Goal: Task Accomplishment & Management: Manage account settings

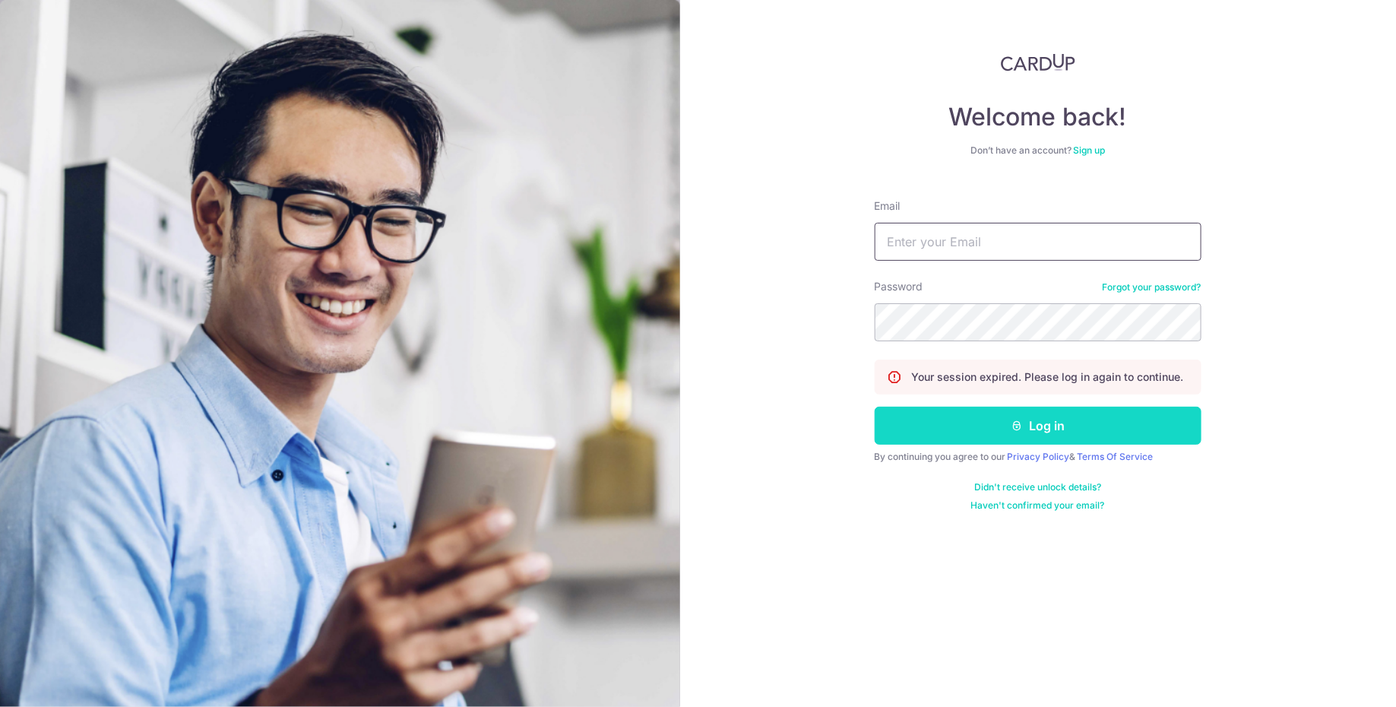
type input "[EMAIL_ADDRESS][DOMAIN_NAME]"
click at [1011, 432] on button "Log in" at bounding box center [1038, 426] width 327 height 38
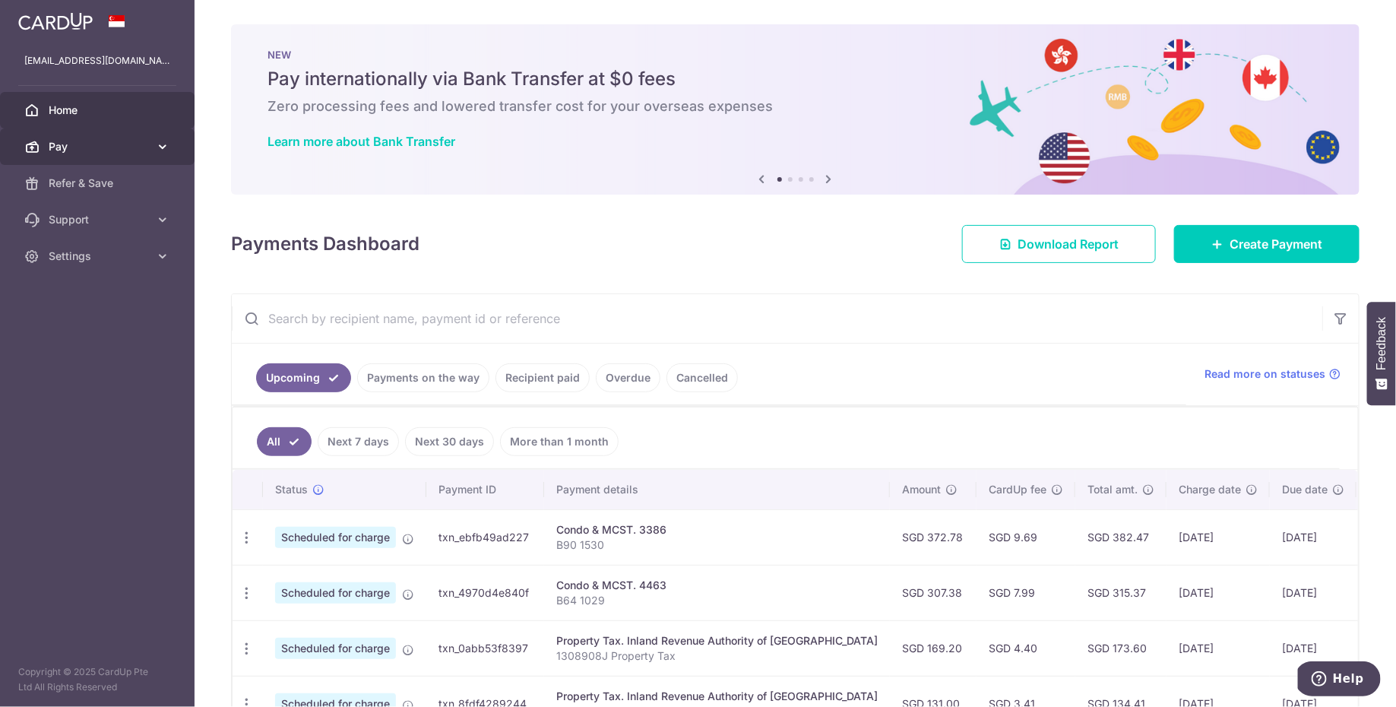
click at [137, 137] on link "Pay" at bounding box center [97, 146] width 195 height 36
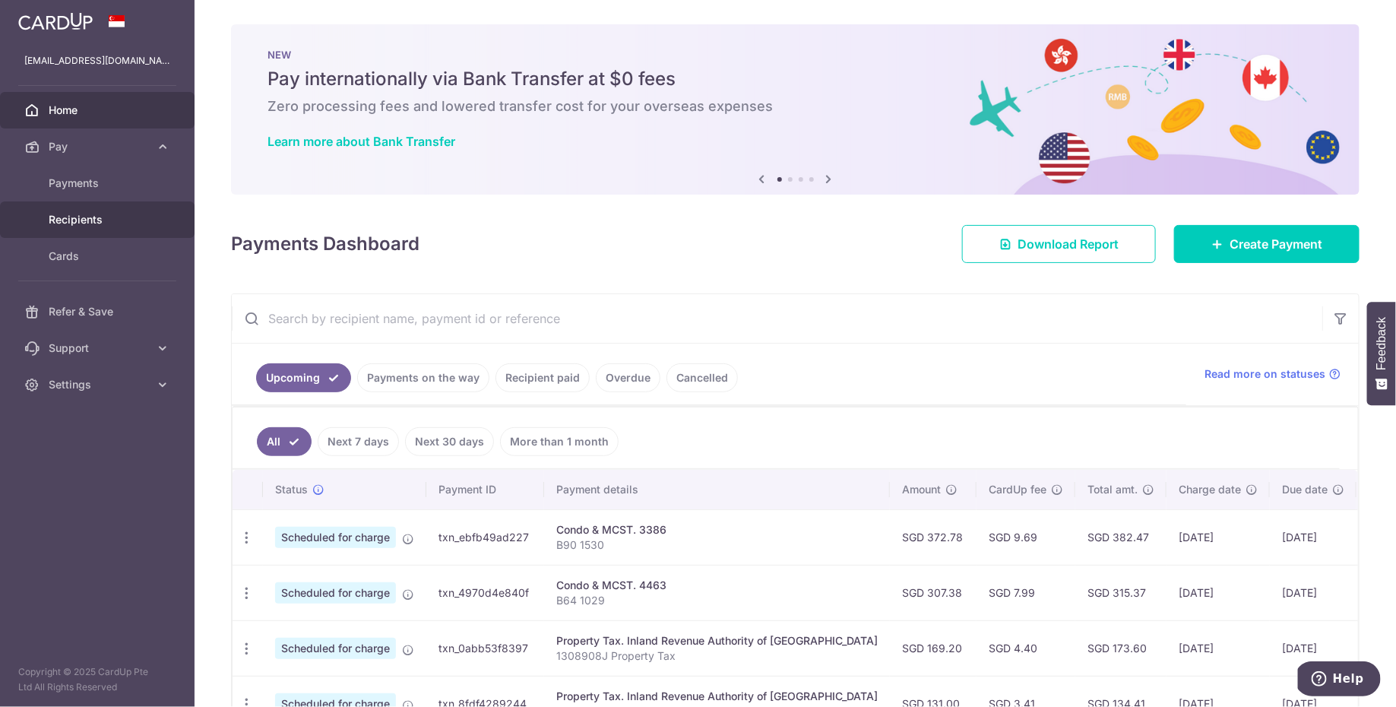
click at [116, 222] on span "Recipients" at bounding box center [99, 219] width 100 height 15
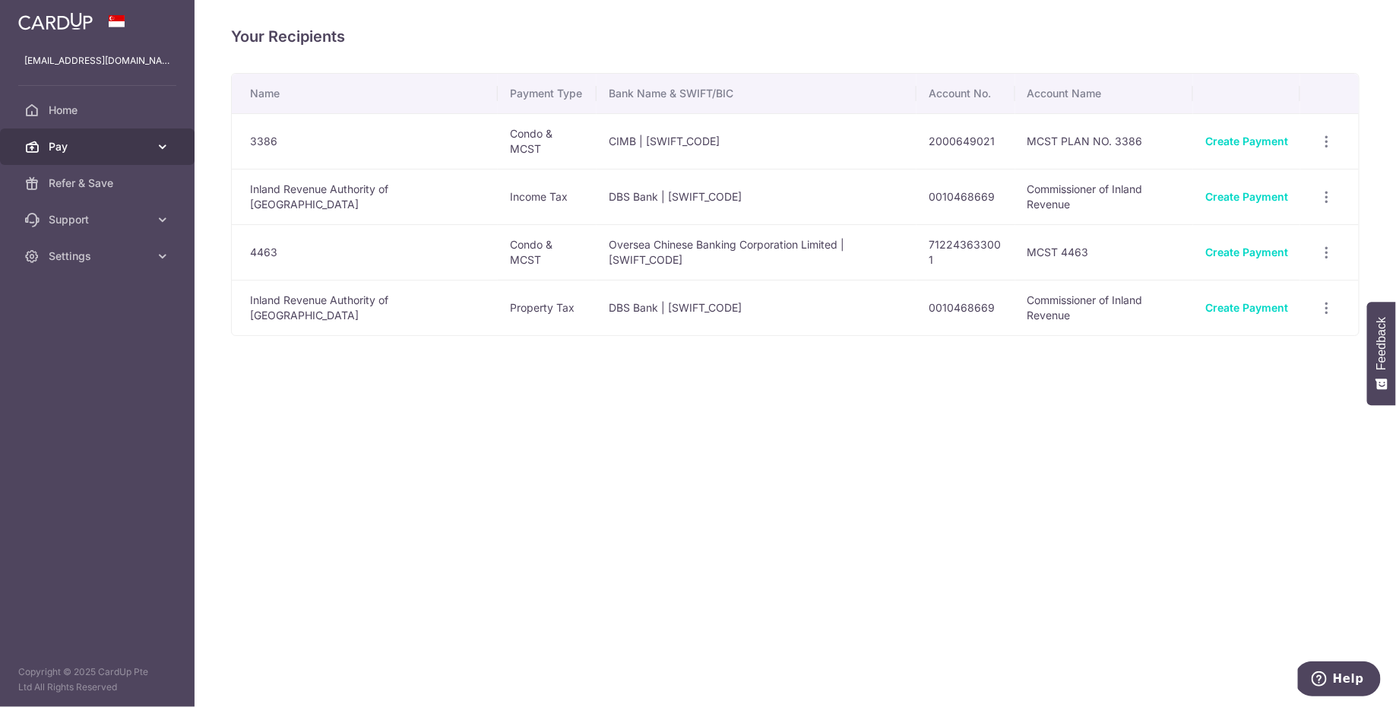
click at [88, 145] on span "Pay" at bounding box center [99, 146] width 100 height 15
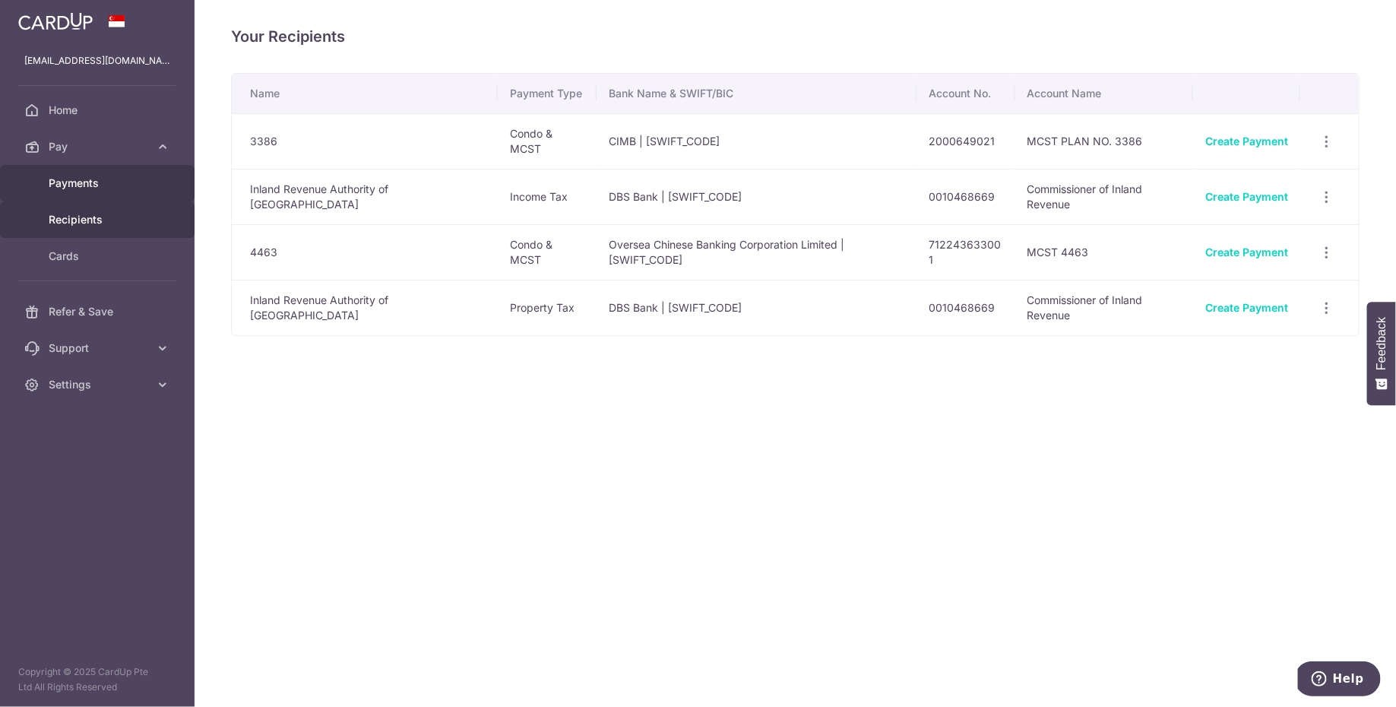
click at [89, 180] on span "Payments" at bounding box center [99, 183] width 100 height 15
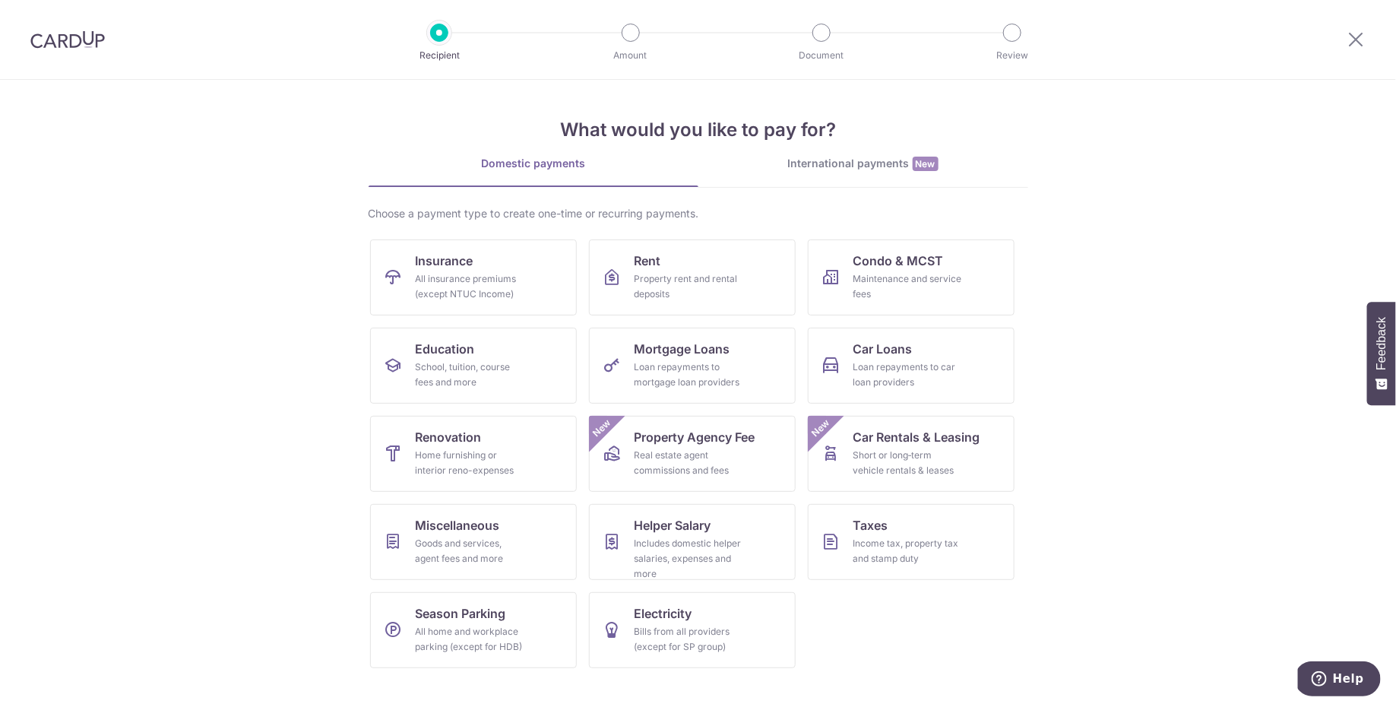
click at [83, 46] on img at bounding box center [67, 39] width 74 height 18
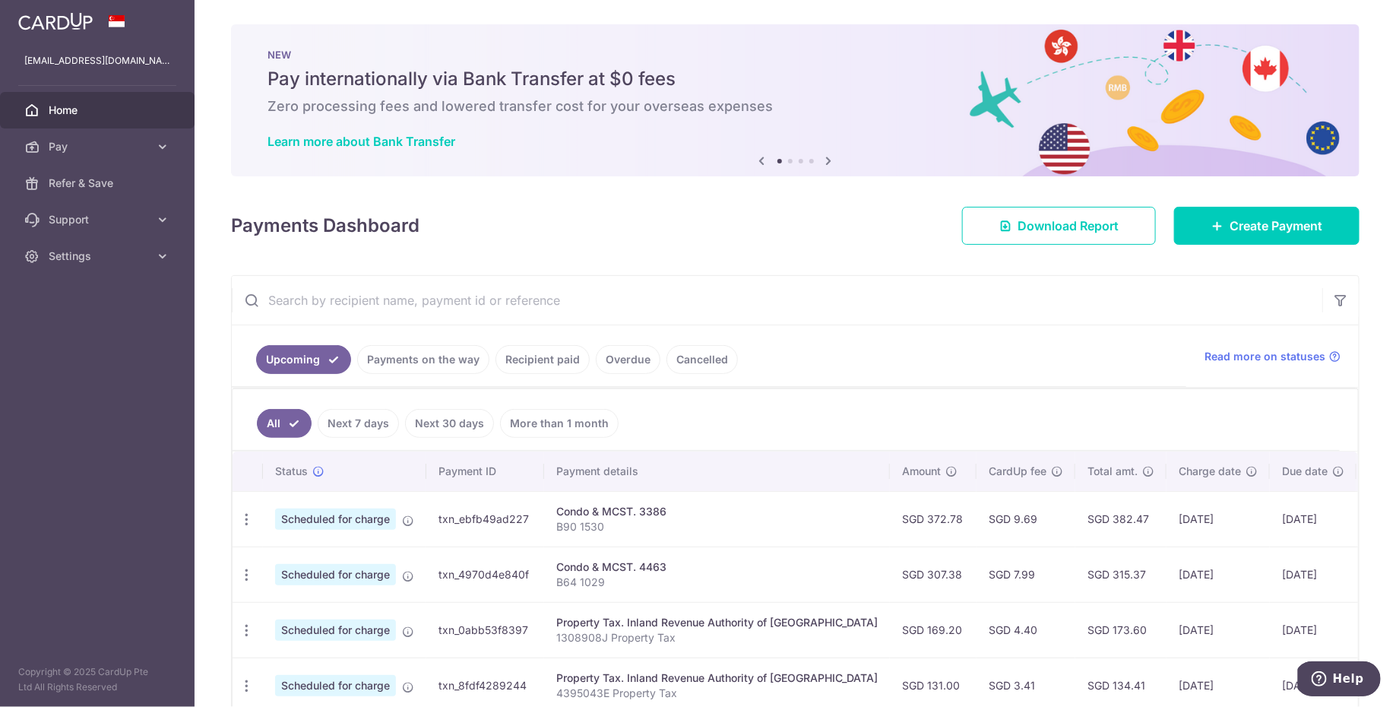
click at [100, 105] on span "Home" at bounding box center [99, 110] width 100 height 15
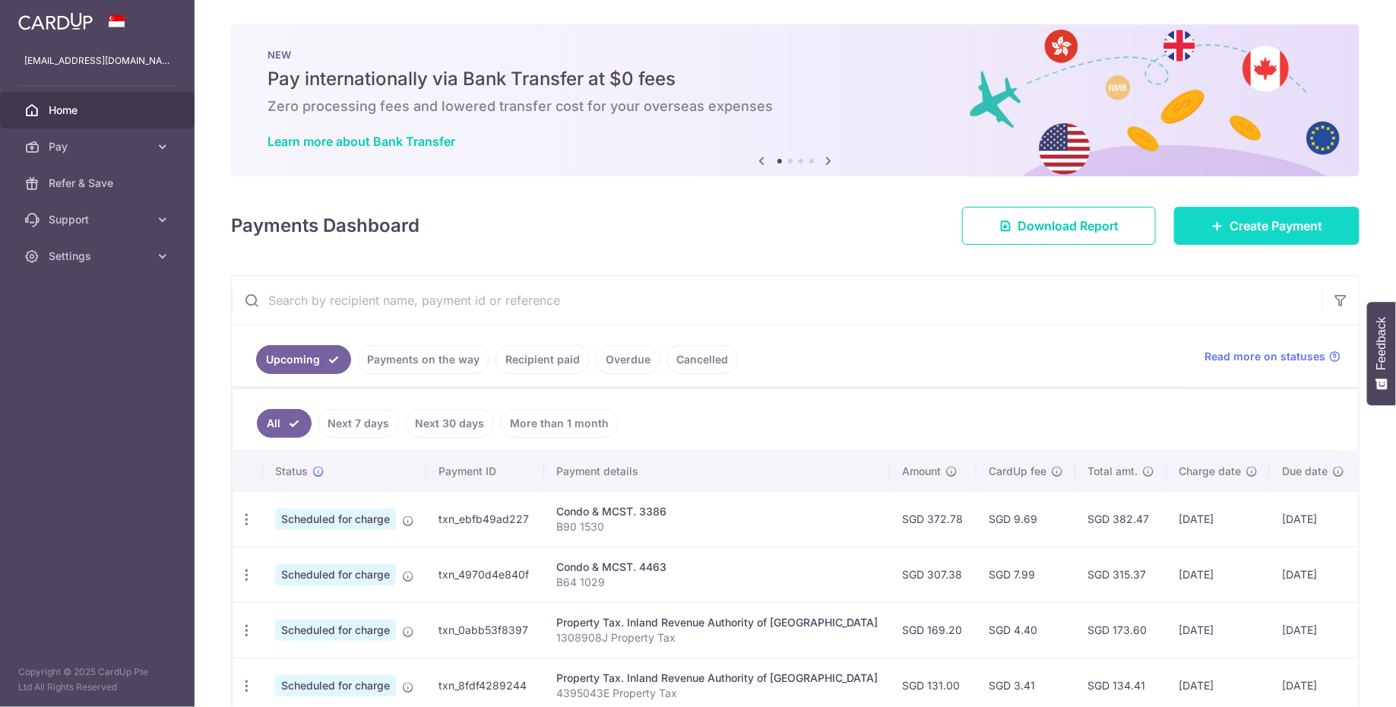
click at [1229, 235] on span "Create Payment" at bounding box center [1275, 226] width 93 height 18
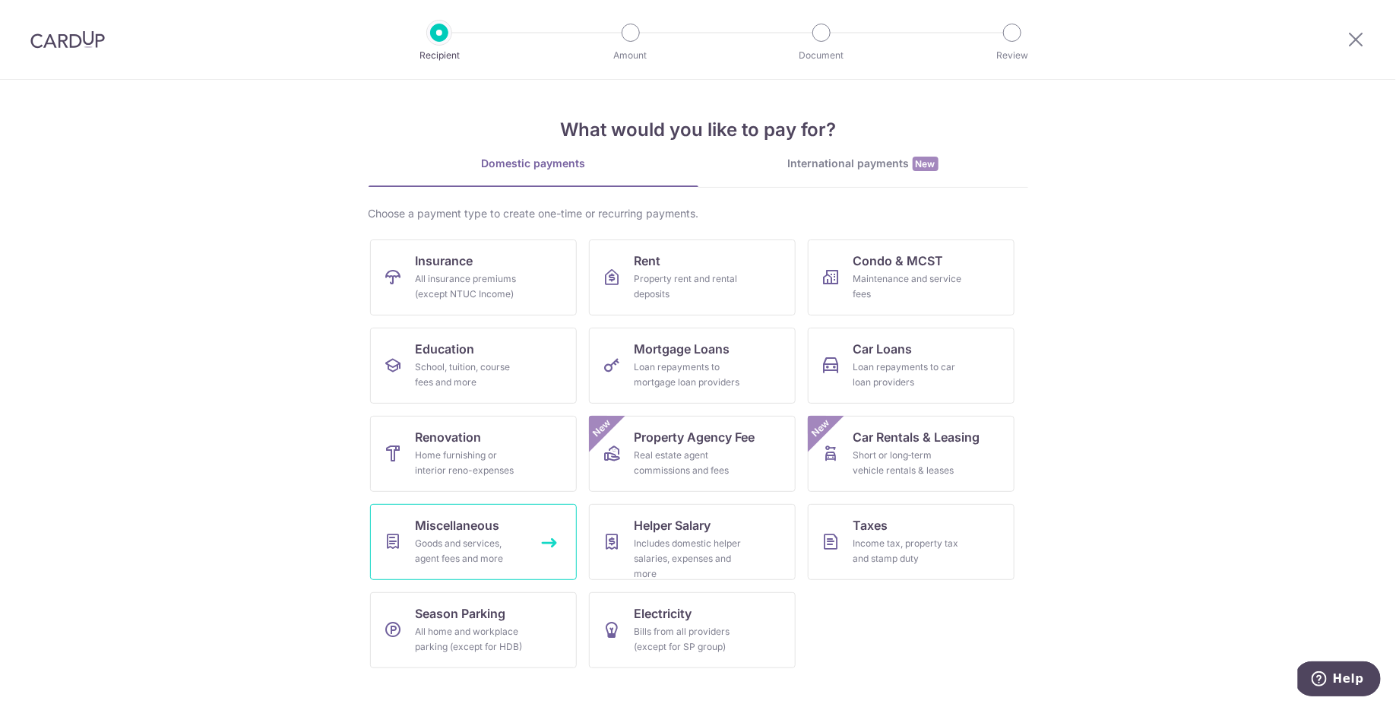
click at [505, 531] on link "Miscellaneous Goods and services, agent fees and more" at bounding box center [473, 542] width 207 height 76
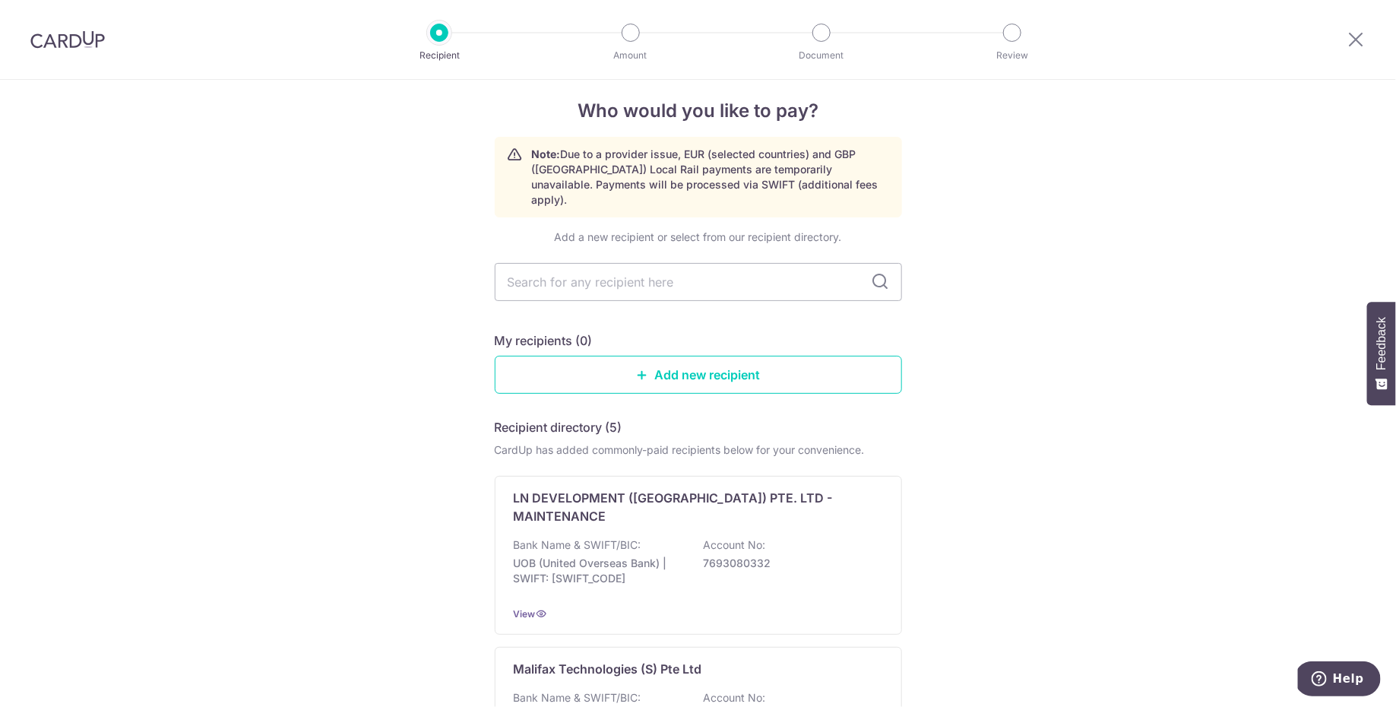
scroll to position [103, 0]
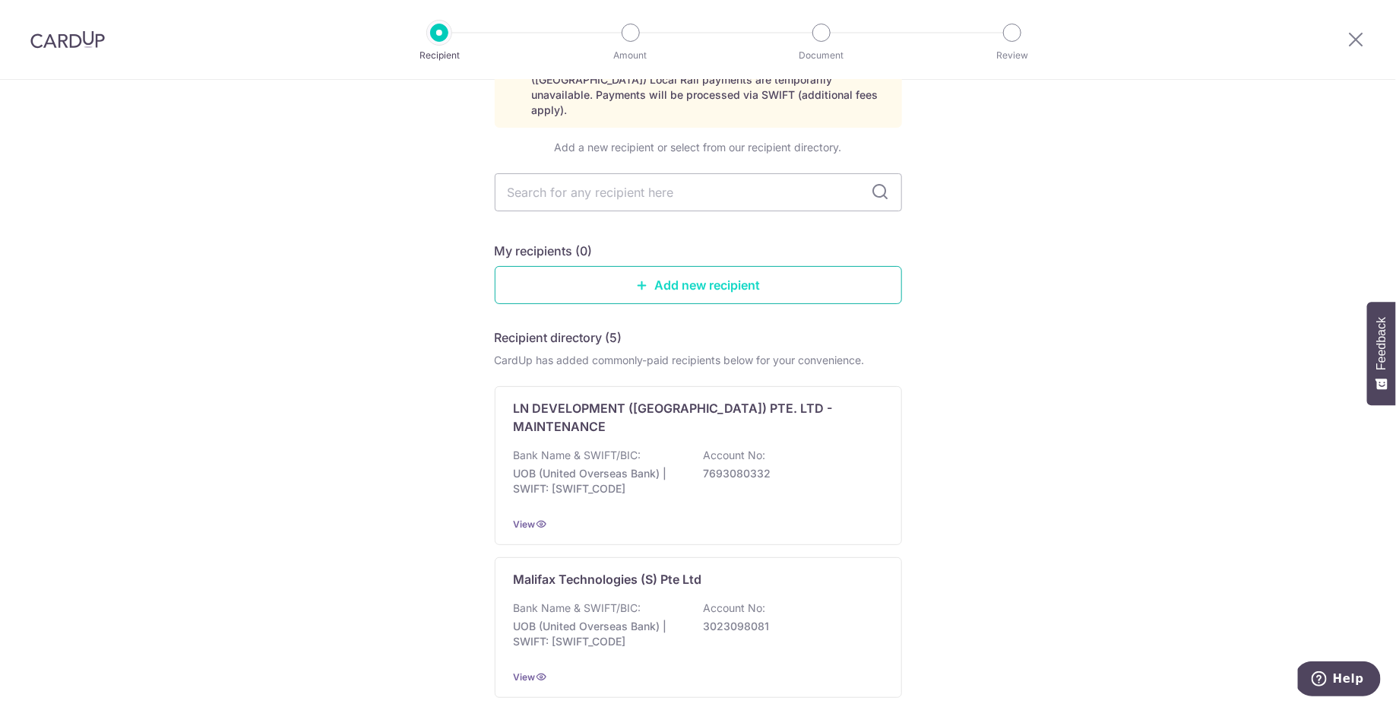
click at [630, 266] on link "Add new recipient" at bounding box center [698, 285] width 407 height 38
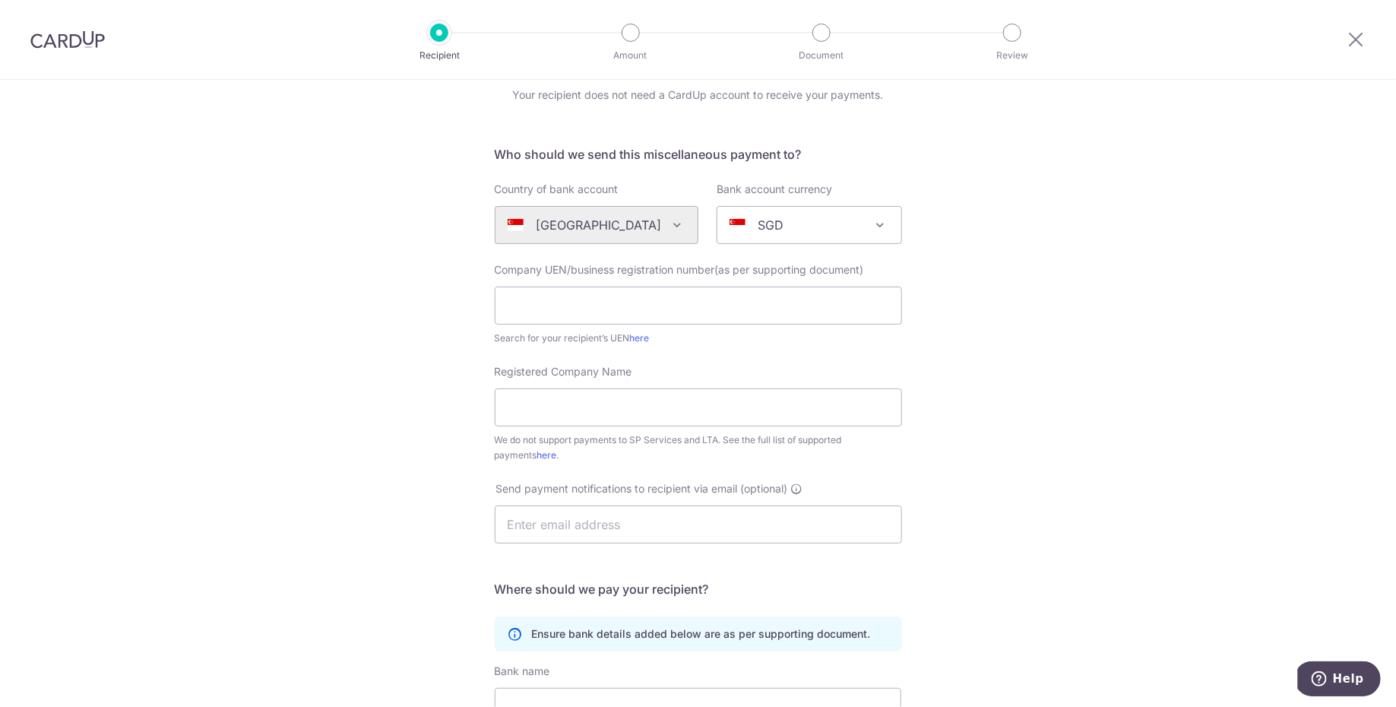
scroll to position [157, 0]
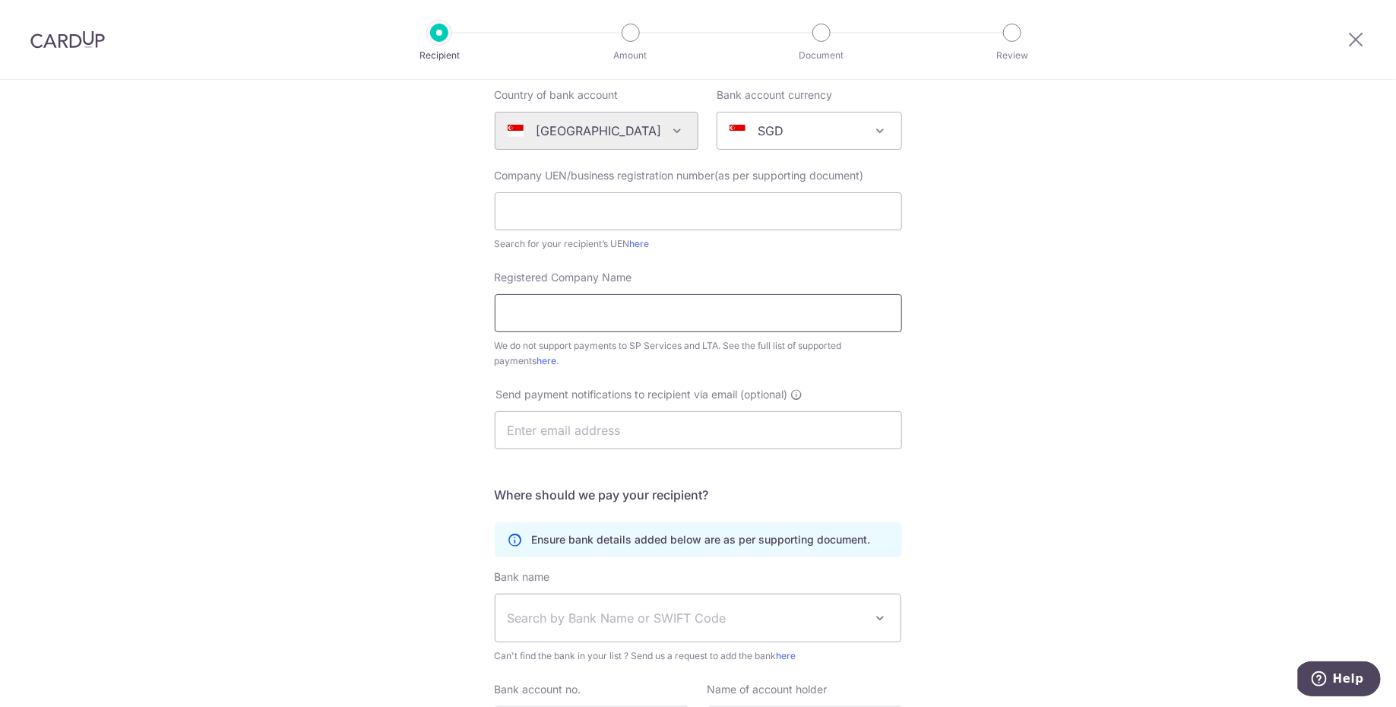
click at [591, 309] on input "Registered Company Name" at bounding box center [698, 313] width 407 height 38
click at [537, 362] on link "here" at bounding box center [547, 360] width 20 height 11
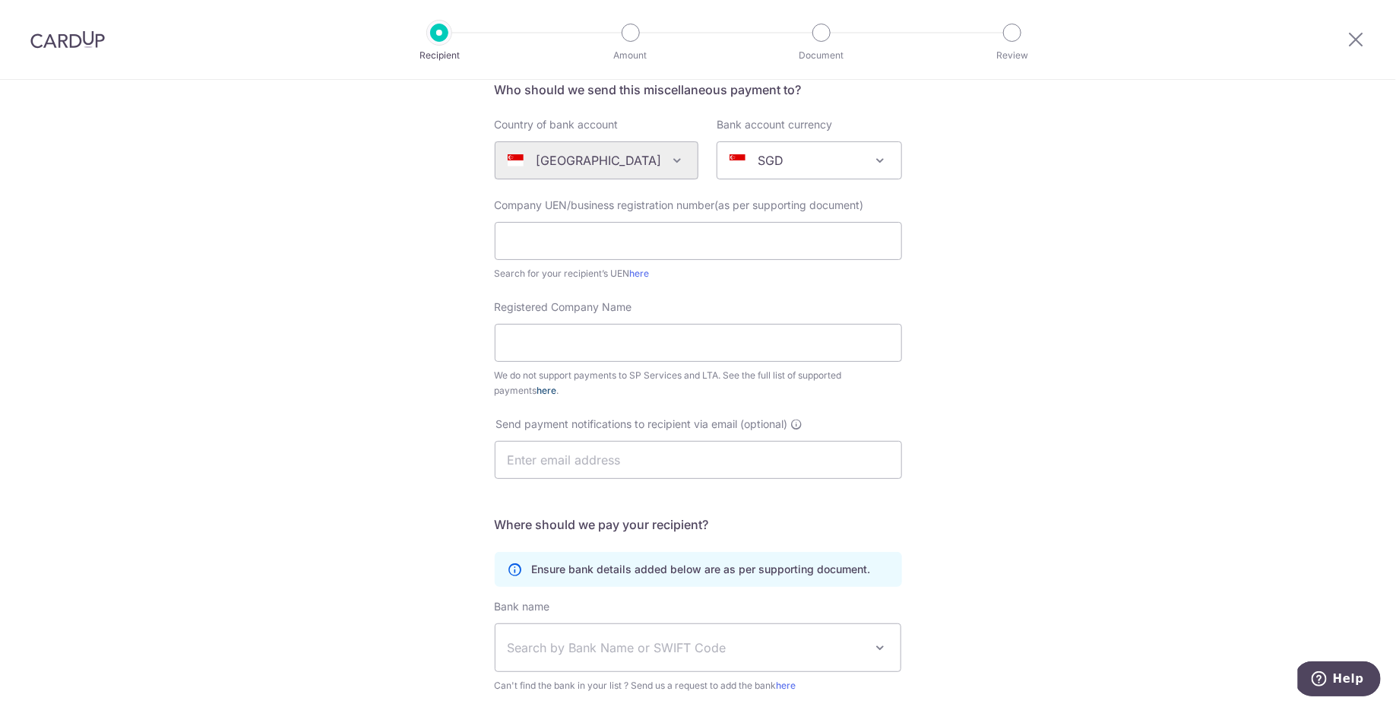
scroll to position [125, 0]
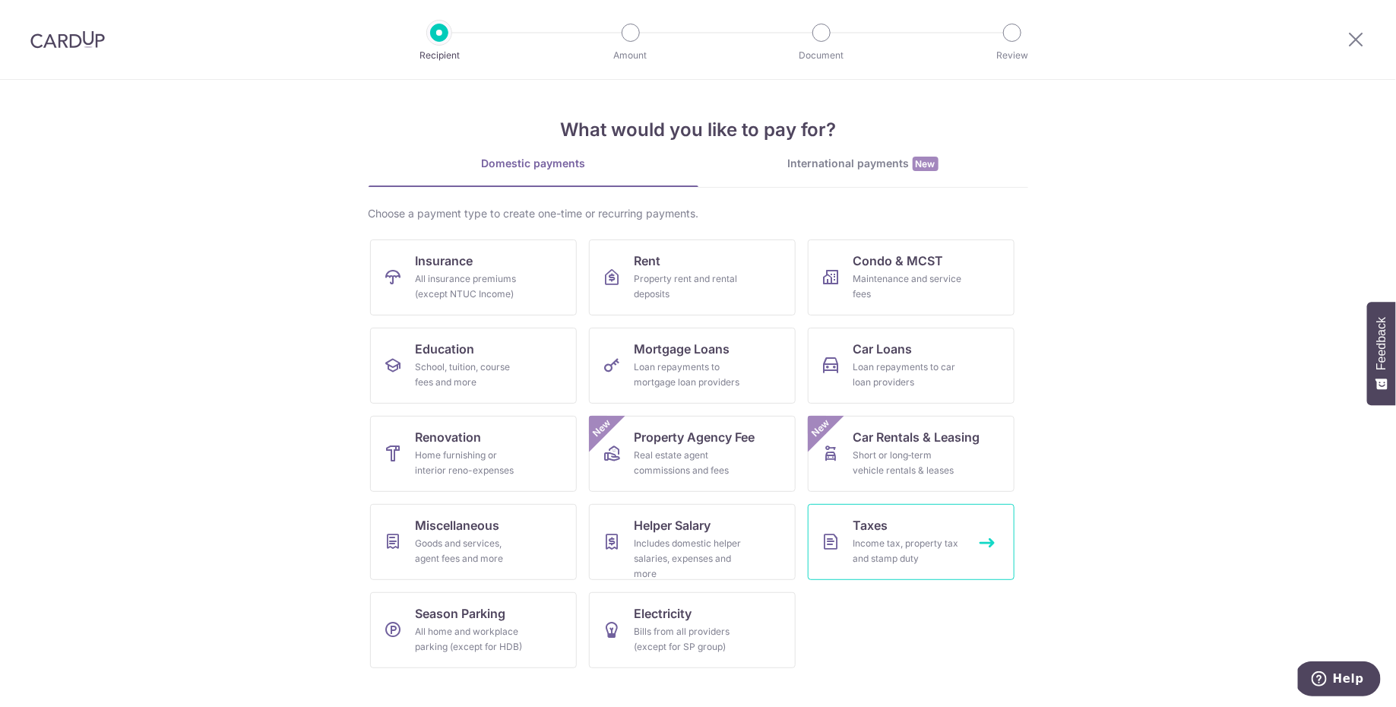
click at [910, 543] on div "Income tax, property tax and stamp duty" at bounding box center [907, 551] width 109 height 30
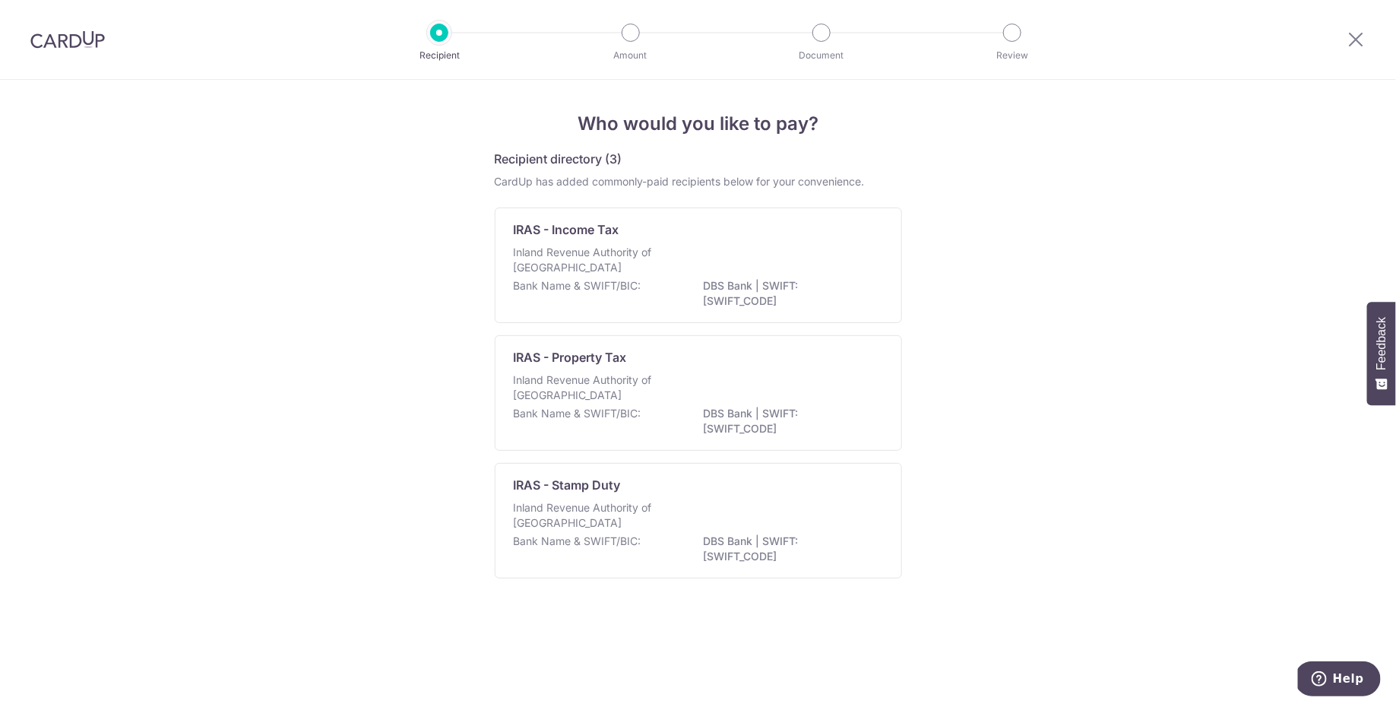
click at [49, 46] on img at bounding box center [67, 39] width 74 height 18
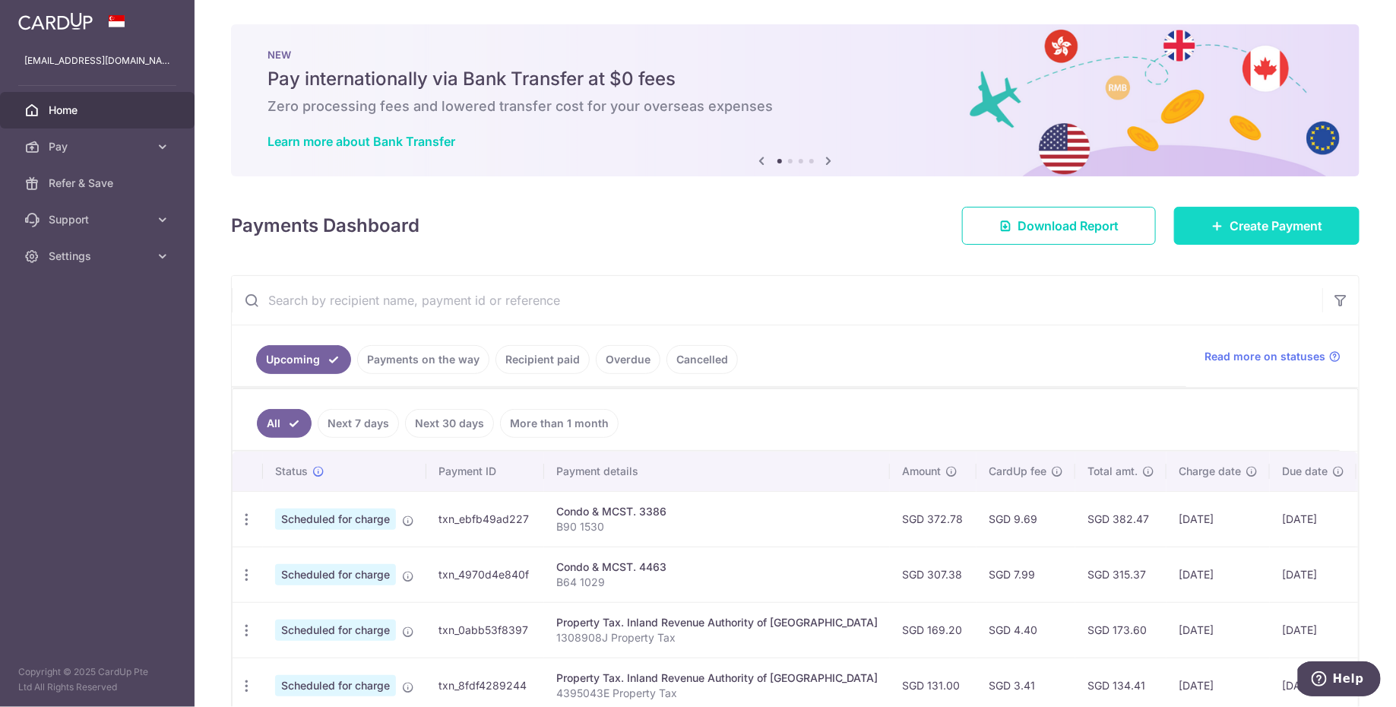
click at [1233, 214] on link "Create Payment" at bounding box center [1266, 226] width 185 height 38
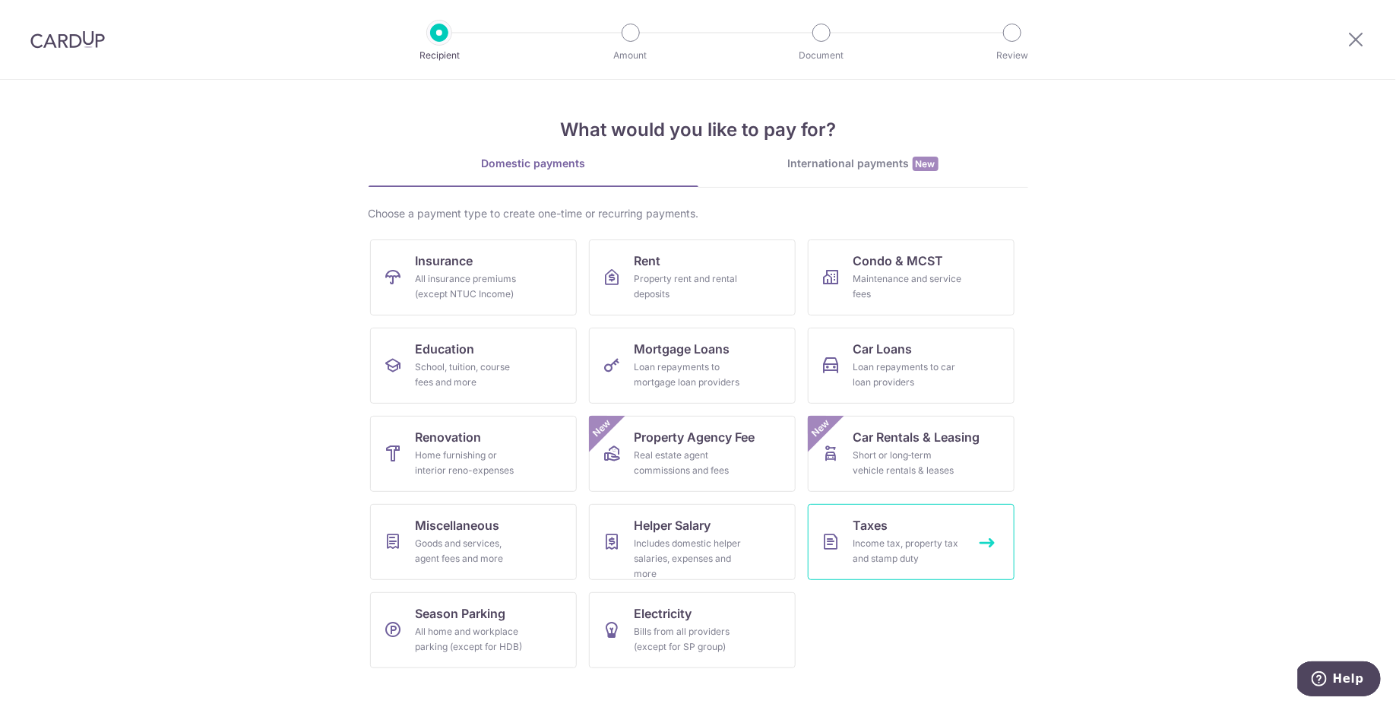
click at [918, 522] on link "Taxes Income tax, property tax and stamp duty" at bounding box center [911, 542] width 207 height 76
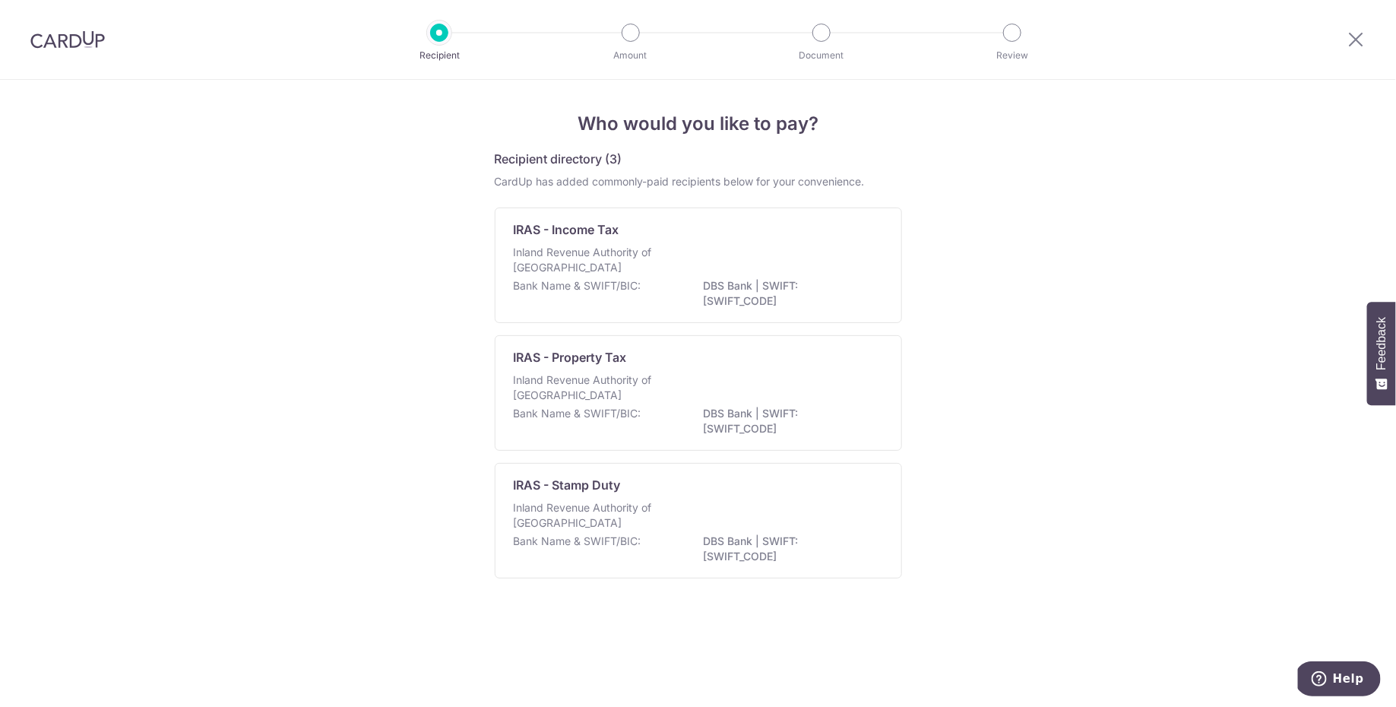
click at [53, 41] on img at bounding box center [67, 39] width 74 height 18
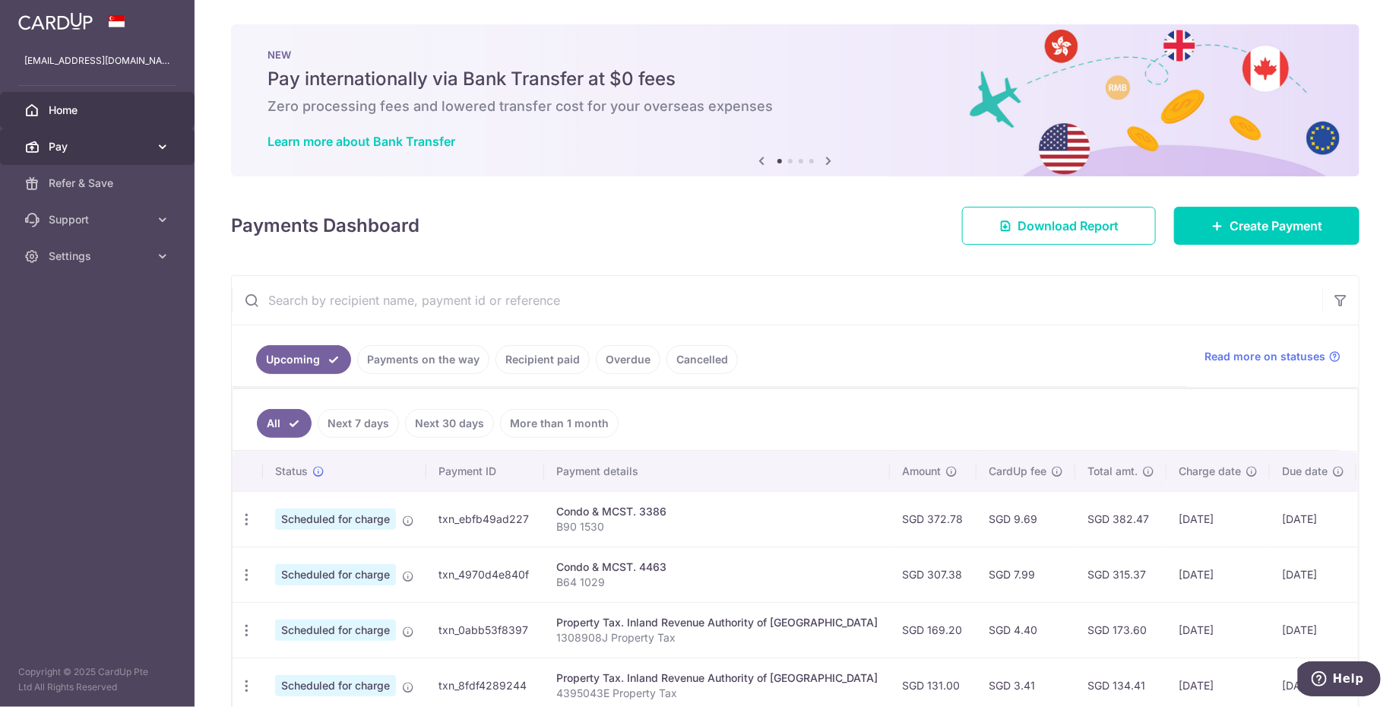
click at [92, 145] on span "Pay" at bounding box center [99, 146] width 100 height 15
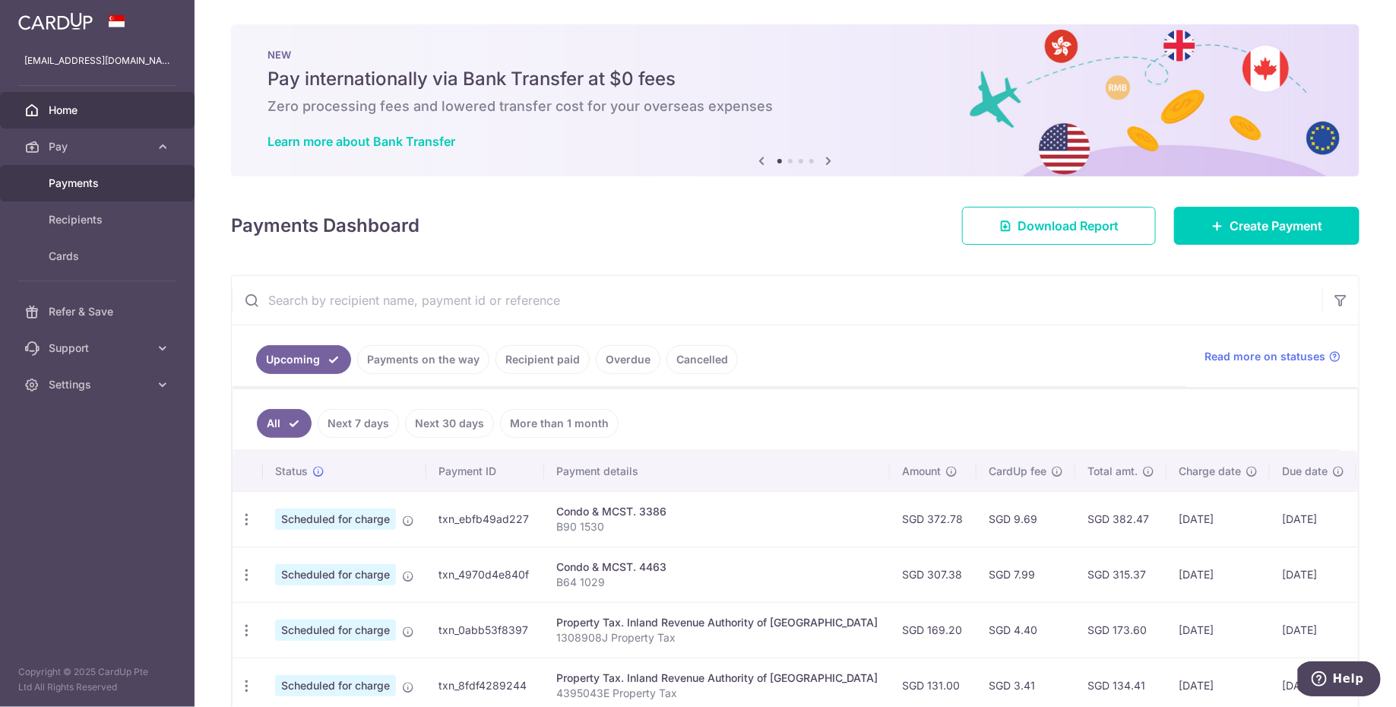
click at [99, 180] on span "Payments" at bounding box center [99, 183] width 100 height 15
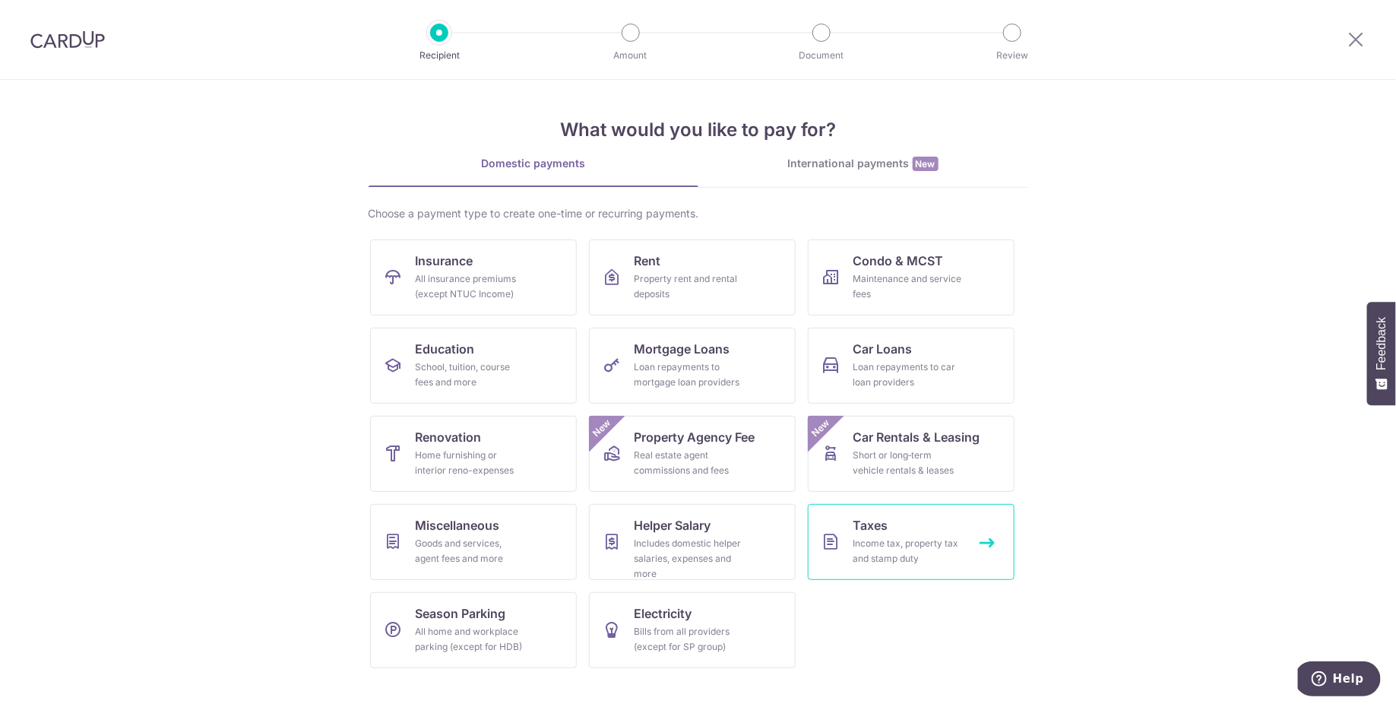
click at [922, 559] on div "Income tax, property tax and stamp duty" at bounding box center [907, 551] width 109 height 30
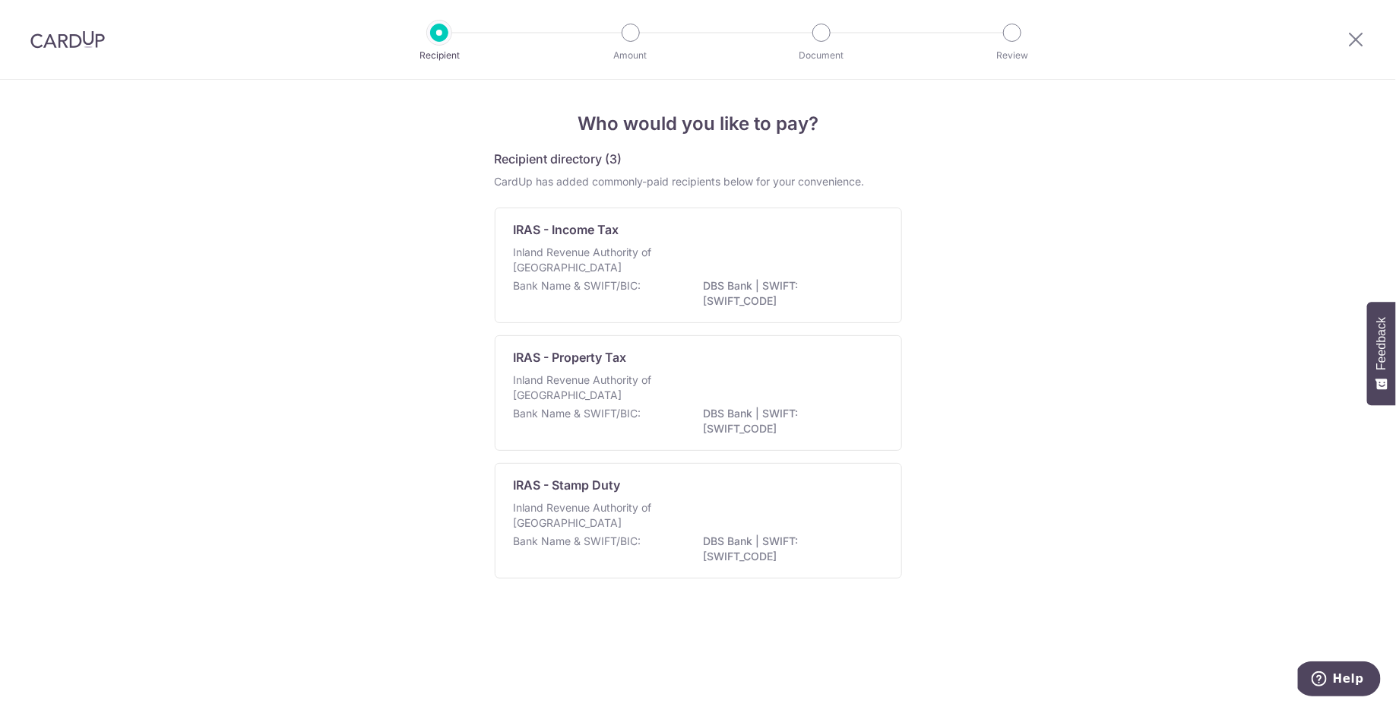
click at [88, 48] on img at bounding box center [67, 39] width 74 height 18
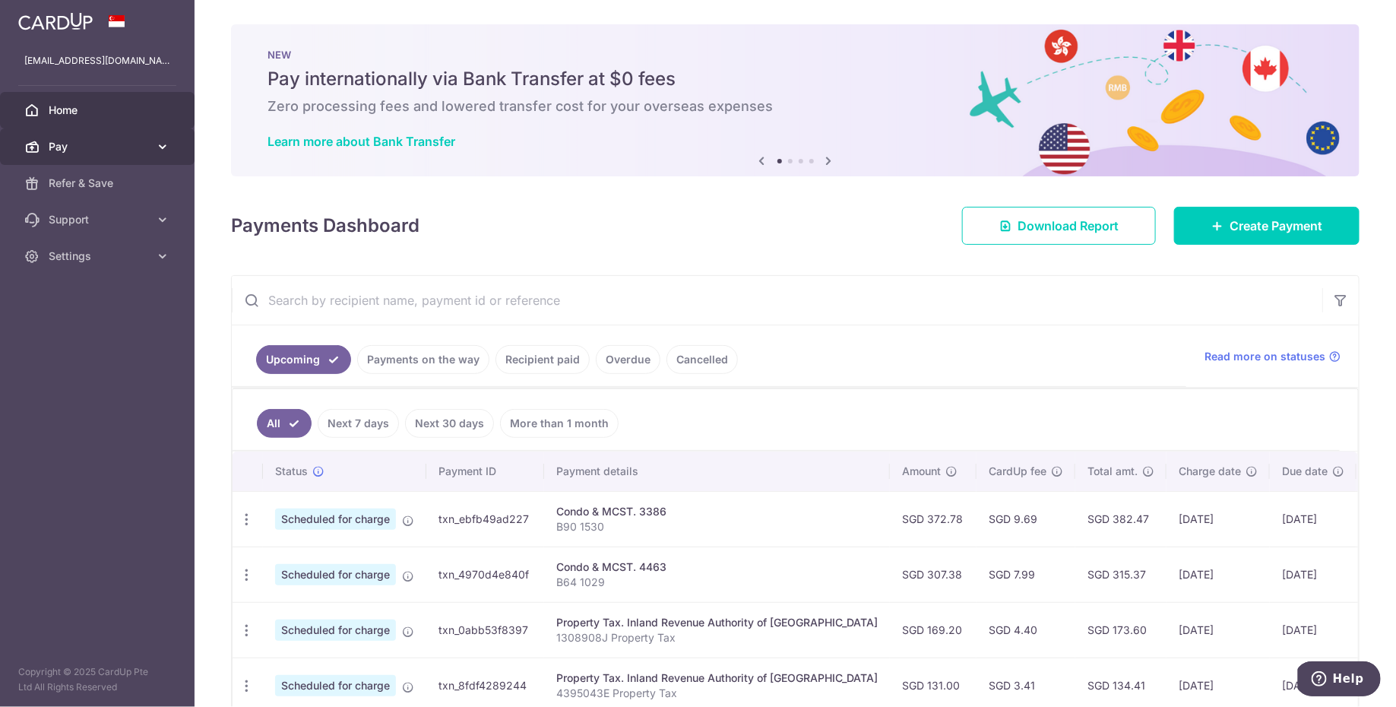
click at [103, 149] on span "Pay" at bounding box center [99, 146] width 100 height 15
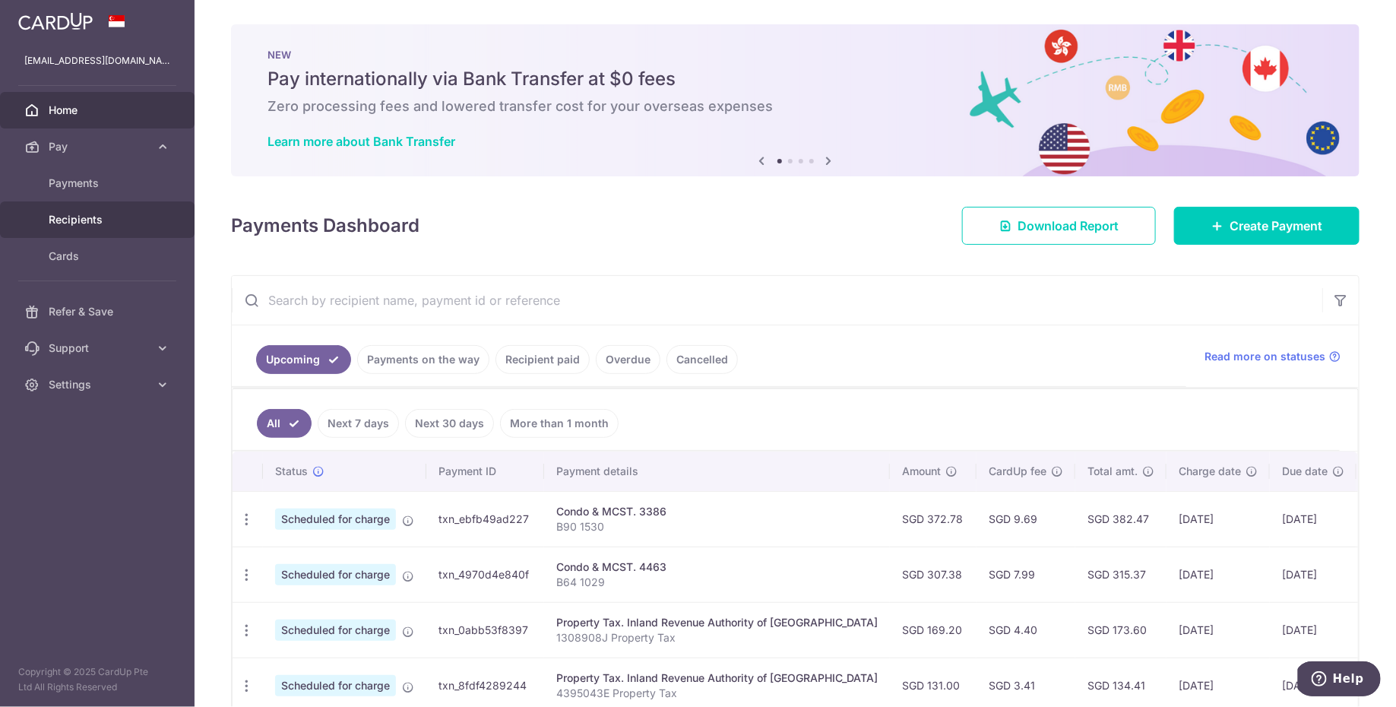
click at [108, 221] on span "Recipients" at bounding box center [99, 219] width 100 height 15
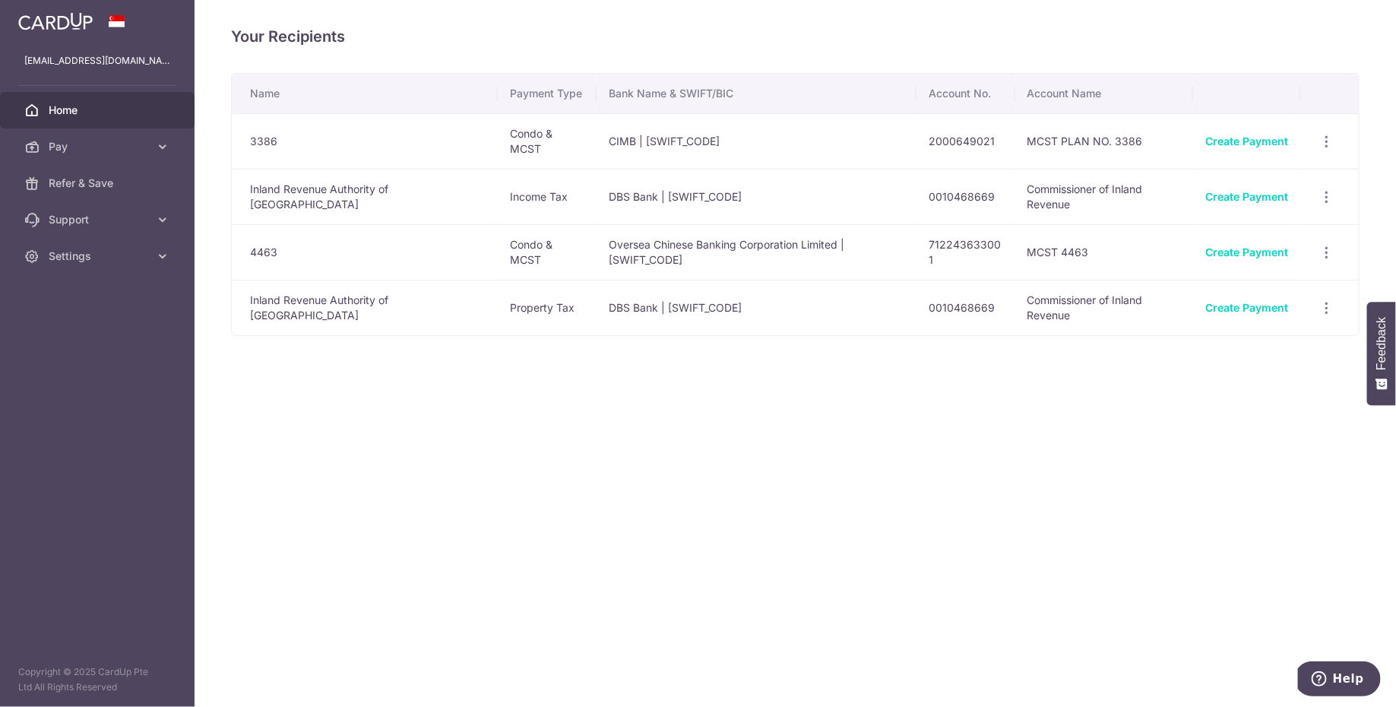
click at [127, 99] on link "Home" at bounding box center [97, 110] width 195 height 36
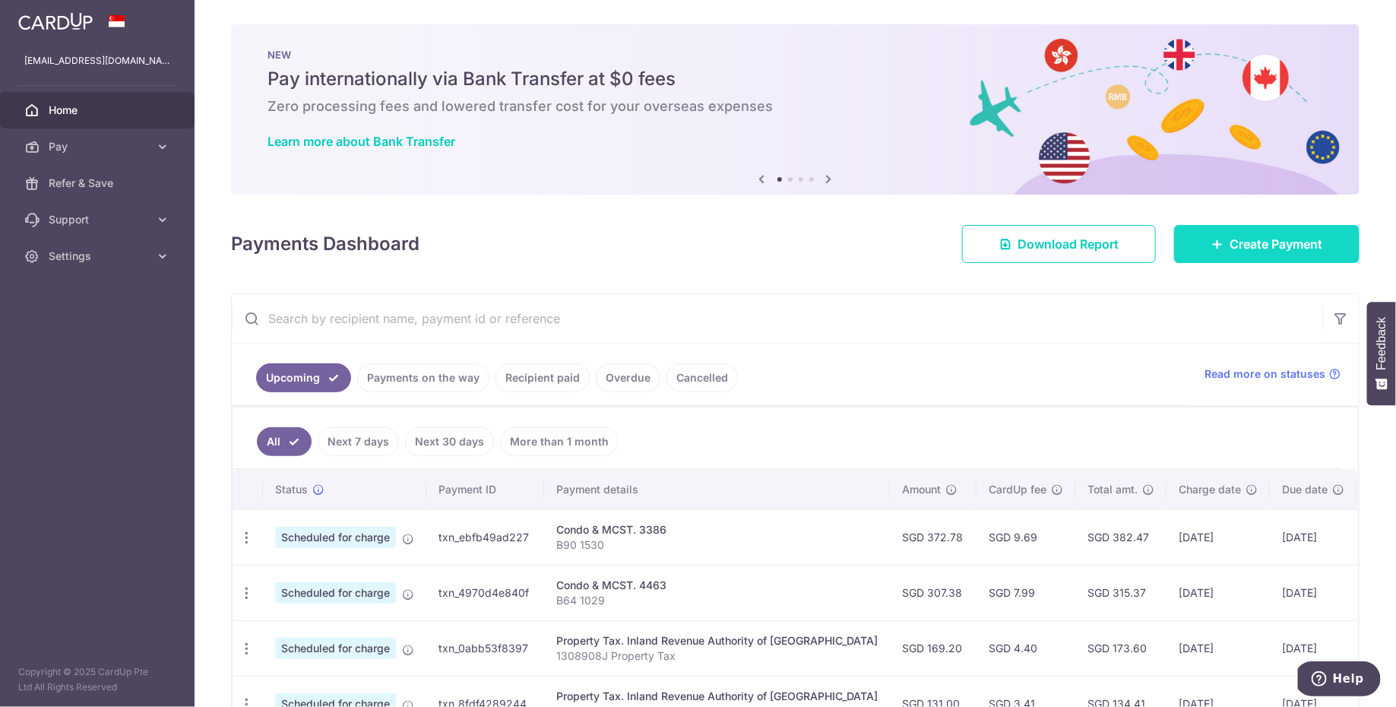
click at [1231, 257] on link "Create Payment" at bounding box center [1266, 244] width 185 height 38
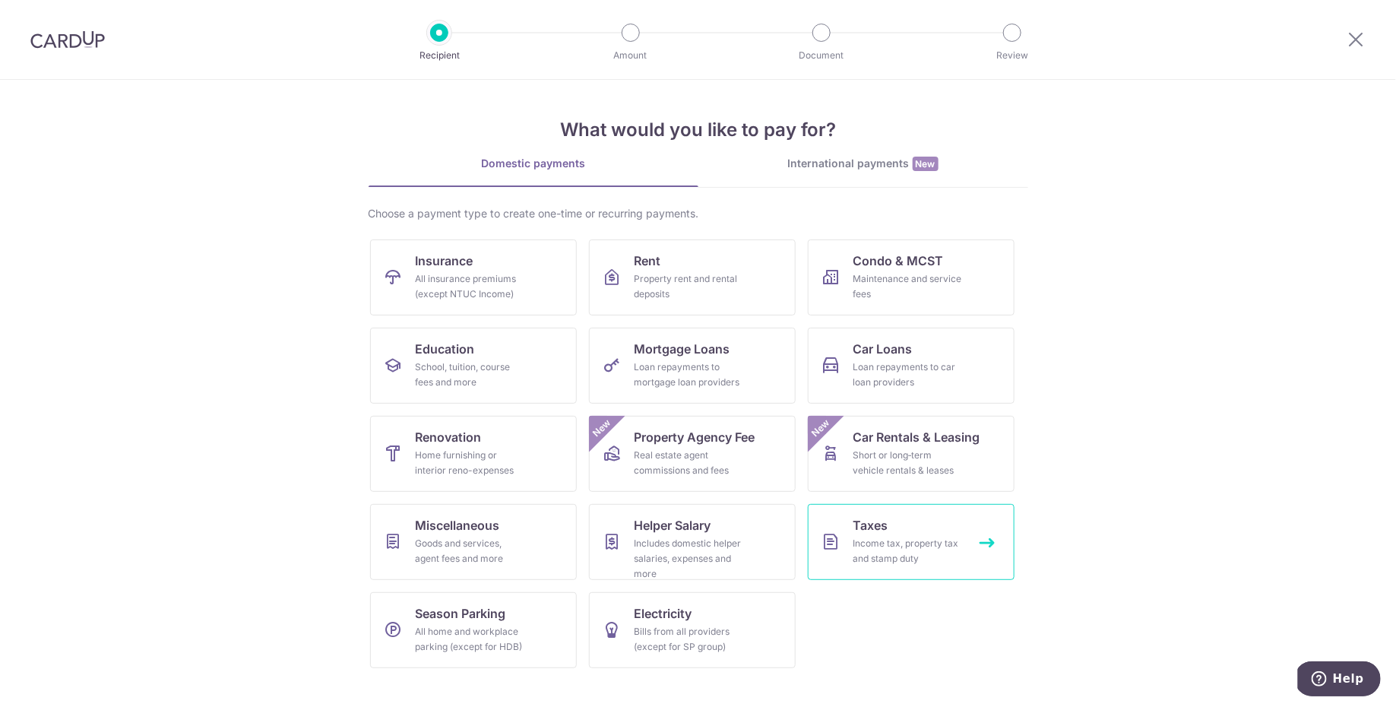
click at [887, 550] on div "Income tax, property tax and stamp duty" at bounding box center [907, 551] width 109 height 30
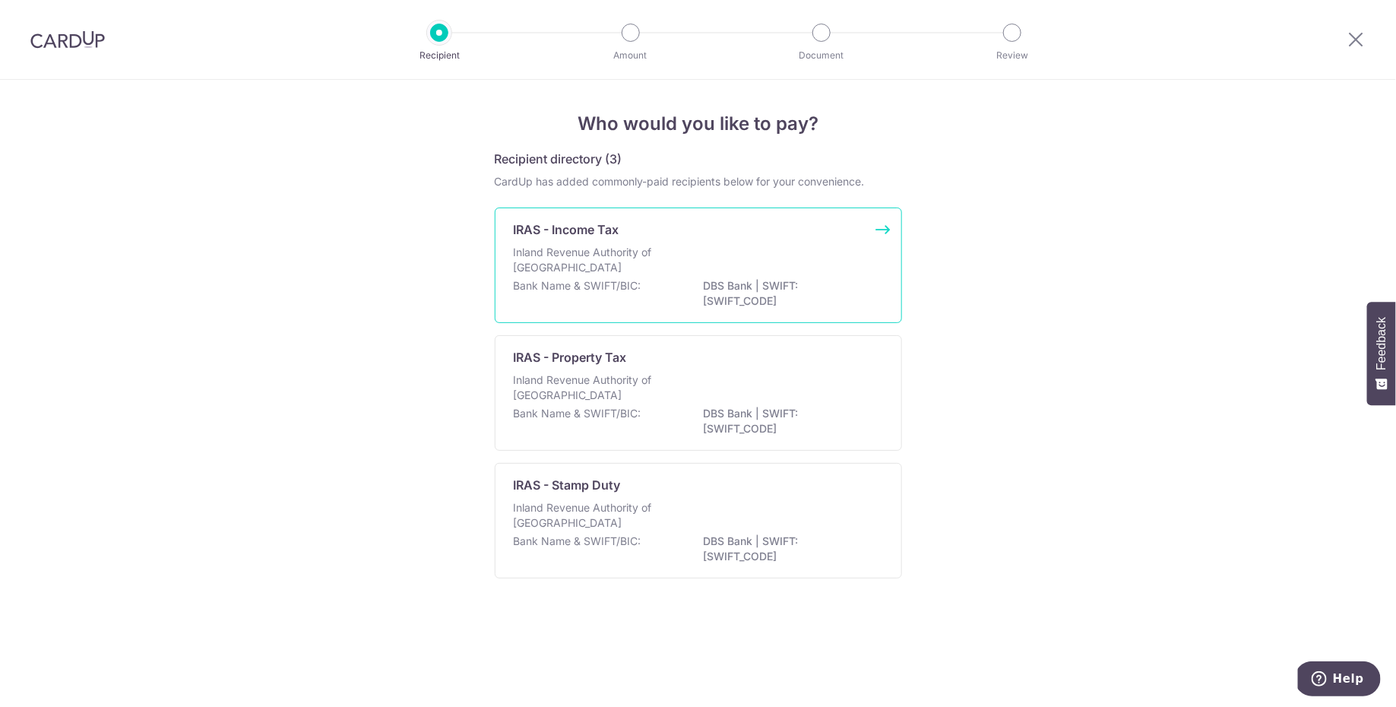
click at [812, 255] on div "Inland Revenue Authority of [GEOGRAPHIC_DATA]" at bounding box center [698, 261] width 369 height 33
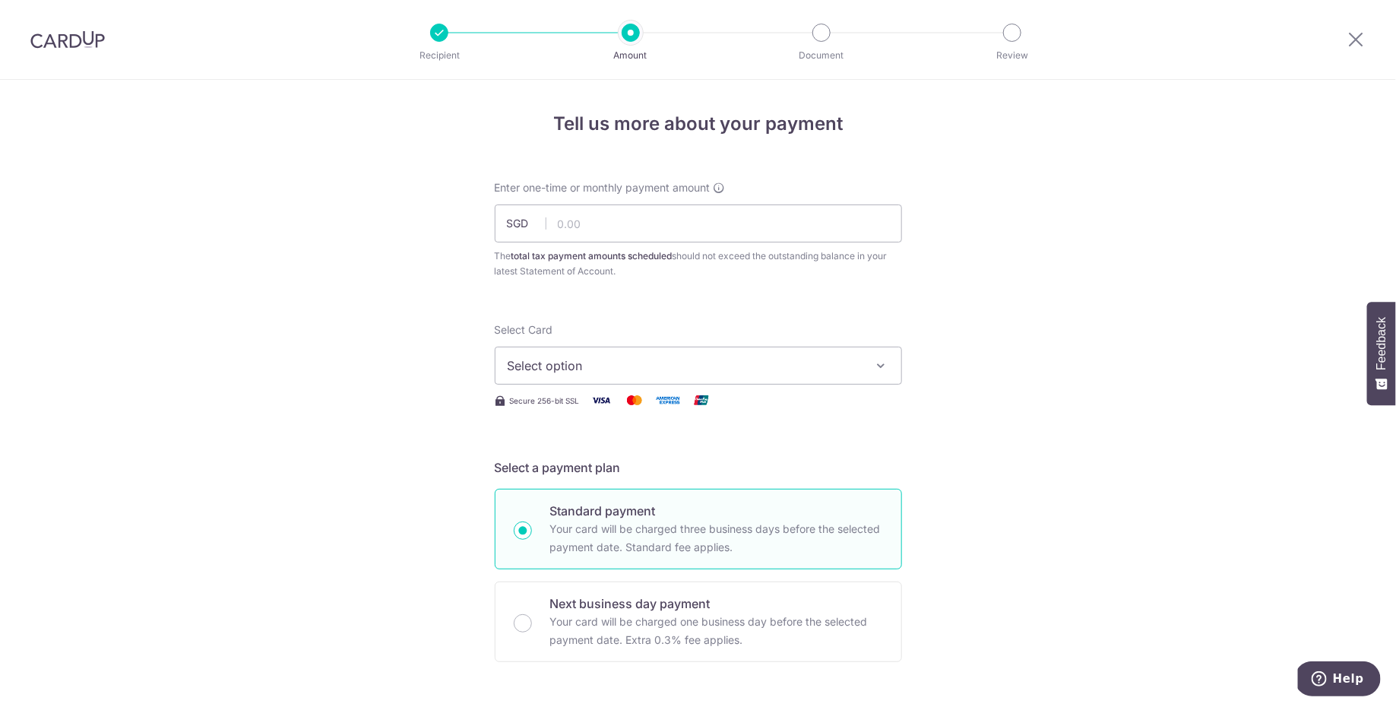
click at [71, 43] on img at bounding box center [67, 39] width 74 height 18
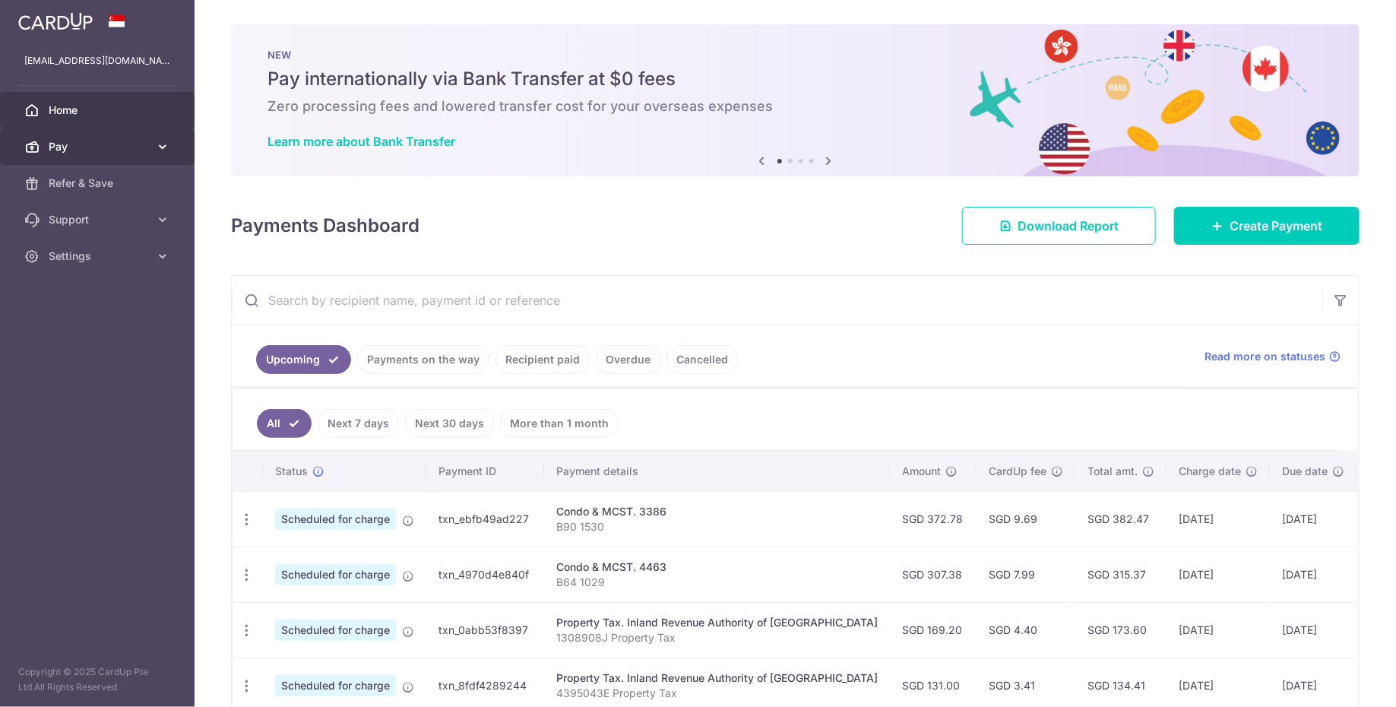
click at [153, 153] on link "Pay" at bounding box center [97, 146] width 195 height 36
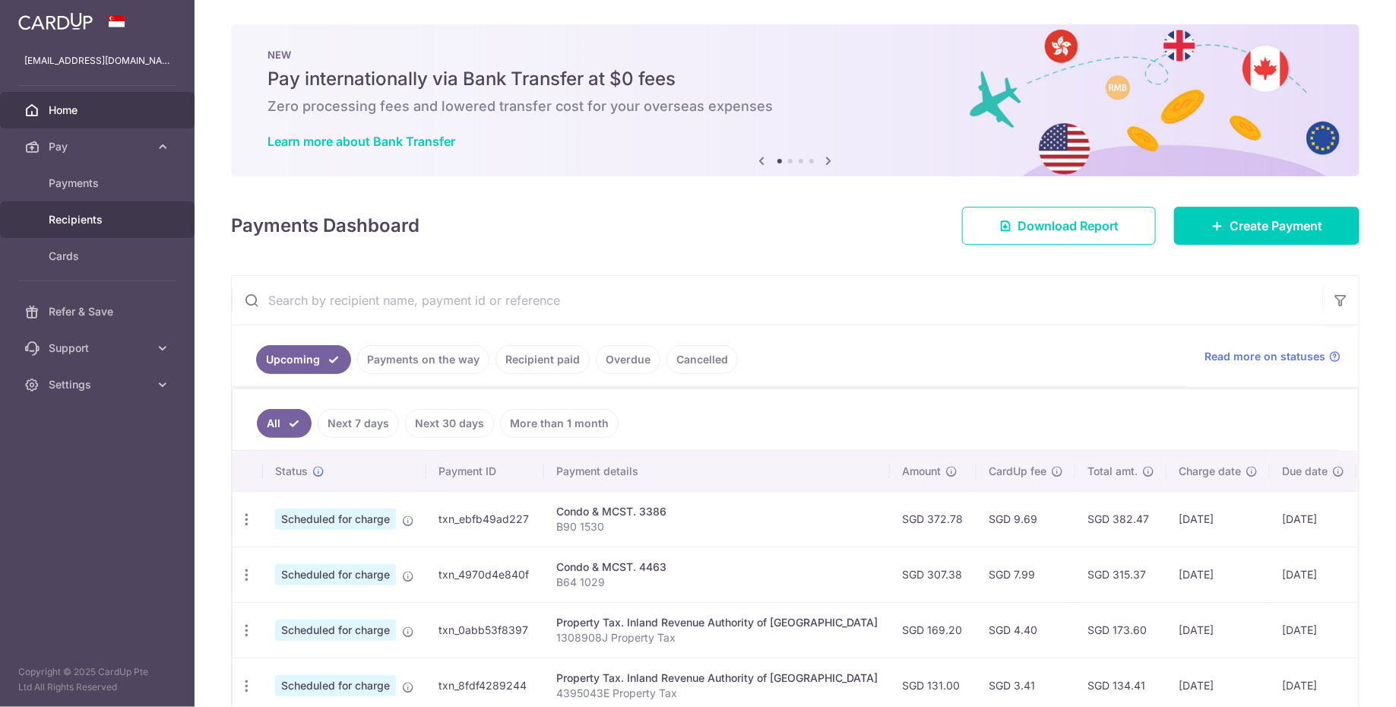
click at [128, 220] on span "Recipients" at bounding box center [99, 219] width 100 height 15
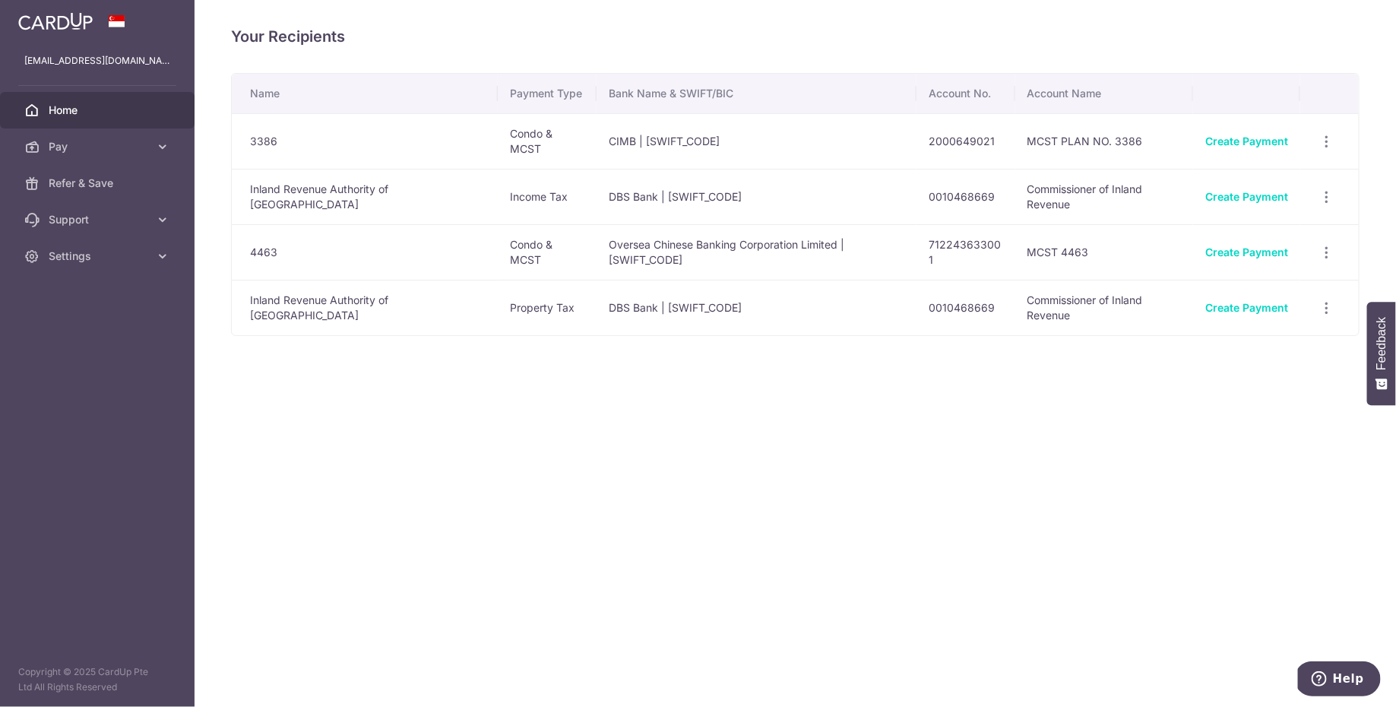
click at [93, 109] on span "Home" at bounding box center [99, 110] width 100 height 15
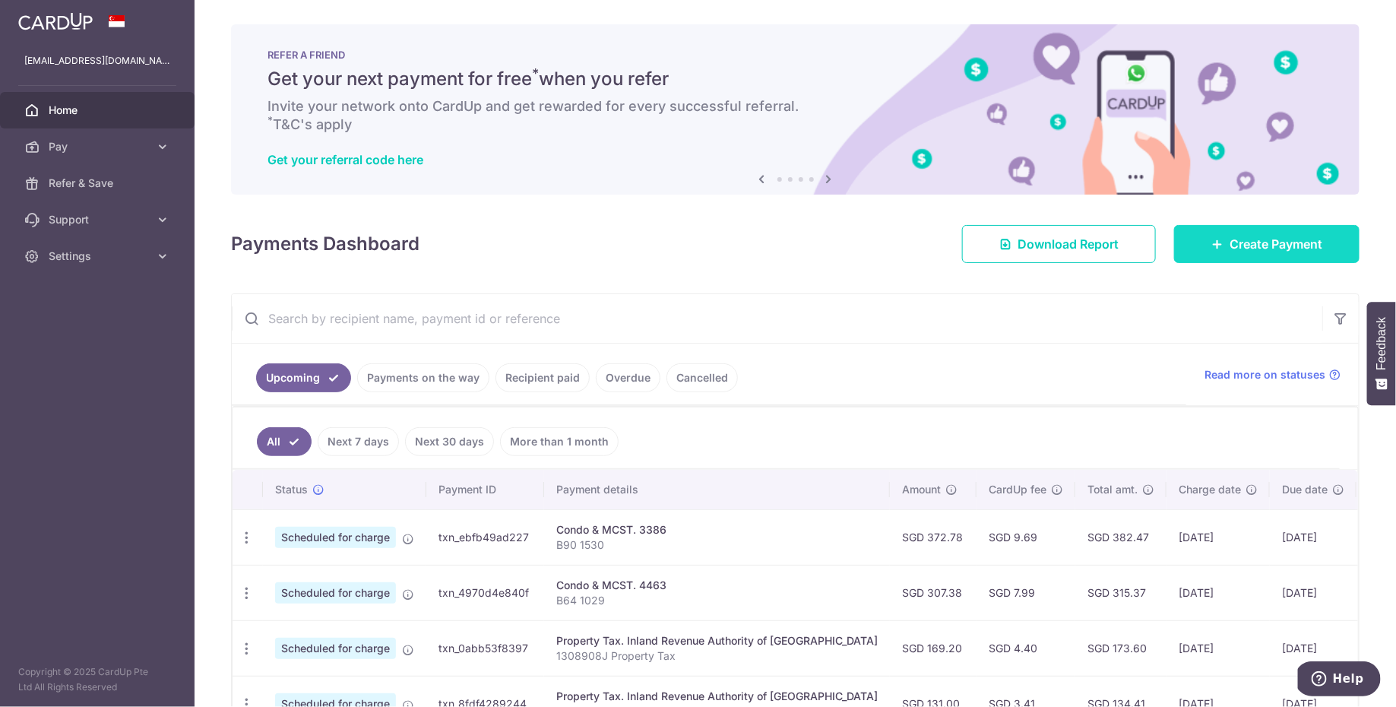
click at [1184, 243] on link "Create Payment" at bounding box center [1266, 244] width 185 height 38
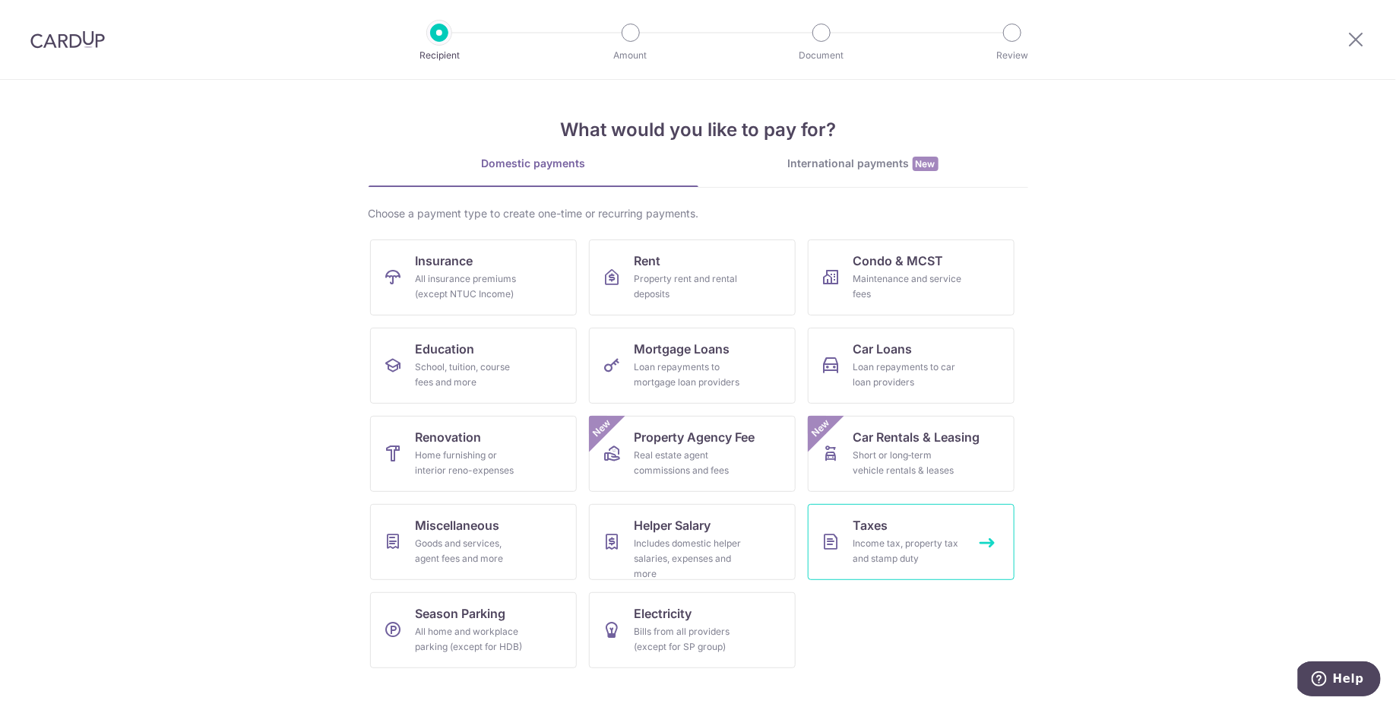
click at [873, 541] on div "Income tax, property tax and stamp duty" at bounding box center [907, 551] width 109 height 30
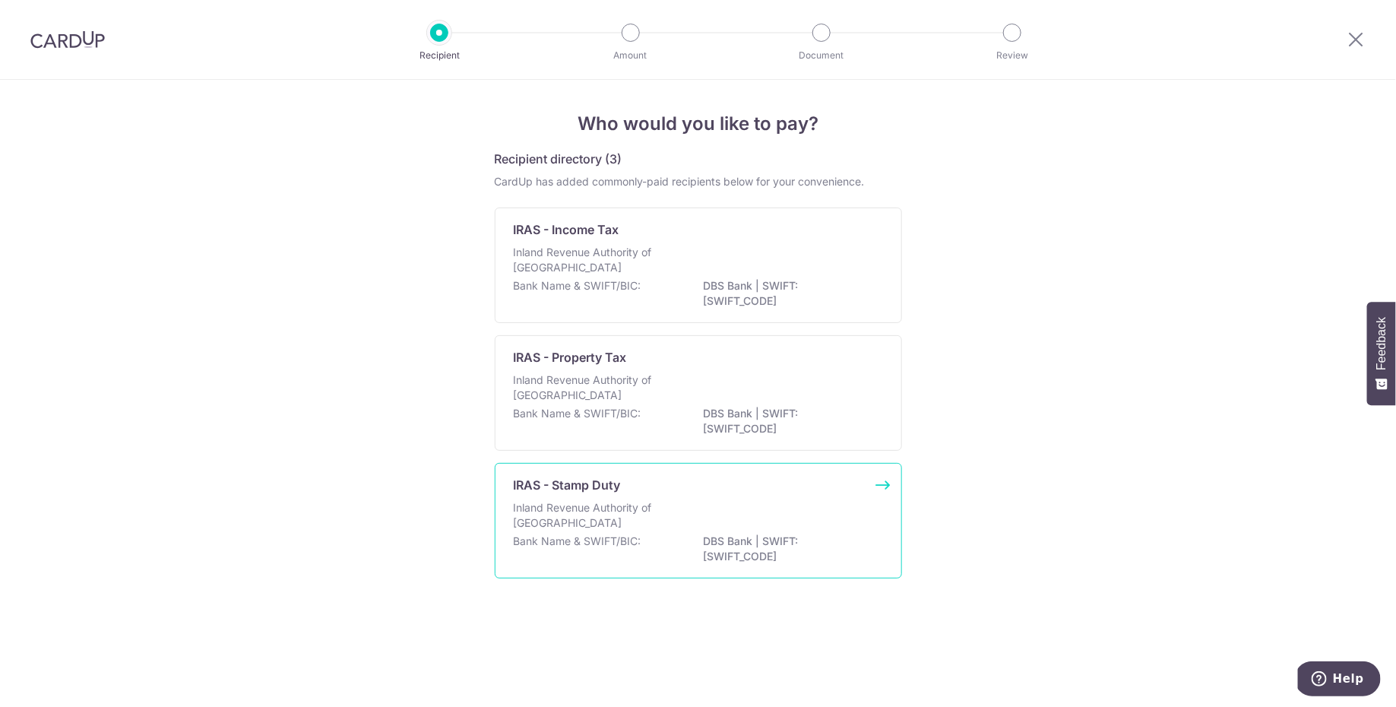
click at [667, 508] on p "Inland Revenue Authority of [GEOGRAPHIC_DATA]" at bounding box center [594, 515] width 161 height 30
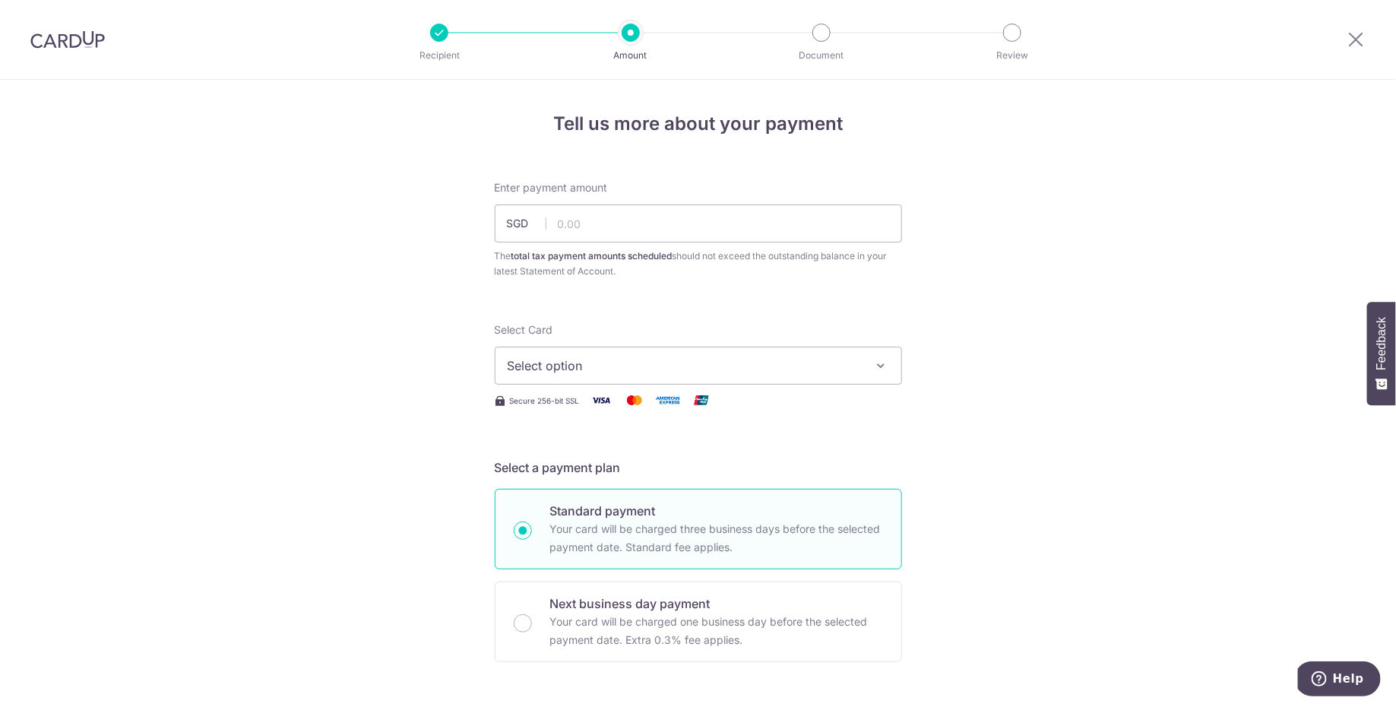
click at [66, 36] on img at bounding box center [67, 39] width 74 height 18
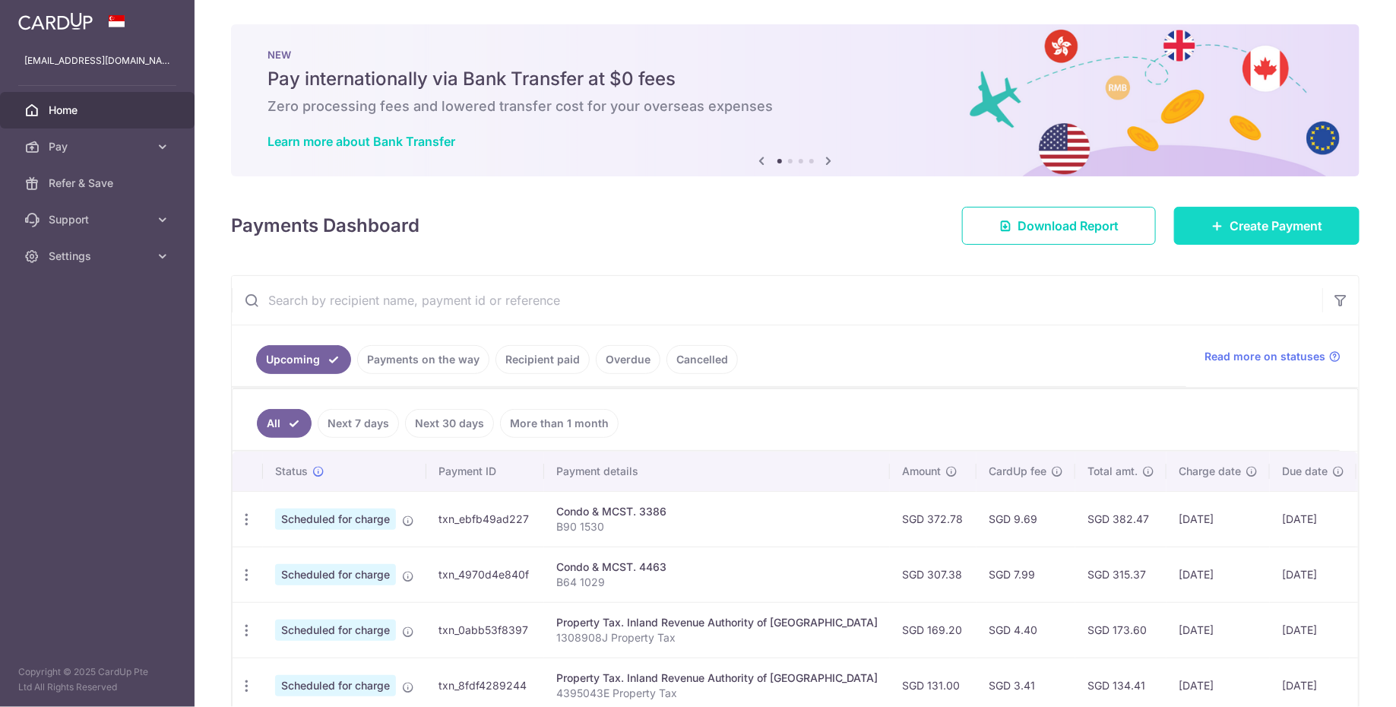
click at [1292, 220] on span "Create Payment" at bounding box center [1275, 226] width 93 height 18
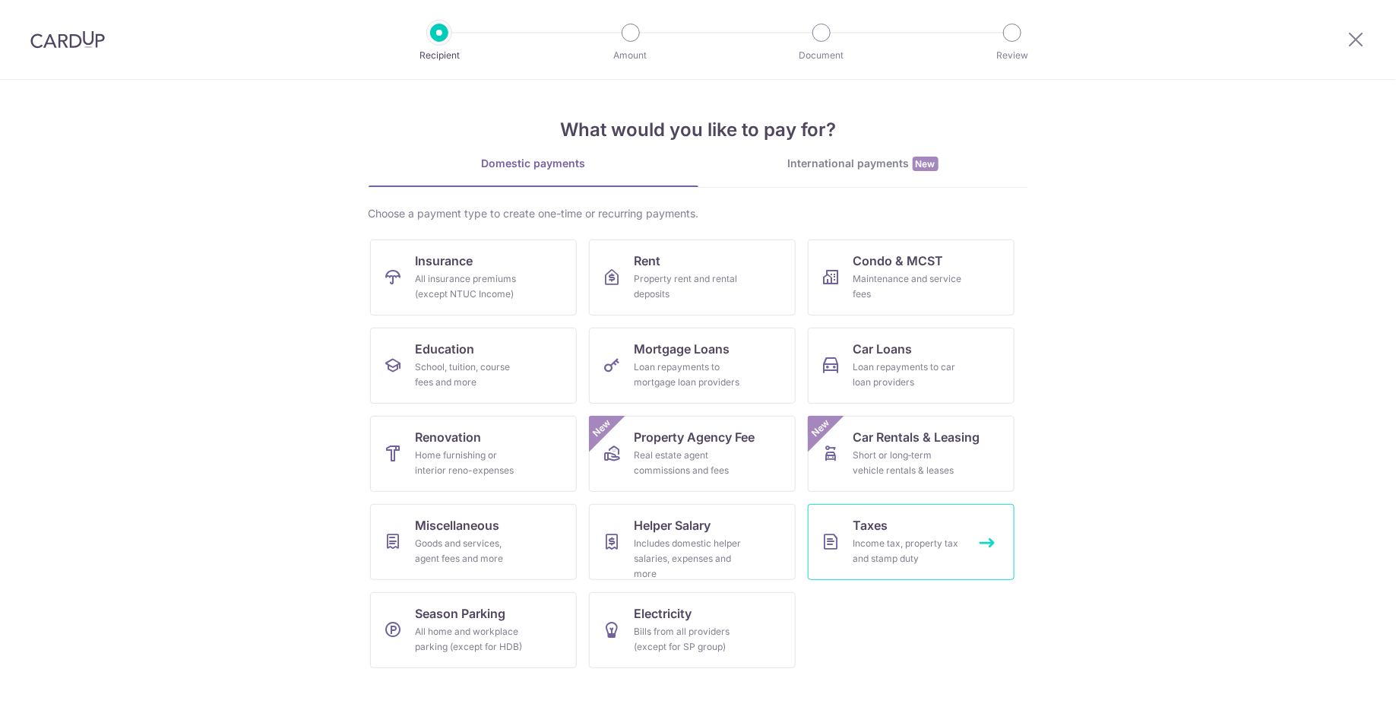
click at [900, 536] on div "Income tax, property tax and stamp duty" at bounding box center [907, 551] width 109 height 30
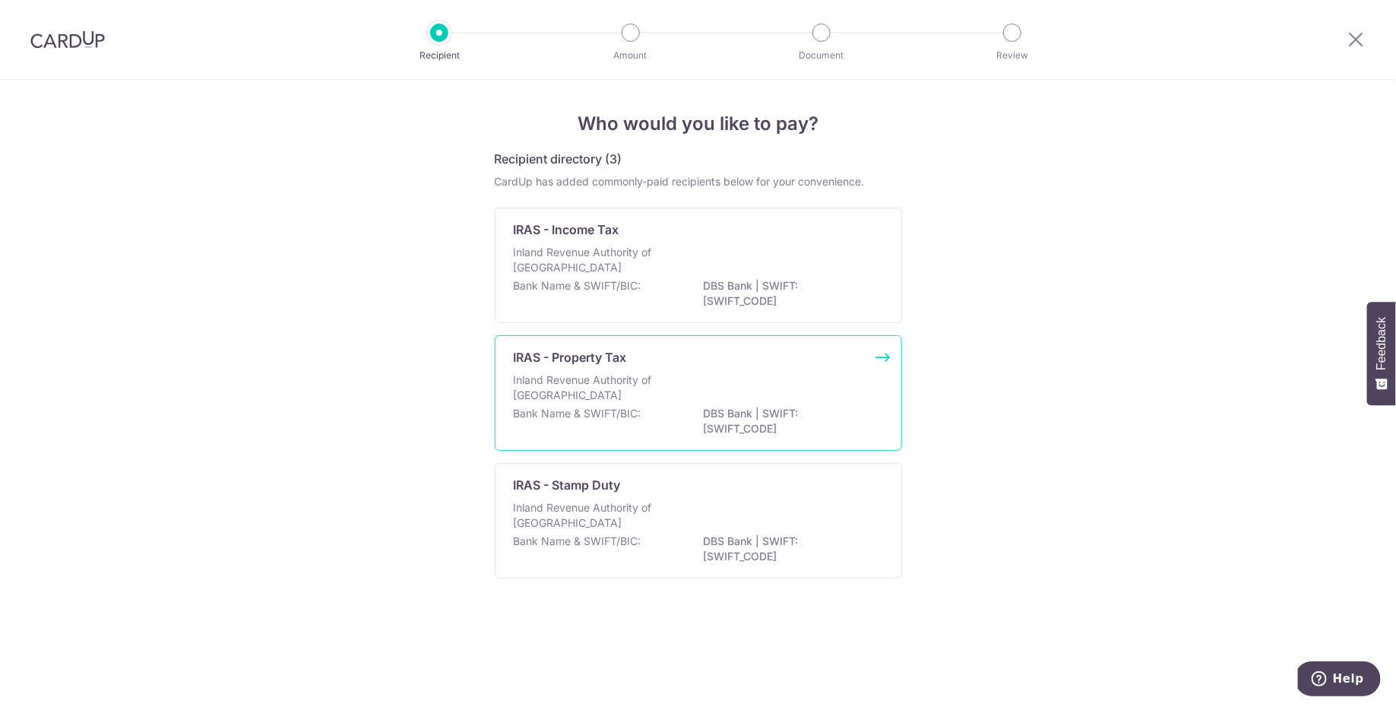
click at [679, 407] on div "Bank Name & SWIFT/BIC: DBS Bank | SWIFT: DBSSSGSGXXX" at bounding box center [698, 422] width 369 height 32
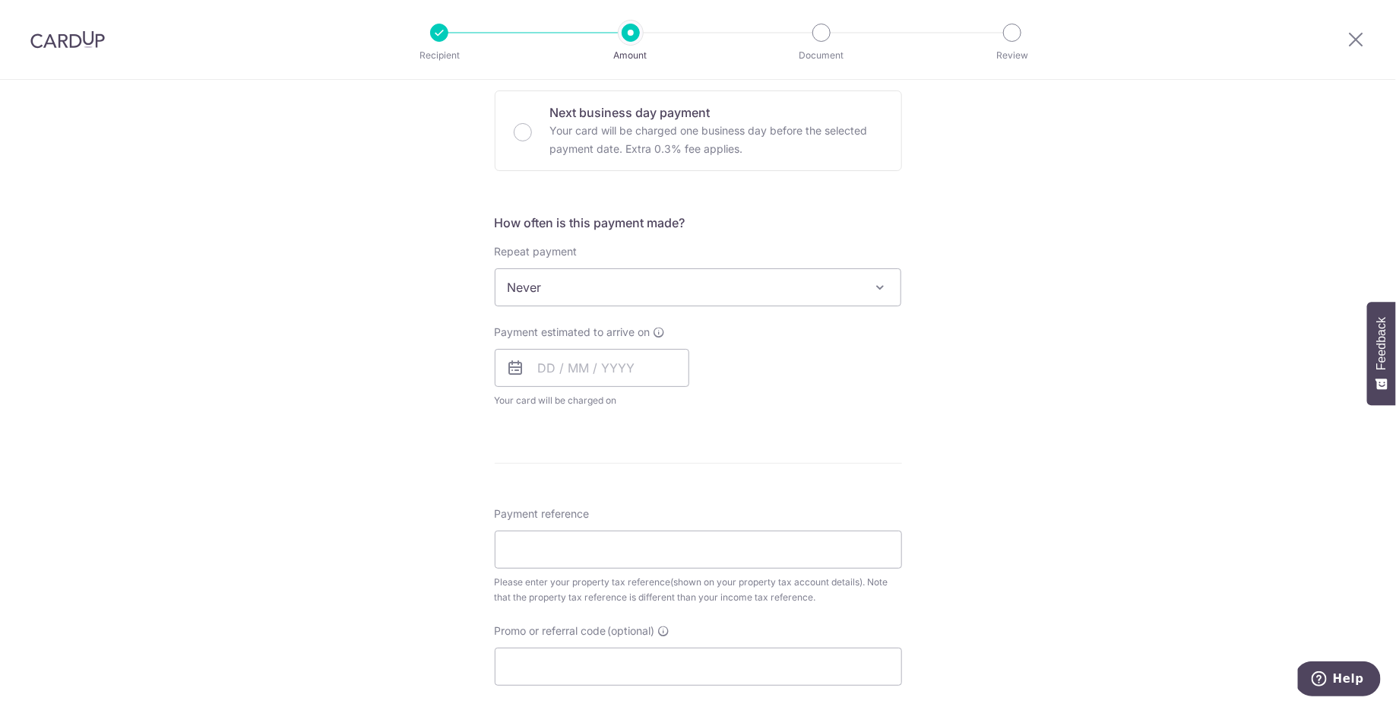
scroll to position [555, 0]
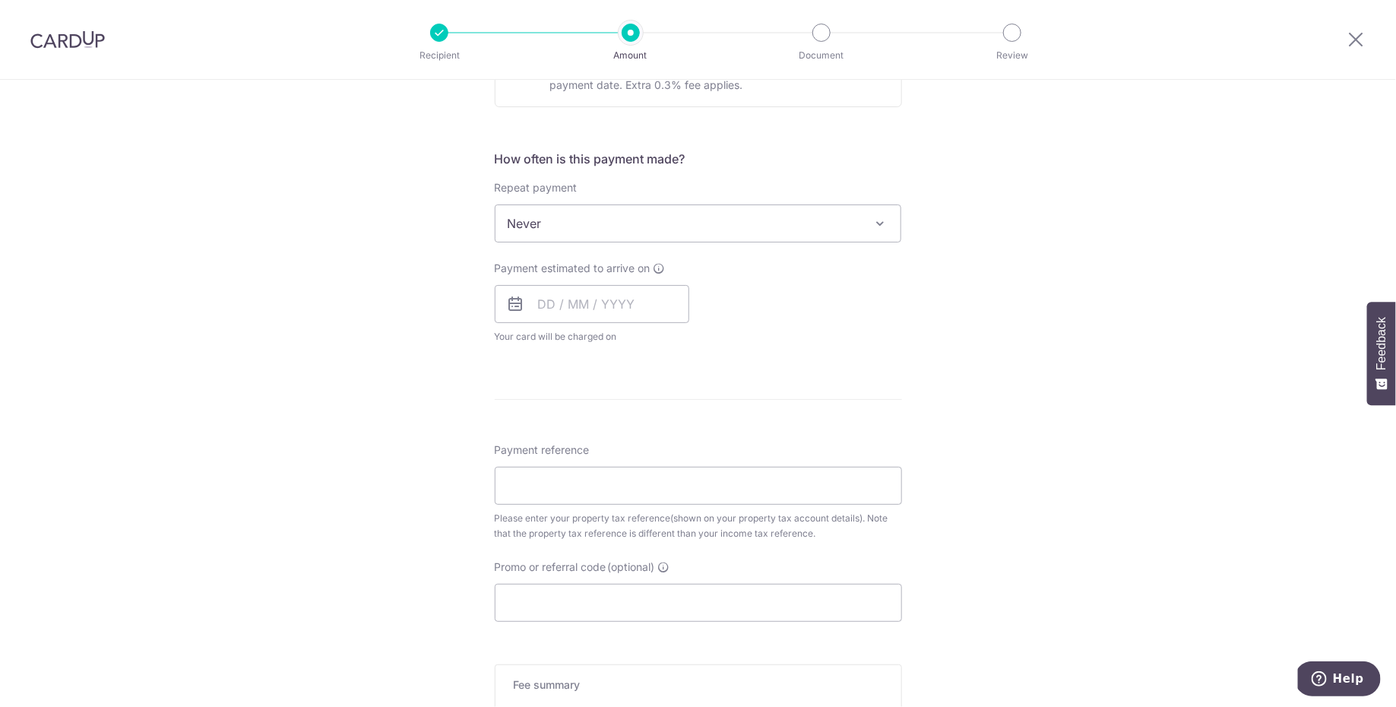
click at [72, 36] on img at bounding box center [67, 39] width 74 height 18
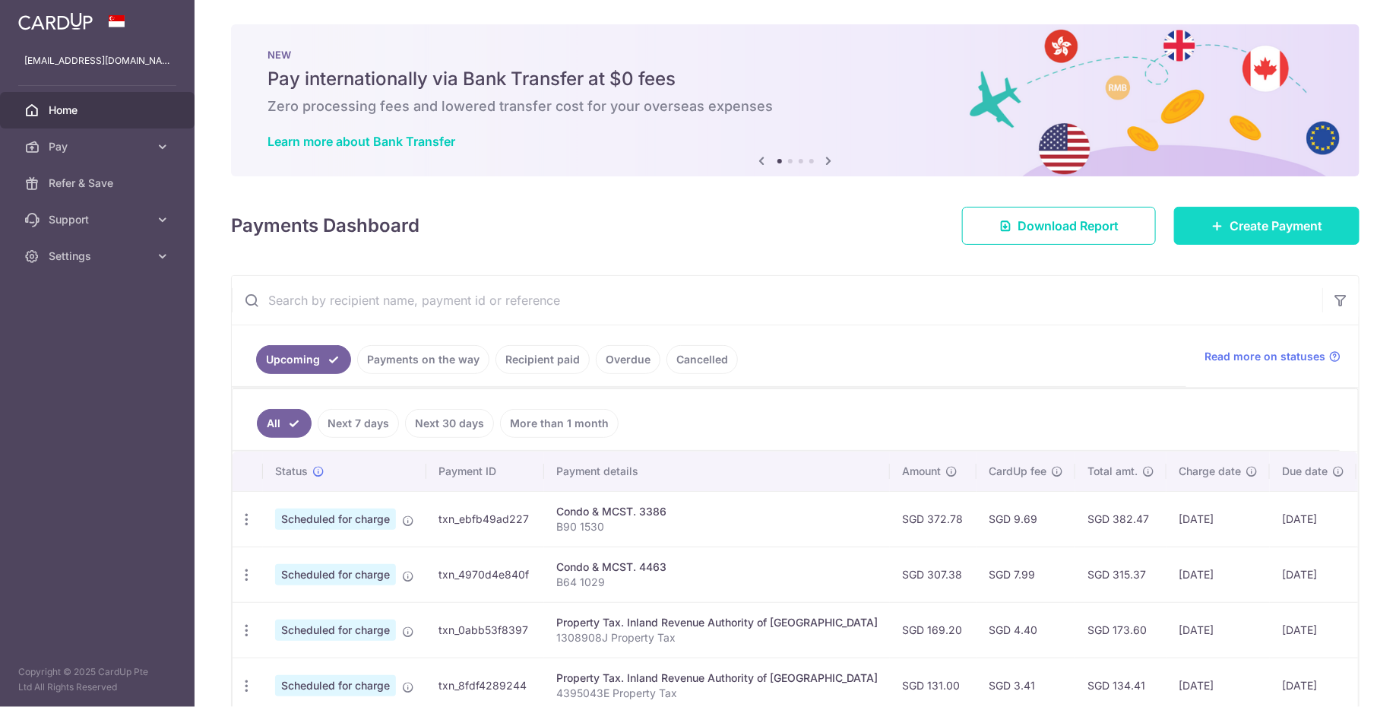
click at [1276, 242] on link "Create Payment" at bounding box center [1266, 226] width 185 height 38
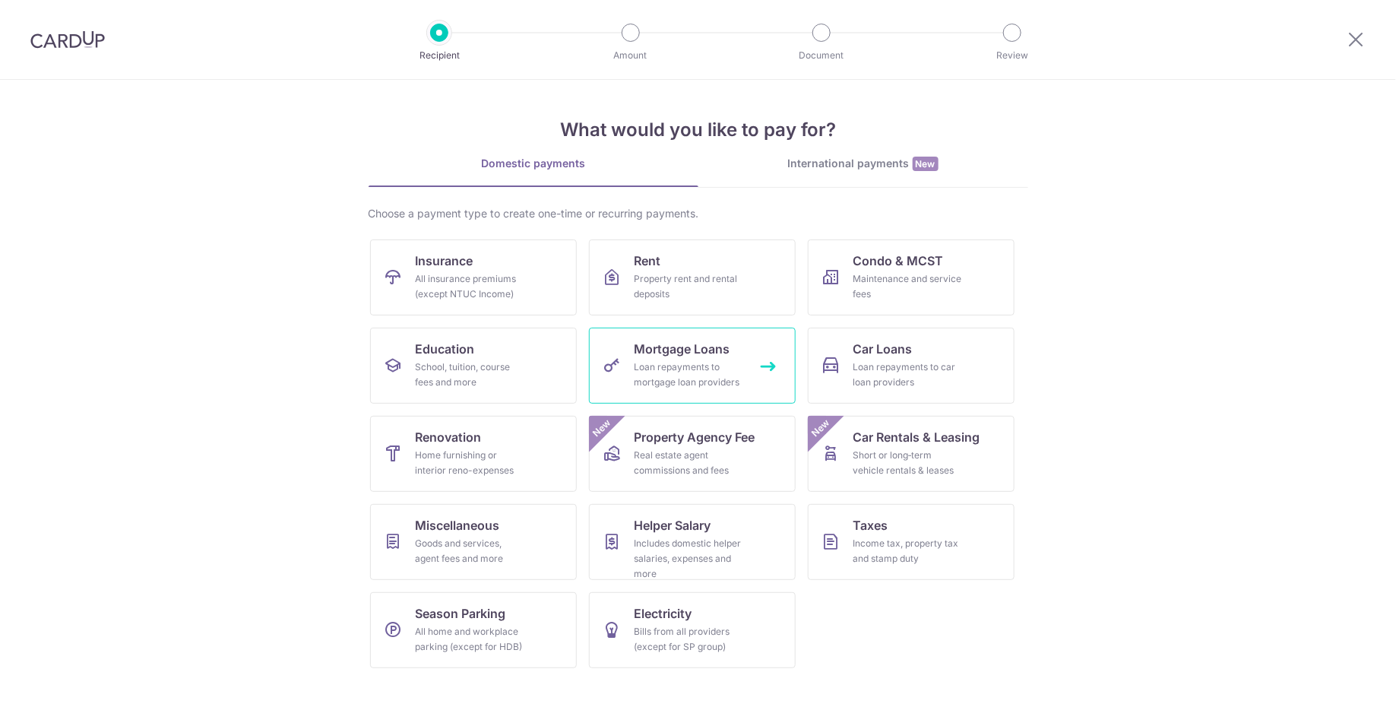
click at [682, 374] on div "Loan repayments to mortgage loan providers" at bounding box center [688, 374] width 109 height 30
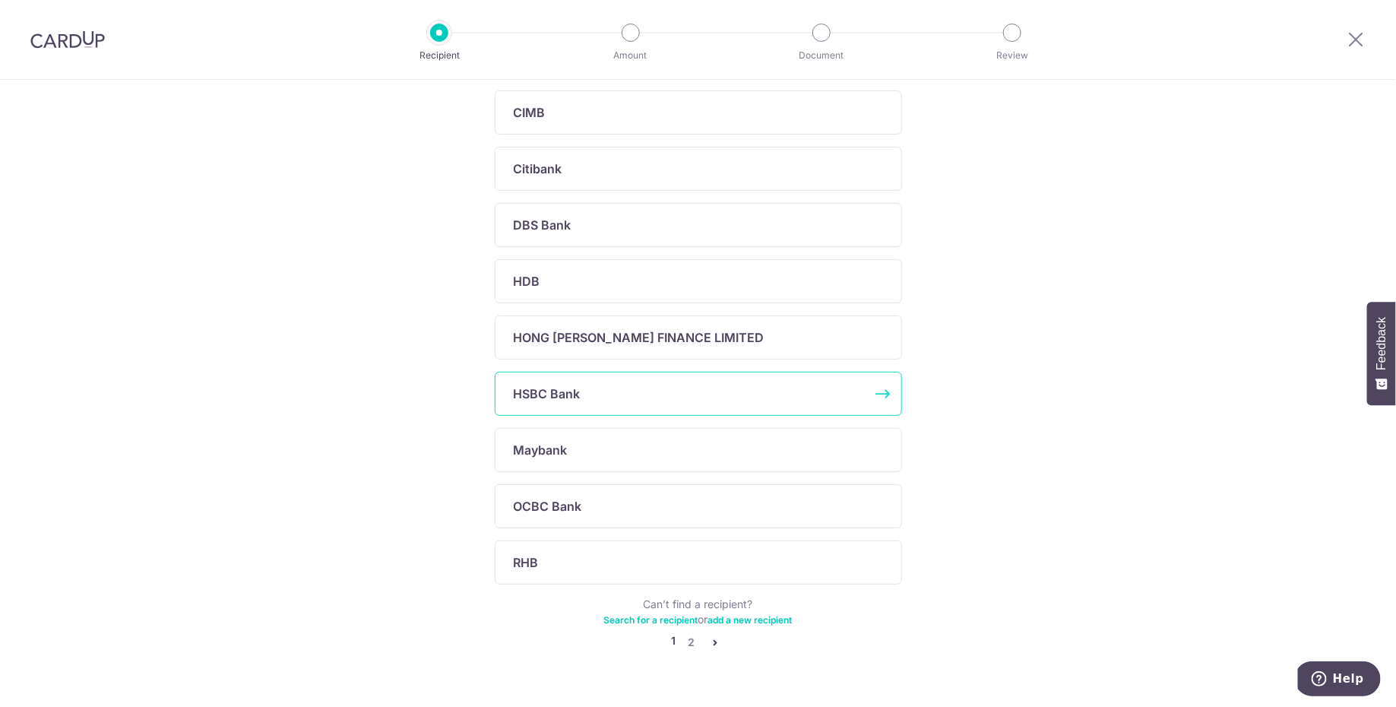
scroll to position [389, 0]
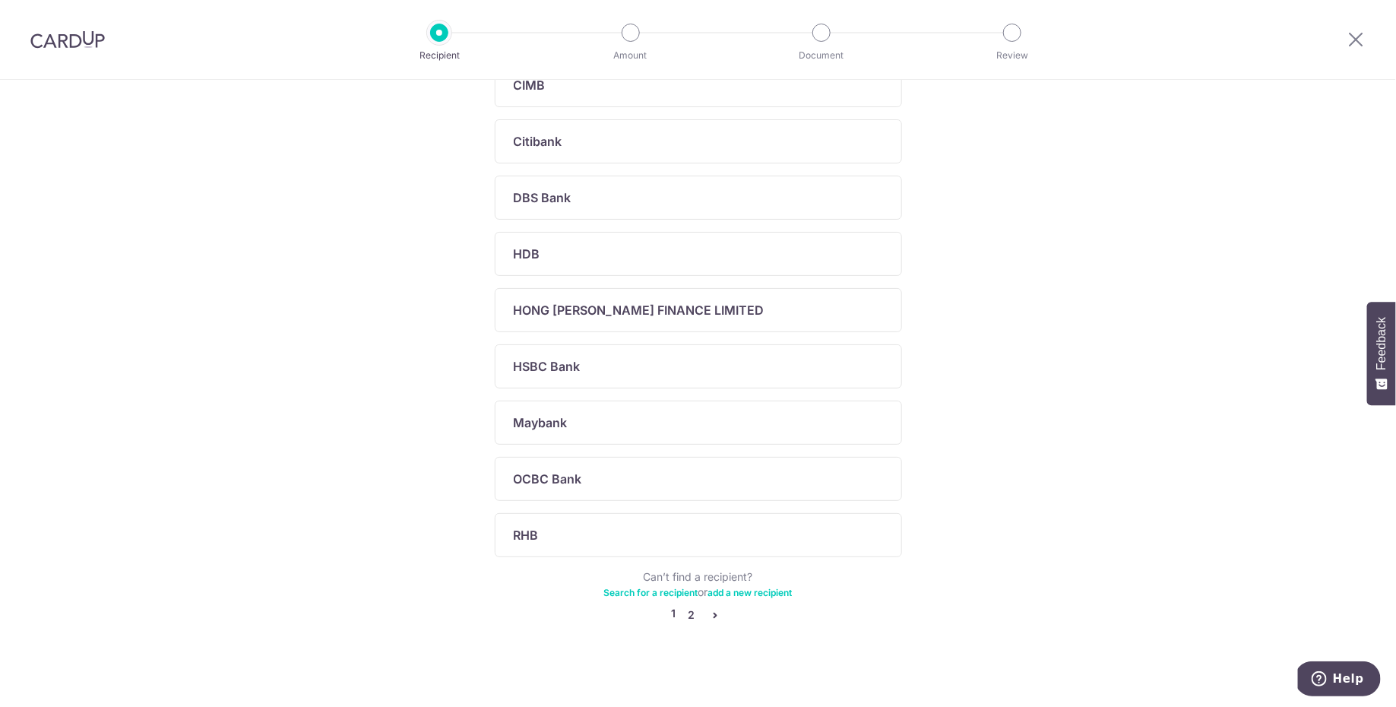
click at [688, 606] on link "2" at bounding box center [691, 615] width 18 height 18
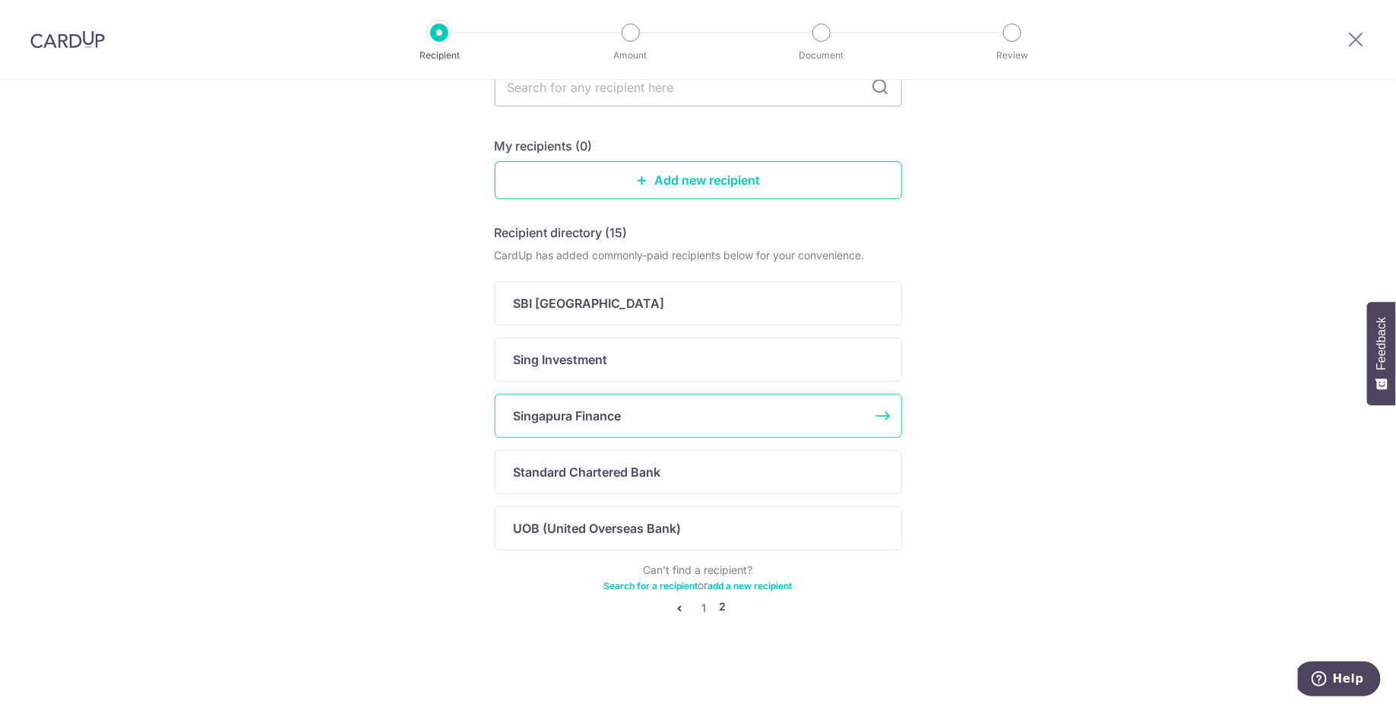
scroll to position [103, 0]
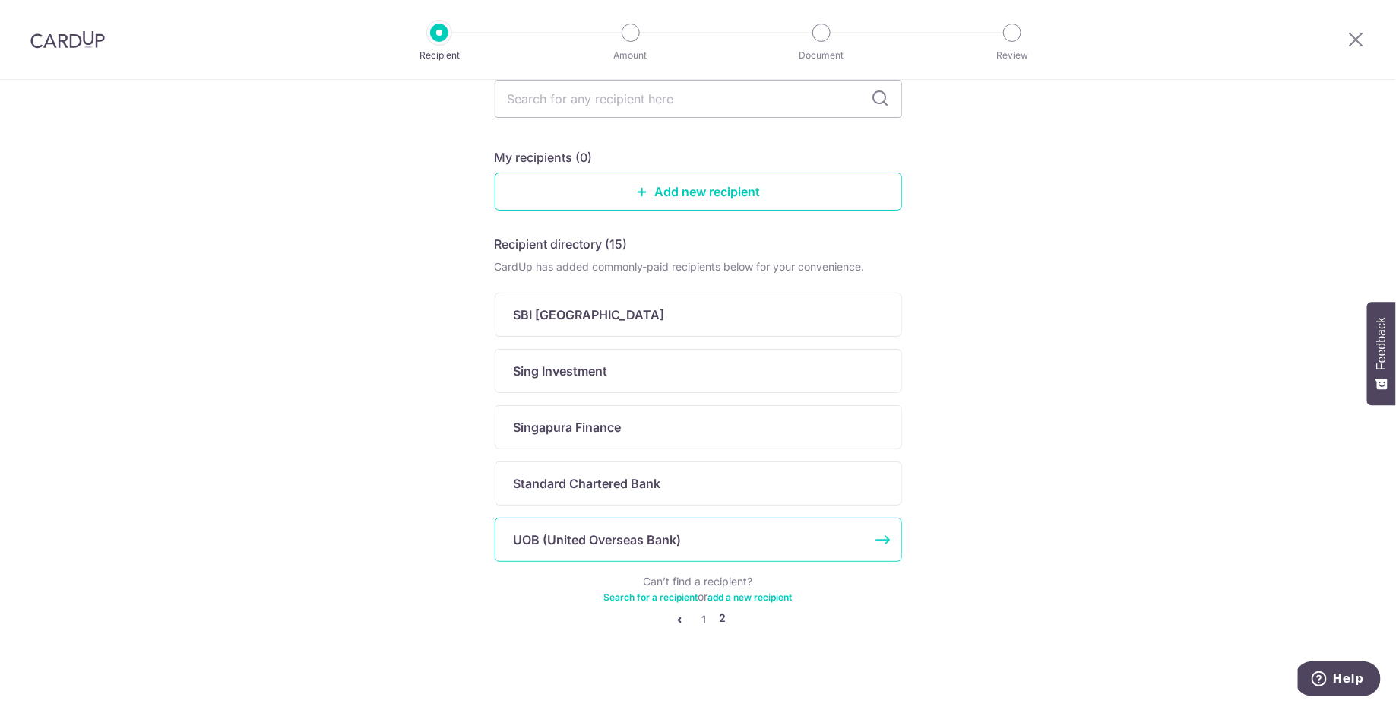
click at [666, 533] on p "UOB (United Overseas Bank)" at bounding box center [598, 539] width 168 height 18
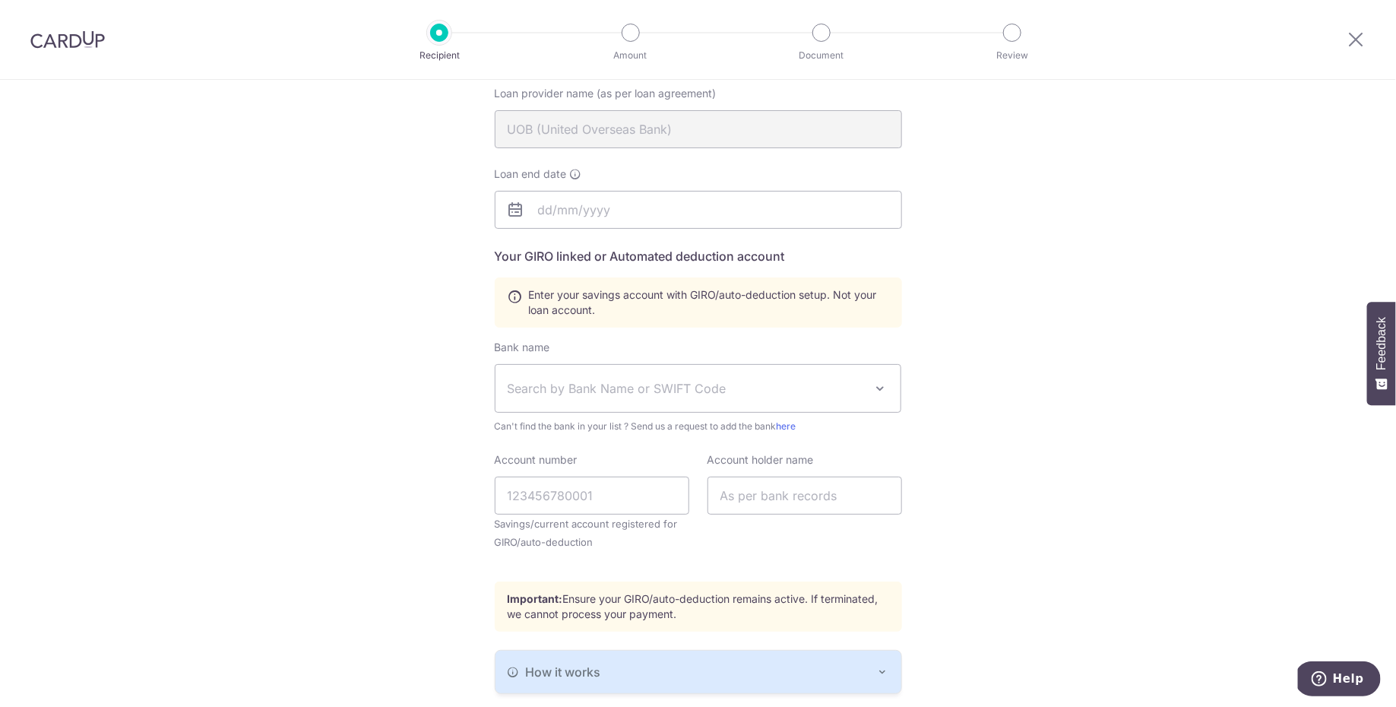
scroll to position [81, 0]
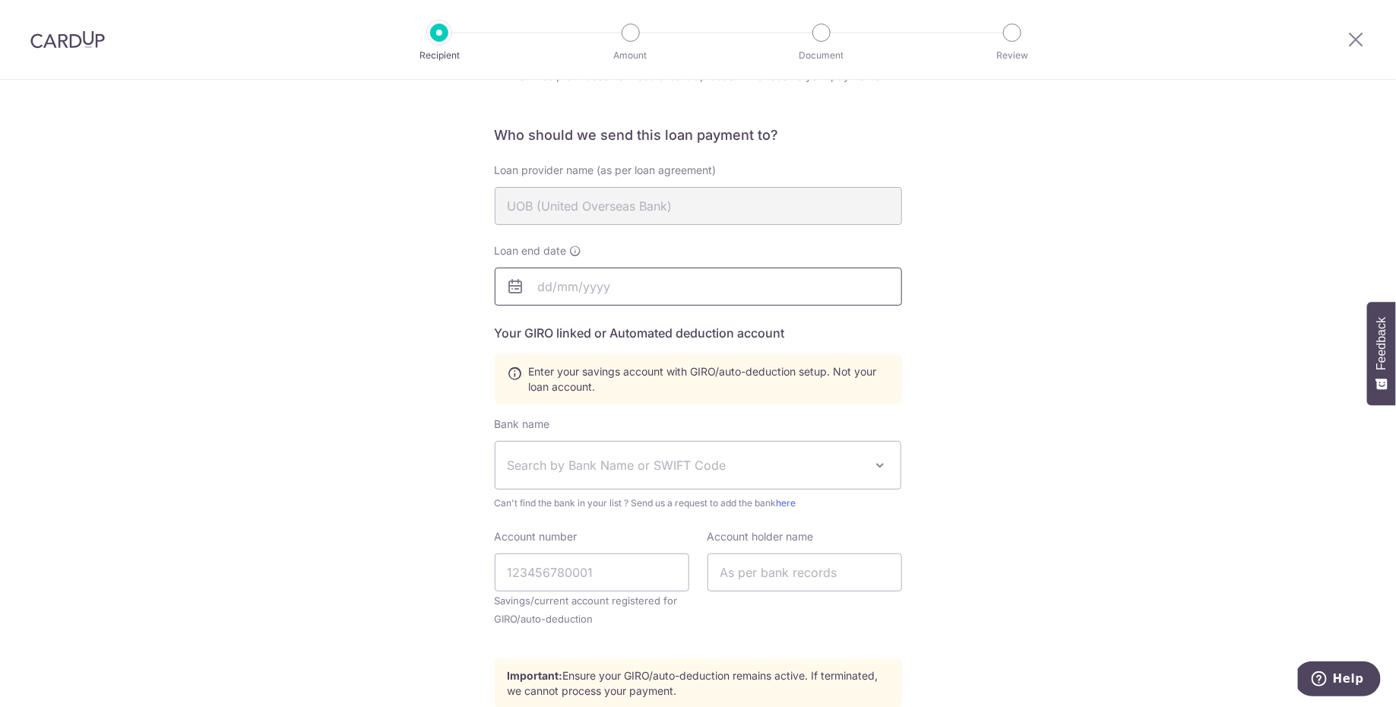
click at [623, 289] on input "text" at bounding box center [698, 286] width 407 height 38
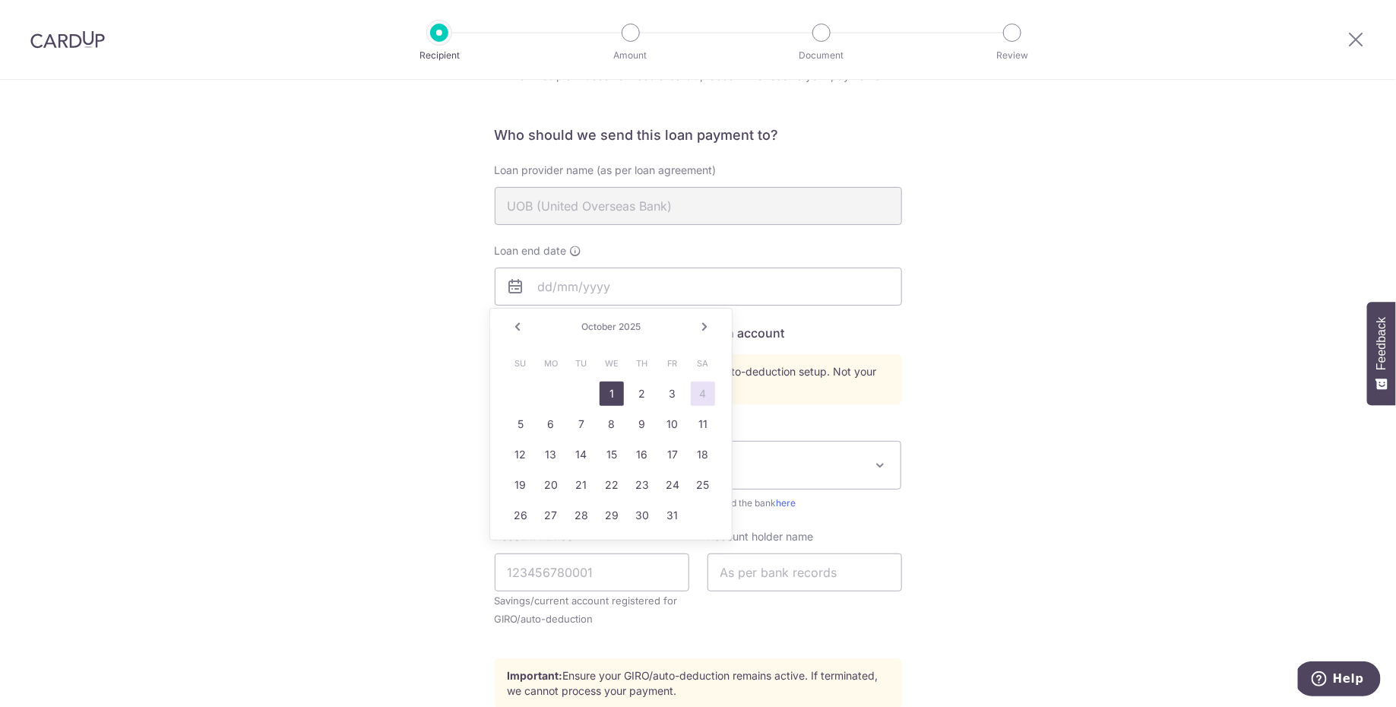
click at [606, 397] on link "1" at bounding box center [612, 393] width 24 height 24
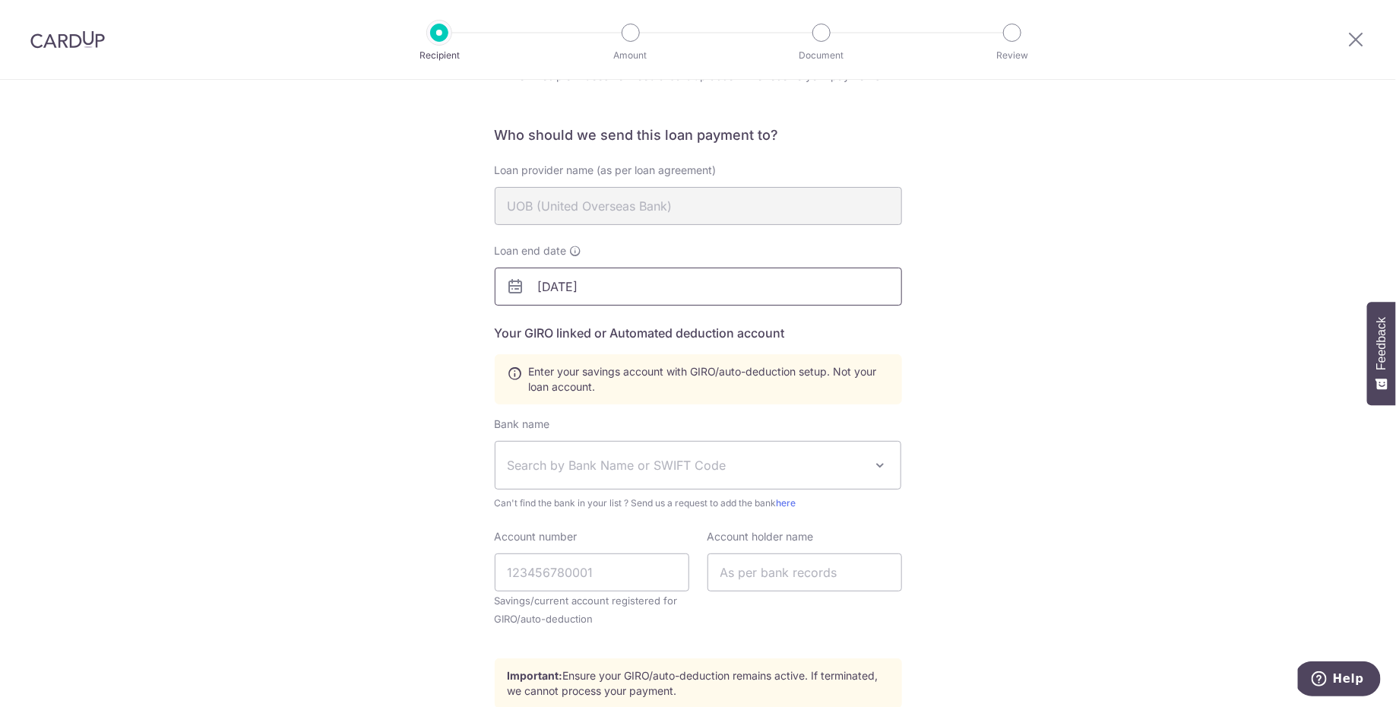
click at [563, 290] on input "10/01/2025" at bounding box center [698, 286] width 407 height 38
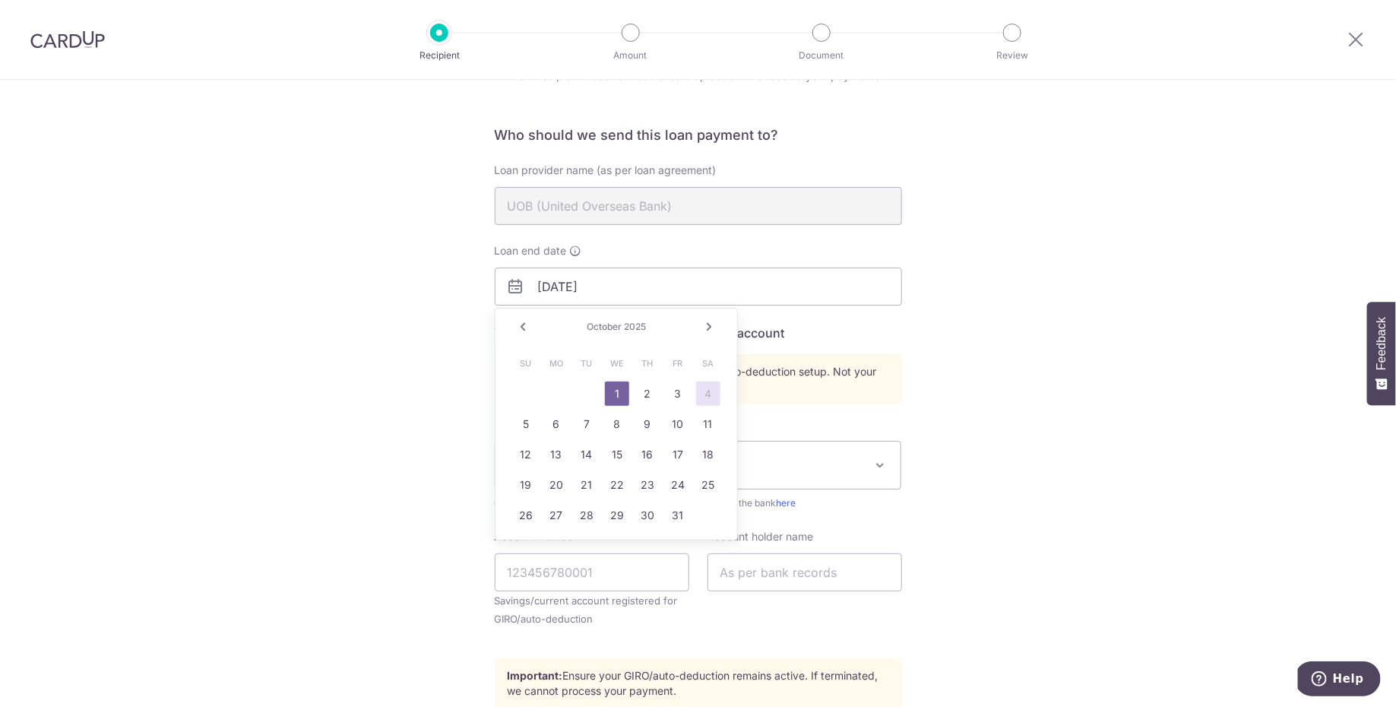
click at [632, 327] on span "2025" at bounding box center [635, 326] width 22 height 11
click at [710, 330] on link "Next" at bounding box center [710, 327] width 18 height 18
click at [650, 288] on input "10/01/2025" at bounding box center [698, 286] width 407 height 38
type input "08/01/2043"
click at [1107, 302] on div "Who would you like to pay? Your recipient does not need a CardUp account to rec…" at bounding box center [698, 448] width 1396 height 900
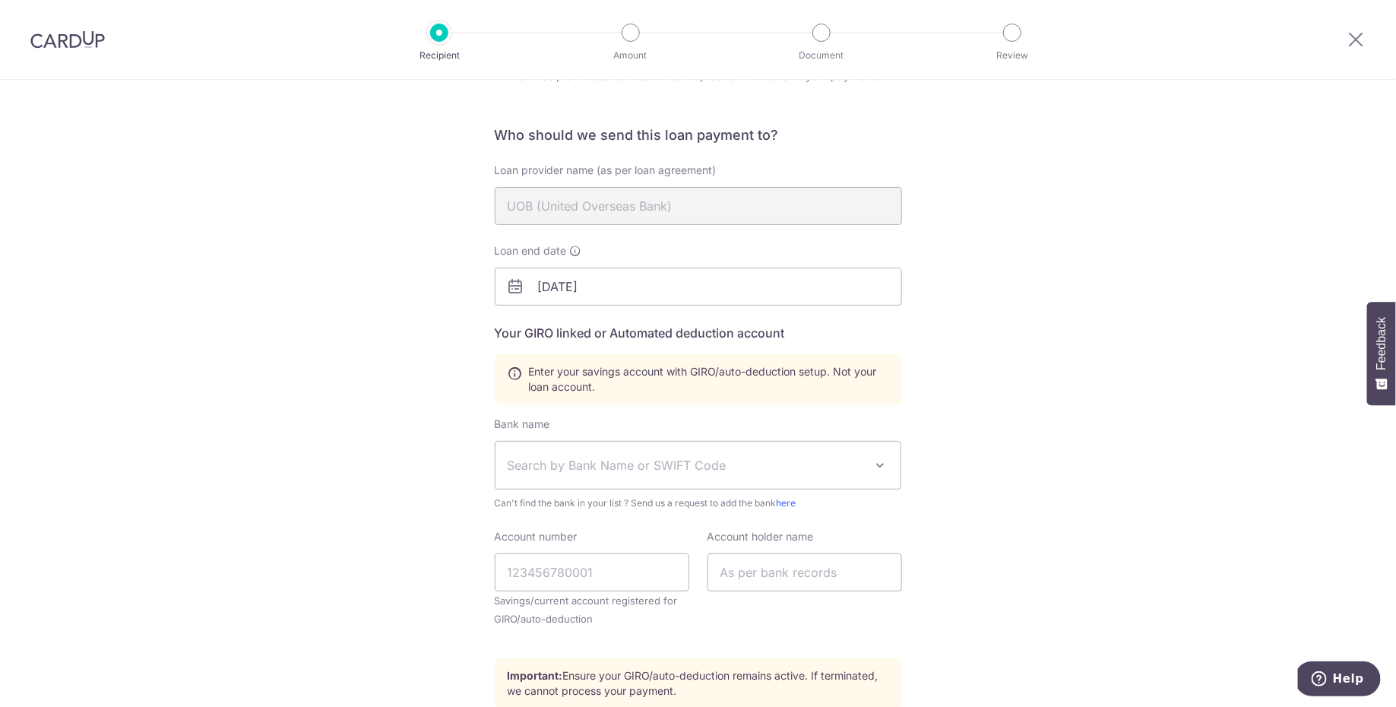
click at [1140, 384] on div "Who would you like to pay? Your recipient does not need a CardUp account to rec…" at bounding box center [698, 448] width 1396 height 900
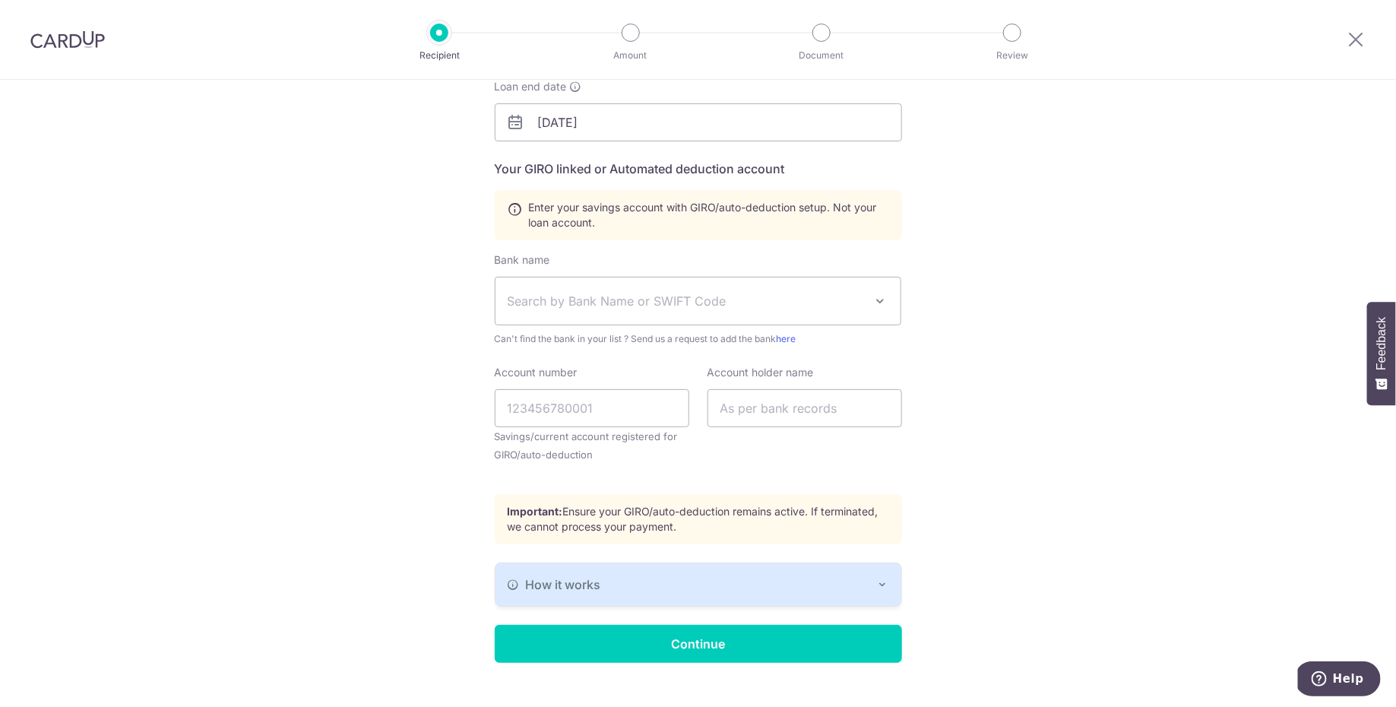
scroll to position [248, 0]
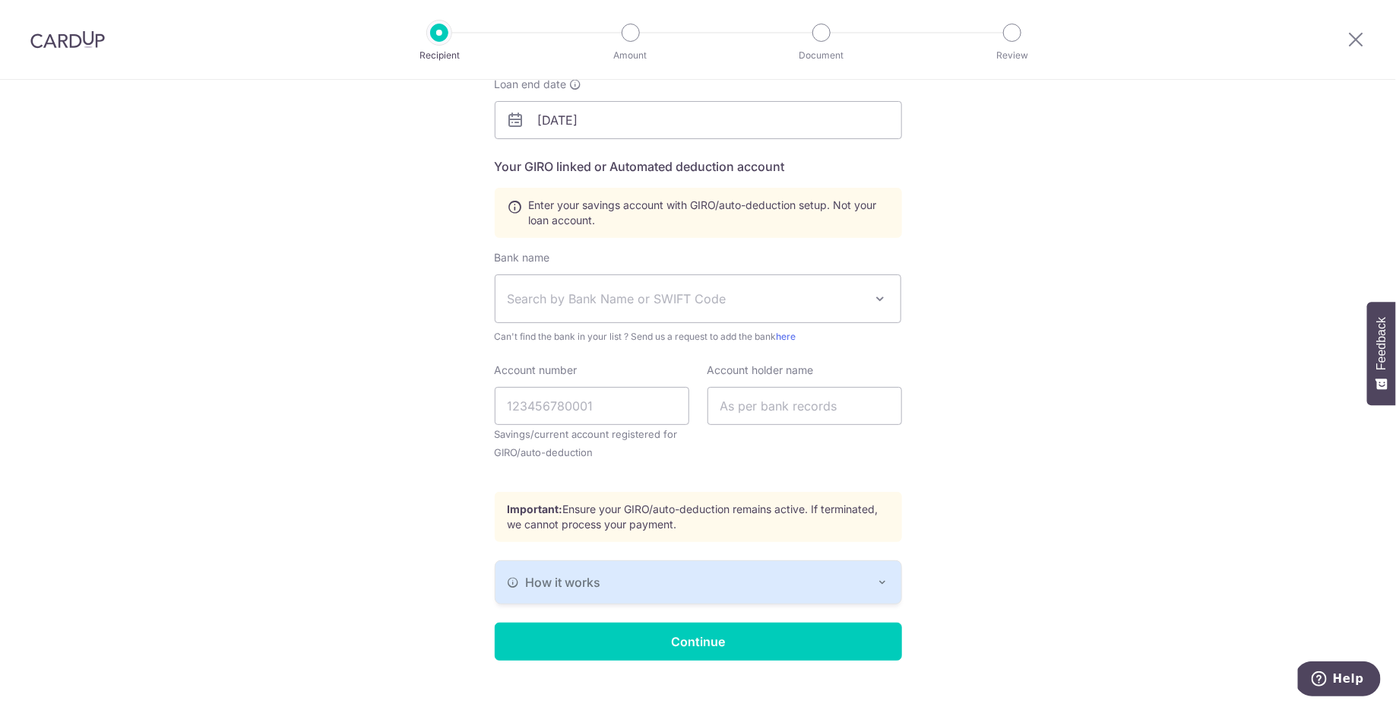
click at [816, 306] on span "Search by Bank Name or SWIFT Code" at bounding box center [686, 299] width 357 height 18
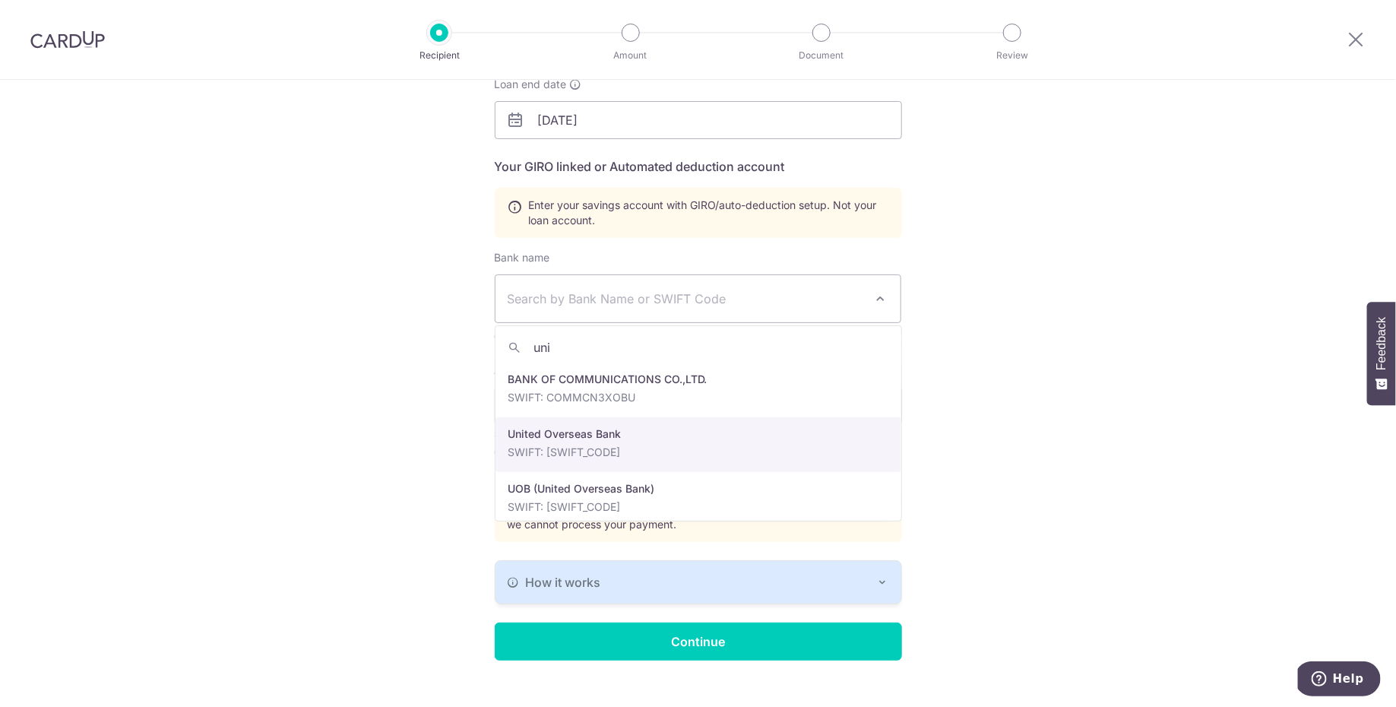
type input "uni"
select select "23668"
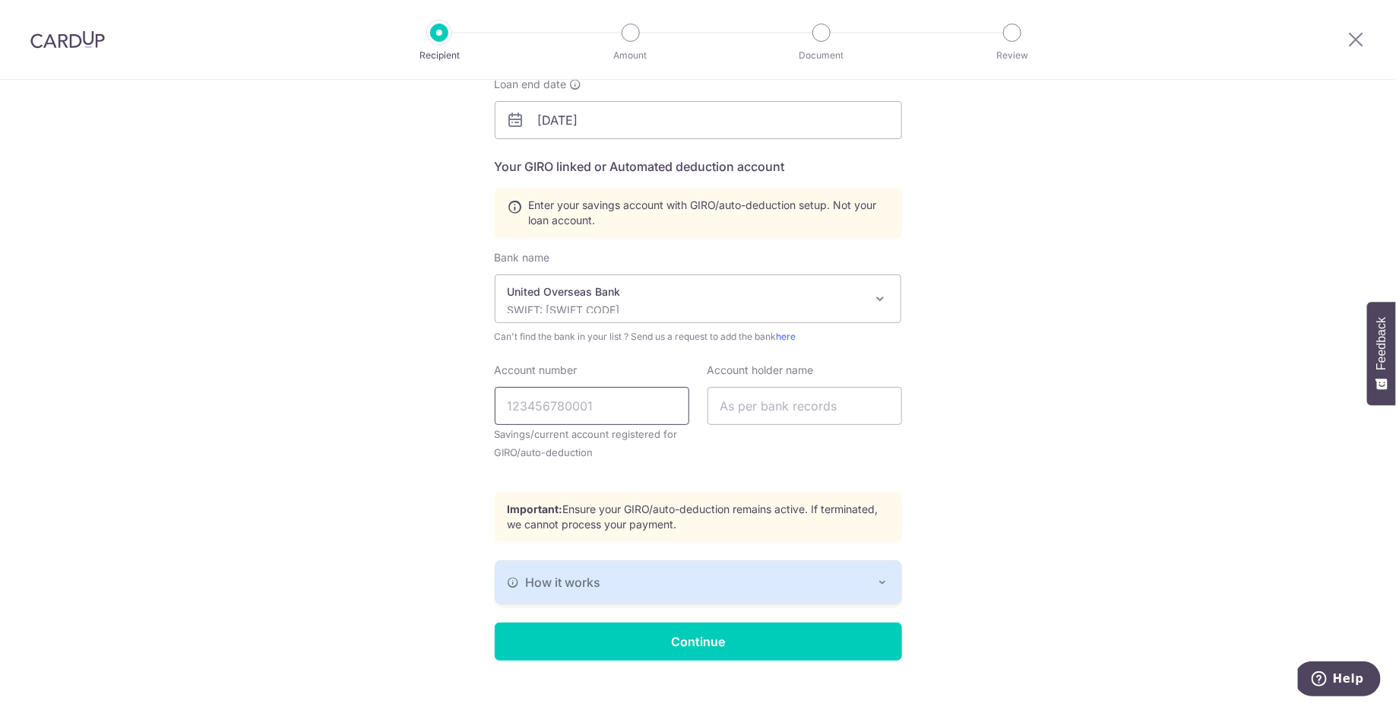
click at [533, 410] on input "Account number" at bounding box center [592, 406] width 195 height 38
paste input "701-303-957-0"
type input "7013039570"
click at [844, 399] on input "text" at bounding box center [804, 406] width 195 height 38
type input "QUAH EE SIONG"
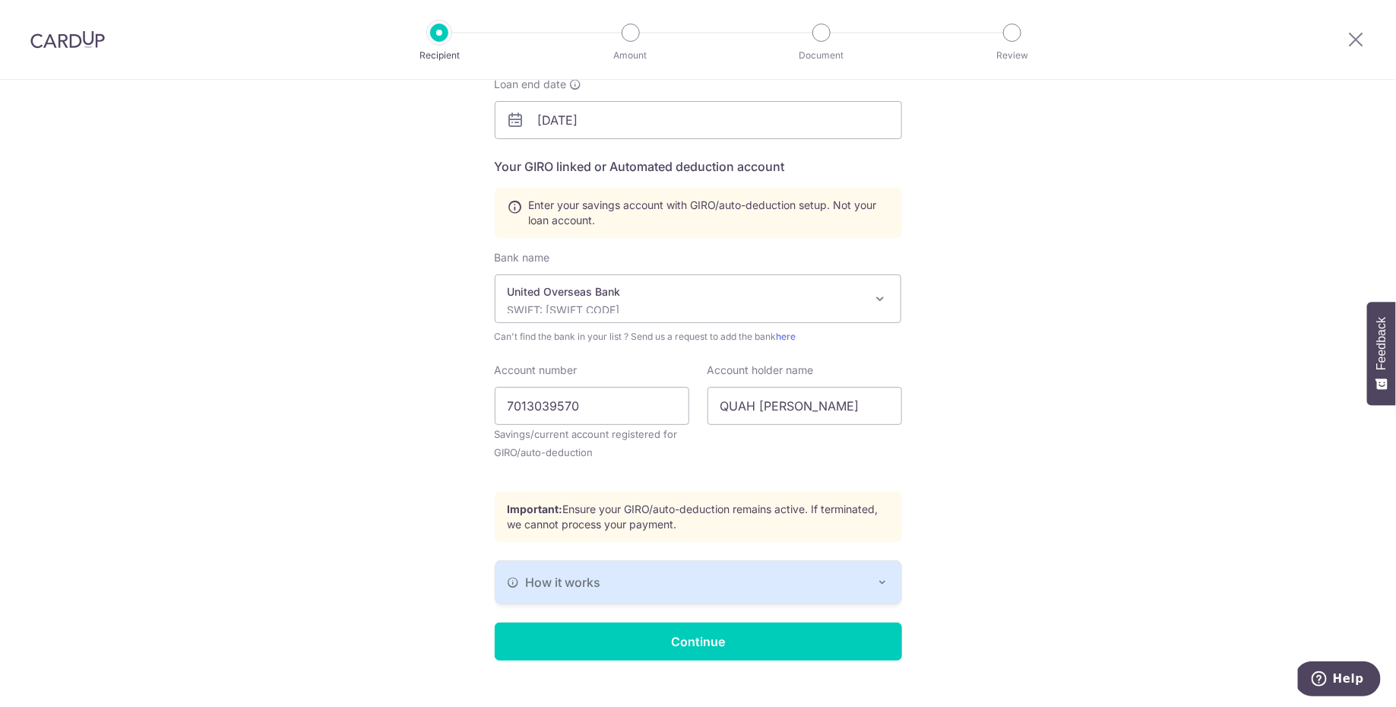
click at [1079, 381] on div "Who would you like to pay? Your recipient does not need a CardUp account to rec…" at bounding box center [698, 282] width 1396 height 900
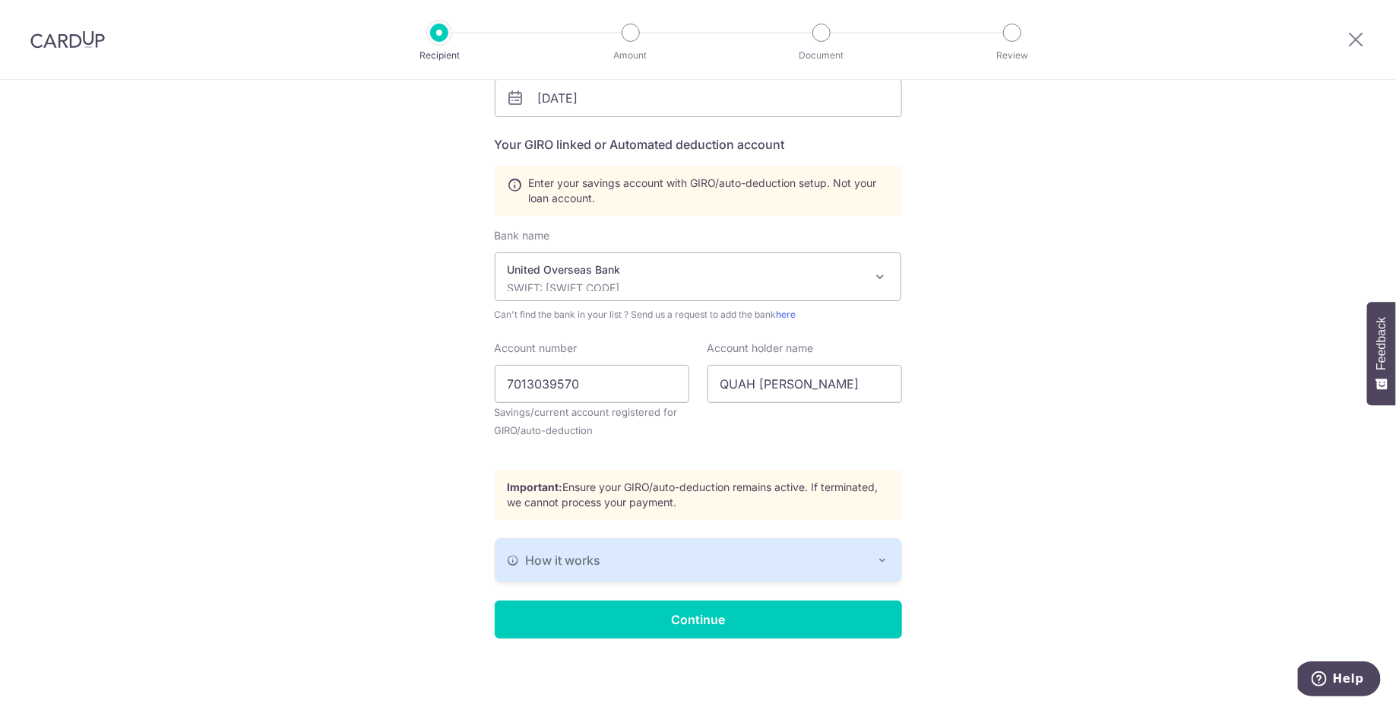
click at [850, 543] on button "How it works" at bounding box center [698, 560] width 406 height 43
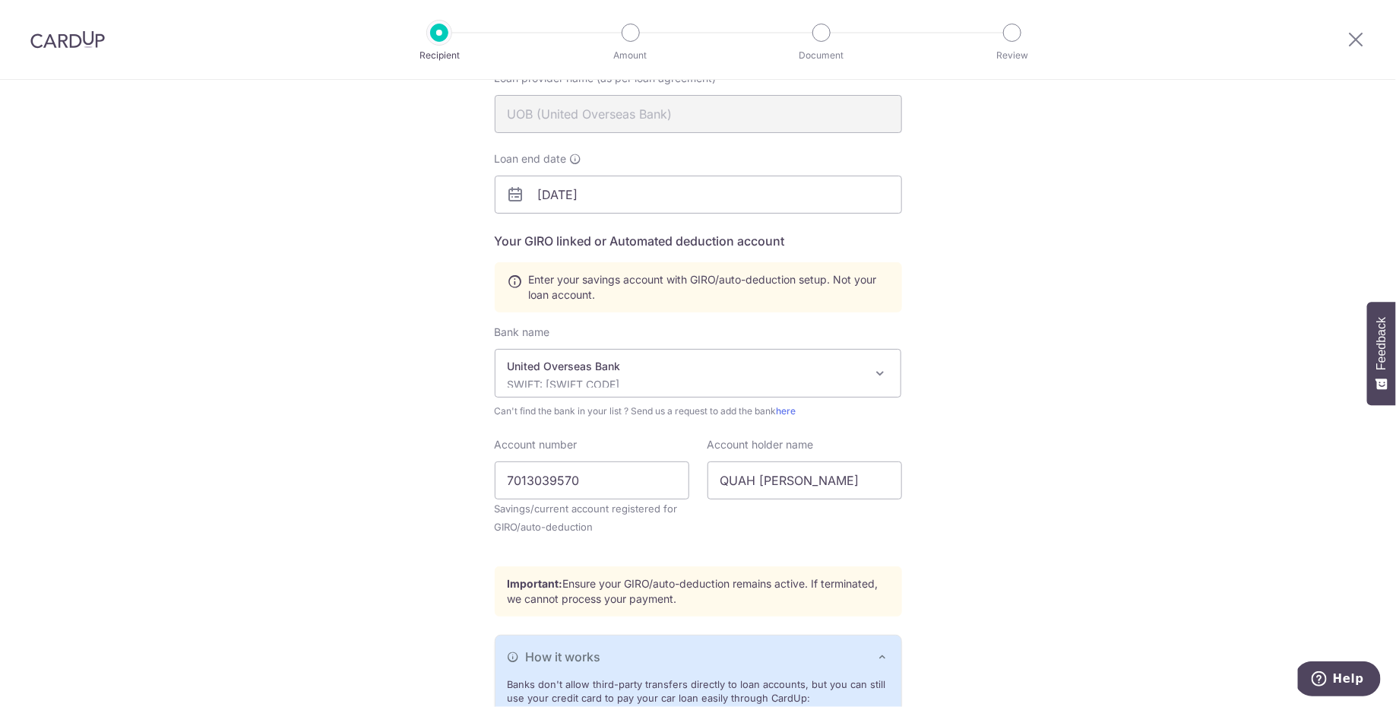
scroll to position [404, 0]
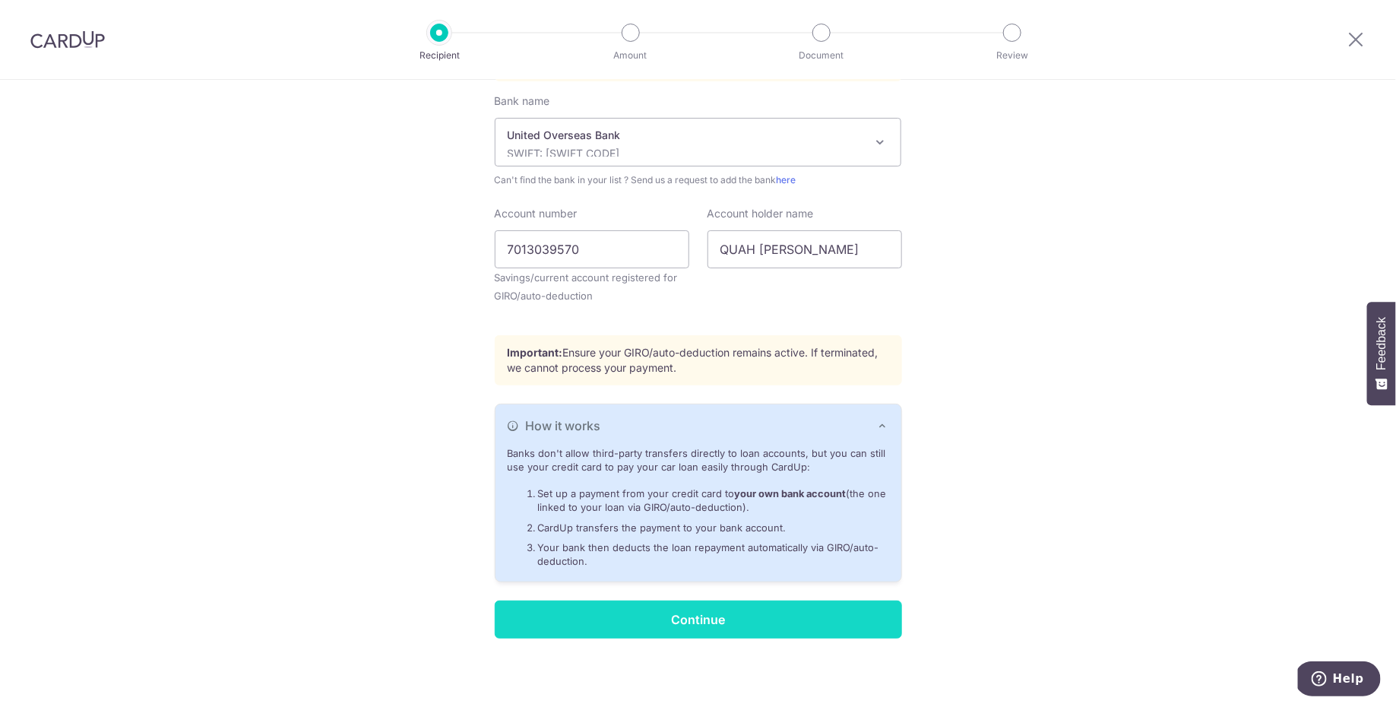
click at [774, 615] on input "Continue" at bounding box center [698, 619] width 407 height 38
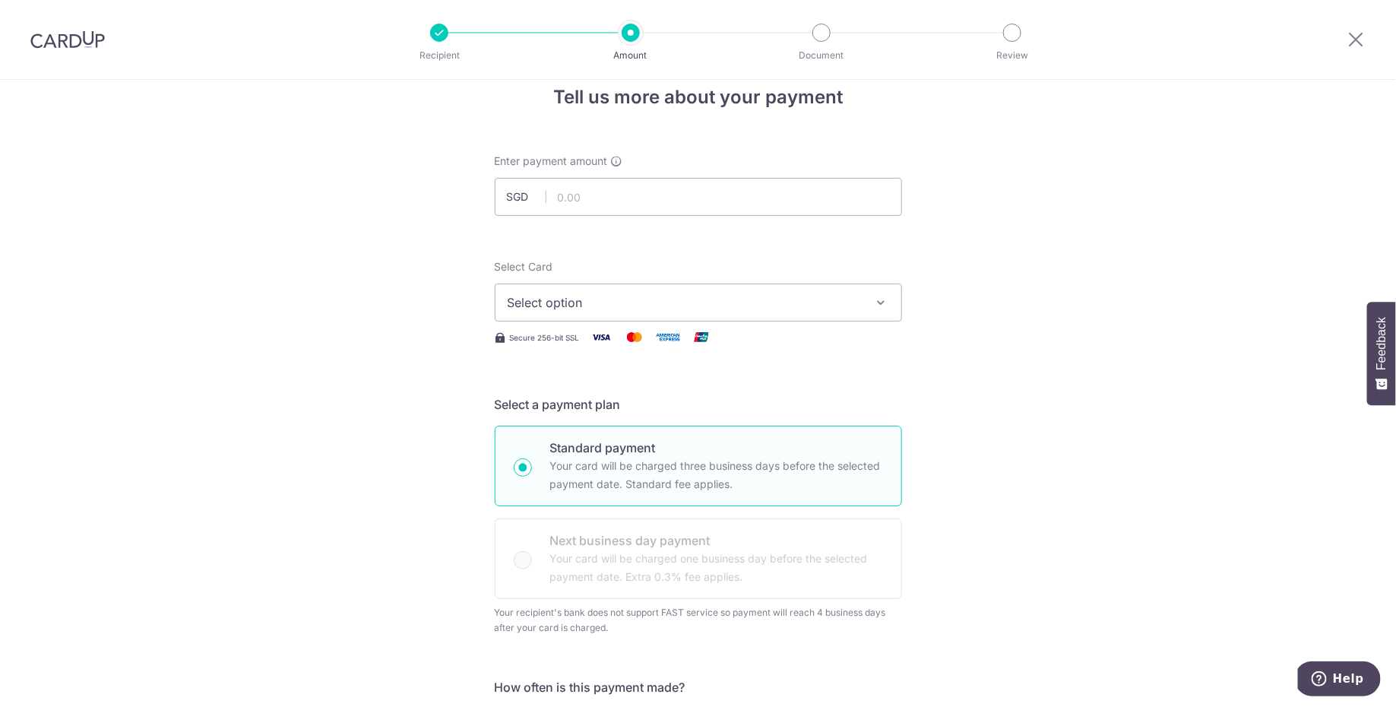
scroll to position [24, 0]
click at [672, 194] on input "text" at bounding box center [698, 200] width 407 height 38
type input "997.00"
click at [765, 315] on button "Select option" at bounding box center [698, 305] width 407 height 38
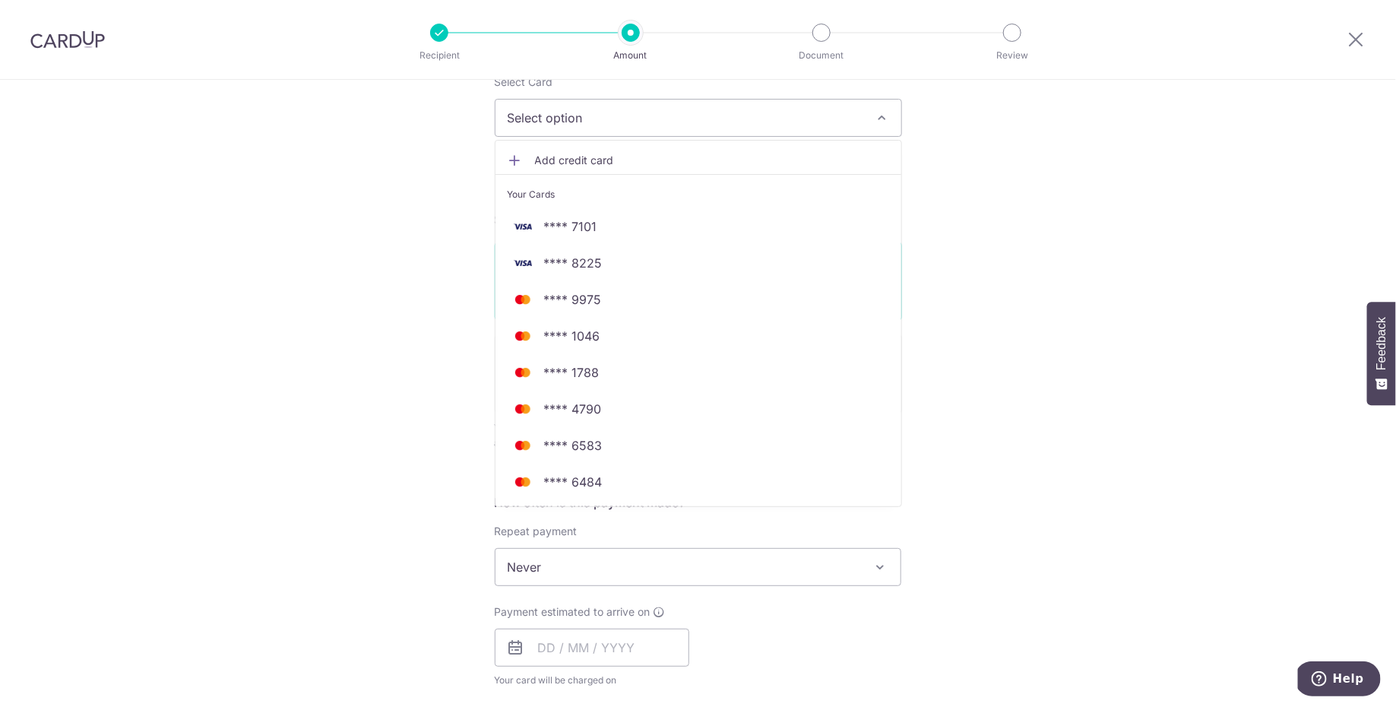
scroll to position [223, 0]
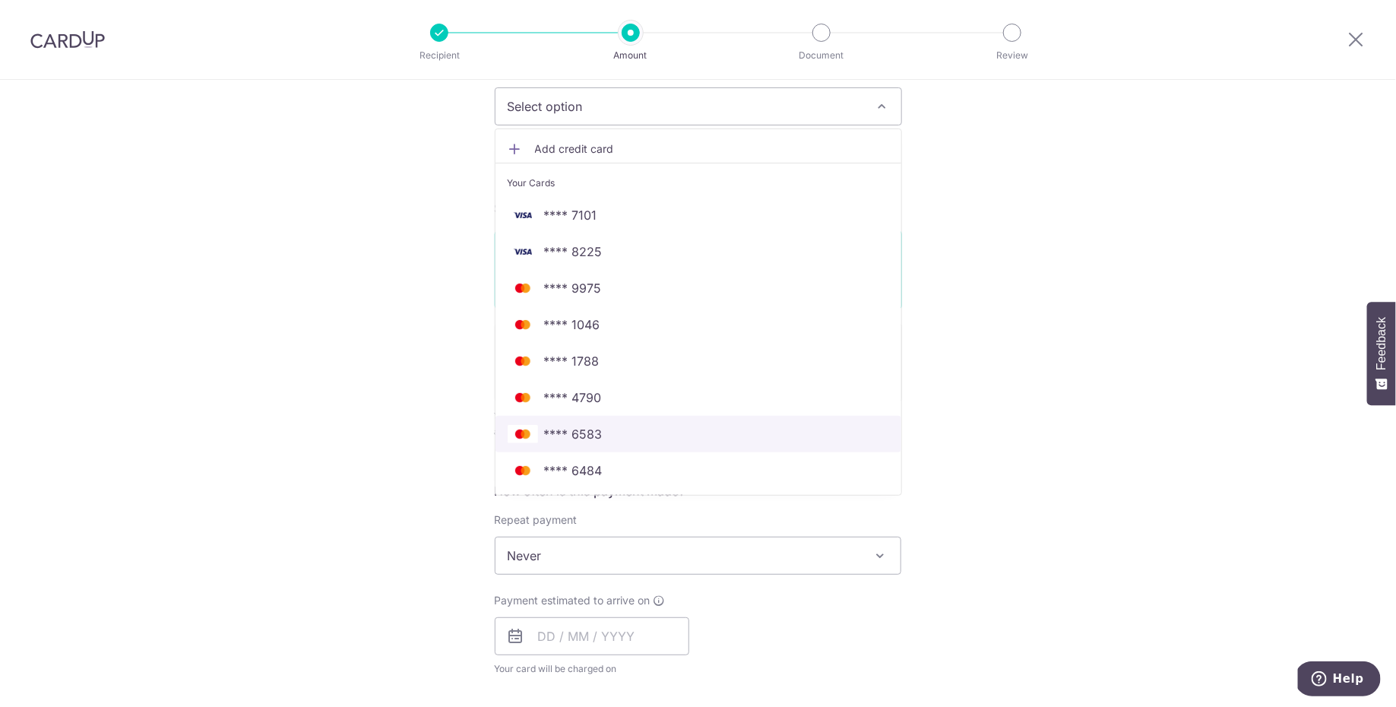
click at [610, 432] on span "**** 6583" at bounding box center [698, 434] width 381 height 18
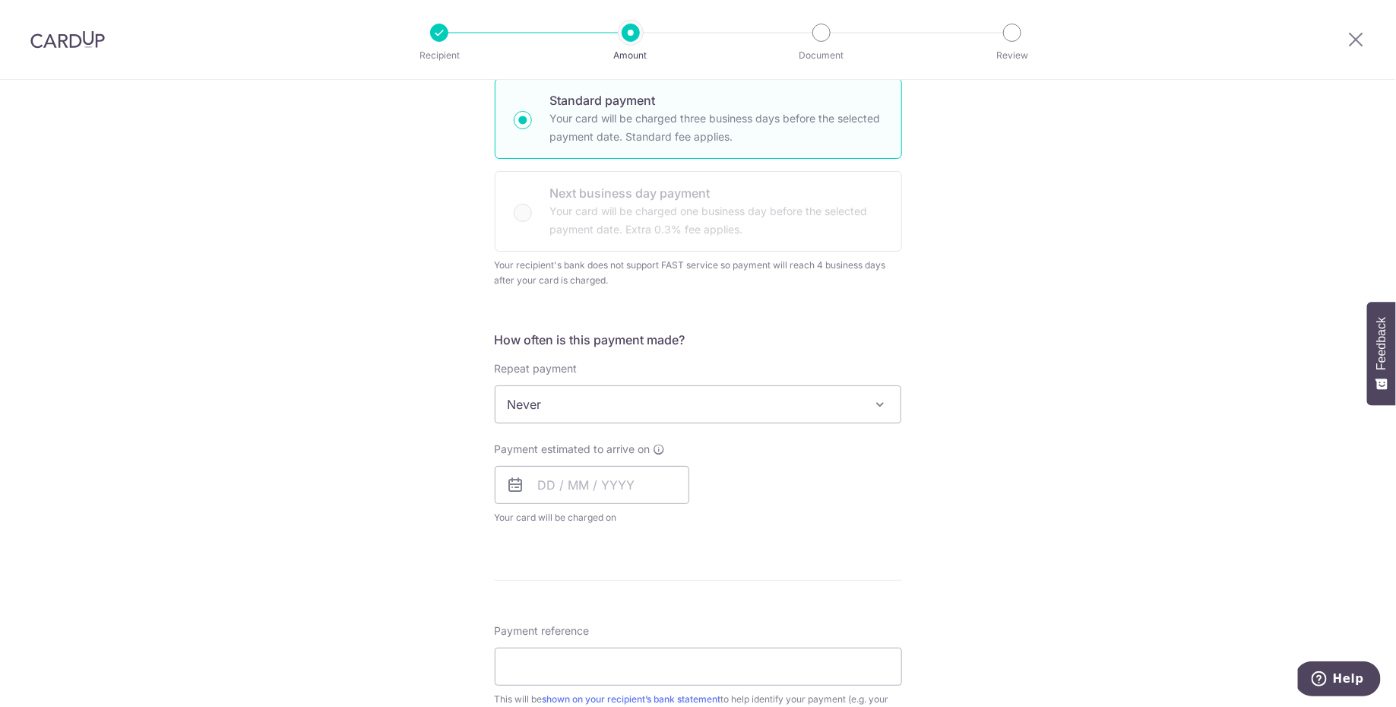
scroll to position [376, 0]
click at [730, 413] on span "Never" at bounding box center [698, 402] width 406 height 36
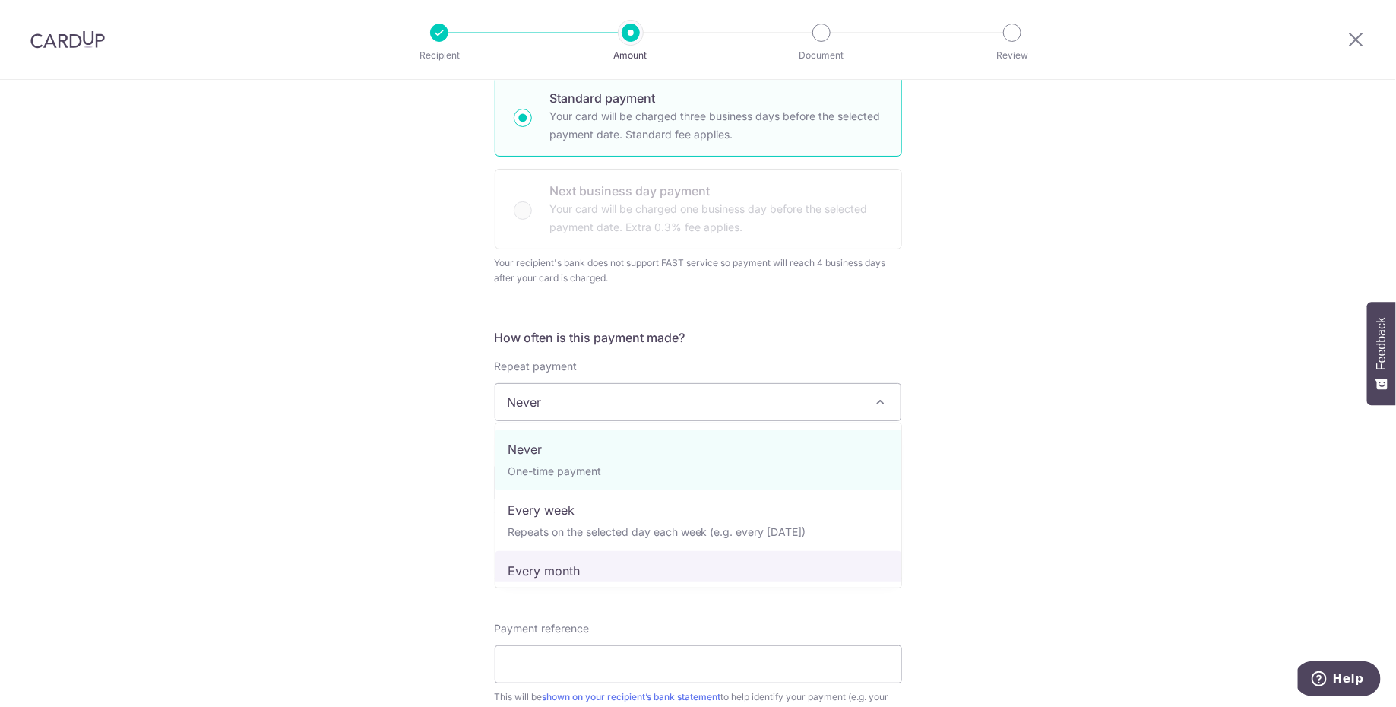
select select "3"
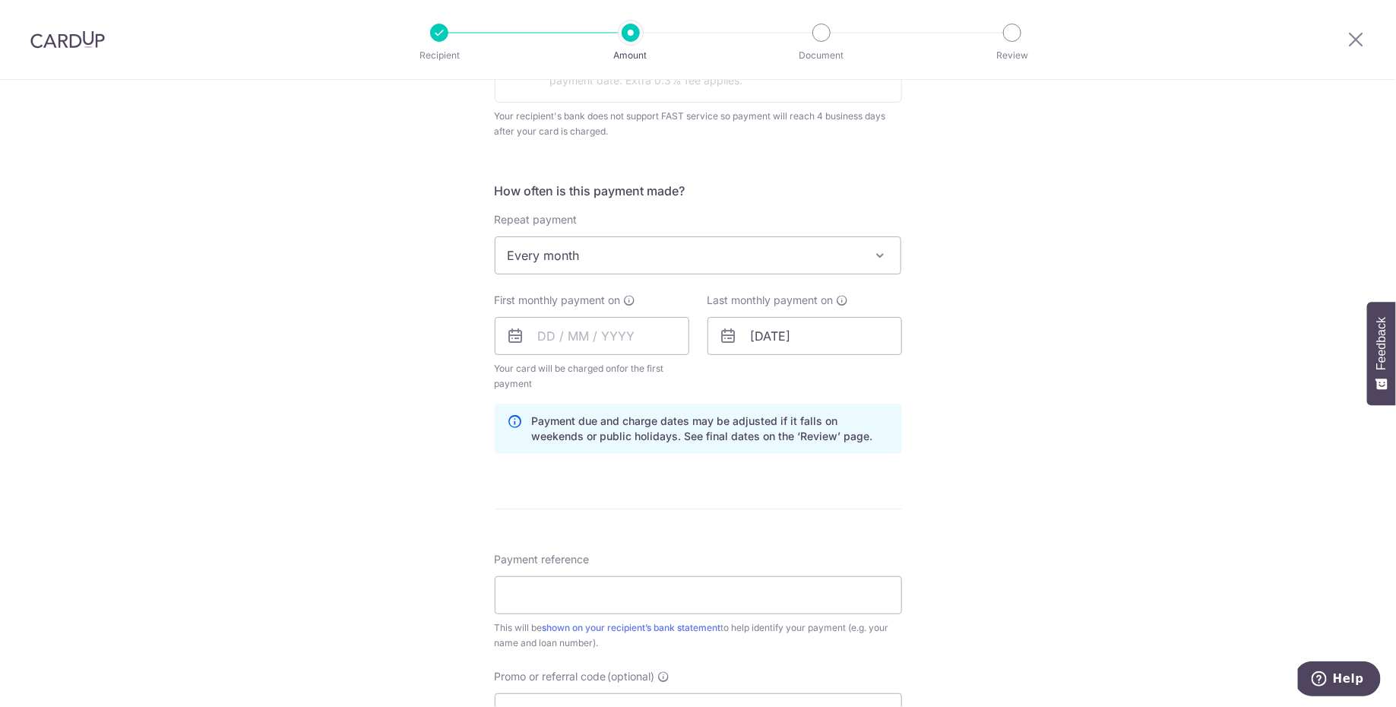
scroll to position [524, 0]
click at [554, 335] on input "text" at bounding box center [592, 334] width 195 height 38
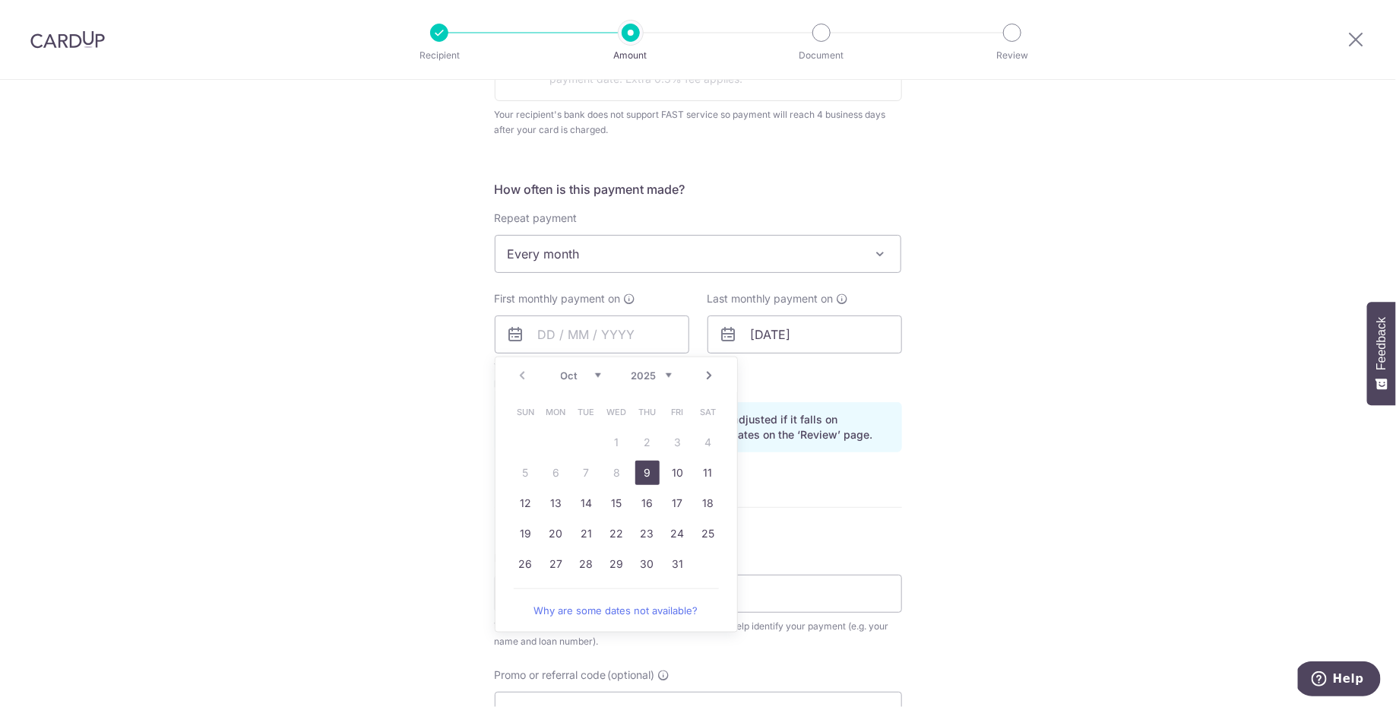
click at [644, 473] on link "9" at bounding box center [647, 472] width 24 height 24
type input "[DATE]"
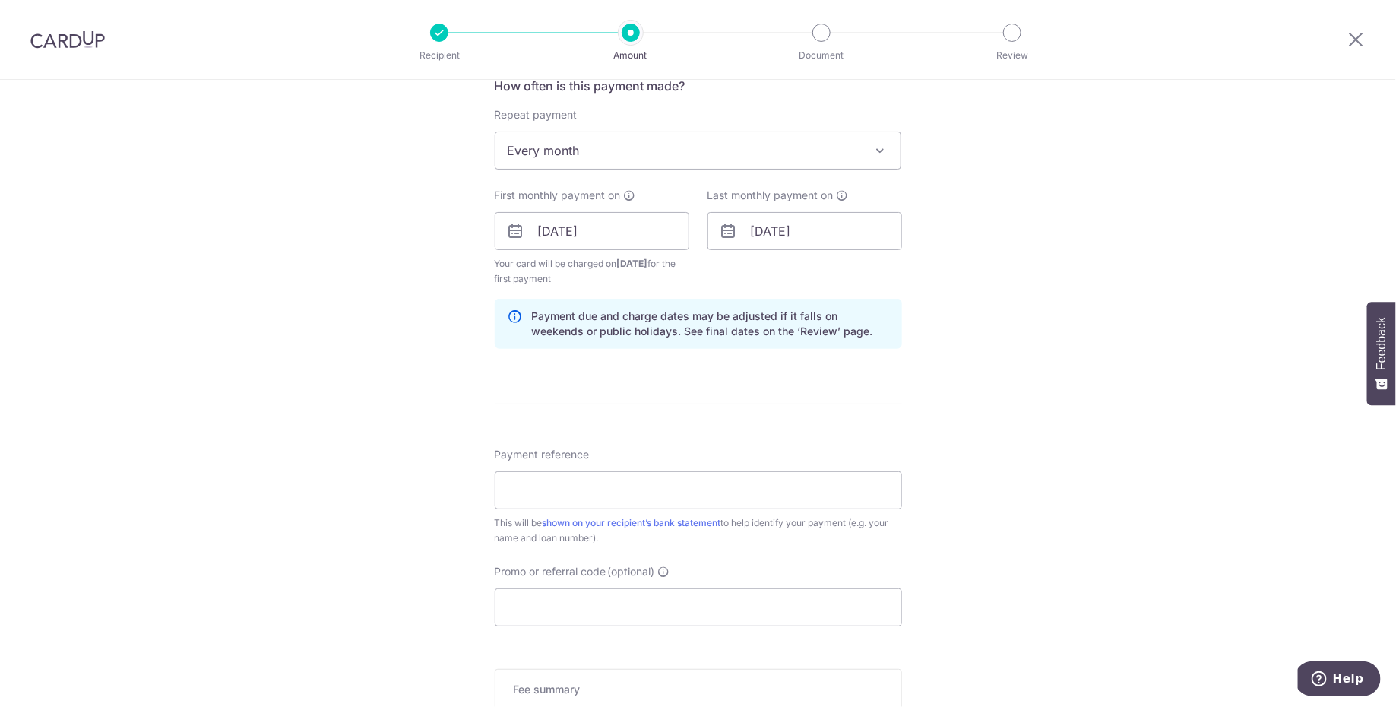
scroll to position [632, 0]
click at [615, 237] on input "[DATE]" at bounding box center [592, 226] width 195 height 38
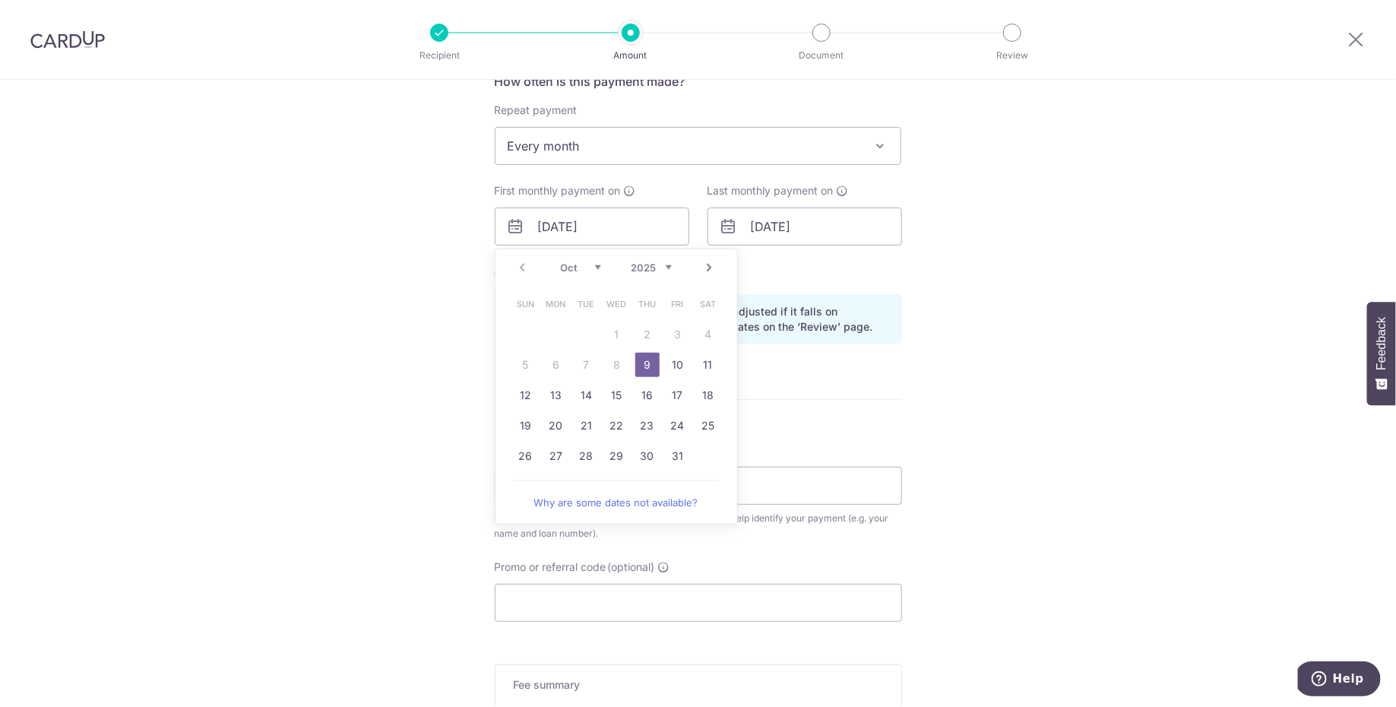
click at [641, 357] on link "9" at bounding box center [647, 365] width 24 height 24
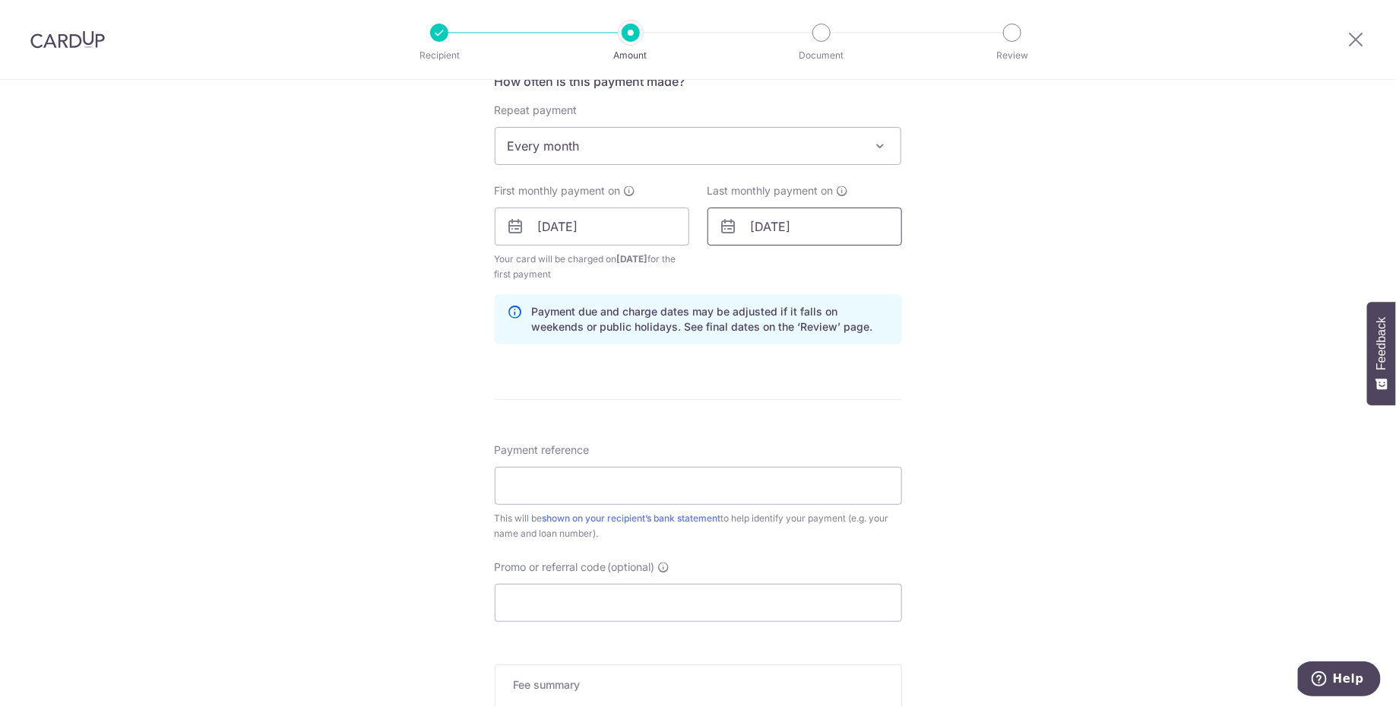
click at [842, 228] on input "08/01/2043" at bounding box center [804, 226] width 195 height 38
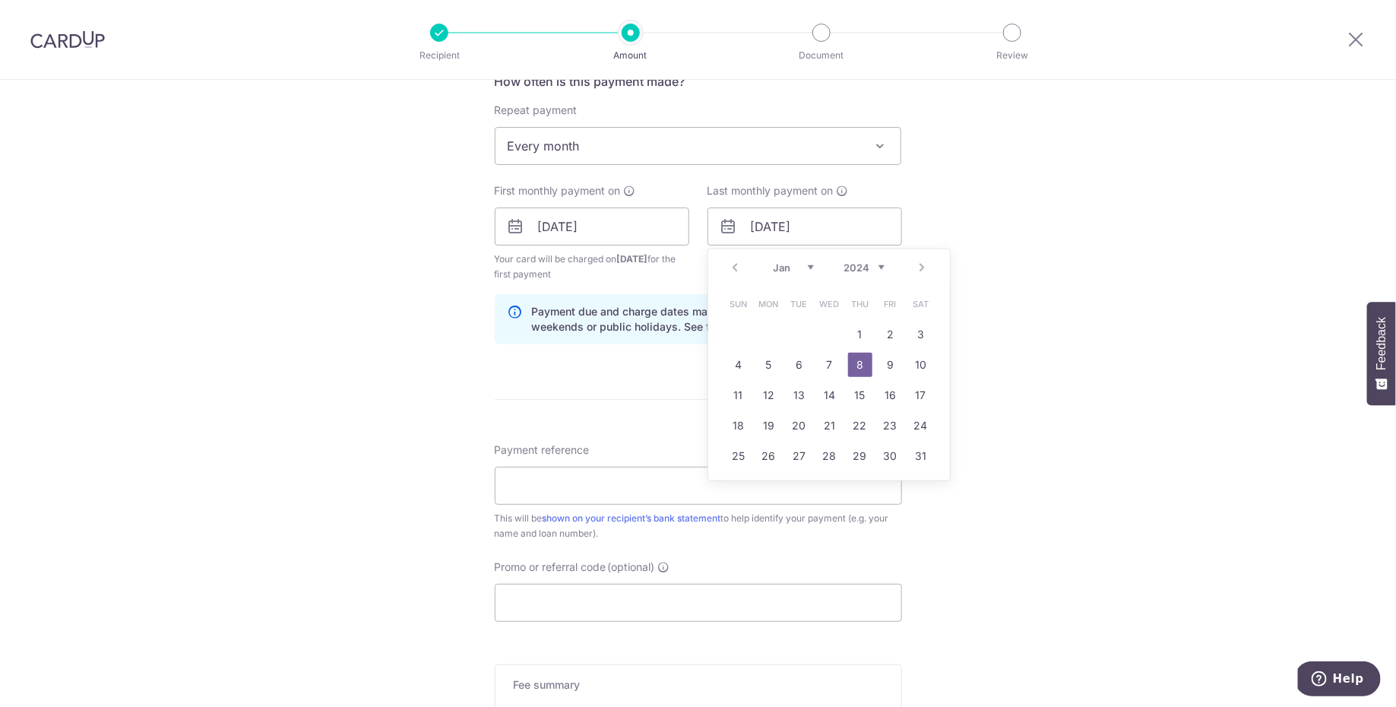
click at [1145, 211] on div "Tell us more about your payment Enter payment amount SGD 997.00 997.00 Recipien…" at bounding box center [698, 192] width 1396 height 1489
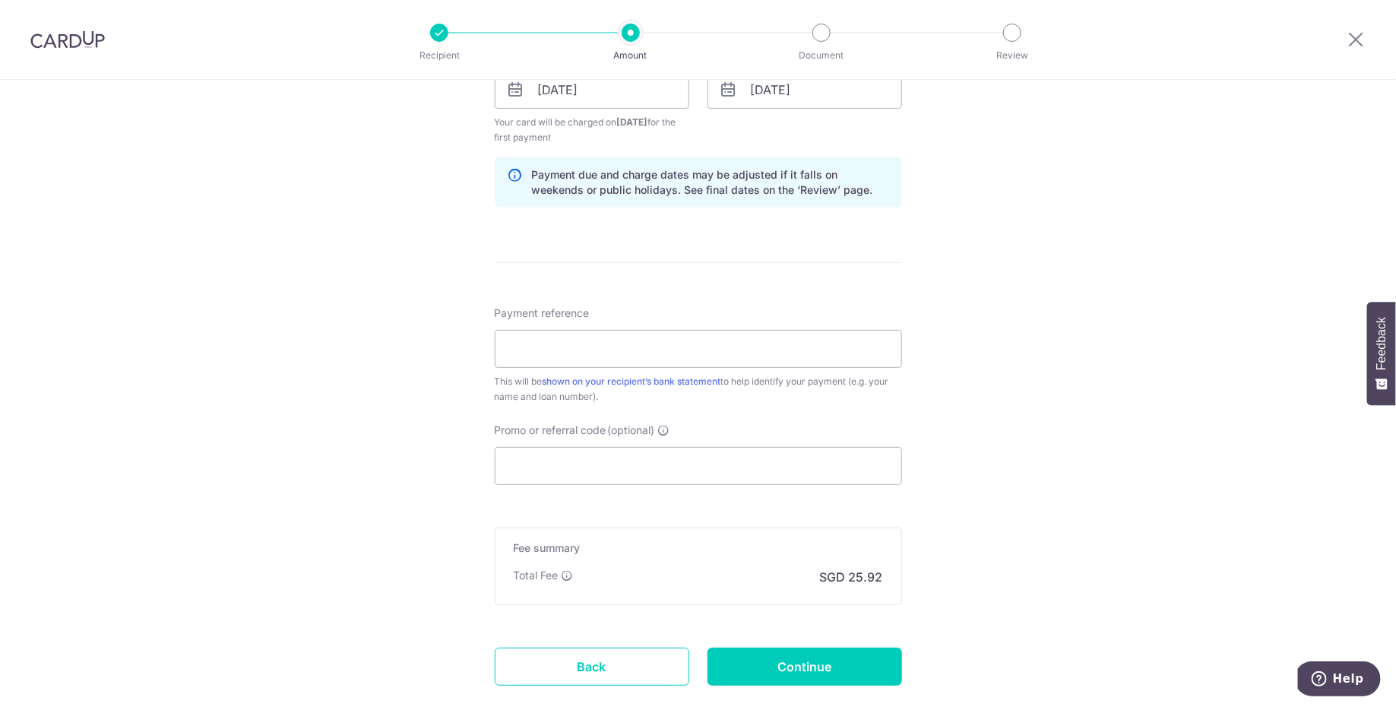
scroll to position [824, 0]
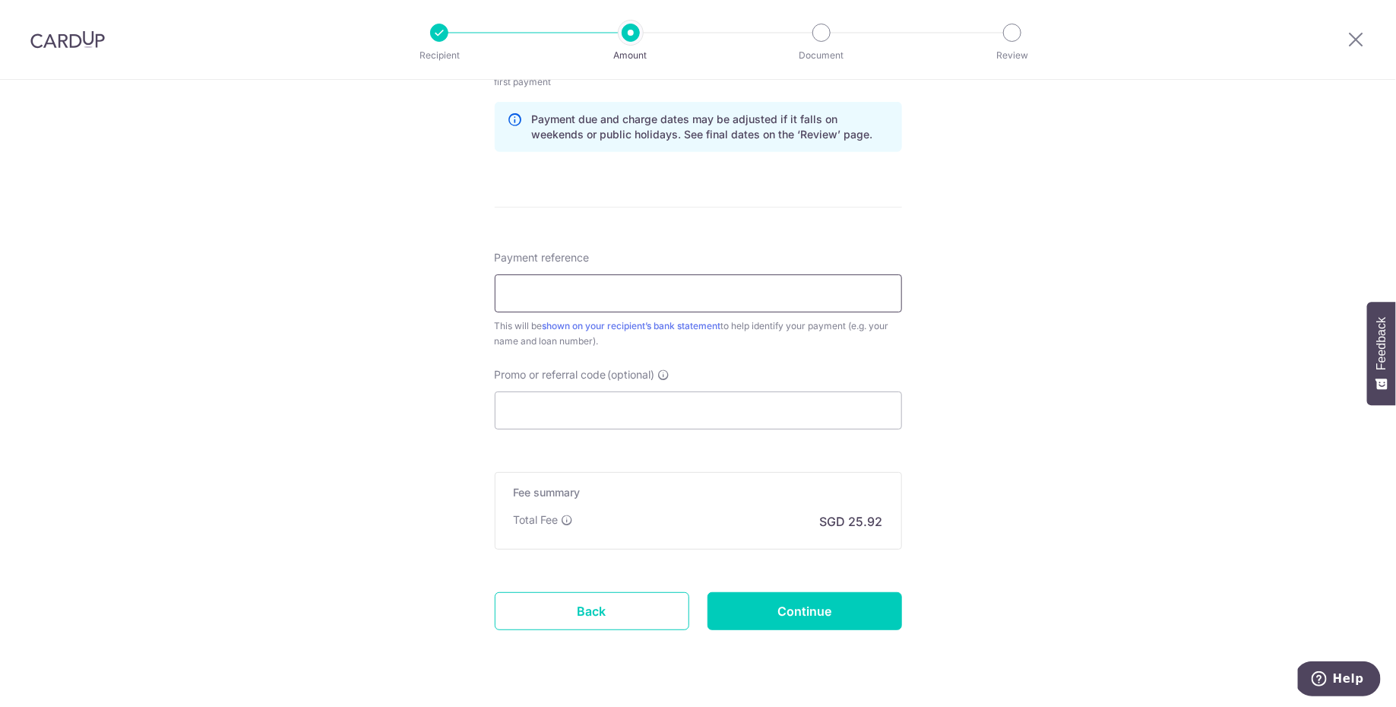
click at [698, 292] on input "Payment reference" at bounding box center [698, 293] width 407 height 38
click at [948, 203] on div "Tell us more about your payment Enter payment amount SGD 997.00 997.00 Recipien…" at bounding box center [698, -1] width 1396 height 1489
click at [813, 286] on input "Payment reference" at bounding box center [698, 293] width 407 height 38
click at [875, 229] on form "Enter payment amount SGD 997.00 997.00 Recipient added successfully! Select Car…" at bounding box center [698, 14] width 407 height 1317
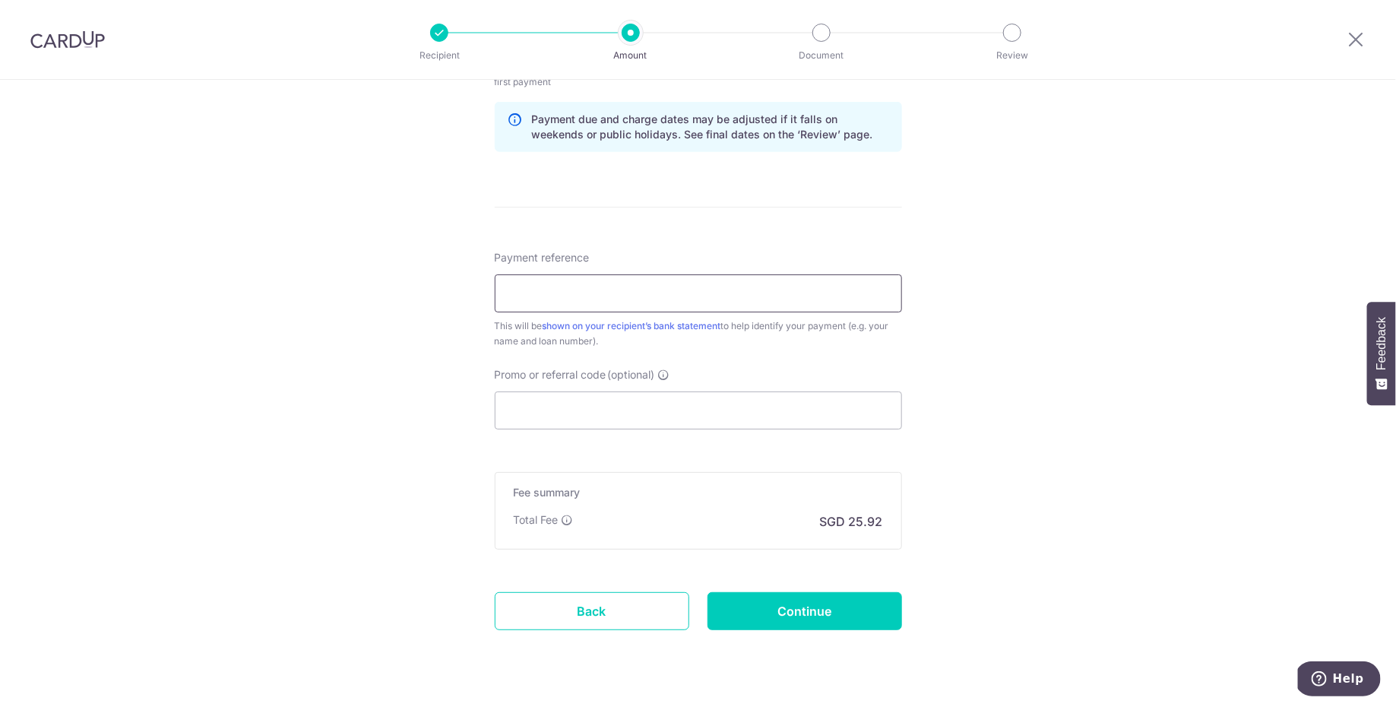
click at [684, 309] on input "Payment reference" at bounding box center [698, 293] width 407 height 38
paste input "401-868-286-3"
click at [962, 318] on div "Tell us more about your payment Enter payment amount SGD 997.00 997.00 Recipien…" at bounding box center [698, -1] width 1396 height 1489
click at [745, 297] on input "cardup vick citylights" at bounding box center [698, 293] width 407 height 38
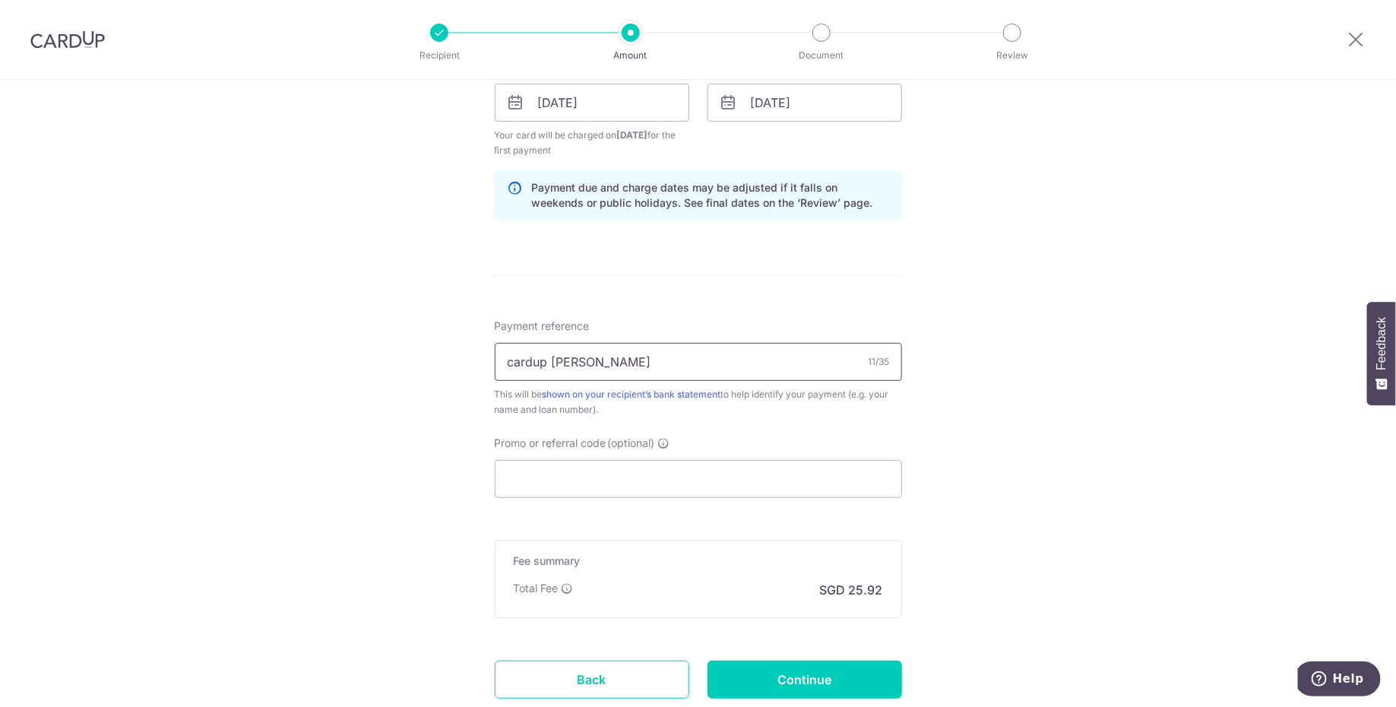
scroll to position [779, 0]
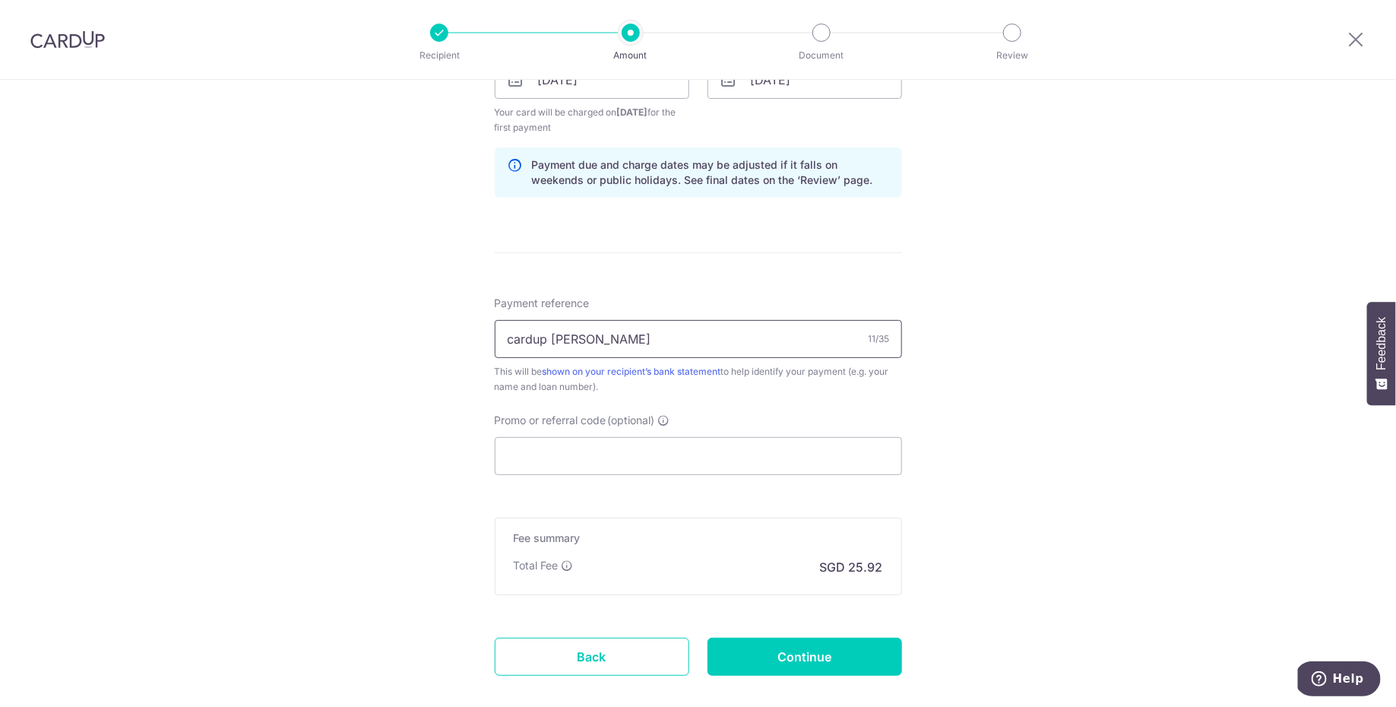
type input "cardup [PERSON_NAME]"
click at [662, 433] on div "Promo or referral code (optional) The discounted fee will be shown on the revie…" at bounding box center [698, 444] width 407 height 62
click at [660, 454] on input "Promo or referral code (optional)" at bounding box center [698, 456] width 407 height 38
paste input "974.66"
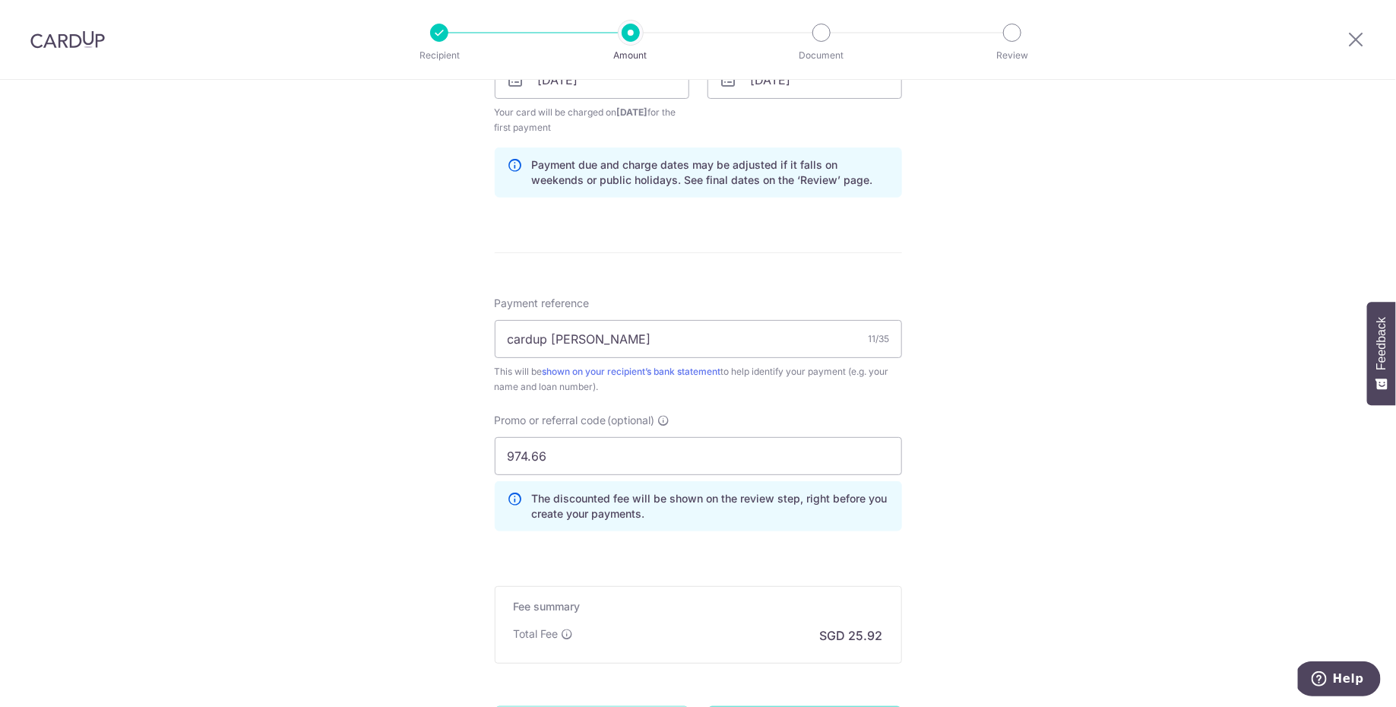
click at [1093, 424] on div "Tell us more about your payment Enter payment amount SGD 997.00 997.00 Recipien…" at bounding box center [698, 79] width 1396 height 1557
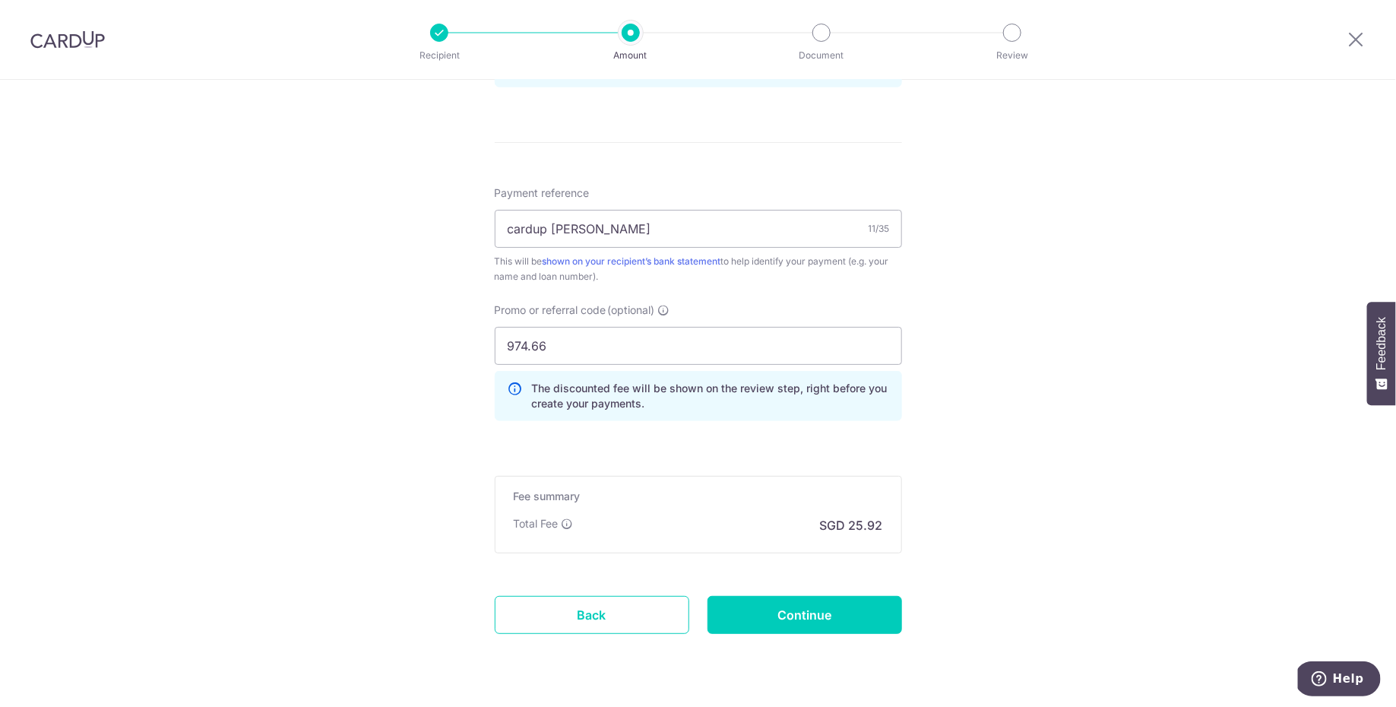
scroll to position [926, 0]
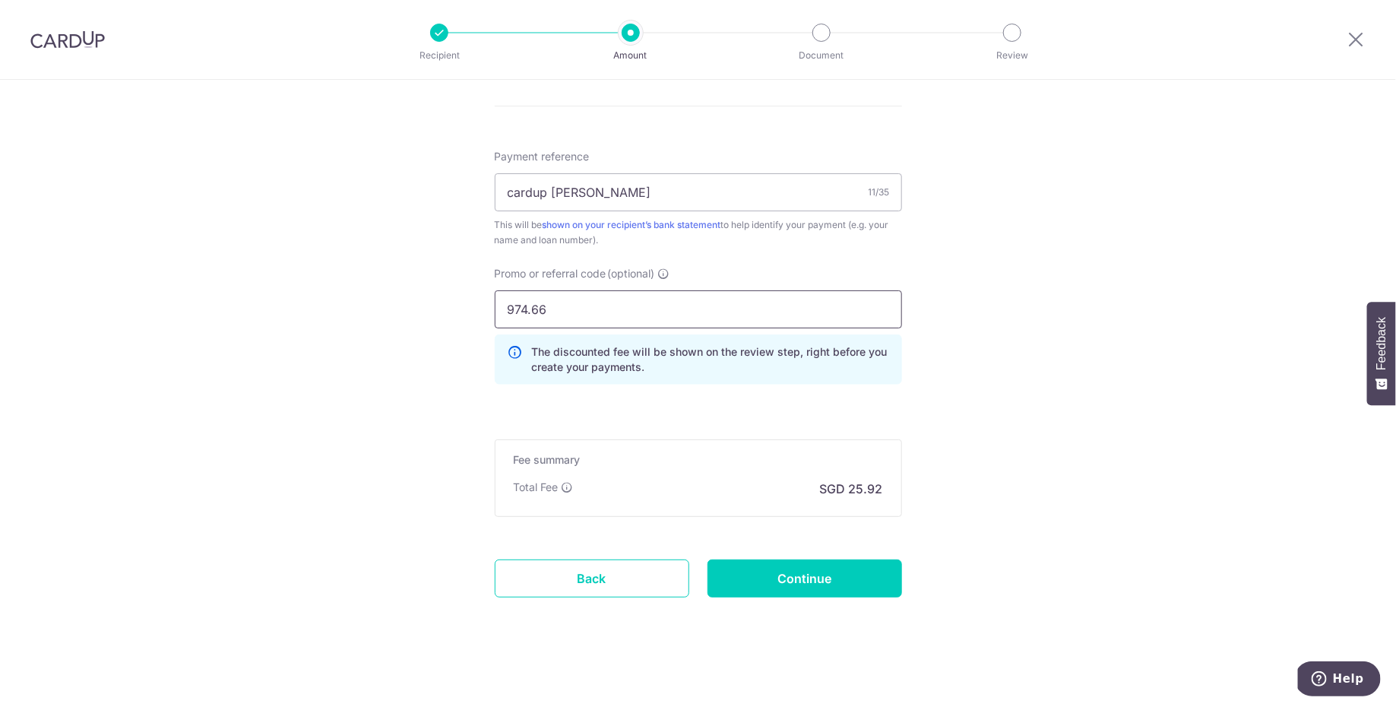
click at [583, 301] on input "974.66" at bounding box center [698, 309] width 407 height 38
type input "9"
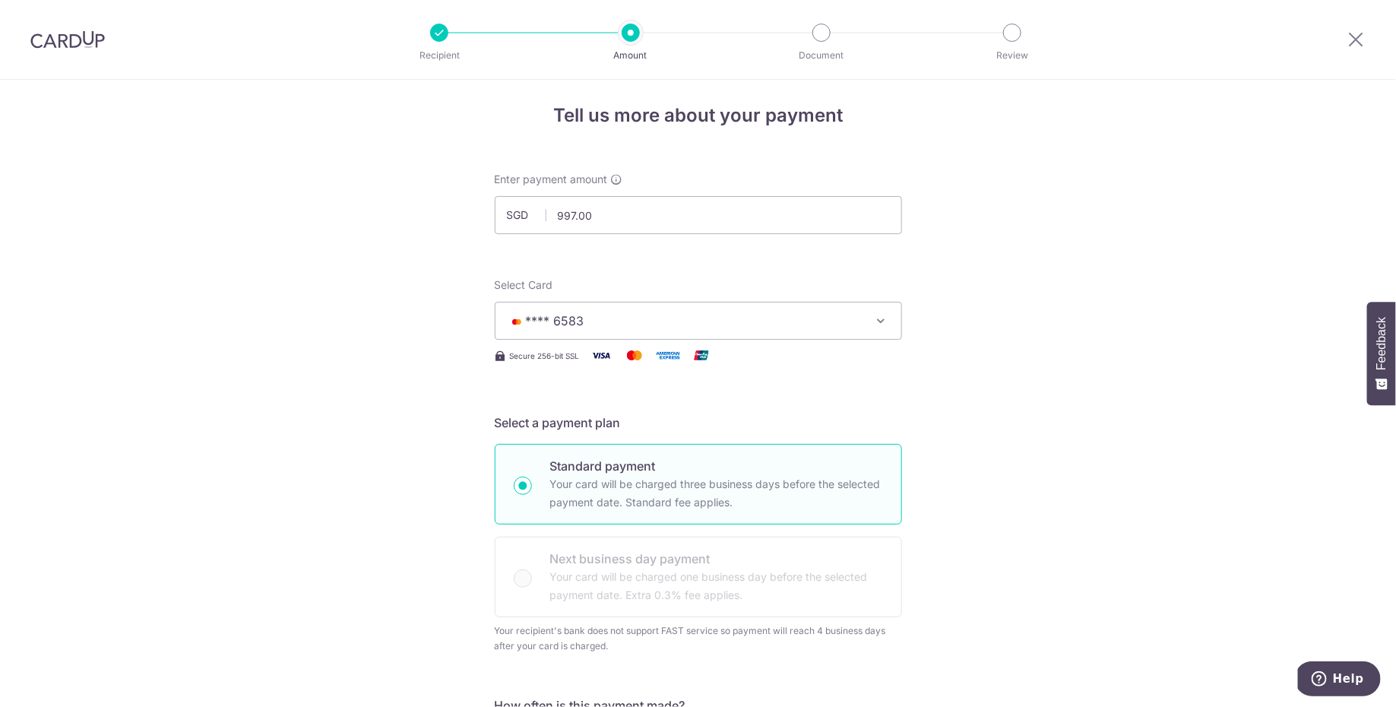
scroll to position [0, 0]
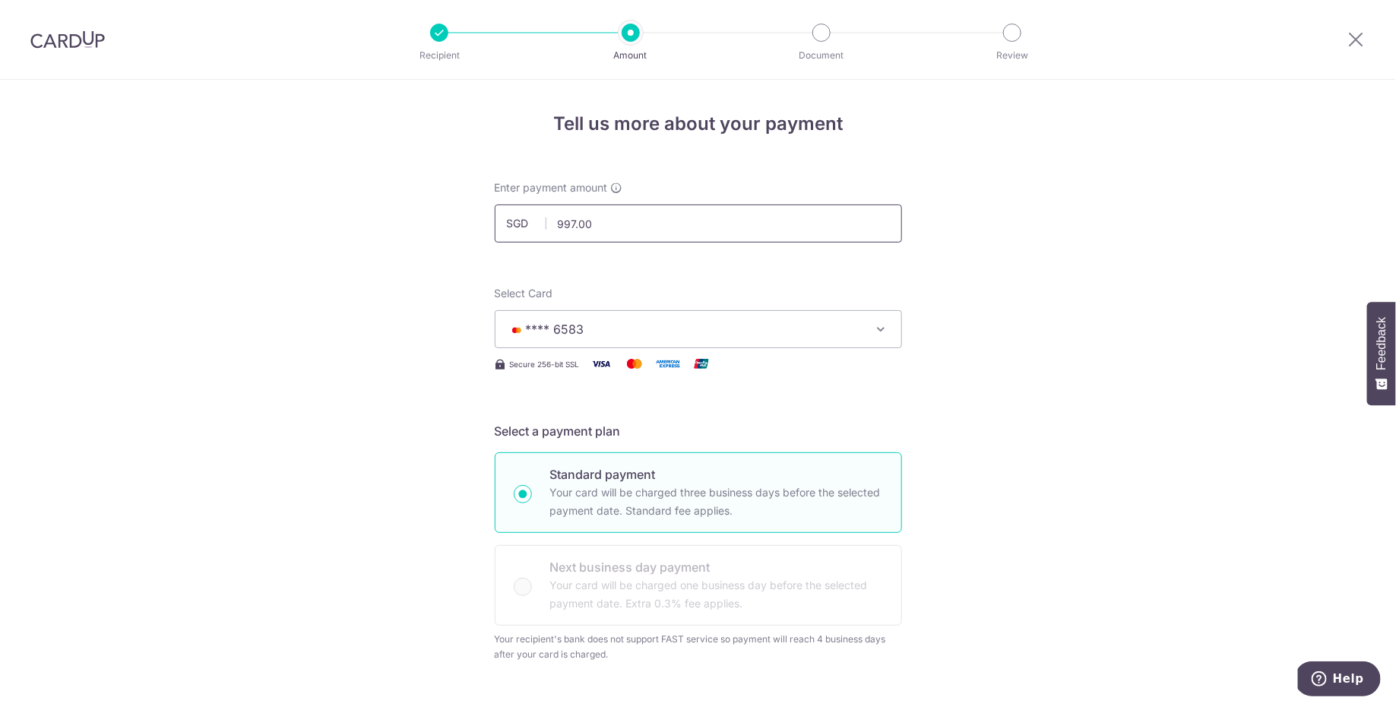
click at [631, 217] on input "997.00" at bounding box center [698, 223] width 407 height 38
type input "974.66"
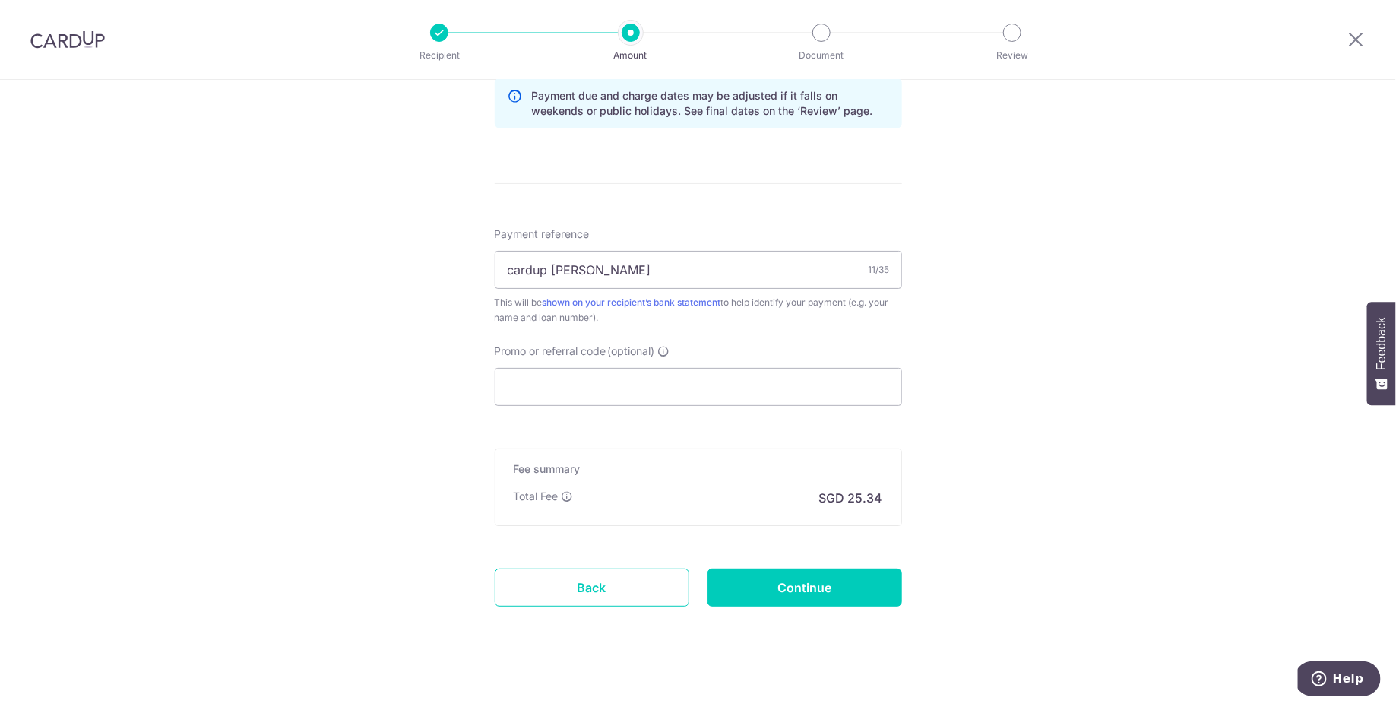
scroll to position [857, 0]
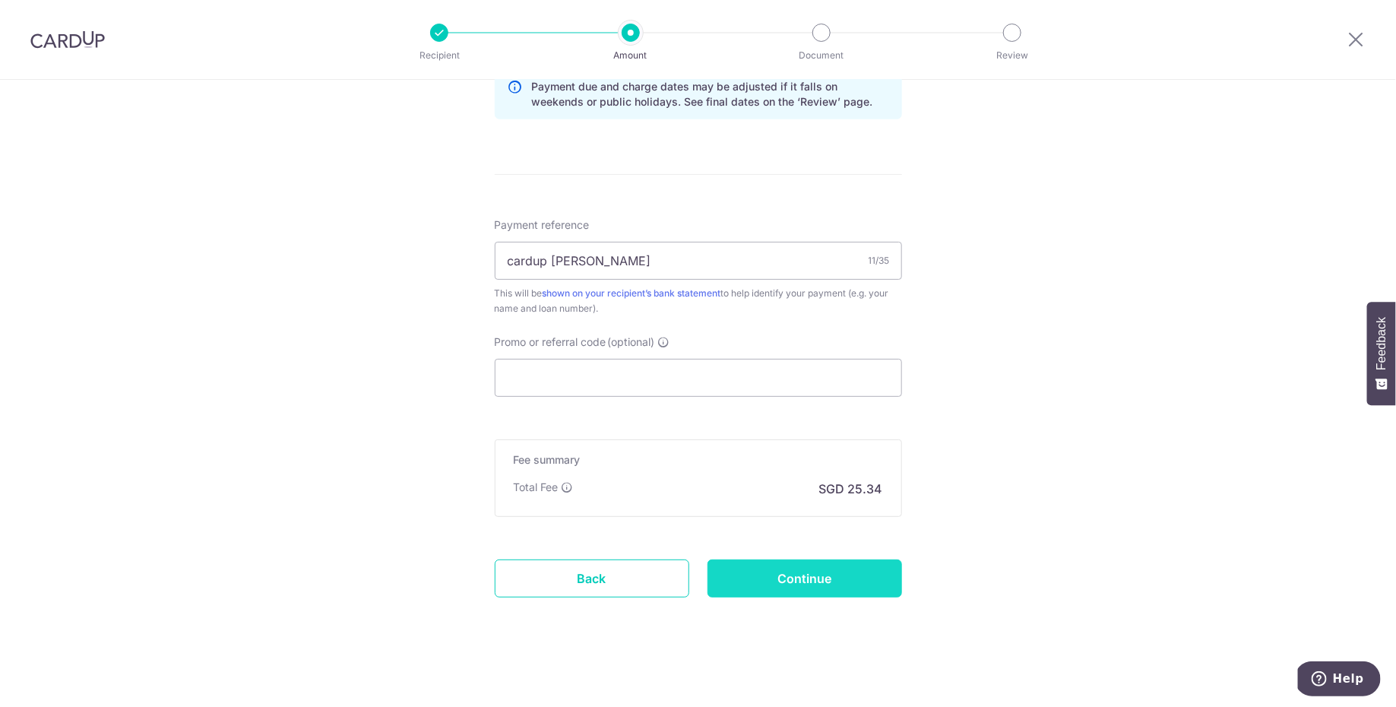
click at [834, 575] on input "Continue" at bounding box center [804, 578] width 195 height 38
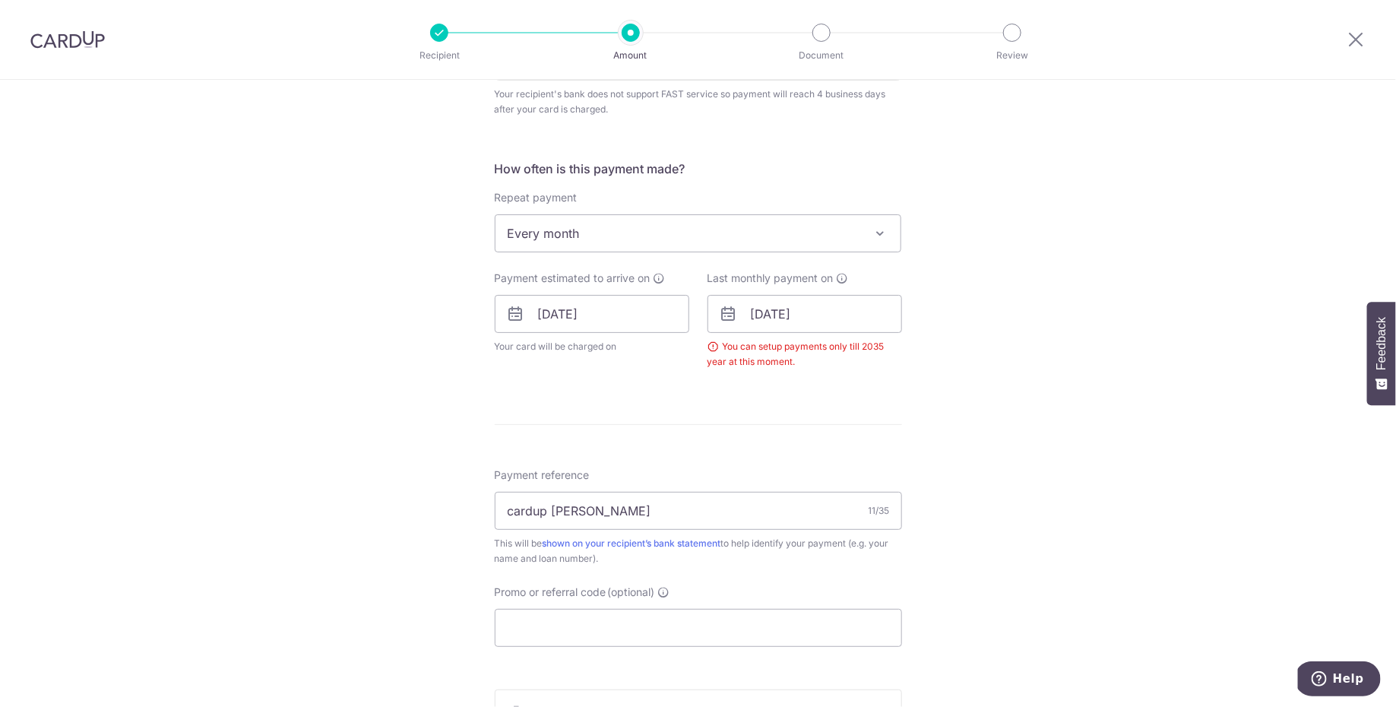
scroll to position [544, 0]
click at [826, 331] on input "[DATE]" at bounding box center [804, 315] width 195 height 38
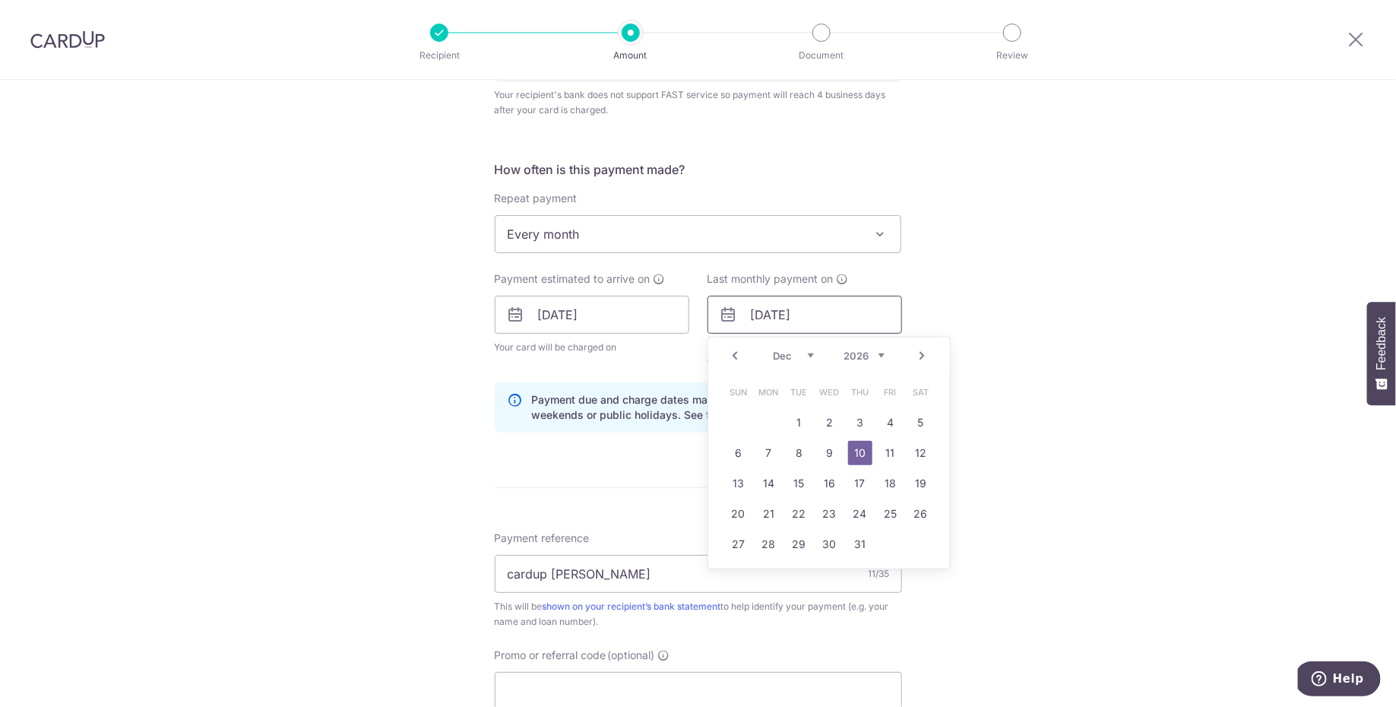
type input "10/12/2026"
click at [861, 453] on link "10" at bounding box center [860, 453] width 24 height 24
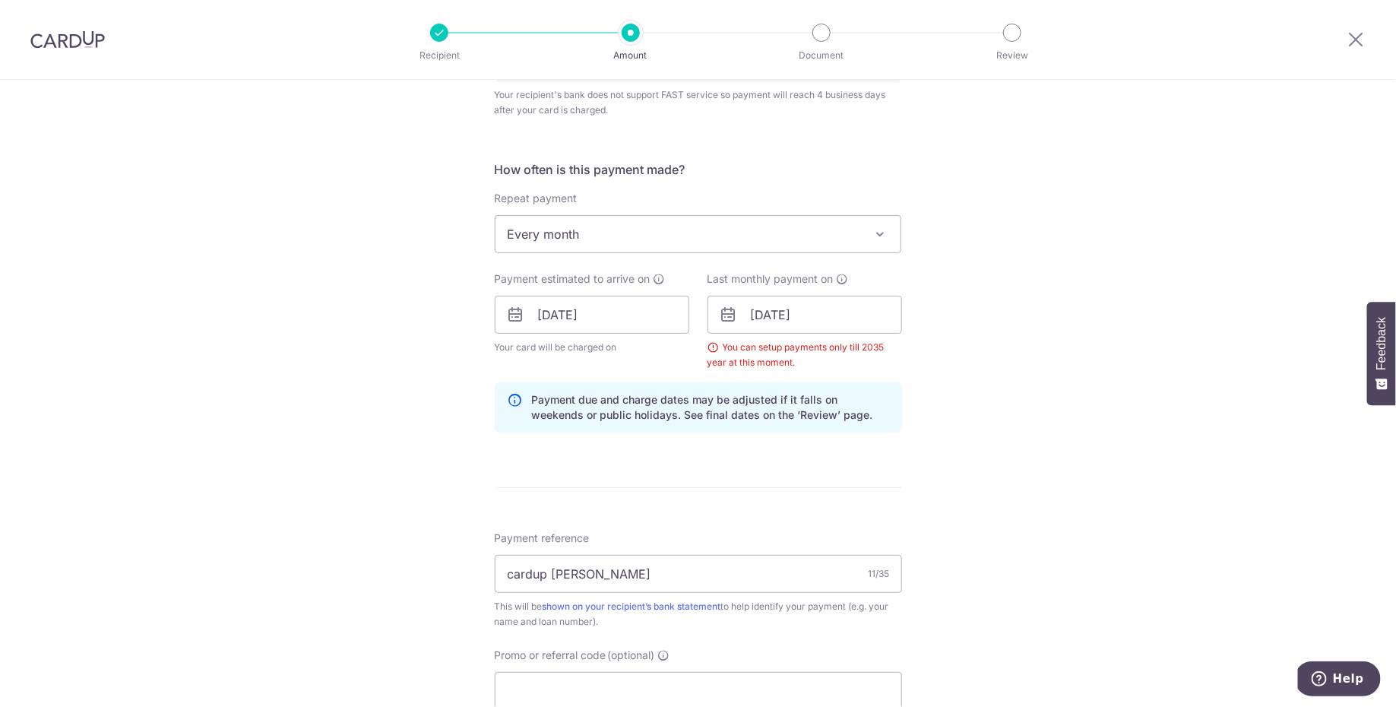
click at [1033, 380] on div "Tell us more about your payment Enter payment amount SGD 974.66 974.66 Select C…" at bounding box center [698, 280] width 1396 height 1489
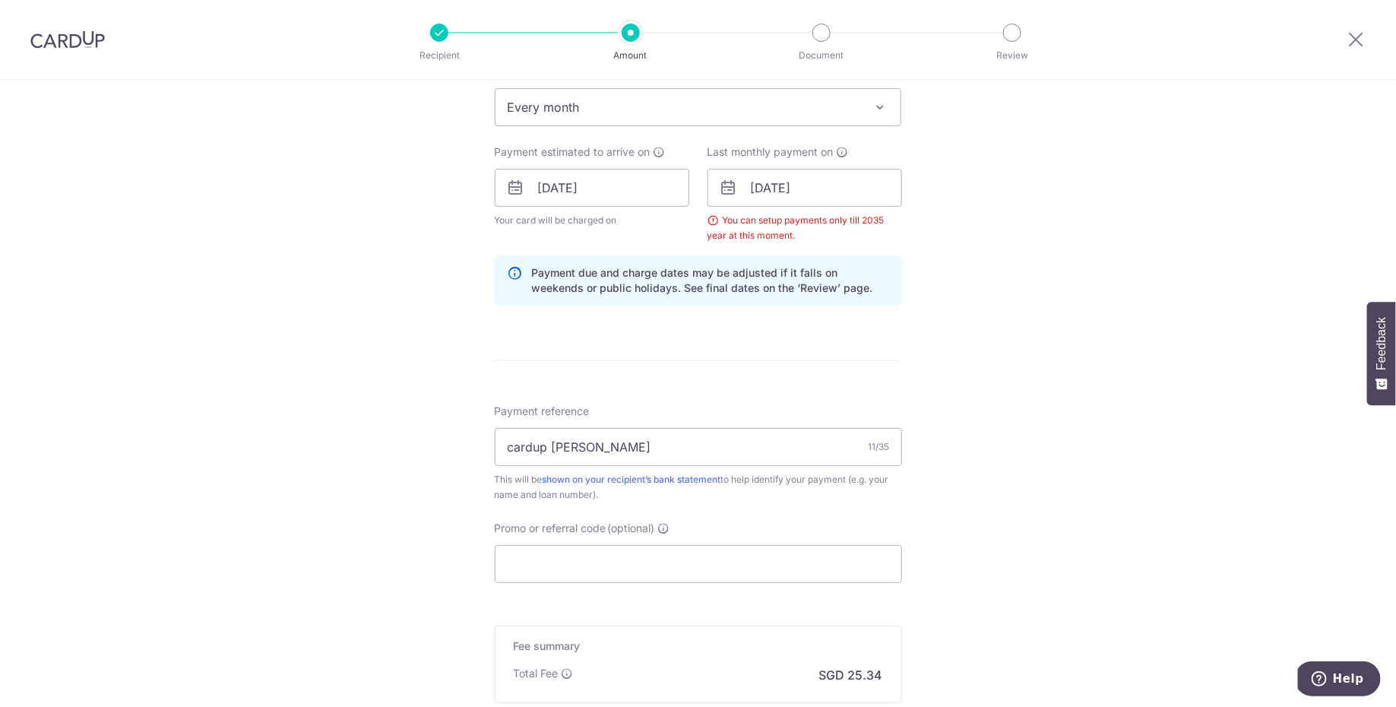
scroll to position [857, 0]
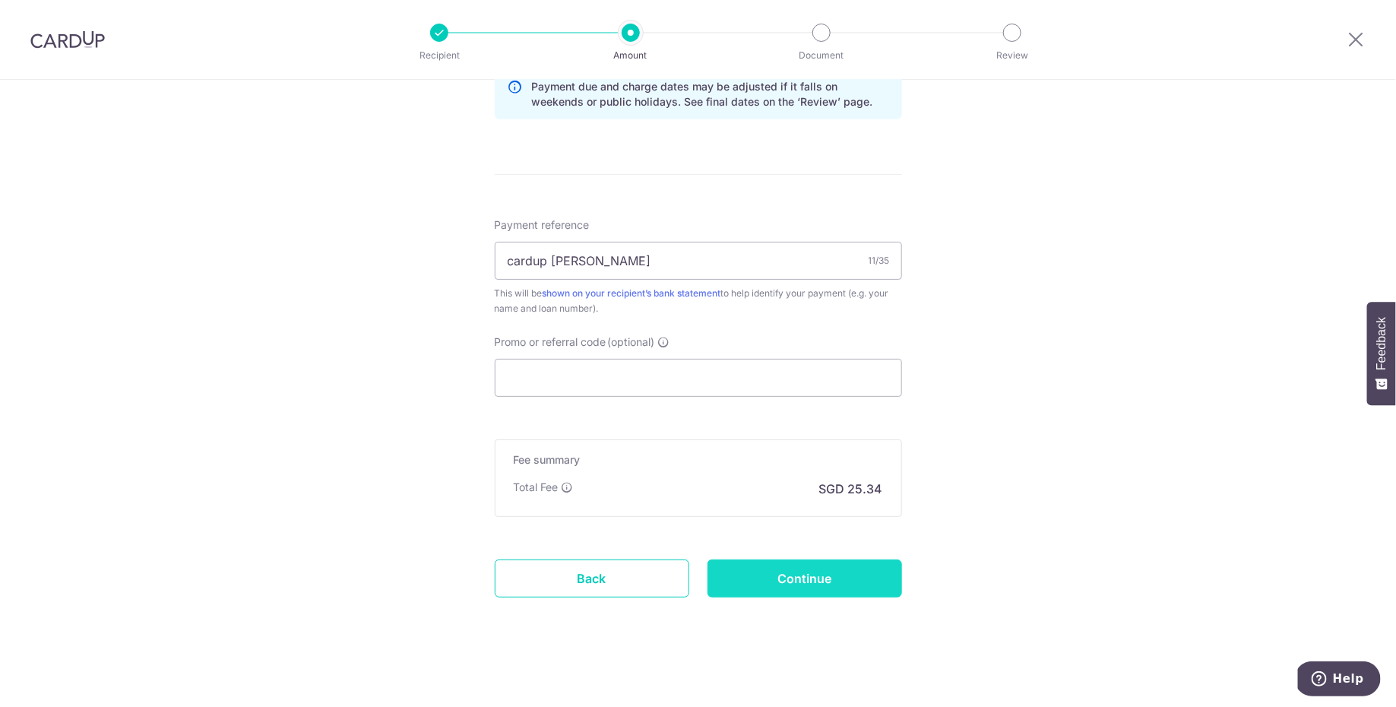
click at [823, 587] on input "Continue" at bounding box center [804, 578] width 195 height 38
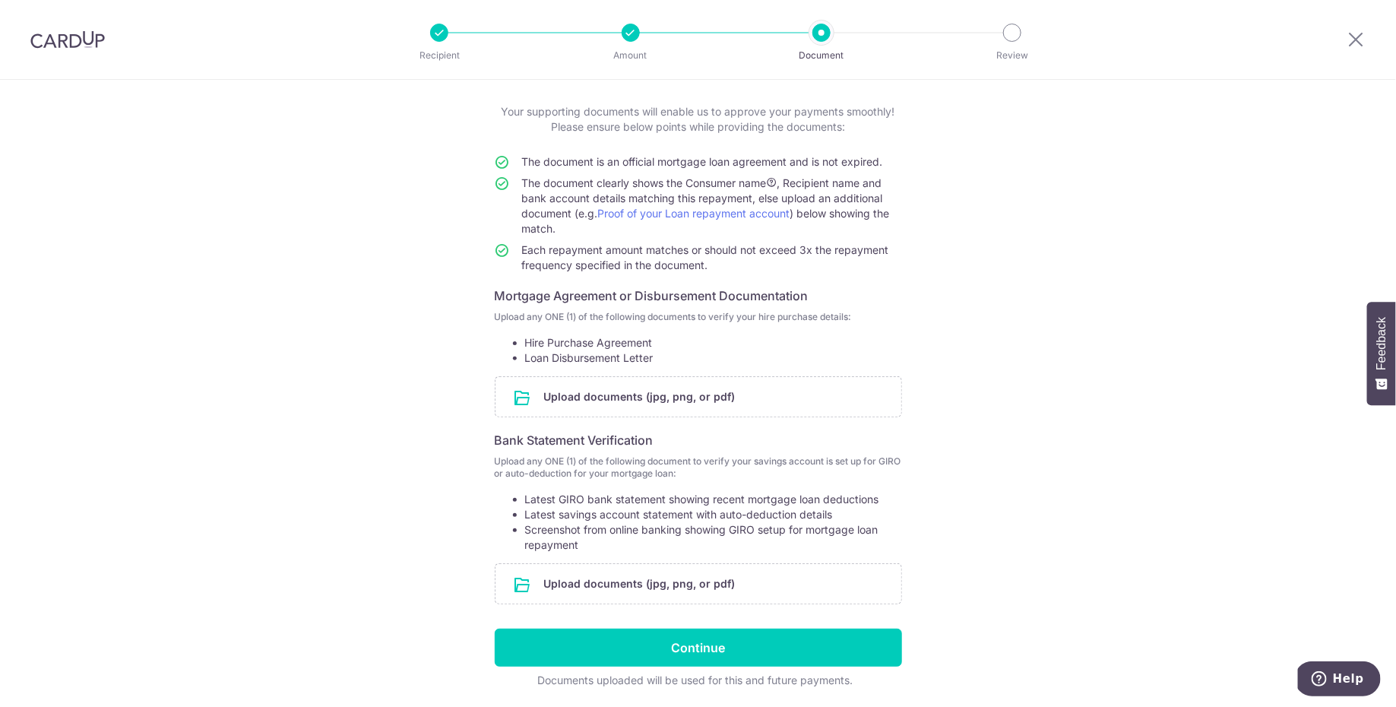
scroll to position [97, 0]
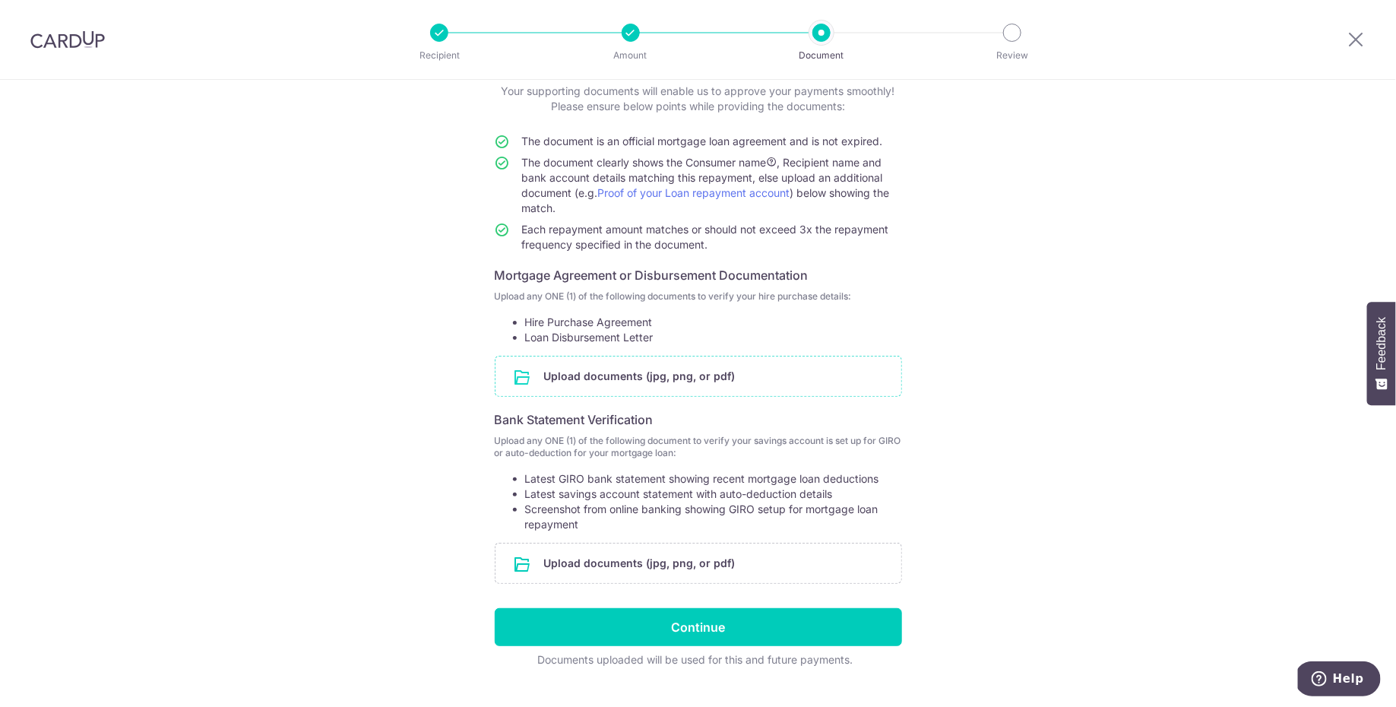
click at [745, 369] on input "file" at bounding box center [698, 376] width 406 height 40
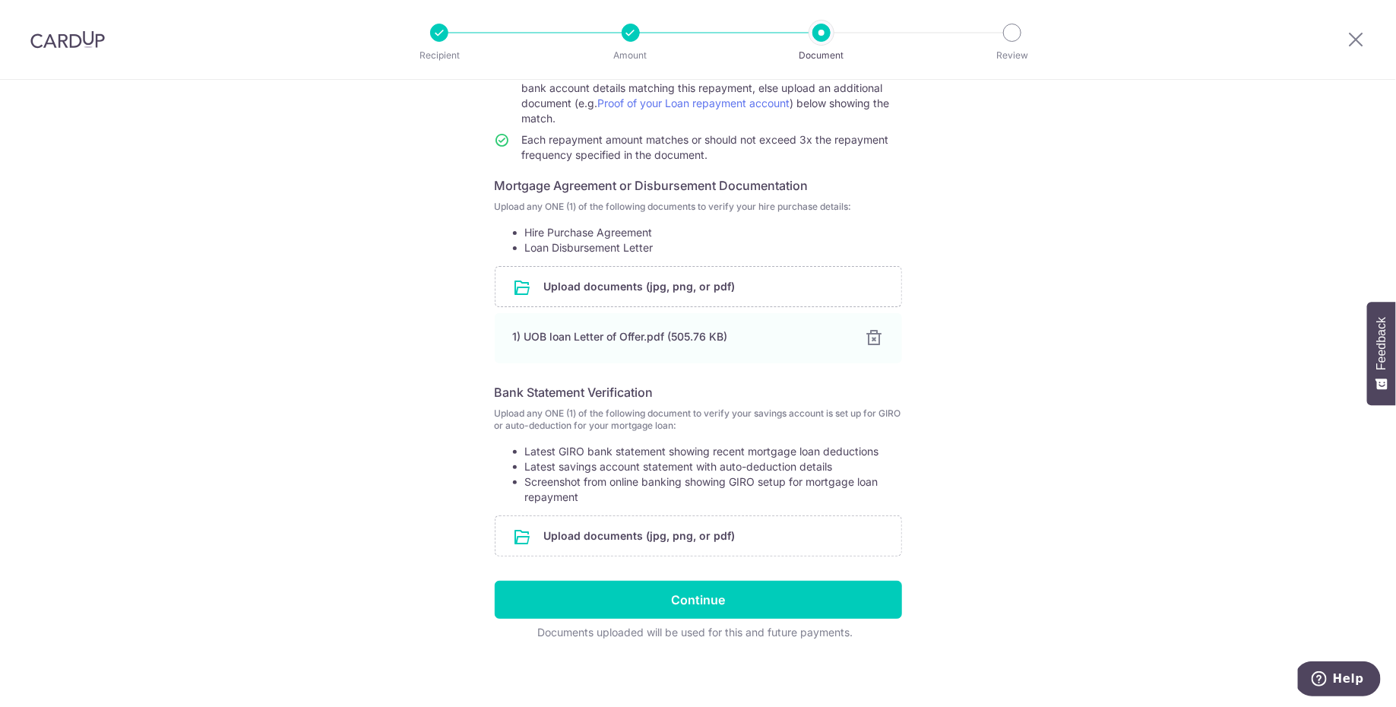
scroll to position [188, 0]
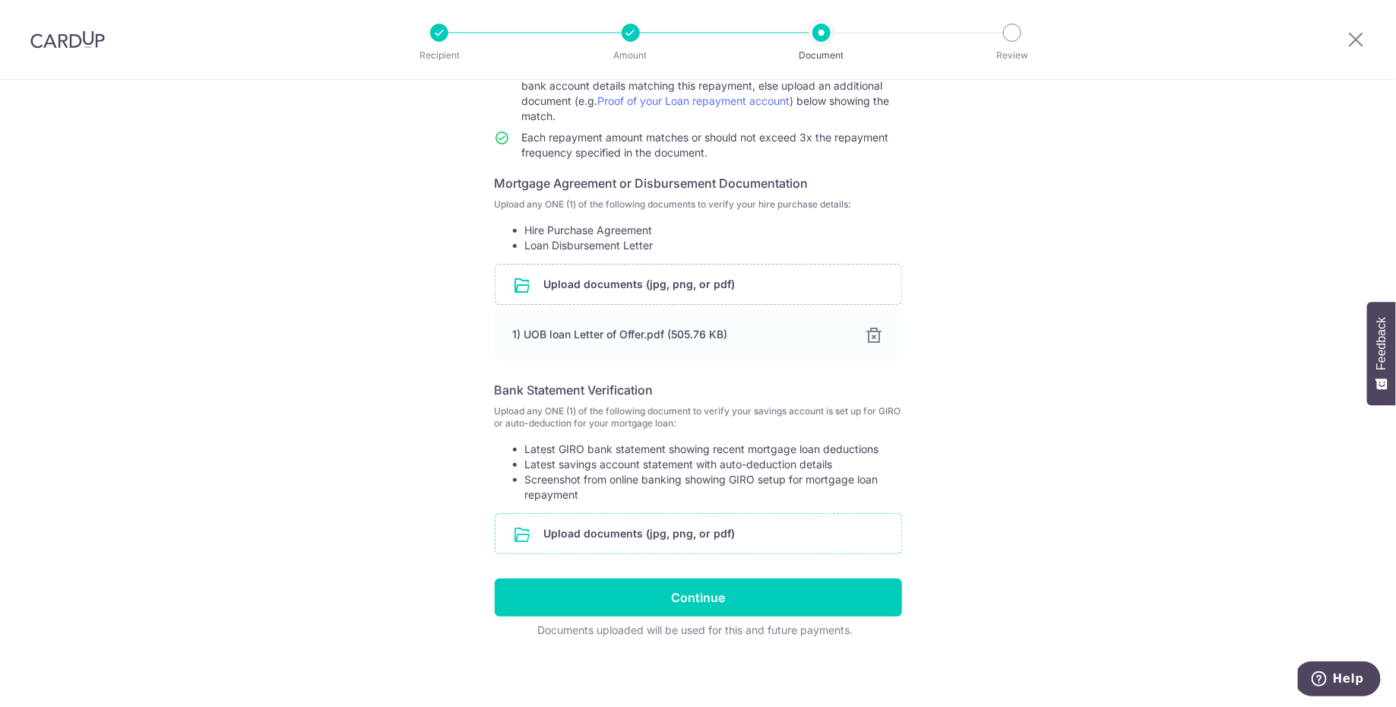
click at [704, 531] on input "file" at bounding box center [698, 534] width 406 height 40
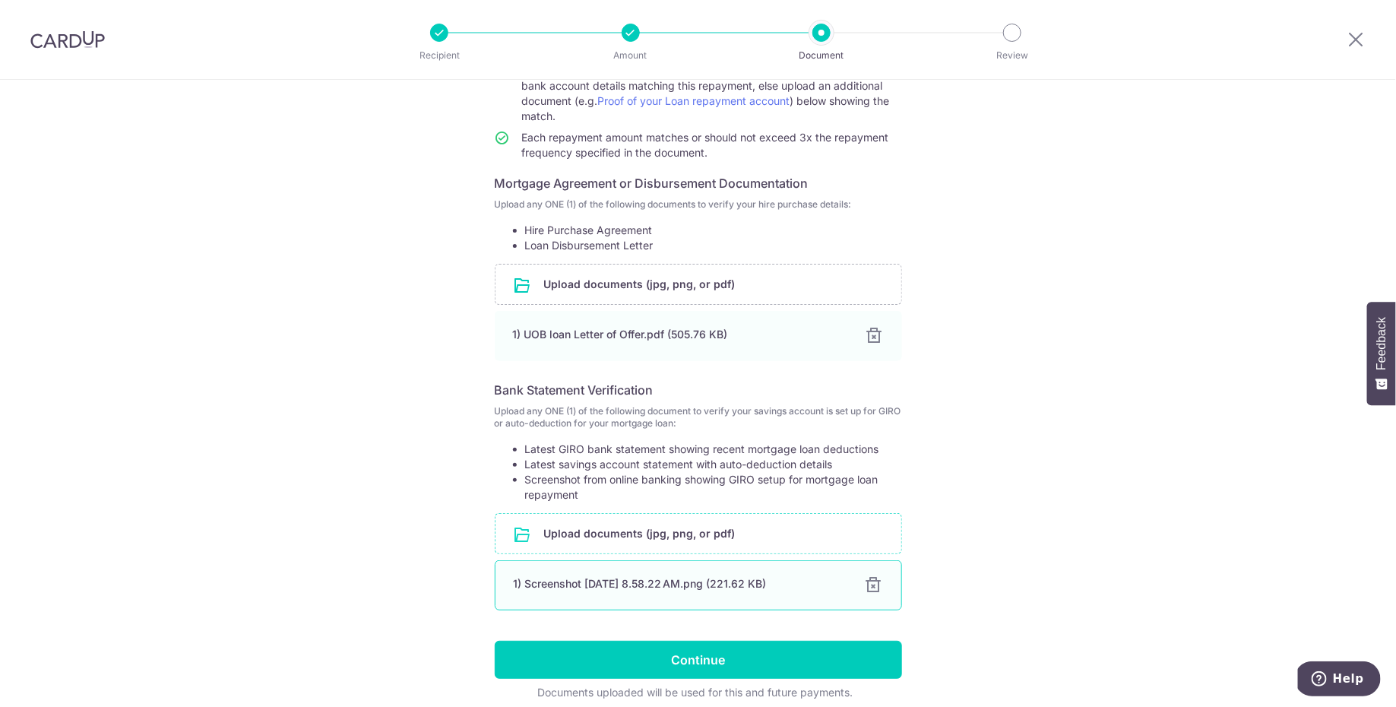
click at [748, 581] on div "1) Screenshot 2025-10-04 at 8.58.22 AM.png (221.62 KB)" at bounding box center [680, 583] width 333 height 15
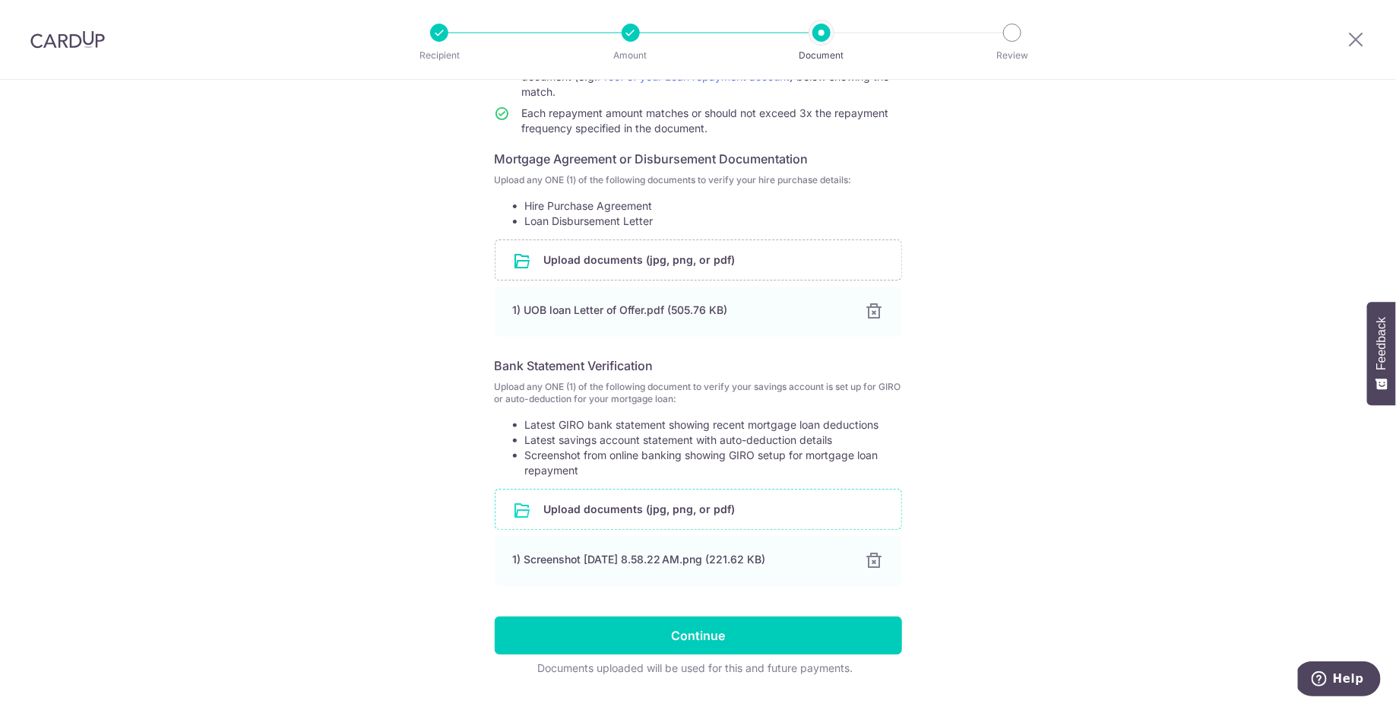
scroll to position [251, 0]
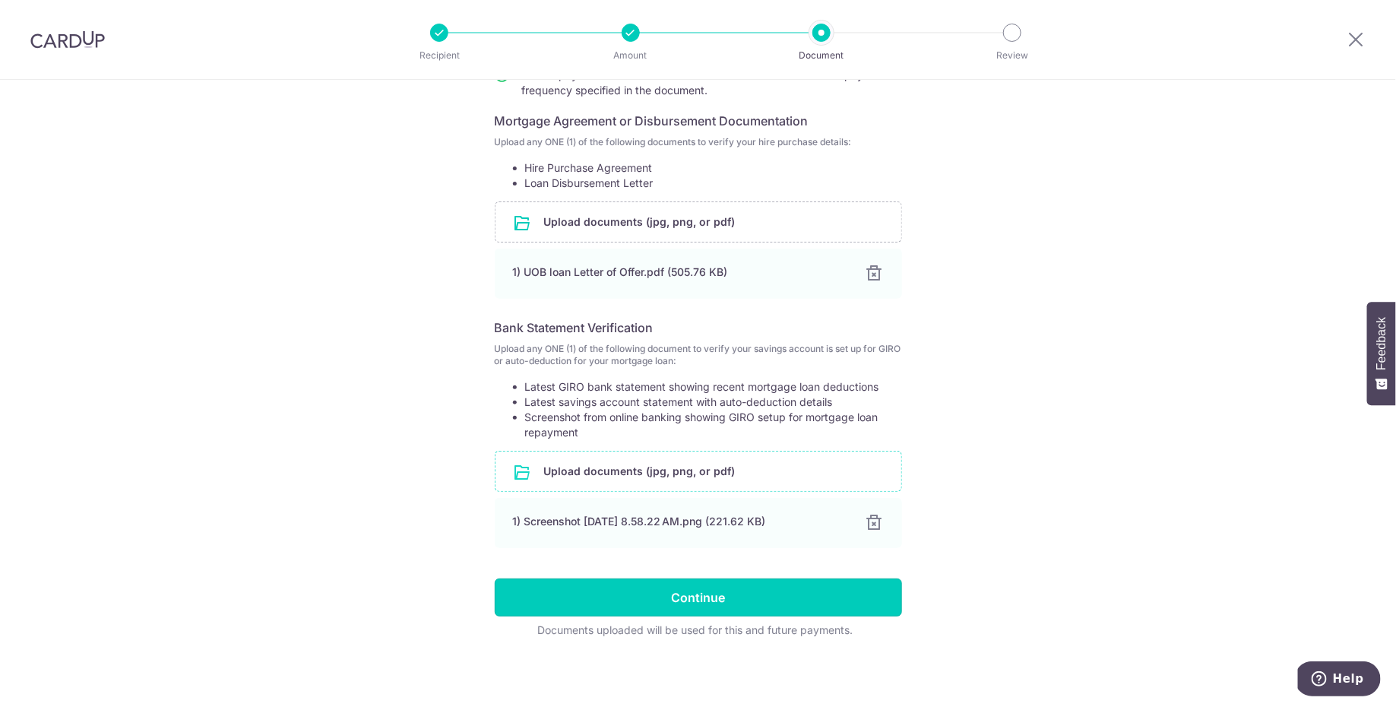
click at [849, 599] on input "Continue" at bounding box center [698, 597] width 407 height 38
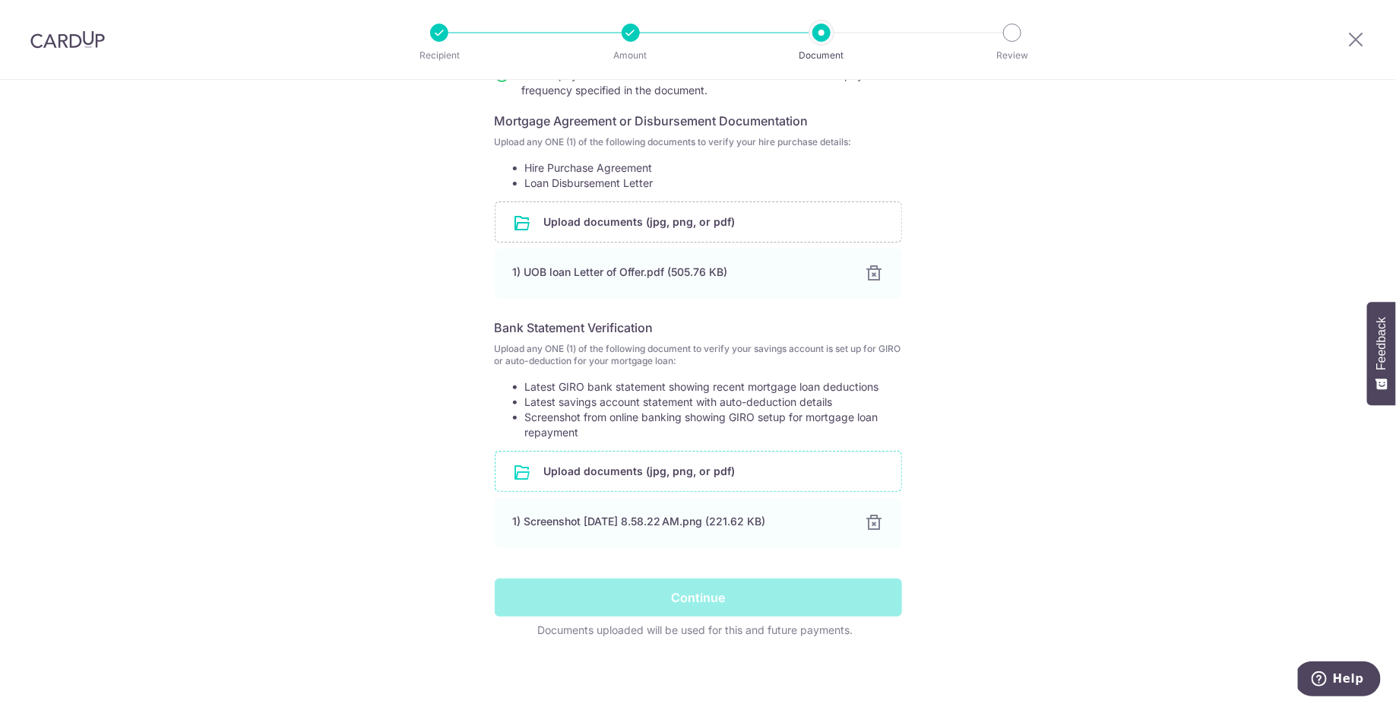
scroll to position [0, 0]
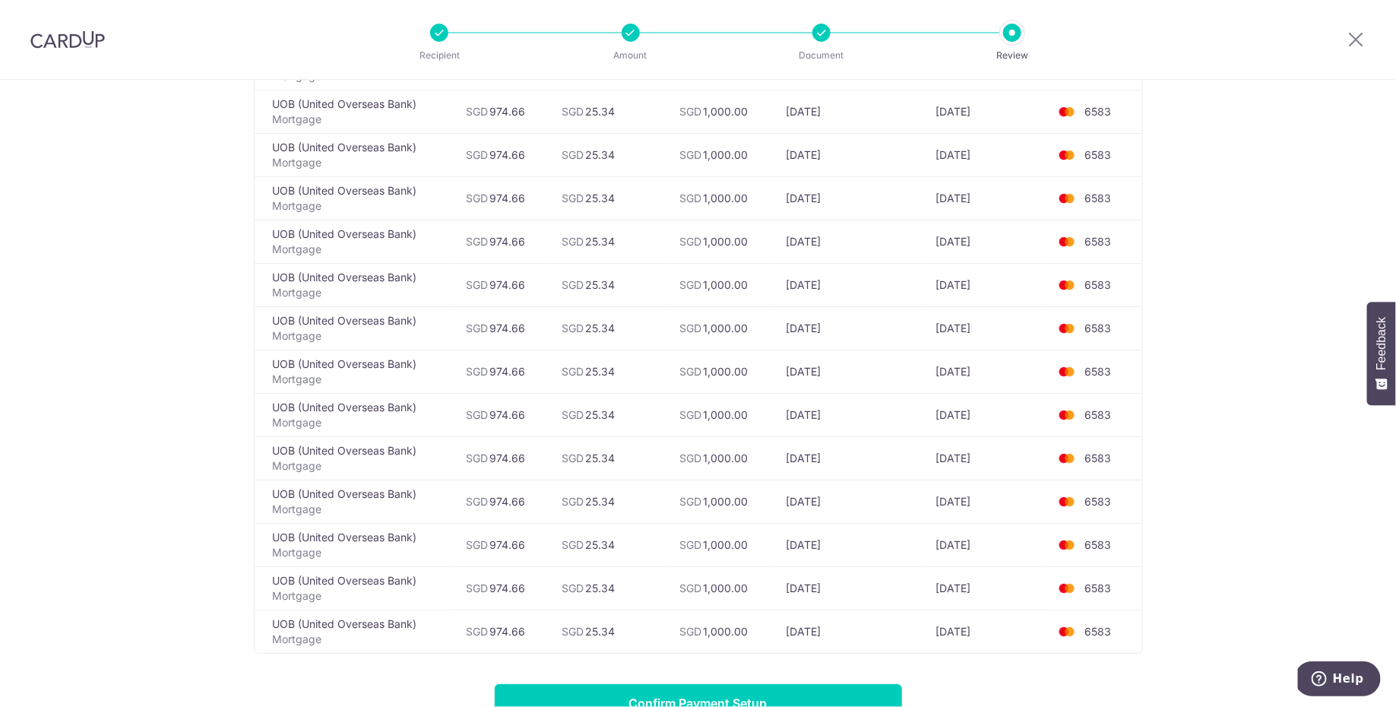
scroll to position [418, 0]
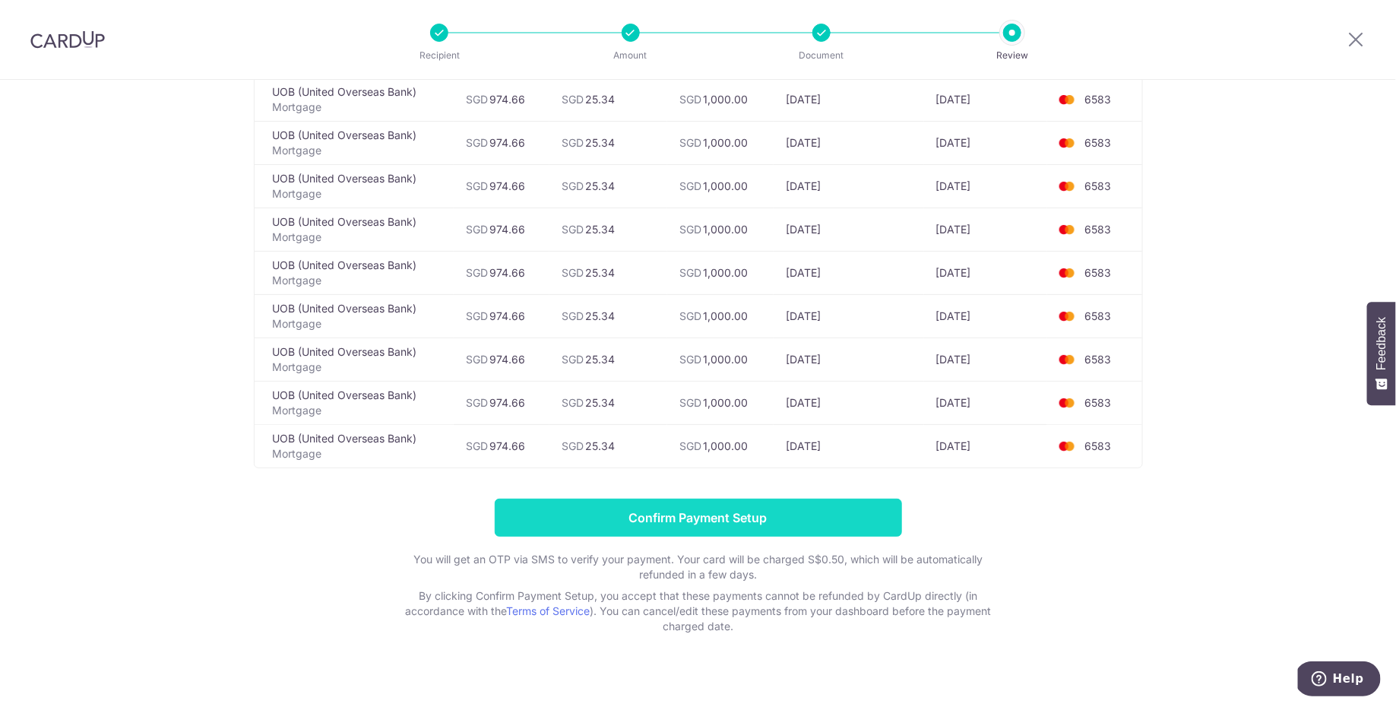
click at [852, 508] on input "Confirm Payment Setup" at bounding box center [698, 517] width 407 height 38
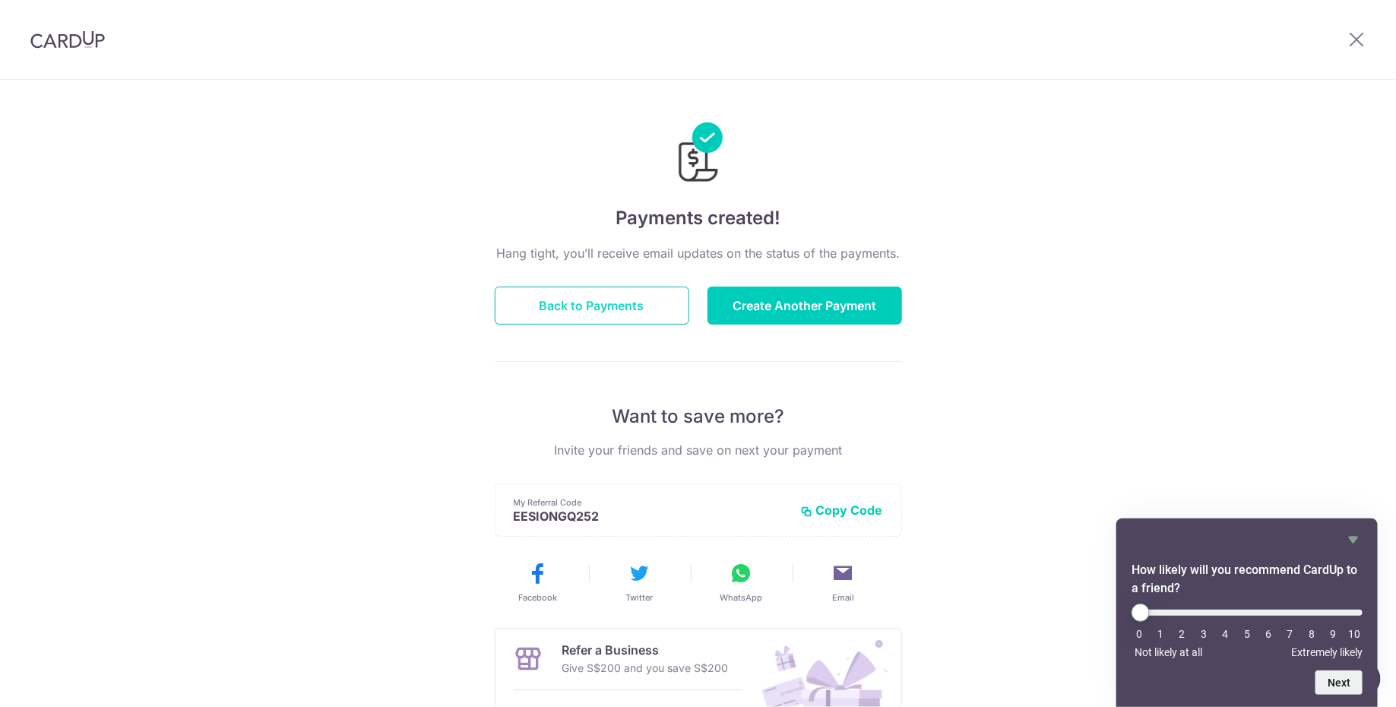
click at [645, 310] on button "Back to Payments" at bounding box center [592, 305] width 195 height 38
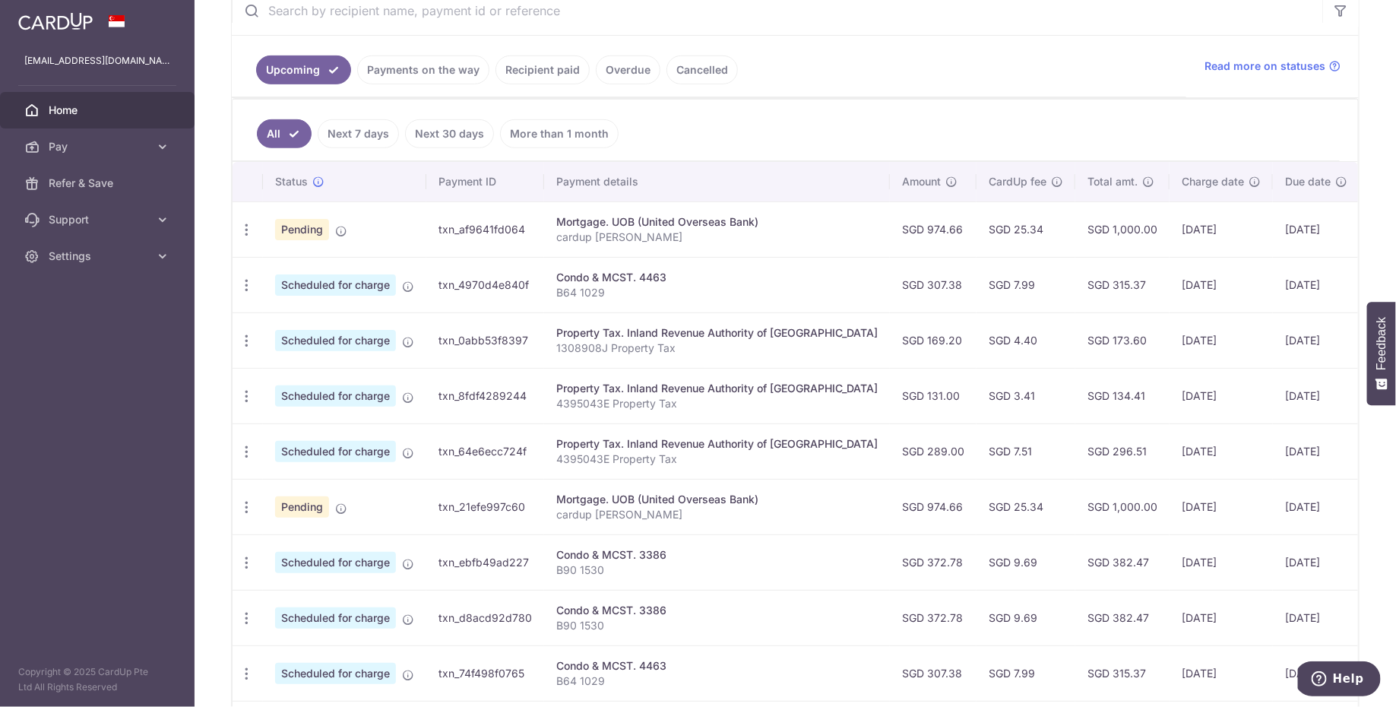
scroll to position [309, 0]
click at [248, 505] on icon "button" at bounding box center [247, 506] width 16 height 16
click at [312, 547] on span "Update payment" at bounding box center [327, 548] width 103 height 18
radio input "true"
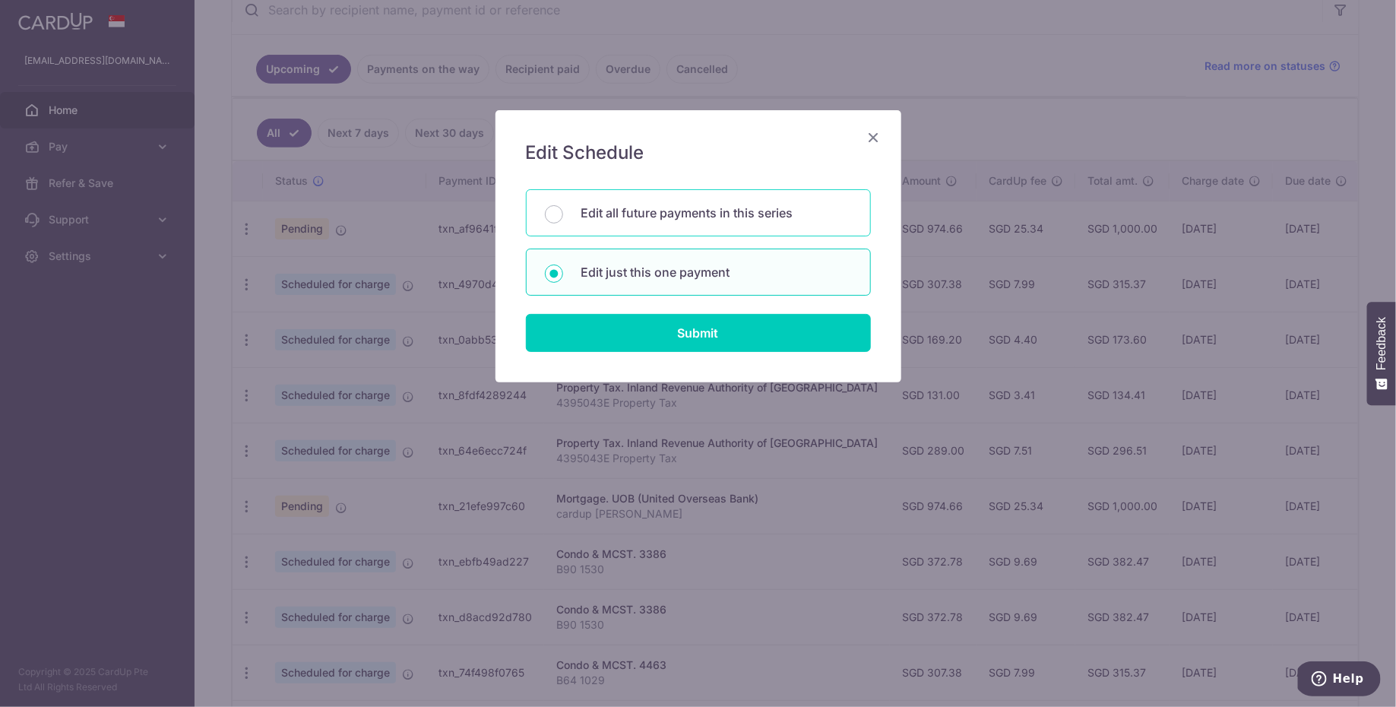
click at [719, 214] on p "Edit all future payments in this series" at bounding box center [716, 213] width 271 height 18
click at [563, 214] on input "Edit all future payments in this series" at bounding box center [554, 214] width 18 height 18
radio input "true"
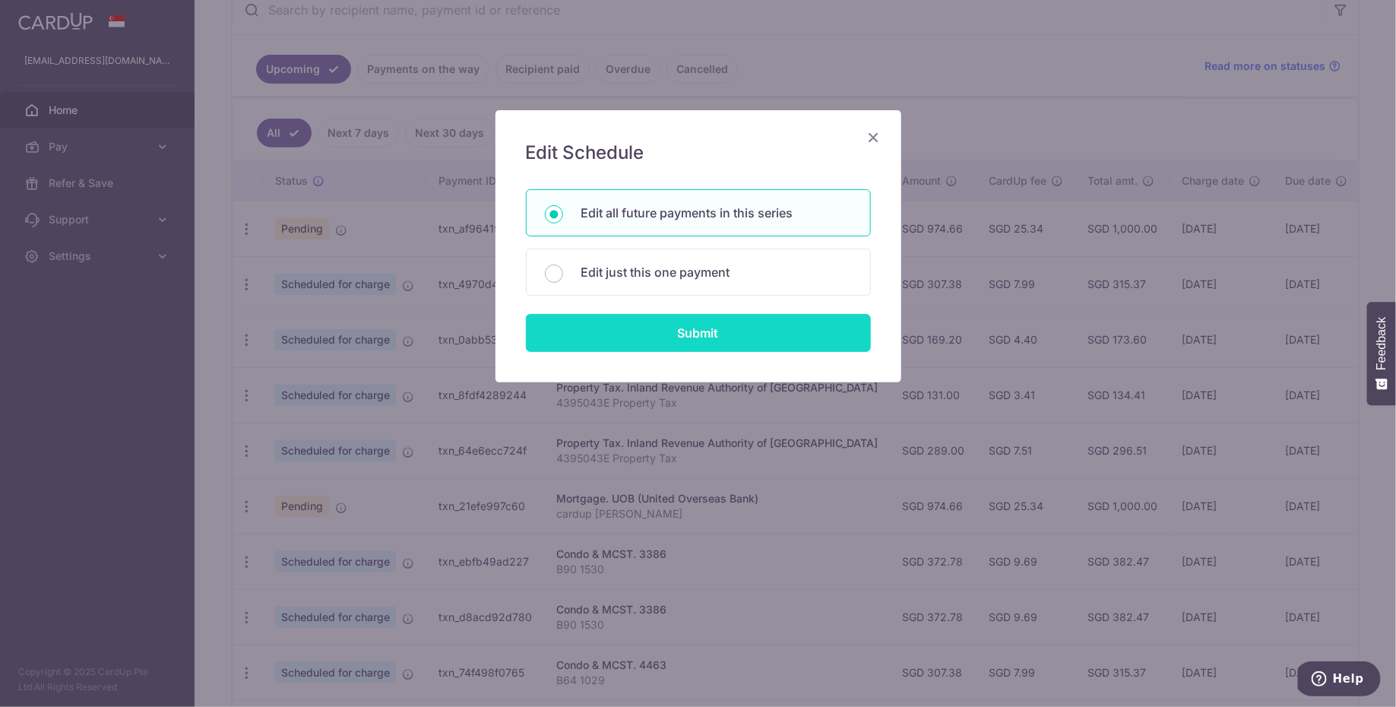
click at [724, 330] on input "Submit" at bounding box center [698, 333] width 345 height 38
radio input "true"
type input "974.66"
type input "cardup [PERSON_NAME]"
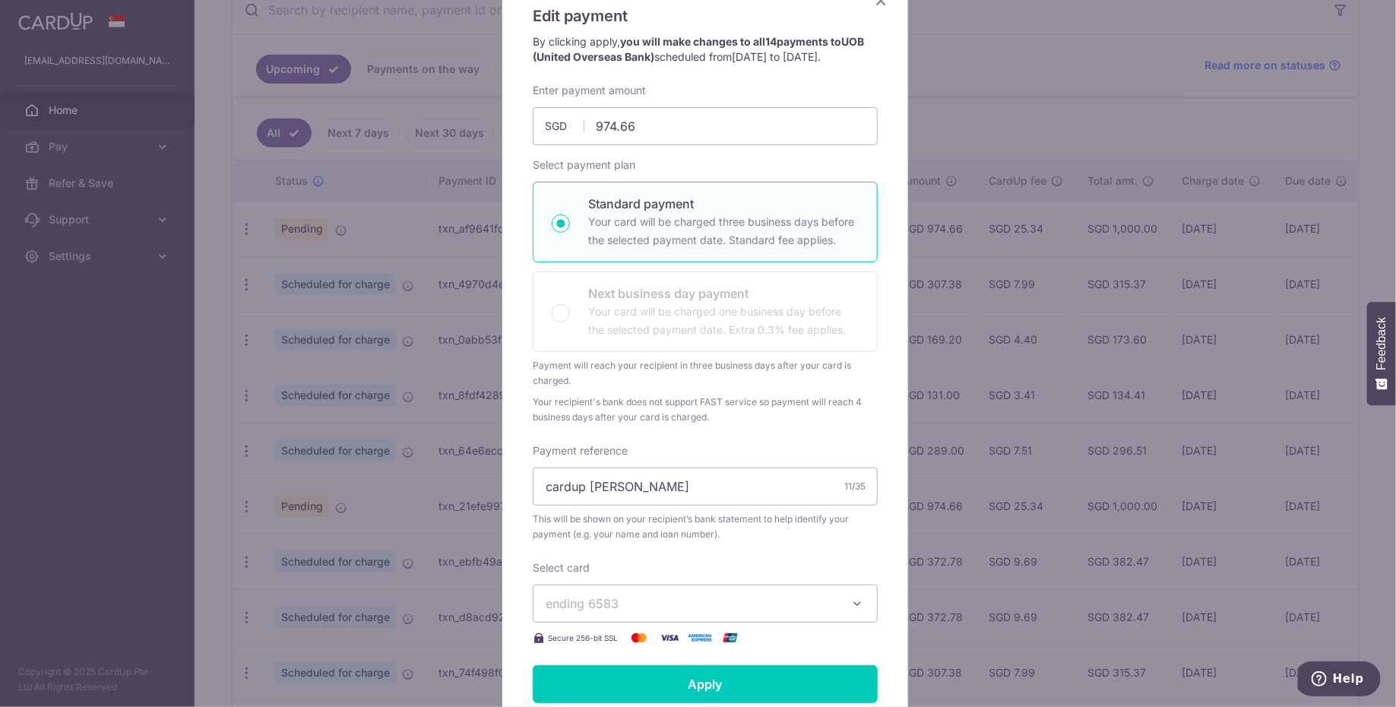
scroll to position [0, 0]
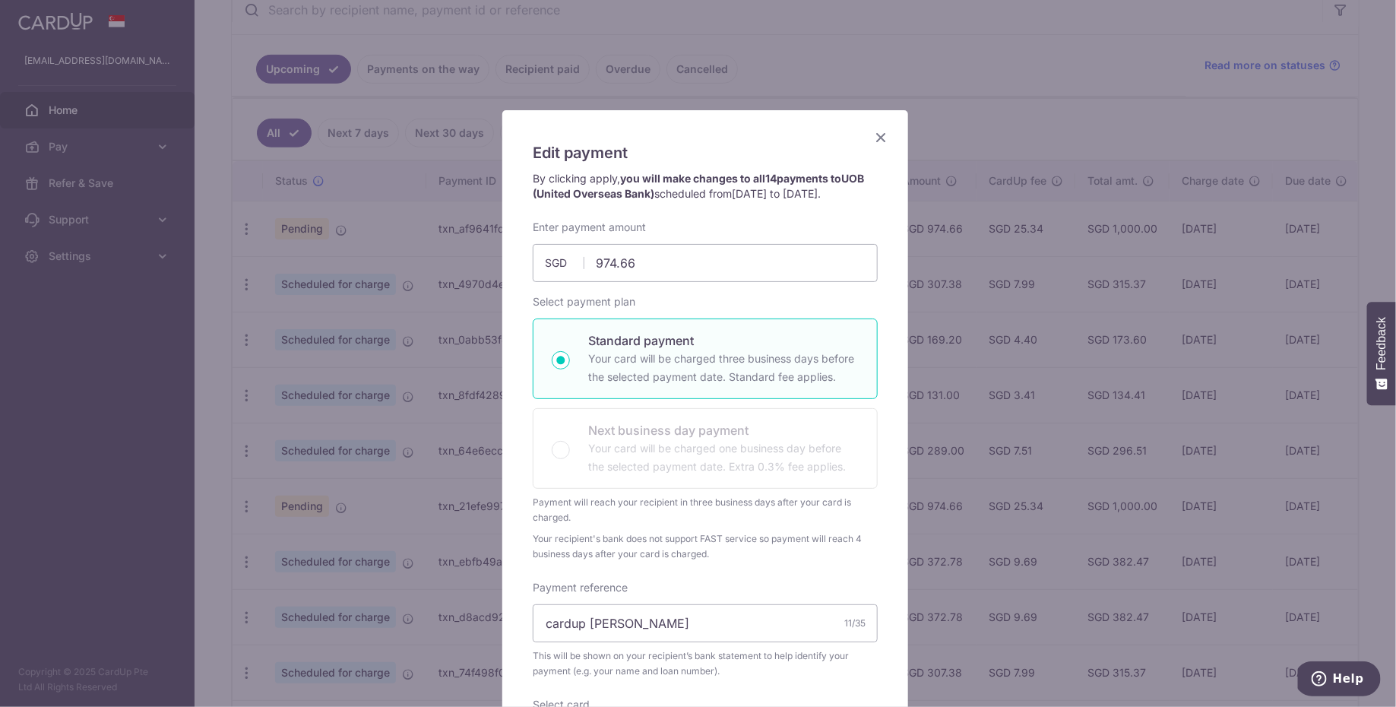
click at [874, 141] on icon "Close" at bounding box center [881, 137] width 18 height 19
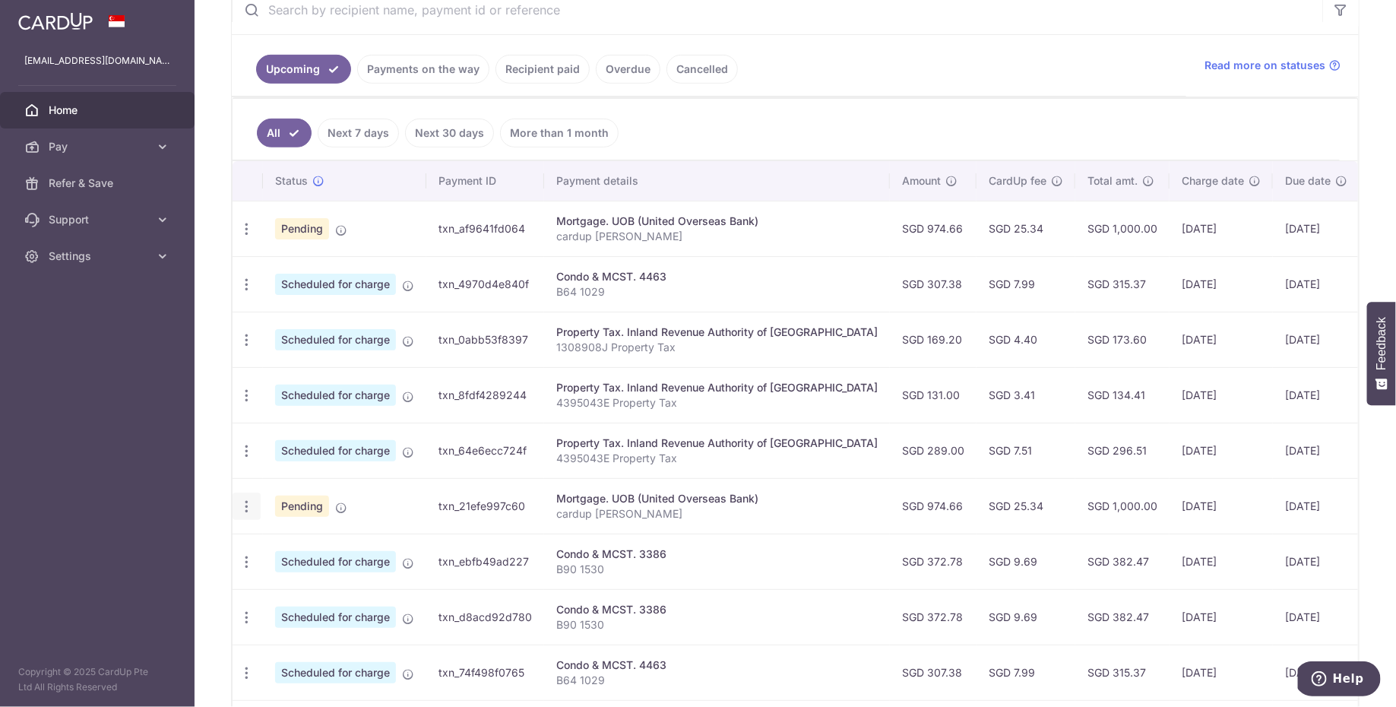
click at [251, 498] on icon "button" at bounding box center [247, 506] width 16 height 16
click at [332, 542] on span "Update payment" at bounding box center [327, 548] width 103 height 18
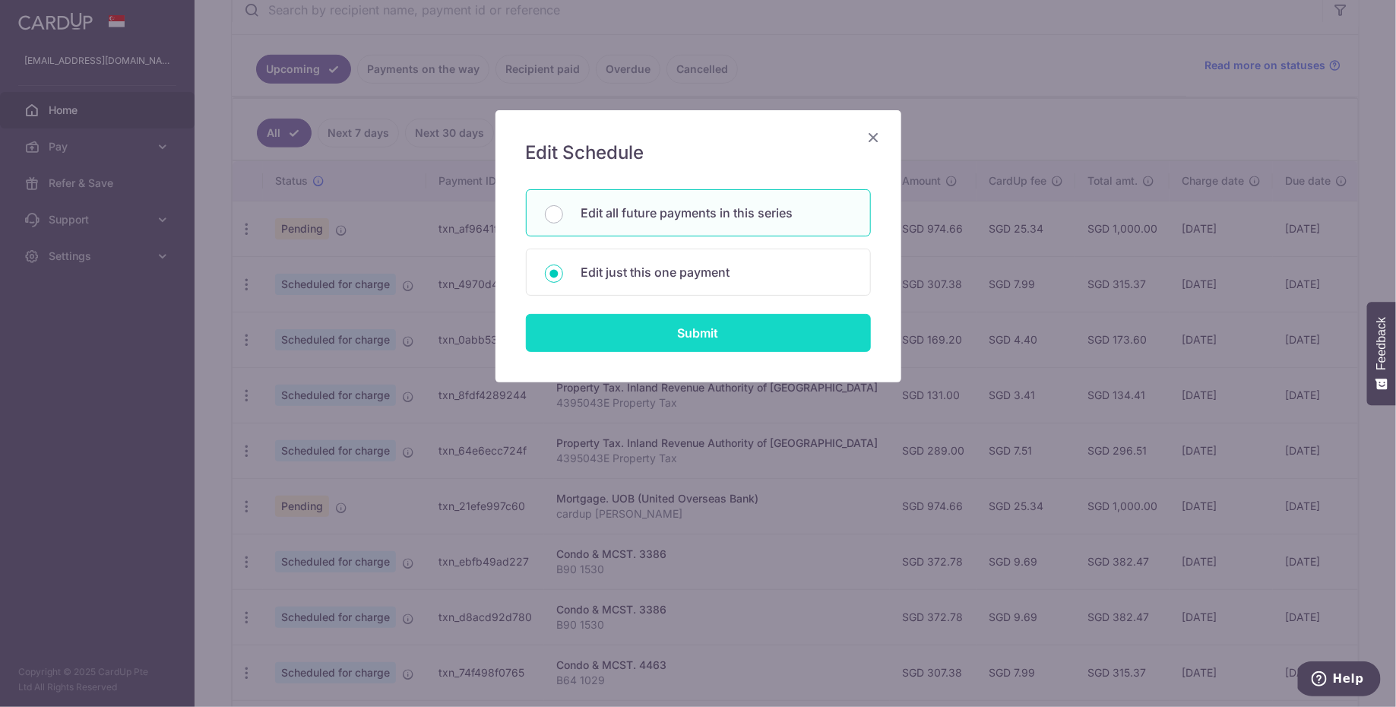
click at [685, 326] on input "Submit" at bounding box center [698, 333] width 345 height 38
radio input "true"
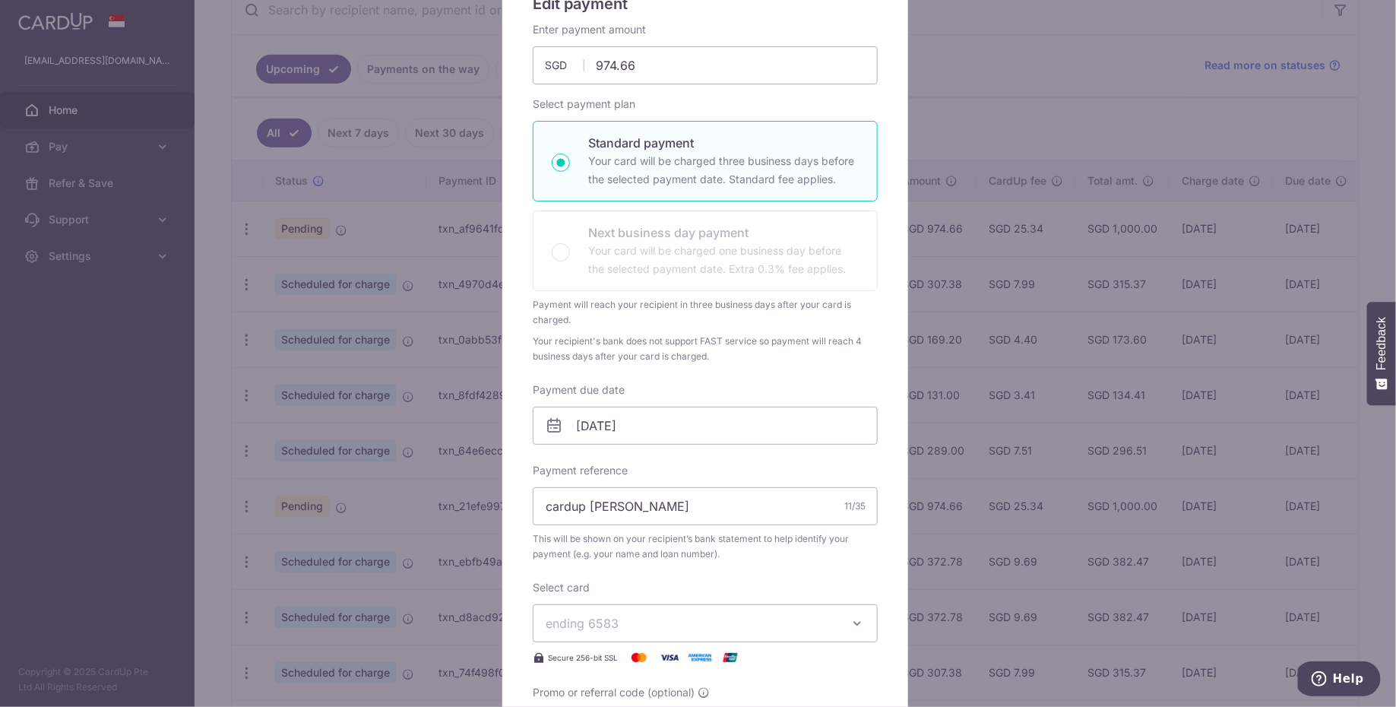
scroll to position [164, 0]
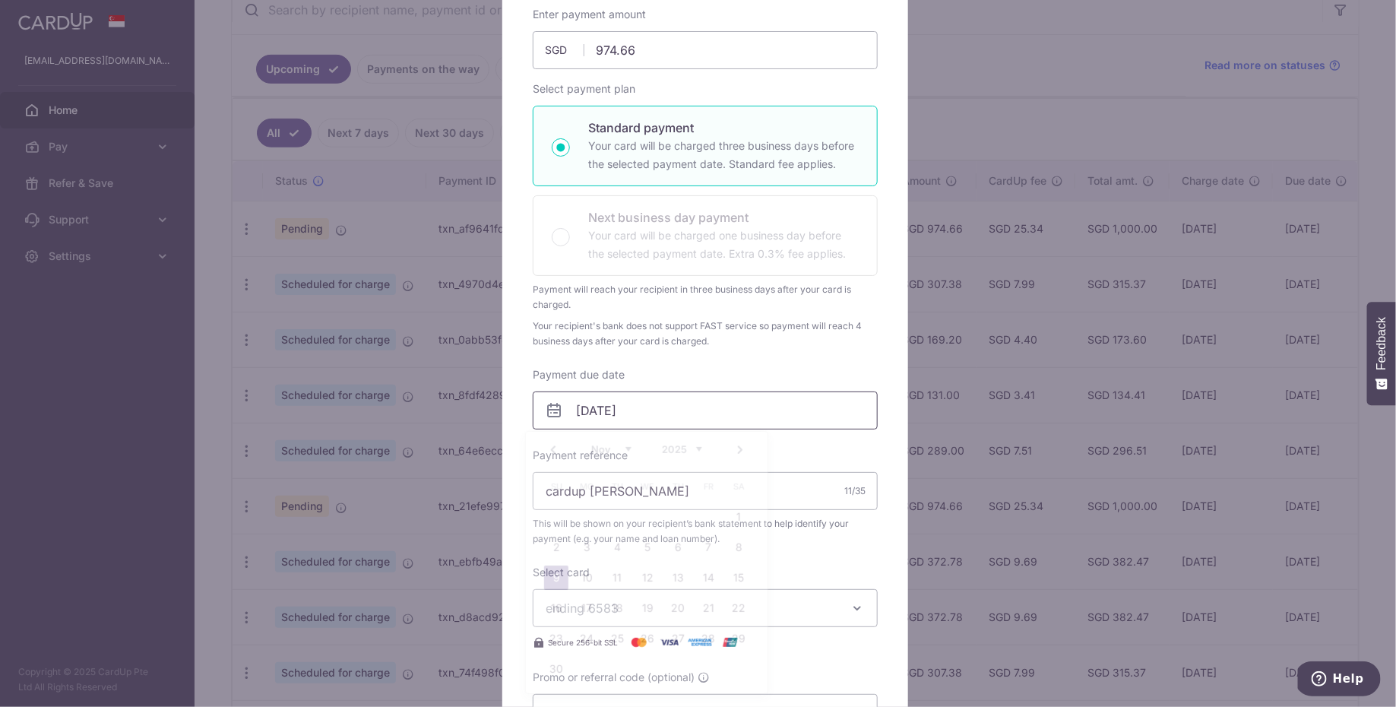
click at [657, 415] on input "[DATE]" at bounding box center [705, 410] width 345 height 38
click at [710, 553] on link "7" at bounding box center [708, 547] width 24 height 24
type input "[DATE]"
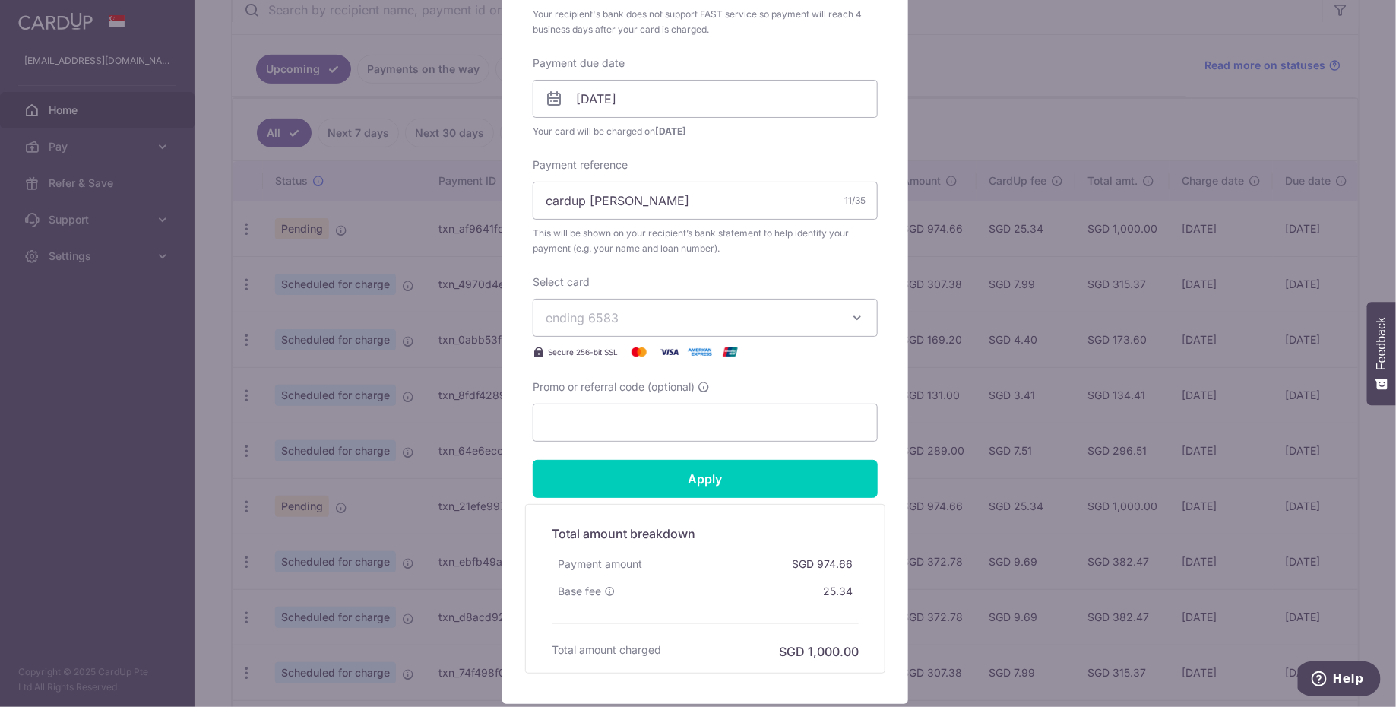
scroll to position [477, 0]
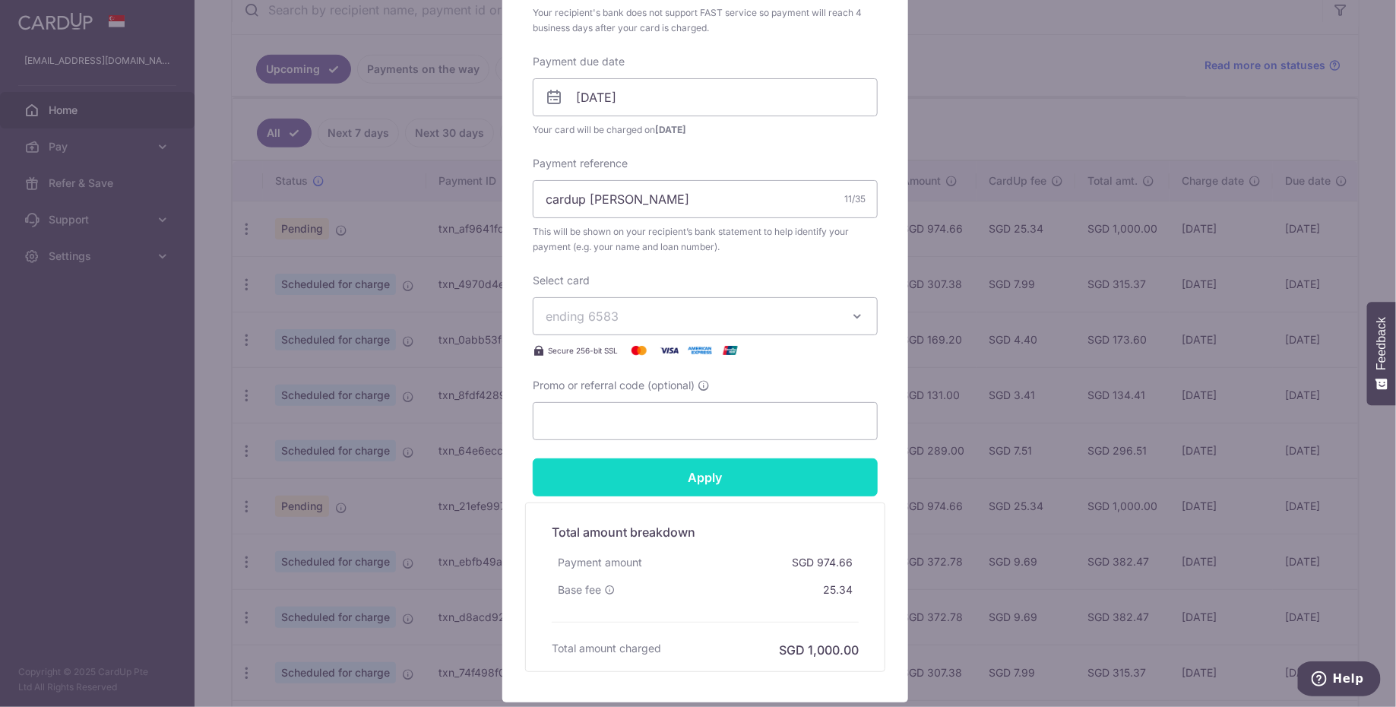
click at [777, 476] on input "Apply" at bounding box center [705, 477] width 345 height 38
type input "Successfully Applied"
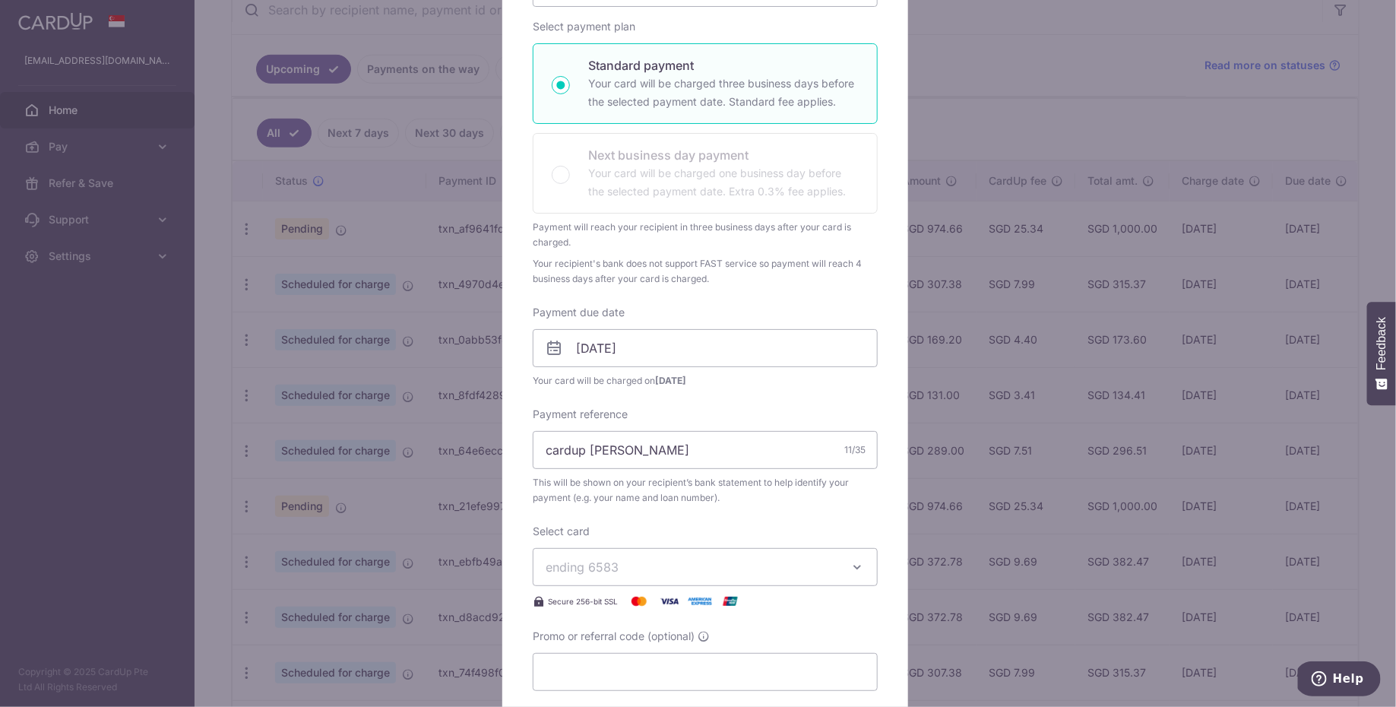
scroll to position [122, 0]
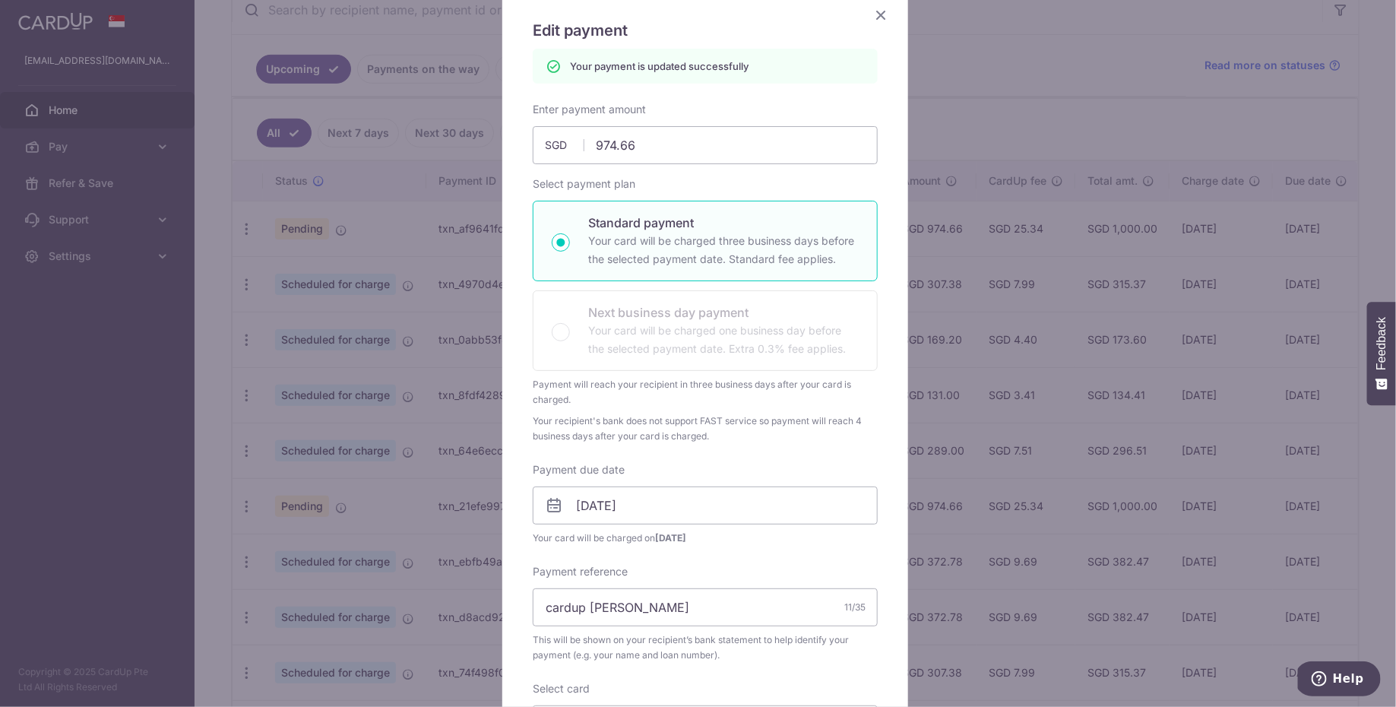
click at [881, 11] on icon "Close" at bounding box center [881, 14] width 18 height 19
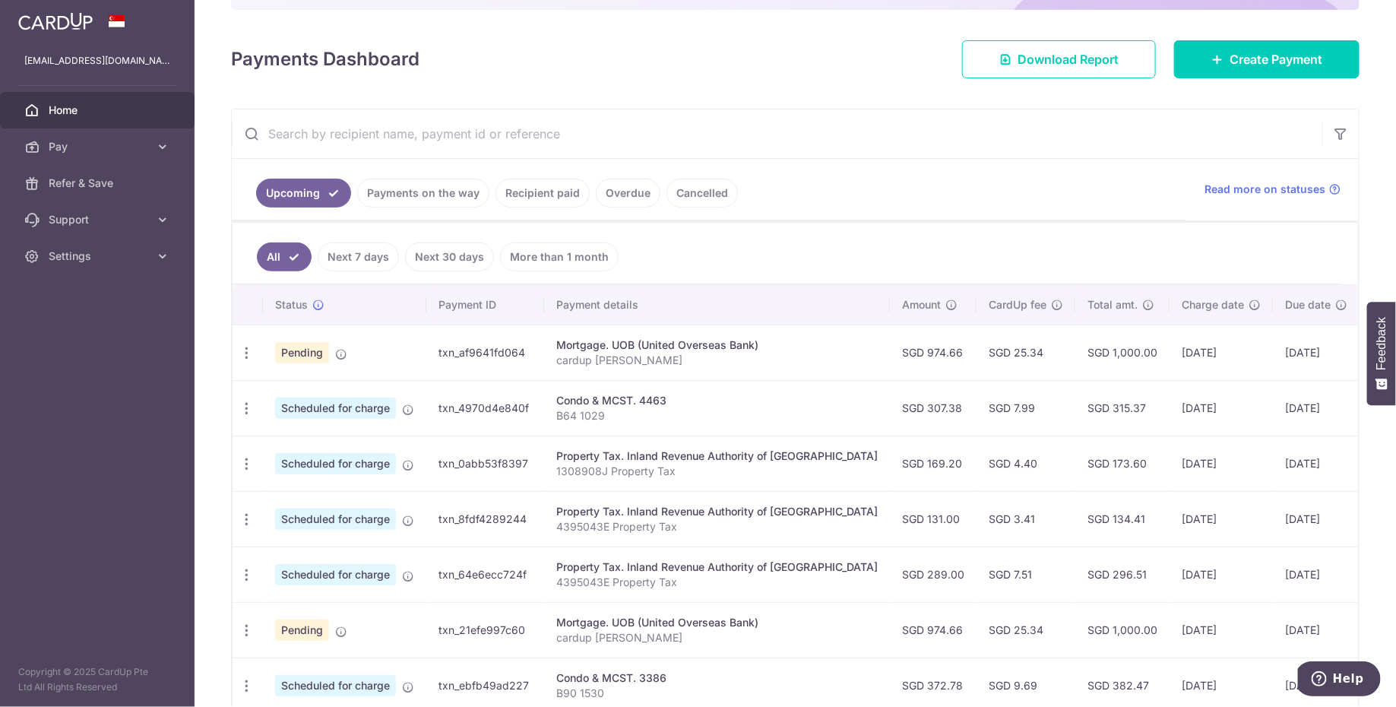
scroll to position [185, 0]
click at [1169, 625] on td "[DATE]" at bounding box center [1220, 629] width 103 height 55
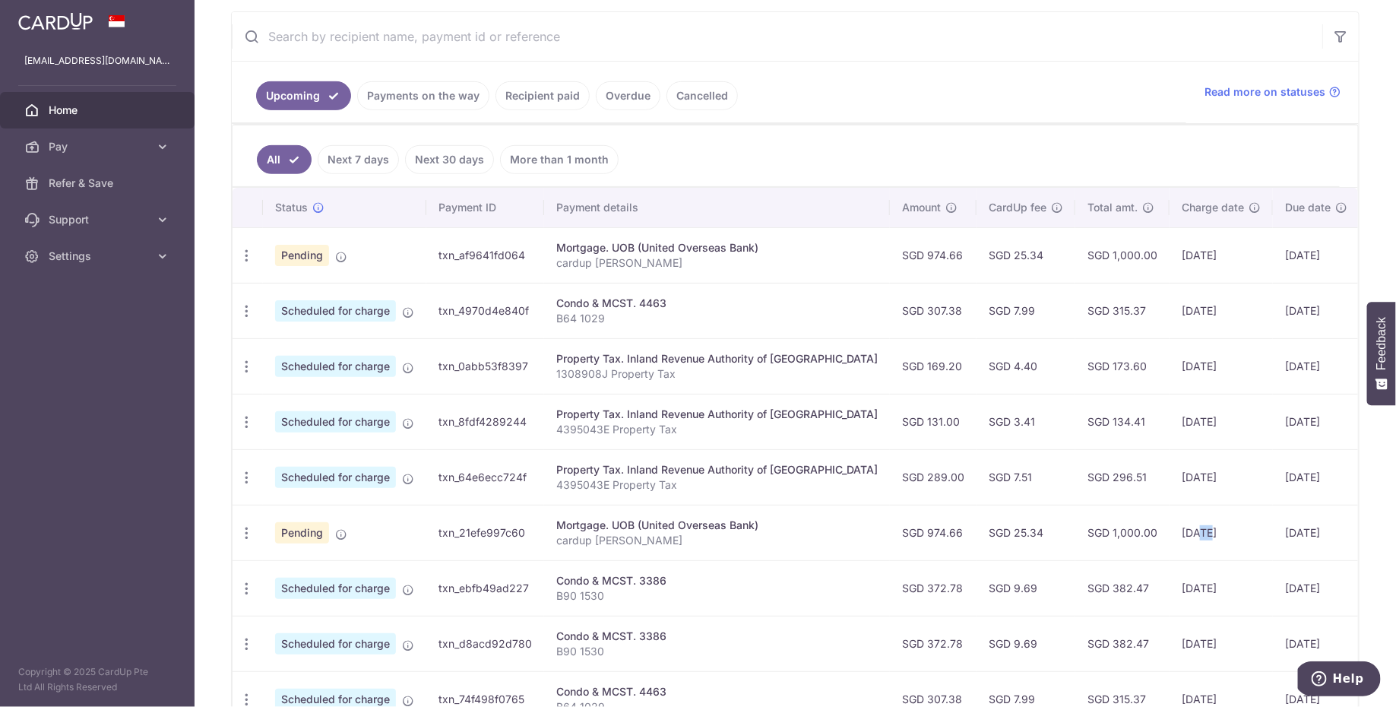
scroll to position [301, 0]
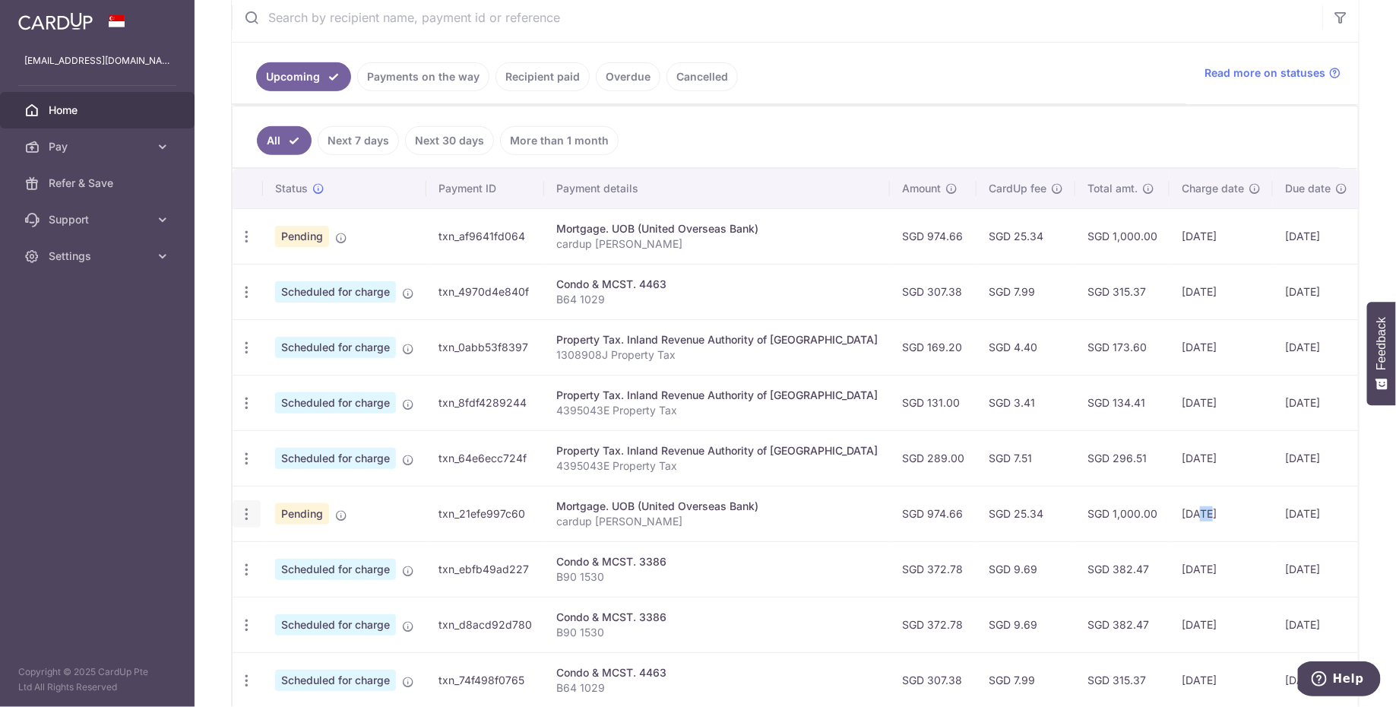
click at [248, 511] on icon "button" at bounding box center [247, 514] width 16 height 16
click at [310, 549] on span "Update payment" at bounding box center [327, 555] width 103 height 18
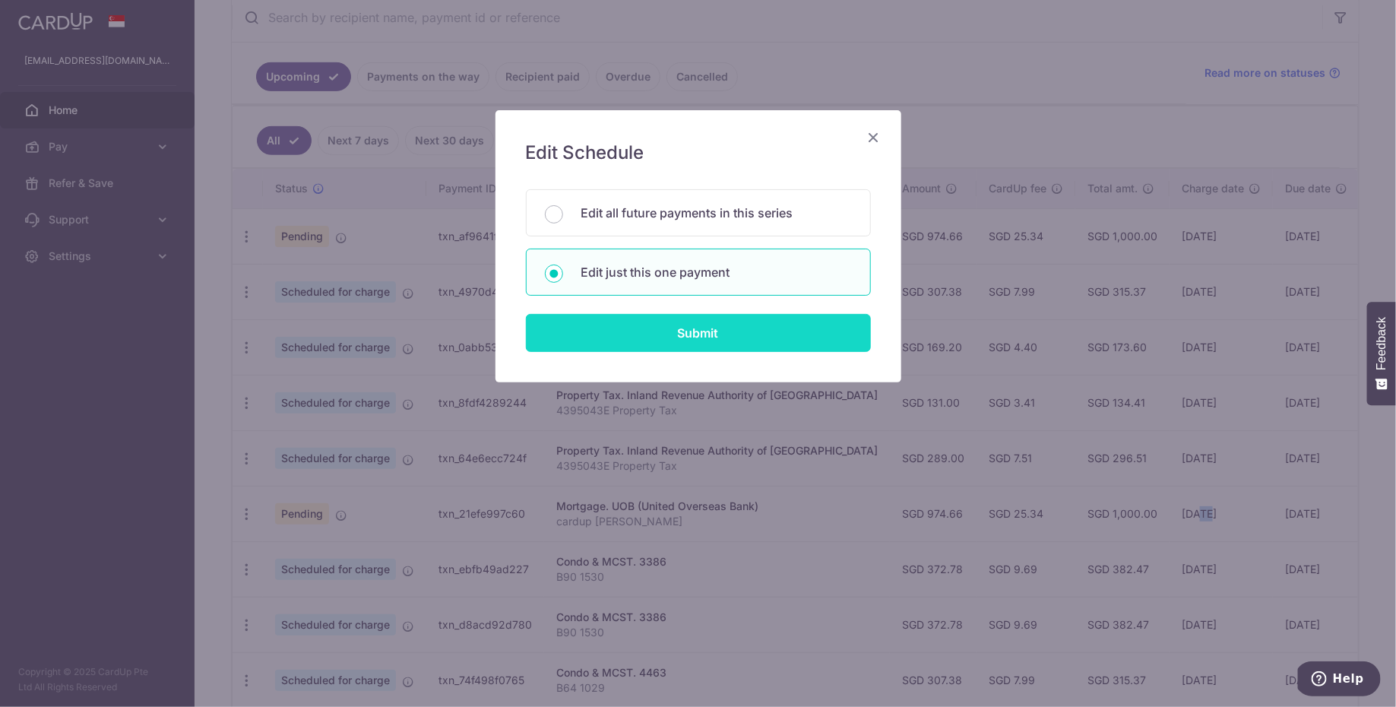
click at [618, 334] on input "Submit" at bounding box center [698, 333] width 345 height 38
radio input "true"
type input "974.66"
type input "[DATE]"
type input "cardup [PERSON_NAME]"
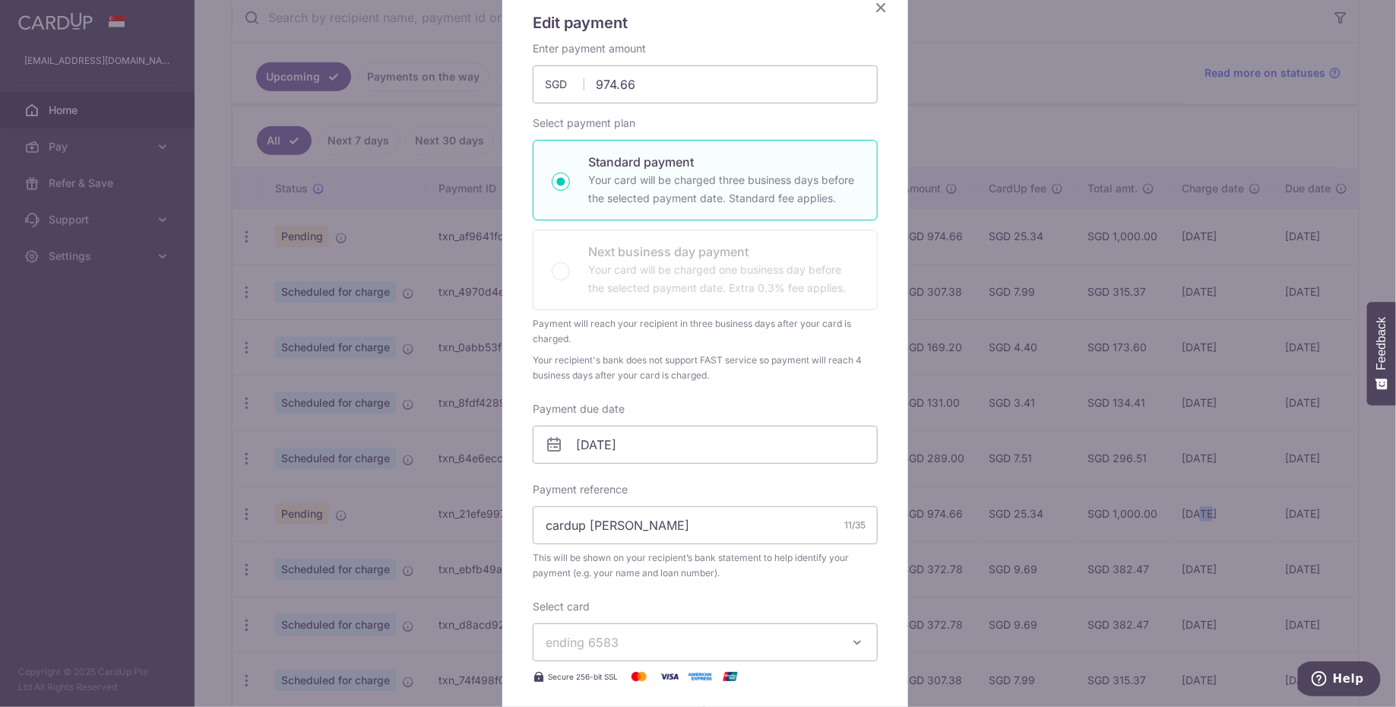
scroll to position [351, 0]
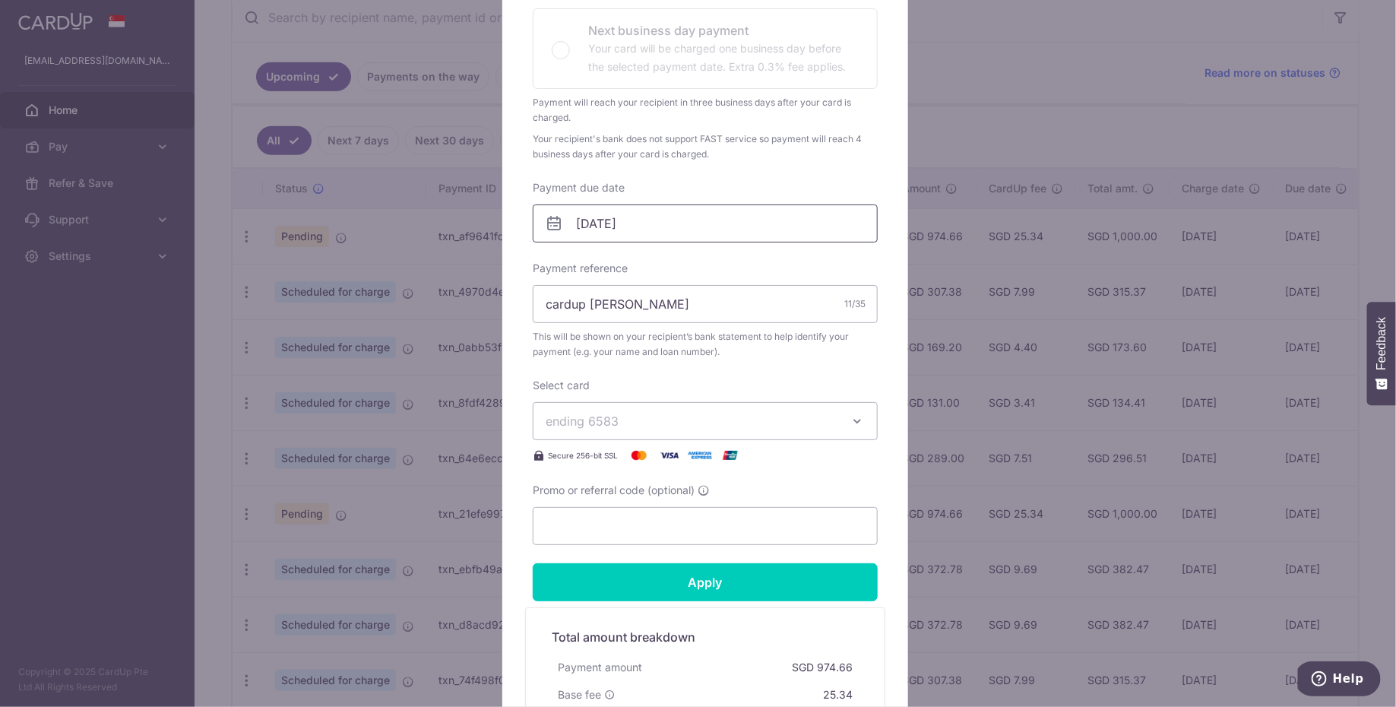
click at [638, 219] on input "[DATE]" at bounding box center [705, 223] width 345 height 38
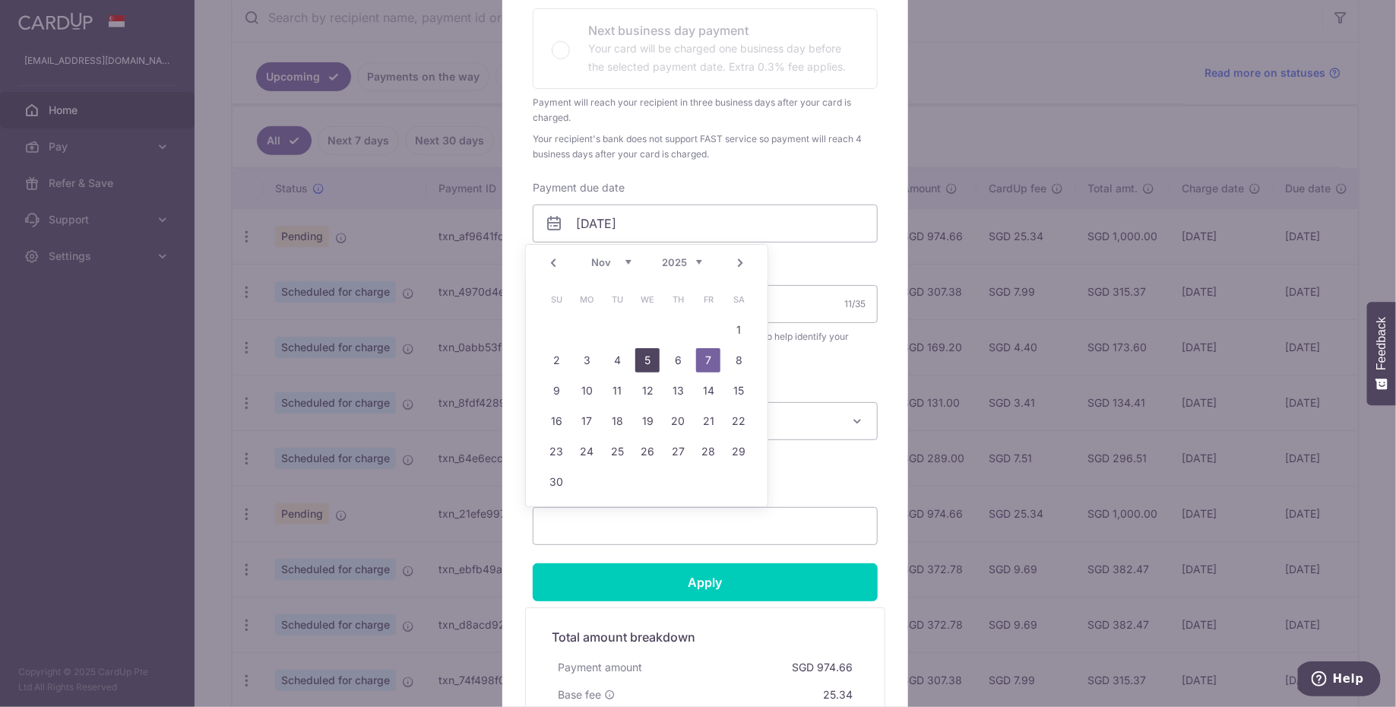
click at [640, 360] on link "5" at bounding box center [647, 360] width 24 height 24
type input "[DATE]"
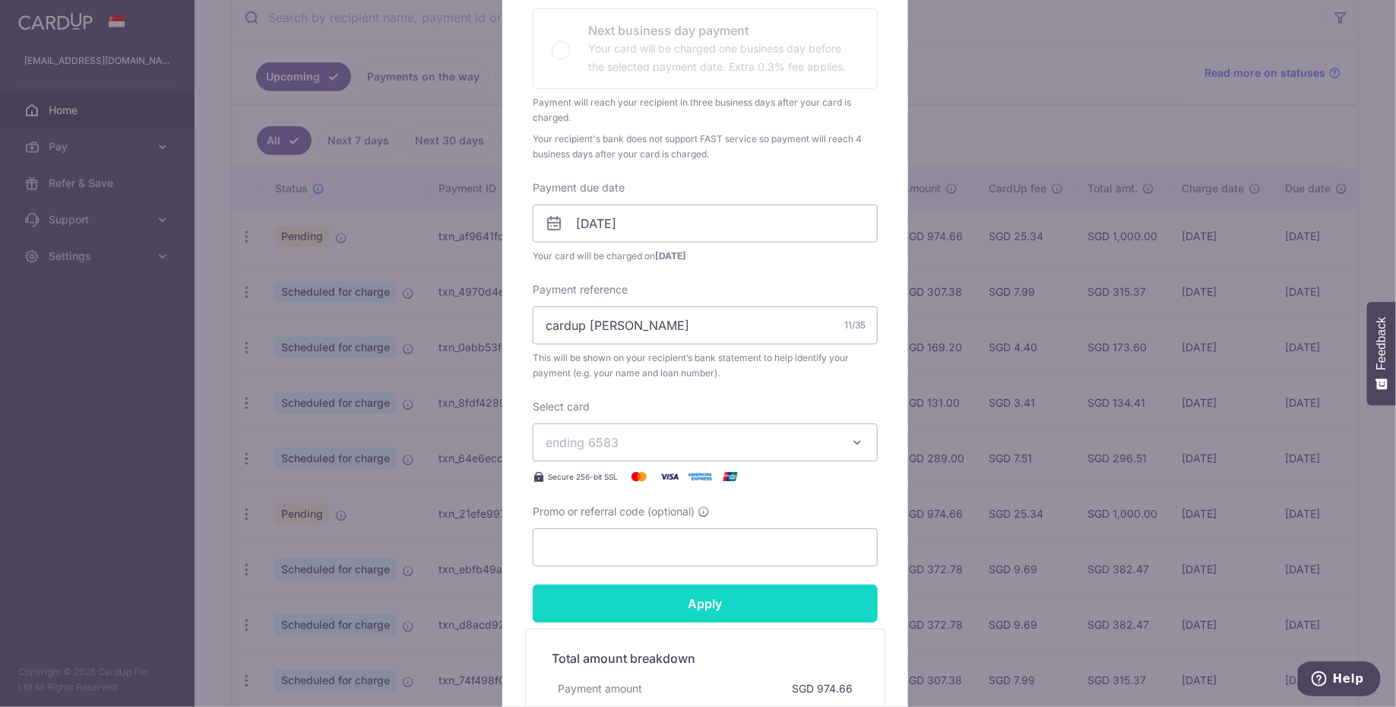
click at [763, 607] on input "Apply" at bounding box center [705, 603] width 345 height 38
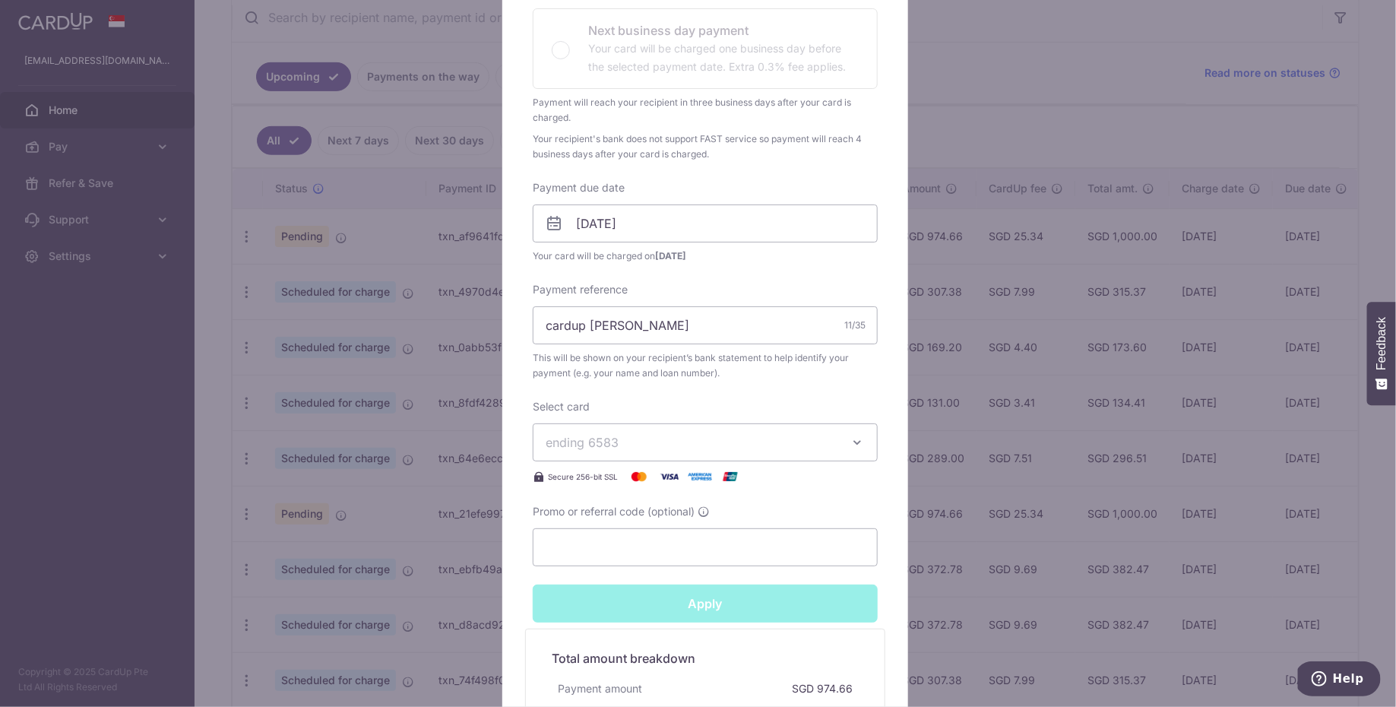
type input "Successfully Applied"
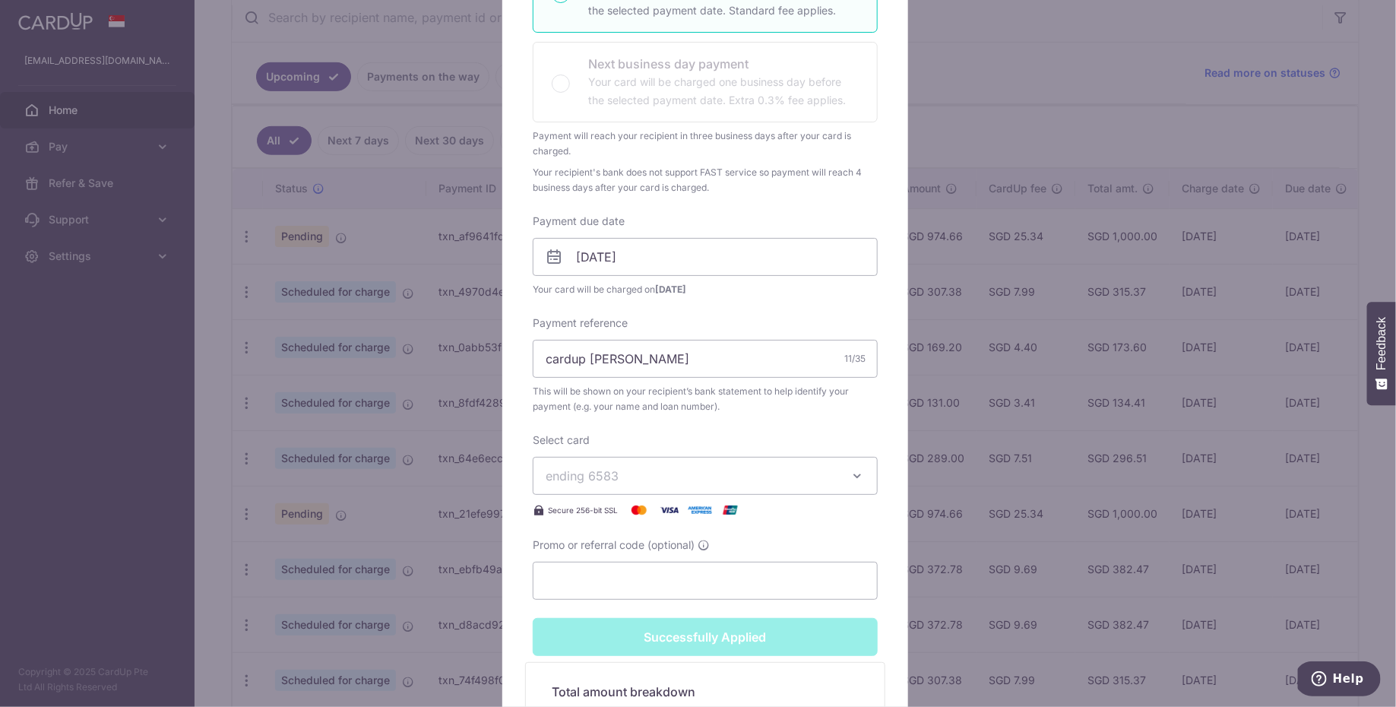
scroll to position [0, 0]
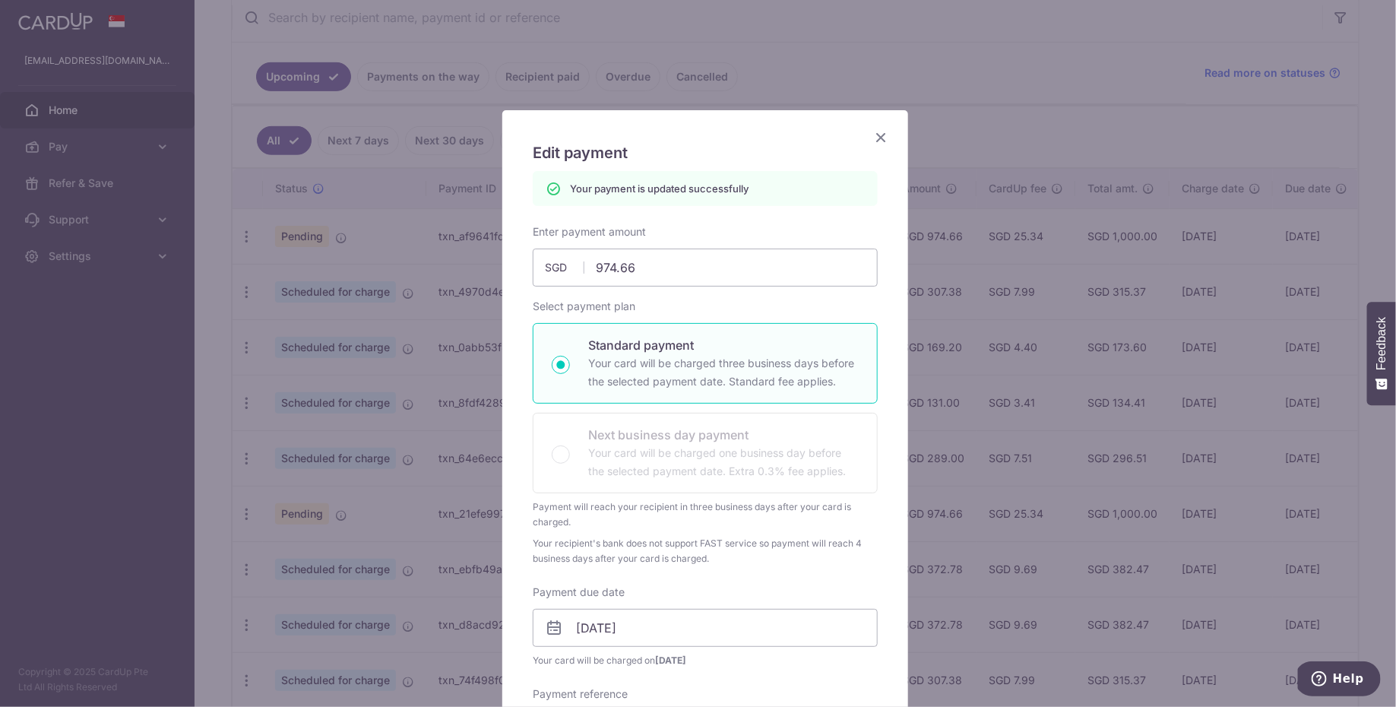
click at [873, 138] on icon "Close" at bounding box center [881, 137] width 18 height 19
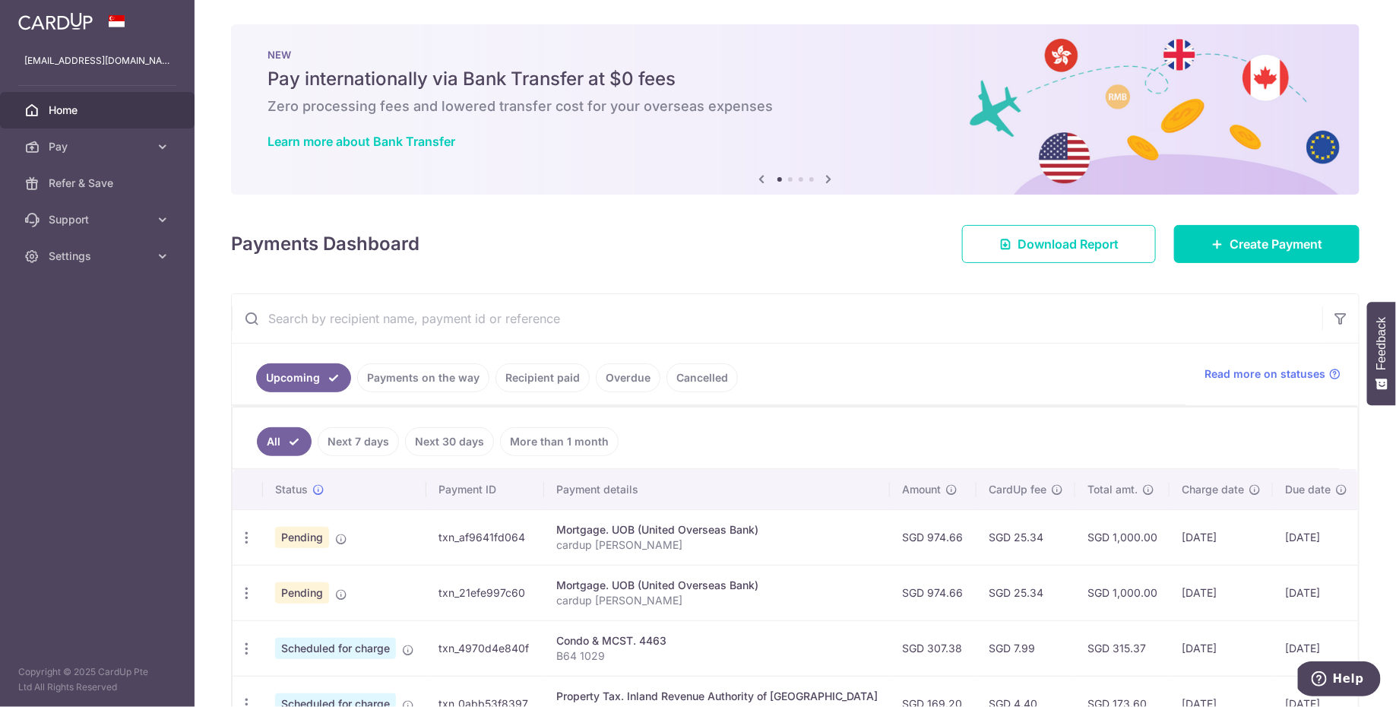
scroll to position [299, 0]
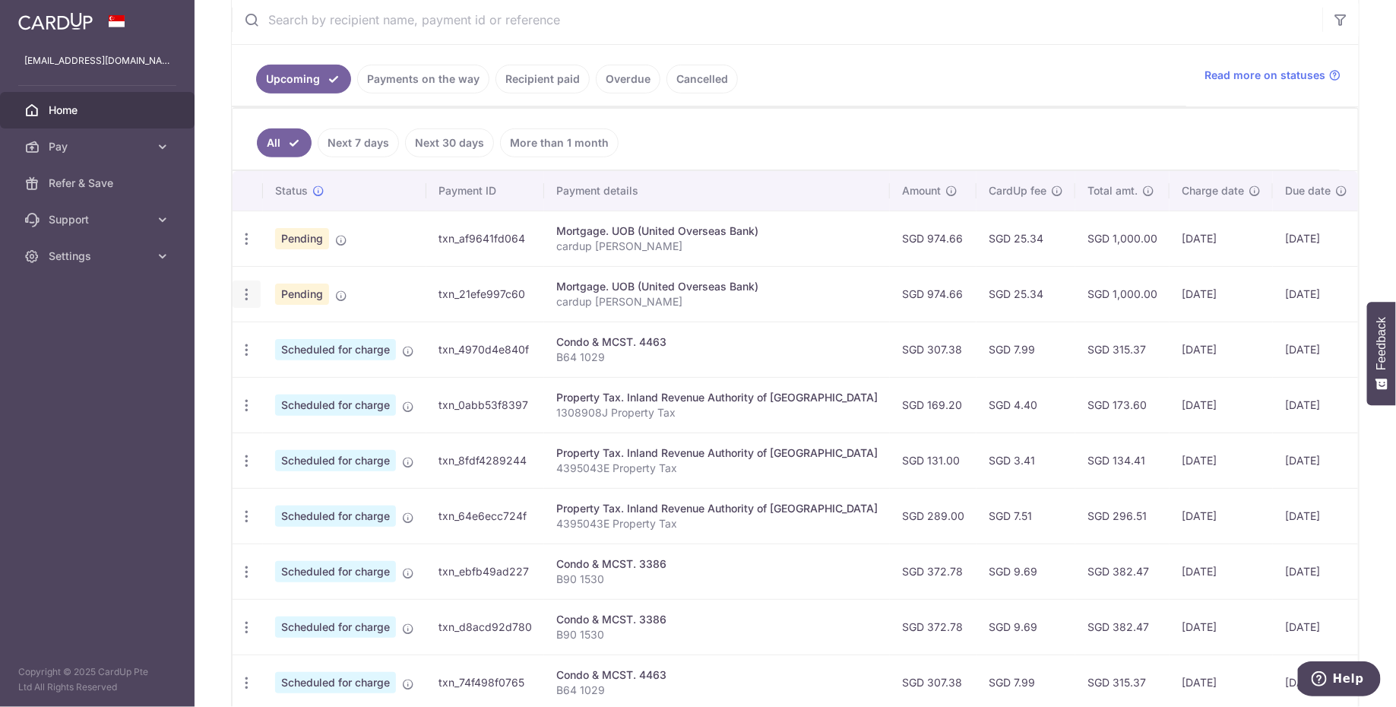
click at [247, 291] on icon "button" at bounding box center [247, 294] width 16 height 16
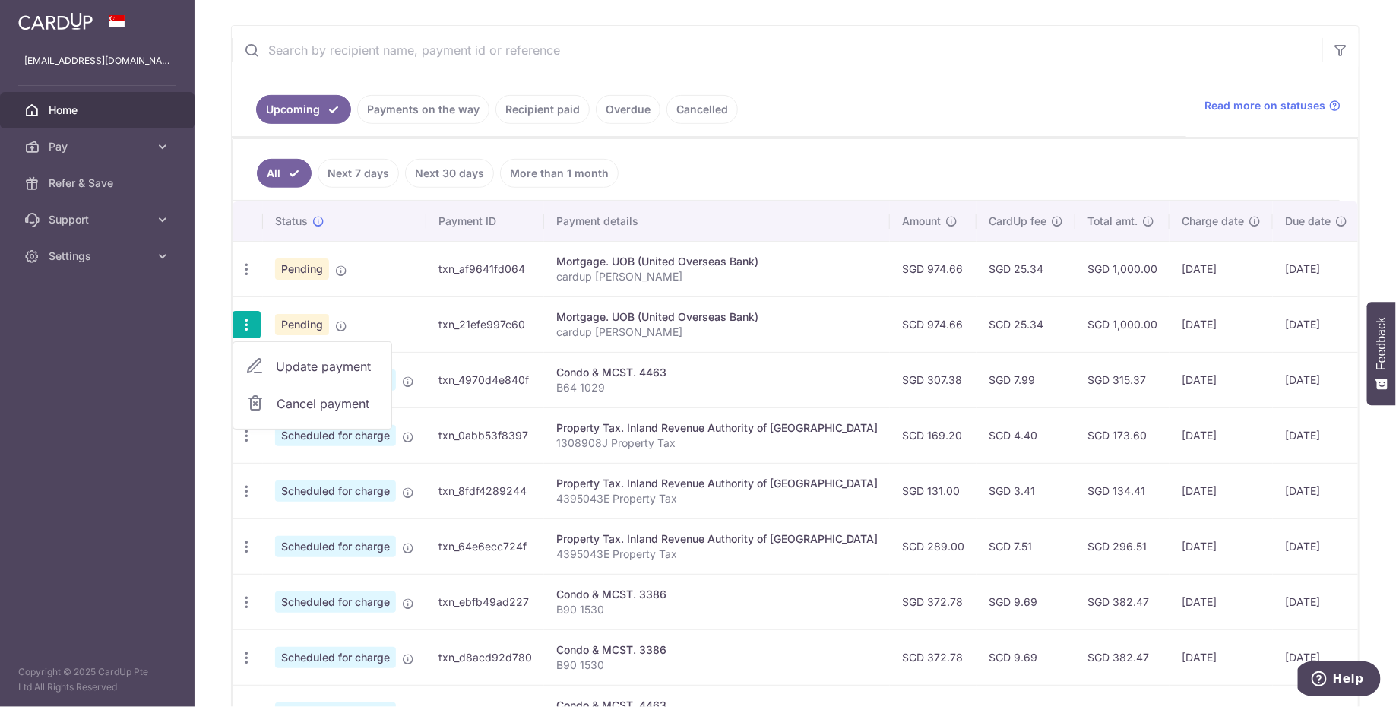
click at [250, 325] on icon "button" at bounding box center [247, 325] width 16 height 16
click at [305, 359] on span "Update payment" at bounding box center [327, 366] width 103 height 18
radio input "true"
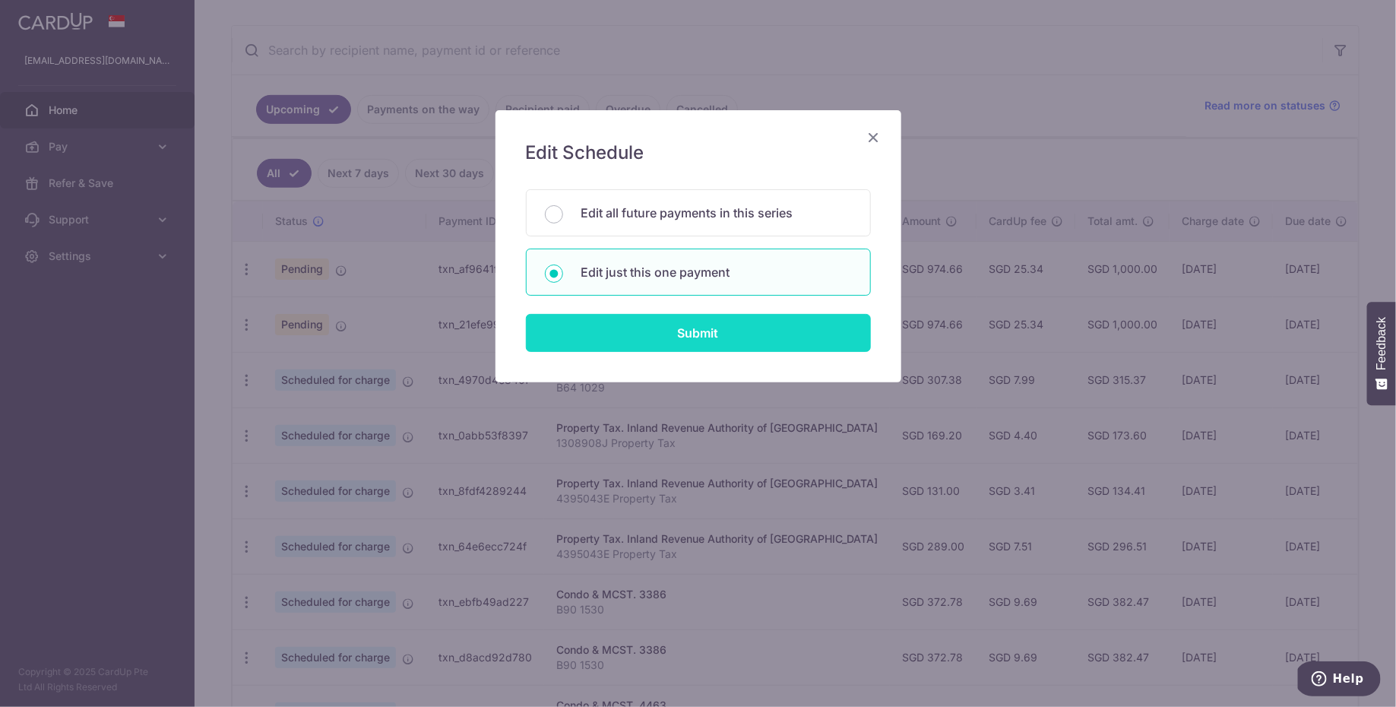
click at [616, 324] on input "Submit" at bounding box center [698, 333] width 345 height 38
radio input "true"
type input "974.66"
type input "[DATE]"
type input "cardup [PERSON_NAME]"
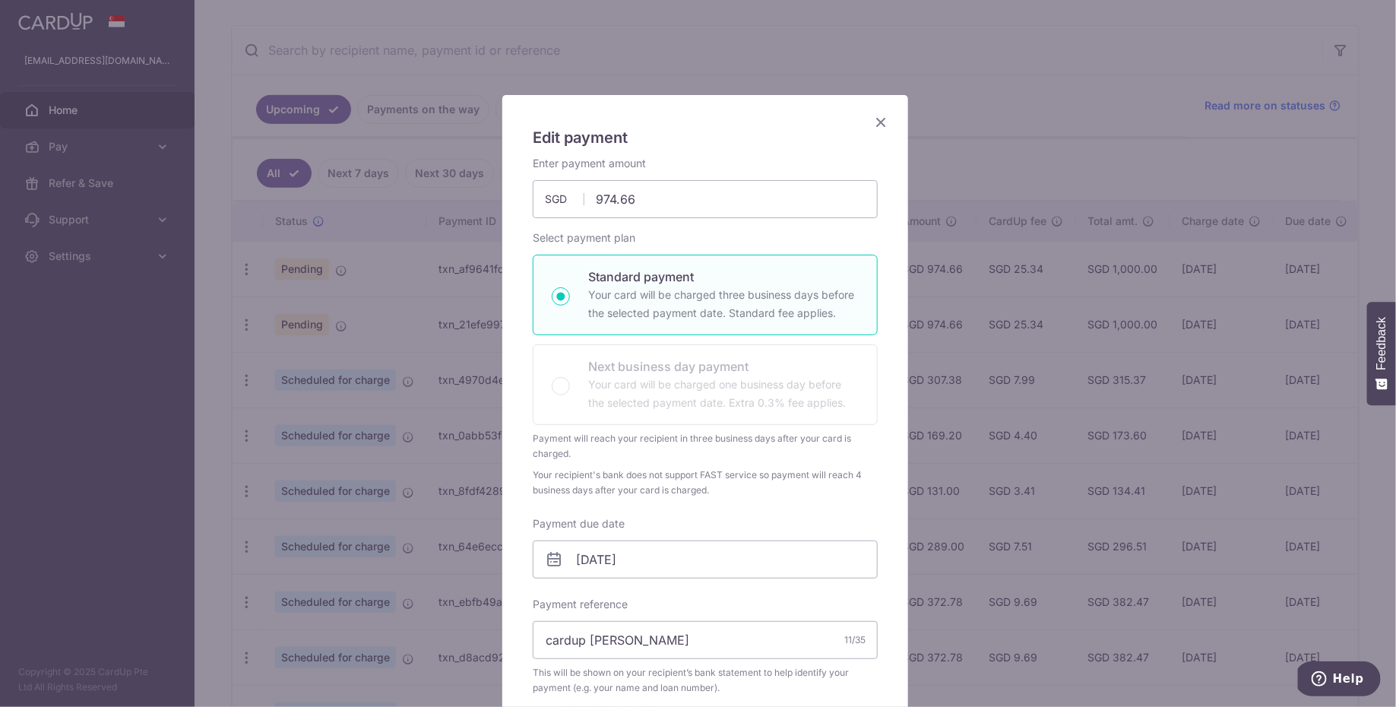
scroll to position [33, 0]
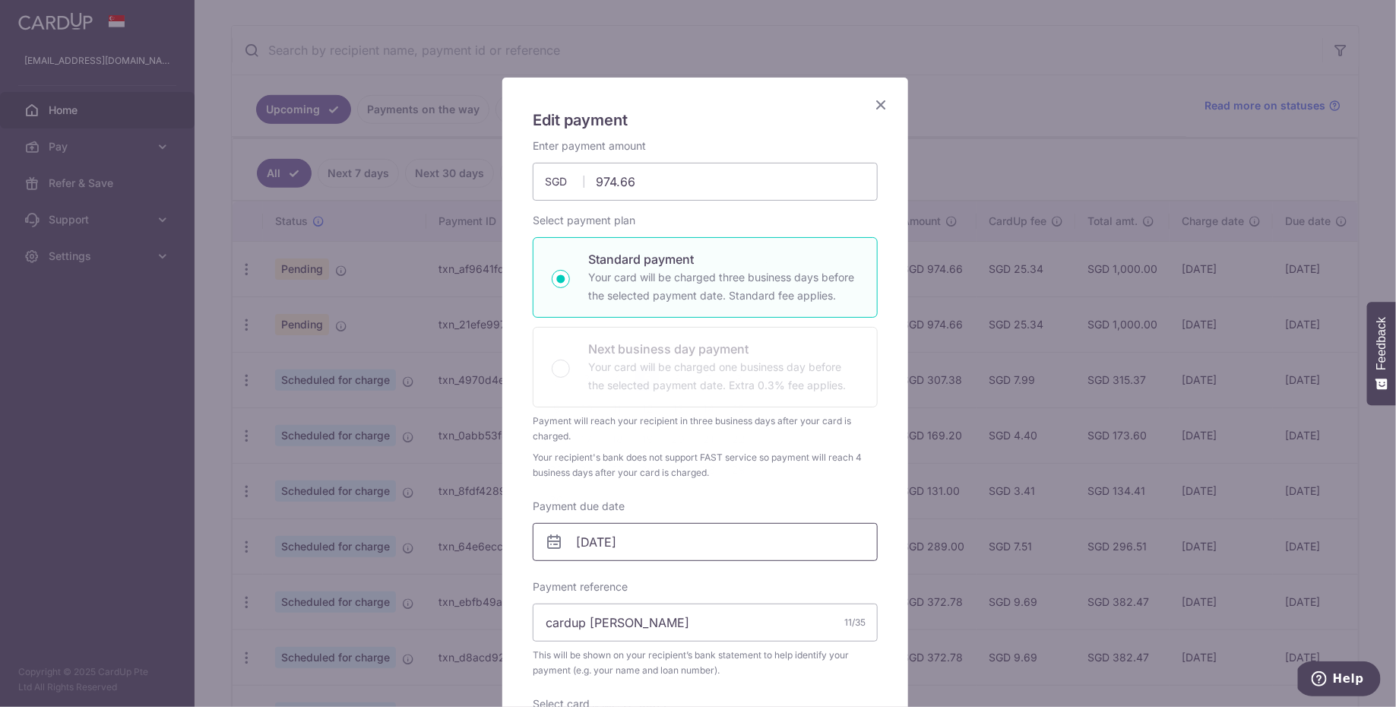
click at [664, 532] on input "[DATE]" at bounding box center [705, 542] width 345 height 38
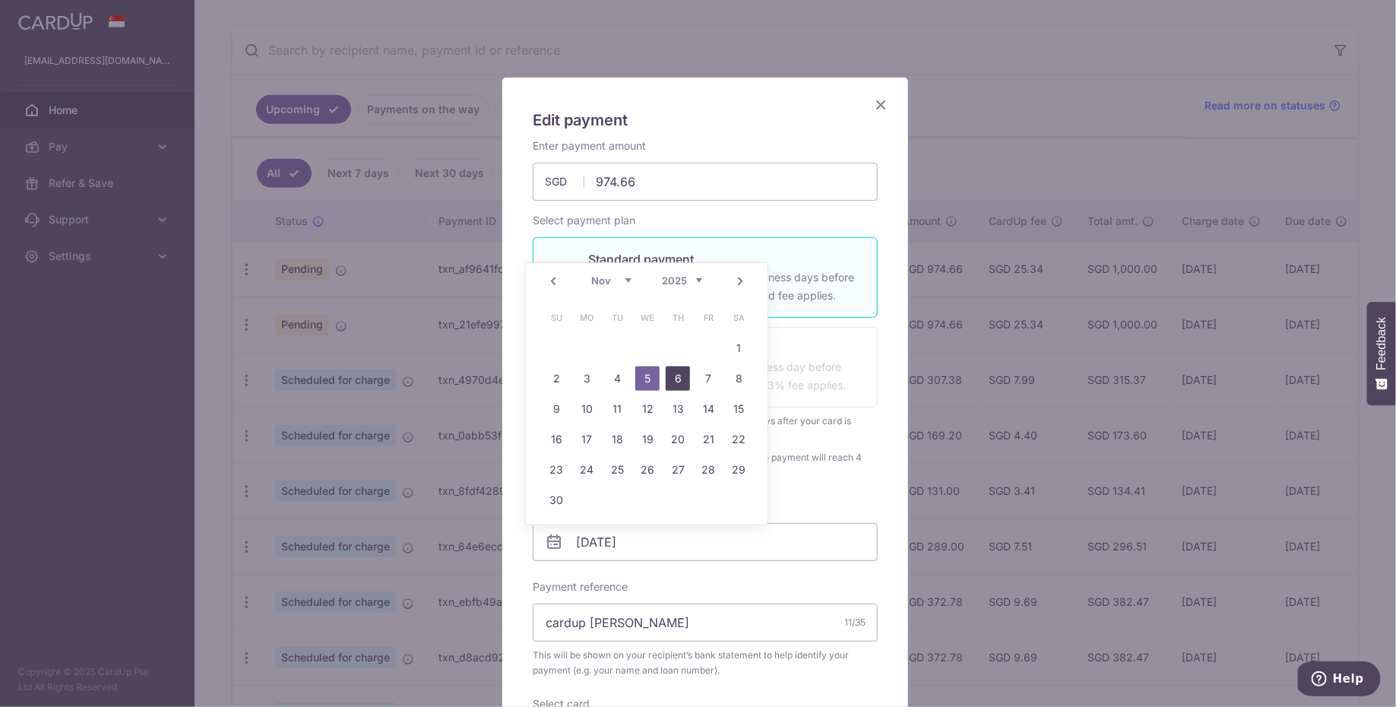
click at [678, 385] on link "6" at bounding box center [678, 378] width 24 height 24
type input "[DATE]"
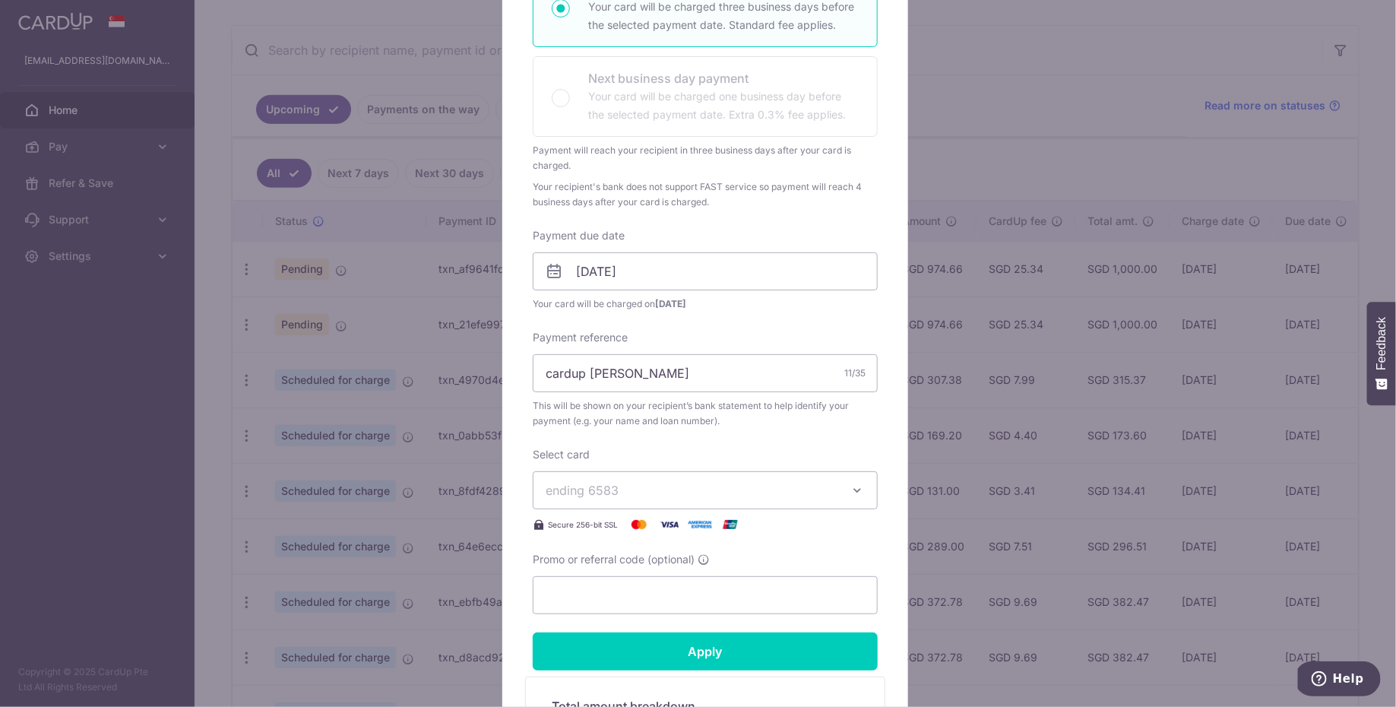
scroll to position [306, 0]
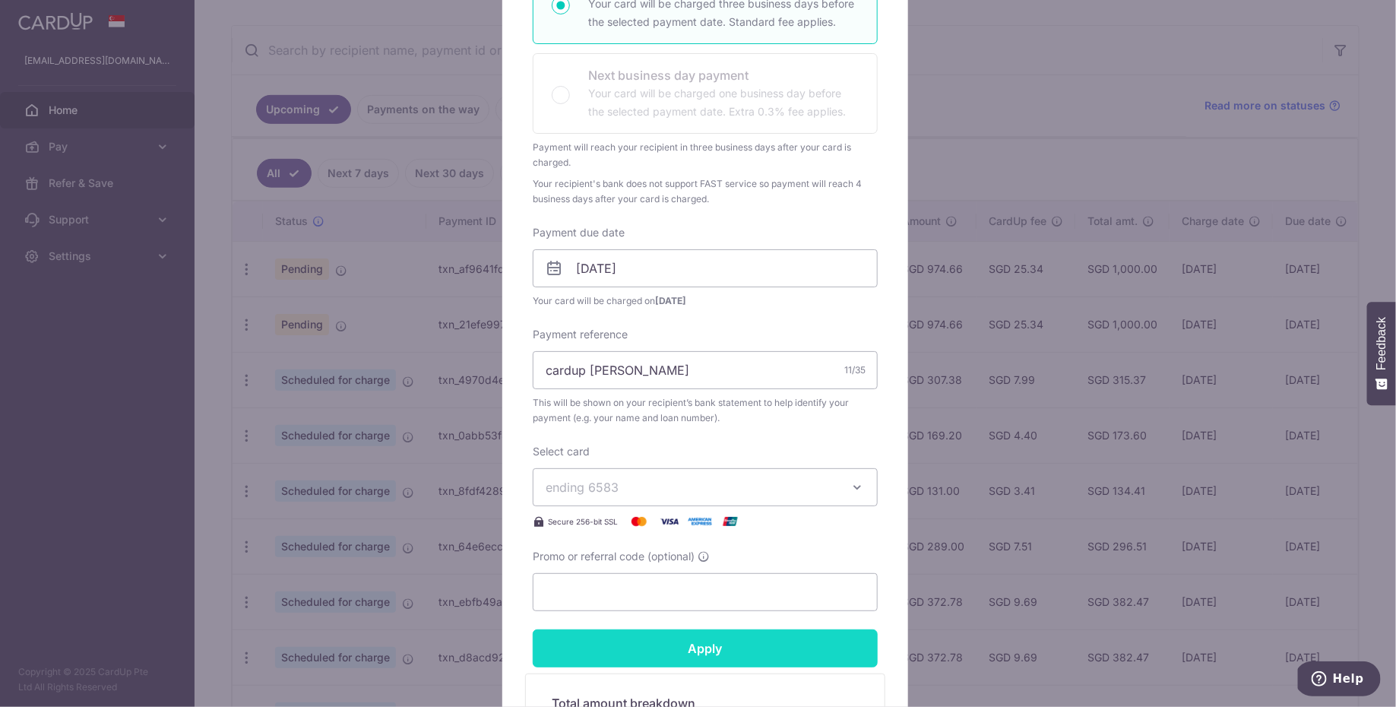
click at [766, 637] on input "Apply" at bounding box center [705, 648] width 345 height 38
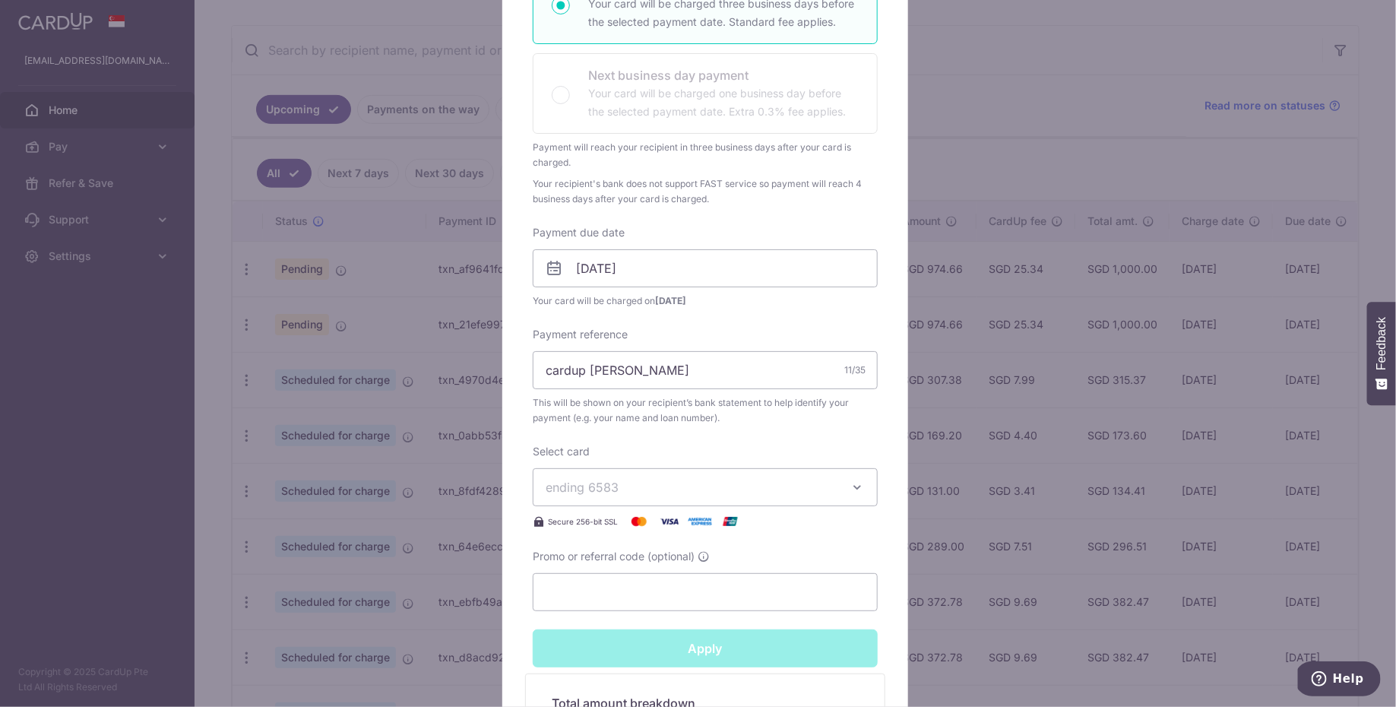
type input "Successfully Applied"
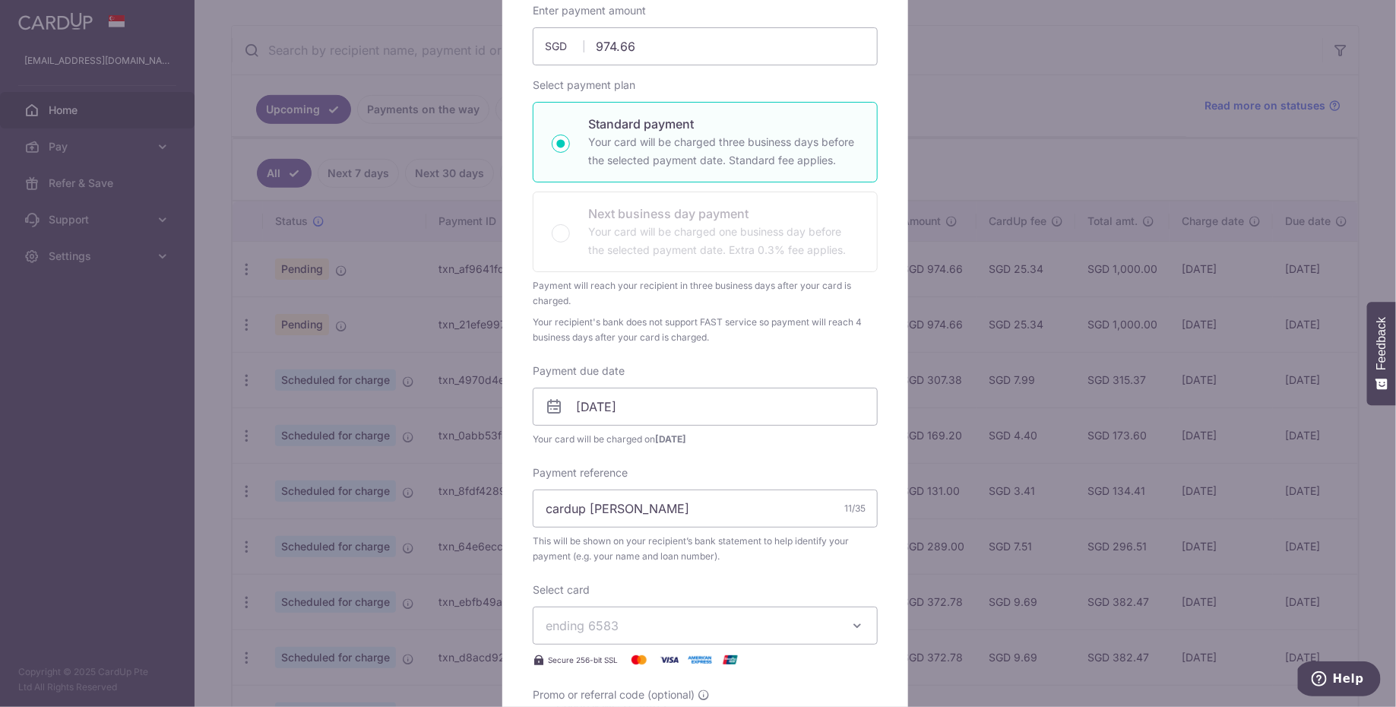
scroll to position [0, 0]
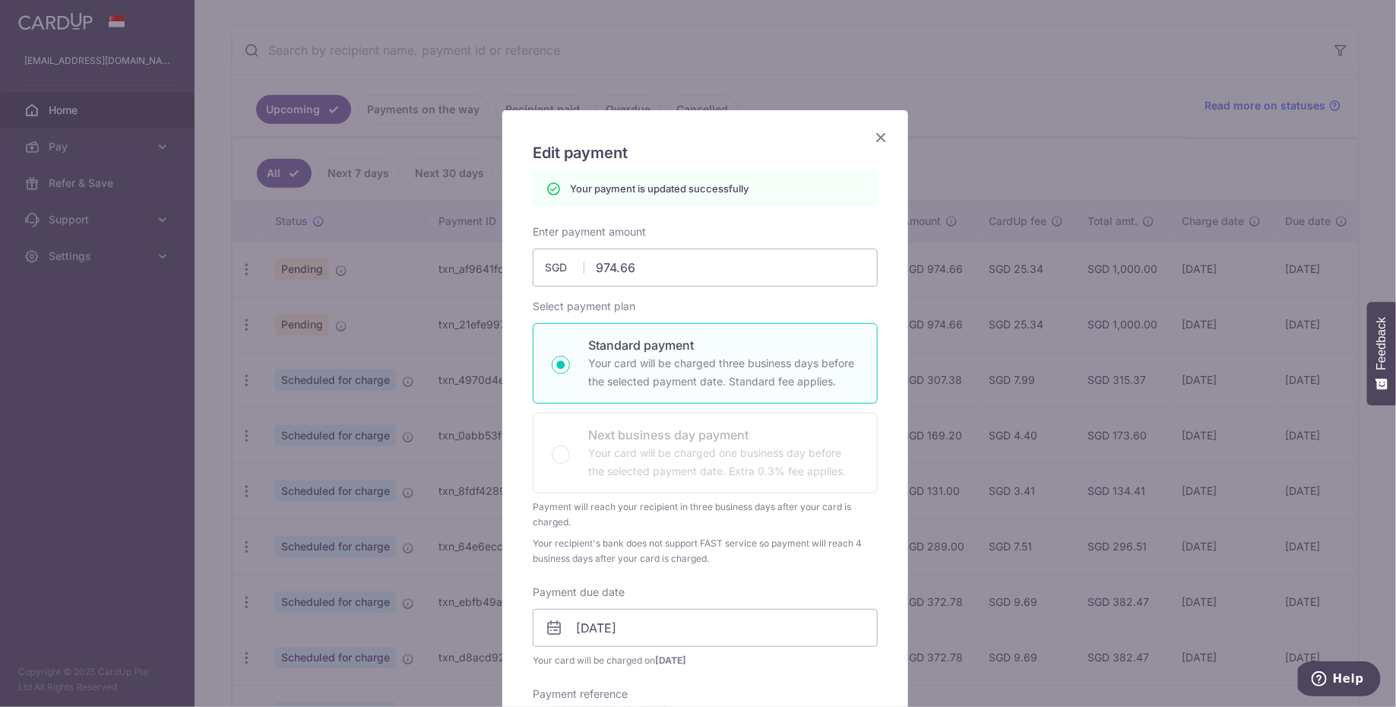
click at [872, 135] on icon "Close" at bounding box center [881, 137] width 18 height 19
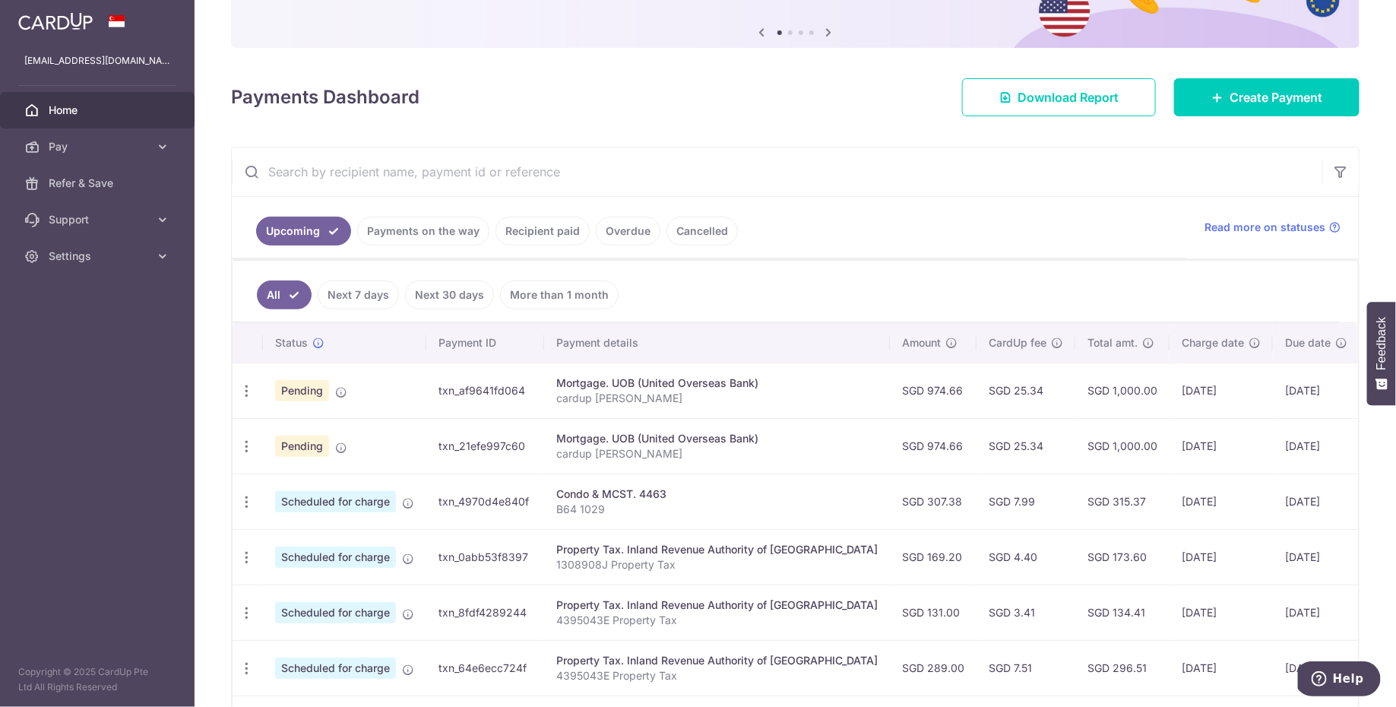
scroll to position [183, 0]
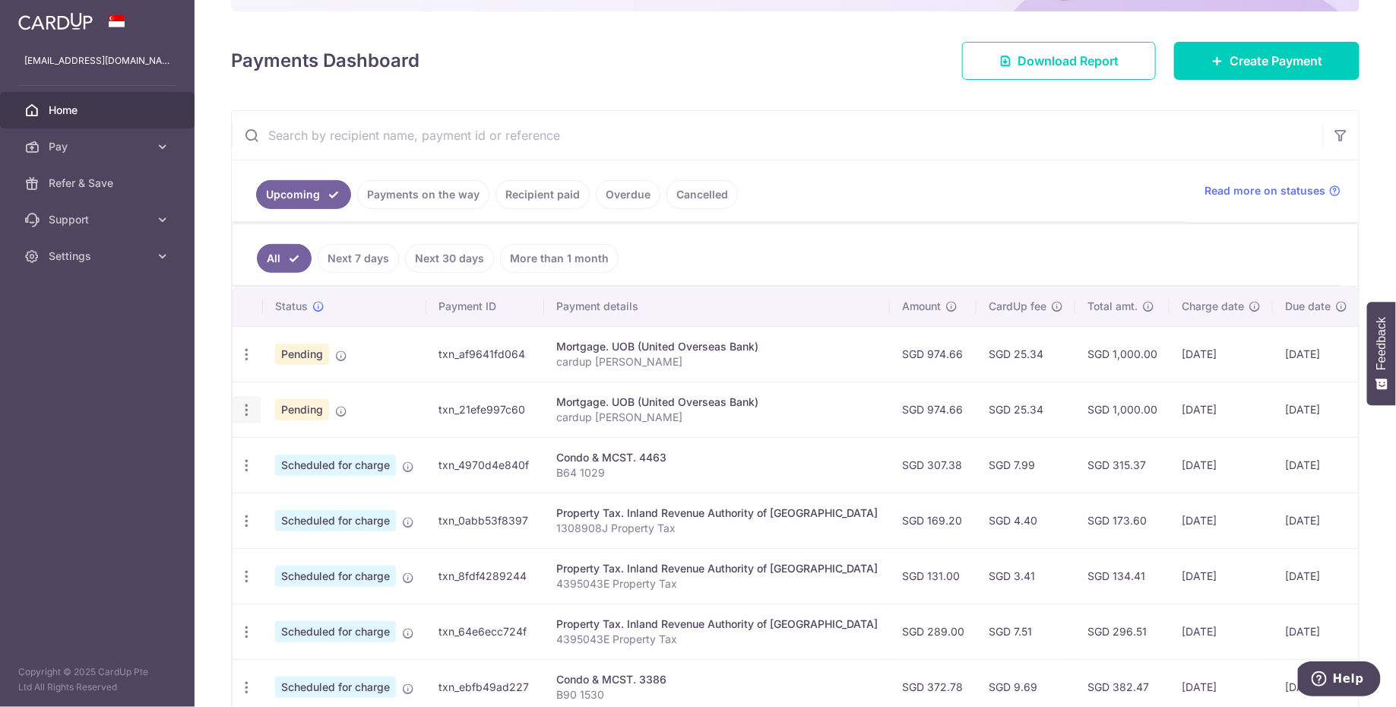
click at [246, 410] on icon "button" at bounding box center [247, 410] width 16 height 16
click at [311, 451] on span "Update payment" at bounding box center [327, 451] width 103 height 18
radio input "true"
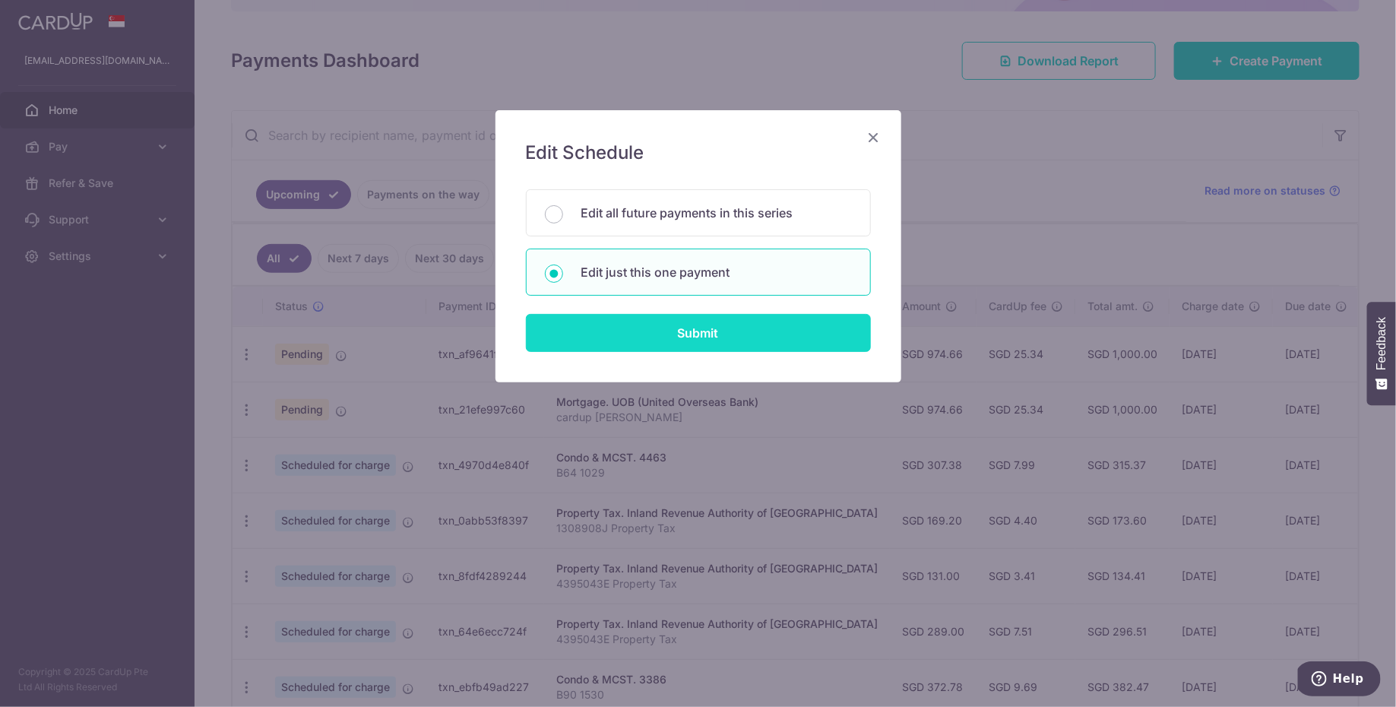
click at [704, 333] on input "Submit" at bounding box center [698, 333] width 345 height 38
radio input "true"
type input "974.66"
type input "06/11/2025"
type input "cardup [PERSON_NAME]"
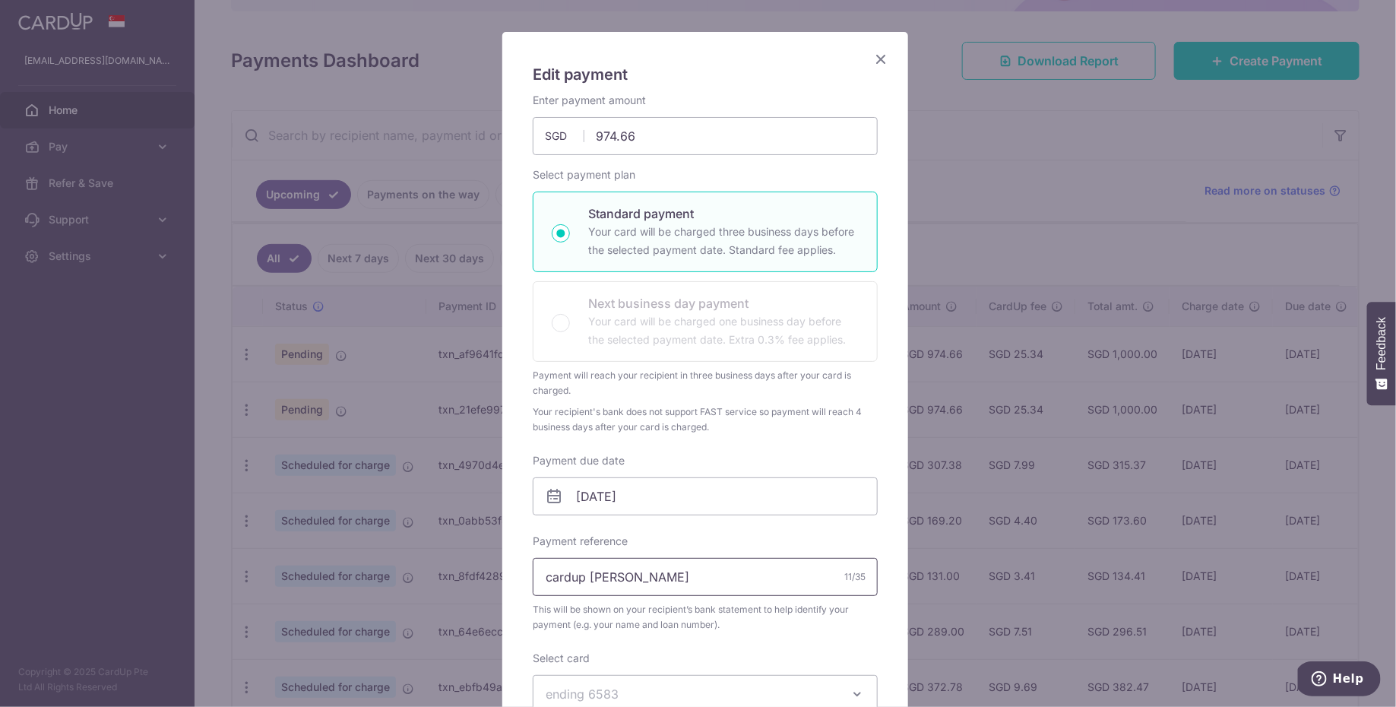
scroll to position [156, 0]
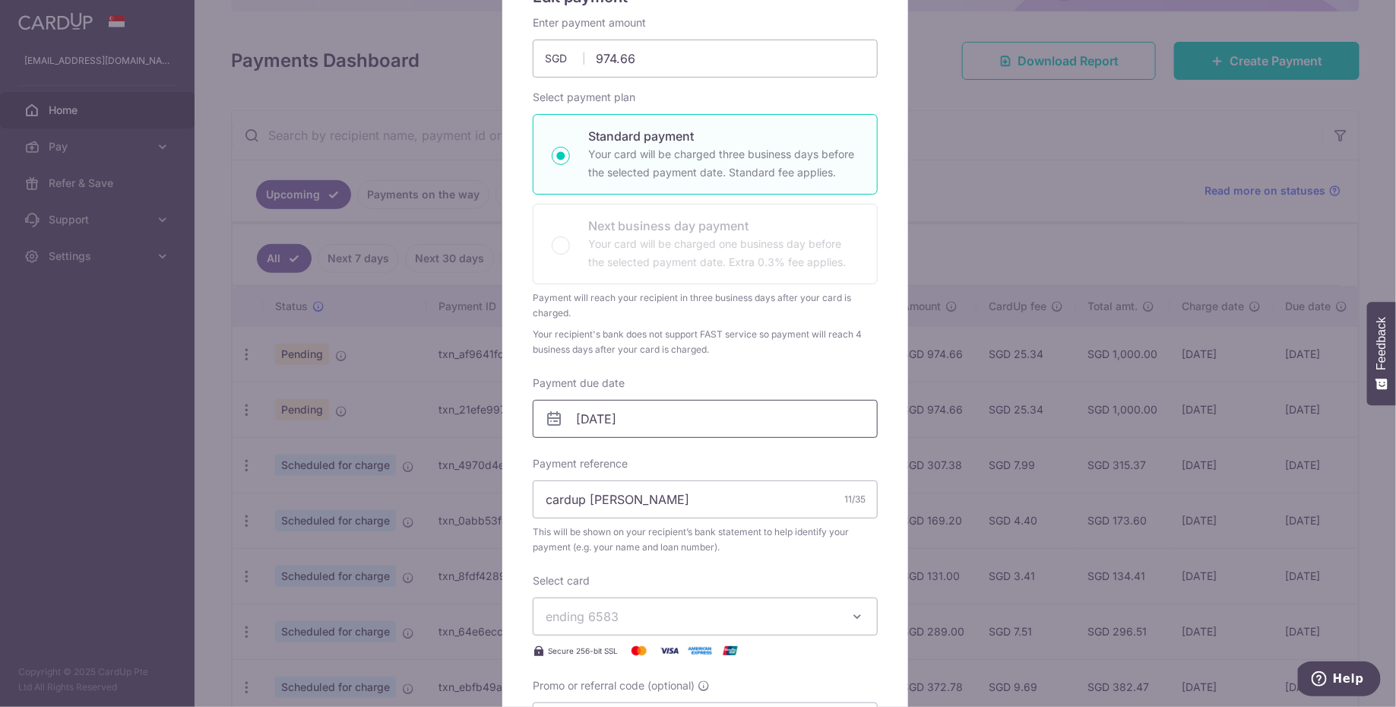
click at [633, 417] on input "06/11/2025" at bounding box center [705, 419] width 345 height 38
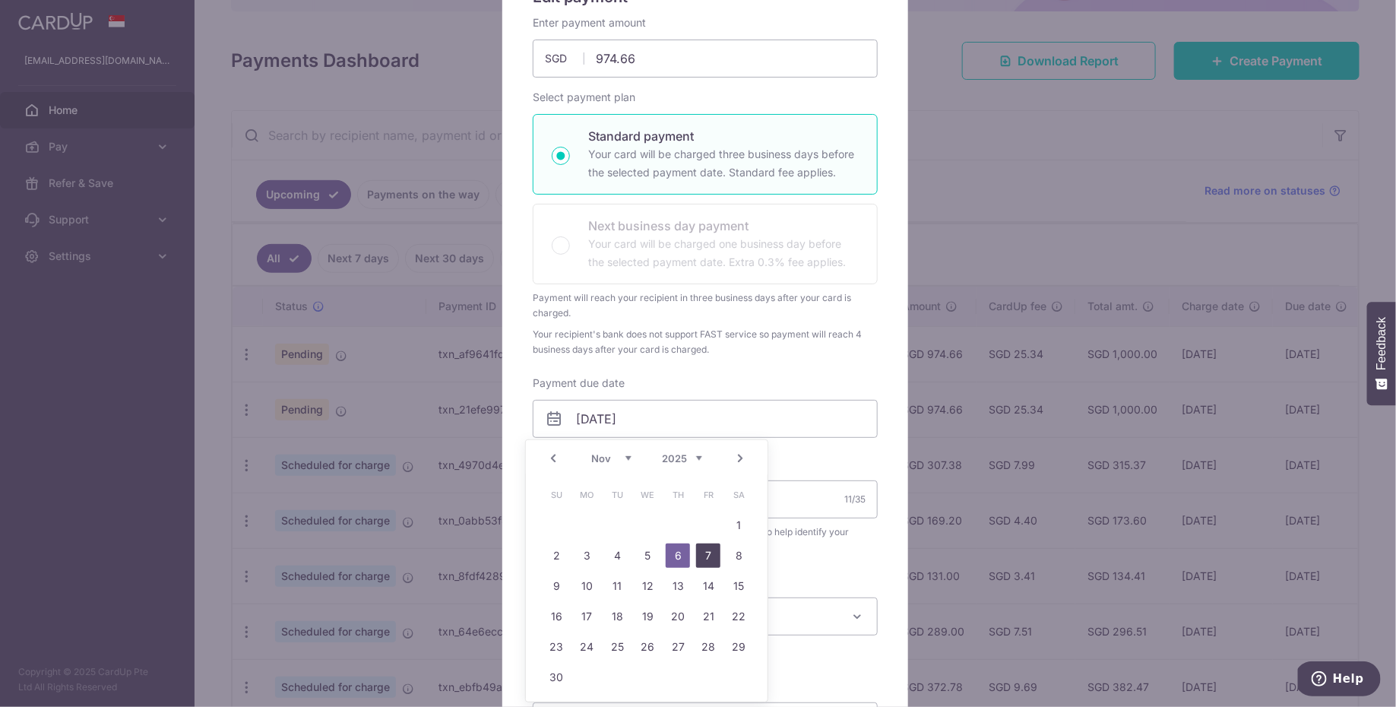
click at [701, 550] on link "7" at bounding box center [708, 555] width 24 height 24
type input "[DATE]"
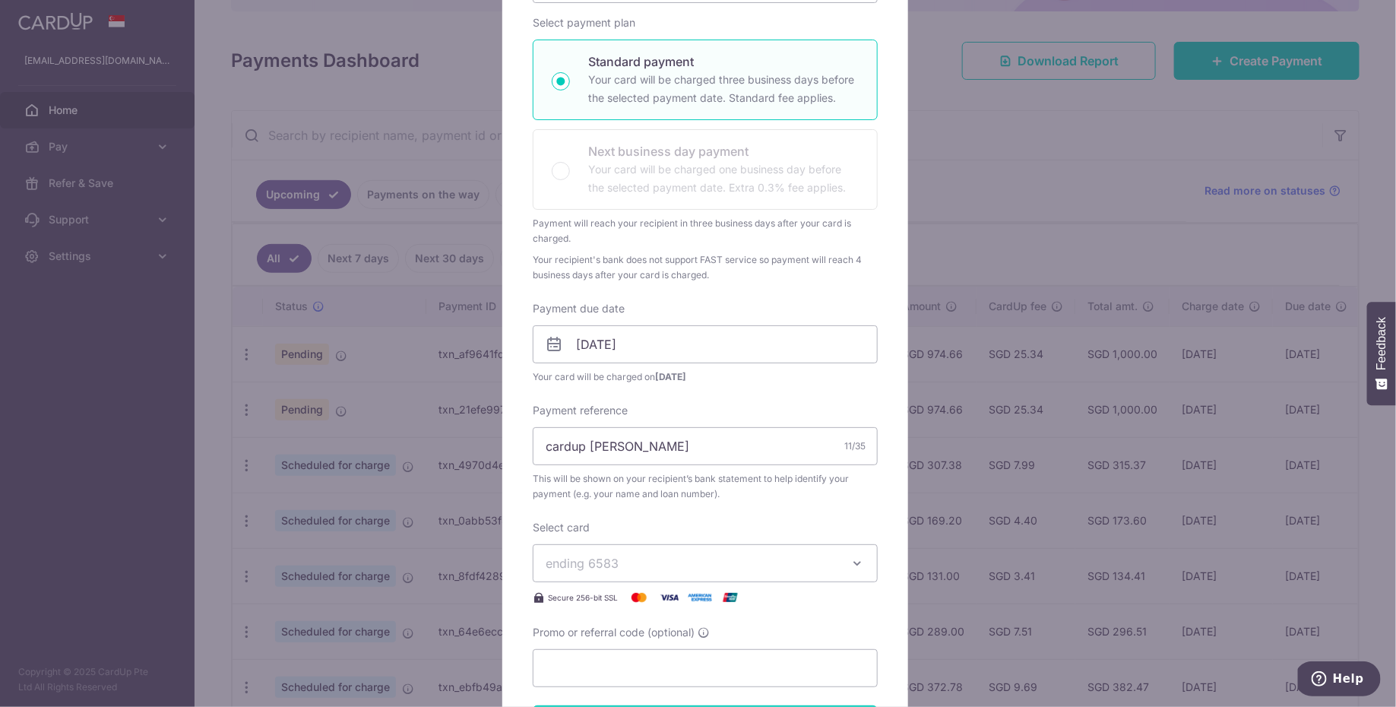
scroll to position [325, 0]
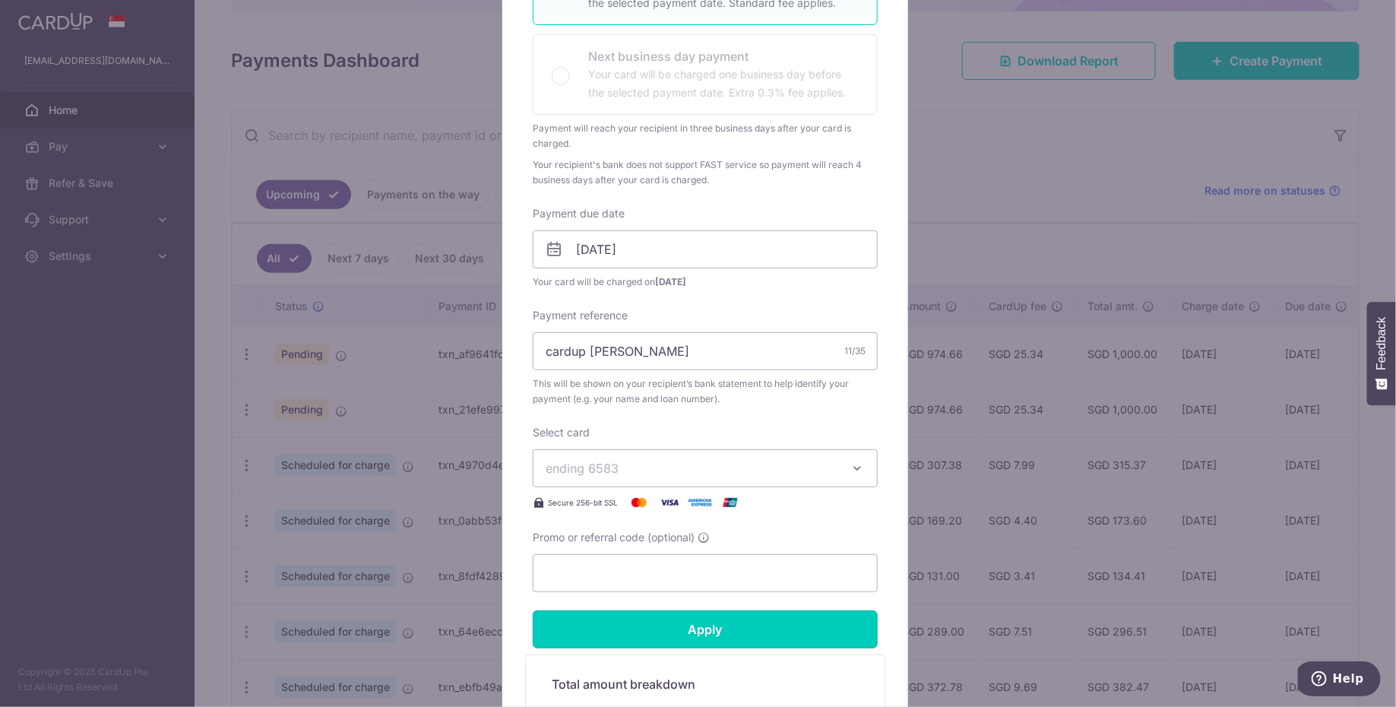
click at [740, 622] on input "Apply" at bounding box center [705, 629] width 345 height 38
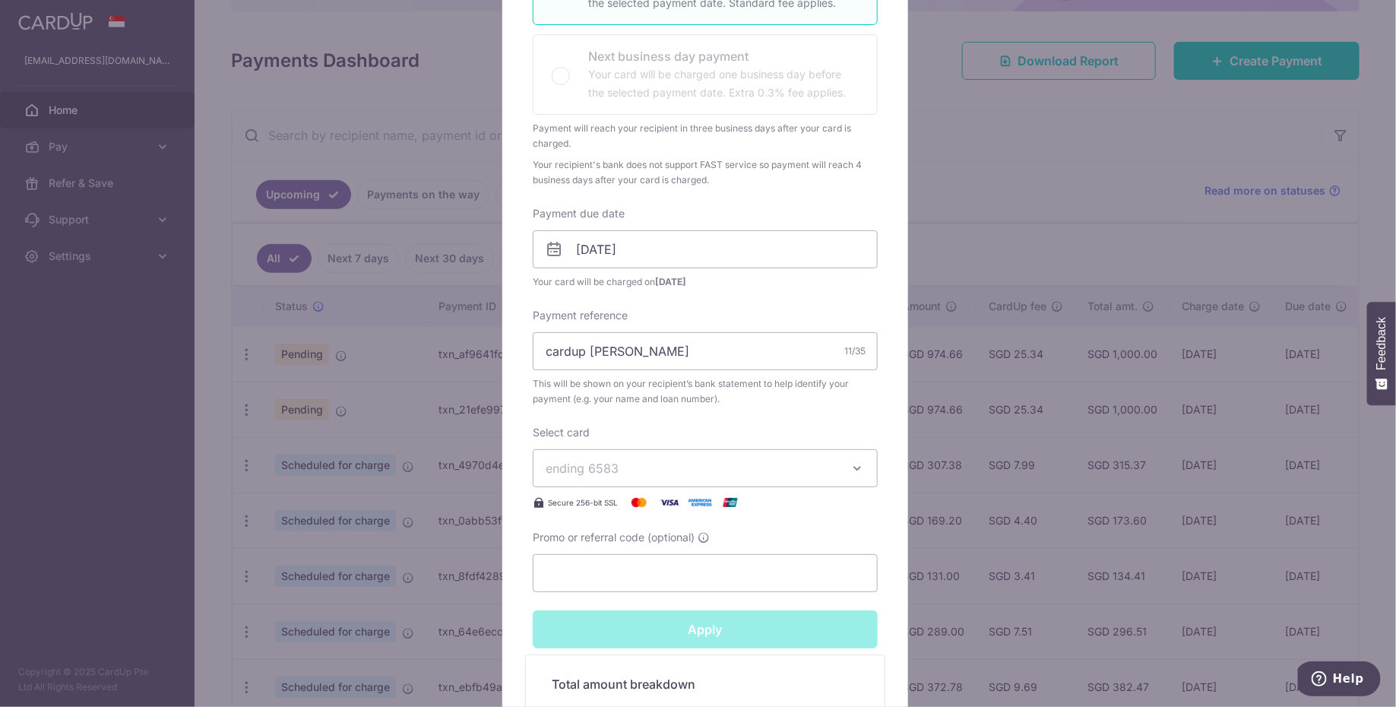
type input "Successfully Applied"
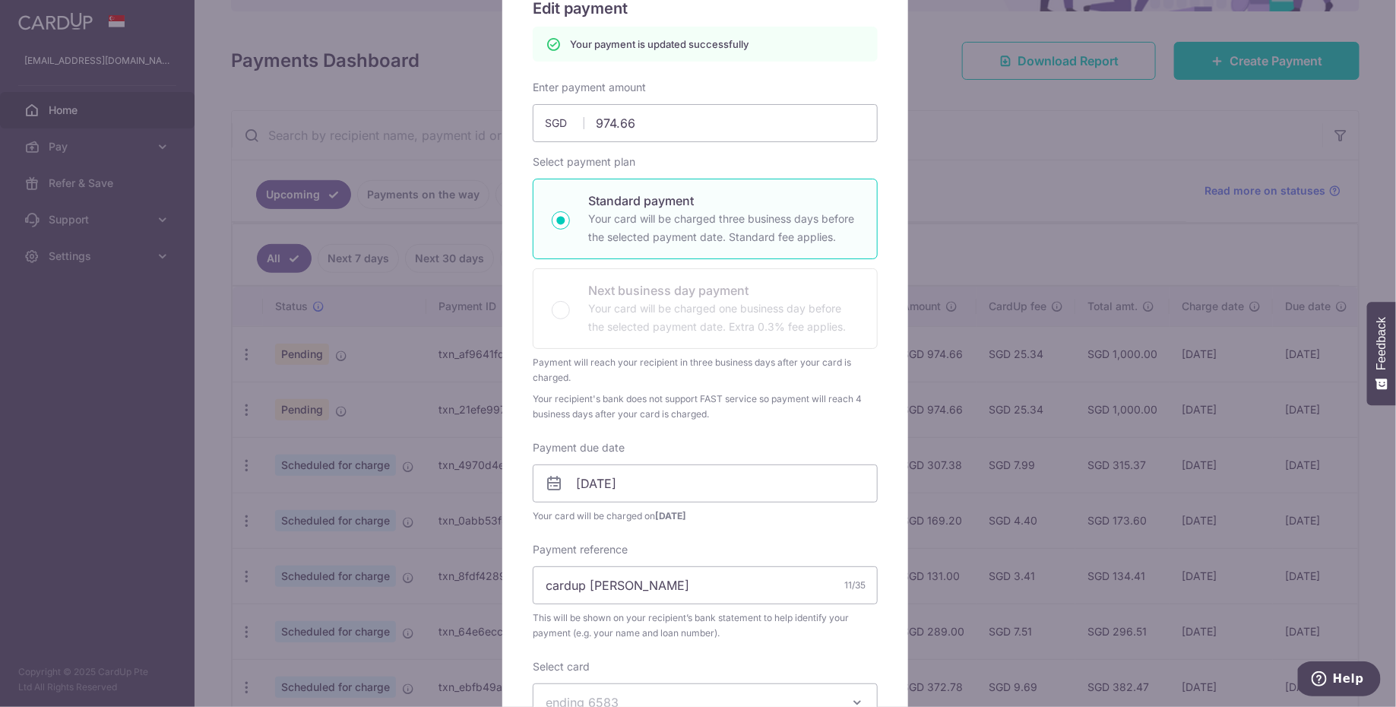
scroll to position [0, 0]
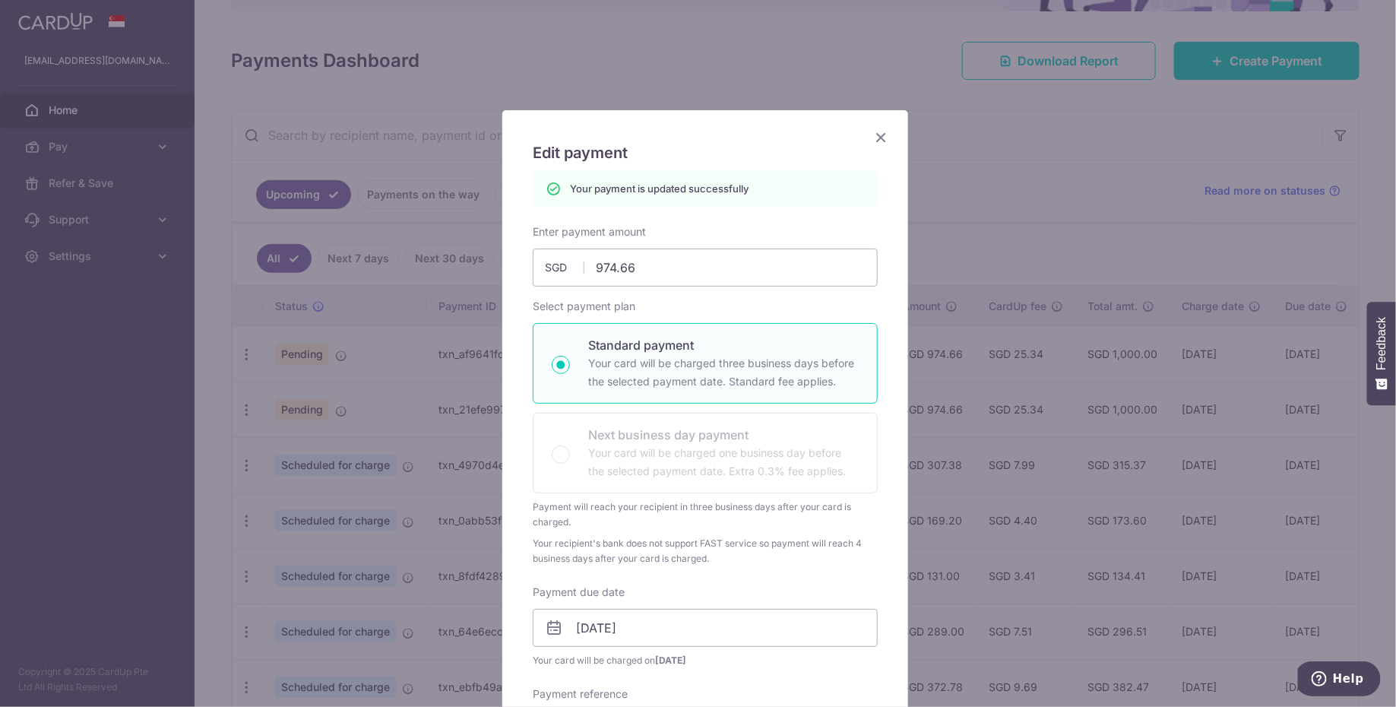
click at [875, 141] on icon "Close" at bounding box center [881, 137] width 18 height 19
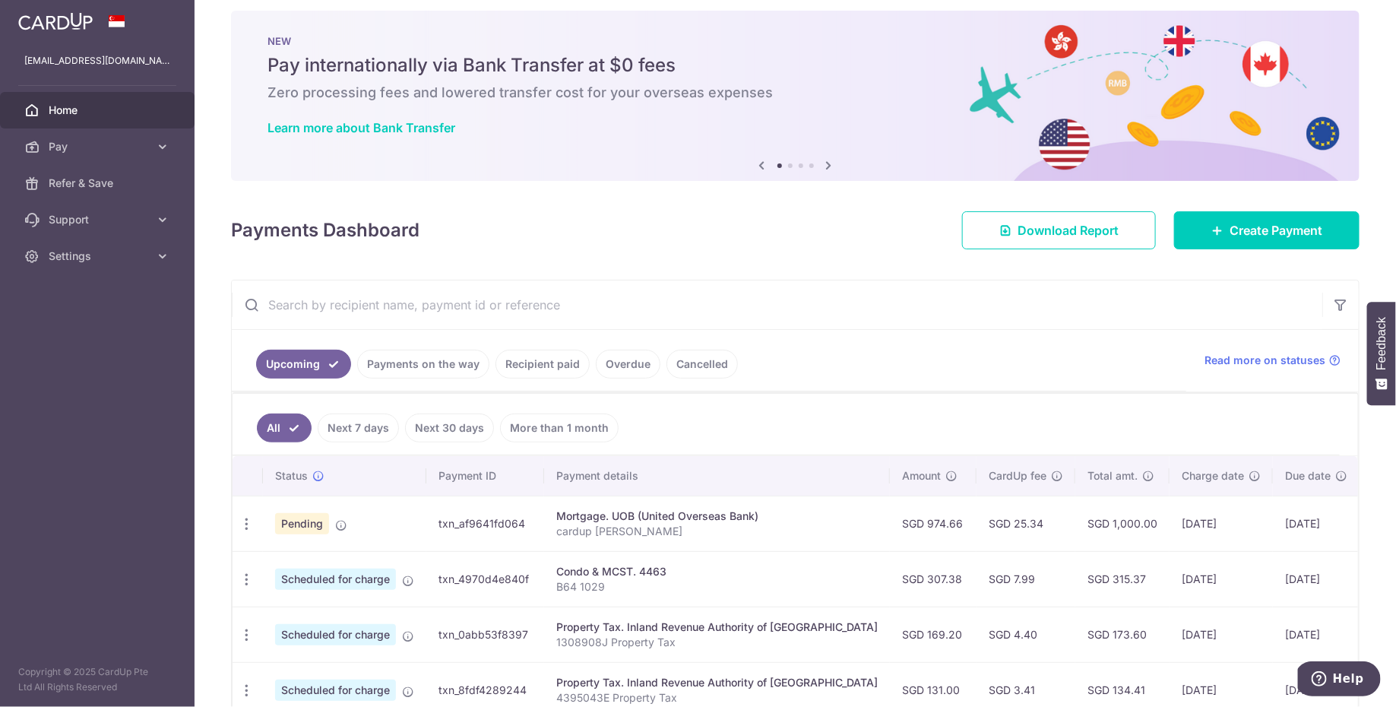
scroll to position [33, 0]
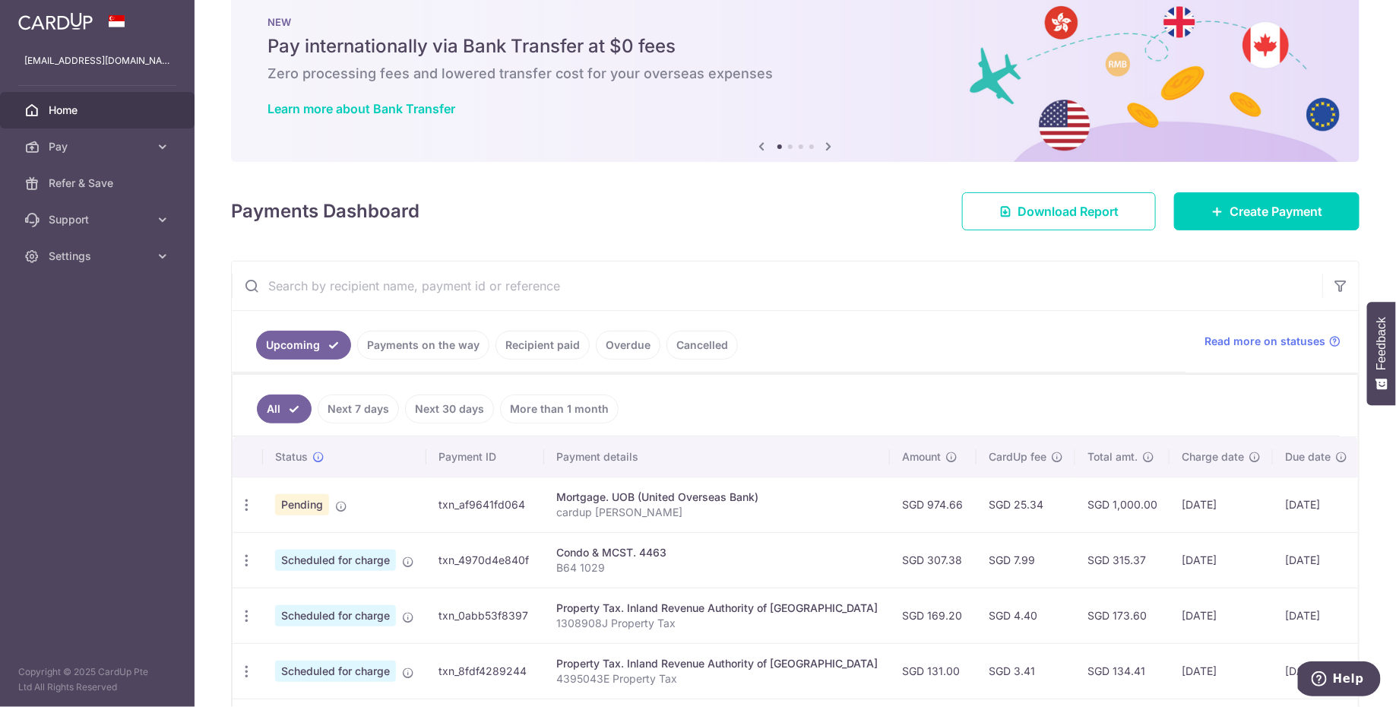
click at [514, 269] on input "text" at bounding box center [777, 285] width 1090 height 49
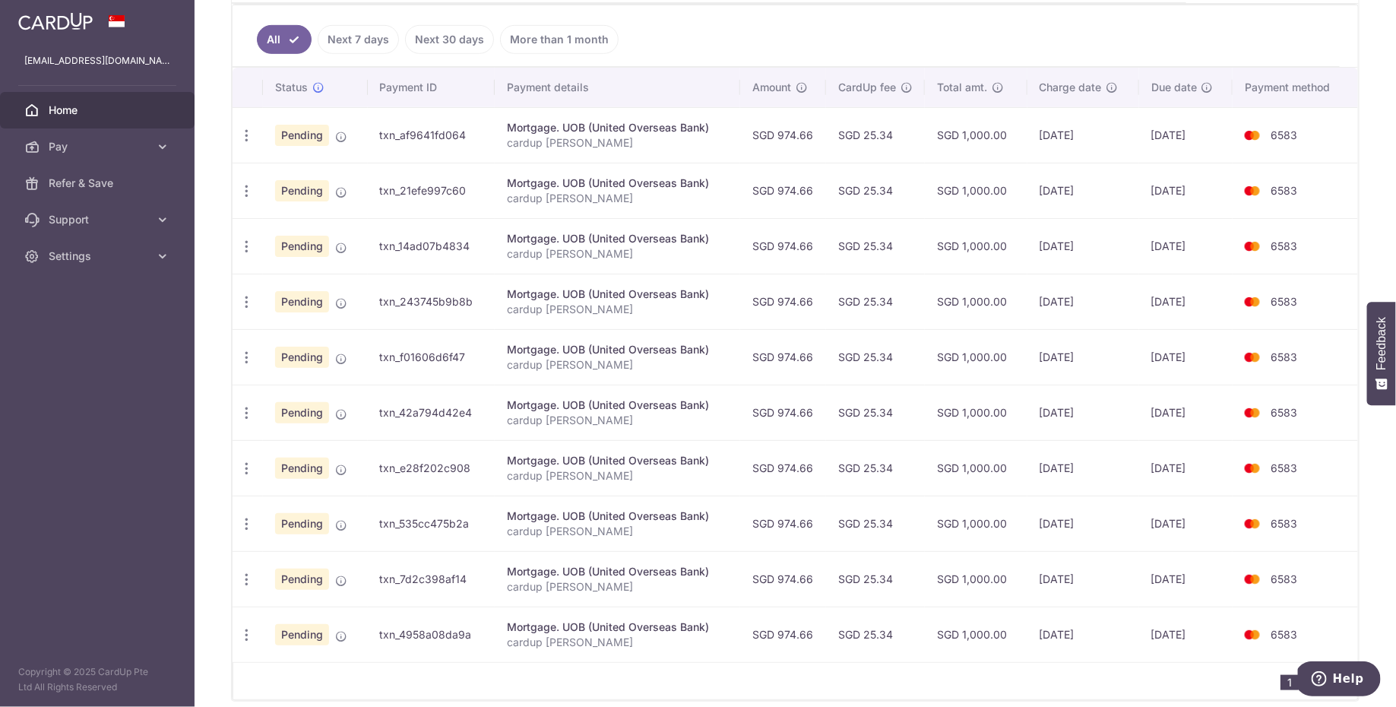
scroll to position [362, 0]
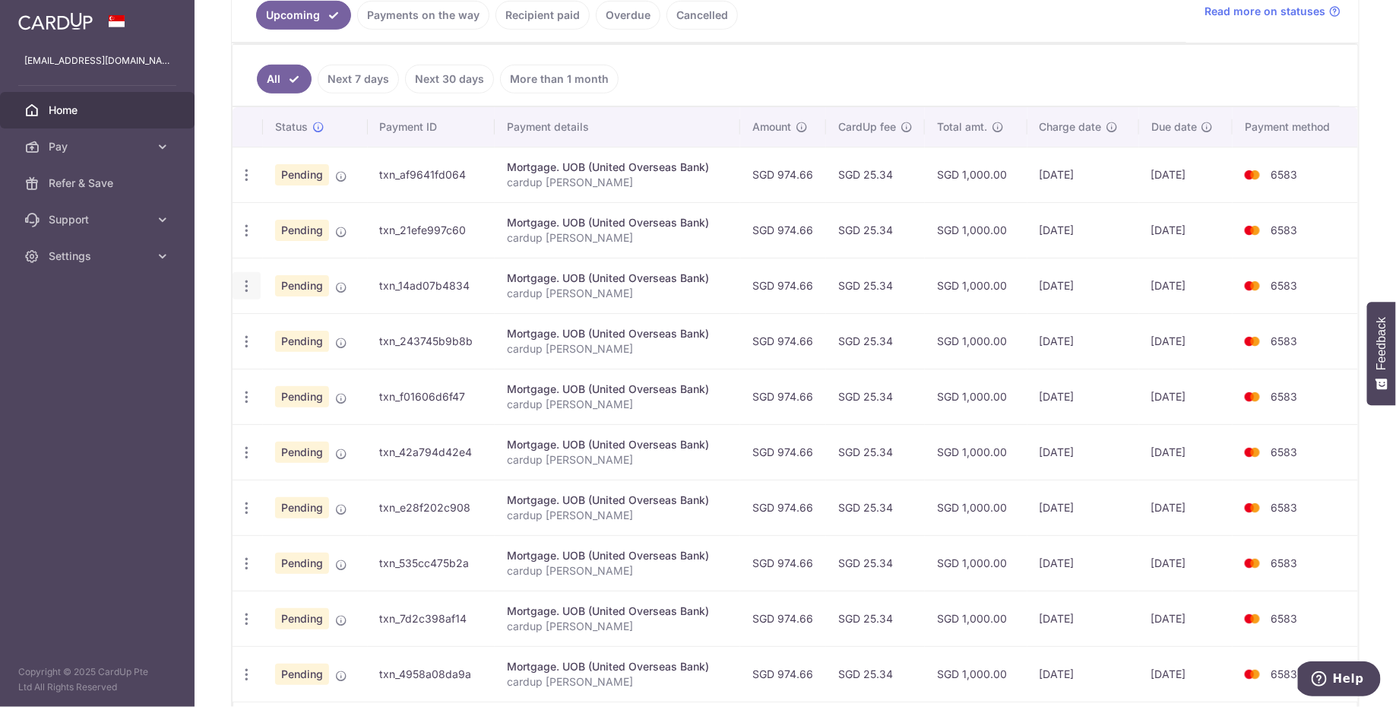
type input "uob"
click at [240, 279] on icon "button" at bounding box center [247, 286] width 16 height 16
click at [283, 322] on span "Update payment" at bounding box center [327, 327] width 103 height 18
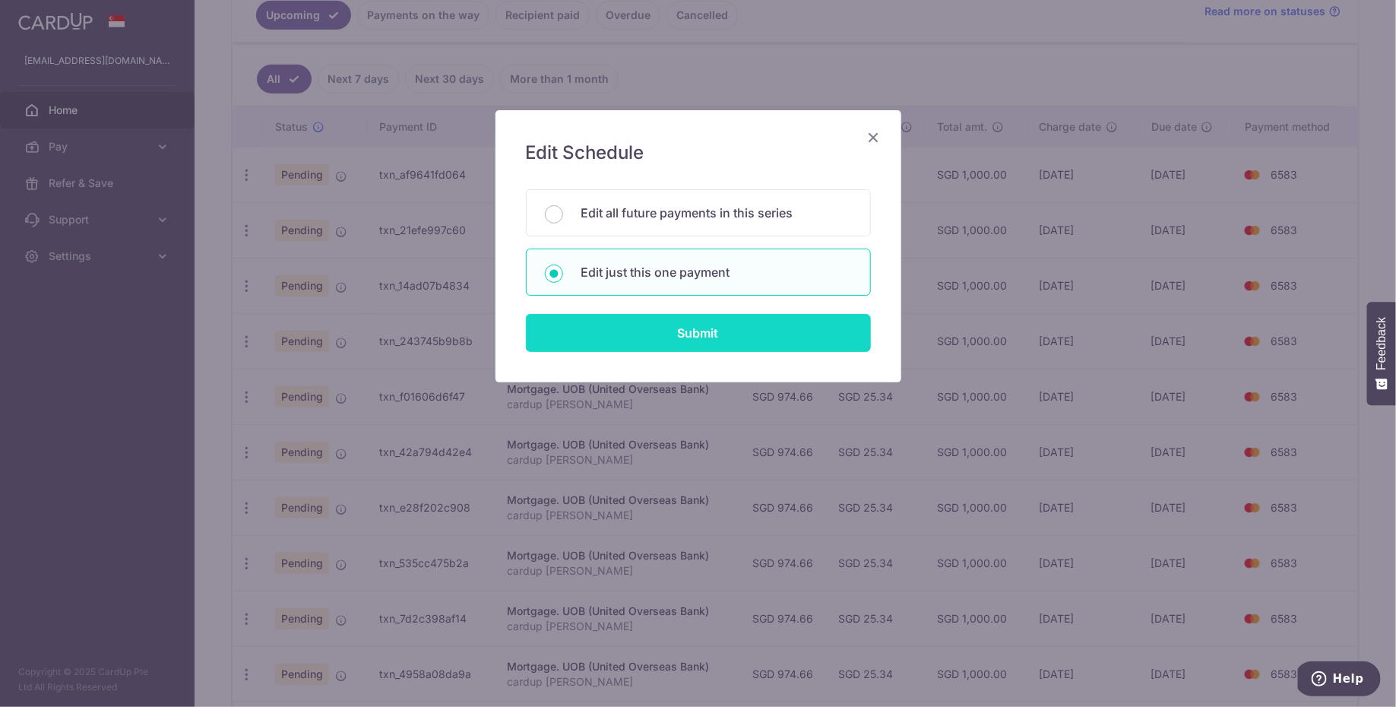
click at [642, 328] on input "Submit" at bounding box center [698, 333] width 345 height 38
radio input "true"
type input "974.66"
type input "09/12/2025"
type input "cardup [PERSON_NAME]"
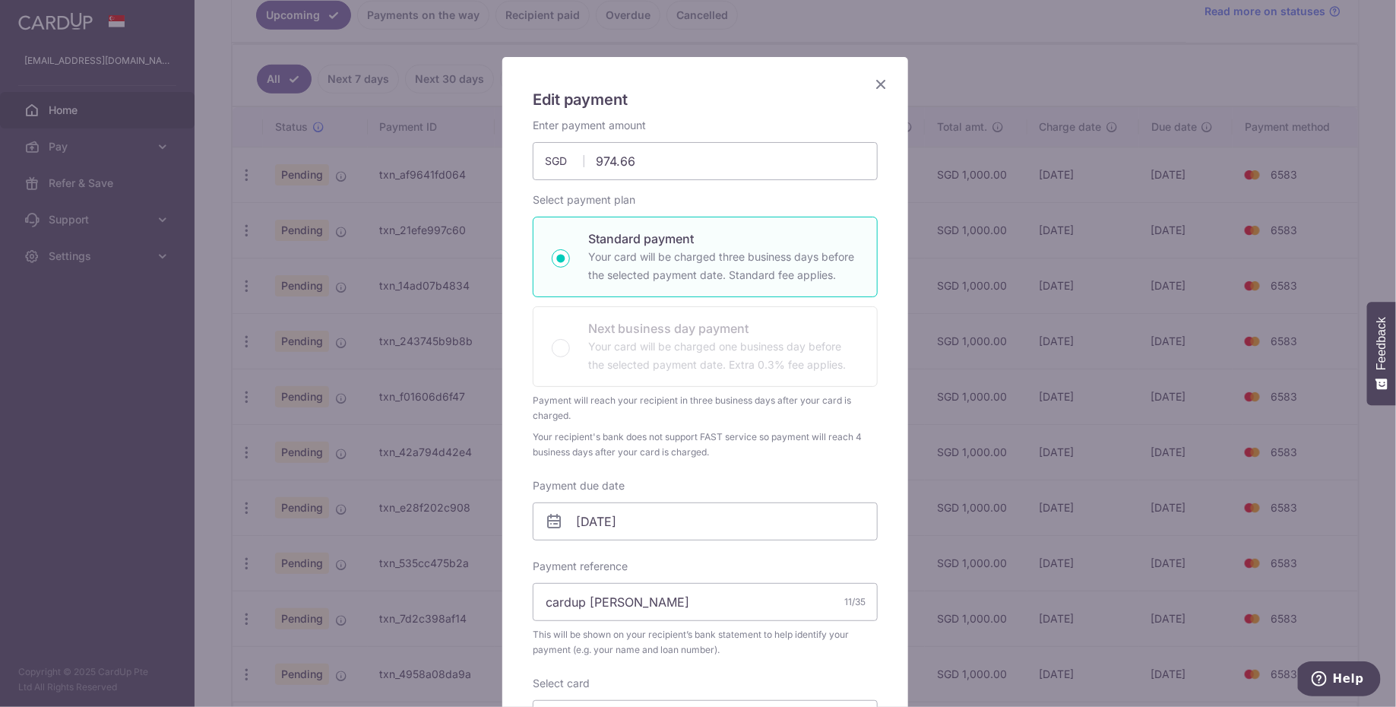
scroll to position [90, 0]
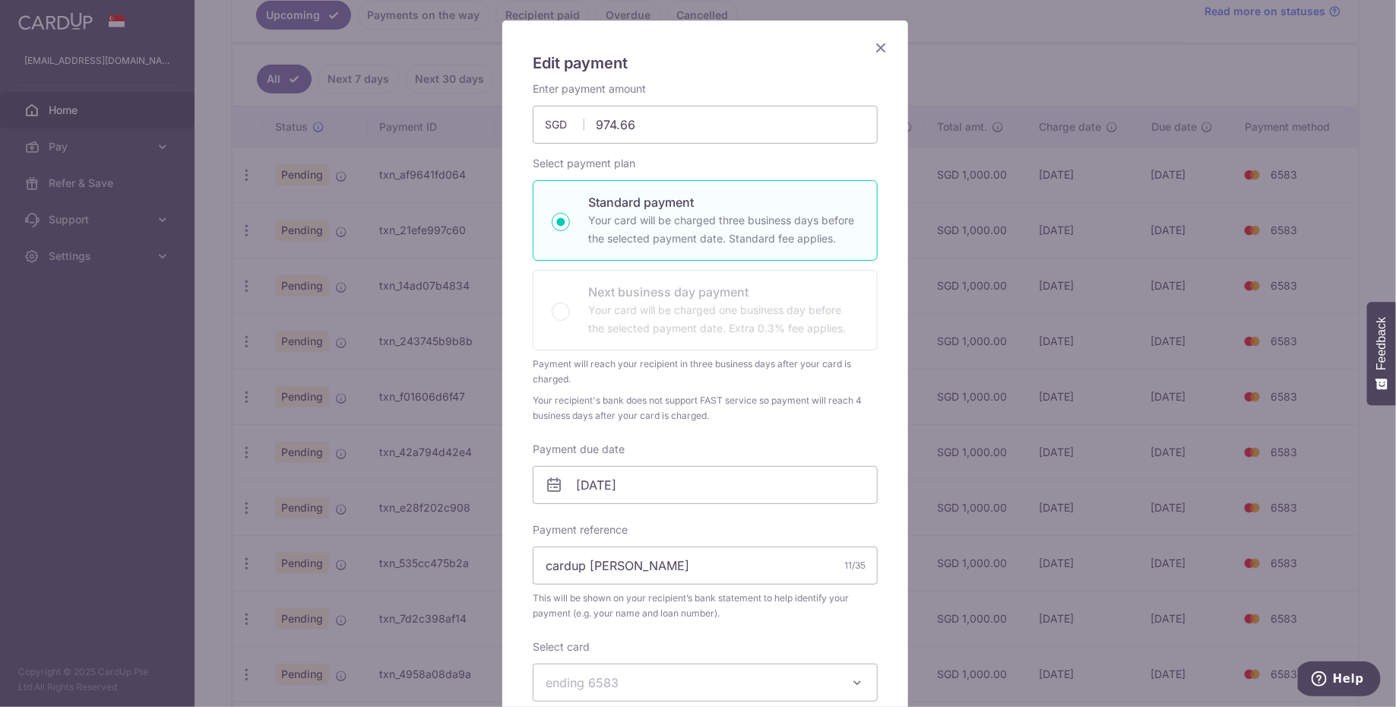
click at [877, 41] on icon "Close" at bounding box center [881, 47] width 18 height 19
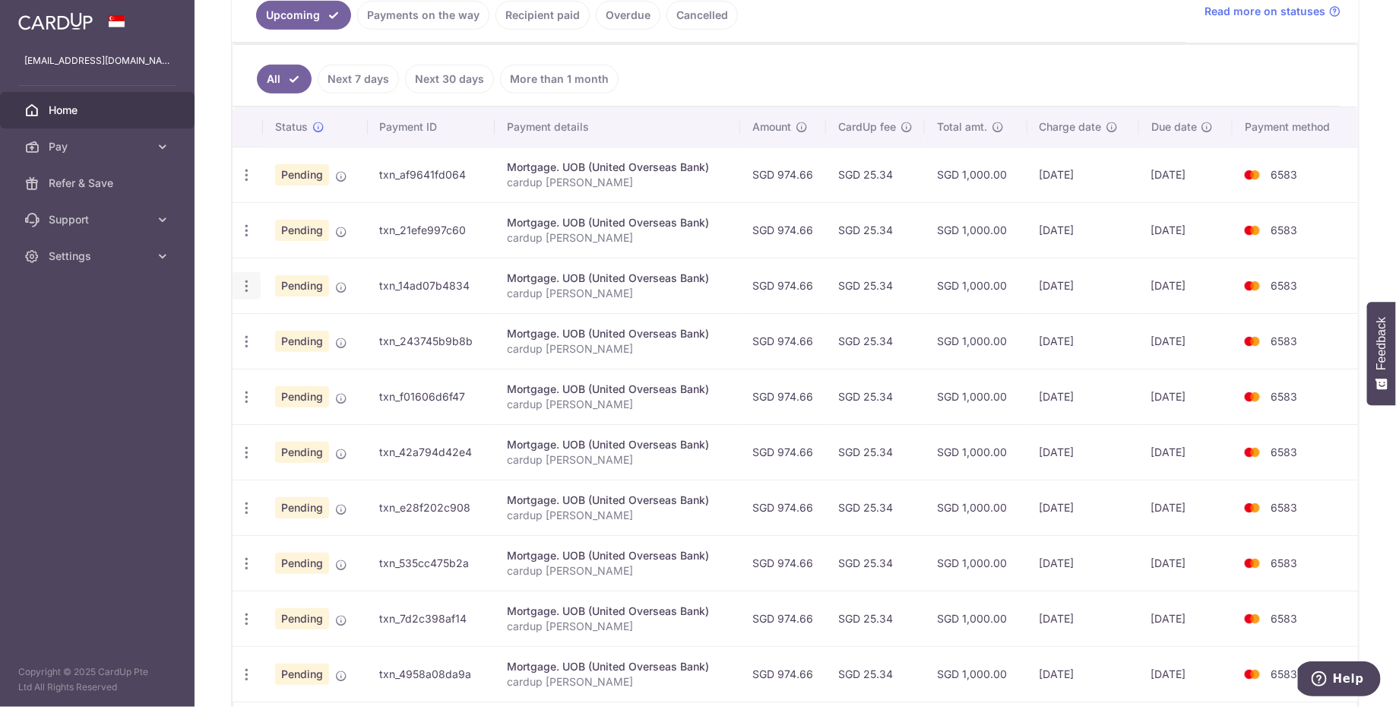
click at [246, 282] on icon "button" at bounding box center [247, 286] width 16 height 16
click at [324, 319] on span "Update payment" at bounding box center [327, 327] width 103 height 18
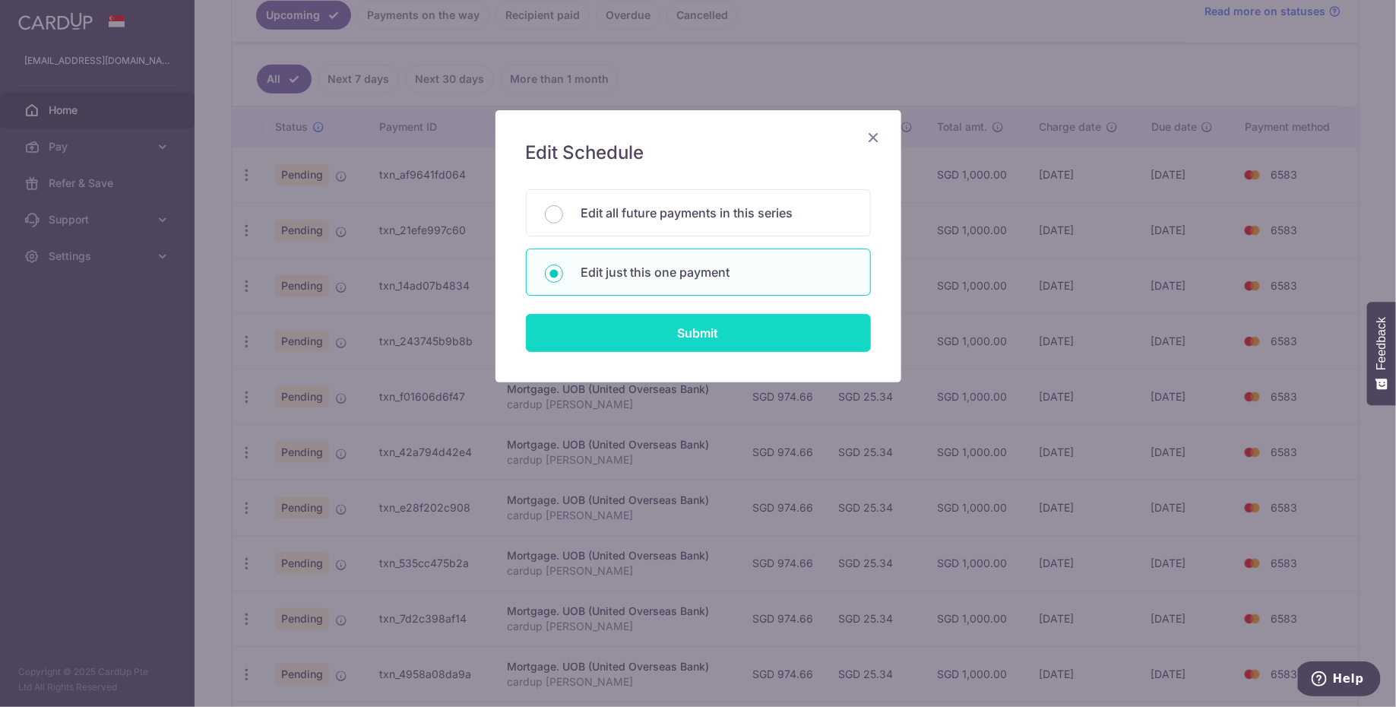
click at [675, 332] on input "Submit" at bounding box center [698, 333] width 345 height 38
radio input "true"
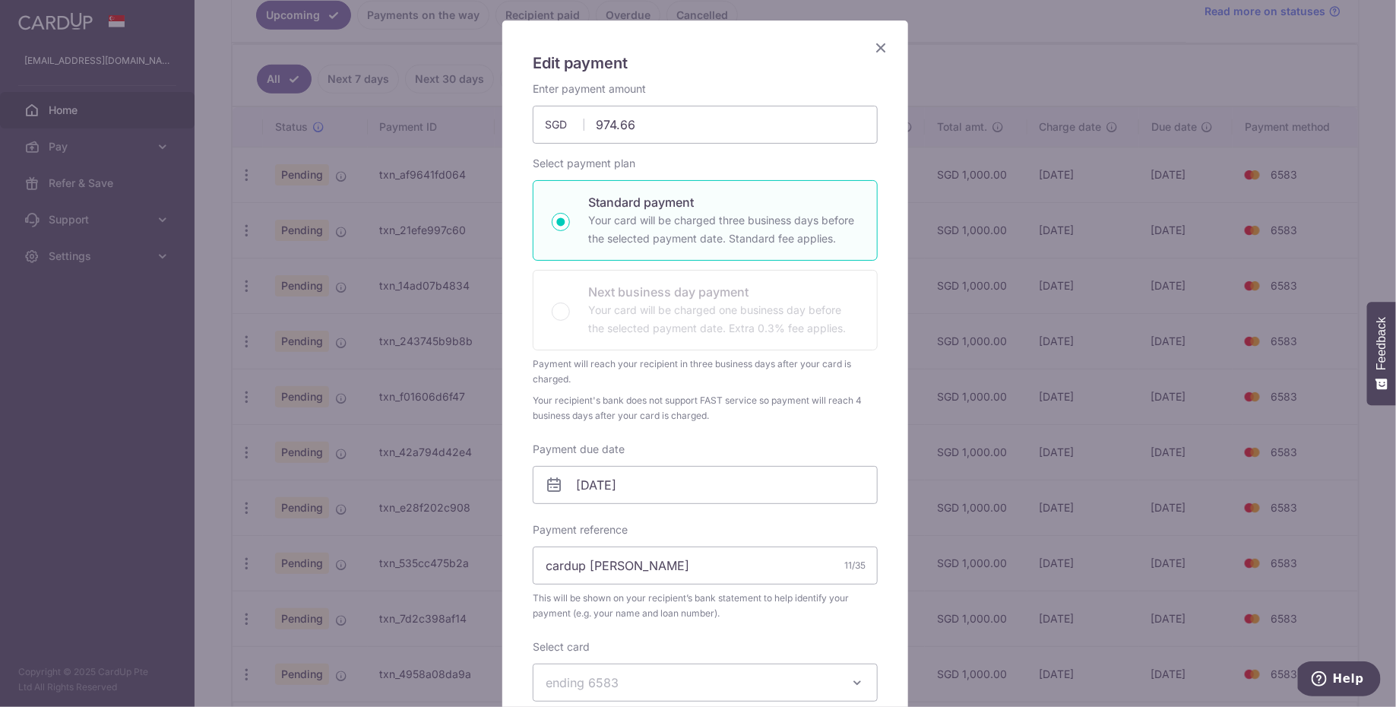
scroll to position [0, 0]
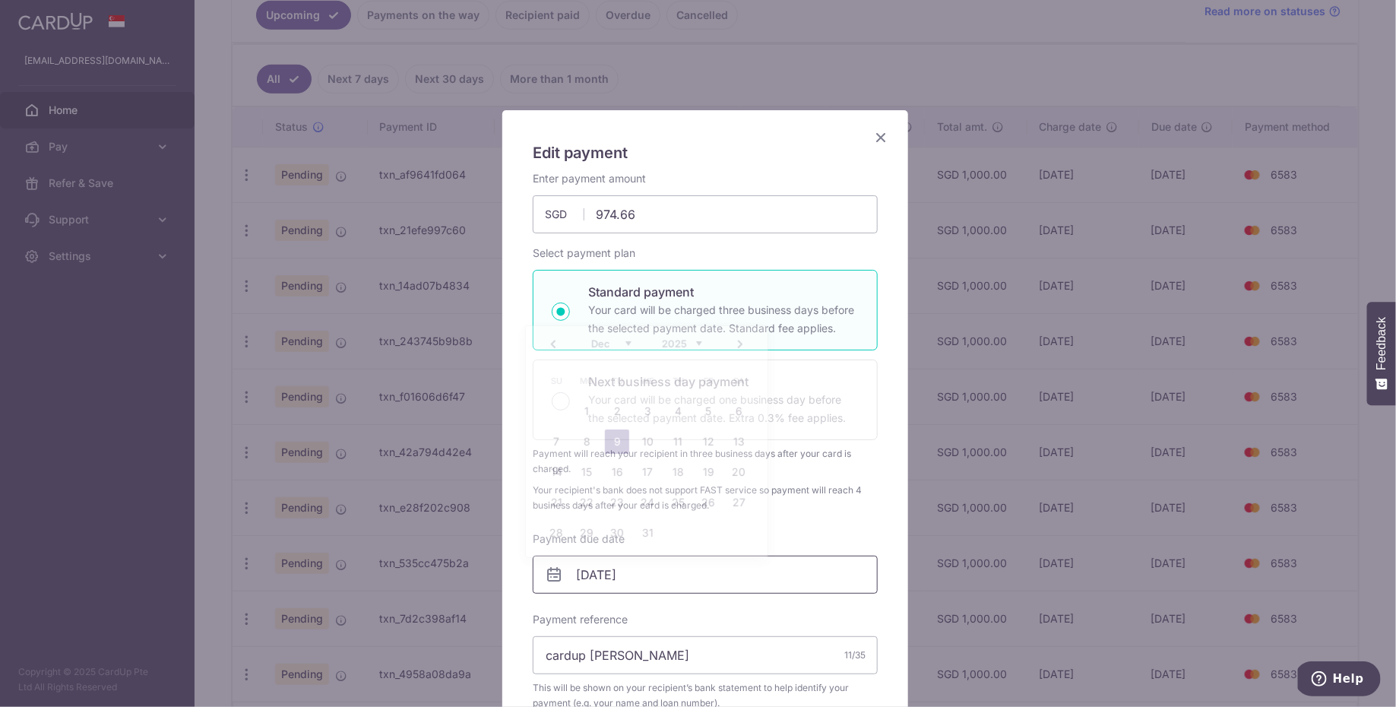
click at [583, 574] on input "09/12/2025" at bounding box center [705, 574] width 345 height 38
click at [679, 412] on link "4" at bounding box center [678, 411] width 24 height 24
type input "[DATE]"
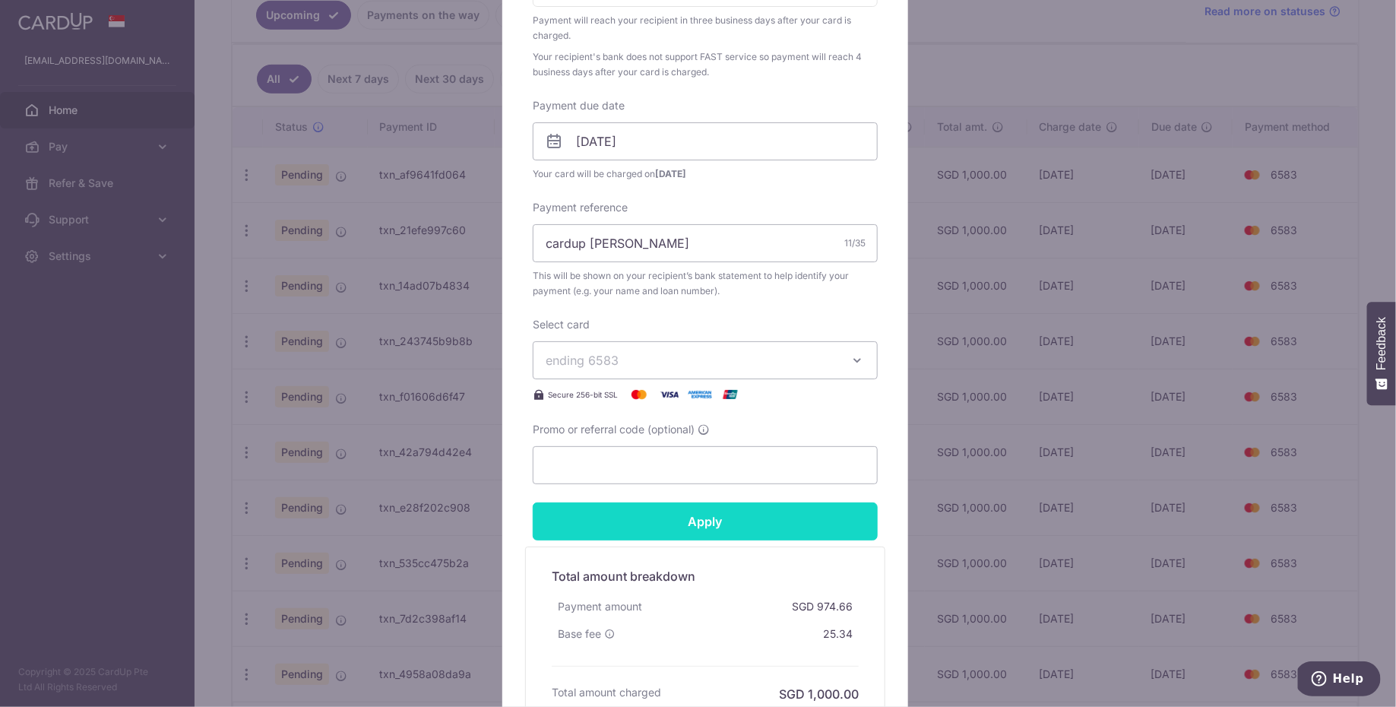
click at [746, 524] on input "Apply" at bounding box center [705, 521] width 345 height 38
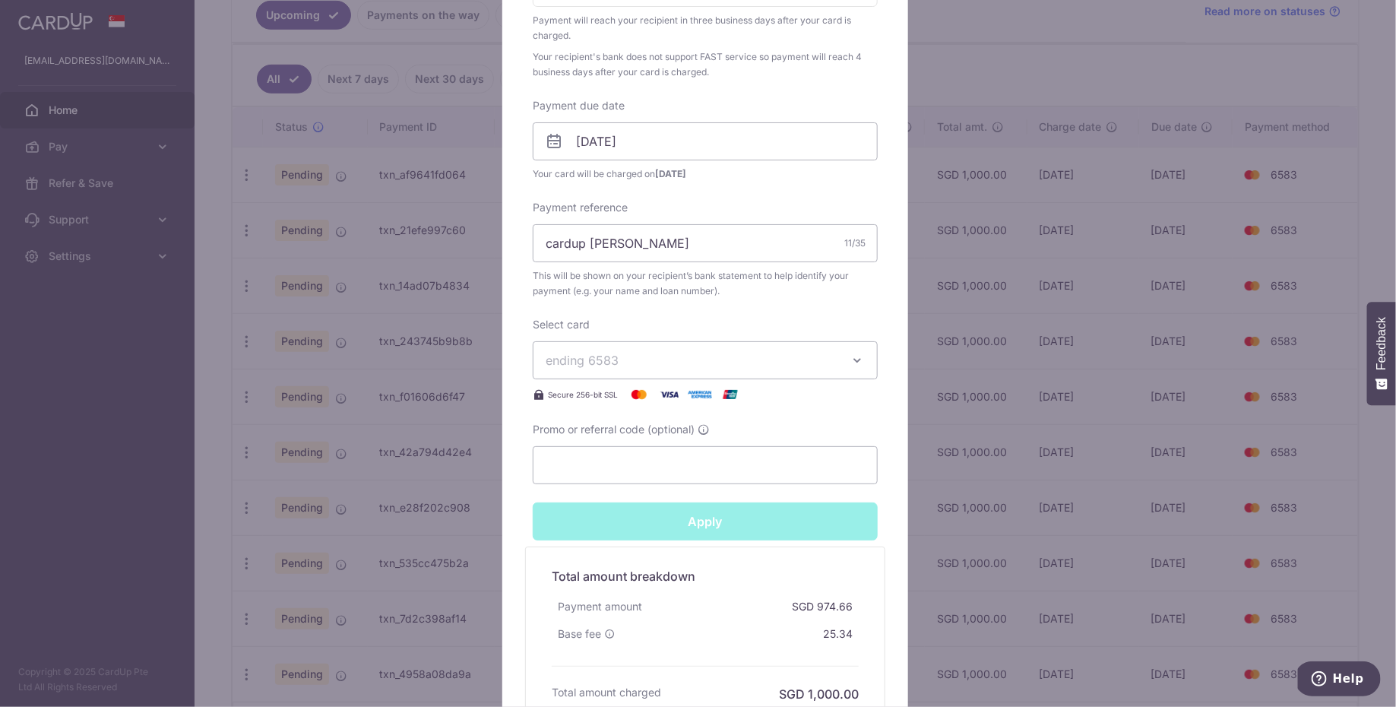
type input "Successfully Applied"
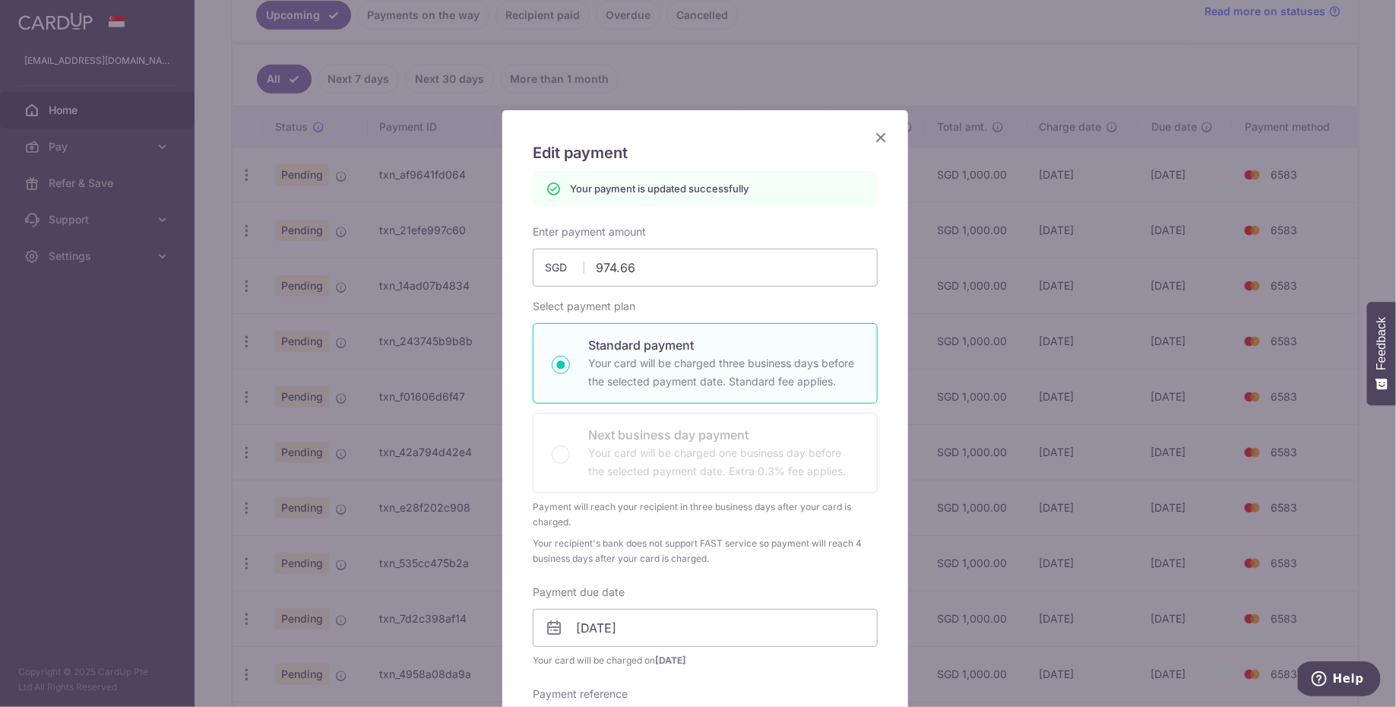
click at [872, 134] on icon "Close" at bounding box center [881, 137] width 18 height 19
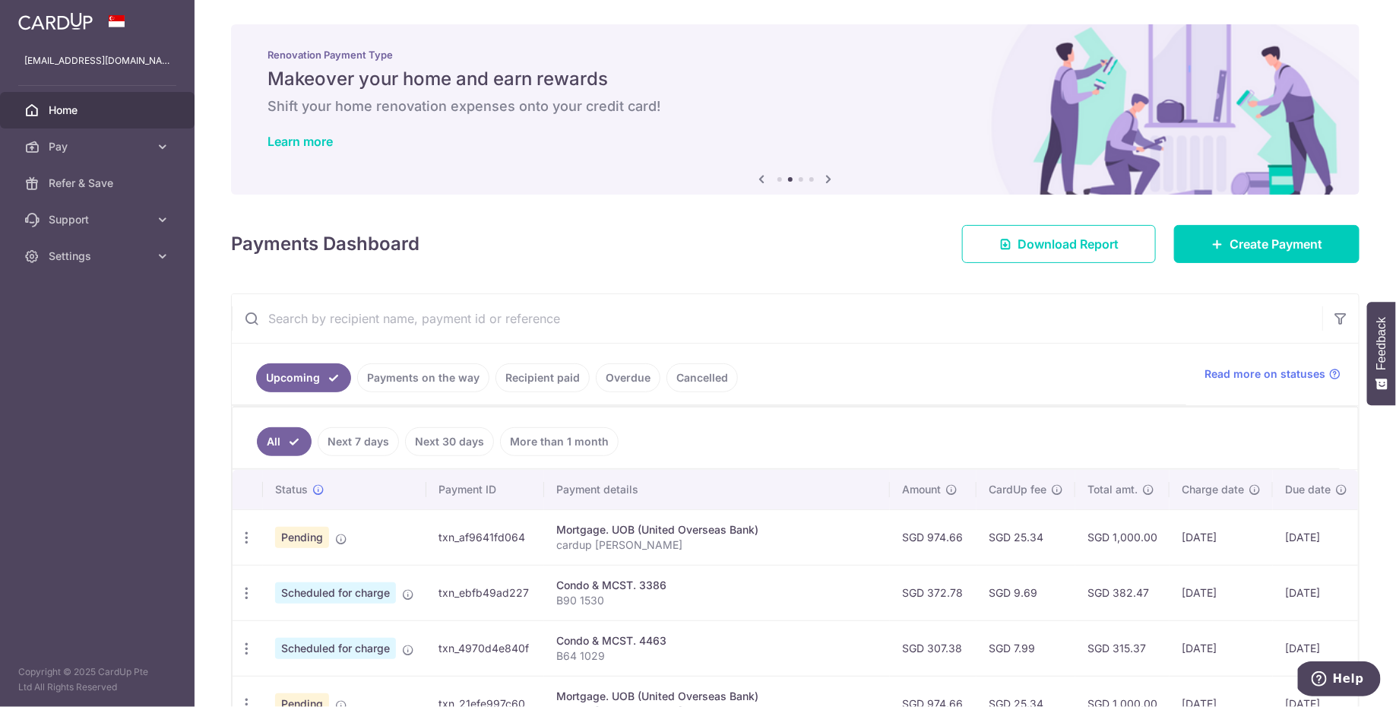
click at [855, 305] on input "text" at bounding box center [777, 318] width 1090 height 49
type input "uob"
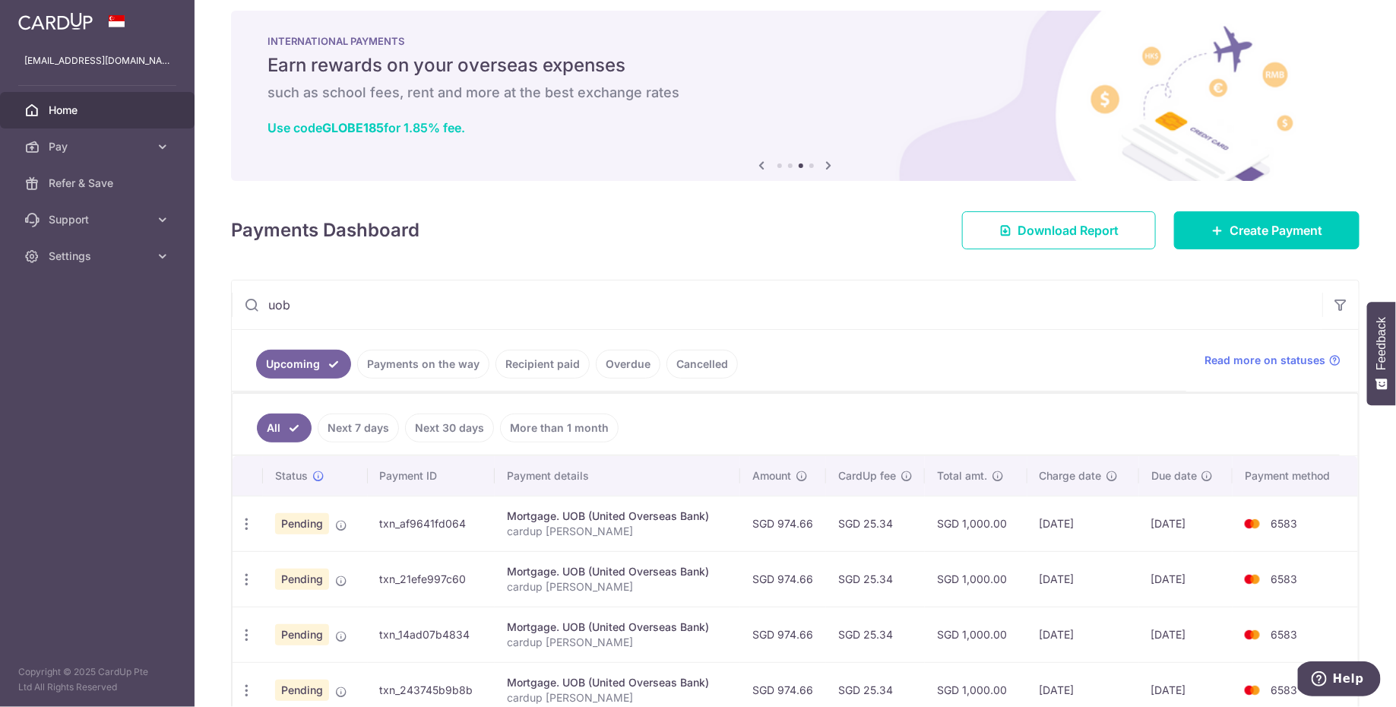
scroll to position [234, 0]
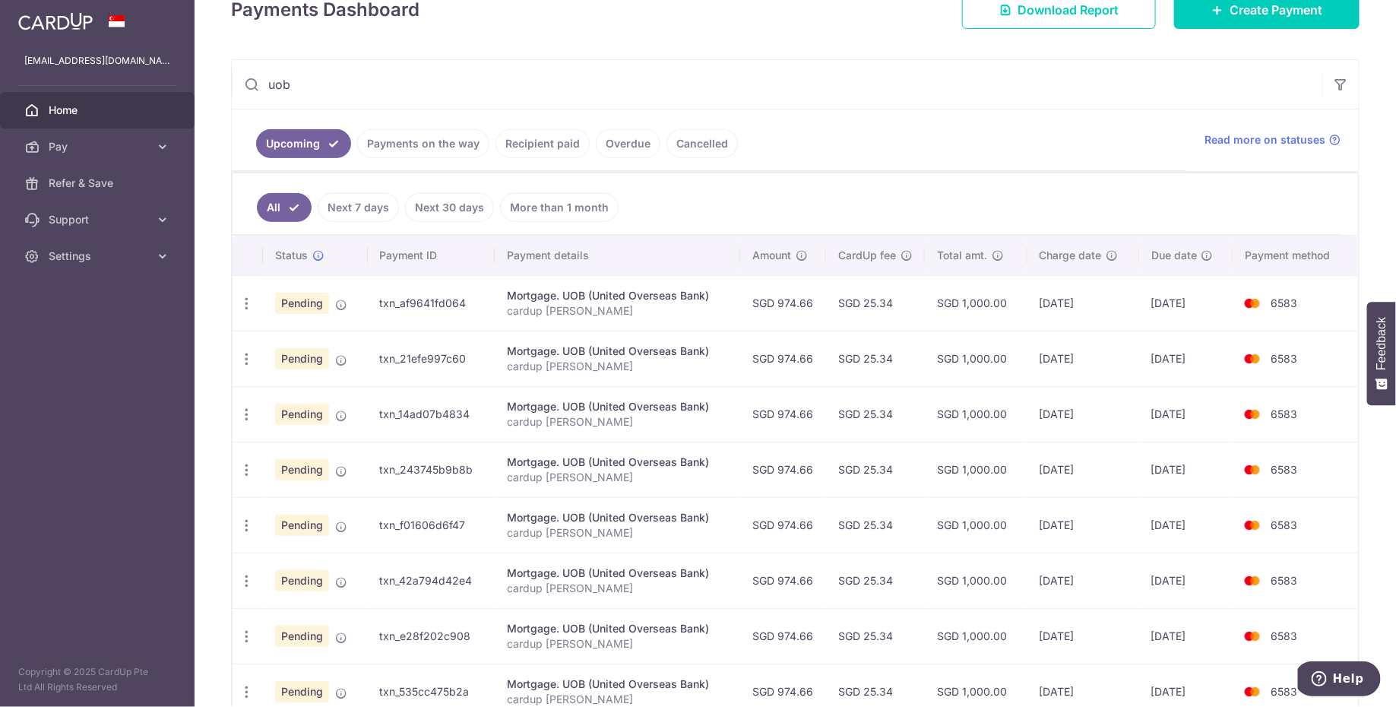
click at [1052, 412] on td "[DATE]" at bounding box center [1083, 413] width 112 height 55
click at [1061, 463] on td "[DATE]" at bounding box center [1083, 468] width 112 height 55
click at [252, 467] on icon "button" at bounding box center [247, 470] width 16 height 16
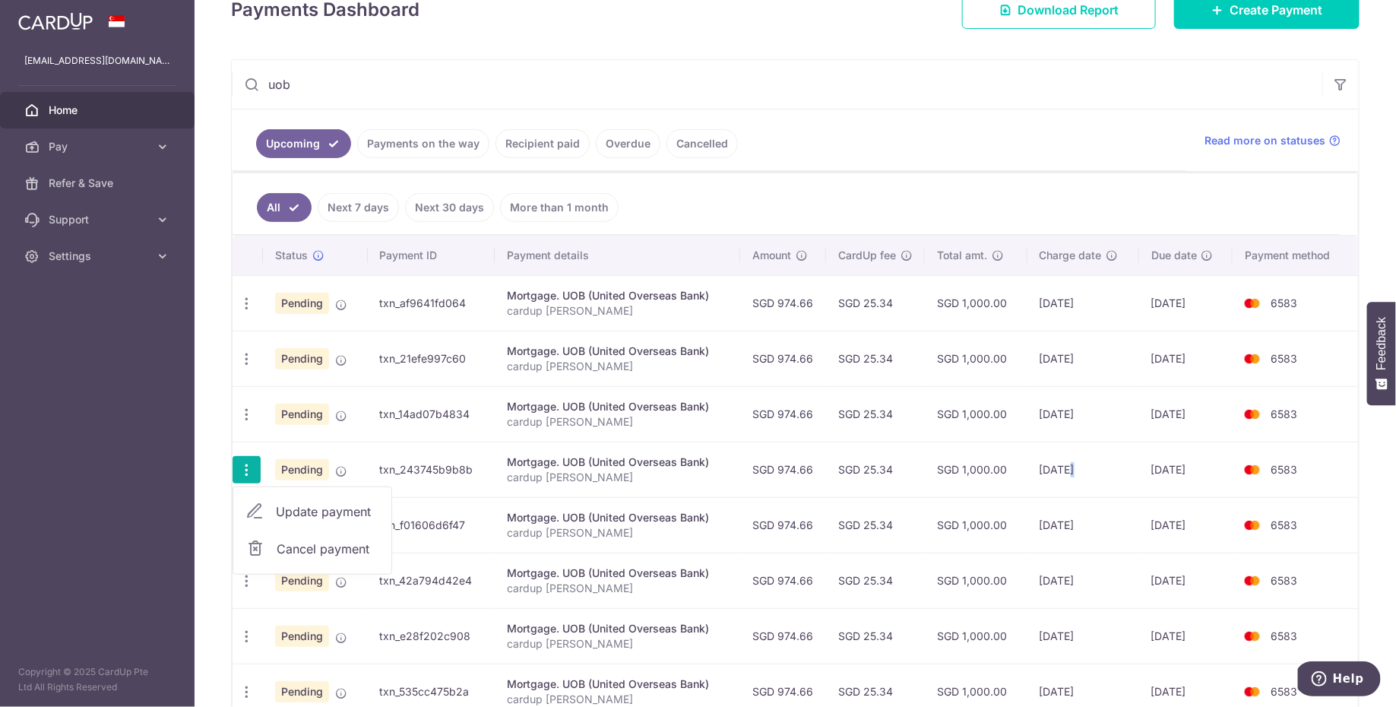
click at [293, 504] on span "Update payment" at bounding box center [327, 511] width 103 height 18
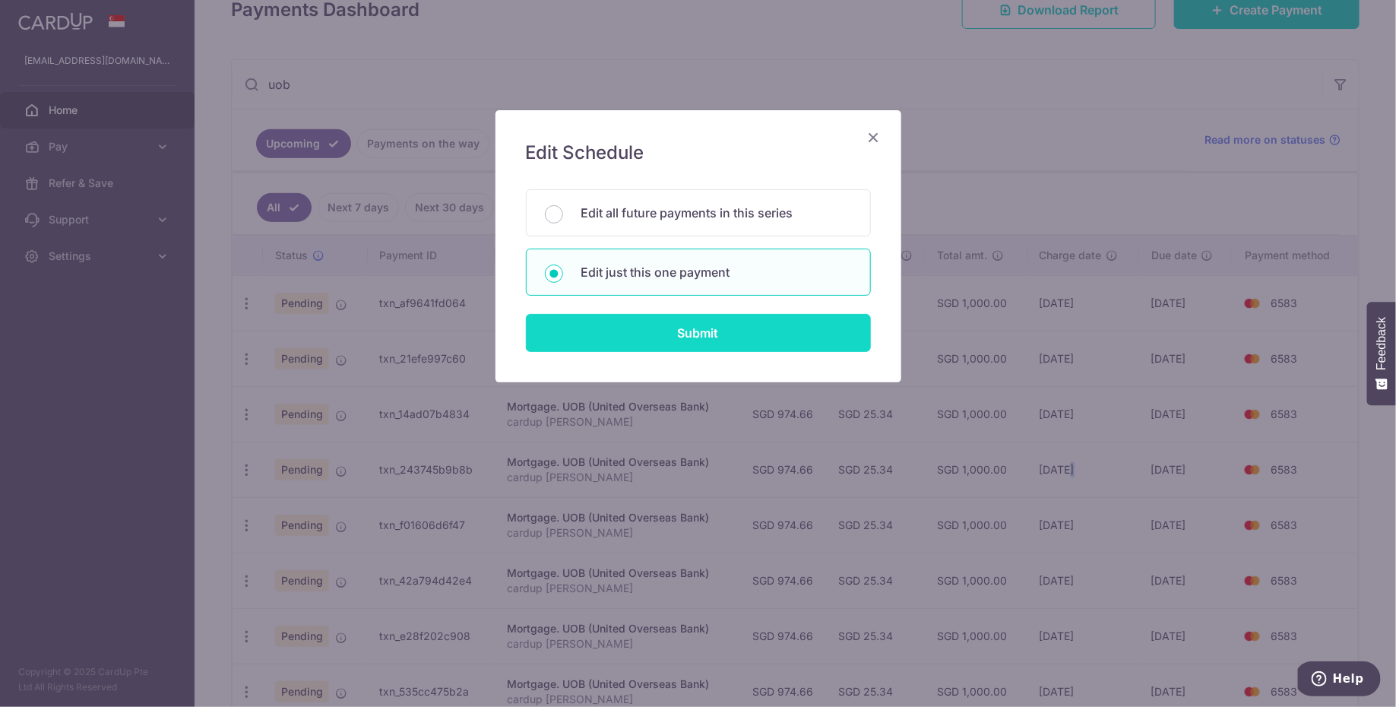
click at [704, 334] on input "Submit" at bounding box center [698, 333] width 345 height 38
radio input "true"
type input "974.66"
type input "[DATE]"
type input "cardup [PERSON_NAME]"
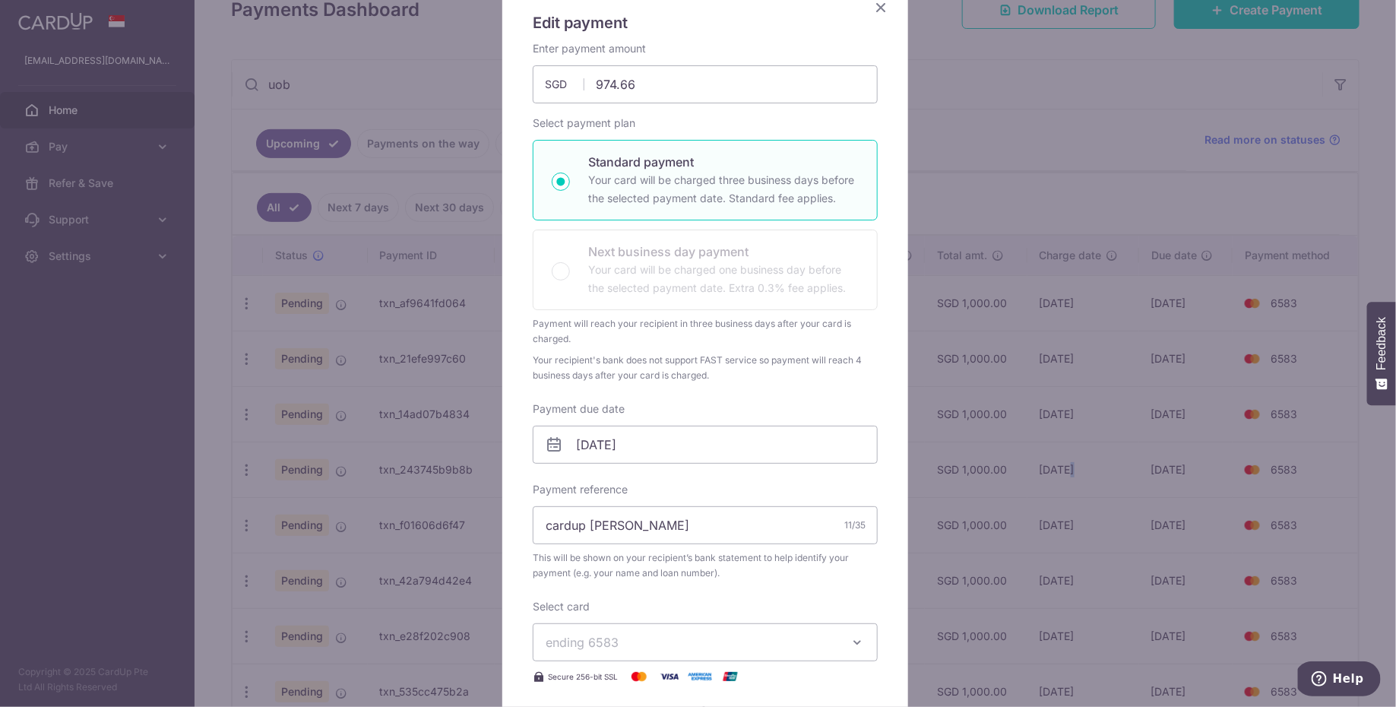
scroll to position [132, 0]
click at [680, 443] on input "[DATE]" at bounding box center [705, 442] width 345 height 38
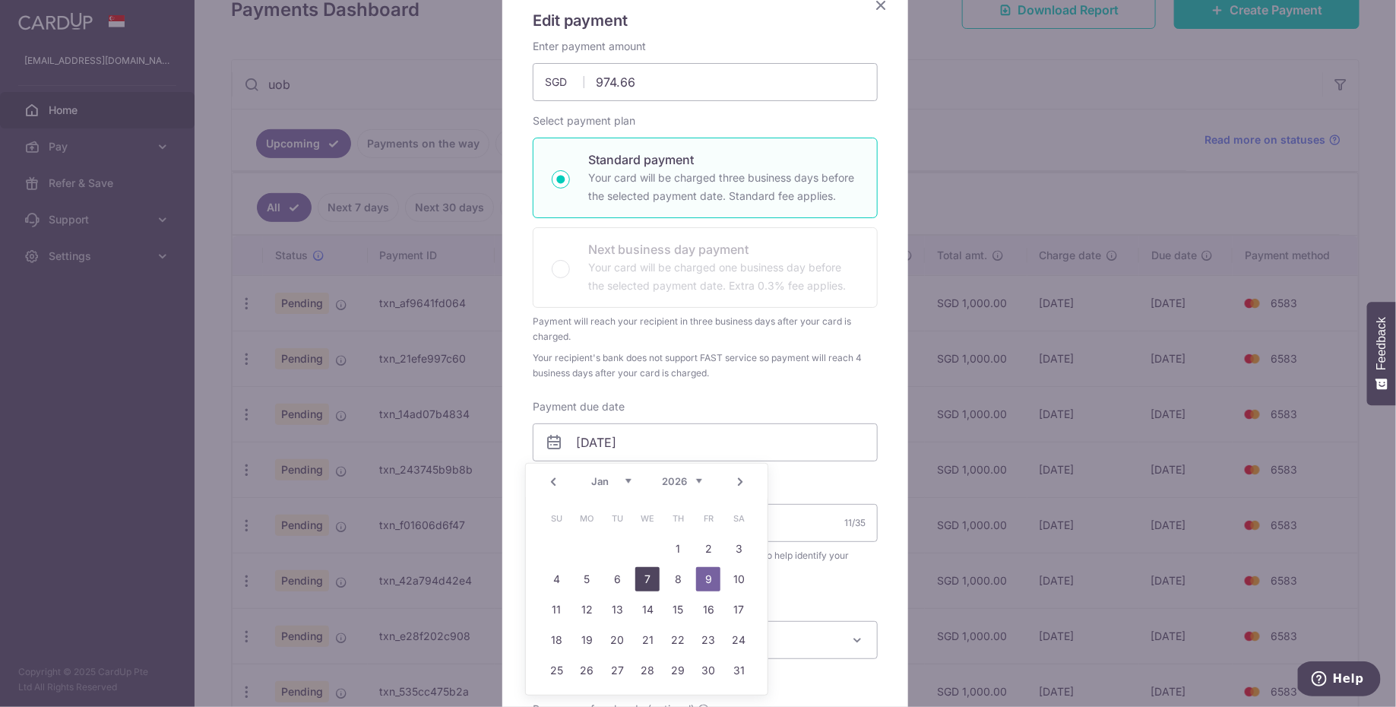
click at [643, 576] on link "7" at bounding box center [647, 579] width 24 height 24
type input "[DATE]"
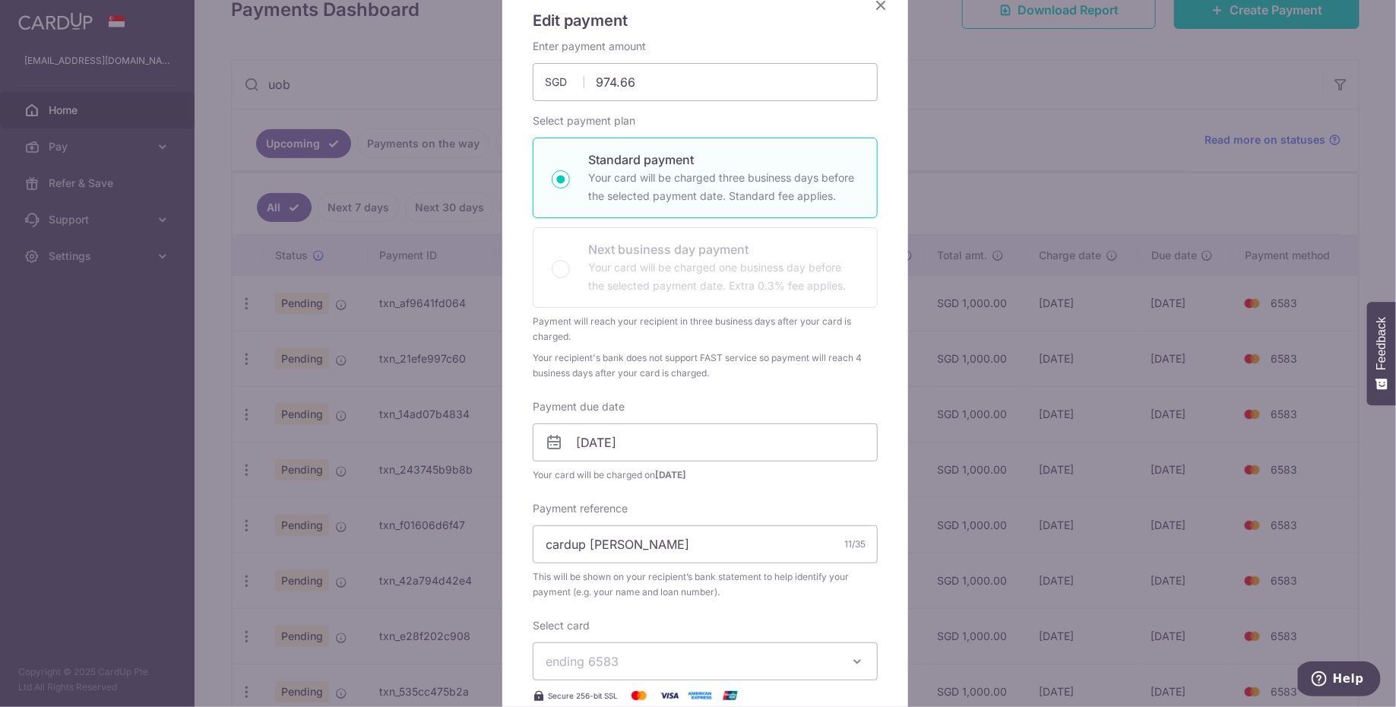
scroll to position [505, 0]
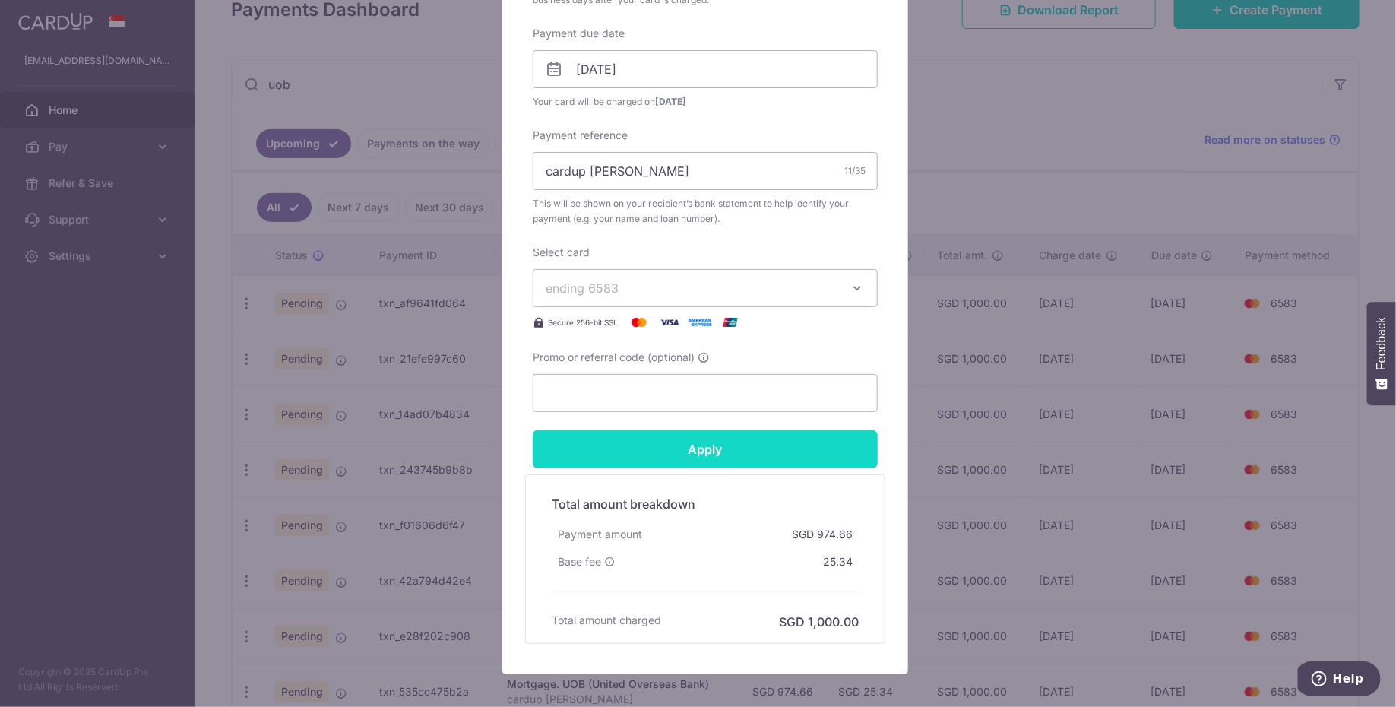
click at [720, 441] on input "Apply" at bounding box center [705, 449] width 345 height 38
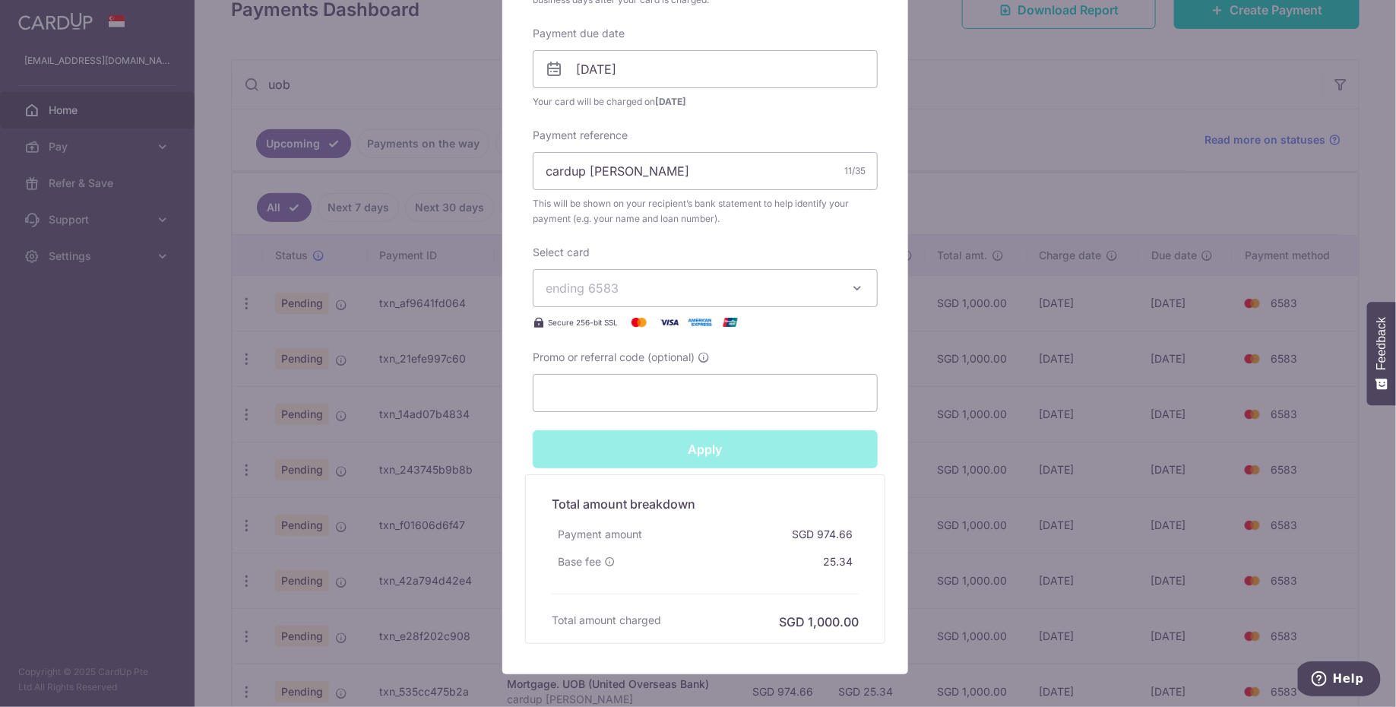
type input "Successfully Applied"
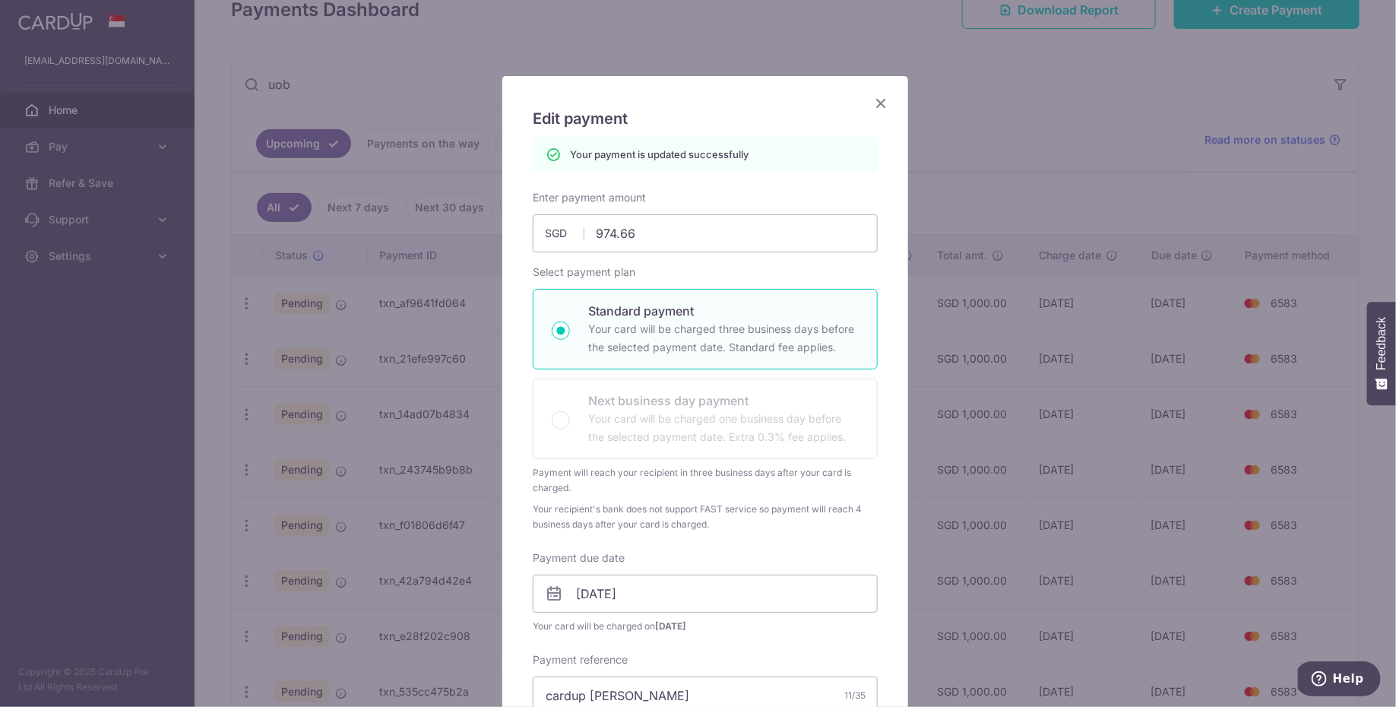
scroll to position [0, 0]
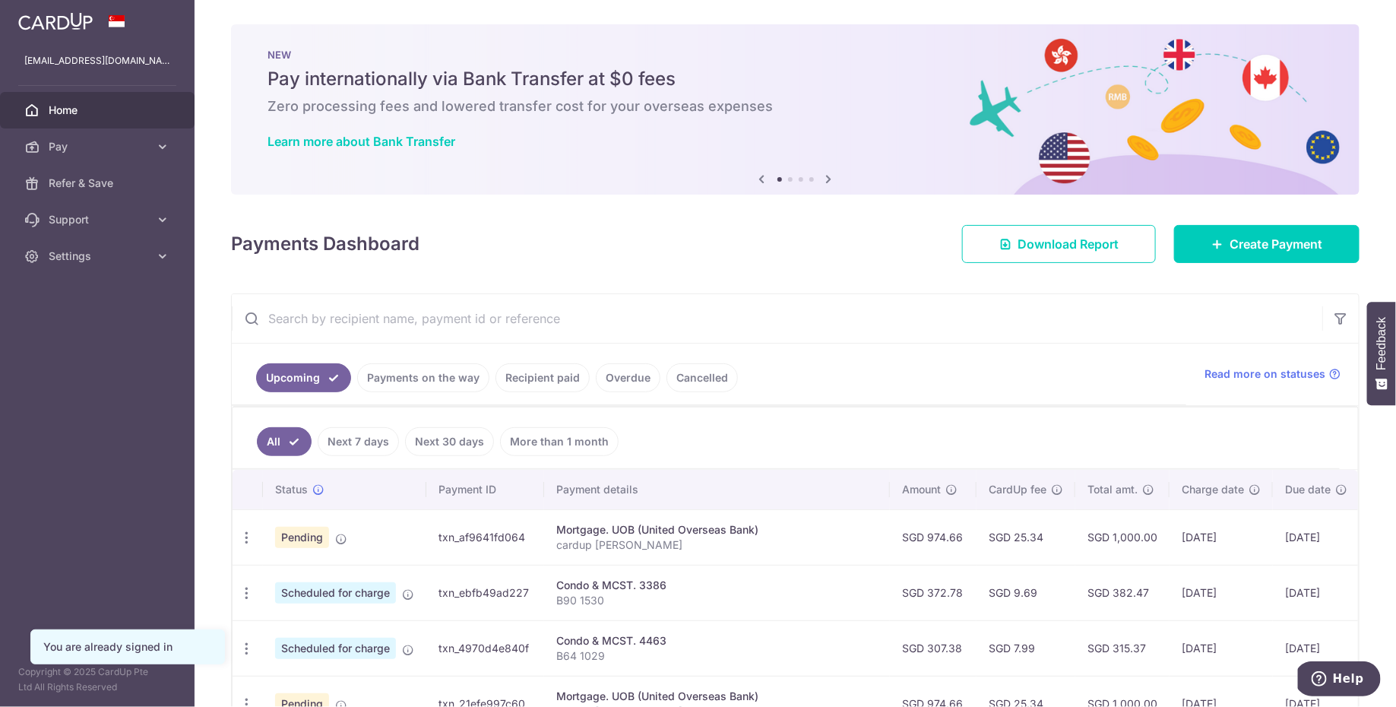
click at [589, 302] on input "text" at bounding box center [777, 318] width 1090 height 49
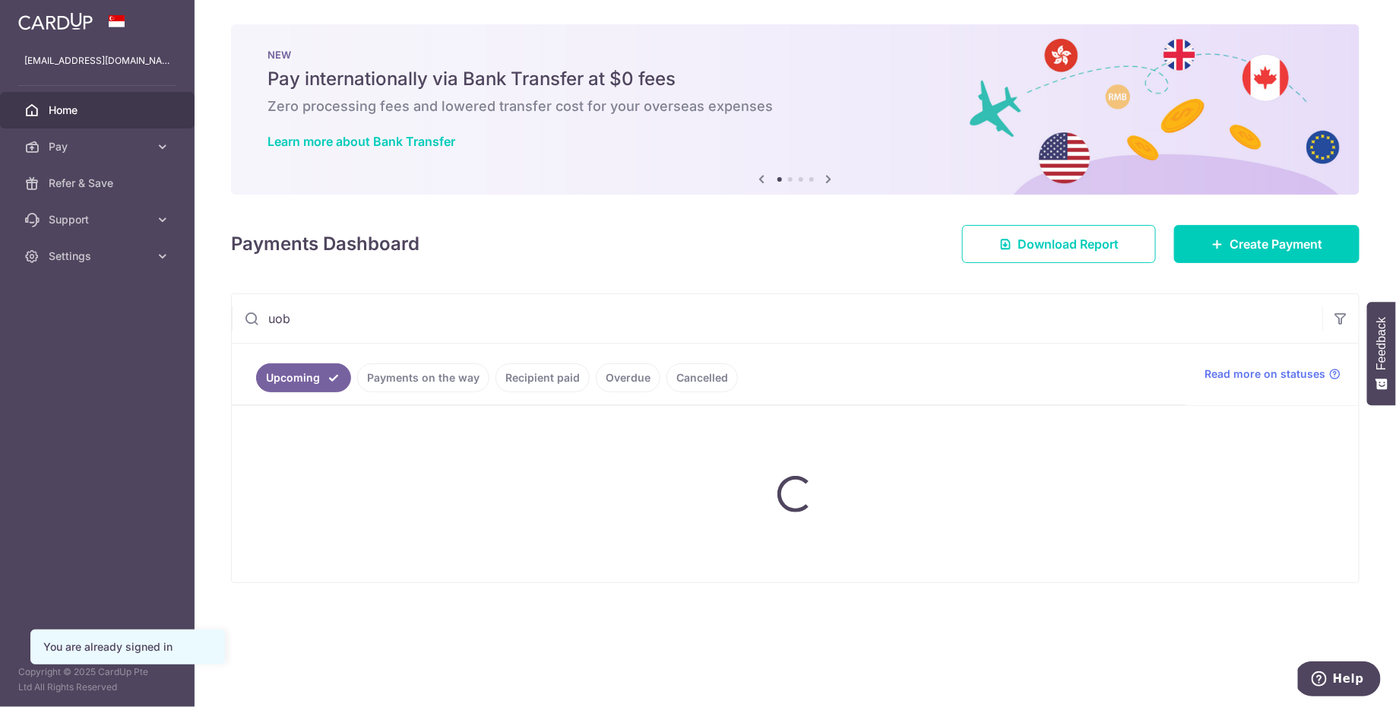
type input "uob"
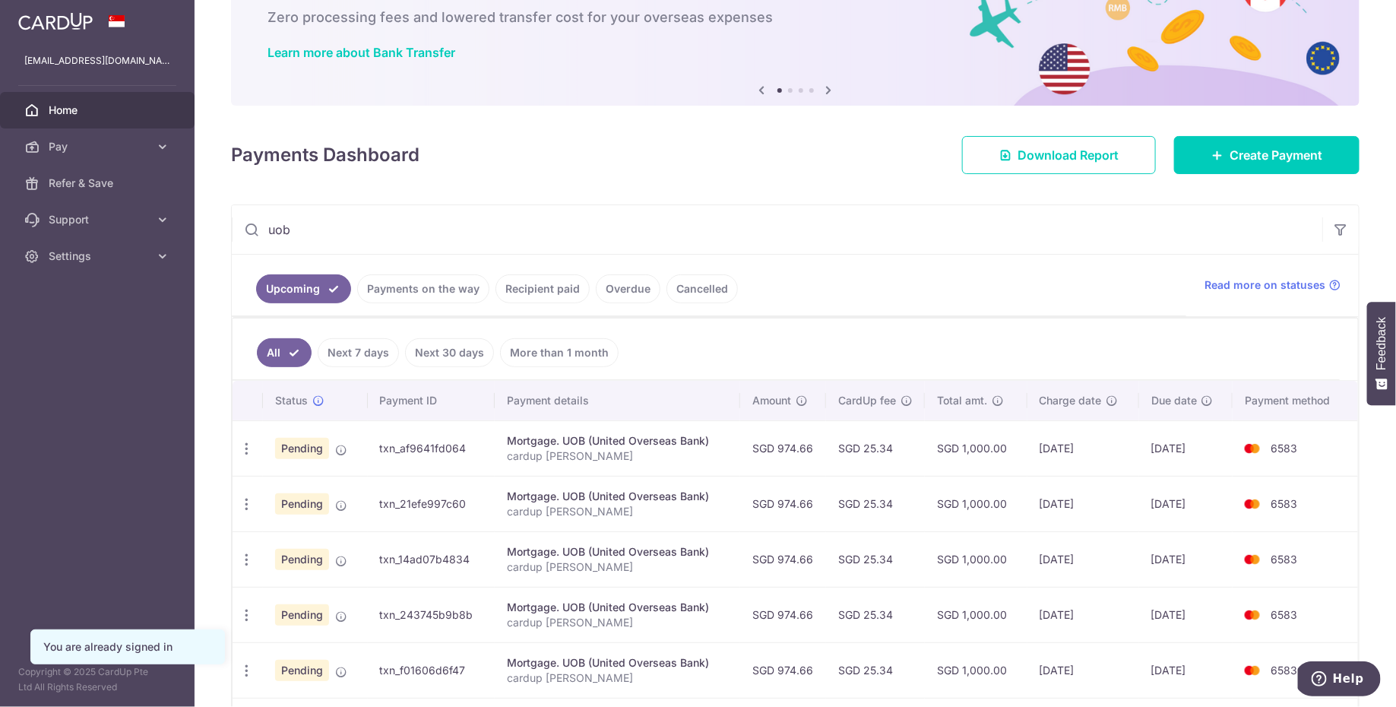
scroll to position [198, 0]
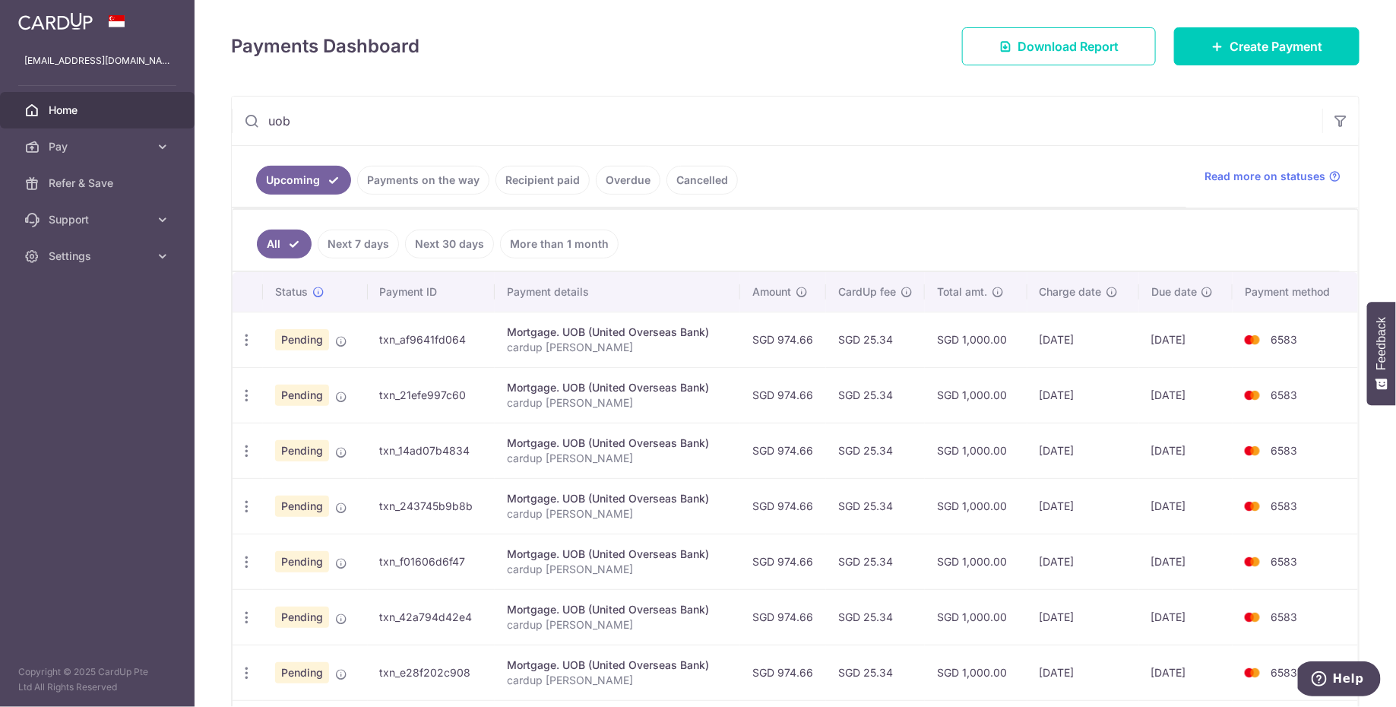
click at [1054, 501] on td "[DATE]" at bounding box center [1083, 505] width 112 height 55
click at [1053, 501] on td "[DATE]" at bounding box center [1083, 505] width 112 height 55
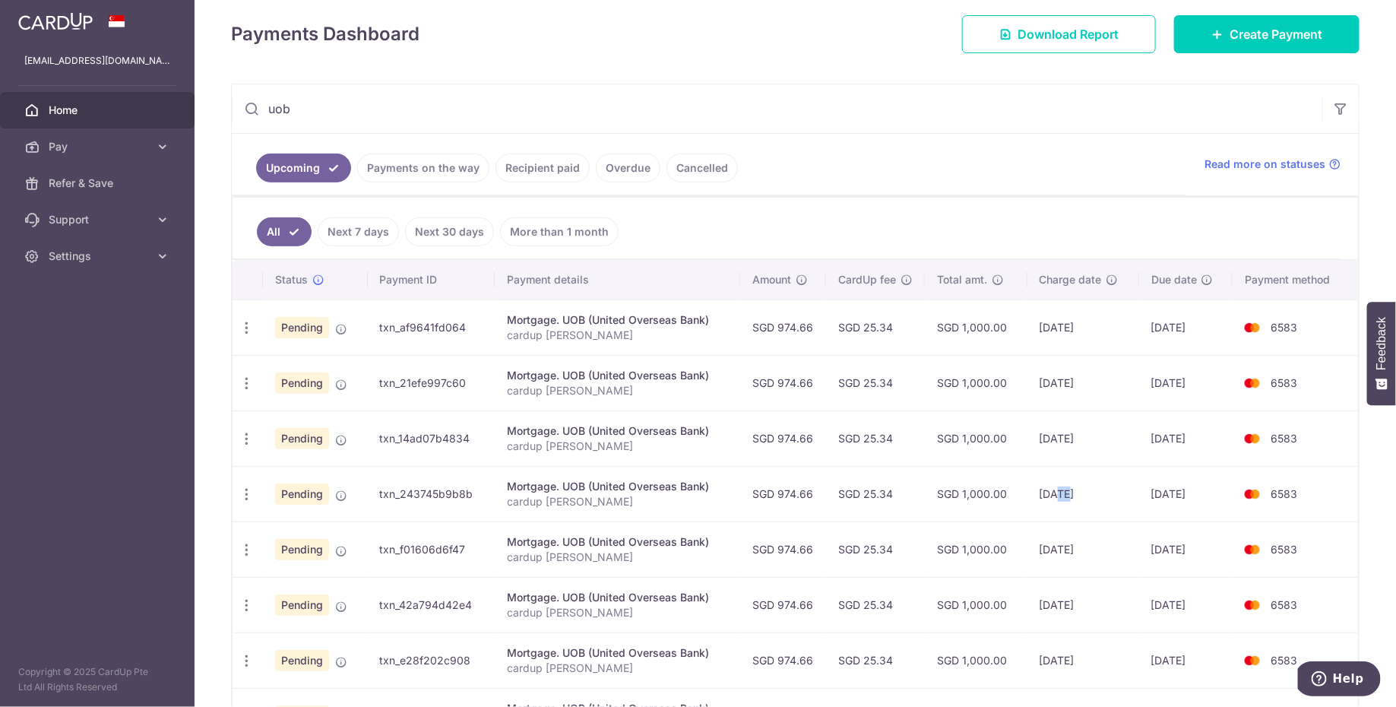
scroll to position [322, 0]
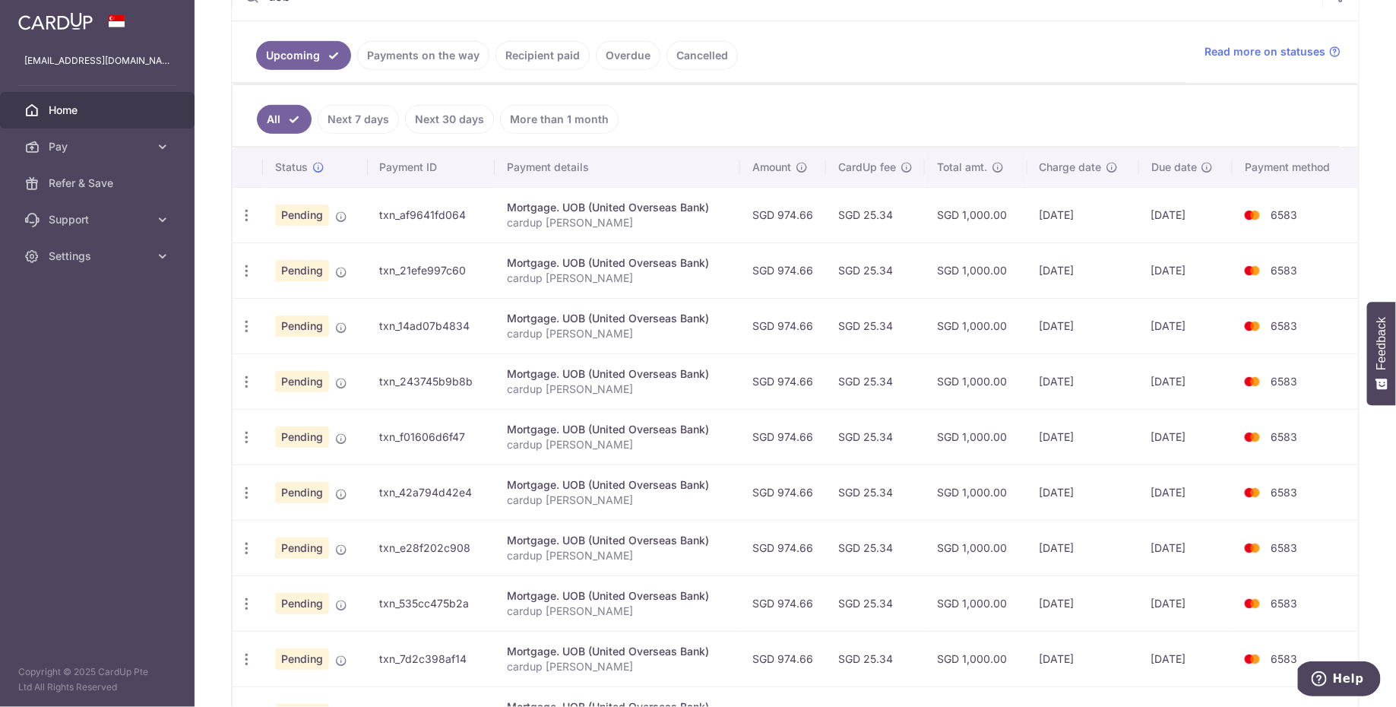
click at [1063, 432] on td "[DATE]" at bounding box center [1083, 436] width 112 height 55
click at [242, 271] on icon "button" at bounding box center [247, 271] width 16 height 16
click at [276, 307] on span "Update payment" at bounding box center [327, 312] width 103 height 18
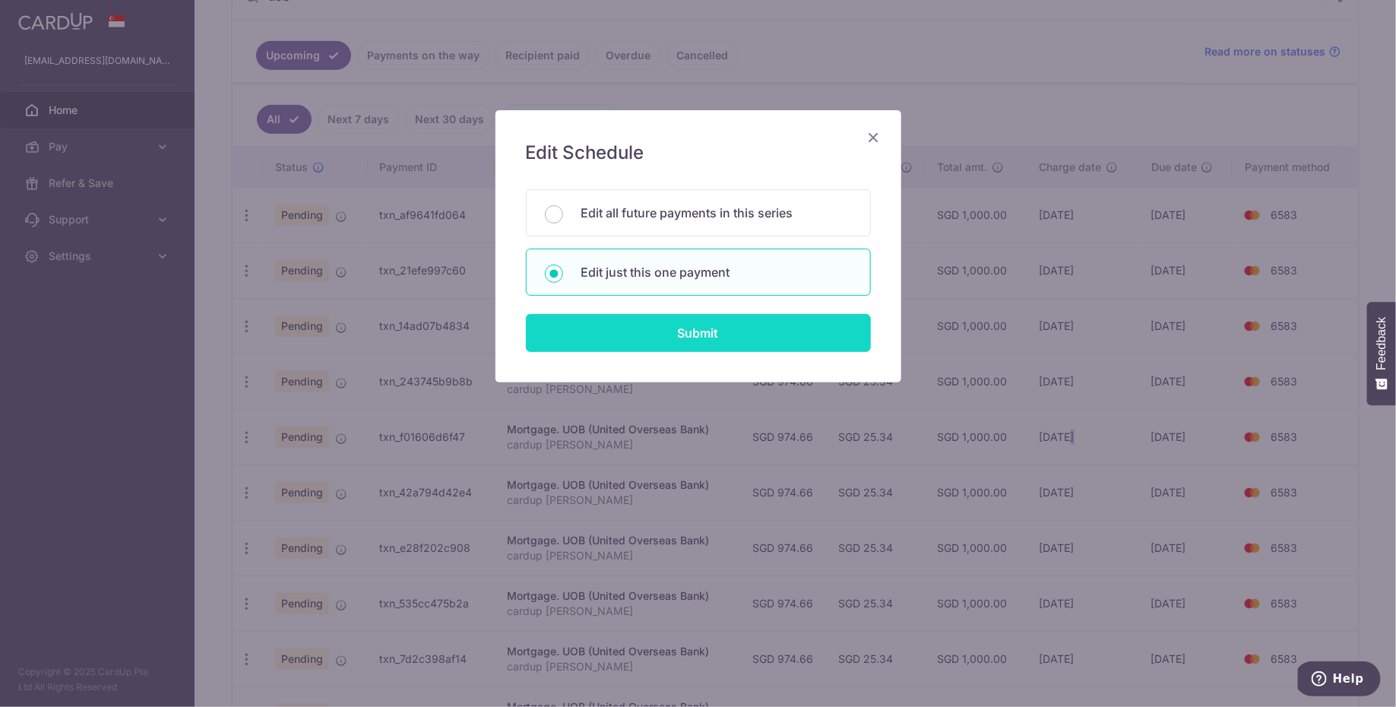
click at [612, 322] on input "Submit" at bounding box center [698, 333] width 345 height 38
radio input "true"
type input "974.66"
type input "[DATE]"
type input "cardup [PERSON_NAME]"
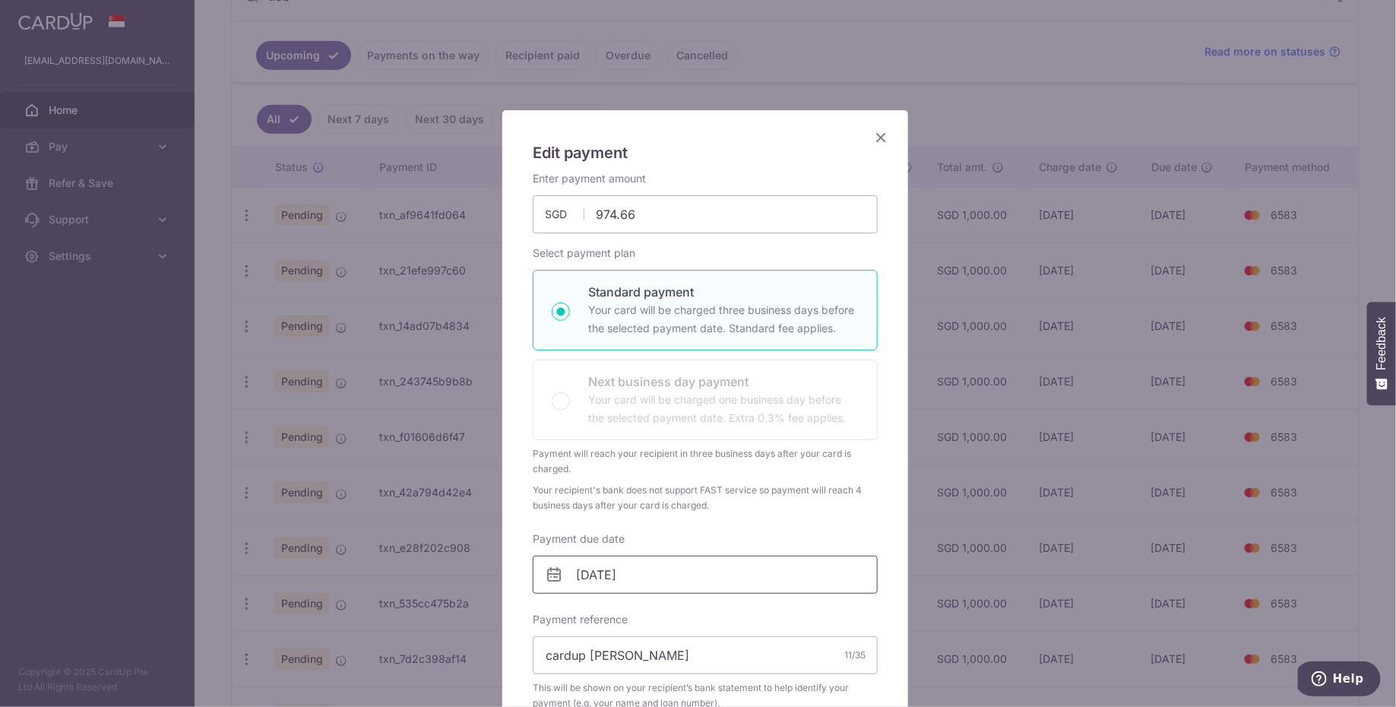
click at [675, 578] on input "[DATE]" at bounding box center [705, 574] width 345 height 38
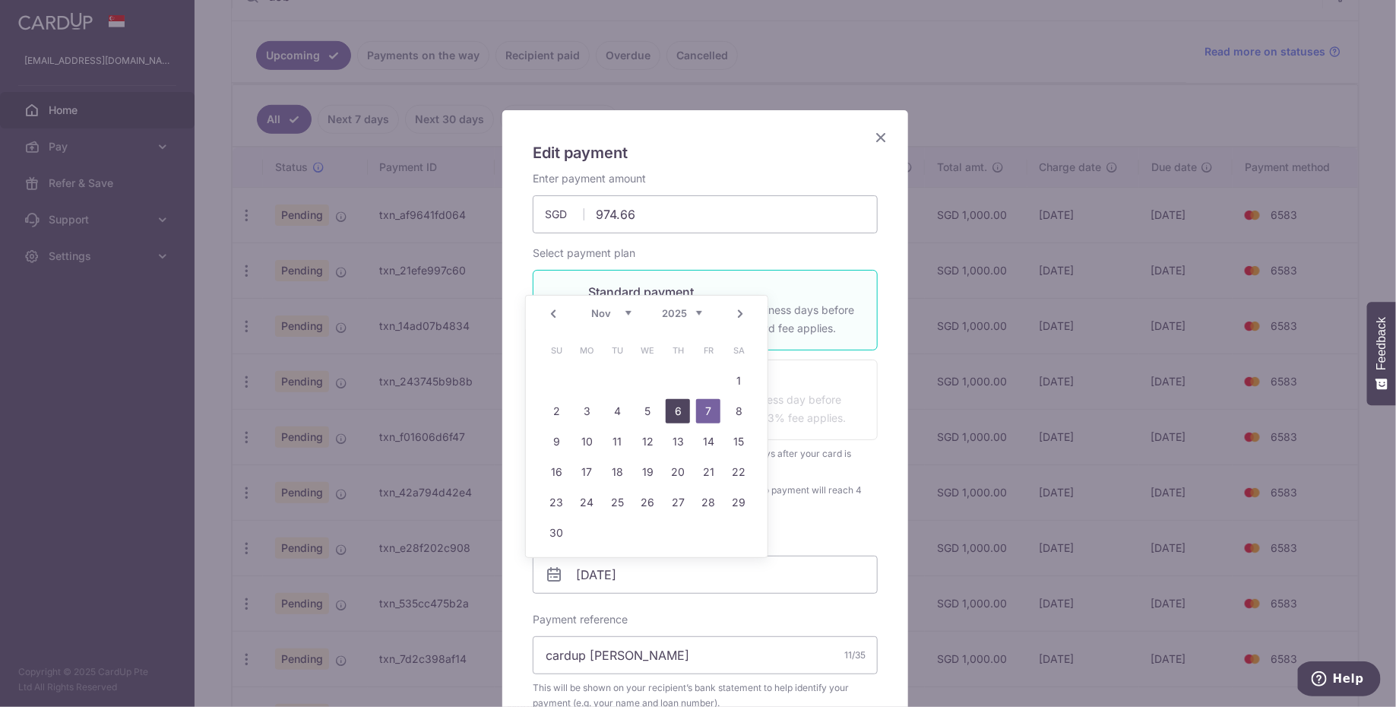
click at [673, 413] on link "6" at bounding box center [678, 411] width 24 height 24
type input "[DATE]"
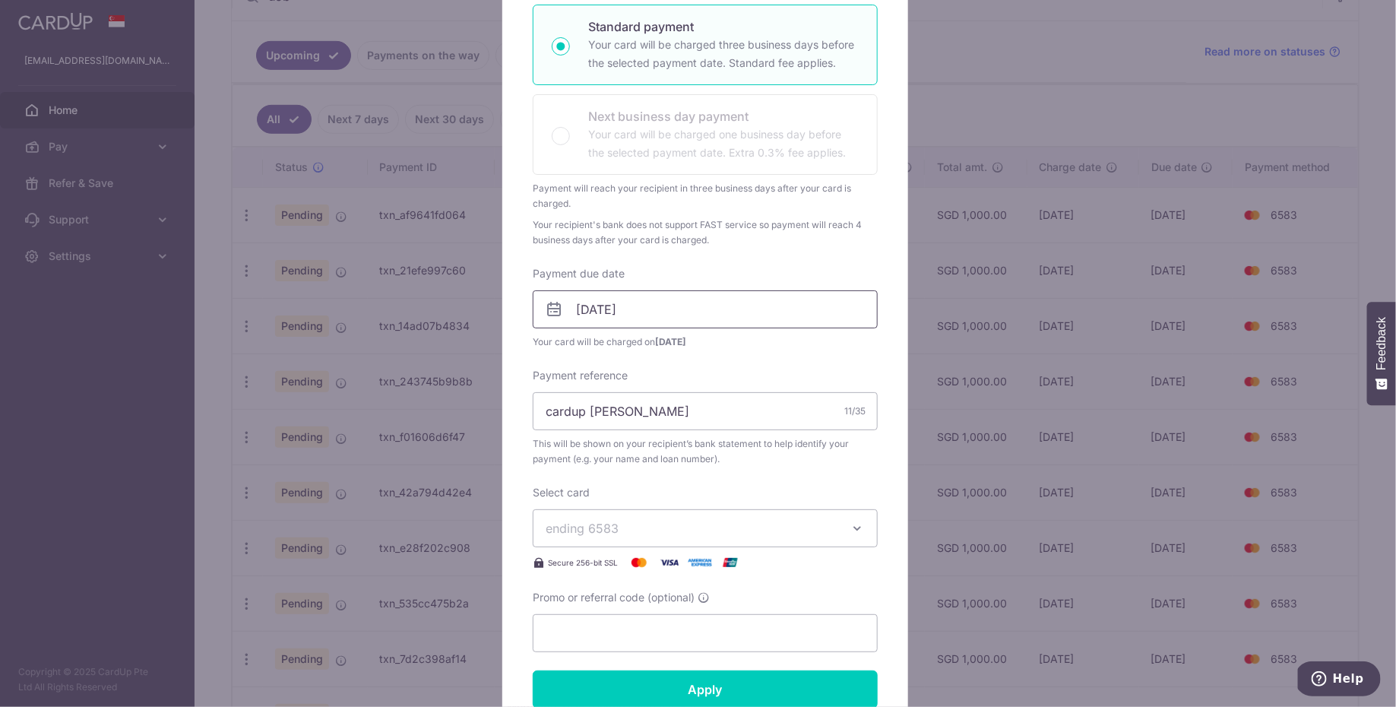
scroll to position [266, 0]
click at [714, 702] on input "Apply" at bounding box center [705, 688] width 345 height 38
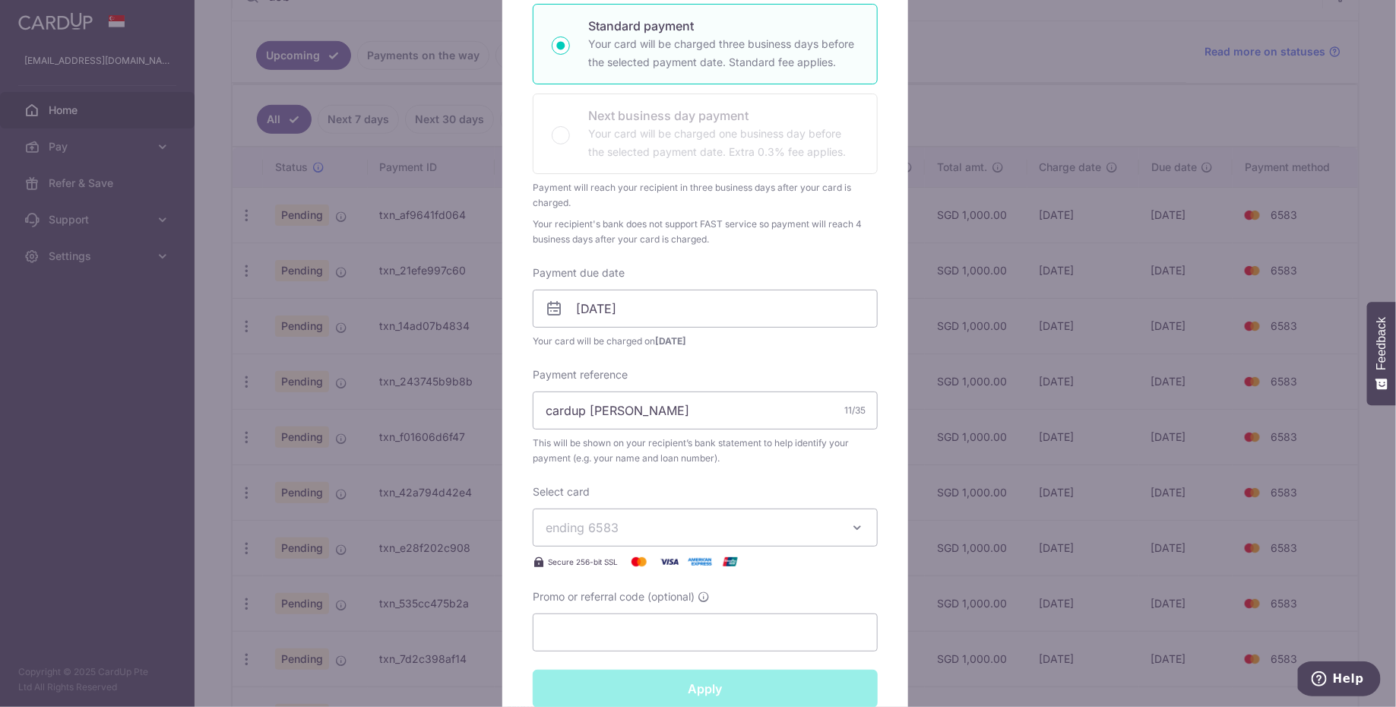
type input "Successfully Applied"
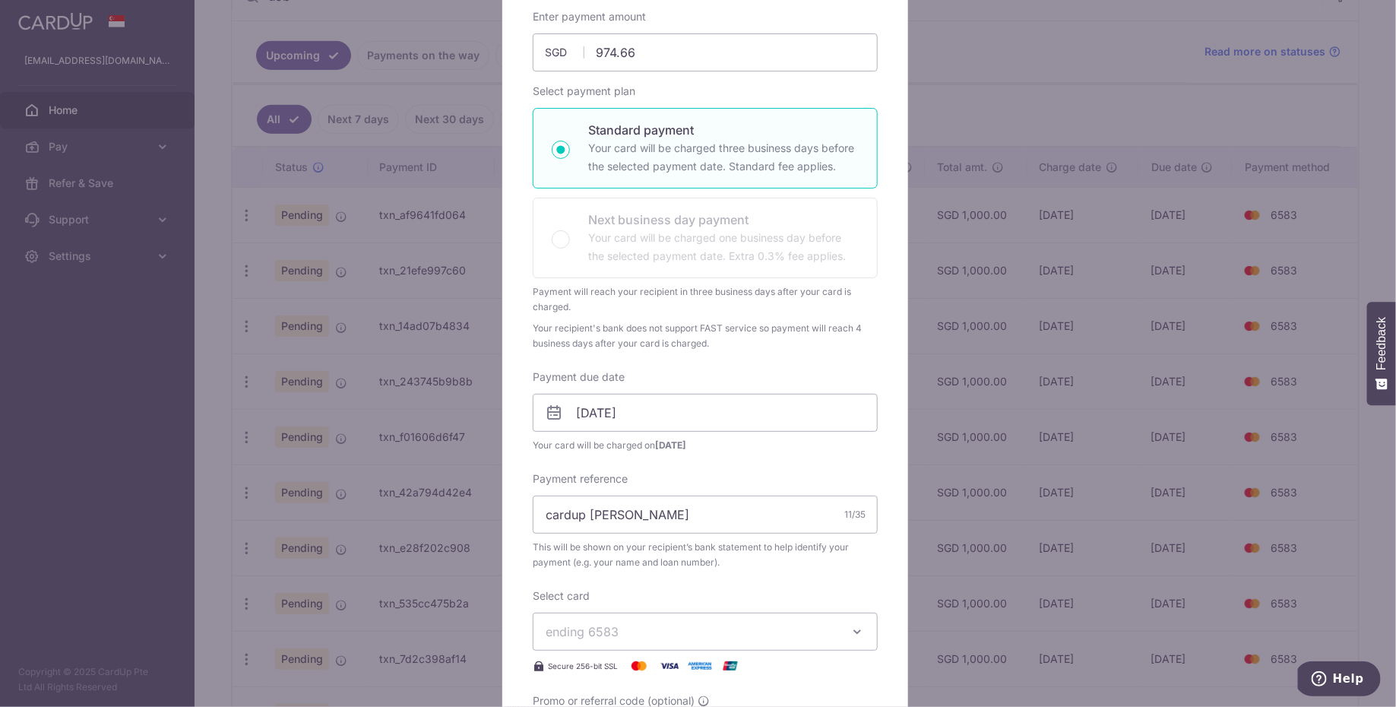
scroll to position [0, 0]
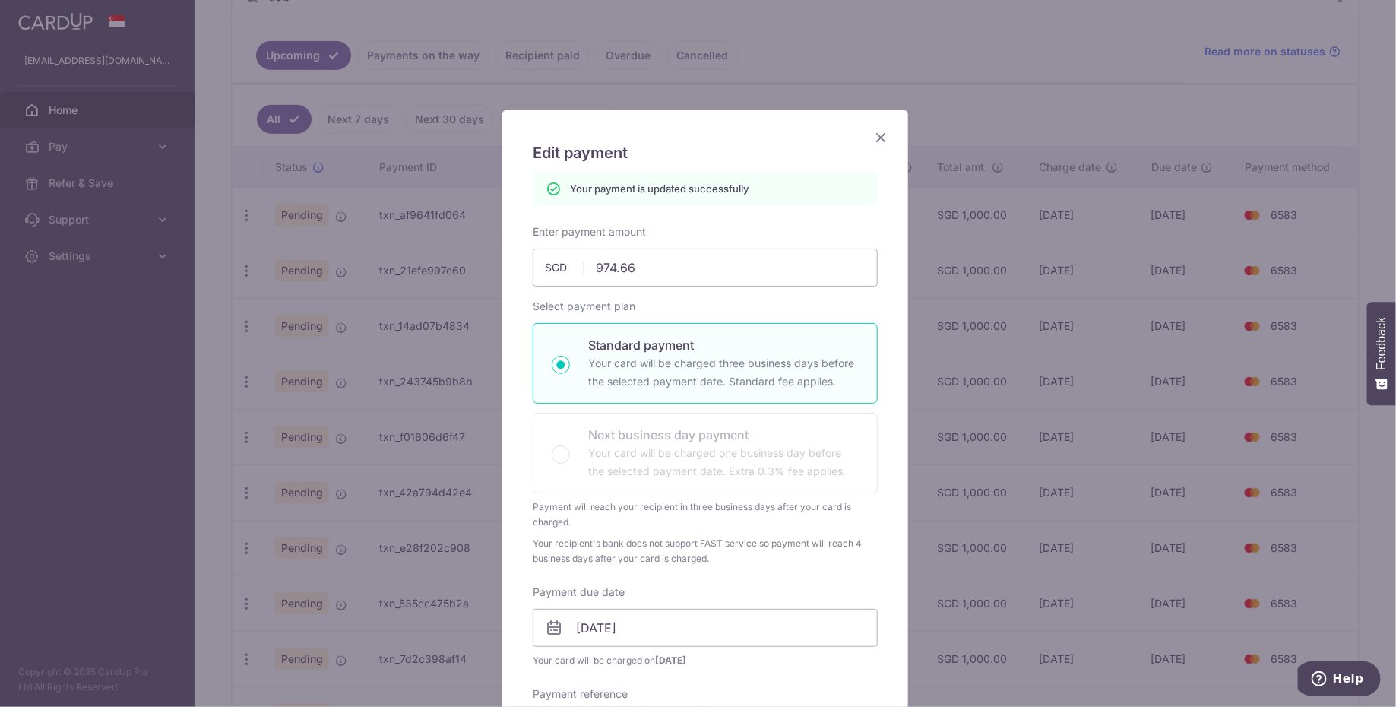
click at [872, 139] on icon "Close" at bounding box center [881, 137] width 18 height 19
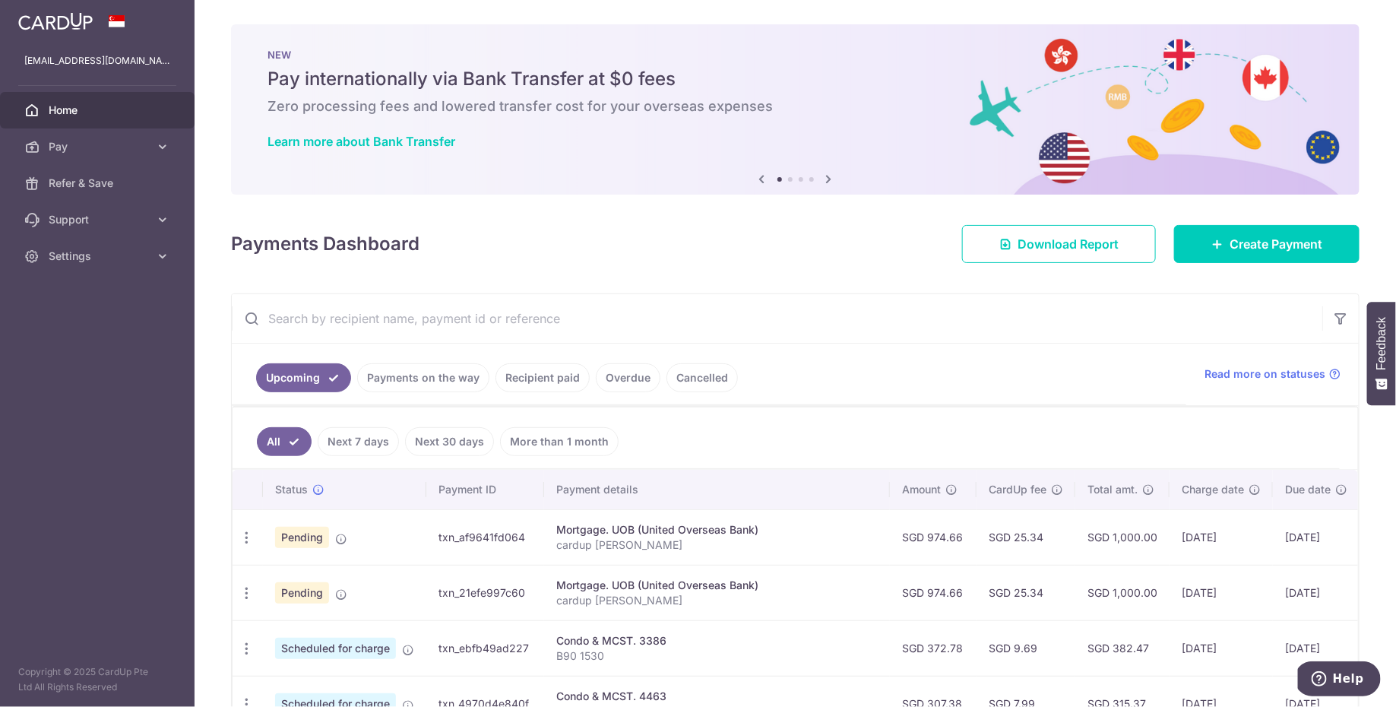
click at [565, 318] on input "text" at bounding box center [777, 318] width 1090 height 49
type input "uob"
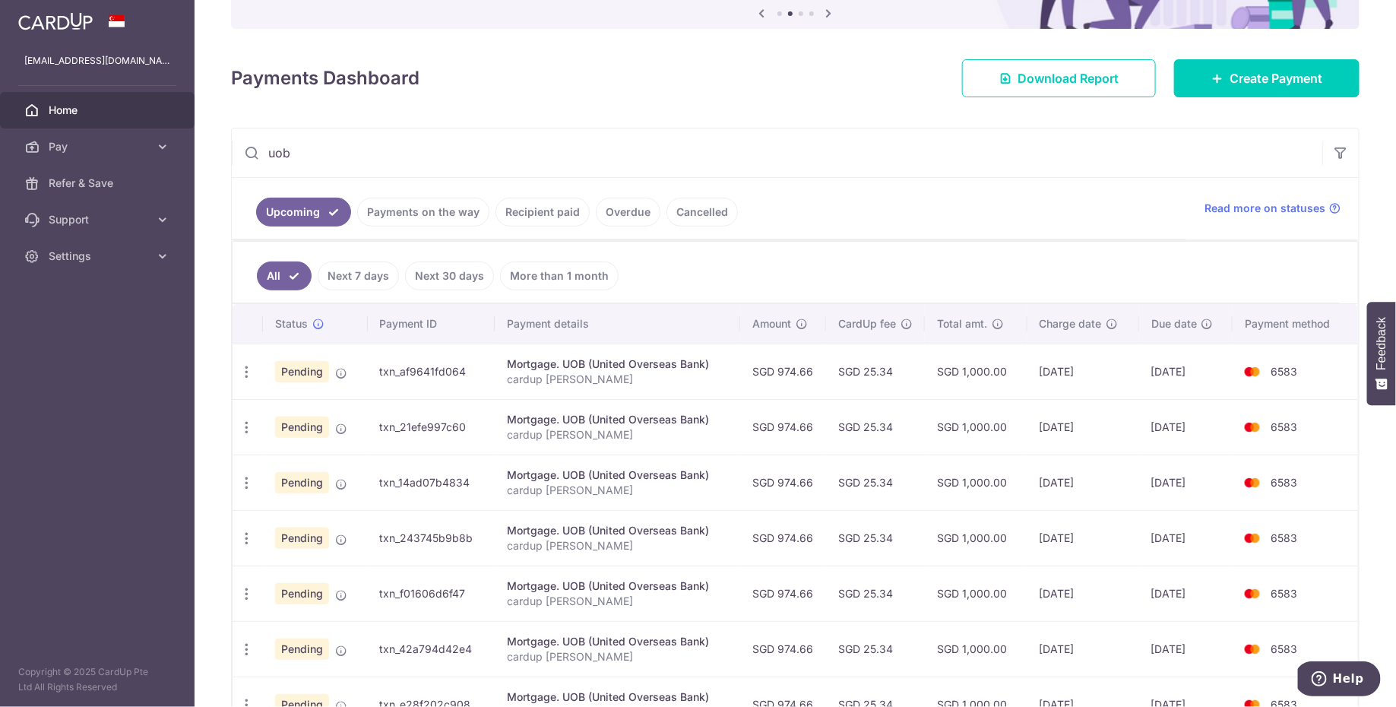
scroll to position [318, 0]
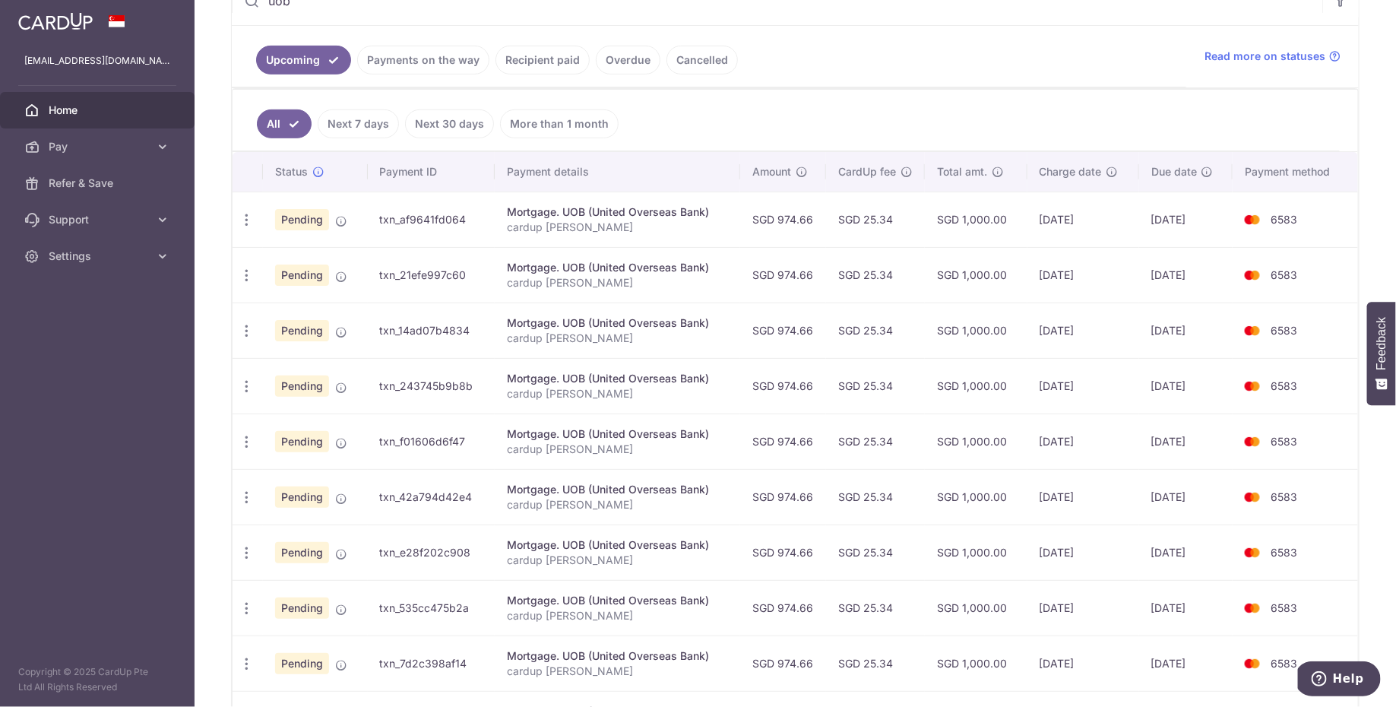
drag, startPoint x: 992, startPoint y: 437, endPoint x: 903, endPoint y: 438, distance: 88.1
click at [903, 438] on tr "Update payment Cancel payment Pending txn_f01606d6f47 Mortgage. UOB (United Ove…" at bounding box center [795, 440] width 1125 height 55
click at [238, 440] on div "Update payment Cancel payment" at bounding box center [247, 442] width 28 height 28
click at [247, 438] on icon "button" at bounding box center [247, 442] width 16 height 16
click at [292, 474] on span "Update payment" at bounding box center [327, 483] width 103 height 18
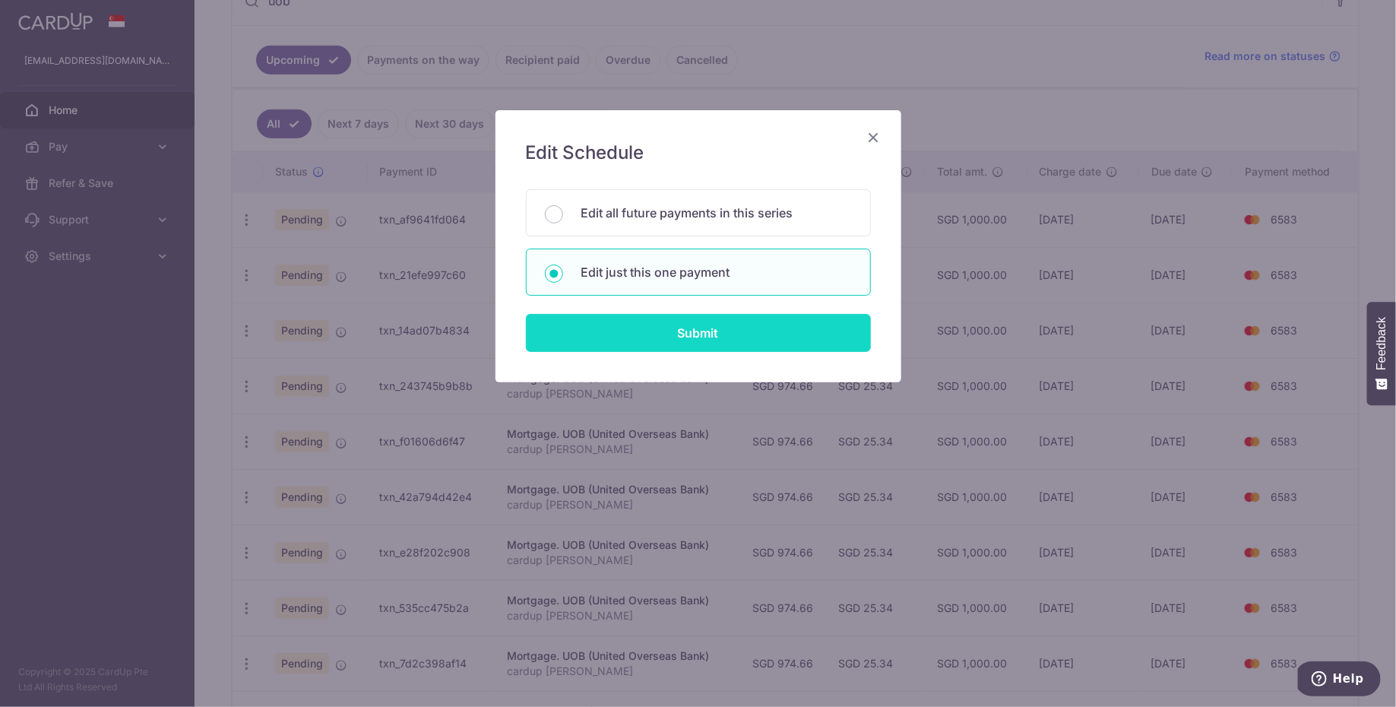
click at [666, 334] on input "Submit" at bounding box center [698, 333] width 345 height 38
radio input "true"
type input "974.66"
type input "[DATE]"
type input "cardup [PERSON_NAME]"
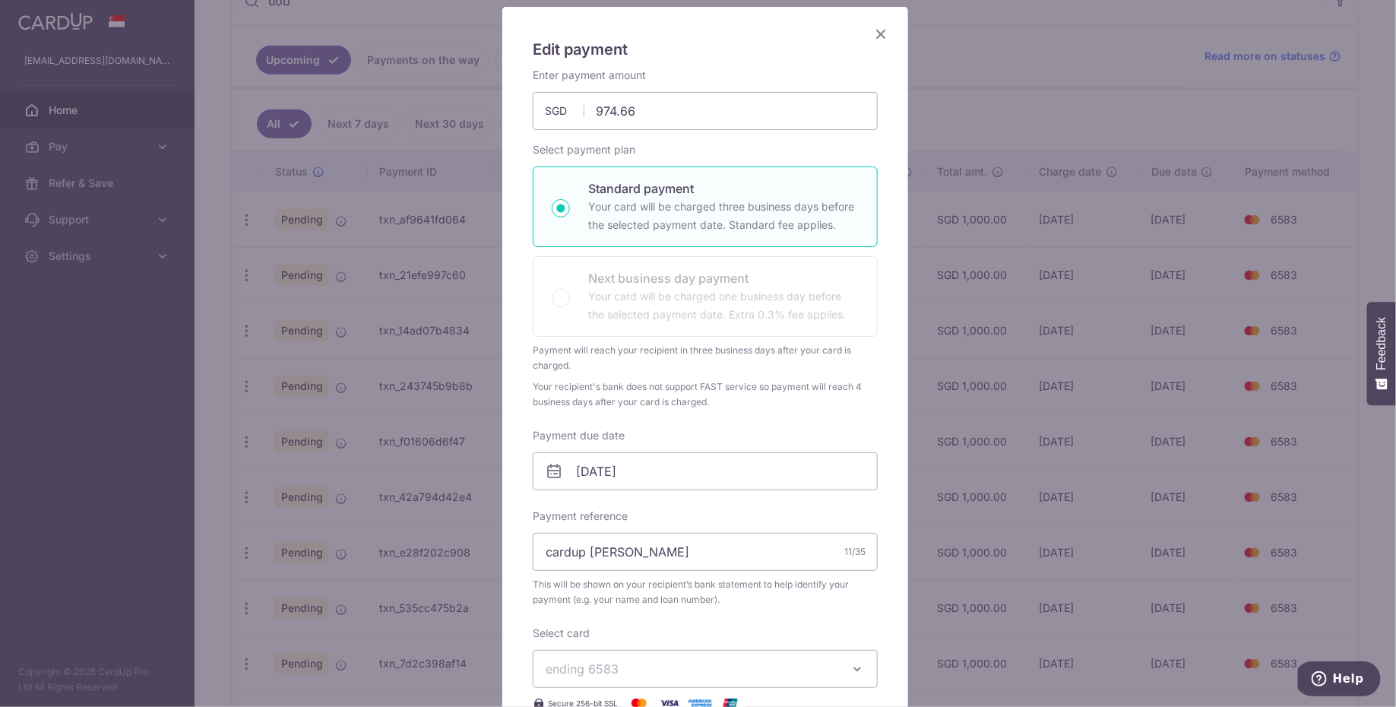
scroll to position [296, 0]
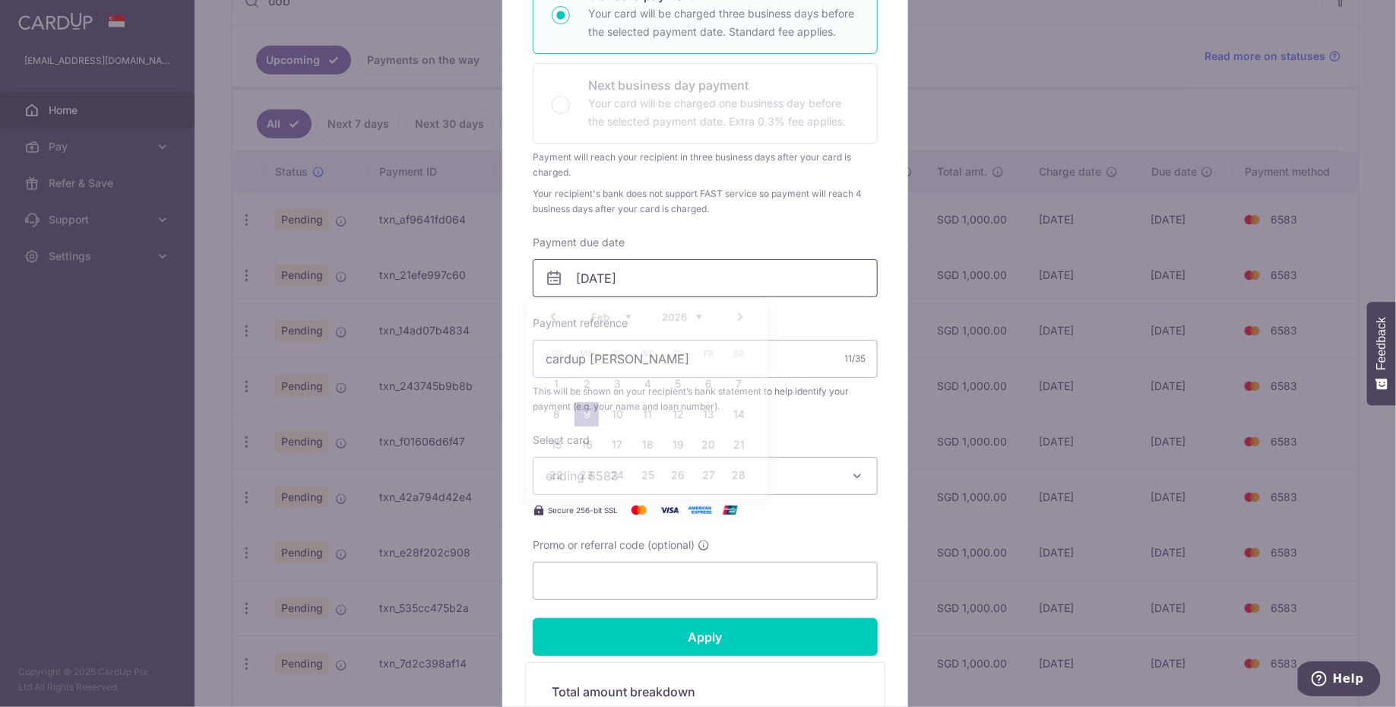
click at [679, 271] on input "09/02/2026" at bounding box center [705, 278] width 345 height 38
click at [674, 385] on link "5" at bounding box center [678, 384] width 24 height 24
type input "[DATE]"
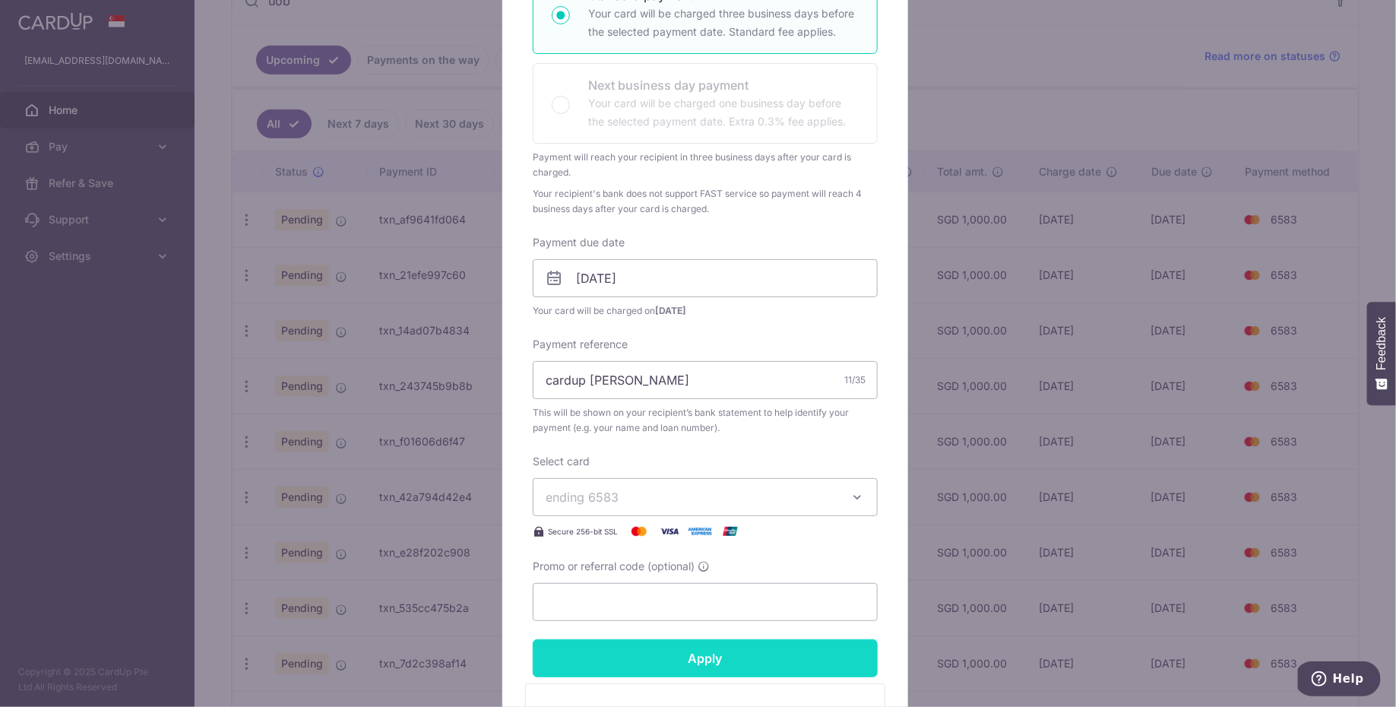
click at [728, 650] on input "Apply" at bounding box center [705, 658] width 345 height 38
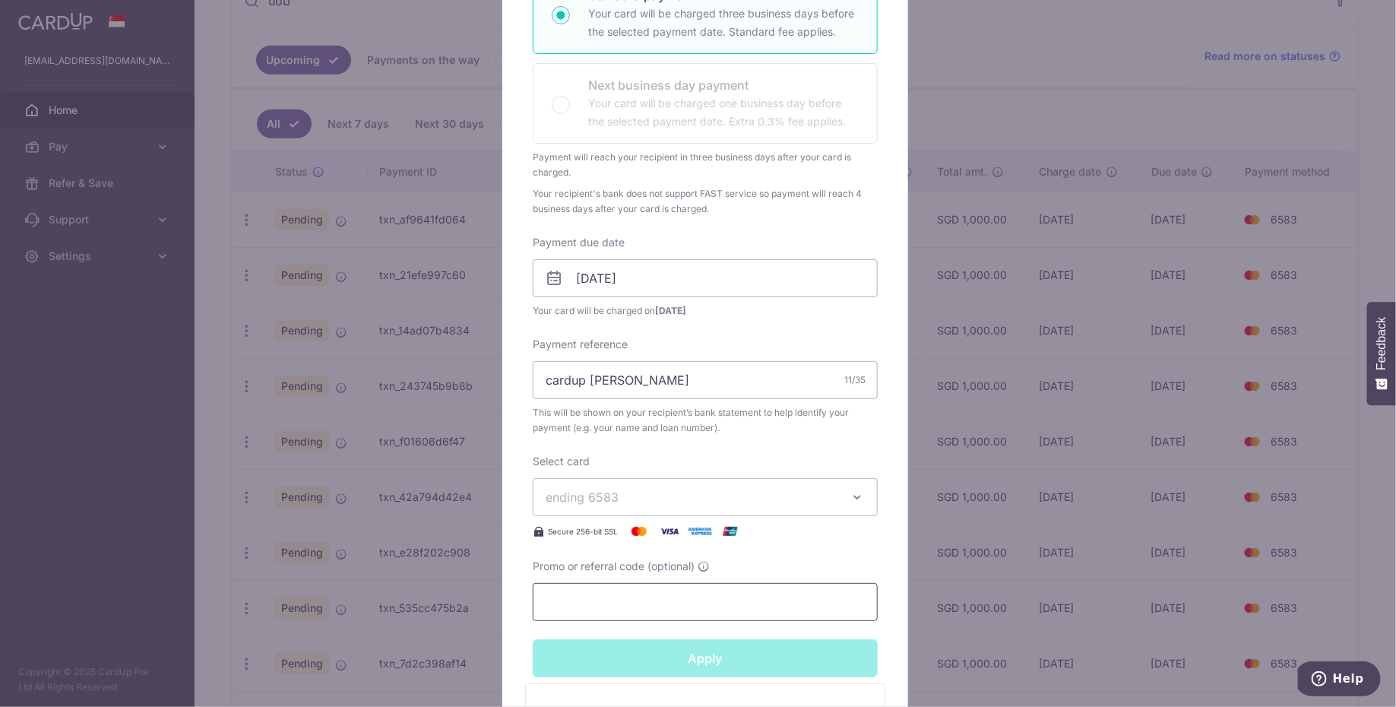
type input "Successfully Applied"
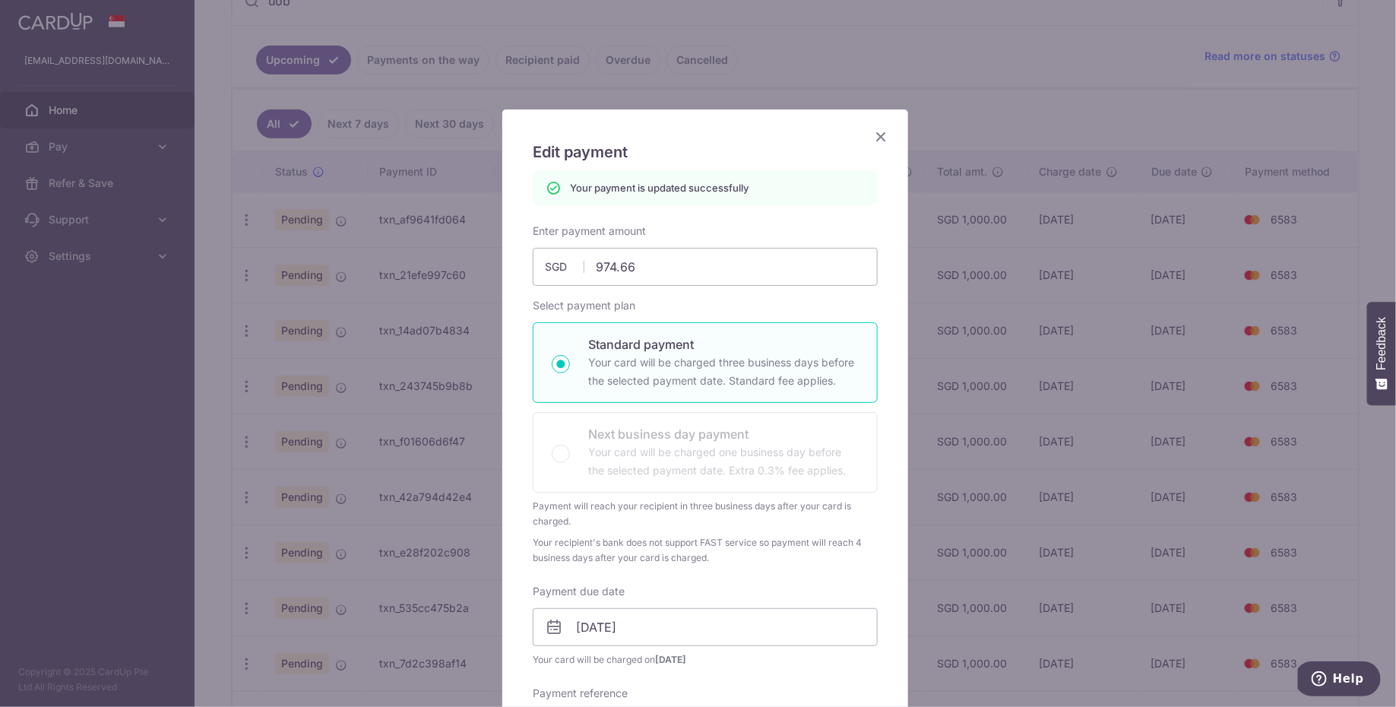
scroll to position [0, 0]
click at [872, 135] on icon "Close" at bounding box center [881, 137] width 18 height 19
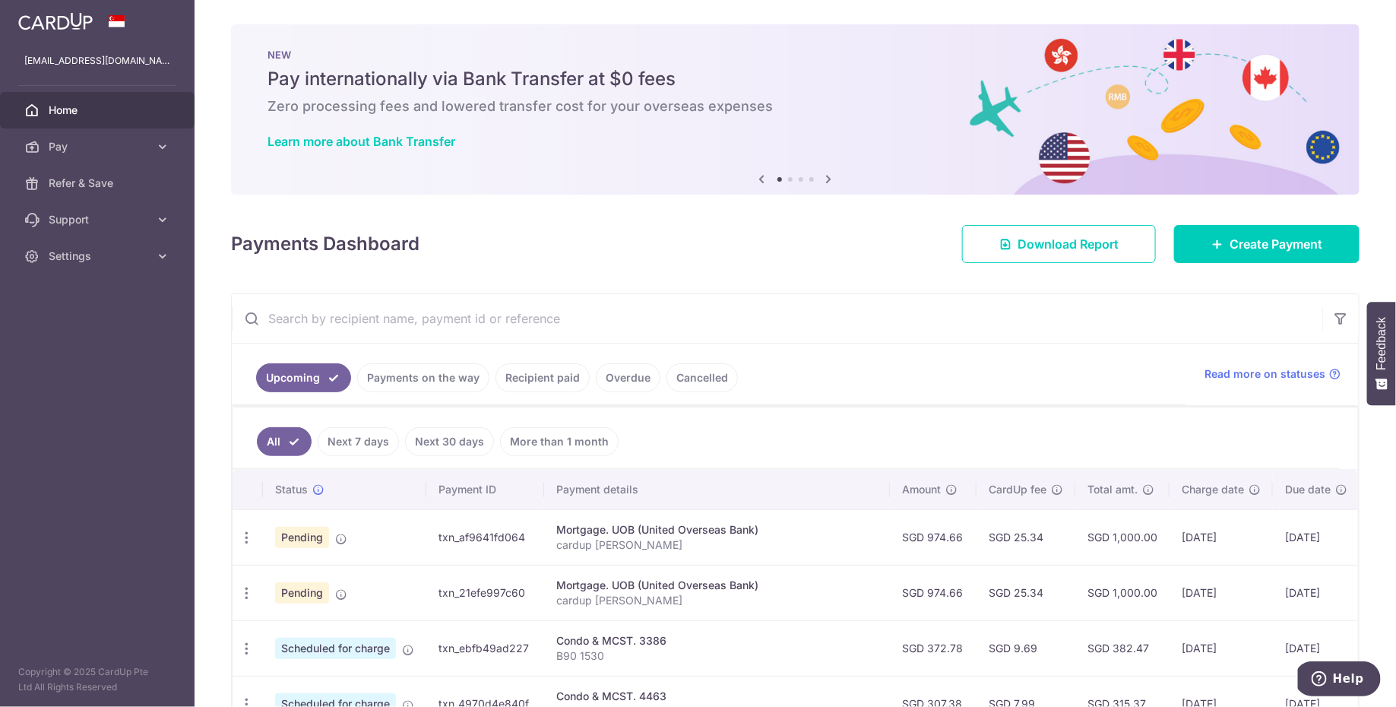
click at [590, 322] on input "text" at bounding box center [777, 318] width 1090 height 49
type input "uob"
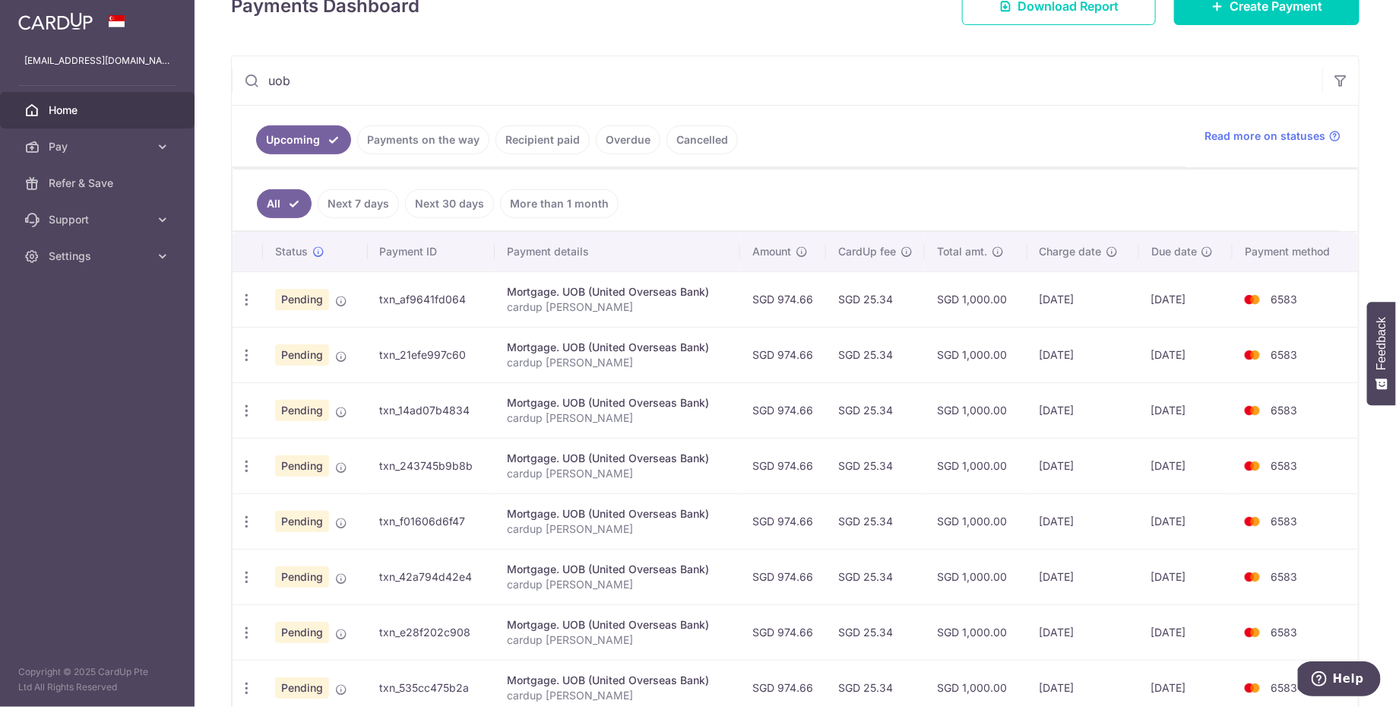
scroll to position [272, 0]
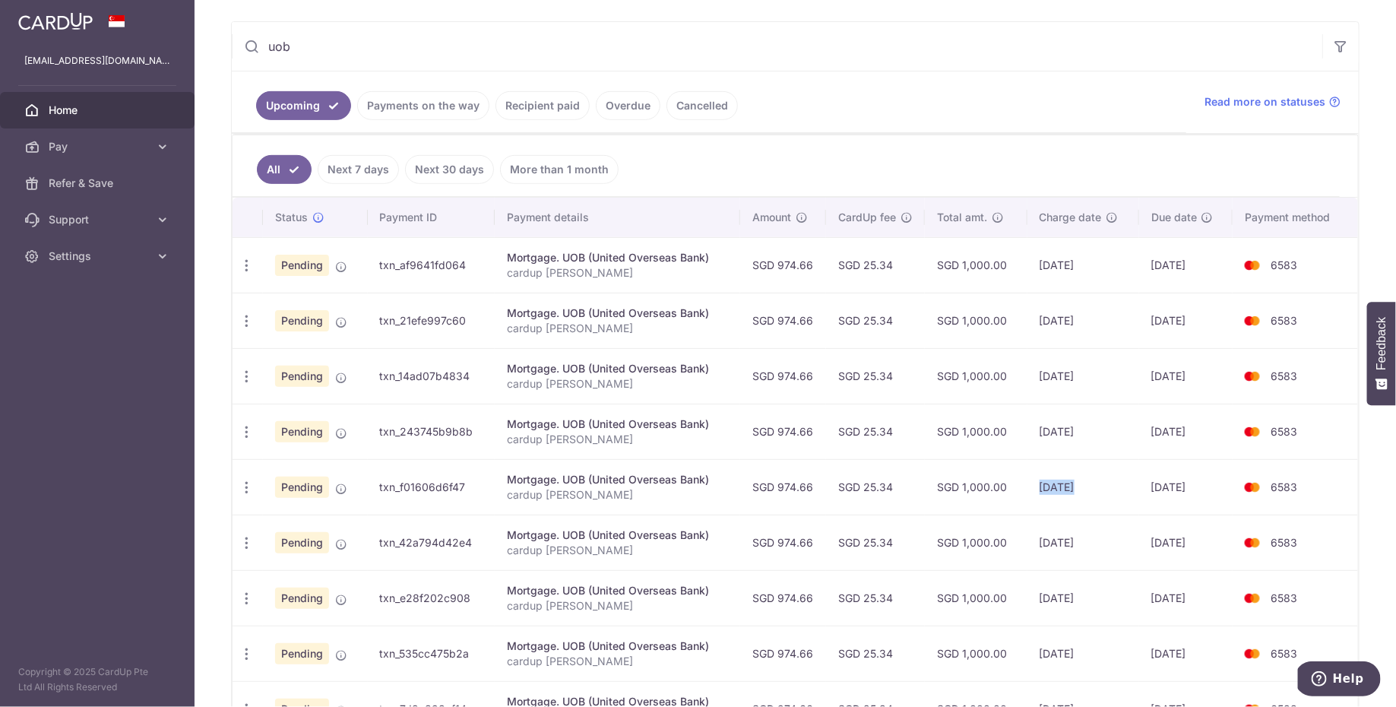
drag, startPoint x: 1069, startPoint y: 485, endPoint x: 1024, endPoint y: 485, distance: 44.8
click at [1027, 485] on td "[DATE]" at bounding box center [1083, 486] width 112 height 55
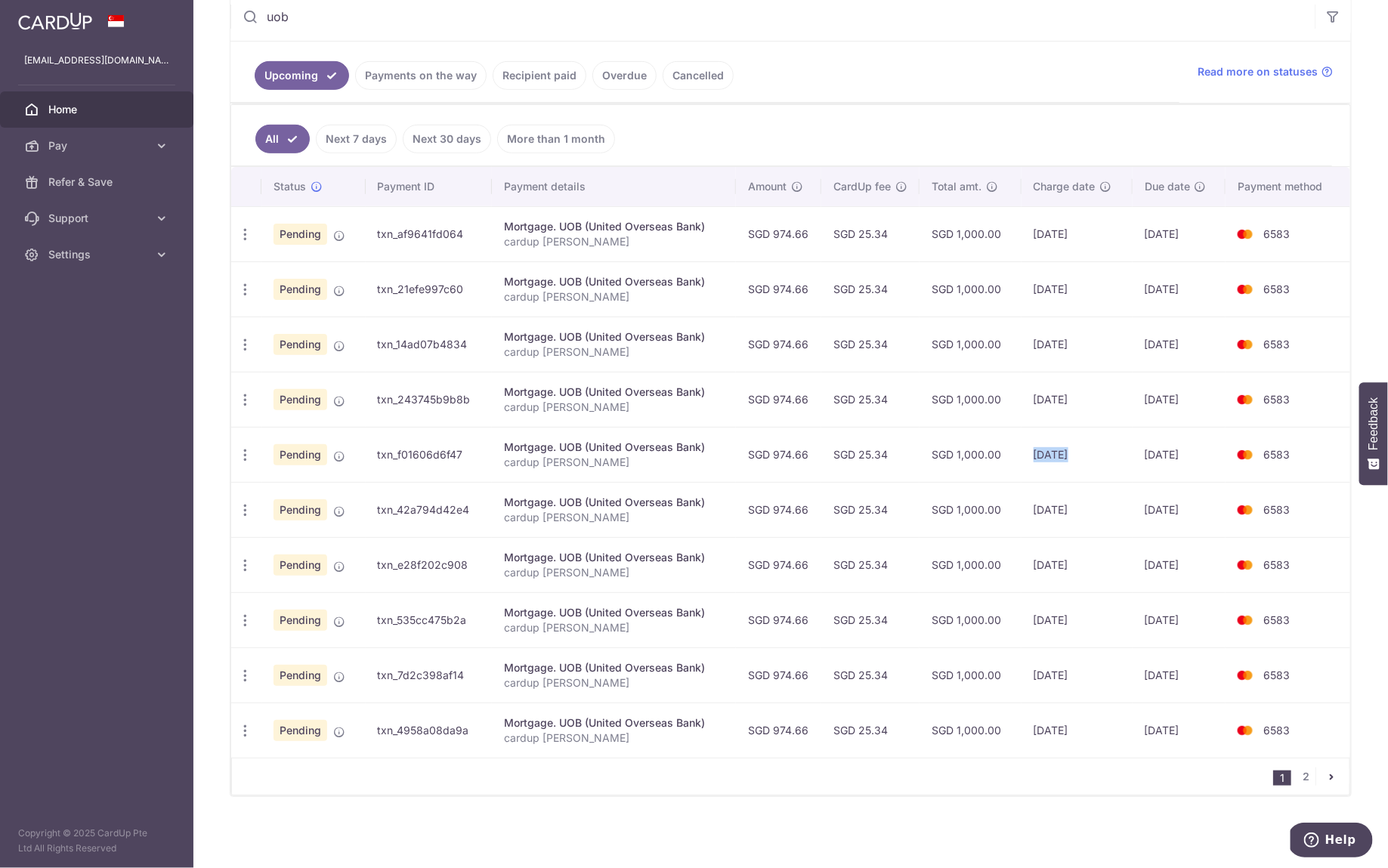
scroll to position [291, 0]
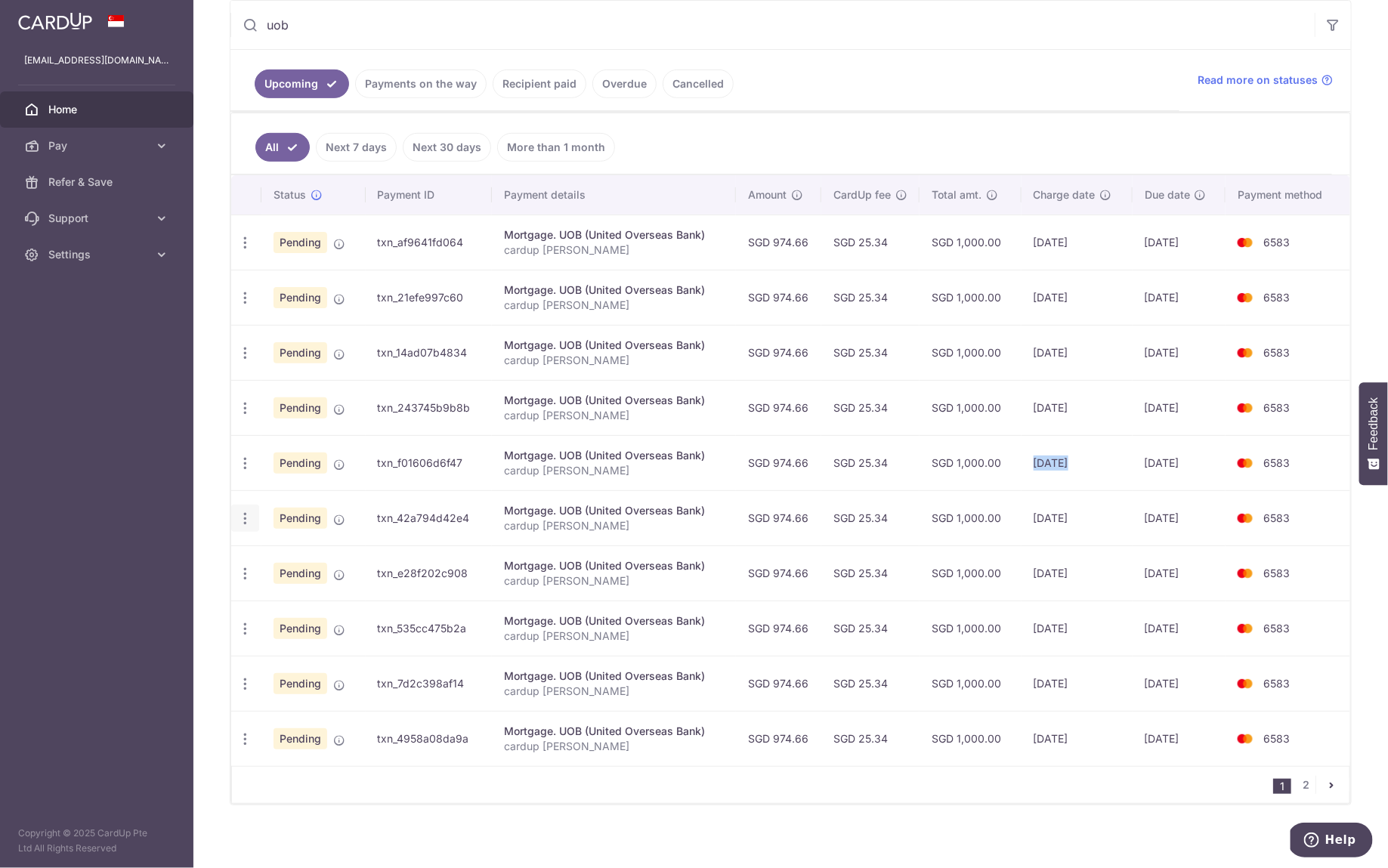
click at [244, 514] on icon "button" at bounding box center [246, 519] width 16 height 16
click at [311, 552] on span "Update payment" at bounding box center [325, 560] width 102 height 18
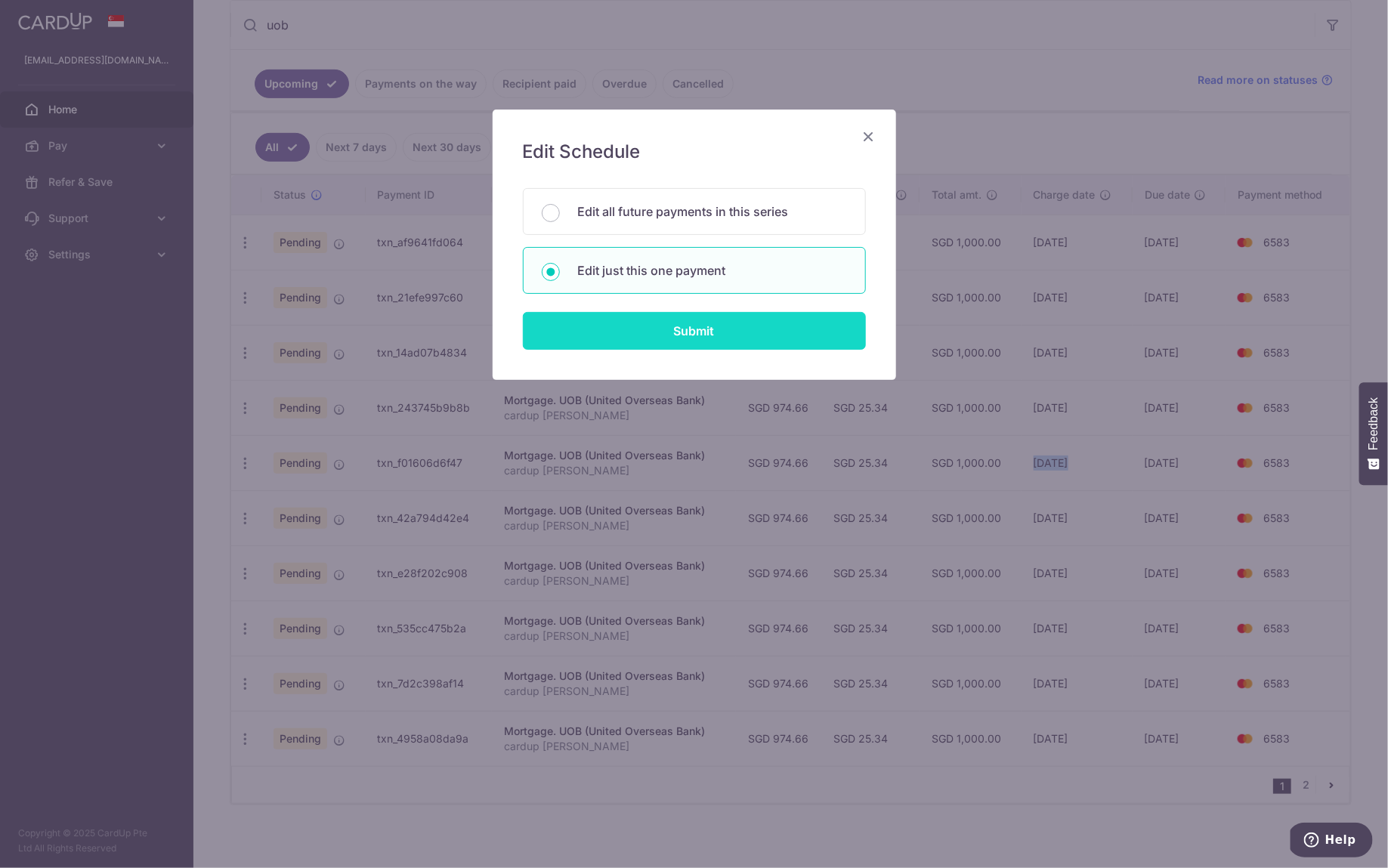
click at [674, 317] on input "Submit" at bounding box center [694, 331] width 343 height 38
radio input "true"
type input "974.66"
type input "[DATE]"
type input "cardup [PERSON_NAME]"
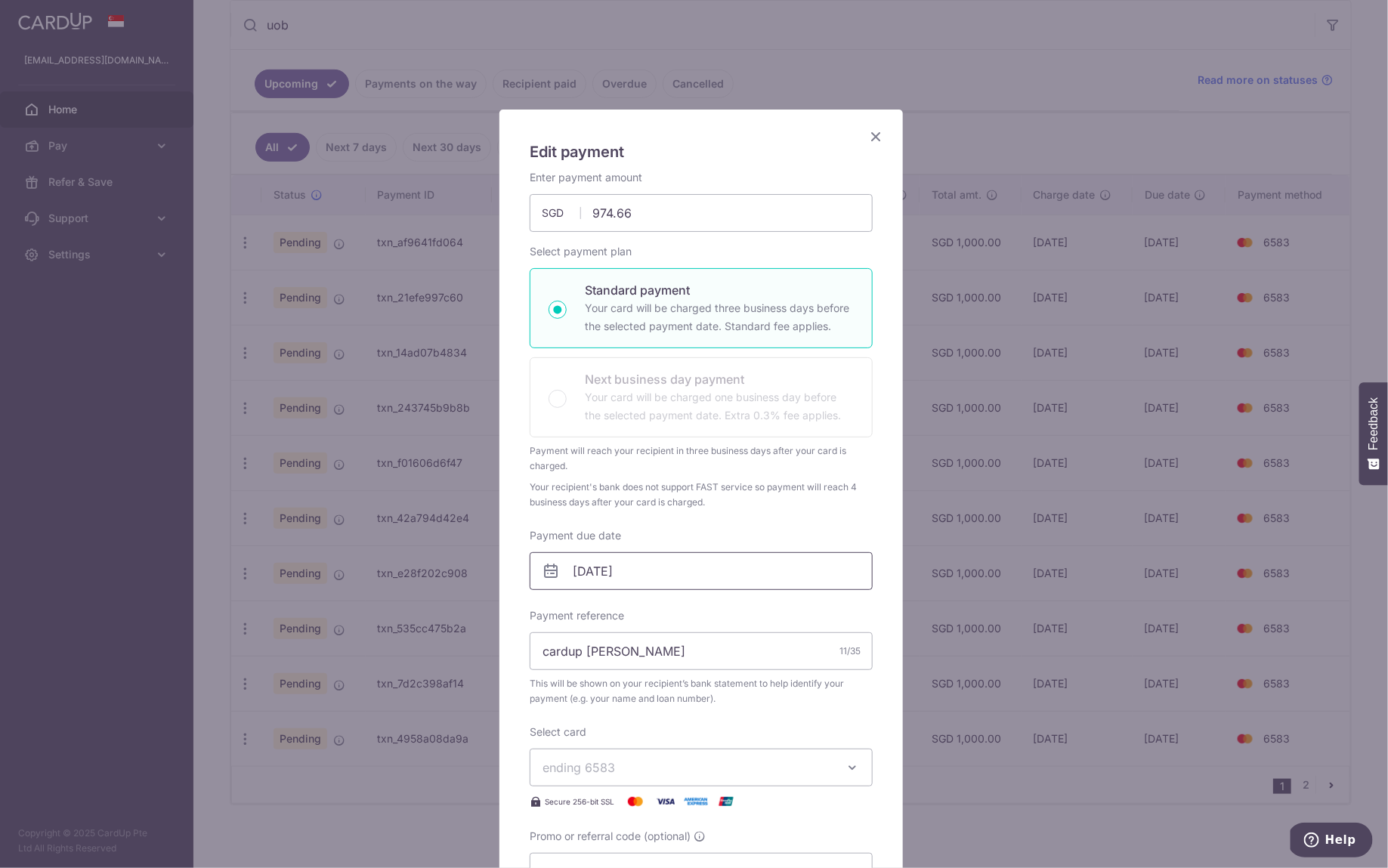
click at [666, 568] on input "09/03/2026" at bounding box center [701, 571] width 343 height 38
click at [668, 676] on link "5" at bounding box center [674, 677] width 24 height 24
type input "[DATE]"
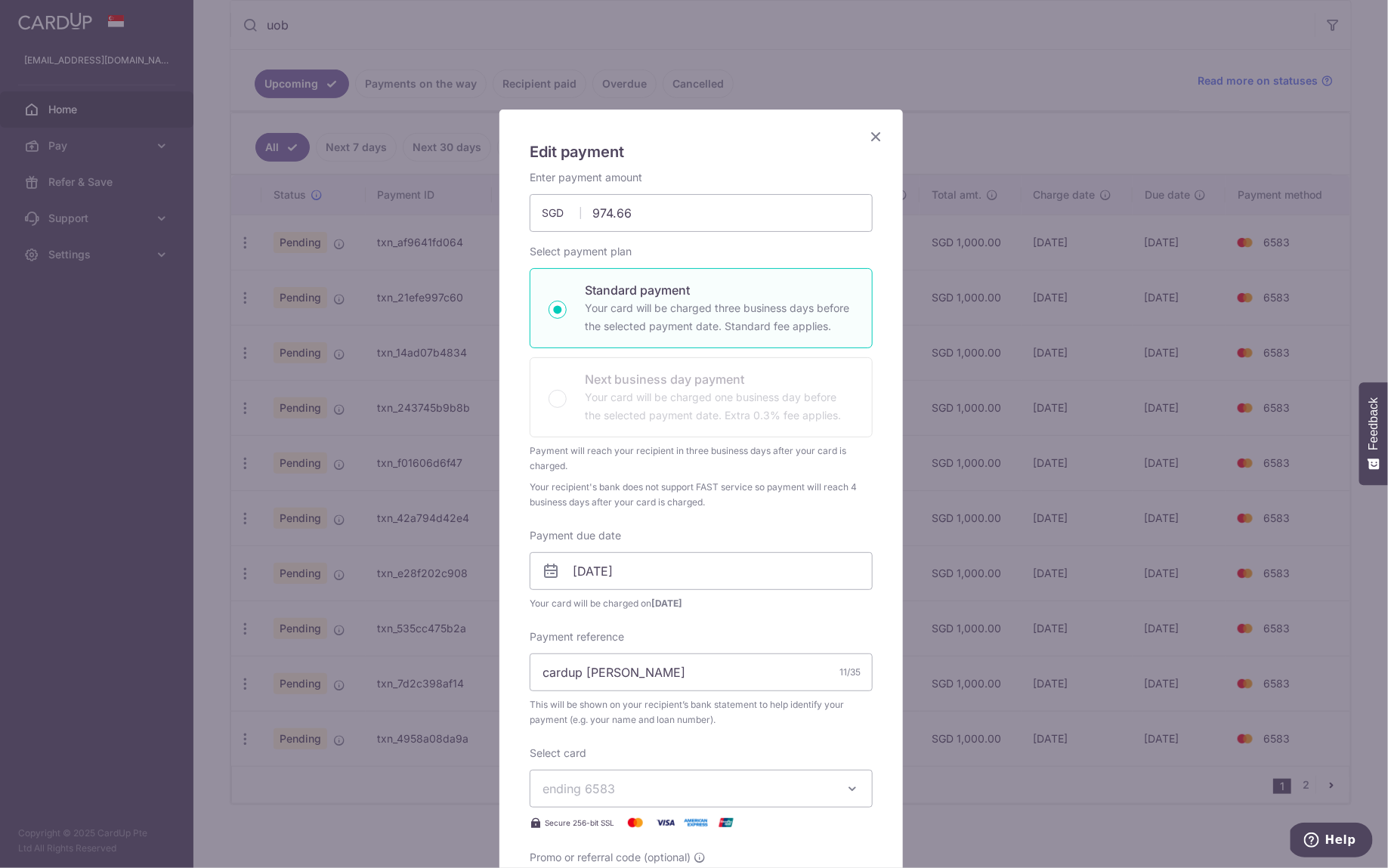
scroll to position [384, 0]
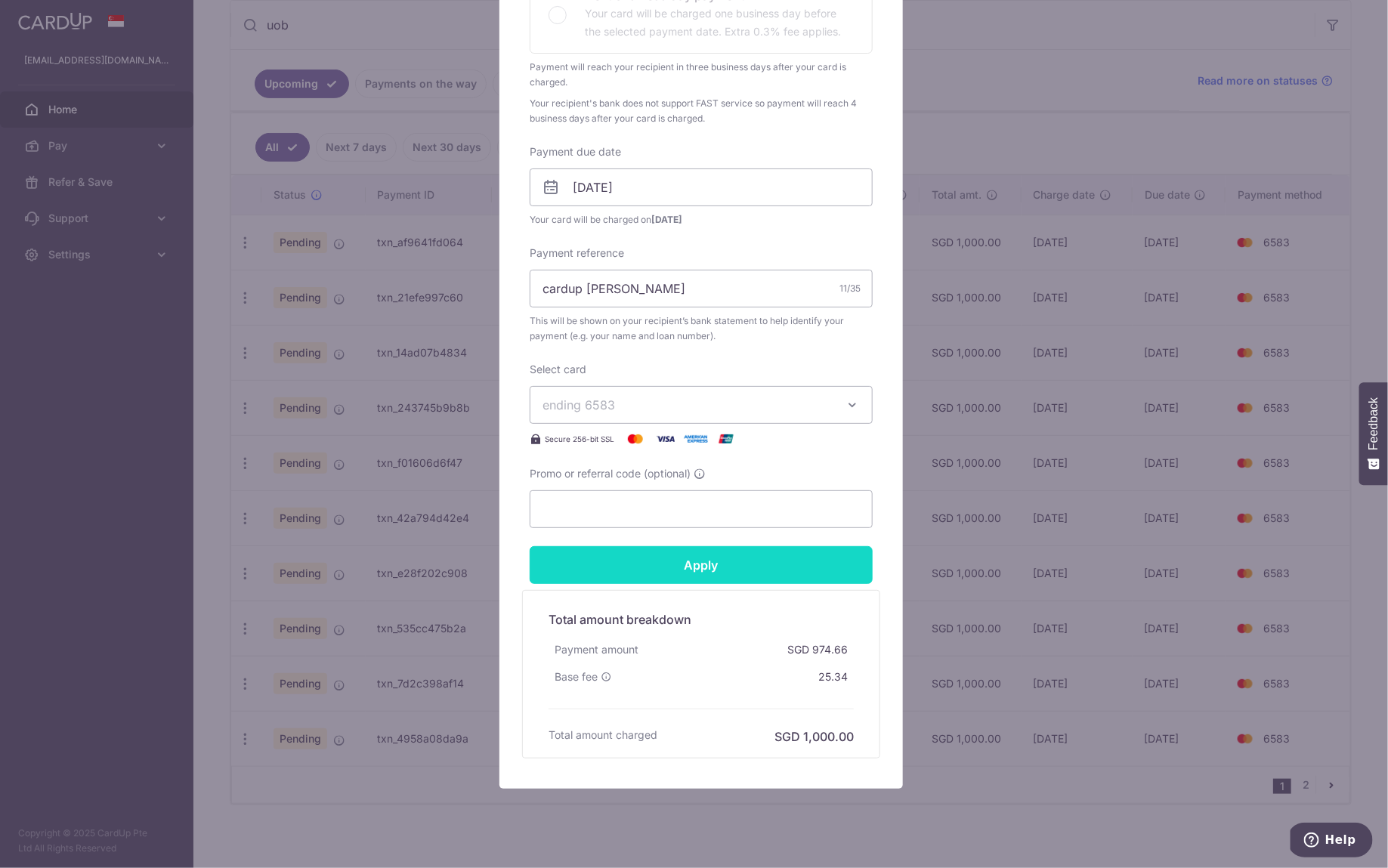
click at [772, 564] on input "Apply" at bounding box center [701, 565] width 343 height 38
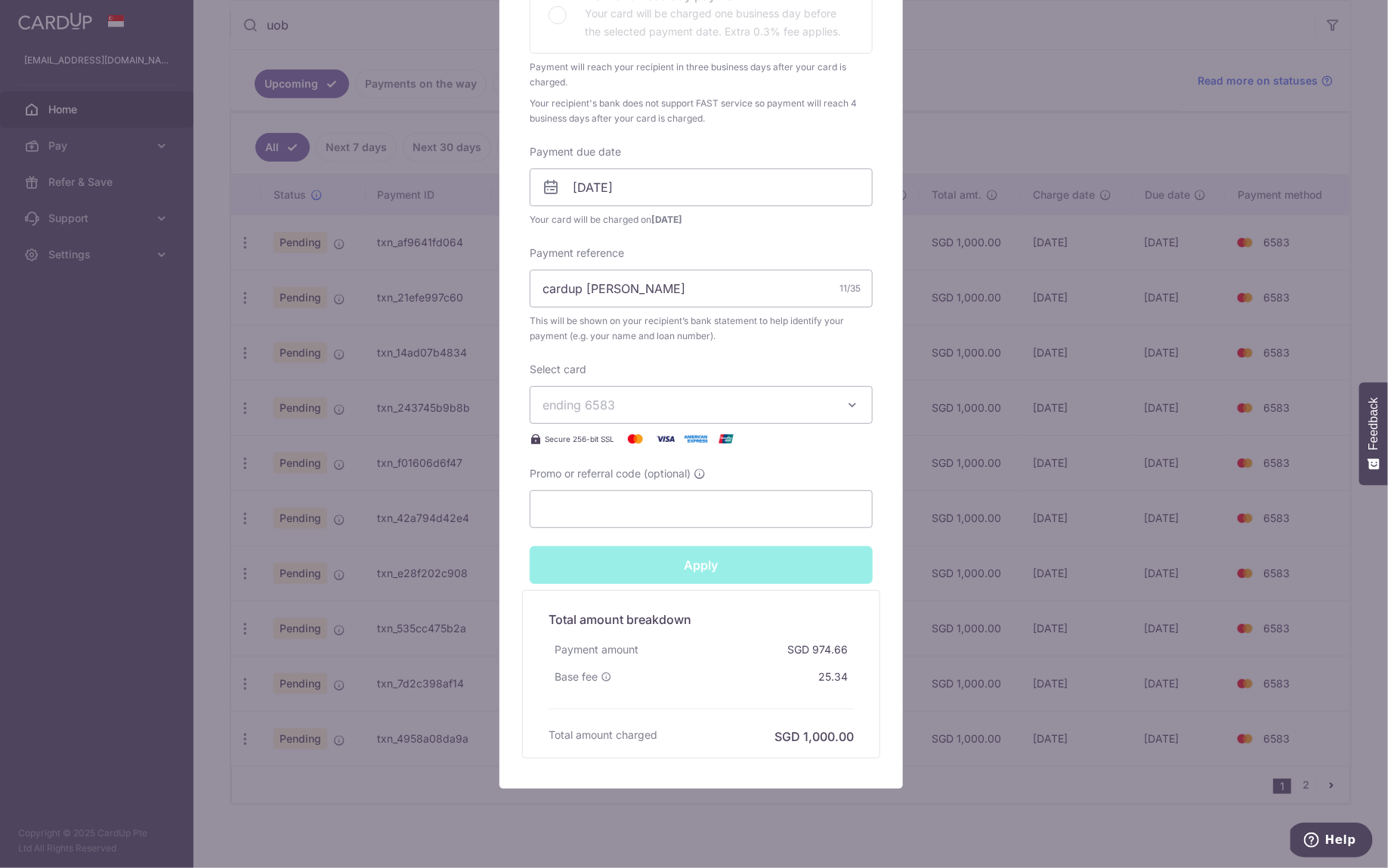
type input "Successfully Applied"
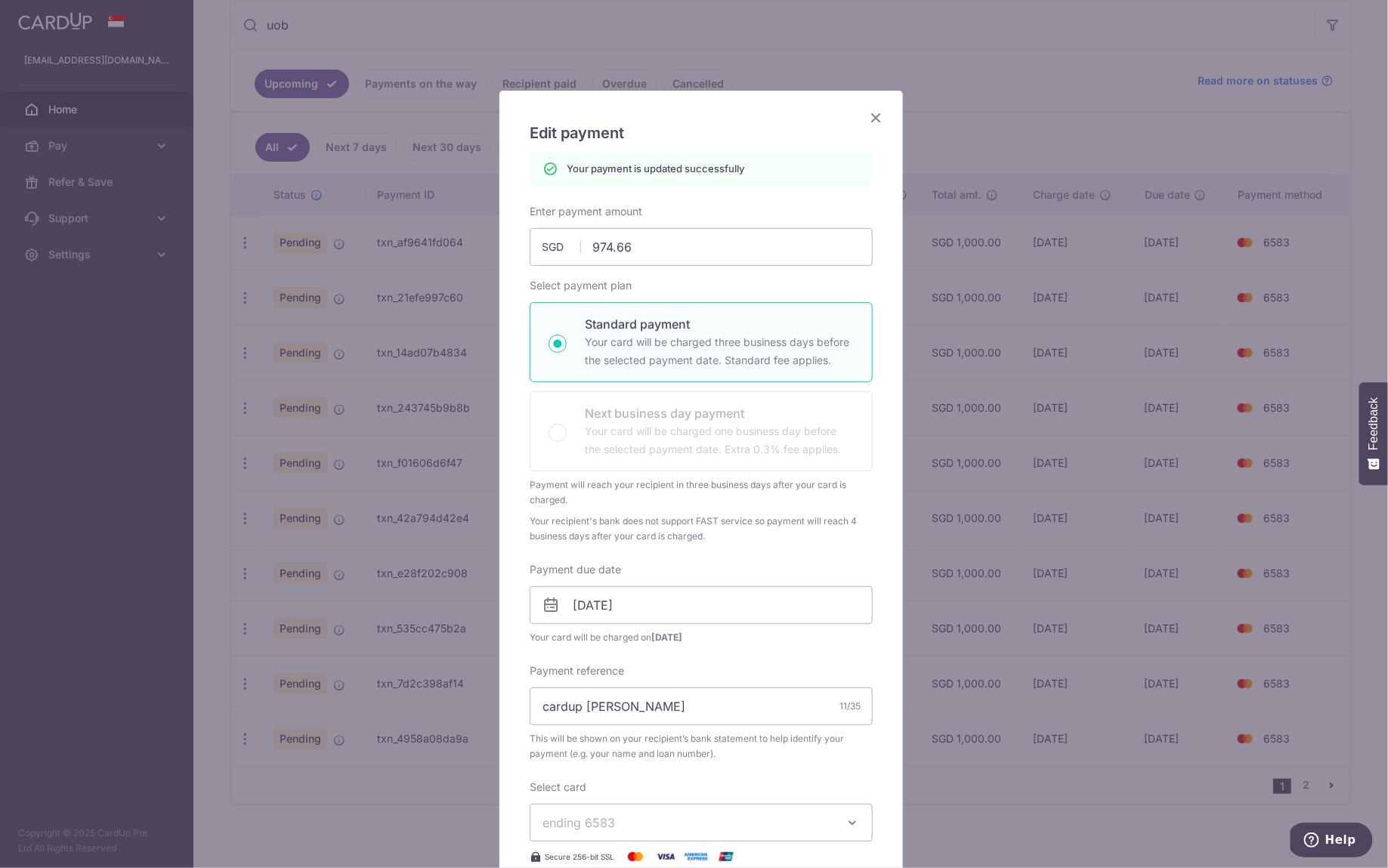
scroll to position [0, 0]
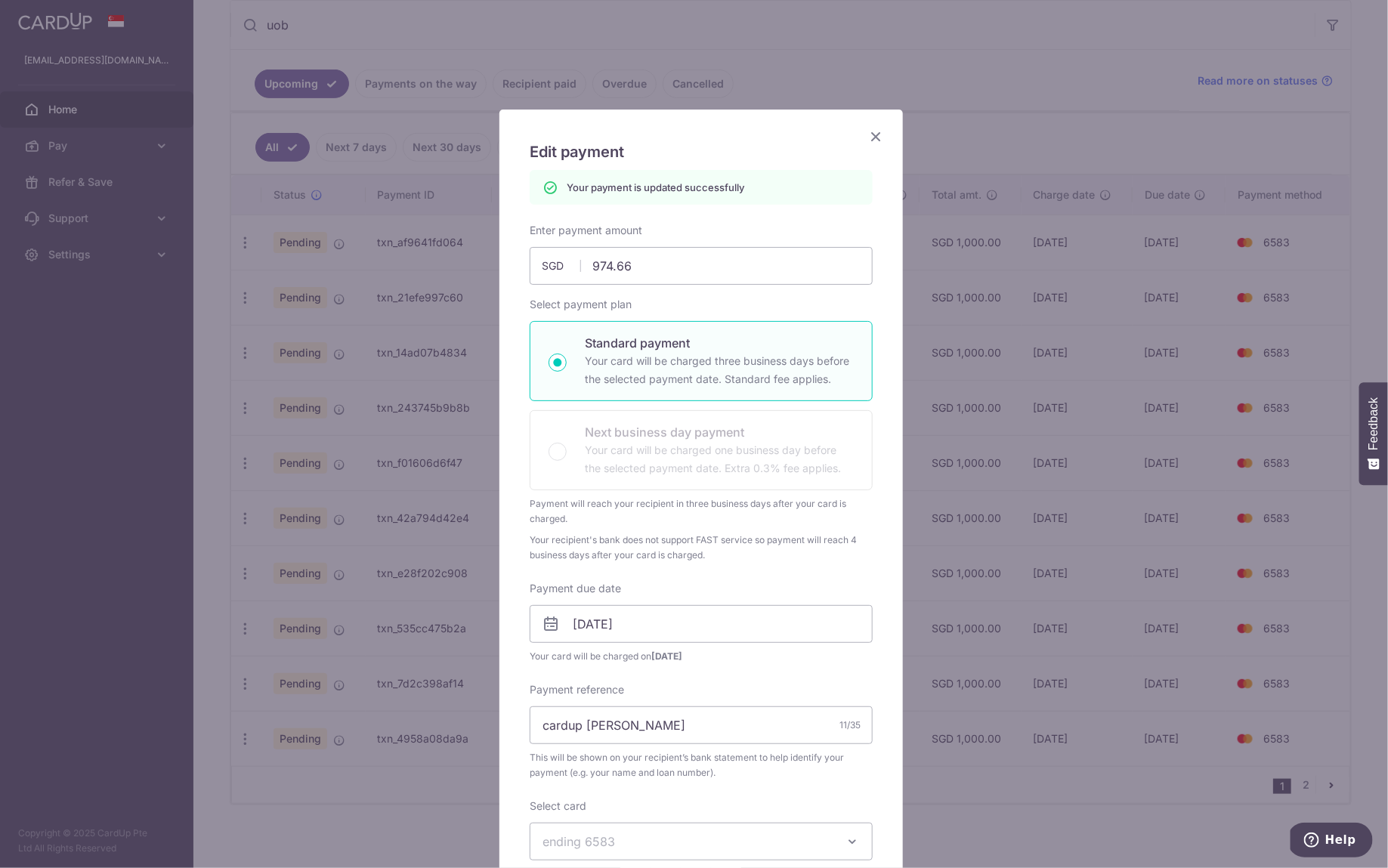
click at [867, 134] on icon "Close" at bounding box center [876, 136] width 18 height 19
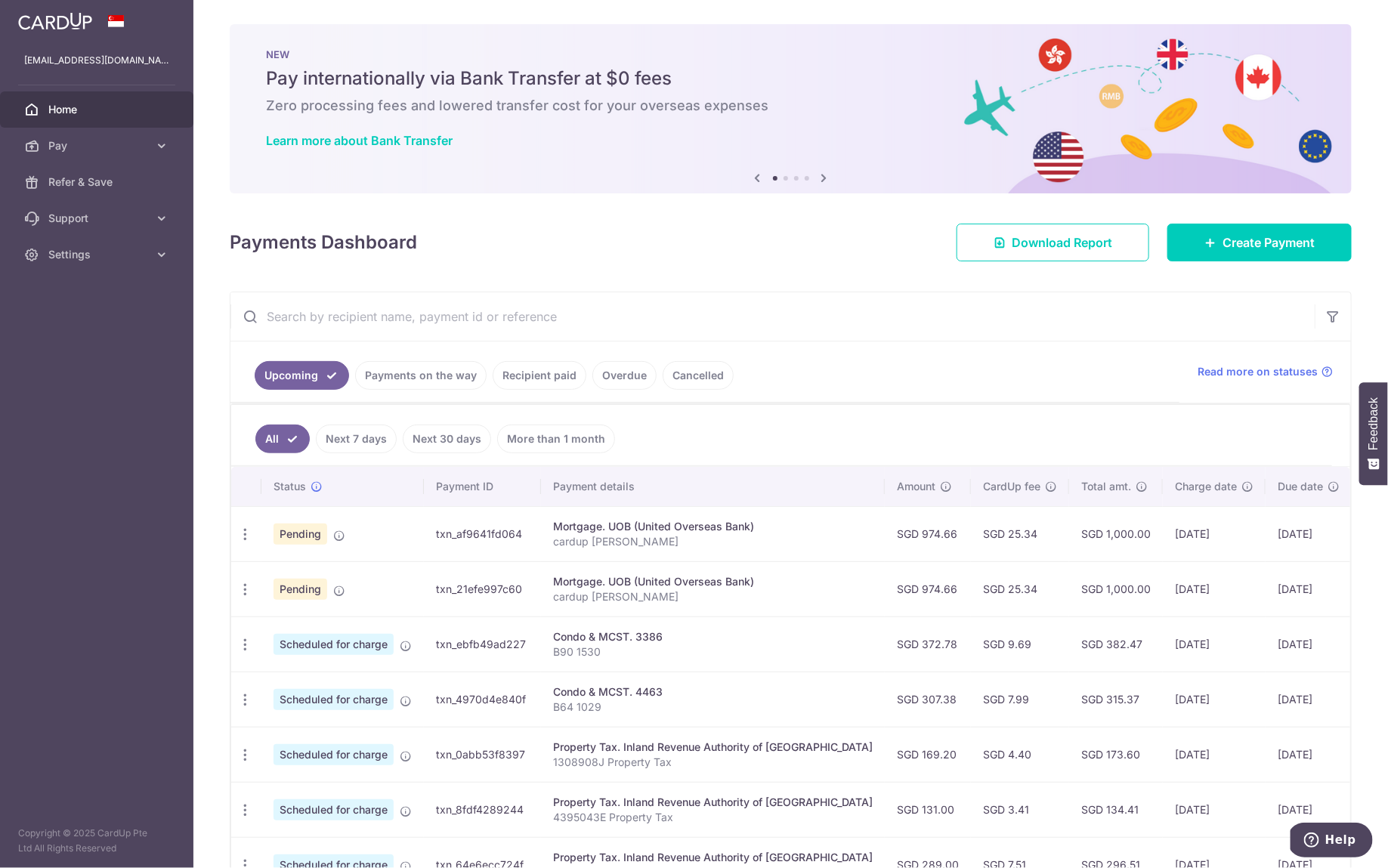
type input "uob"
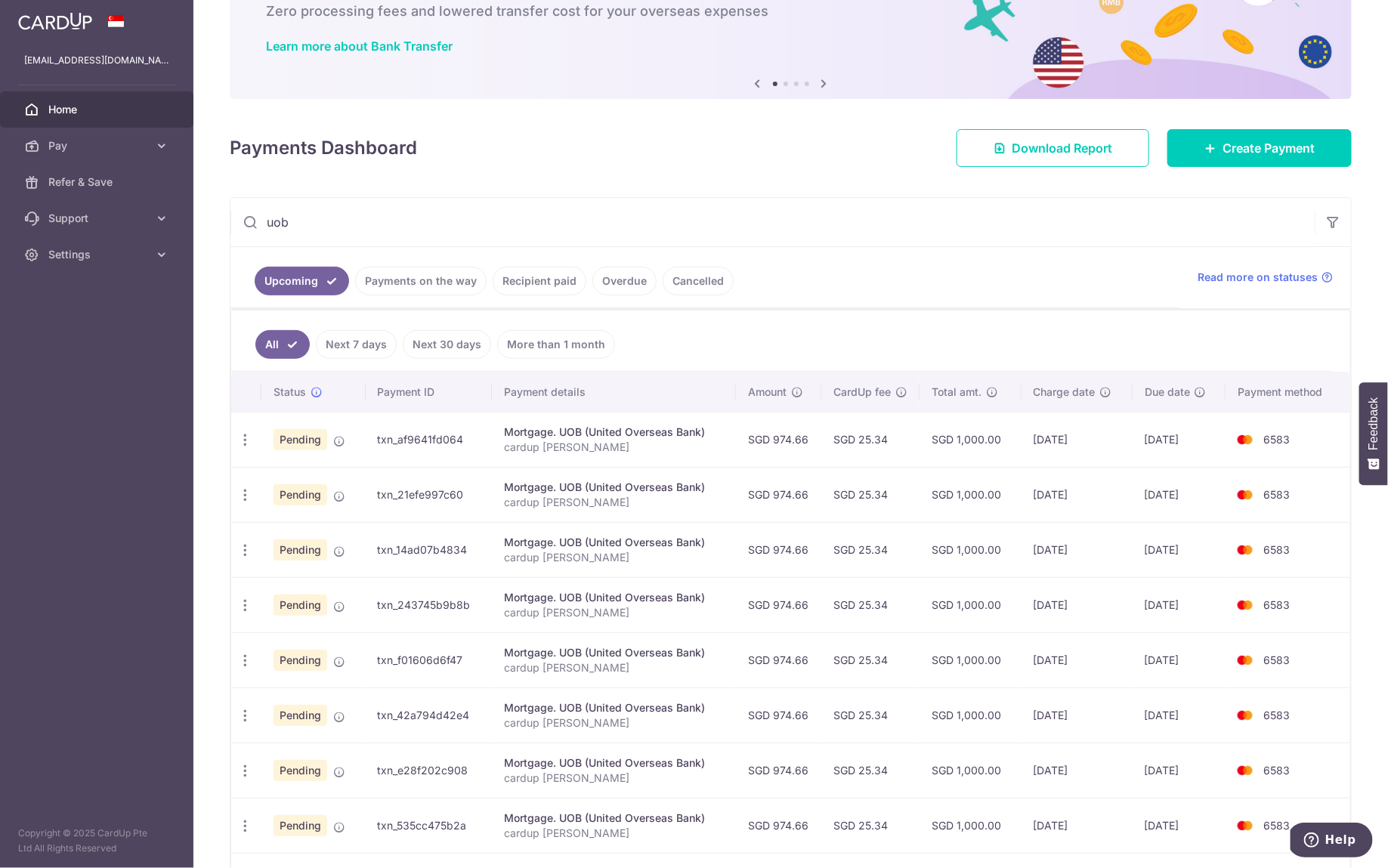
scroll to position [102, 0]
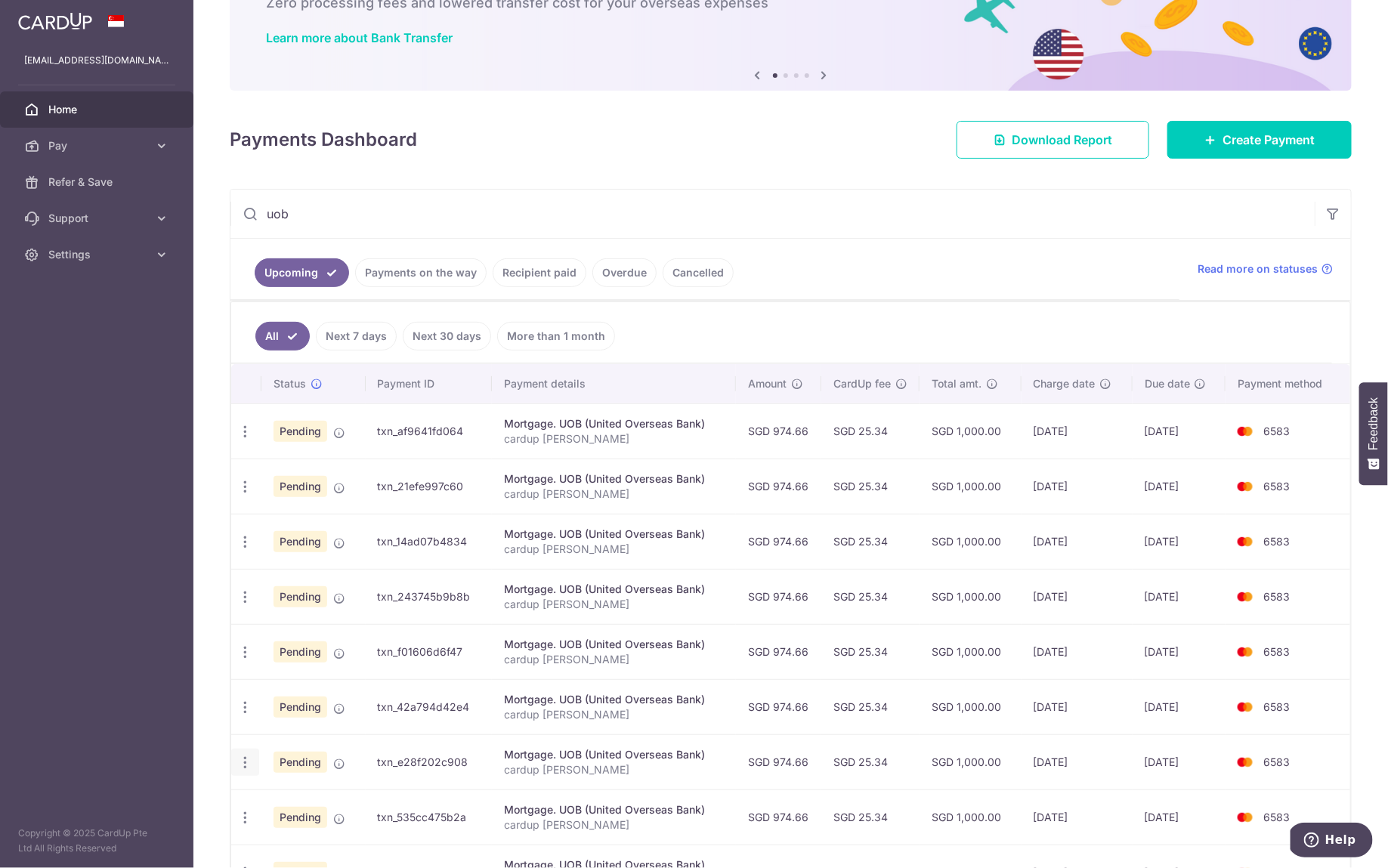
click at [248, 757] on icon "button" at bounding box center [246, 763] width 16 height 16
click at [313, 794] on span "Update payment" at bounding box center [325, 803] width 102 height 18
radio input "true"
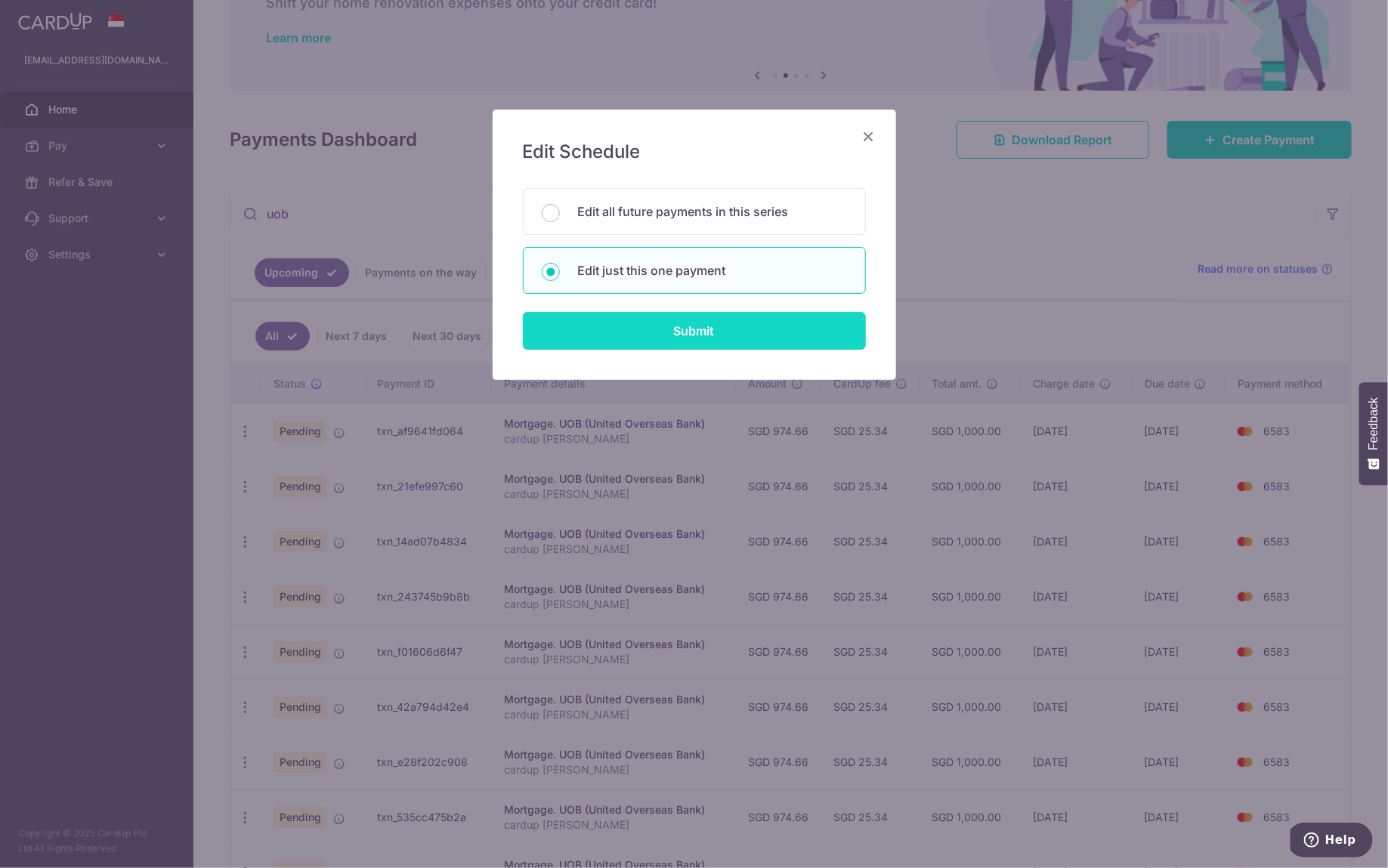
click at [723, 335] on input "Submit" at bounding box center [694, 331] width 343 height 38
radio input "true"
type input "974.66"
type input "09/04/2026"
type input "cardup [PERSON_NAME]"
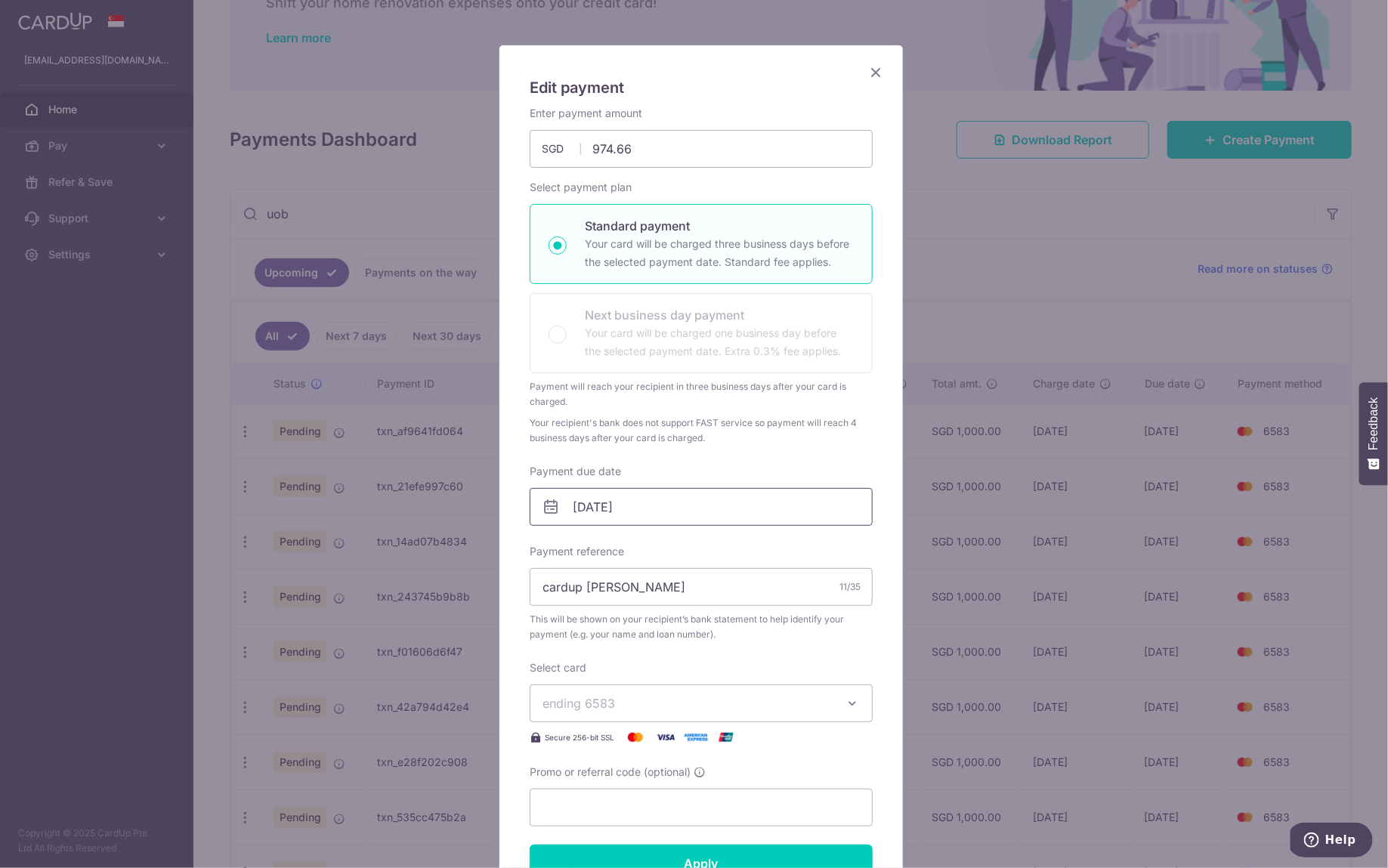
scroll to position [78, 0]
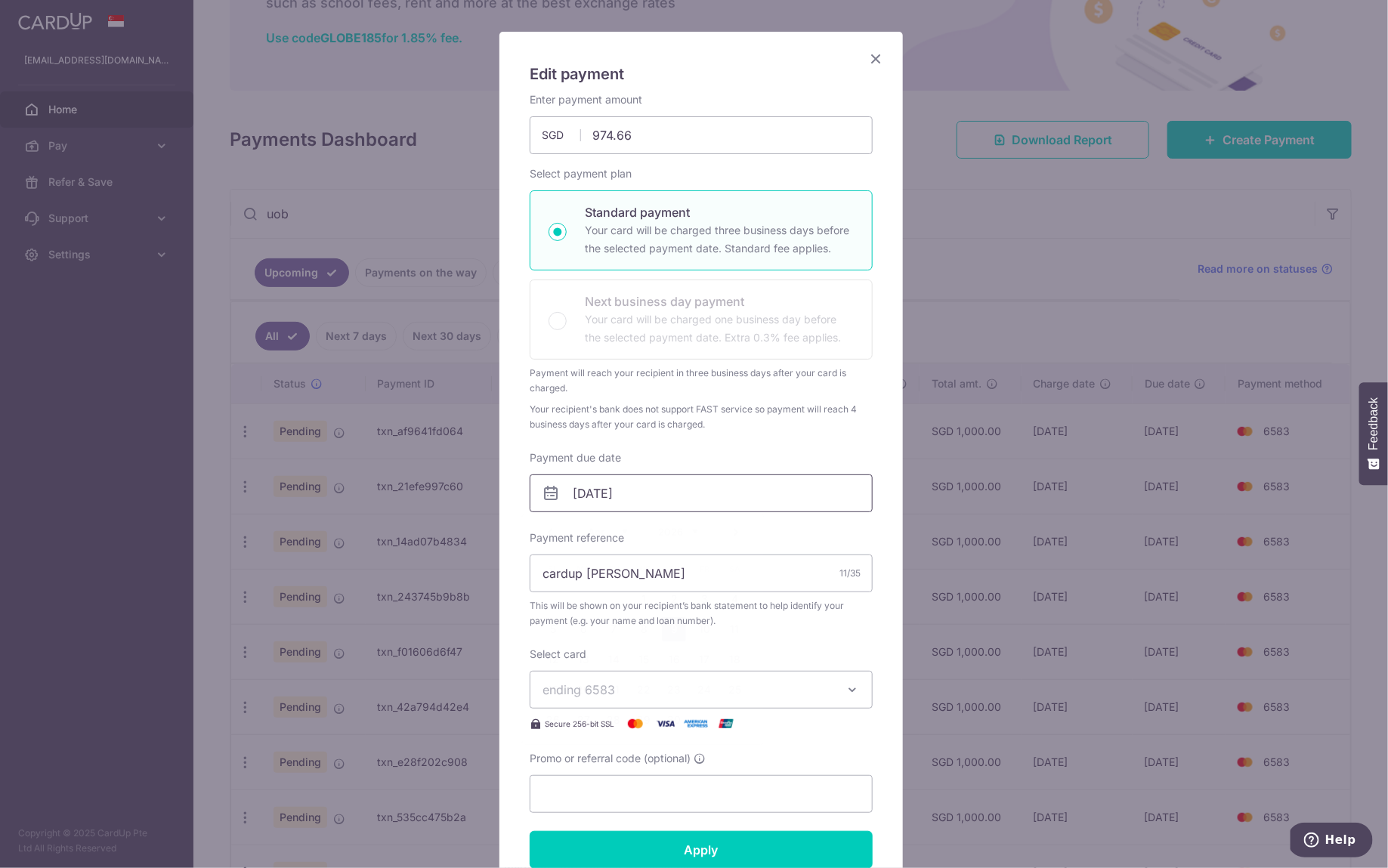
click at [658, 495] on input "09/04/2026" at bounding box center [701, 493] width 343 height 38
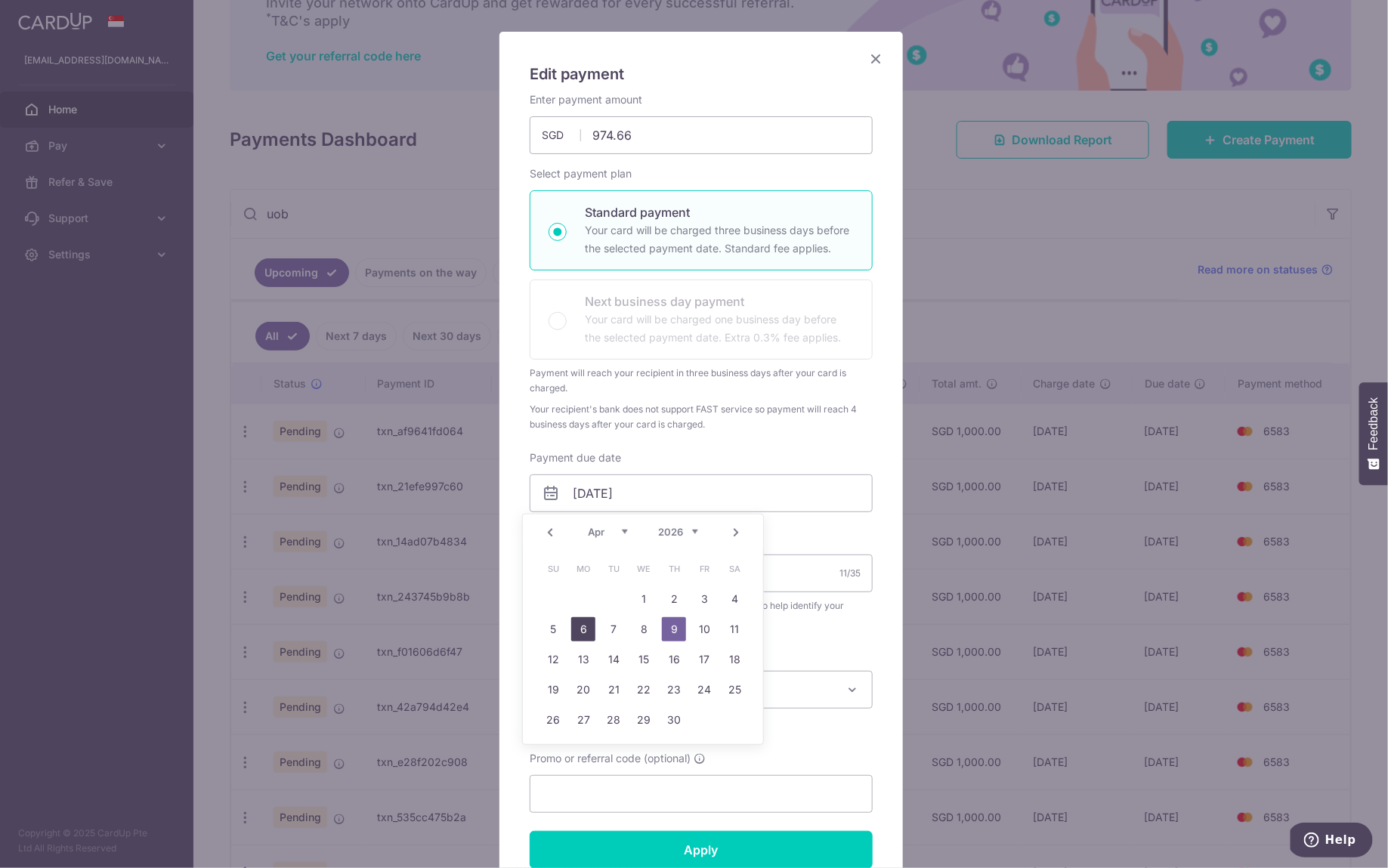
click at [584, 627] on link "6" at bounding box center [583, 629] width 24 height 24
type input "[DATE]"
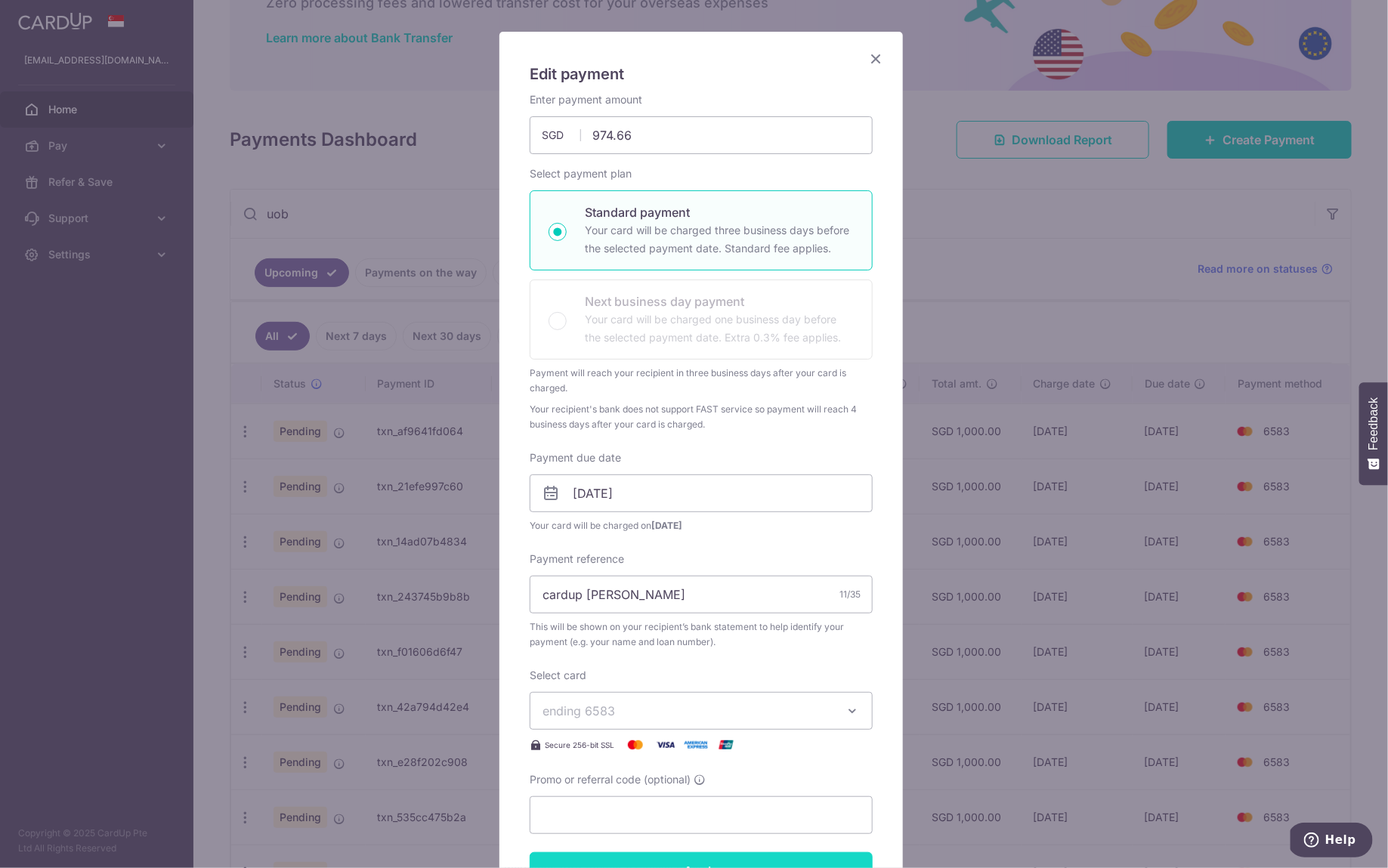
click at [742, 857] on input "Apply" at bounding box center [701, 871] width 343 height 38
type input "Successfully Applied"
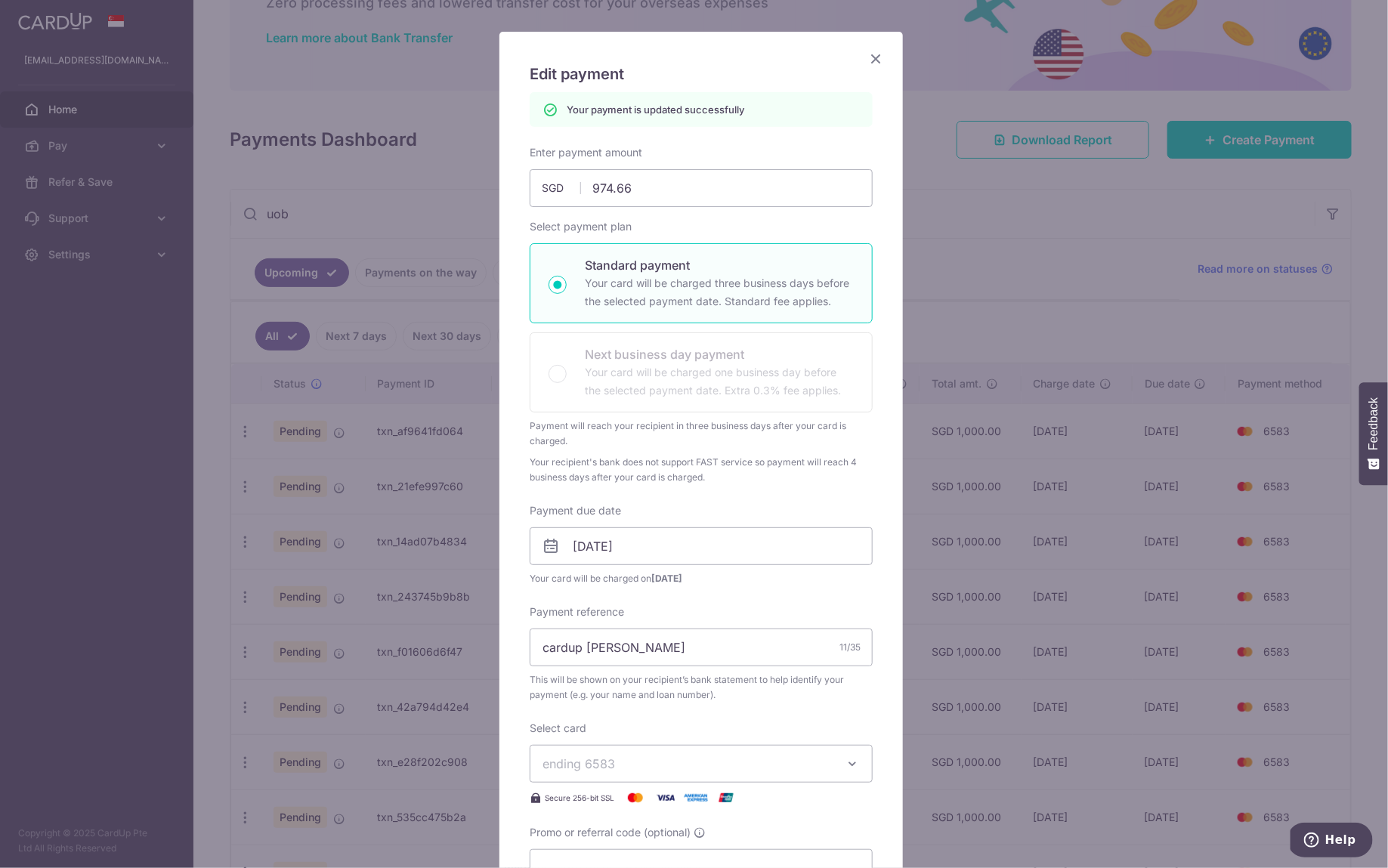
click at [867, 65] on icon "Close" at bounding box center [876, 58] width 18 height 19
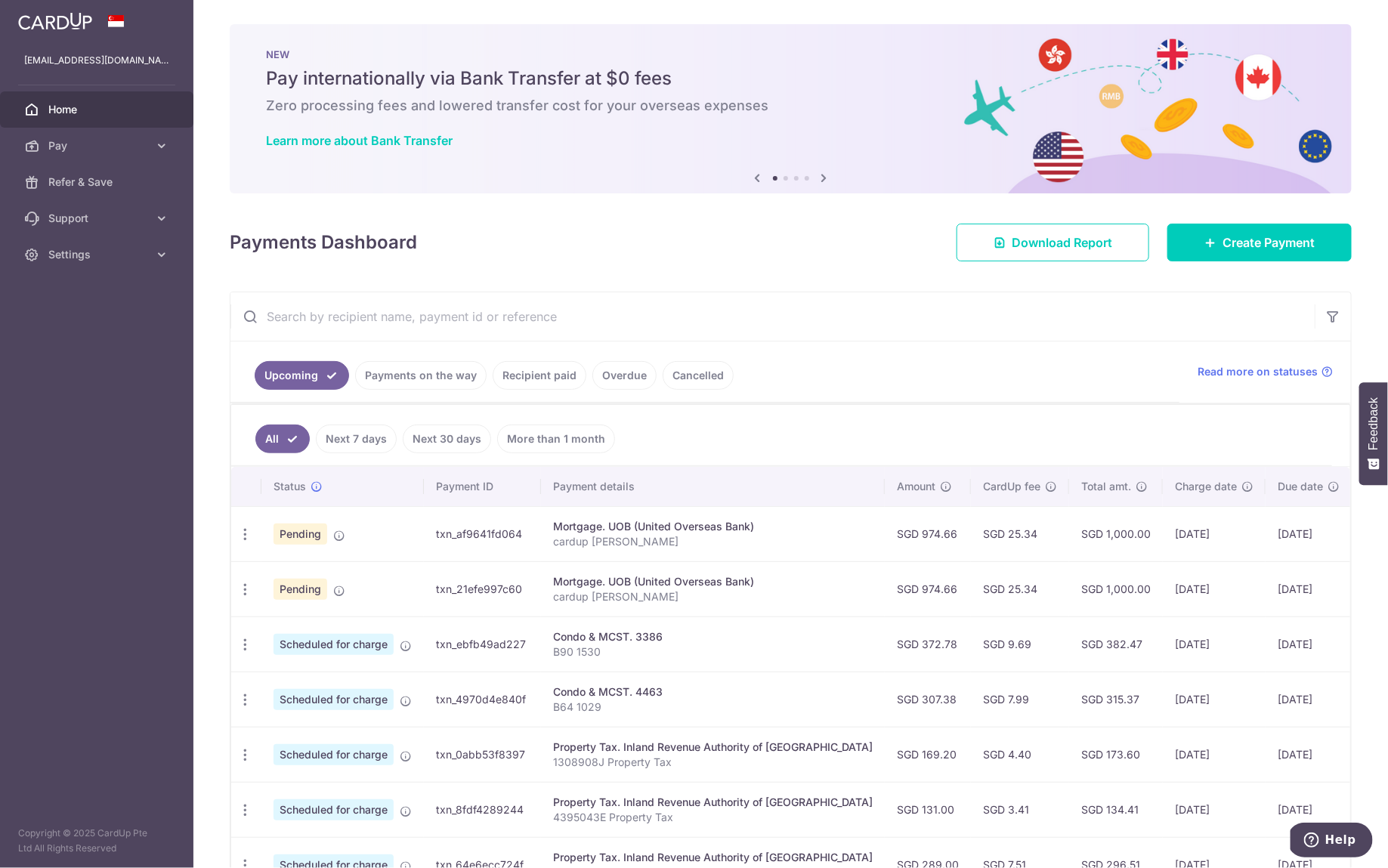
click at [511, 316] on input "text" at bounding box center [773, 316] width 1084 height 49
type input "uob"
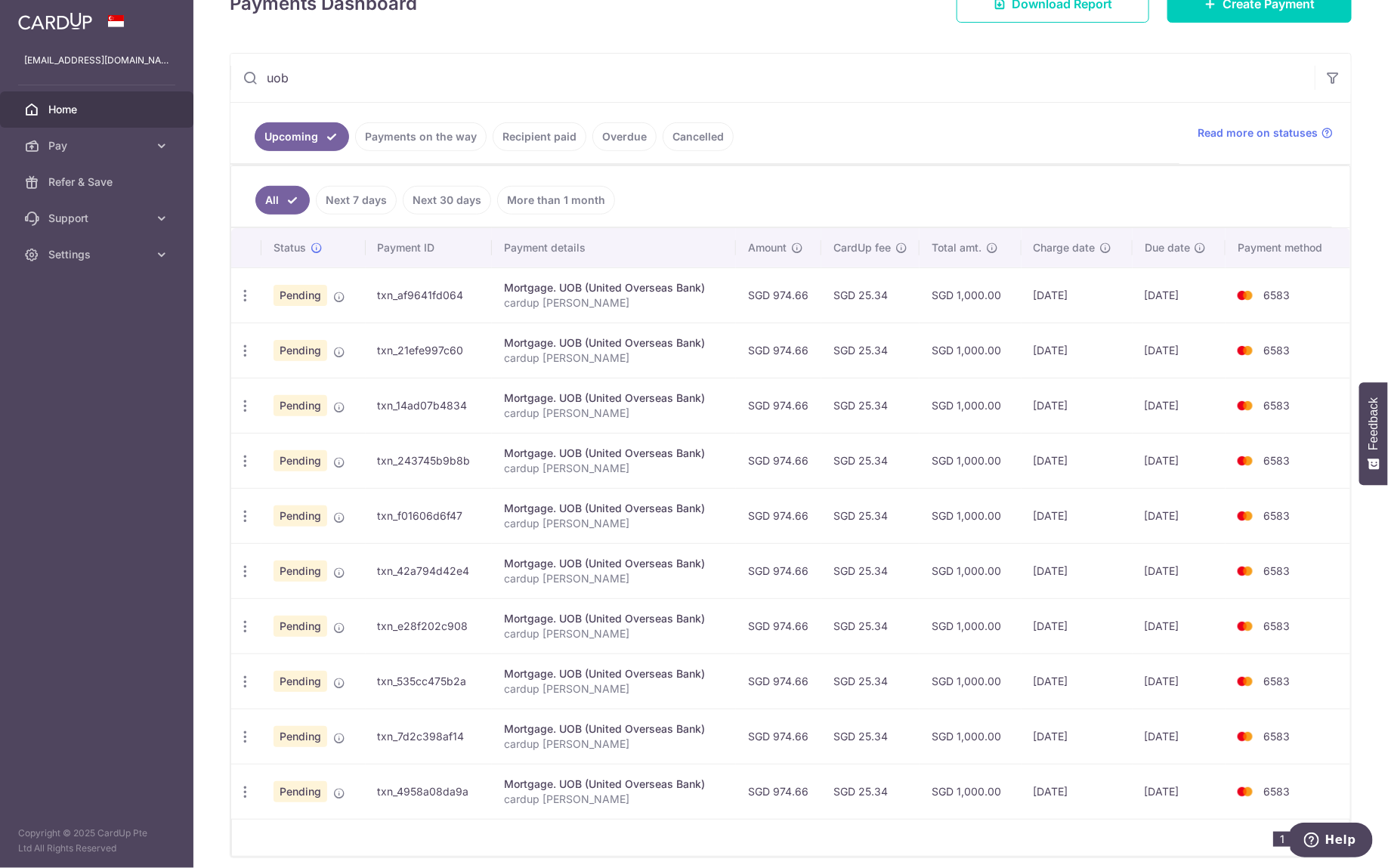
scroll to position [241, 0]
drag, startPoint x: 1063, startPoint y: 672, endPoint x: 964, endPoint y: 682, distance: 99.5
click at [964, 682] on tr "Update payment Cancel payment Pending txn_535cc475b2a Mortgage. UOB (United Ove…" at bounding box center [790, 678] width 1119 height 55
click at [251, 678] on icon "button" at bounding box center [246, 680] width 16 height 16
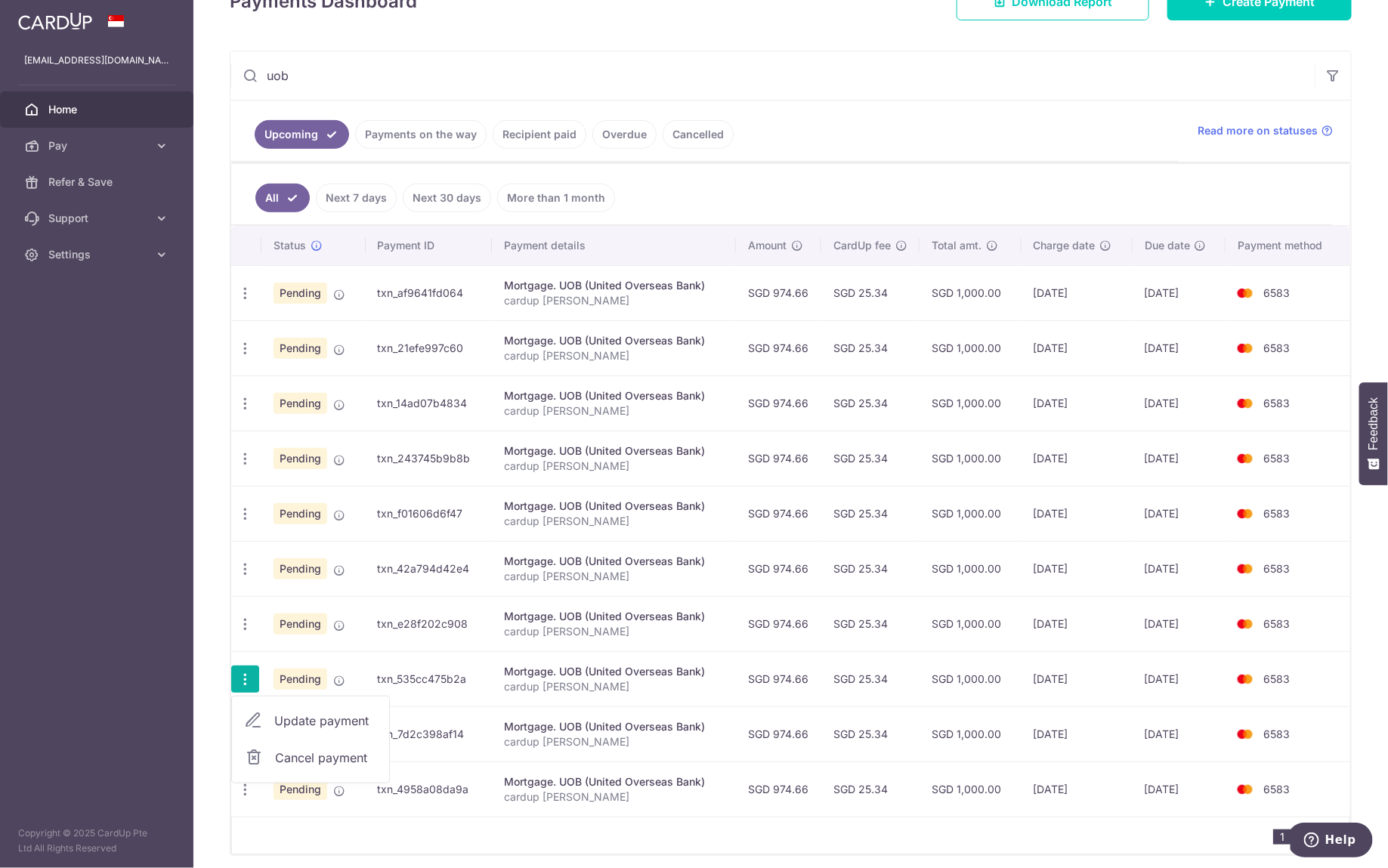
click at [334, 712] on span "Update payment" at bounding box center [325, 721] width 102 height 18
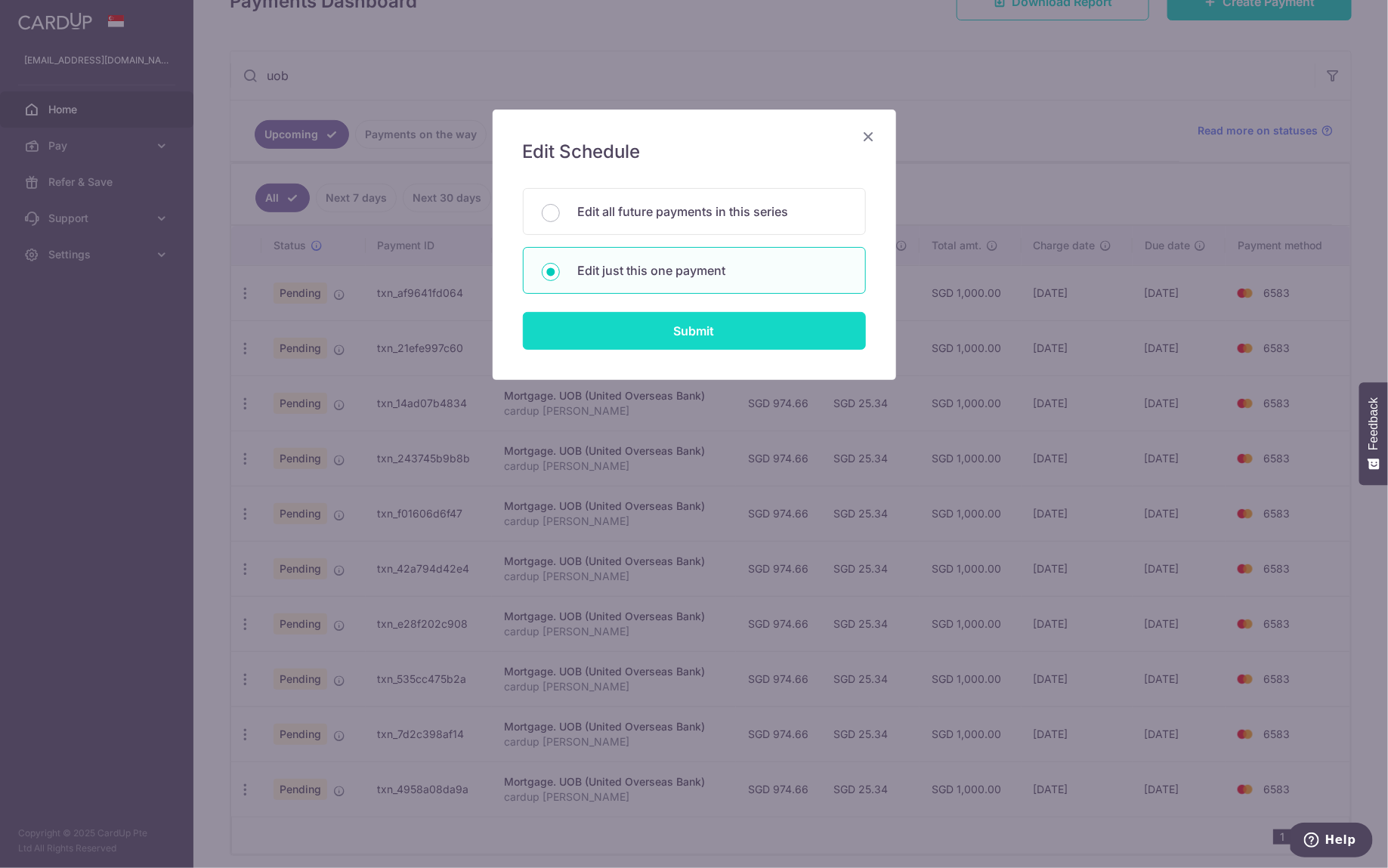
click at [610, 329] on input "Submit" at bounding box center [694, 331] width 343 height 38
radio input "true"
type input "974.66"
type input "[DATE]"
type input "cardup [PERSON_NAME]"
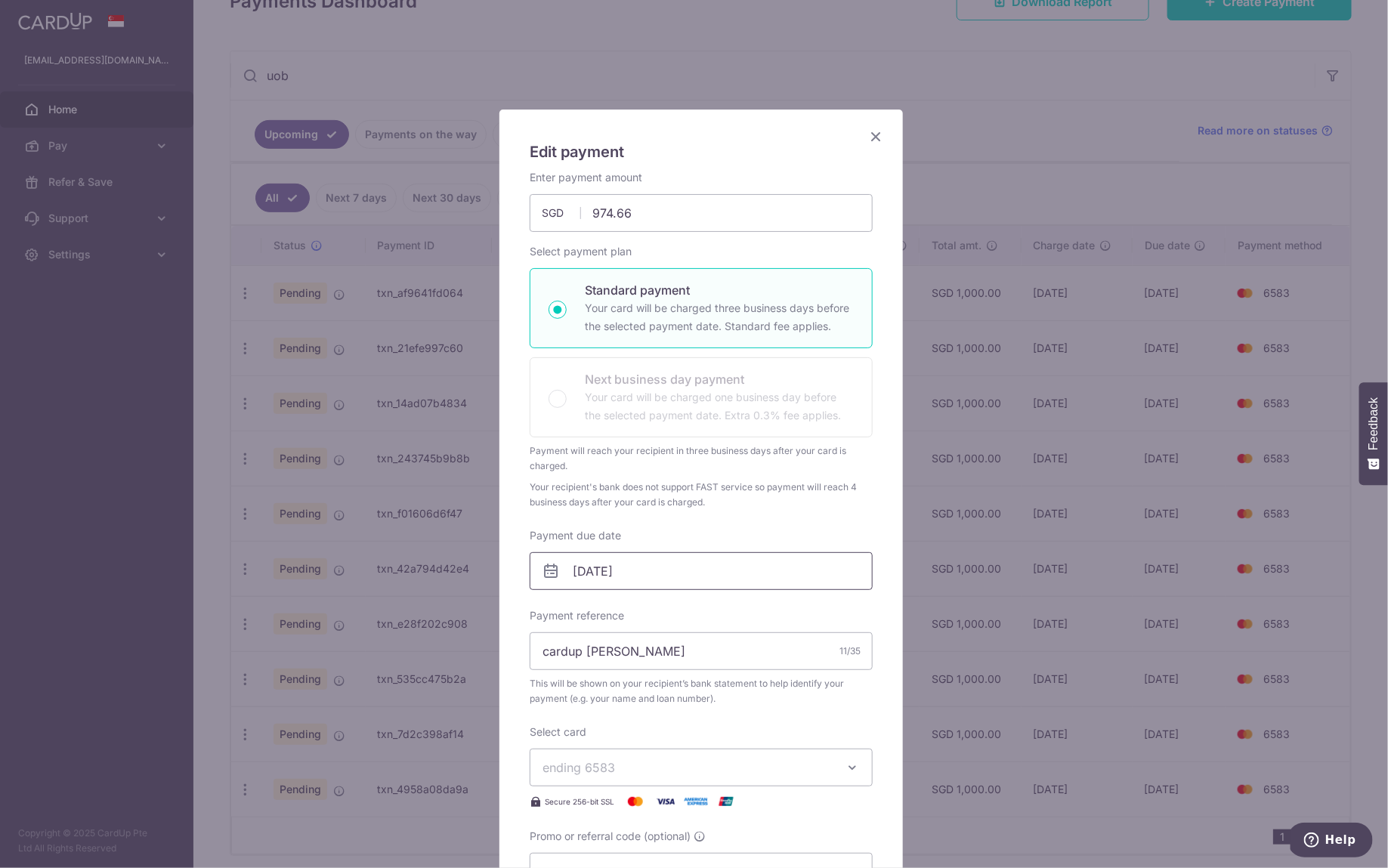
click at [678, 567] on input "09/05/2026" at bounding box center [701, 571] width 343 height 38
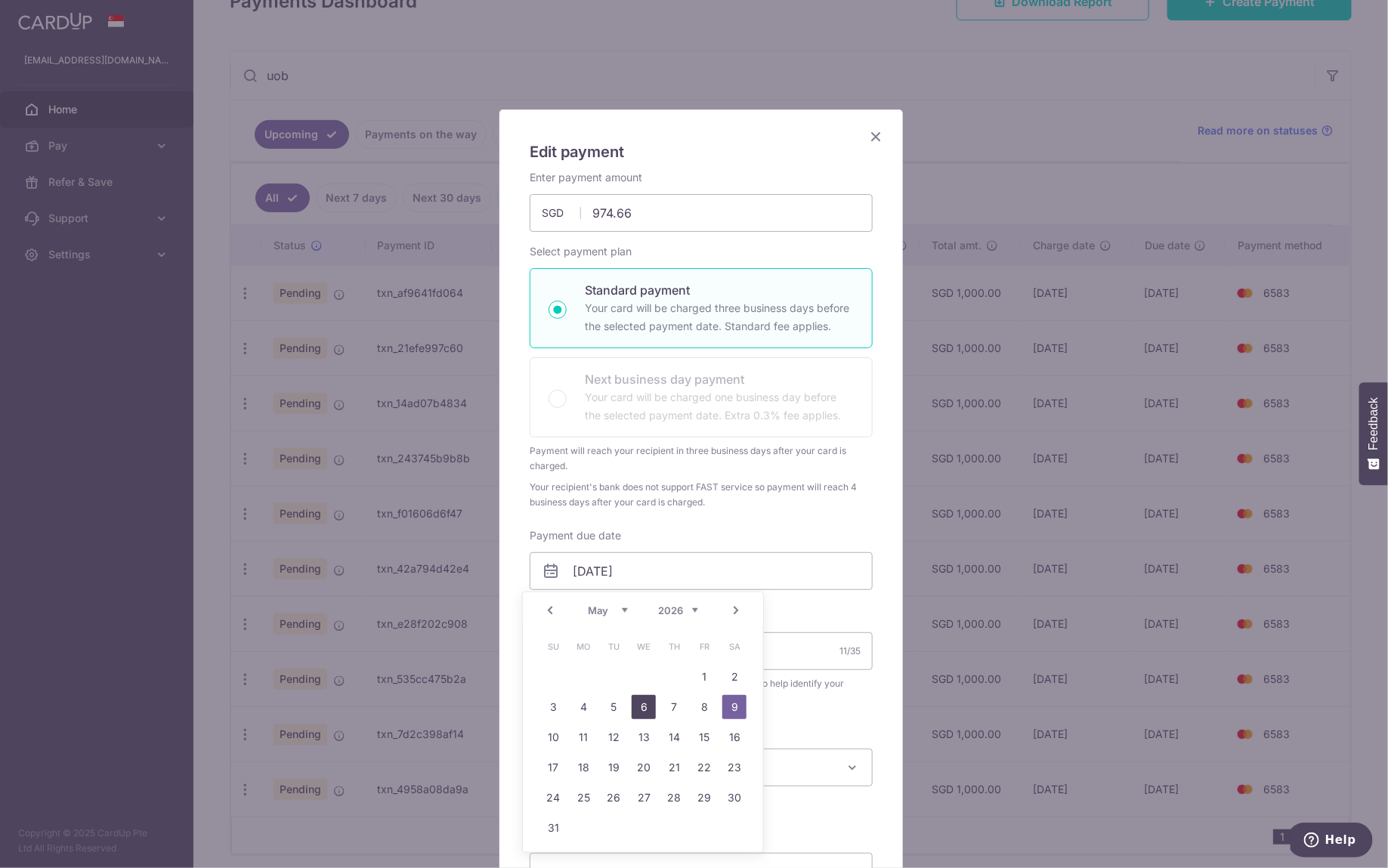
click at [645, 706] on link "6" at bounding box center [643, 707] width 24 height 24
type input "[DATE]"
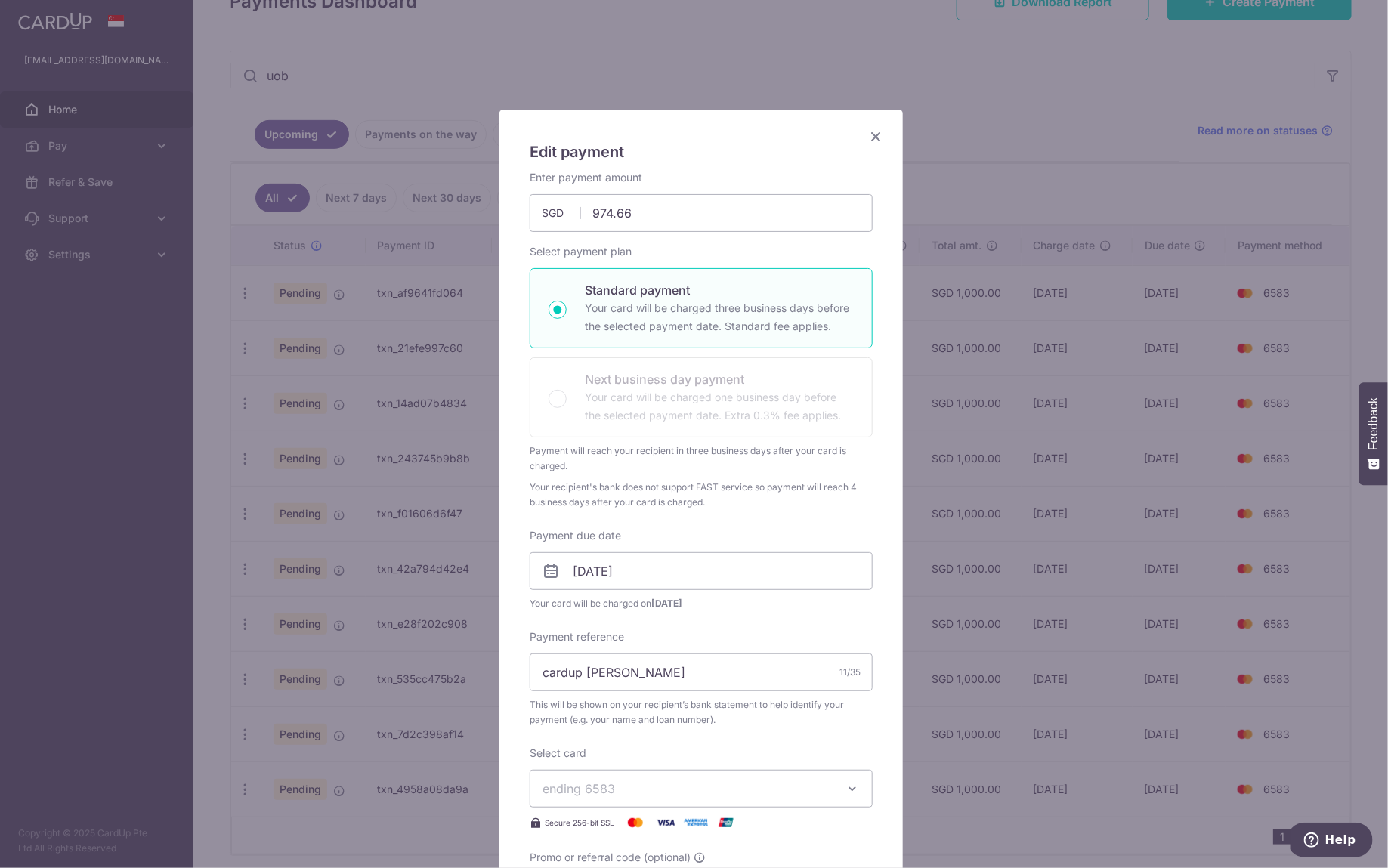
scroll to position [411, 0]
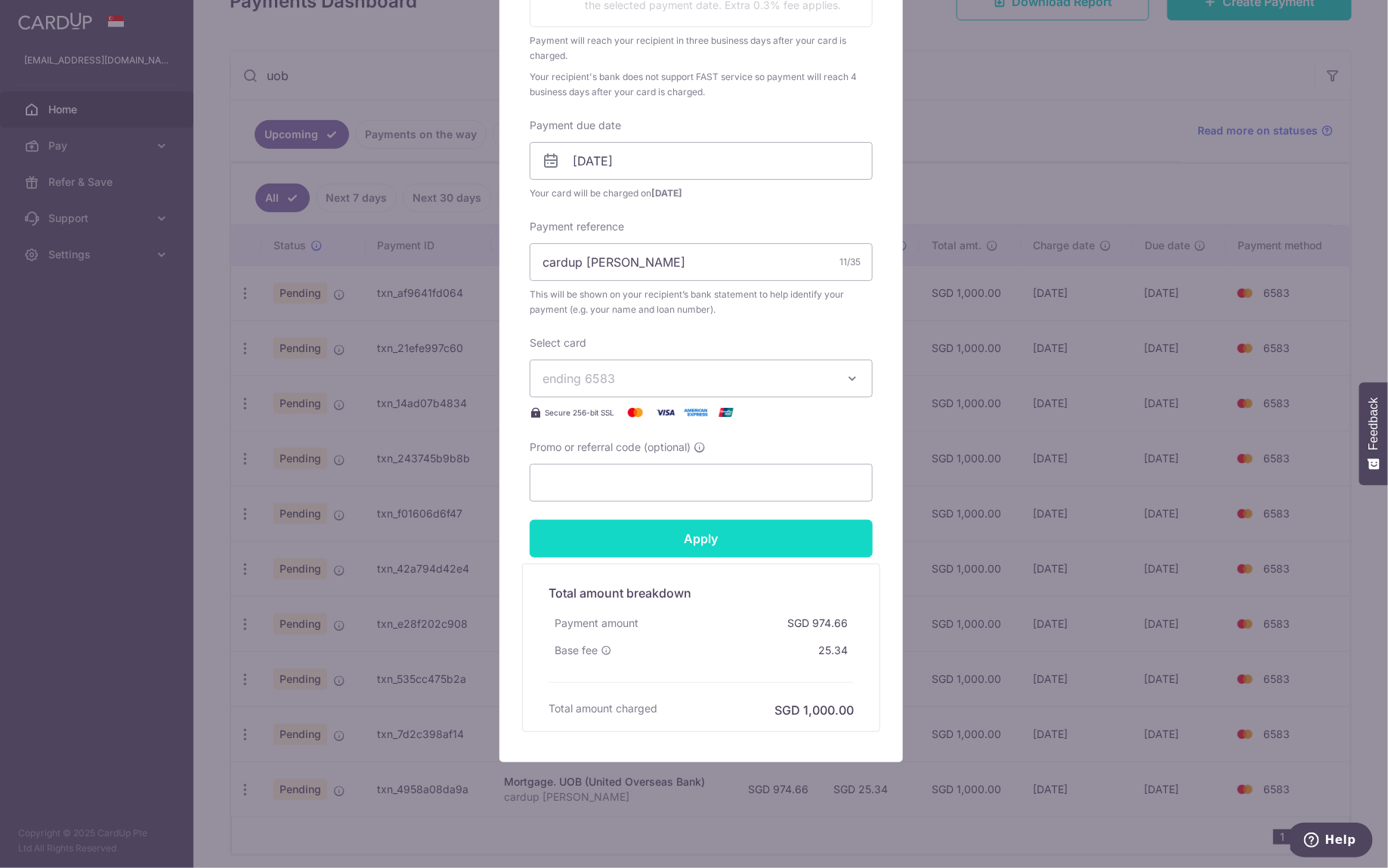
click at [733, 541] on input "Apply" at bounding box center [701, 539] width 343 height 38
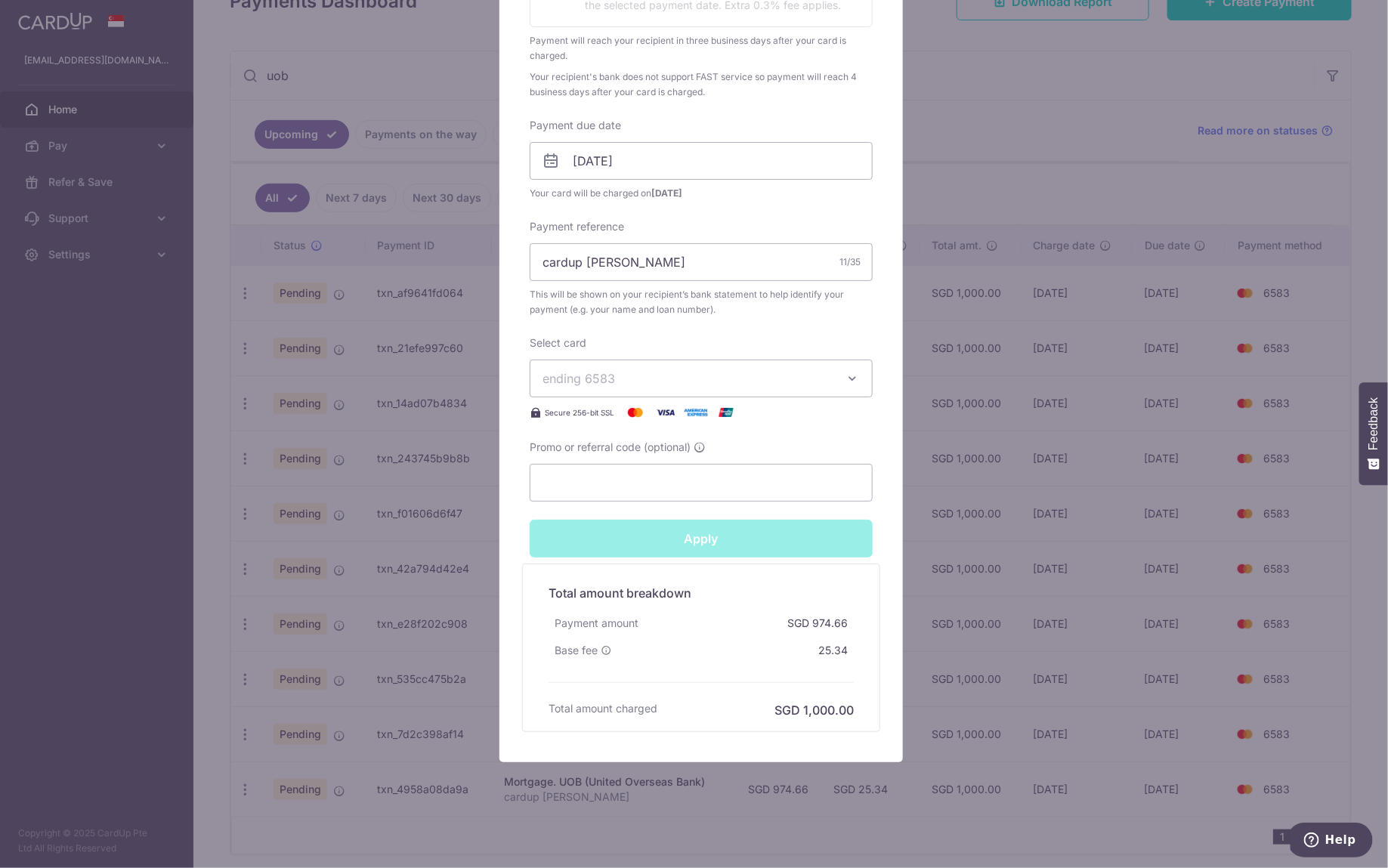
type input "Successfully Applied"
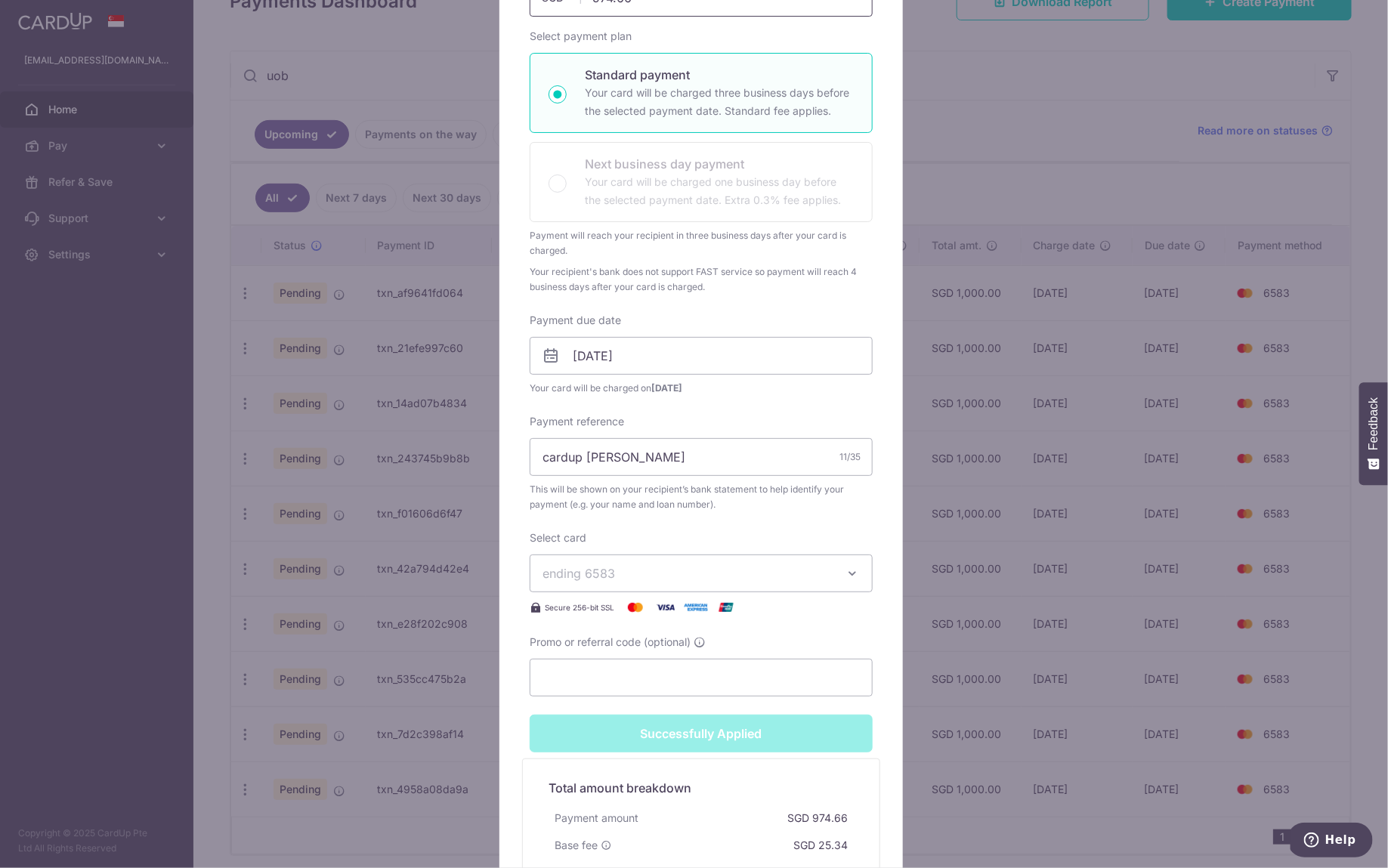
scroll to position [0, 0]
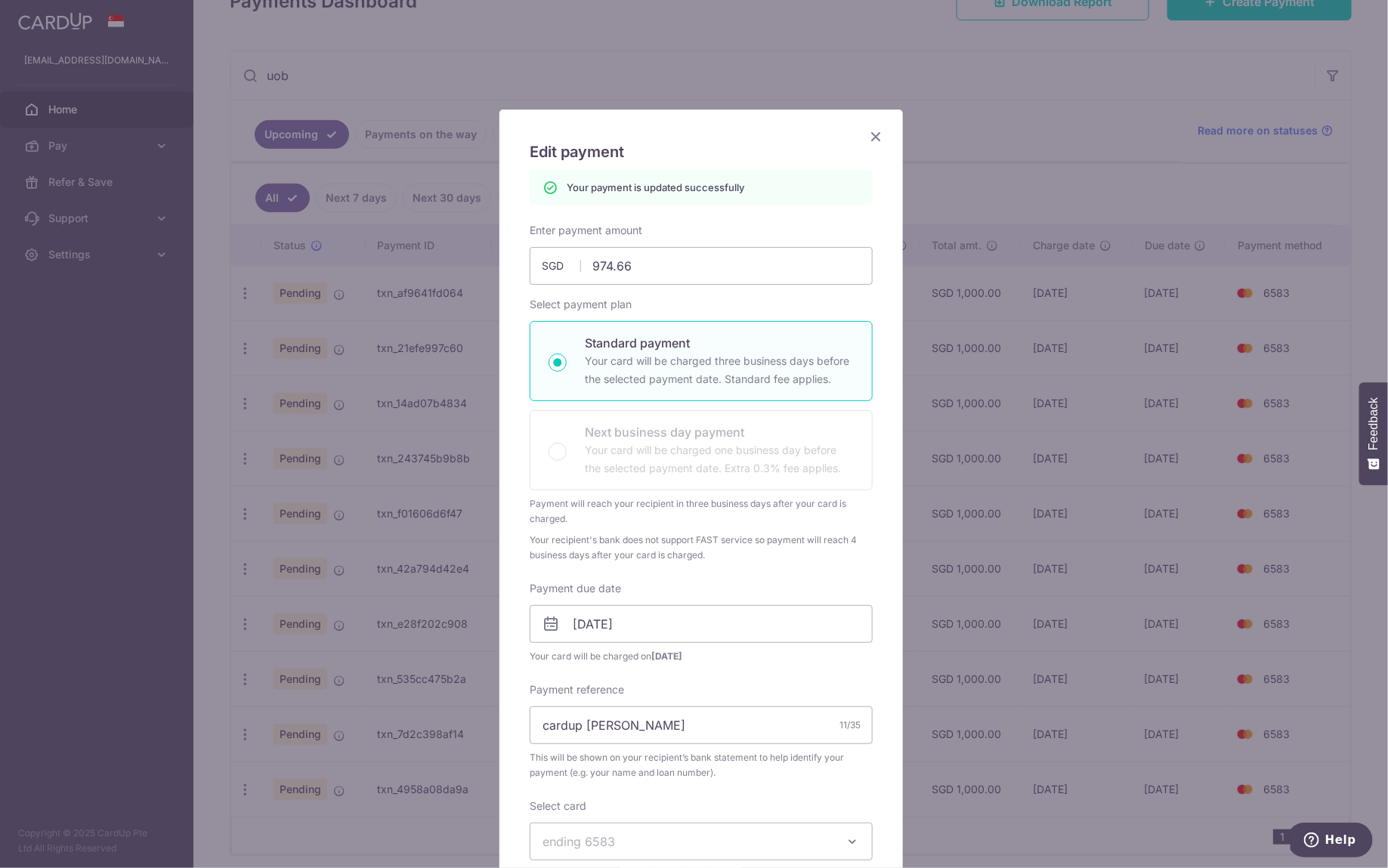
click at [870, 132] on icon "Close" at bounding box center [876, 136] width 18 height 19
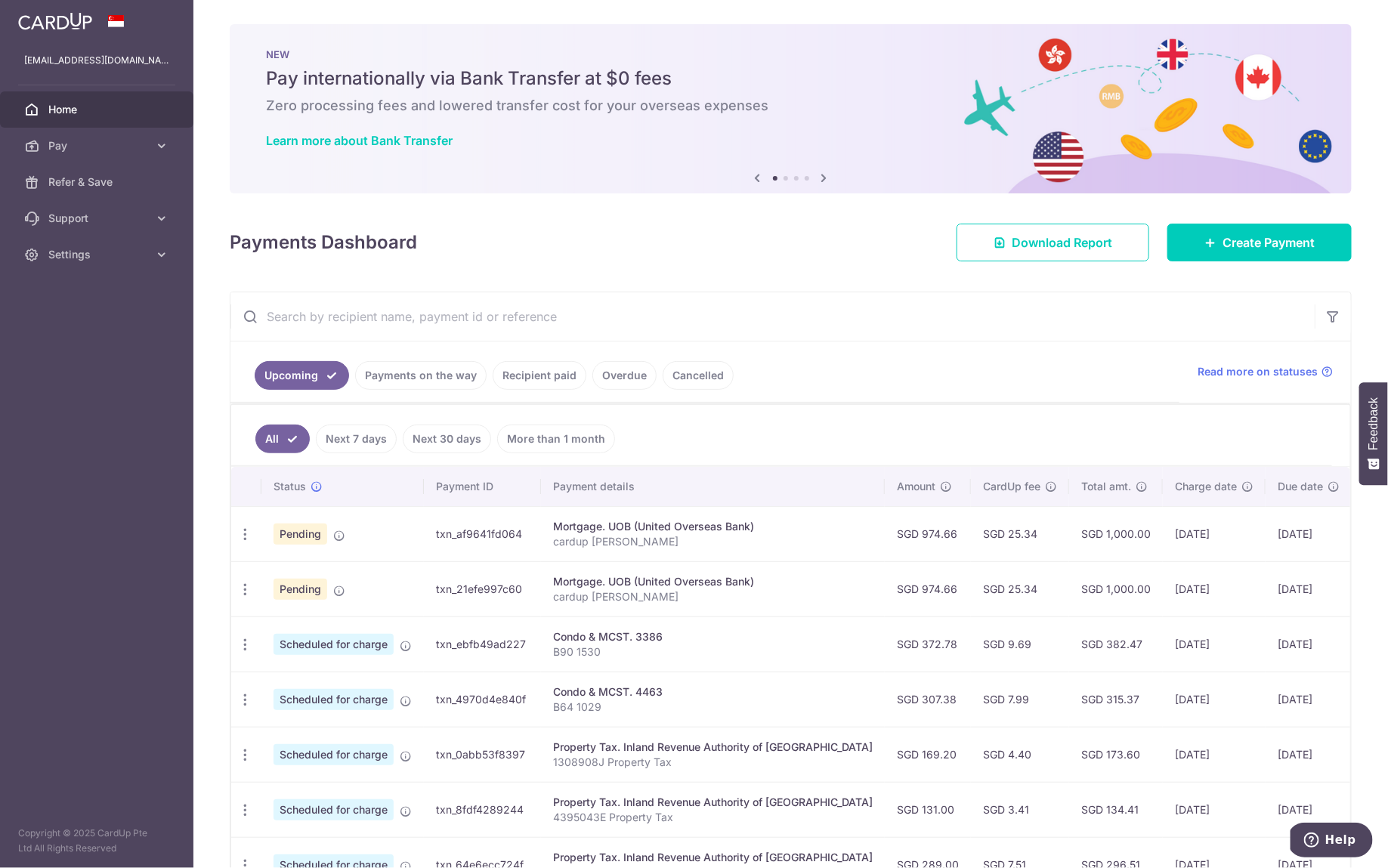
click at [535, 296] on input "text" at bounding box center [773, 316] width 1084 height 49
type input "uob"
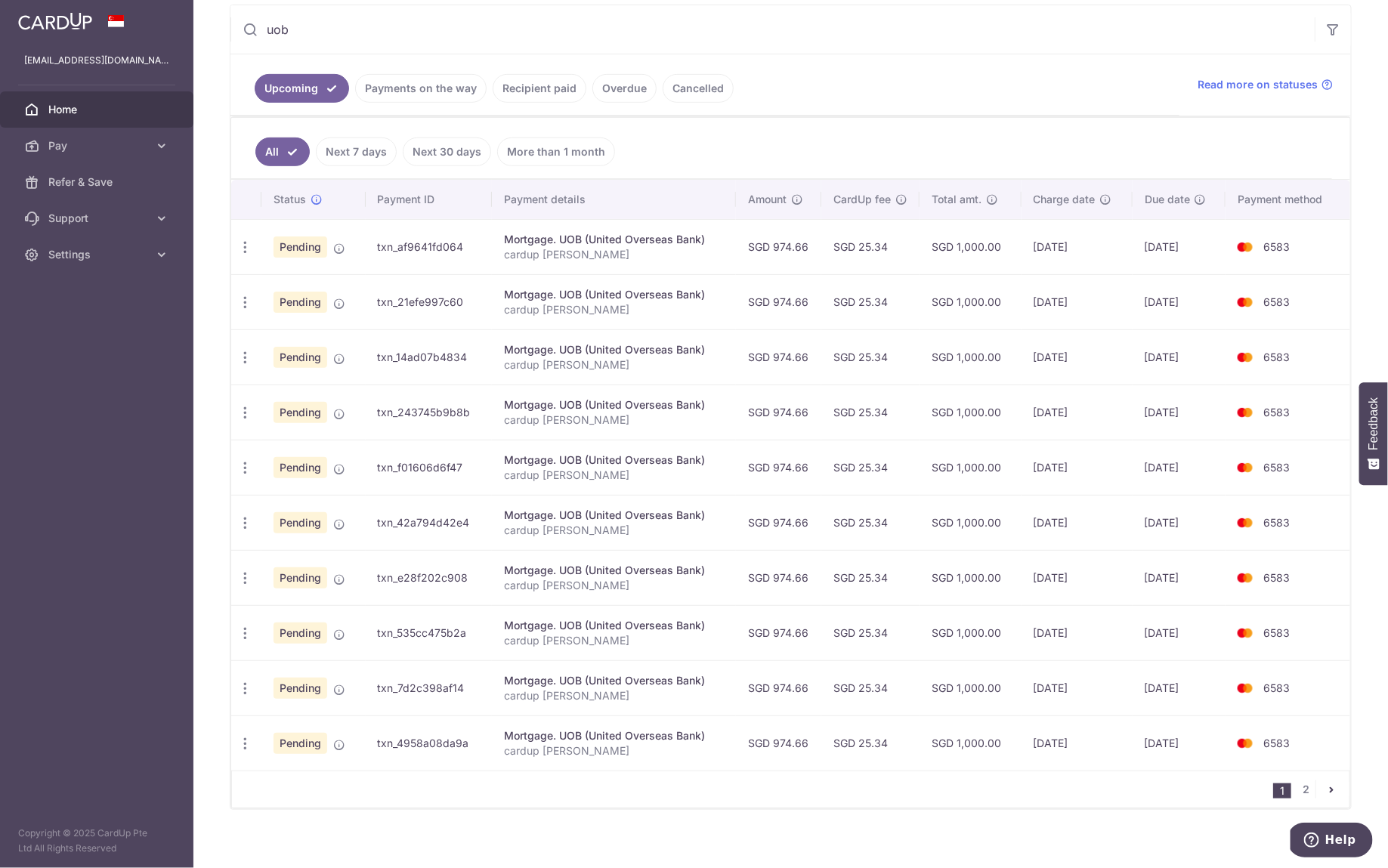
scroll to position [291, 0]
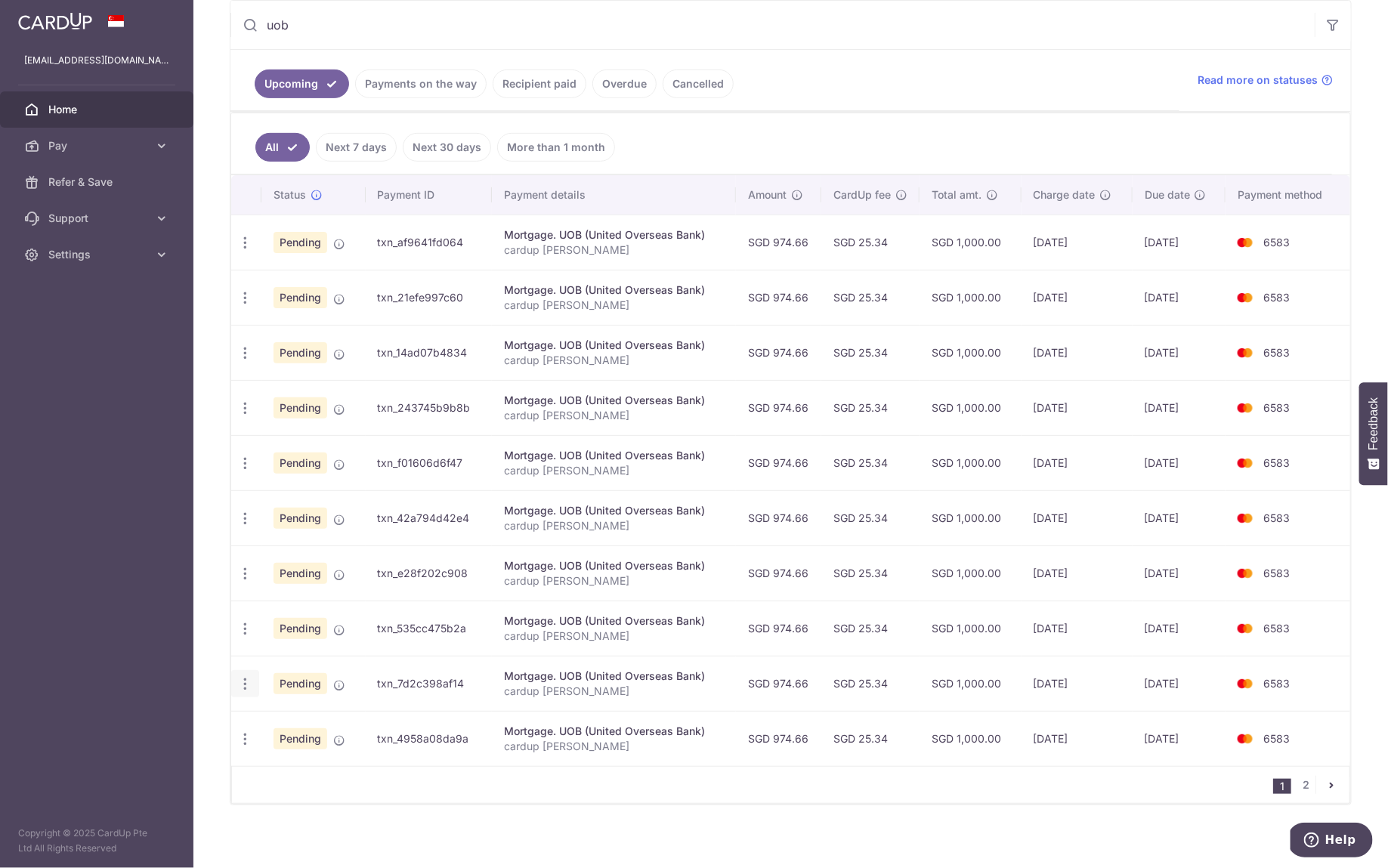
click at [248, 680] on icon "button" at bounding box center [246, 684] width 16 height 16
click at [291, 716] on span "Update payment" at bounding box center [325, 725] width 102 height 18
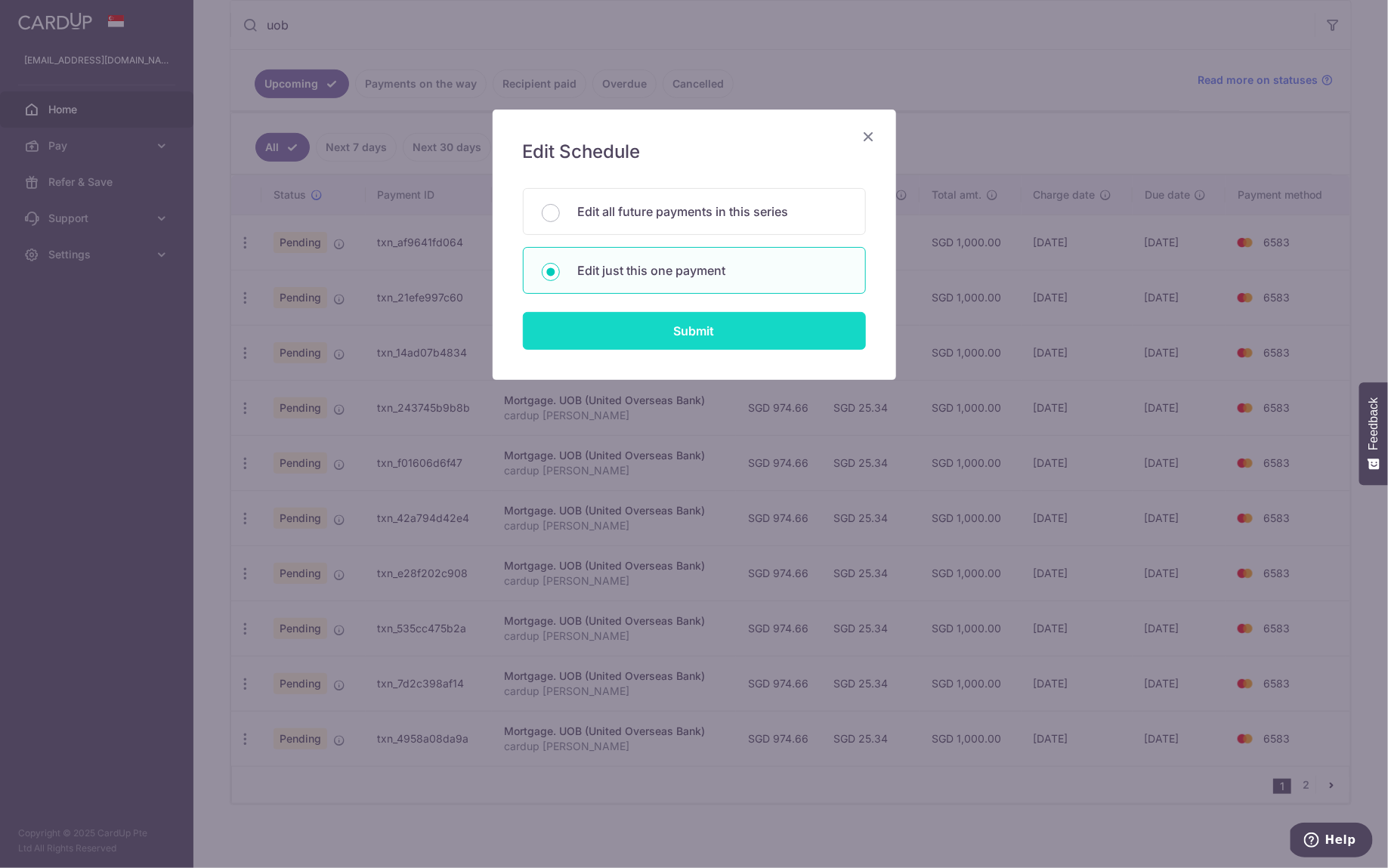
click at [670, 318] on input "Submit" at bounding box center [694, 331] width 343 height 38
radio input "true"
type input "974.66"
type input "09/06/2026"
type input "cardup vick"
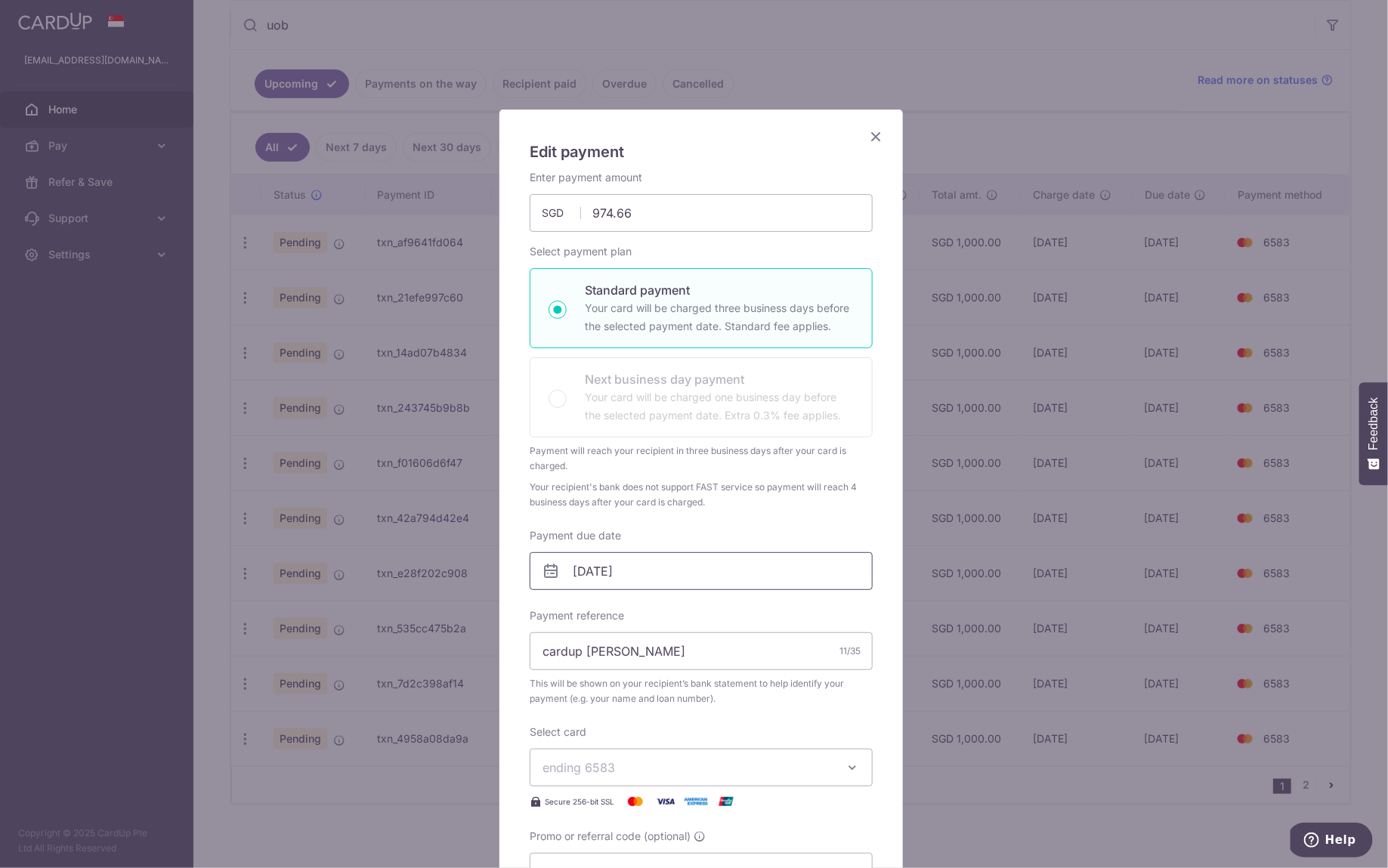
click at [679, 571] on input "09/06/2026" at bounding box center [701, 571] width 343 height 38
click at [669, 678] on link "4" at bounding box center [674, 677] width 24 height 24
type input "[DATE]"
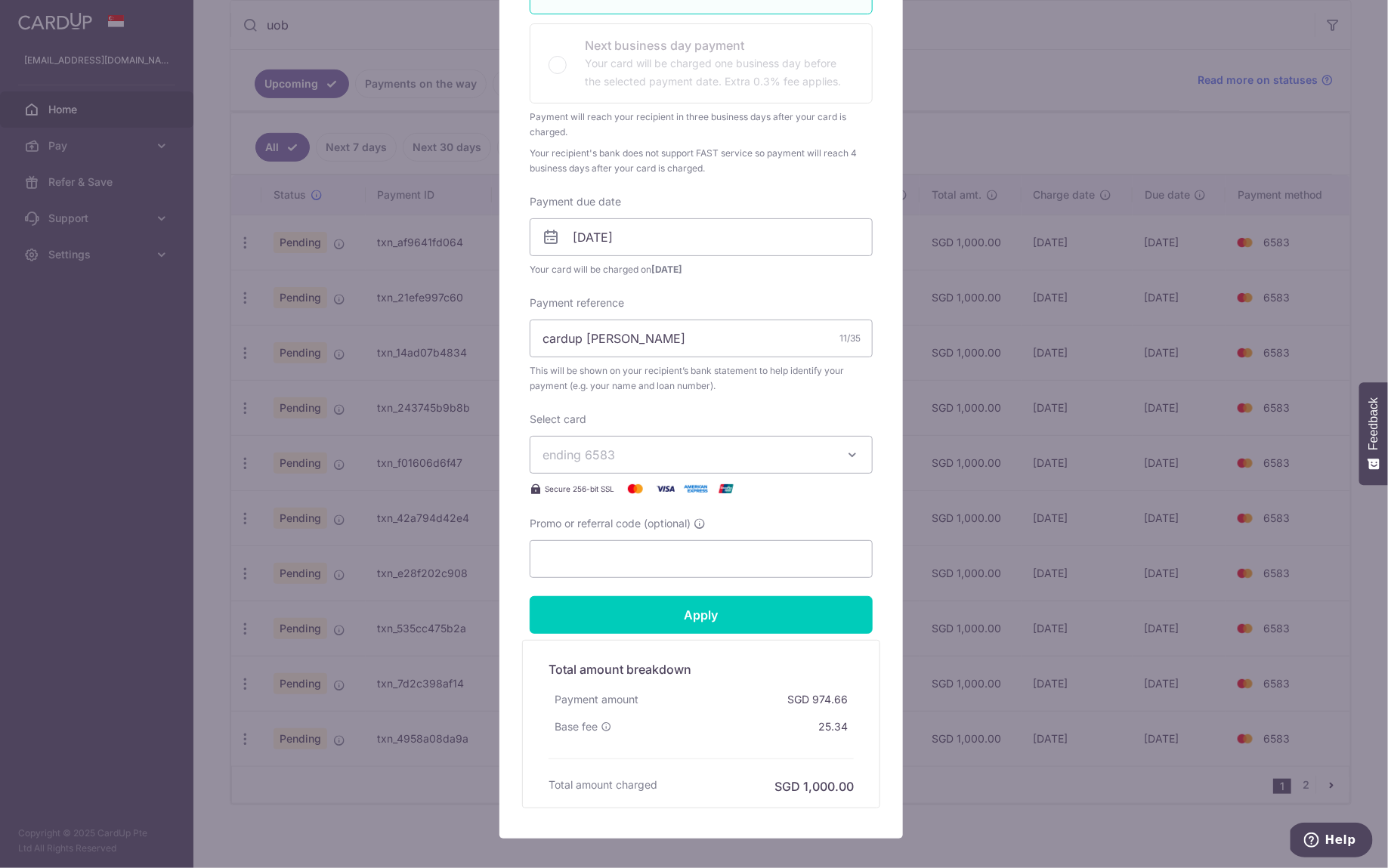
scroll to position [411, 0]
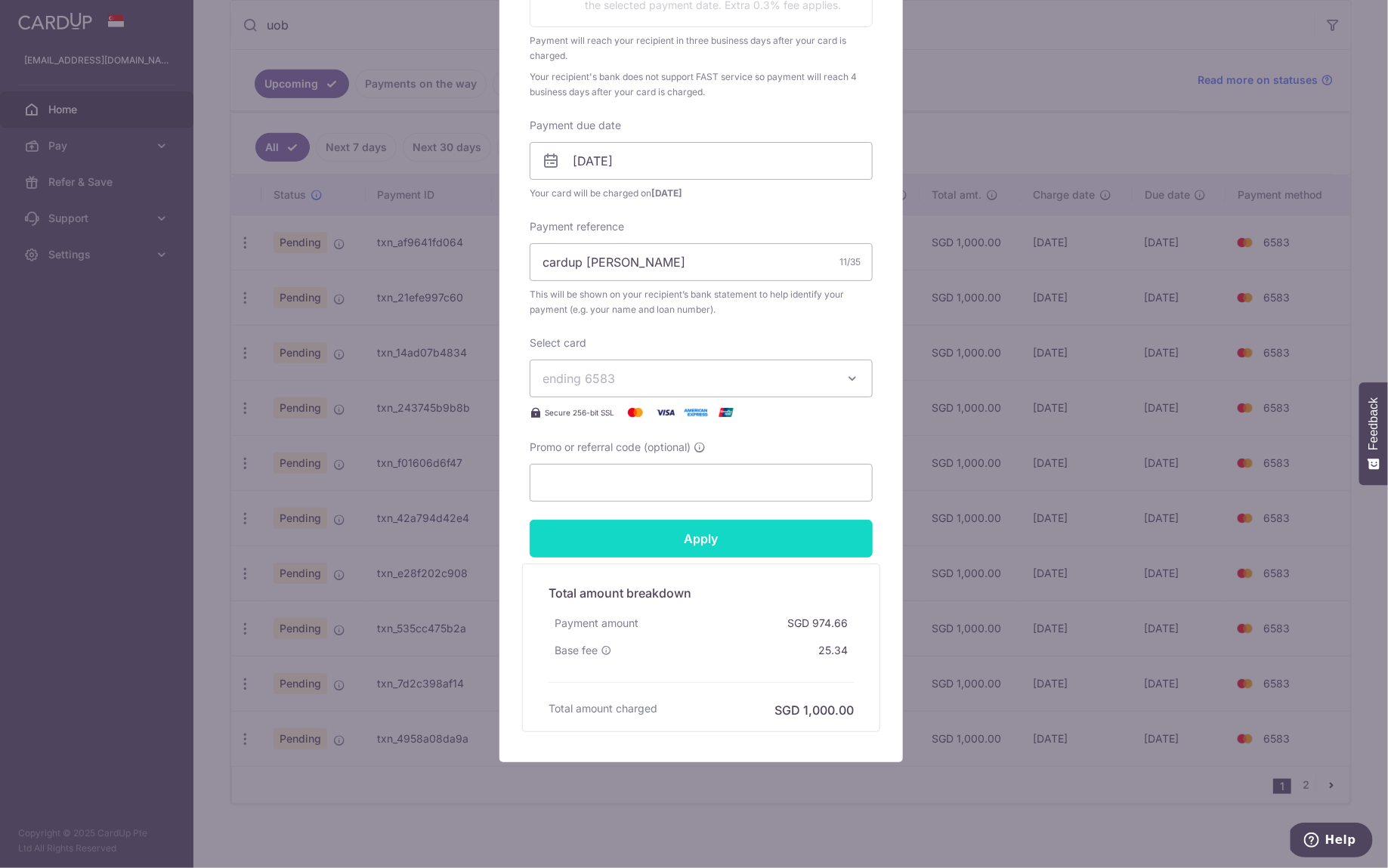
click at [750, 546] on input "Apply" at bounding box center [701, 539] width 343 height 38
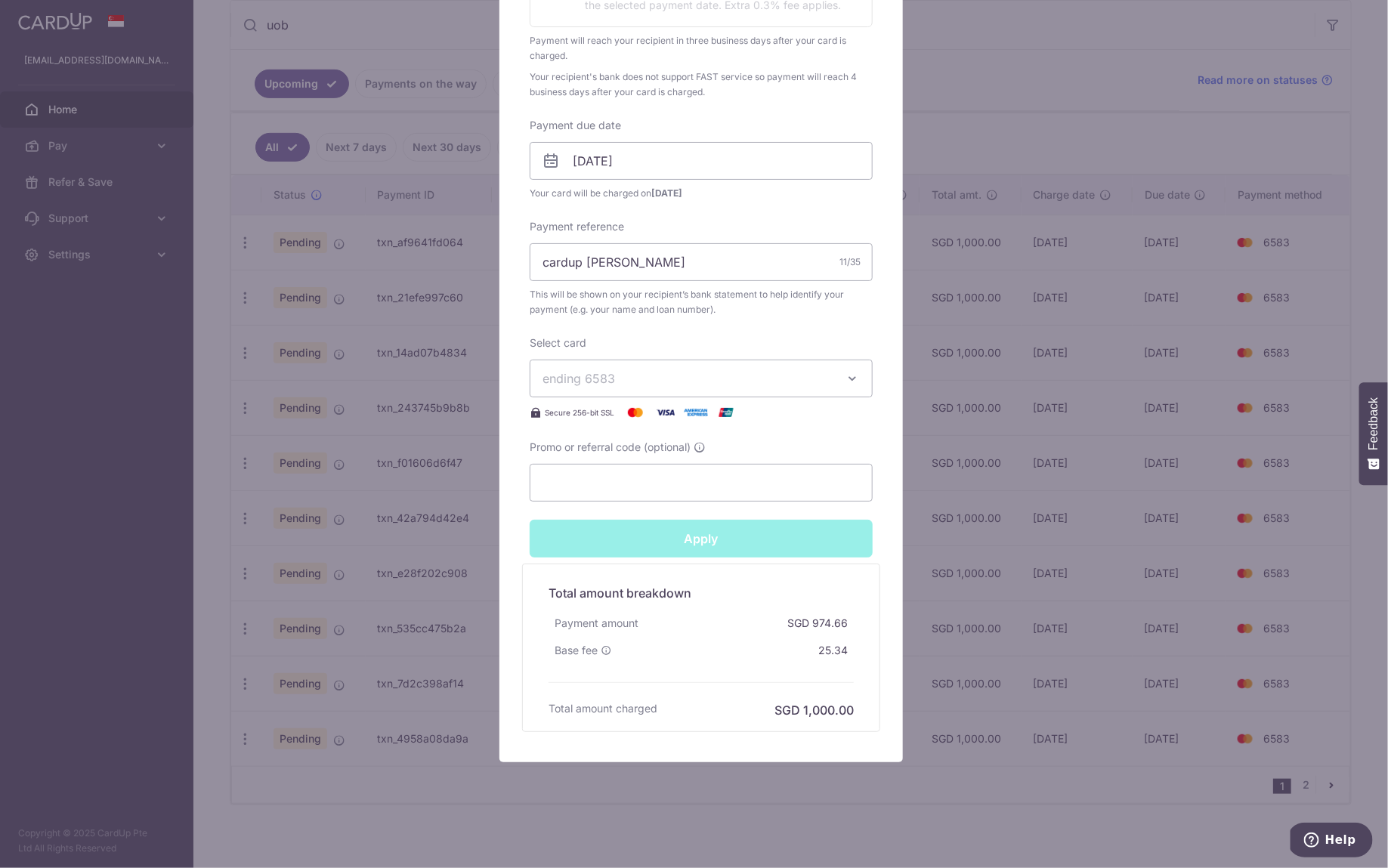
type input "Successfully Applied"
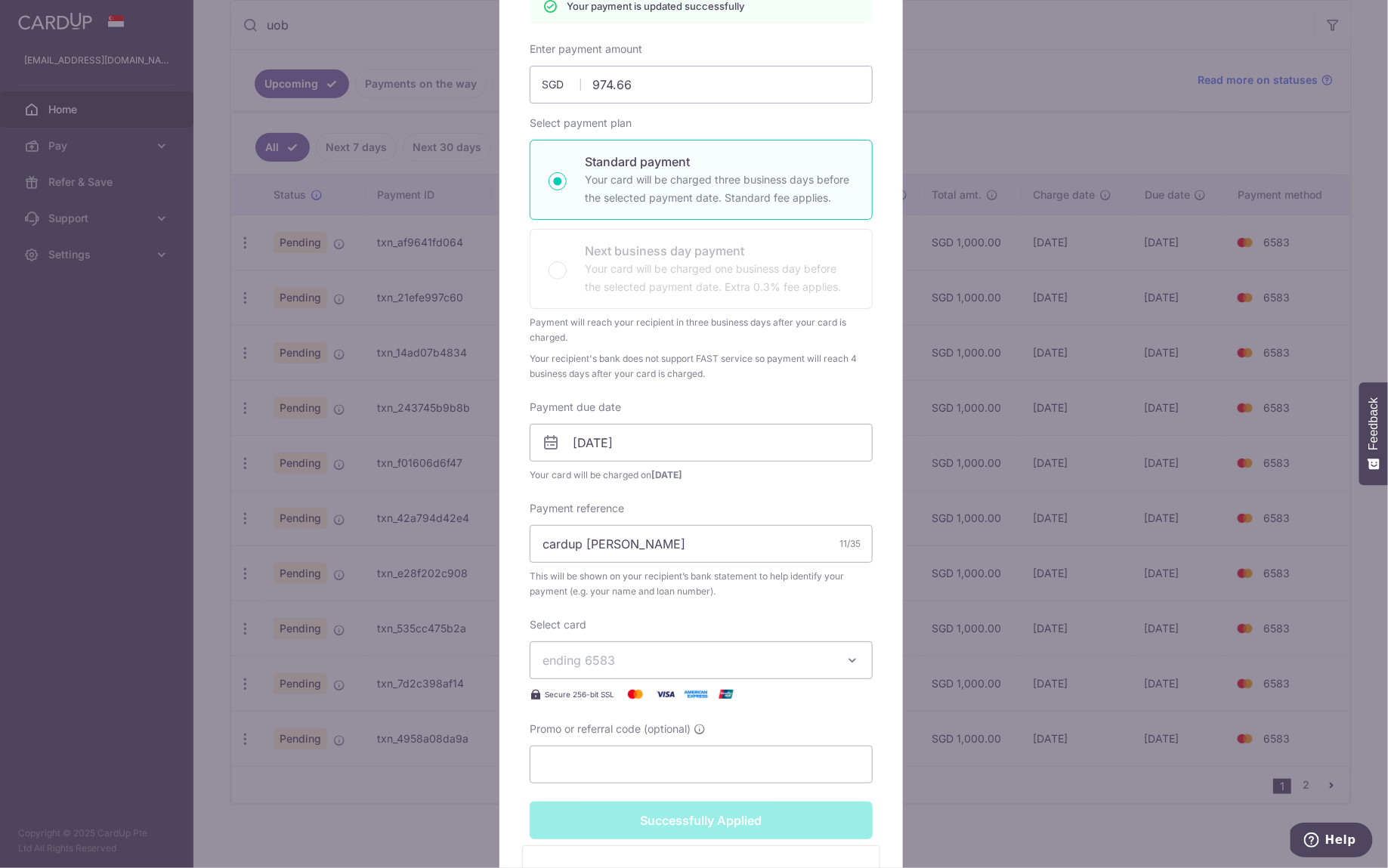
scroll to position [58, 0]
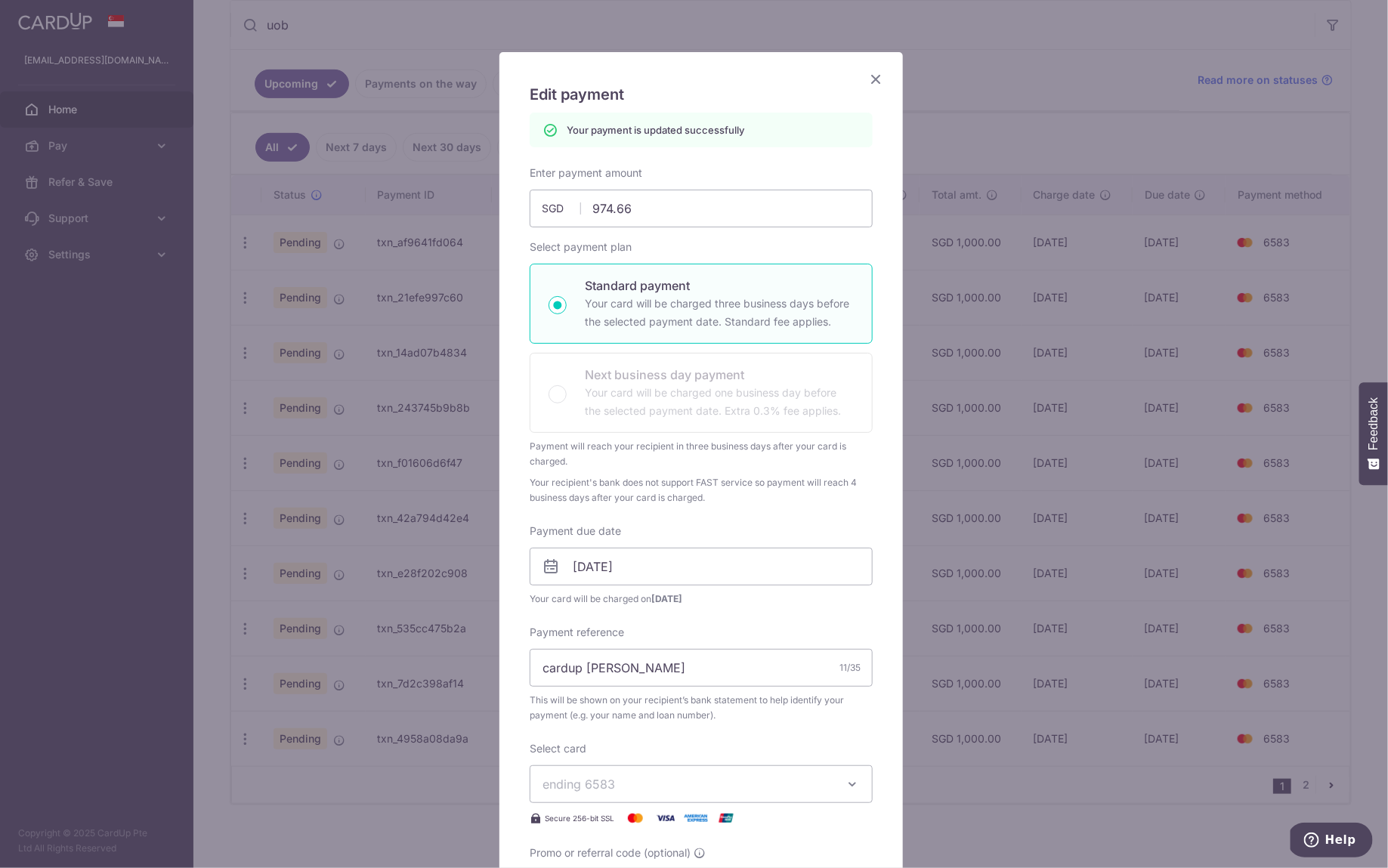
click at [869, 84] on icon "Close" at bounding box center [876, 79] width 18 height 19
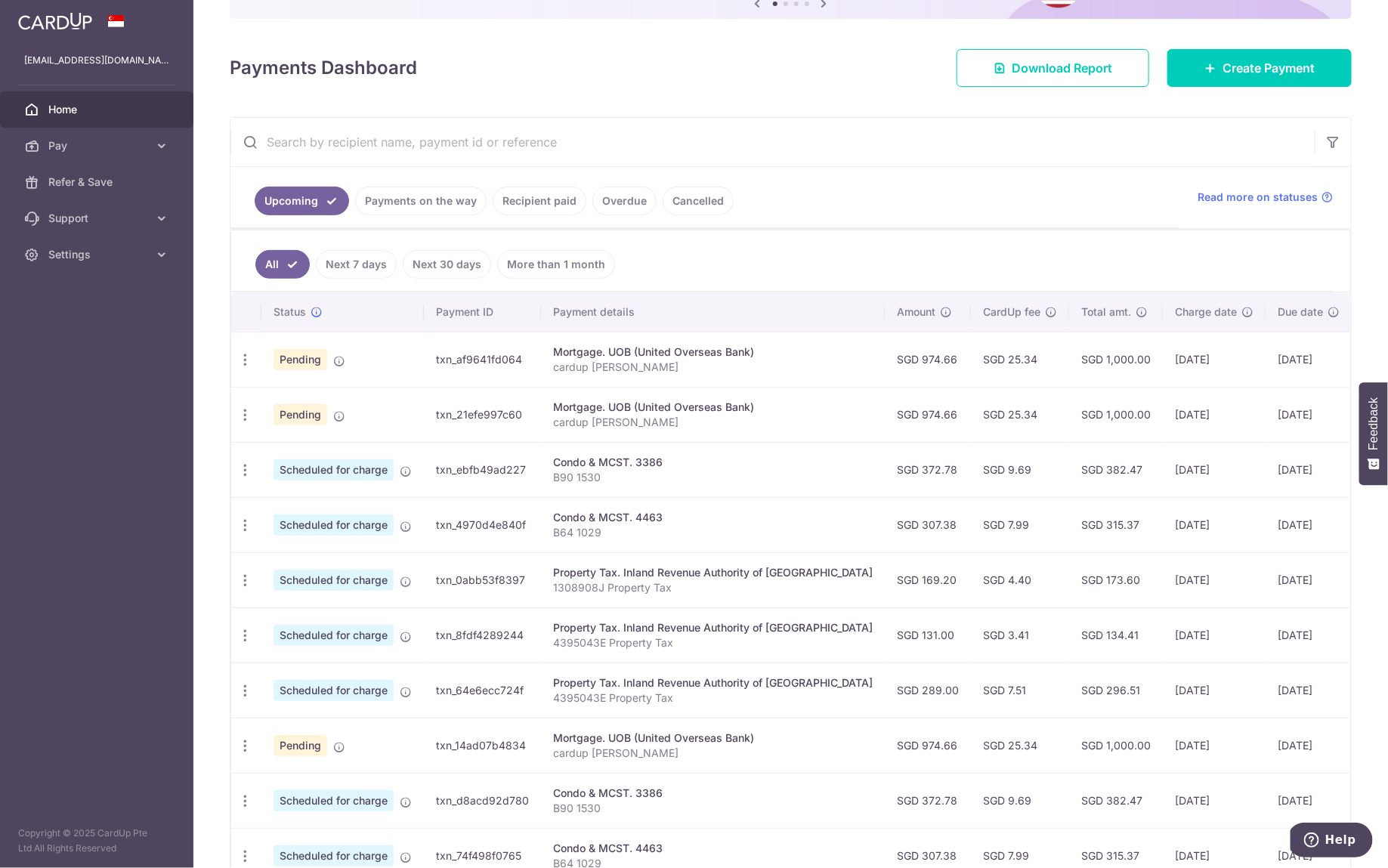
scroll to position [104, 0]
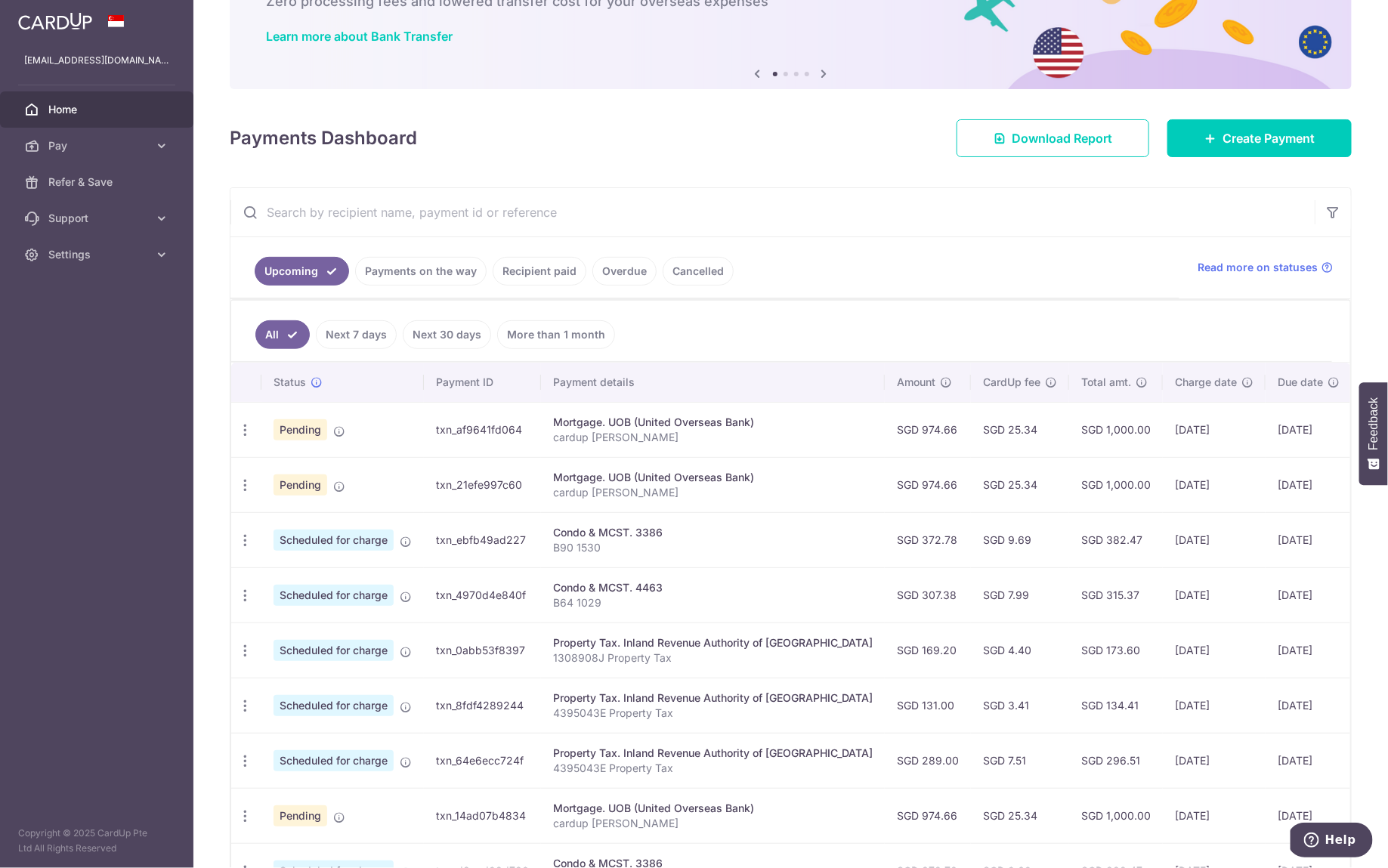
click at [527, 219] on input "text" at bounding box center [773, 212] width 1084 height 49
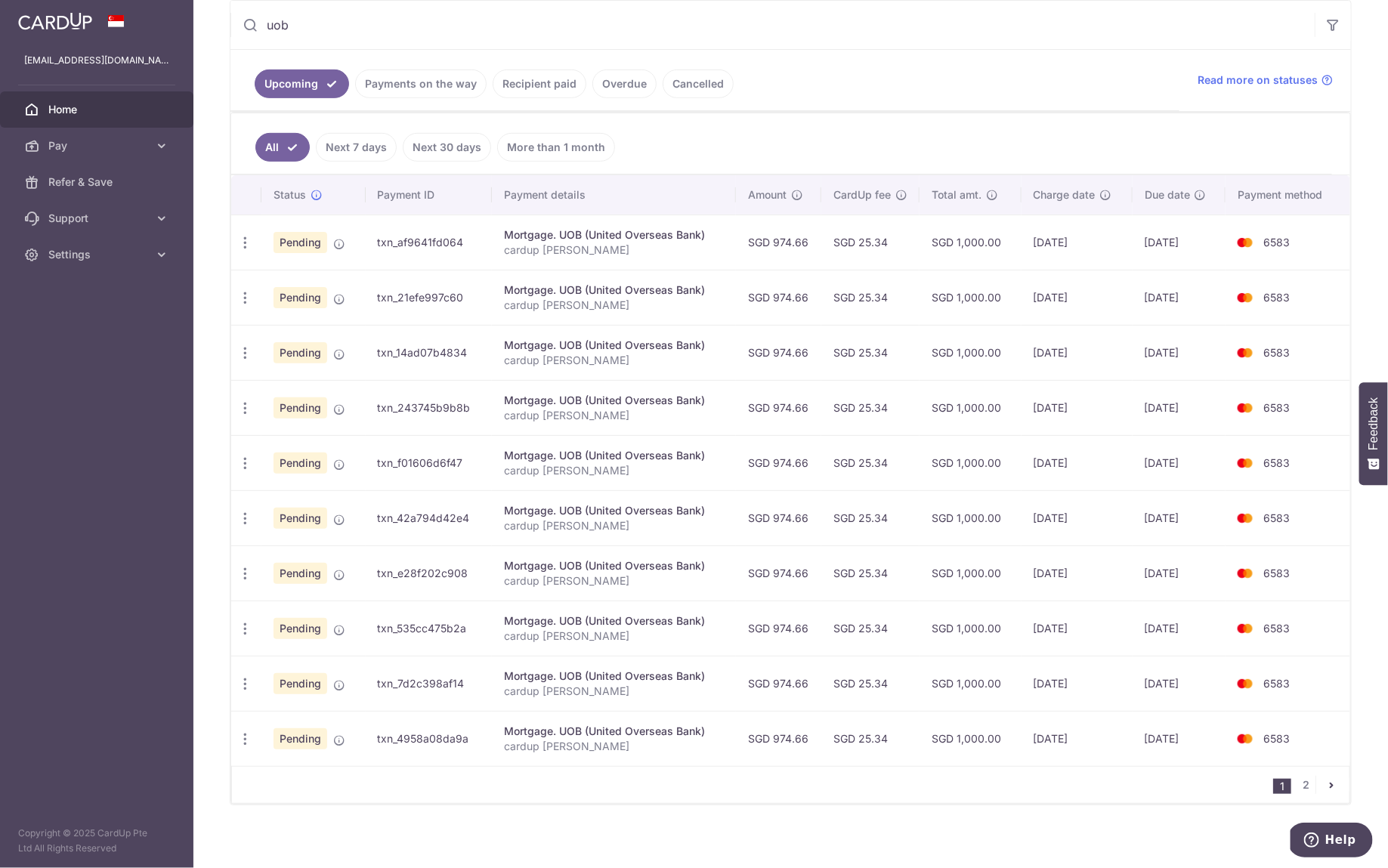
scroll to position [0, 0]
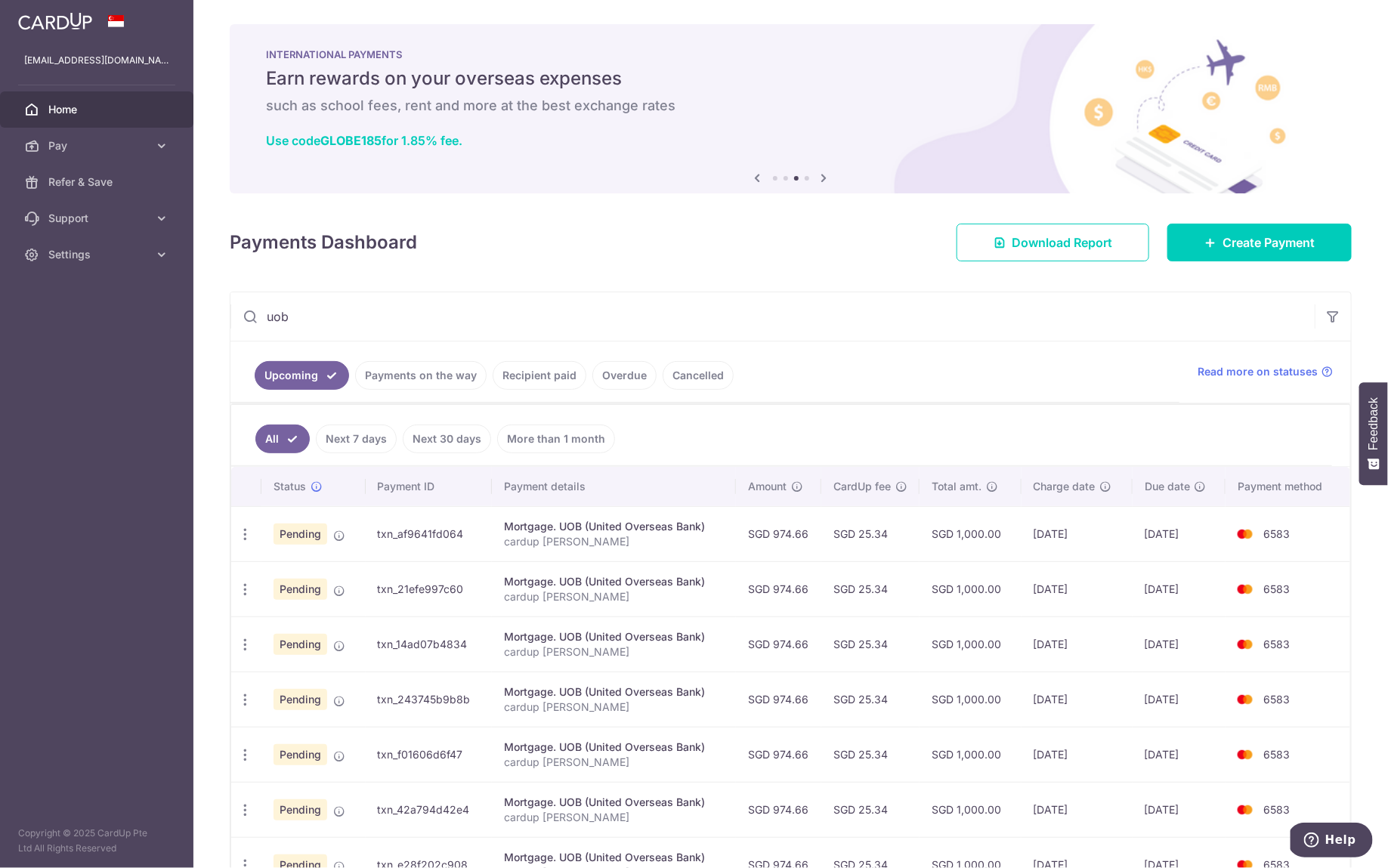
drag, startPoint x: 501, startPoint y: 327, endPoint x: 209, endPoint y: 322, distance: 292.0
click at [209, 322] on div "× Pause Schedule Pause all future payments in this series Pause just this one p…" at bounding box center [790, 434] width 1194 height 868
click at [414, 316] on input "uob" at bounding box center [773, 316] width 1084 height 49
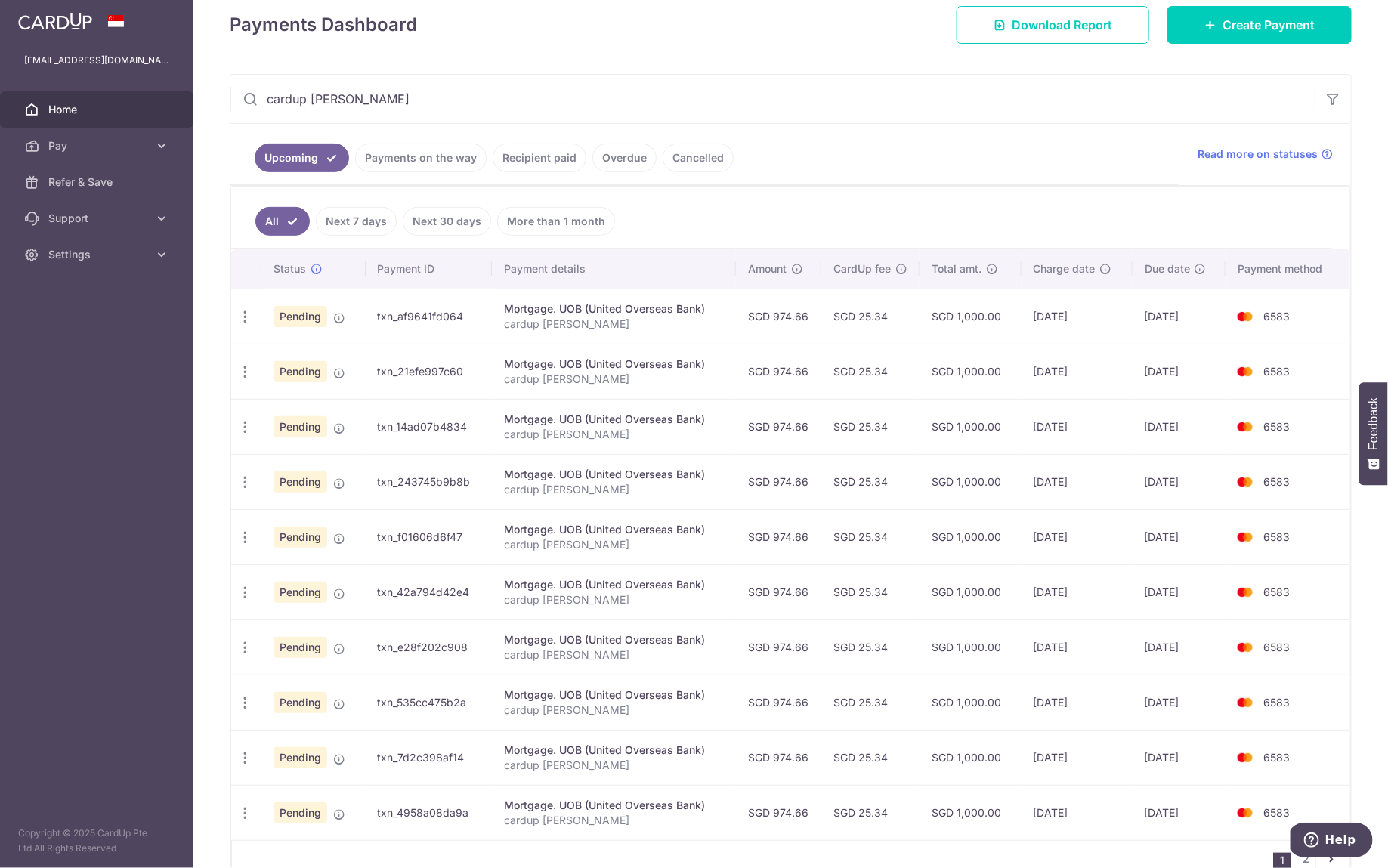
scroll to position [291, 0]
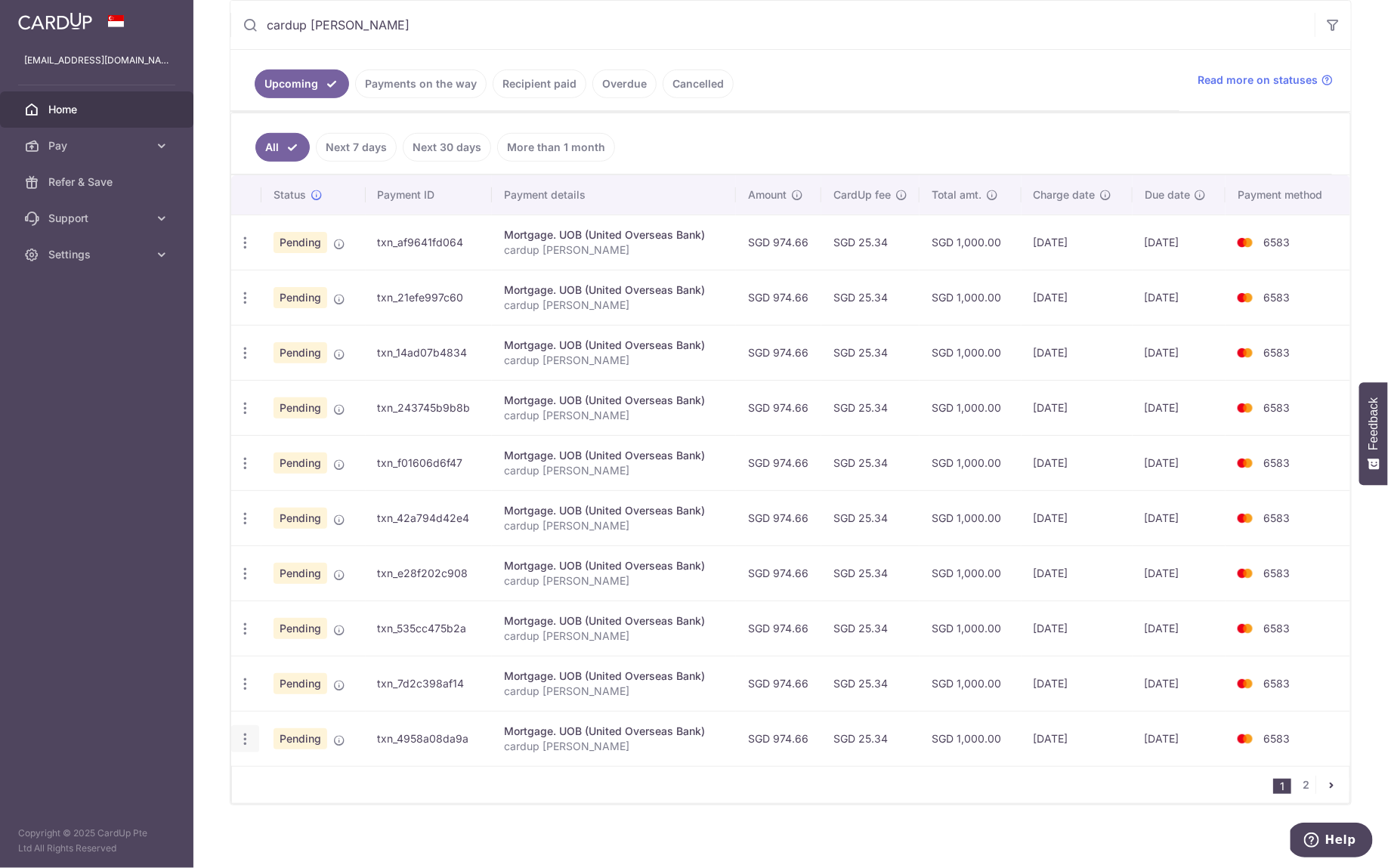
type input "cardup [PERSON_NAME]"
click at [247, 732] on icon "button" at bounding box center [246, 740] width 16 height 16
click at [309, 774] on span "Update payment" at bounding box center [325, 781] width 102 height 18
radio input "true"
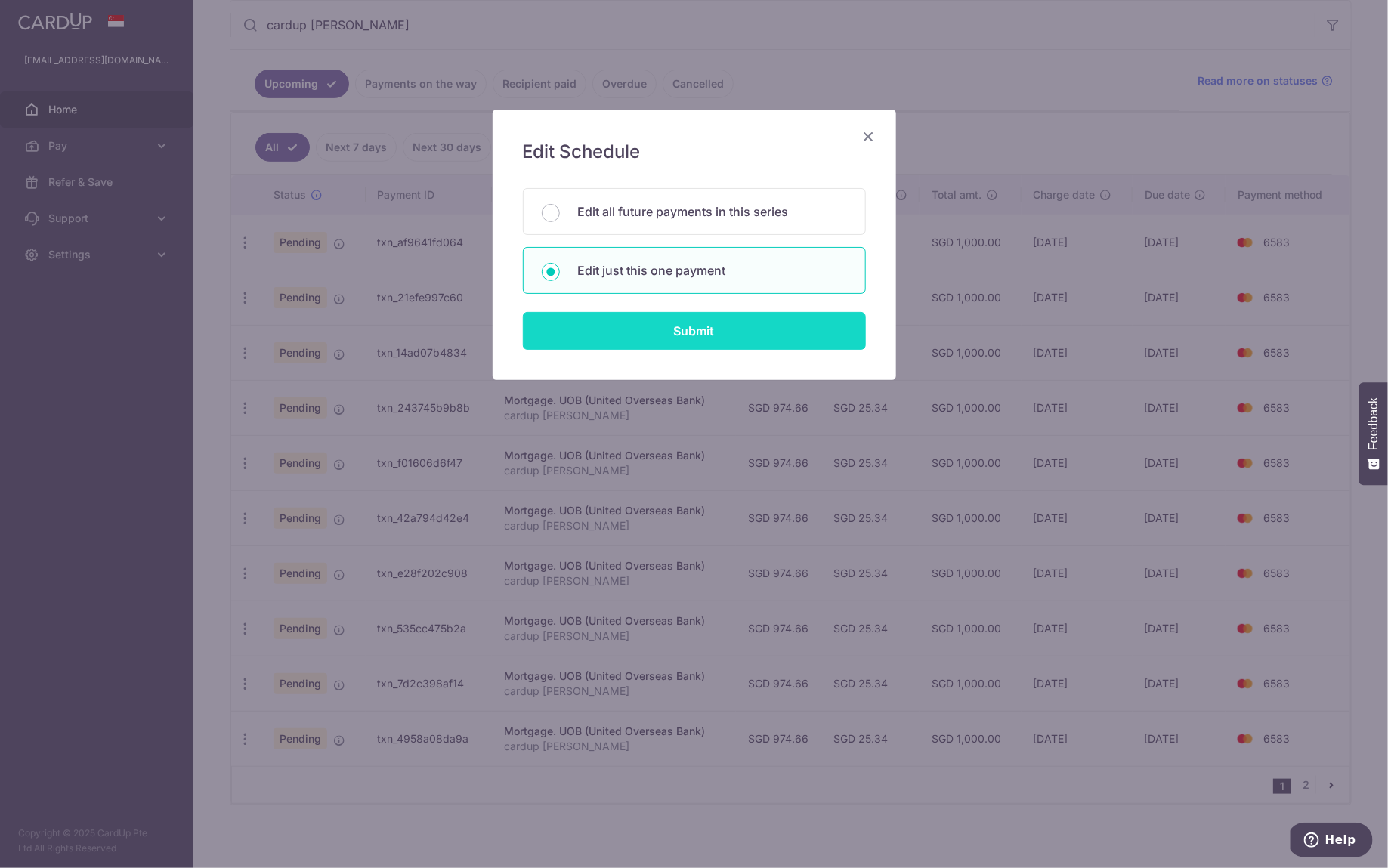
click at [735, 338] on input "Submit" at bounding box center [694, 331] width 343 height 38
radio input "true"
type input "974.66"
type input "[DATE]"
type input "cardup [PERSON_NAME]"
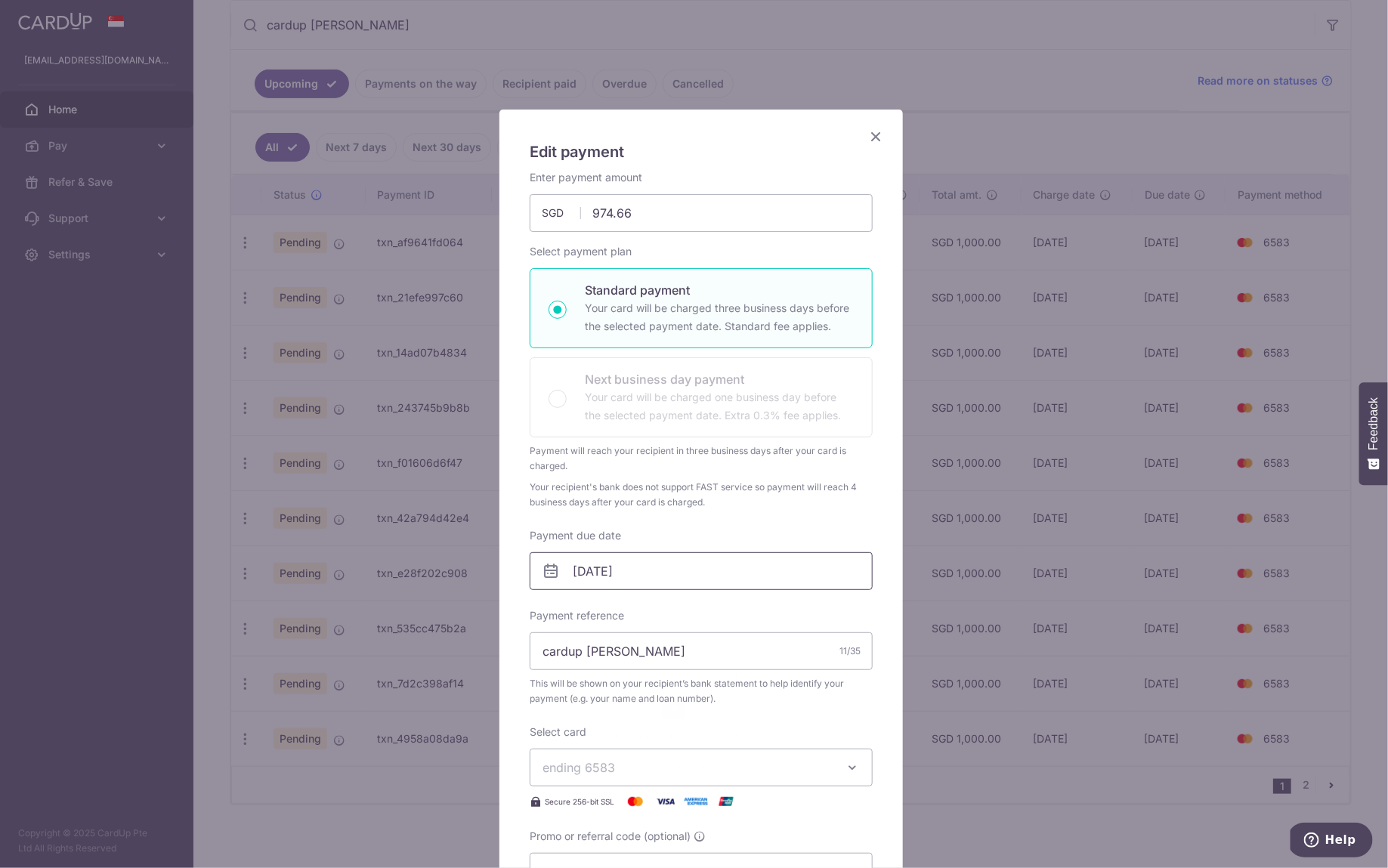
click at [676, 573] on input "09/07/2026" at bounding box center [701, 571] width 343 height 38
click at [584, 709] on link "6" at bounding box center [583, 707] width 24 height 24
type input "[DATE]"
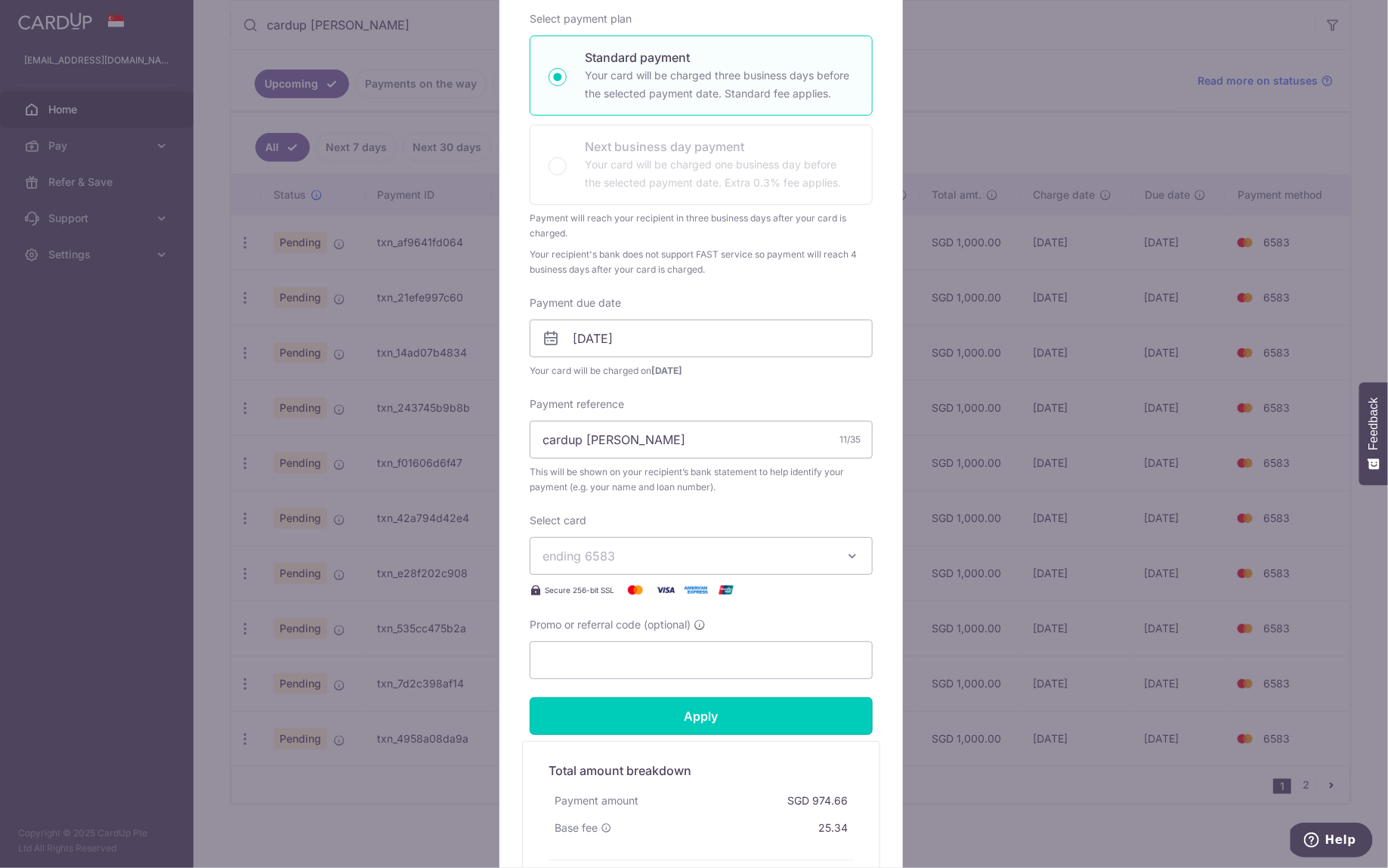
click at [741, 703] on input "Apply" at bounding box center [701, 716] width 343 height 38
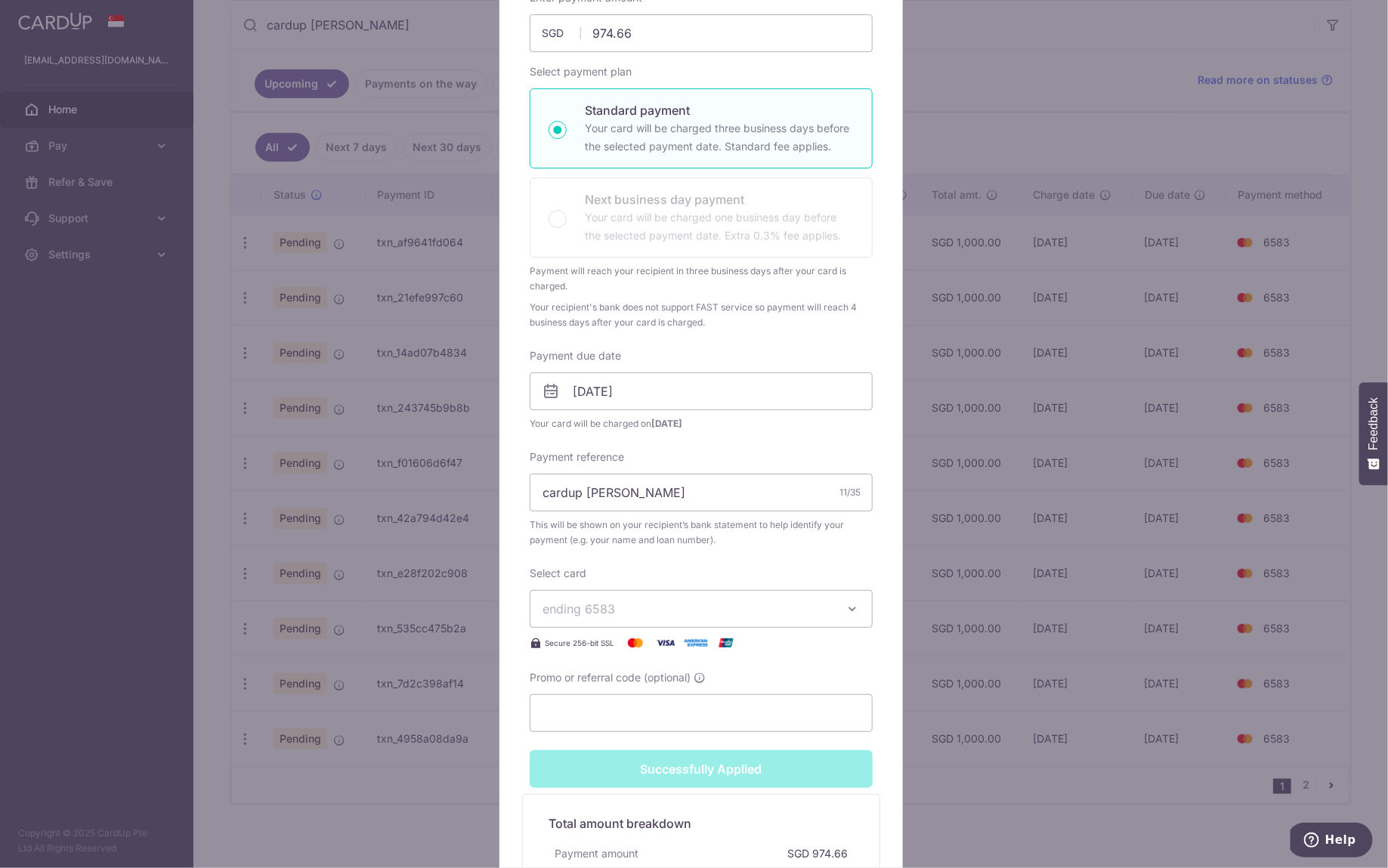
type input "Successfully Applied"
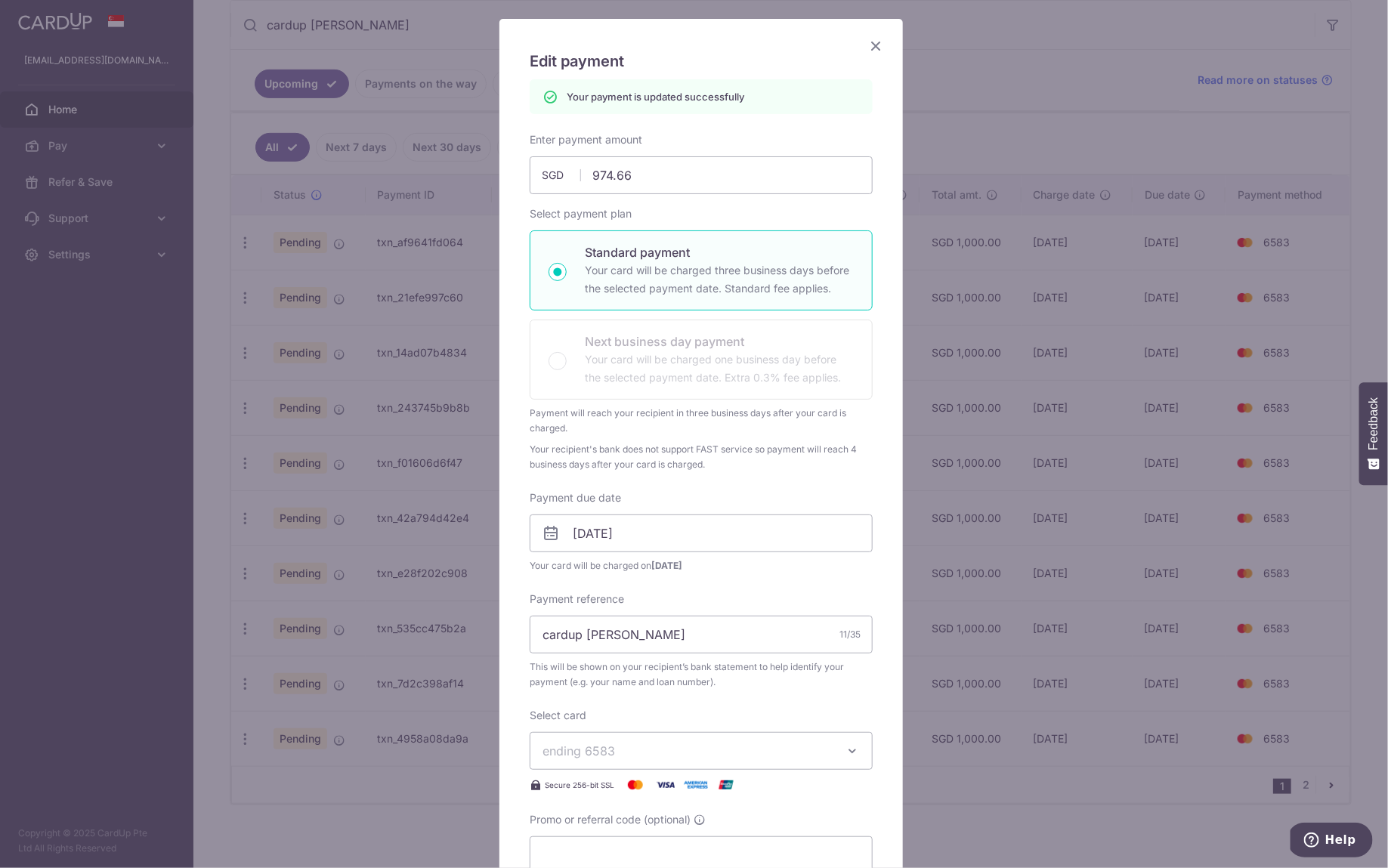
scroll to position [0, 0]
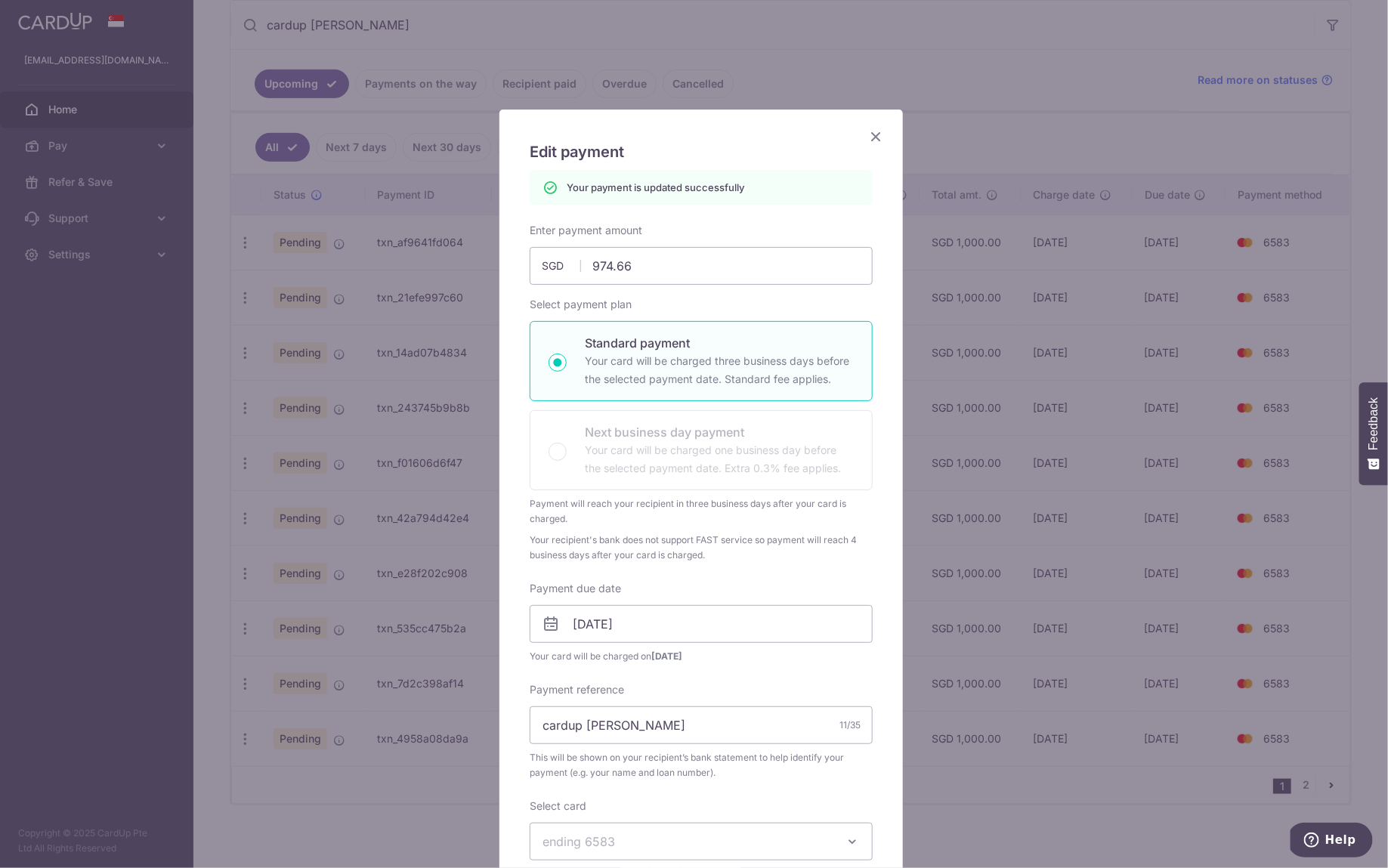
click at [870, 143] on icon "Close" at bounding box center [876, 136] width 18 height 19
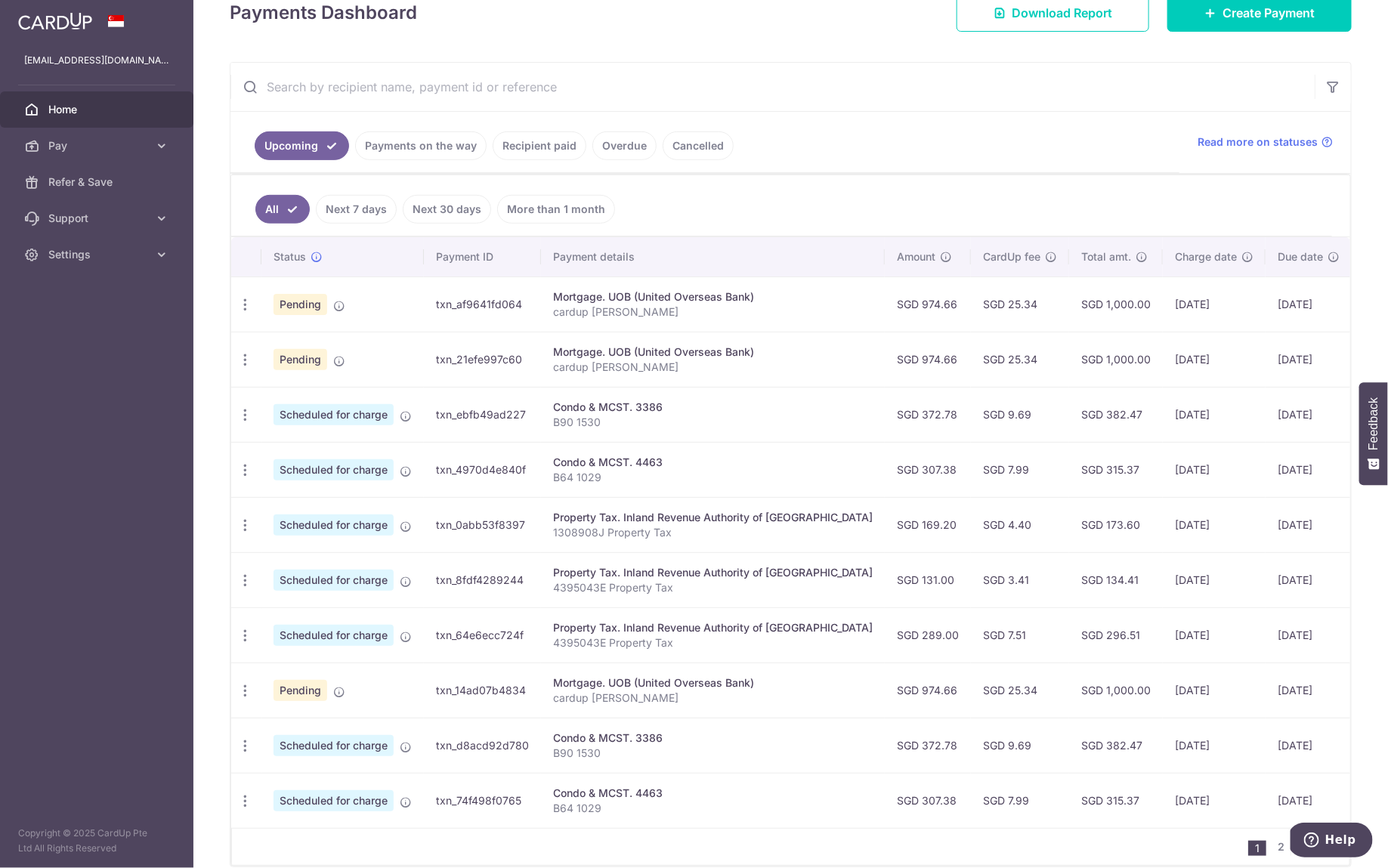
scroll to position [156, 0]
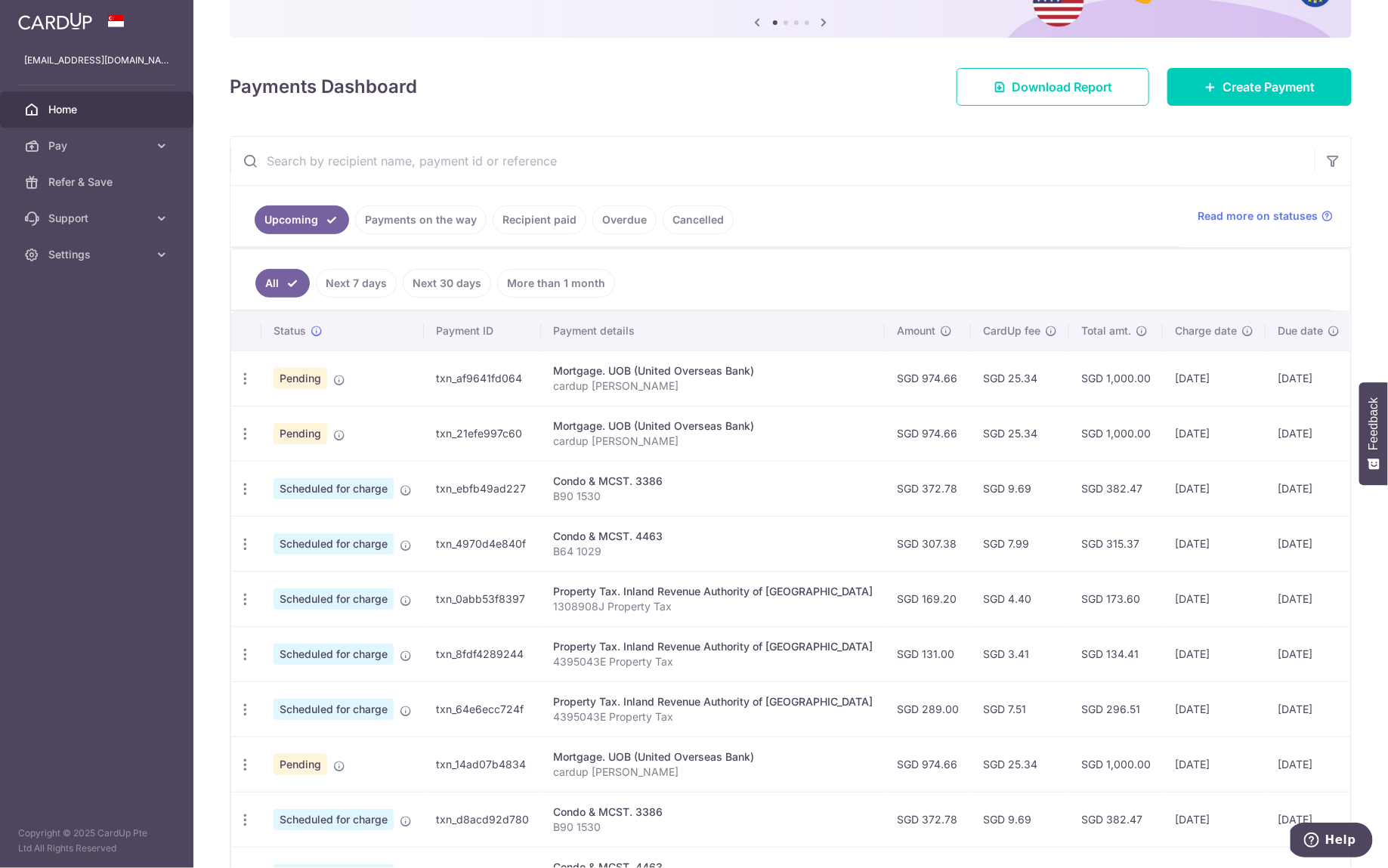
click at [486, 170] on input "text" at bounding box center [773, 161] width 1084 height 49
type input "cardup vick"
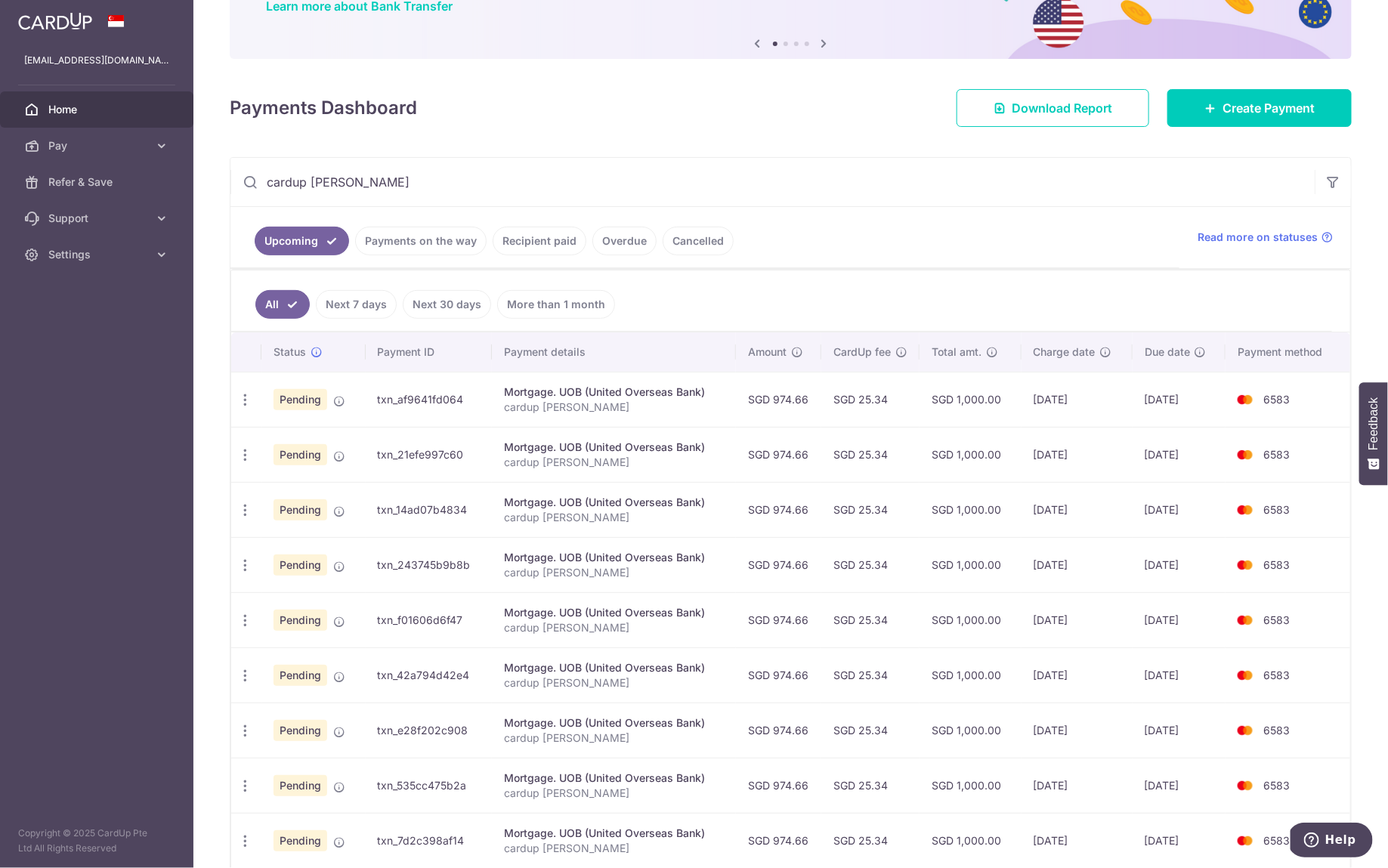
scroll to position [0, 0]
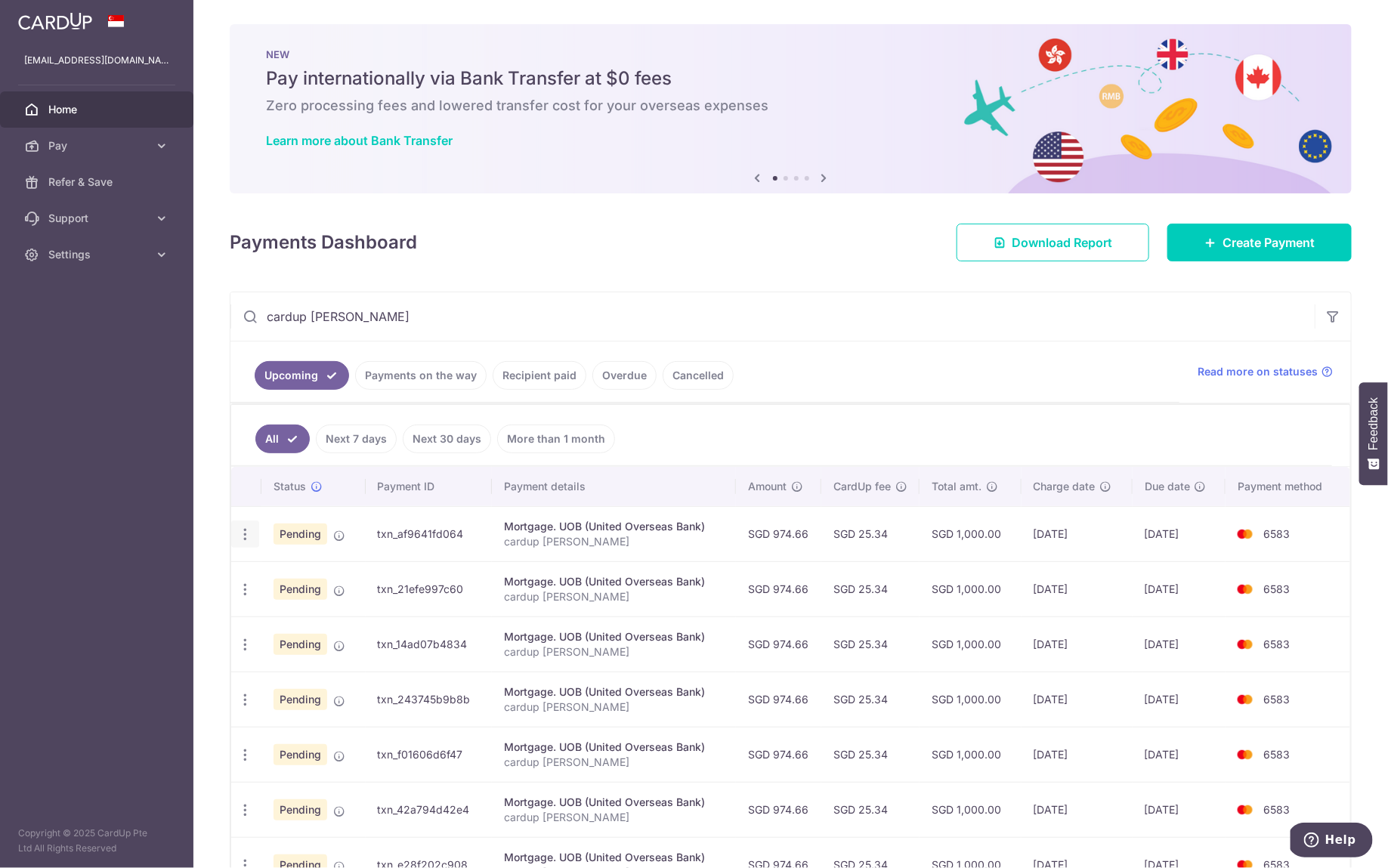
click at [248, 533] on icon "button" at bounding box center [246, 535] width 16 height 16
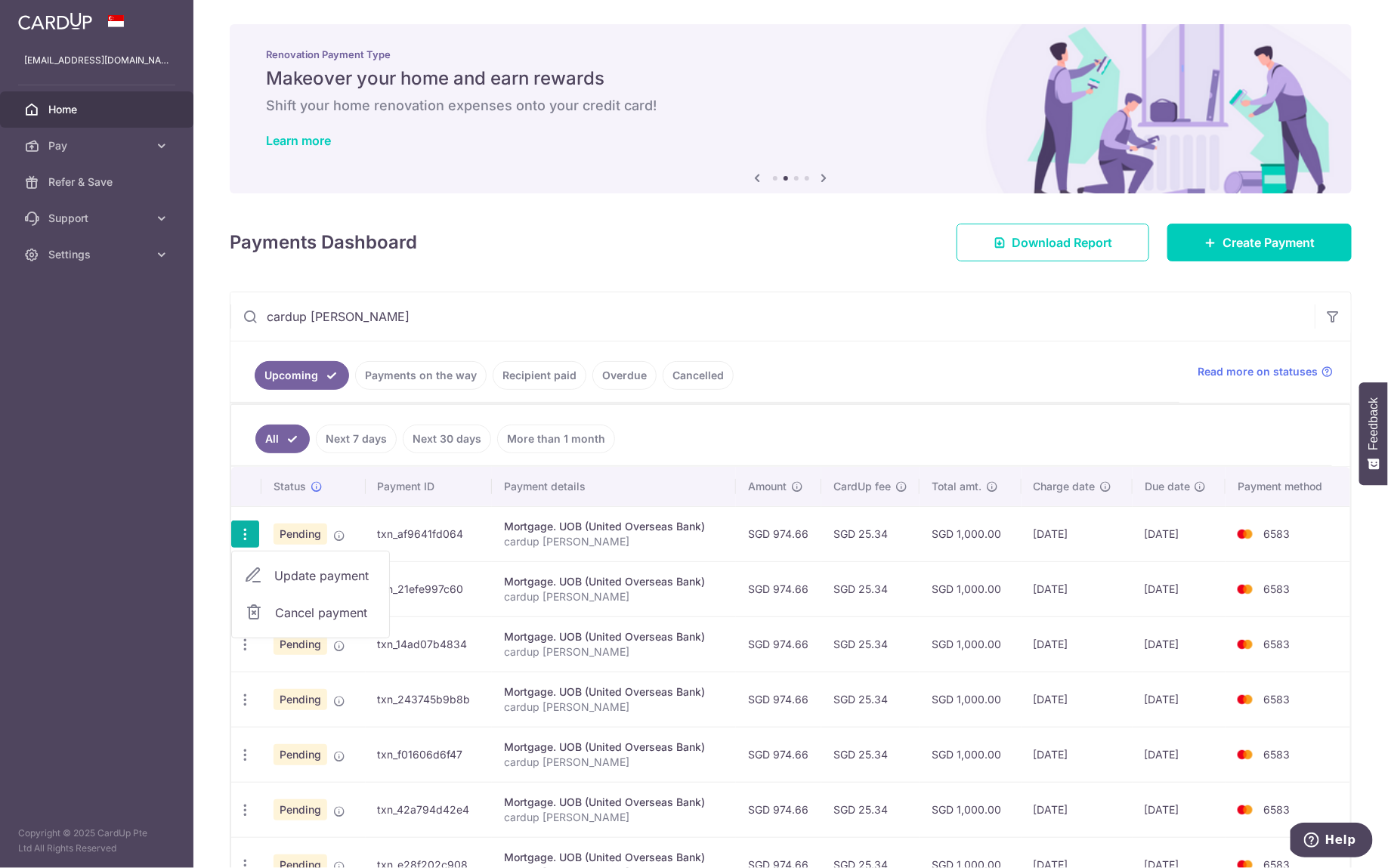
click at [316, 571] on span "Update payment" at bounding box center [325, 576] width 102 height 18
radio input "true"
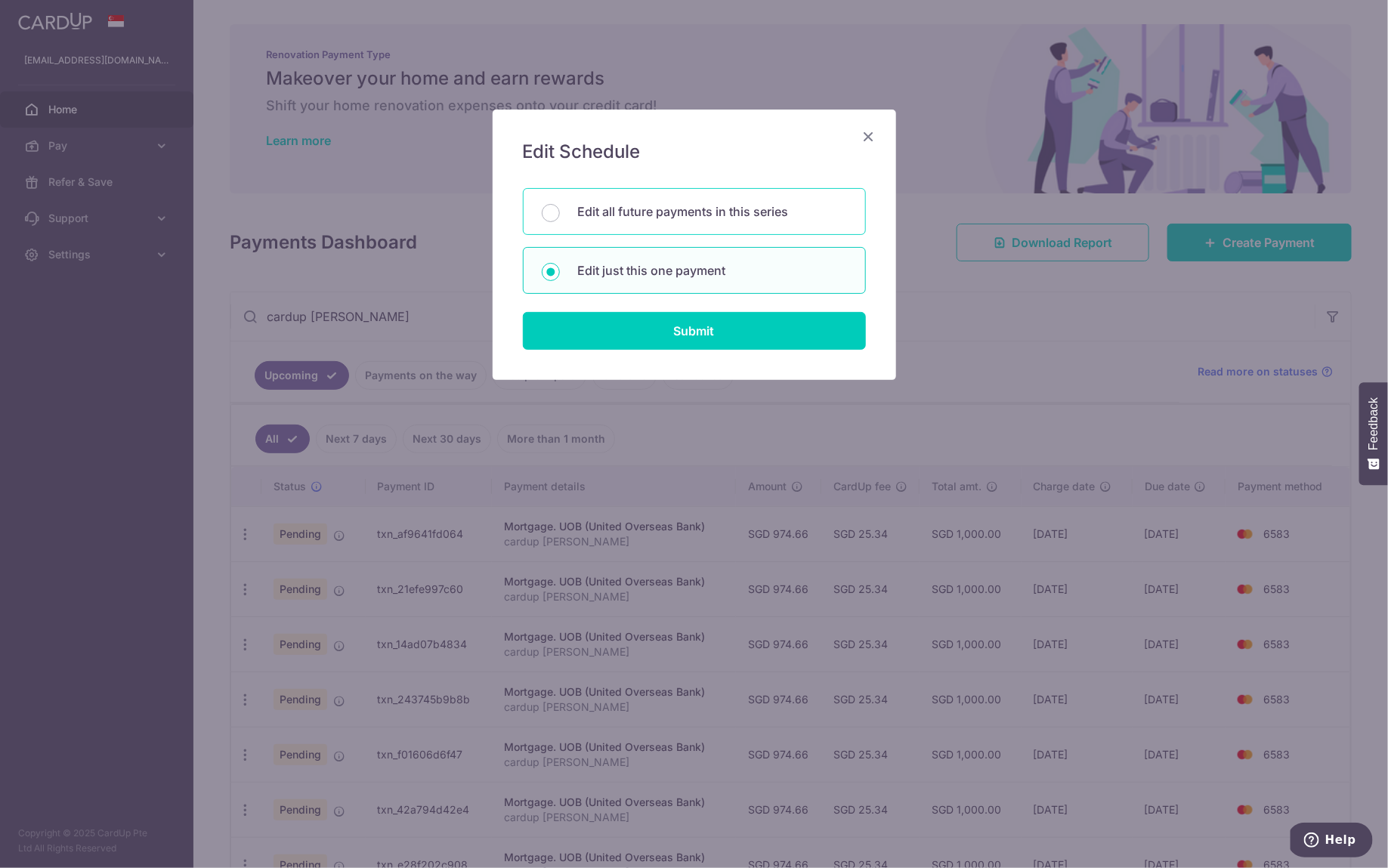
click at [646, 222] on div "Edit all future payments in this series" at bounding box center [694, 211] width 343 height 47
radio input "true"
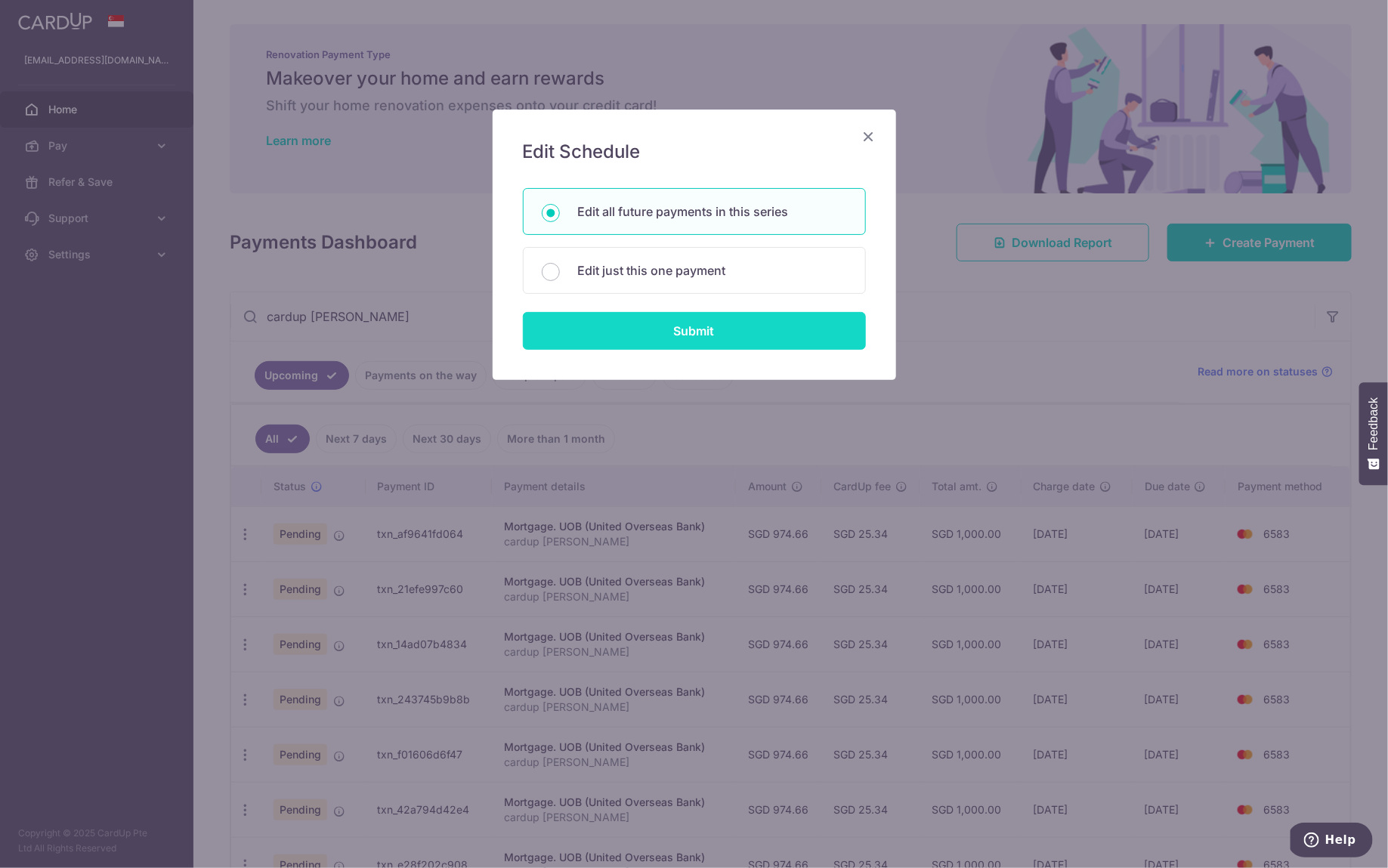
click at [668, 337] on input "Submit" at bounding box center [694, 331] width 343 height 38
radio input "true"
type input "974.66"
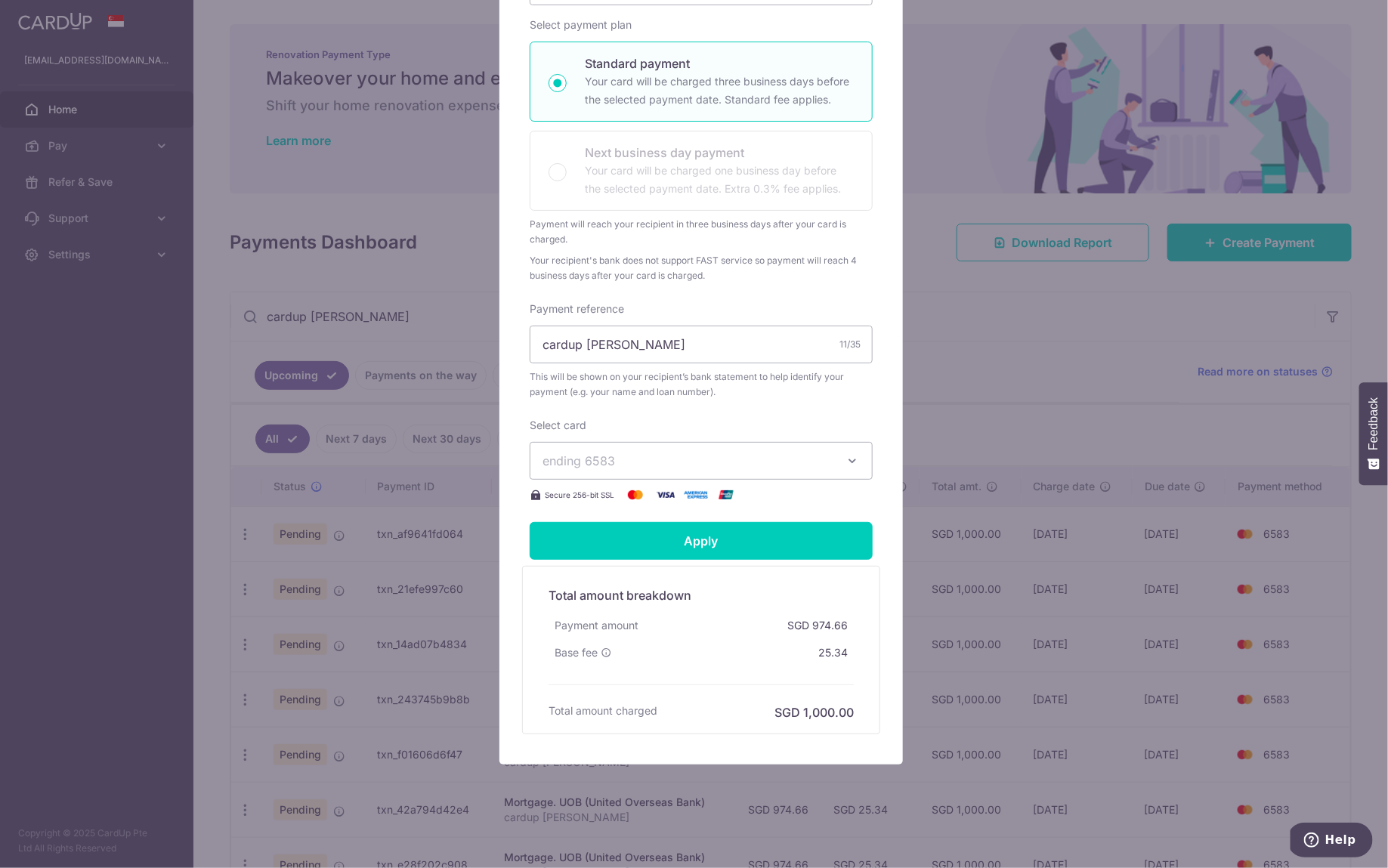
scroll to position [277, 0]
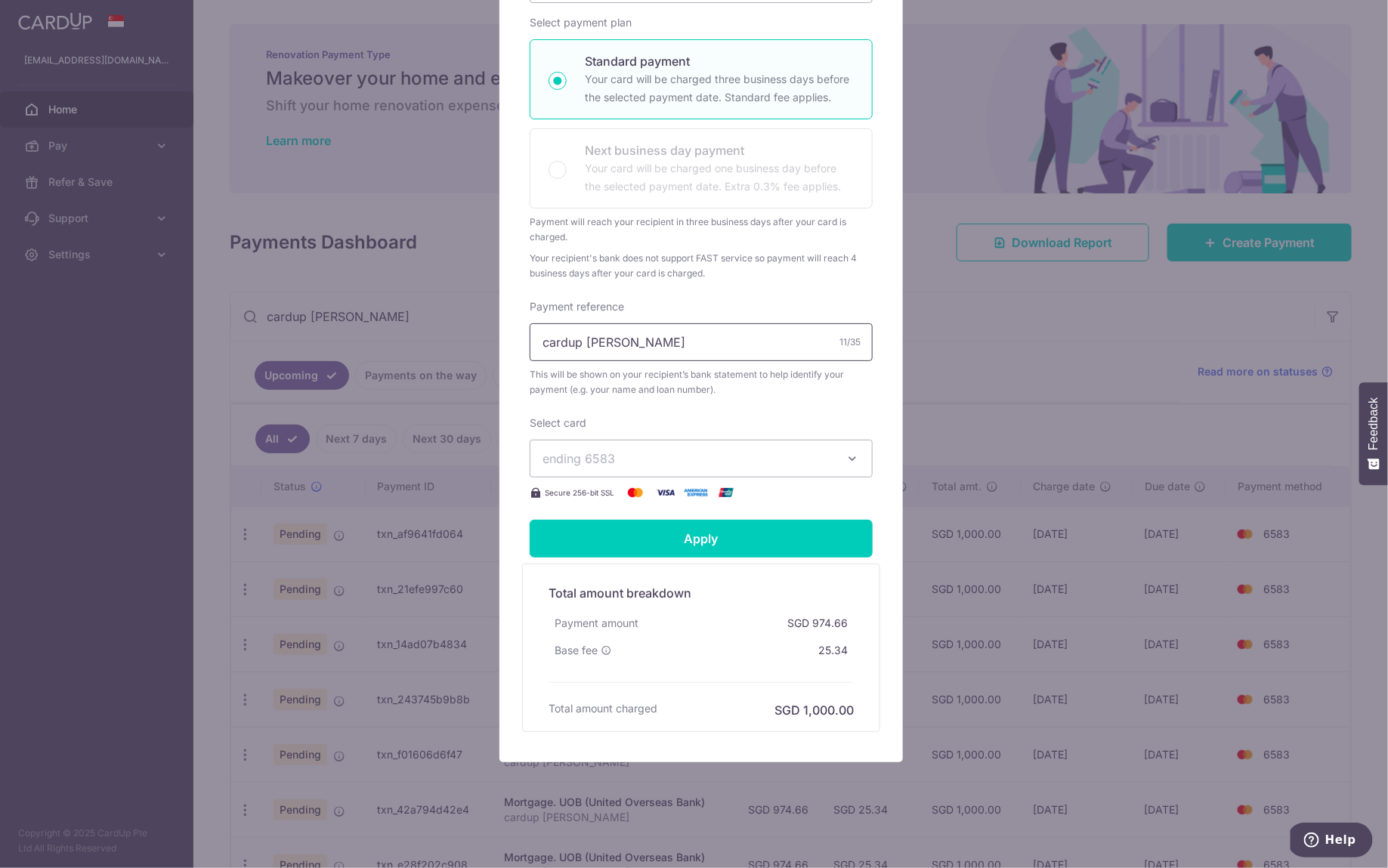
click at [653, 351] on input "cardup vick" at bounding box center [701, 342] width 343 height 38
drag, startPoint x: 703, startPoint y: 347, endPoint x: 505, endPoint y: 345, distance: 198.0
click at [505, 345] on div "Edit payment By clicking apply, you will make changes to all 15 payments to UOB…" at bounding box center [701, 296] width 404 height 930
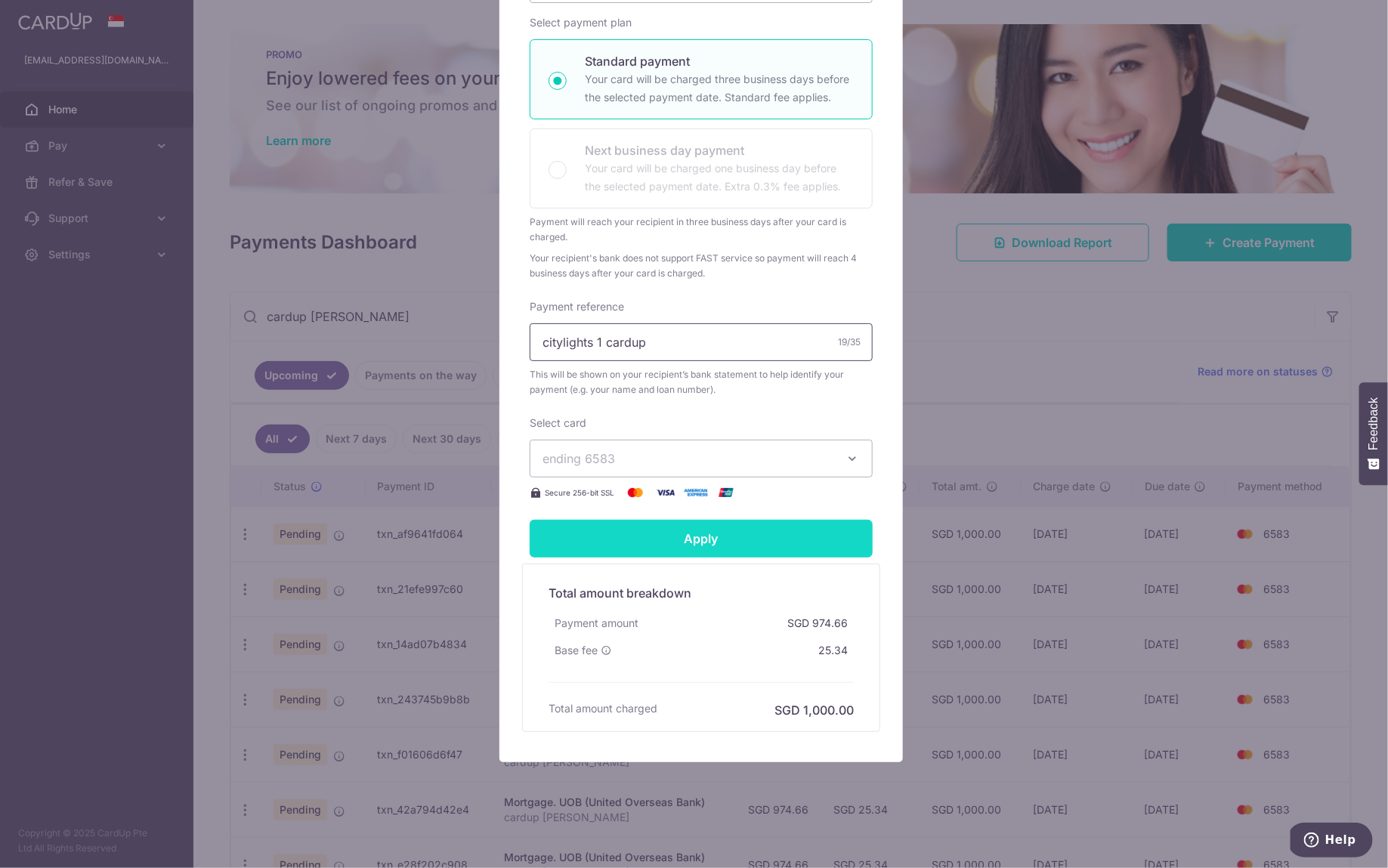
type input "citylights 1 cardup"
click at [747, 539] on input "Apply" at bounding box center [701, 539] width 343 height 38
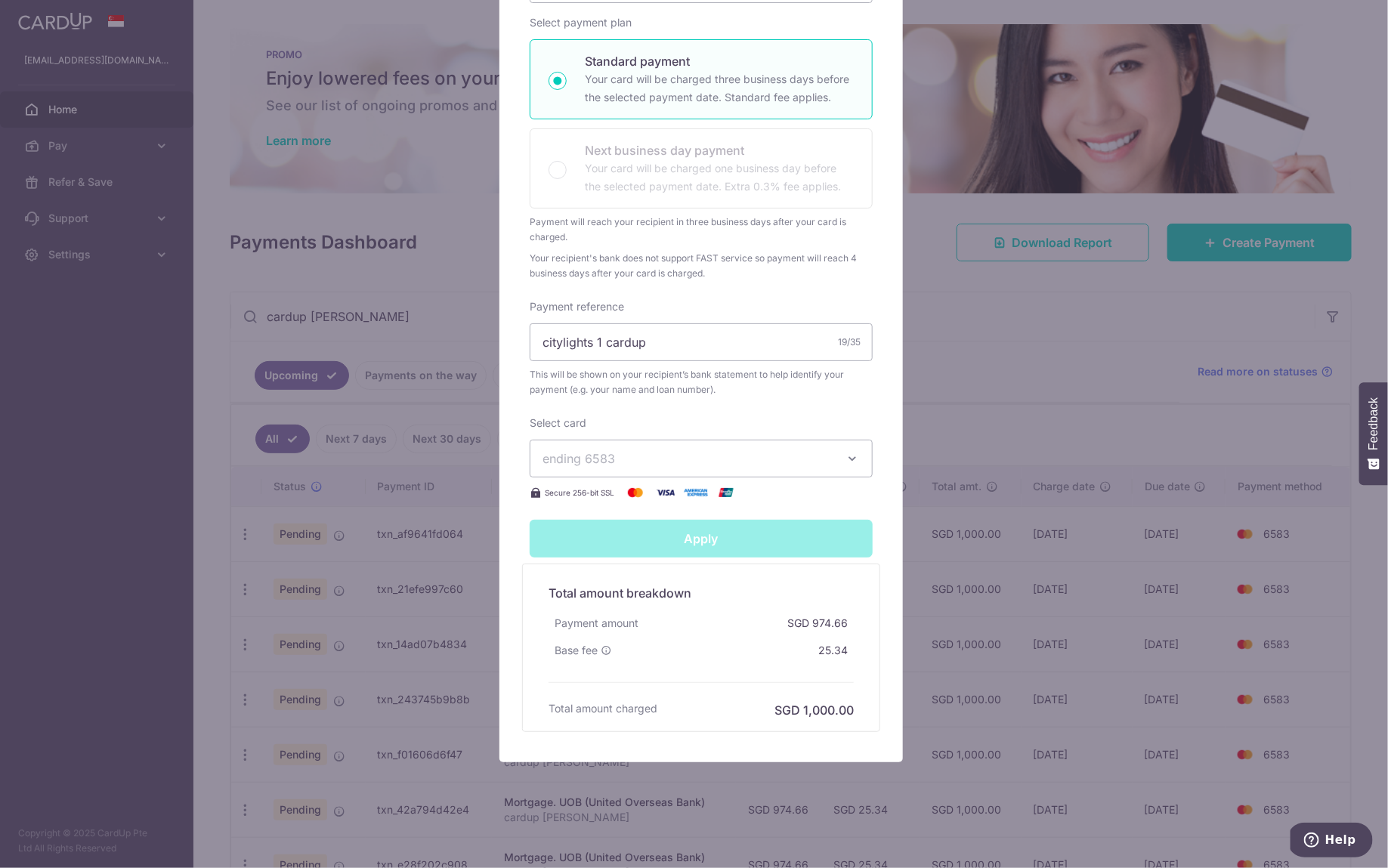
type input "Successfully Applied"
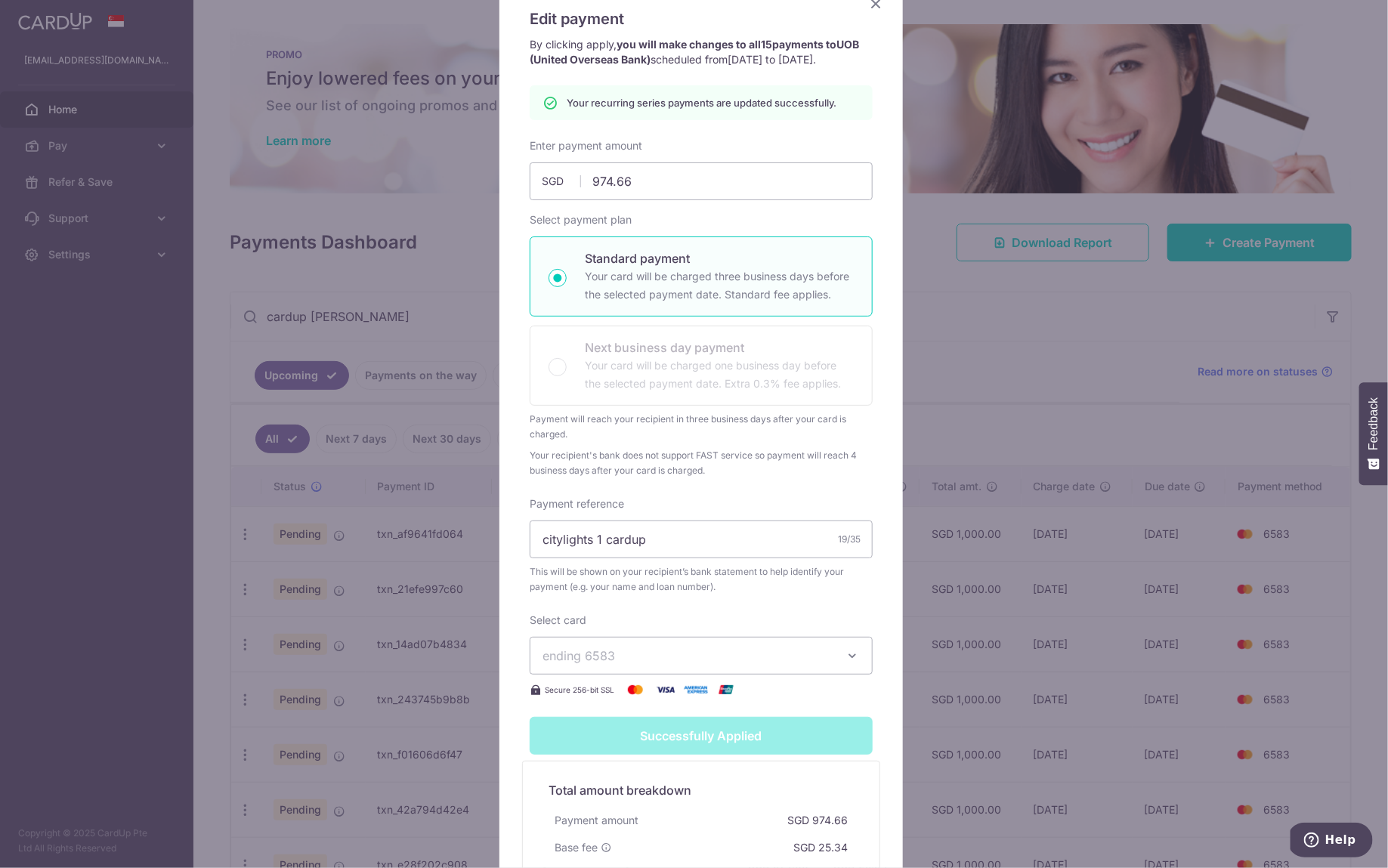
scroll to position [0, 0]
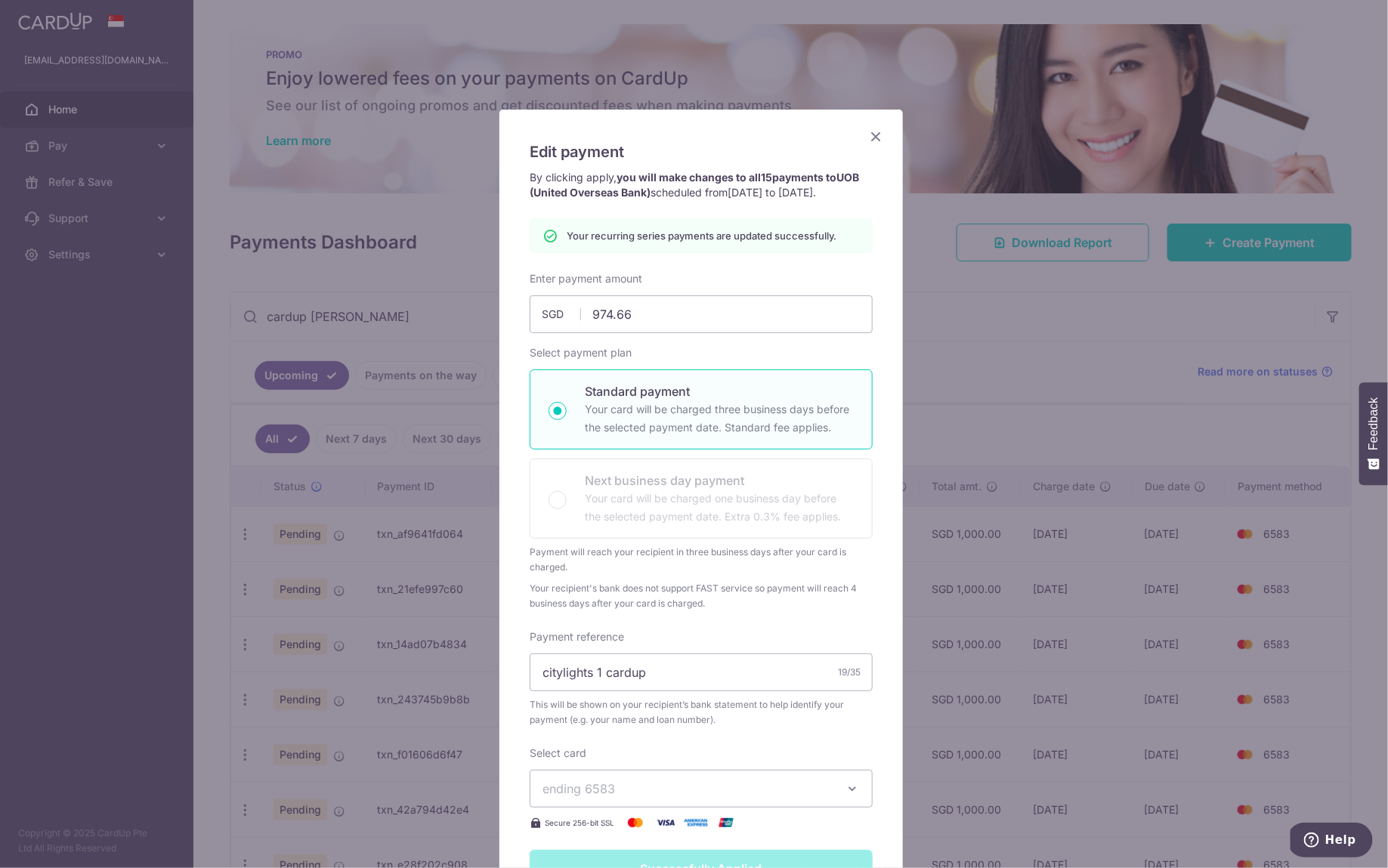
click at [868, 137] on icon "Close" at bounding box center [876, 136] width 18 height 19
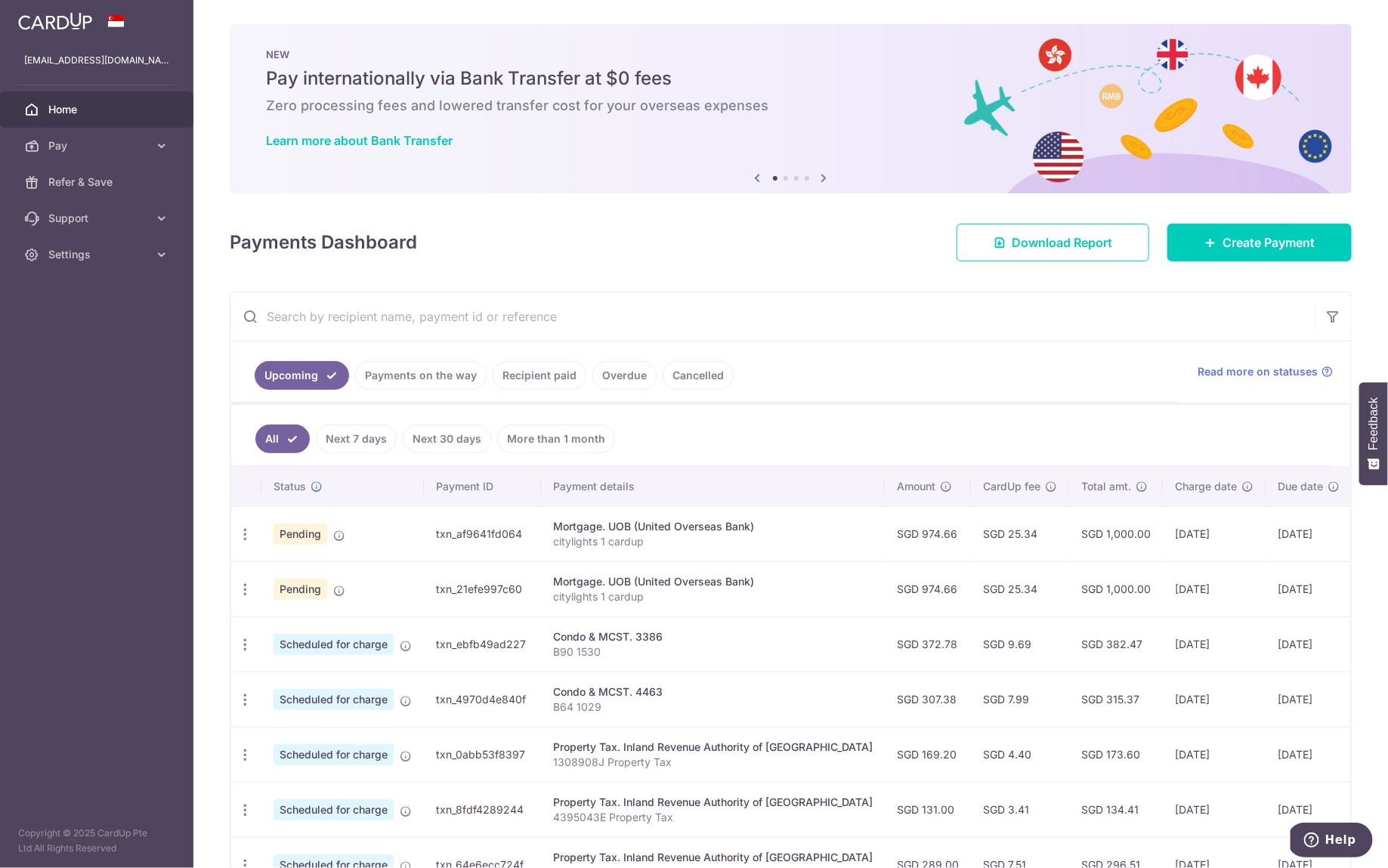
click at [576, 318] on input "text" at bounding box center [773, 316] width 1084 height 49
type input "uob"
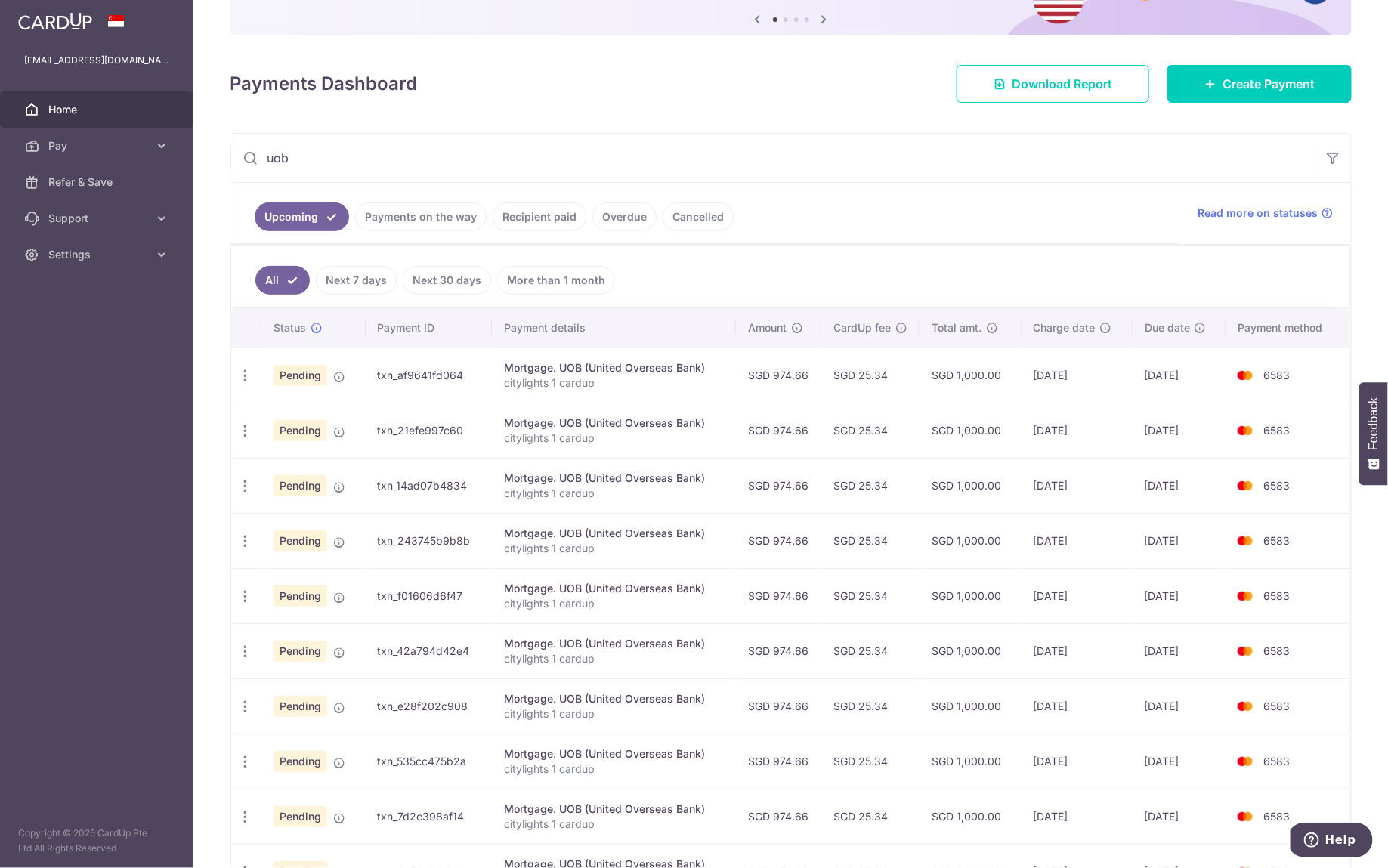
scroll to position [291, 0]
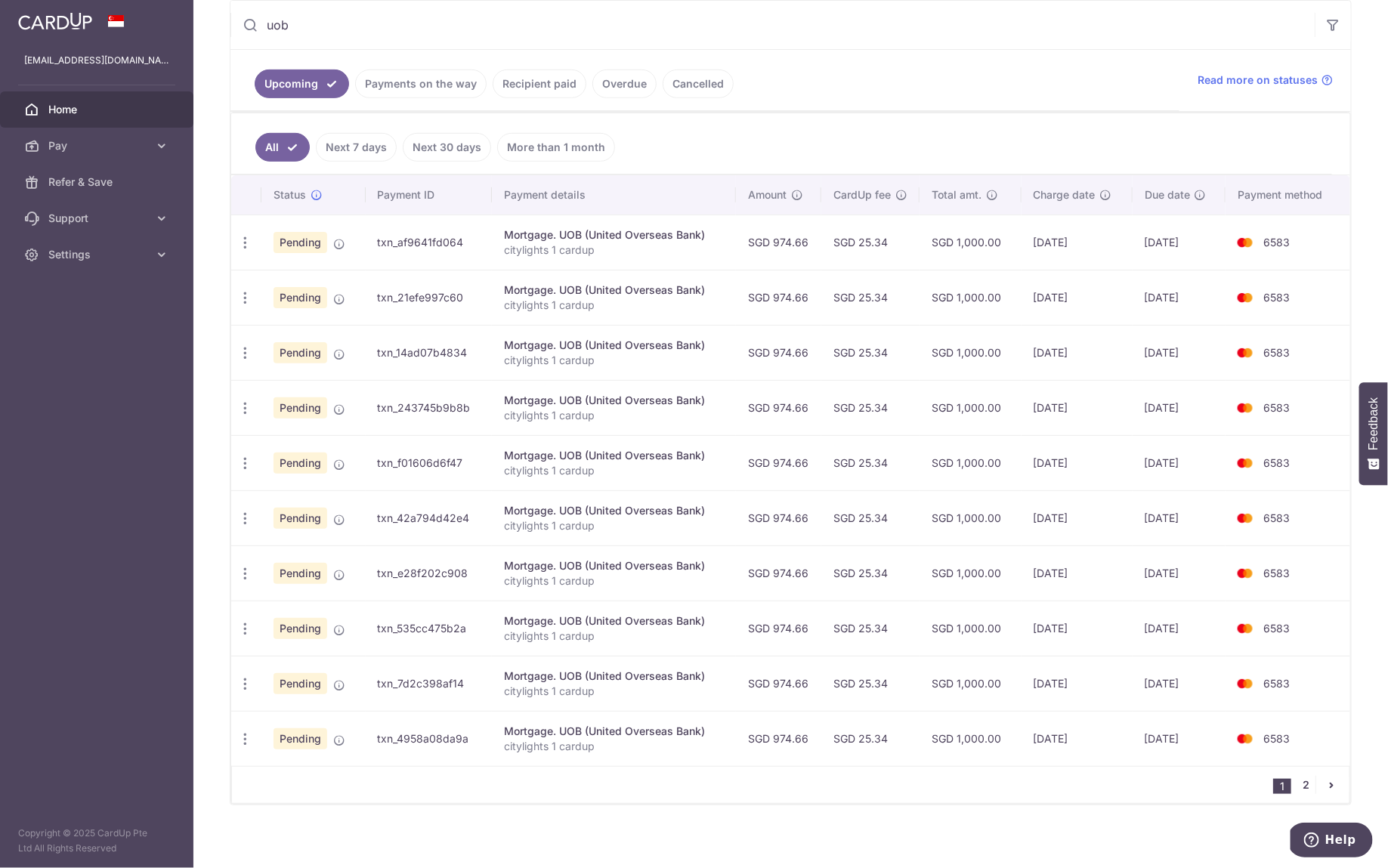
click at [1301, 779] on link "2" at bounding box center [1306, 784] width 18 height 18
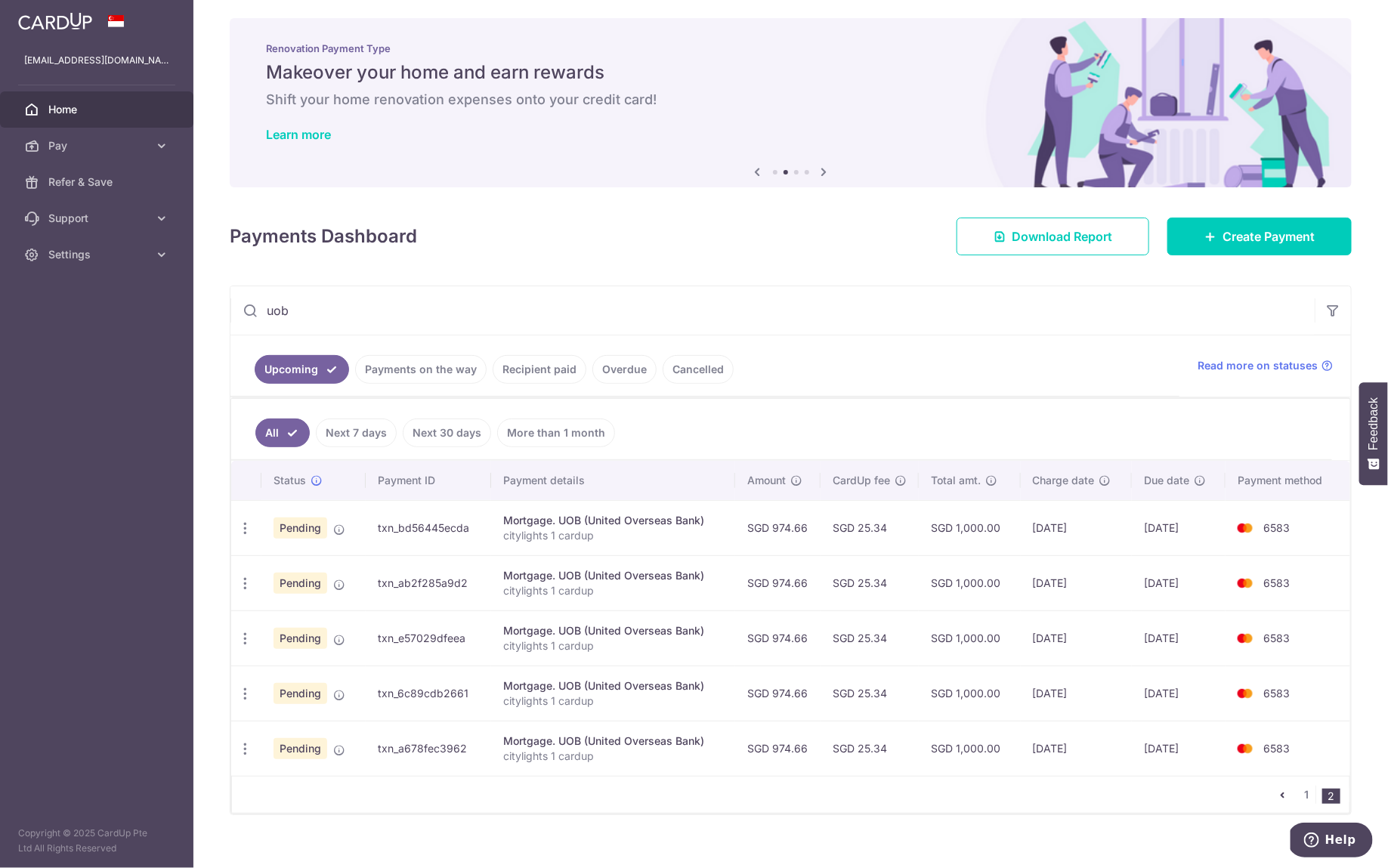
scroll to position [17, 0]
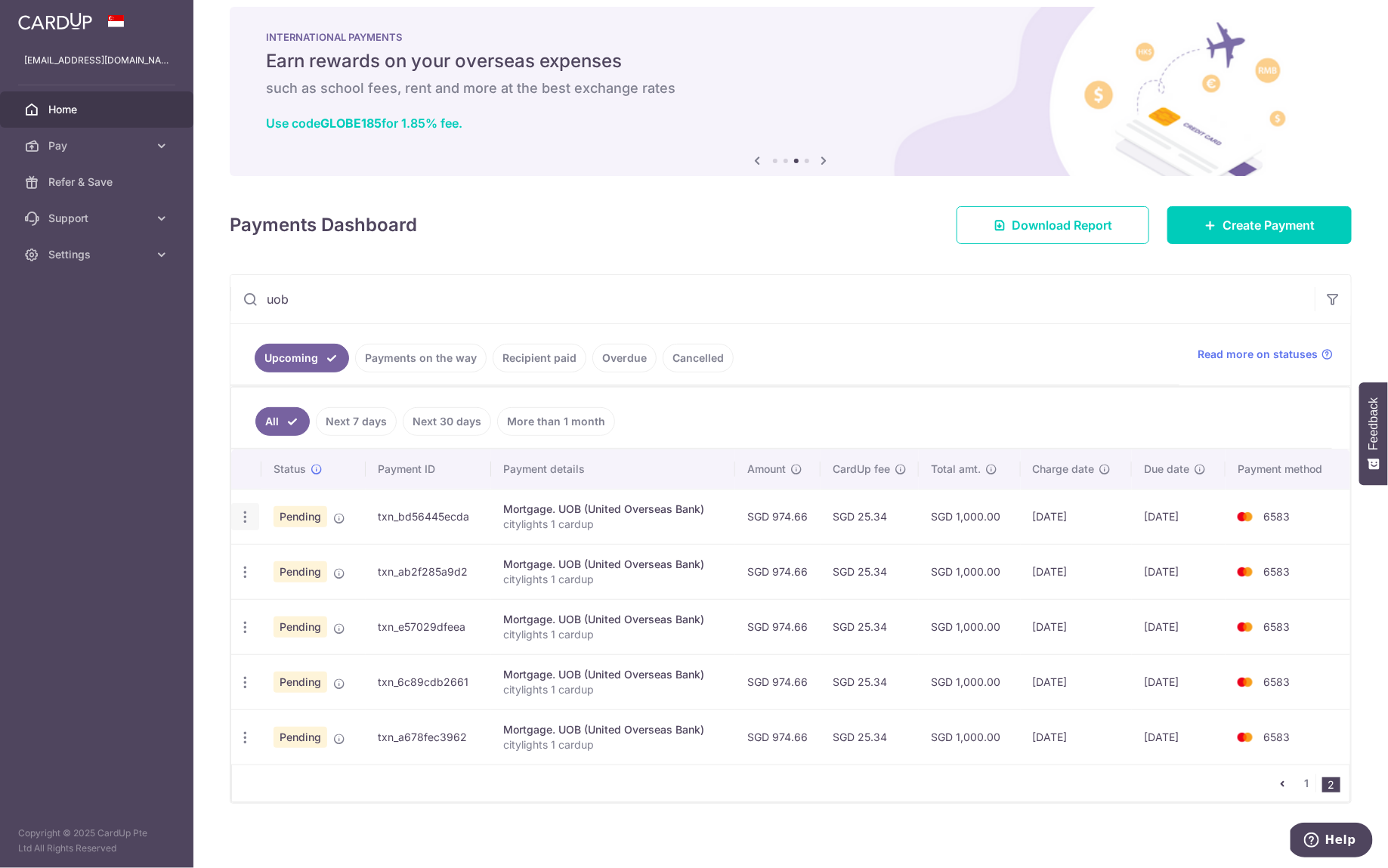
click at [247, 511] on icon "button" at bounding box center [246, 517] width 16 height 16
click at [288, 553] on span "Update payment" at bounding box center [325, 558] width 102 height 18
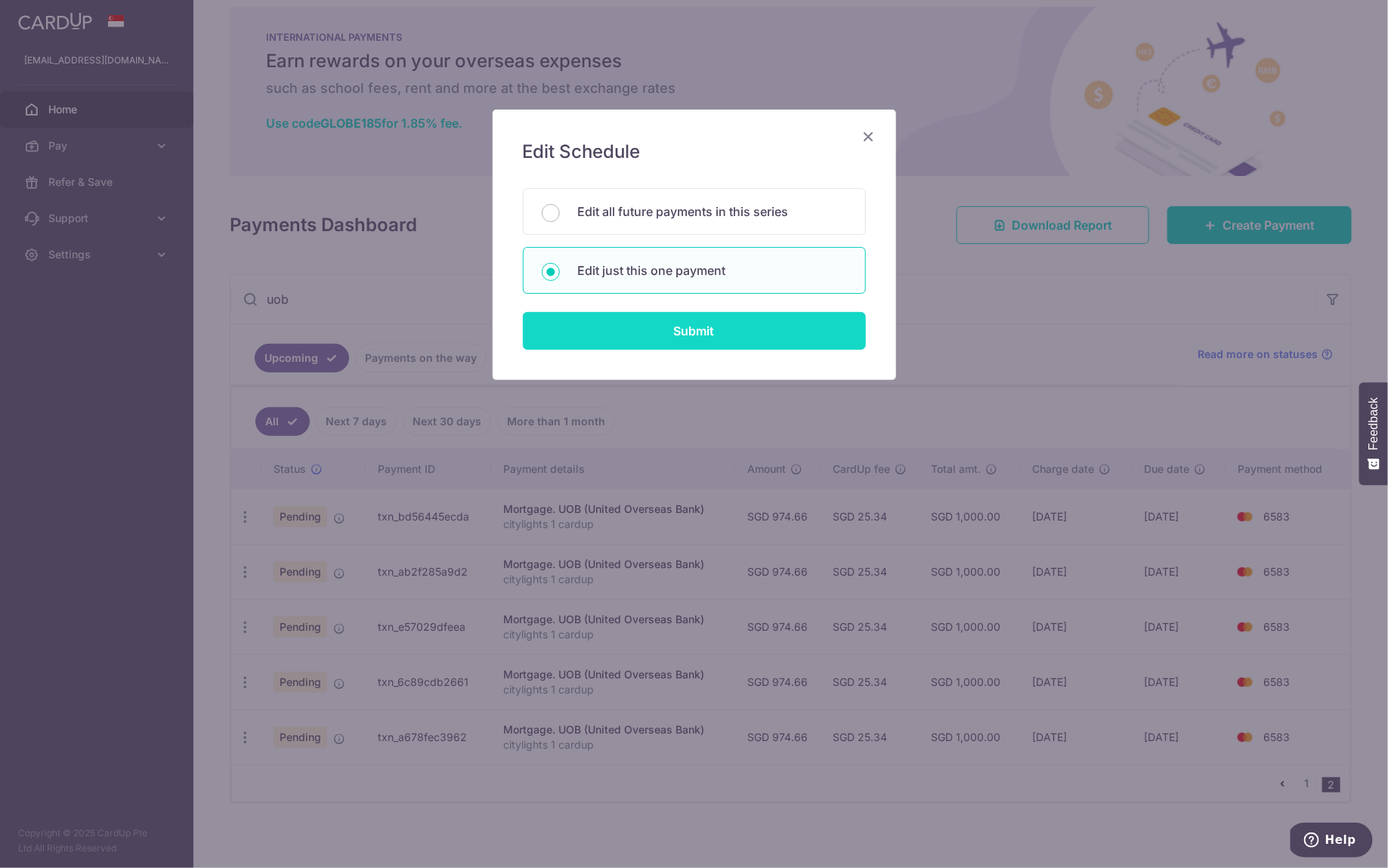
click at [623, 340] on input "Submit" at bounding box center [694, 331] width 343 height 38
radio input "true"
type input "974.66"
type input "[DATE]"
type input "citylights 1 cardup"
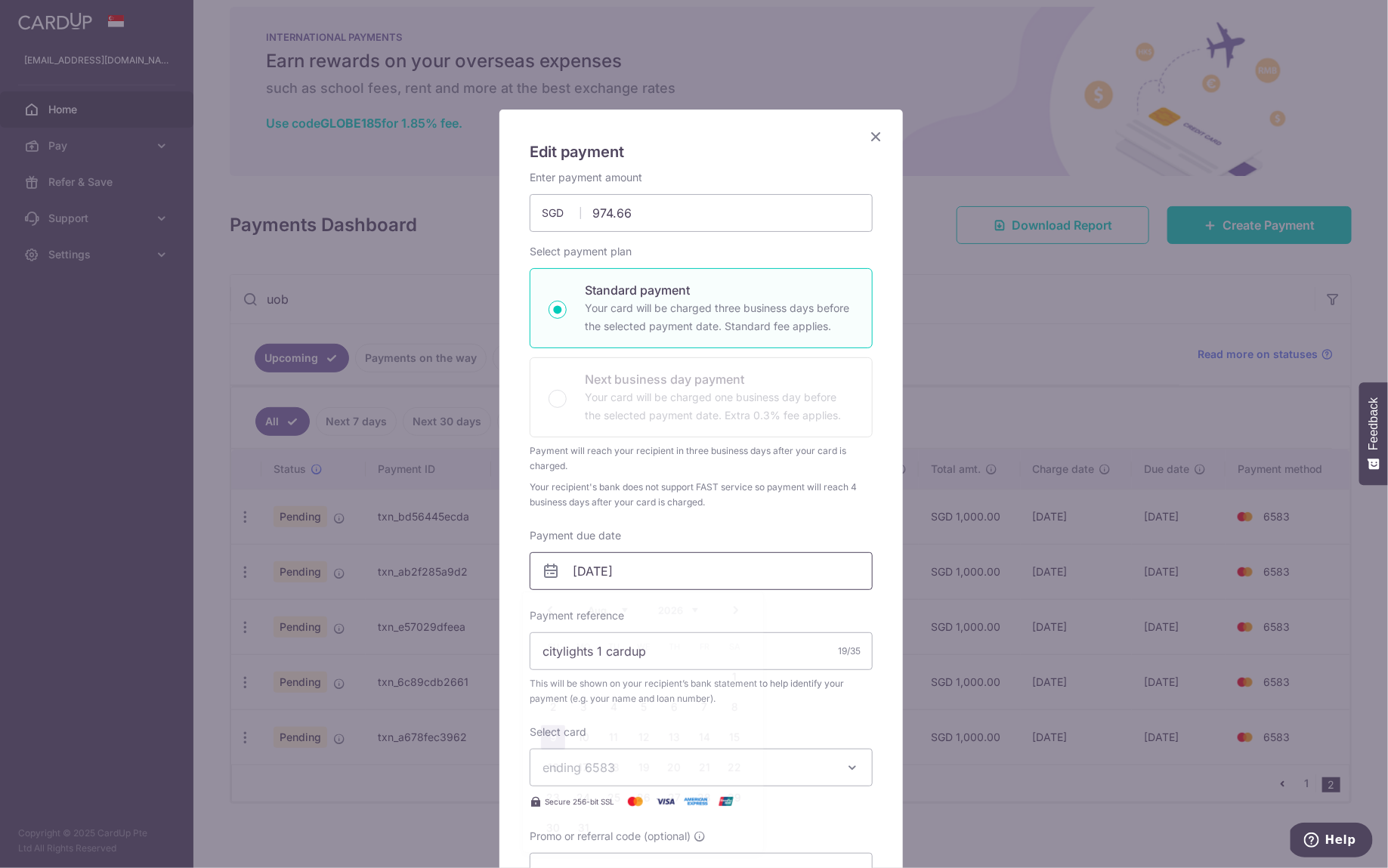
click at [697, 575] on input "09/08/2026" at bounding box center [701, 571] width 343 height 38
click at [675, 704] on link "6" at bounding box center [674, 707] width 24 height 24
type input "[DATE]"
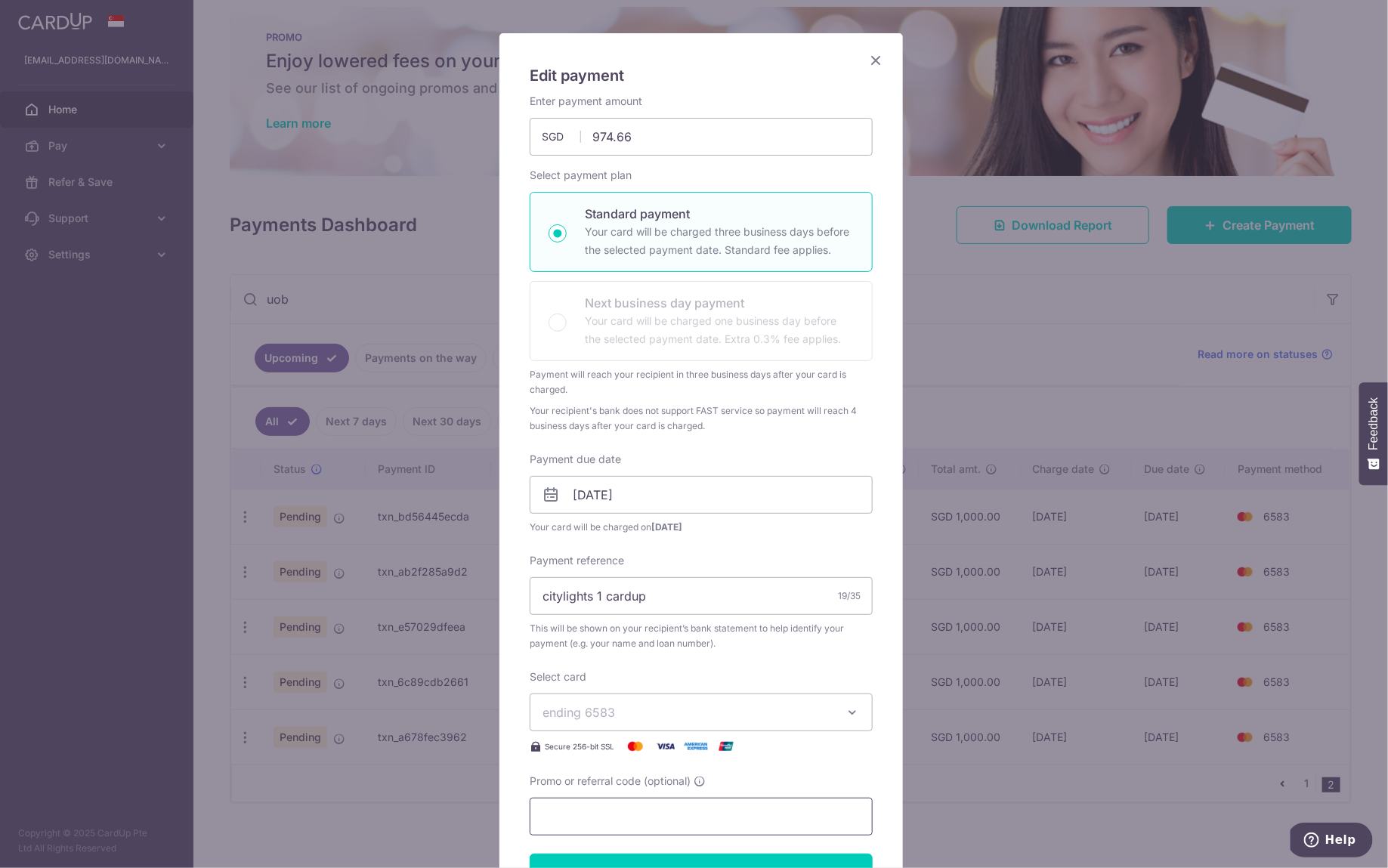
scroll to position [100, 0]
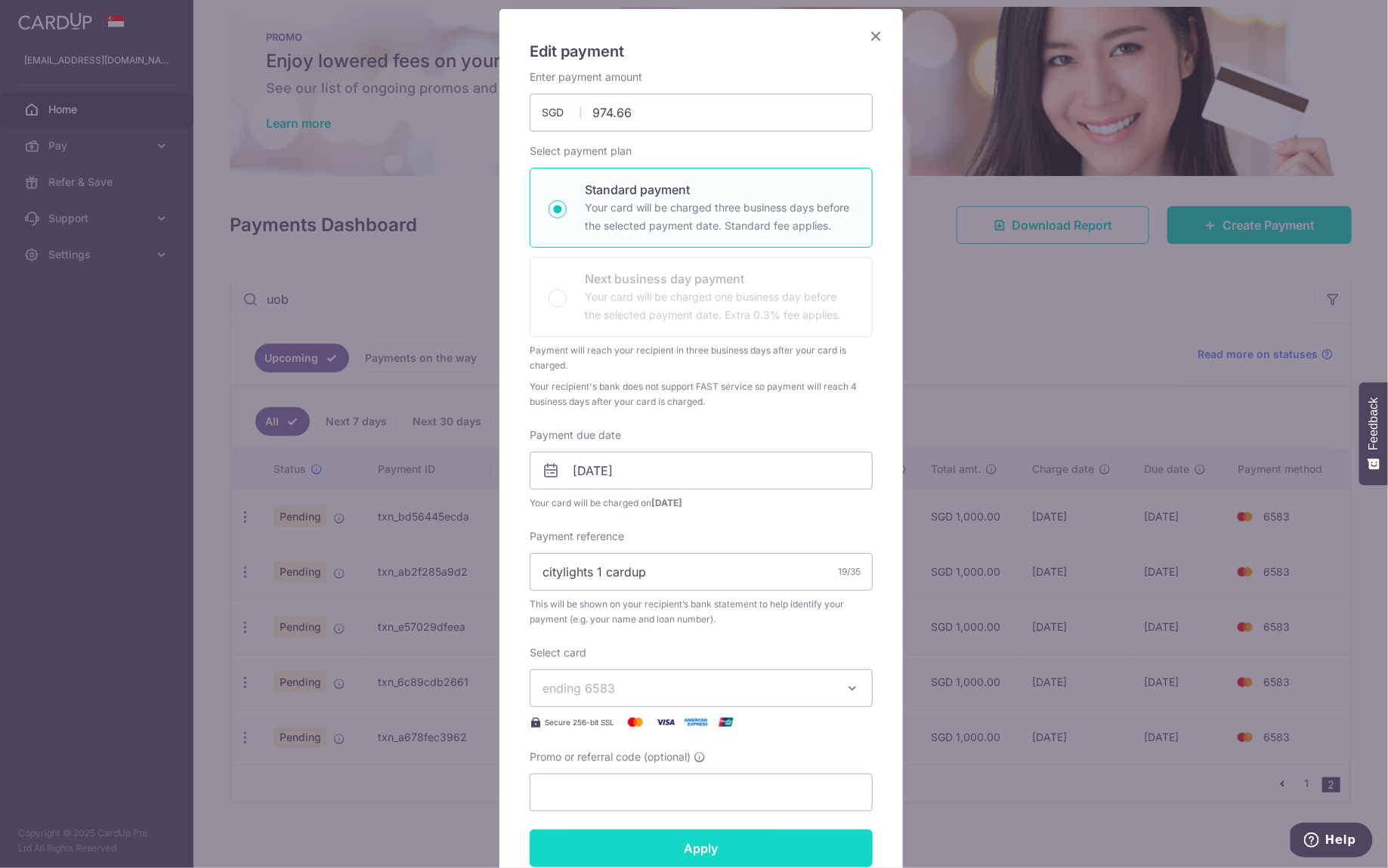
click at [752, 845] on input "Apply" at bounding box center [701, 848] width 343 height 38
type input "Successfully Applied"
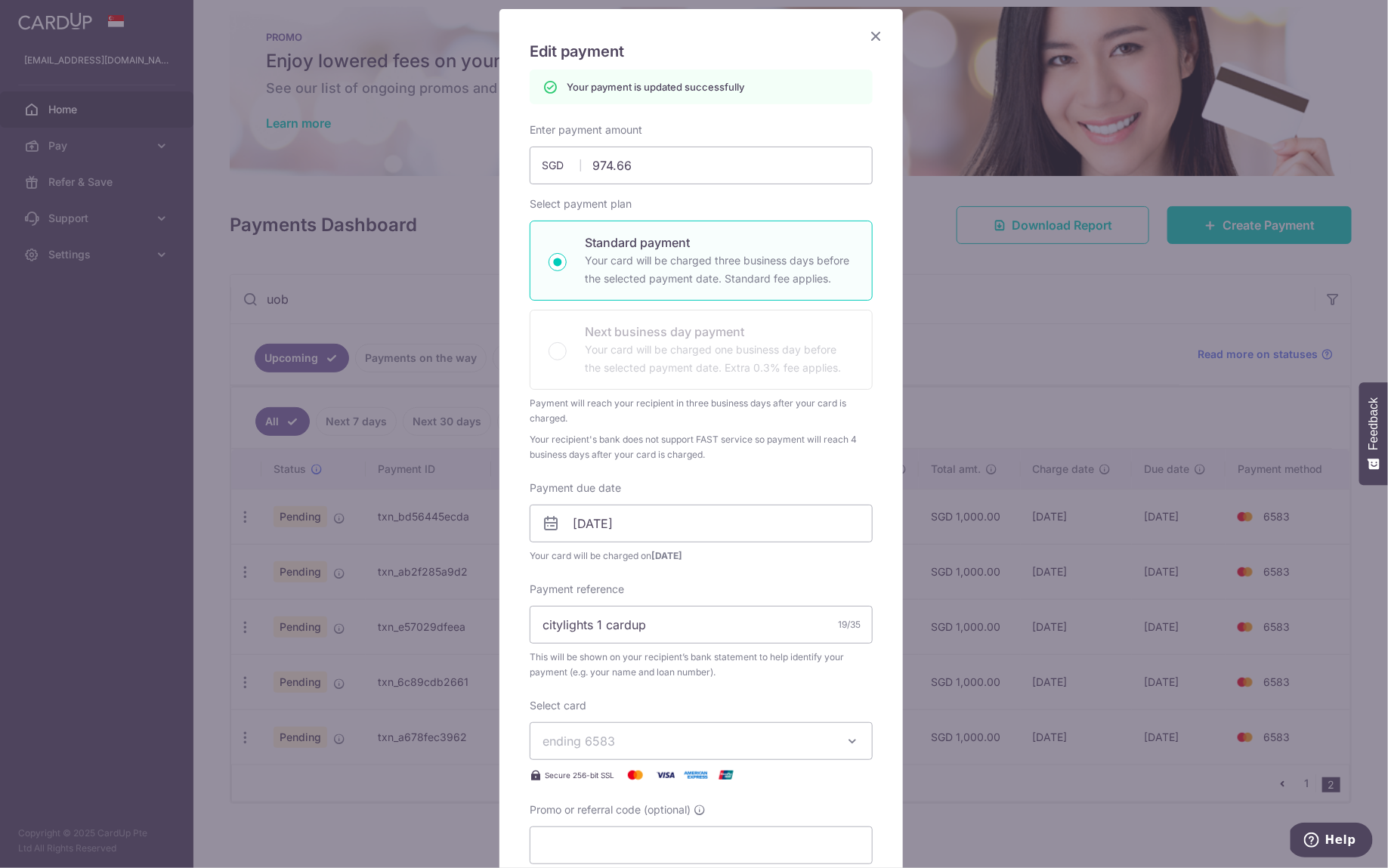
click at [867, 30] on icon "Close" at bounding box center [876, 36] width 18 height 19
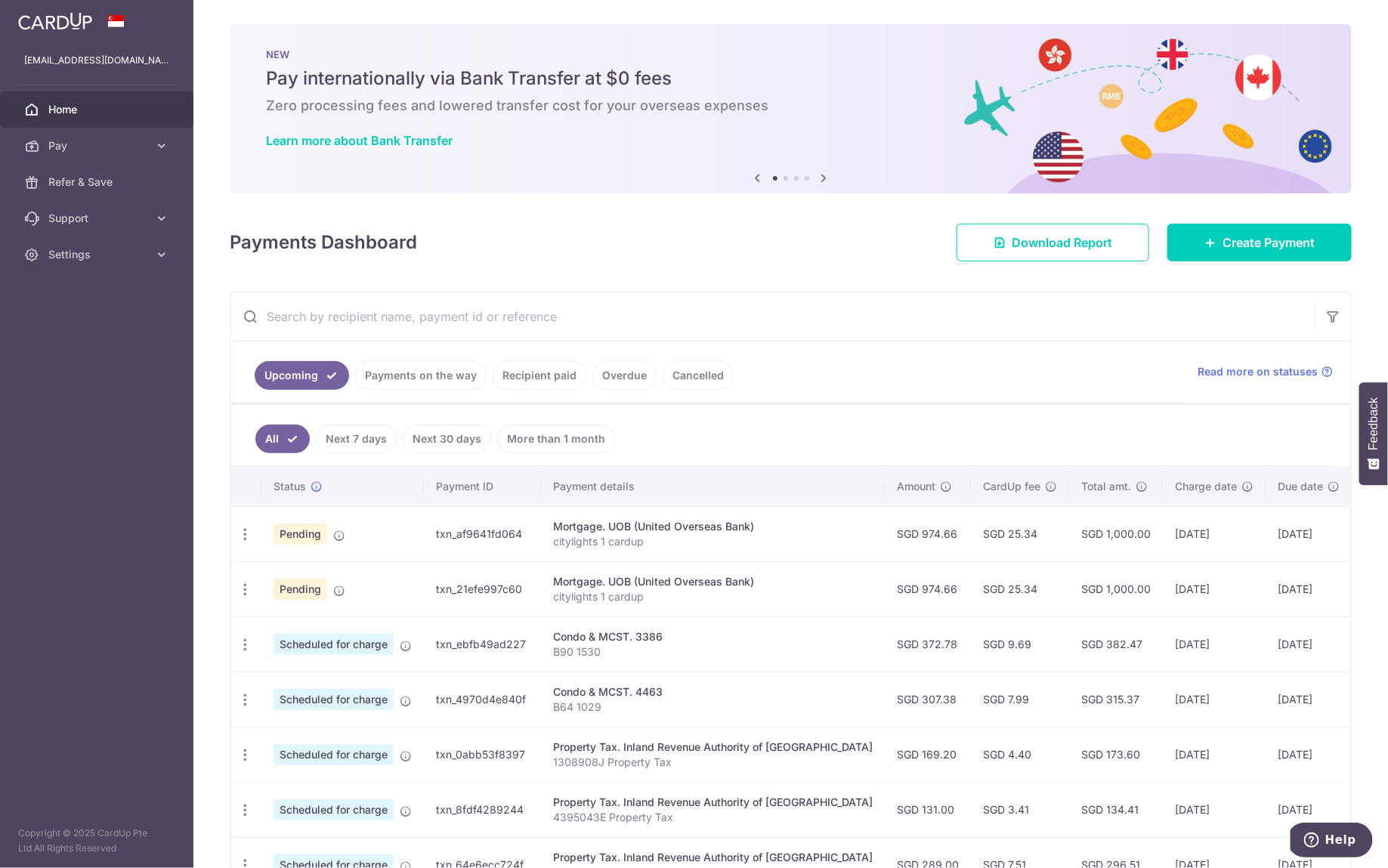
click at [497, 307] on input "text" at bounding box center [773, 316] width 1084 height 49
type input "uob"
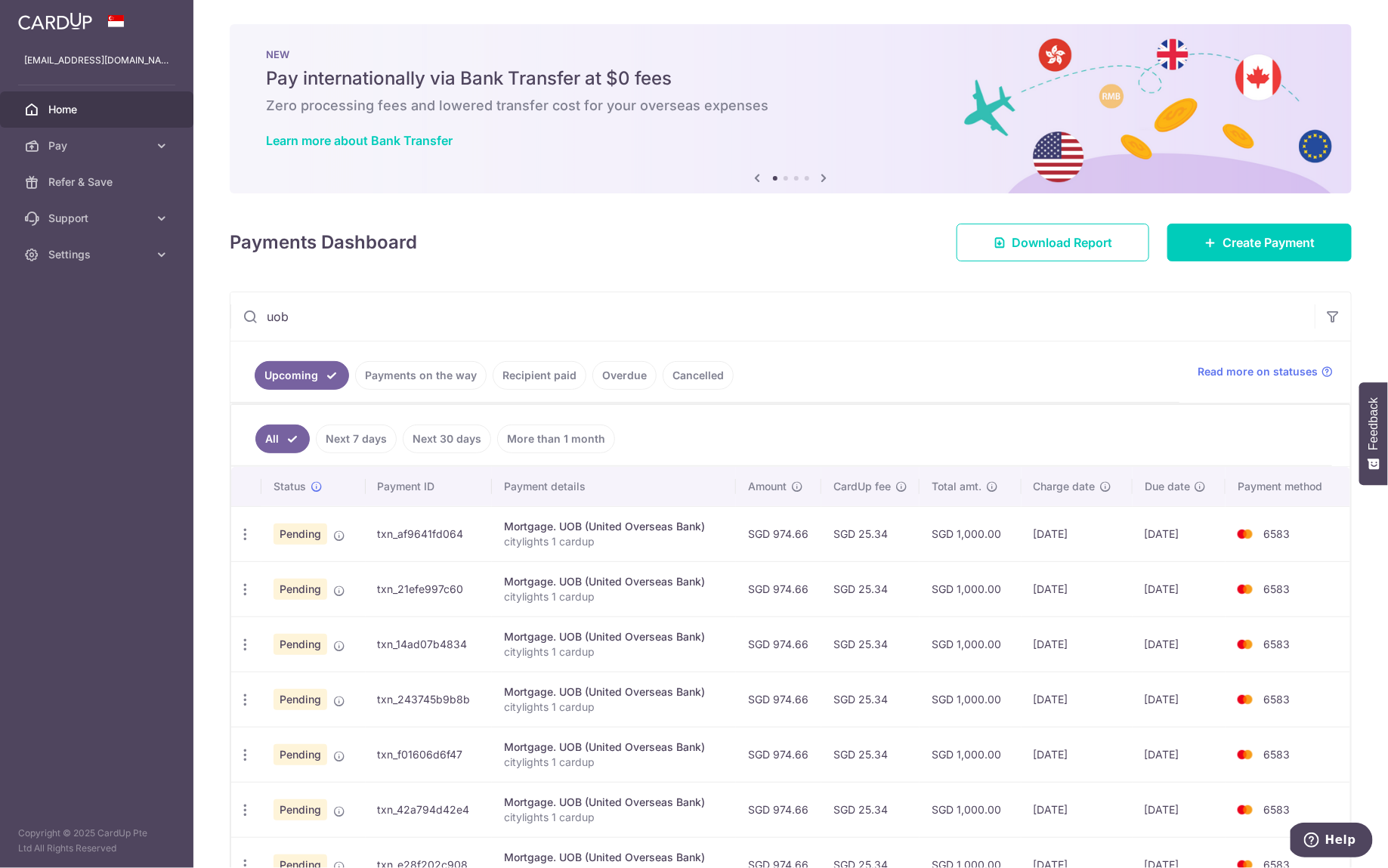
click at [413, 317] on input "uob" at bounding box center [773, 316] width 1084 height 49
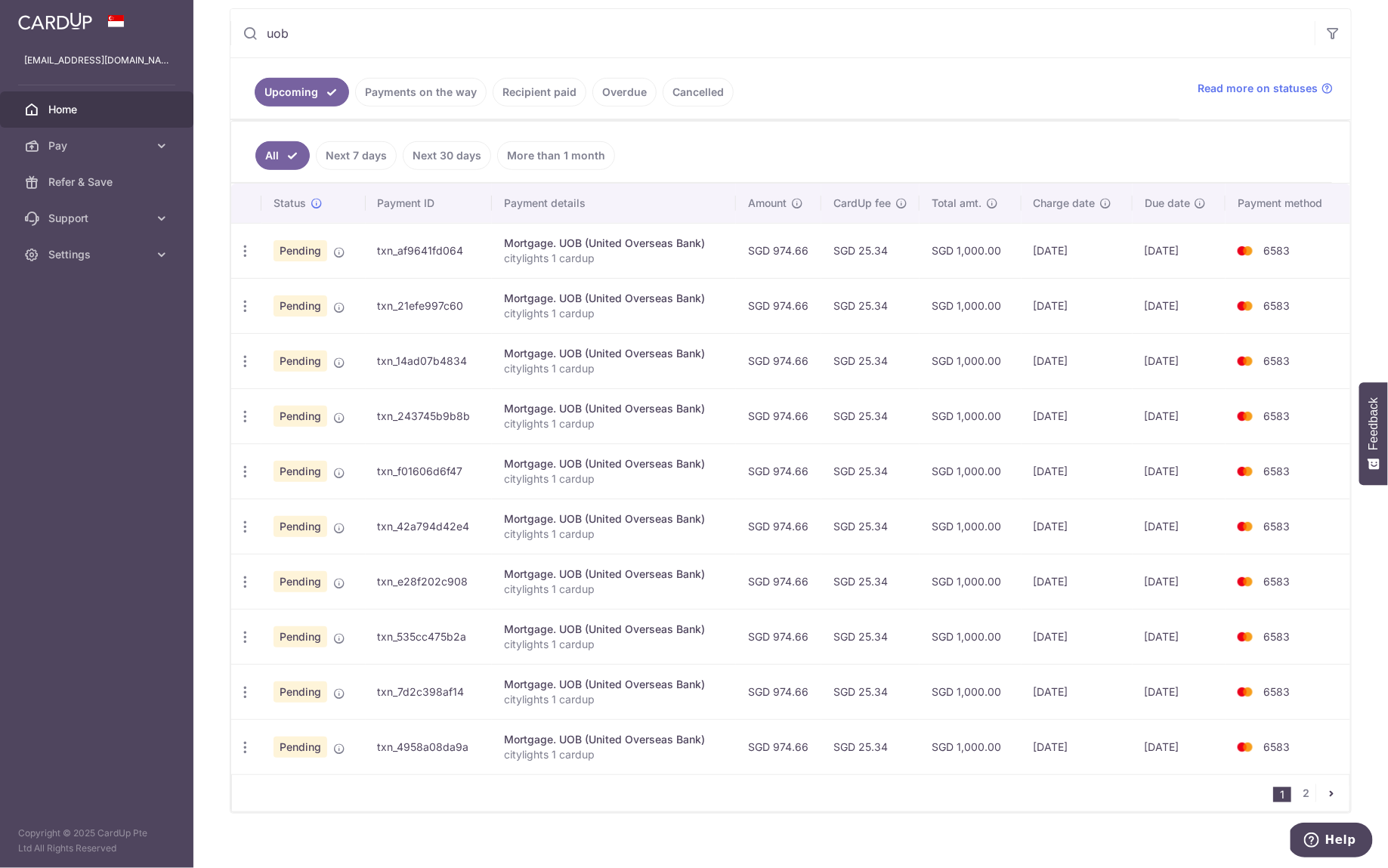
scroll to position [291, 0]
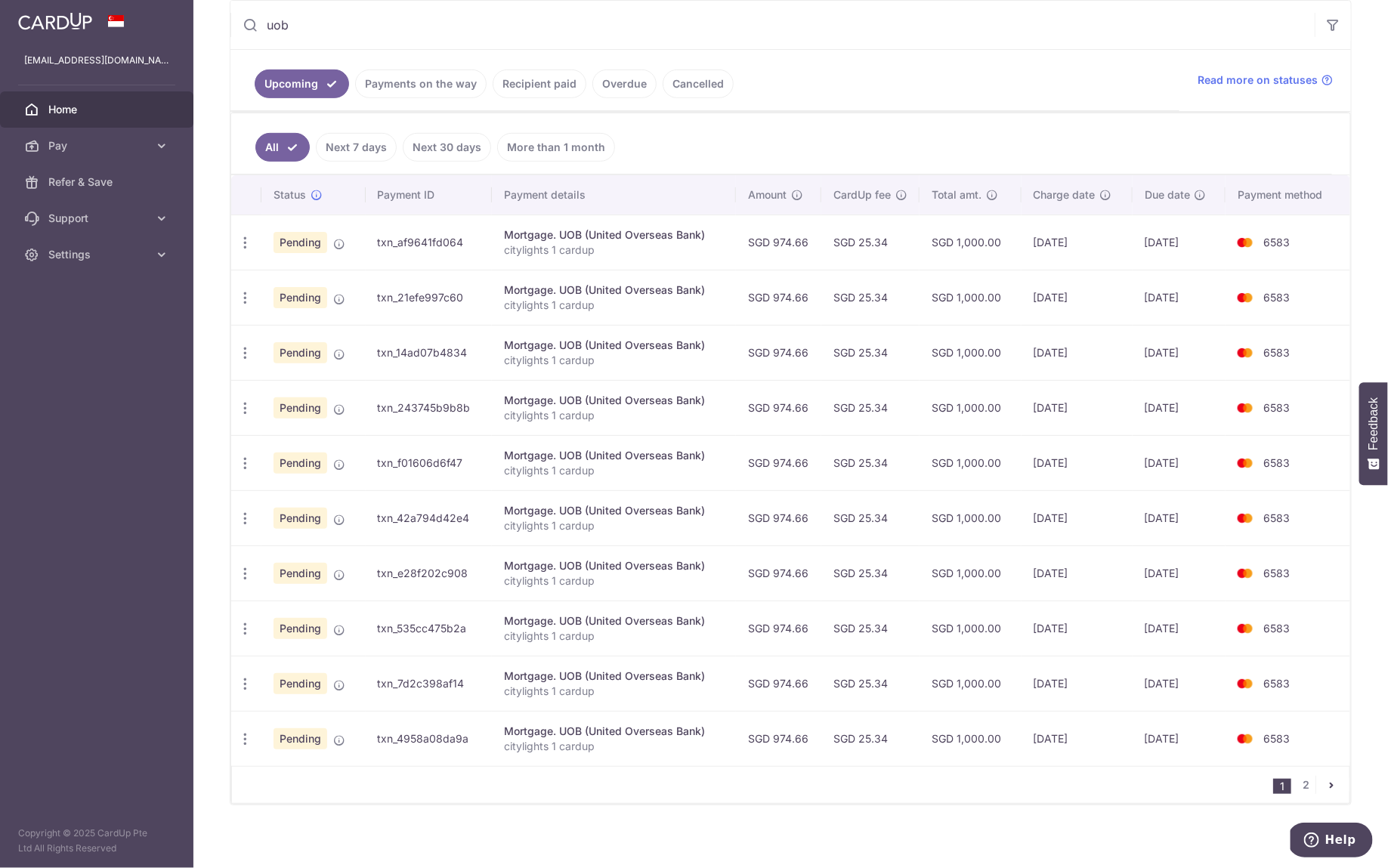
click at [1325, 781] on icon "pager" at bounding box center [1331, 784] width 12 height 12
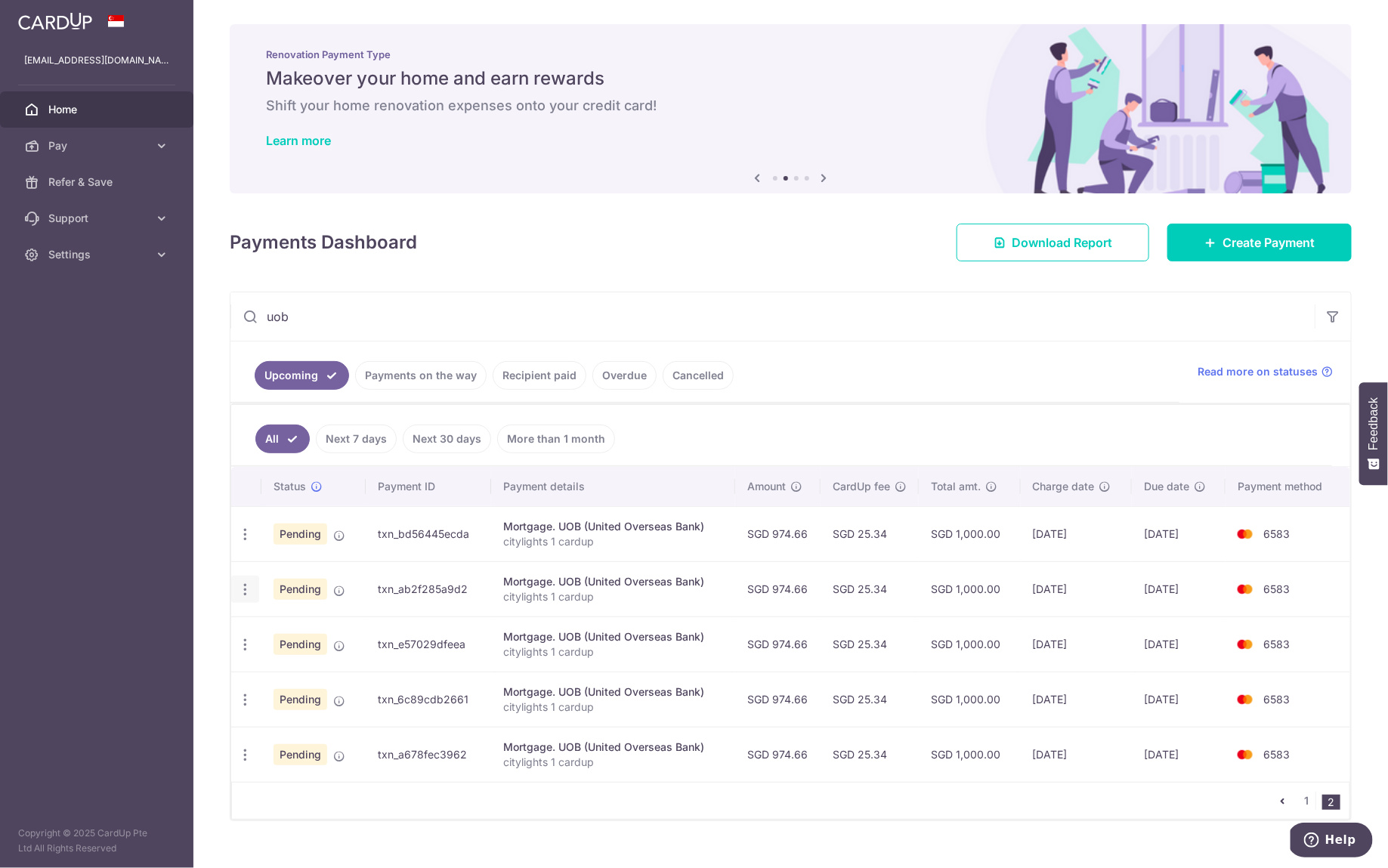
click at [241, 588] on icon "button" at bounding box center [246, 590] width 16 height 16
click at [274, 621] on span "Update payment" at bounding box center [325, 630] width 102 height 18
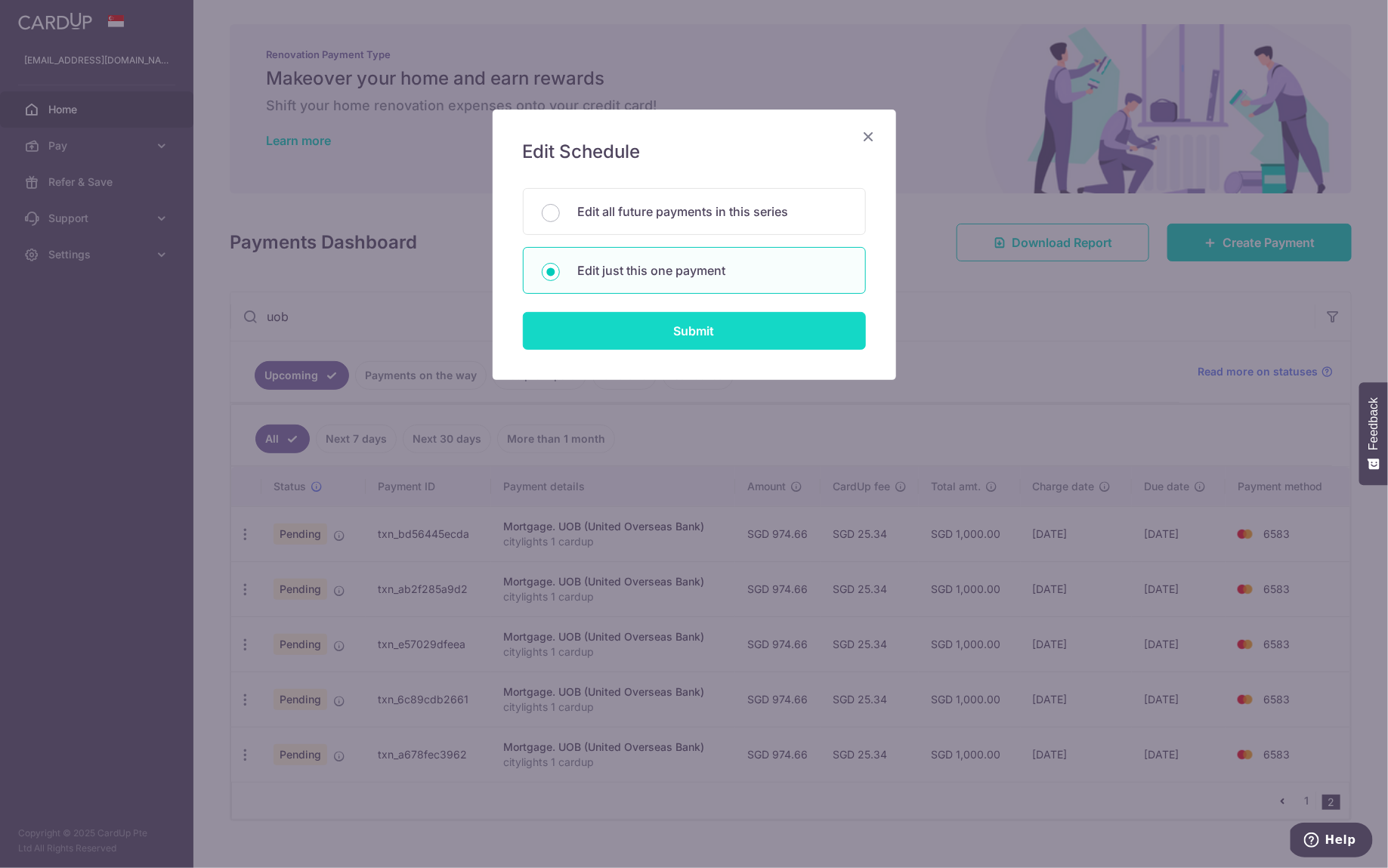
click at [688, 314] on input "Submit" at bounding box center [694, 331] width 343 height 38
radio input "true"
type input "974.66"
type input "09/09/2026"
type input "citylights 1 cardup"
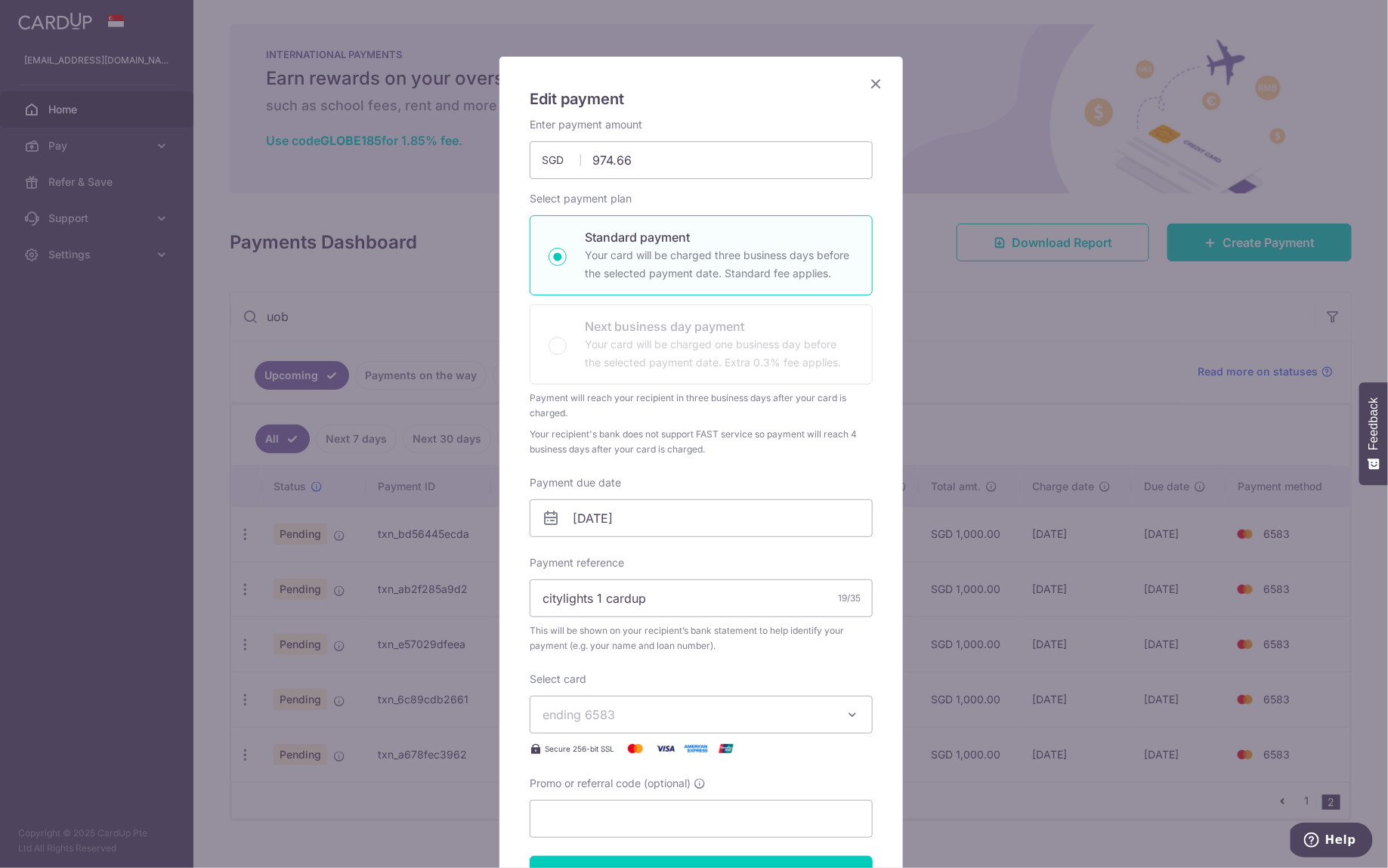
scroll to position [4, 0]
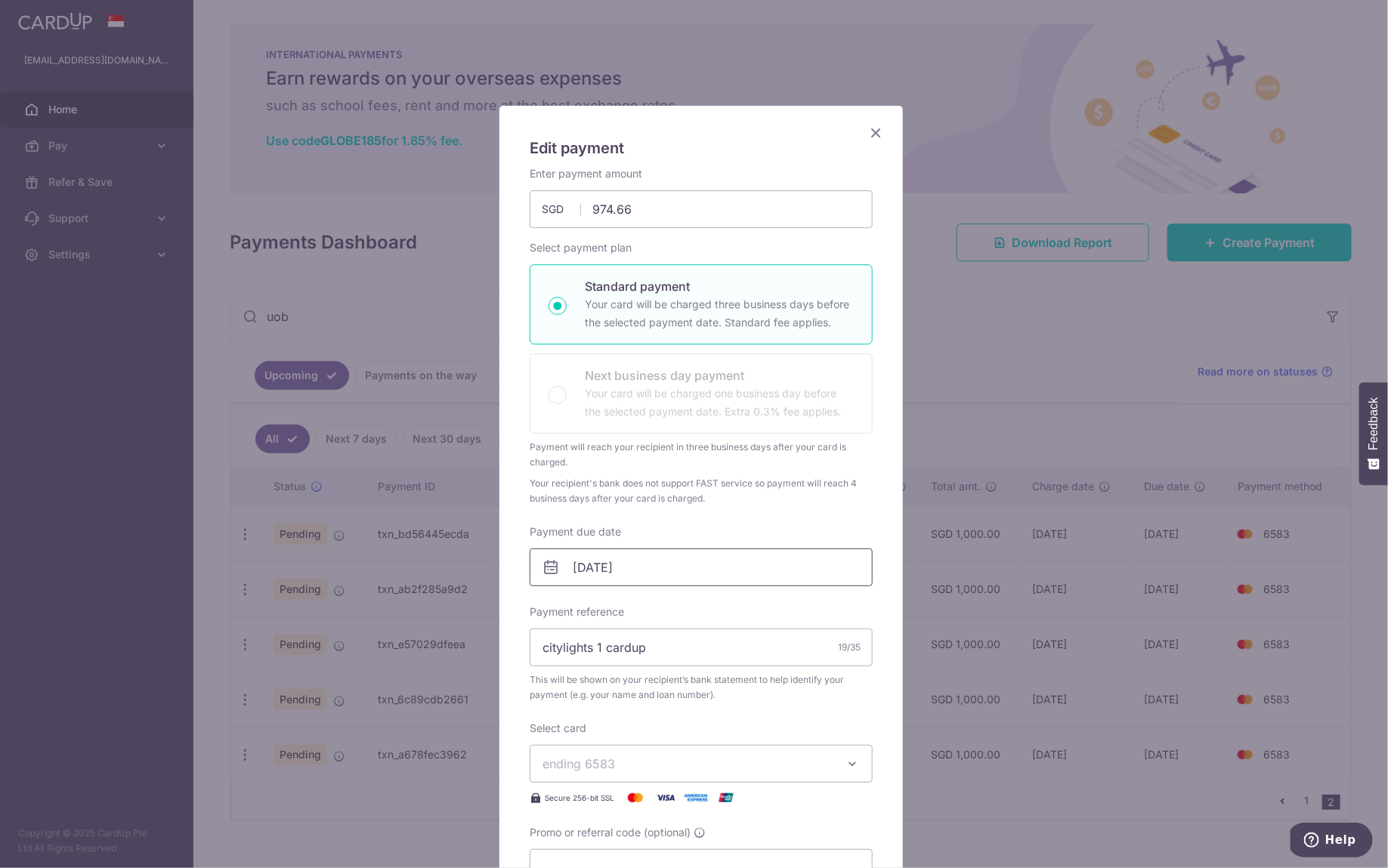
click at [668, 569] on input "09/09/2026" at bounding box center [701, 568] width 343 height 38
click at [702, 669] on link "4" at bounding box center [704, 673] width 24 height 24
type input "[DATE]"
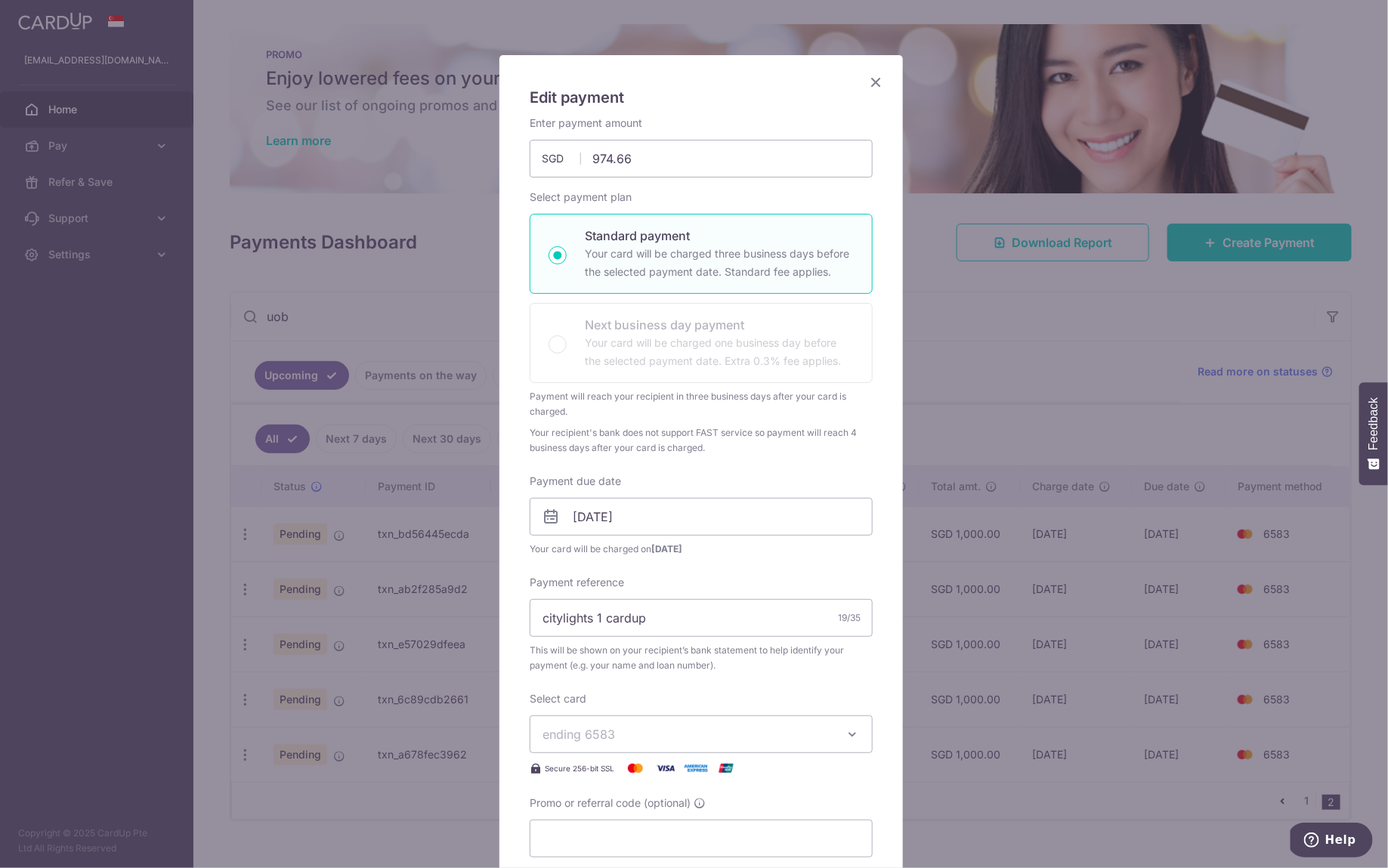
scroll to position [142, 0]
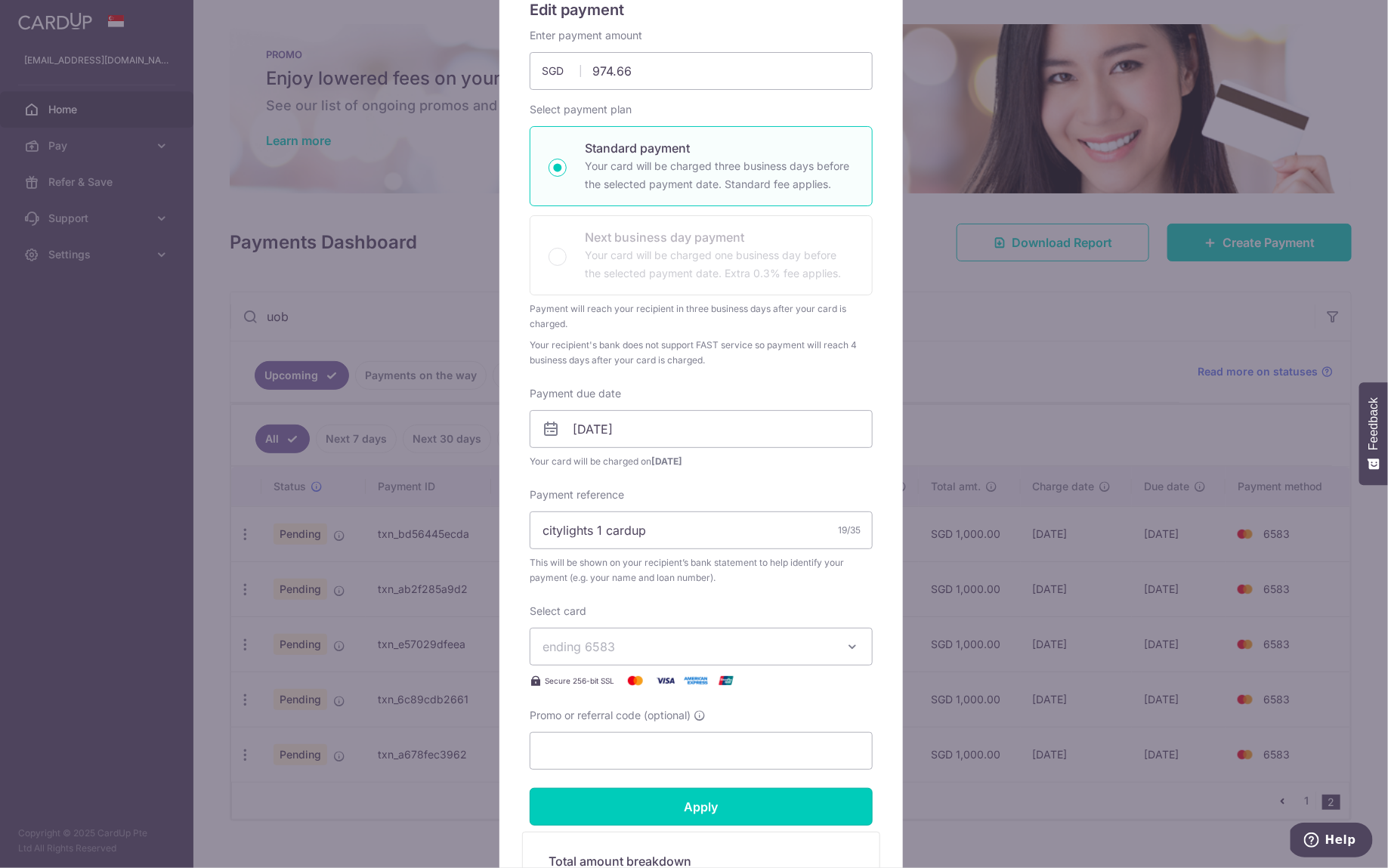
click at [754, 801] on input "Apply" at bounding box center [701, 807] width 343 height 38
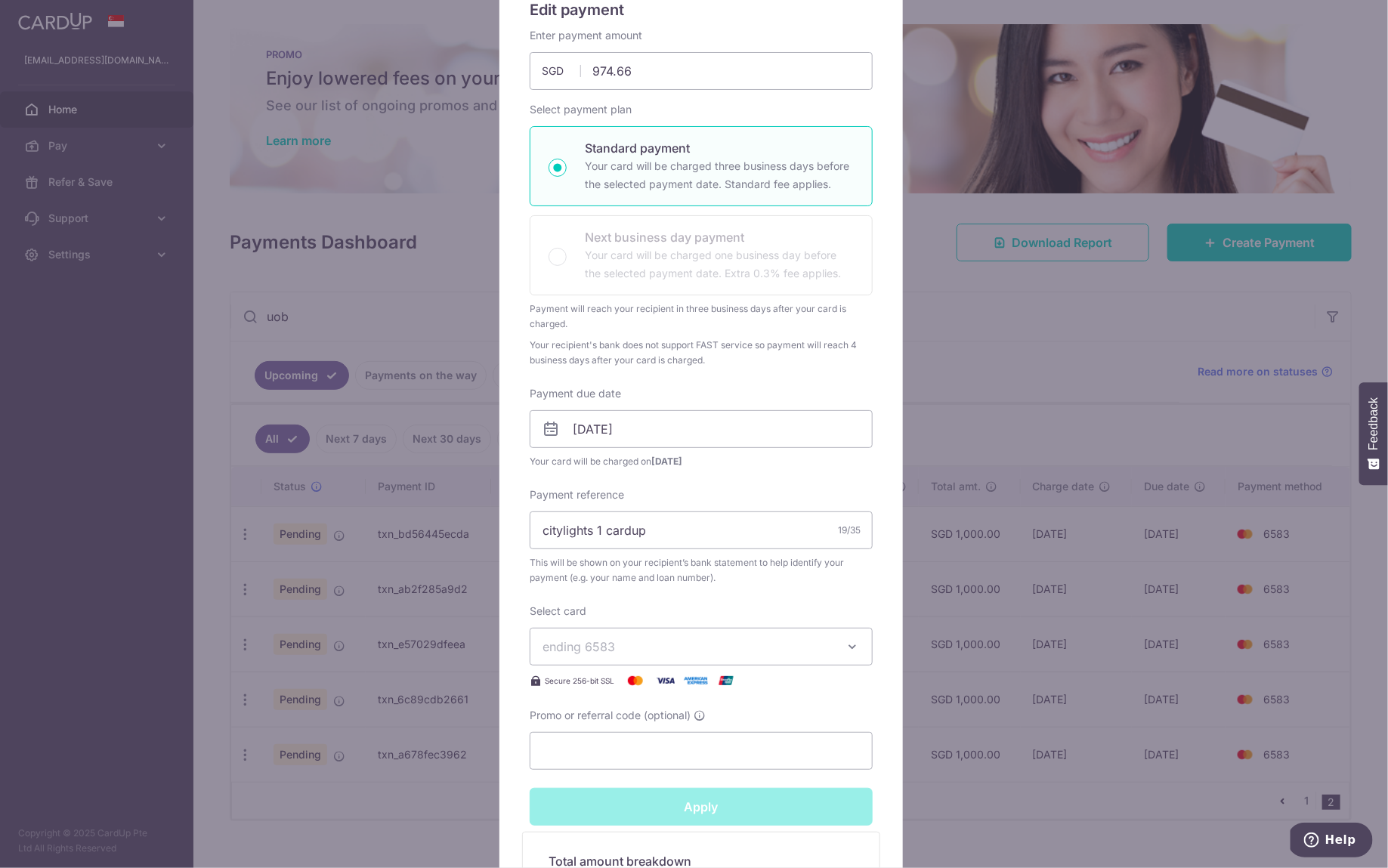
type input "Successfully Applied"
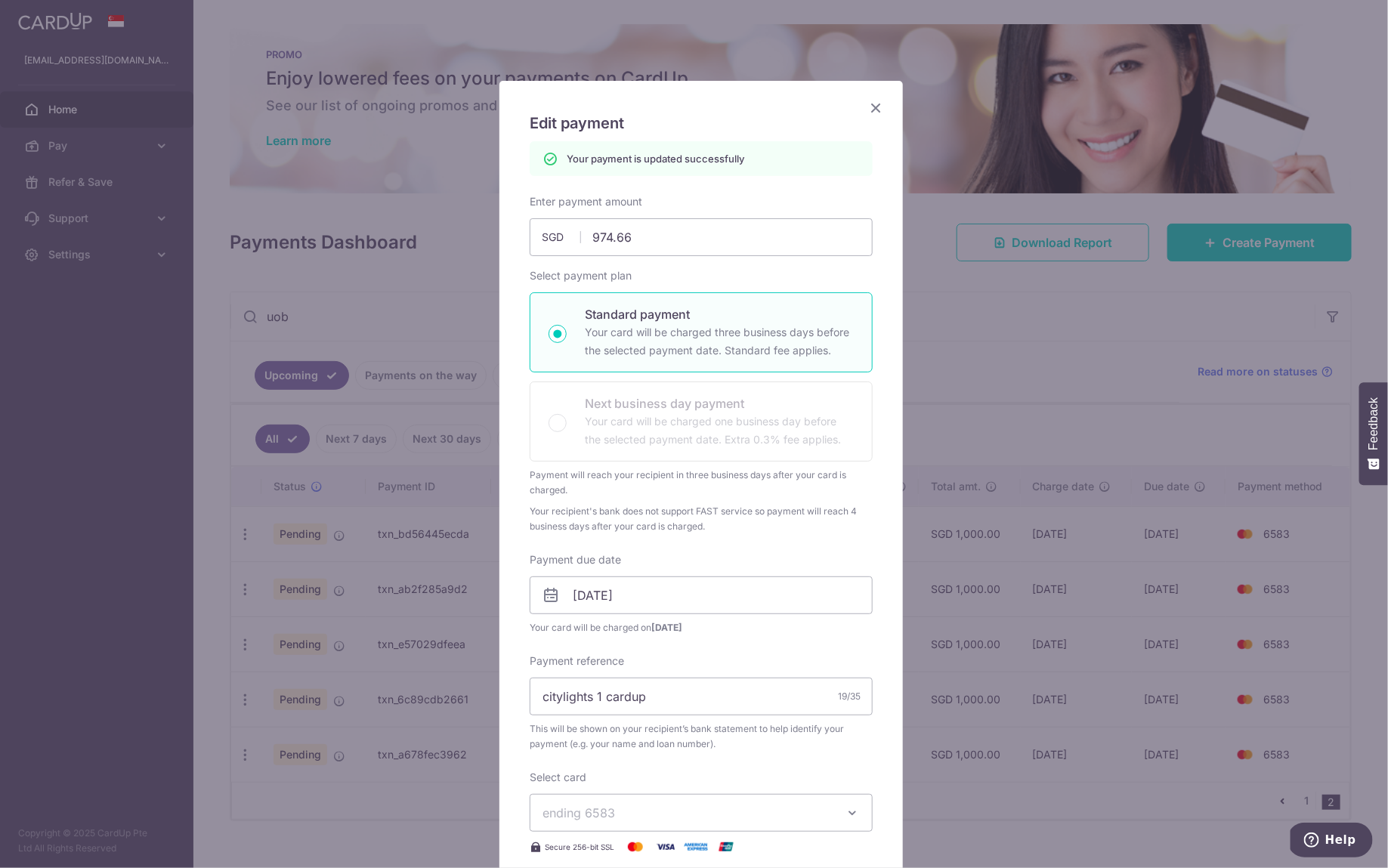
scroll to position [0, 0]
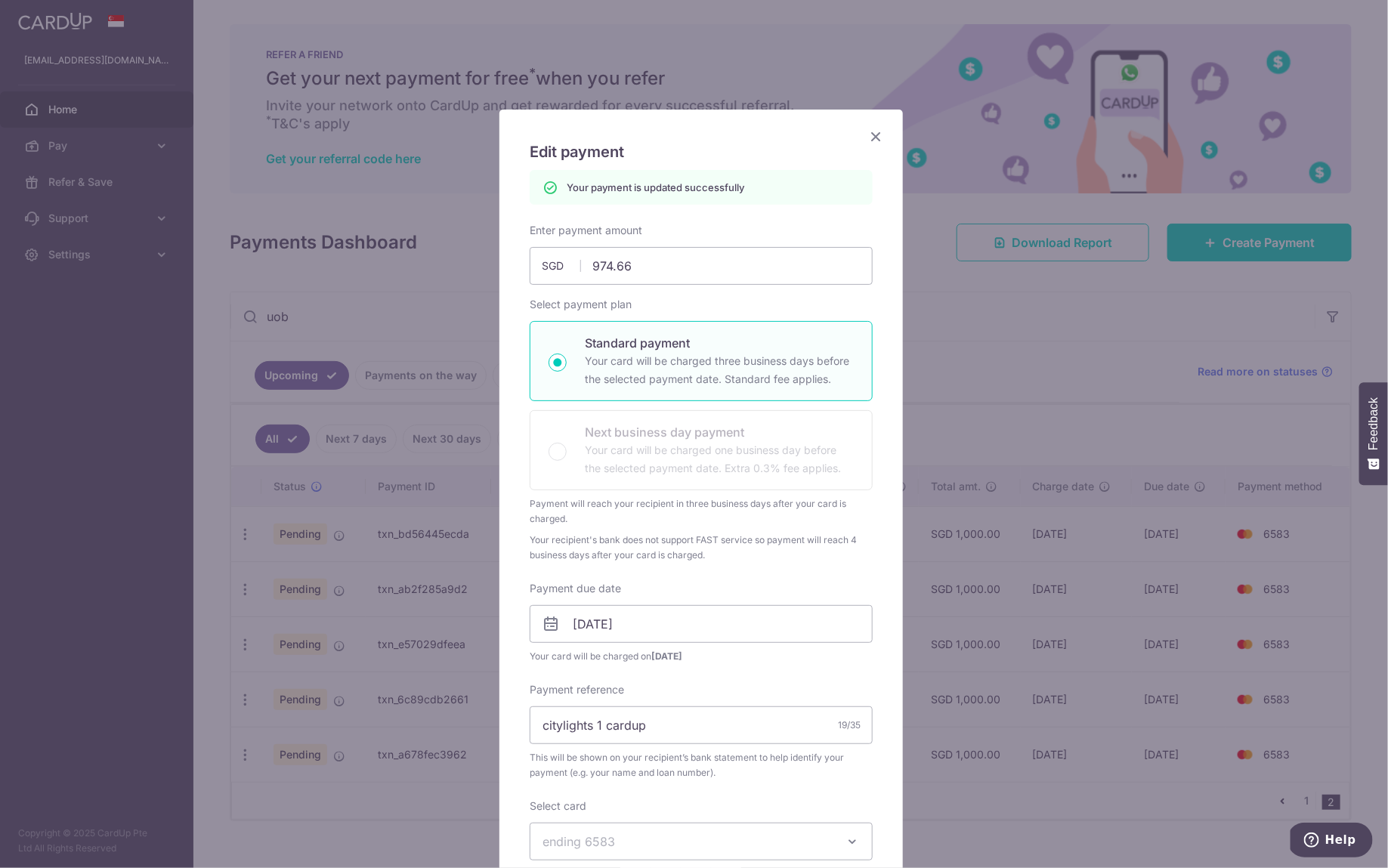
click at [867, 132] on icon "Close" at bounding box center [876, 136] width 18 height 19
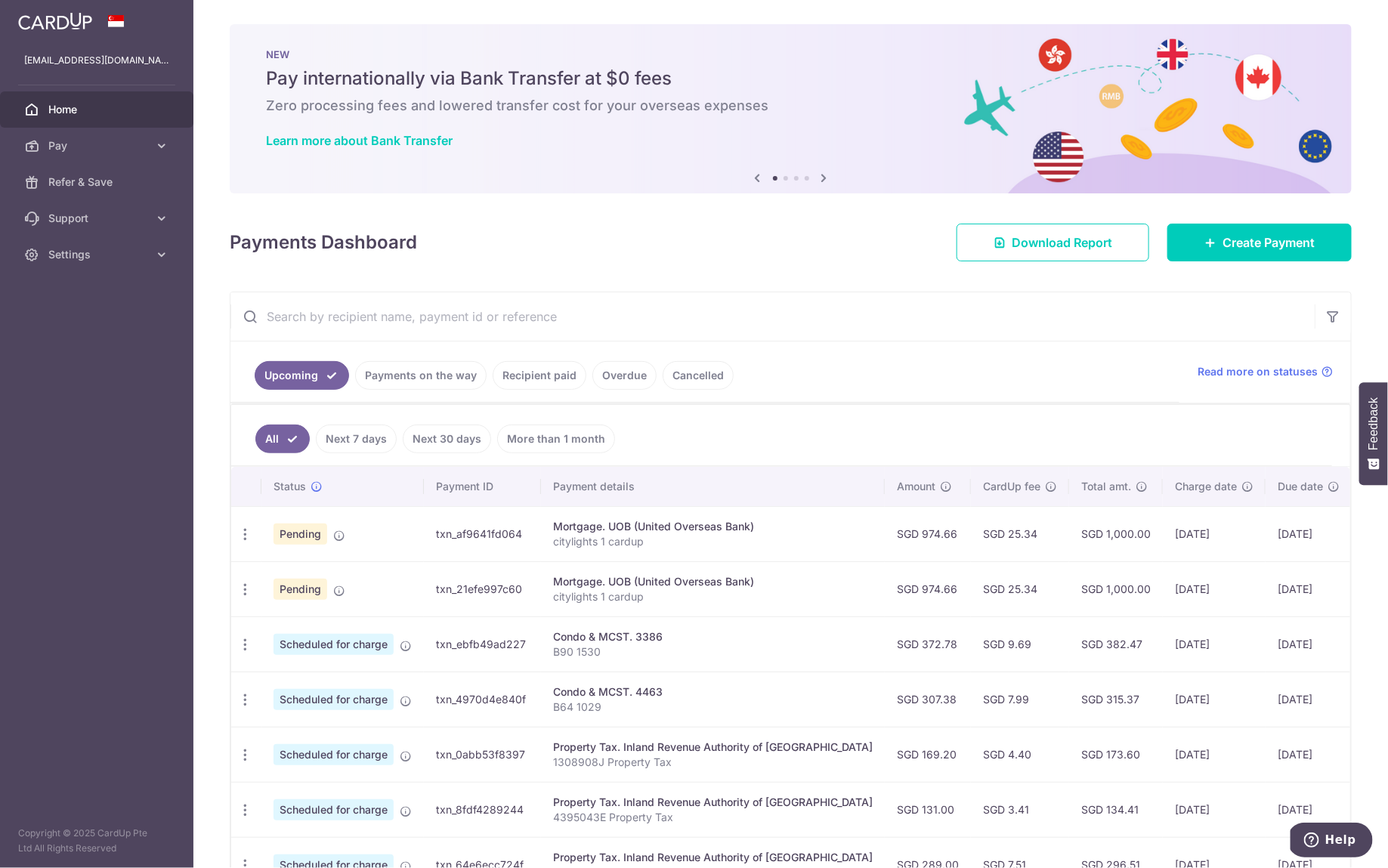
click at [491, 316] on input "text" at bounding box center [773, 316] width 1084 height 49
type input "uob"
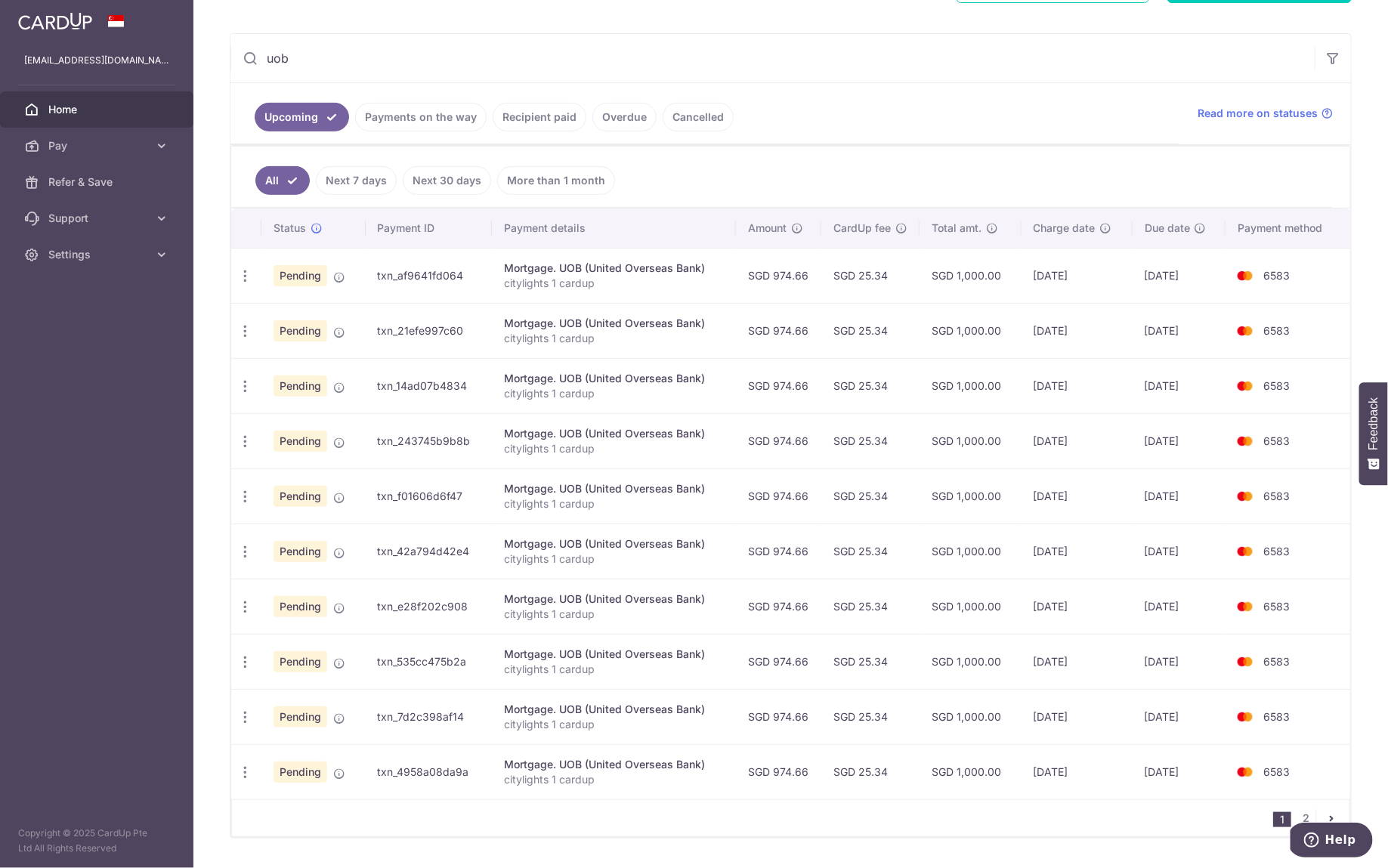
scroll to position [291, 0]
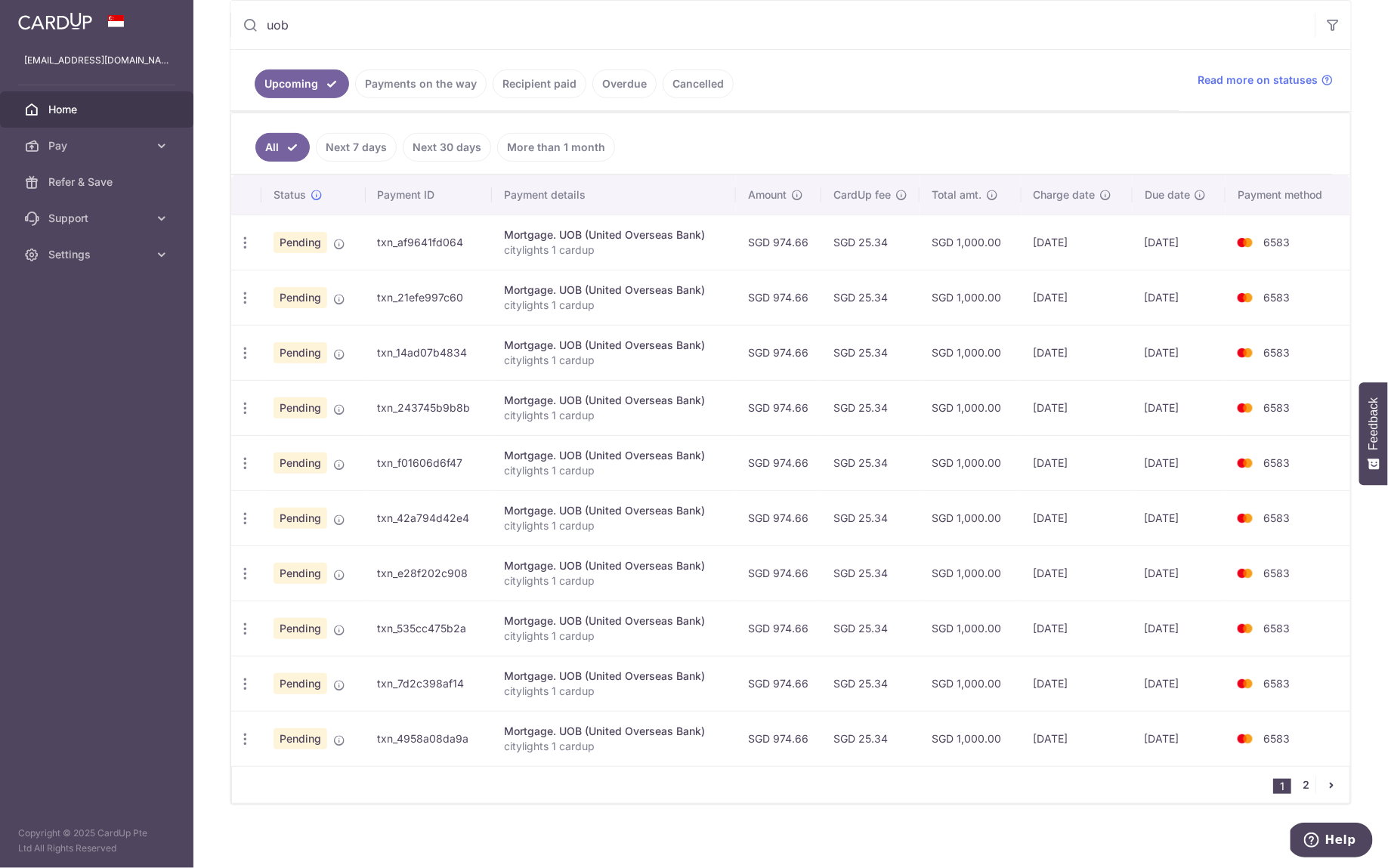
click at [1298, 780] on link "2" at bounding box center [1306, 784] width 18 height 18
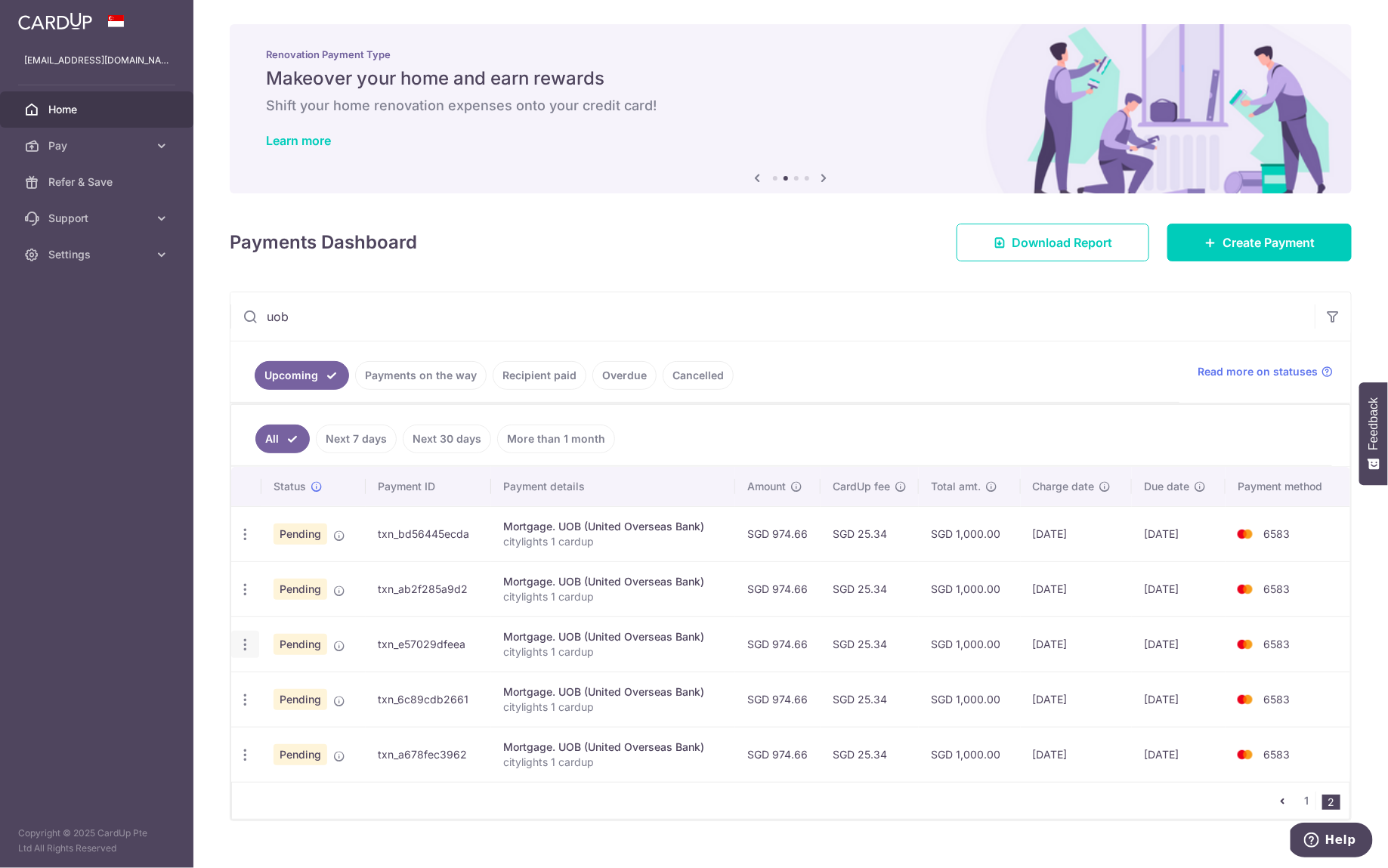
click at [241, 640] on icon "button" at bounding box center [246, 645] width 16 height 16
click at [300, 677] on span "Update payment" at bounding box center [325, 686] width 102 height 18
radio input "true"
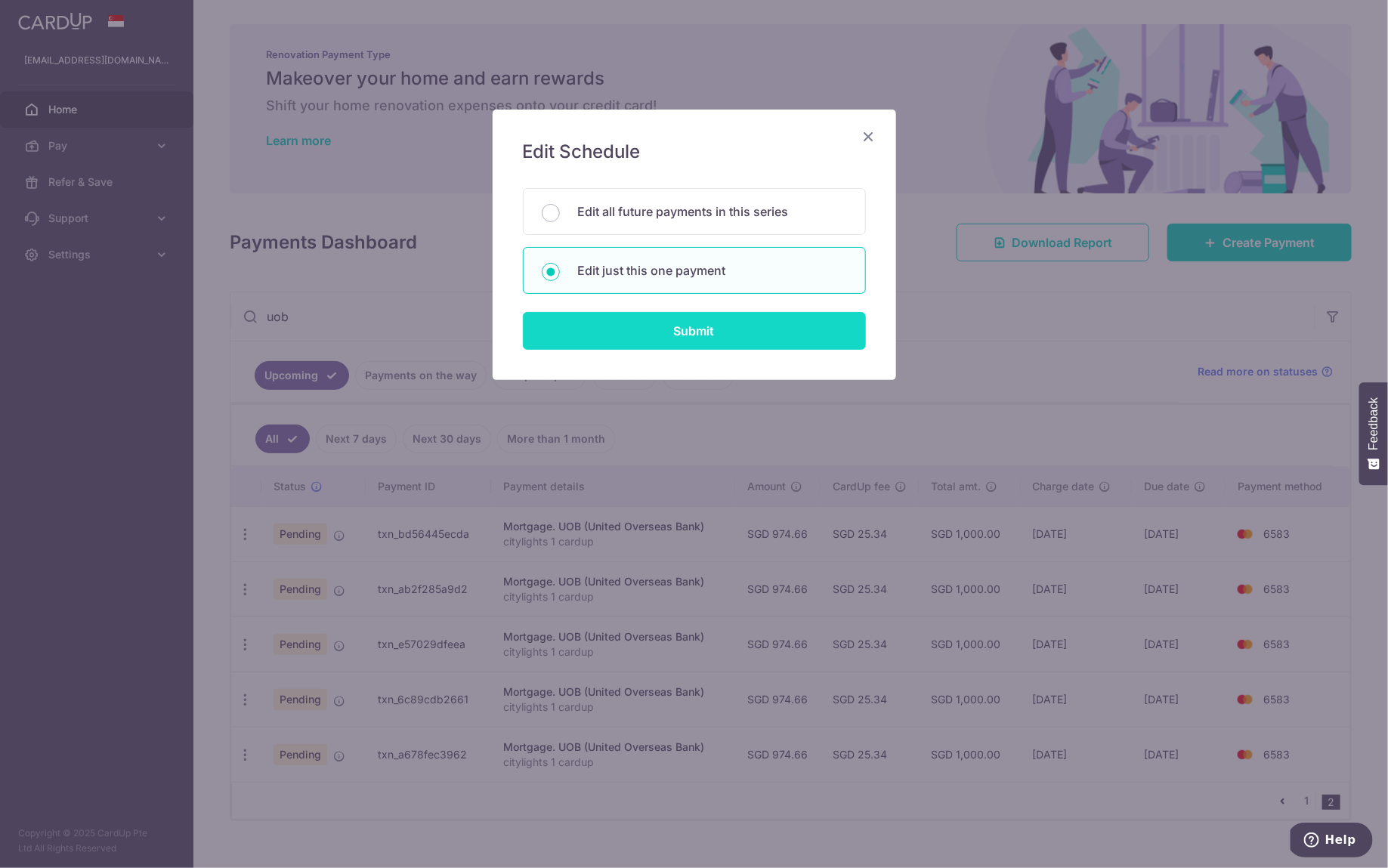
click at [605, 335] on input "Submit" at bounding box center [694, 331] width 343 height 38
radio input "true"
type input "974.66"
type input "[DATE]"
type input "citylights 1 cardup"
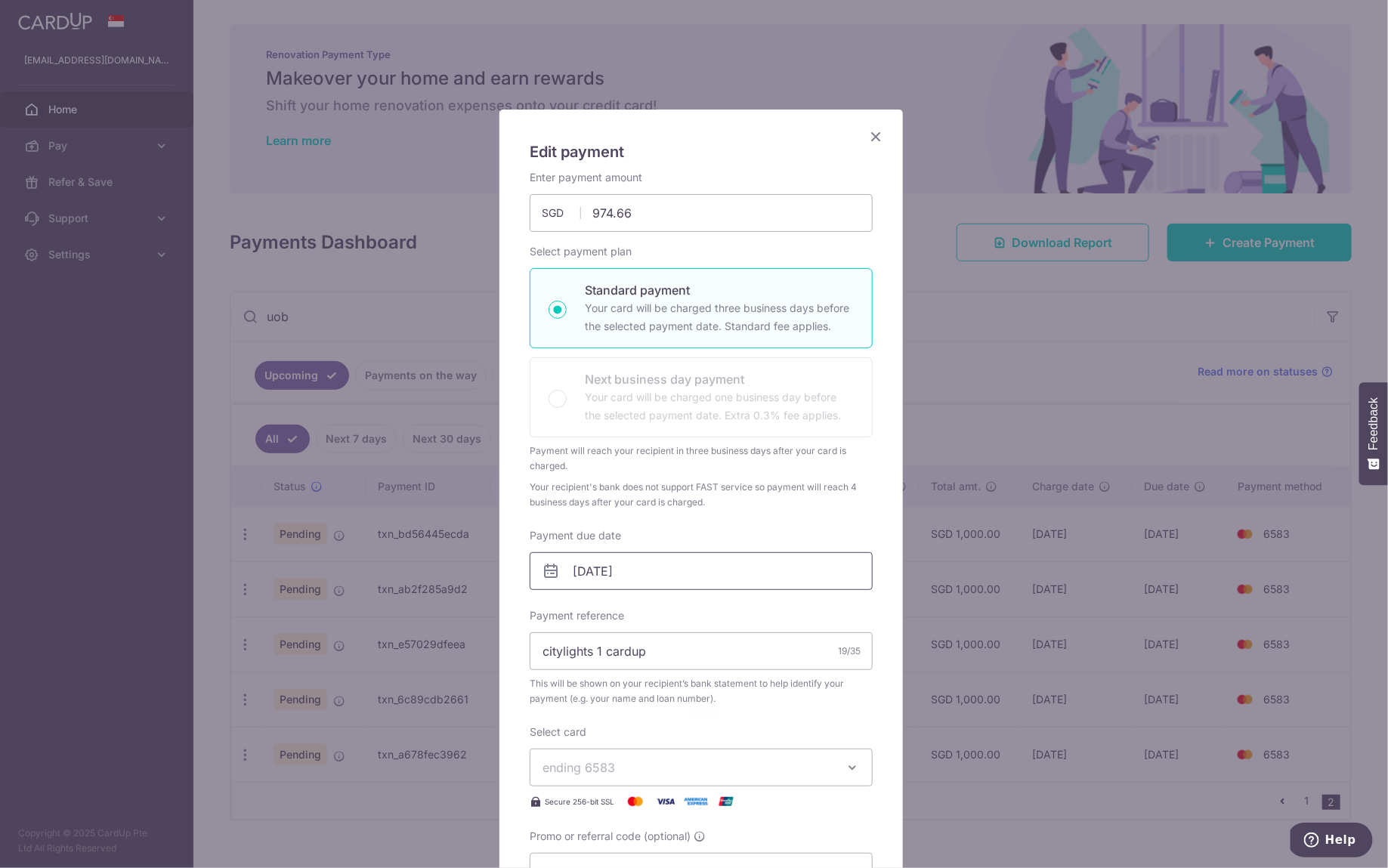
click at [679, 575] on input "[DATE]" at bounding box center [701, 571] width 343 height 38
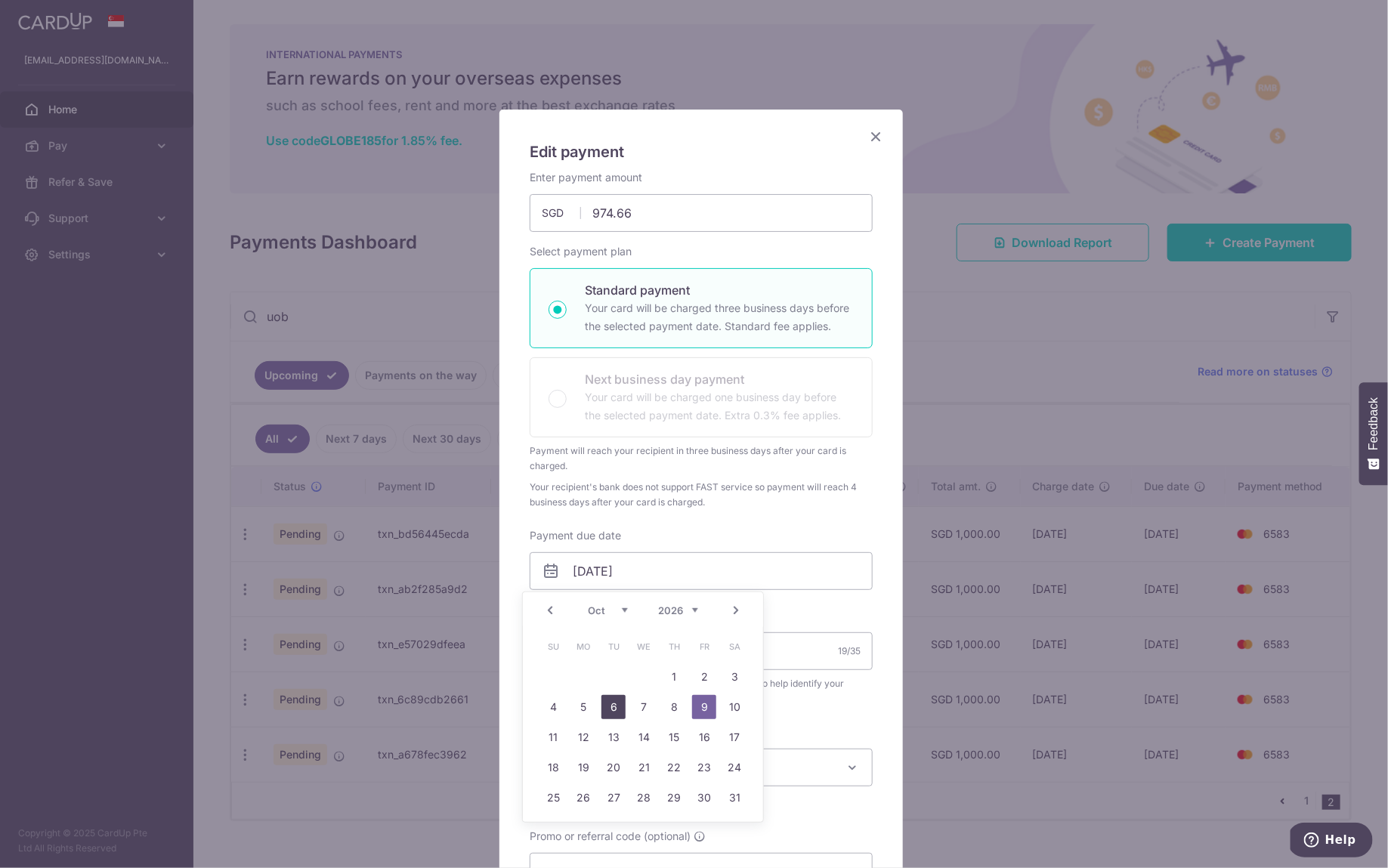
click at [611, 710] on link "6" at bounding box center [613, 707] width 24 height 24
type input "[DATE]"
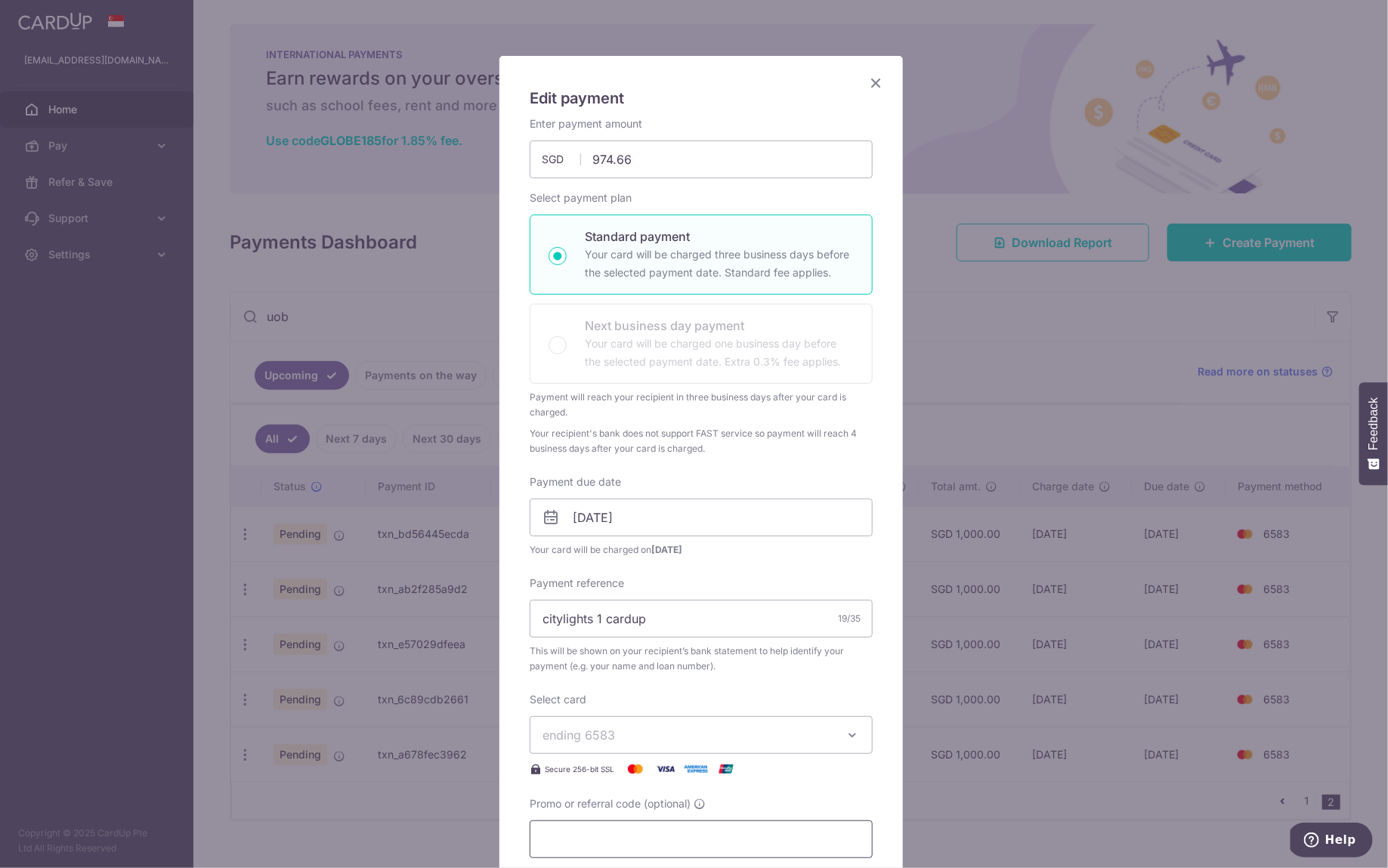
scroll to position [153, 0]
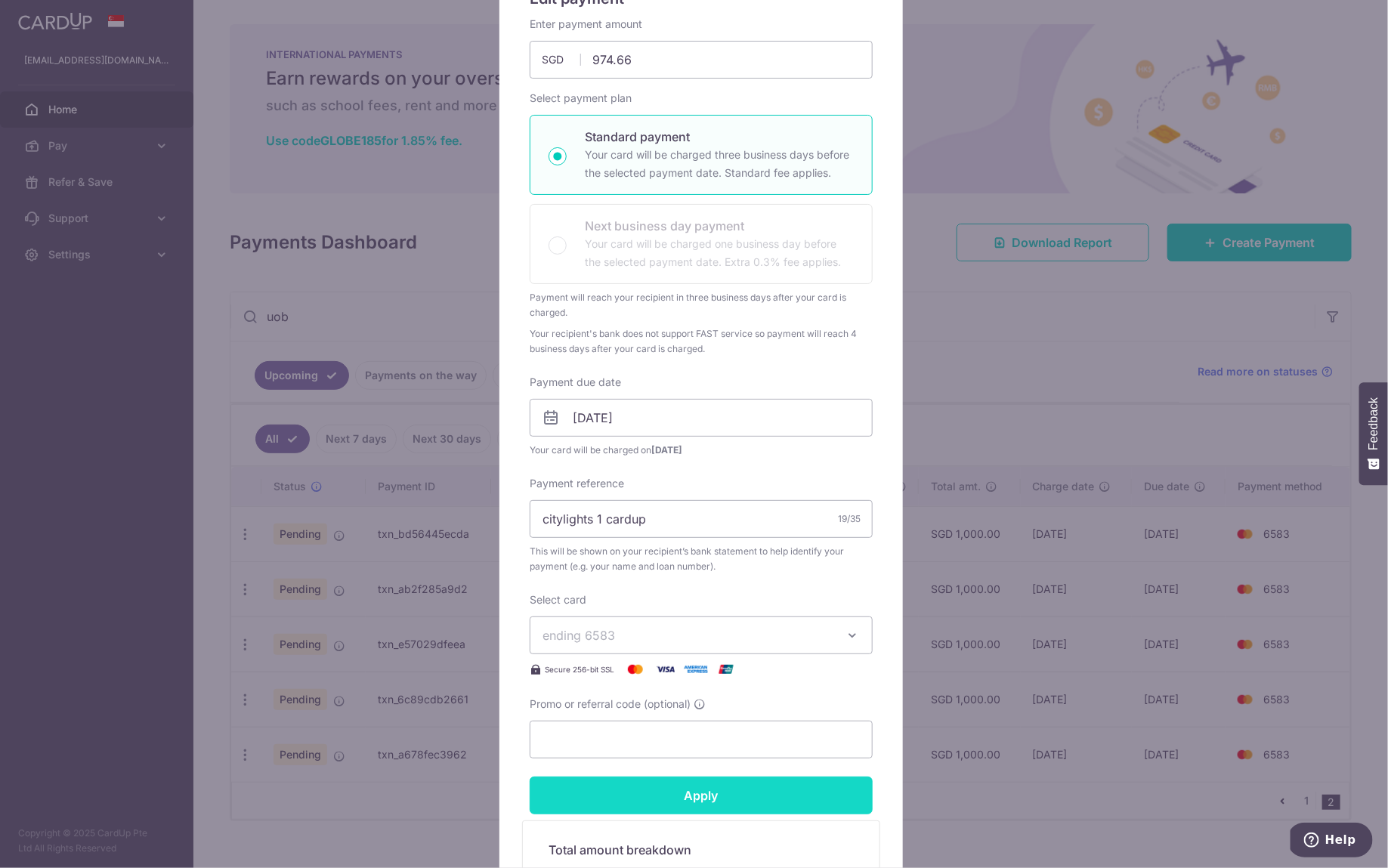
click at [776, 782] on input "Apply" at bounding box center [701, 795] width 343 height 38
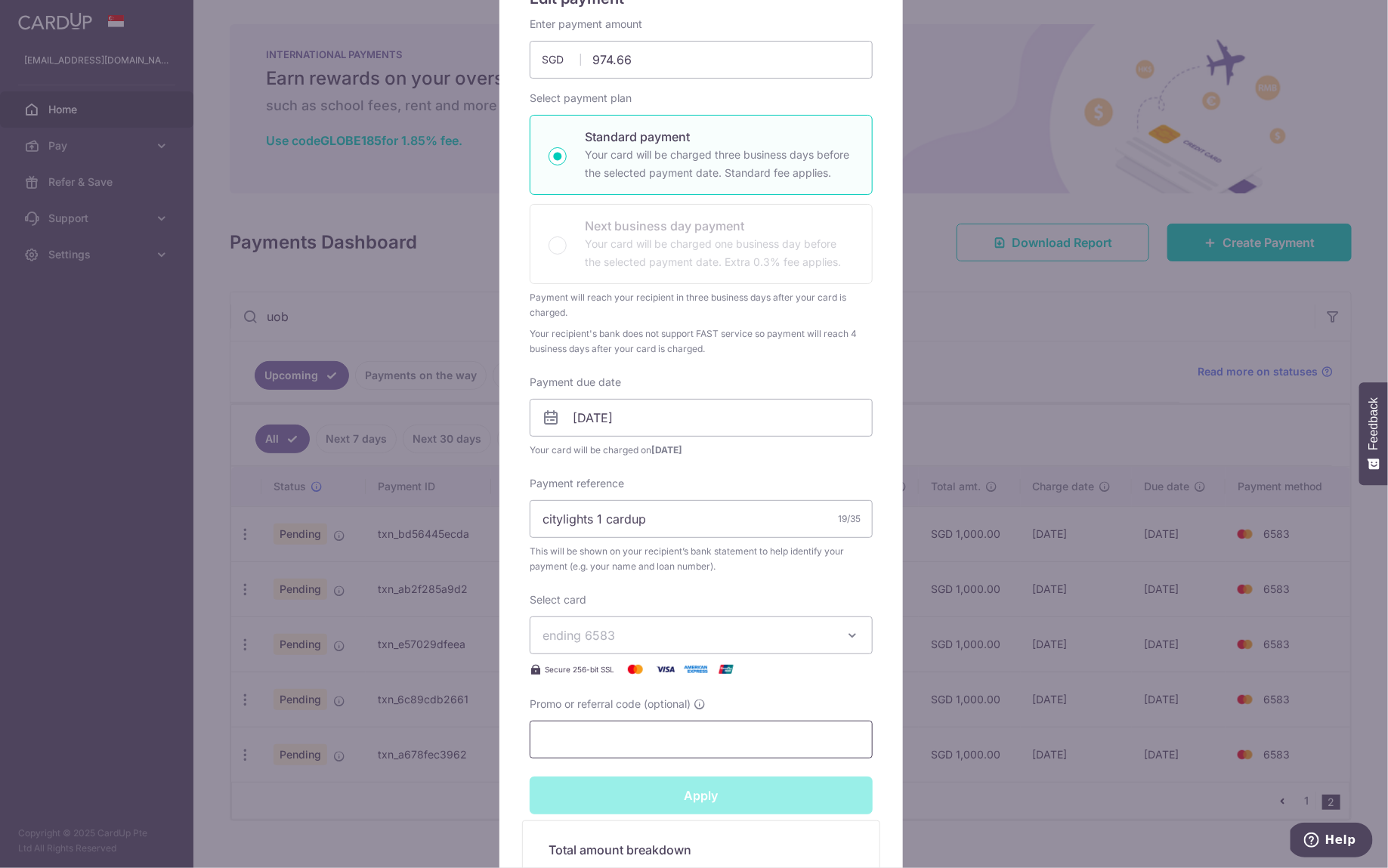
type input "Successfully Applied"
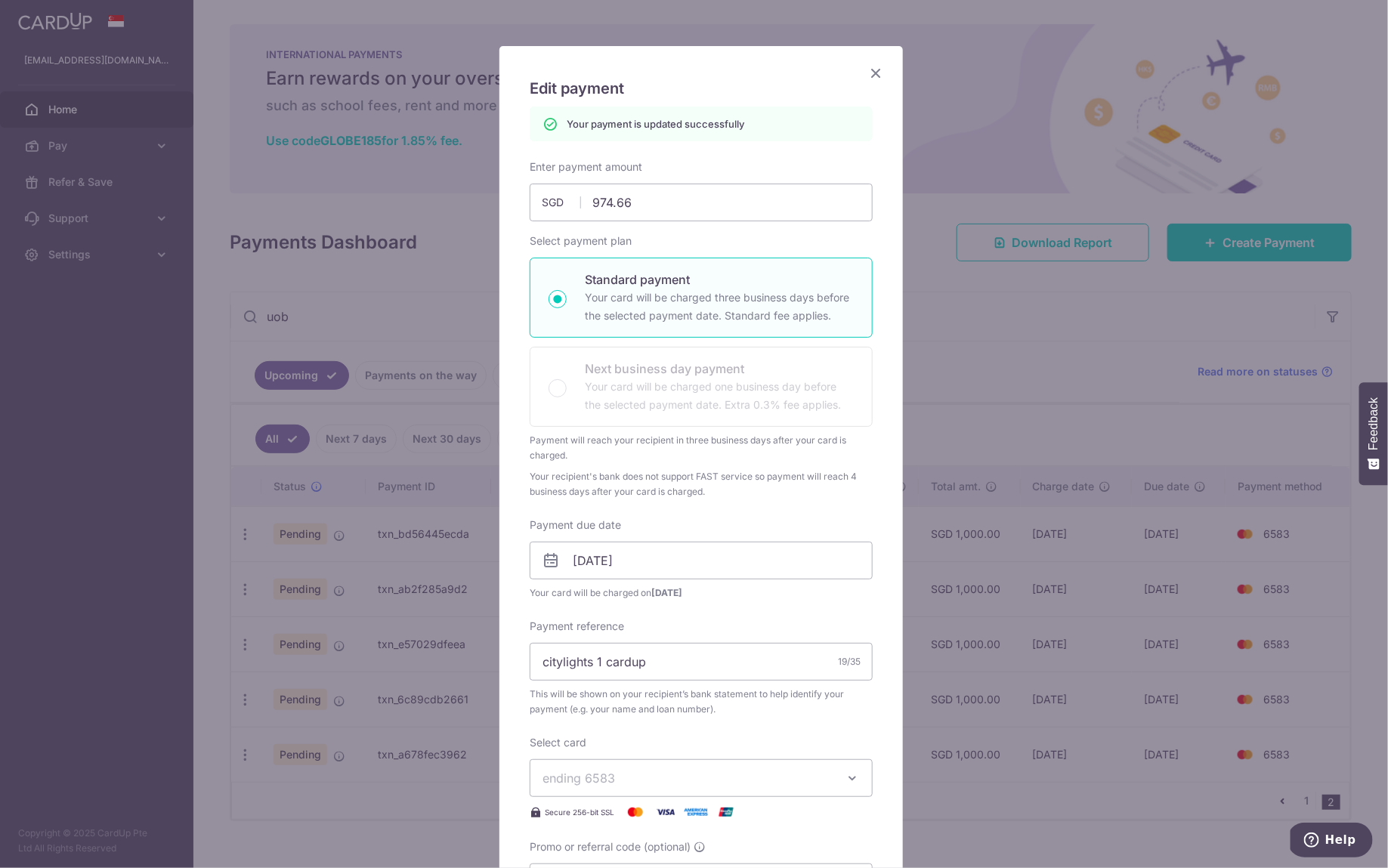
scroll to position [0, 0]
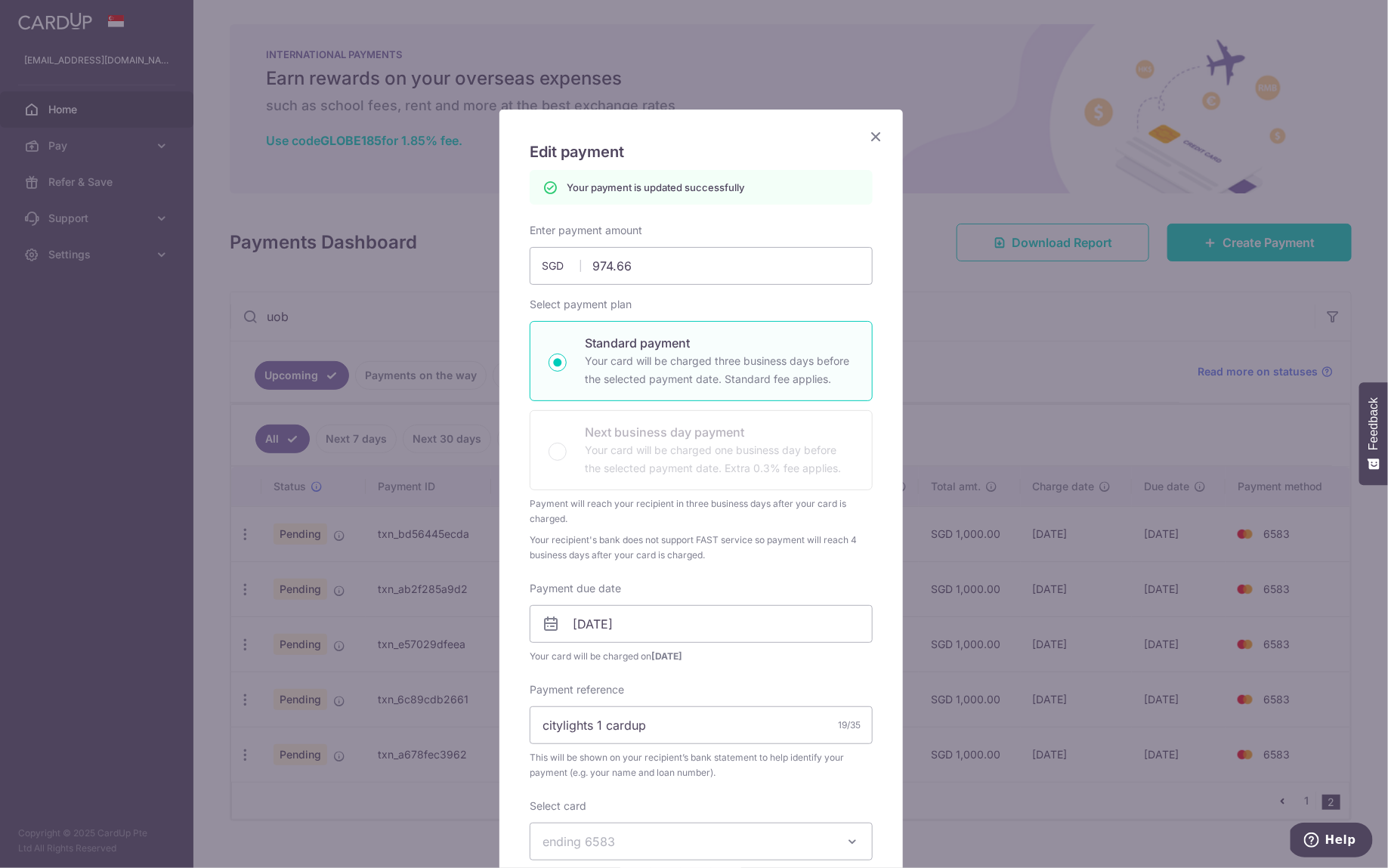
click at [867, 127] on icon "Close" at bounding box center [876, 136] width 18 height 19
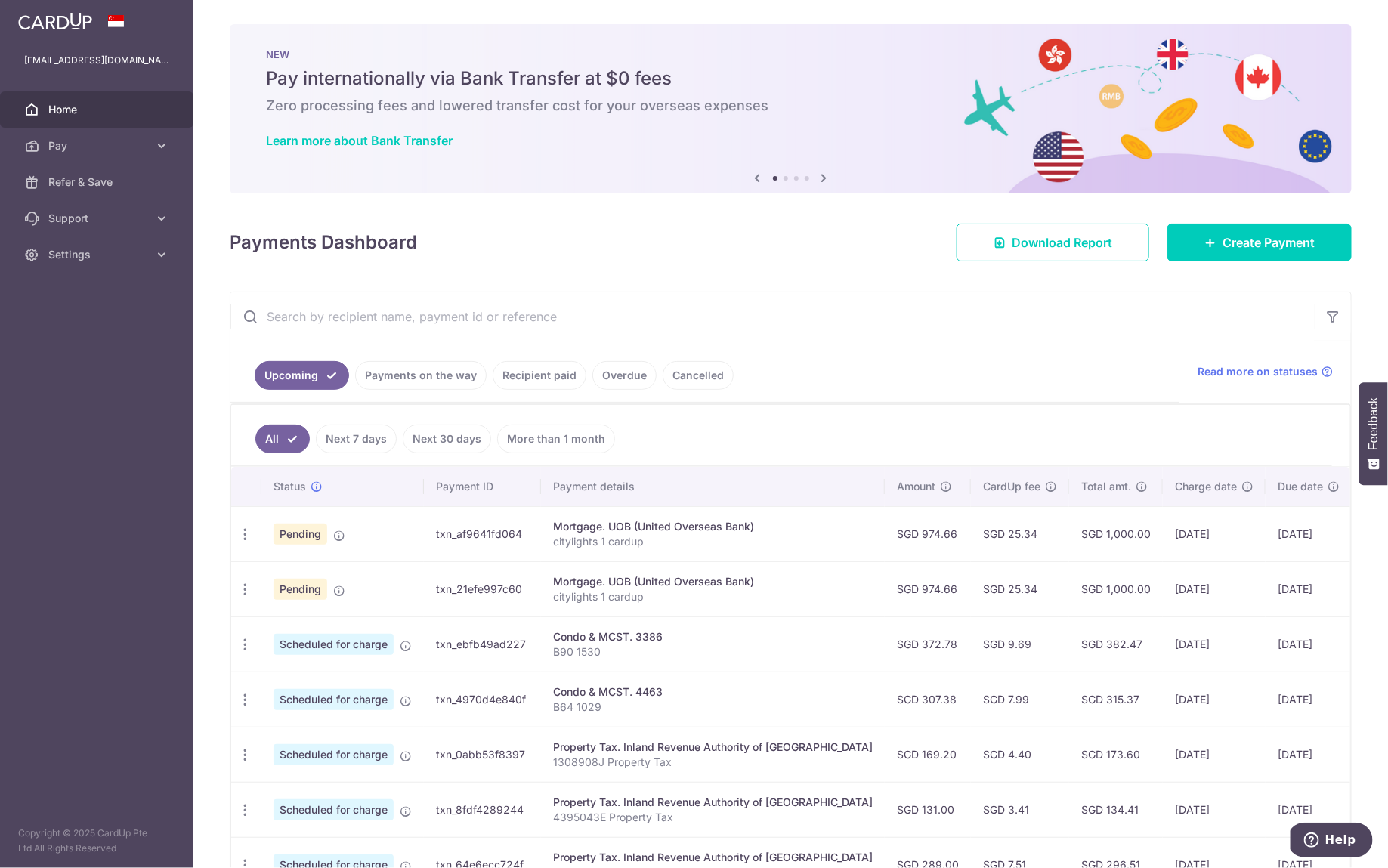
click at [479, 296] on input "text" at bounding box center [773, 316] width 1084 height 49
type input "uob"
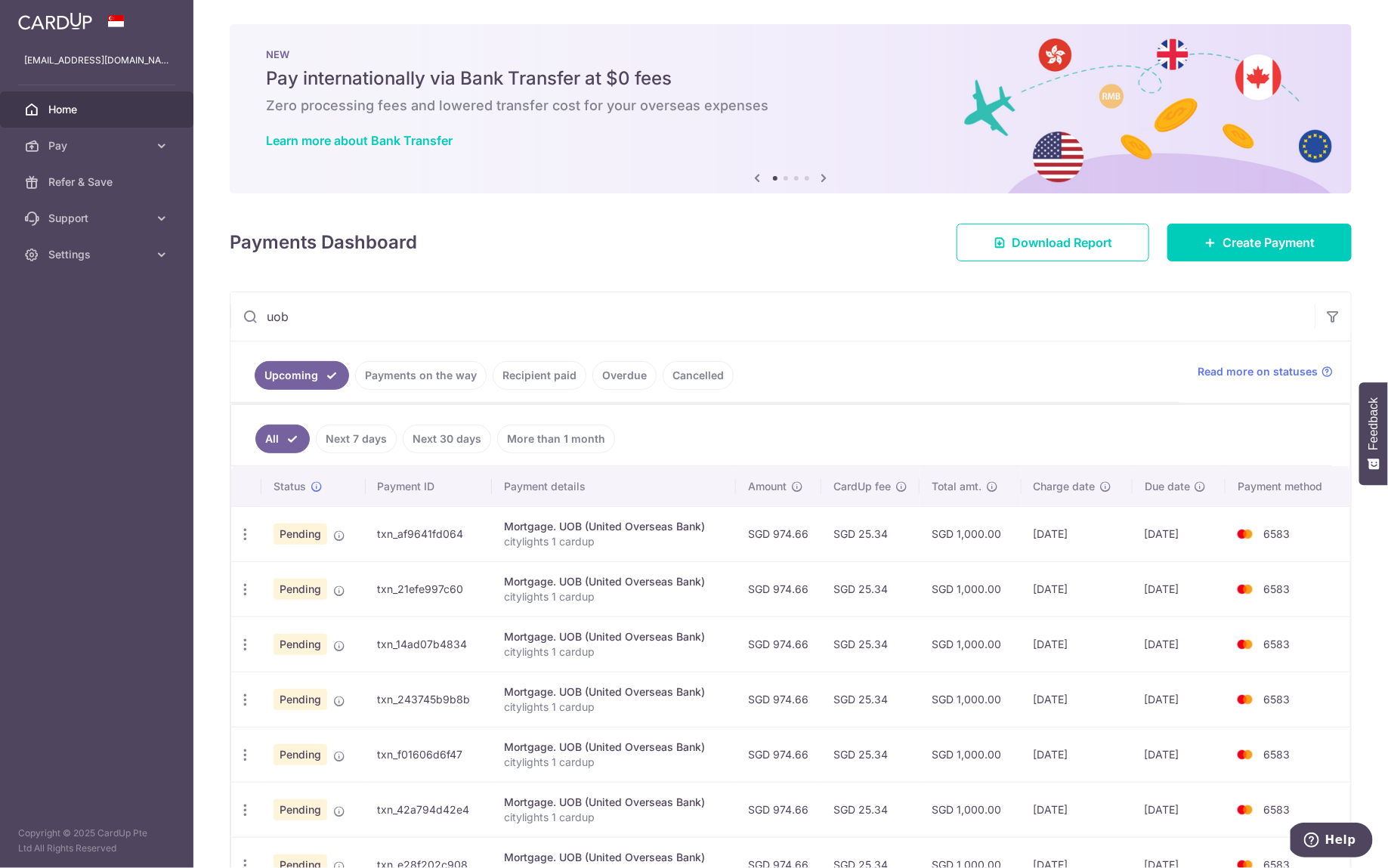
scroll to position [291, 0]
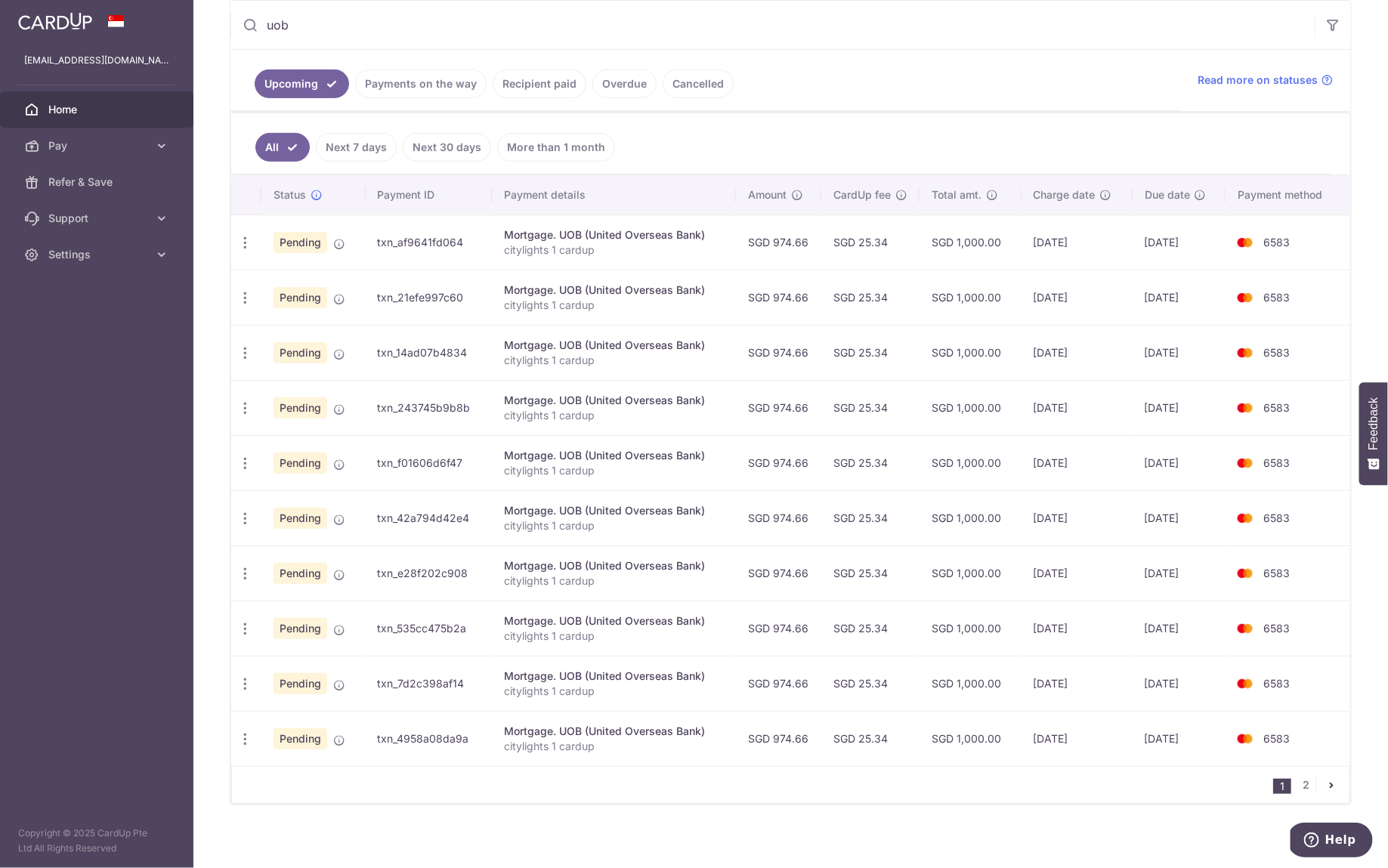
click at [1325, 779] on icon "pager" at bounding box center [1331, 784] width 12 height 12
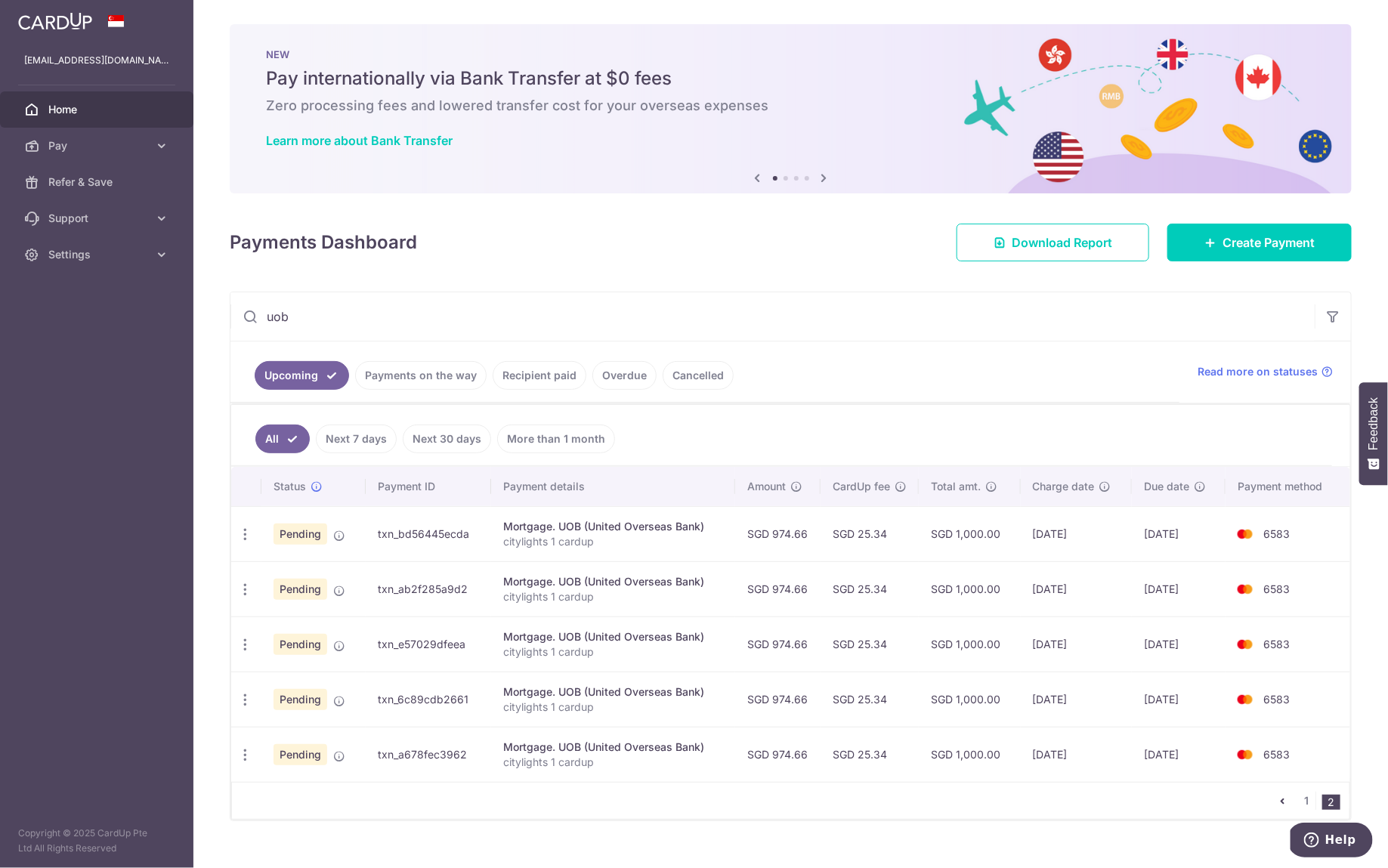
drag, startPoint x: 1065, startPoint y: 697, endPoint x: 957, endPoint y: 698, distance: 108.0
click at [957, 698] on tr "Update payment Cancel payment Pending txn_6c89cdb2661 Mortgage. UOB (United Ove…" at bounding box center [790, 699] width 1119 height 55
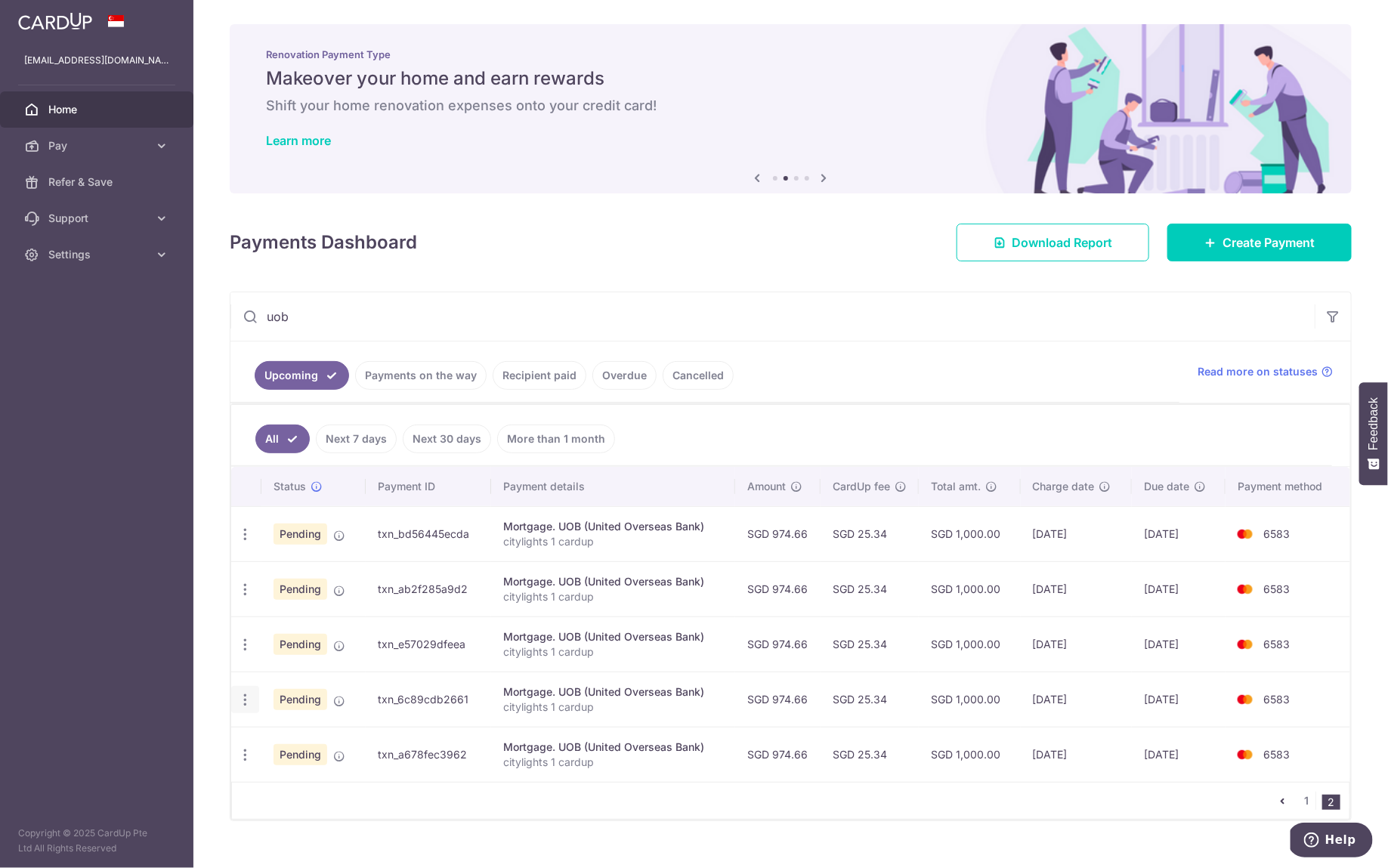
click at [246, 700] on icon "button" at bounding box center [246, 700] width 16 height 16
click at [284, 737] on span "Update payment" at bounding box center [325, 741] width 102 height 18
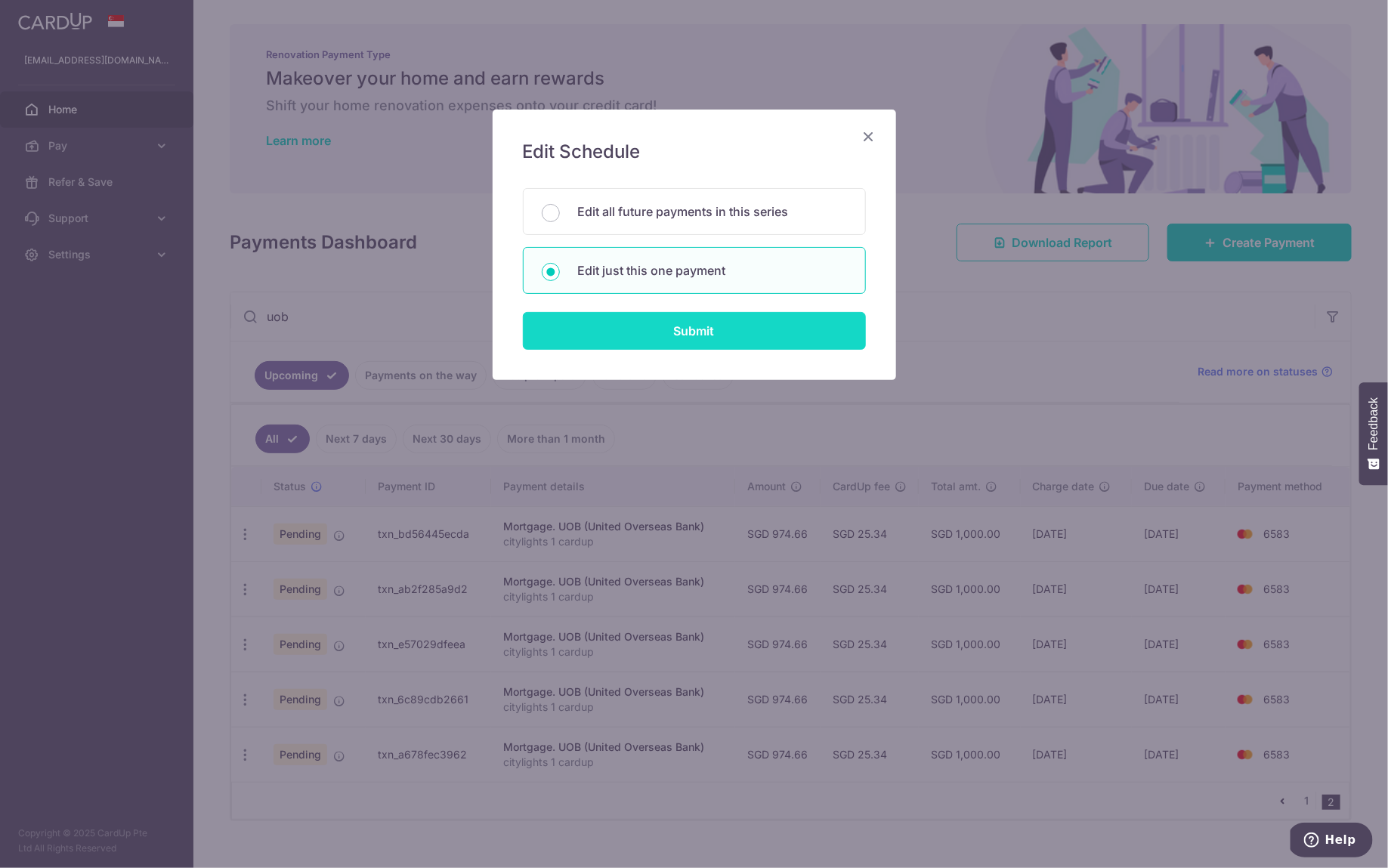
click at [640, 329] on input "Submit" at bounding box center [694, 331] width 343 height 38
radio input "true"
type input "974.66"
type input "09/11/2026"
type input "citylights 1 cardup"
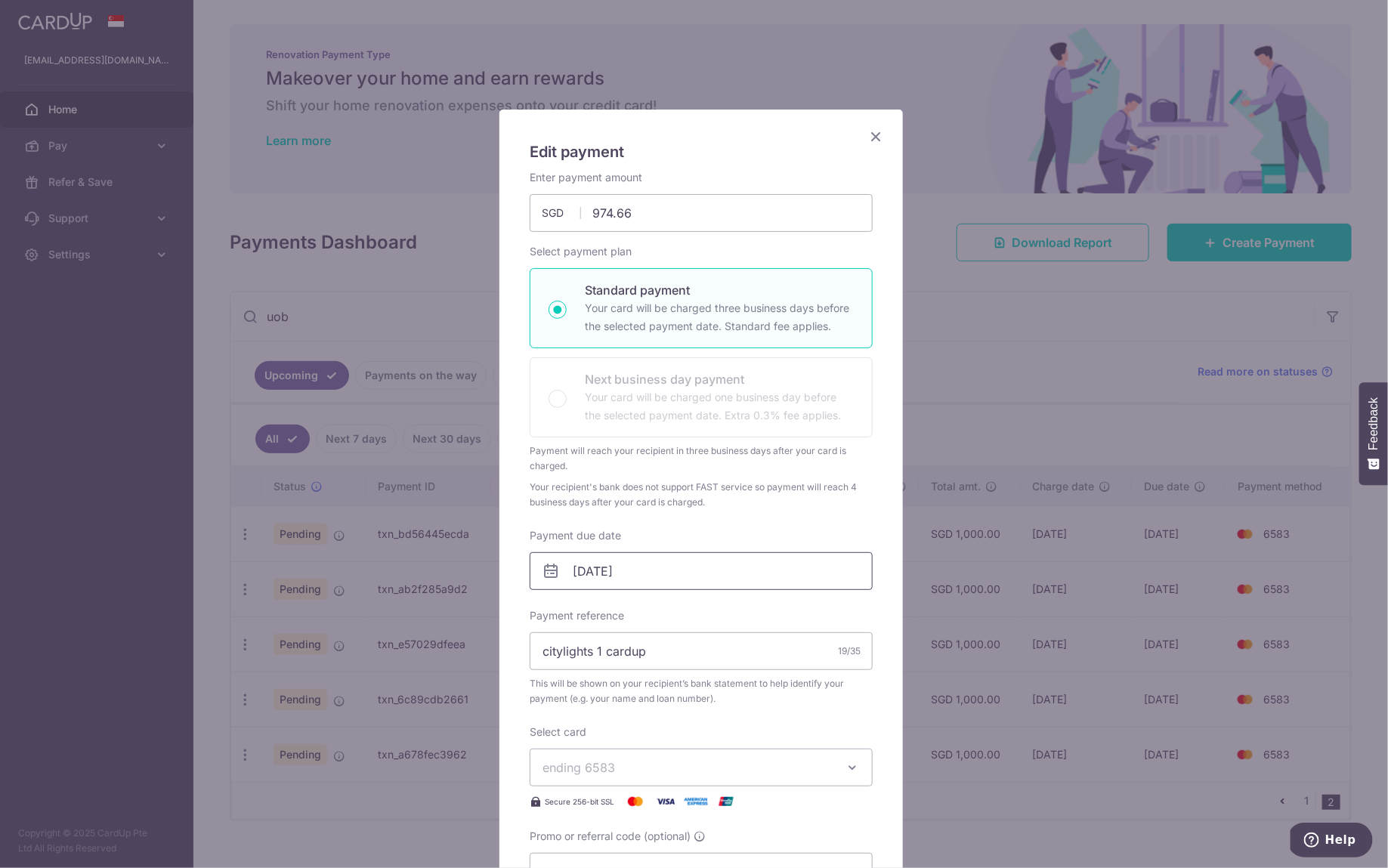
click at [676, 567] on input "09/11/2026" at bounding box center [701, 571] width 343 height 38
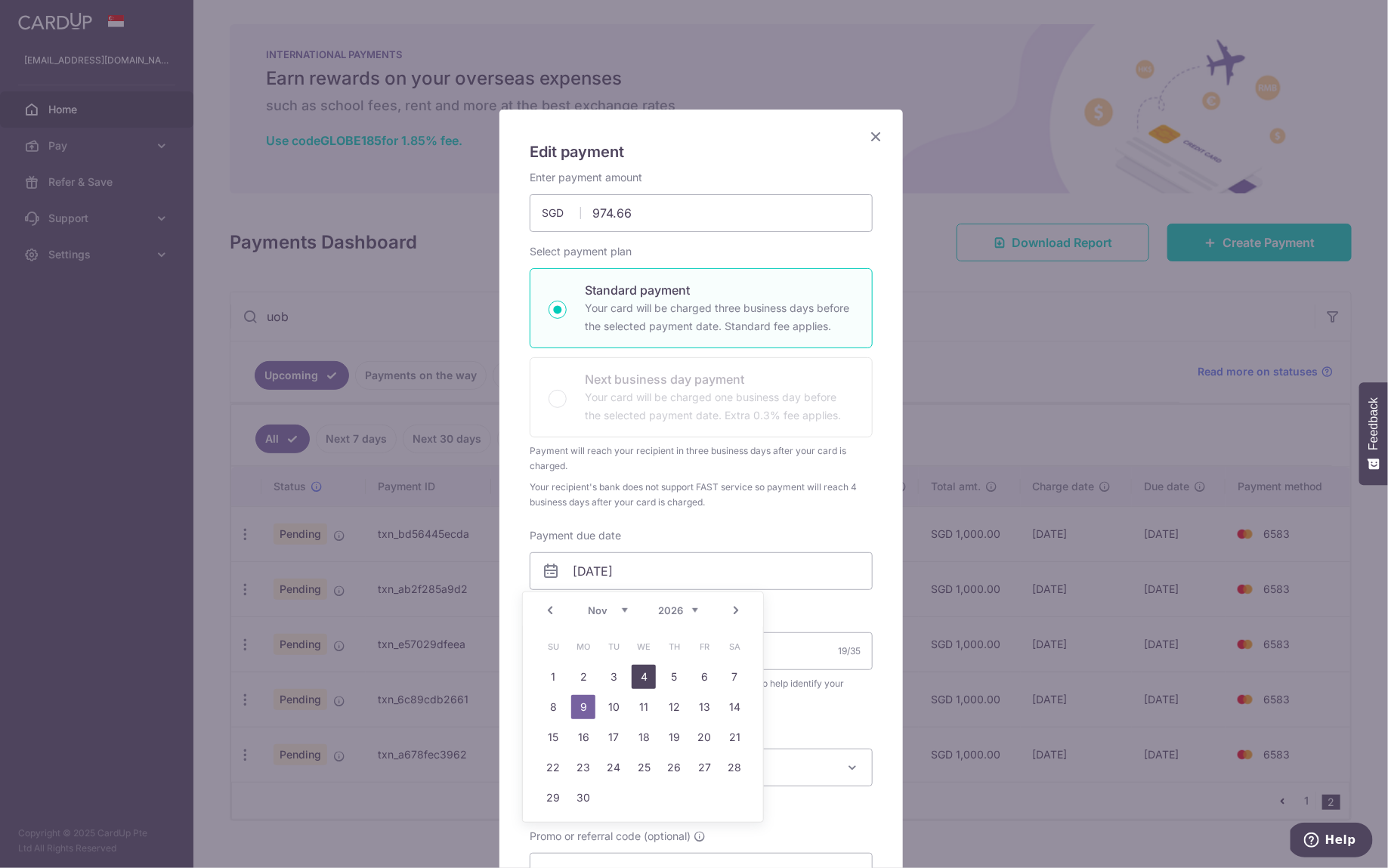
click at [641, 675] on link "4" at bounding box center [643, 677] width 24 height 24
click at [665, 568] on input "04/11/2026" at bounding box center [701, 571] width 343 height 38
click at [667, 674] on link "5" at bounding box center [674, 677] width 24 height 24
type input "05/11/2026"
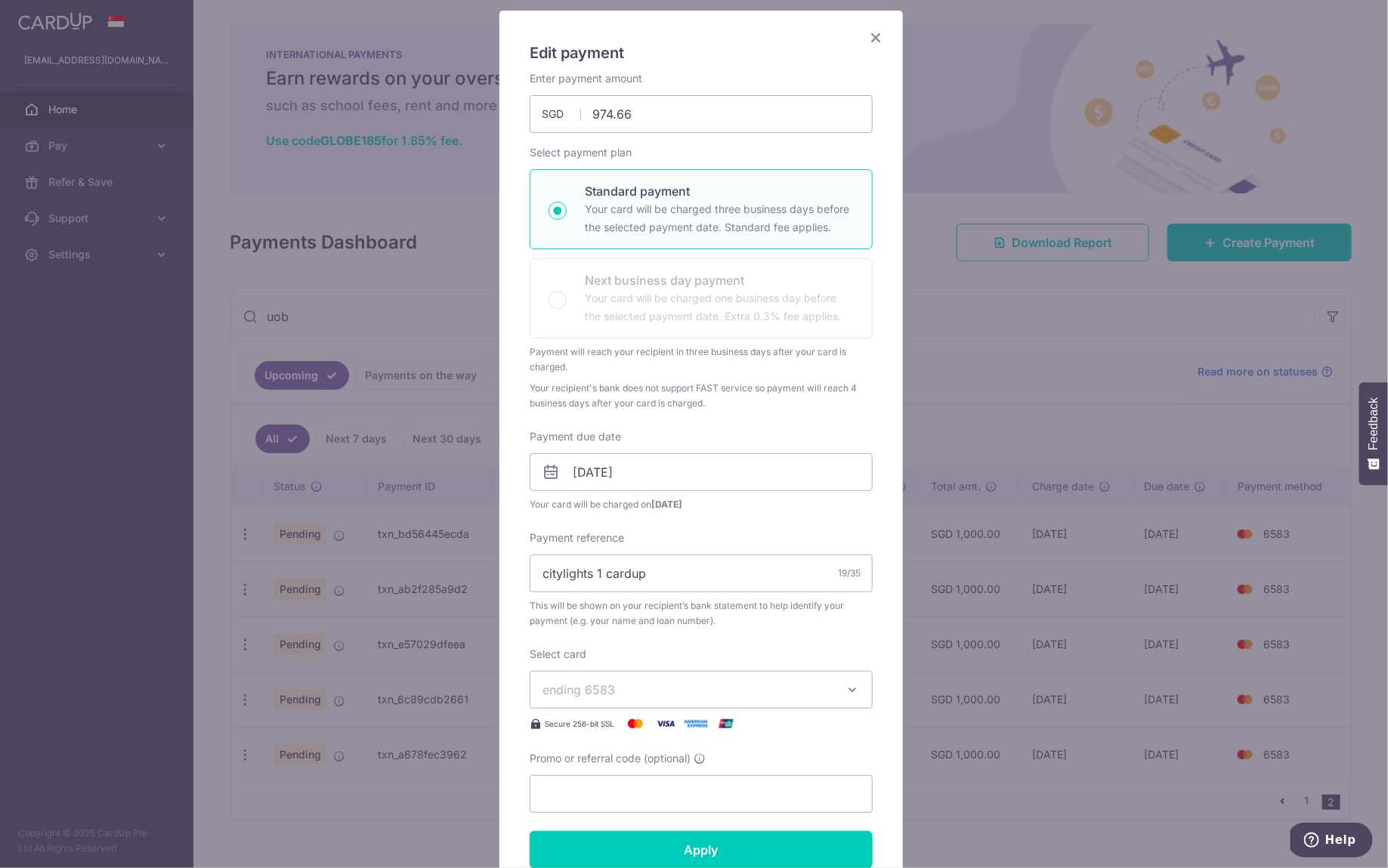
scroll to position [161, 0]
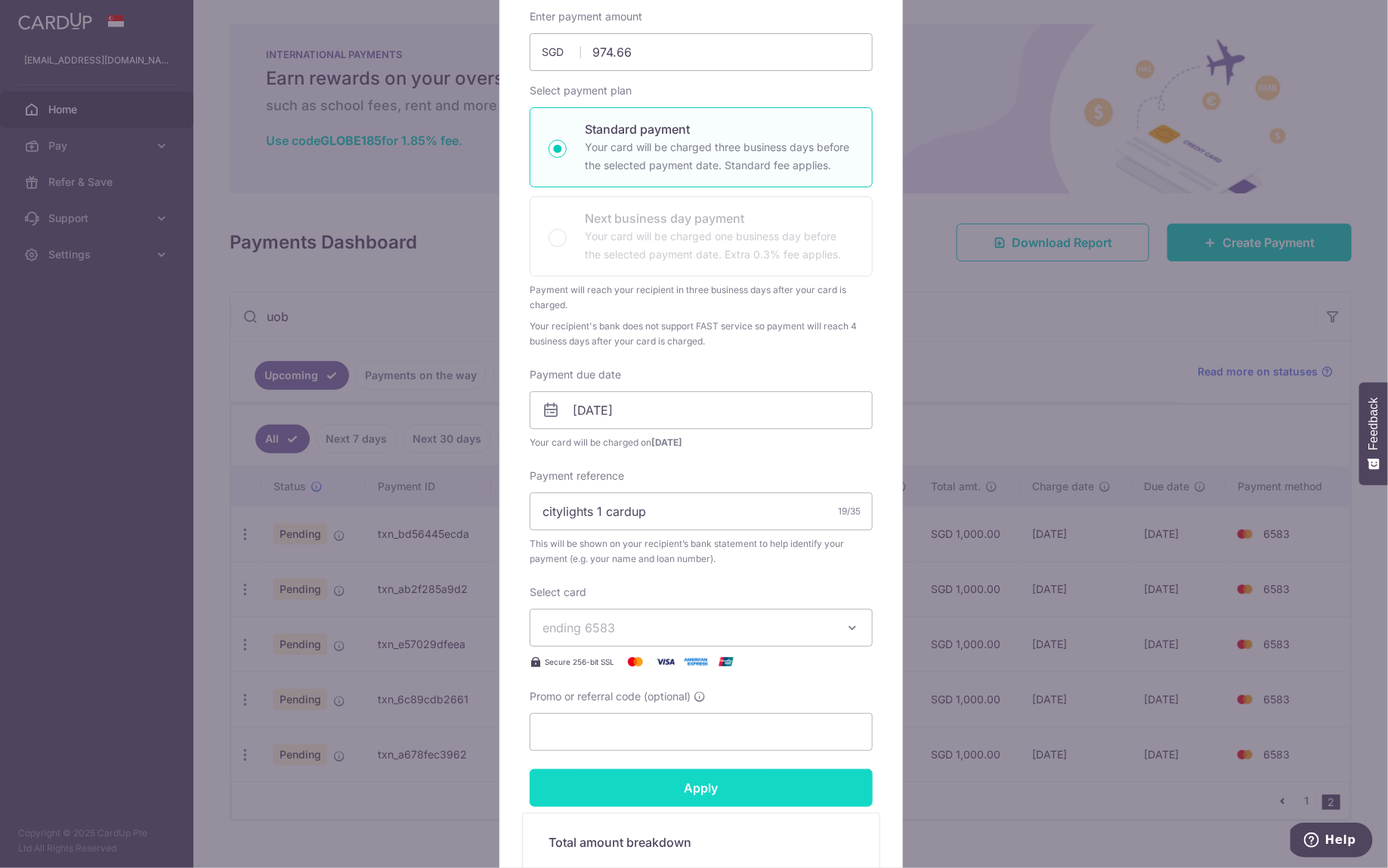
click at [749, 781] on input "Apply" at bounding box center [701, 788] width 343 height 38
type input "Successfully Applied"
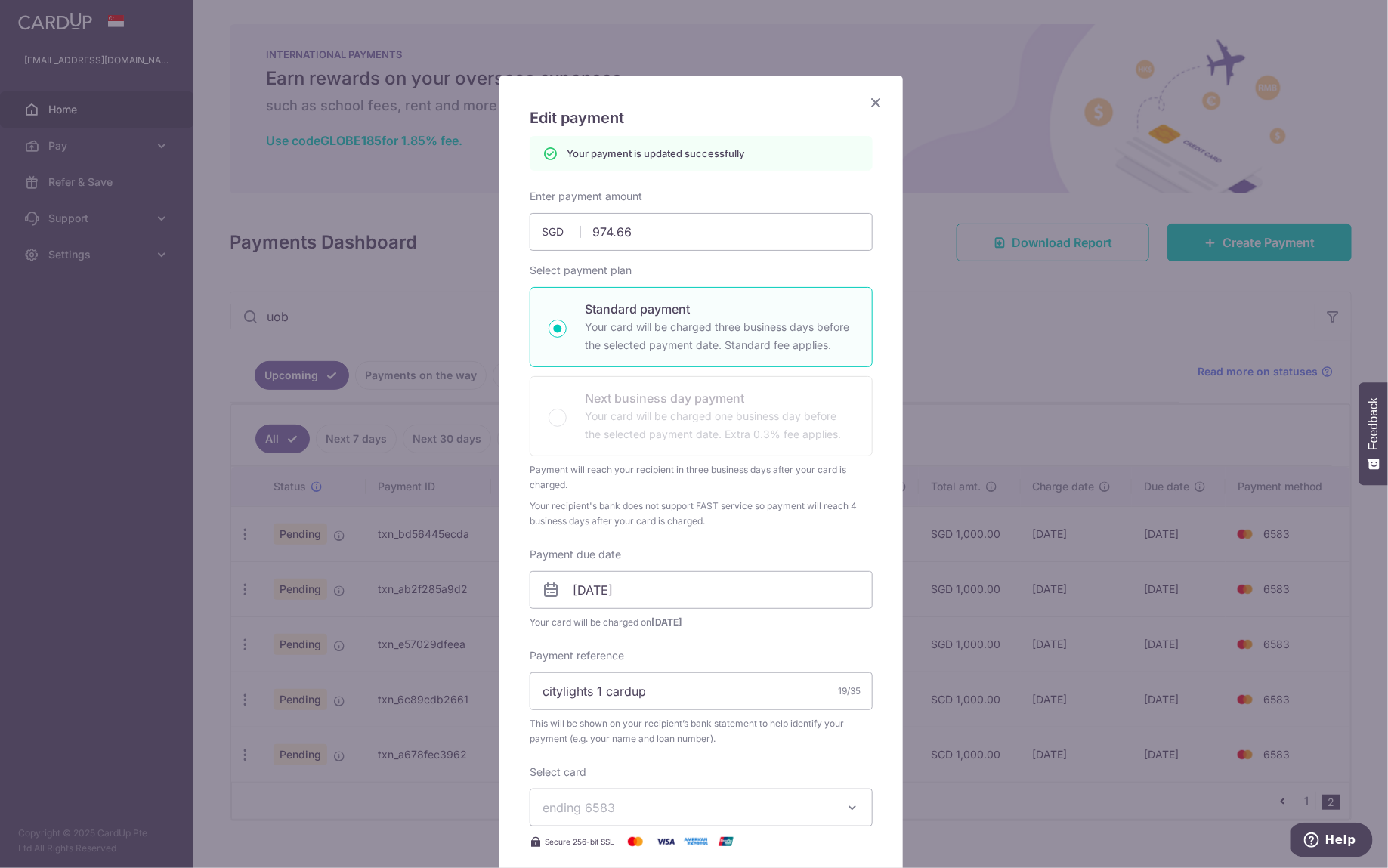
scroll to position [0, 0]
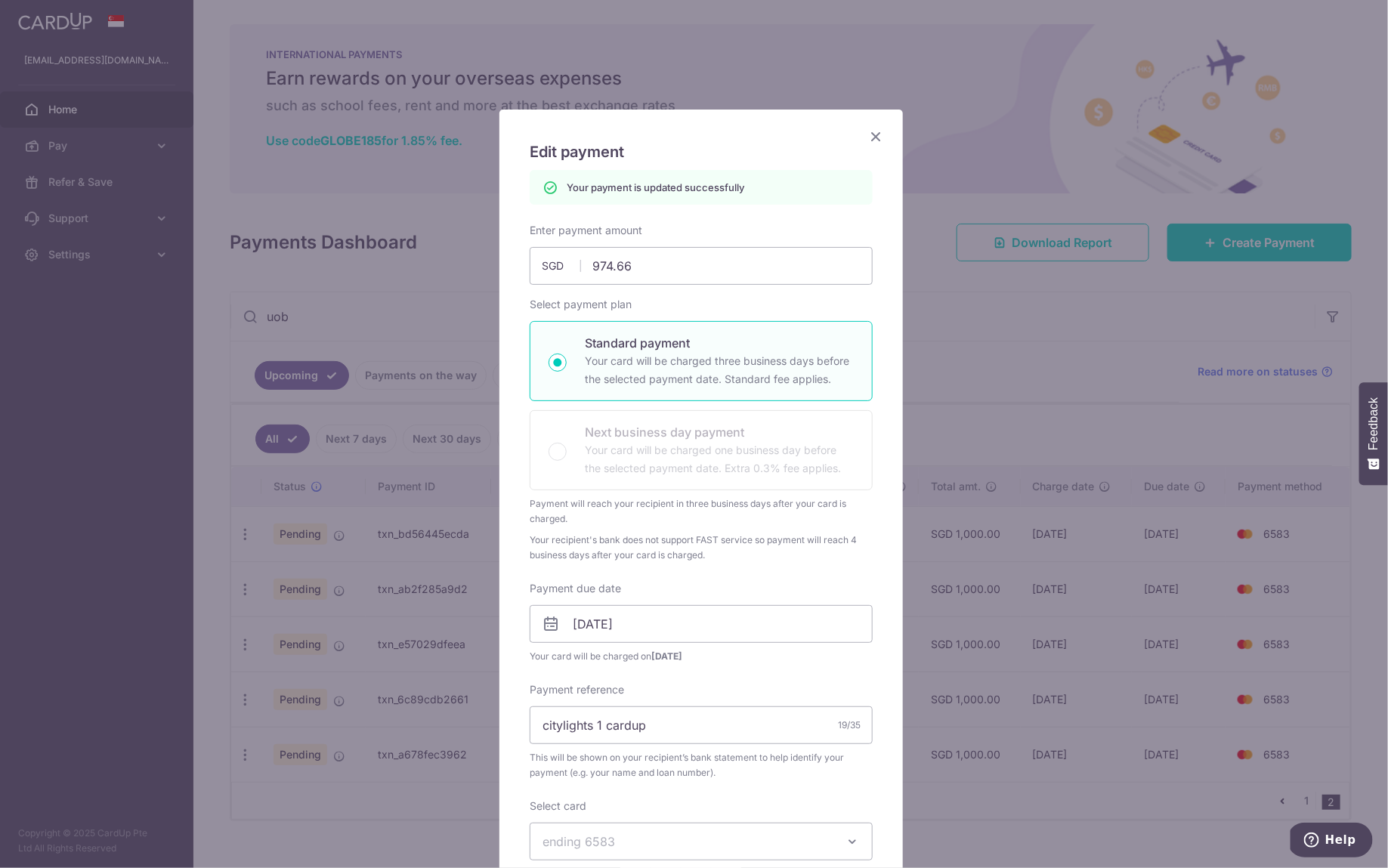
click at [867, 140] on icon "Close" at bounding box center [876, 136] width 18 height 19
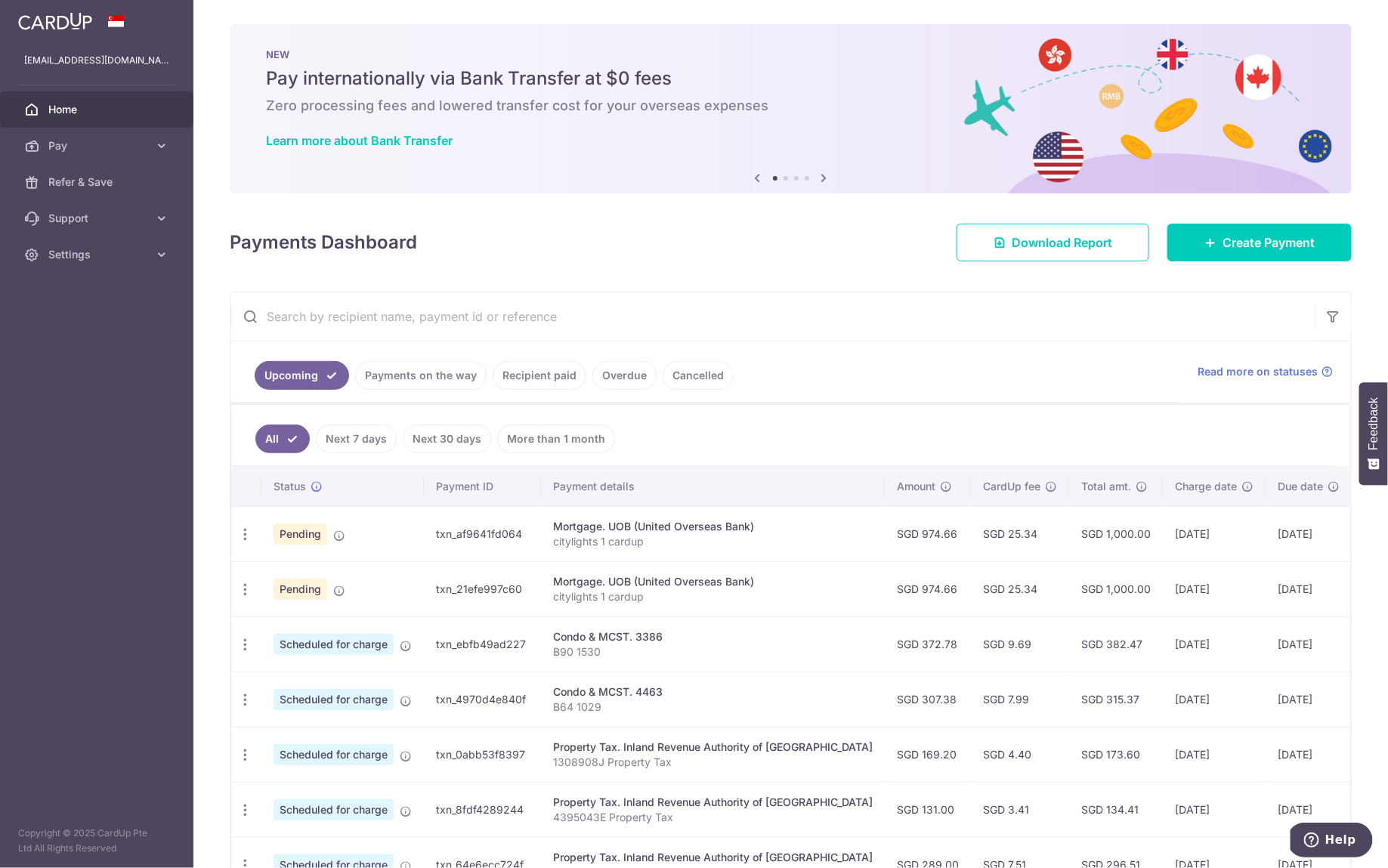
click at [506, 318] on input "text" at bounding box center [773, 316] width 1084 height 49
type input "uob"
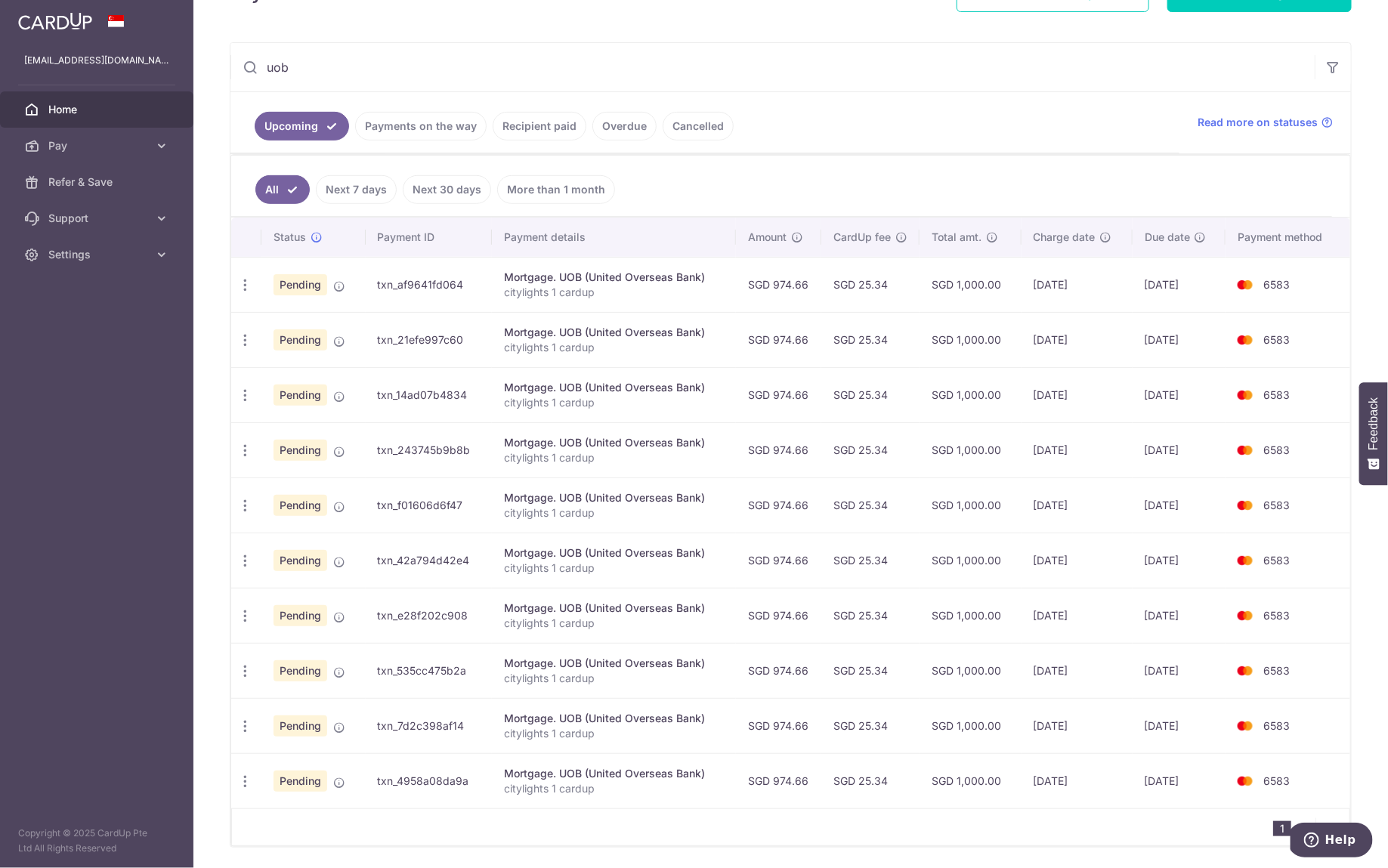
scroll to position [291, 0]
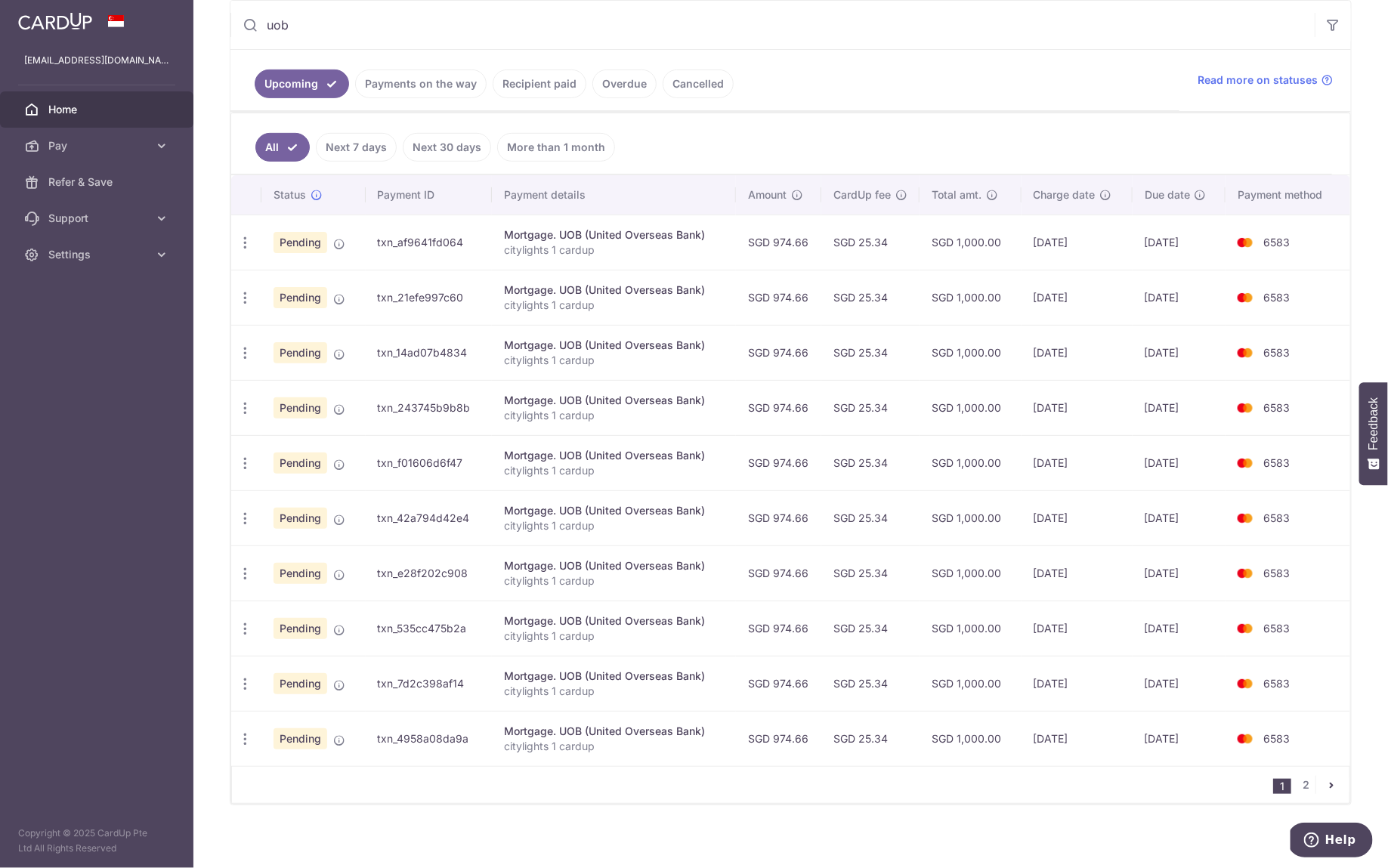
click at [1325, 781] on icon "pager" at bounding box center [1331, 784] width 12 height 12
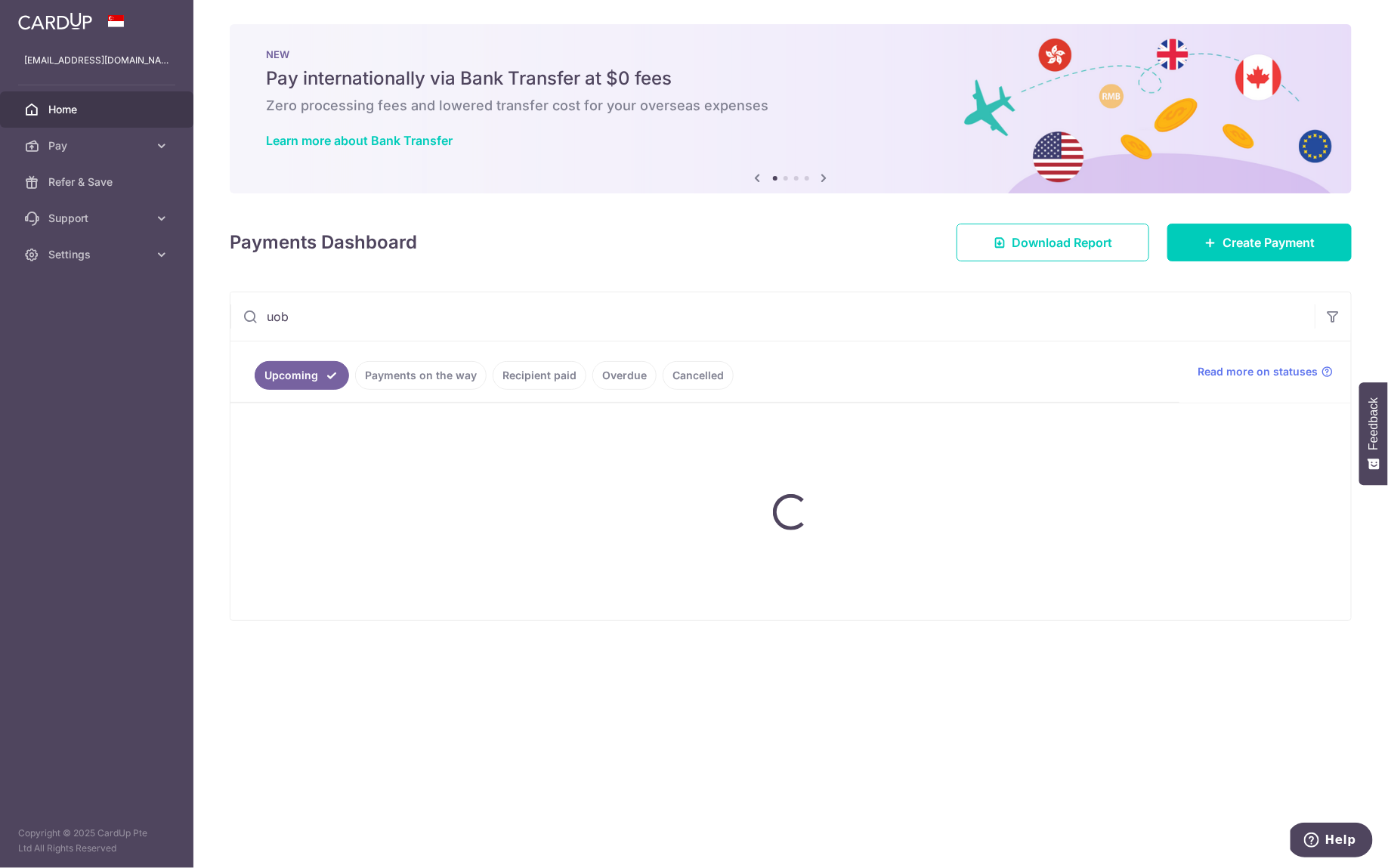
scroll to position [0, 0]
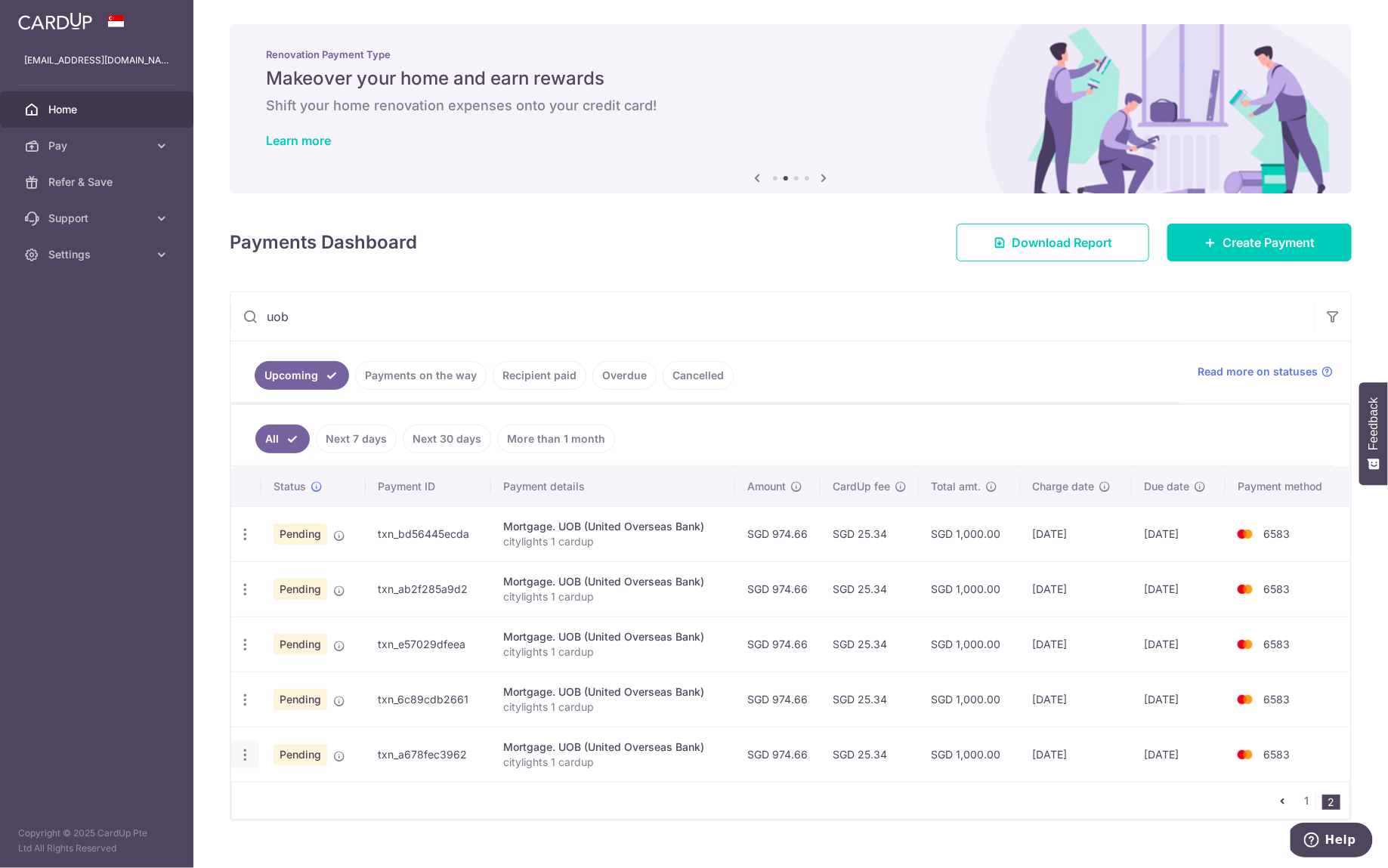
click at [251, 756] on icon "button" at bounding box center [246, 756] width 16 height 16
click at [290, 797] on span "Update payment" at bounding box center [325, 796] width 102 height 18
radio input "true"
type input "974.66"
type input "09/12/2026"
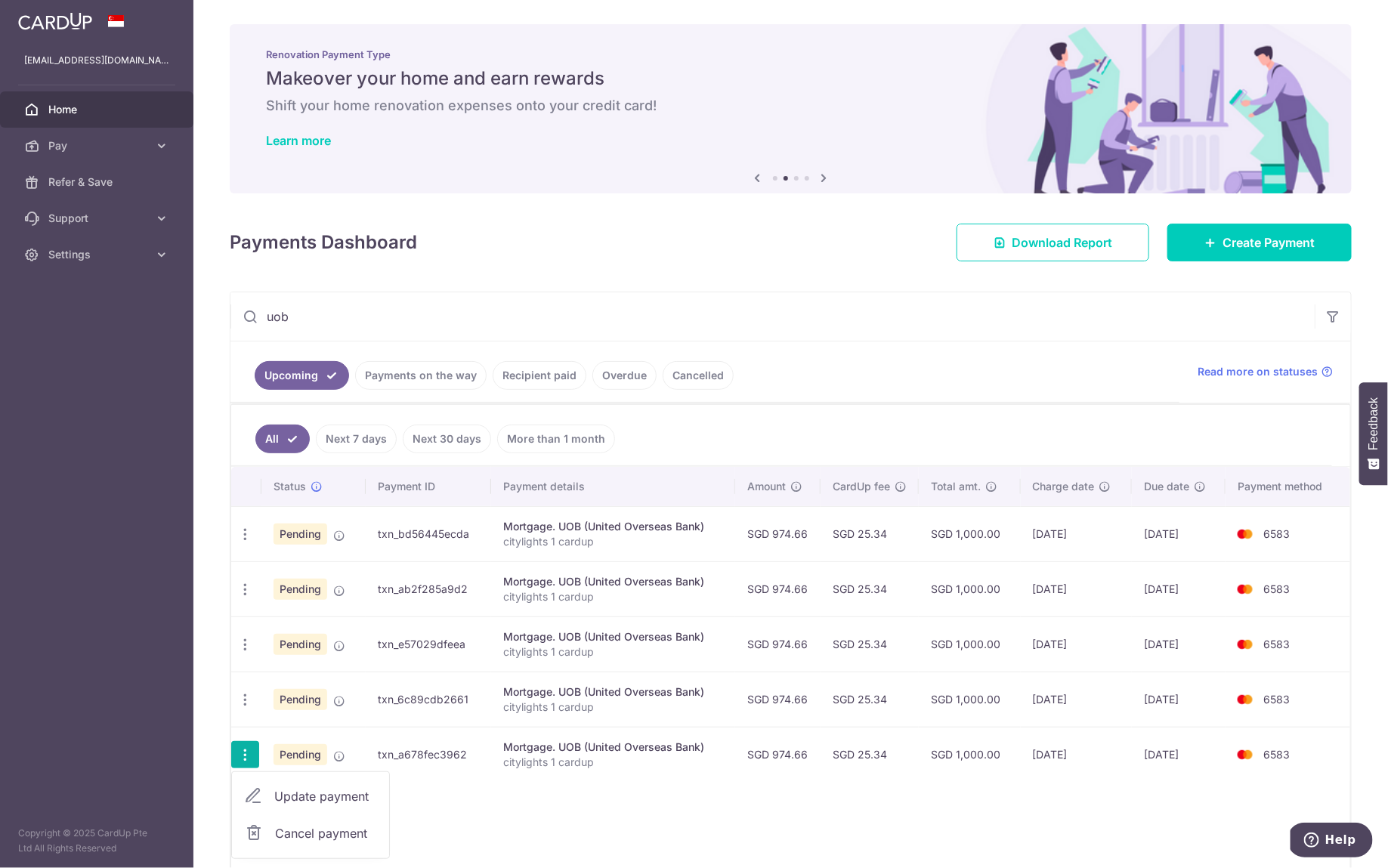
type input "citylights 1 cardup"
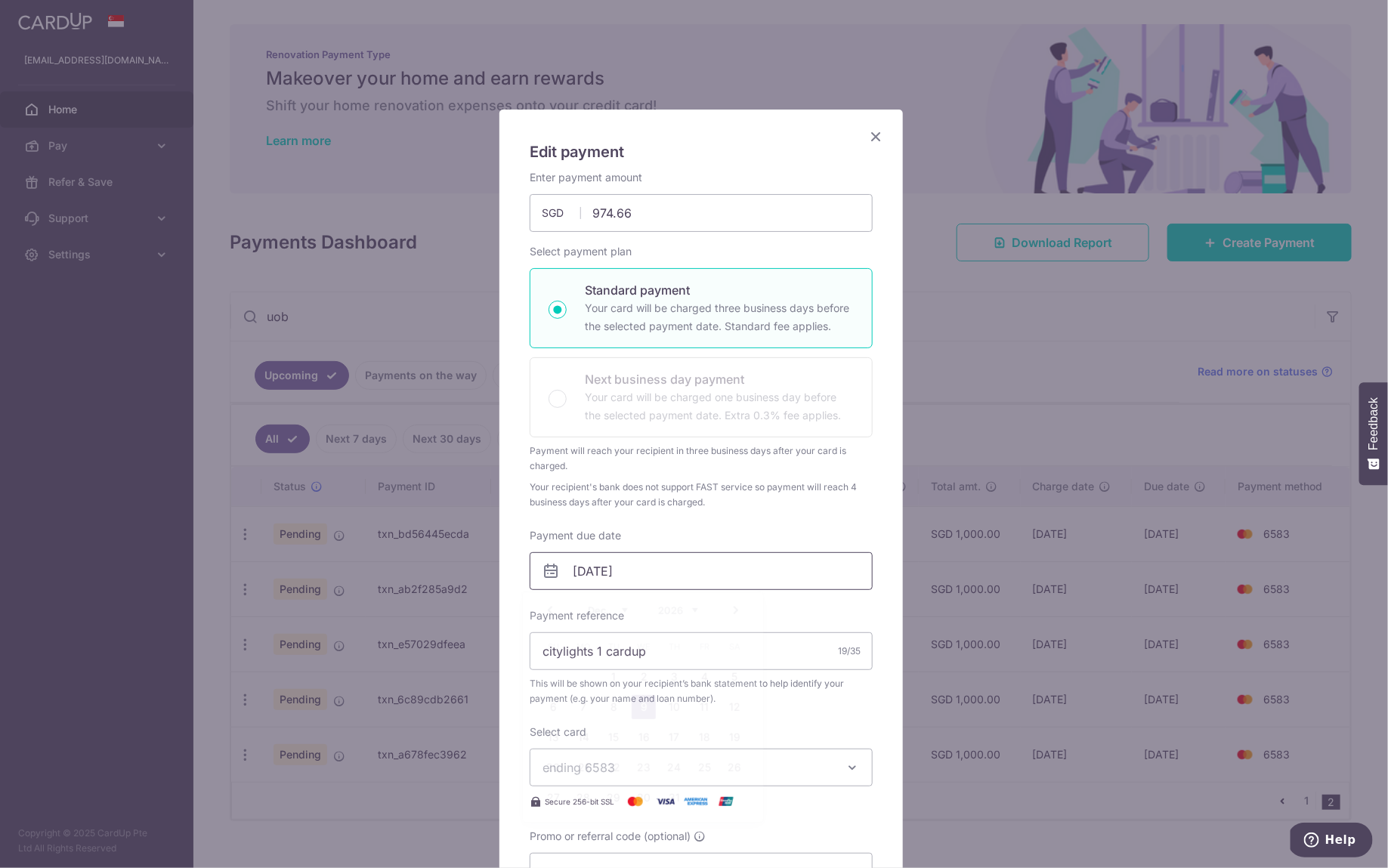
click at [668, 571] on input "09/12/2026" at bounding box center [701, 571] width 343 height 38
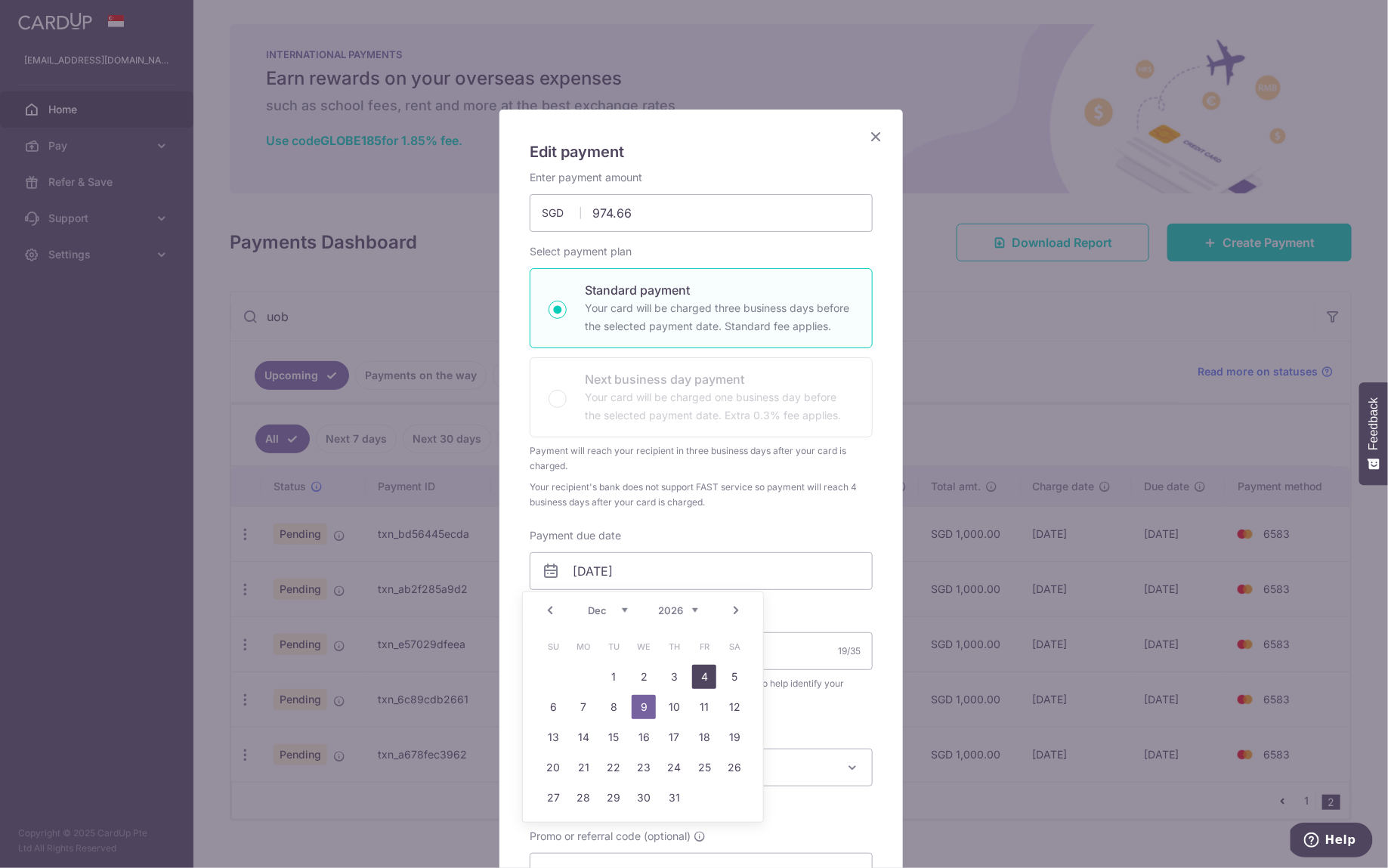
click at [704, 674] on link "4" at bounding box center [704, 677] width 24 height 24
type input "04/12/2026"
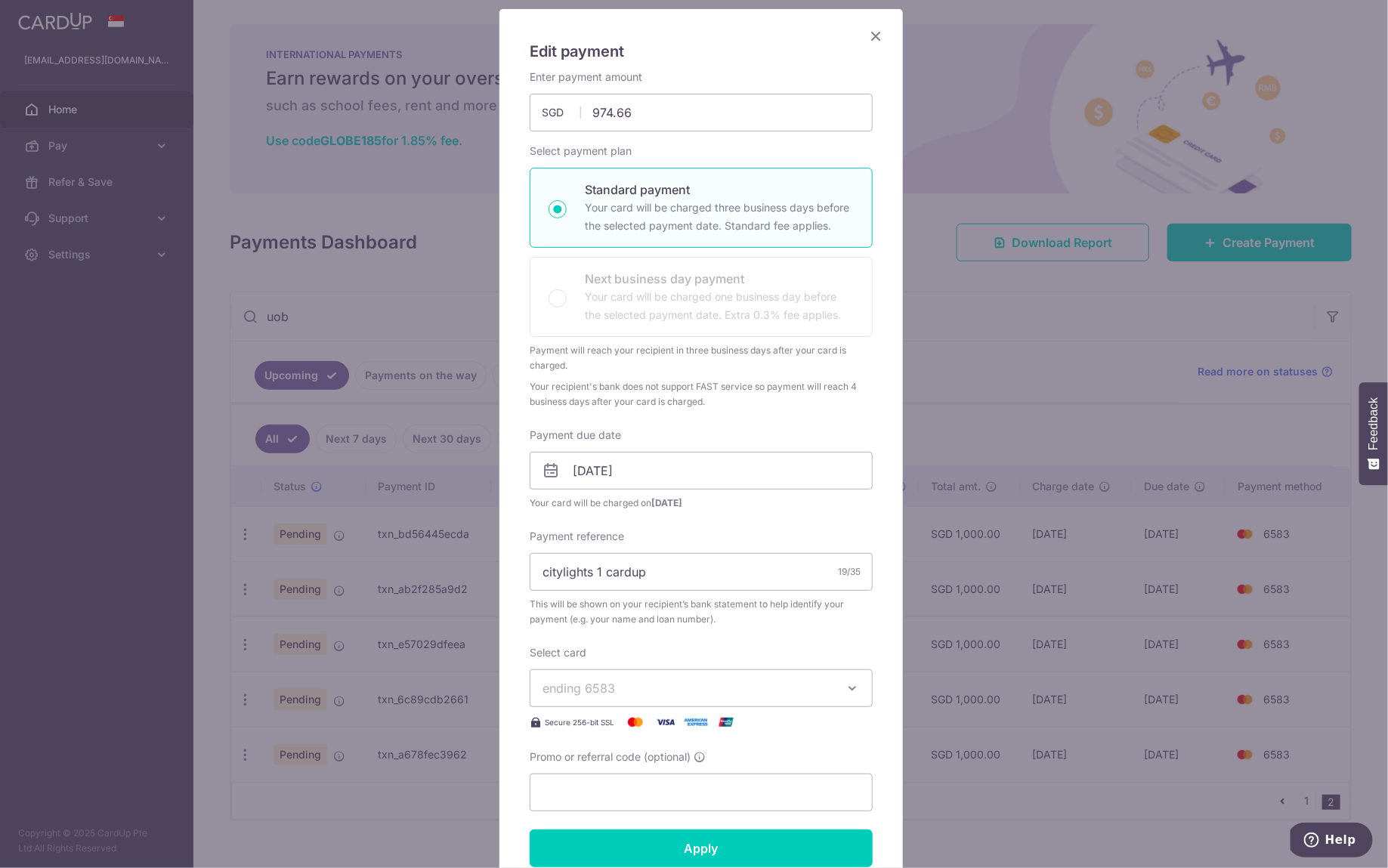
scroll to position [348, 0]
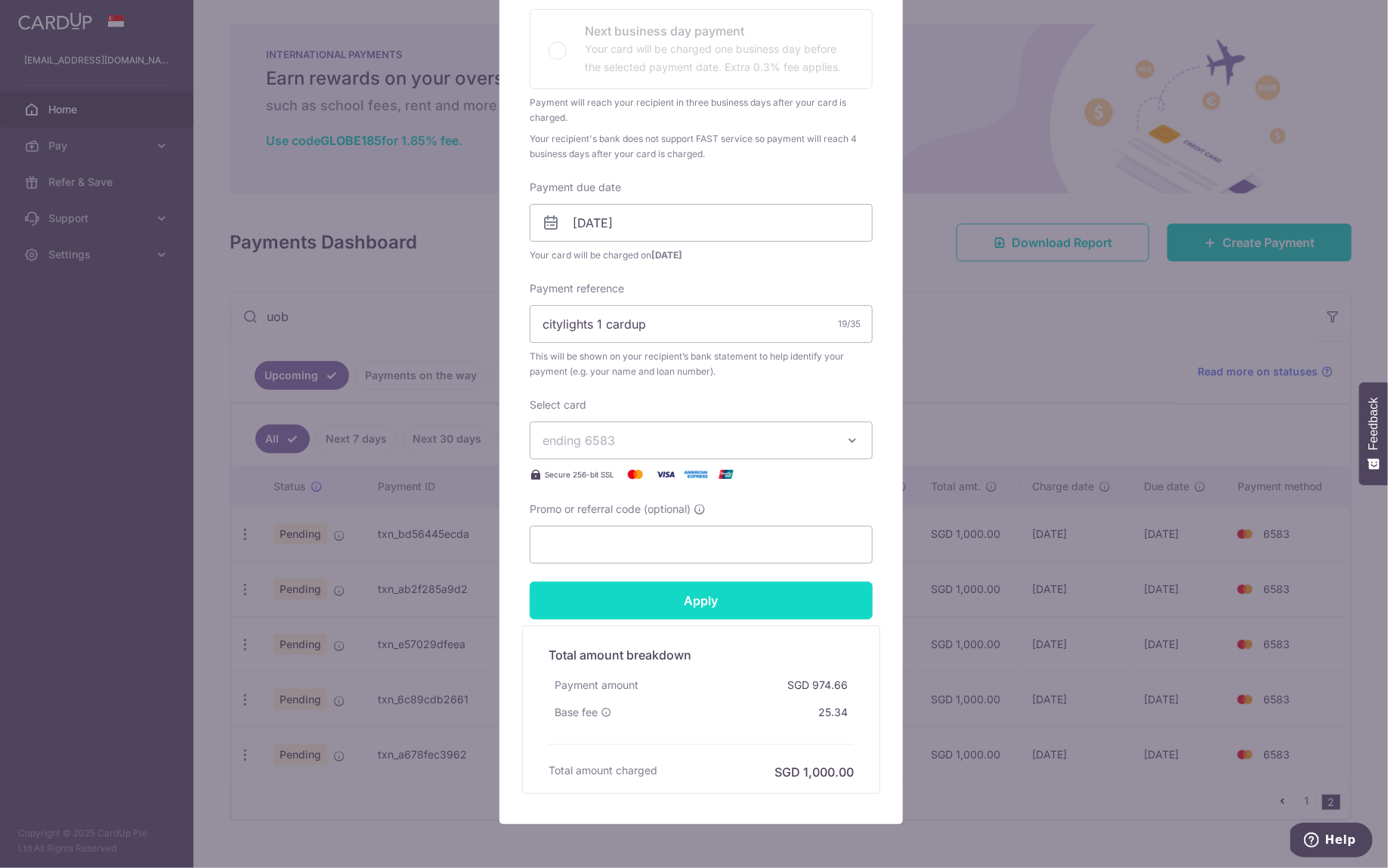
click at [812, 605] on input "Apply" at bounding box center [701, 601] width 343 height 38
type input "Successfully Applied"
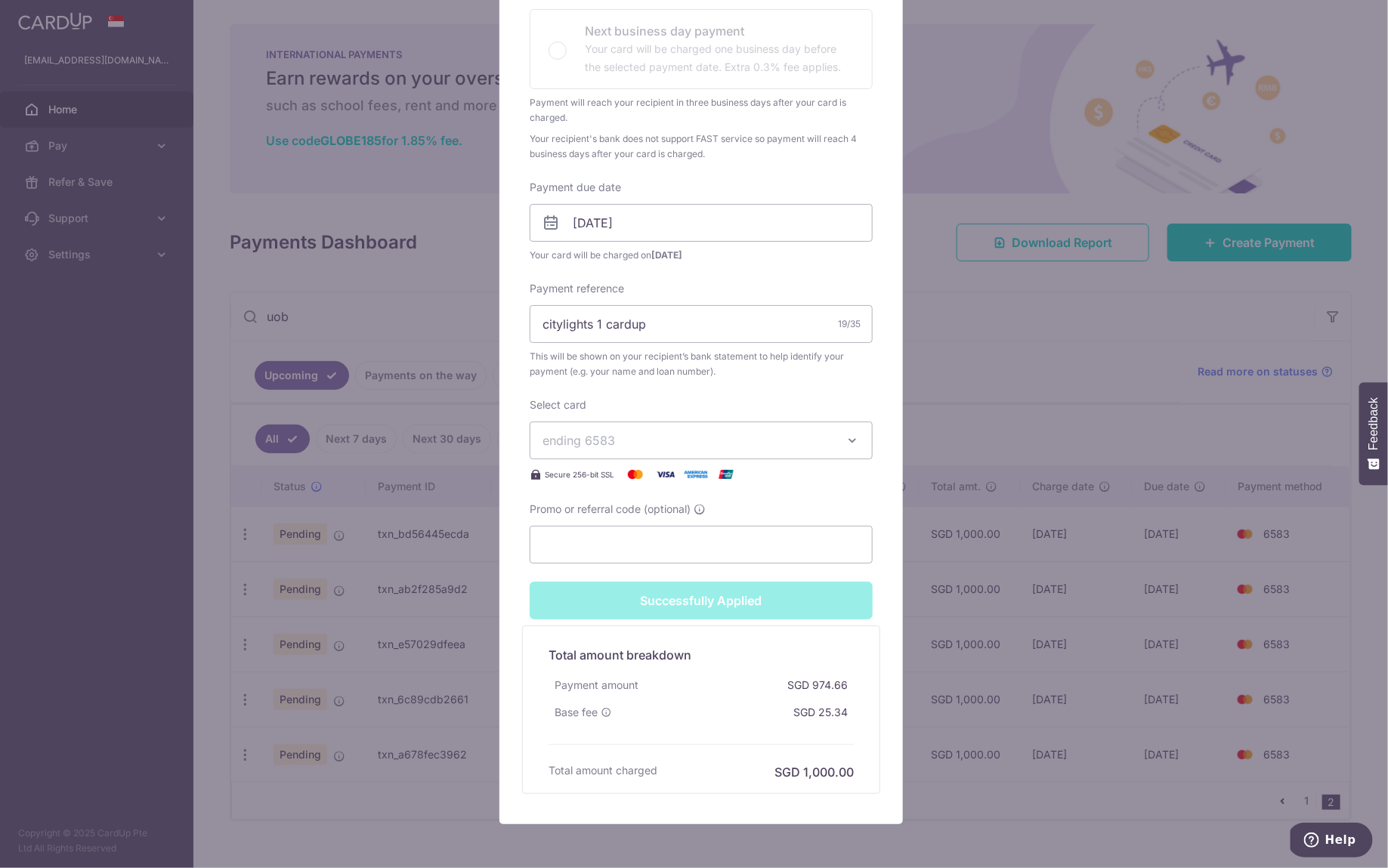
scroll to position [0, 0]
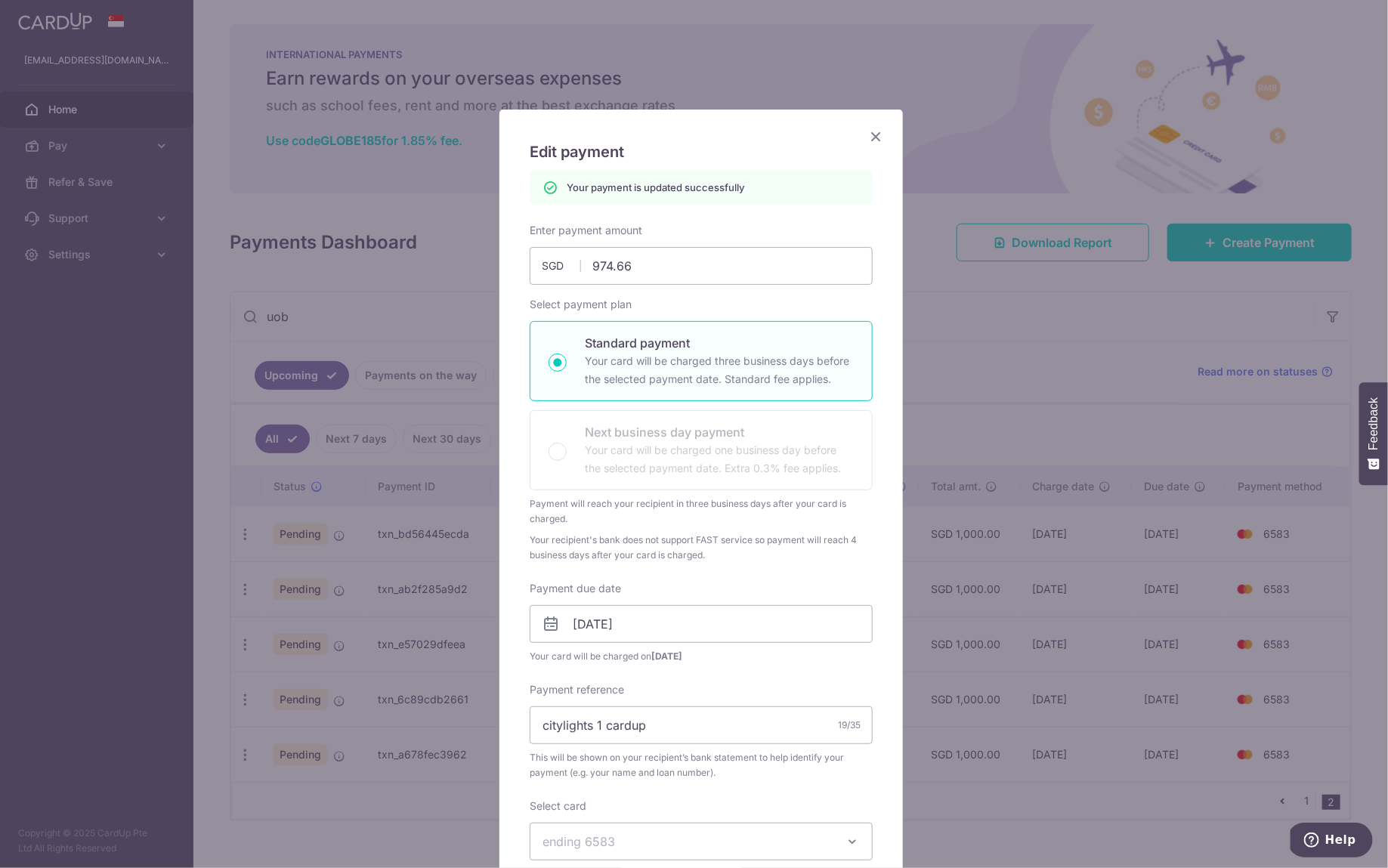
click at [867, 134] on icon "Close" at bounding box center [876, 136] width 18 height 19
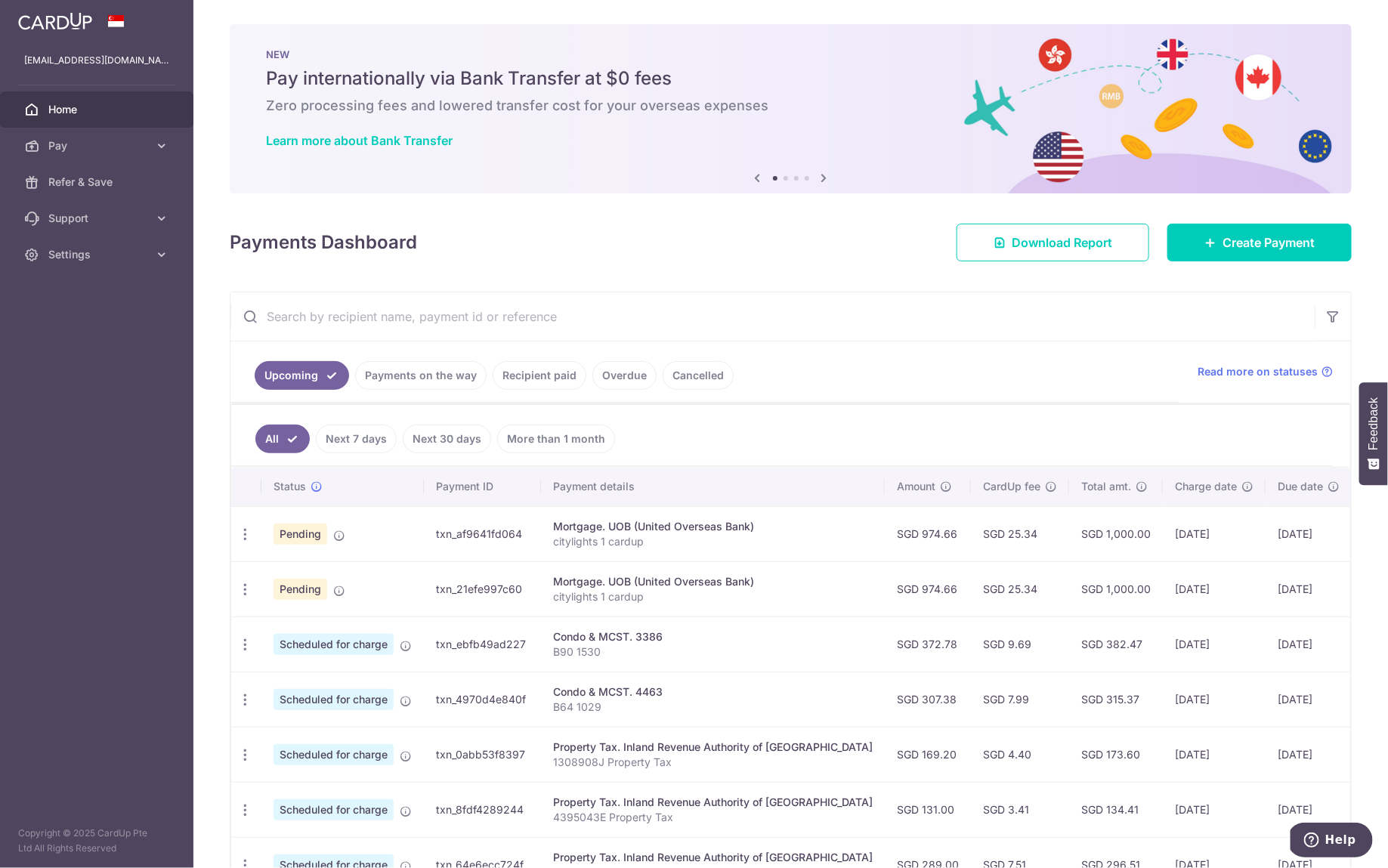
click at [551, 315] on input "text" at bounding box center [773, 316] width 1084 height 49
type input "uob"
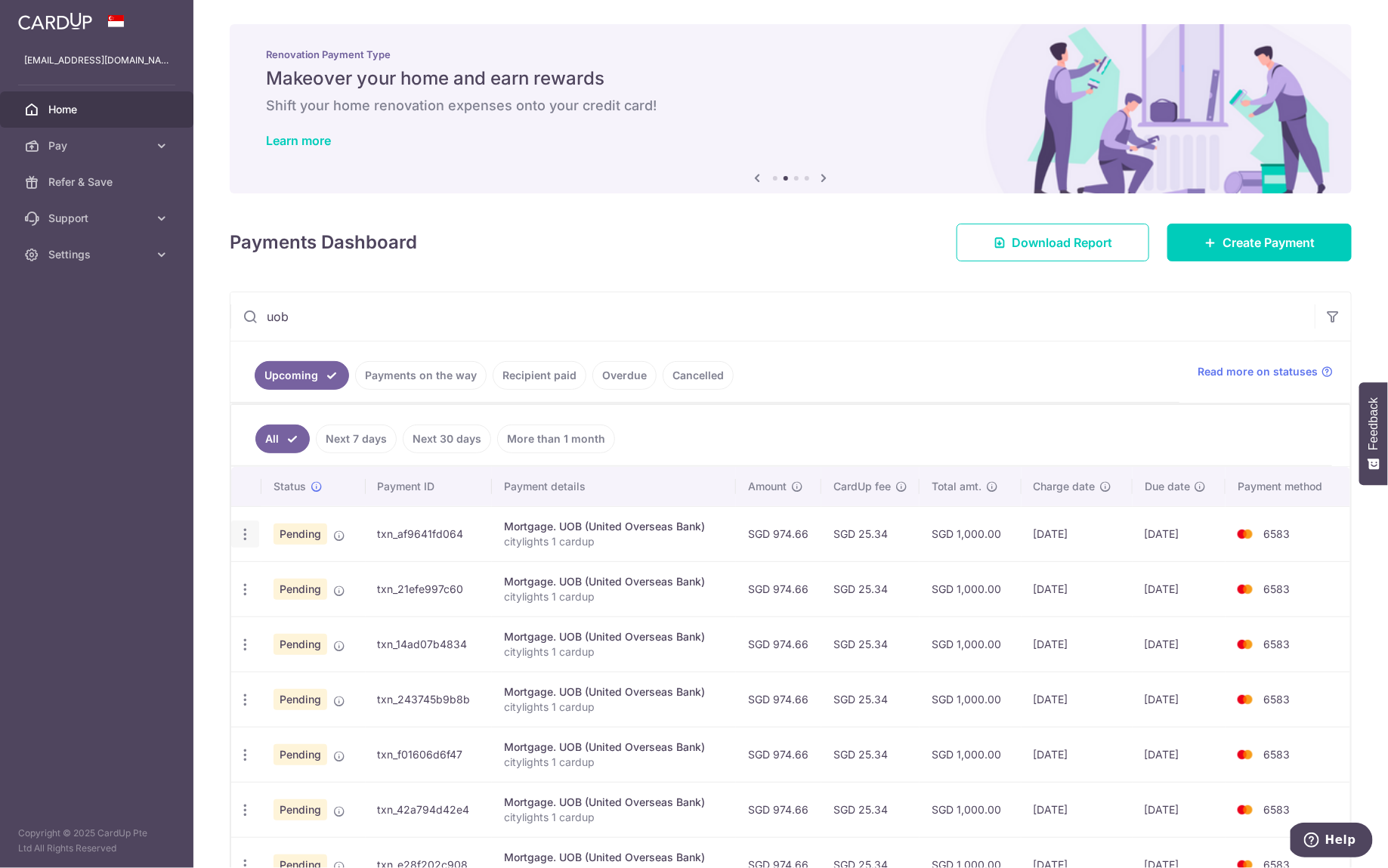
click at [239, 534] on icon "button" at bounding box center [246, 535] width 16 height 16
click at [295, 581] on link "Update payment" at bounding box center [310, 576] width 157 height 36
radio input "true"
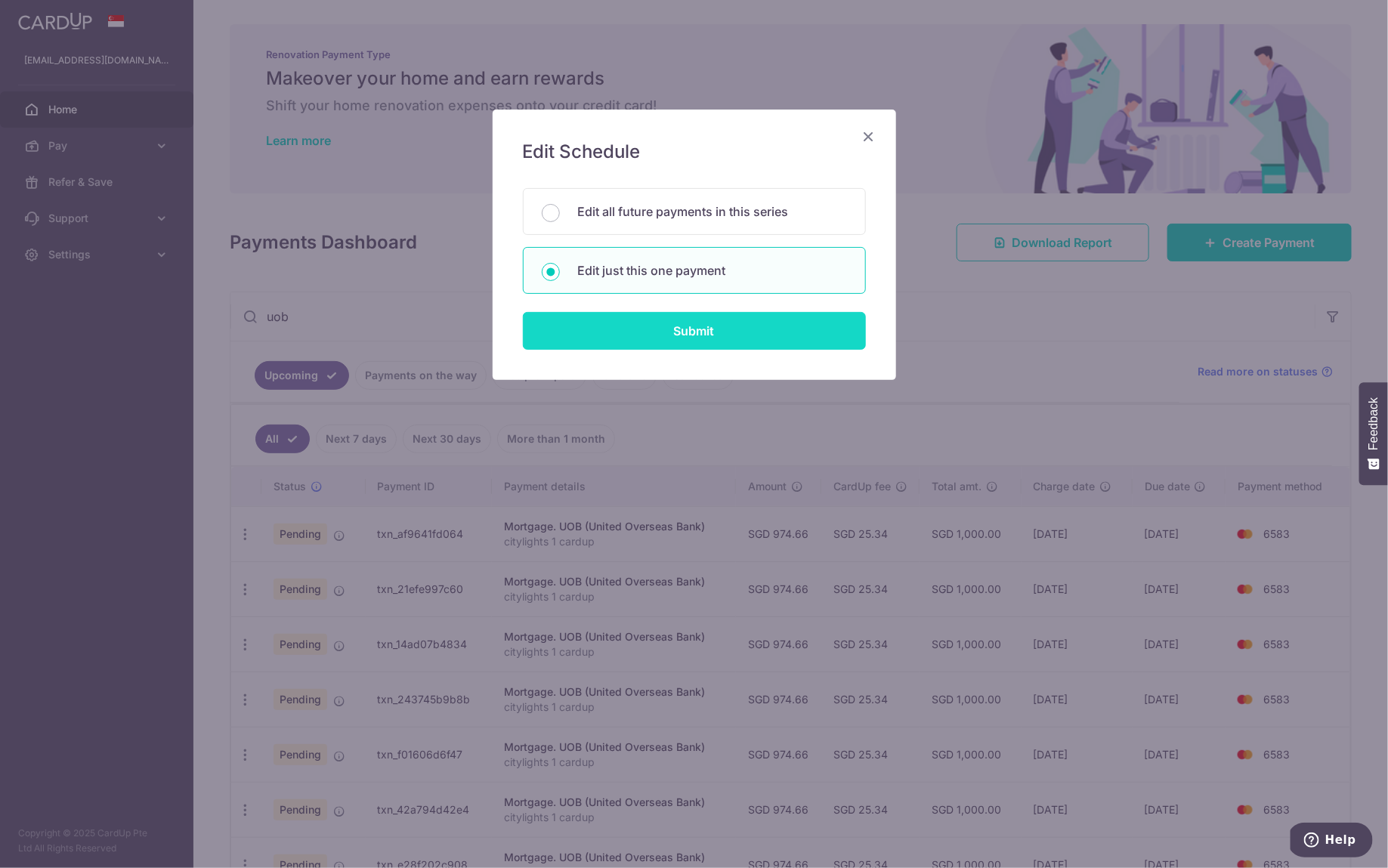
click at [659, 327] on input "Submit" at bounding box center [694, 331] width 343 height 38
radio input "true"
type input "974.66"
type input "[DATE]"
type input "citylights 1 cardup"
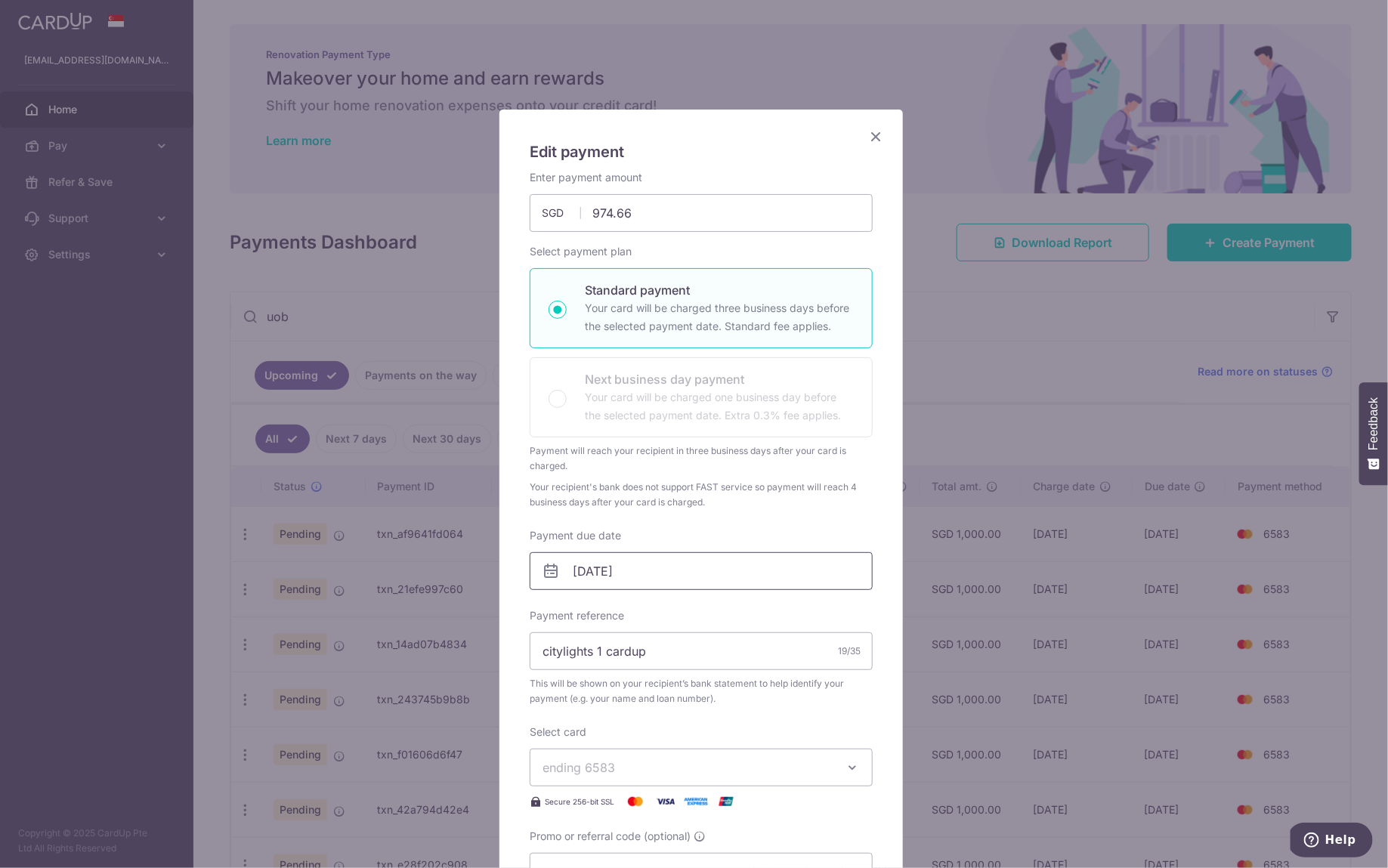
click at [693, 574] on input "[DATE]" at bounding box center [701, 571] width 343 height 38
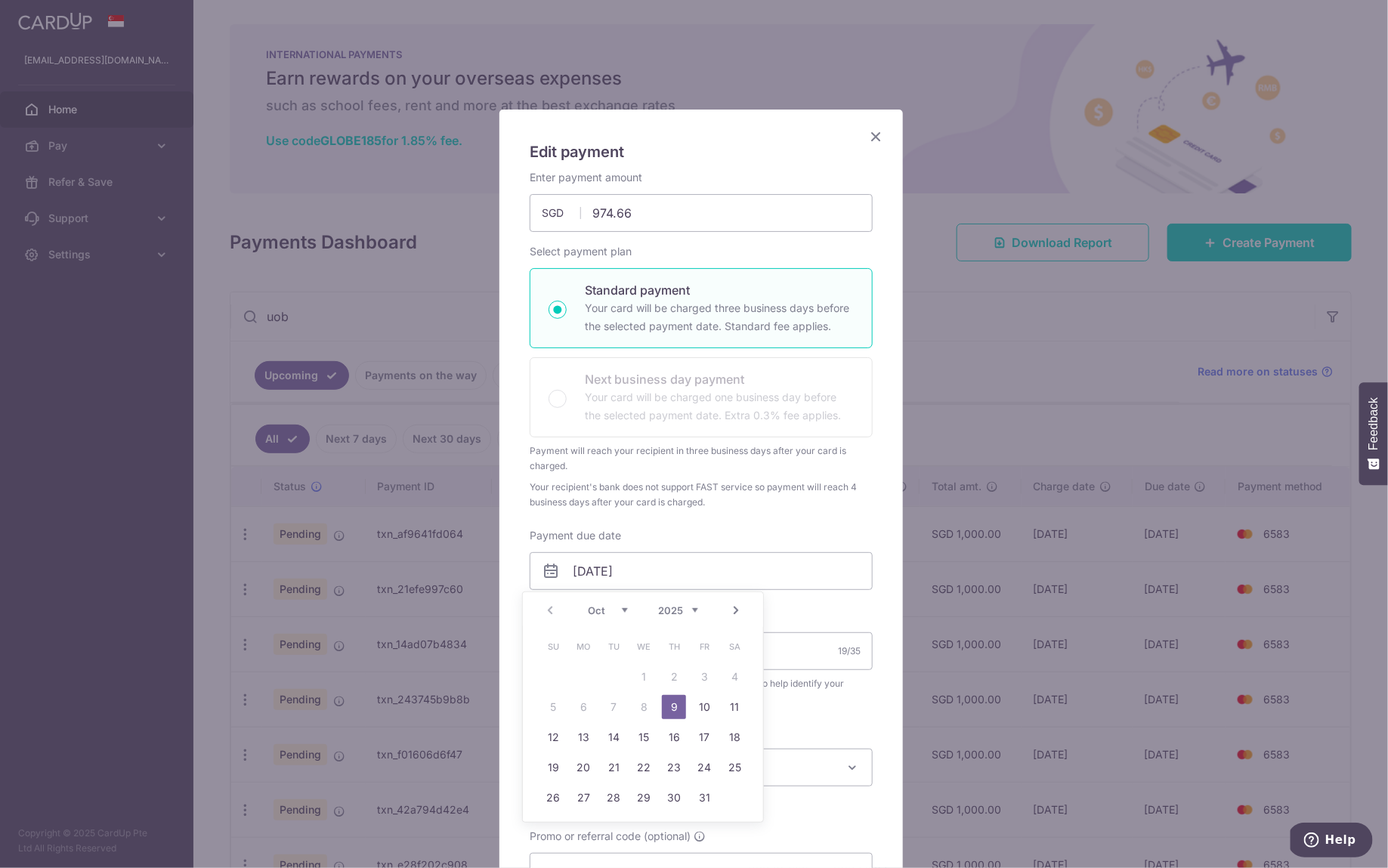
click at [867, 140] on icon "Close" at bounding box center [876, 136] width 18 height 19
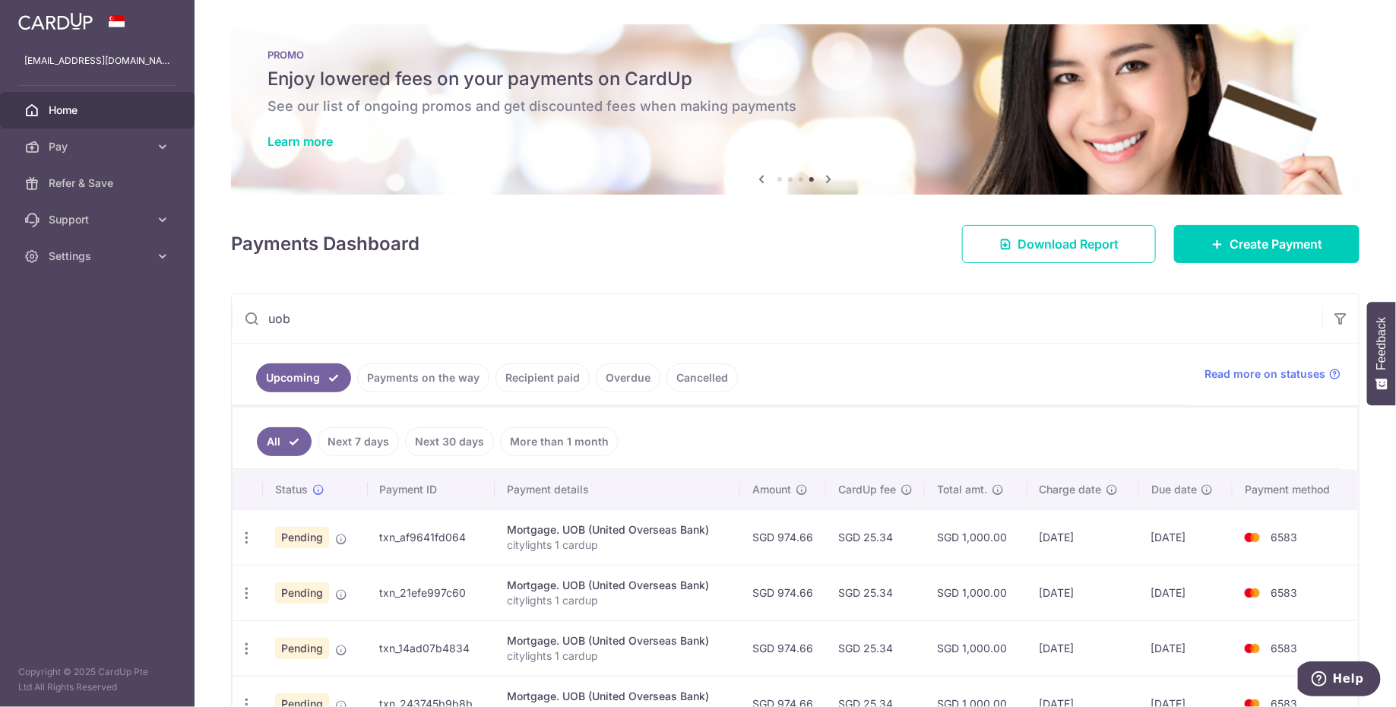
click at [459, 315] on input "uob" at bounding box center [777, 318] width 1090 height 49
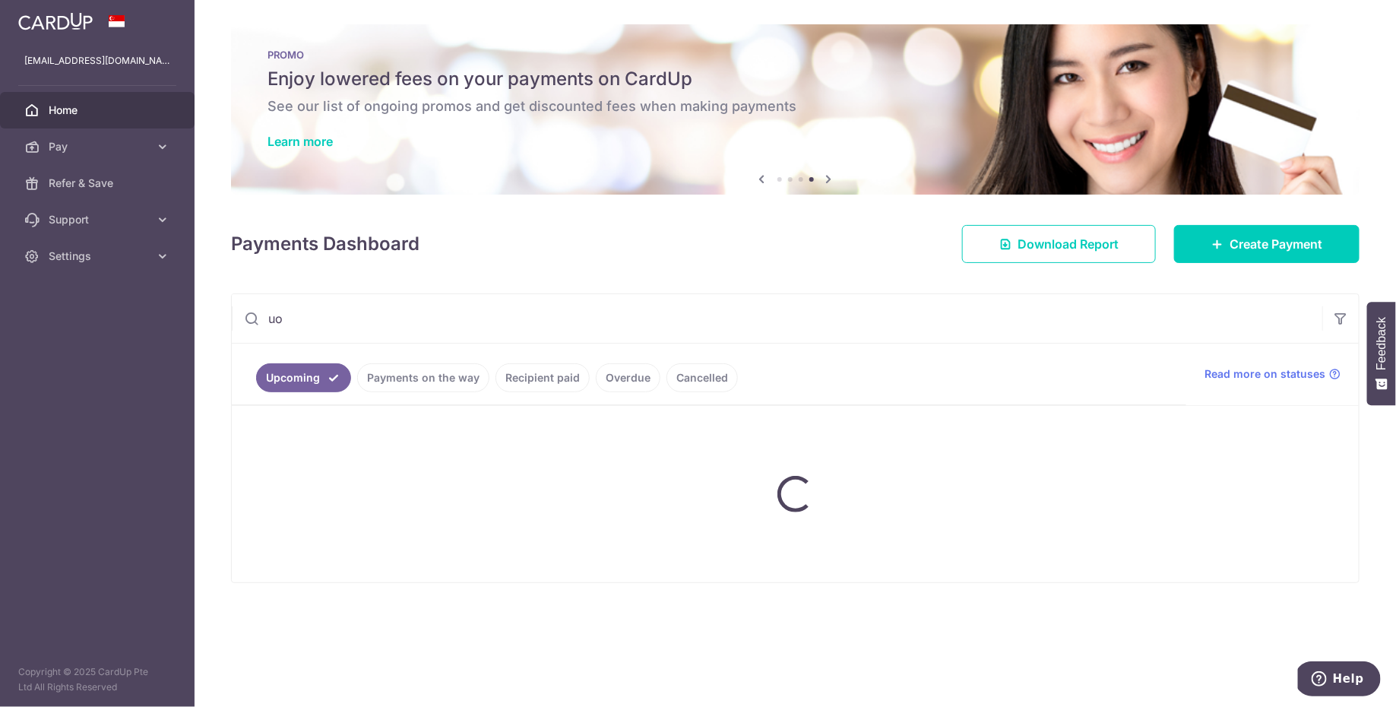
type input "u"
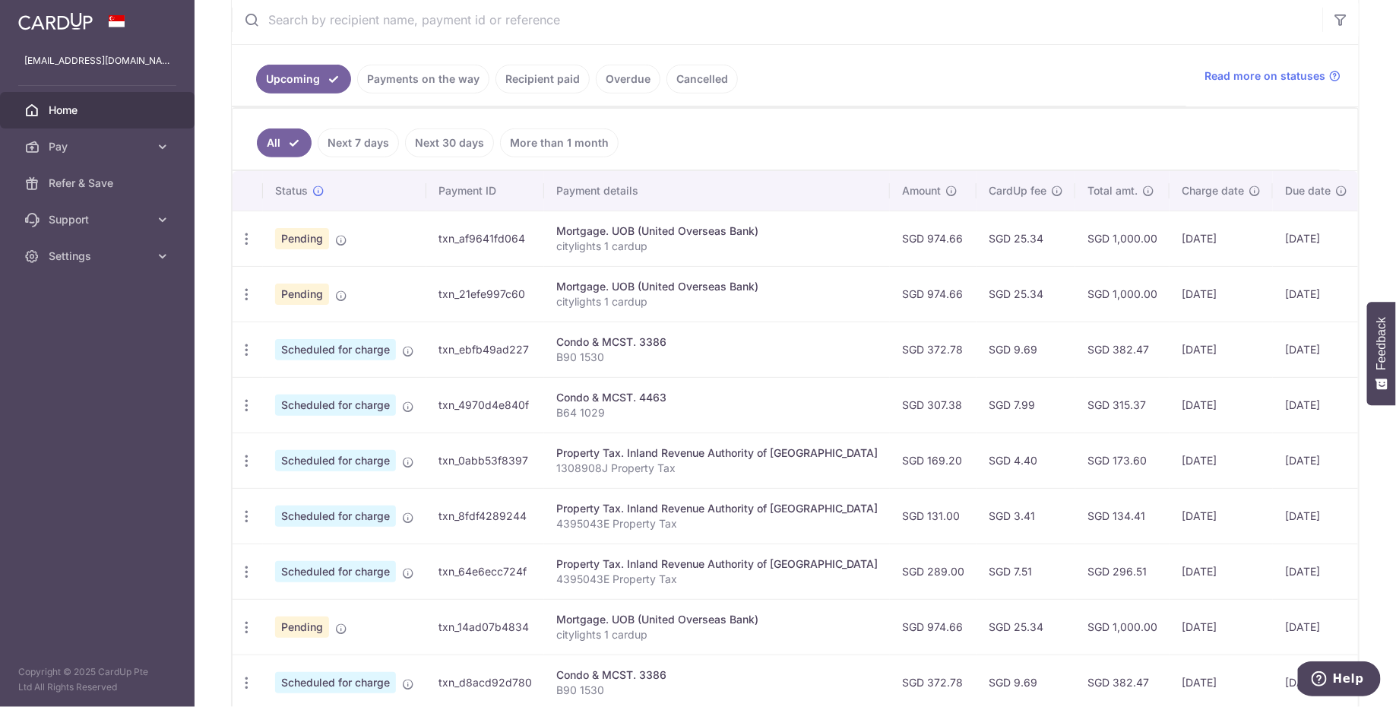
scroll to position [299, 0]
click at [650, 337] on div "Condo & MCST. 3386" at bounding box center [716, 341] width 321 height 15
copy div "3386"
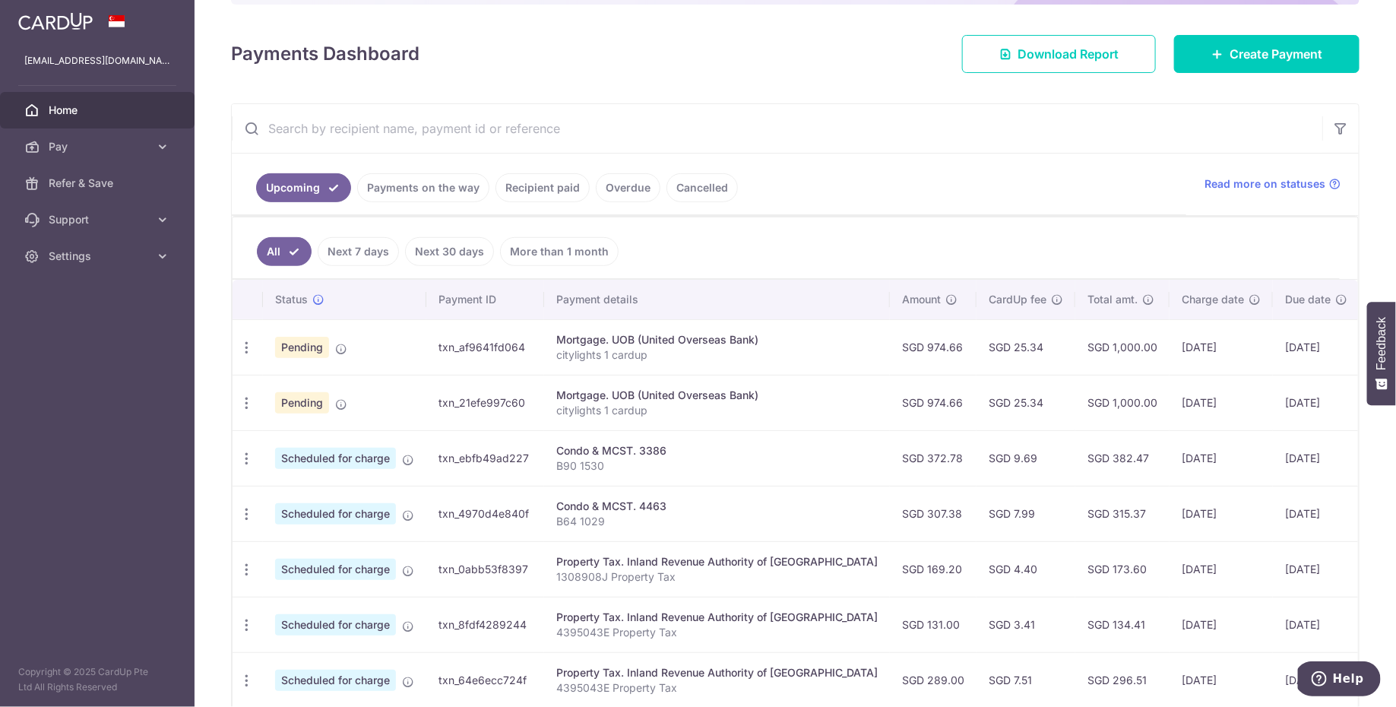
scroll to position [0, 0]
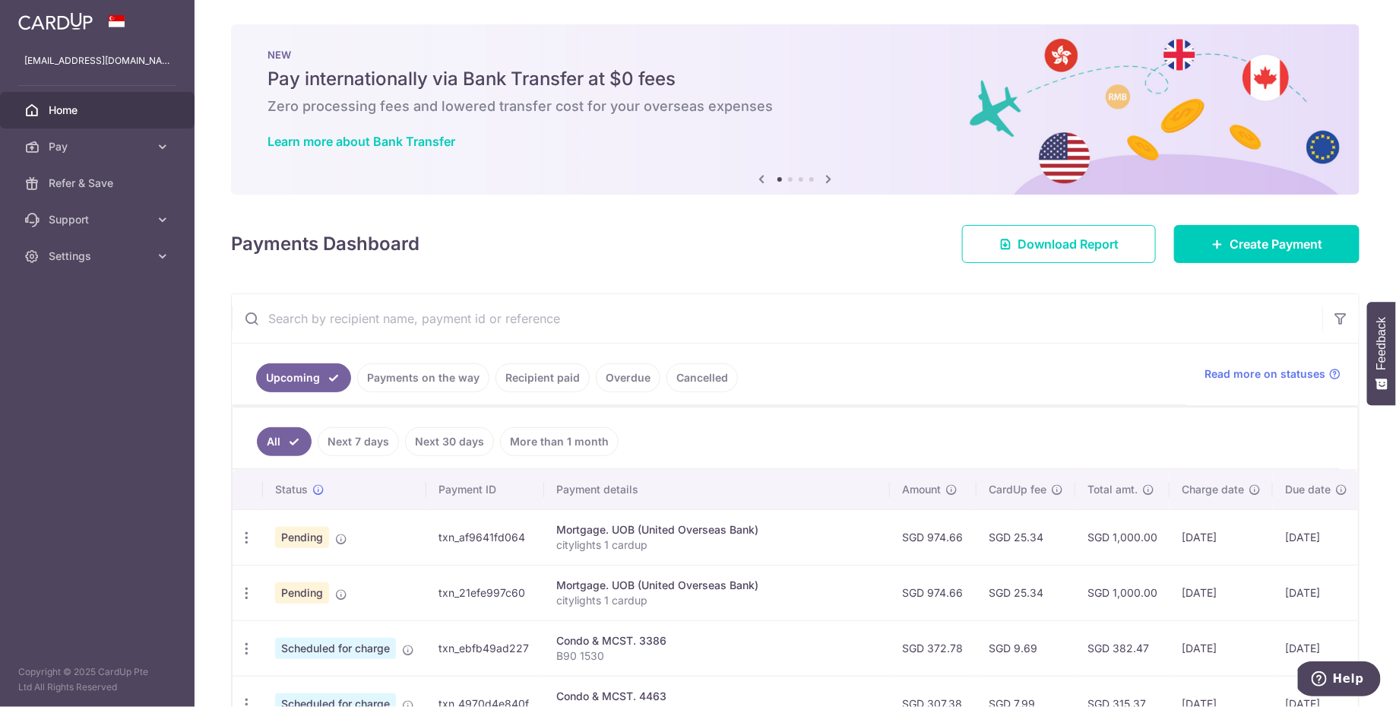
click at [471, 311] on input "text" at bounding box center [777, 318] width 1090 height 49
paste input "3386"
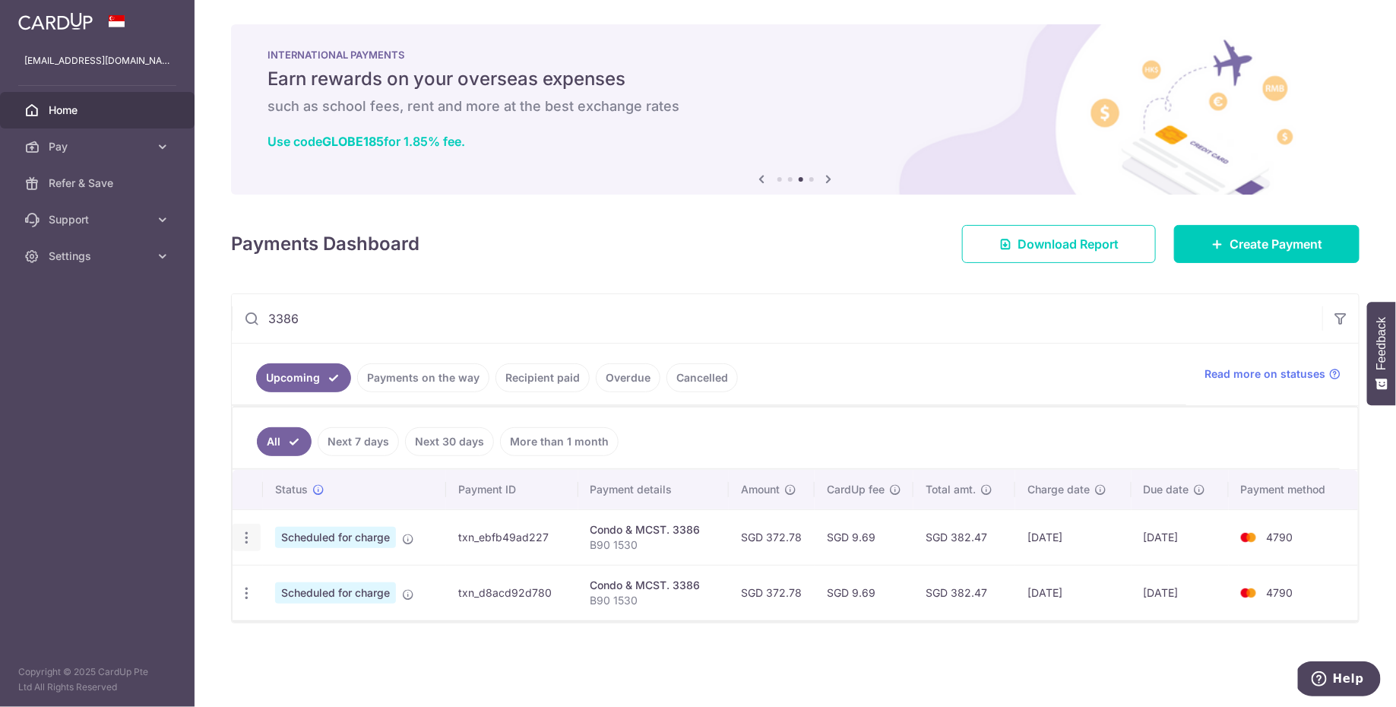
type input "3386"
click at [242, 536] on icon "button" at bounding box center [247, 538] width 16 height 16
click at [325, 574] on span "Update payment" at bounding box center [327, 579] width 103 height 18
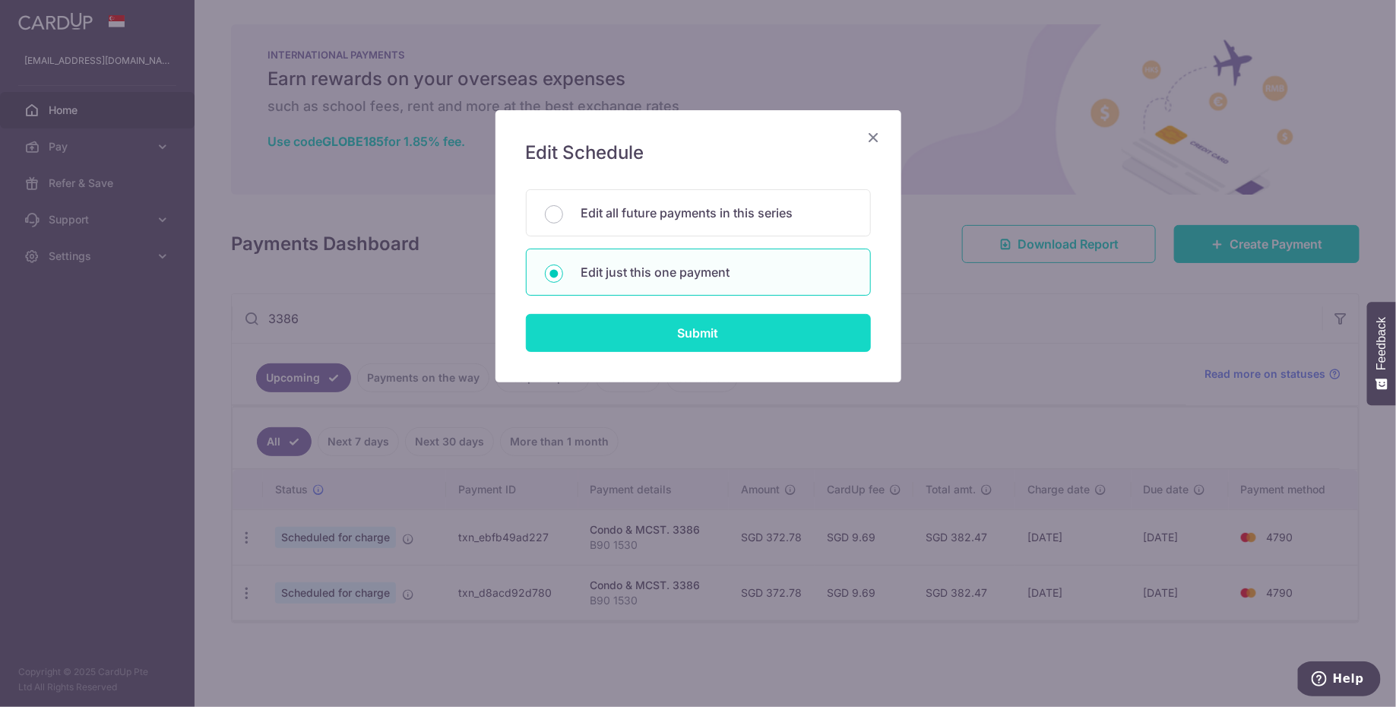
click at [674, 331] on input "Submit" at bounding box center [698, 333] width 345 height 38
type input "372.78"
radio input "true"
type input "[DATE]"
type input "B90 1530"
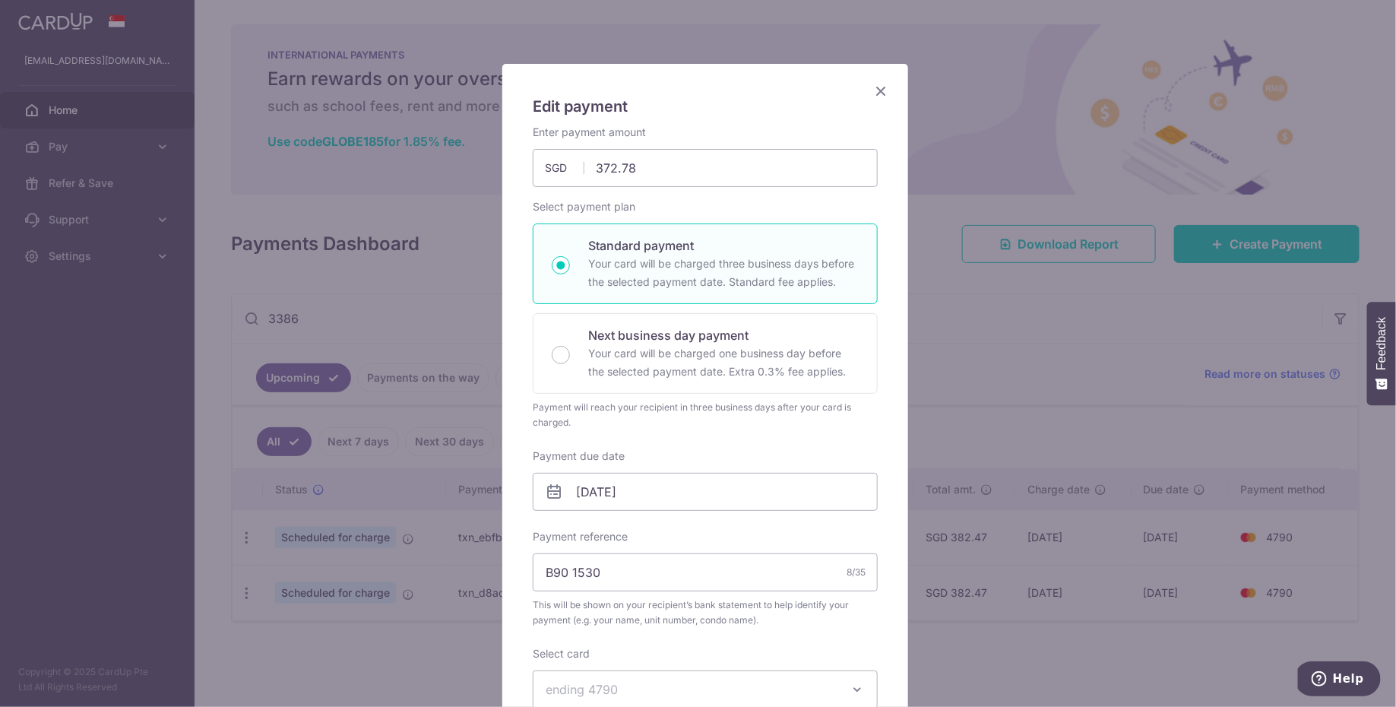
scroll to position [149, 0]
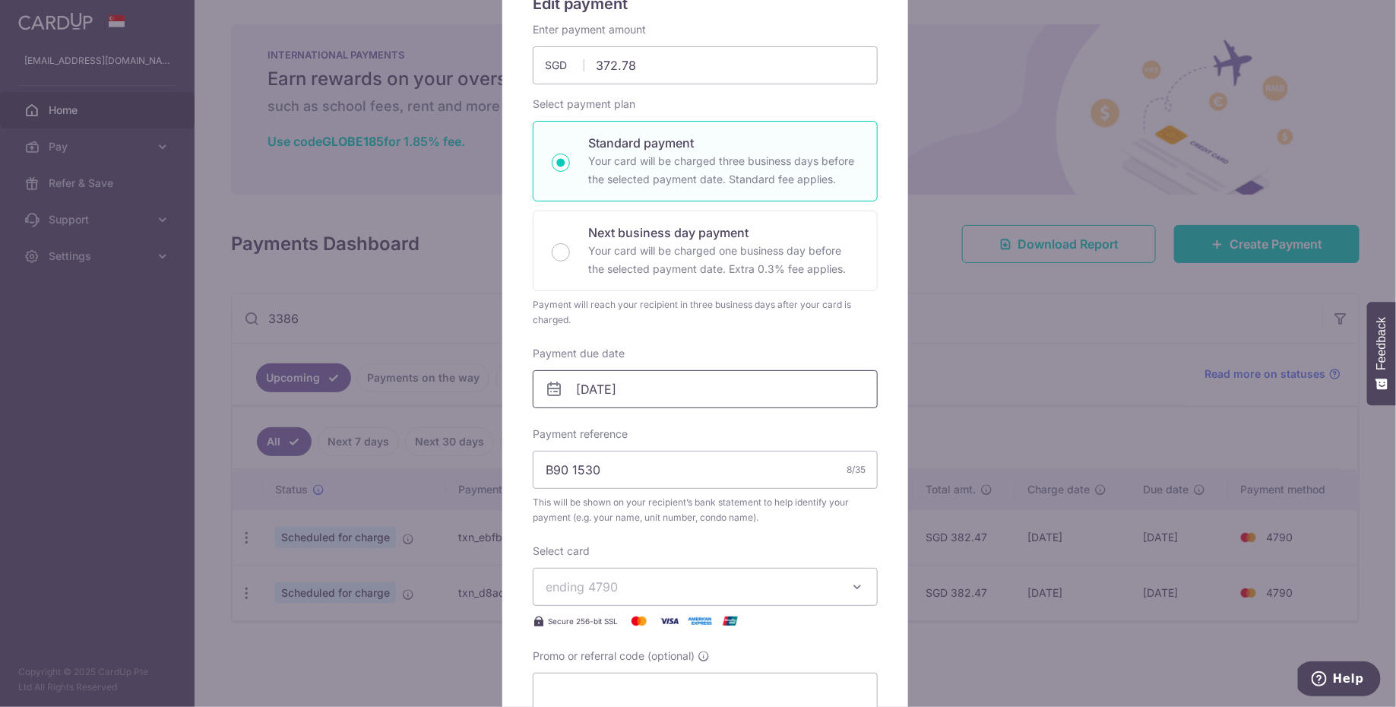
click at [655, 389] on input "[DATE]" at bounding box center [705, 389] width 345 height 38
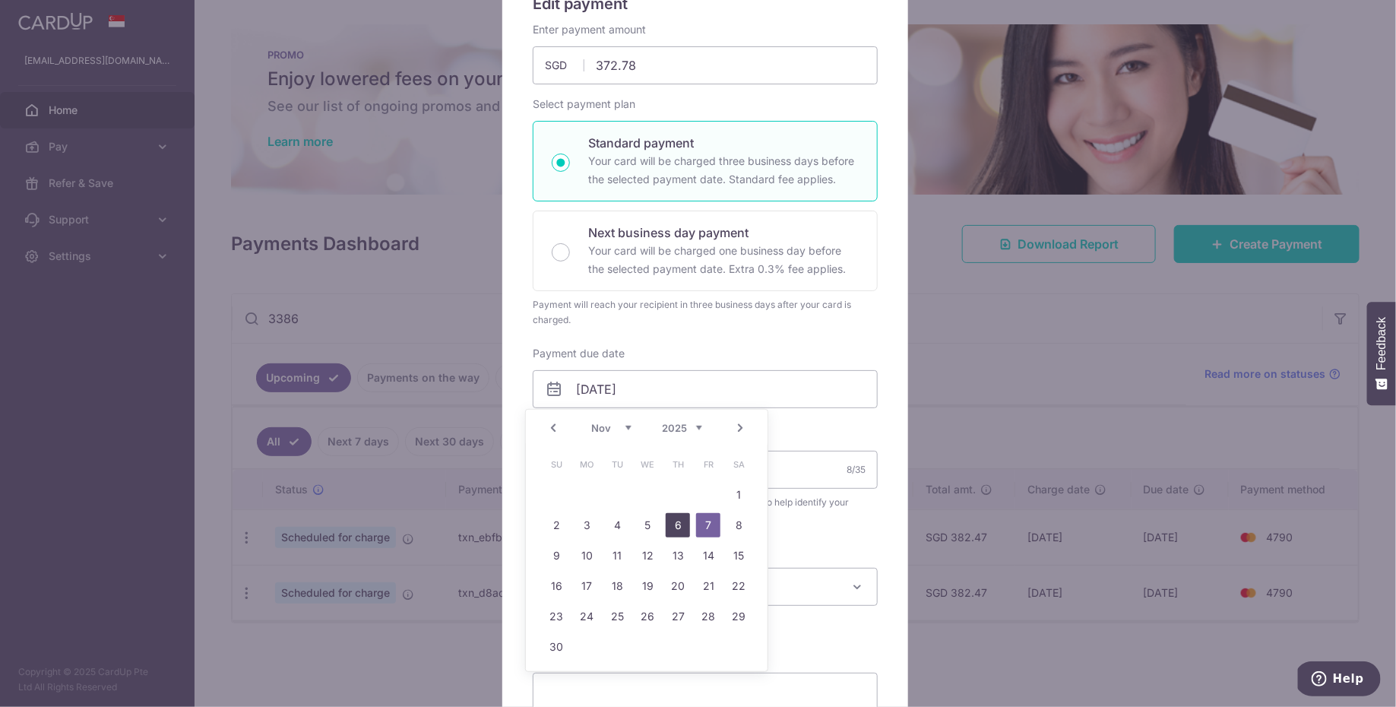
click at [680, 527] on link "6" at bounding box center [678, 525] width 24 height 24
type input "[DATE]"
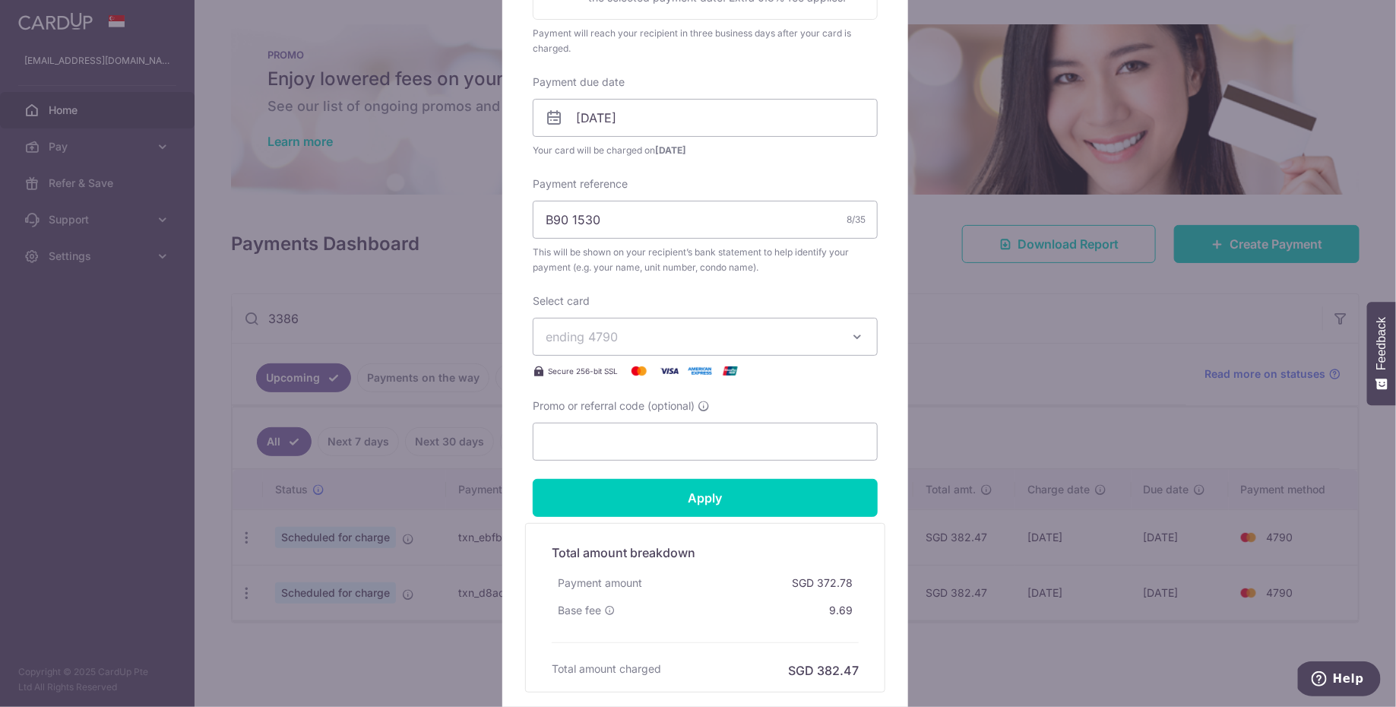
scroll to position [430, 0]
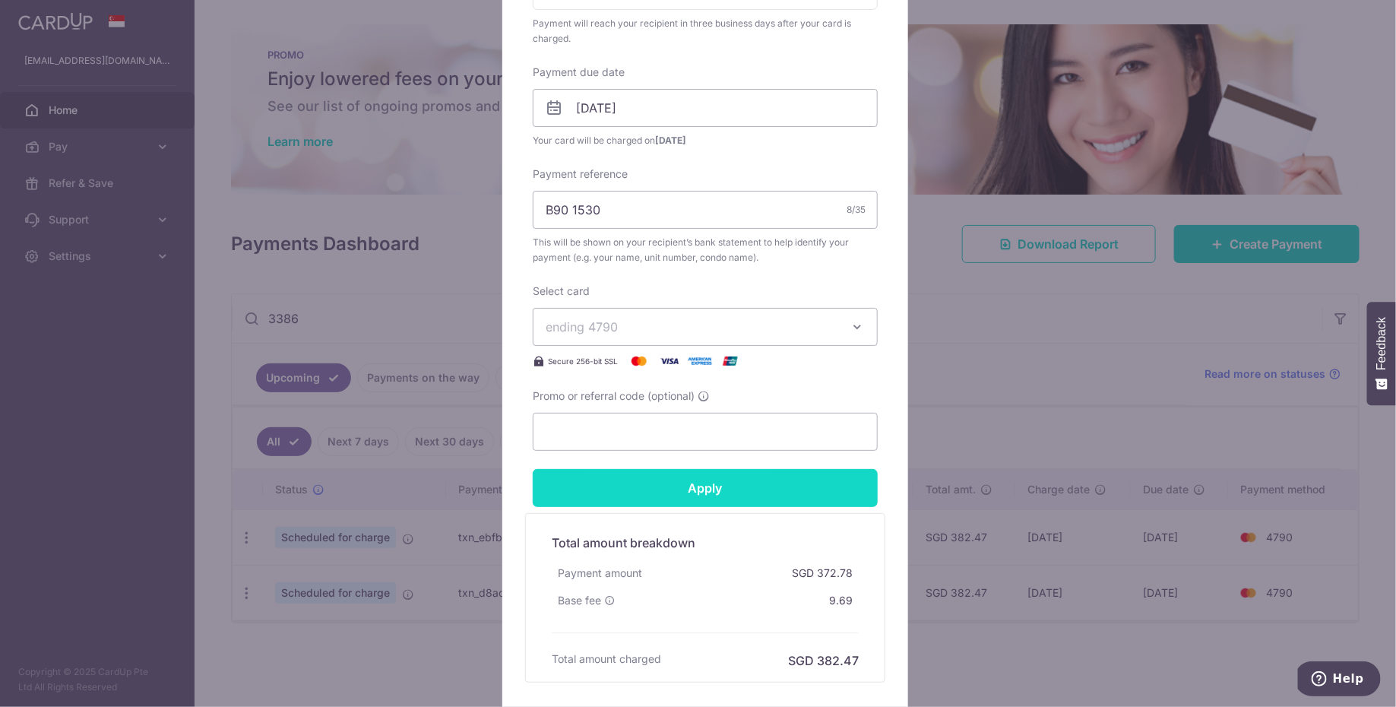
click at [722, 494] on input "Apply" at bounding box center [705, 488] width 345 height 38
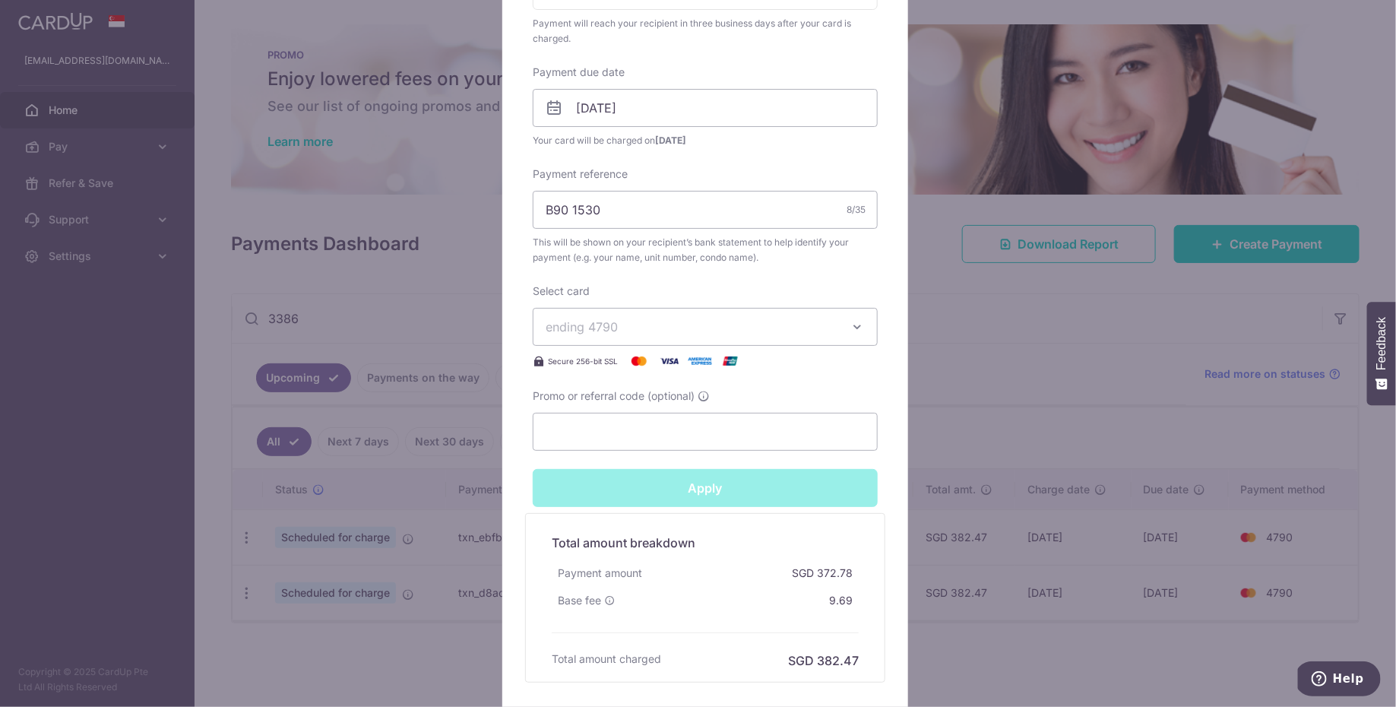
type input "Successfully Applied"
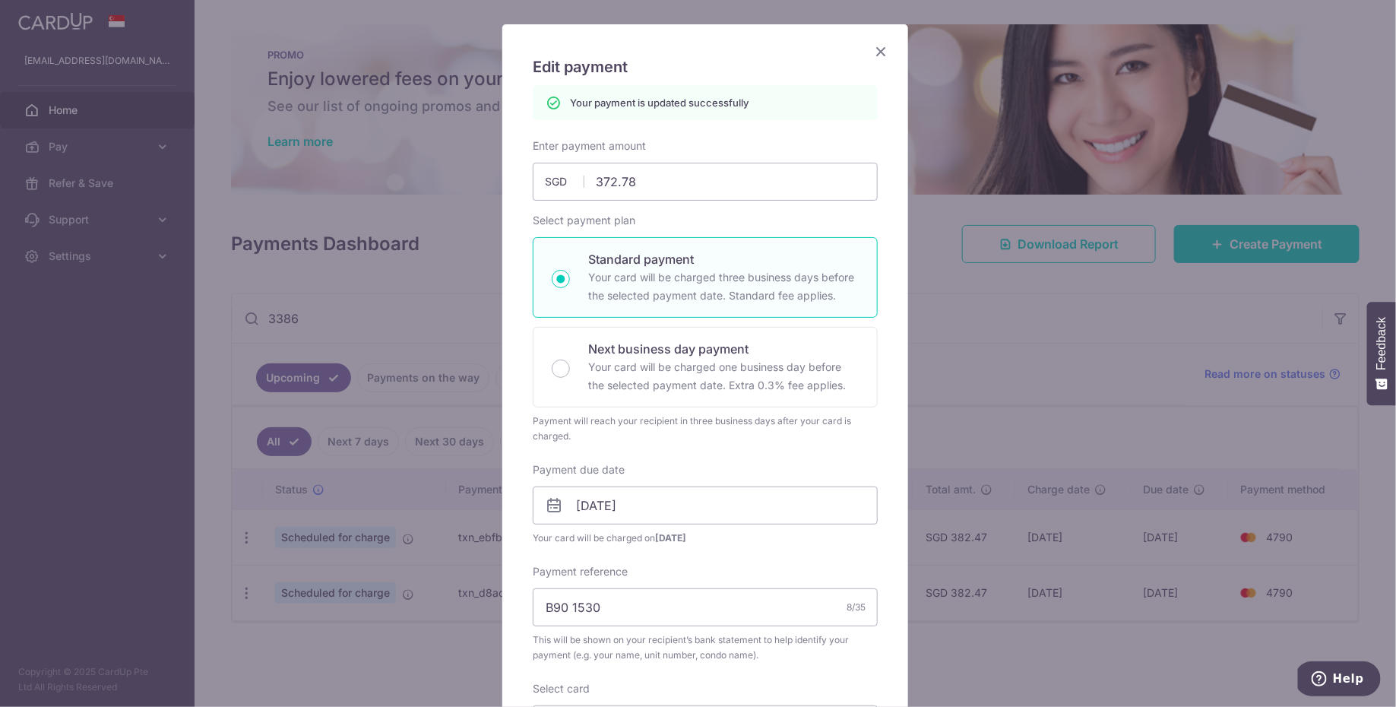
scroll to position [14, 0]
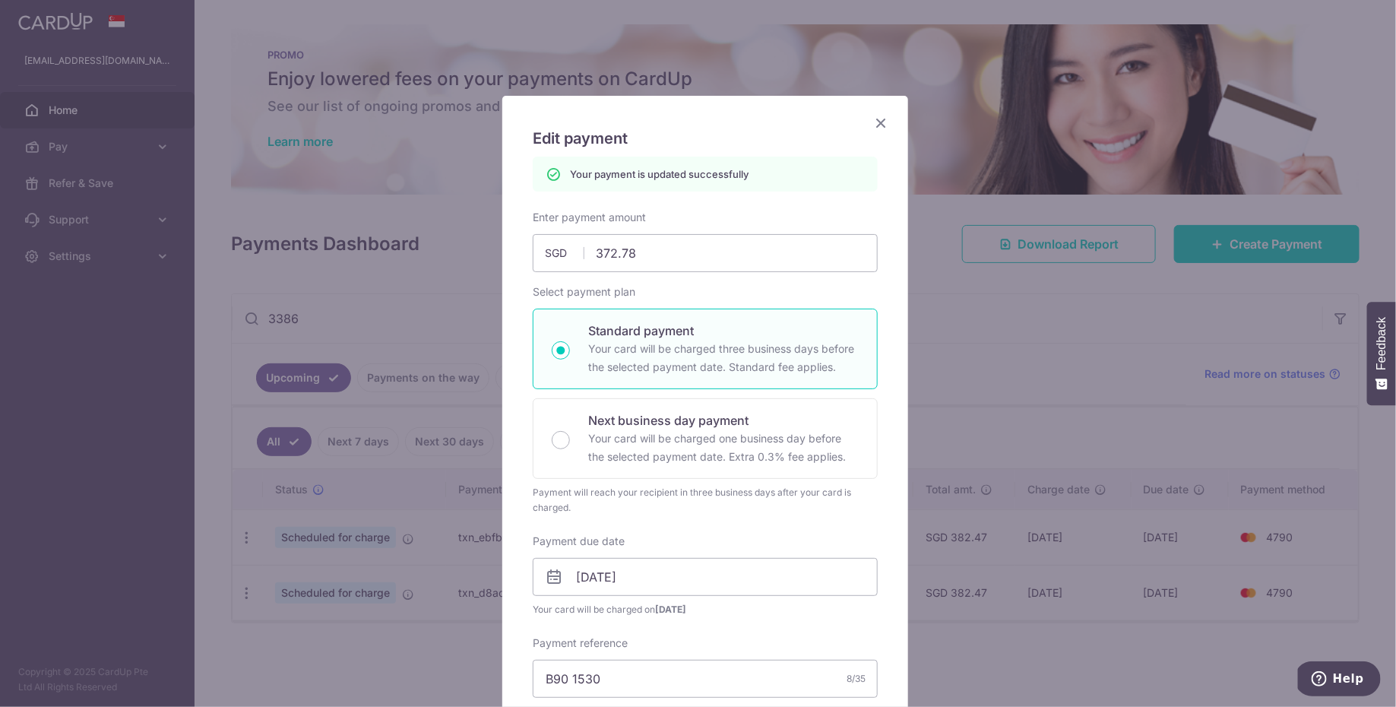
click at [879, 125] on icon "Close" at bounding box center [881, 122] width 18 height 19
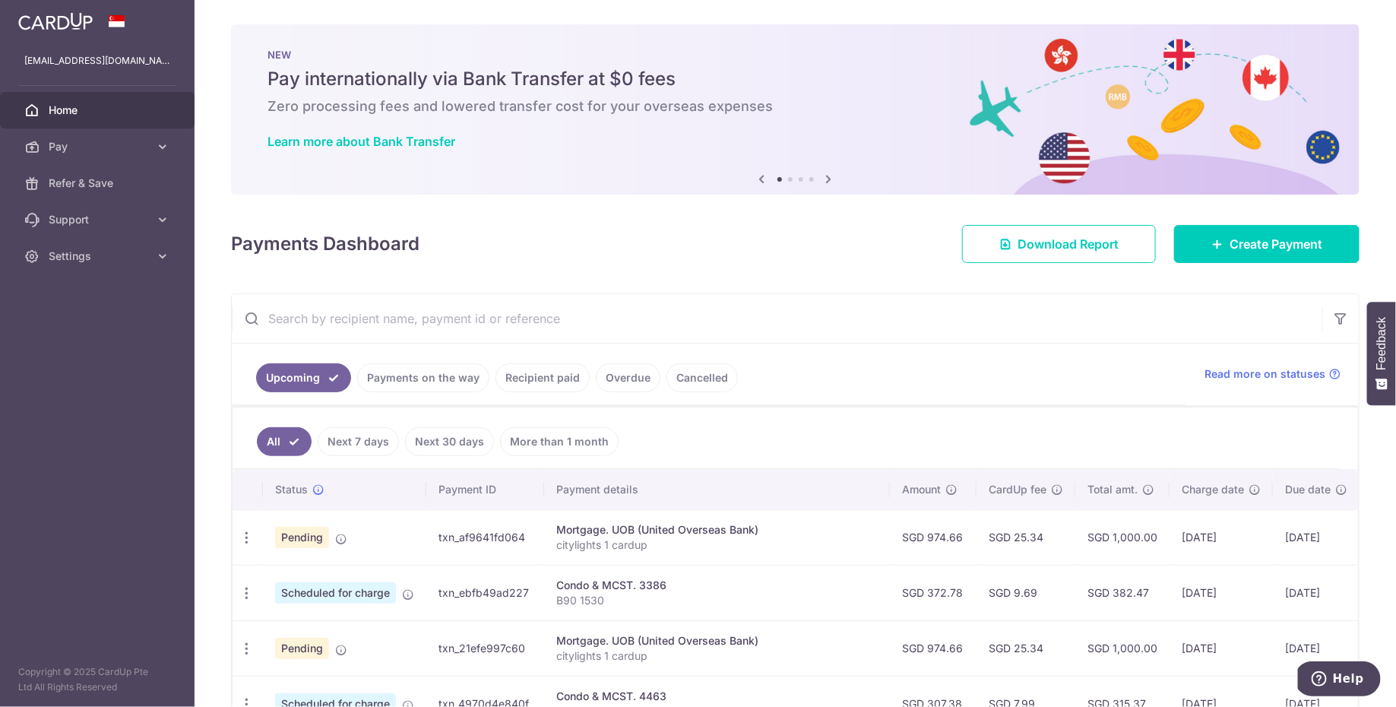
click at [505, 316] on input "text" at bounding box center [777, 318] width 1090 height 49
type input "3386"
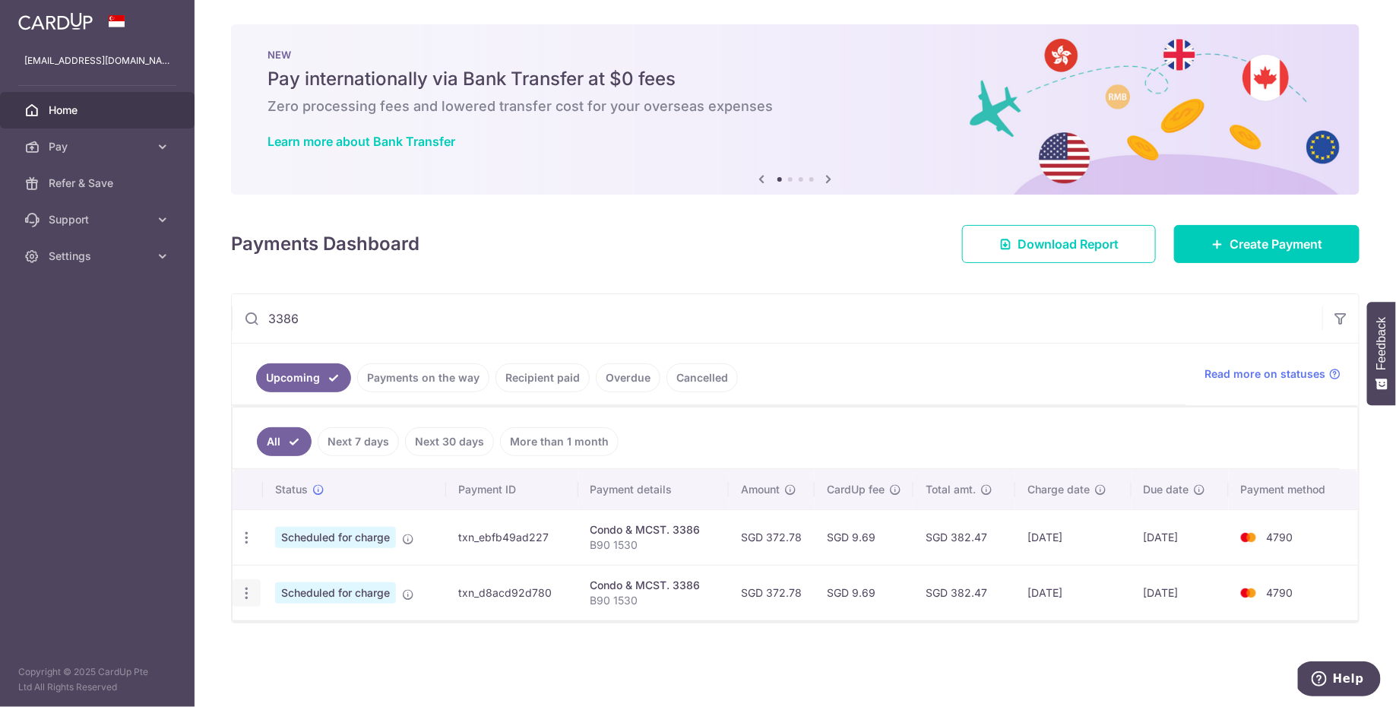
click at [248, 593] on icon "button" at bounding box center [247, 593] width 16 height 16
click at [299, 628] on span "Update payment" at bounding box center [327, 634] width 103 height 18
radio input "true"
type input "372.78"
type input "[DATE]"
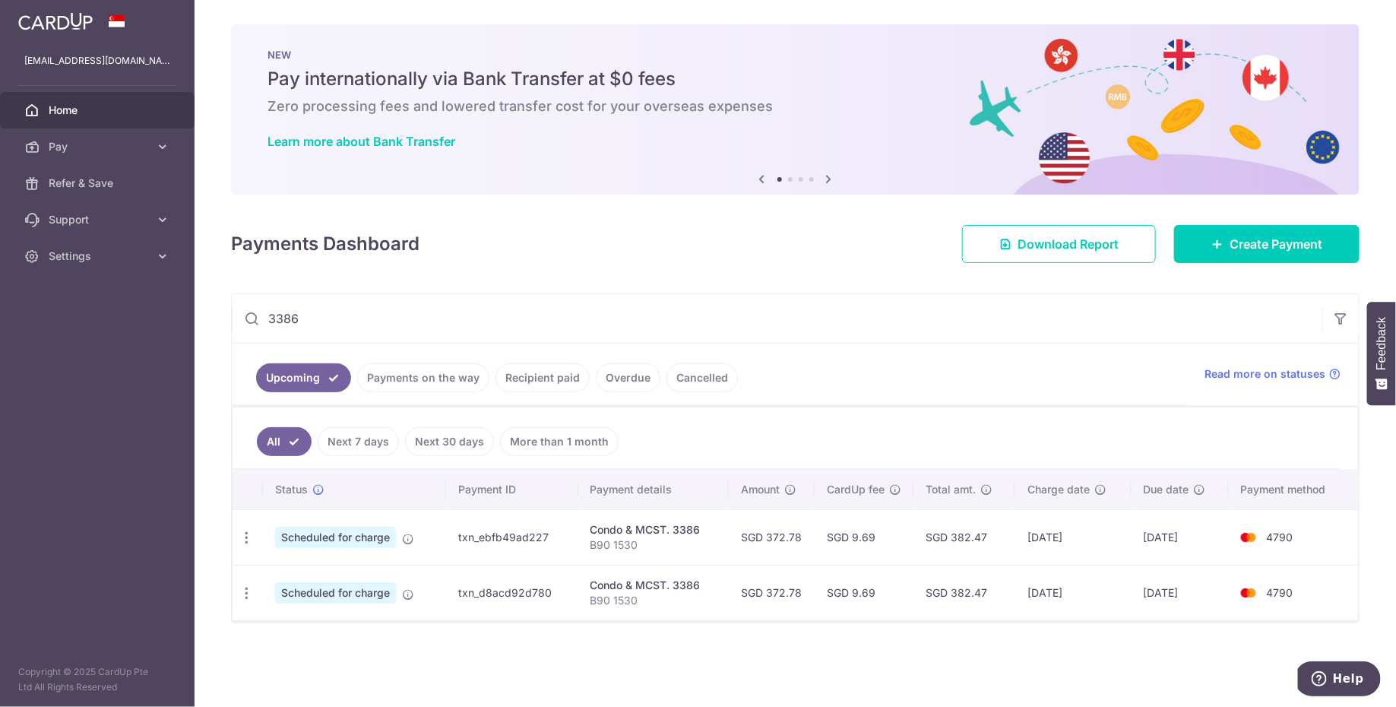
type input "B90 1530"
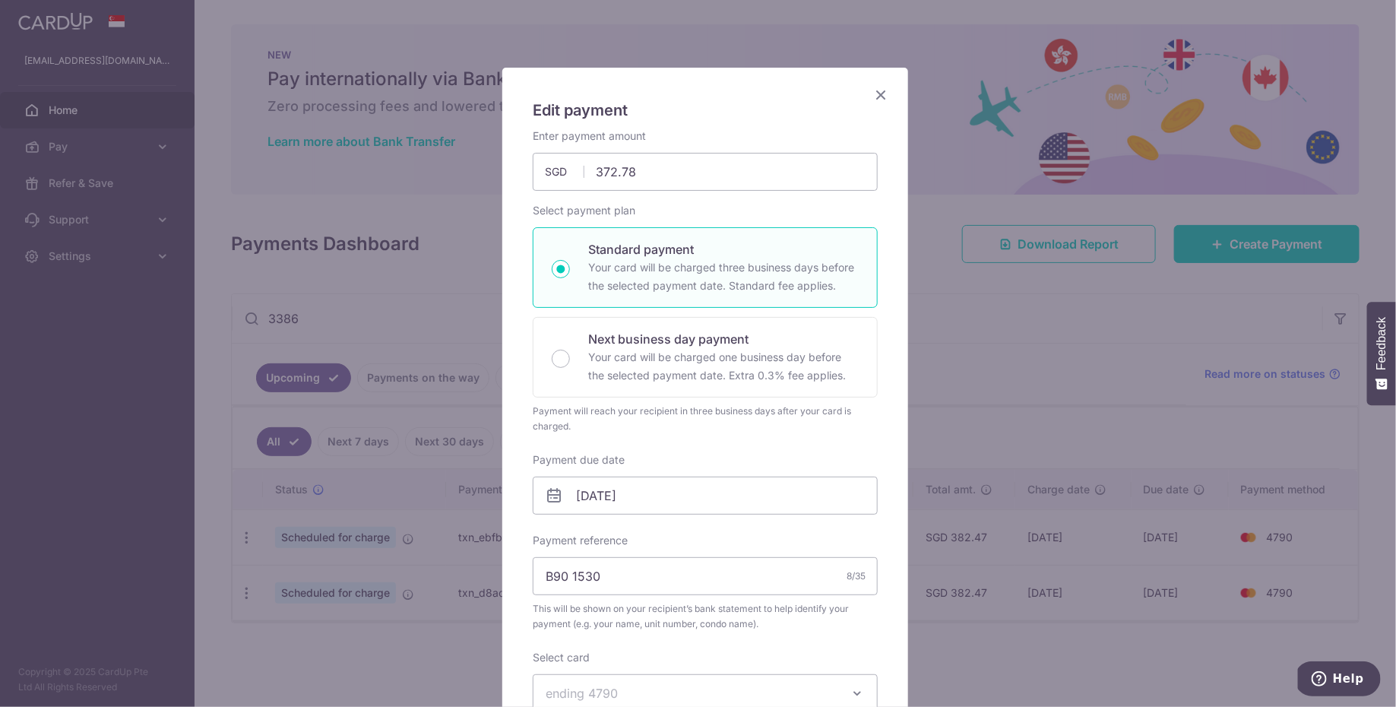
scroll to position [151, 0]
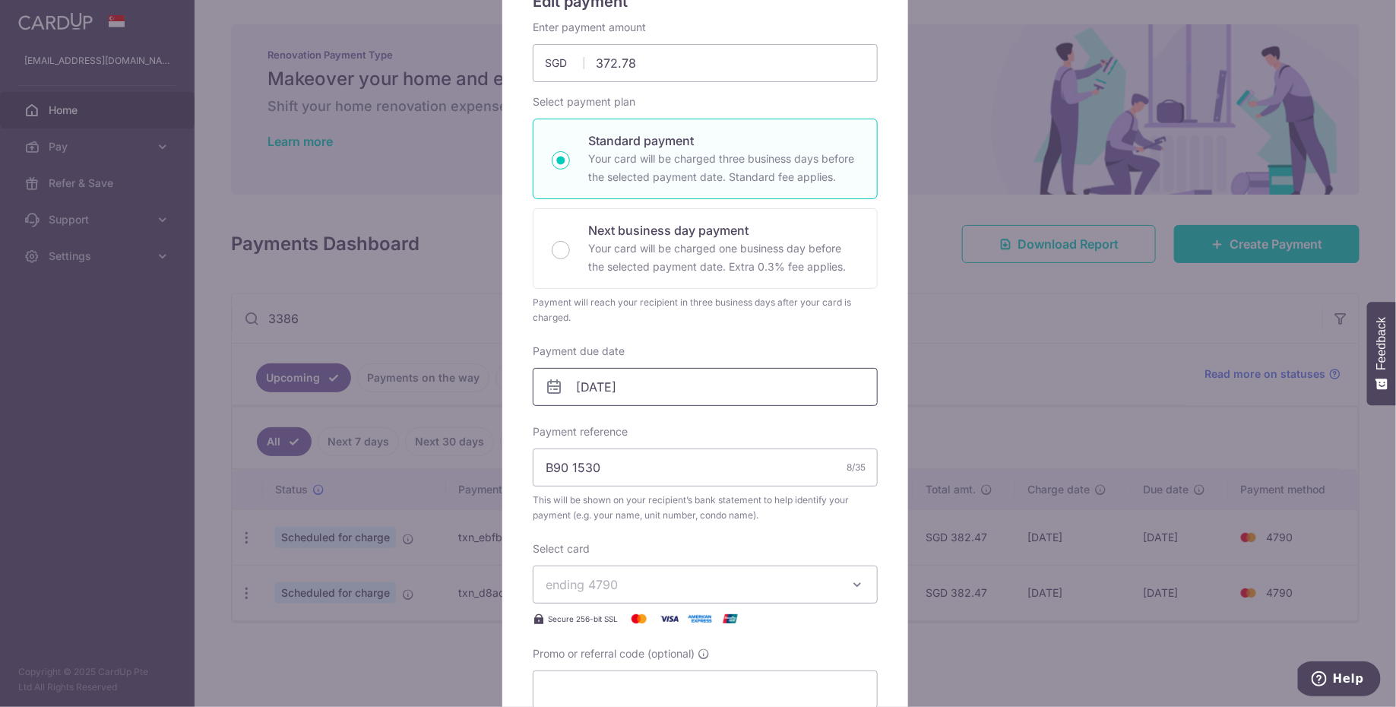
click at [663, 393] on input "07/12/2025" at bounding box center [705, 387] width 345 height 38
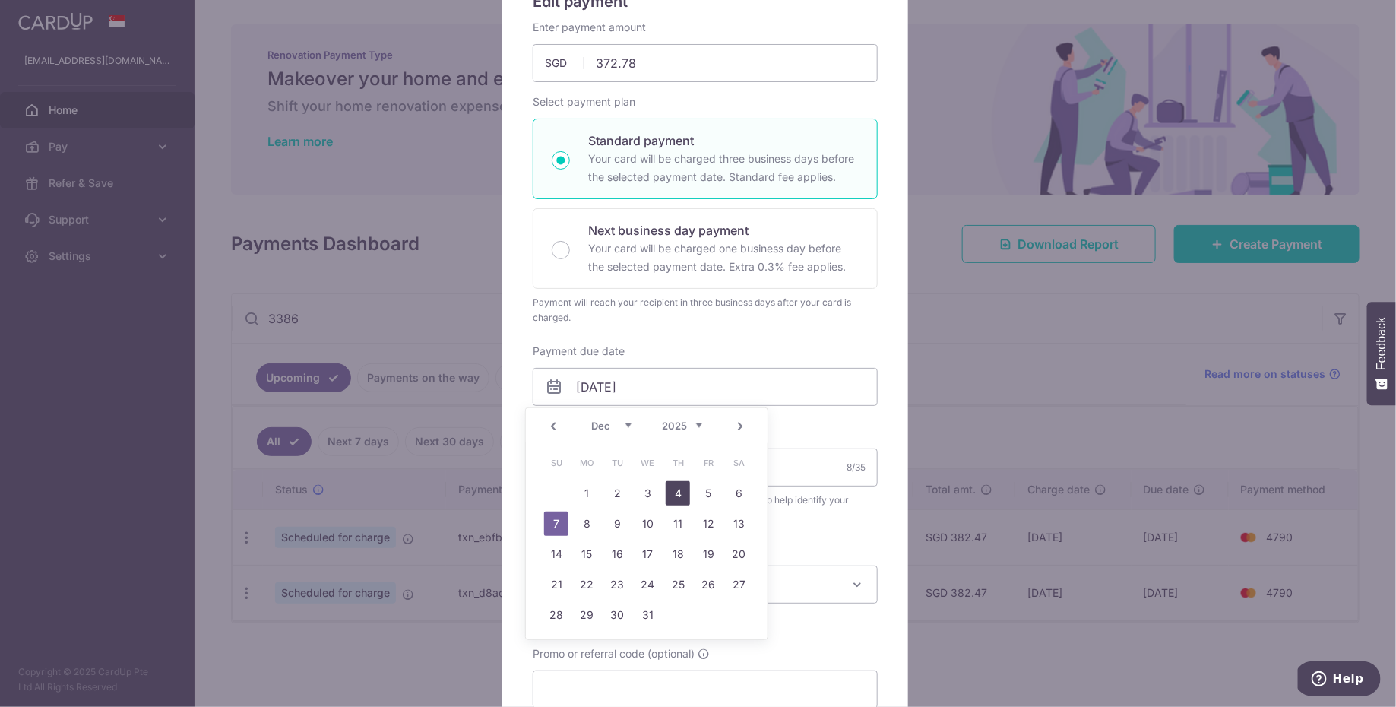
click at [682, 491] on link "4" at bounding box center [678, 493] width 24 height 24
type input "[DATE]"
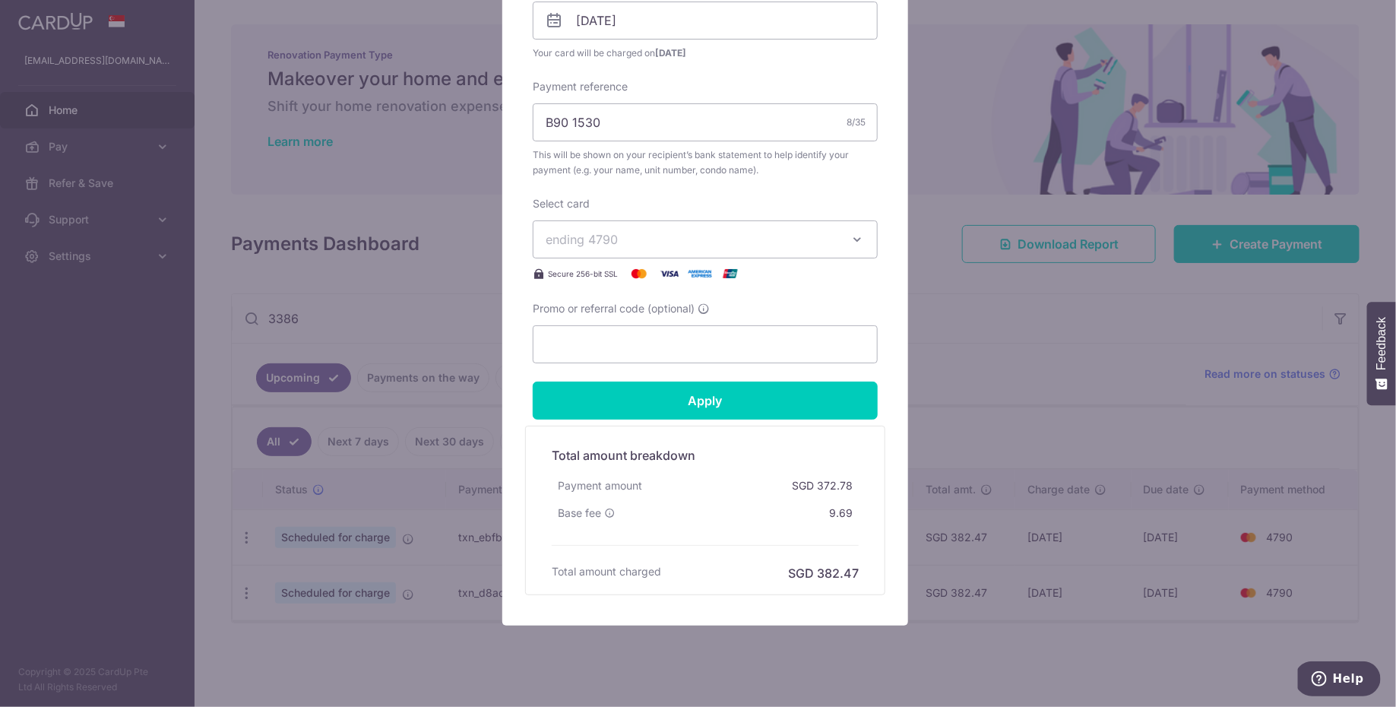
scroll to position [519, 0]
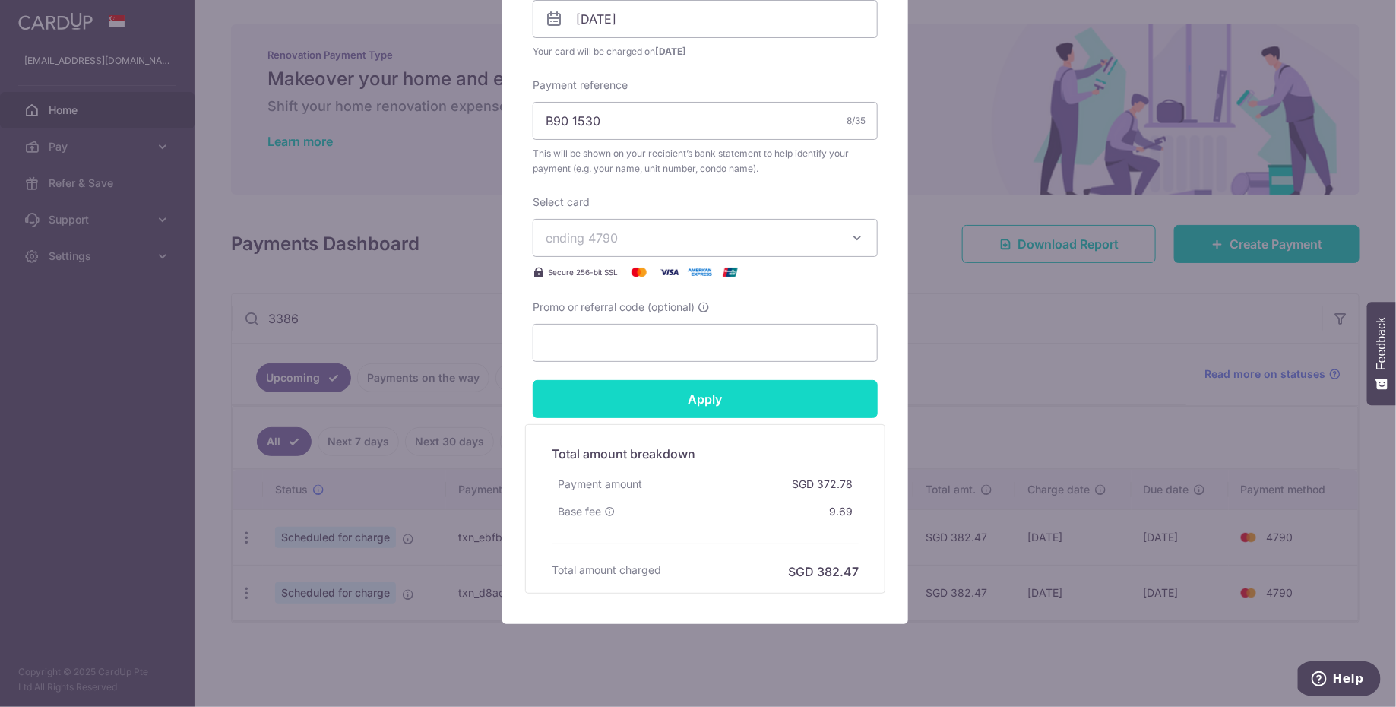
click at [742, 400] on input "Apply" at bounding box center [705, 399] width 345 height 38
type input "Successfully Applied"
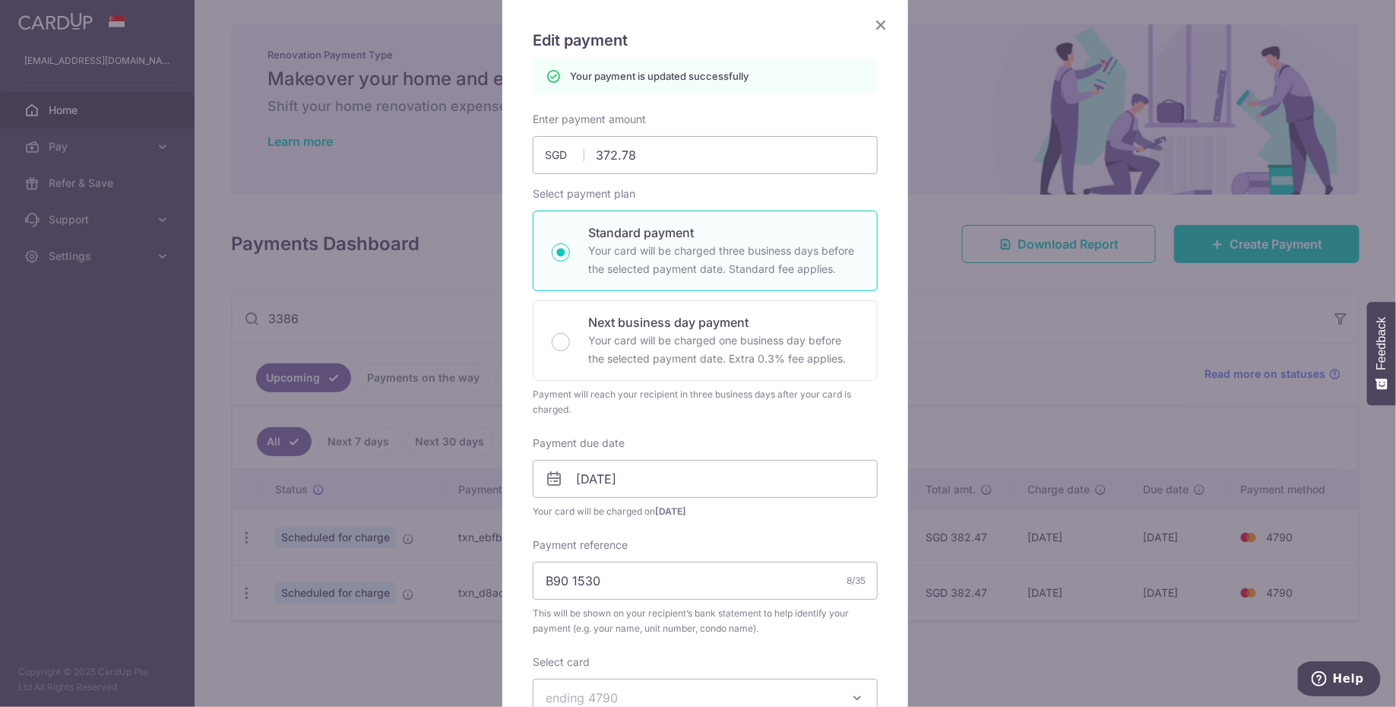
scroll to position [0, 0]
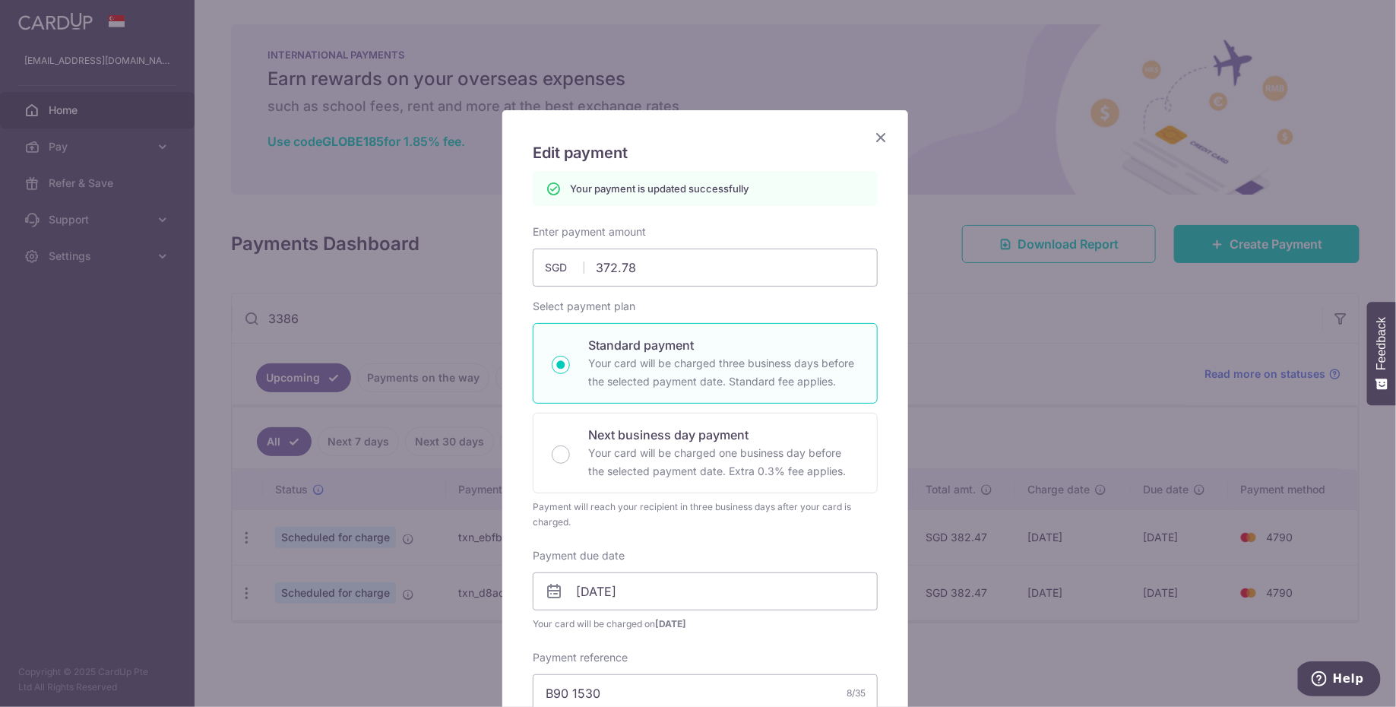
click at [872, 134] on icon "Close" at bounding box center [881, 137] width 18 height 19
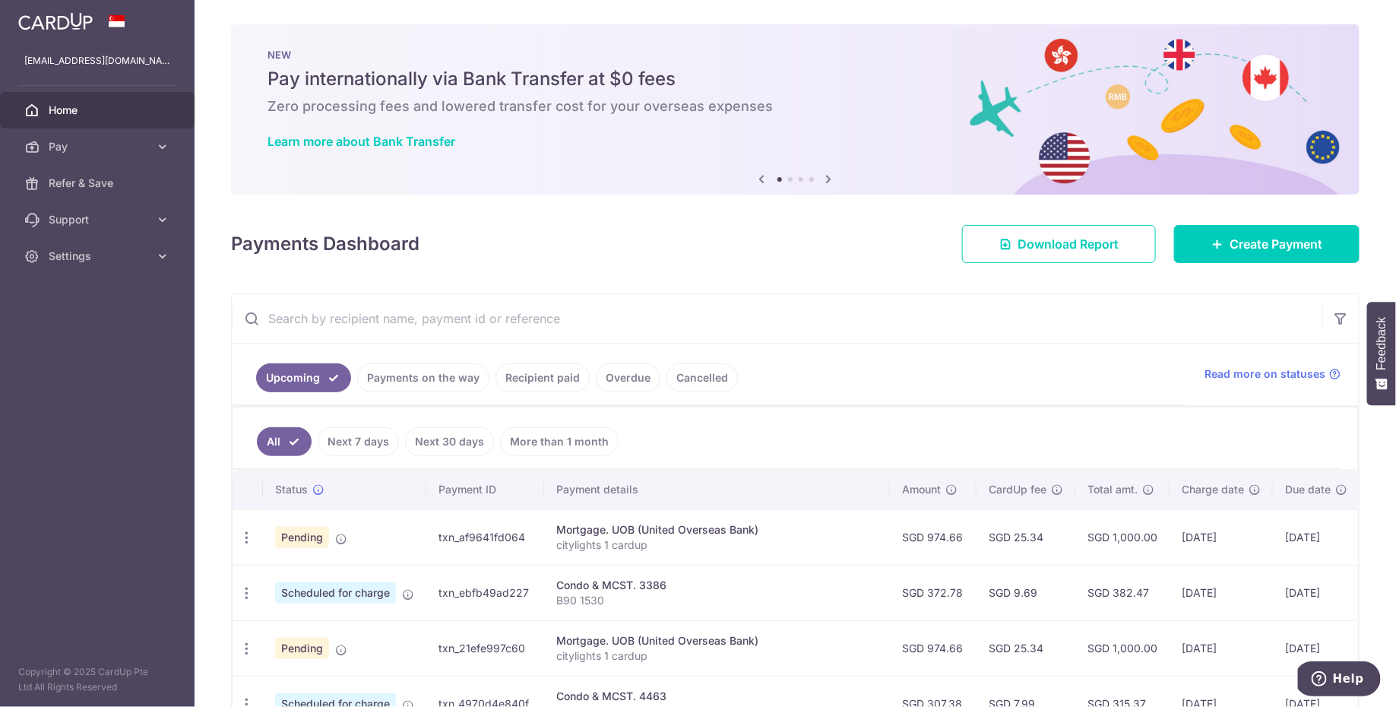
click at [449, 315] on input "text" at bounding box center [777, 318] width 1090 height 49
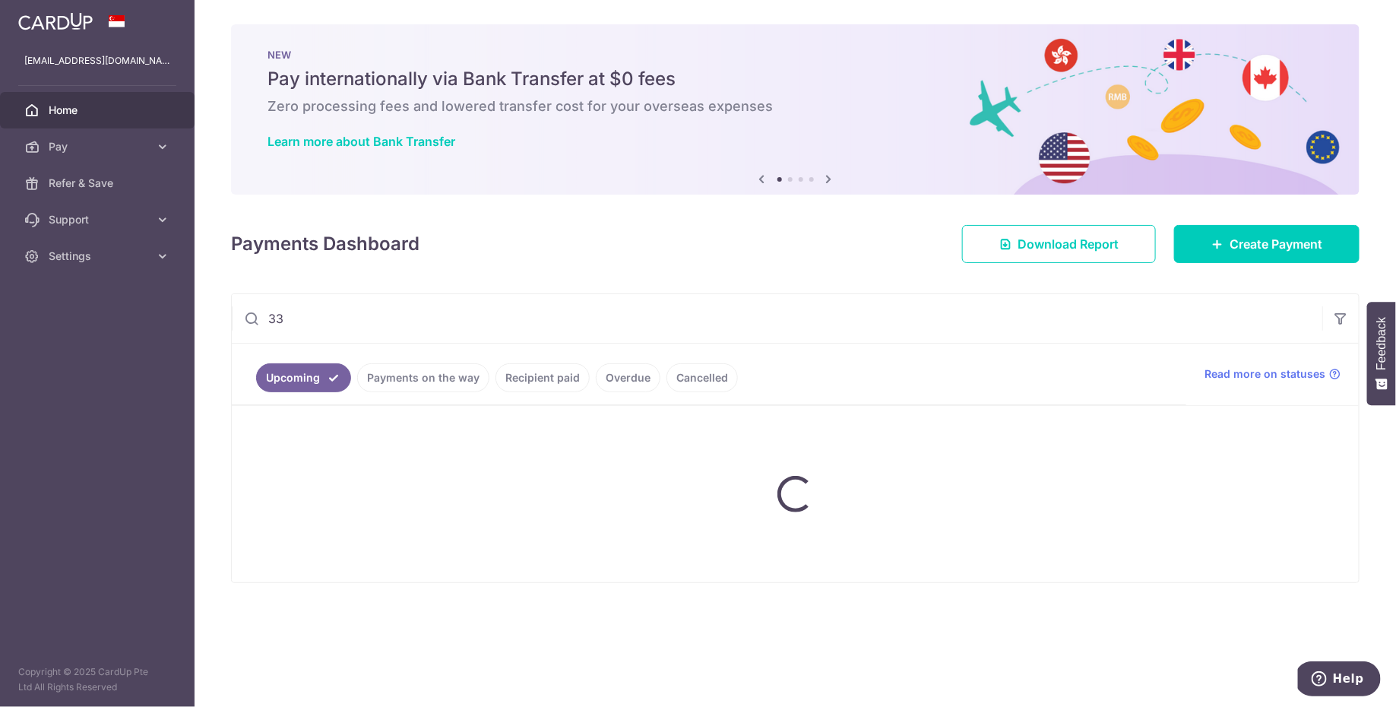
type input "3"
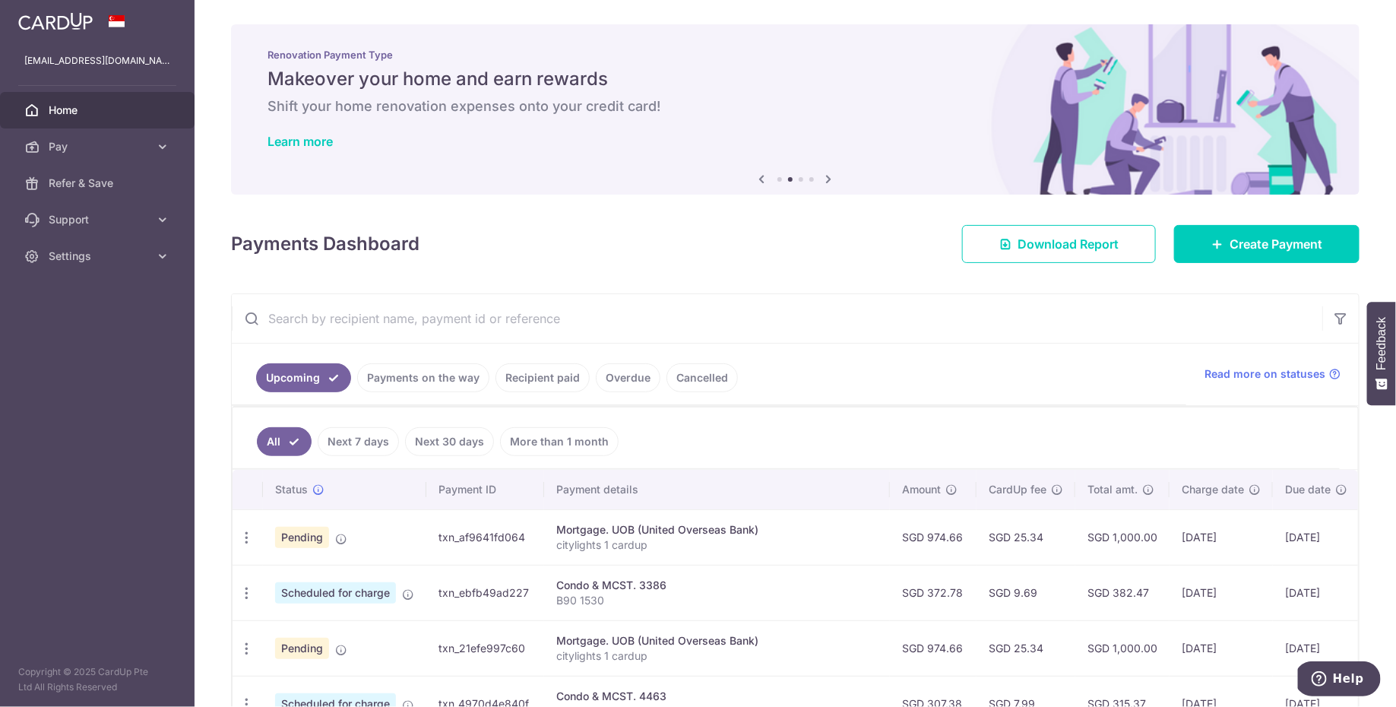
click at [460, 325] on input "text" at bounding box center [777, 318] width 1090 height 49
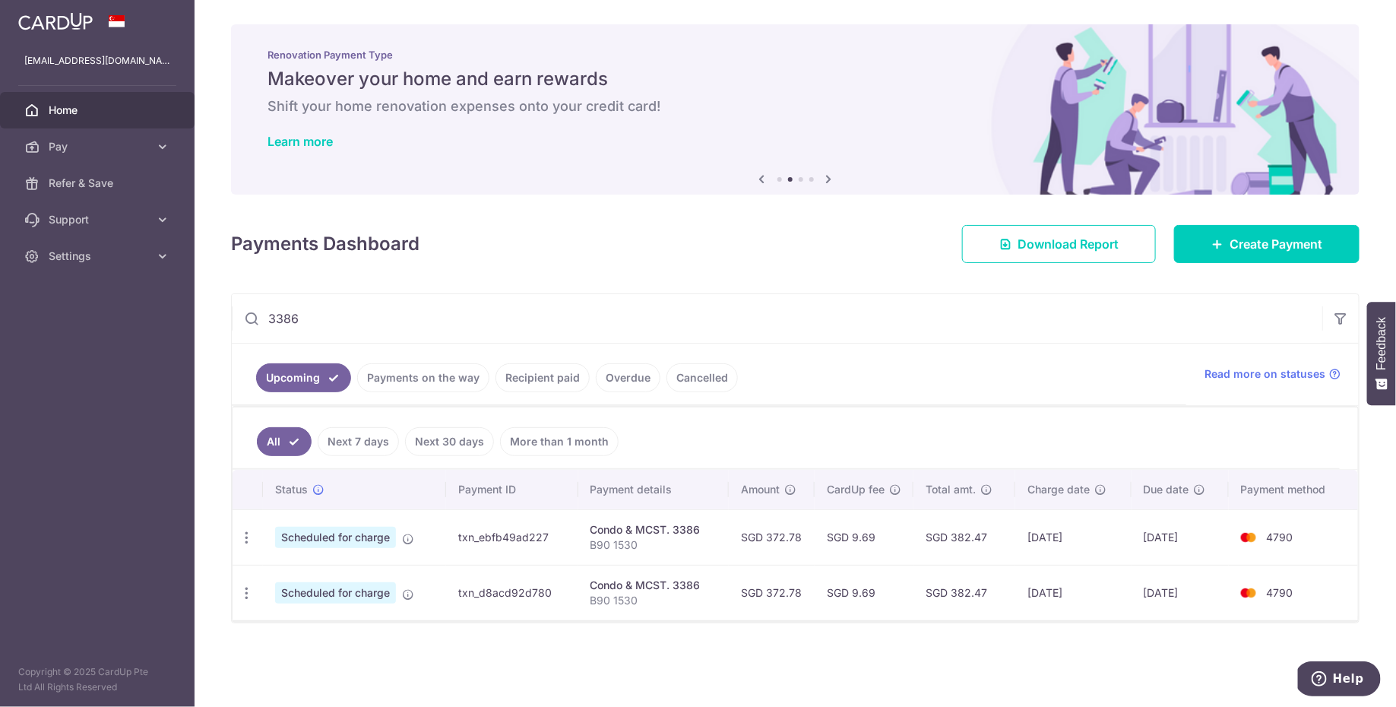
click at [386, 322] on input "3386" at bounding box center [777, 318] width 1090 height 49
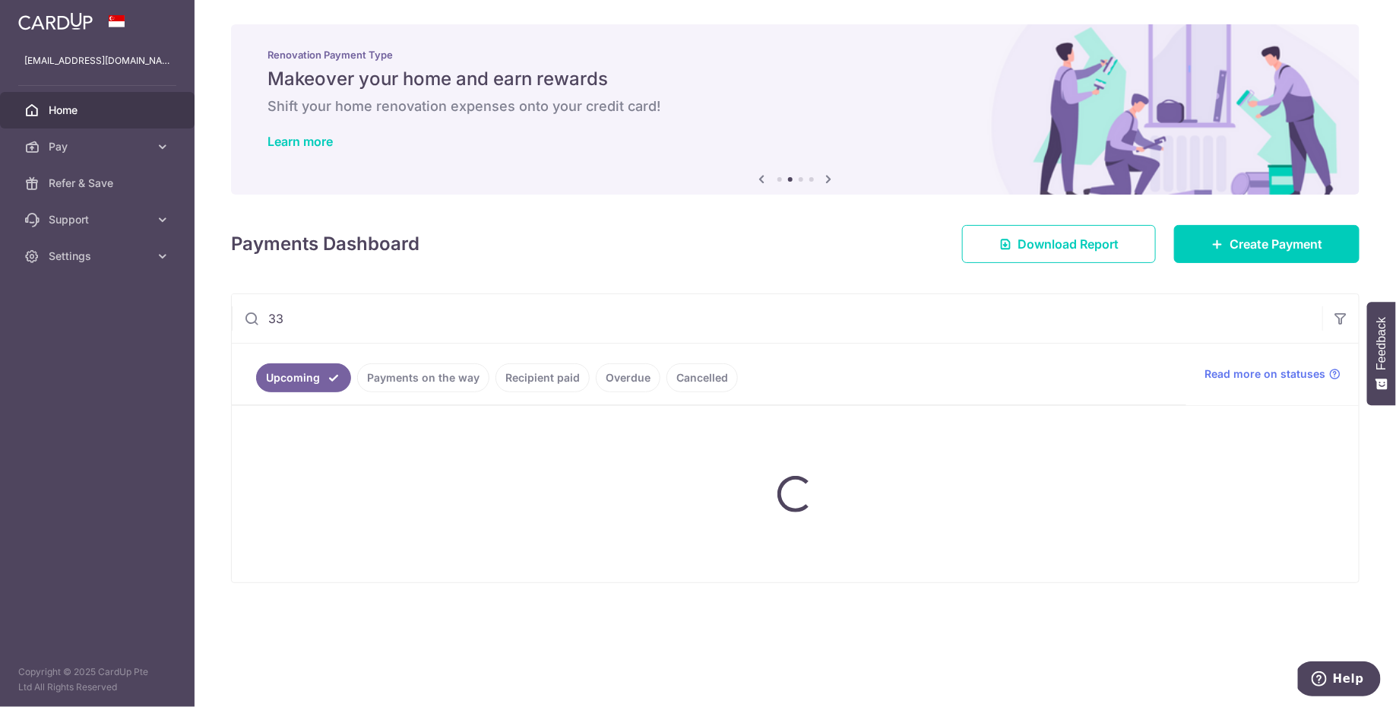
type input "3"
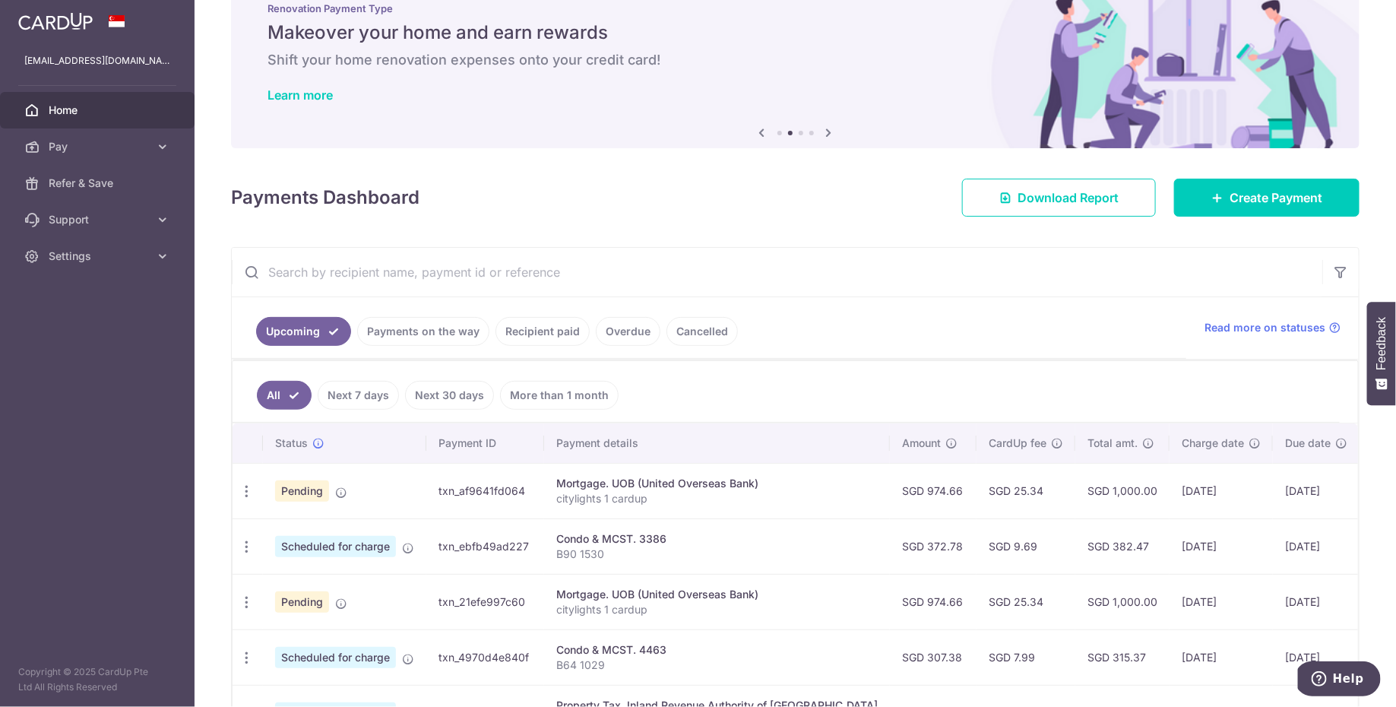
scroll to position [309, 0]
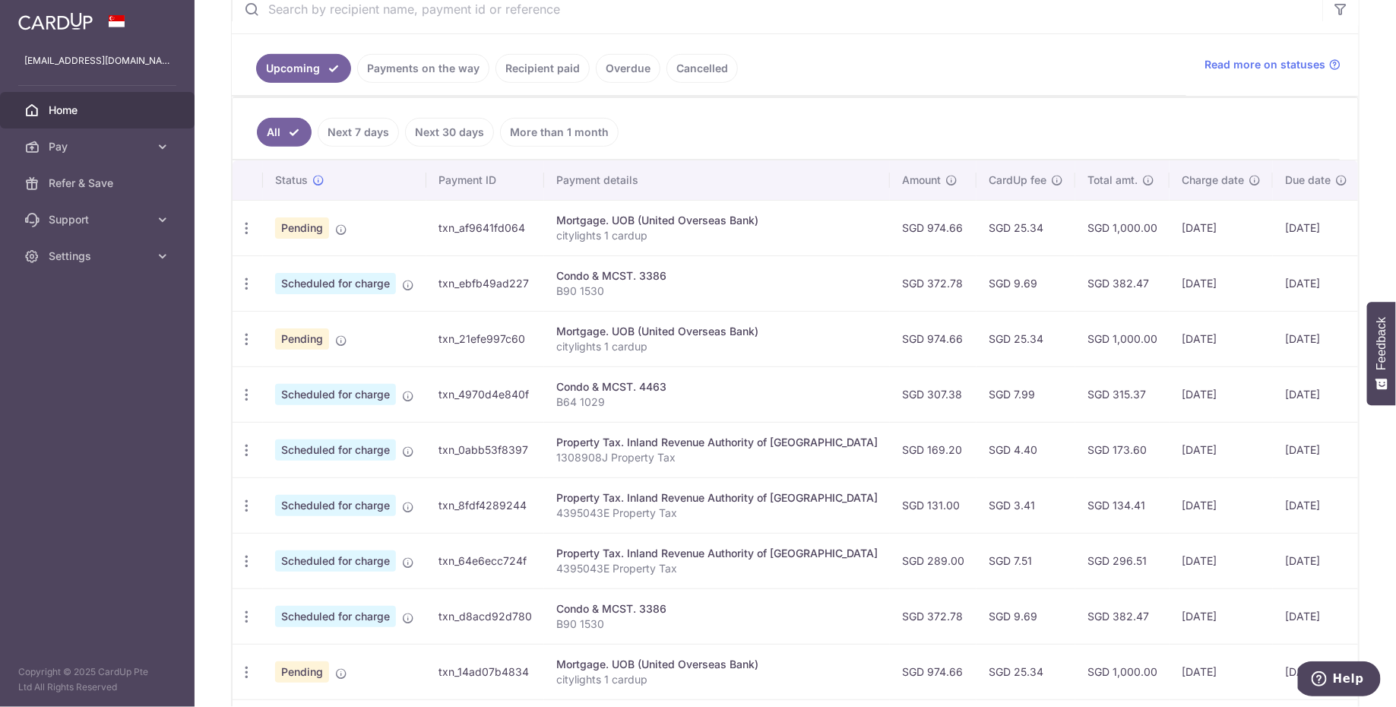
click at [641, 381] on div "Condo & MCST. 4463" at bounding box center [716, 386] width 321 height 15
copy div "4463"
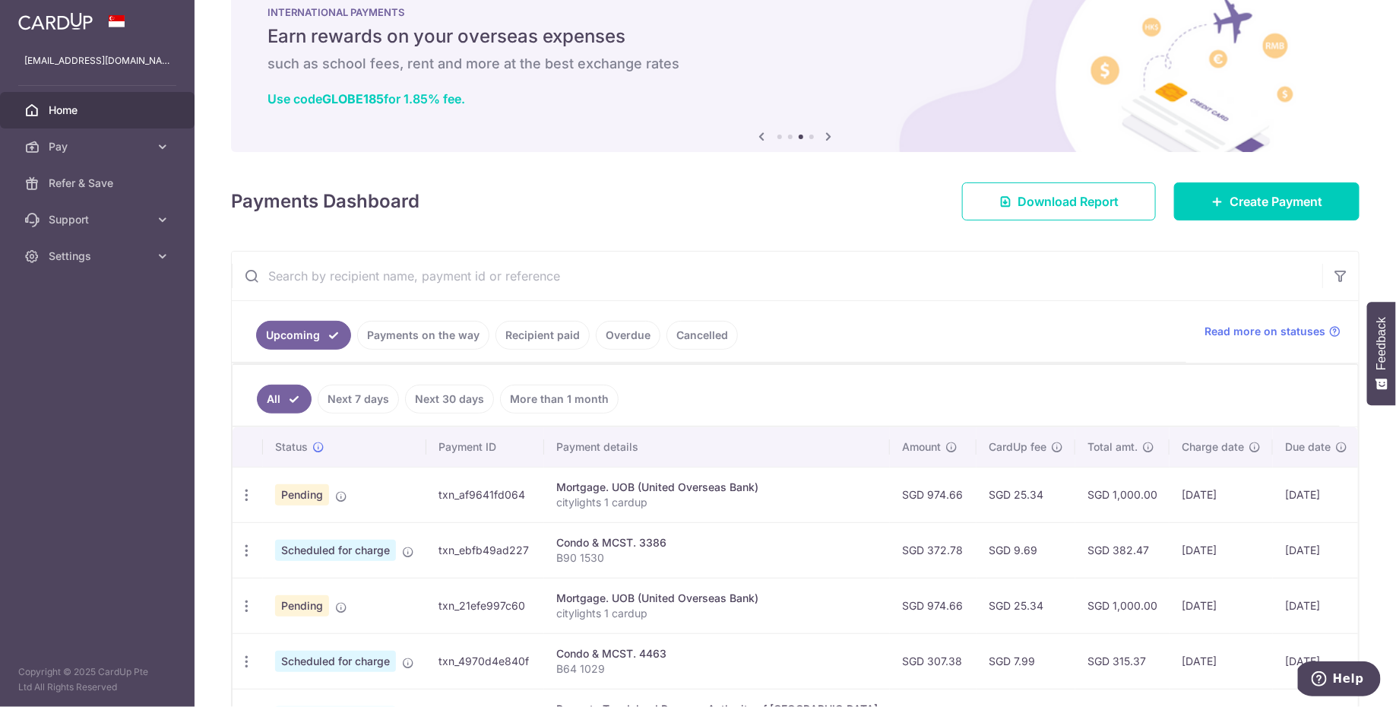
scroll to position [0, 0]
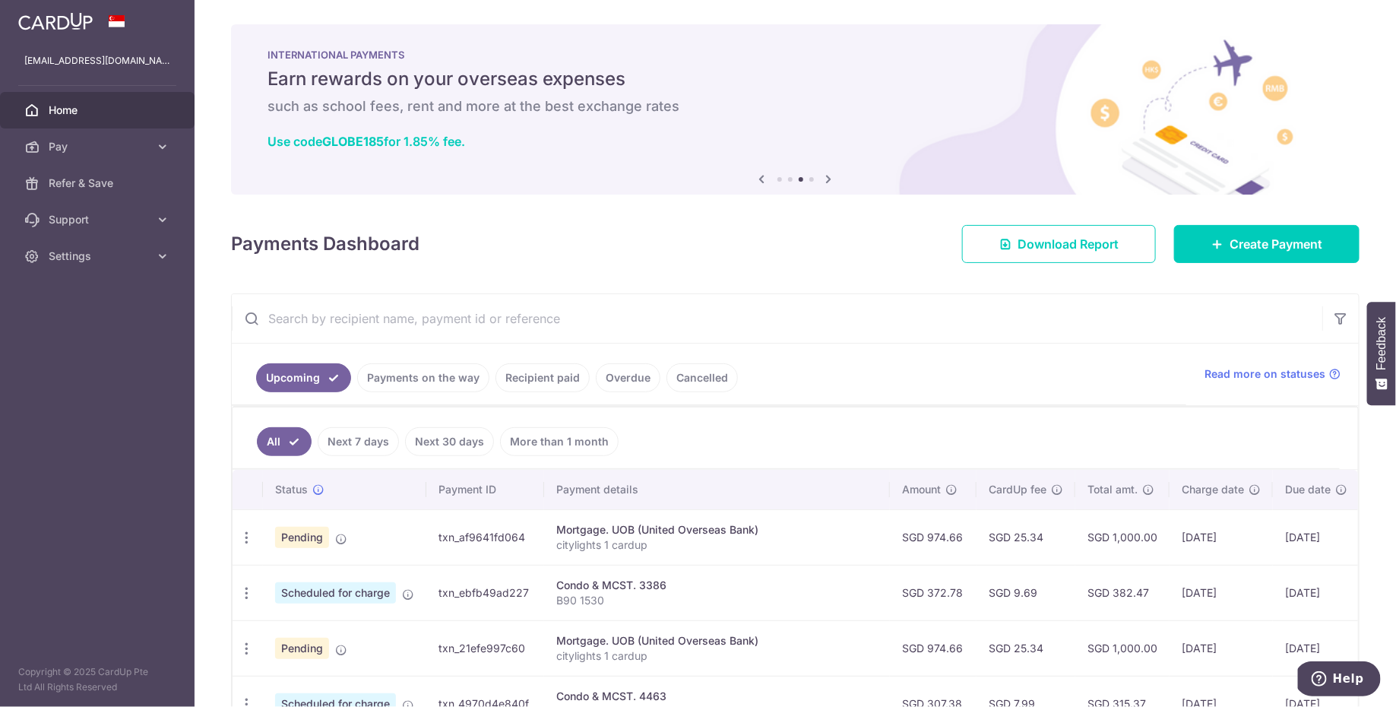
click at [340, 322] on input "text" at bounding box center [777, 318] width 1090 height 49
paste input "4463"
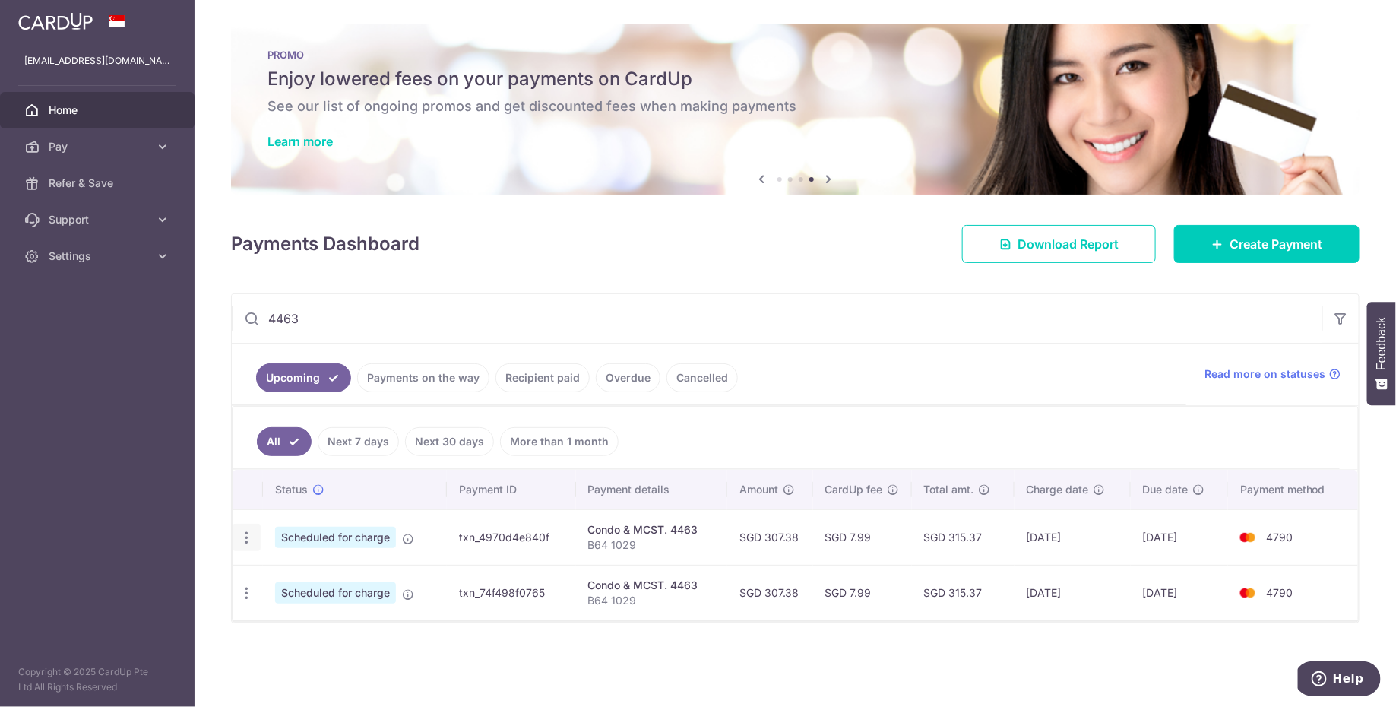
type input "4463"
click at [245, 537] on icon "button" at bounding box center [247, 538] width 16 height 16
click at [284, 571] on span "Update payment" at bounding box center [327, 579] width 103 height 18
radio input "true"
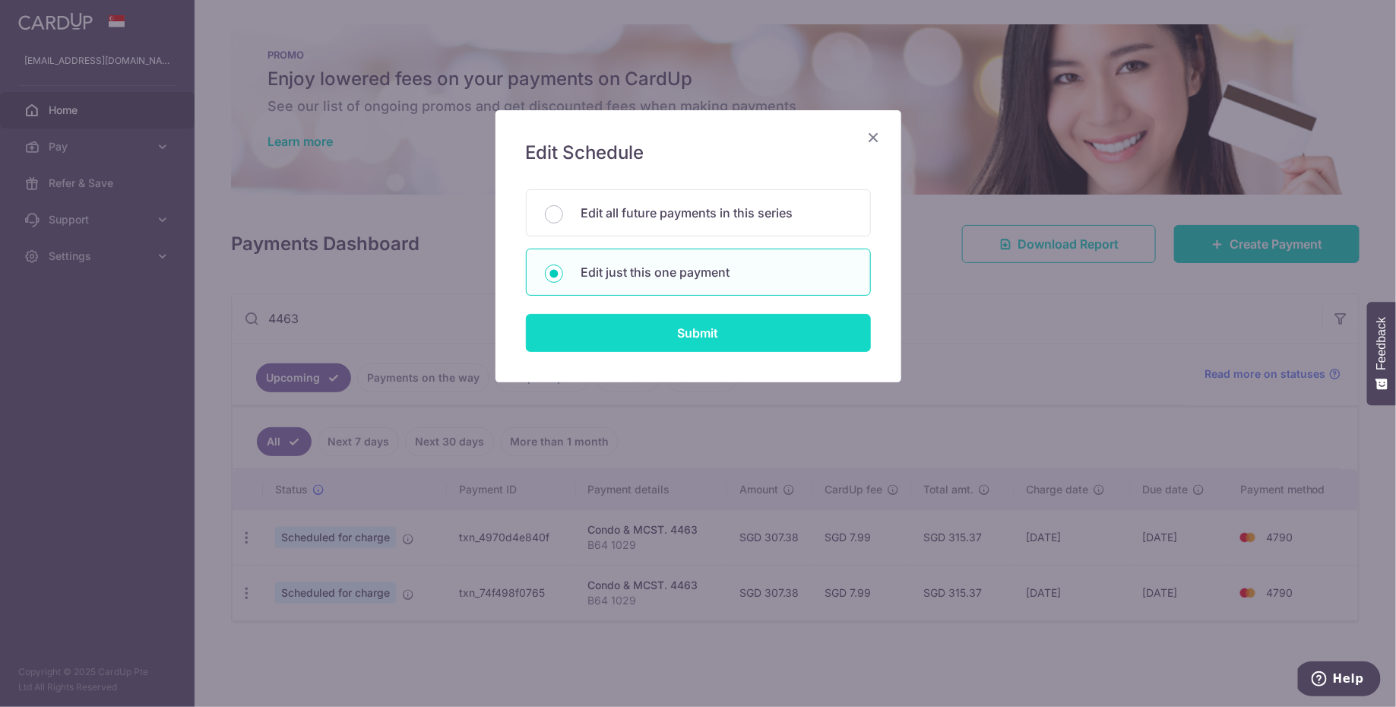
click at [577, 321] on input "Submit" at bounding box center [698, 333] width 345 height 38
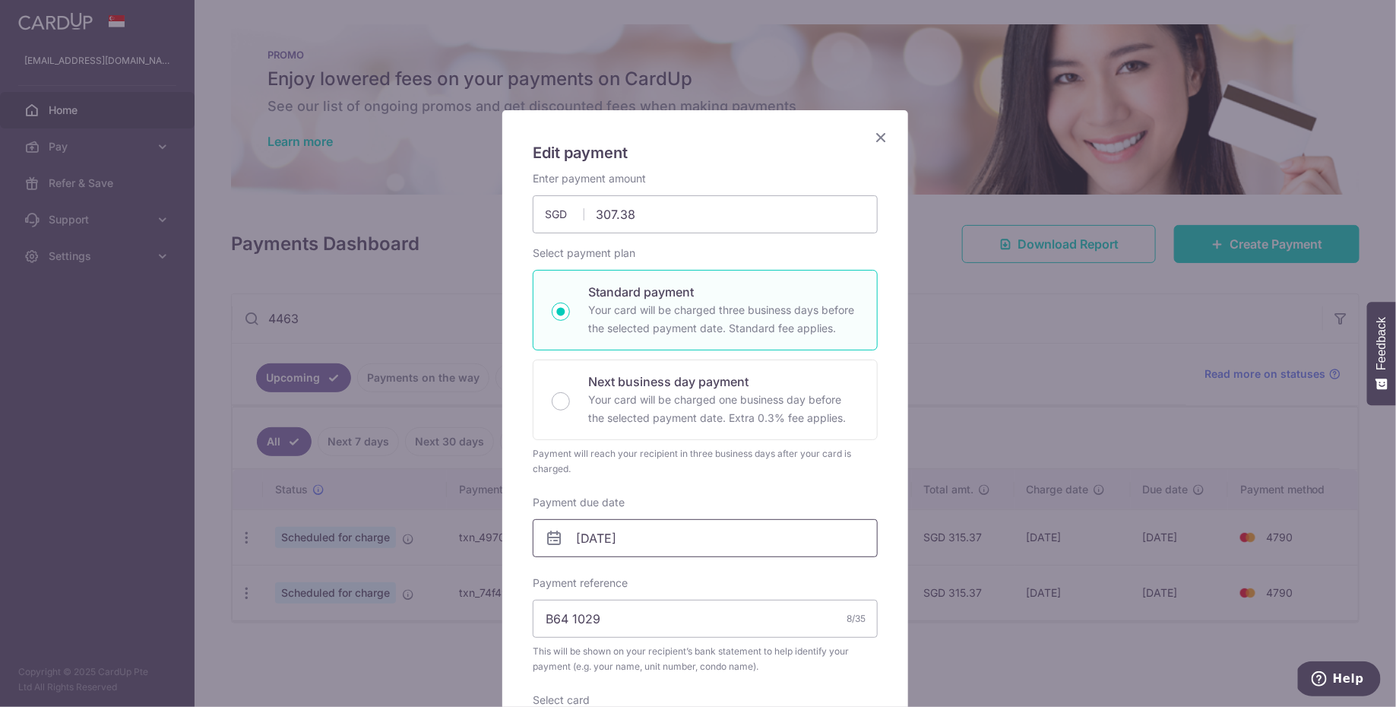
click at [643, 531] on input "[DATE]" at bounding box center [705, 538] width 345 height 38
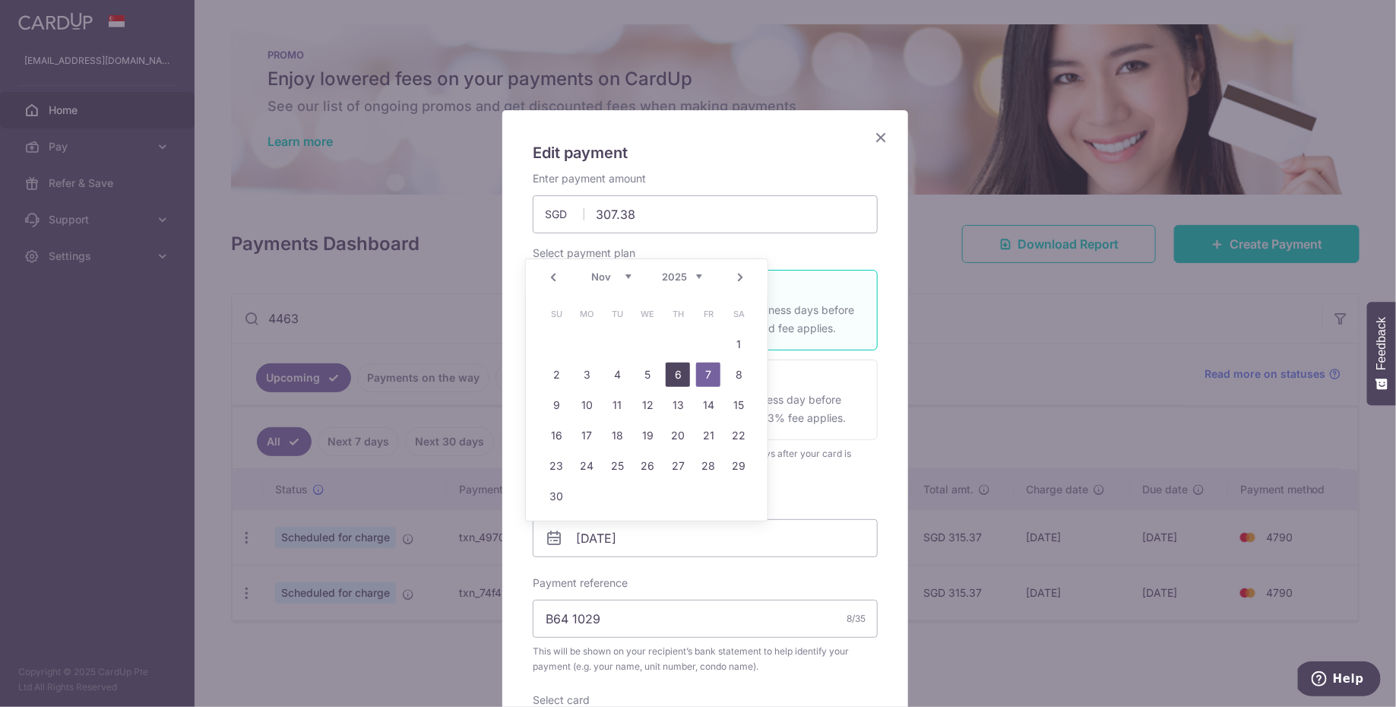
click at [669, 374] on link "6" at bounding box center [678, 374] width 24 height 24
type input "[DATE]"
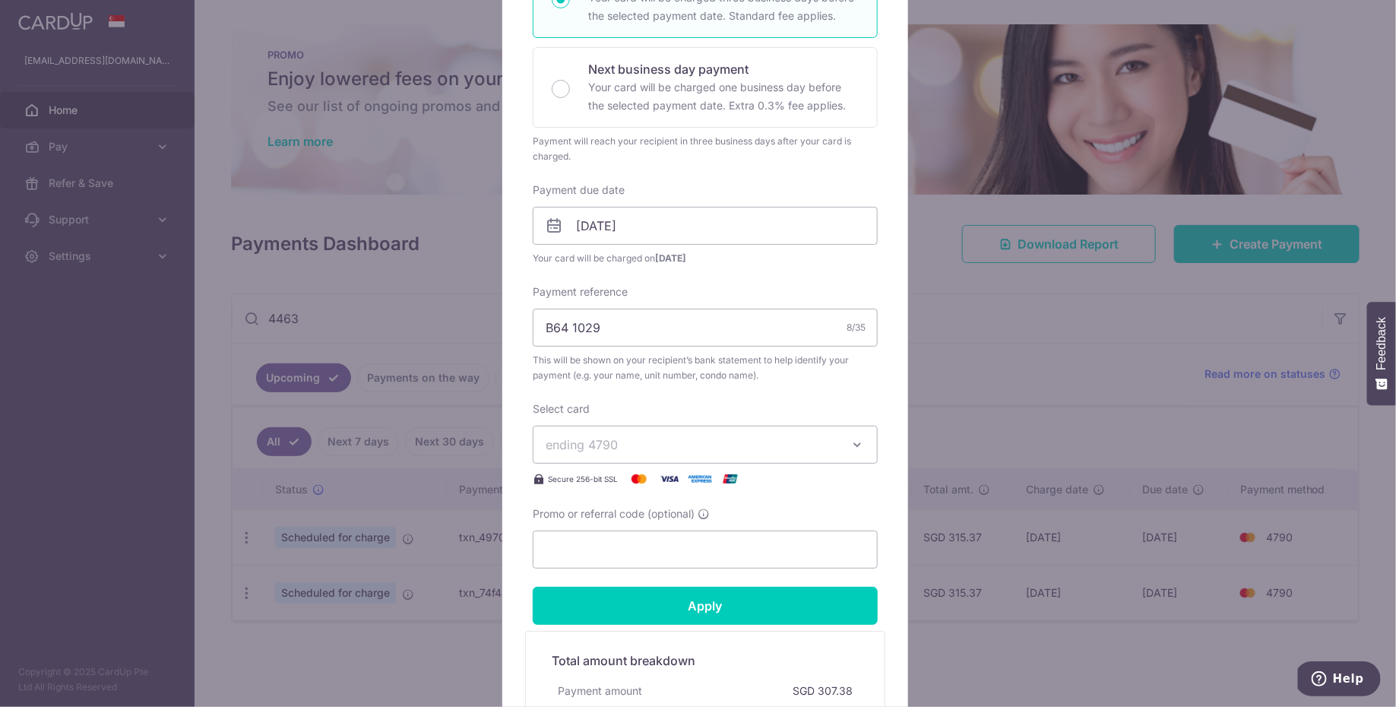
scroll to position [321, 0]
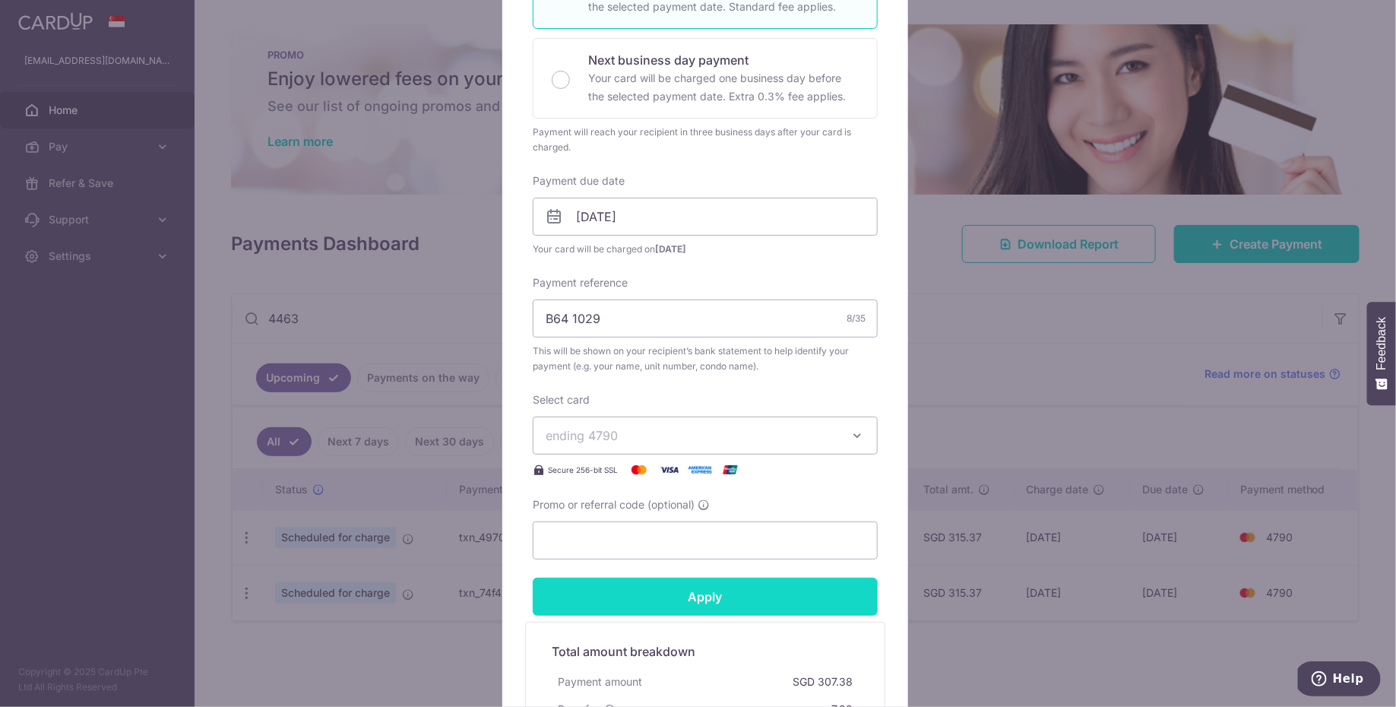
click at [783, 597] on input "Apply" at bounding box center [705, 597] width 345 height 38
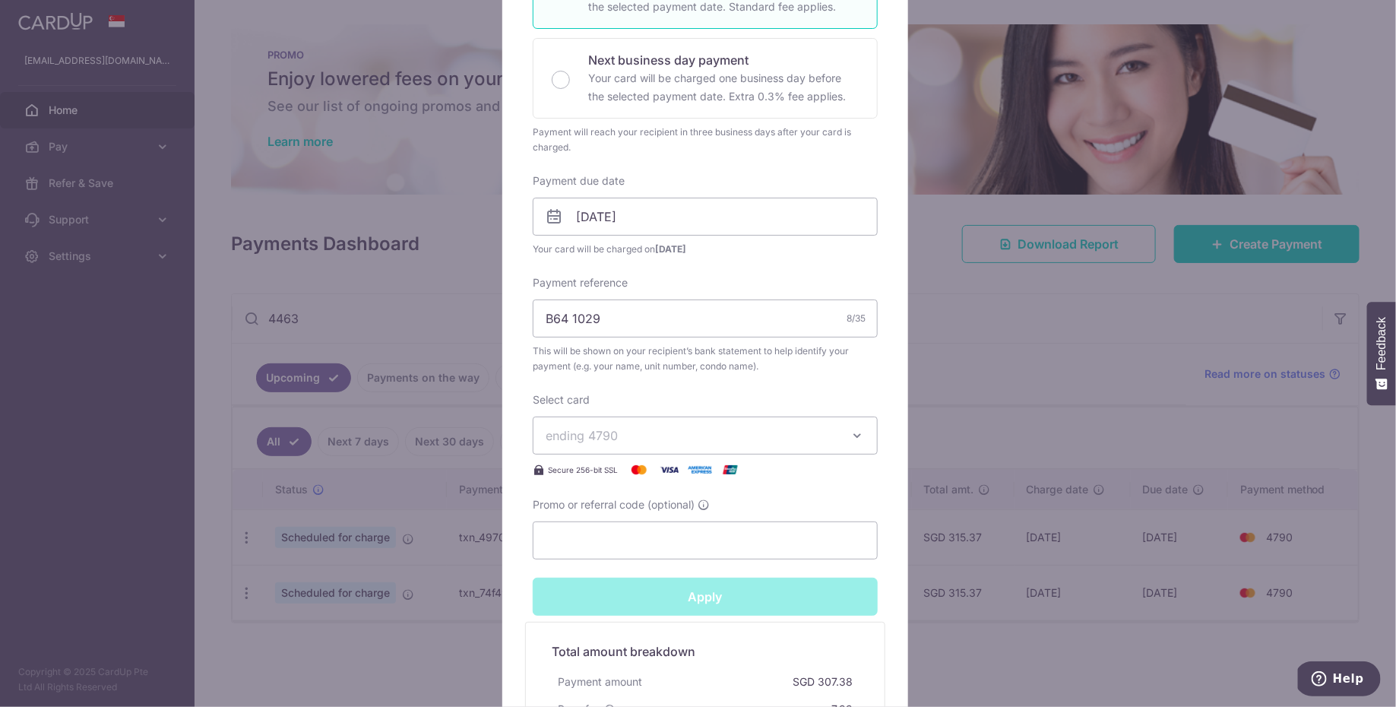
type input "Successfully Applied"
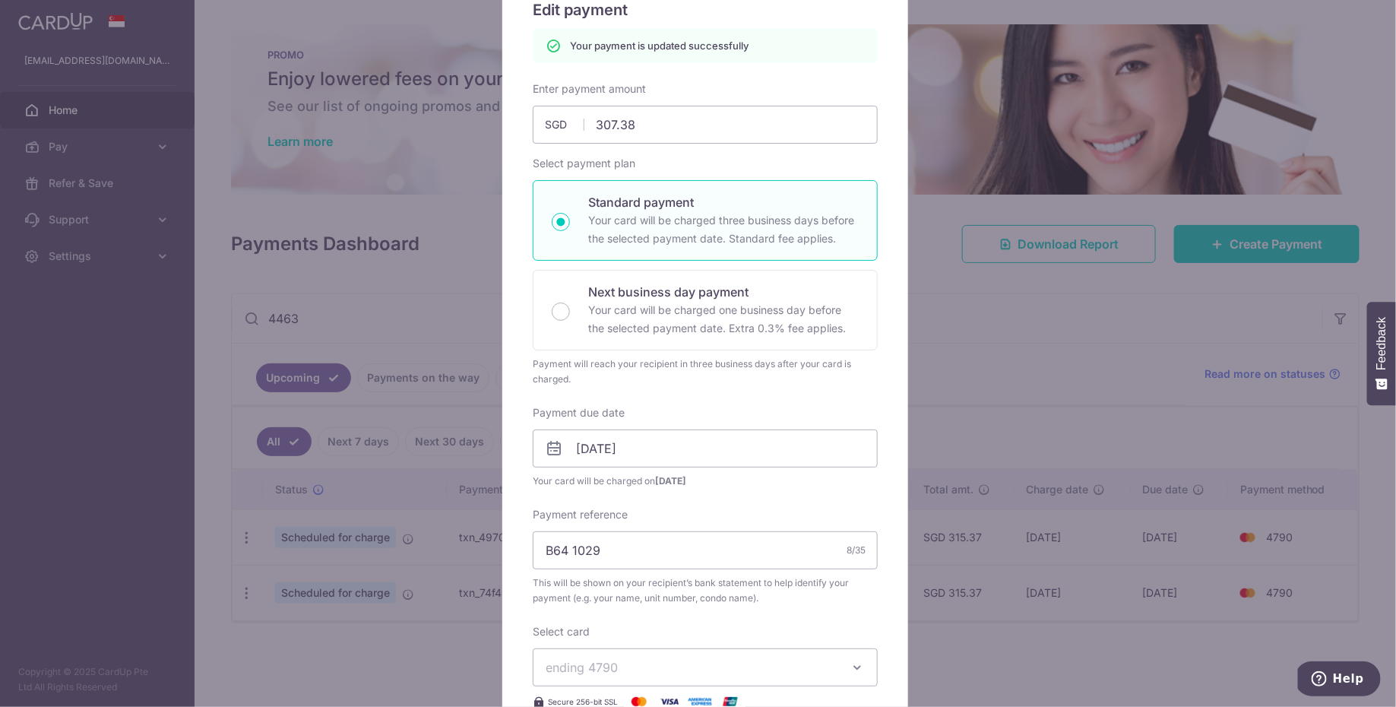
scroll to position [0, 0]
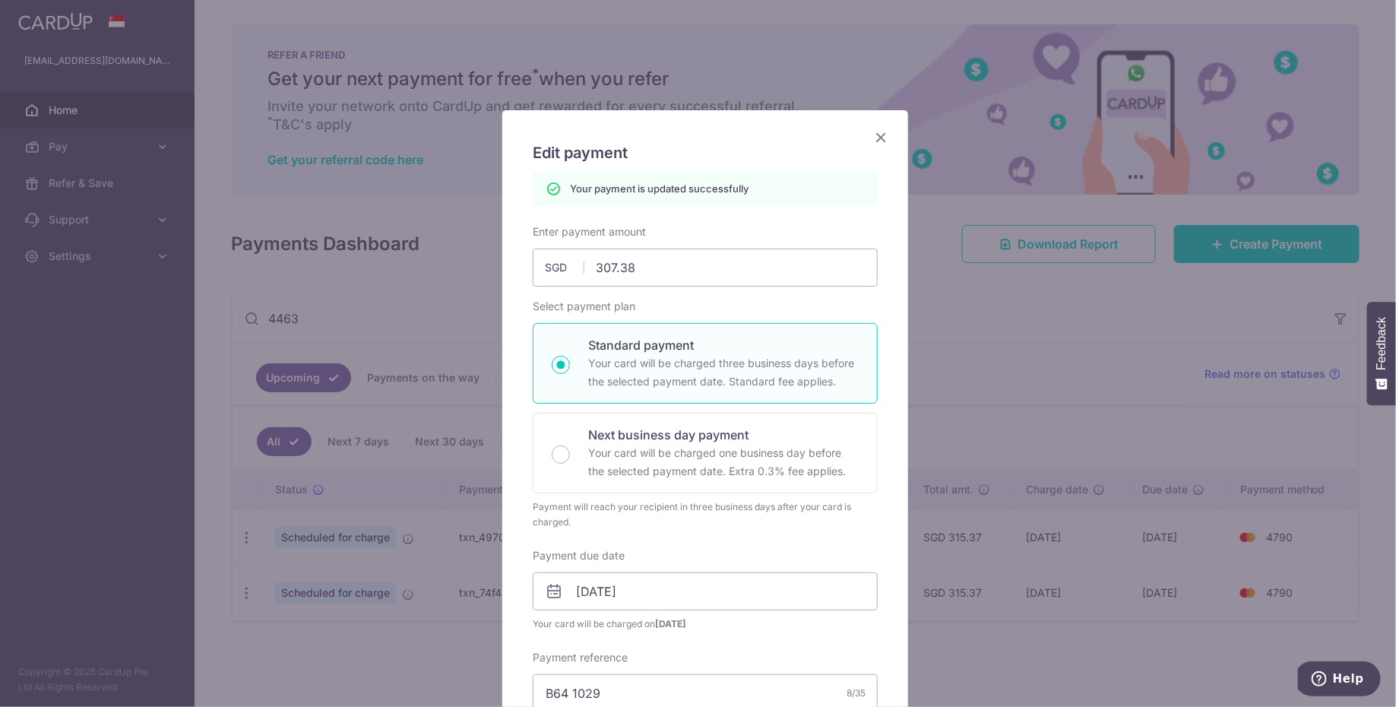
click at [875, 131] on icon "Close" at bounding box center [881, 137] width 18 height 19
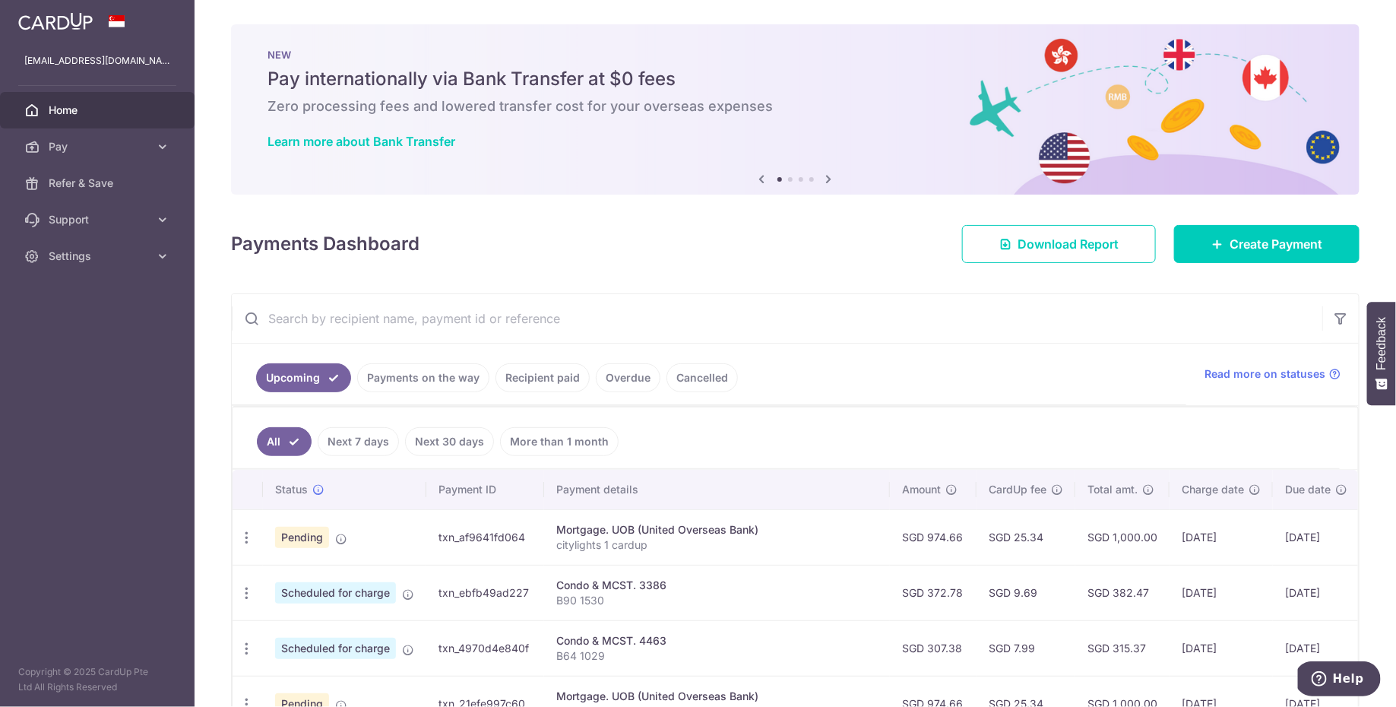
click at [361, 301] on input "text" at bounding box center [777, 318] width 1090 height 49
type input "4463"
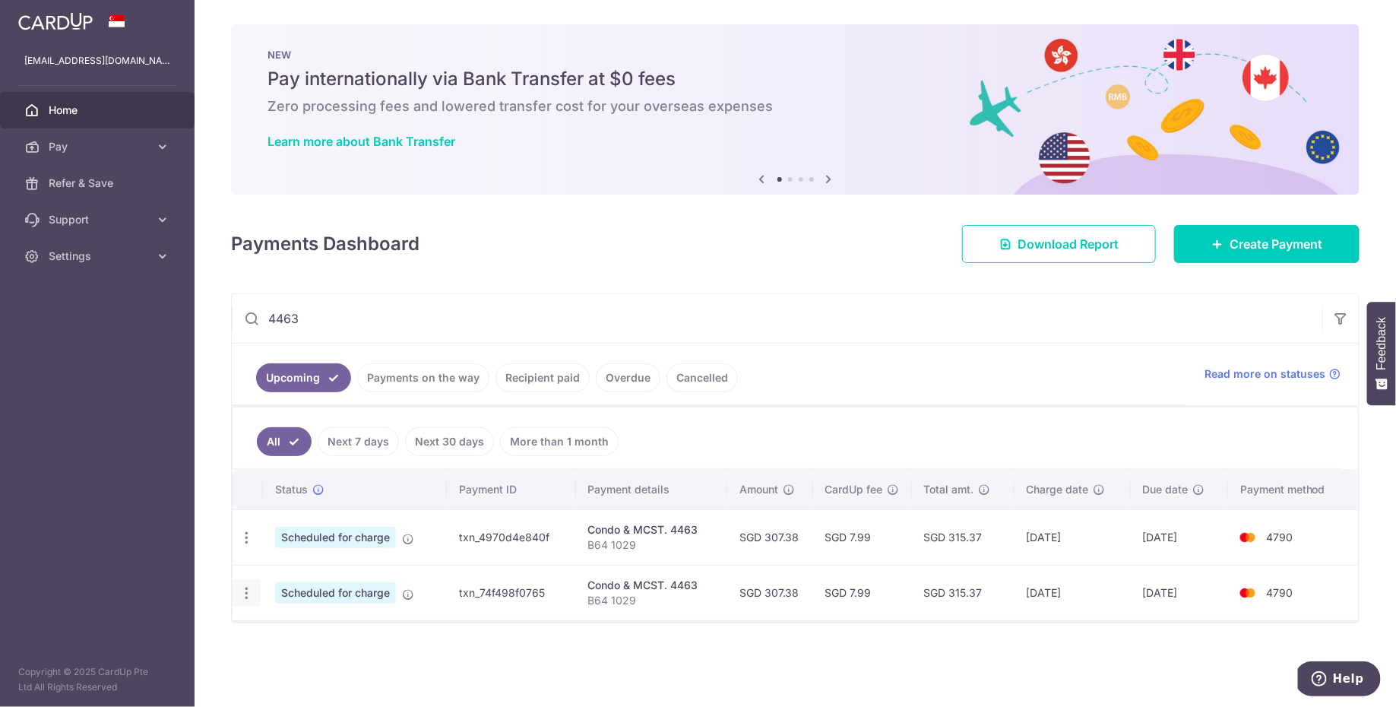
click at [248, 598] on div "Update payment Cancel payment" at bounding box center [247, 593] width 28 height 28
click at [246, 590] on icon "button" at bounding box center [247, 593] width 16 height 16
click at [302, 631] on span "Update payment" at bounding box center [327, 634] width 103 height 18
radio input "true"
type input "307.38"
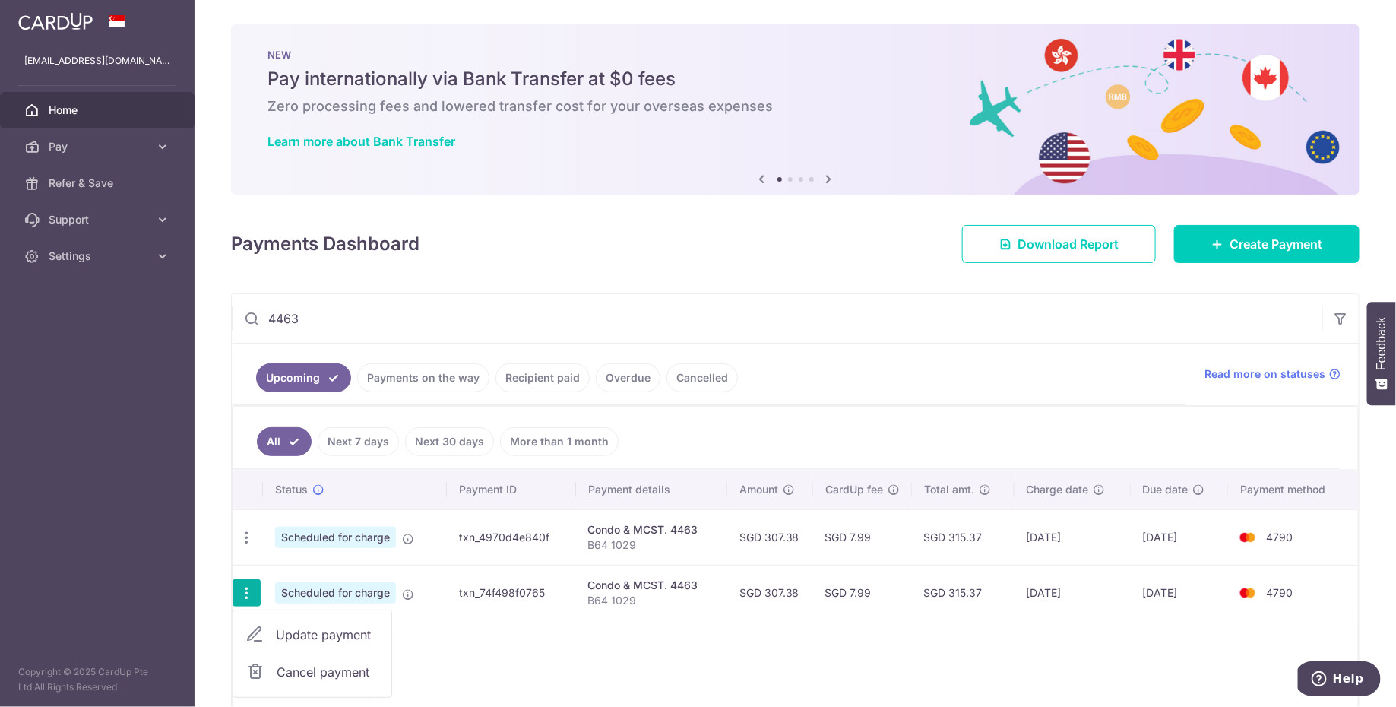
type input "[DATE]"
type input "B64 1029"
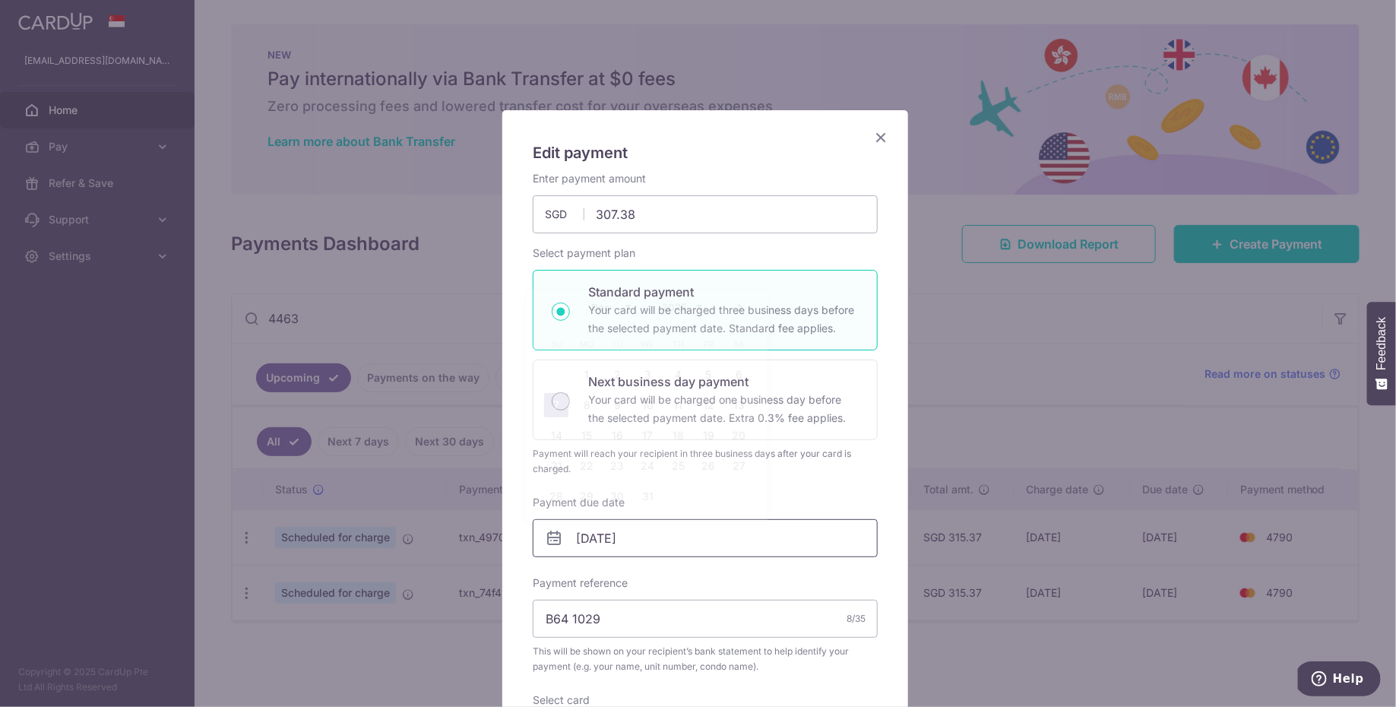
click at [644, 542] on input "[DATE]" at bounding box center [705, 538] width 345 height 38
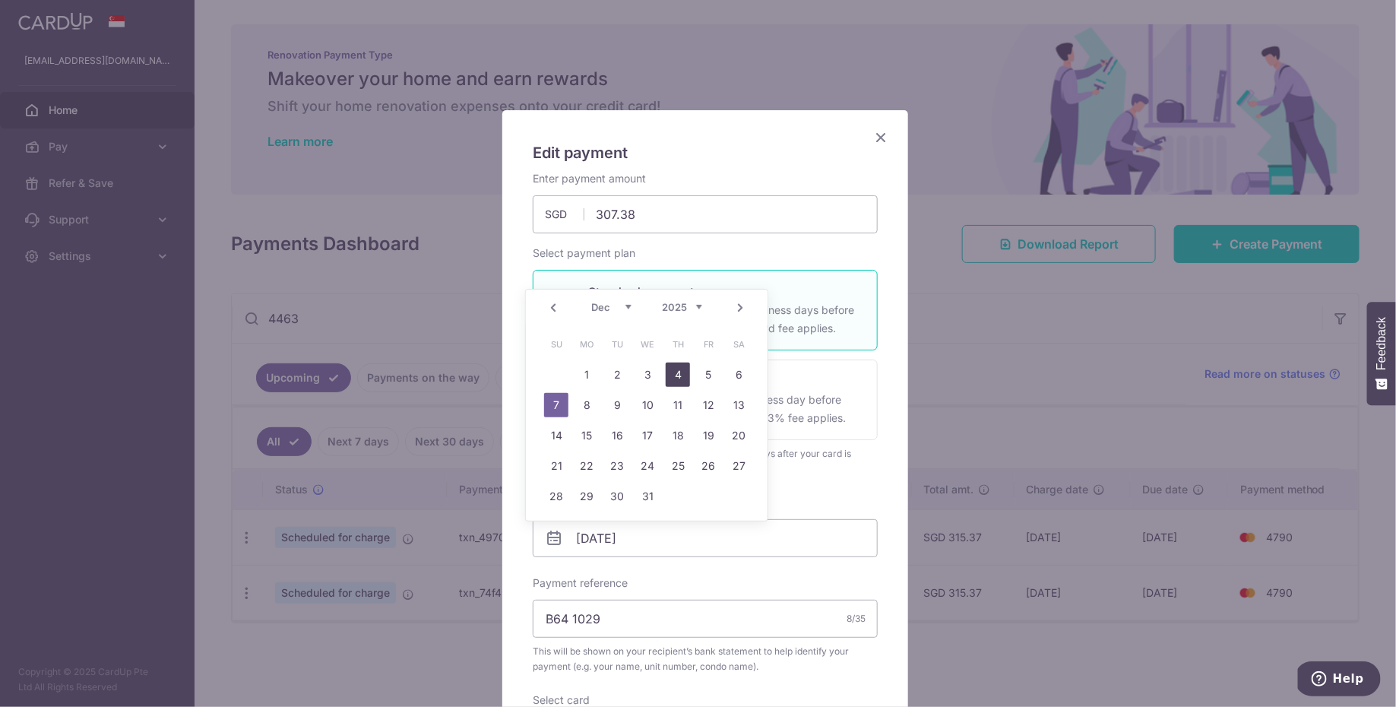
click at [672, 371] on link "4" at bounding box center [678, 374] width 24 height 24
type input "[DATE]"
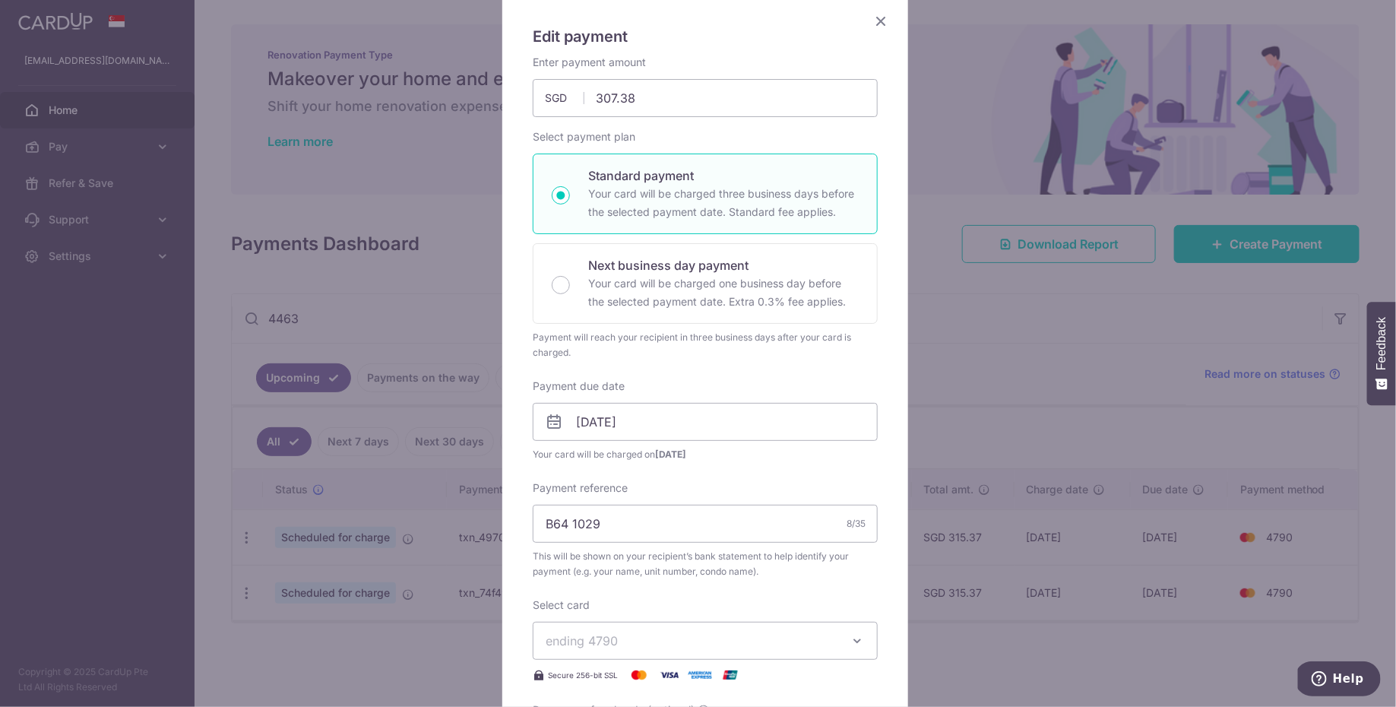
scroll to position [258, 0]
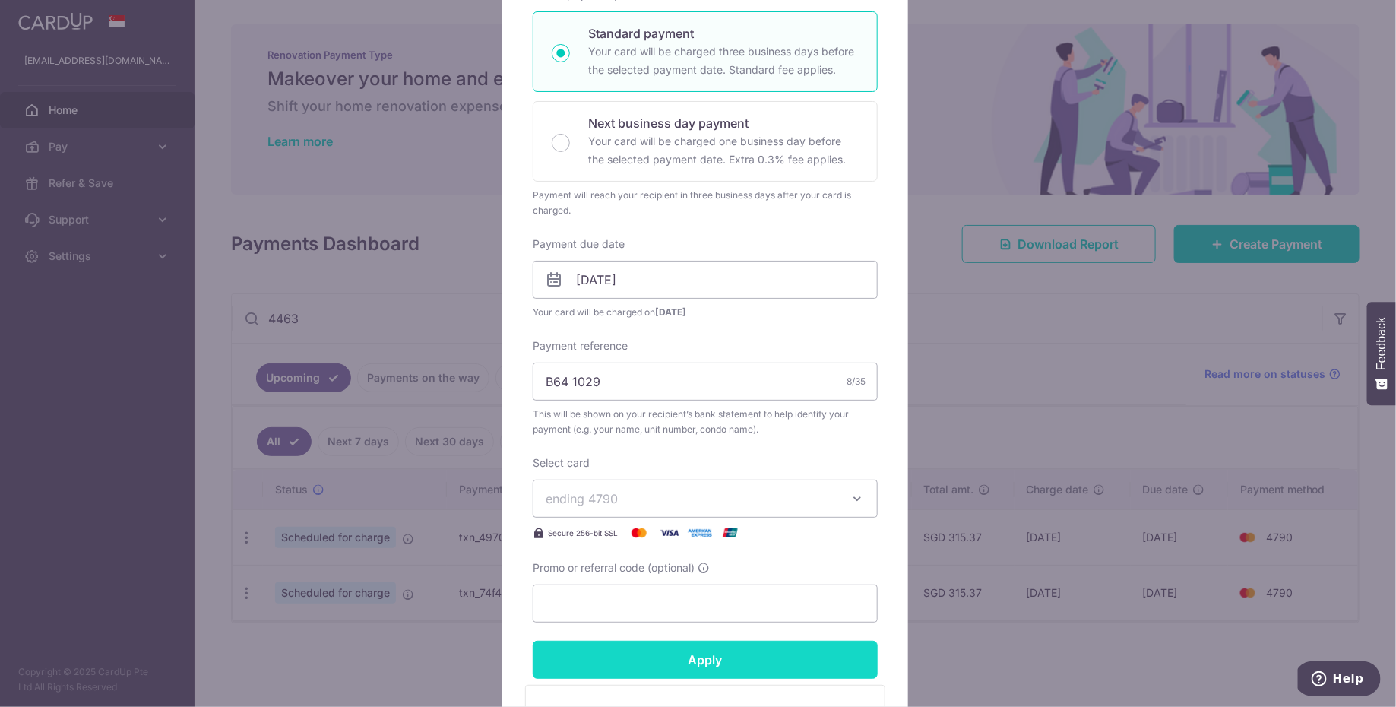
click at [824, 660] on input "Apply" at bounding box center [705, 660] width 345 height 38
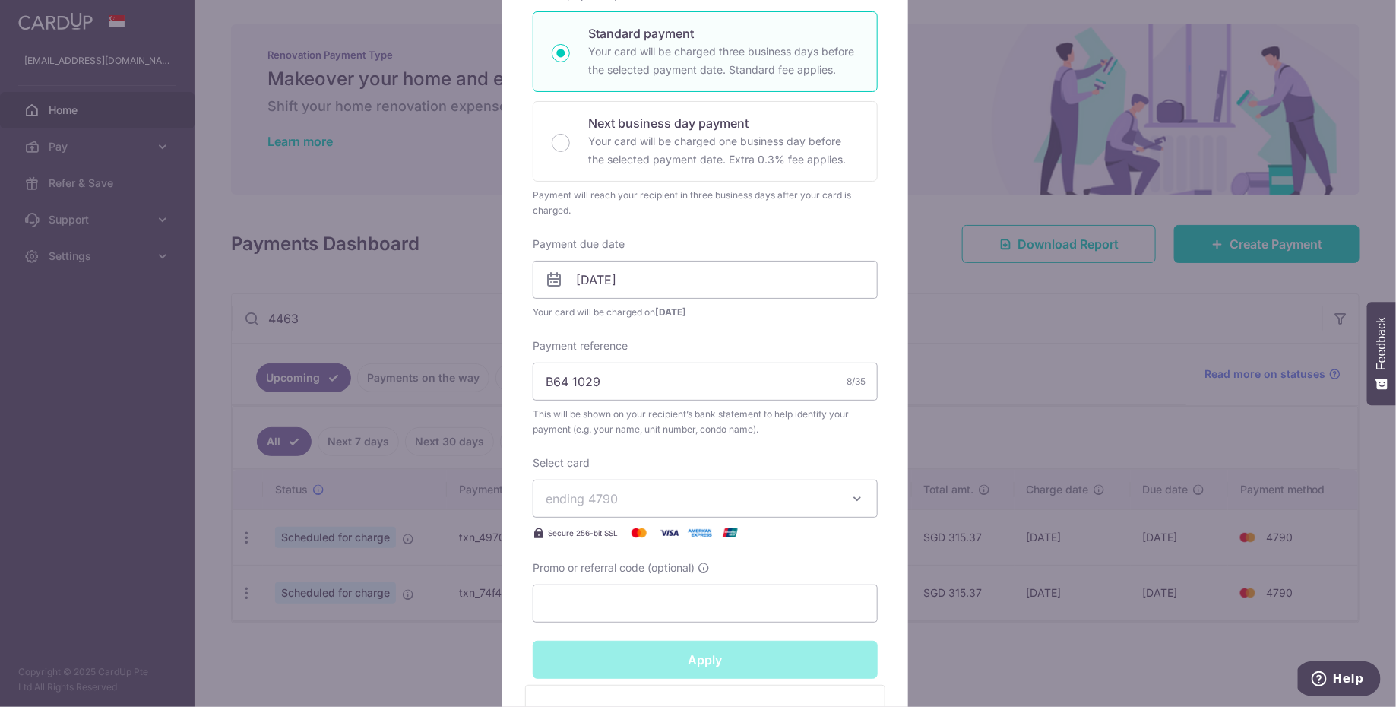
type input "Successfully Applied"
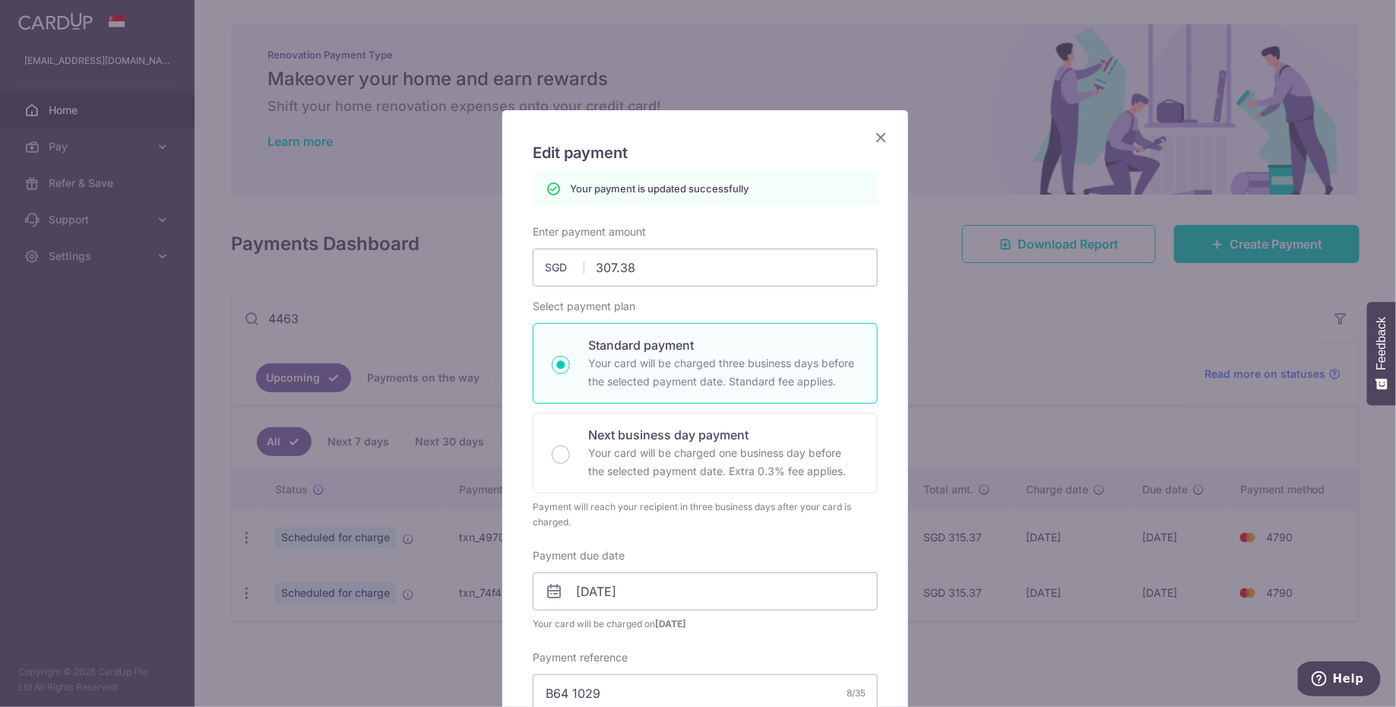
click at [874, 142] on icon "Close" at bounding box center [881, 137] width 18 height 19
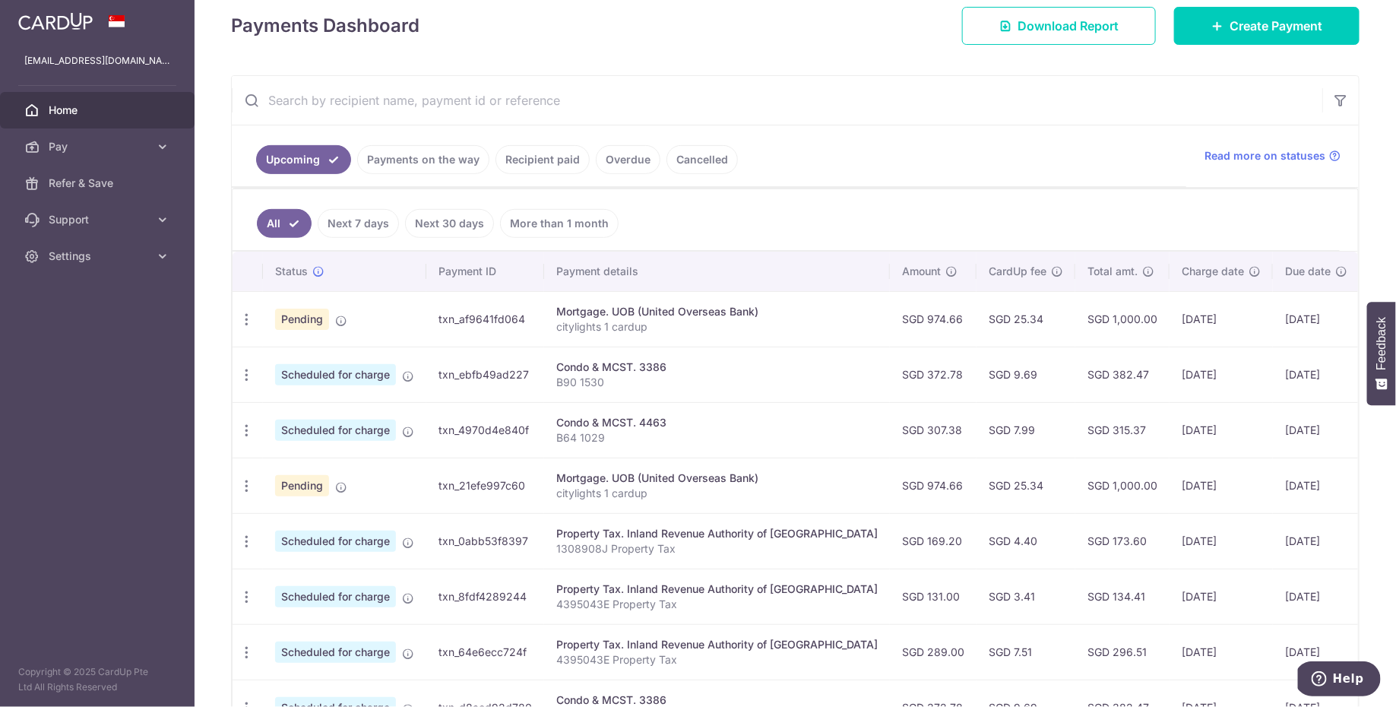
scroll to position [239, 0]
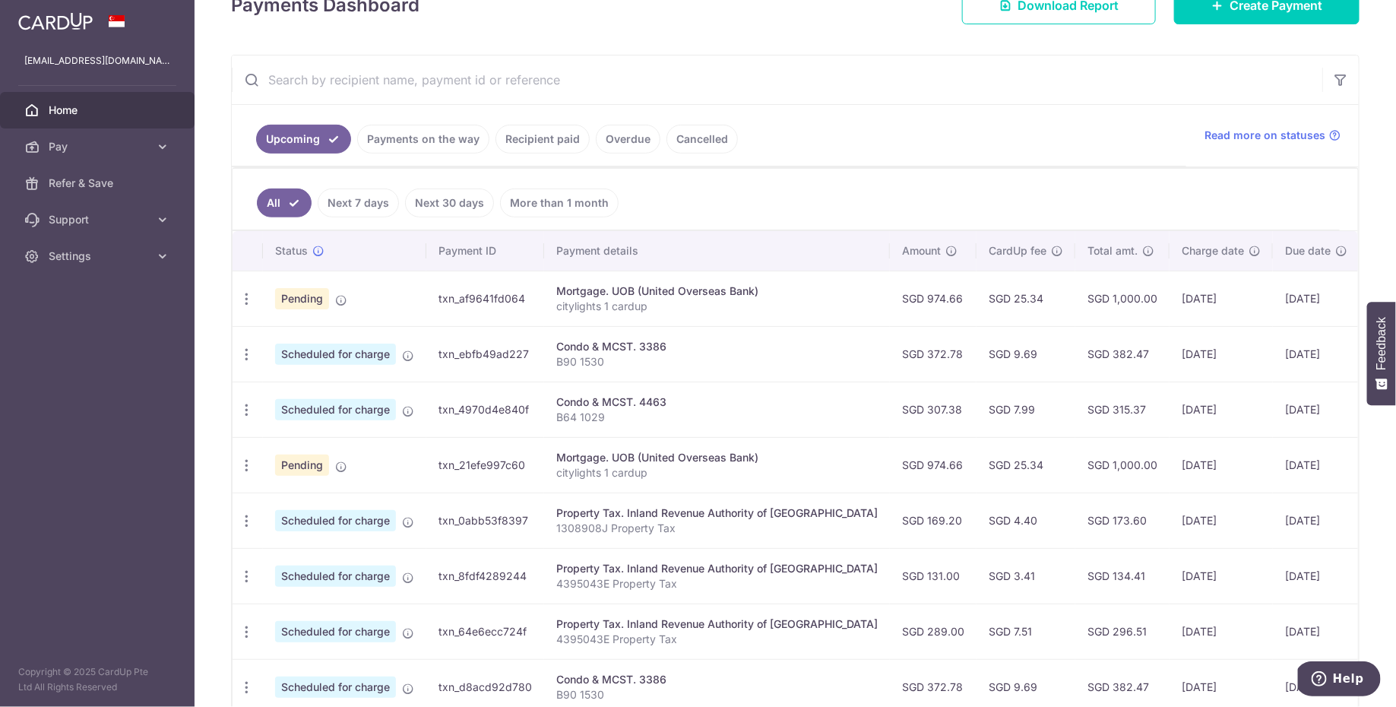
click at [589, 522] on p "1308908J Property Tax" at bounding box center [716, 528] width 321 height 15
click at [589, 523] on p "1308908J Property Tax" at bounding box center [716, 528] width 321 height 15
drag, startPoint x: 555, startPoint y: 510, endPoint x: 821, endPoint y: 505, distance: 266.8
click at [821, 505] on td "Property Tax. Inland Revenue Authority of [GEOGRAPHIC_DATA] 1308908J Property T…" at bounding box center [717, 519] width 346 height 55
copy div "Property Tax. Inland Revenue Authority of [GEOGRAPHIC_DATA]"
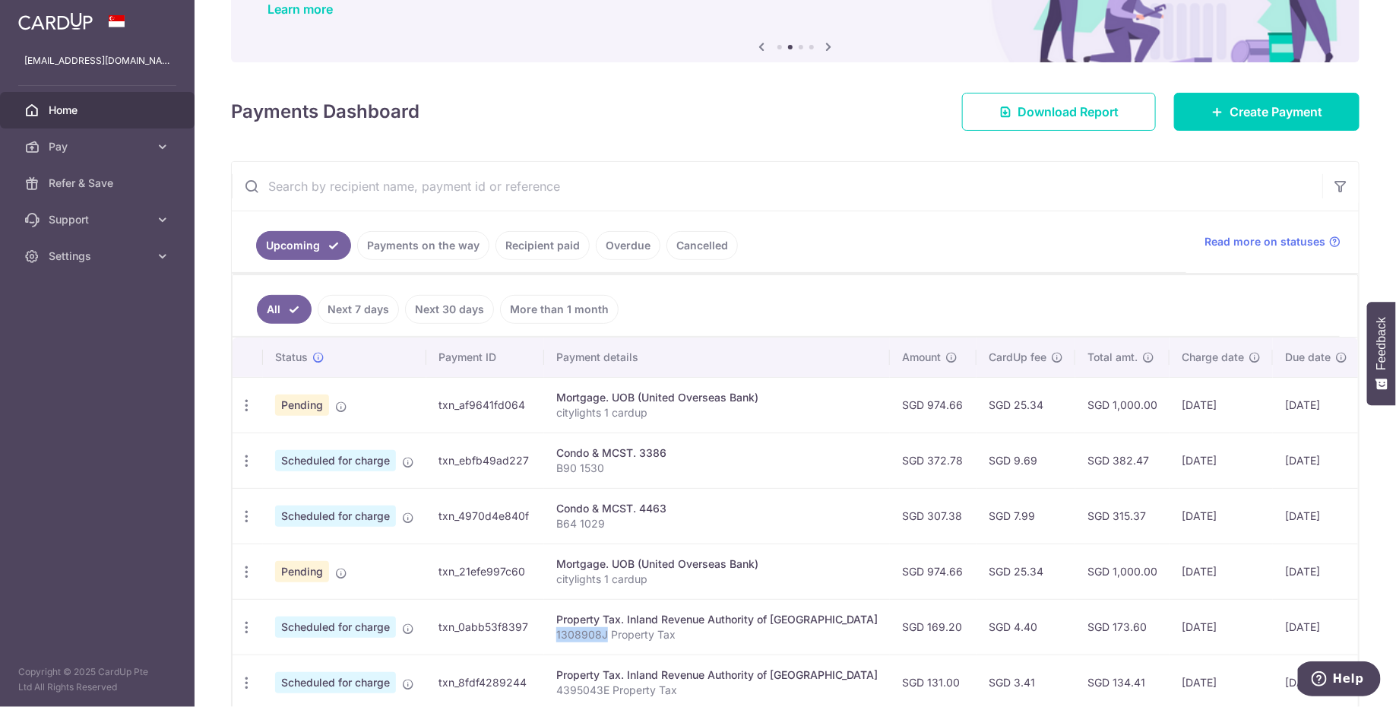
scroll to position [55, 0]
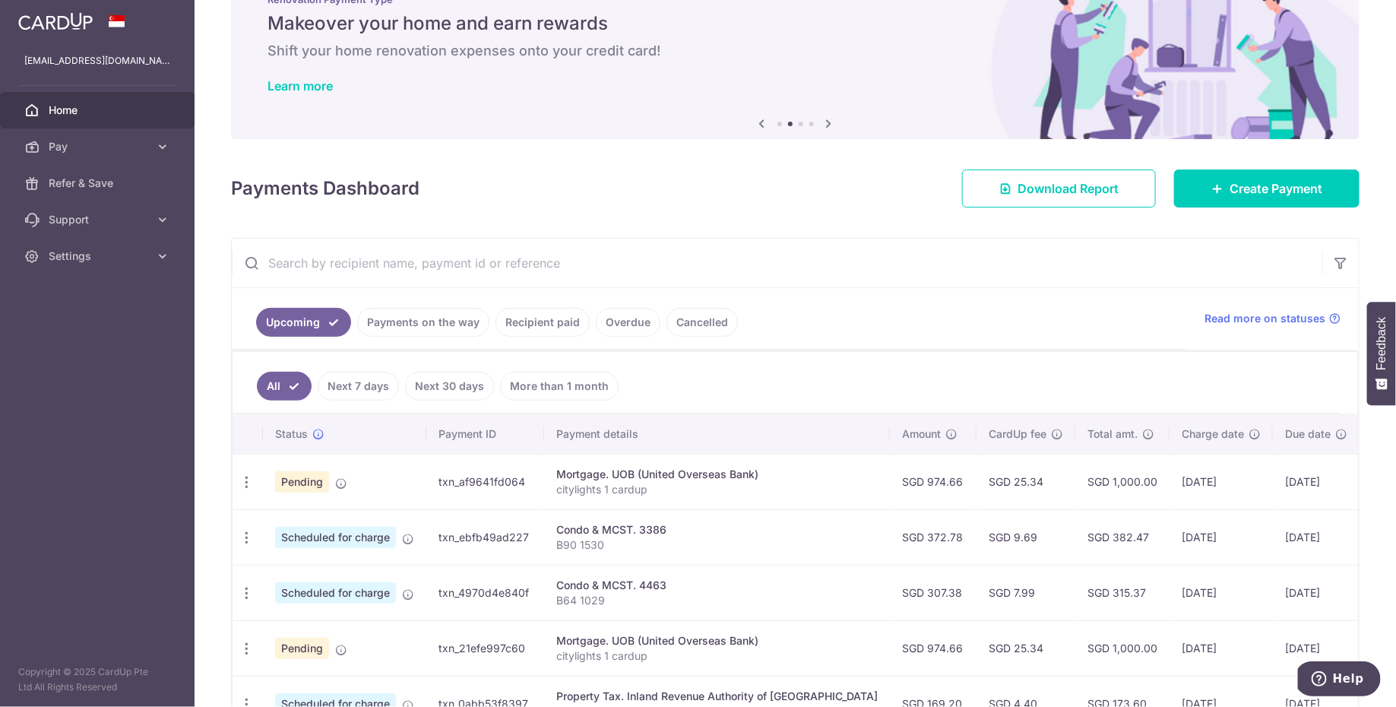
click at [477, 267] on input "text" at bounding box center [777, 263] width 1090 height 49
paste input "Property Tax. Inland Revenue Authority of [GEOGRAPHIC_DATA]"
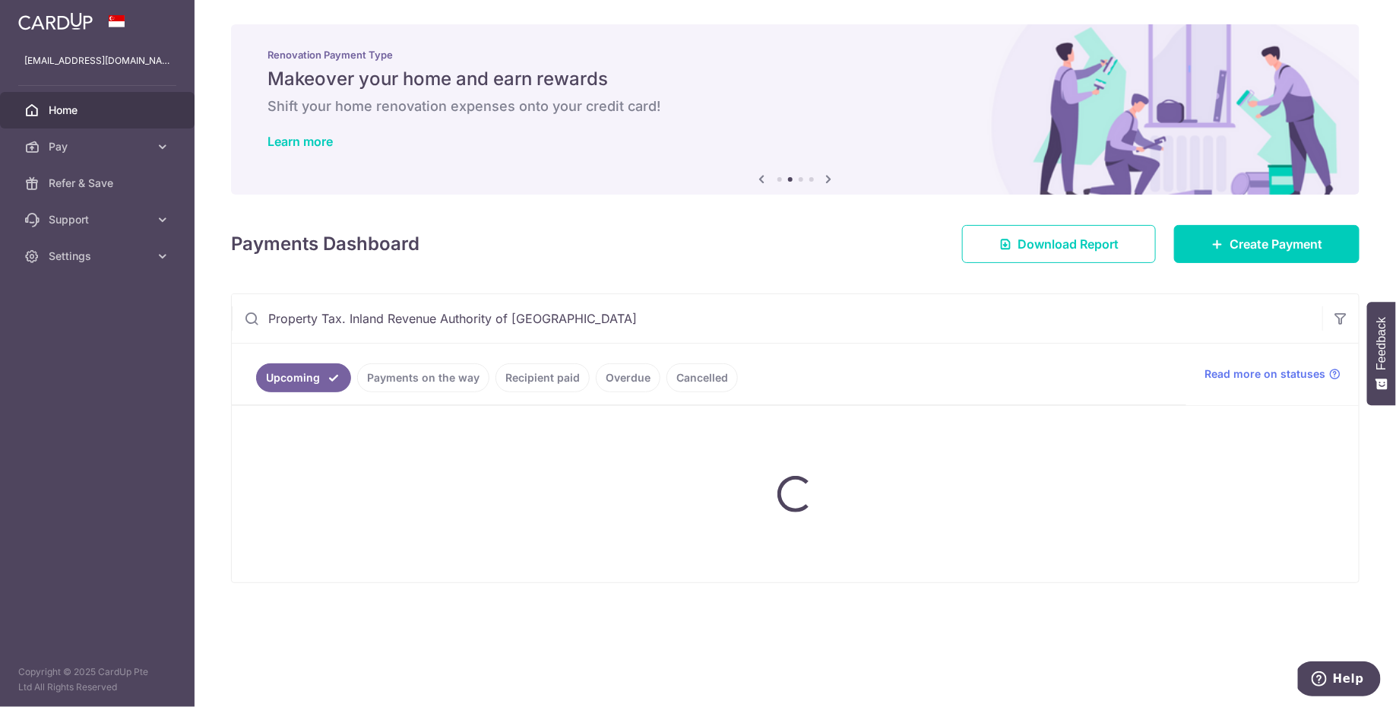
scroll to position [0, 0]
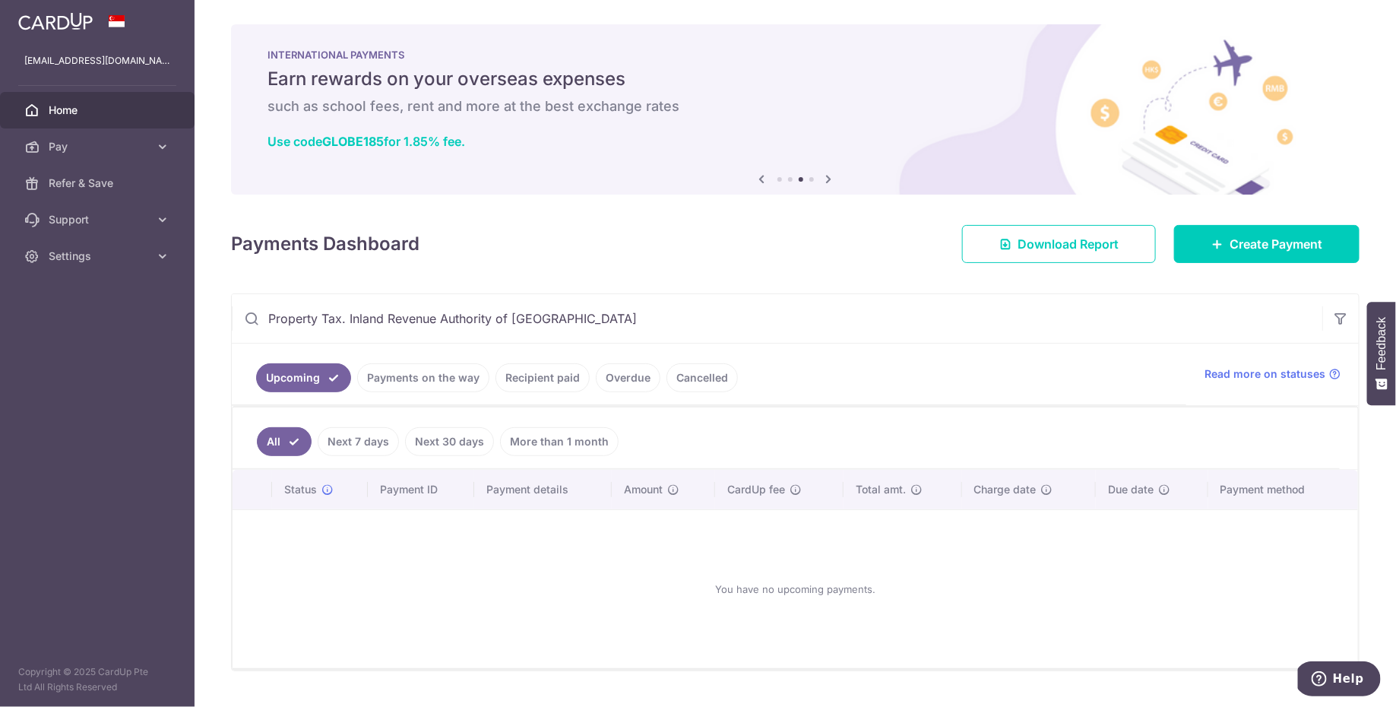
drag, startPoint x: 344, startPoint y: 321, endPoint x: 606, endPoint y: 314, distance: 262.2
click at [606, 314] on input "Property Tax. Inland Revenue Authority of [GEOGRAPHIC_DATA]" at bounding box center [777, 318] width 1090 height 49
click at [331, 319] on input "Property Tax" at bounding box center [777, 318] width 1090 height 49
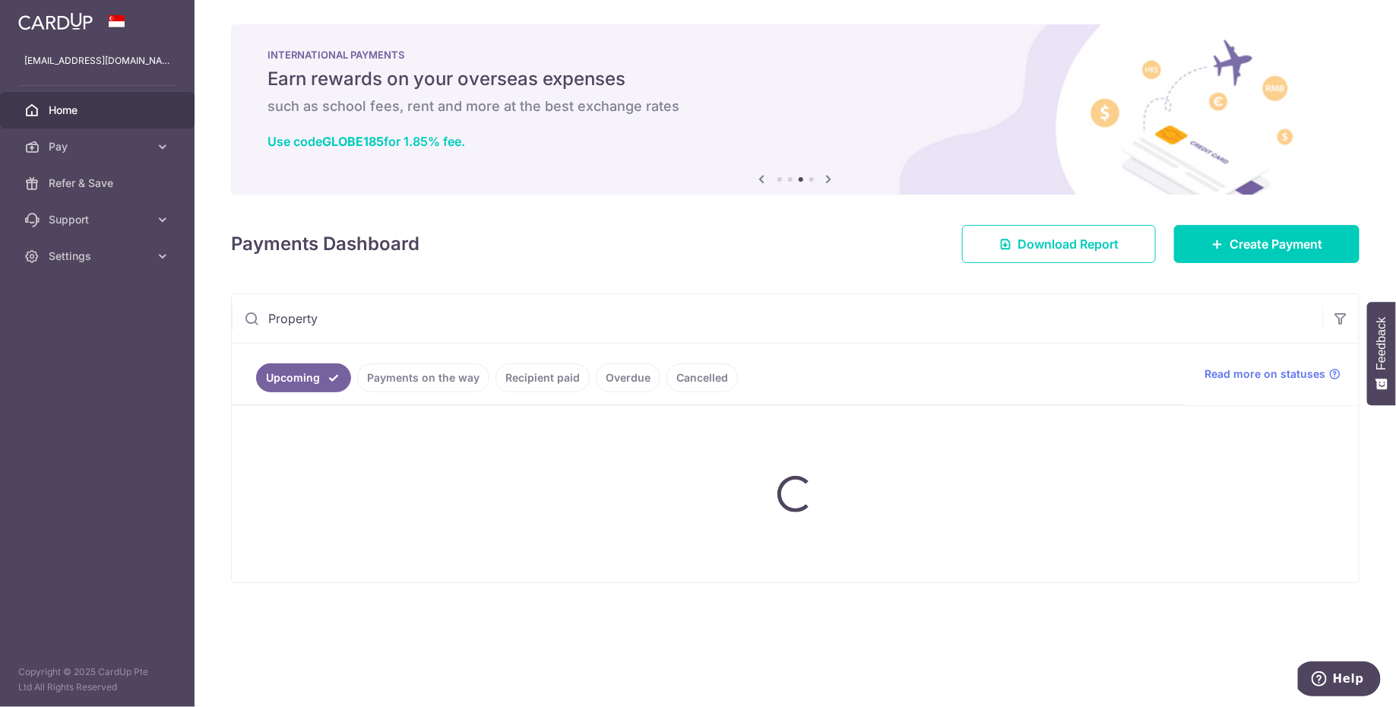
type input "Propert"
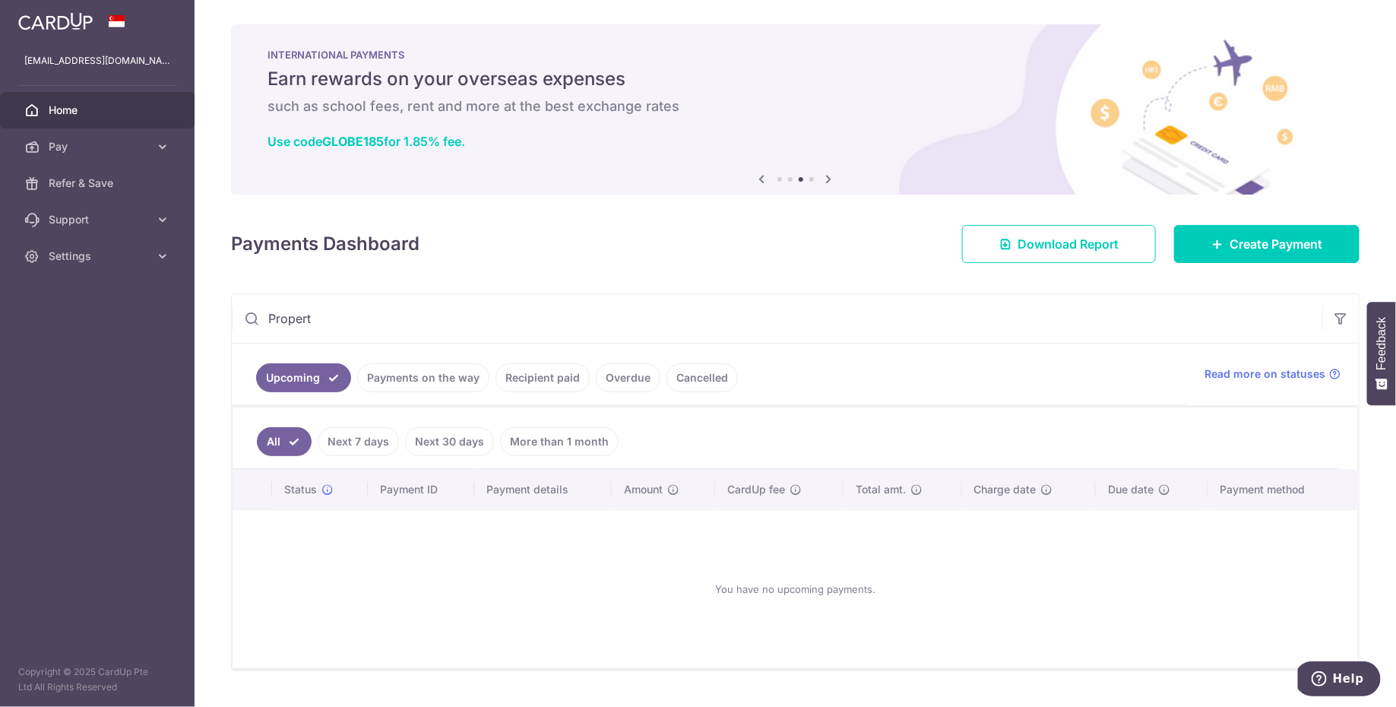
click at [331, 319] on input "Propert" at bounding box center [777, 318] width 1090 height 49
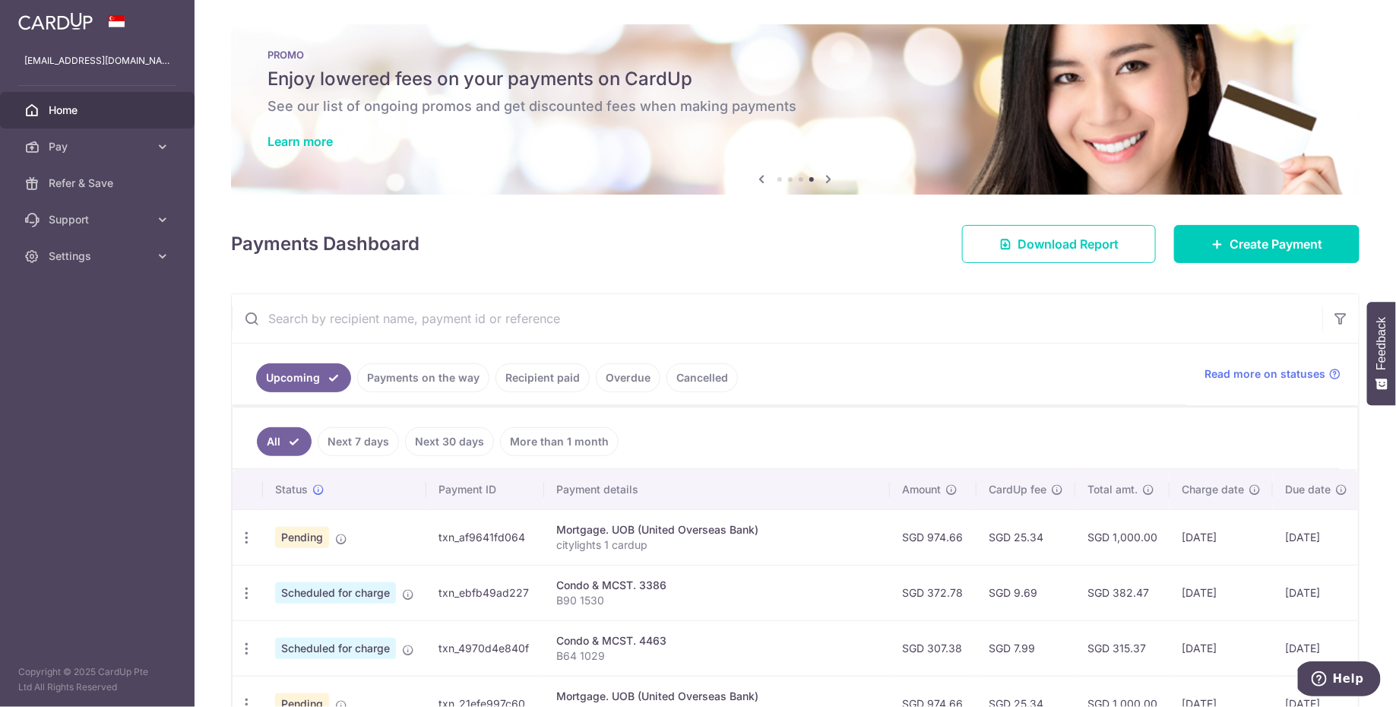
click at [407, 315] on input "text" at bounding box center [777, 318] width 1090 height 49
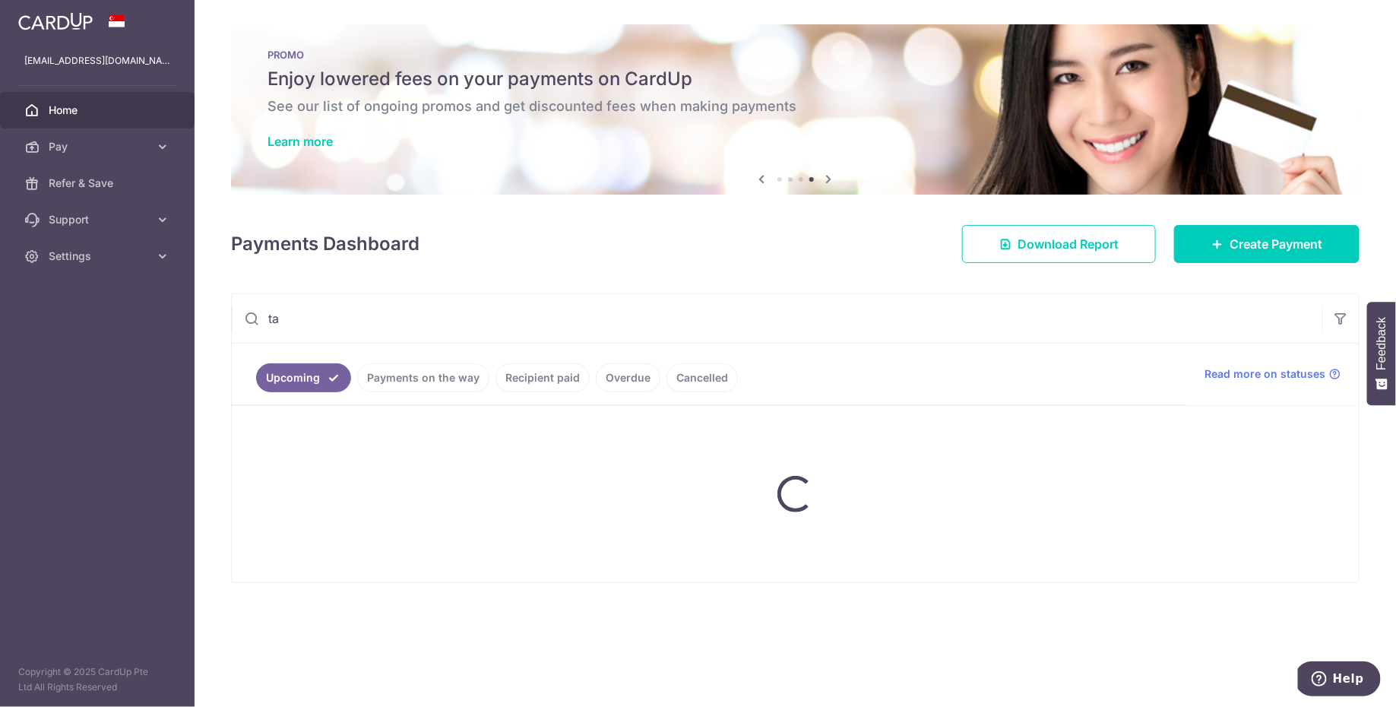
type input "tax"
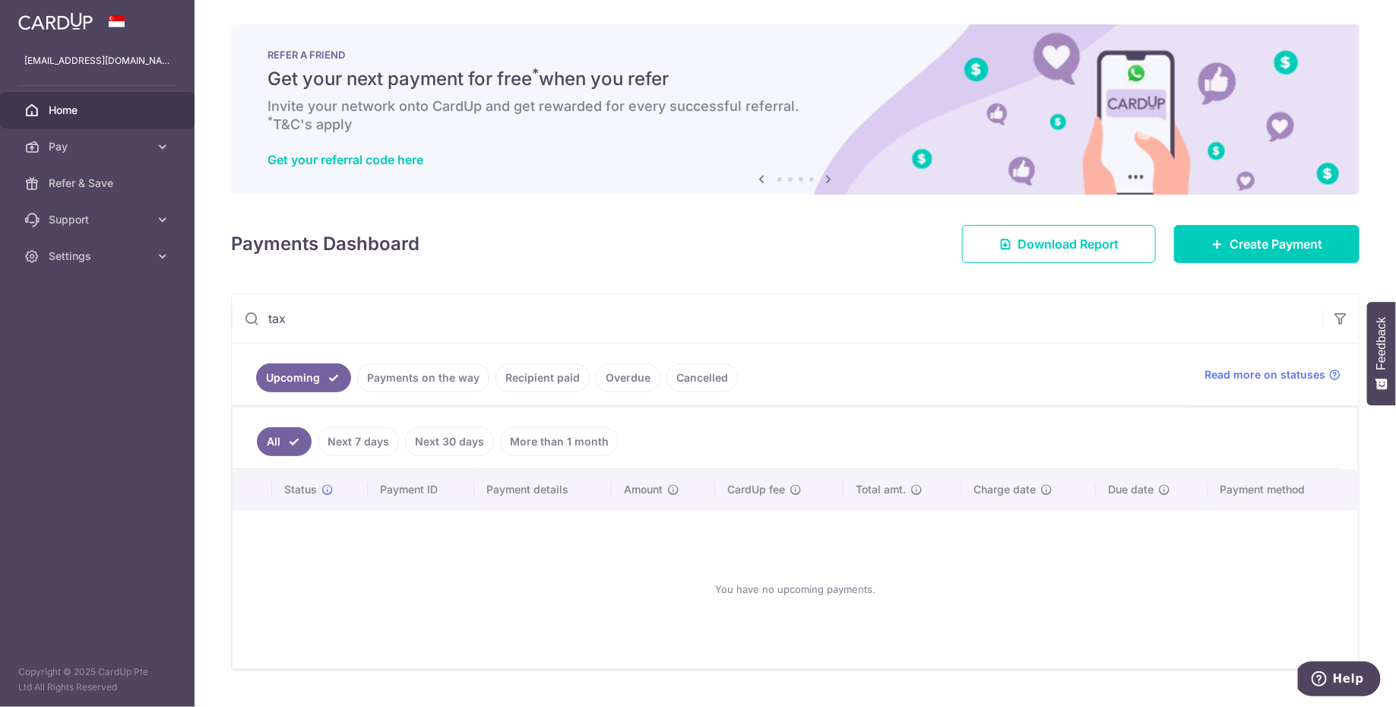
click at [407, 315] on input "tax" at bounding box center [777, 318] width 1090 height 49
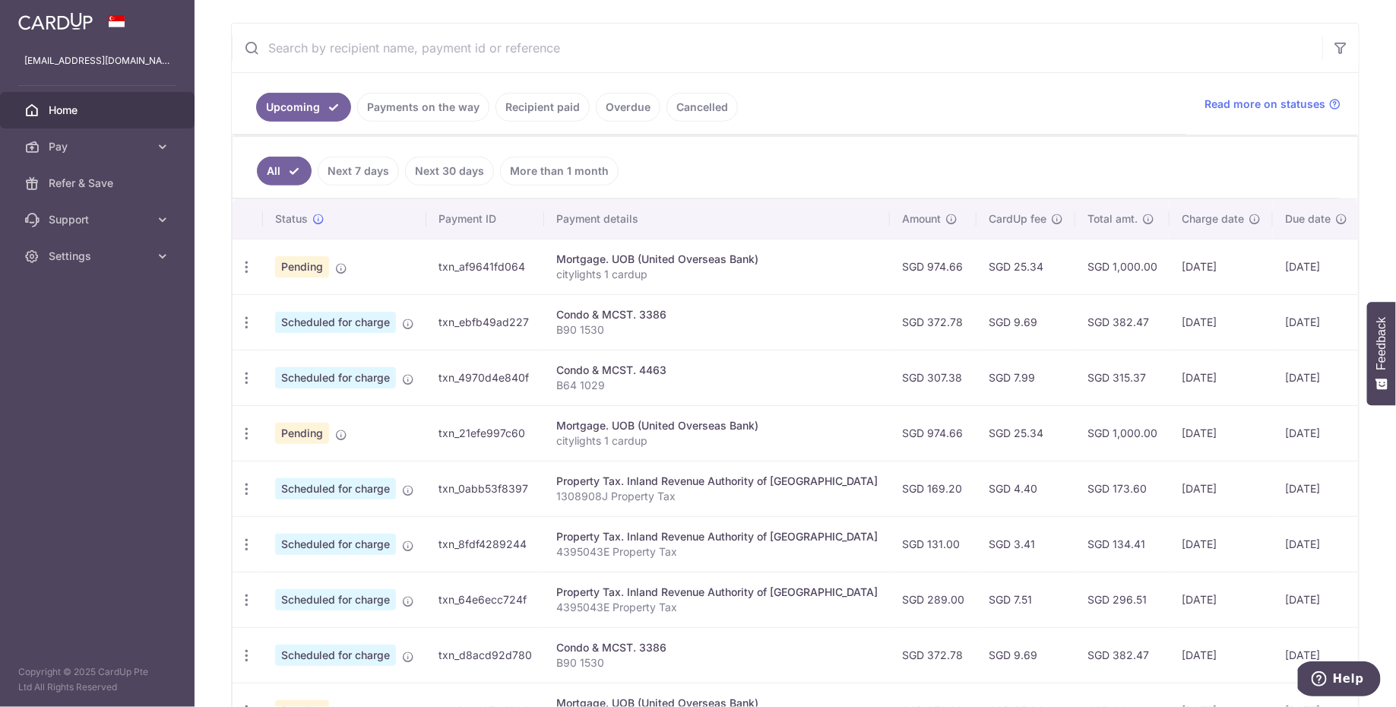
scroll to position [304, 0]
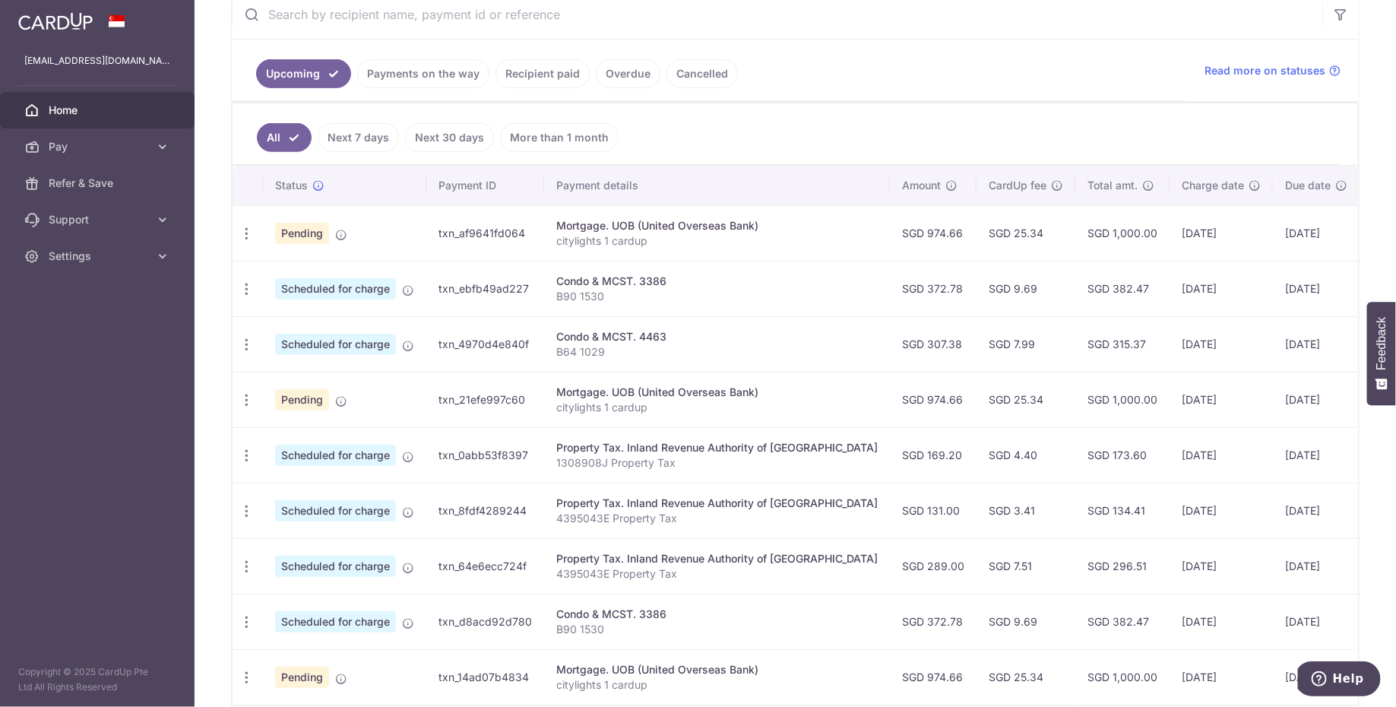
click at [587, 461] on p "1308908J Property Tax" at bounding box center [716, 462] width 321 height 15
copy p "1308908J"
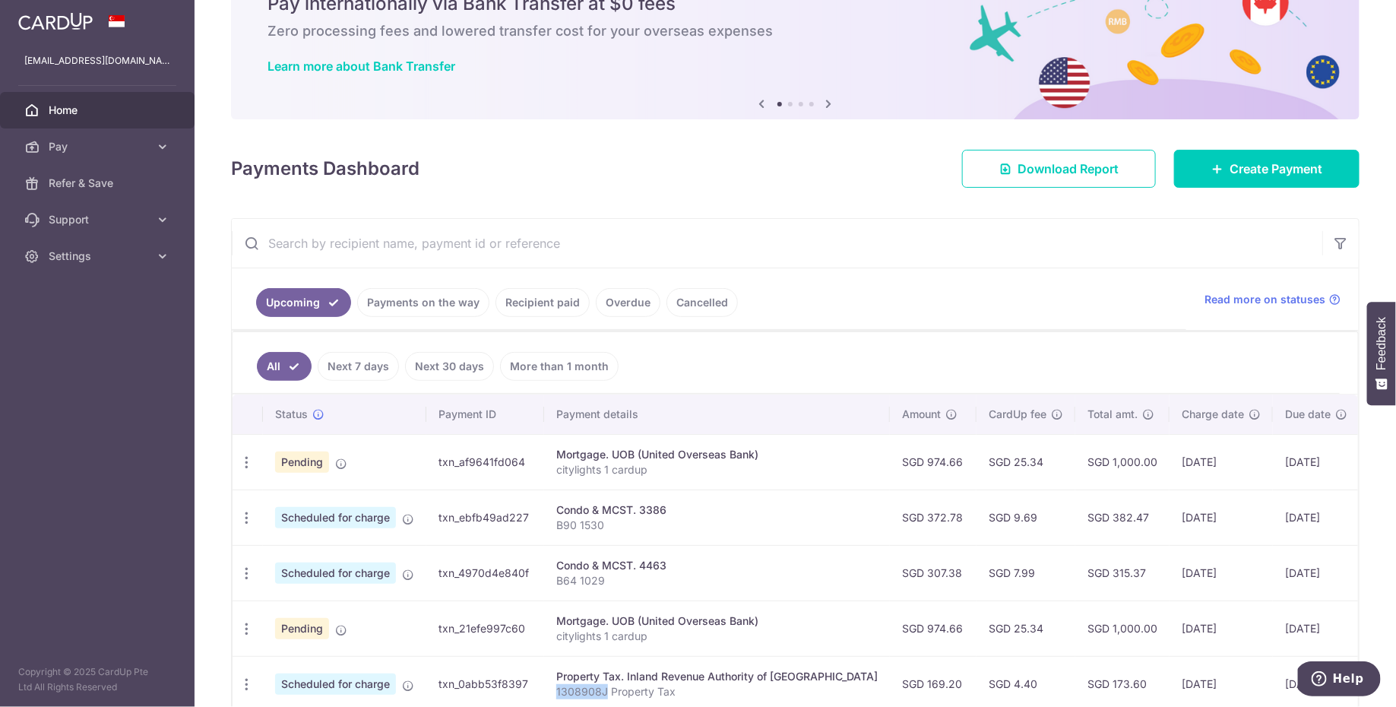
scroll to position [0, 0]
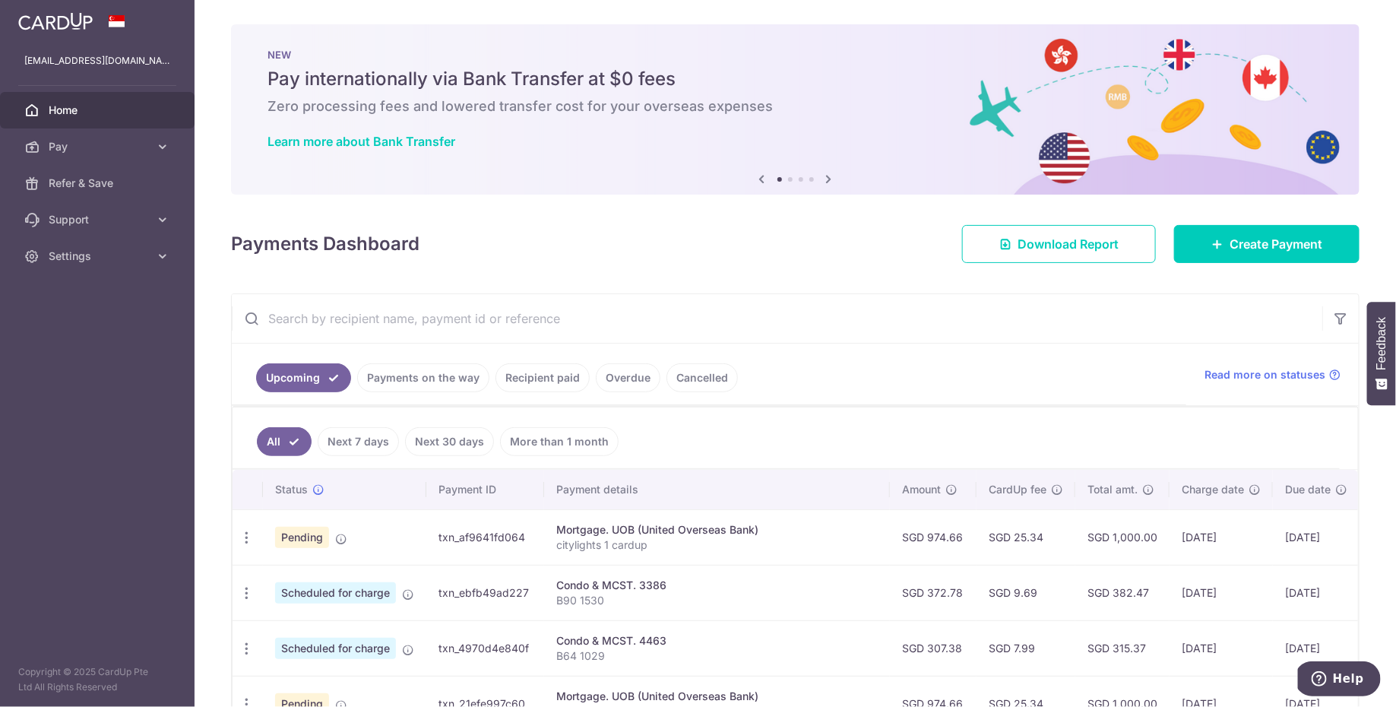
click at [377, 325] on input "text" at bounding box center [777, 318] width 1090 height 49
paste input "1308908J"
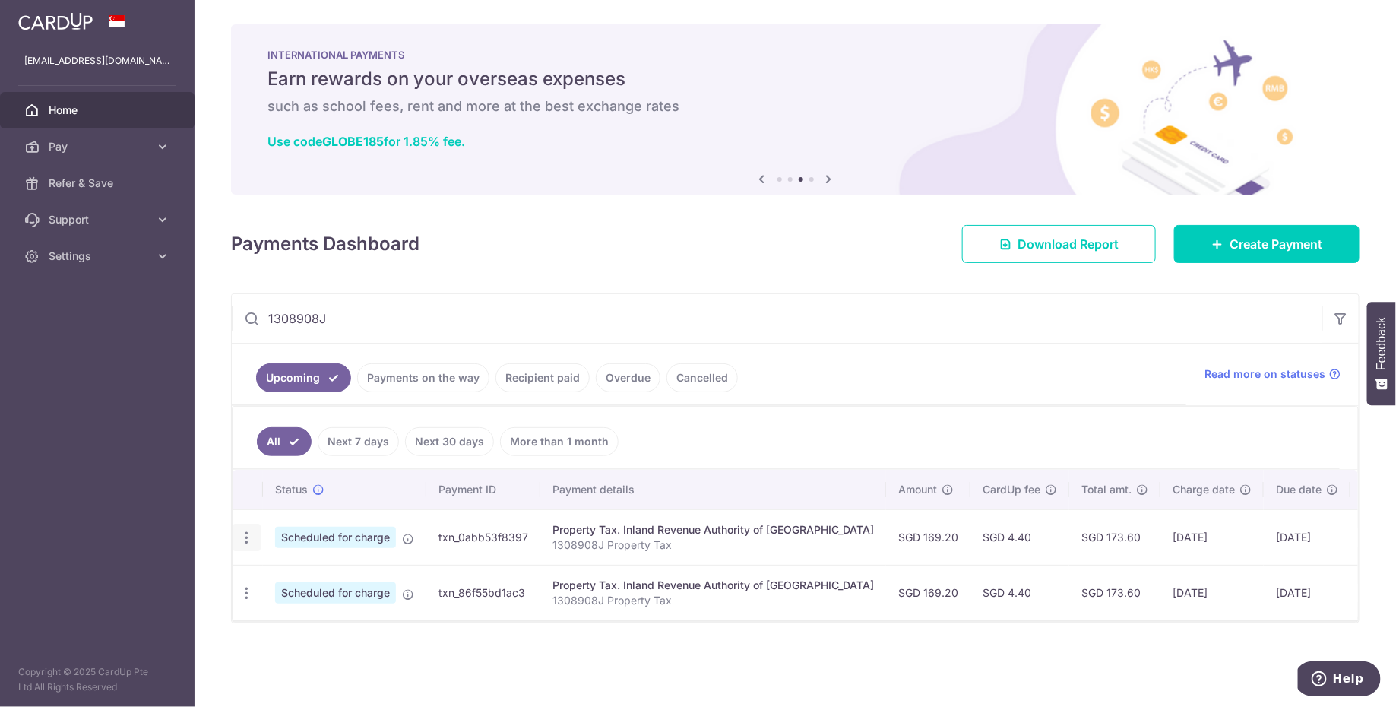
type input "1308908J"
click at [252, 538] on icon "button" at bounding box center [247, 538] width 16 height 16
click at [293, 570] on span "Update payment" at bounding box center [327, 579] width 103 height 18
radio input "true"
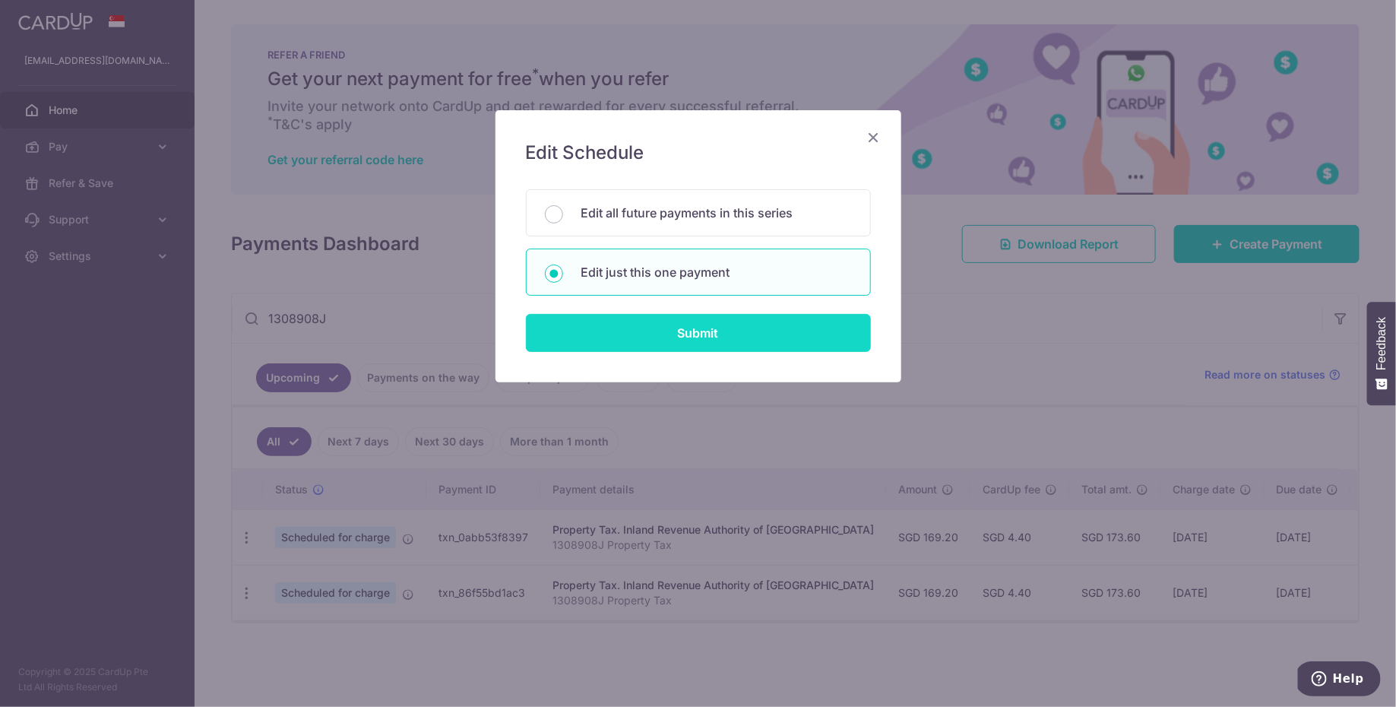
click at [638, 346] on input "Submit" at bounding box center [698, 333] width 345 height 38
radio input "true"
type input "169.20"
type input "[DATE]"
type input "1308908J"
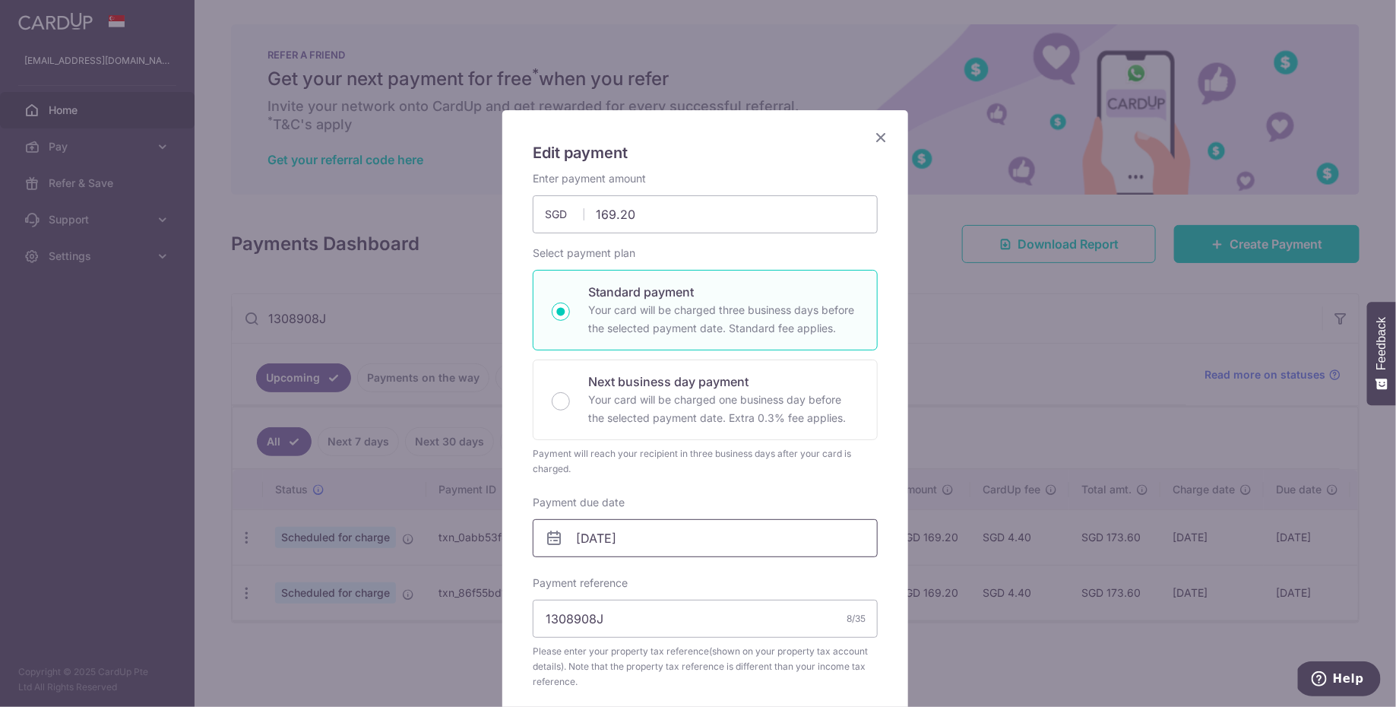
click at [639, 539] on input "[DATE]" at bounding box center [705, 538] width 345 height 38
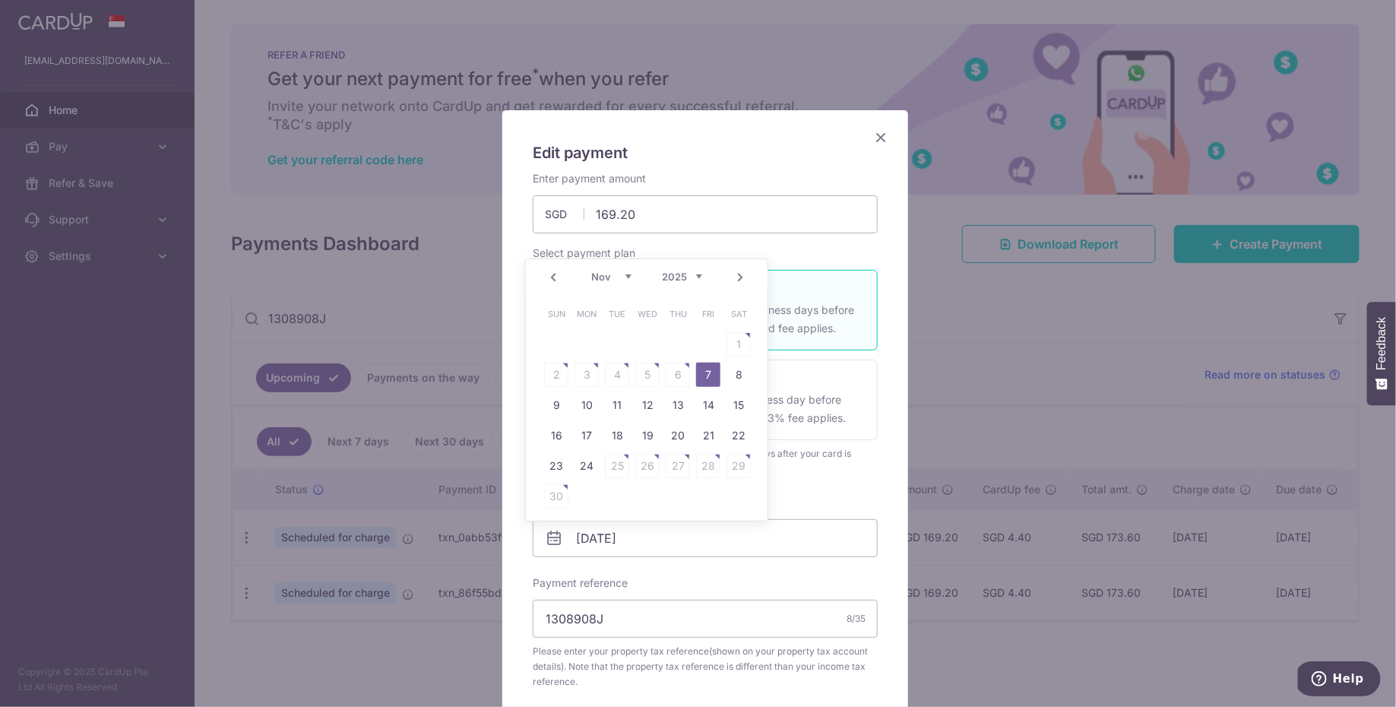
click at [679, 377] on table "Sun Mon Tue Wed Thu Fri Sat 1 2 3 4 5 6 7 8 9 10 11 12 13 14 15 16 17 18 19 20 …" at bounding box center [647, 405] width 213 height 213
click at [828, 155] on h5 "Edit payment" at bounding box center [705, 153] width 345 height 24
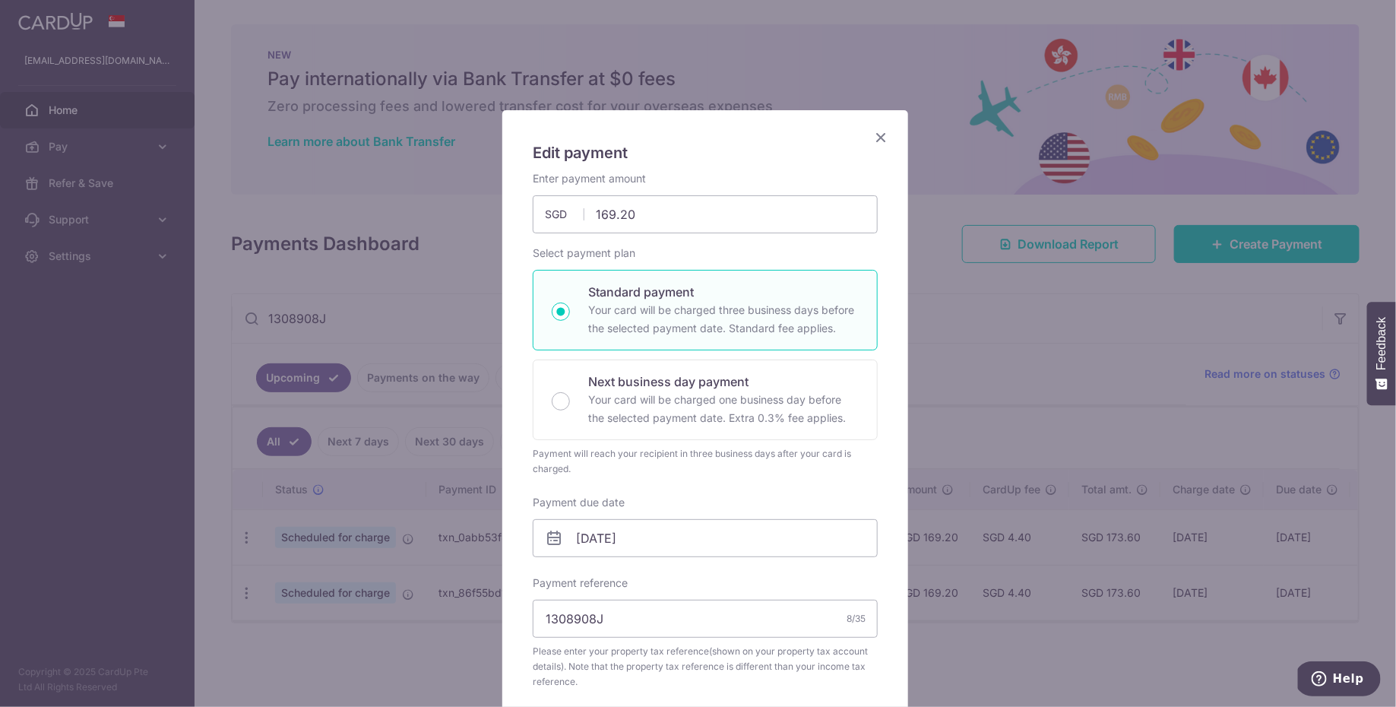
click at [875, 138] on icon "Close" at bounding box center [881, 137] width 18 height 19
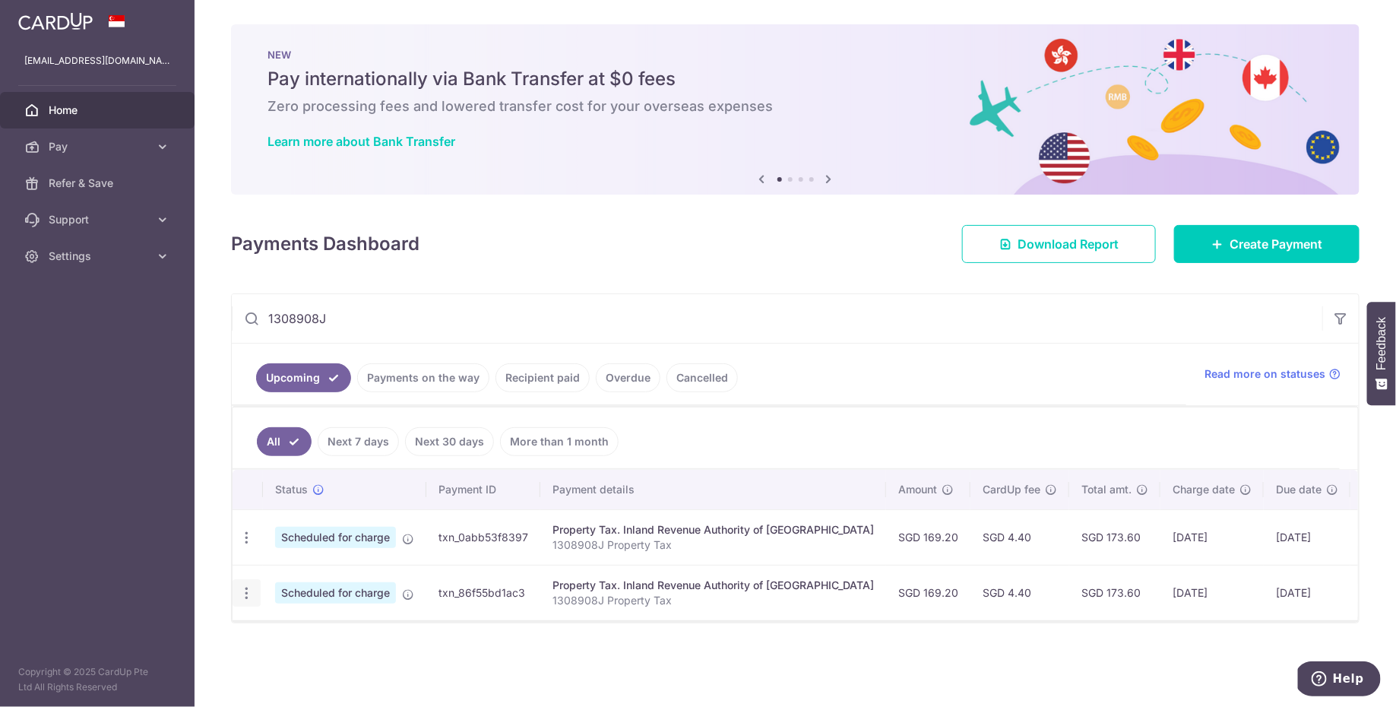
click at [241, 593] on icon "button" at bounding box center [247, 593] width 16 height 16
click at [292, 630] on span "Update payment" at bounding box center [327, 634] width 103 height 18
radio input "true"
type input "08/12/2025"
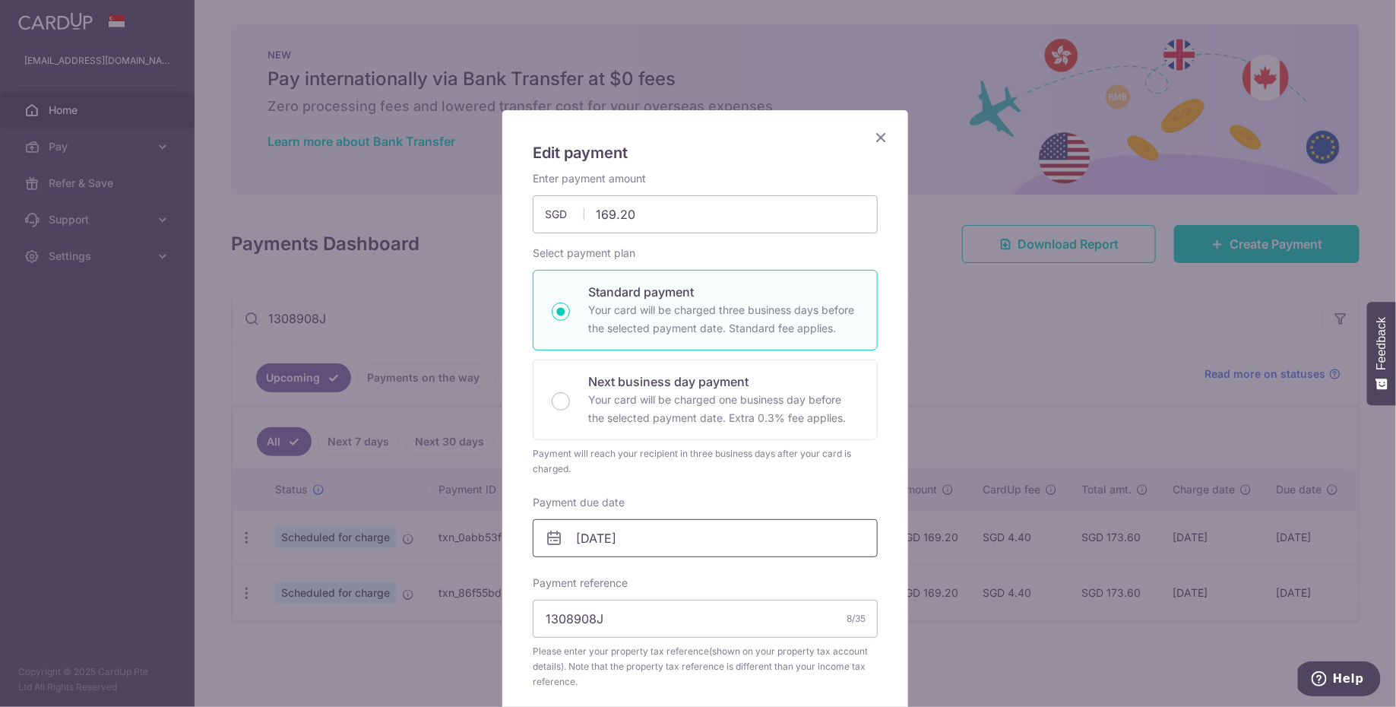
click at [675, 538] on input "08/12/2025" at bounding box center [705, 538] width 345 height 38
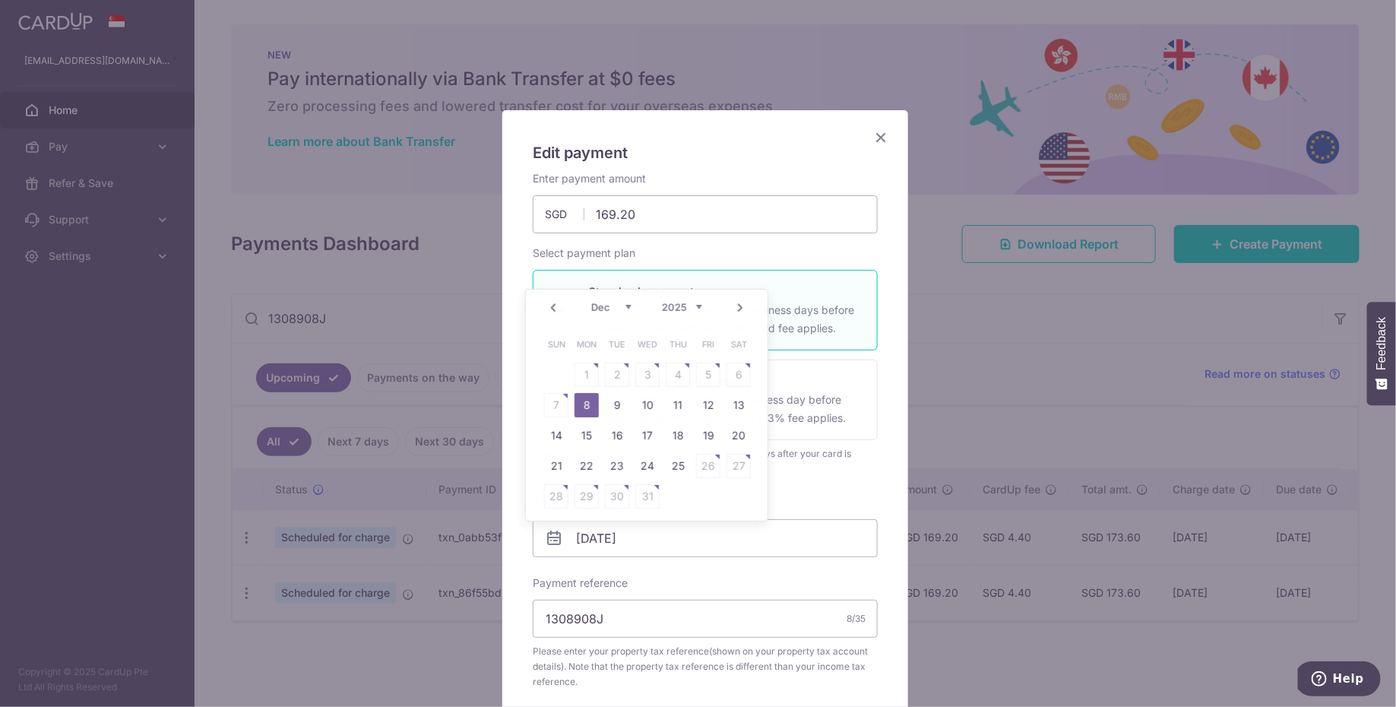
click at [876, 141] on icon "Close" at bounding box center [881, 137] width 18 height 19
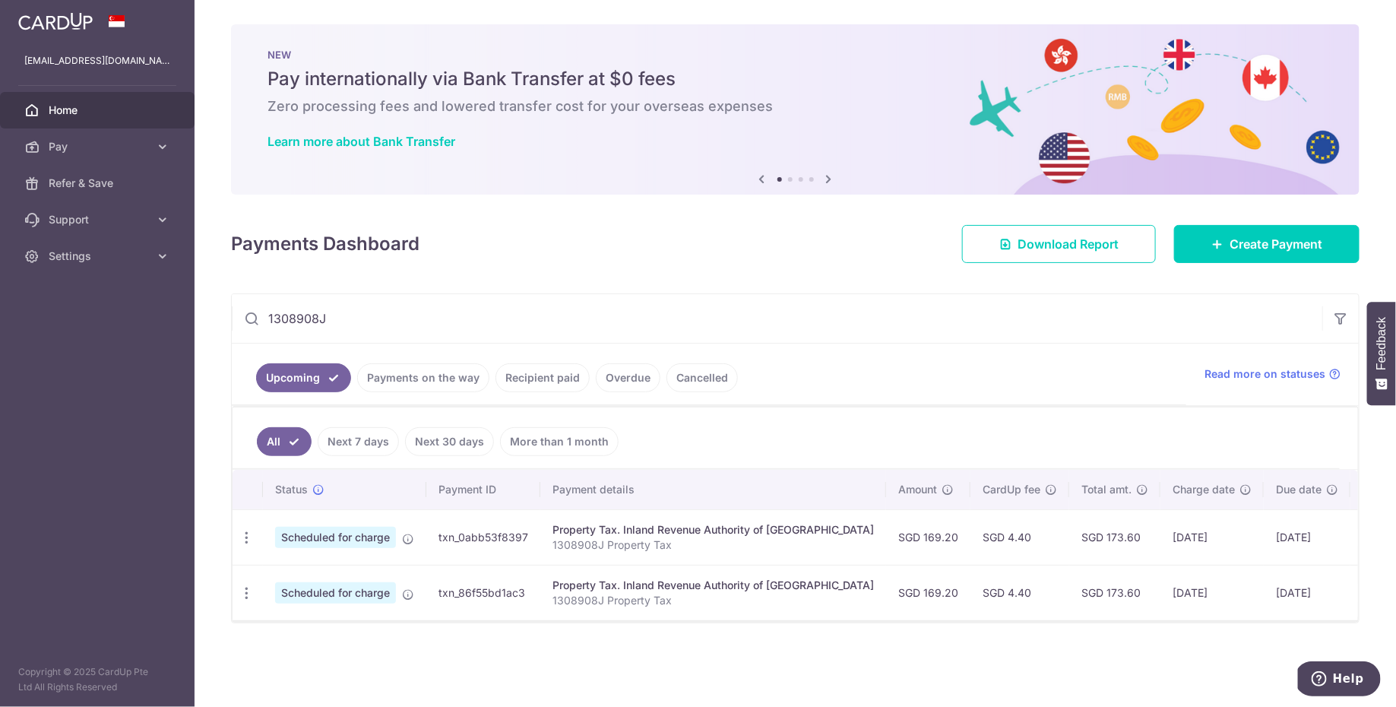
click at [428, 309] on input "1308908J" at bounding box center [777, 318] width 1090 height 49
click at [403, 315] on input "1308908J" at bounding box center [777, 318] width 1090 height 49
click at [290, 332] on input "1308908J" at bounding box center [777, 318] width 1090 height 49
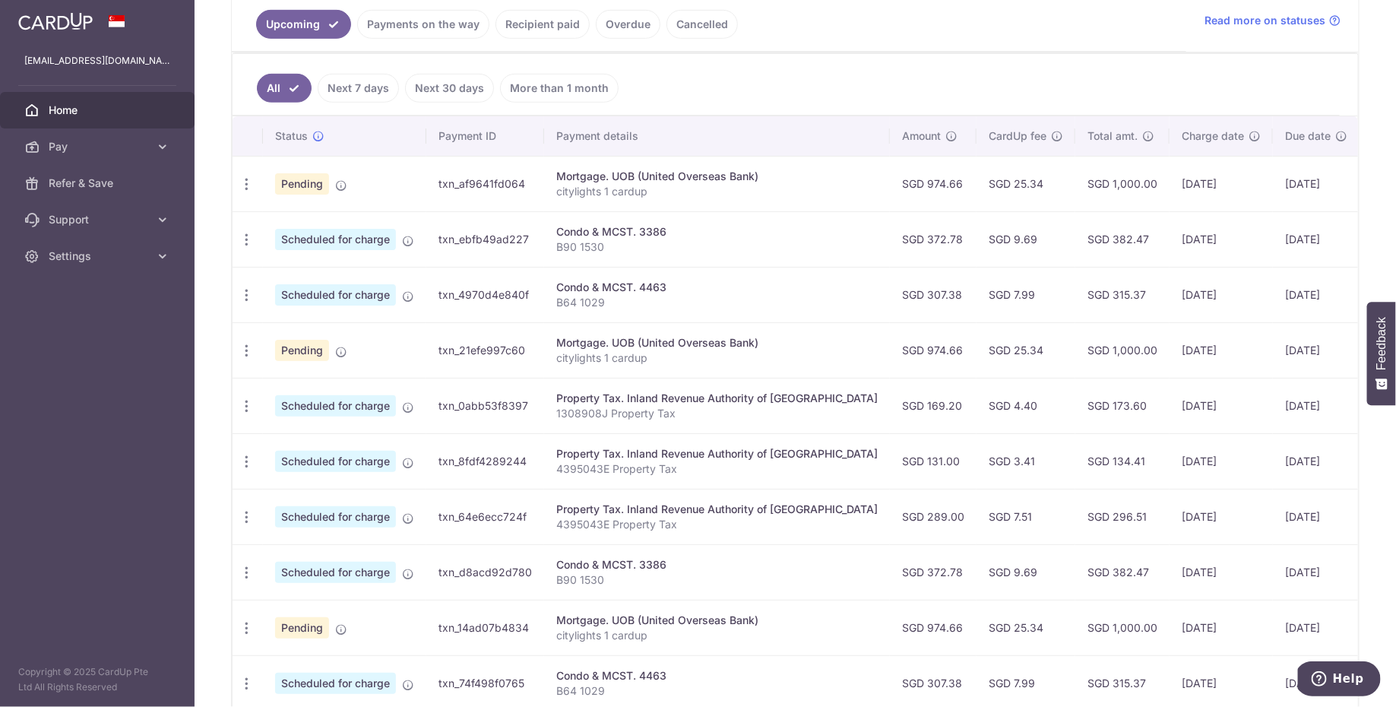
scroll to position [356, 0]
click at [576, 466] on p "4395043E Property Tax" at bounding box center [716, 466] width 321 height 15
copy p "4395043E"
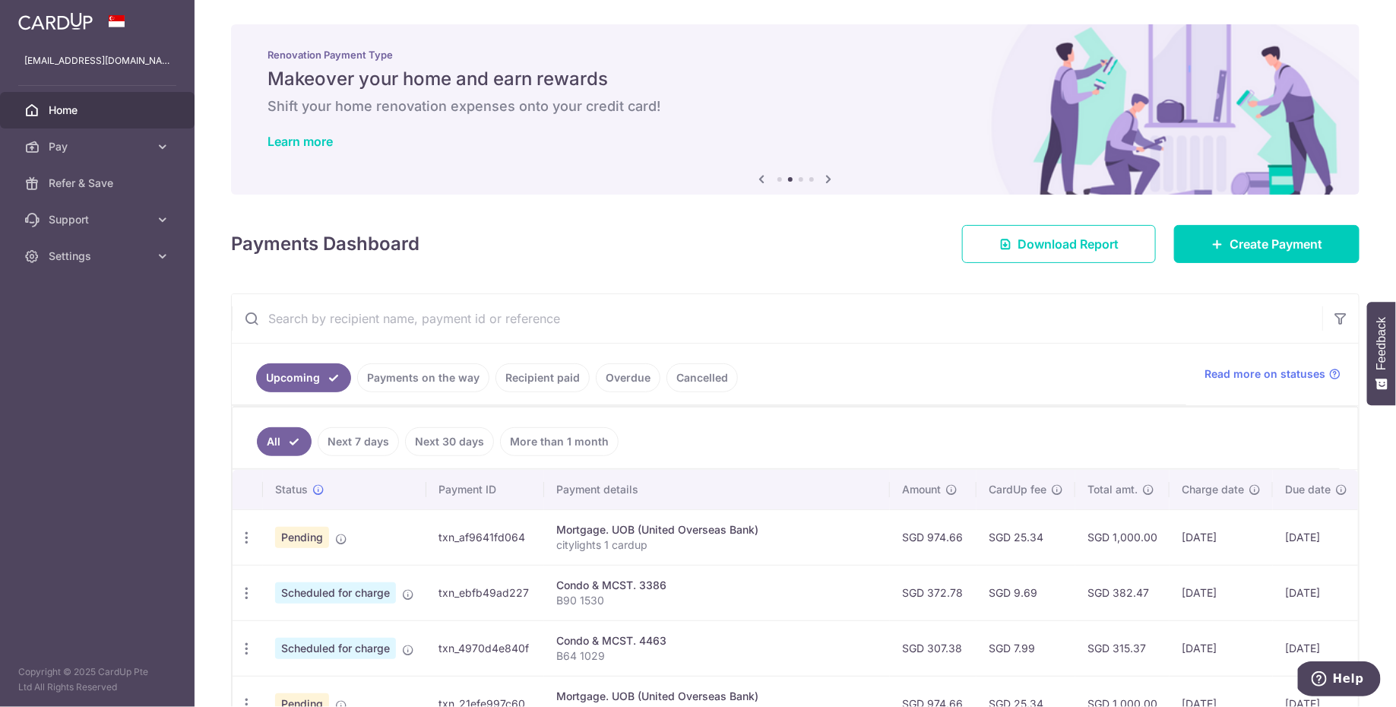
click at [355, 325] on input "text" at bounding box center [777, 318] width 1090 height 49
paste input "4395043E"
type input "4395043E"
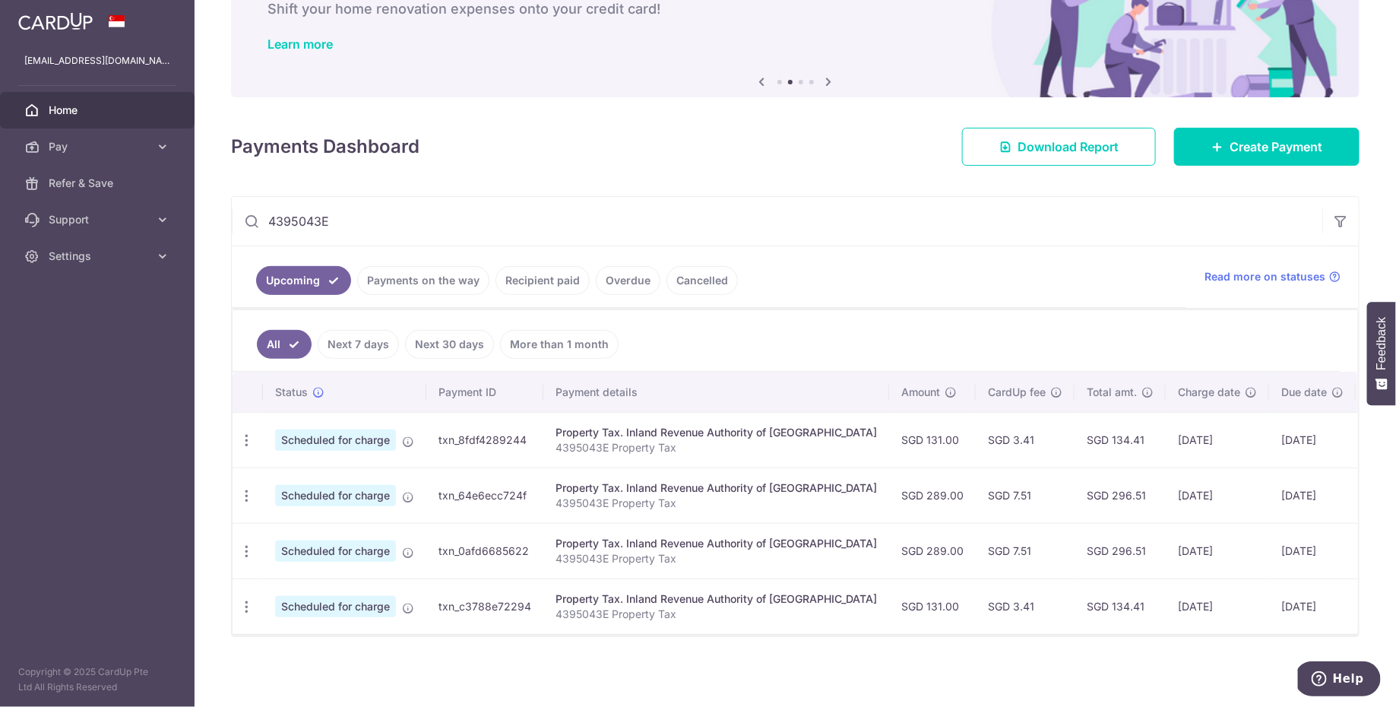
scroll to position [103, 0]
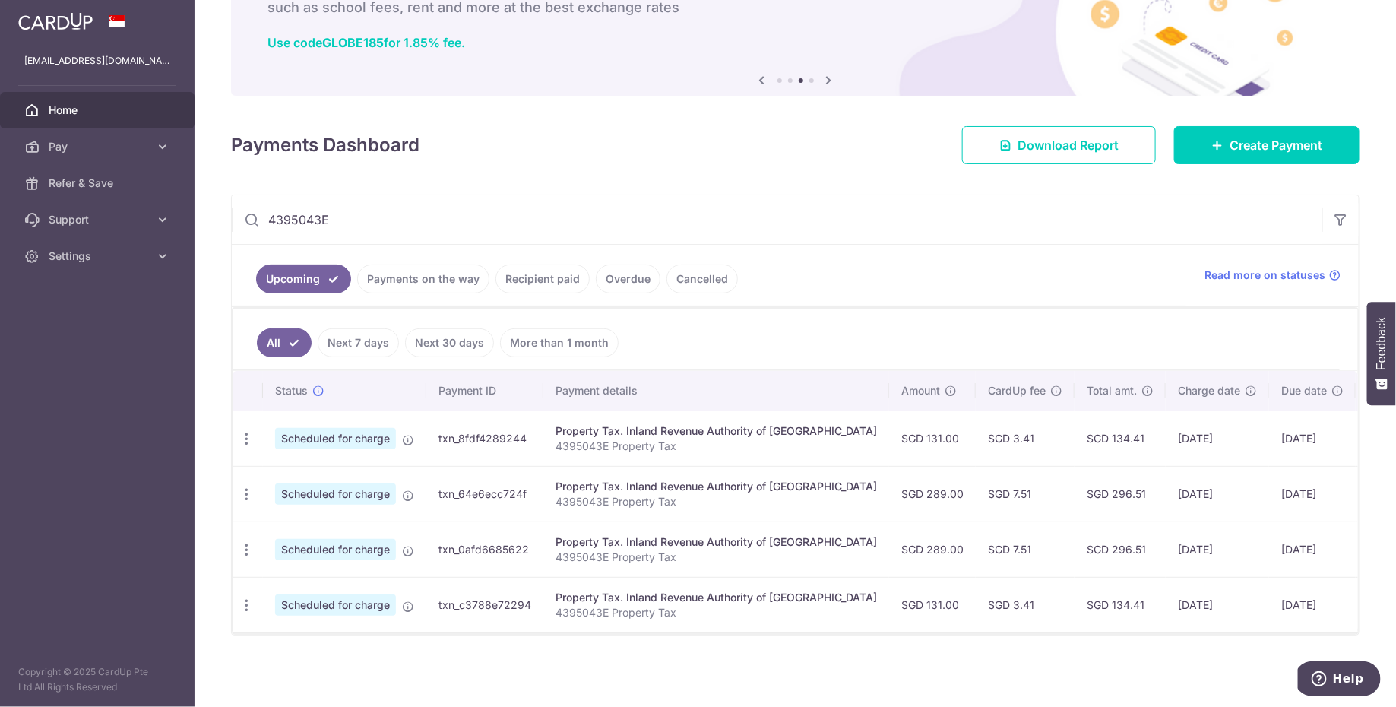
click at [473, 229] on input "4395043E" at bounding box center [777, 219] width 1090 height 49
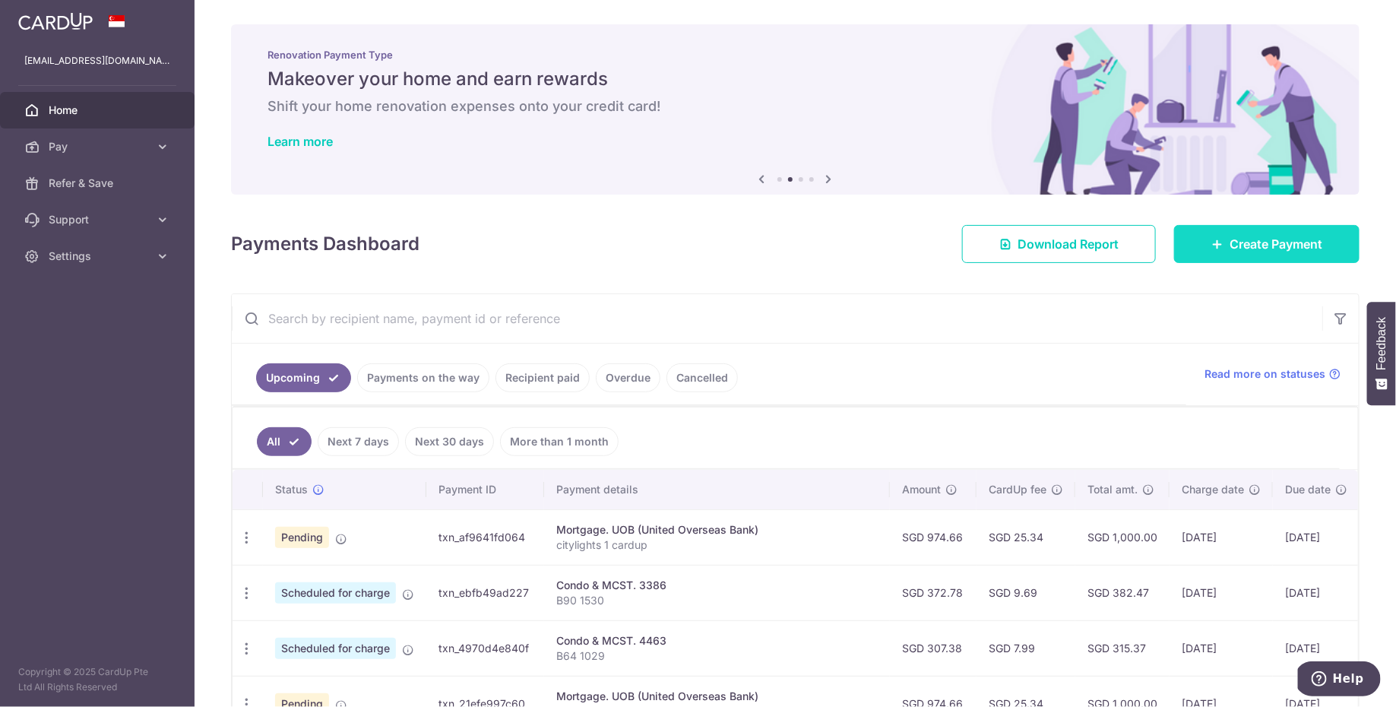
click at [1198, 248] on link "Create Payment" at bounding box center [1266, 244] width 185 height 38
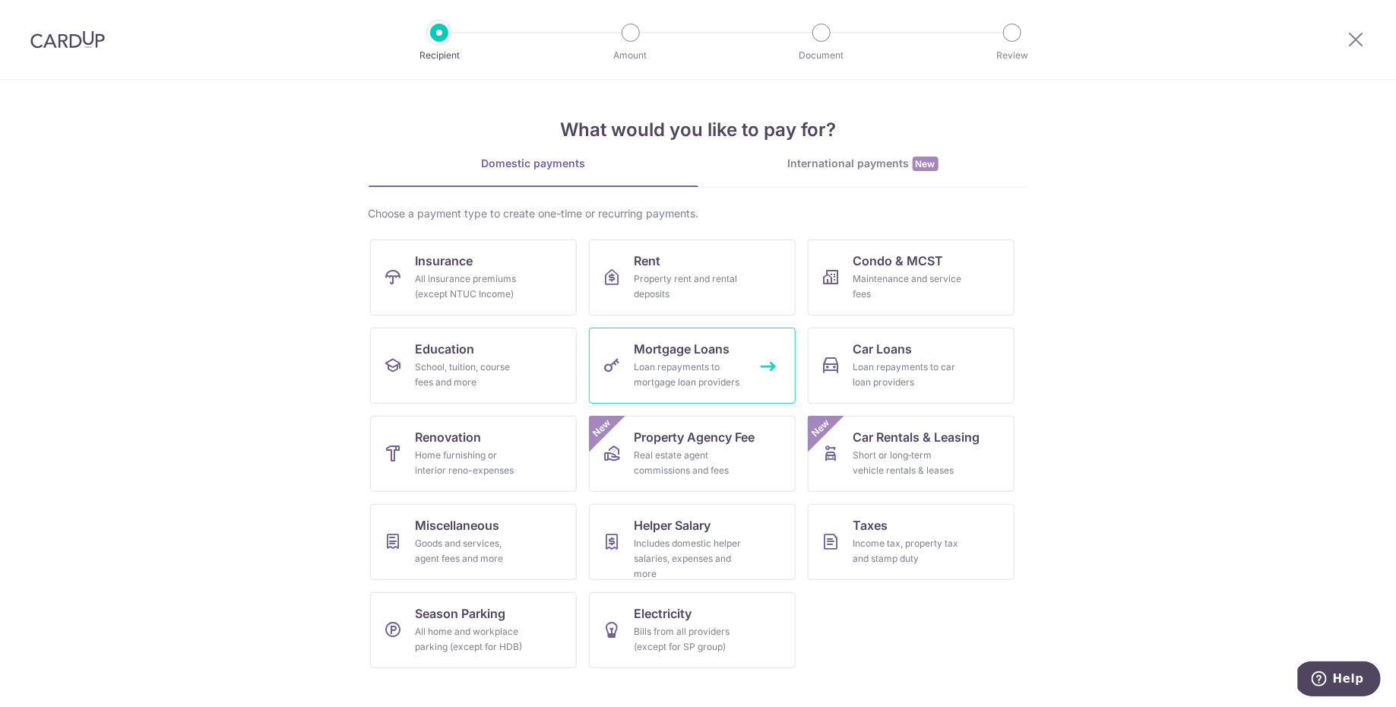
click at [666, 368] on div "Loan repayments to mortgage loan providers" at bounding box center [688, 374] width 109 height 30
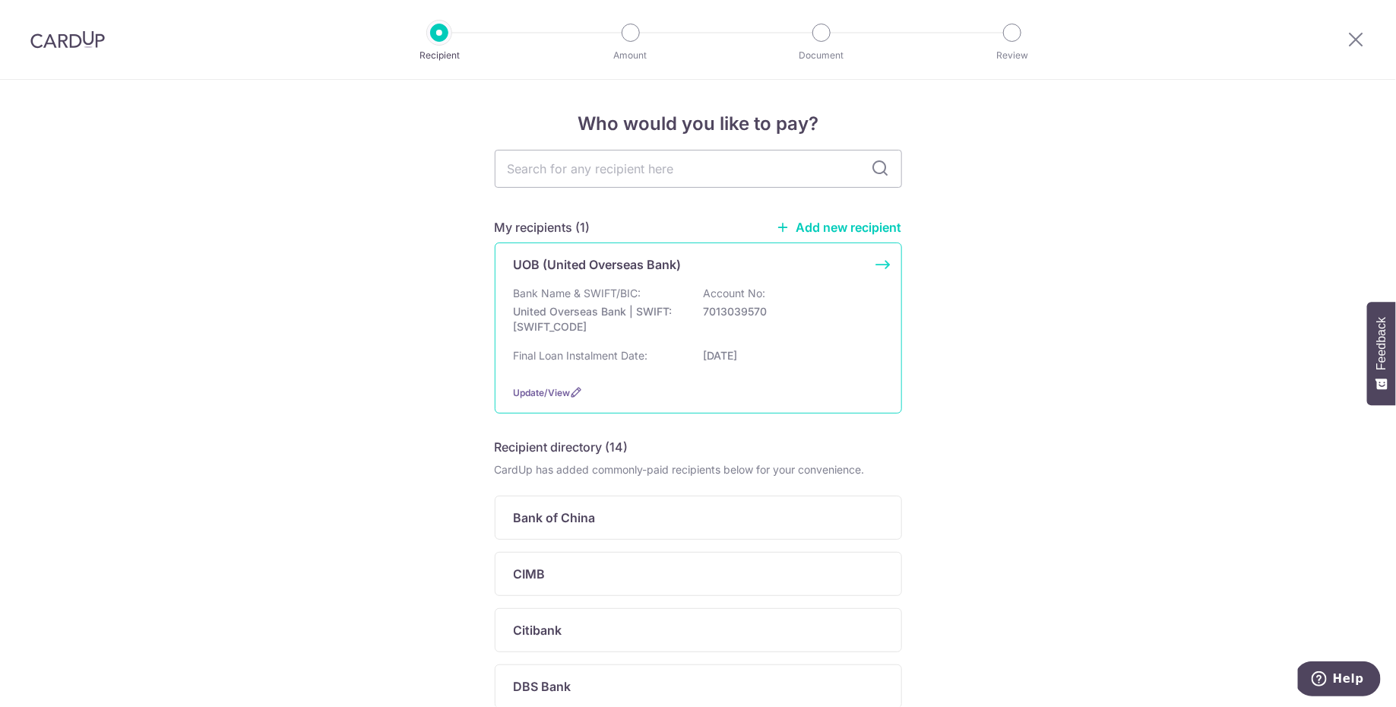
click at [724, 355] on p "08/01/2043" at bounding box center [789, 355] width 170 height 15
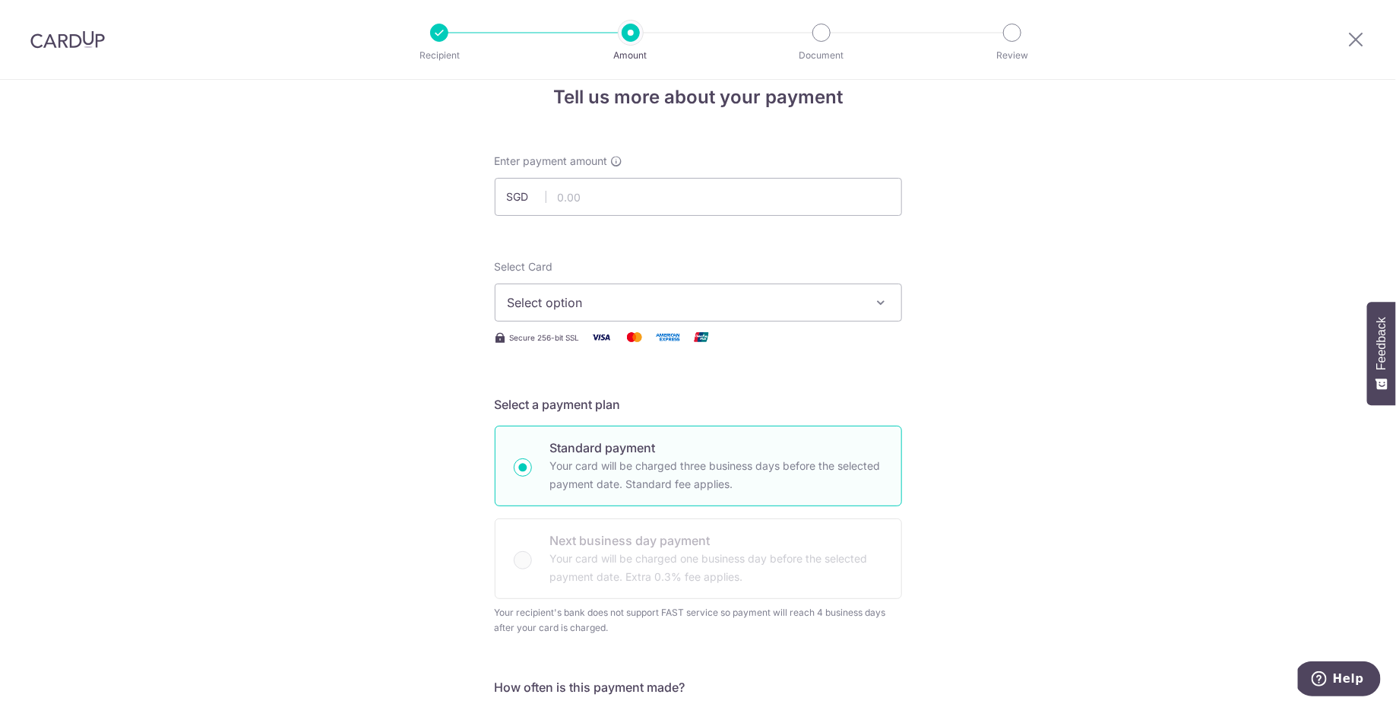
scroll to position [61, 0]
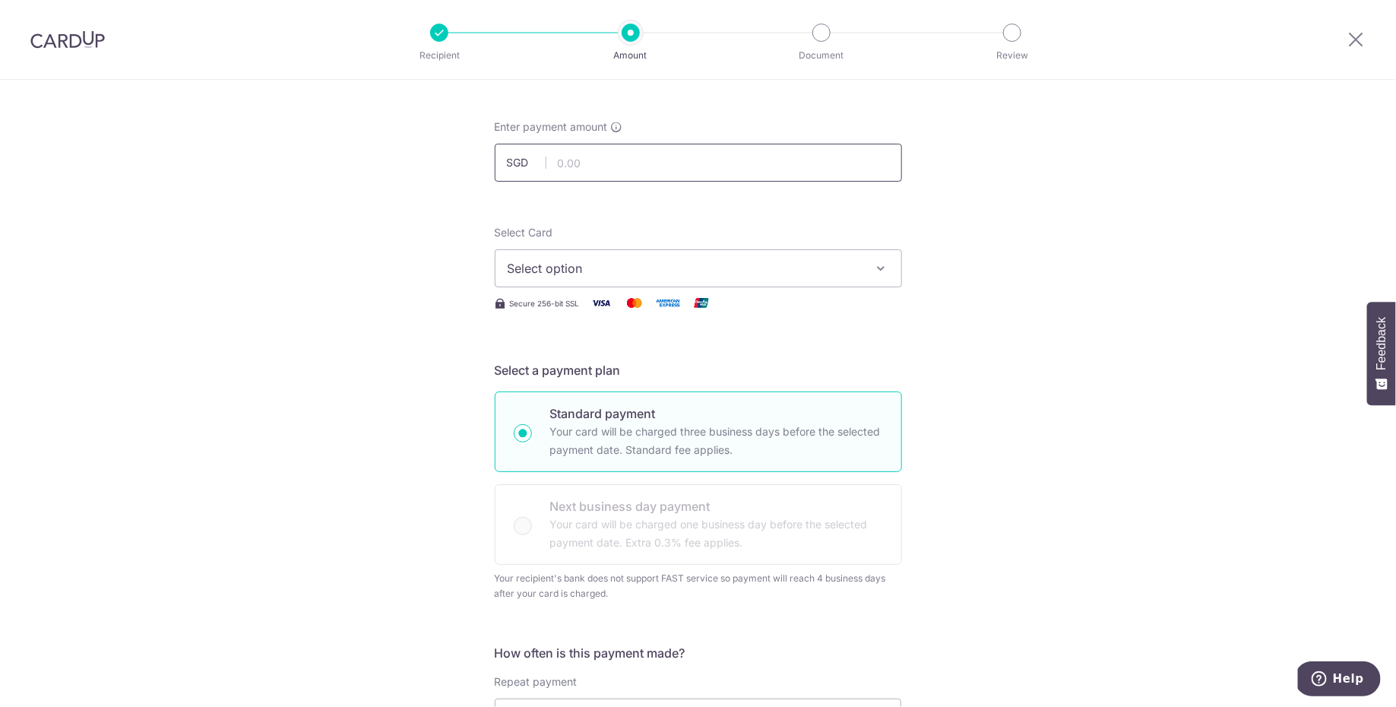
click at [691, 163] on input "text" at bounding box center [698, 163] width 407 height 38
paste input "974.66"
type input "974.66"
click at [600, 273] on span "Select option" at bounding box center [685, 268] width 354 height 18
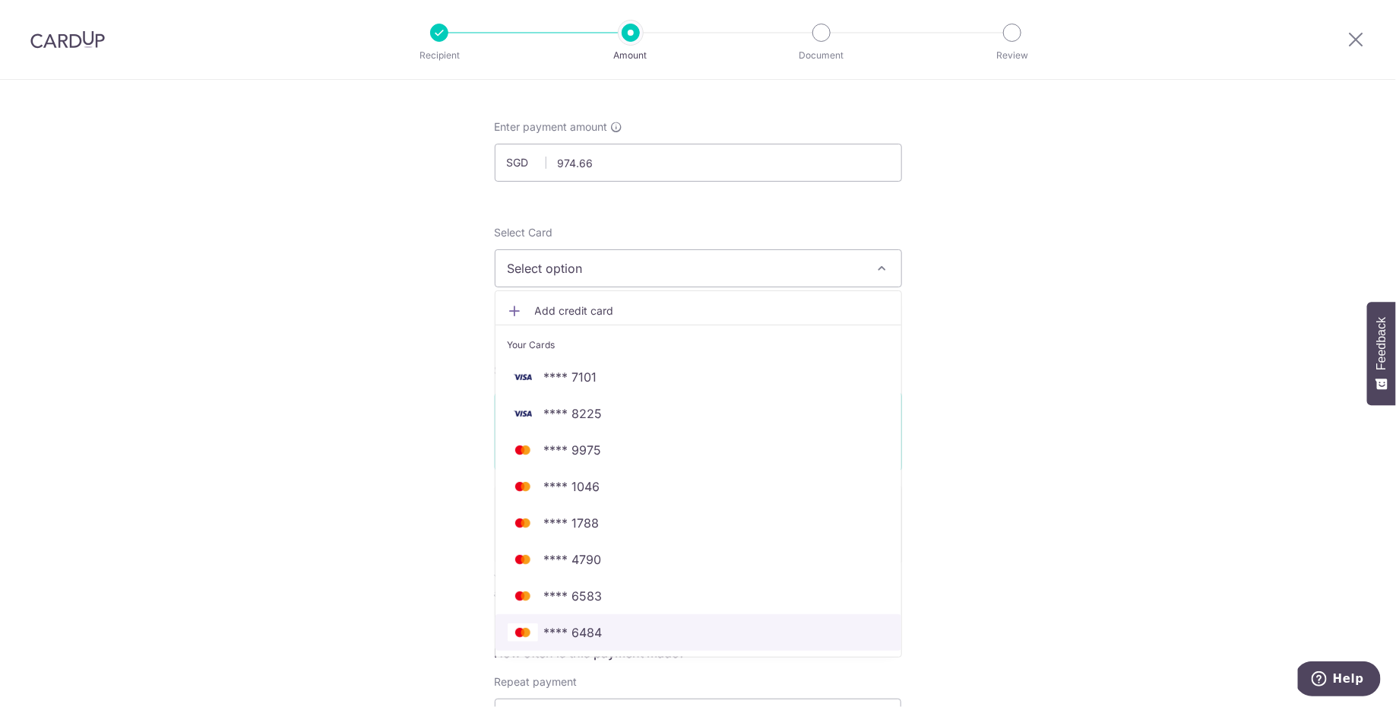
click at [628, 628] on span "**** 6484" at bounding box center [698, 632] width 381 height 18
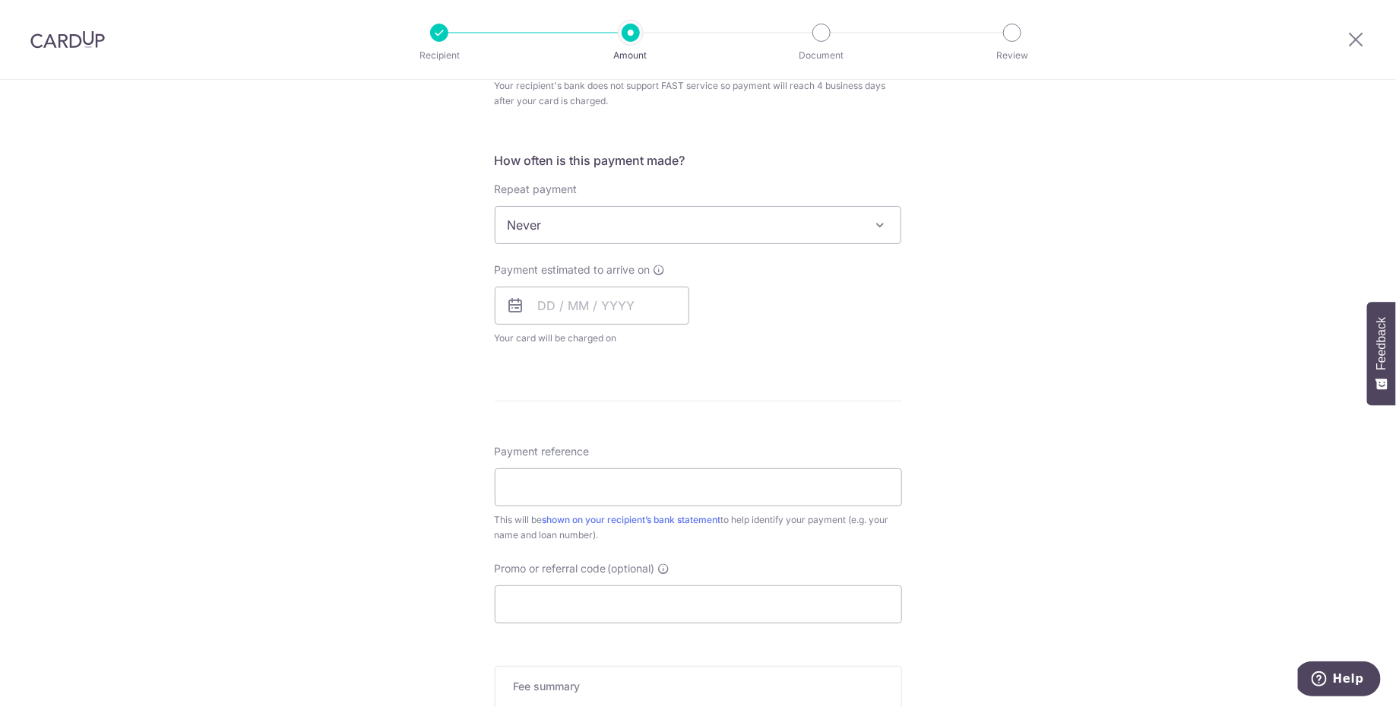
scroll to position [553, 0]
click at [679, 236] on span "Never" at bounding box center [698, 225] width 406 height 36
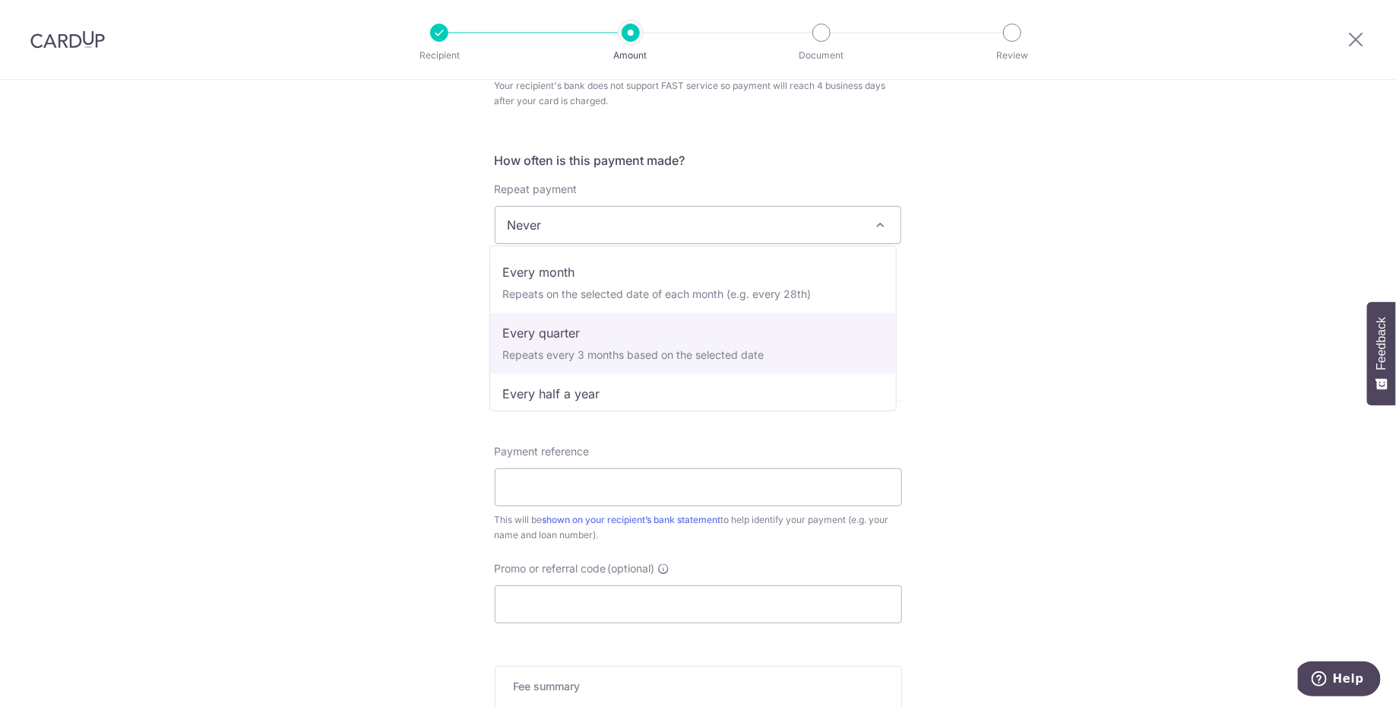
scroll to position [100, 0]
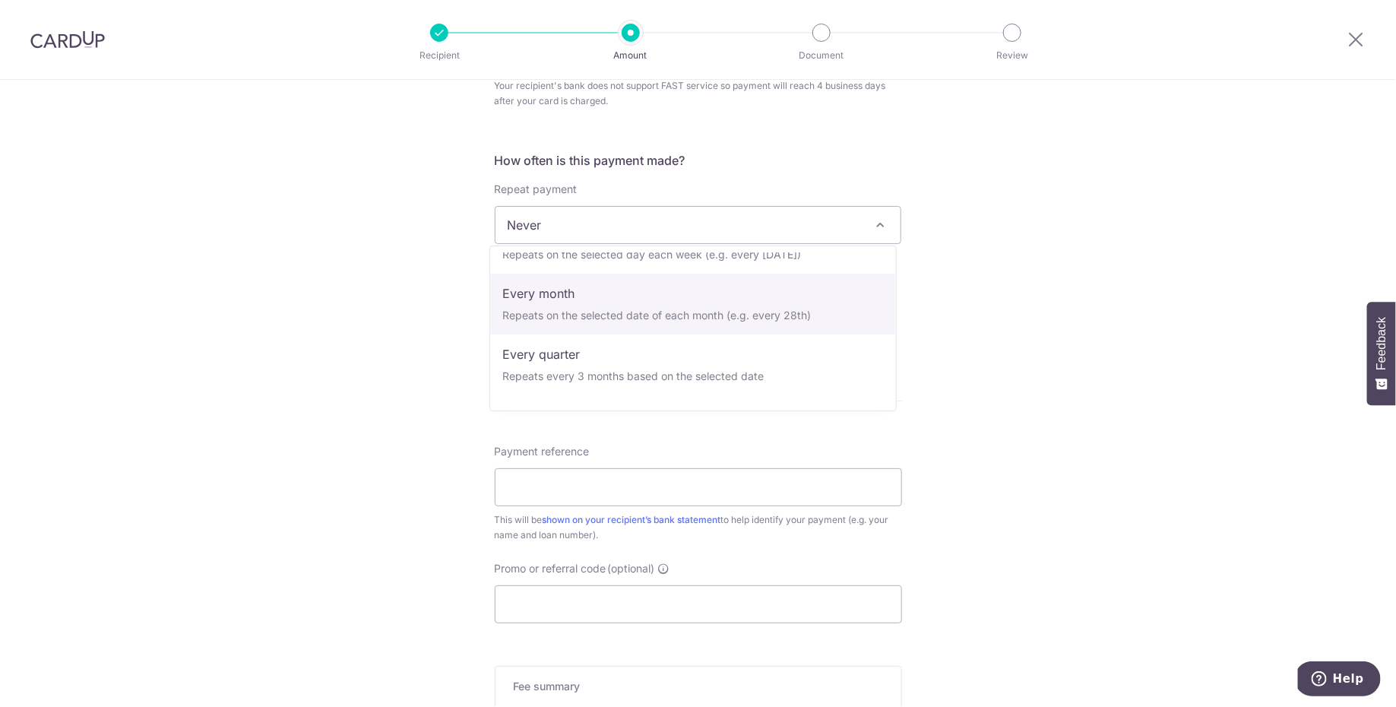
select select "3"
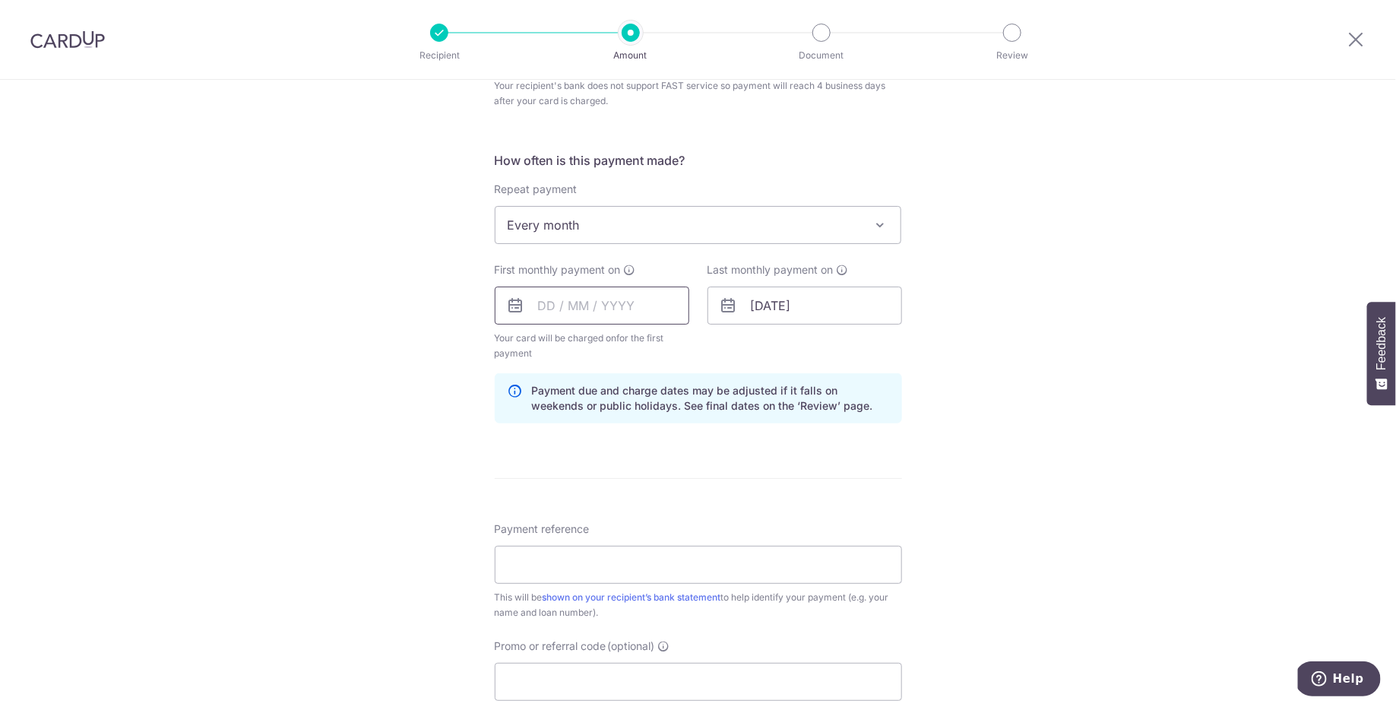
click at [612, 312] on input "text" at bounding box center [592, 305] width 195 height 38
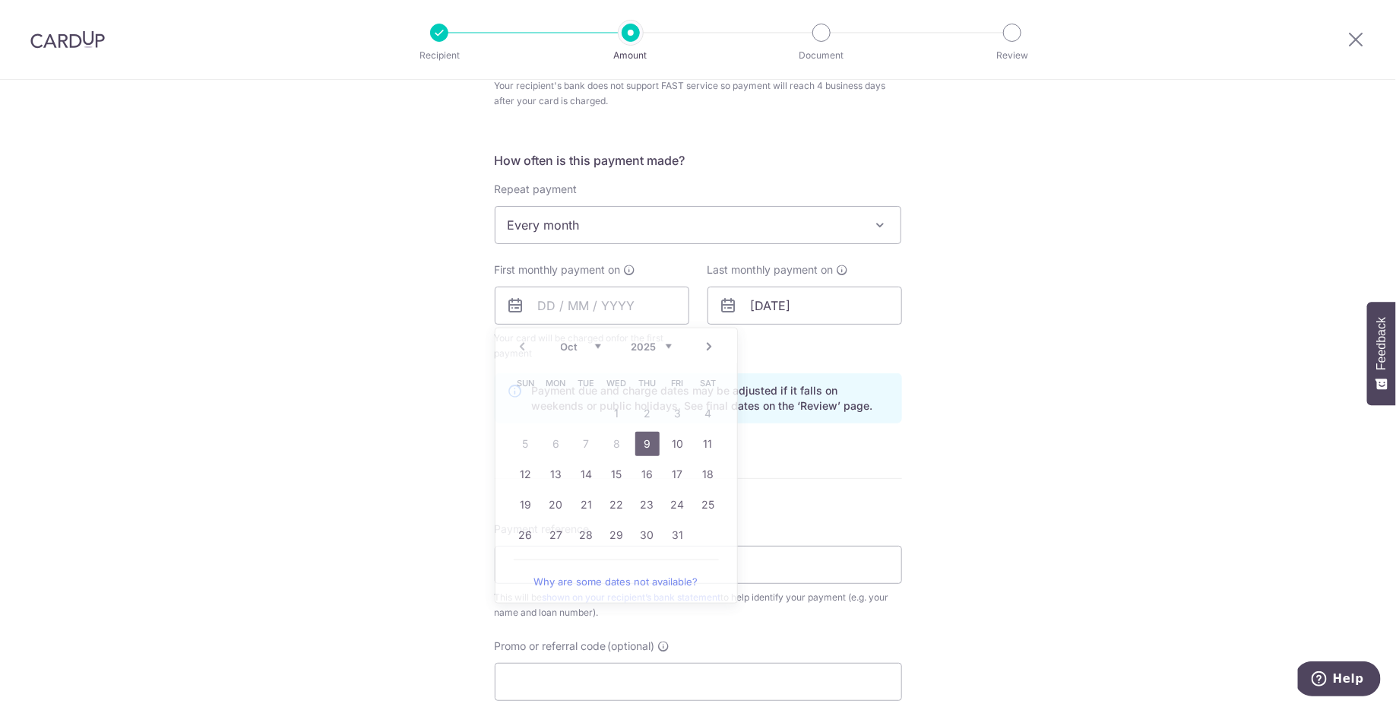
click at [473, 407] on div "Tell us more about your payment Enter payment amount SGD 974.66 974.66 Select C…" at bounding box center [698, 271] width 1396 height 1489
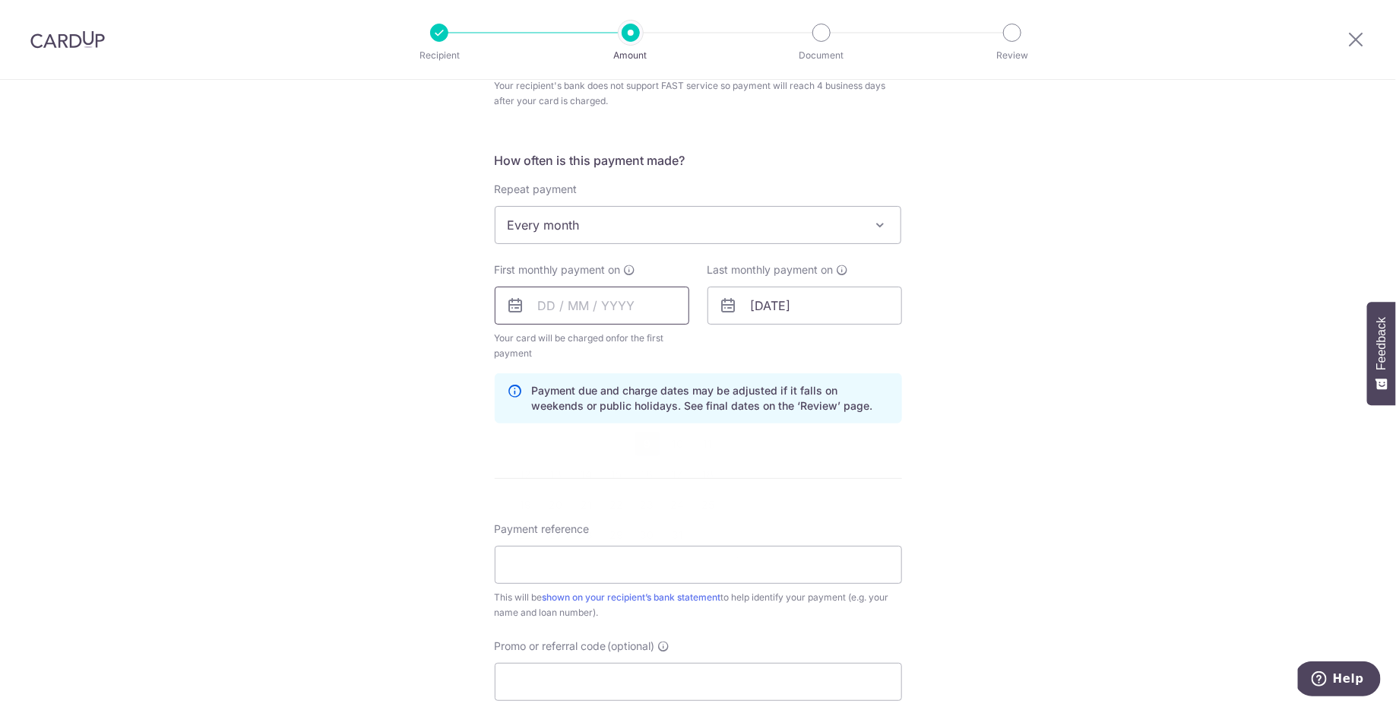
click at [578, 305] on input "text" at bounding box center [592, 305] width 195 height 38
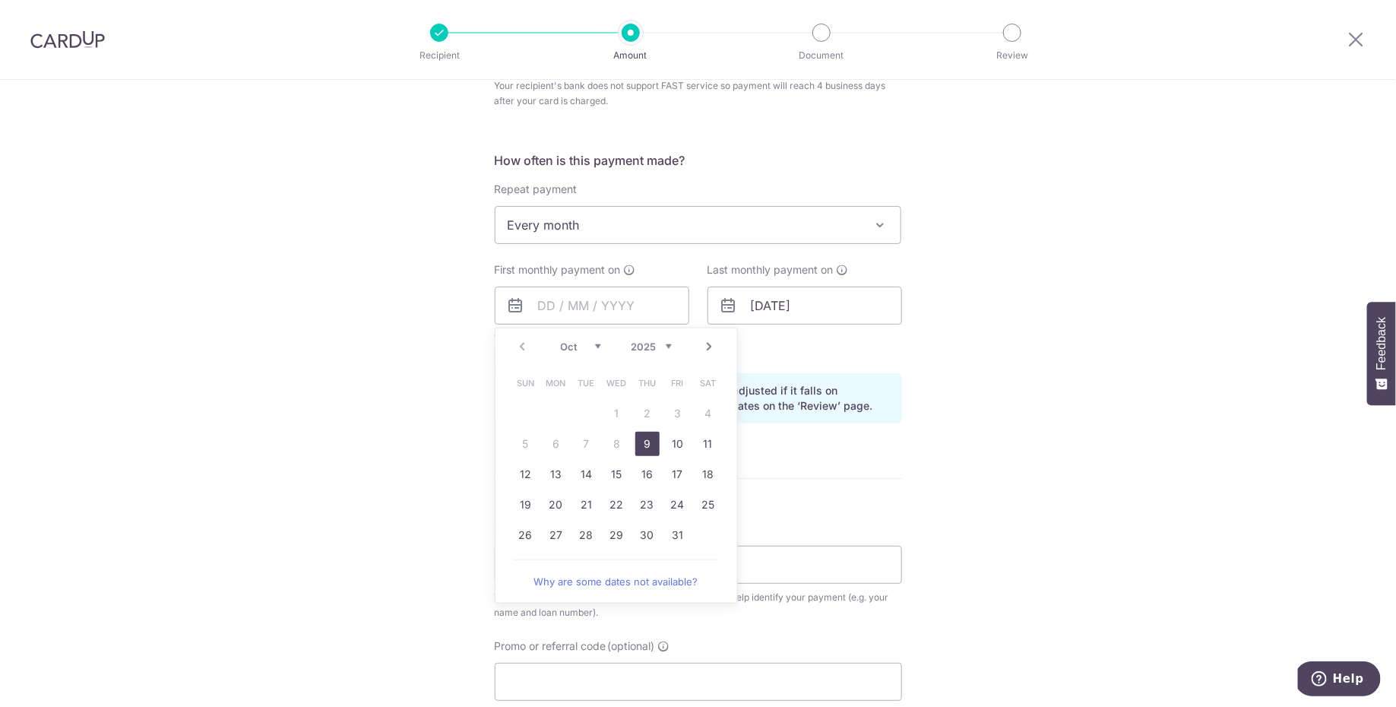
click at [643, 437] on link "9" at bounding box center [647, 444] width 24 height 24
type input "09/10/2025"
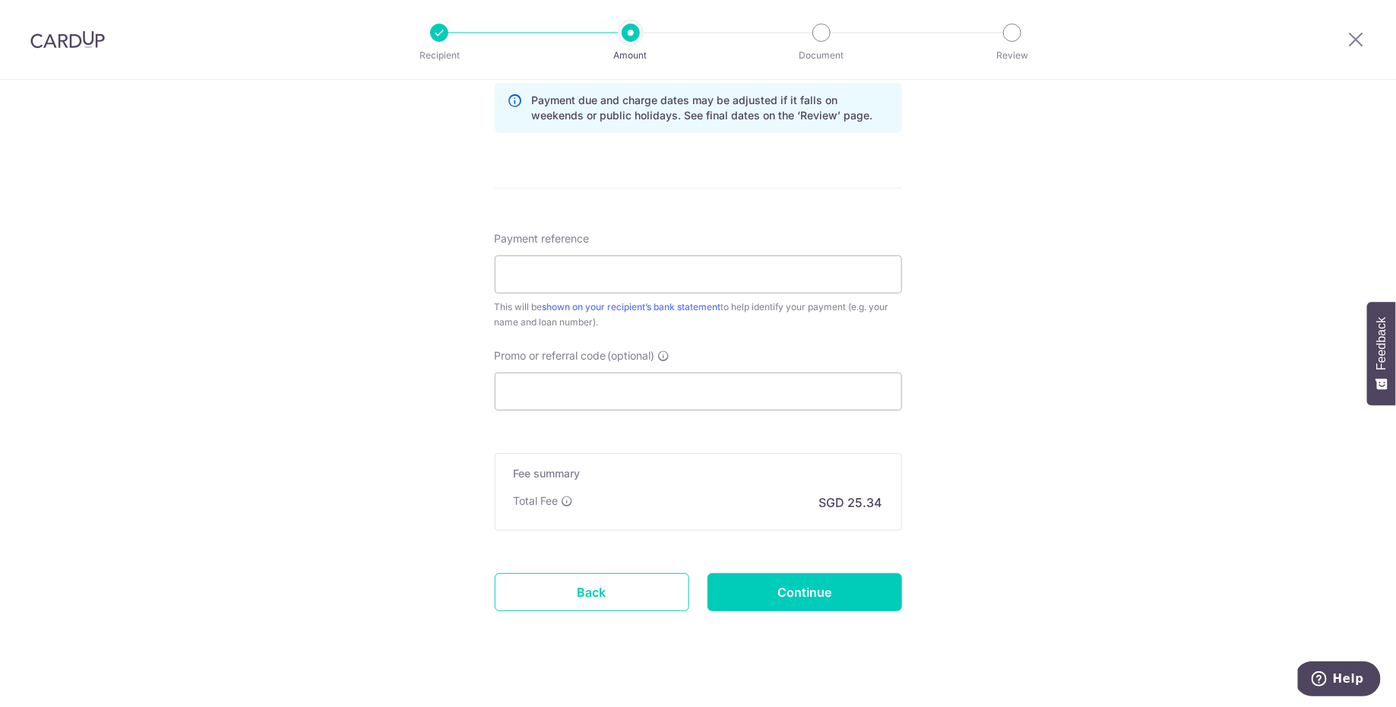
scroll to position [848, 0]
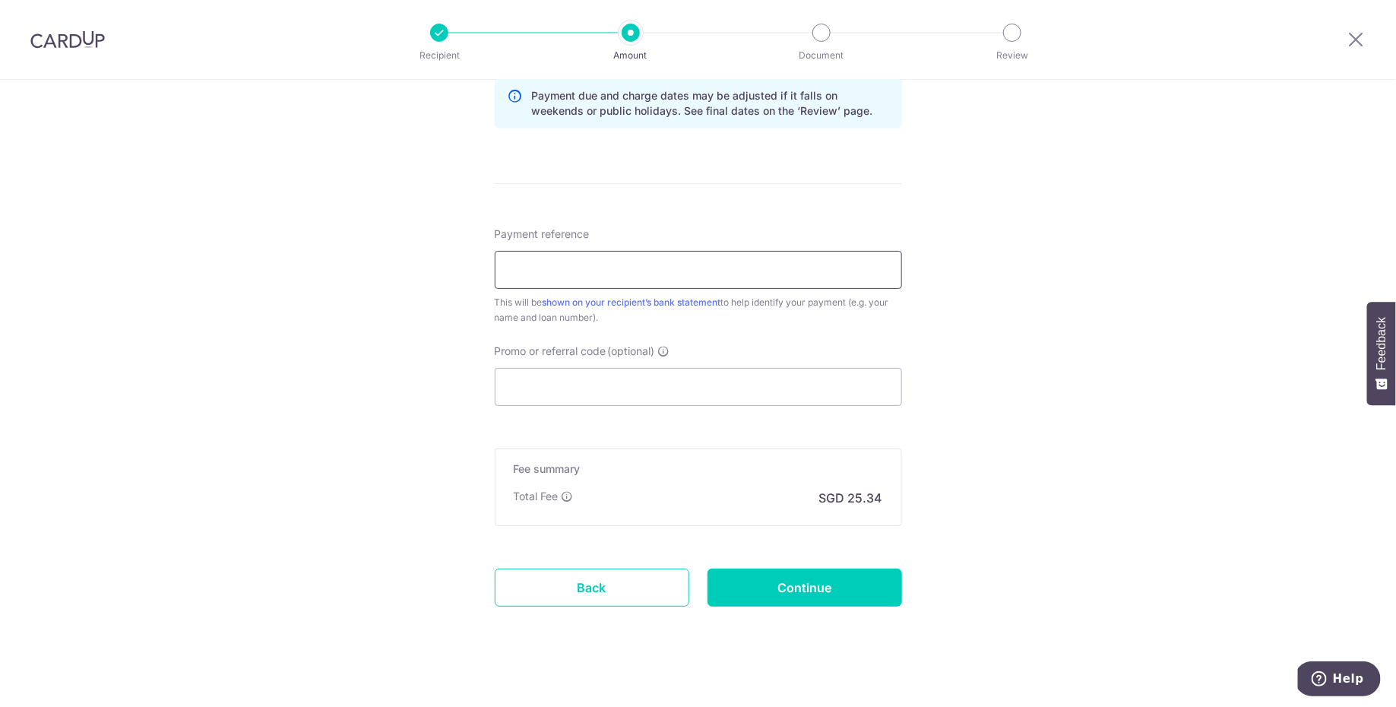
click at [574, 261] on input "Payment reference" at bounding box center [698, 270] width 407 height 38
paste input "itylights 1 cardup"
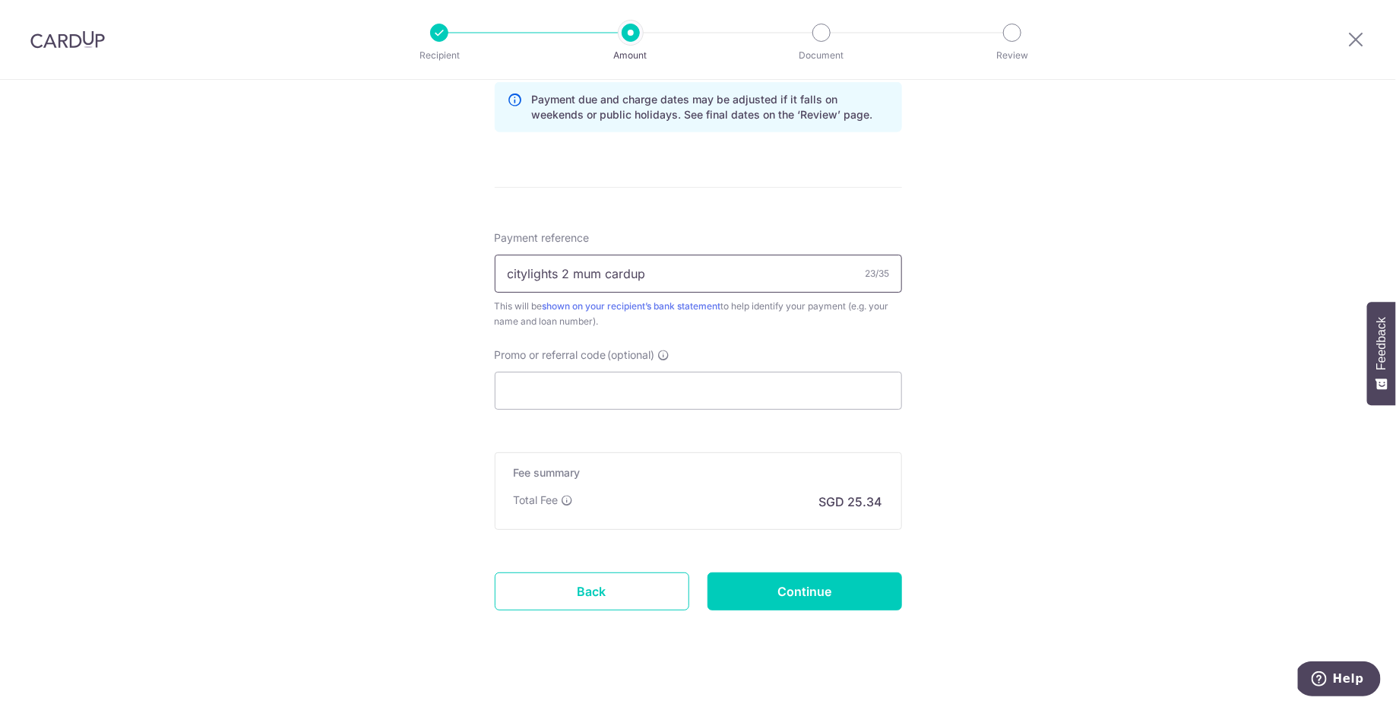
click at [580, 269] on input "citylights 2 mum cardup" at bounding box center [698, 274] width 407 height 38
type input "citylights 2 cardup mum"
click at [846, 584] on input "Continue" at bounding box center [804, 591] width 195 height 38
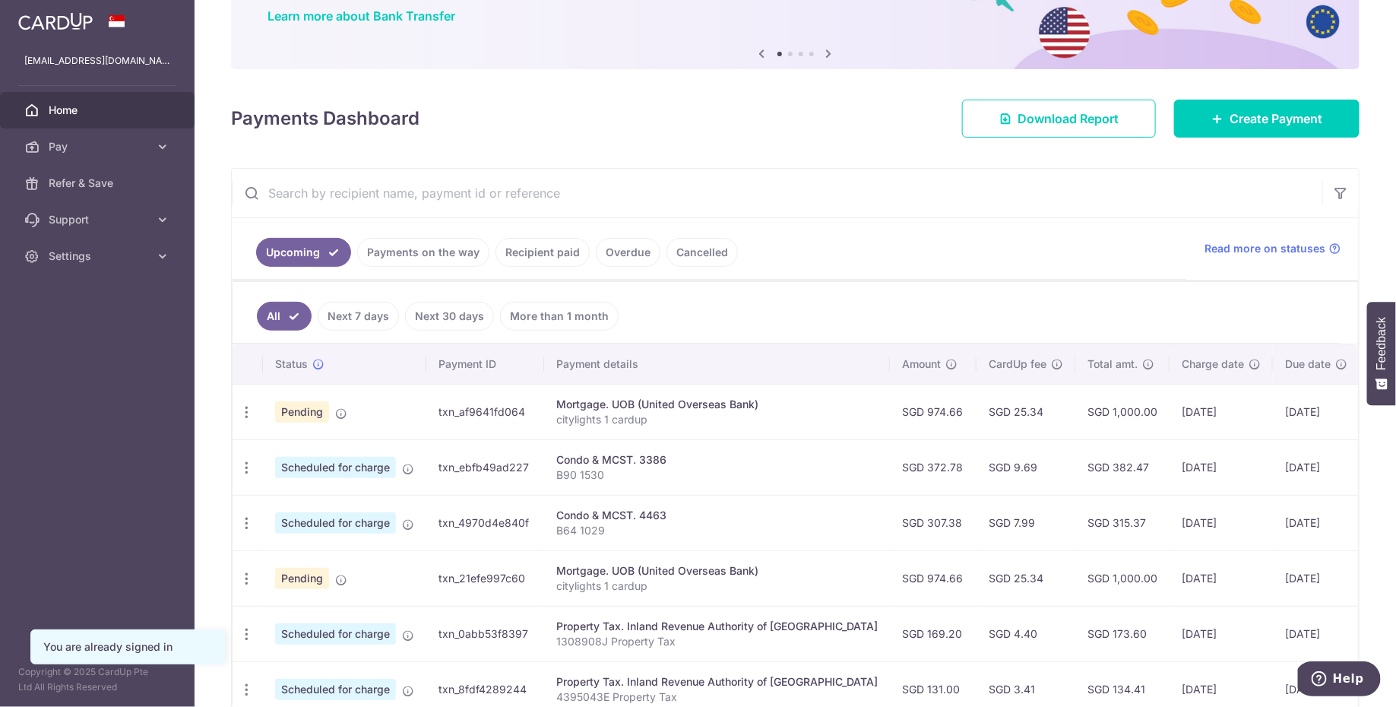
scroll to position [353, 0]
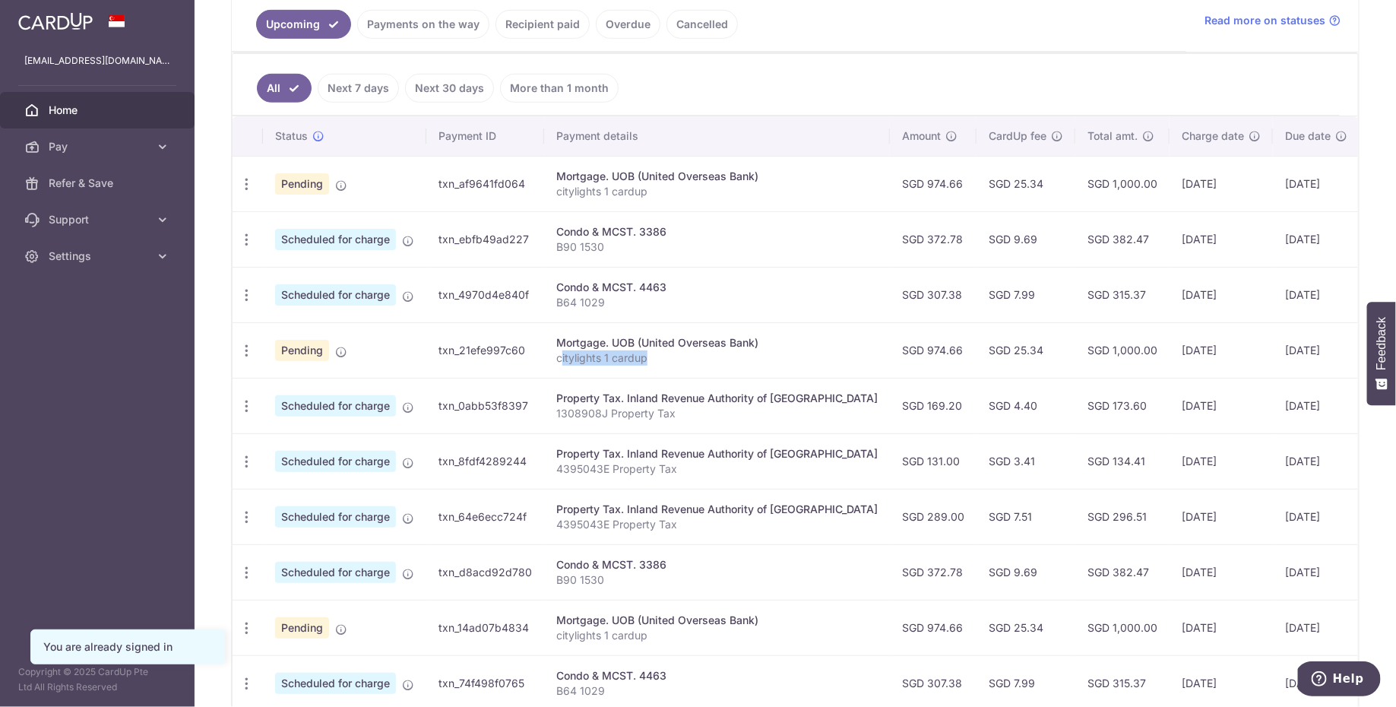
drag, startPoint x: 654, startPoint y: 355, endPoint x: 557, endPoint y: 353, distance: 97.3
click at [557, 353] on p "citylights 1 cardup" at bounding box center [716, 357] width 321 height 15
copy p "itylights 1 cardup"
click at [68, 29] on img at bounding box center [55, 21] width 74 height 18
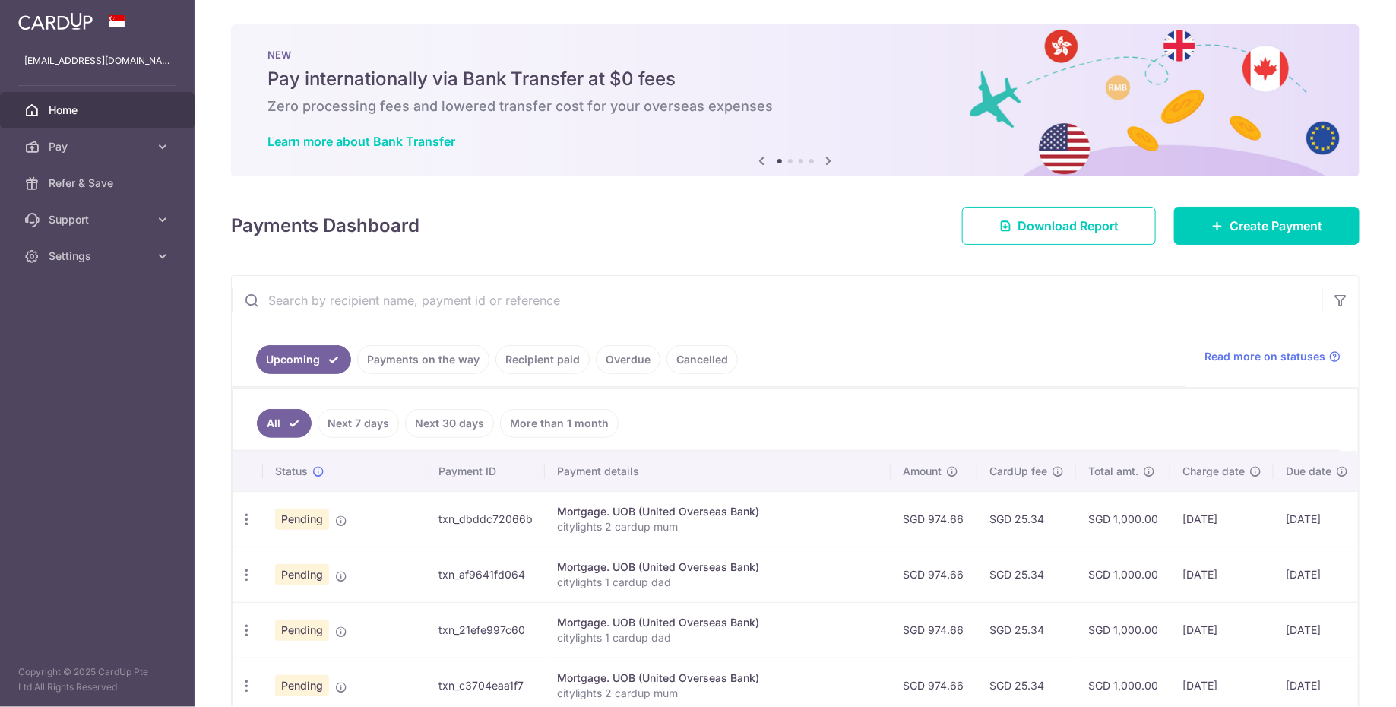
scroll to position [0, 0]
click at [103, 147] on span "Pay" at bounding box center [99, 146] width 100 height 15
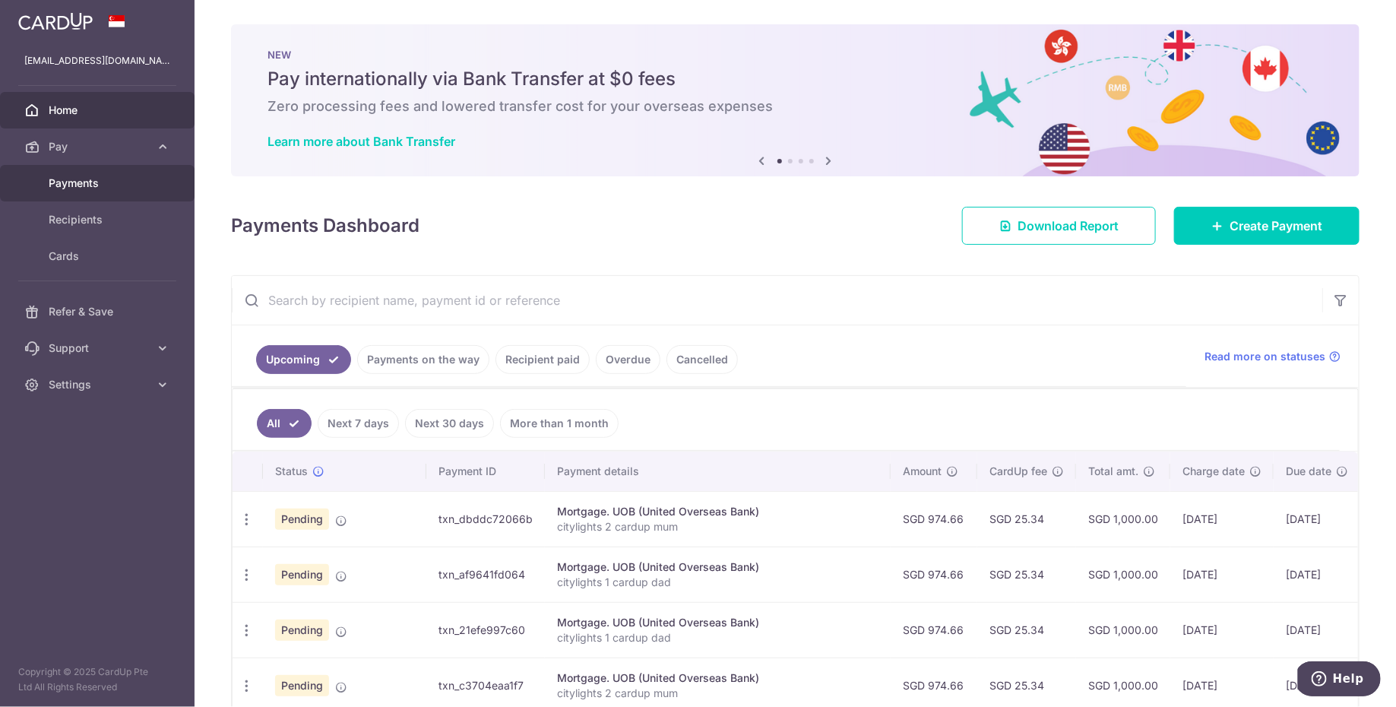
click at [103, 182] on span "Payments" at bounding box center [99, 183] width 100 height 15
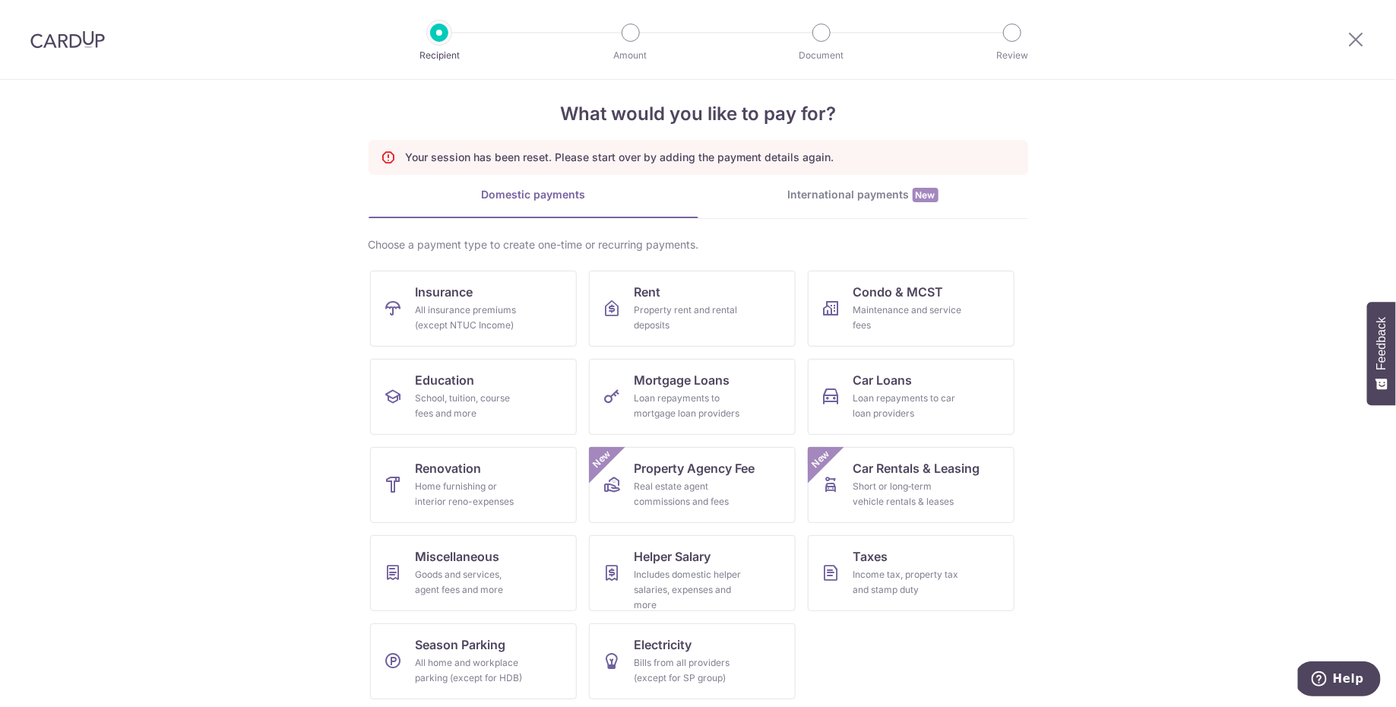
scroll to position [19, 0]
click at [682, 391] on div "Loan repayments to mortgage loan providers" at bounding box center [688, 403] width 109 height 30
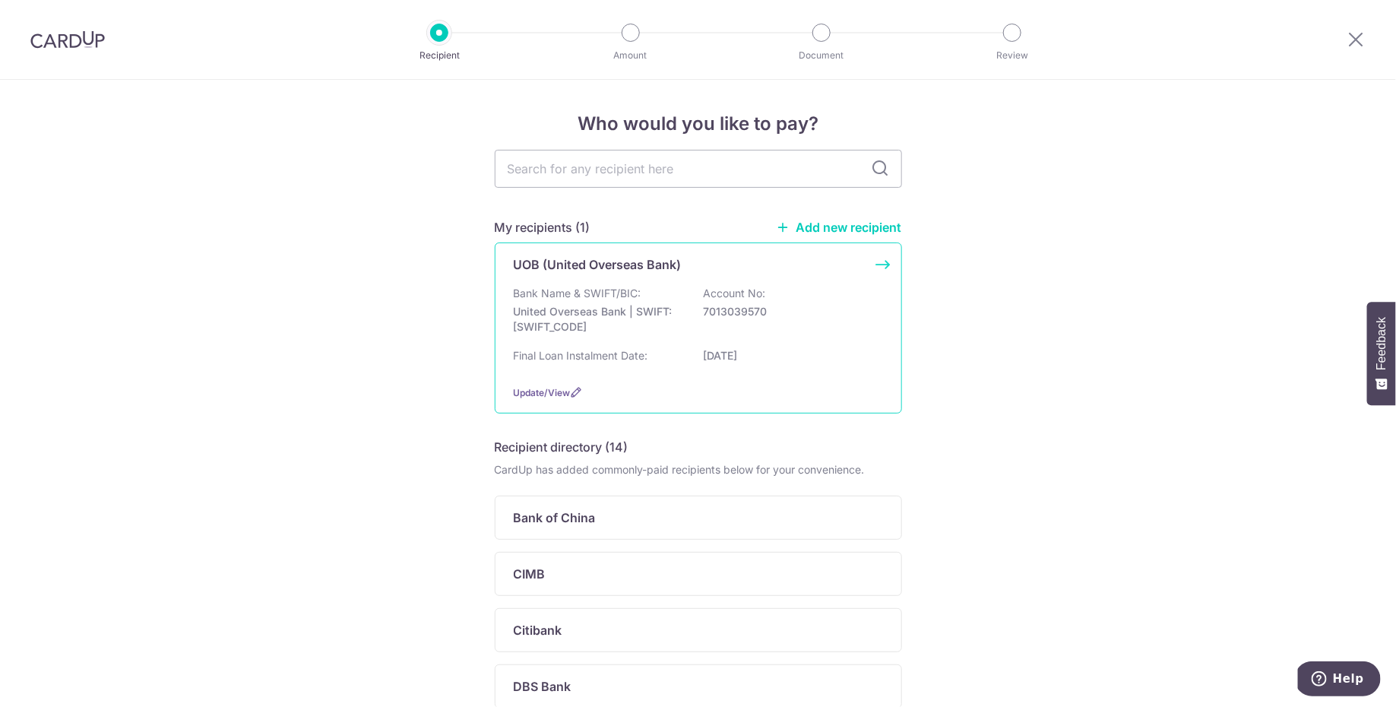
click at [671, 352] on div "Final Loan Instalment Date: [DATE]" at bounding box center [698, 360] width 369 height 24
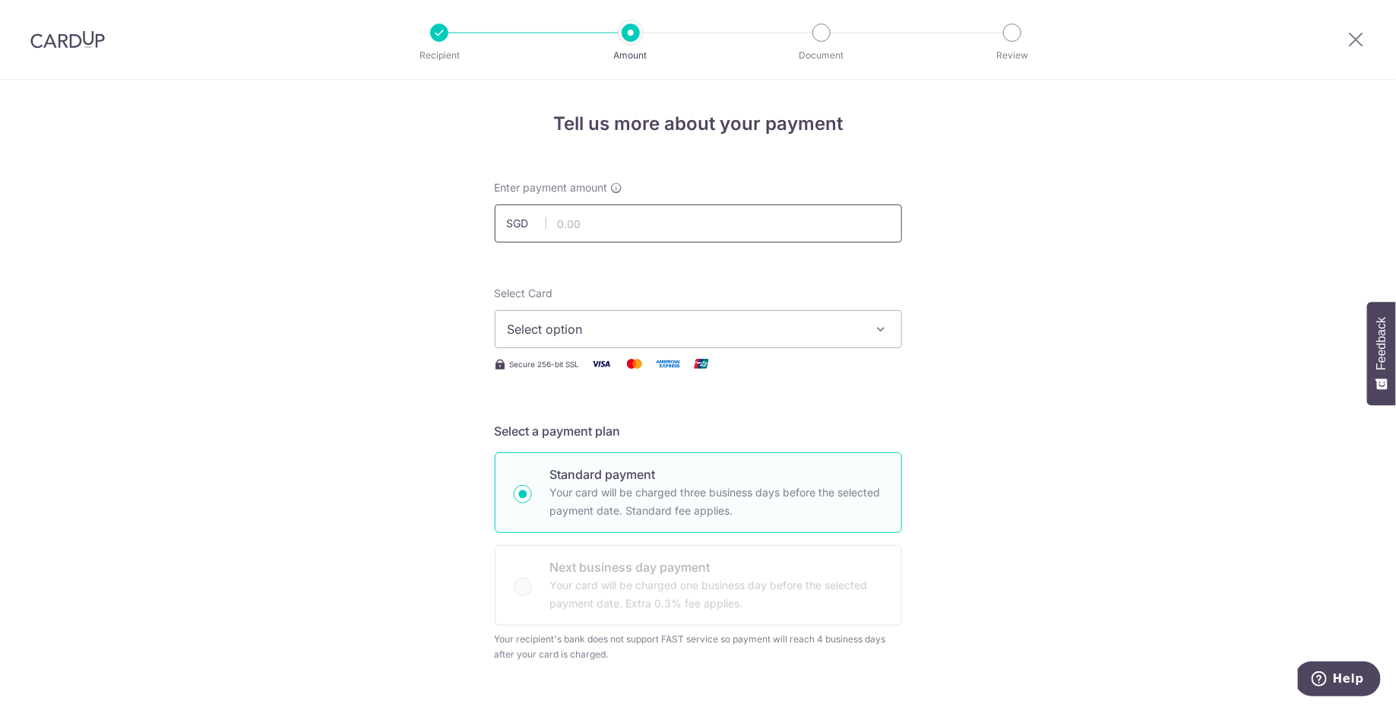
click at [612, 226] on input "text" at bounding box center [698, 223] width 407 height 38
type input "974.66"
click at [615, 336] on span "Select option" at bounding box center [685, 329] width 354 height 18
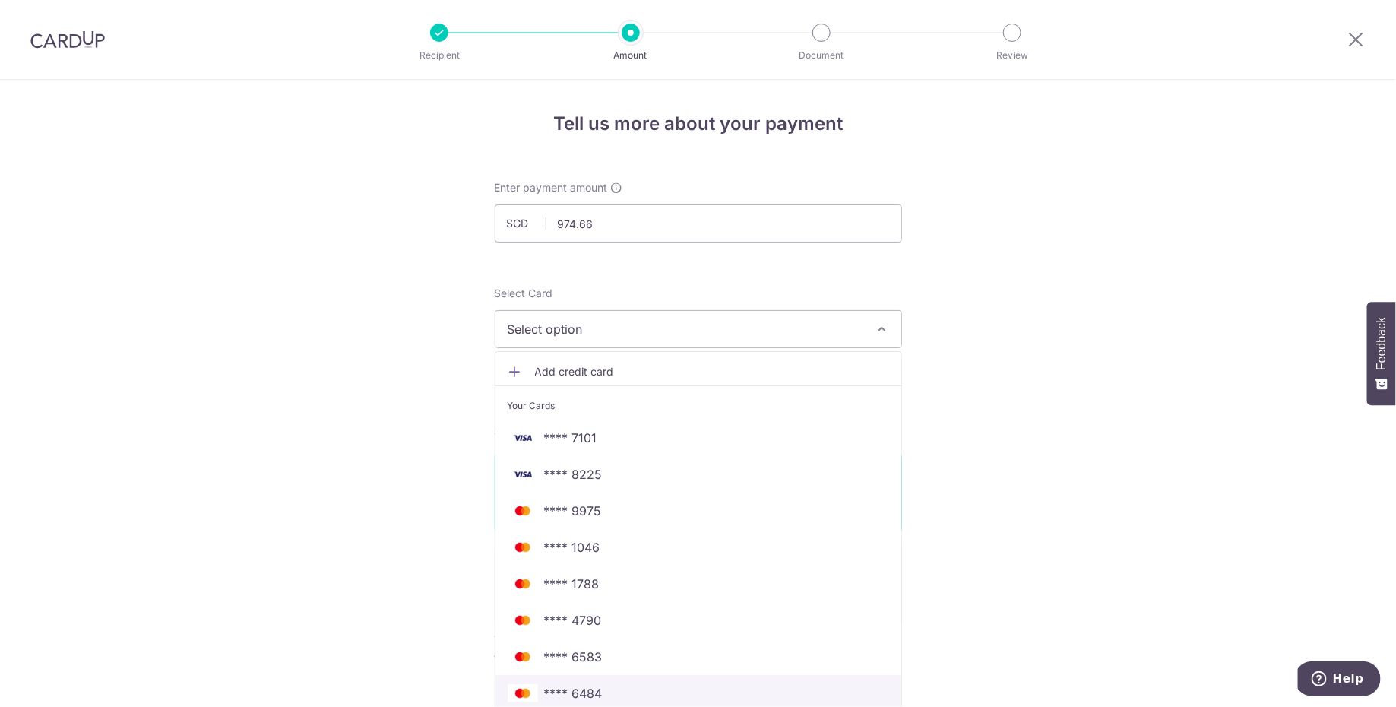
click at [619, 695] on span "**** 6484" at bounding box center [698, 693] width 381 height 18
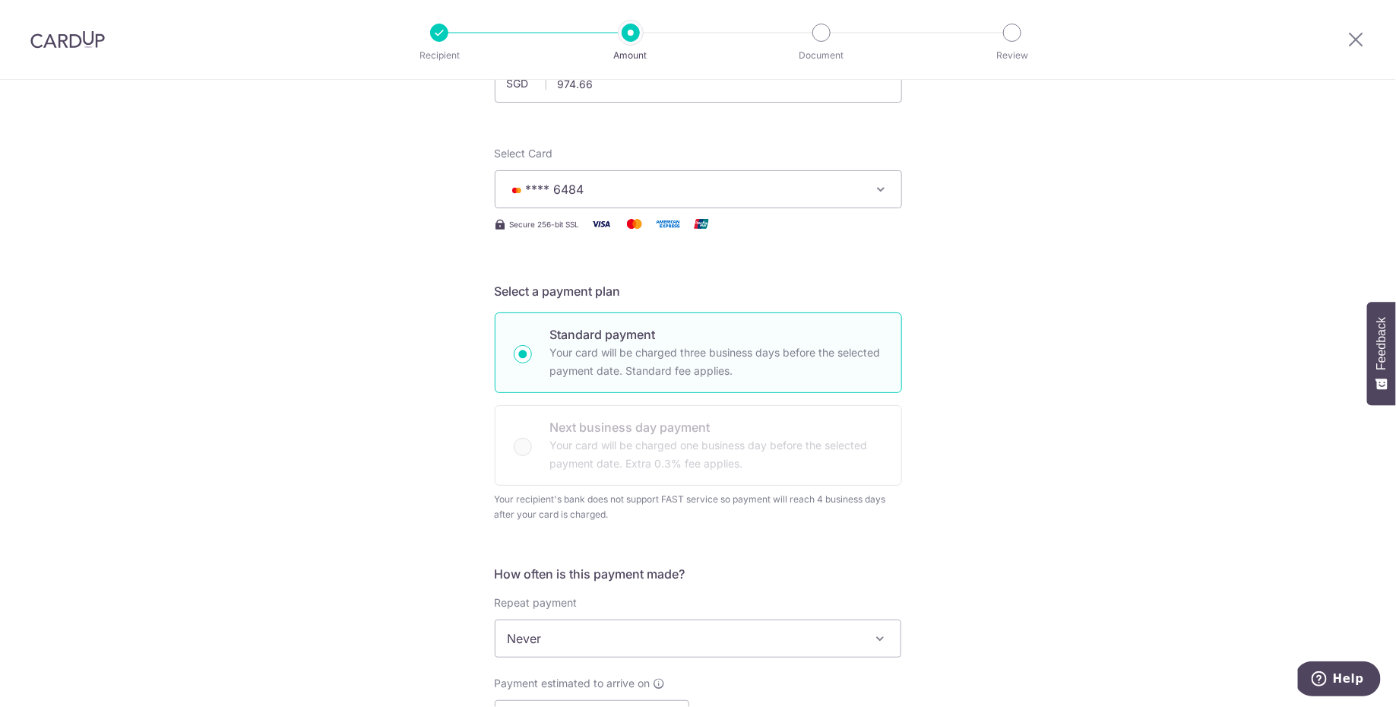
scroll to position [372, 0]
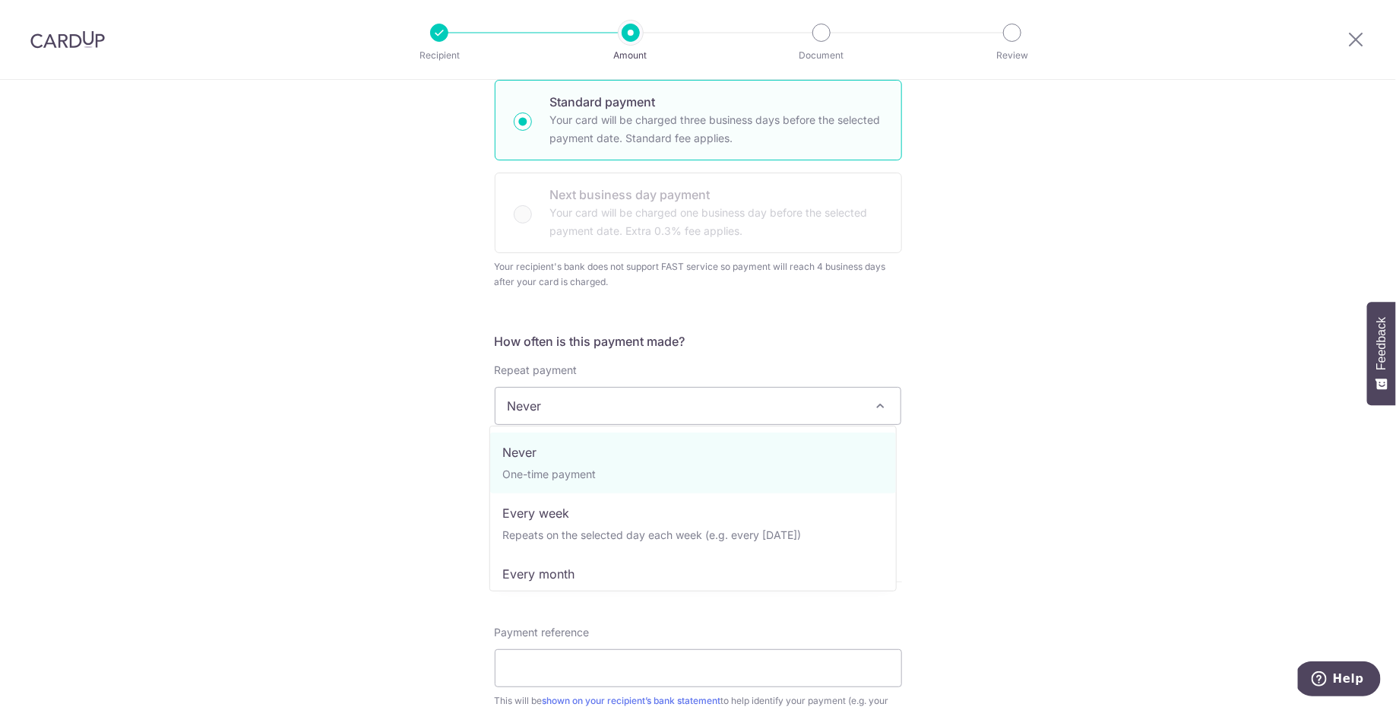
click at [615, 407] on span "Never" at bounding box center [698, 406] width 406 height 36
select select "3"
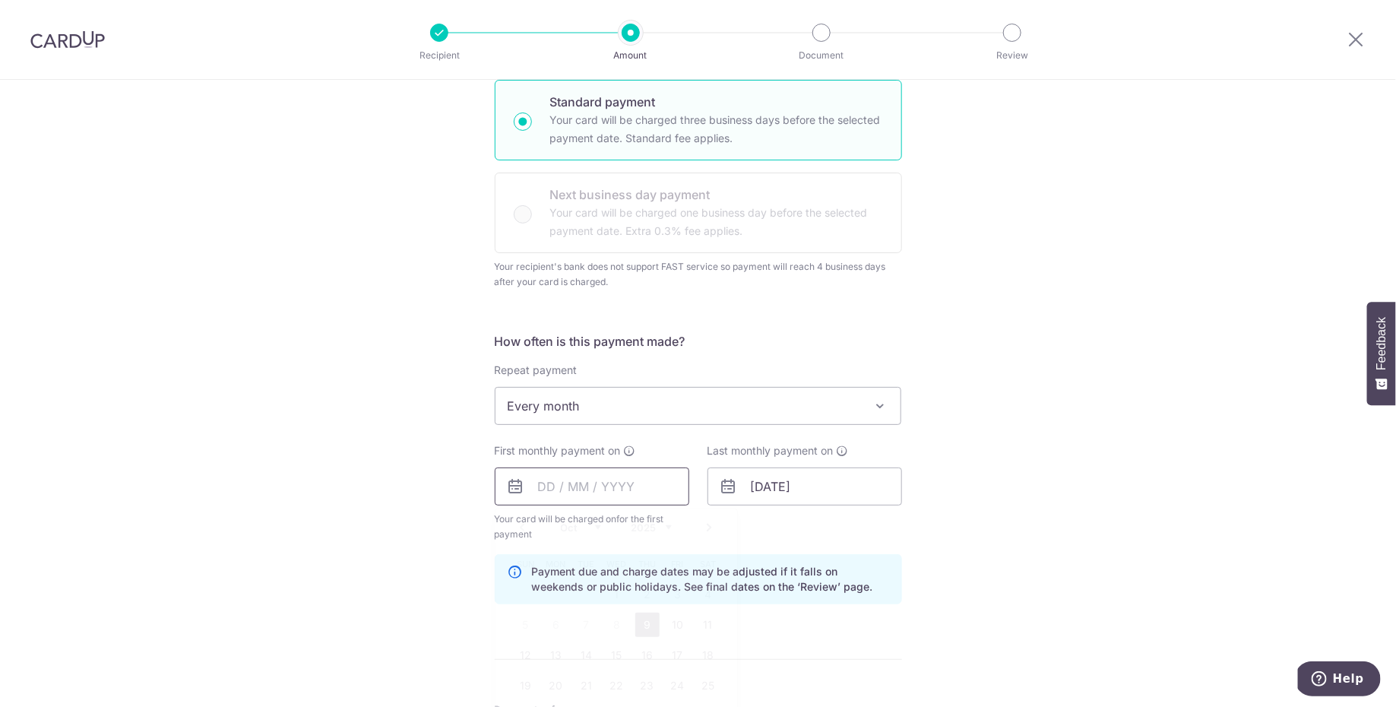
click at [593, 494] on input "text" at bounding box center [592, 486] width 195 height 38
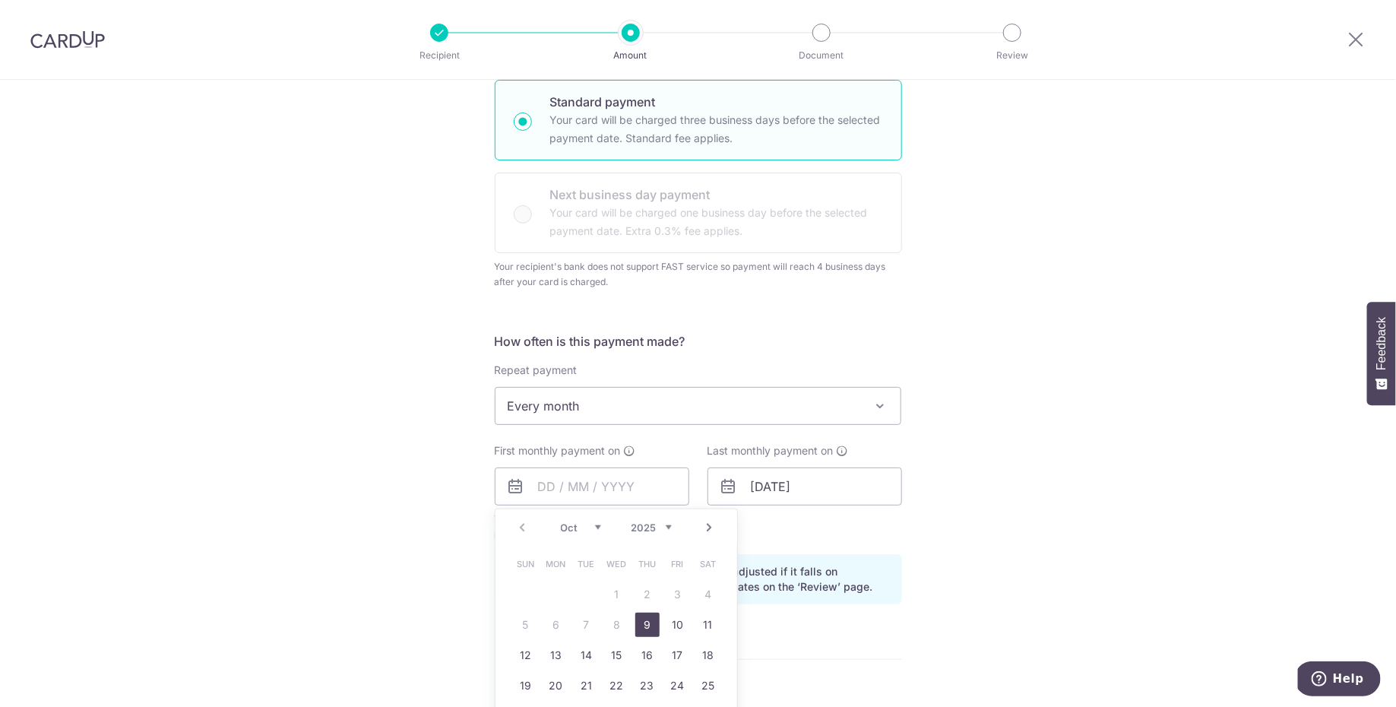
click at [641, 624] on link "9" at bounding box center [647, 624] width 24 height 24
type input "[DATE]"
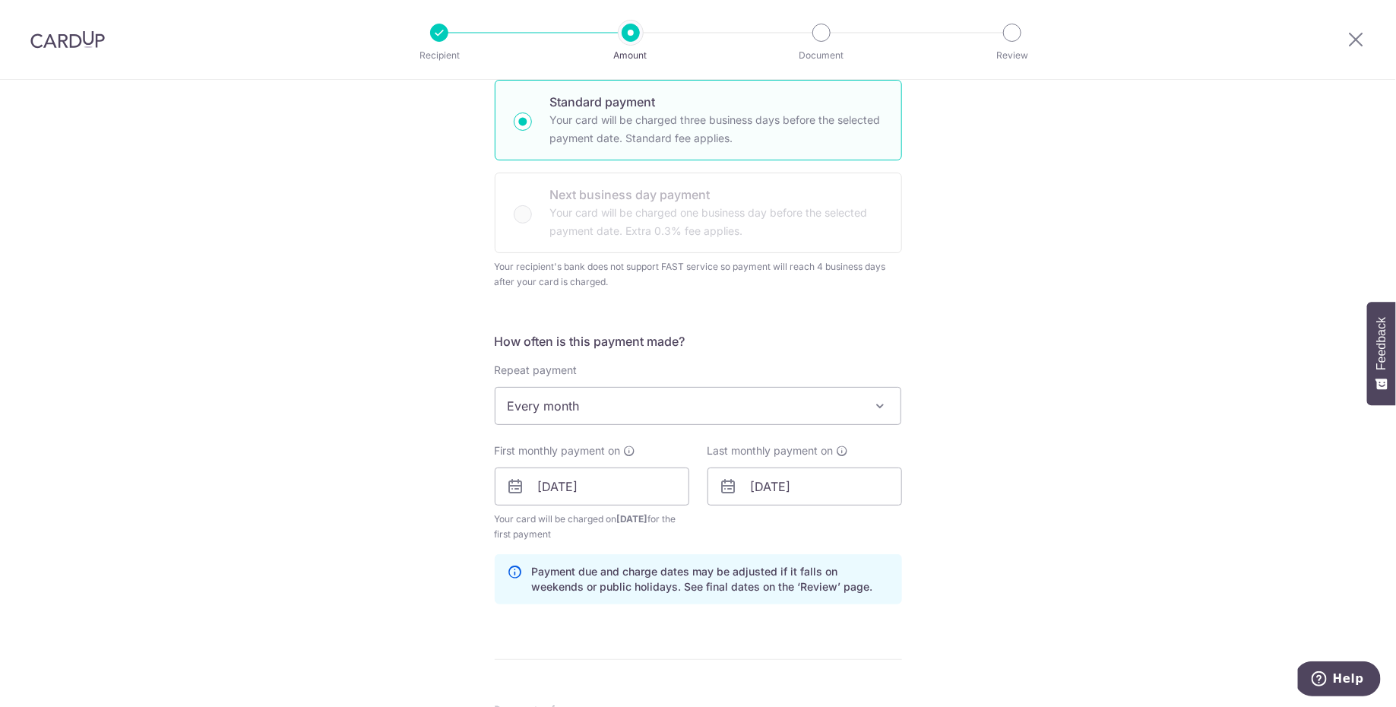
click at [381, 505] on div "Tell us more about your payment Enter payment amount SGD 974.66 974.66 Select C…" at bounding box center [698, 451] width 1396 height 1489
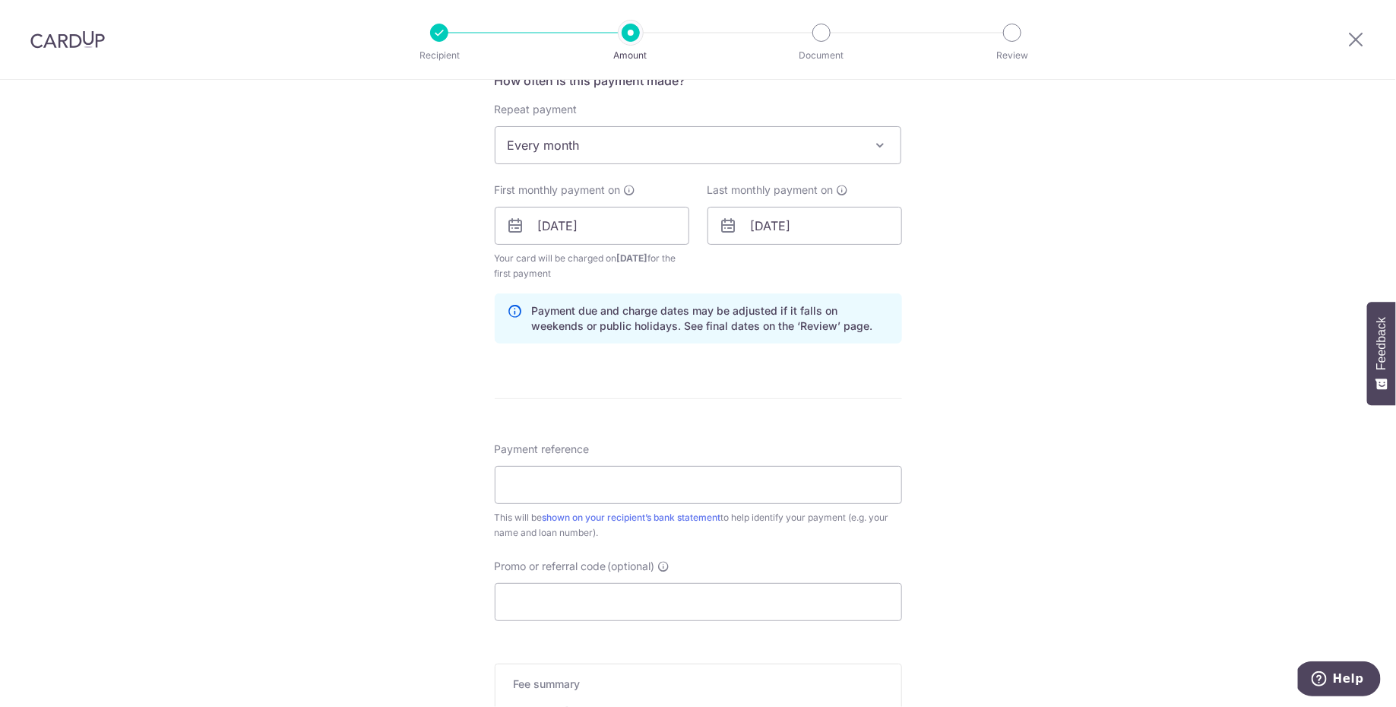
scroll to position [724, 0]
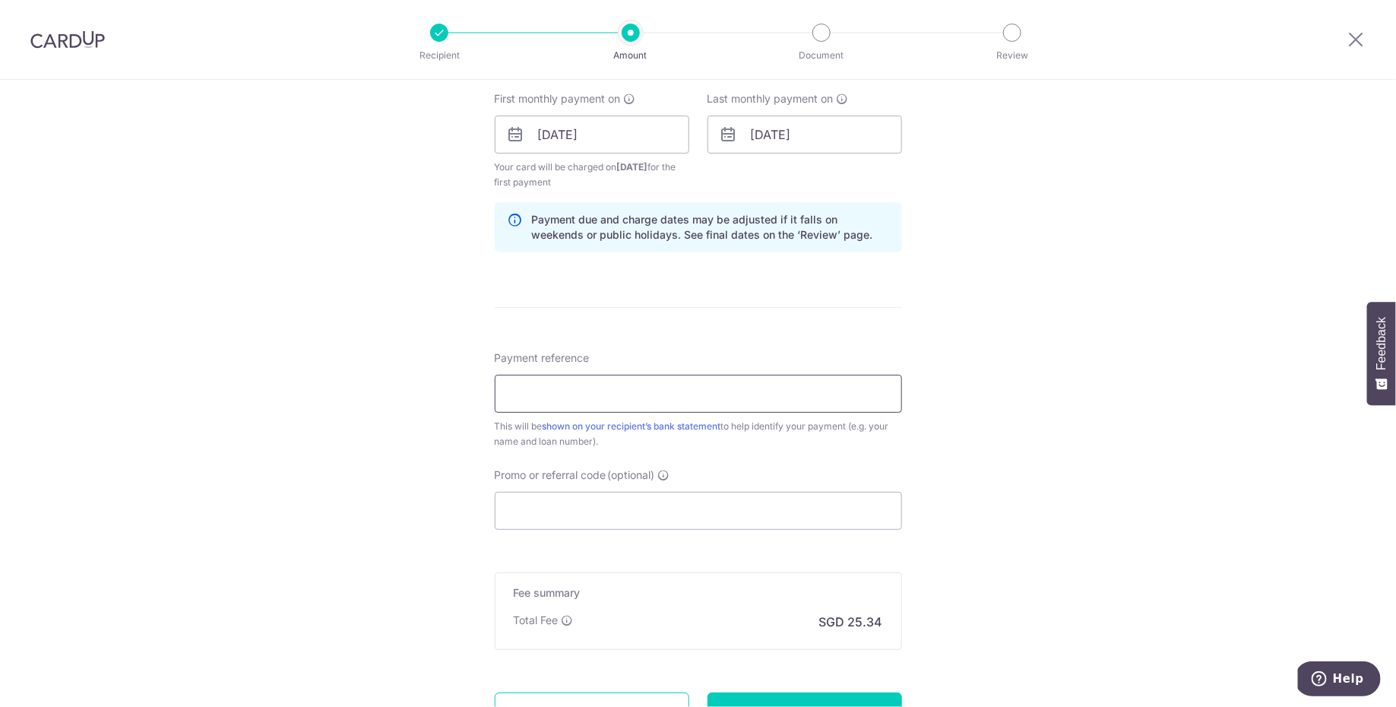
click at [541, 389] on input "Payment reference" at bounding box center [698, 394] width 407 height 38
type input "citylights 2 cardup mum"
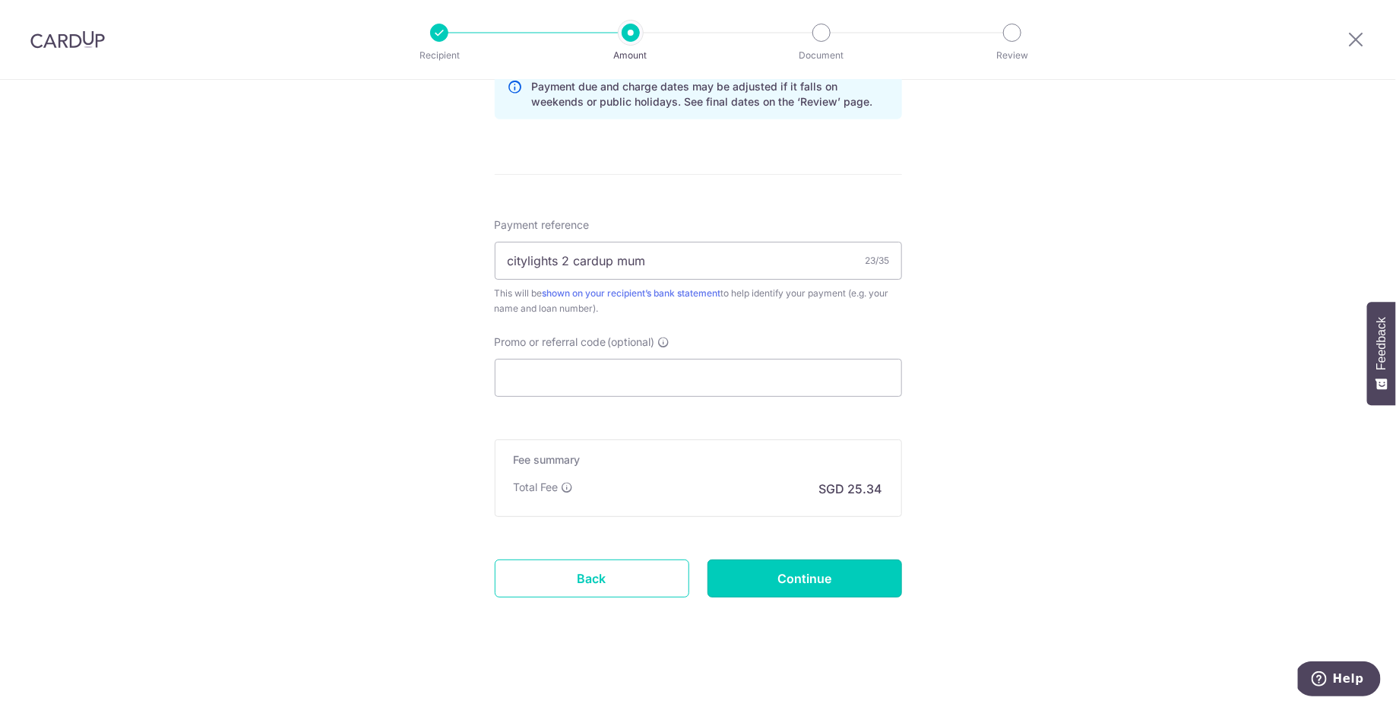
click at [796, 565] on input "Continue" at bounding box center [804, 578] width 195 height 38
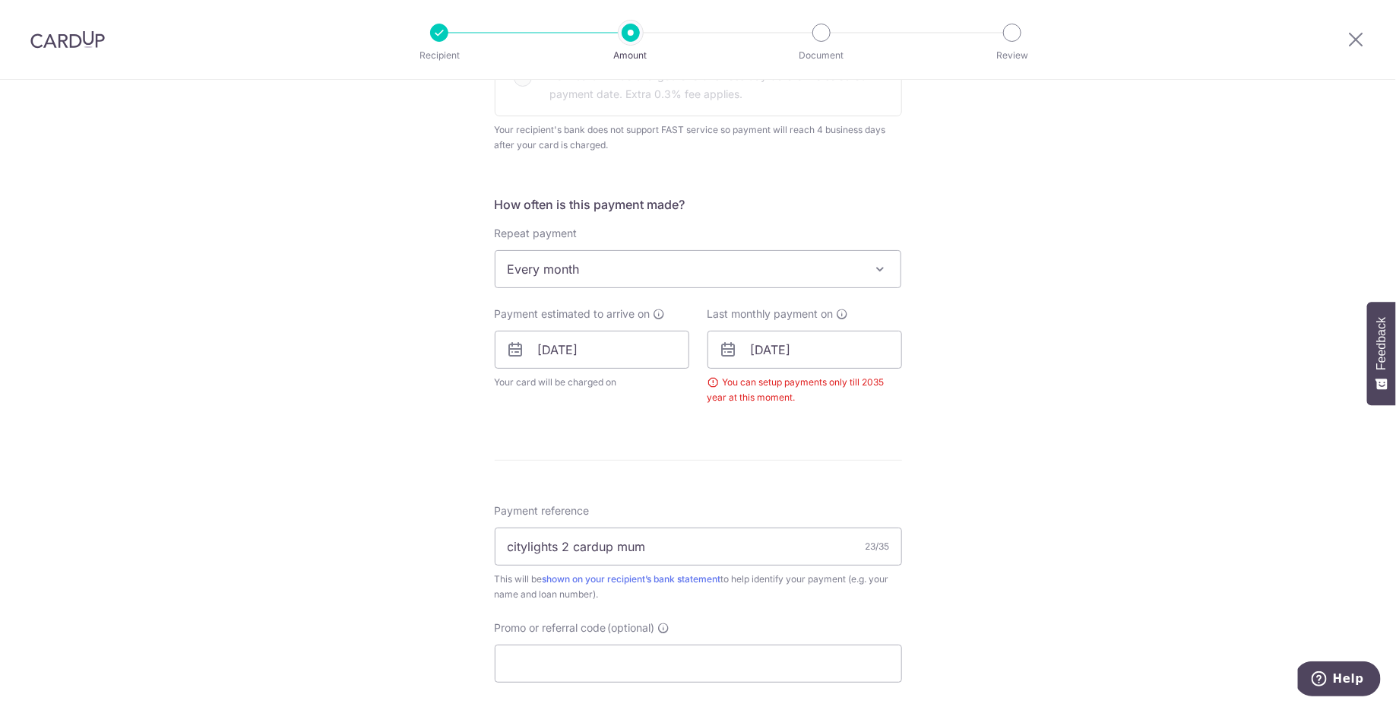
scroll to position [524, 0]
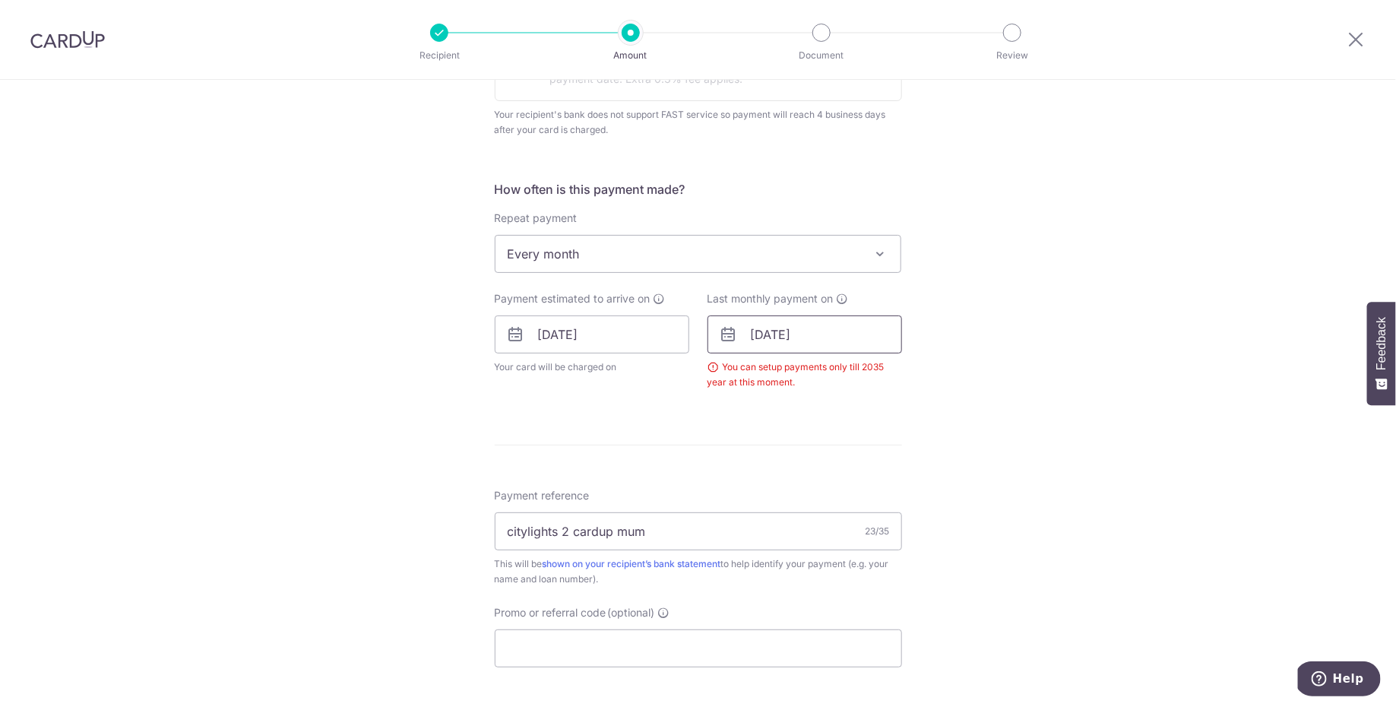
click at [831, 331] on input "08/01/2043" at bounding box center [804, 334] width 195 height 38
click at [914, 369] on div "Prev Next Jan Feb Mar Apr May Jun Jul Aug Sep Oct Nov Dec 2025 2026 2027 2028 2…" at bounding box center [829, 375] width 242 height 36
click at [868, 376] on select "2025 2026 2027 2028 2029 2030 2031 2032 2033 2034 2035" at bounding box center [864, 375] width 40 height 12
click at [845, 369] on select "2025 2026 2027 2028 2029 2030 2031 2032 2033 2034 2035" at bounding box center [864, 375] width 40 height 12
click at [844, 369] on select "2025 2026 2027 2028 2029 2030 2031 2032 2033 2034 2035" at bounding box center [864, 375] width 40 height 12
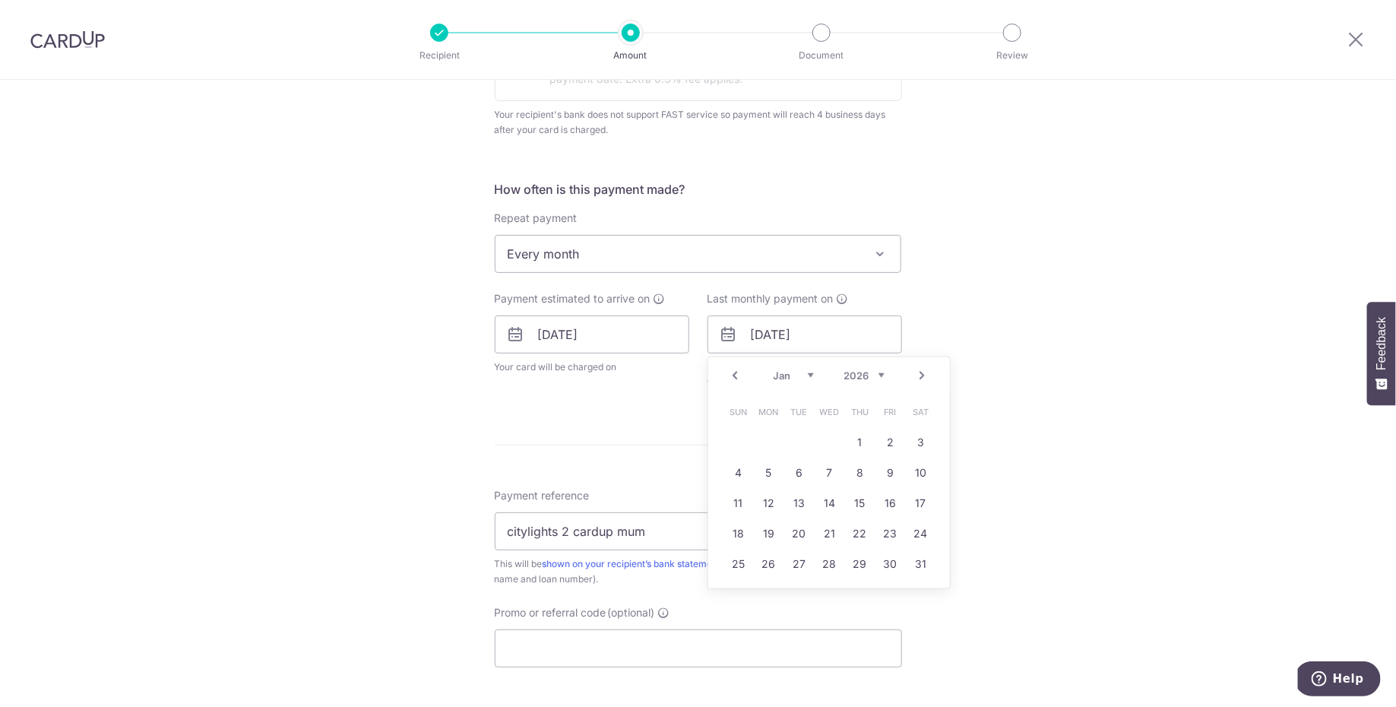
click at [802, 372] on select "Jan Feb Mar Apr May Jun Jul Aug Sep Oct Nov Dec" at bounding box center [794, 375] width 40 height 12
click at [860, 470] on link "10" at bounding box center [860, 472] width 24 height 24
type input "10/12/2026"
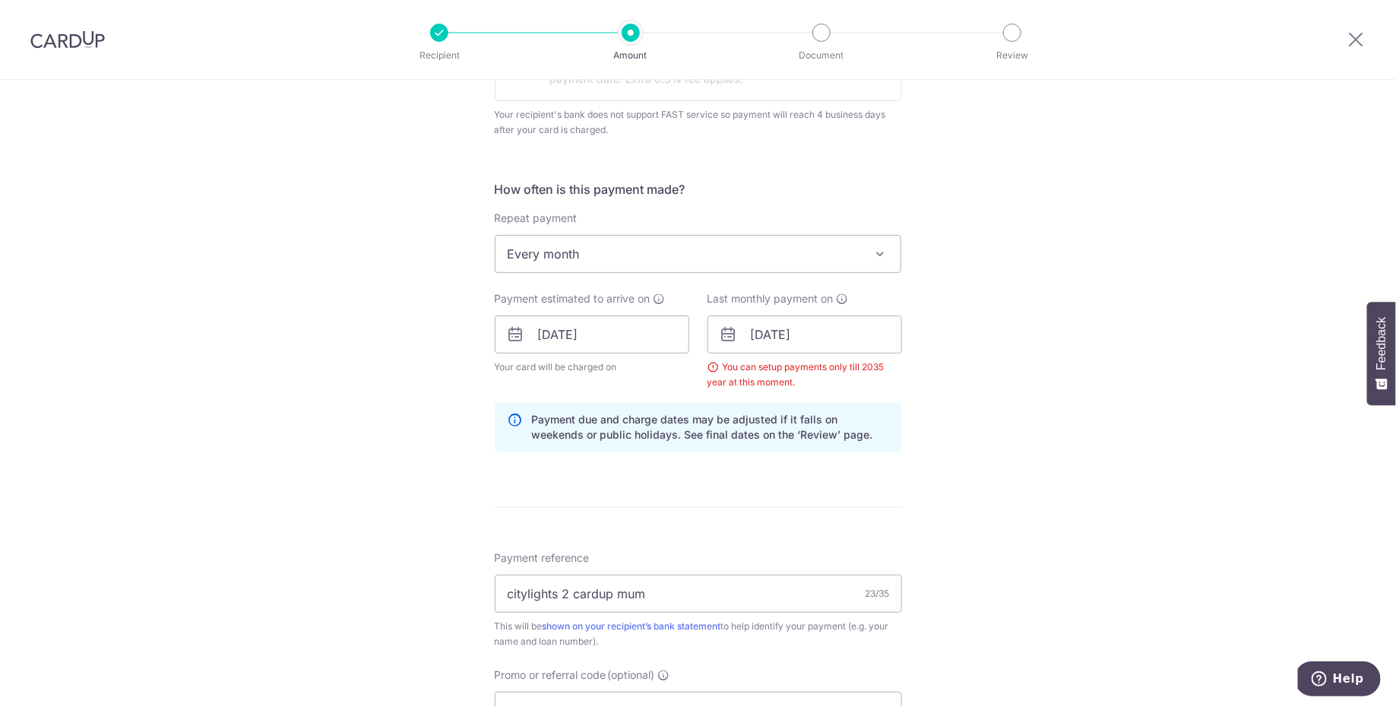
click at [973, 459] on div "Tell us more about your payment Enter payment amount SGD 974.66 974.66 Select C…" at bounding box center [698, 299] width 1396 height 1489
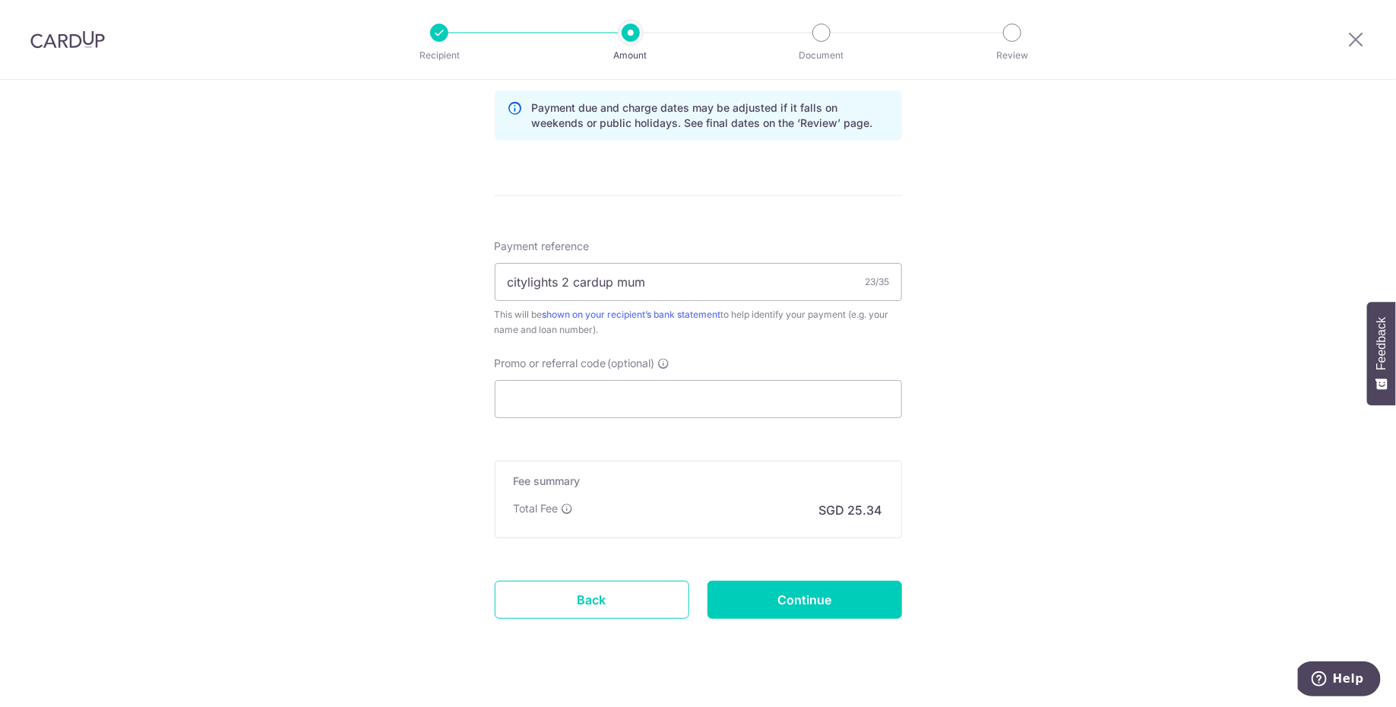
scroll to position [857, 0]
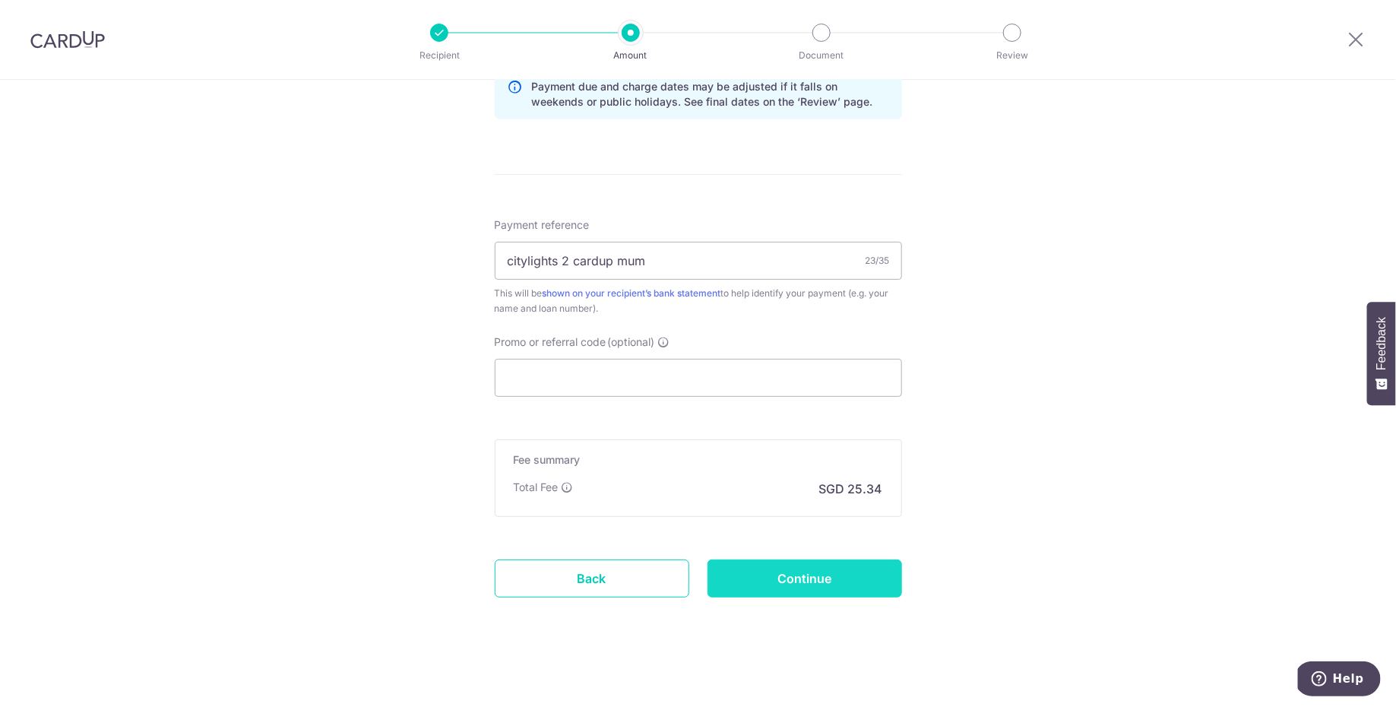
click at [831, 575] on input "Continue" at bounding box center [804, 578] width 195 height 38
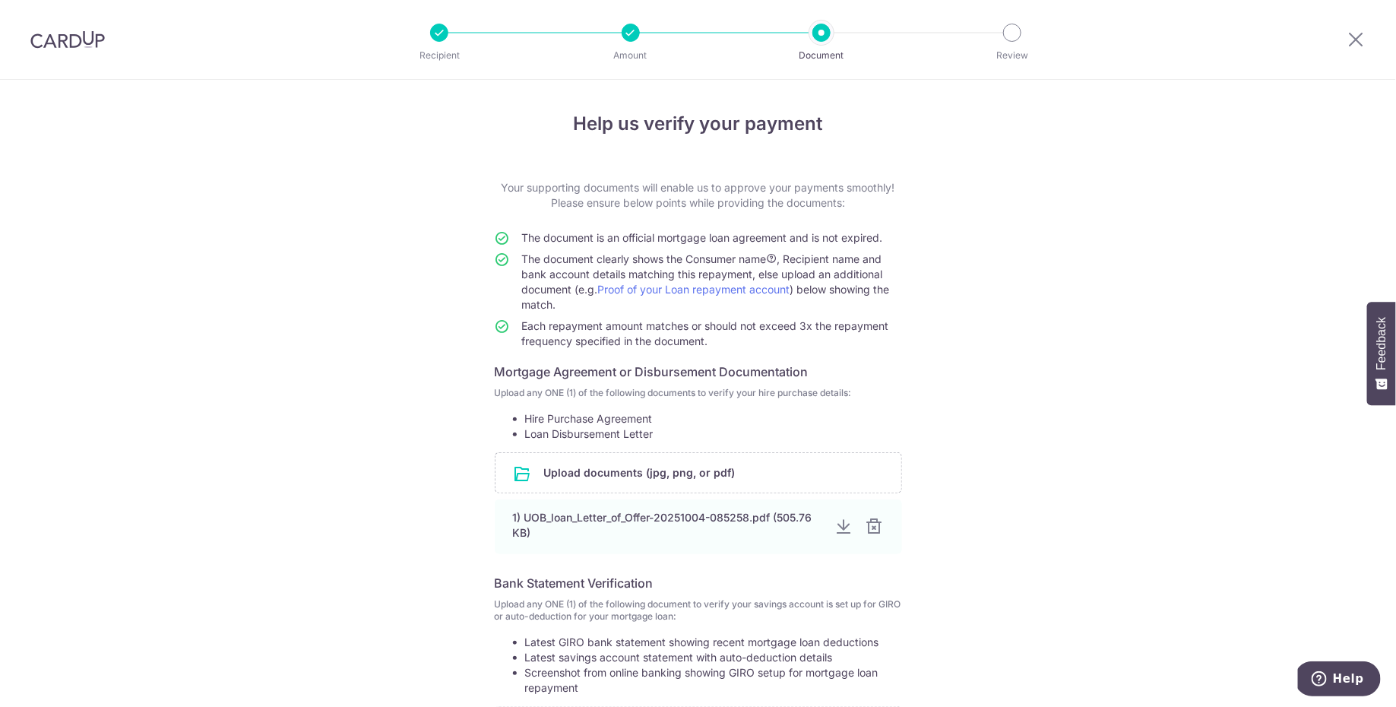
scroll to position [260, 0]
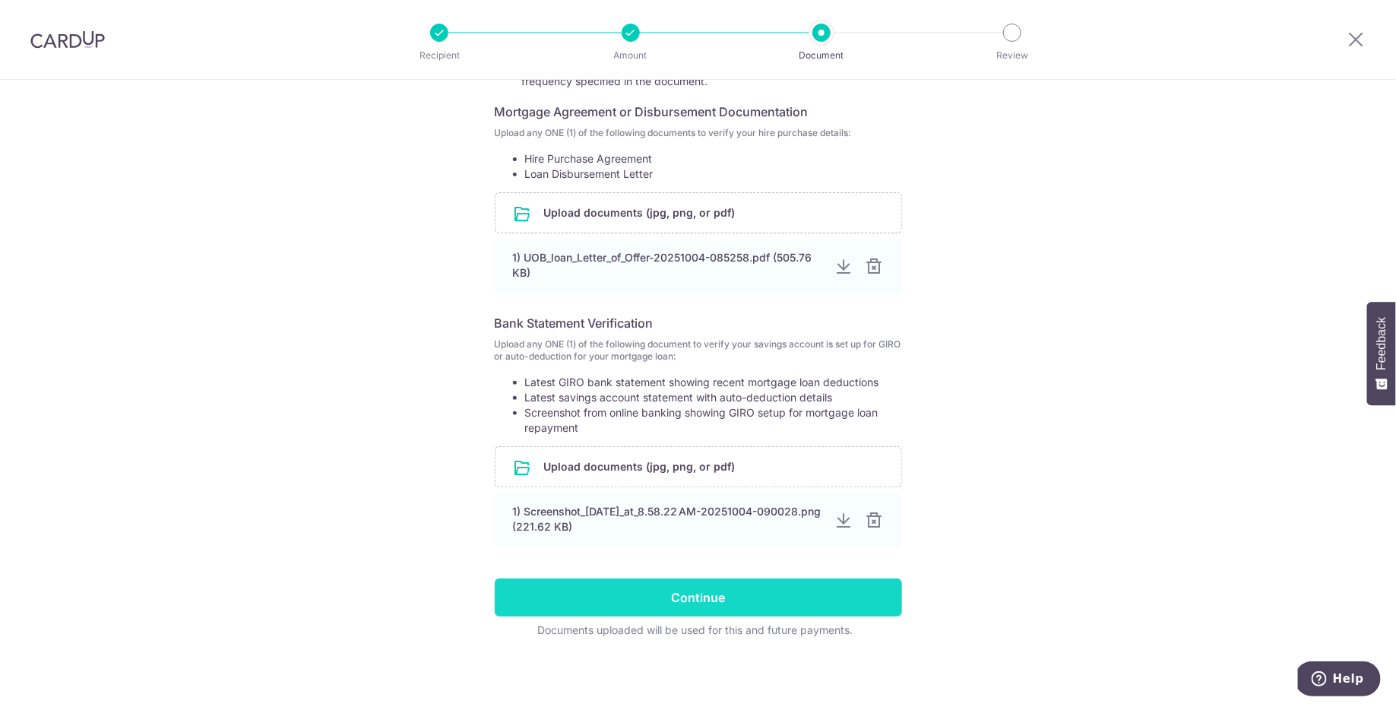
click at [798, 594] on input "Continue" at bounding box center [698, 597] width 407 height 38
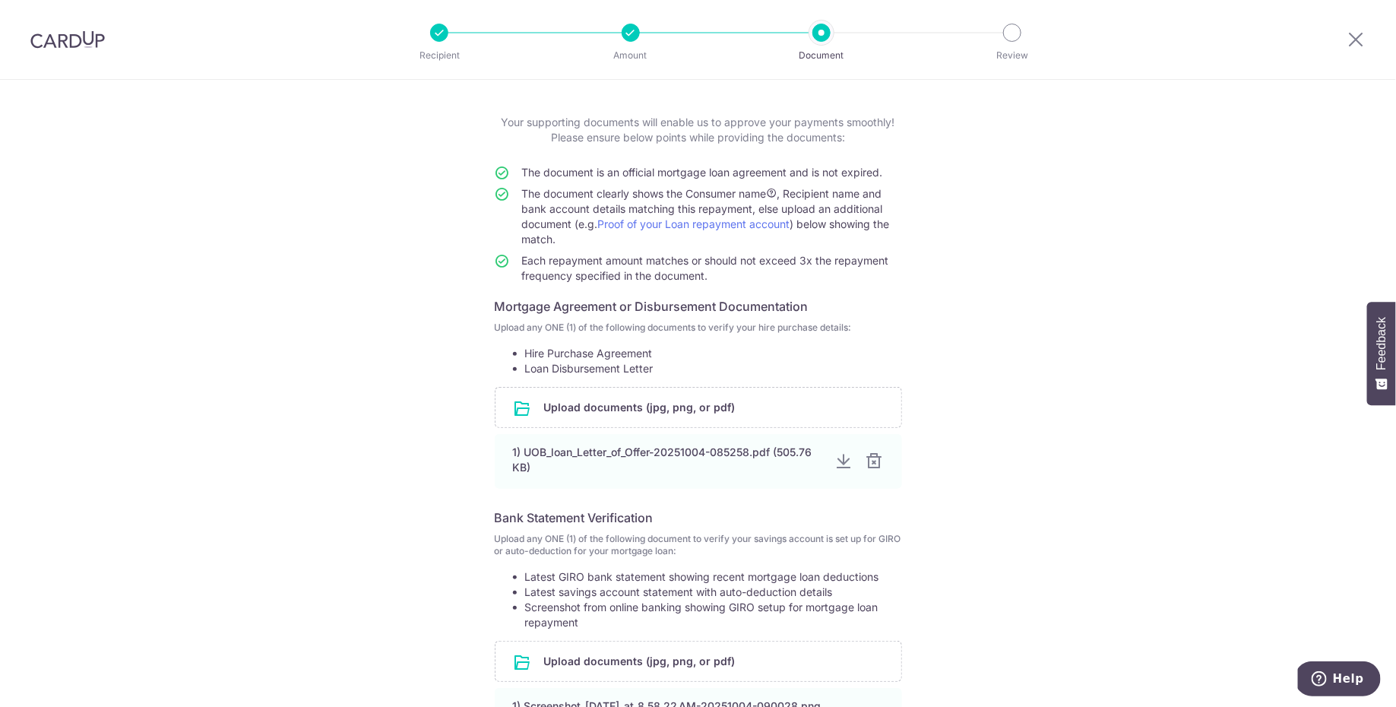
scroll to position [0, 0]
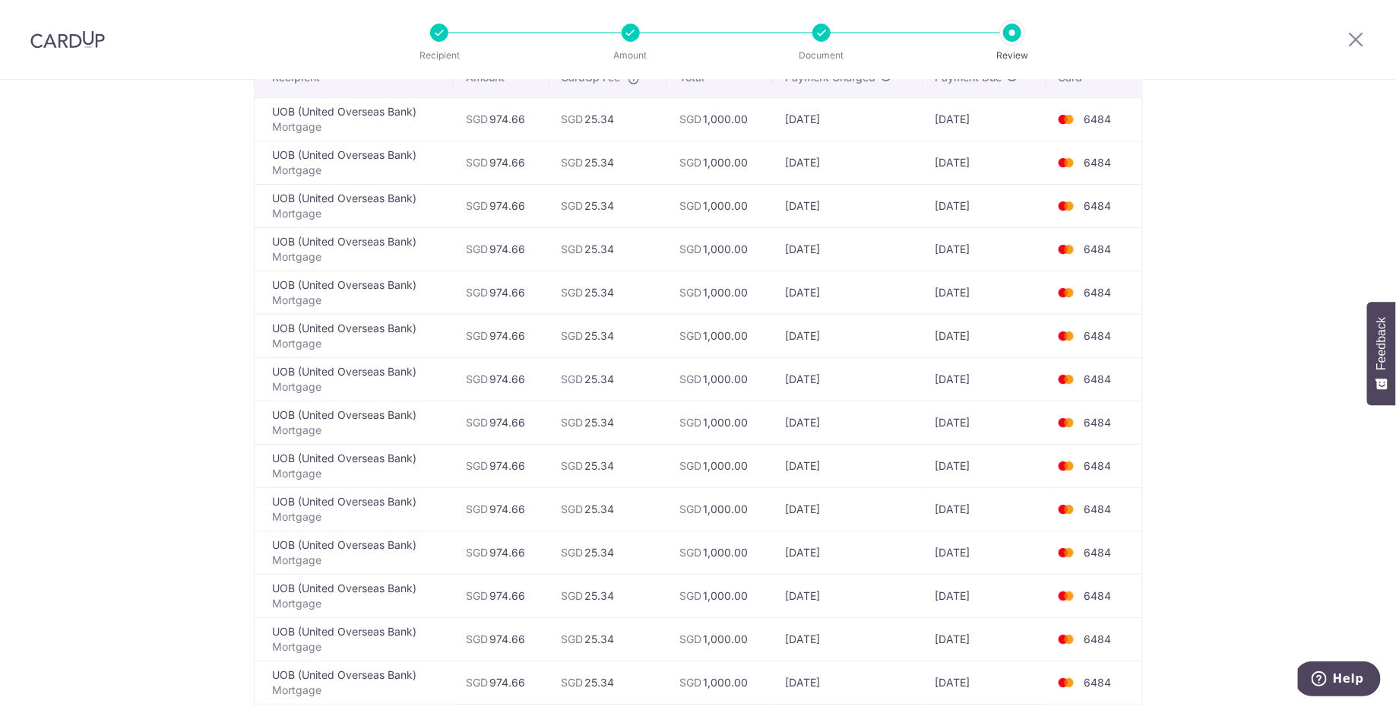
scroll to position [429, 0]
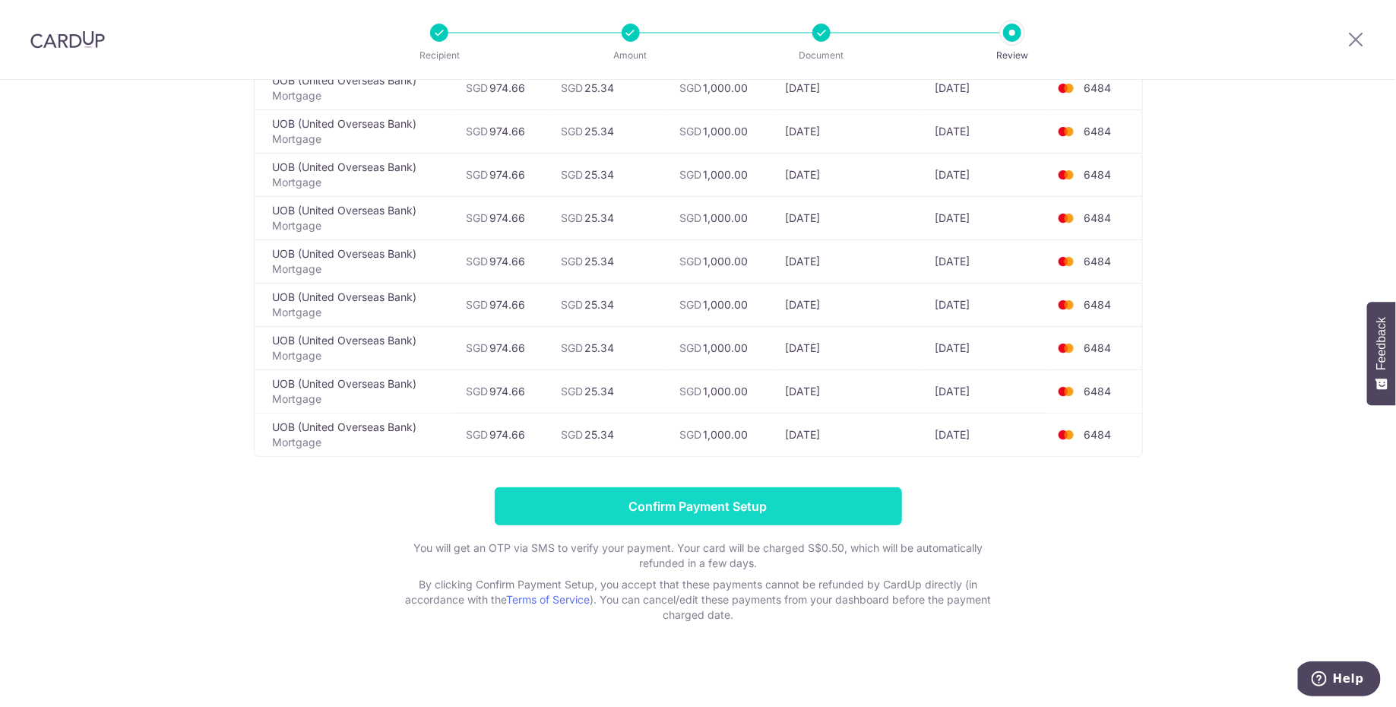
click at [821, 501] on input "Confirm Payment Setup" at bounding box center [698, 506] width 407 height 38
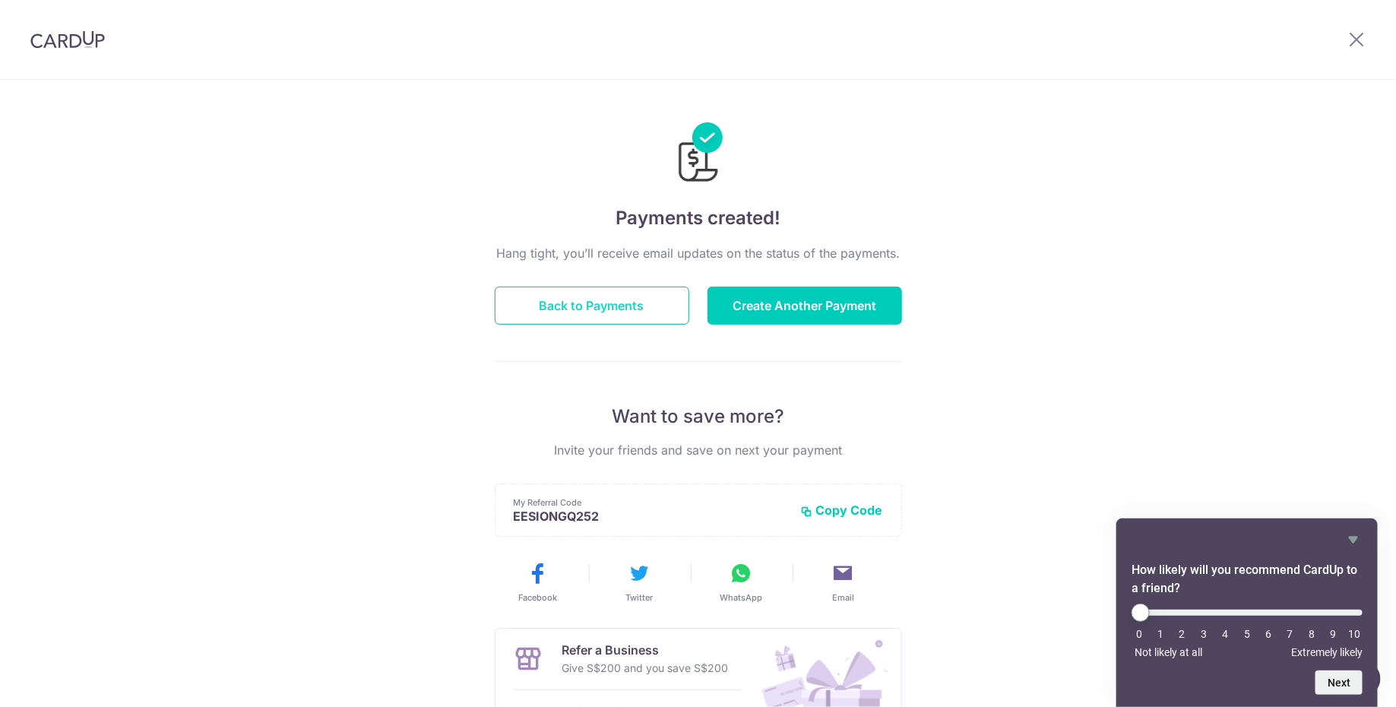
click at [628, 306] on button "Back to Payments" at bounding box center [592, 305] width 195 height 38
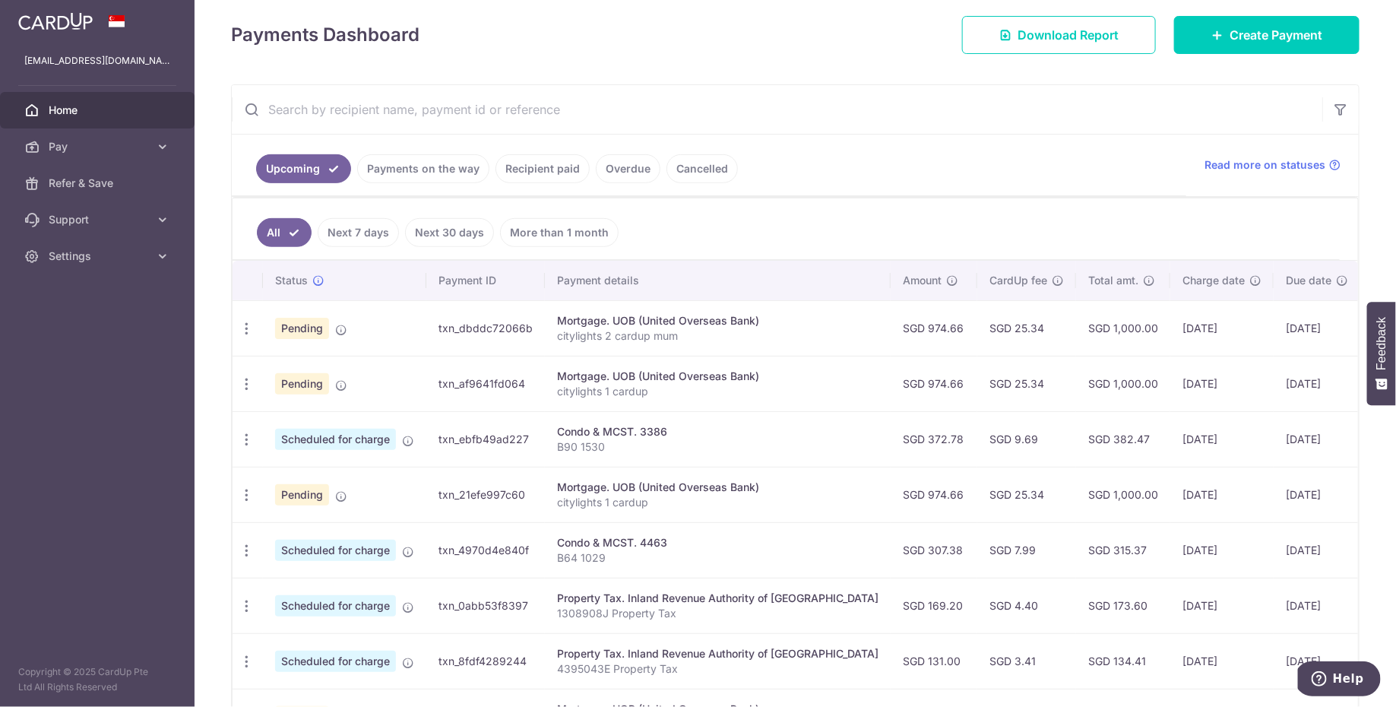
scroll to position [212, 0]
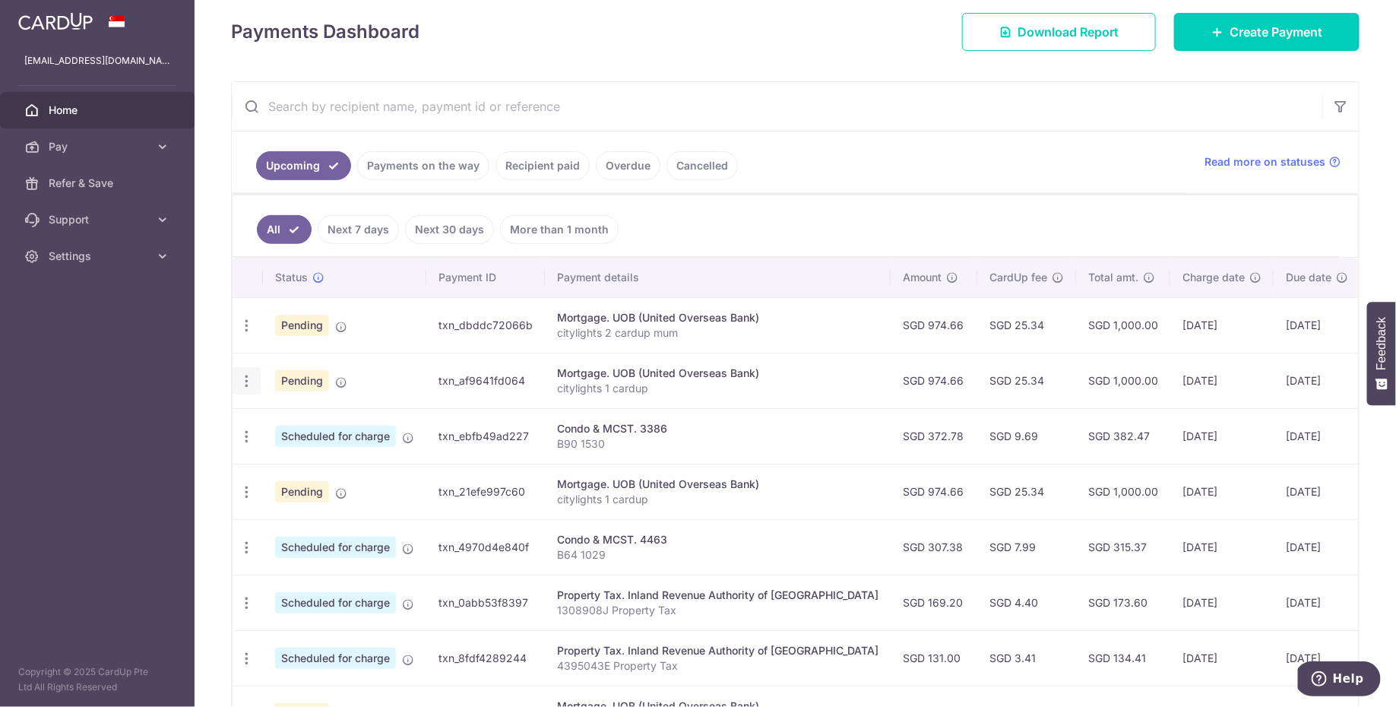
click at [243, 382] on icon "button" at bounding box center [247, 381] width 16 height 16
click at [299, 422] on span "Update payment" at bounding box center [327, 422] width 103 height 18
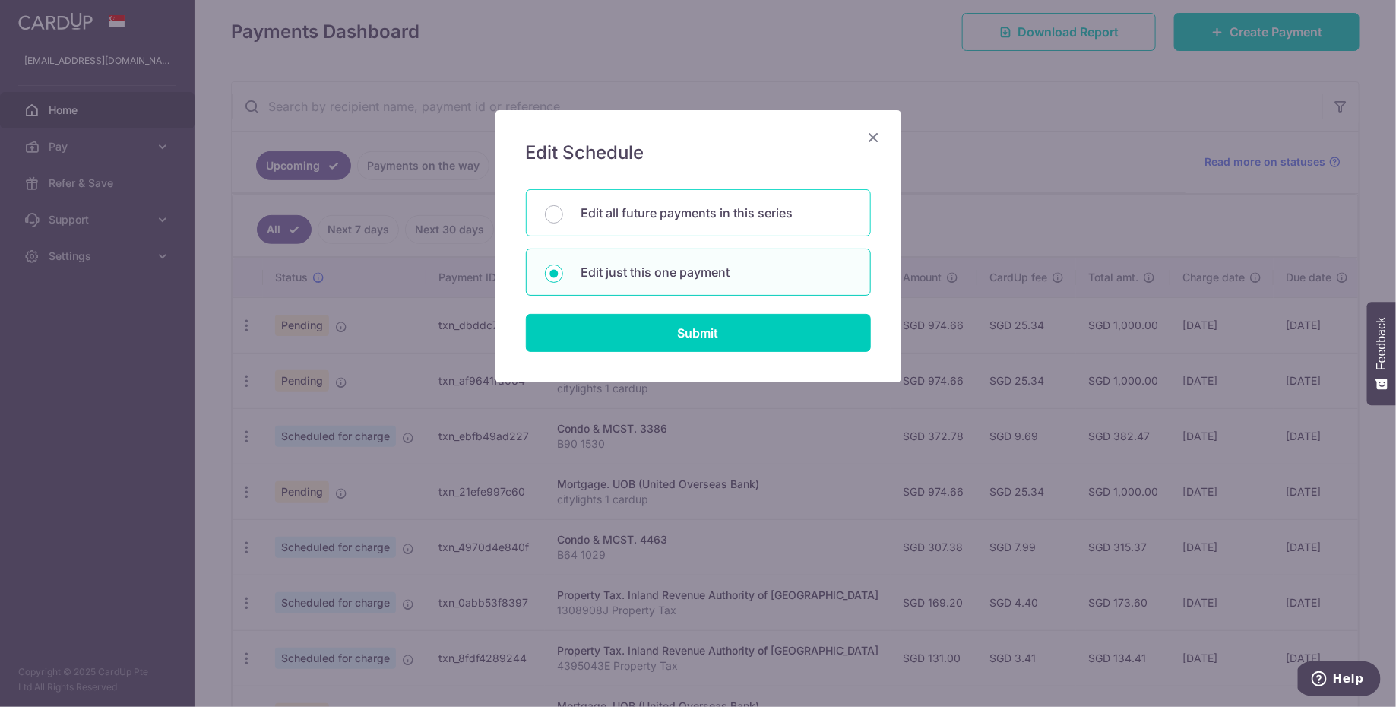
click at [622, 217] on p "Edit all future payments in this series" at bounding box center [716, 213] width 271 height 18
click at [563, 217] on input "Edit all future payments in this series" at bounding box center [554, 214] width 18 height 18
radio input "true"
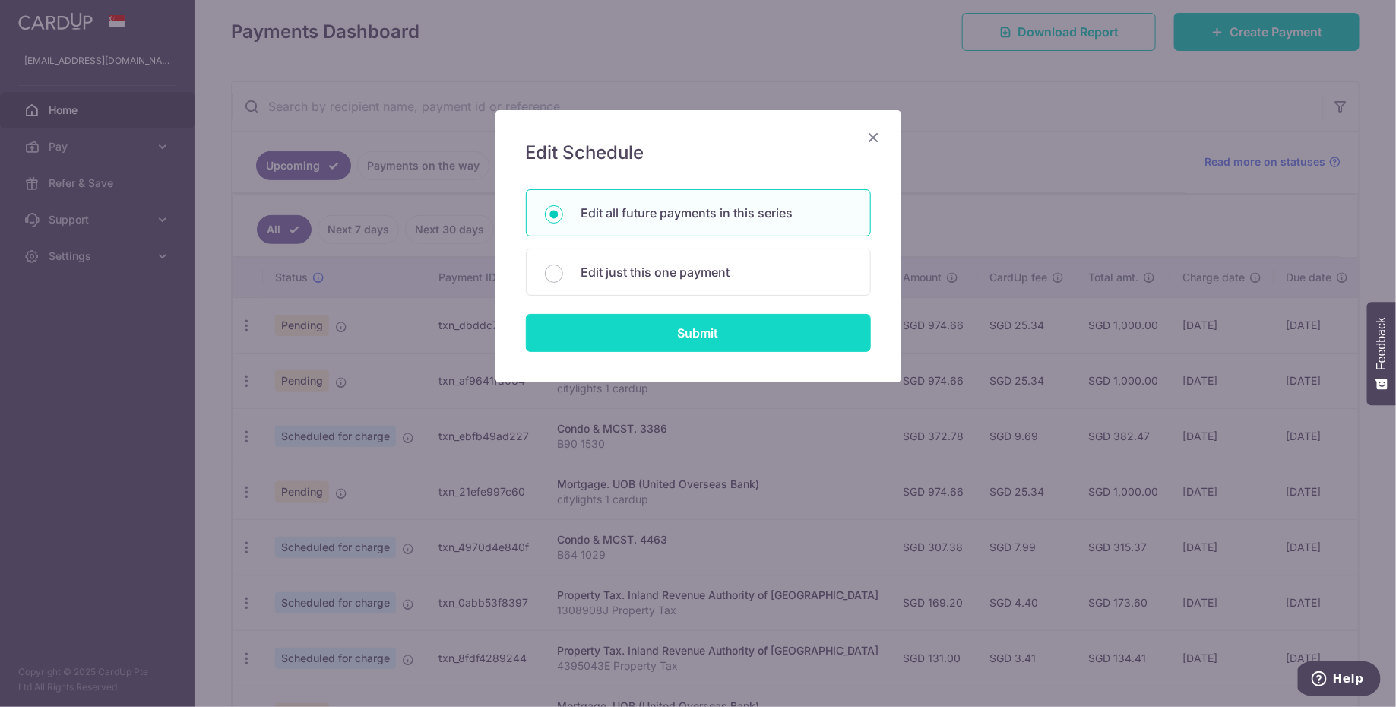
click at [681, 341] on input "Submit" at bounding box center [698, 333] width 345 height 38
radio input "true"
type input "974.66"
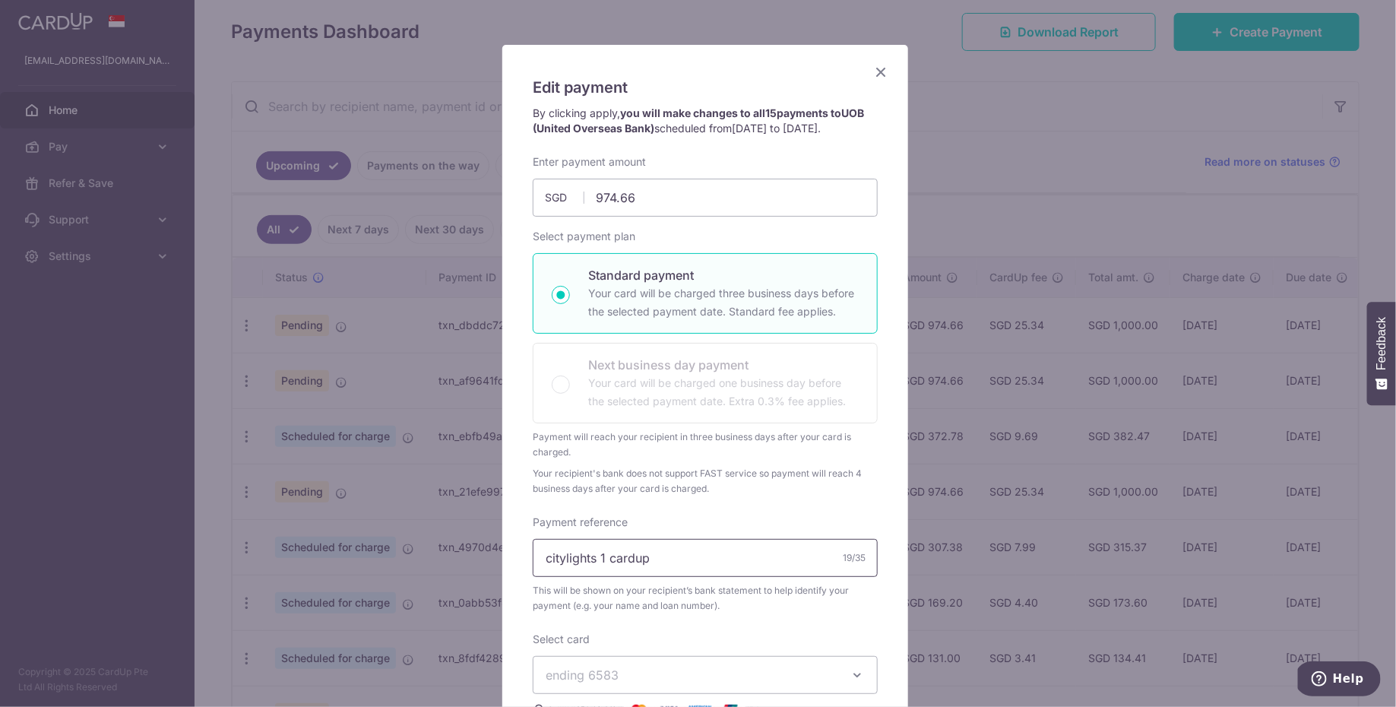
scroll to position [97, 0]
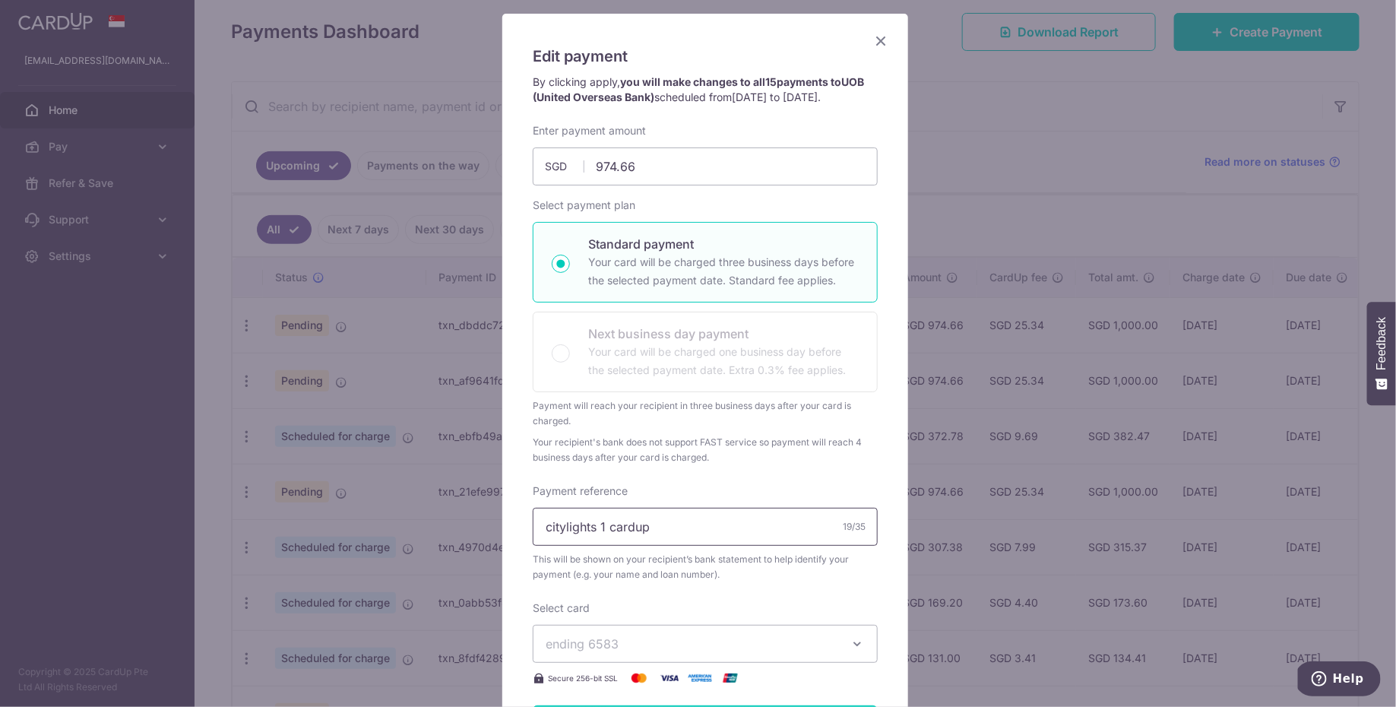
click at [687, 536] on input "citylights 1 cardup" at bounding box center [705, 527] width 345 height 38
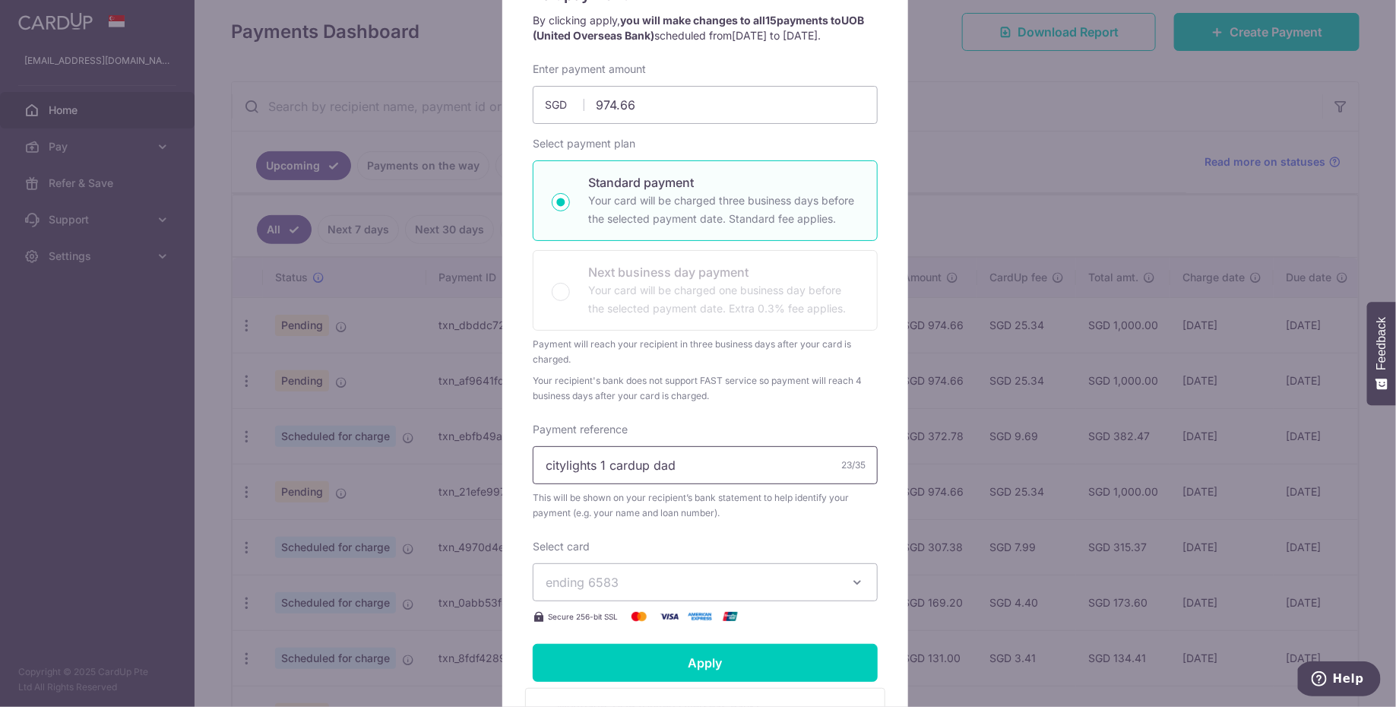
scroll to position [421, 0]
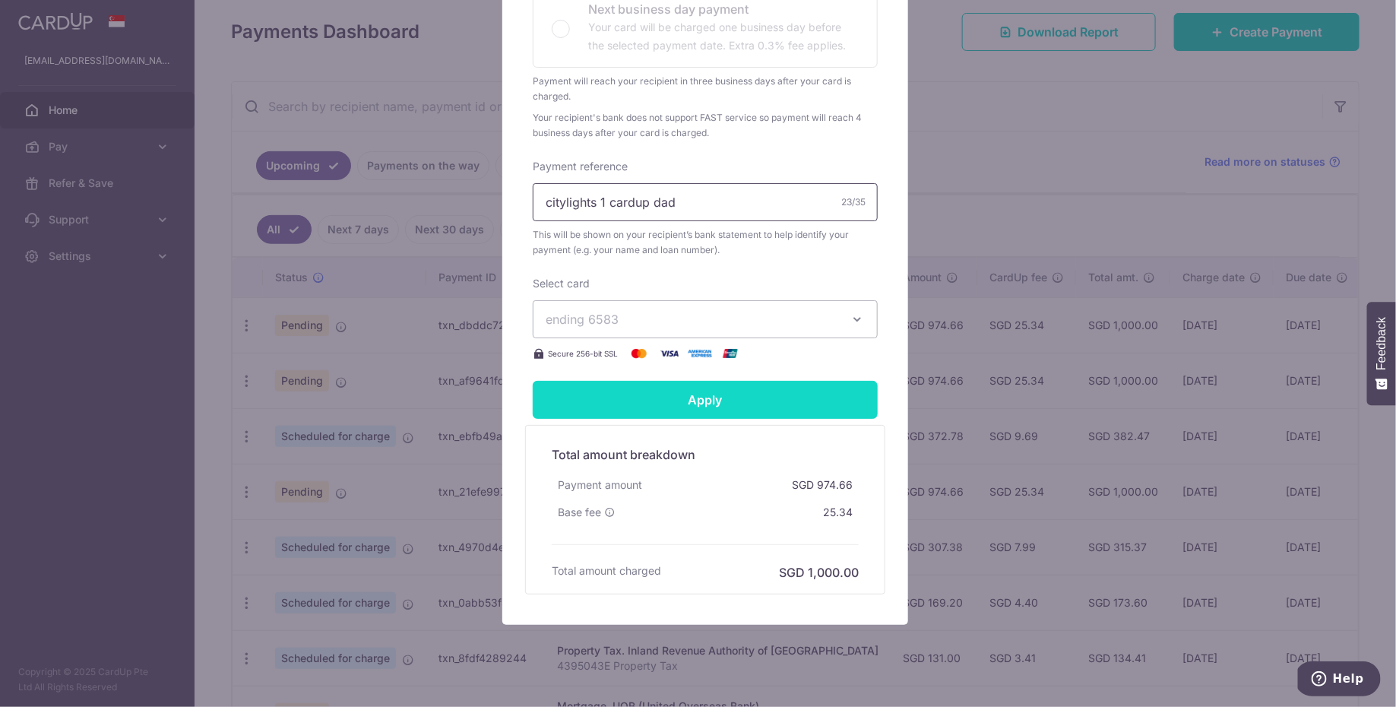
type input "citylights 1 cardup dad"
click at [745, 392] on input "Apply" at bounding box center [705, 400] width 345 height 38
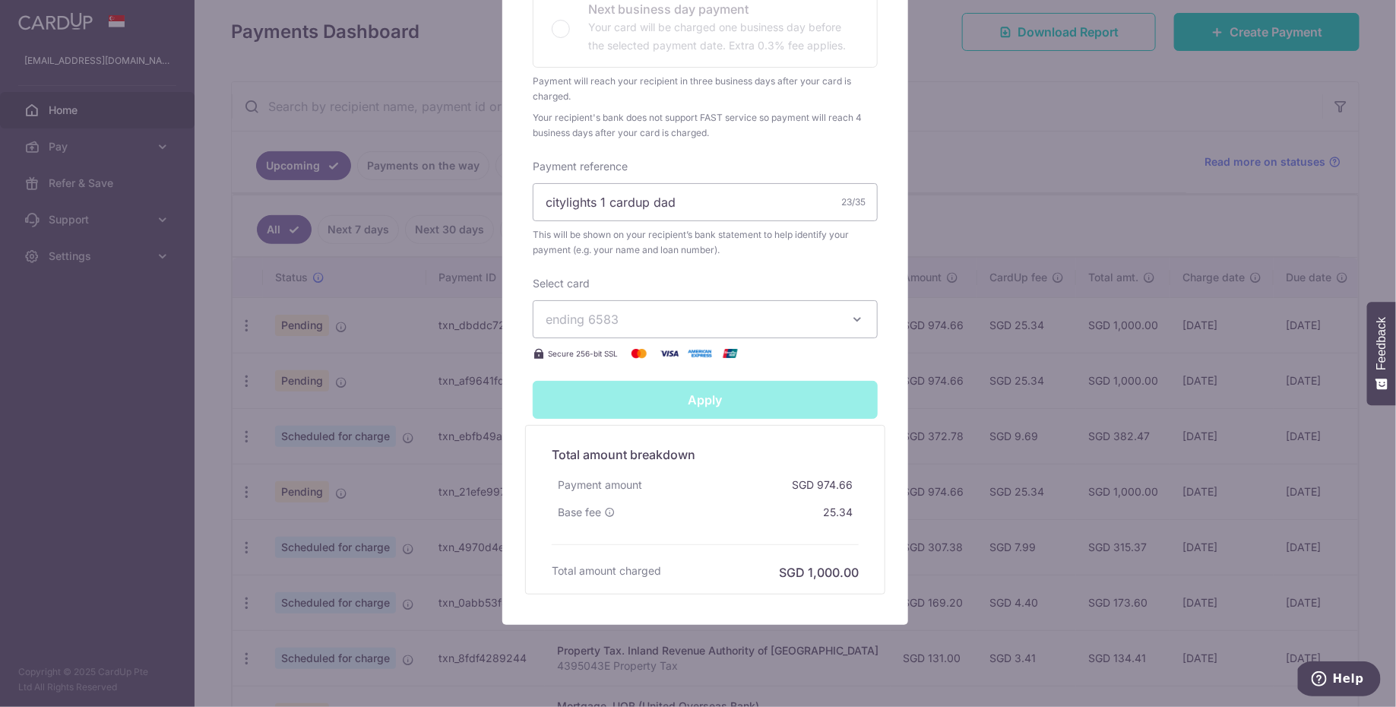
type input "Successfully Applied"
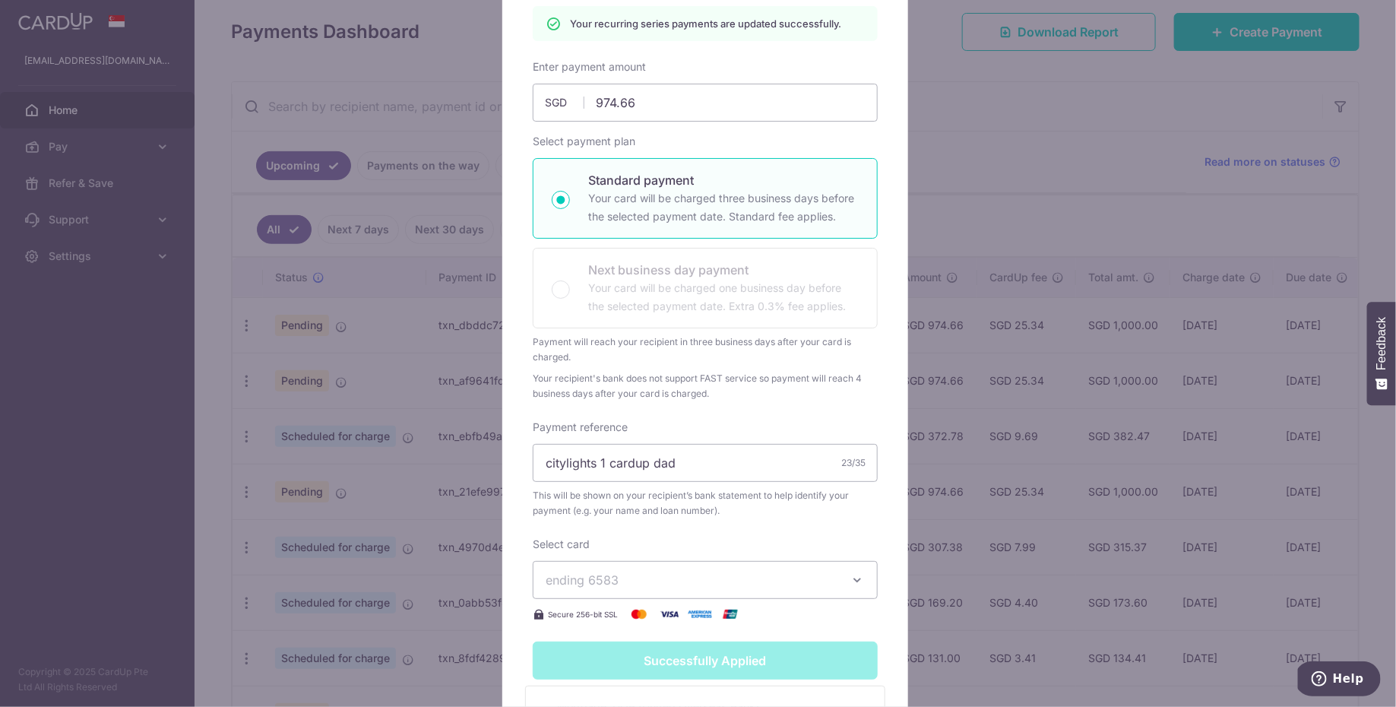
scroll to position [65, 0]
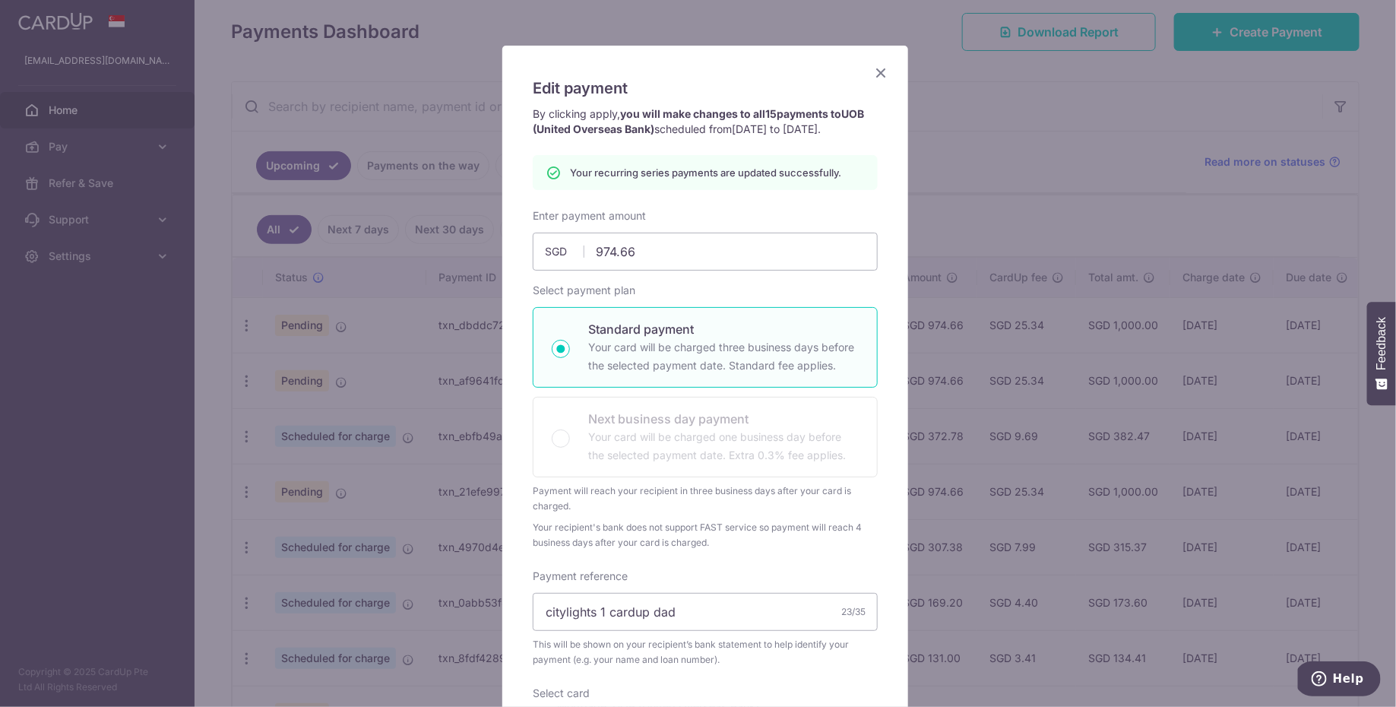
click at [874, 77] on icon "Close" at bounding box center [881, 72] width 18 height 19
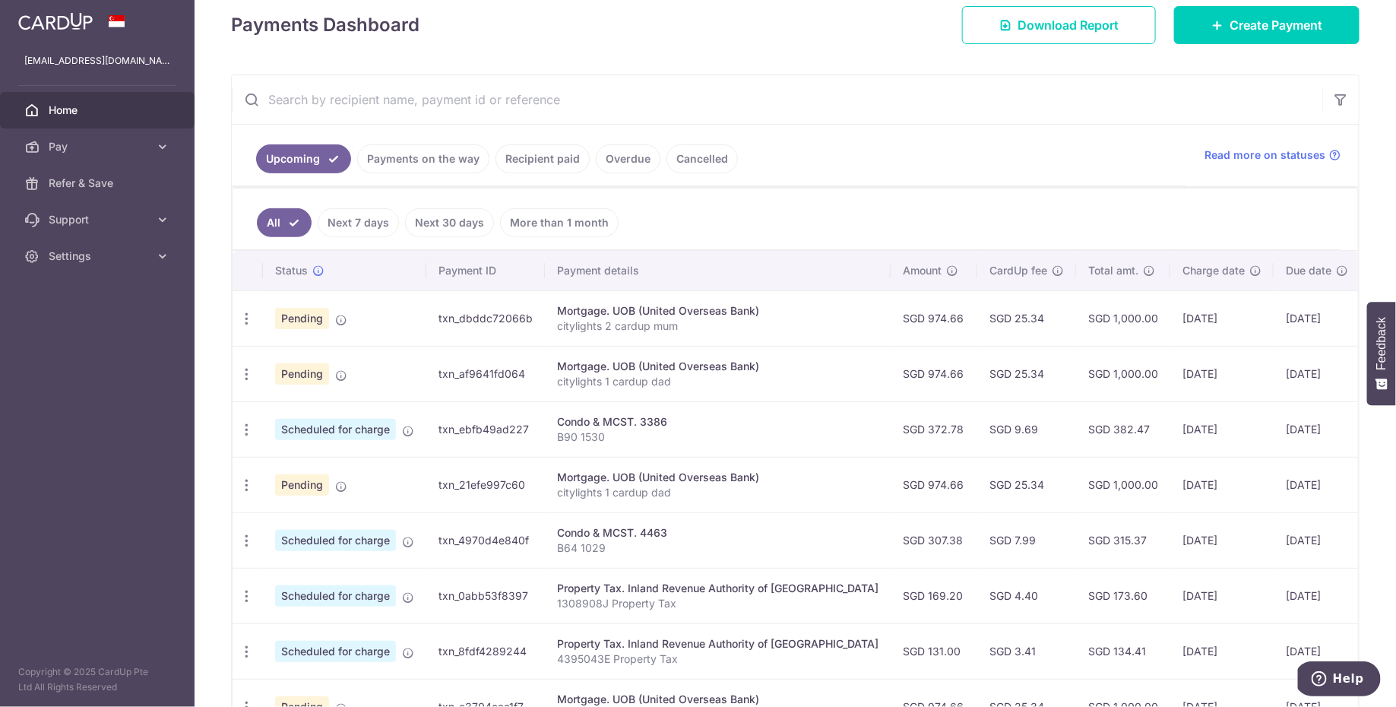
scroll to position [217, 0]
click at [476, 106] on input "text" at bounding box center [777, 101] width 1090 height 49
click at [851, 166] on ul "Upcoming Payments on the way Recipient paid Overdue Cancelled" at bounding box center [709, 157] width 954 height 62
click at [452, 106] on input "text" at bounding box center [777, 101] width 1090 height 49
type input "uob"
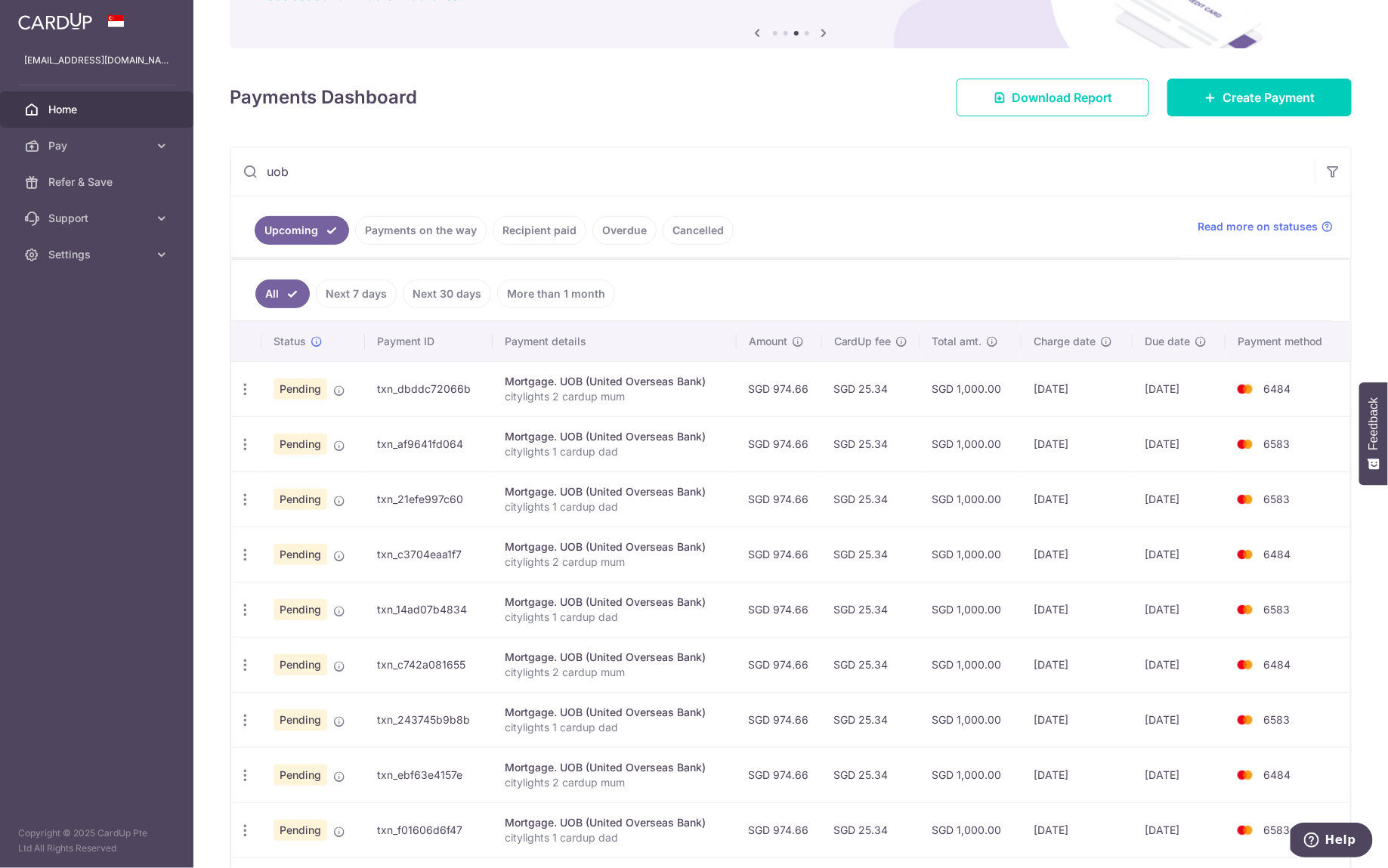
scroll to position [291, 0]
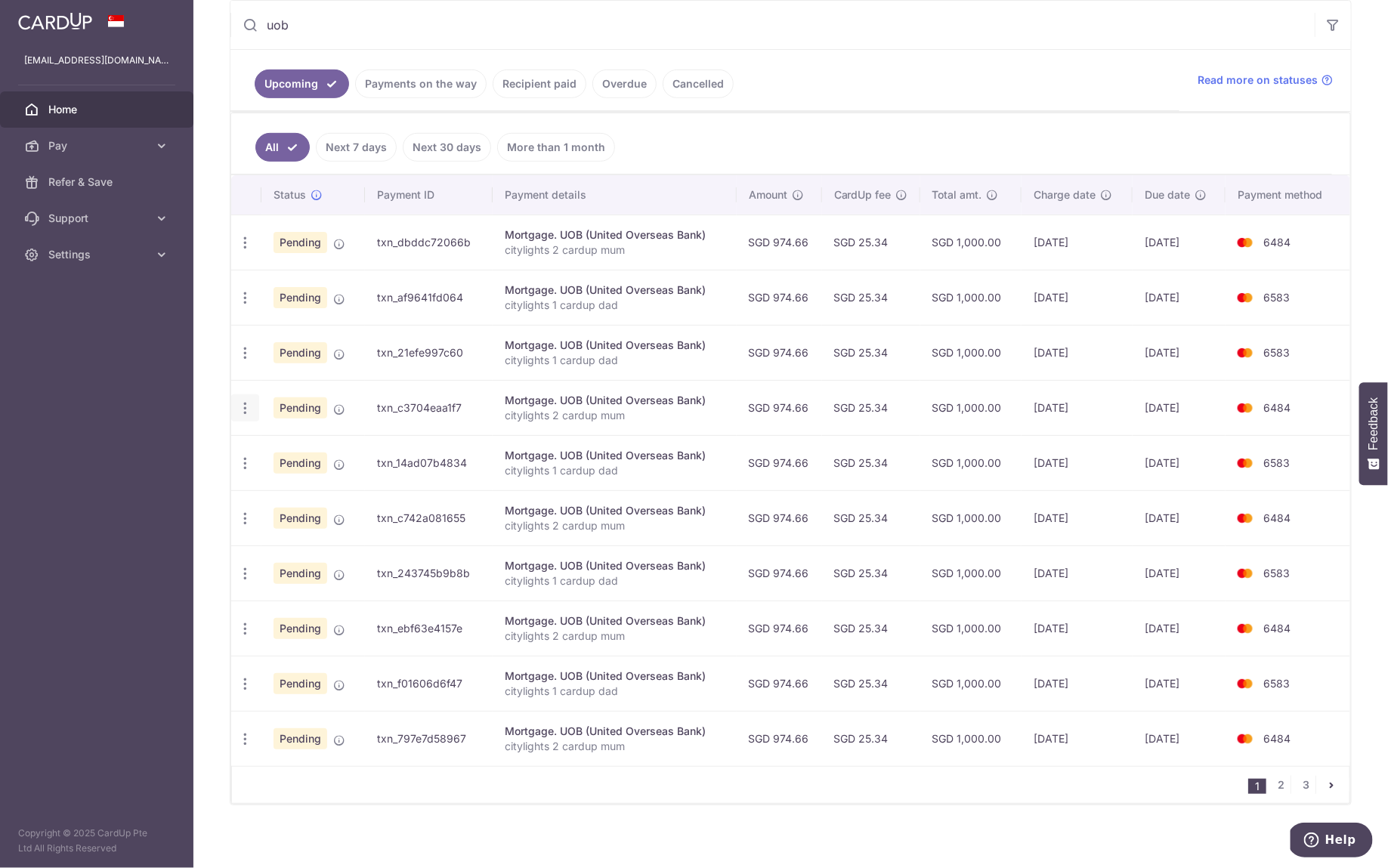
click at [244, 405] on icon "button" at bounding box center [246, 409] width 16 height 16
click at [282, 440] on span "Update payment" at bounding box center [325, 449] width 102 height 18
radio input "true"
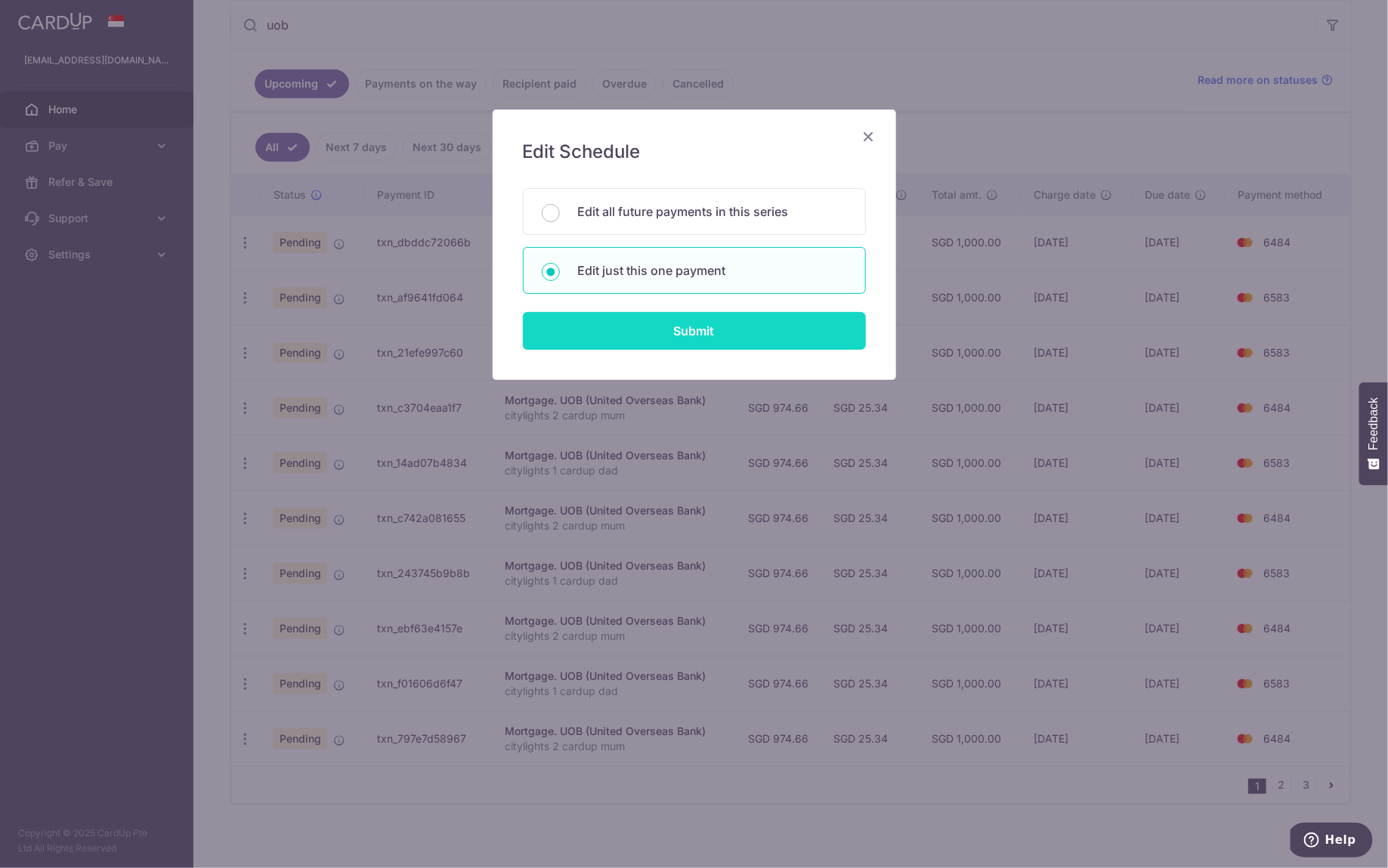
click at [575, 341] on input "Submit" at bounding box center [694, 331] width 343 height 38
radio input "true"
type input "974.66"
type input "09/11/2025"
type input "citylights 2 cardup mum"
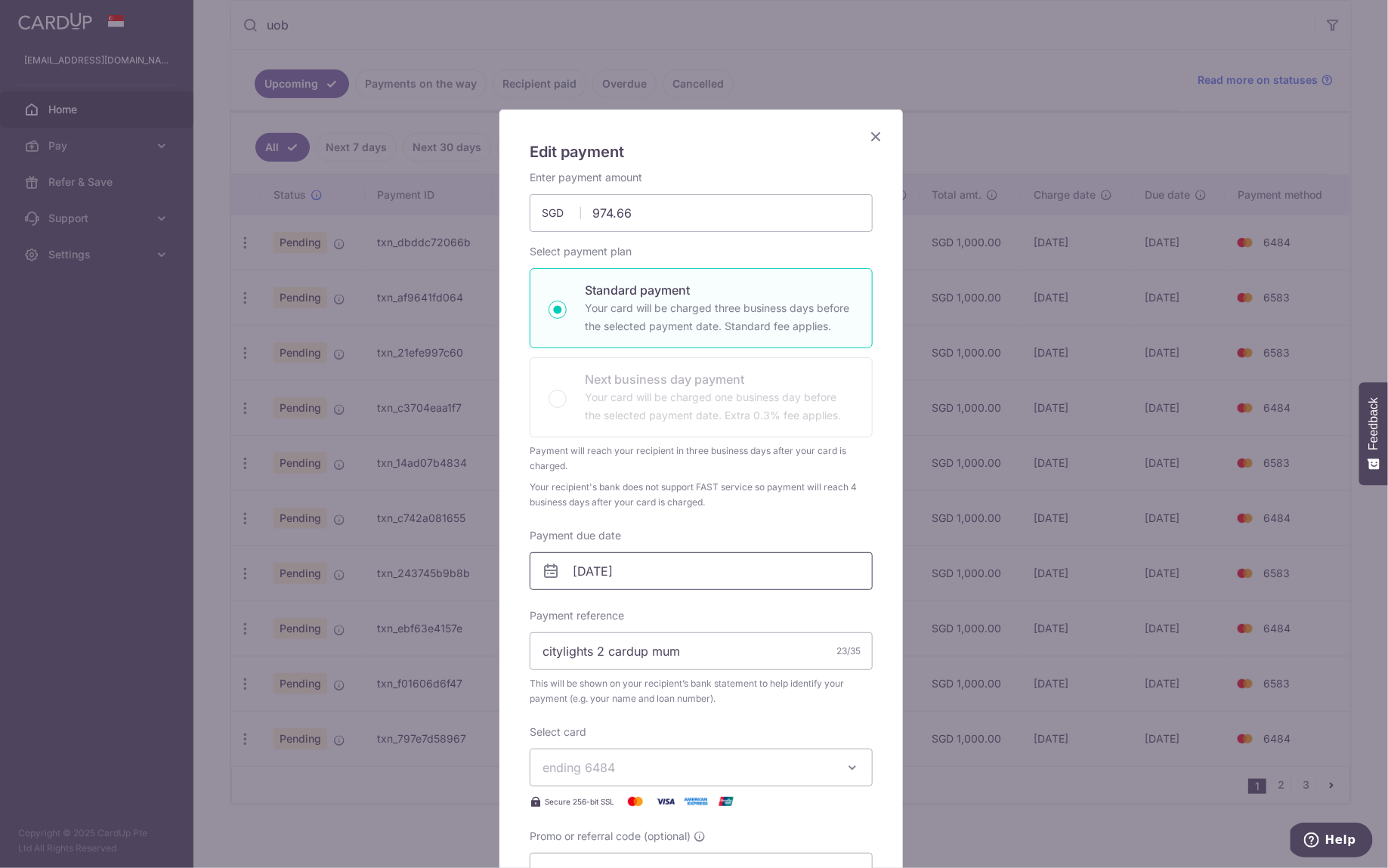
click at [648, 562] on input "09/11/2025" at bounding box center [701, 571] width 343 height 38
click at [671, 702] on link "6" at bounding box center [674, 707] width 24 height 24
type input "[DATE]"
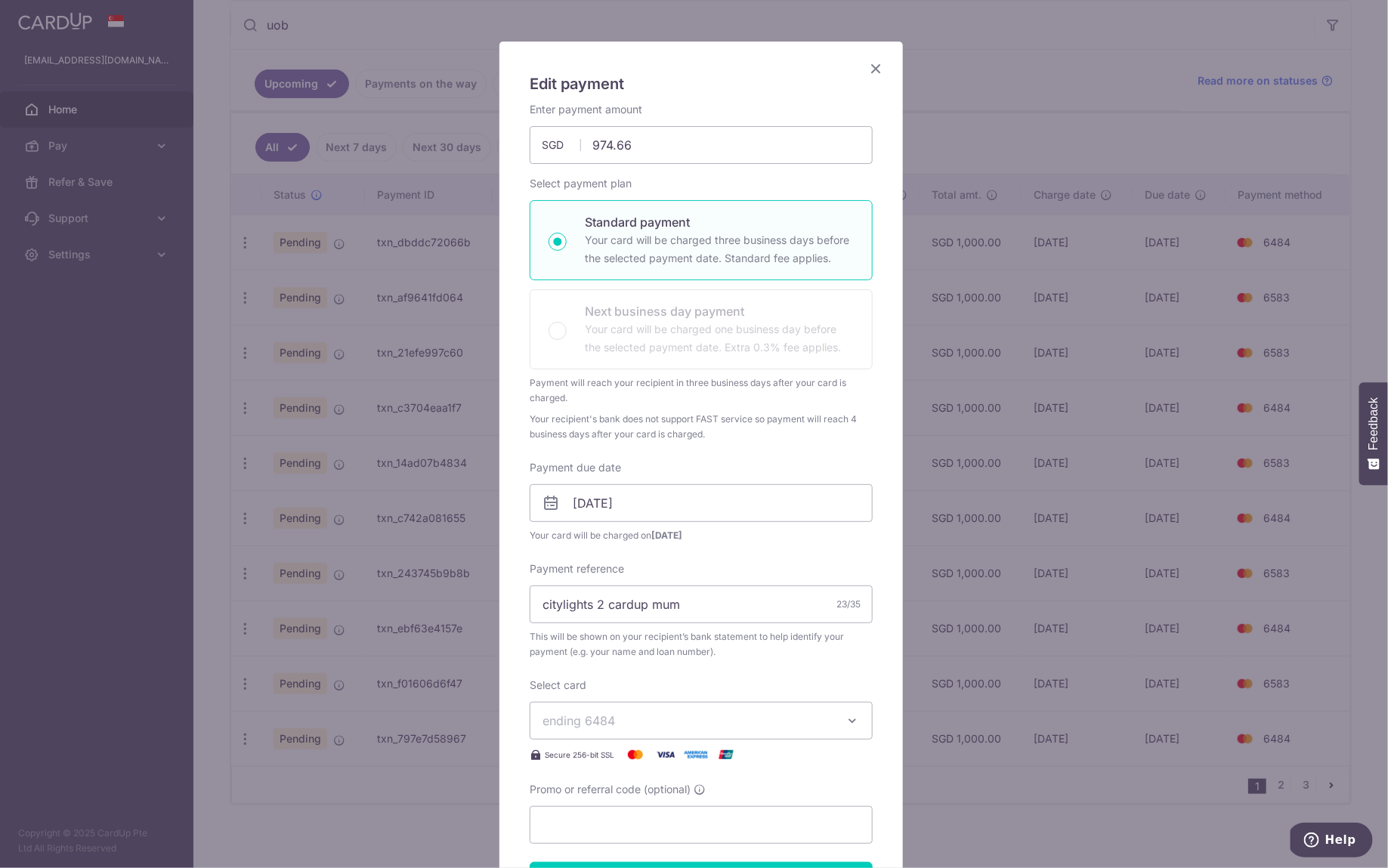
scroll to position [178, 0]
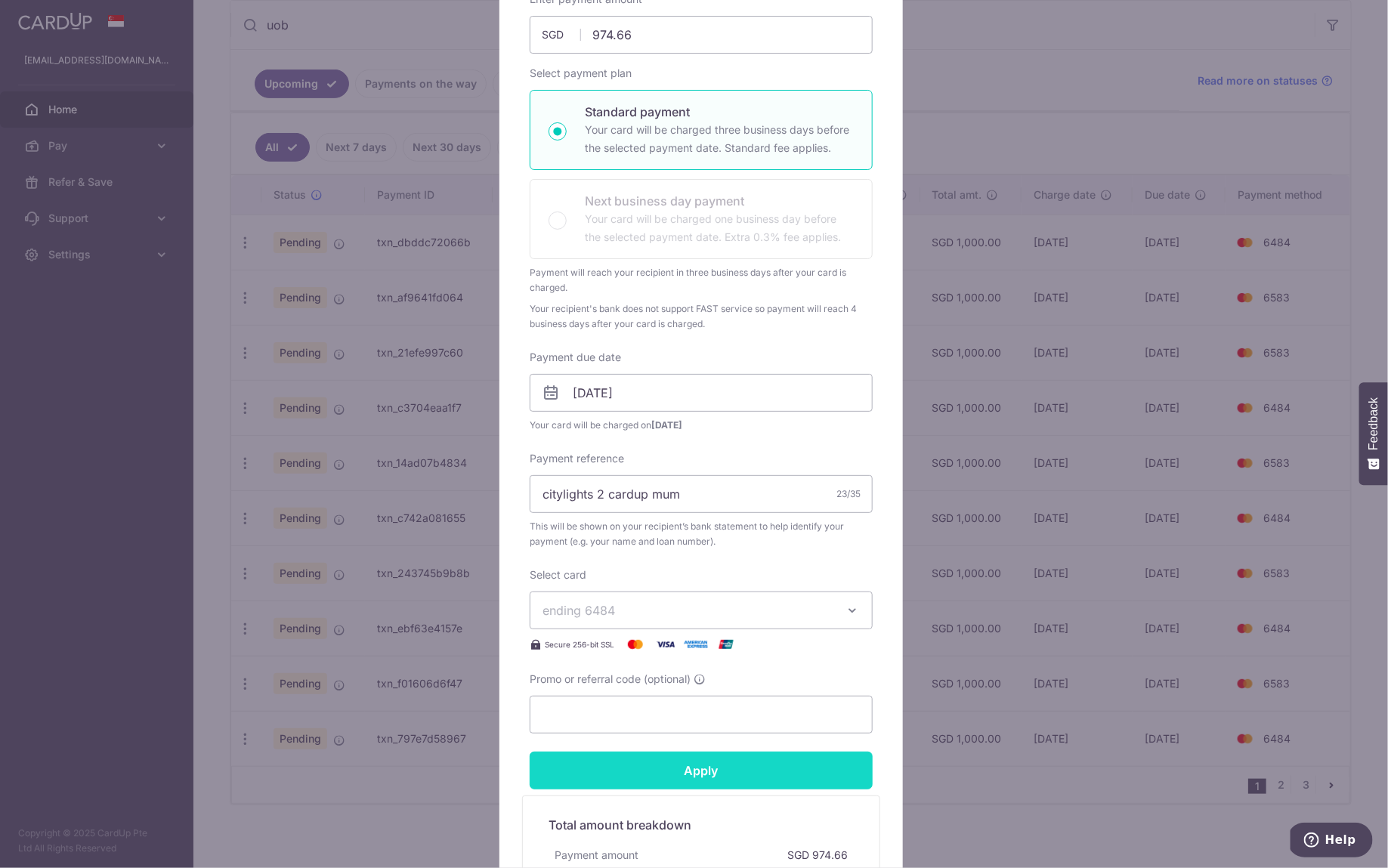
click at [729, 702] on input "Apply" at bounding box center [701, 771] width 343 height 38
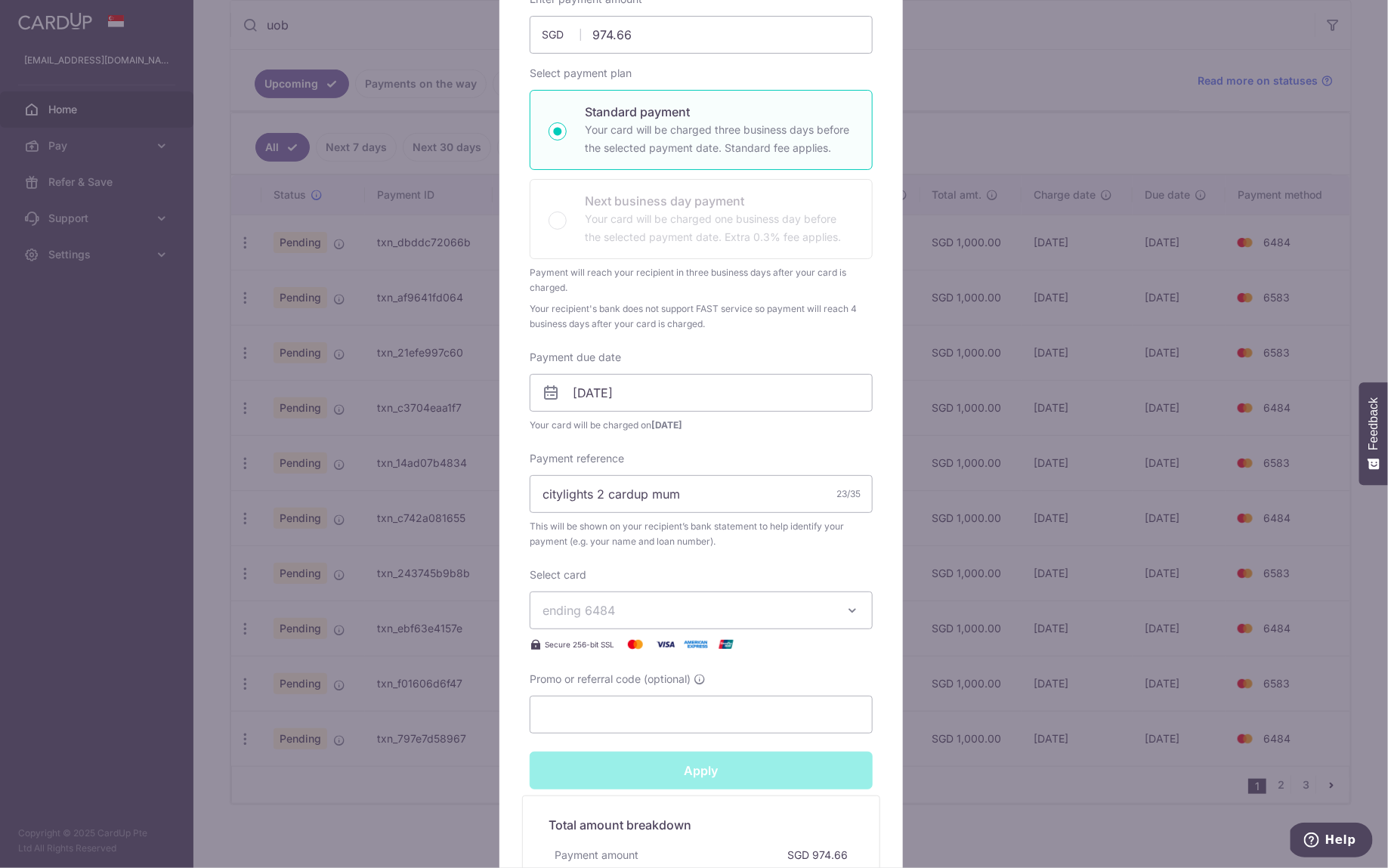
type input "Successfully Applied"
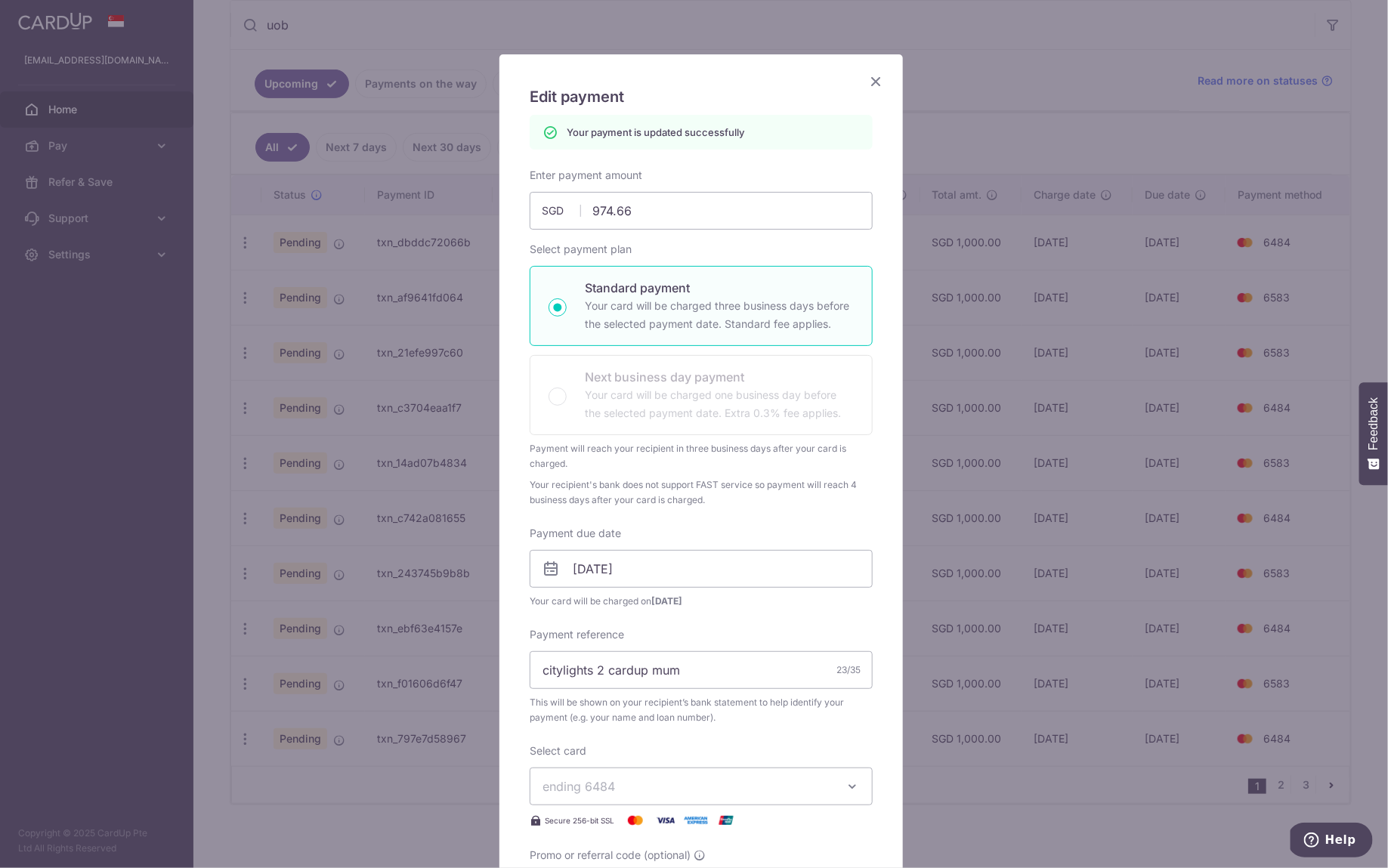
scroll to position [0, 0]
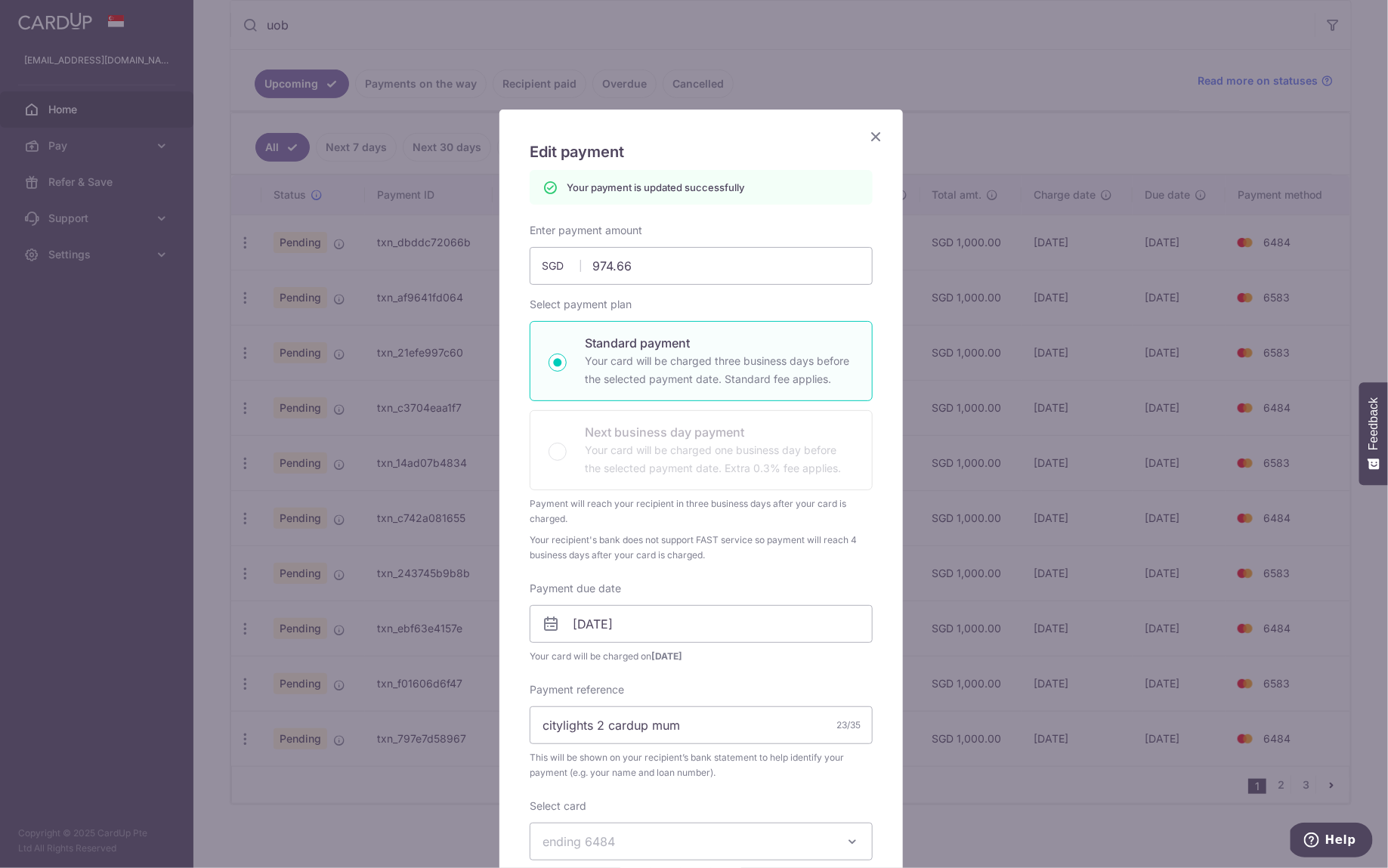
click at [867, 130] on icon "Close" at bounding box center [876, 136] width 18 height 19
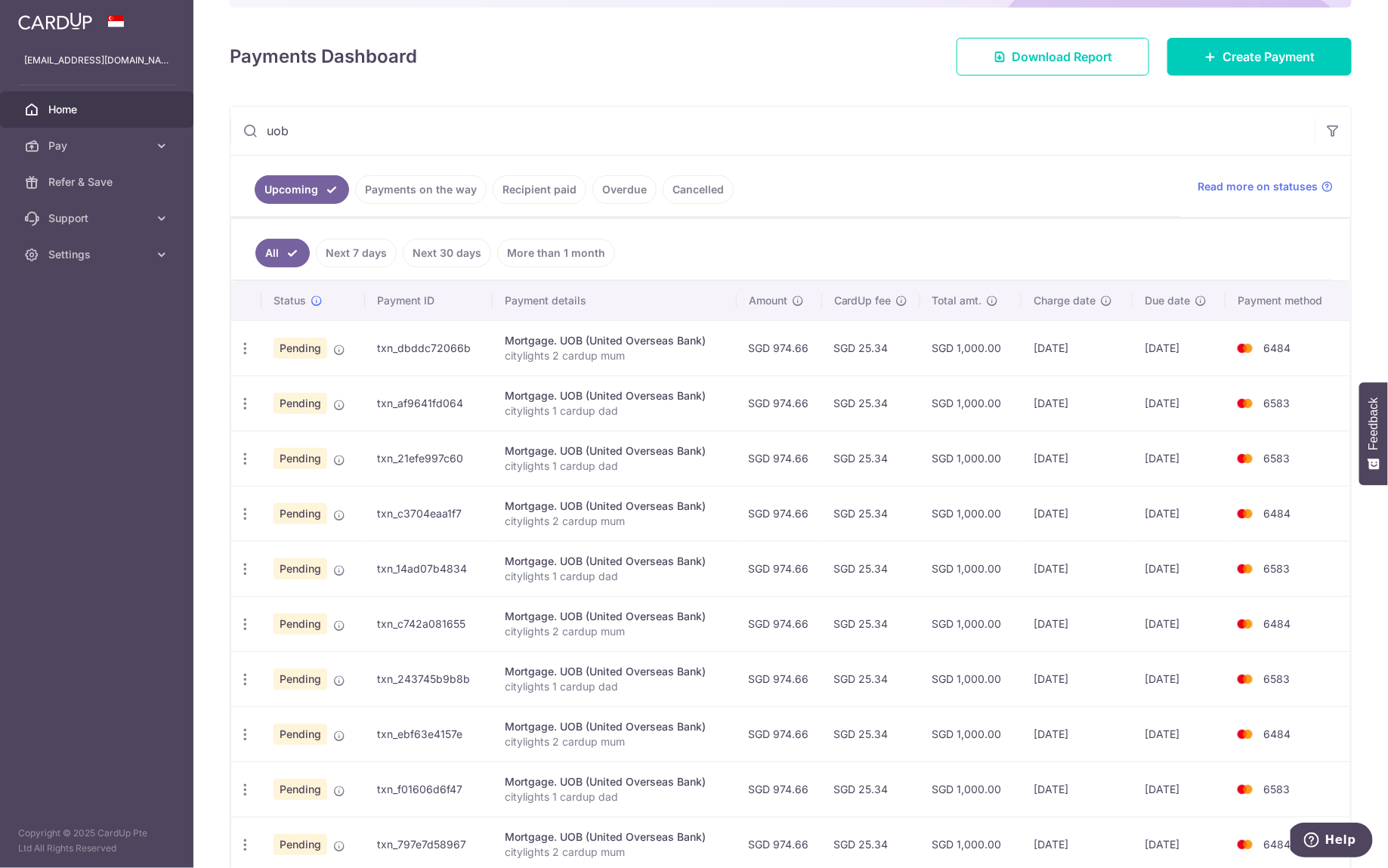
scroll to position [175, 0]
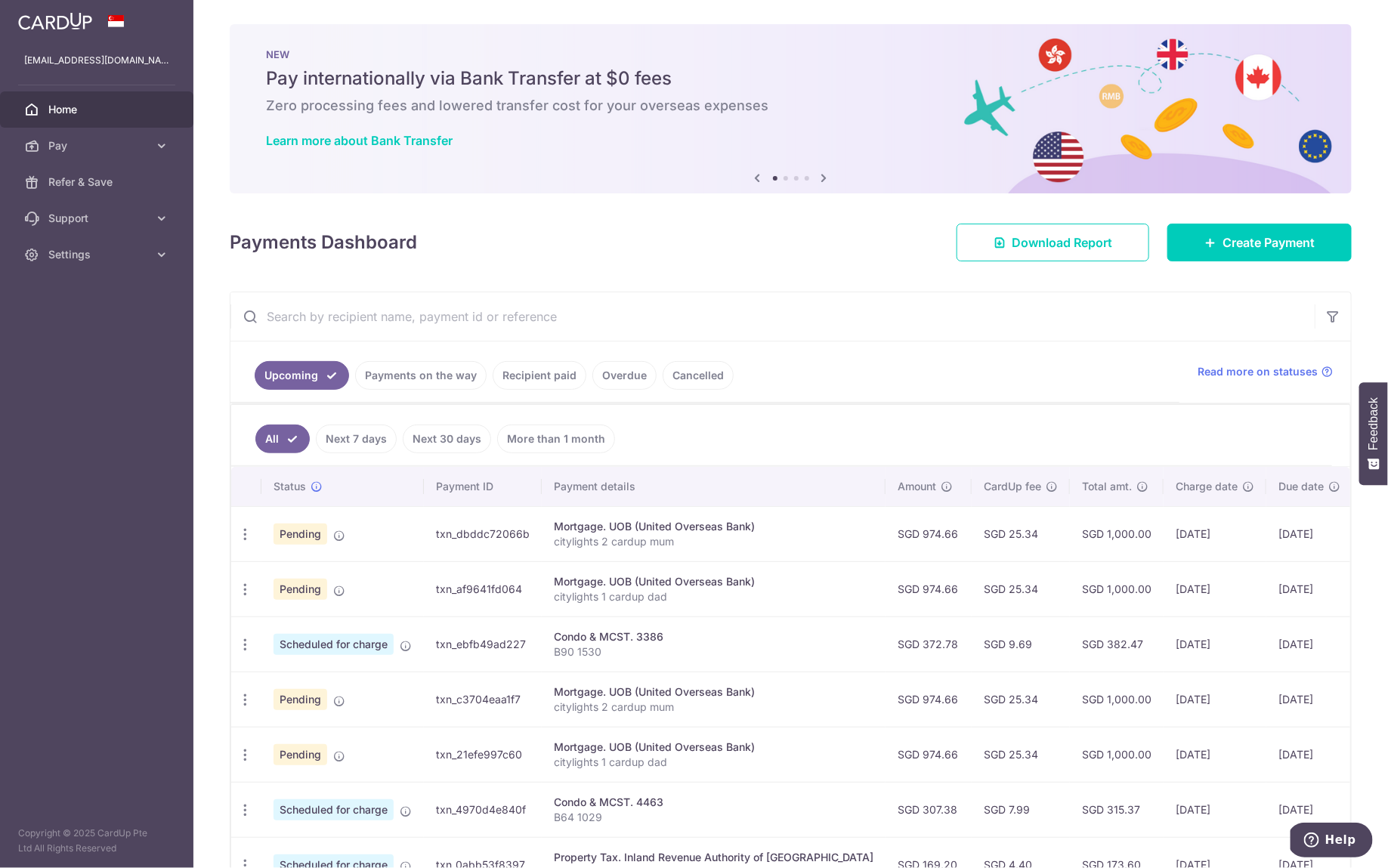
click at [331, 316] on input "text" at bounding box center [773, 316] width 1084 height 49
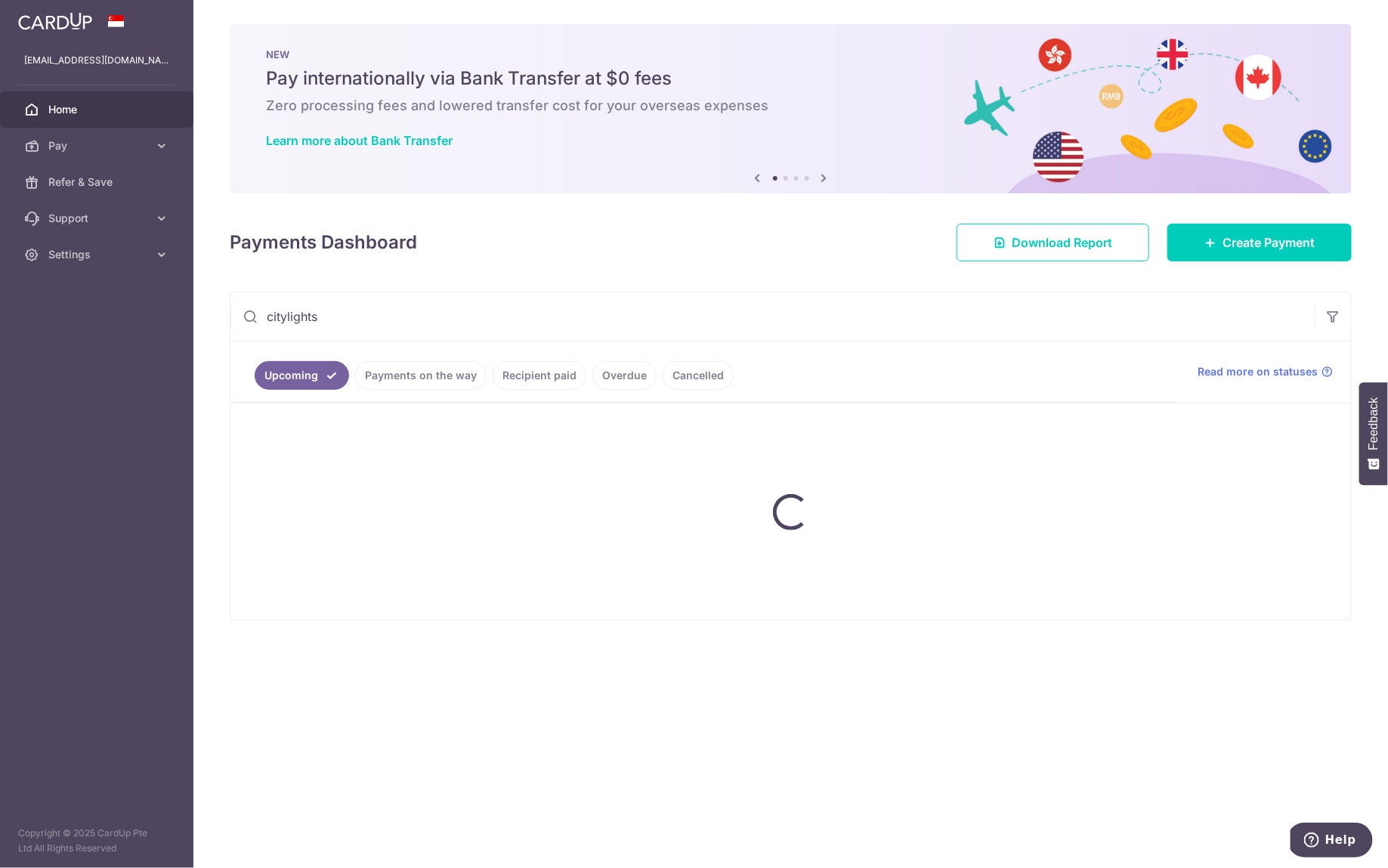
type input "citylights 2"
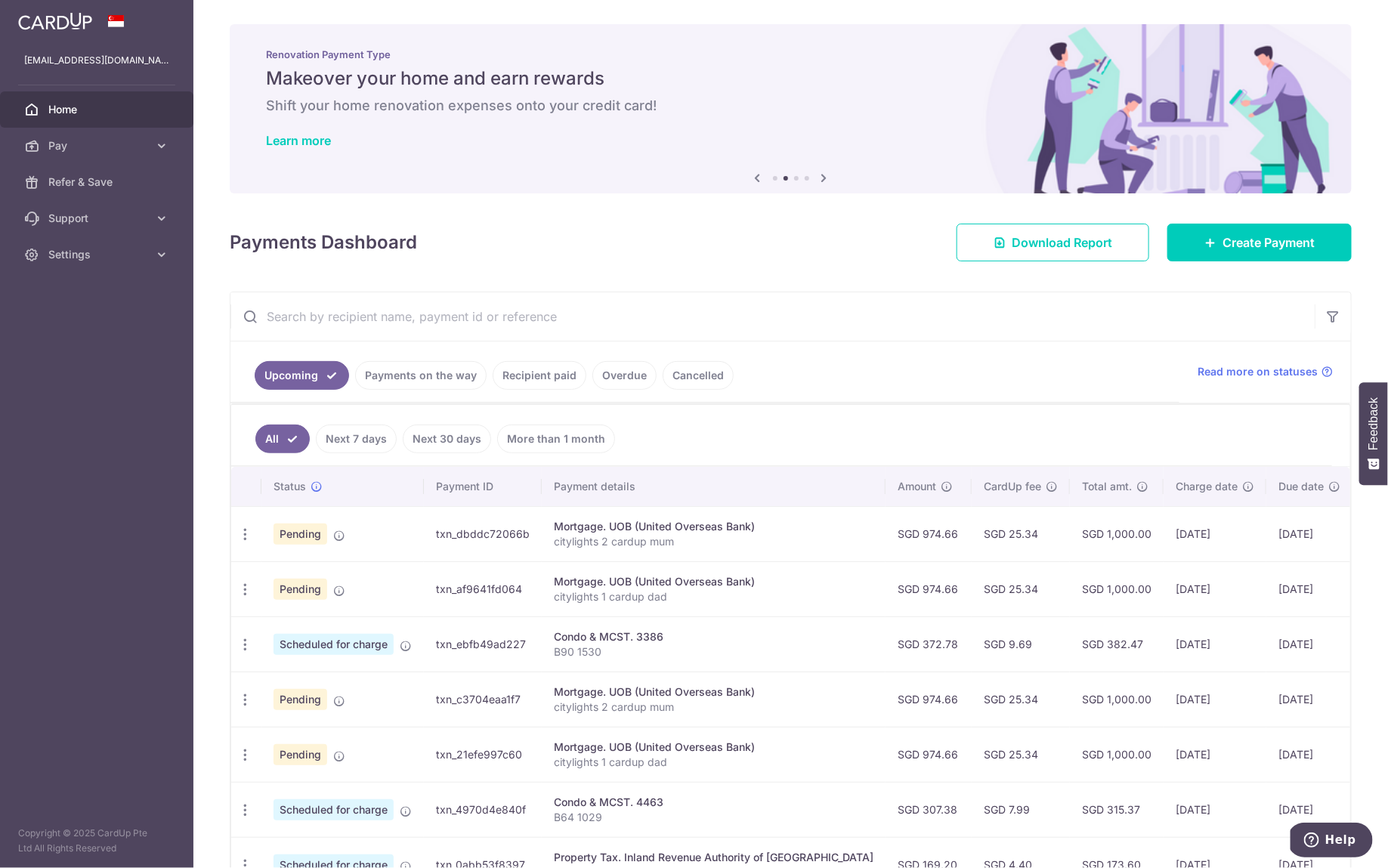
click at [328, 312] on input "text" at bounding box center [773, 316] width 1084 height 49
paste input "citylights 2"
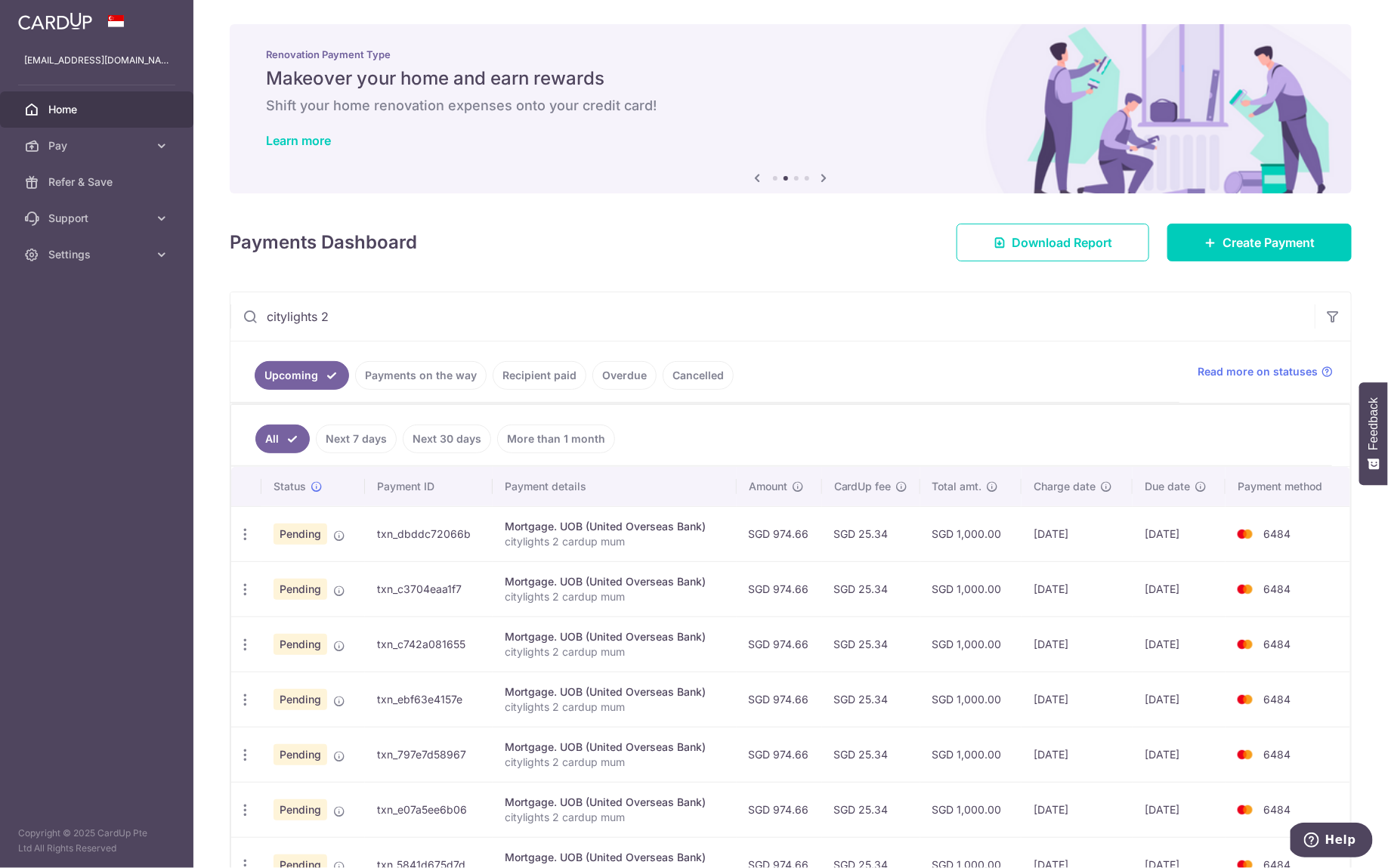
type input "citylights 2"
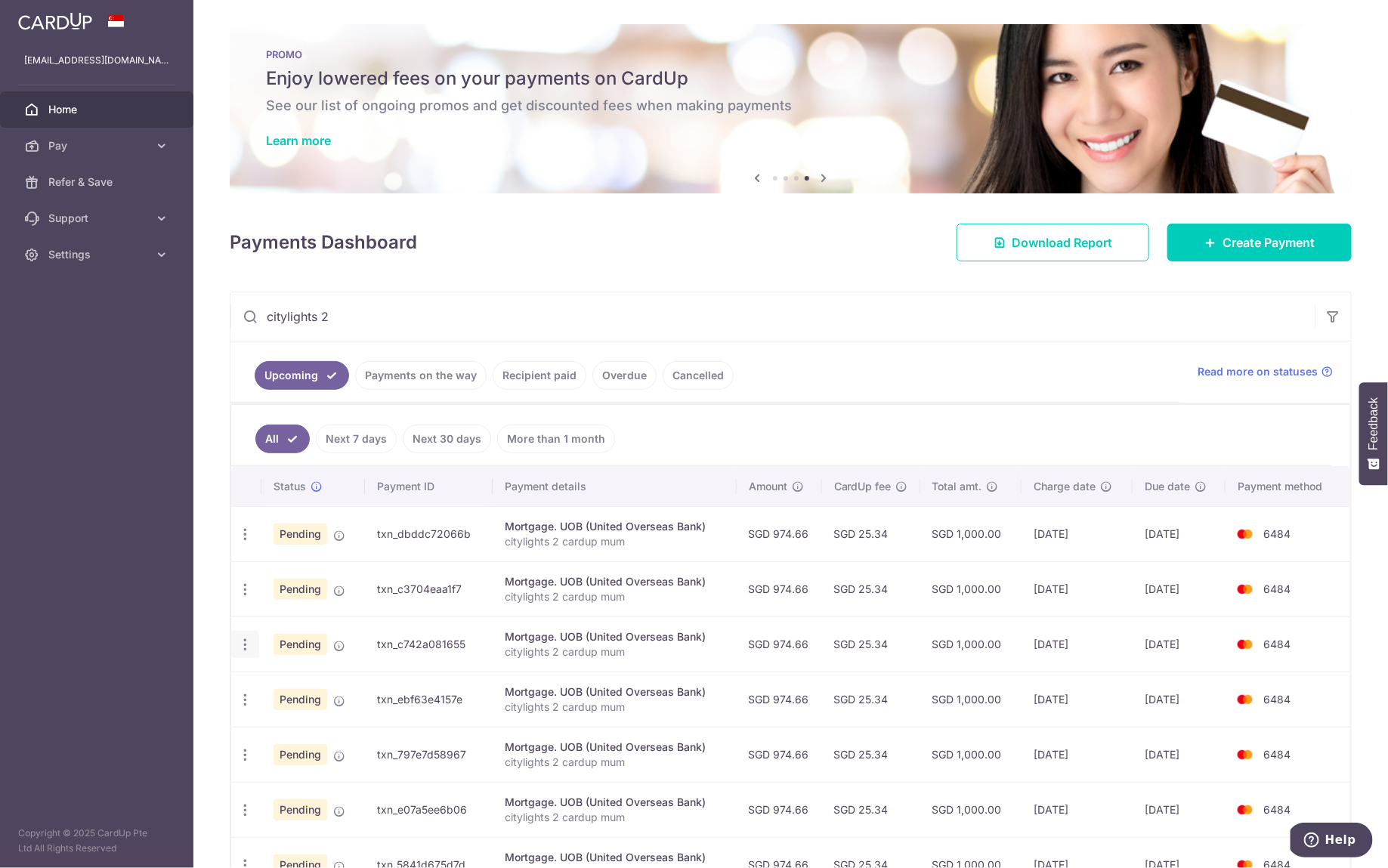
click at [238, 644] on icon "button" at bounding box center [246, 645] width 16 height 16
click at [291, 678] on span "Update payment" at bounding box center [325, 686] width 102 height 18
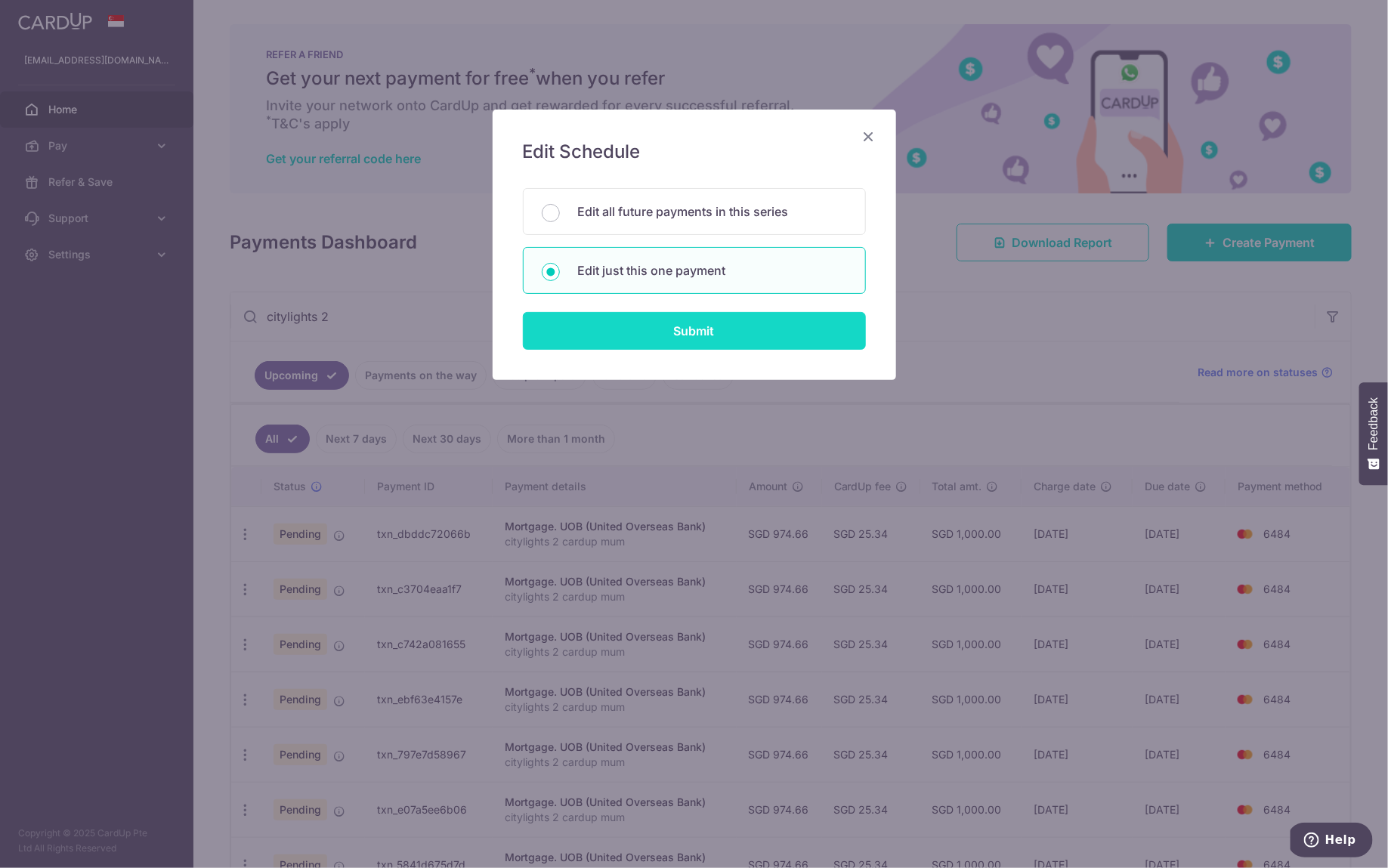
click at [757, 317] on input "Submit" at bounding box center [694, 331] width 343 height 38
radio input "true"
type input "974.66"
type input "[DATE]"
type input "citylights 2 cardup mum"
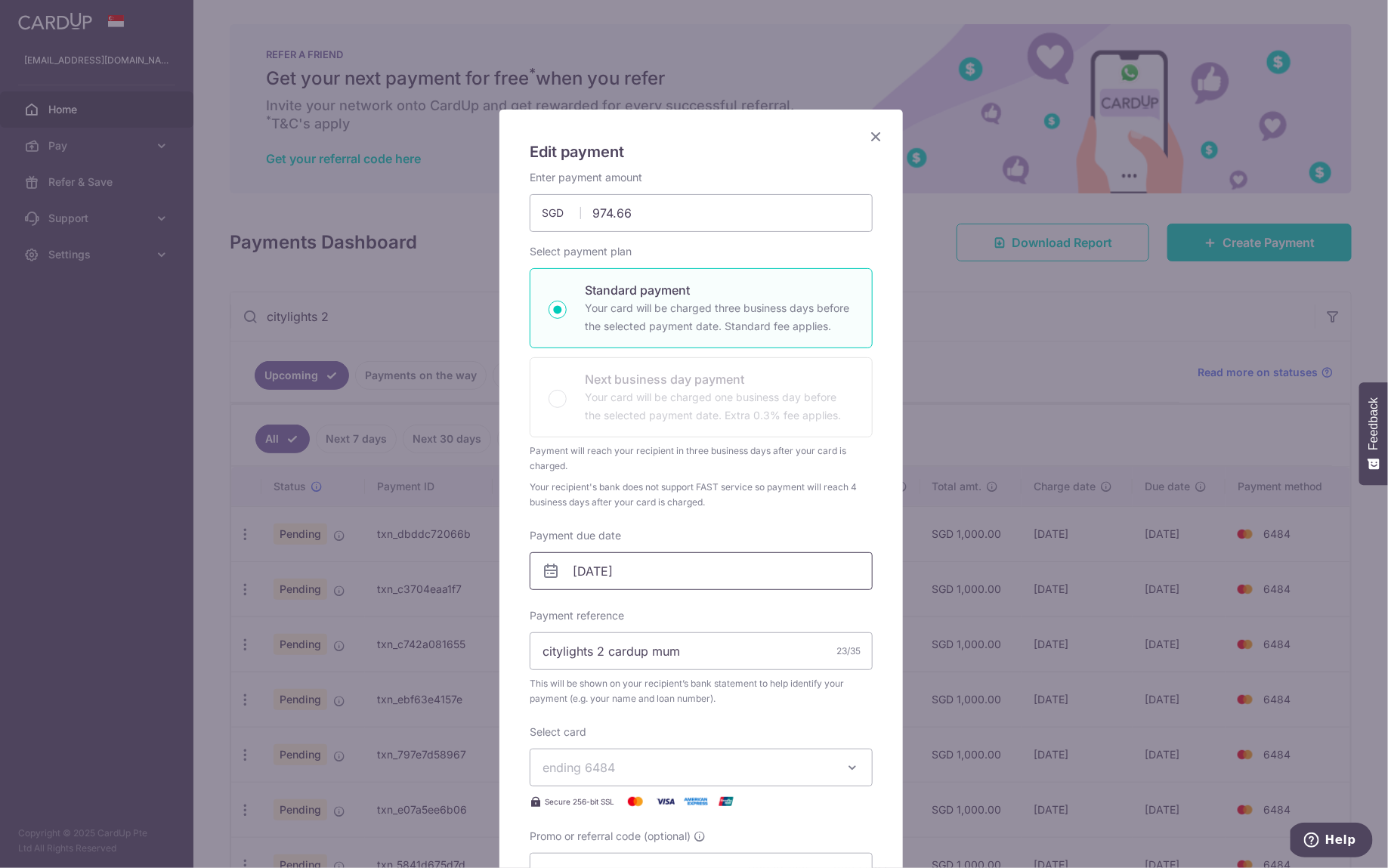
click at [661, 565] on input "09/12/2025" at bounding box center [701, 571] width 343 height 38
click at [669, 679] on link "4" at bounding box center [674, 677] width 24 height 24
type input "[DATE]"
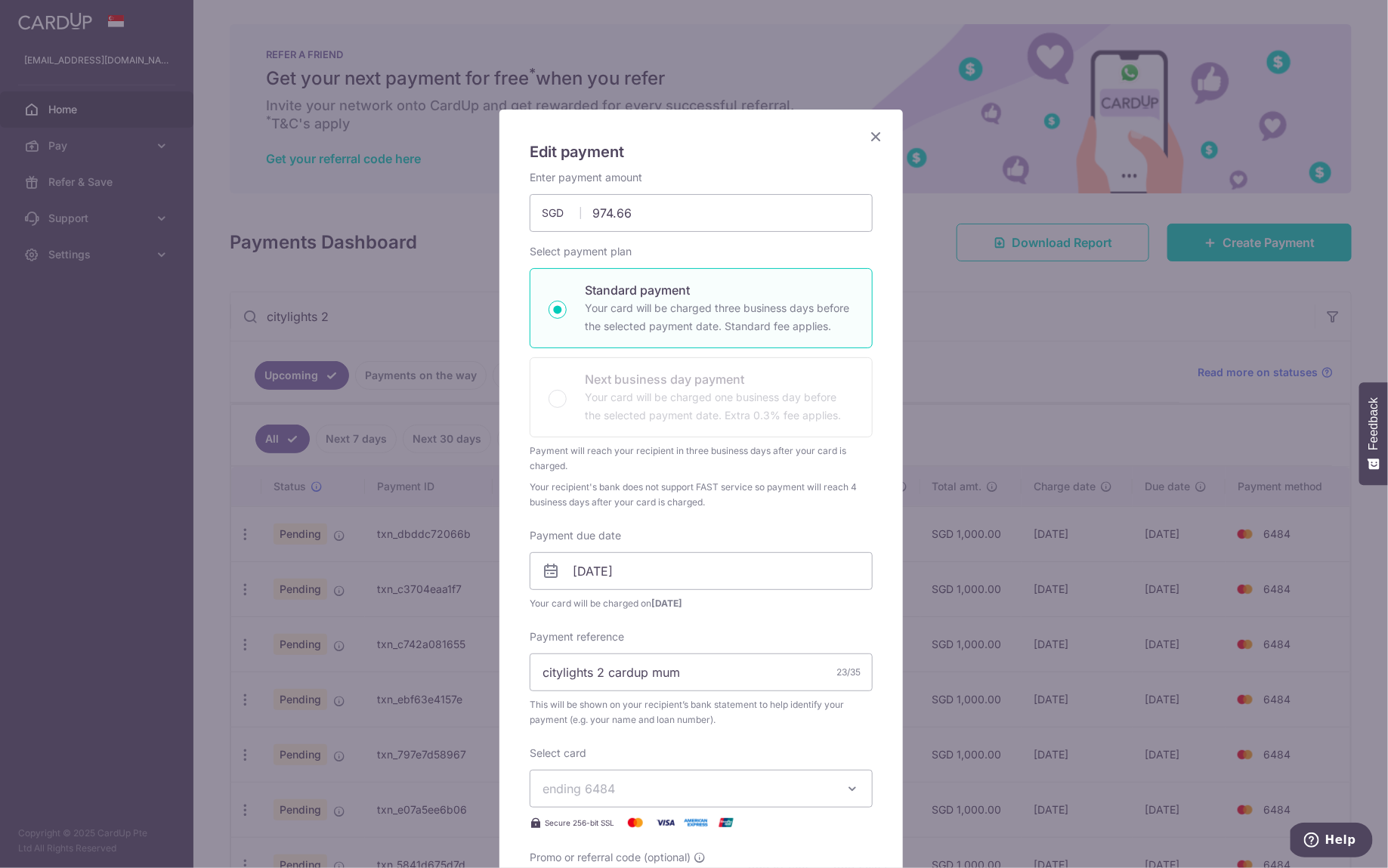
scroll to position [139, 0]
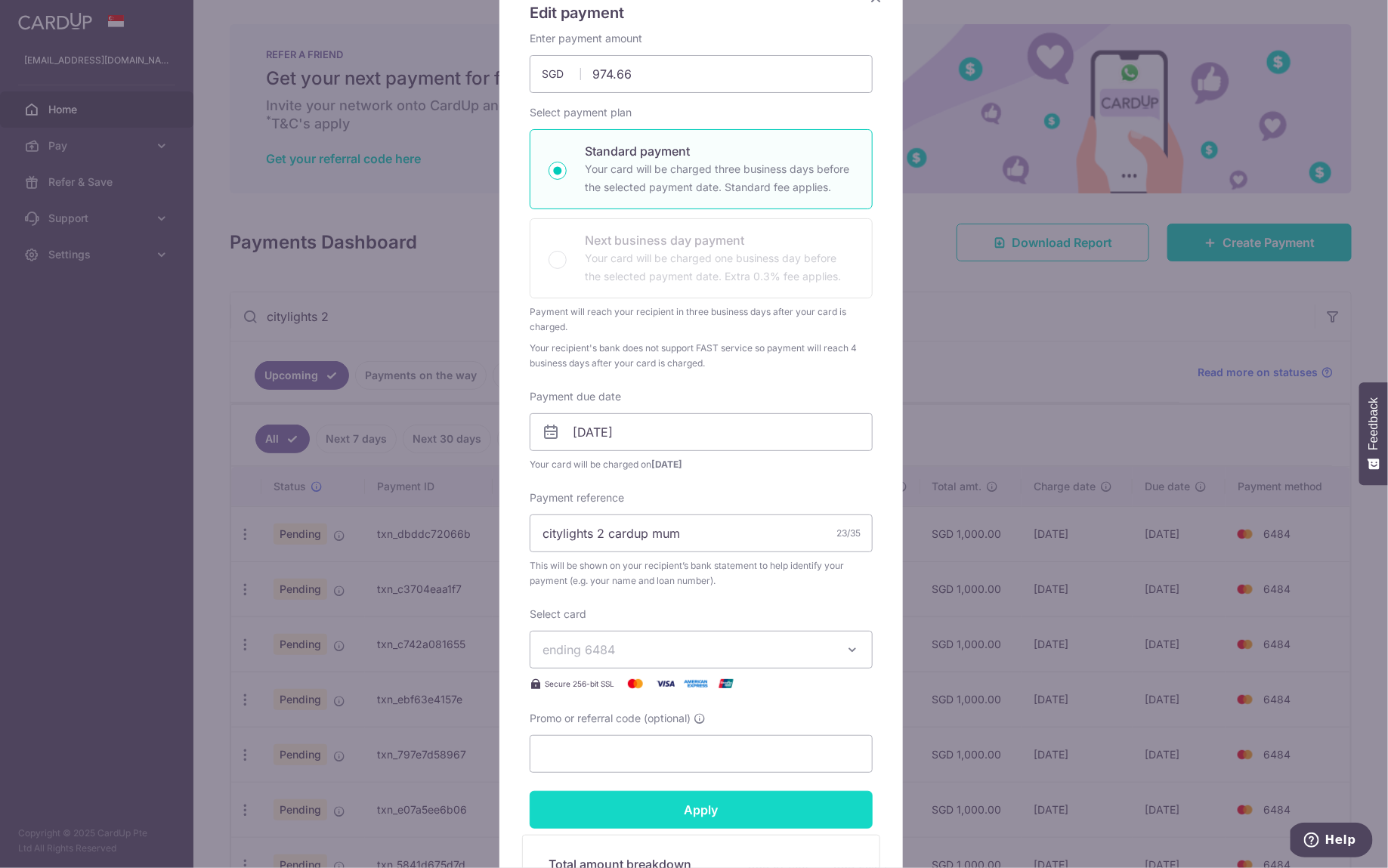
click at [745, 809] on input "Apply" at bounding box center [701, 810] width 343 height 38
type input "Successfully Applied"
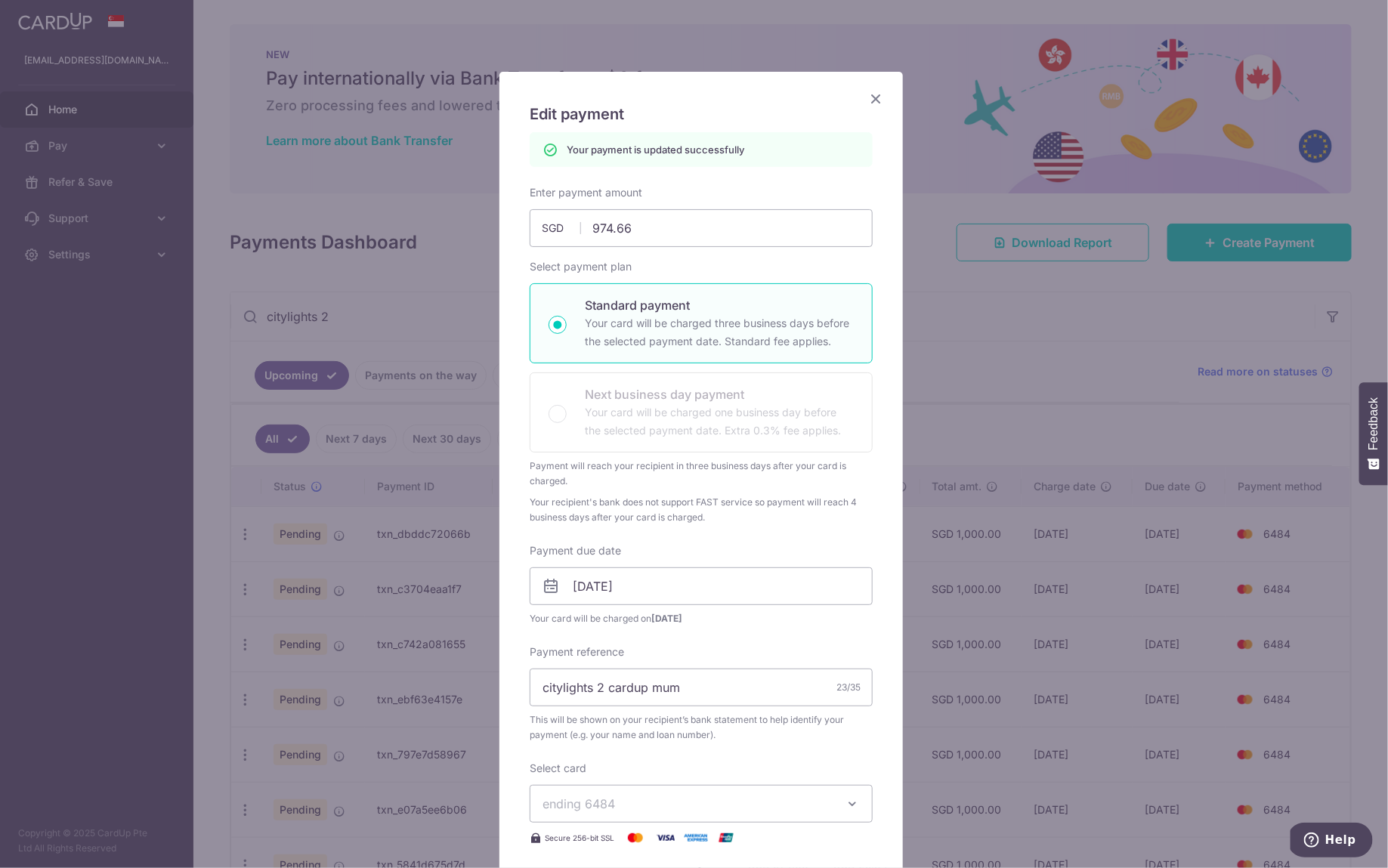
scroll to position [0, 0]
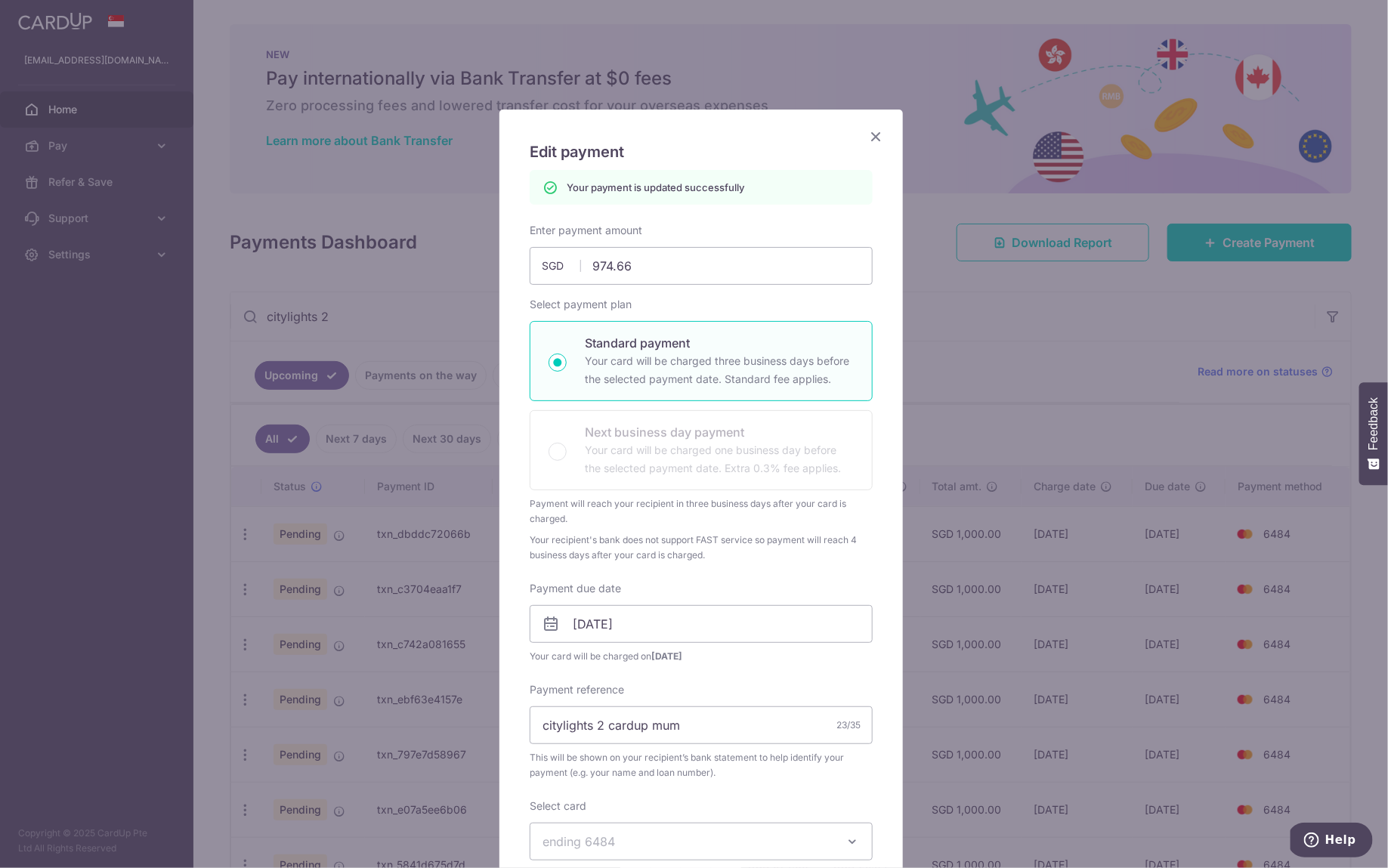
click at [871, 141] on icon "Close" at bounding box center [876, 136] width 18 height 19
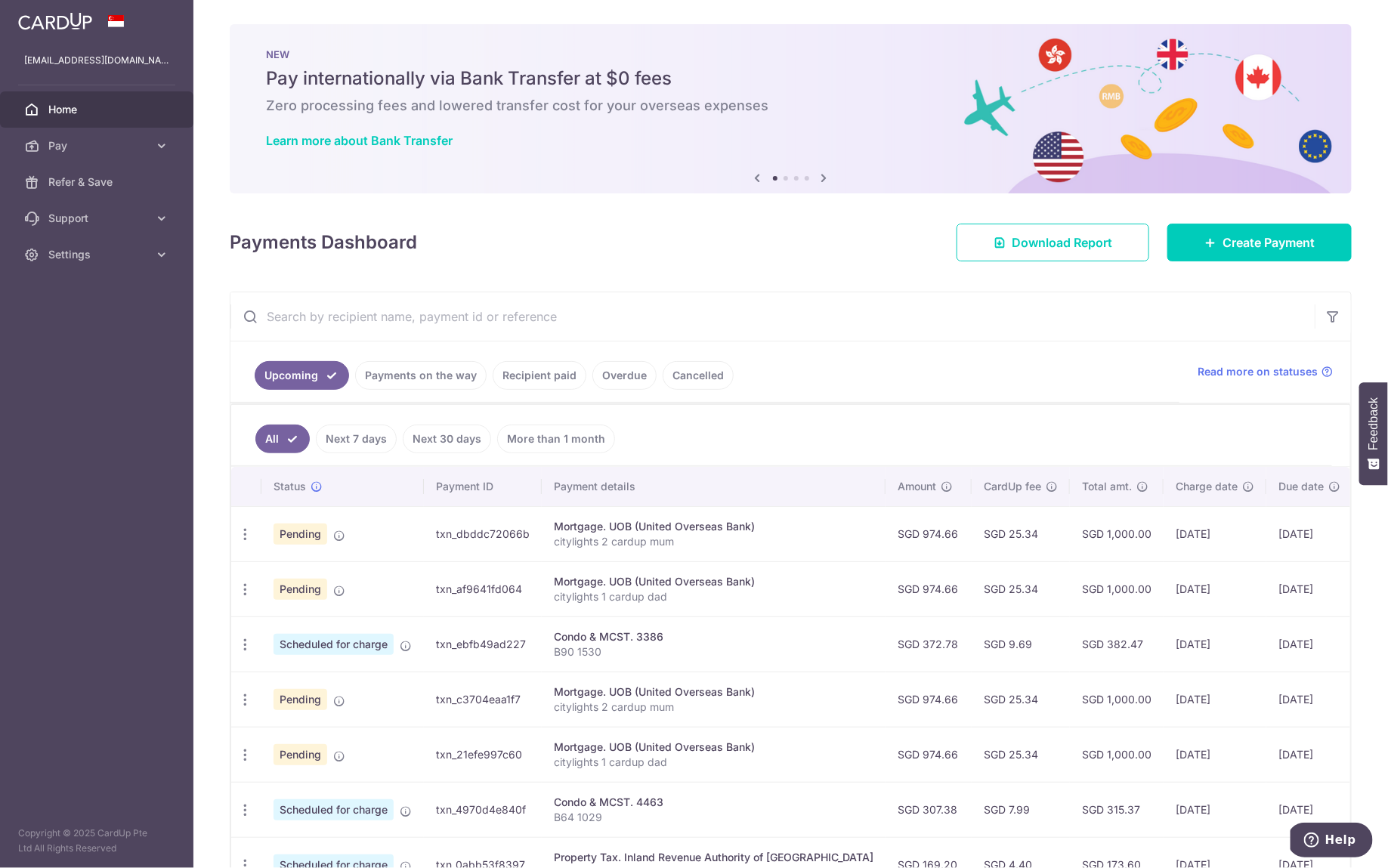
click at [511, 316] on input "text" at bounding box center [773, 316] width 1084 height 49
type input "citylights 2"
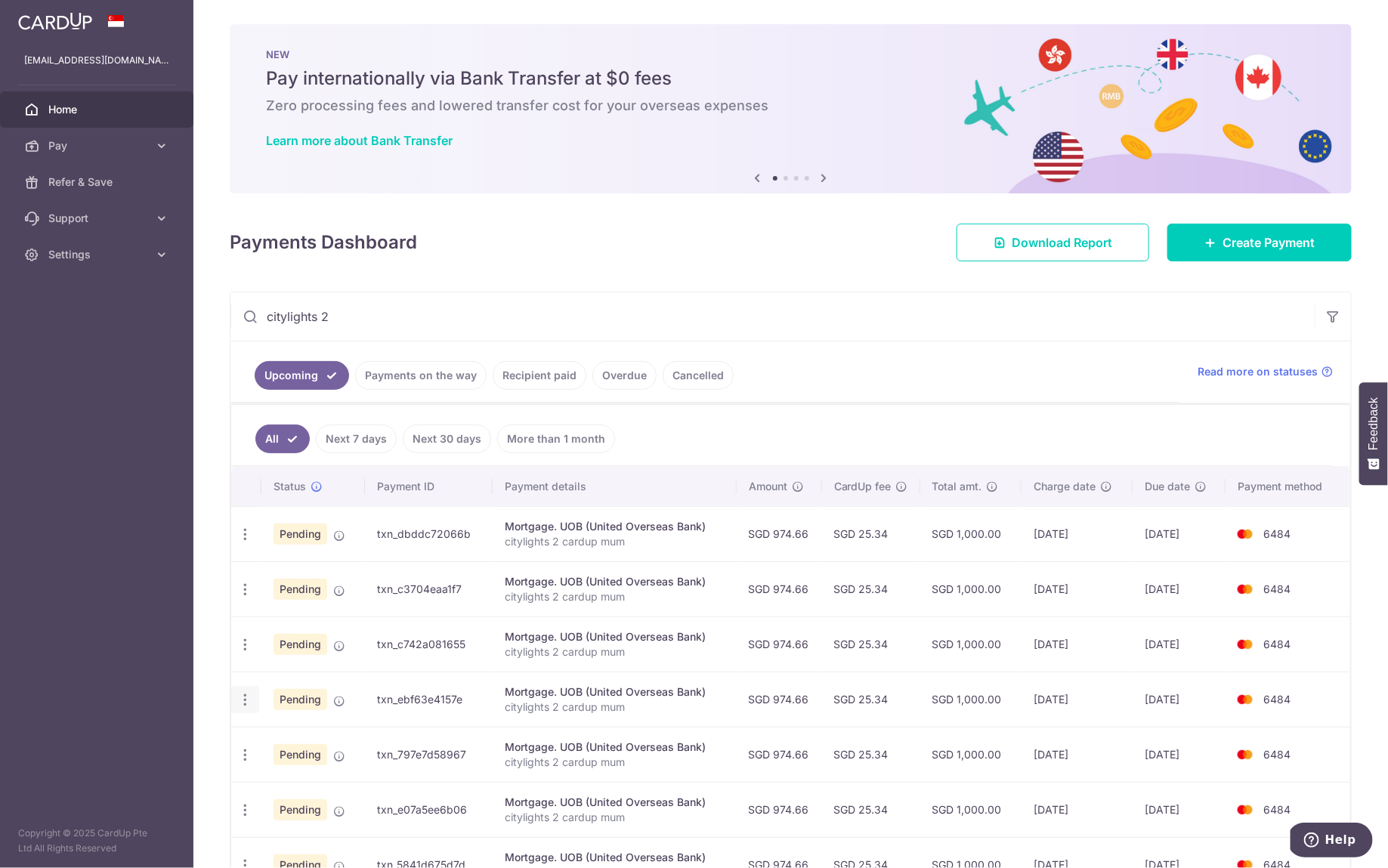
click at [248, 696] on icon "button" at bounding box center [246, 700] width 16 height 16
click at [292, 738] on span "Update payment" at bounding box center [325, 741] width 102 height 18
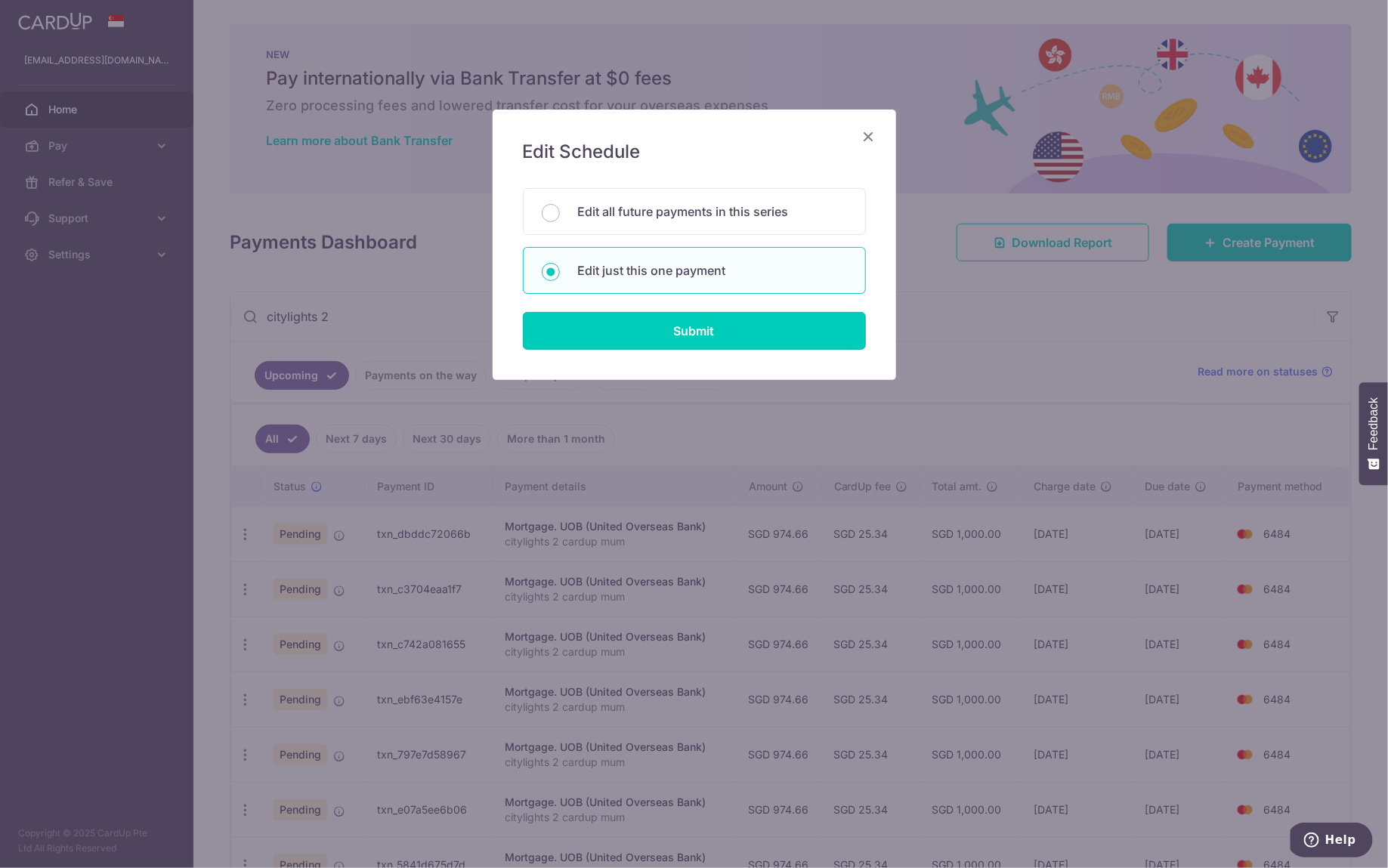
click at [650, 324] on input "Submit" at bounding box center [694, 331] width 343 height 38
radio input "true"
type input "974.66"
type input "[DATE]"
type input "citylights 2 cardup mum"
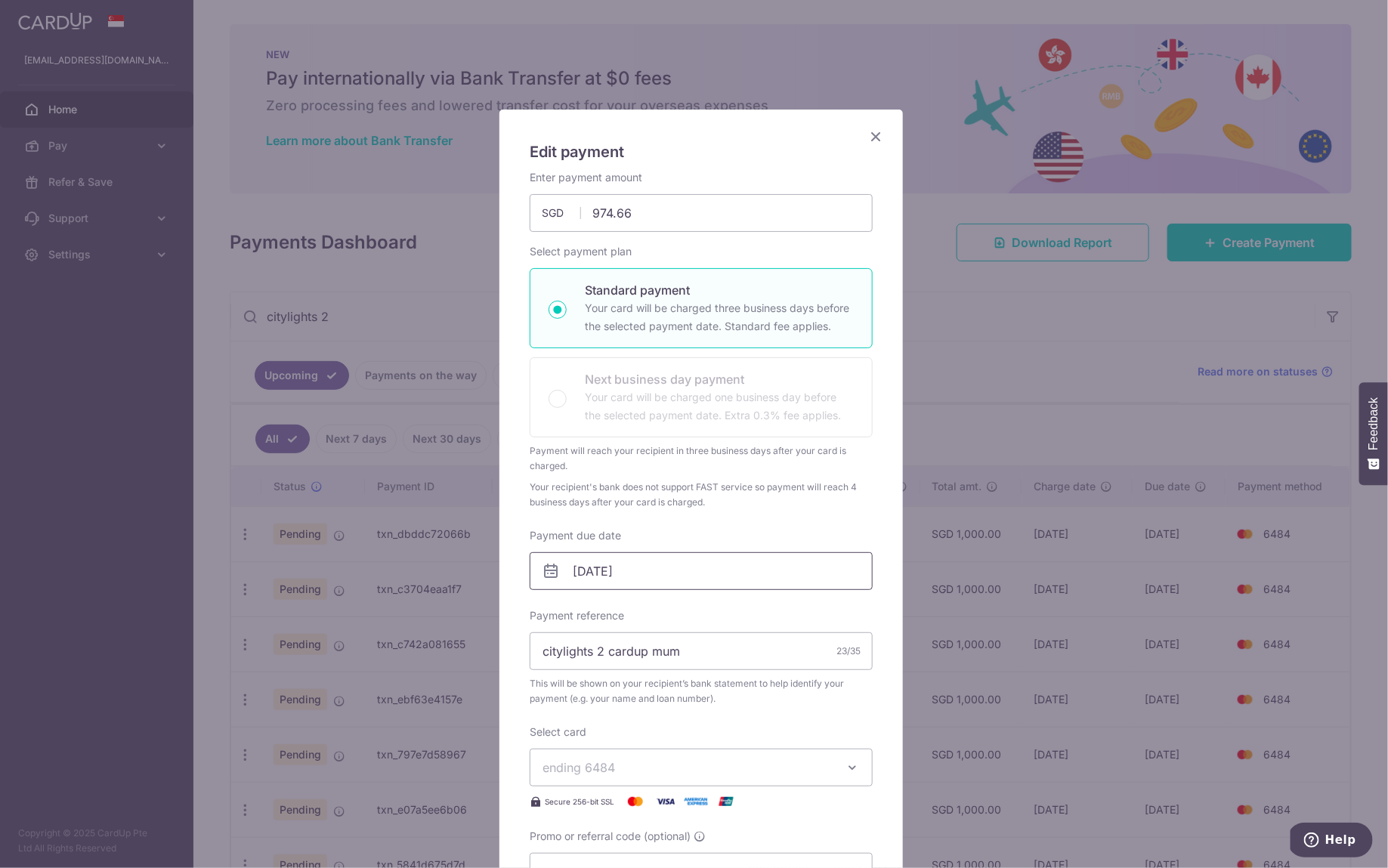
click at [656, 571] on input "[DATE]" at bounding box center [701, 571] width 343 height 38
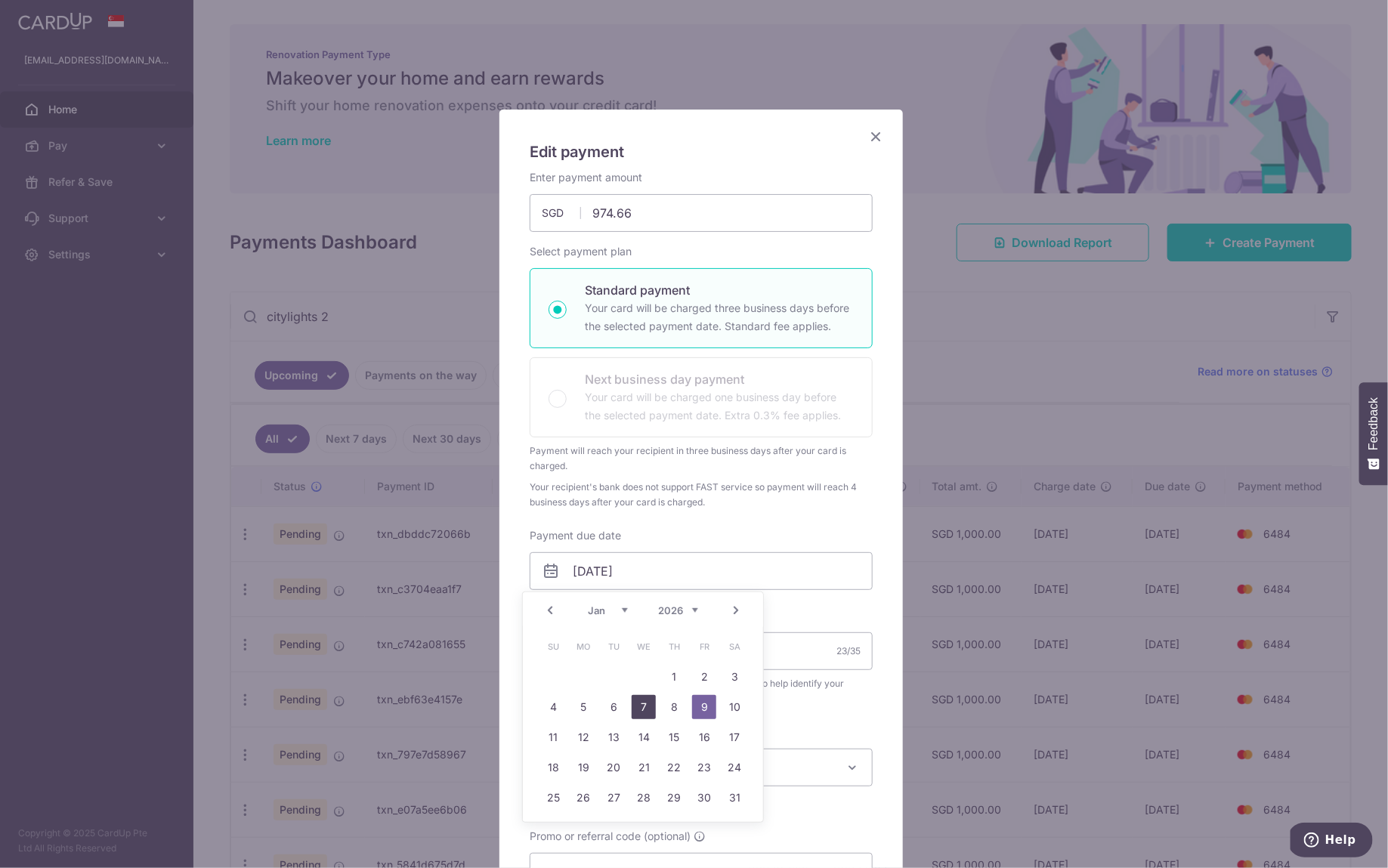
click at [644, 707] on link "7" at bounding box center [643, 707] width 24 height 24
type input "[DATE]"
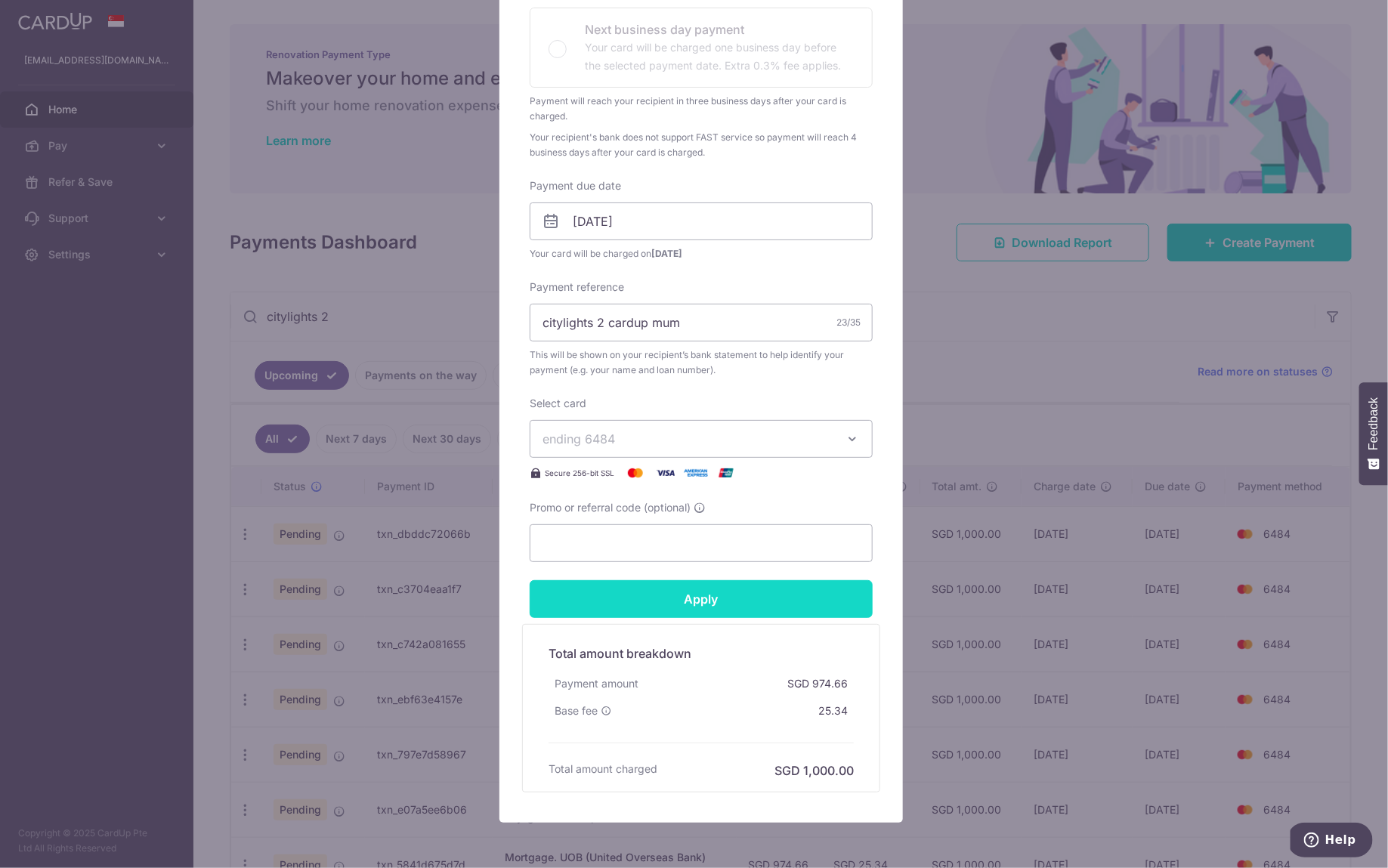
click at [702, 581] on input "Apply" at bounding box center [701, 600] width 343 height 38
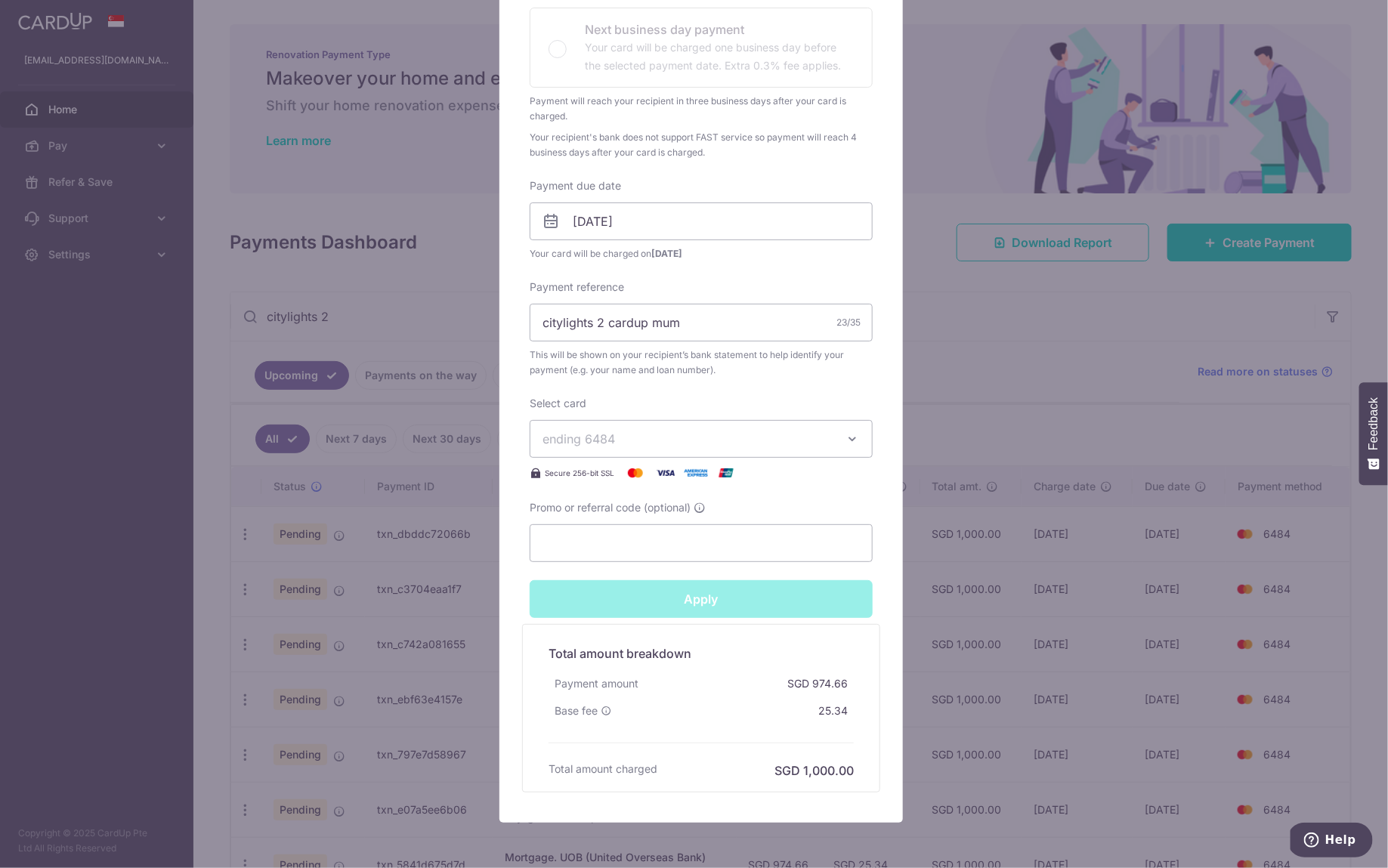
type input "Successfully Applied"
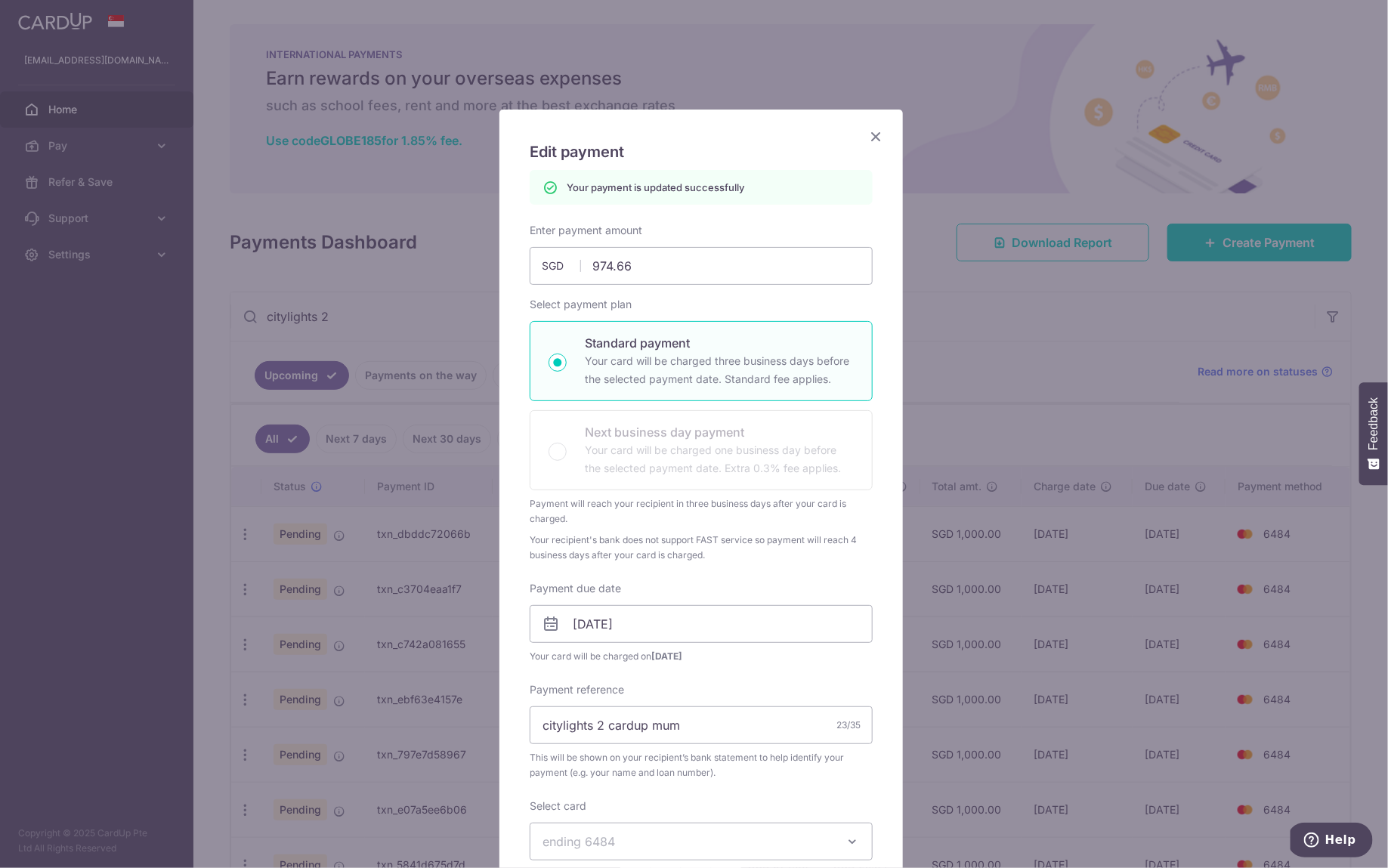
click at [870, 137] on icon "Close" at bounding box center [876, 136] width 18 height 19
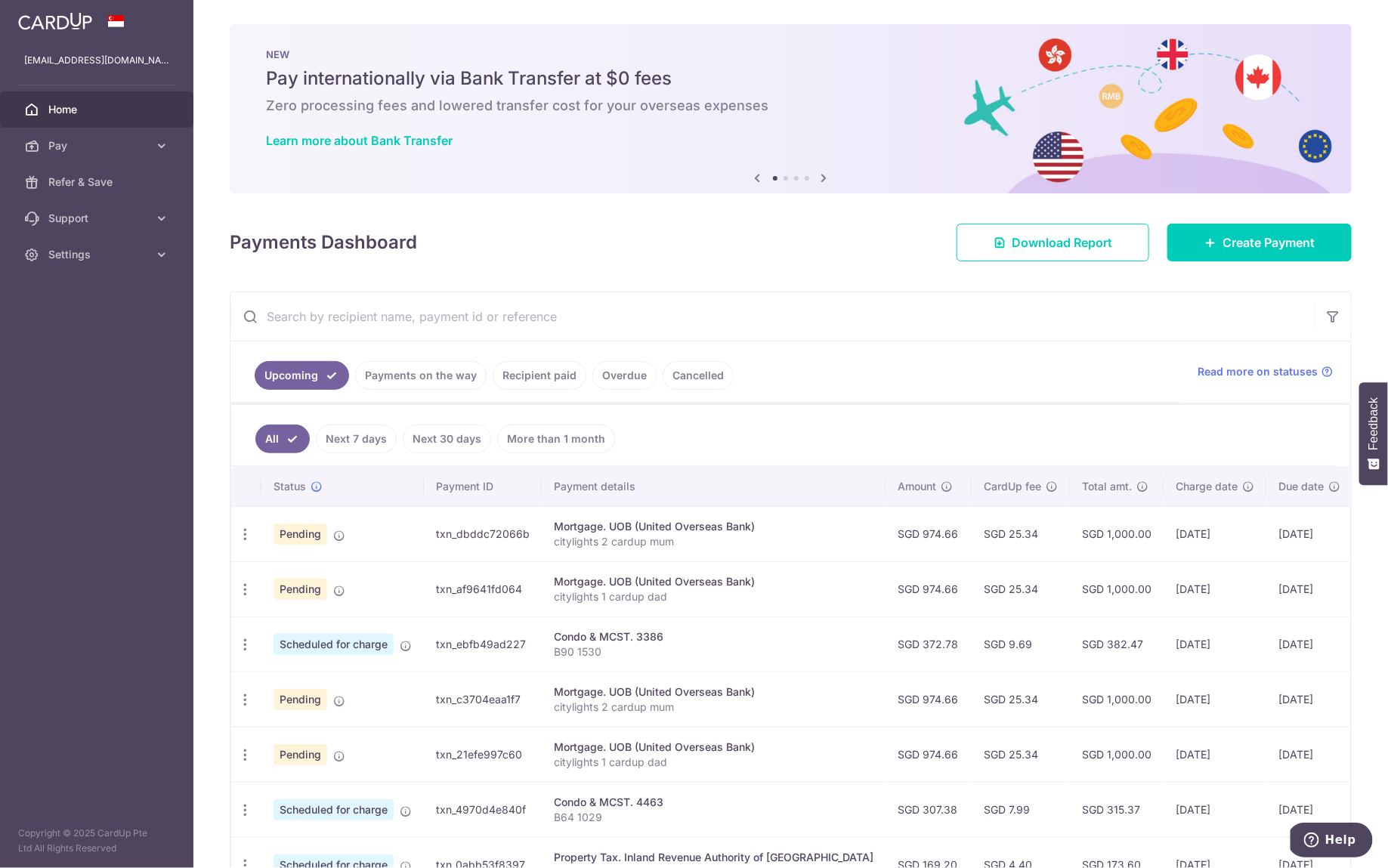
click at [435, 310] on input "text" at bounding box center [773, 316] width 1084 height 49
type input "citylights 2"
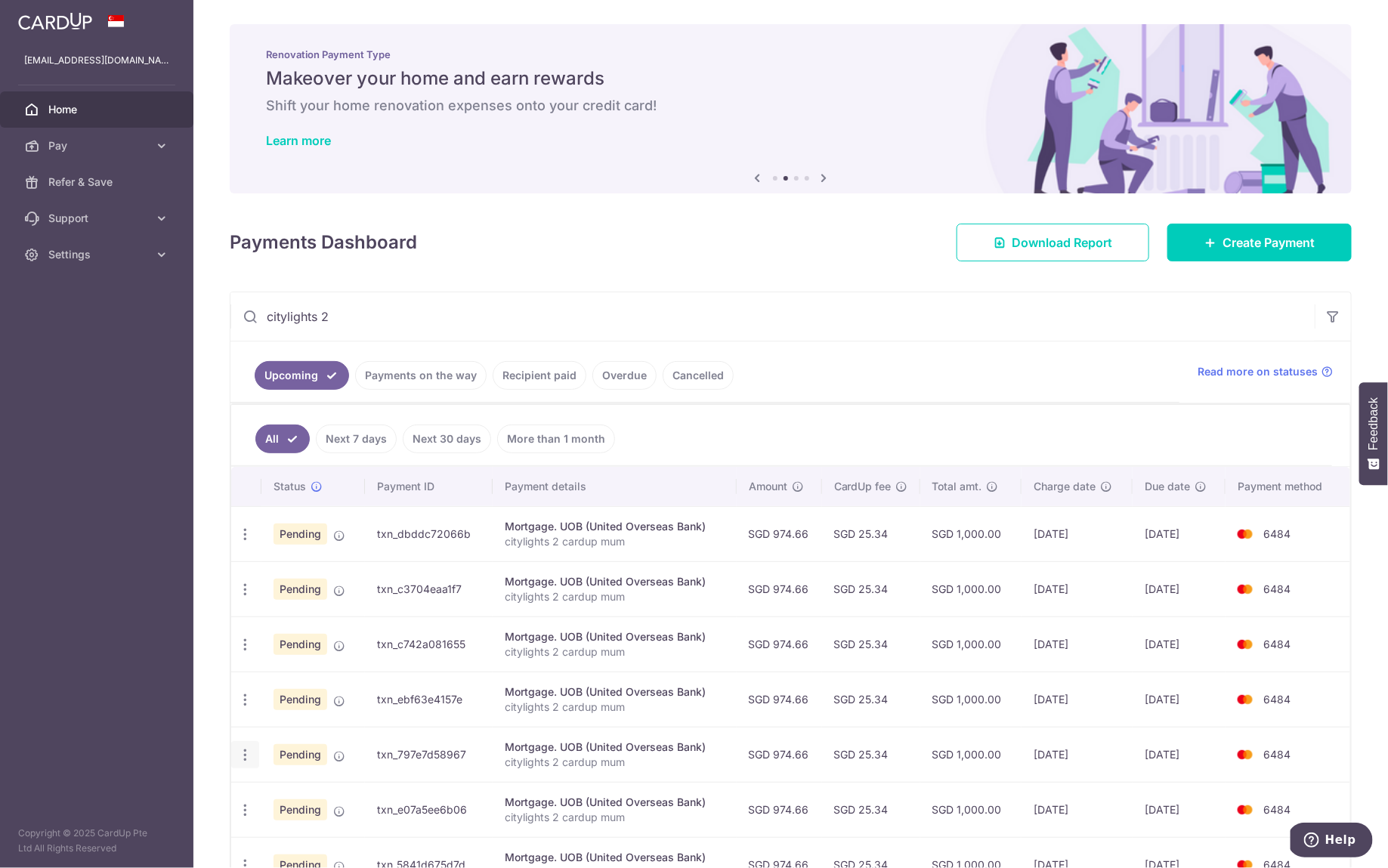
click at [254, 744] on div "Update payment Cancel payment" at bounding box center [246, 755] width 28 height 28
click at [246, 753] on icon "button" at bounding box center [246, 756] width 16 height 16
click at [313, 795] on span "Update payment" at bounding box center [325, 796] width 102 height 18
radio input "true"
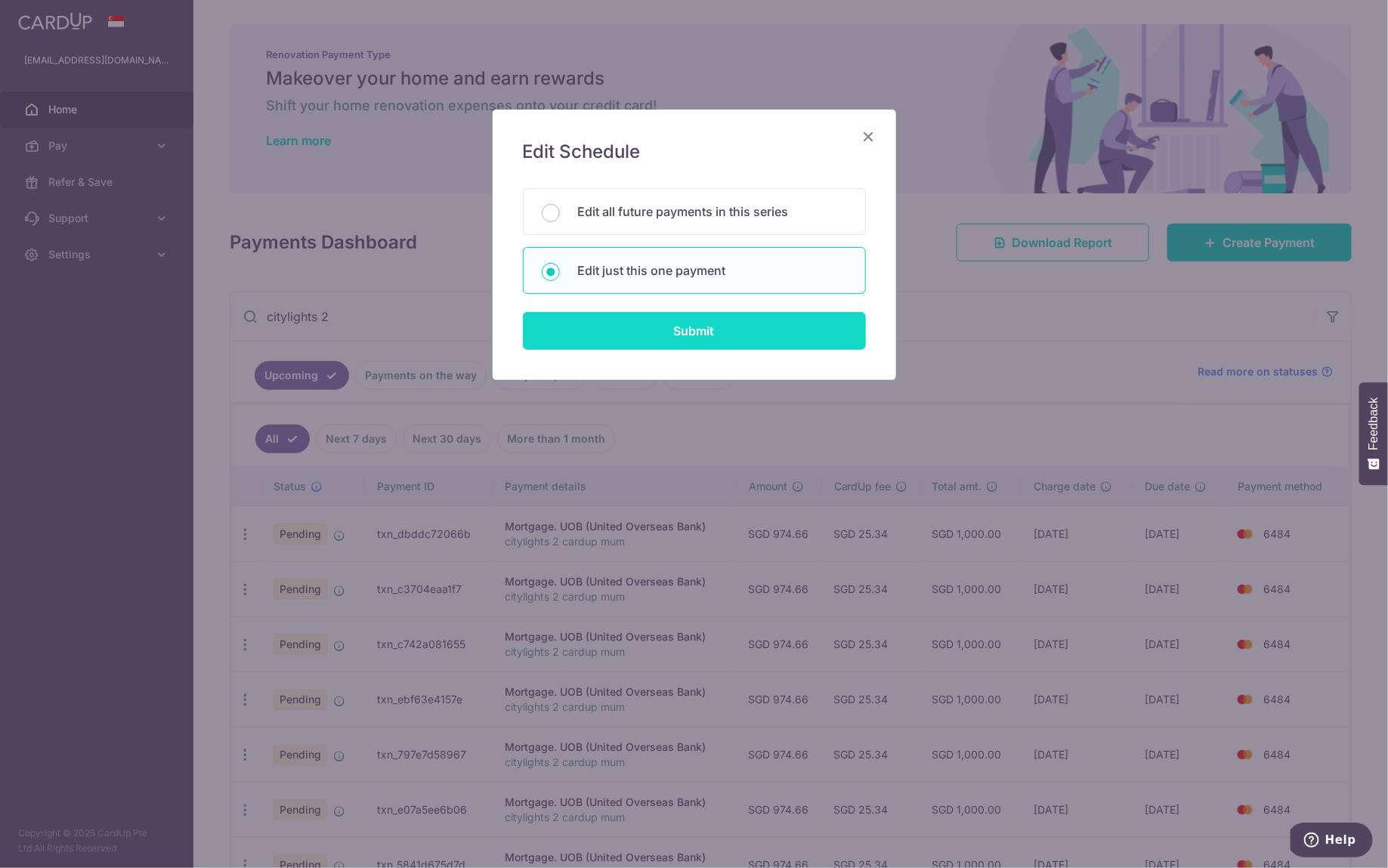
click at [678, 337] on input "Submit" at bounding box center [694, 331] width 343 height 38
radio input "true"
type input "974.66"
type input "09/02/2026"
type input "citylights 2 cardup mum"
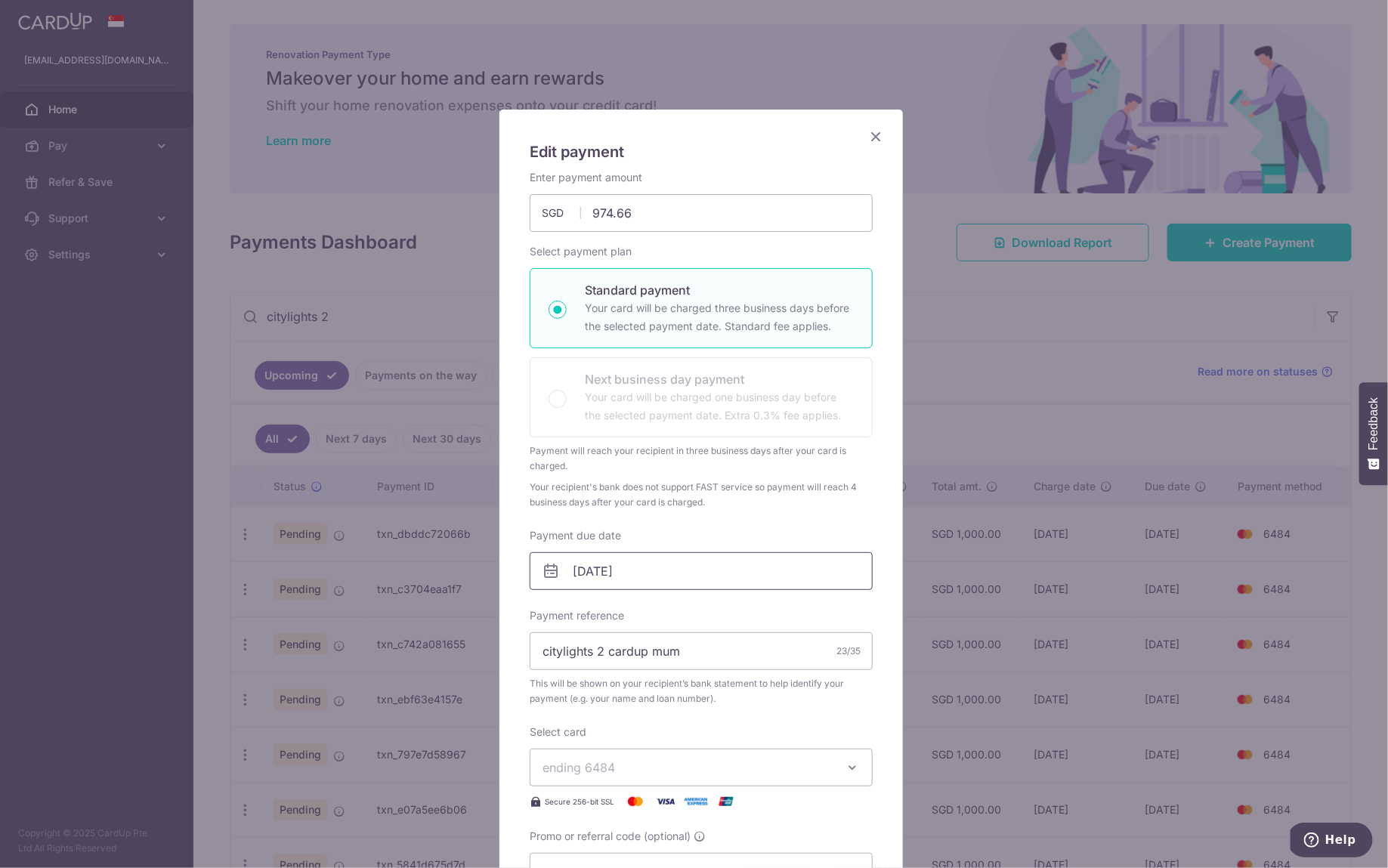
click at [686, 575] on input "09/02/2026" at bounding box center [701, 571] width 343 height 38
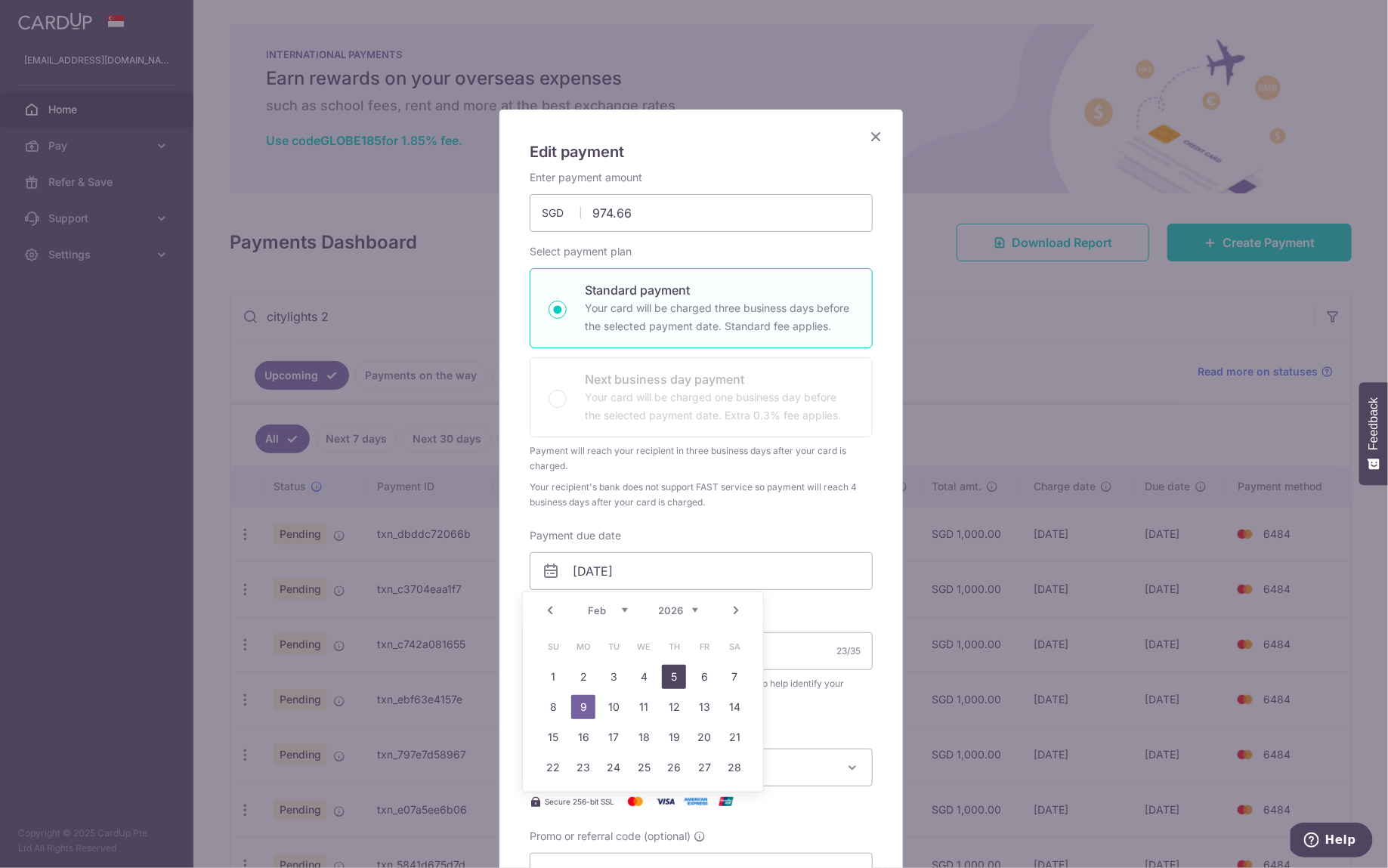
click at [672, 676] on link "5" at bounding box center [674, 677] width 24 height 24
type input "[DATE]"
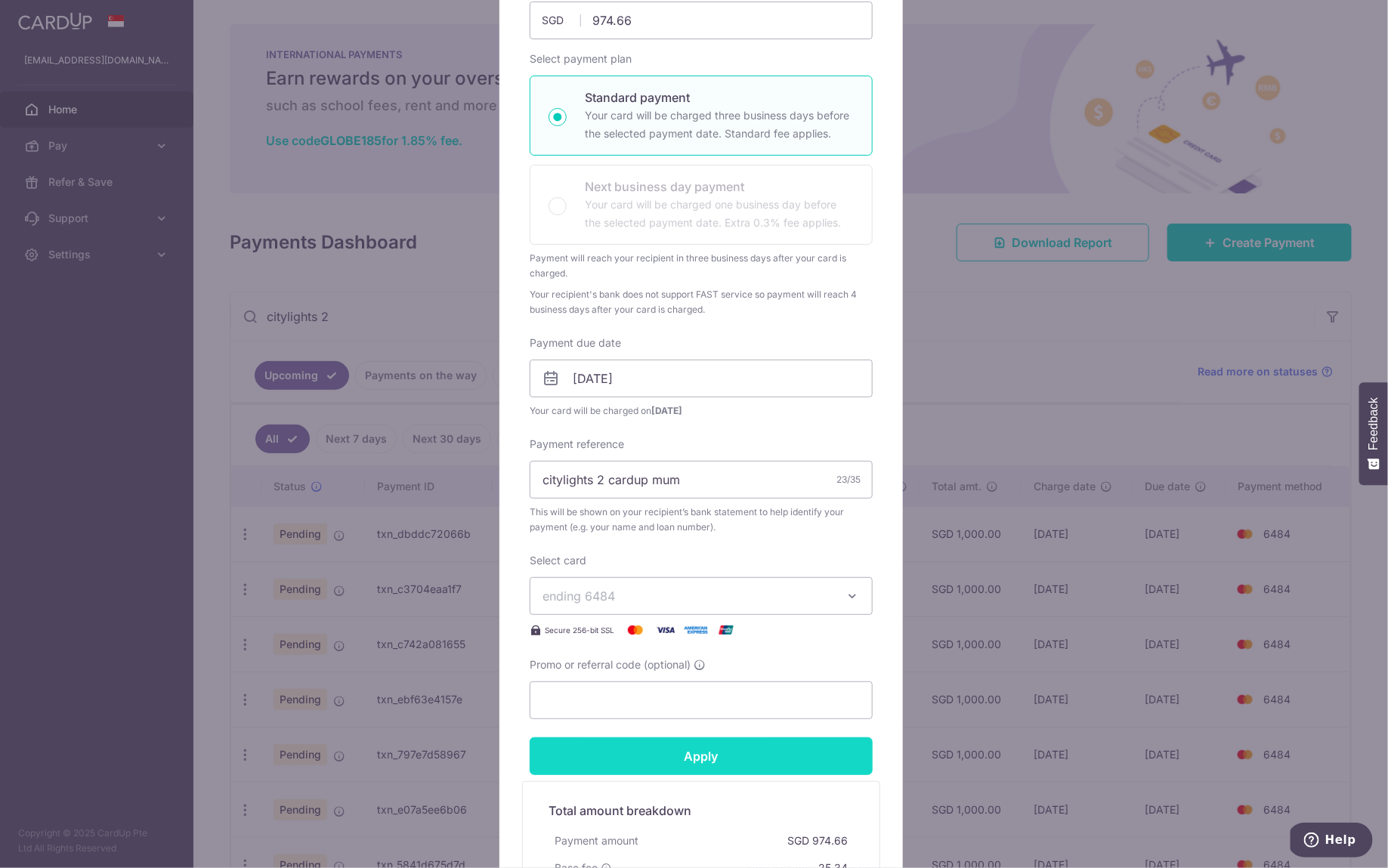
click at [746, 754] on input "Apply" at bounding box center [701, 757] width 343 height 38
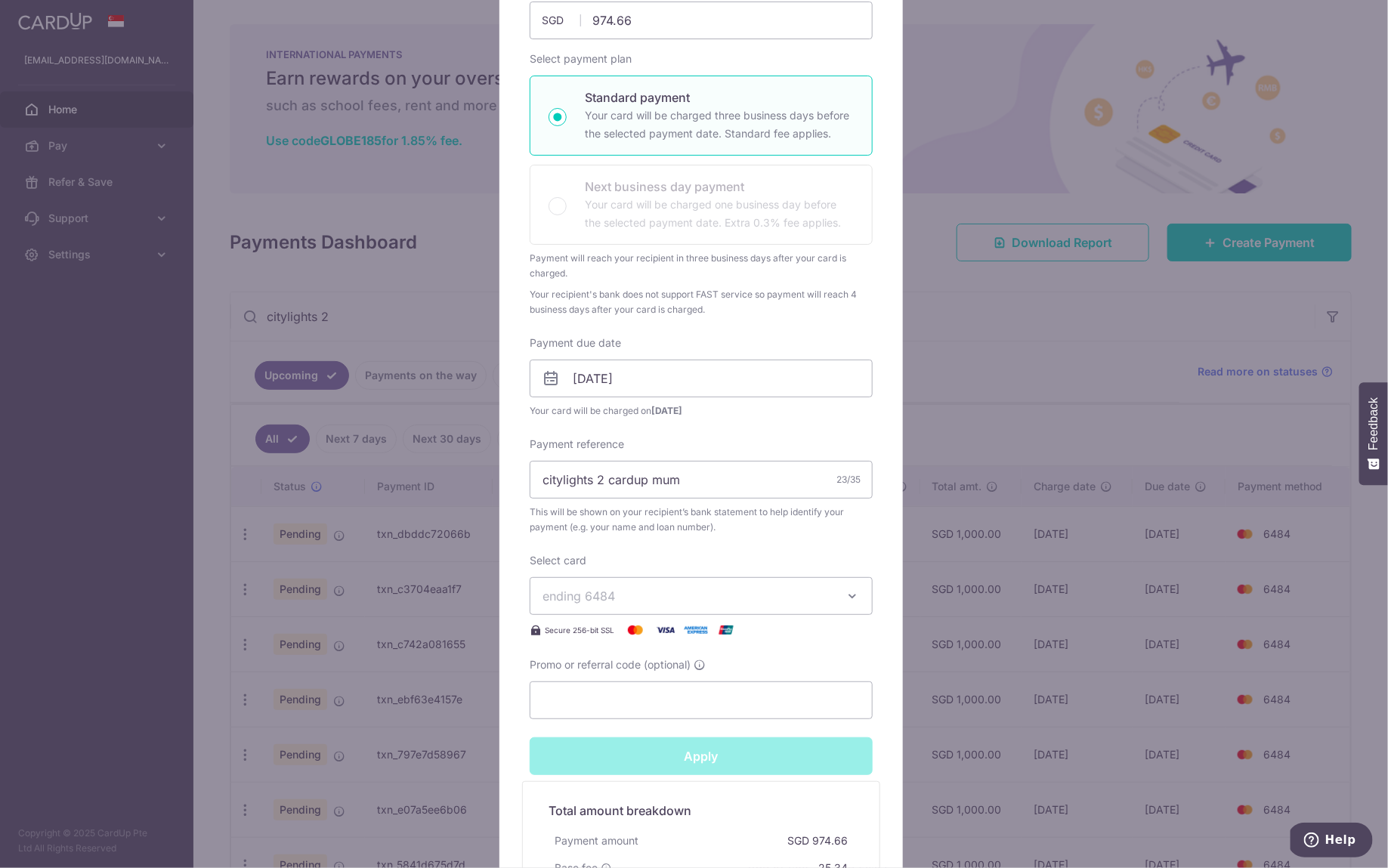
type input "Successfully Applied"
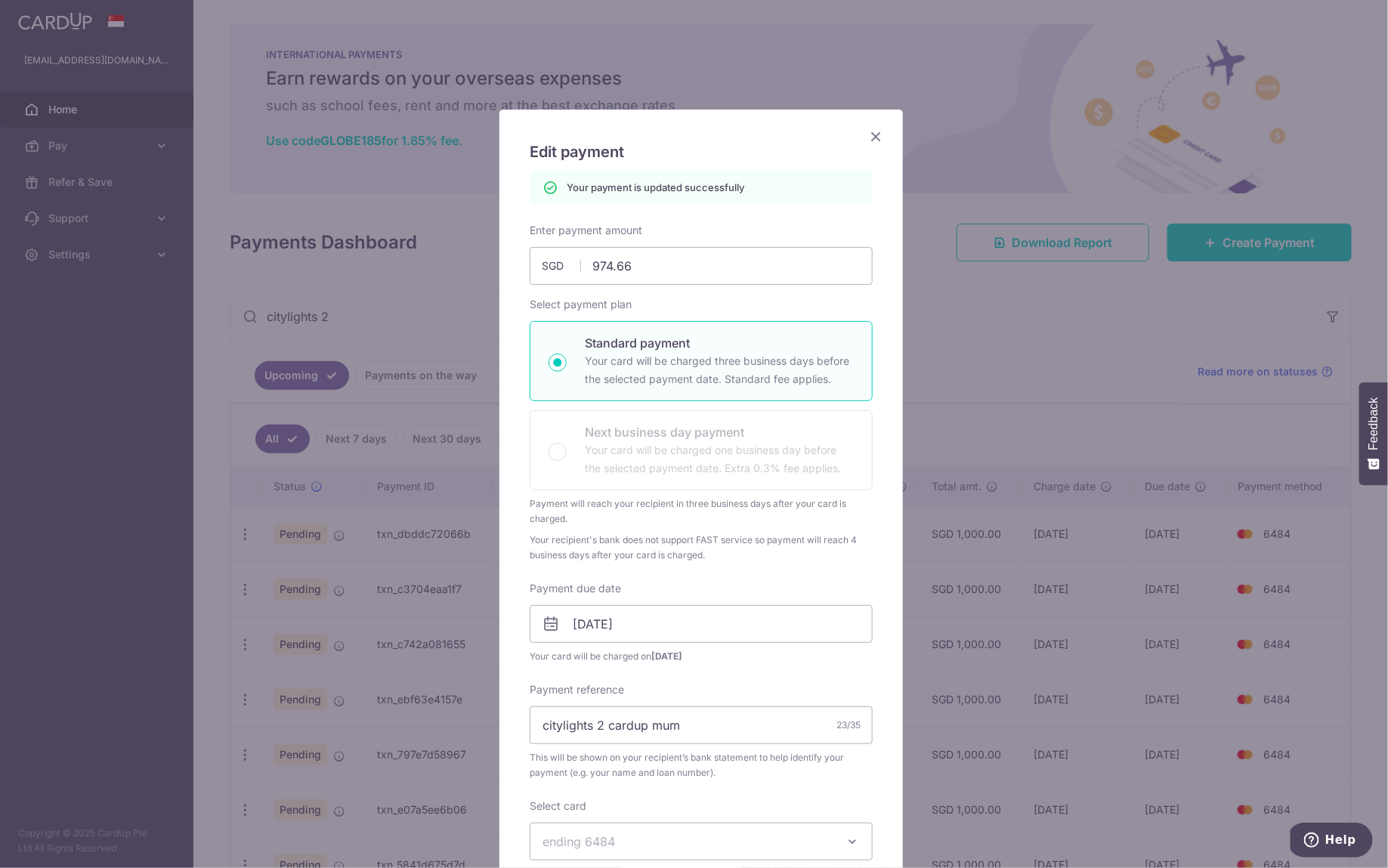
click at [870, 137] on icon "Close" at bounding box center [876, 136] width 18 height 19
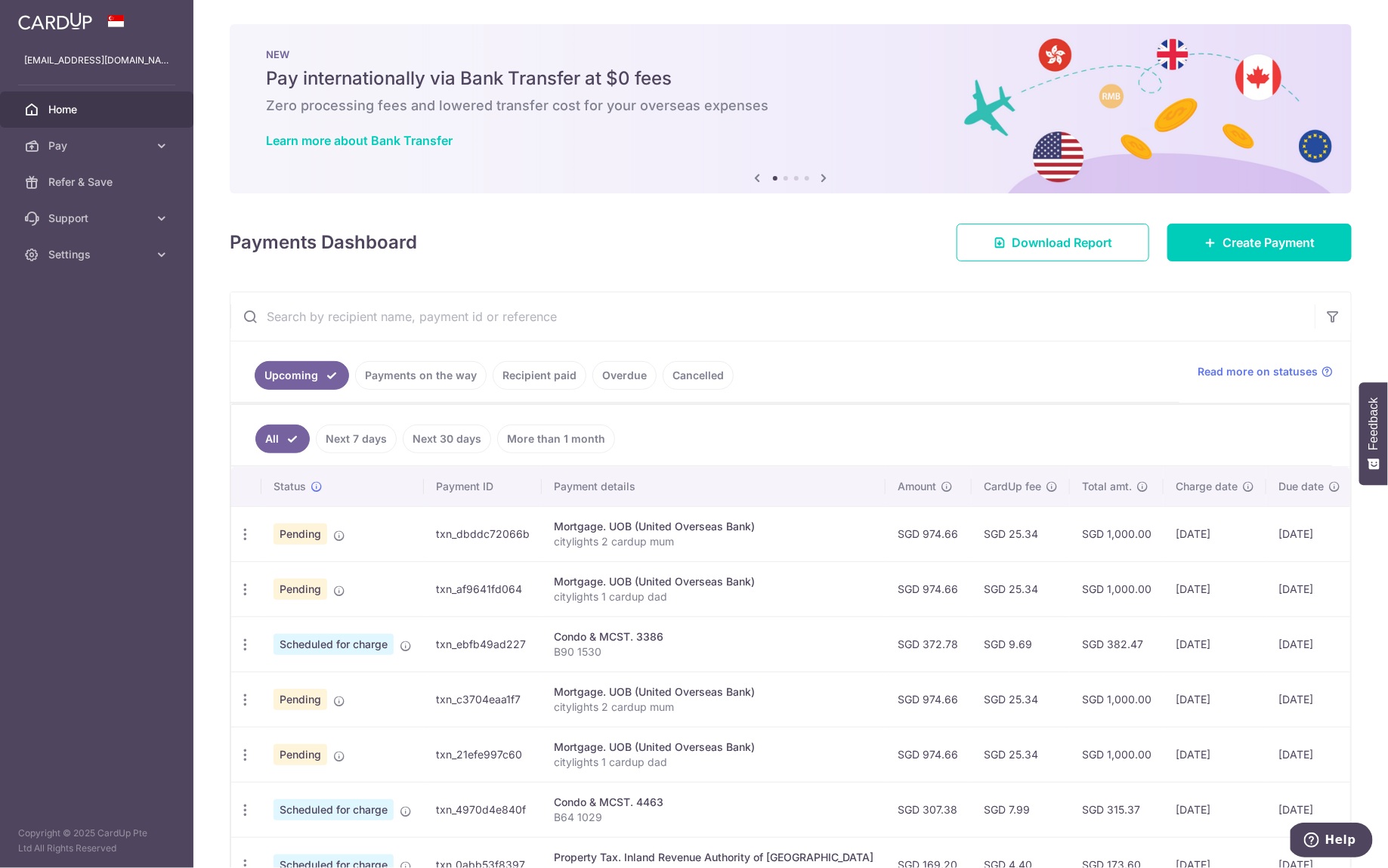
click at [482, 320] on input "text" at bounding box center [773, 316] width 1084 height 49
type input "citylights 2"
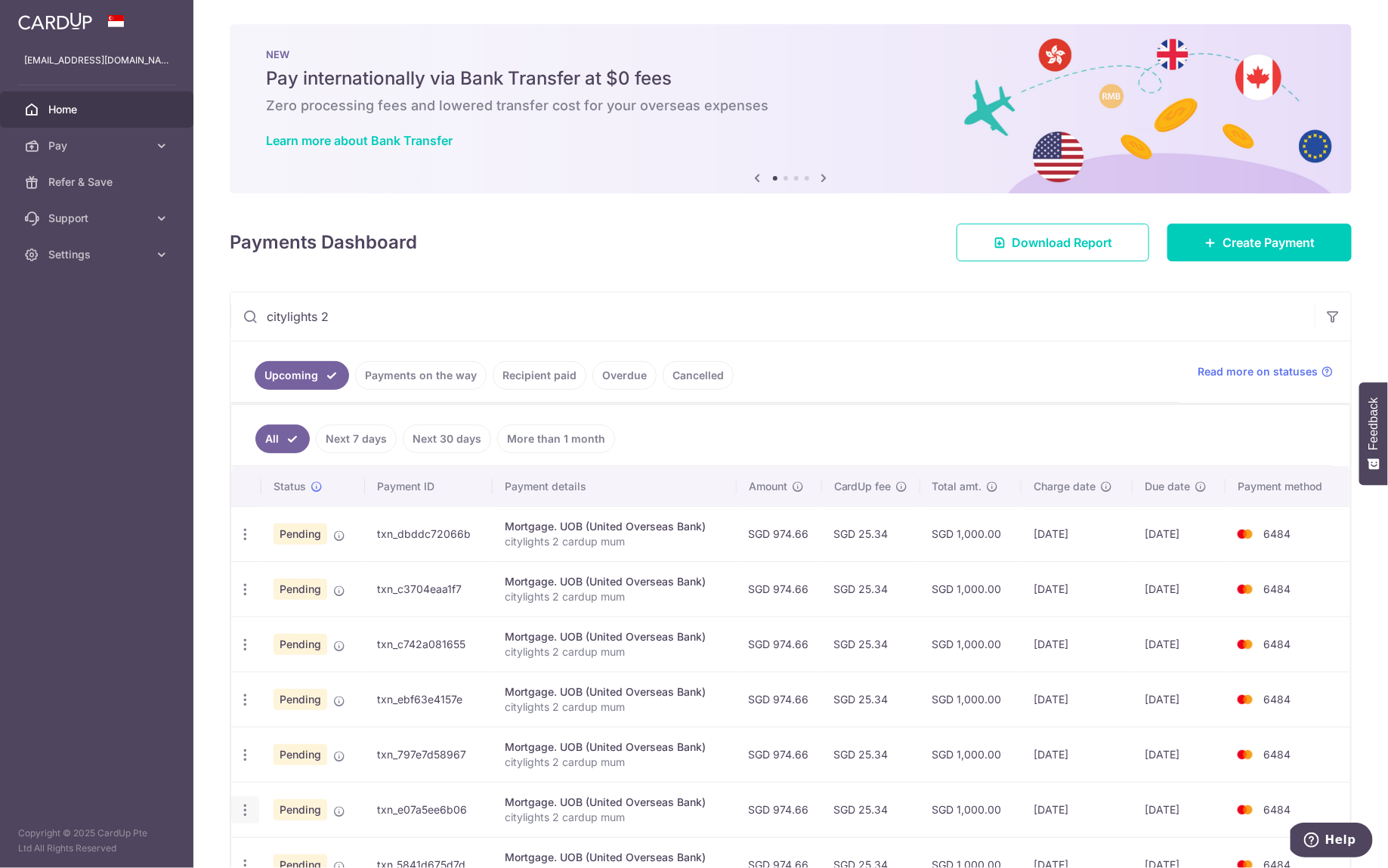
click at [241, 803] on icon "button" at bounding box center [246, 810] width 16 height 16
click at [288, 848] on span "Update payment" at bounding box center [325, 851] width 102 height 18
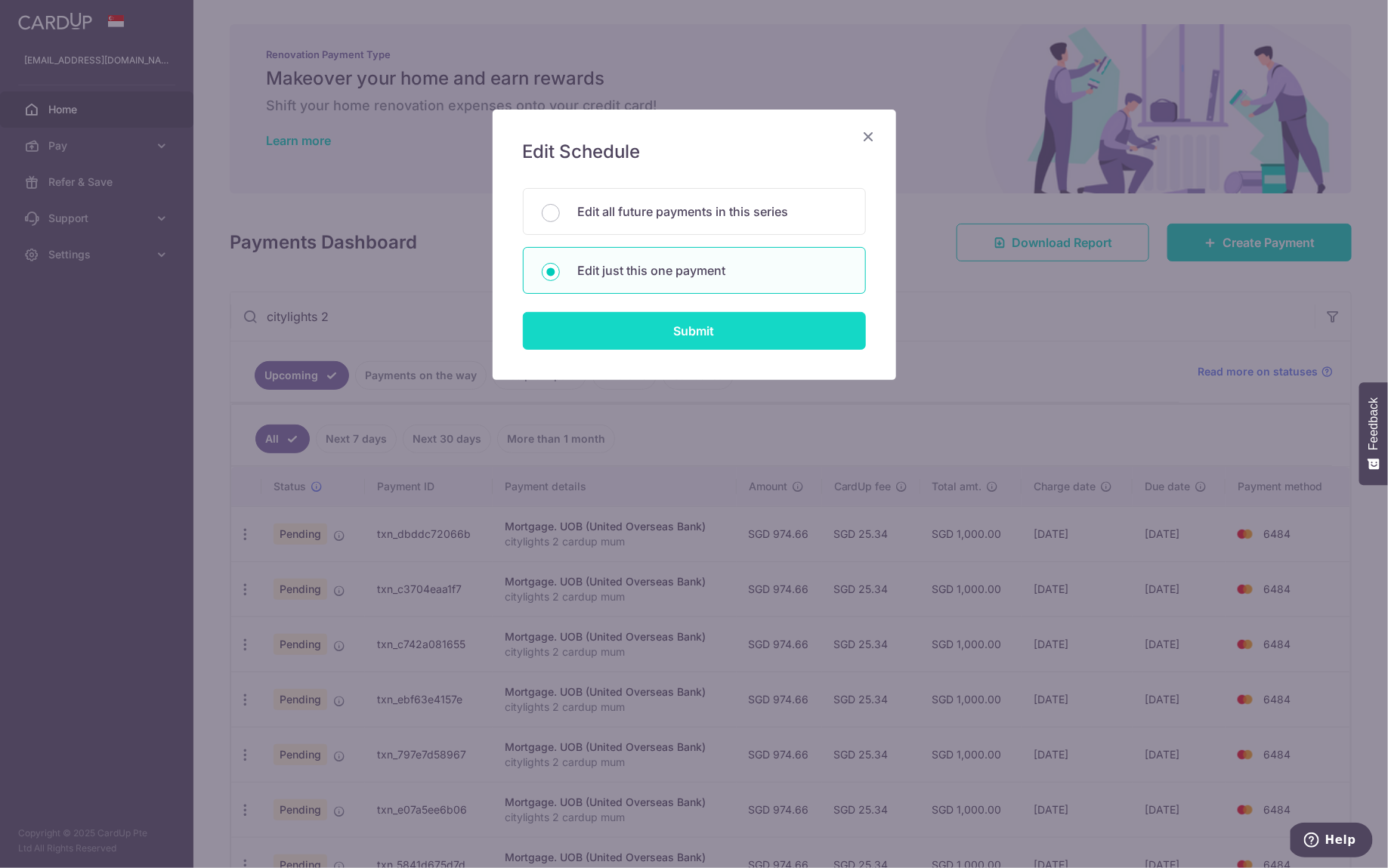
click at [701, 316] on input "Submit" at bounding box center [694, 331] width 343 height 38
radio input "true"
type input "974.66"
type input "[DATE]"
type input "citylights 2 cardup mum"
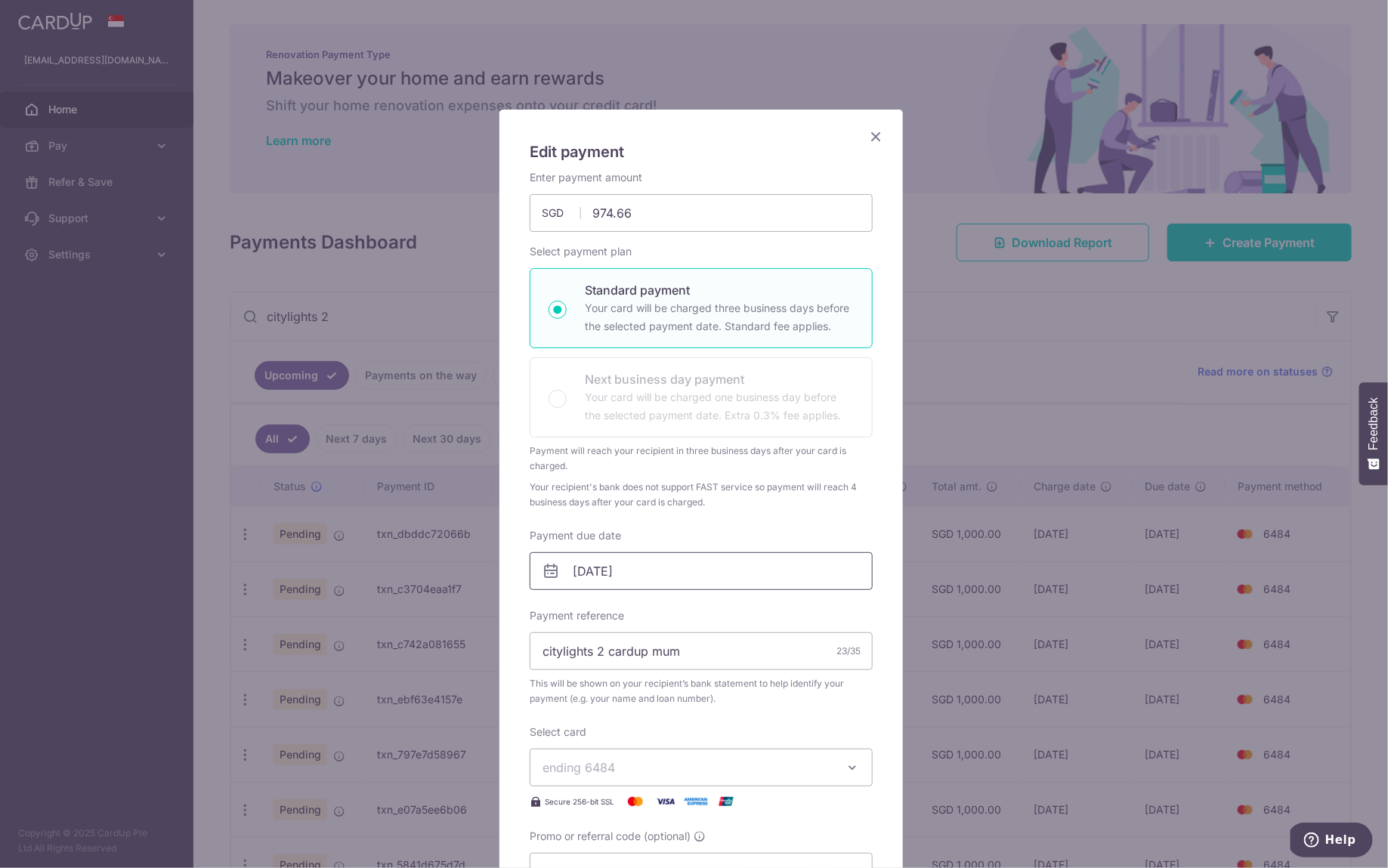
click at [658, 573] on input "[DATE]" at bounding box center [701, 571] width 343 height 38
click at [671, 675] on link "5" at bounding box center [674, 677] width 24 height 24
type input "[DATE]"
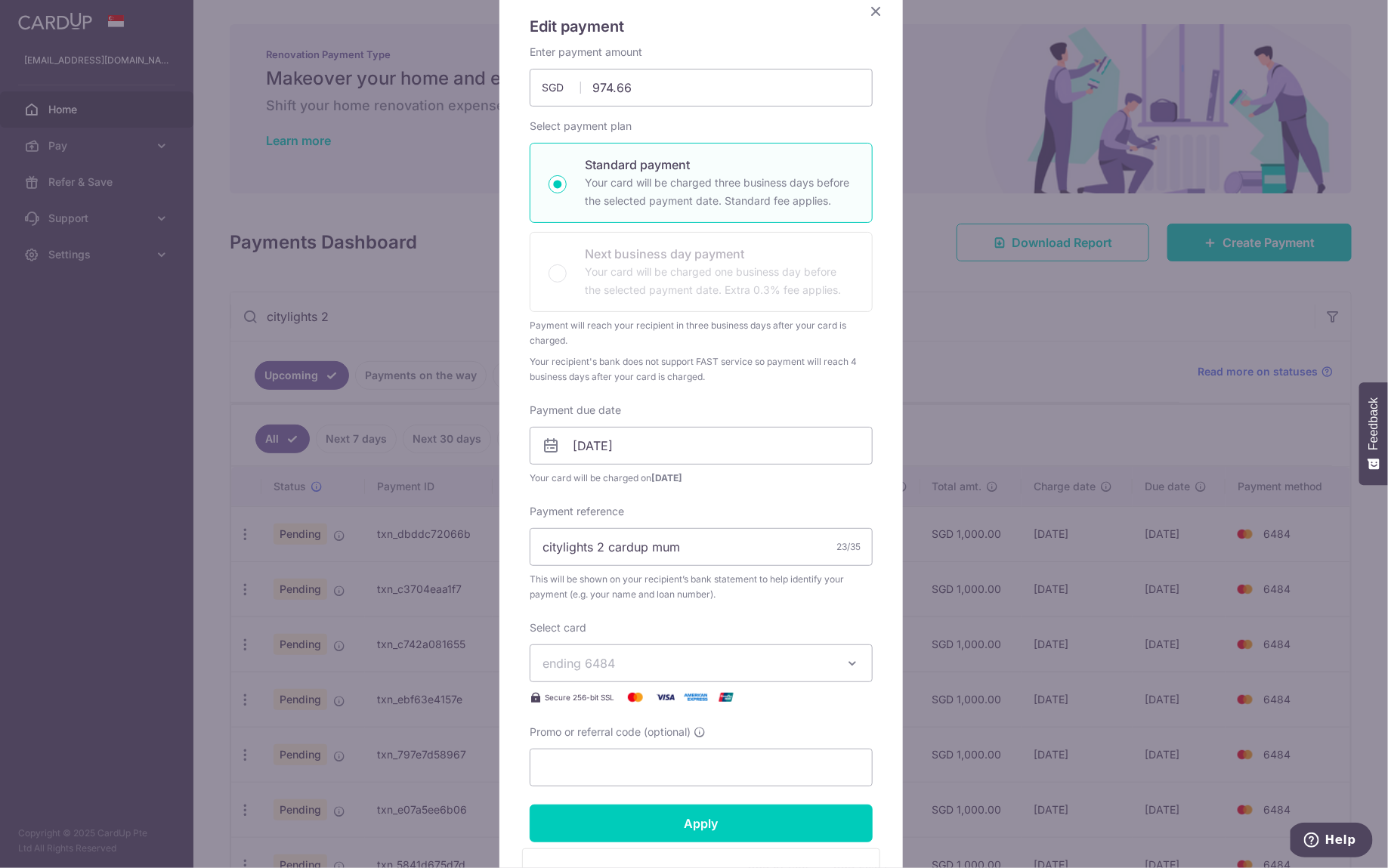
scroll to position [168, 0]
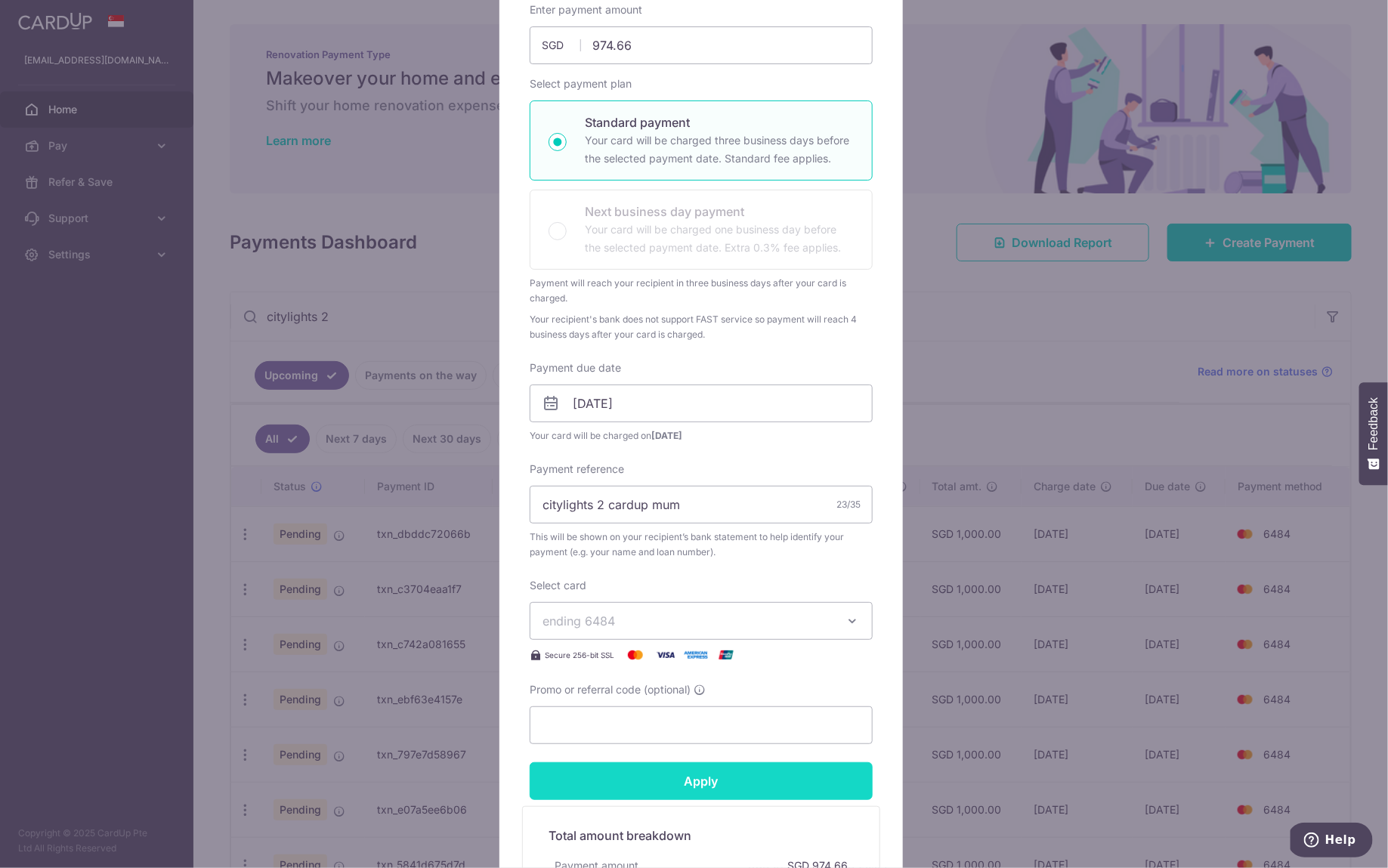
click at [699, 770] on input "Apply" at bounding box center [701, 781] width 343 height 38
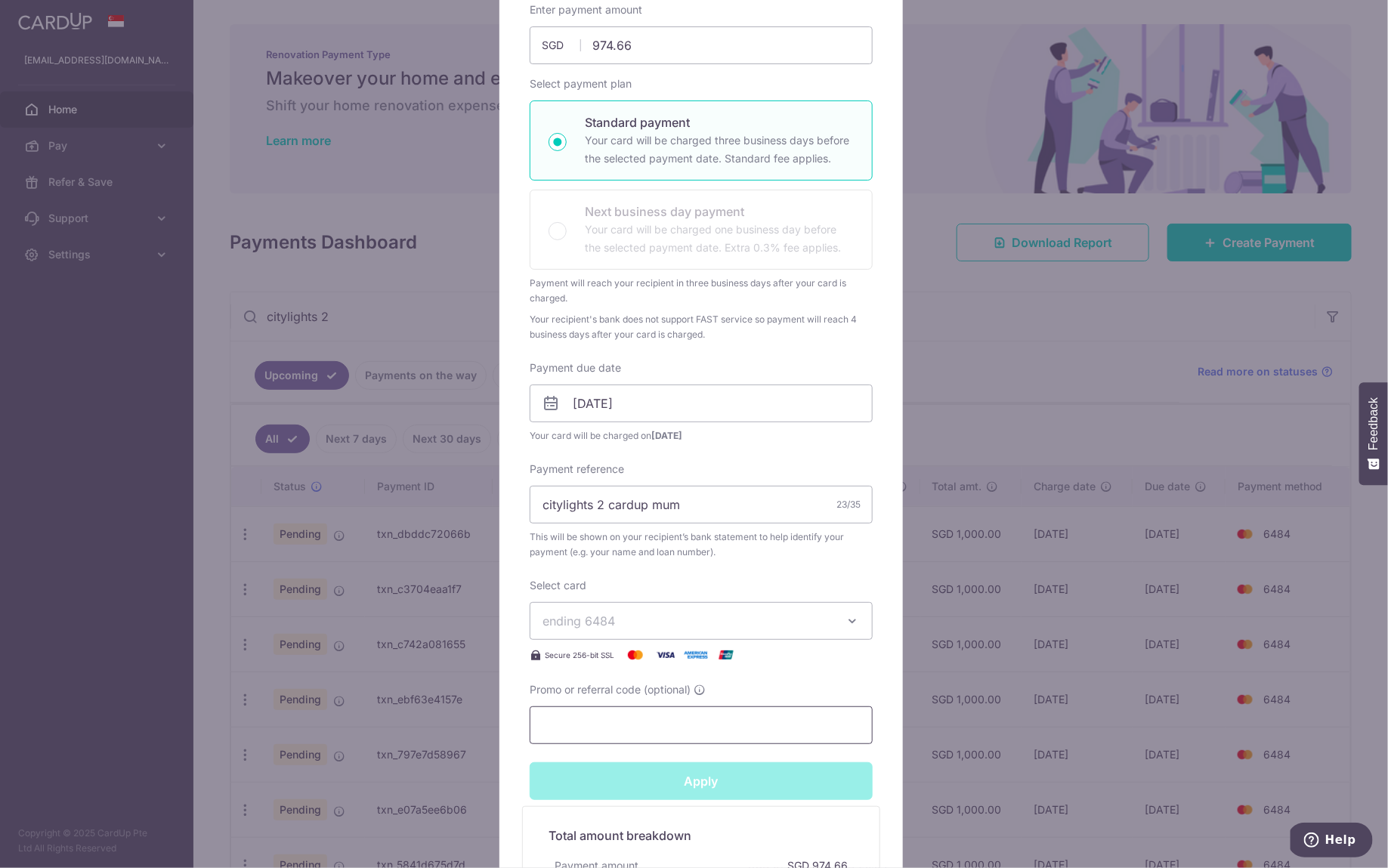
type input "Successfully Applied"
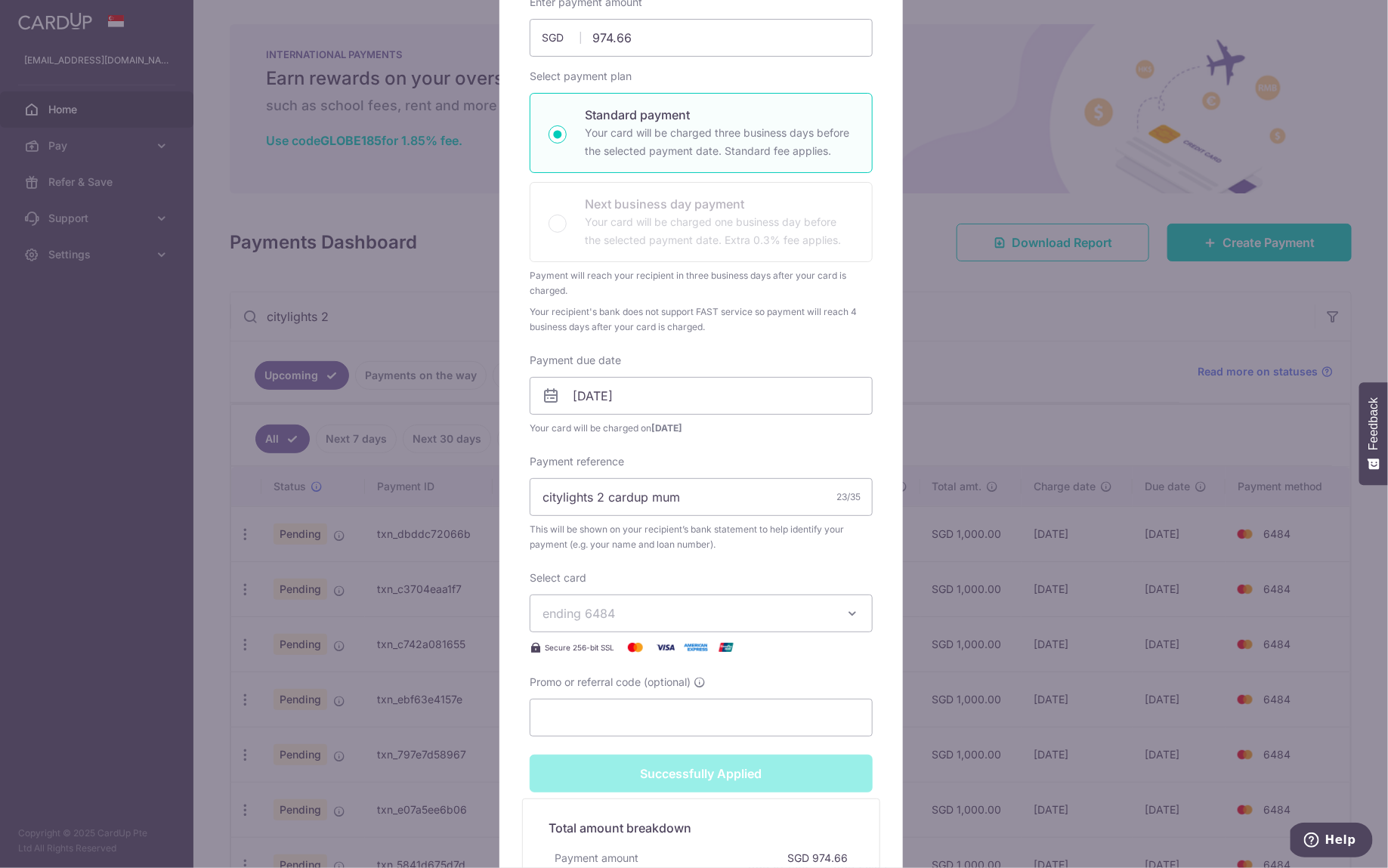
scroll to position [54, 0]
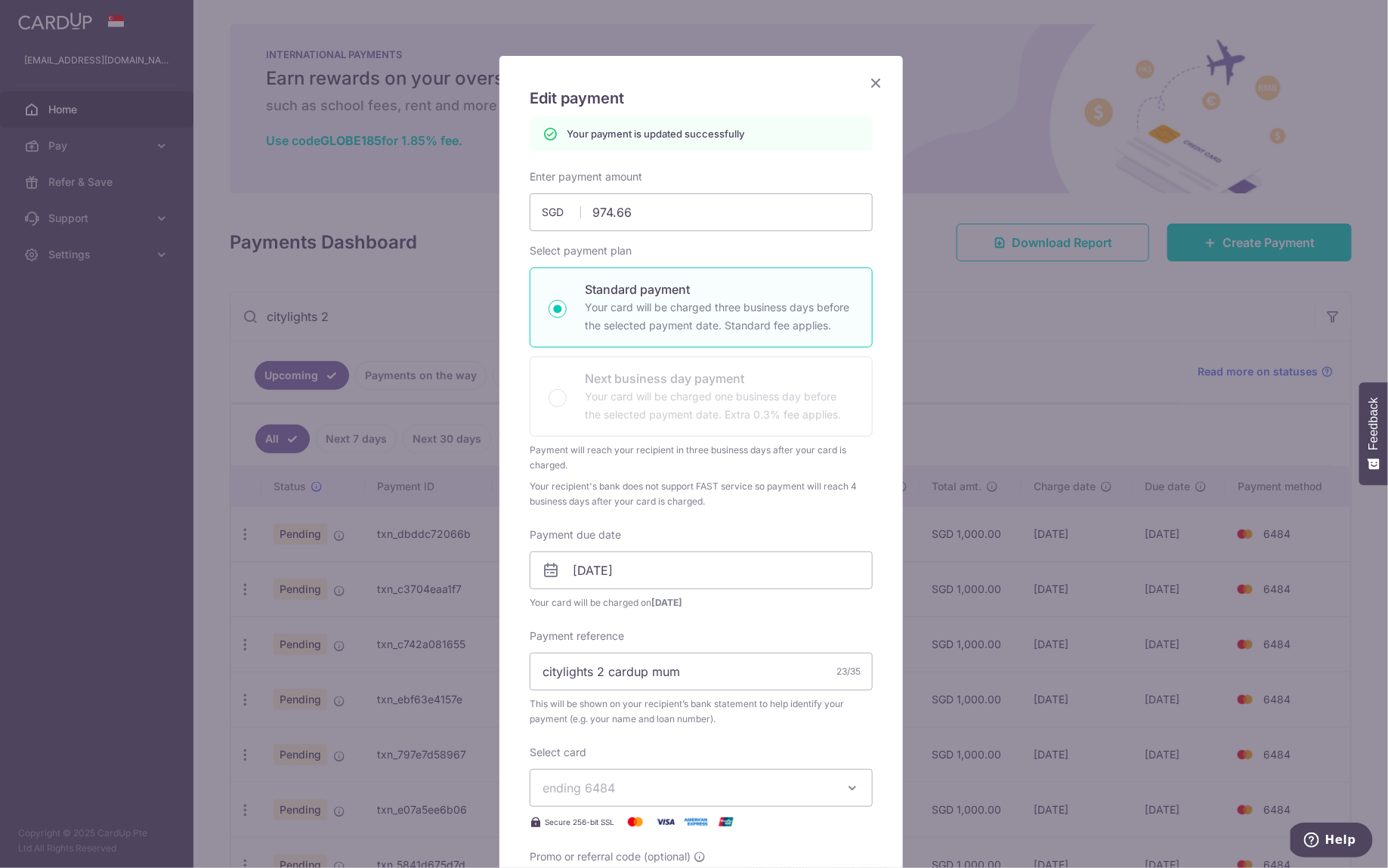
click at [876, 87] on icon "Close" at bounding box center [876, 83] width 18 height 19
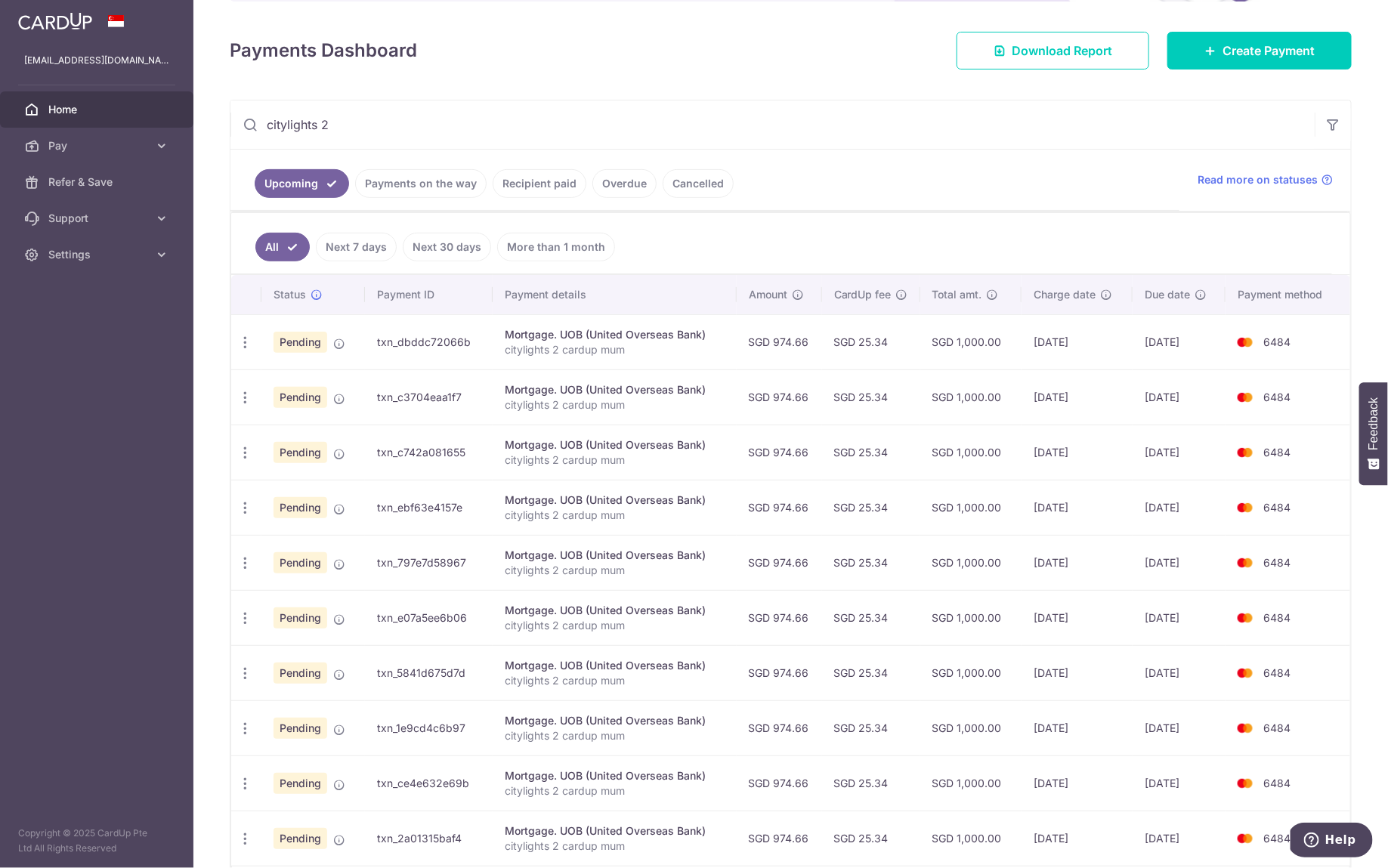
scroll to position [291, 0]
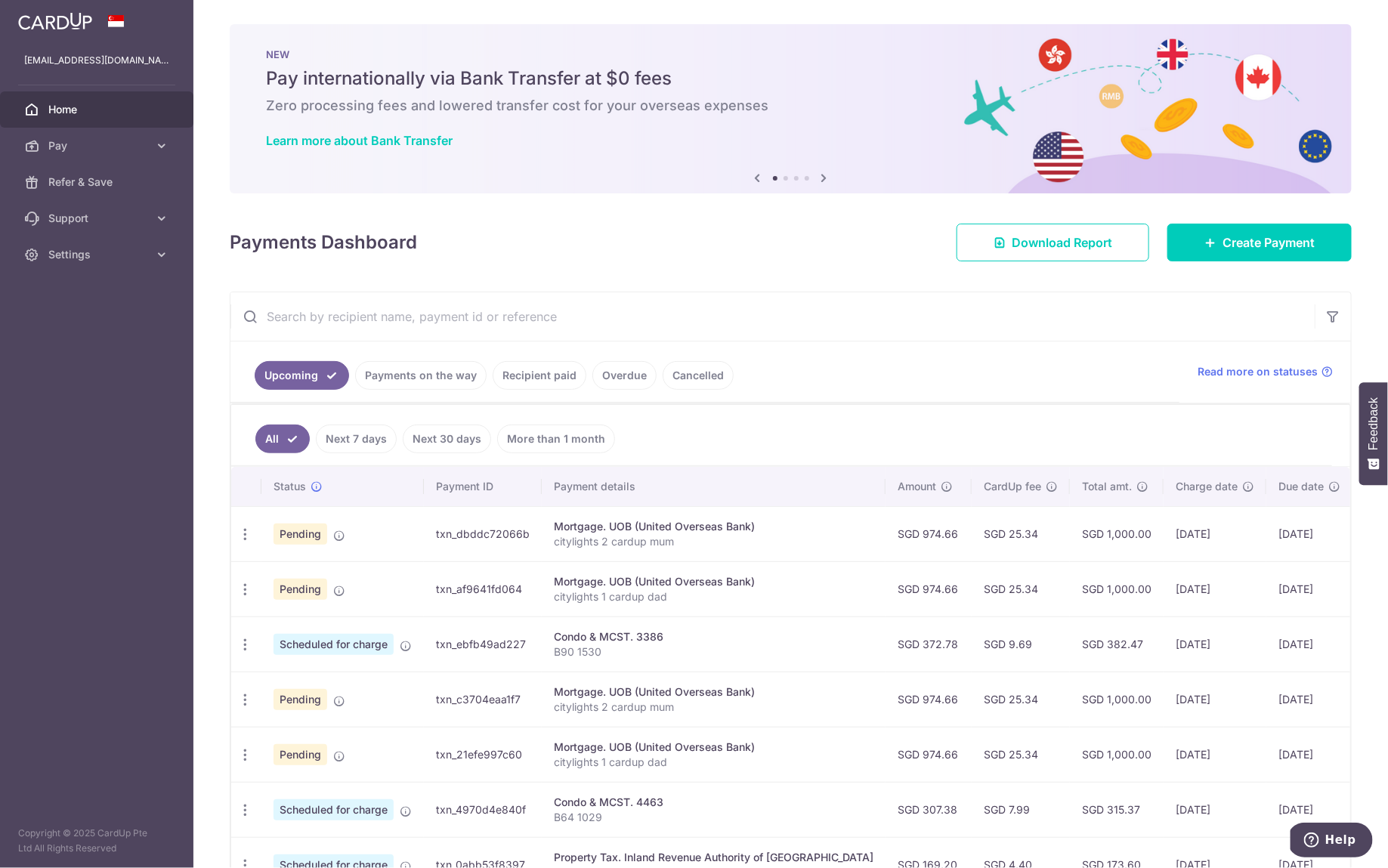
click at [432, 308] on input "text" at bounding box center [773, 316] width 1084 height 49
type input "citylights 2"
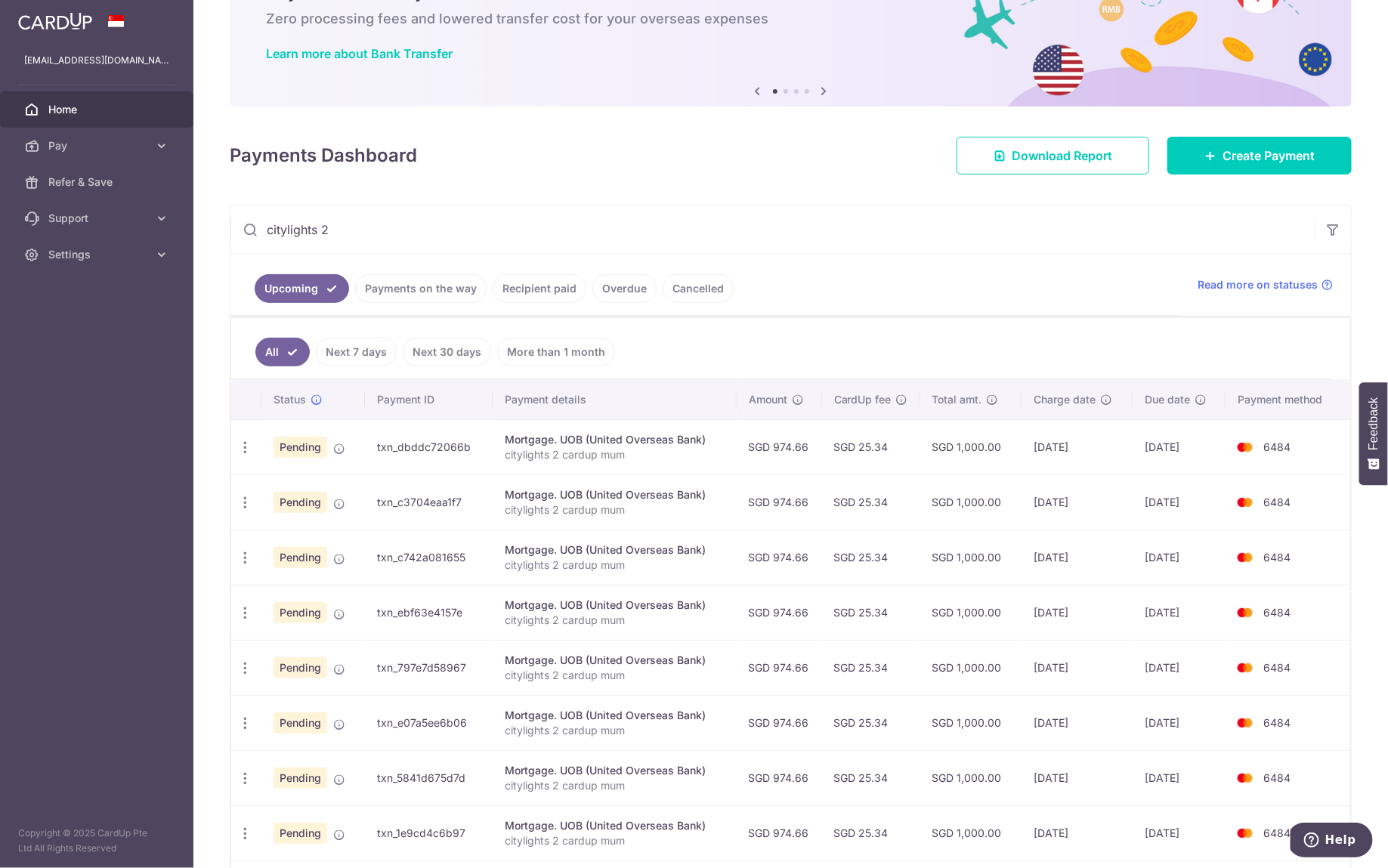
scroll to position [151, 0]
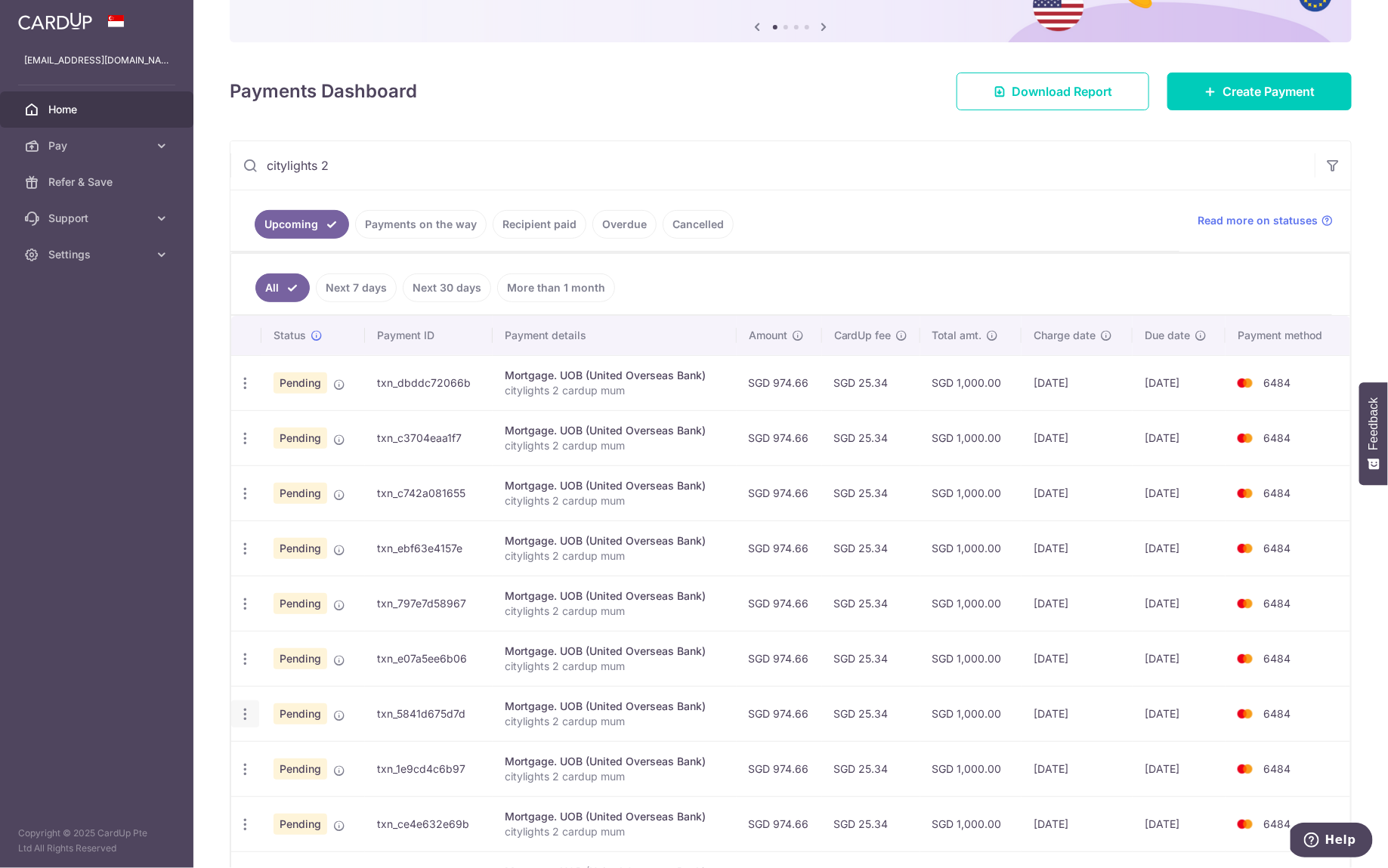
click at [247, 714] on icon "button" at bounding box center [246, 714] width 16 height 16
click at [279, 753] on span "Update payment" at bounding box center [325, 756] width 102 height 18
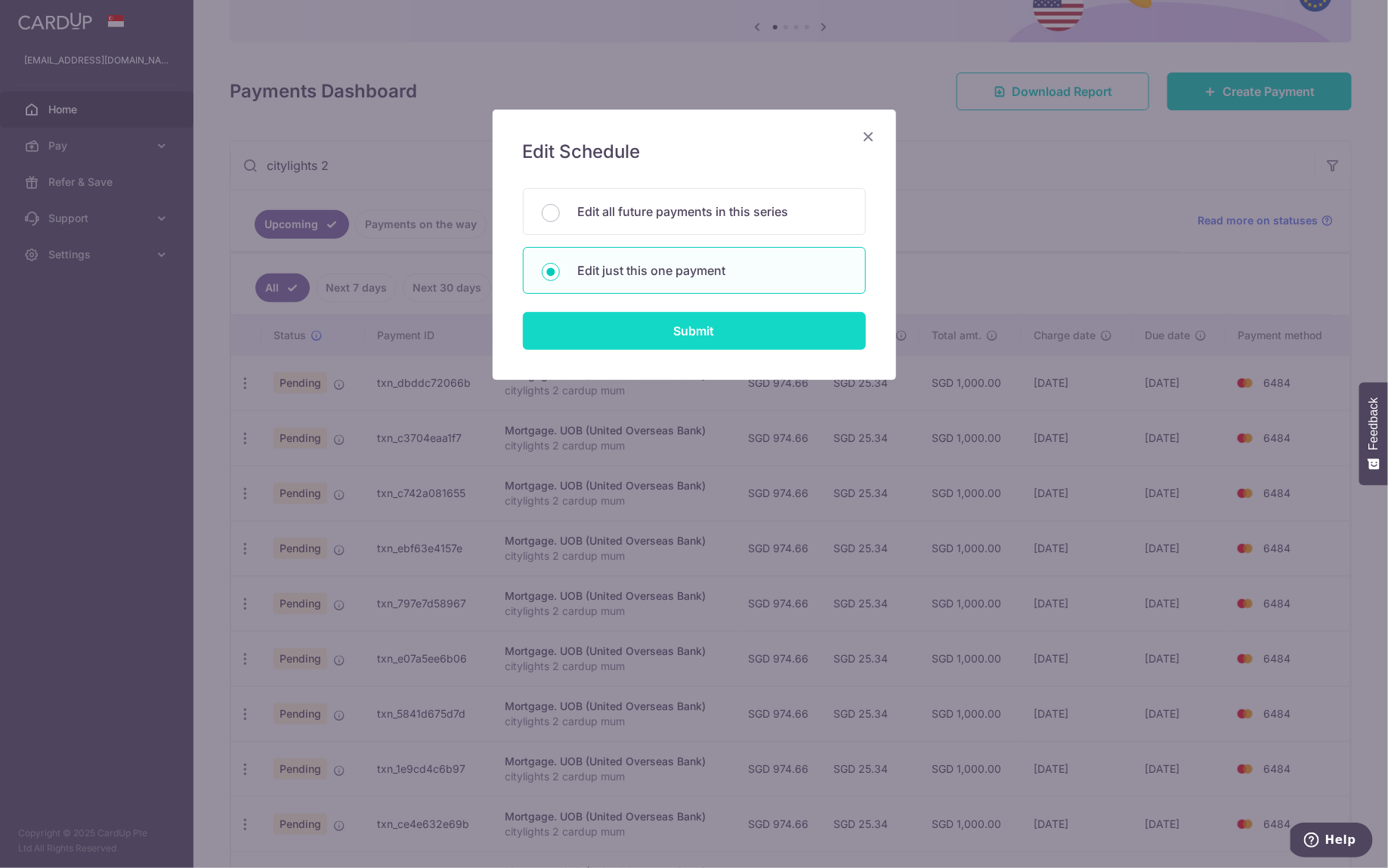
click at [653, 331] on input "Submit" at bounding box center [694, 331] width 343 height 38
radio input "true"
type input "974.66"
type input "09/04/2026"
type input "citylights 2 cardup mum"
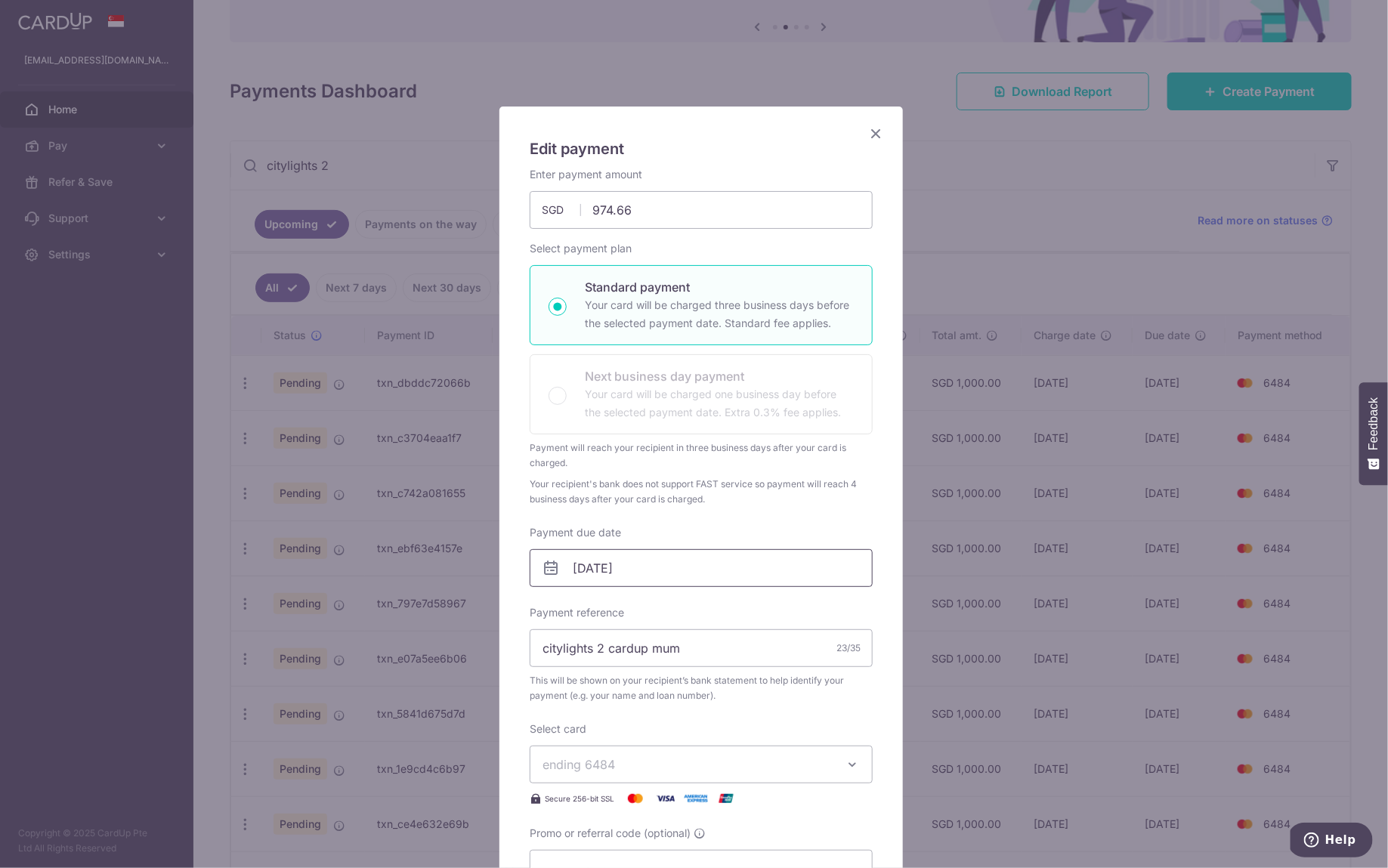
scroll to position [4, 0]
click at [656, 578] on input "09/04/2026" at bounding box center [701, 568] width 343 height 38
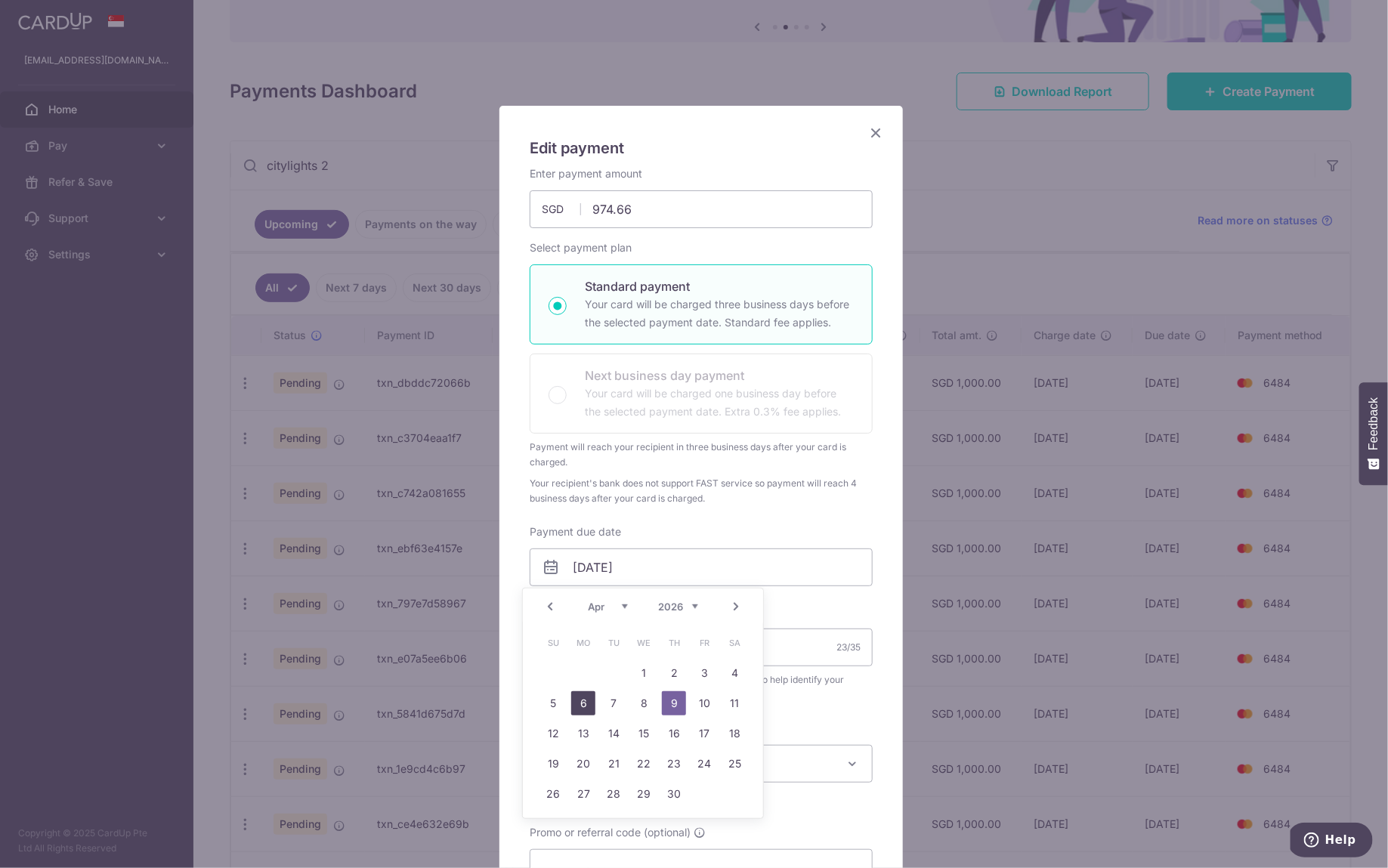
click at [584, 710] on link "6" at bounding box center [583, 703] width 24 height 24
type input "[DATE]"
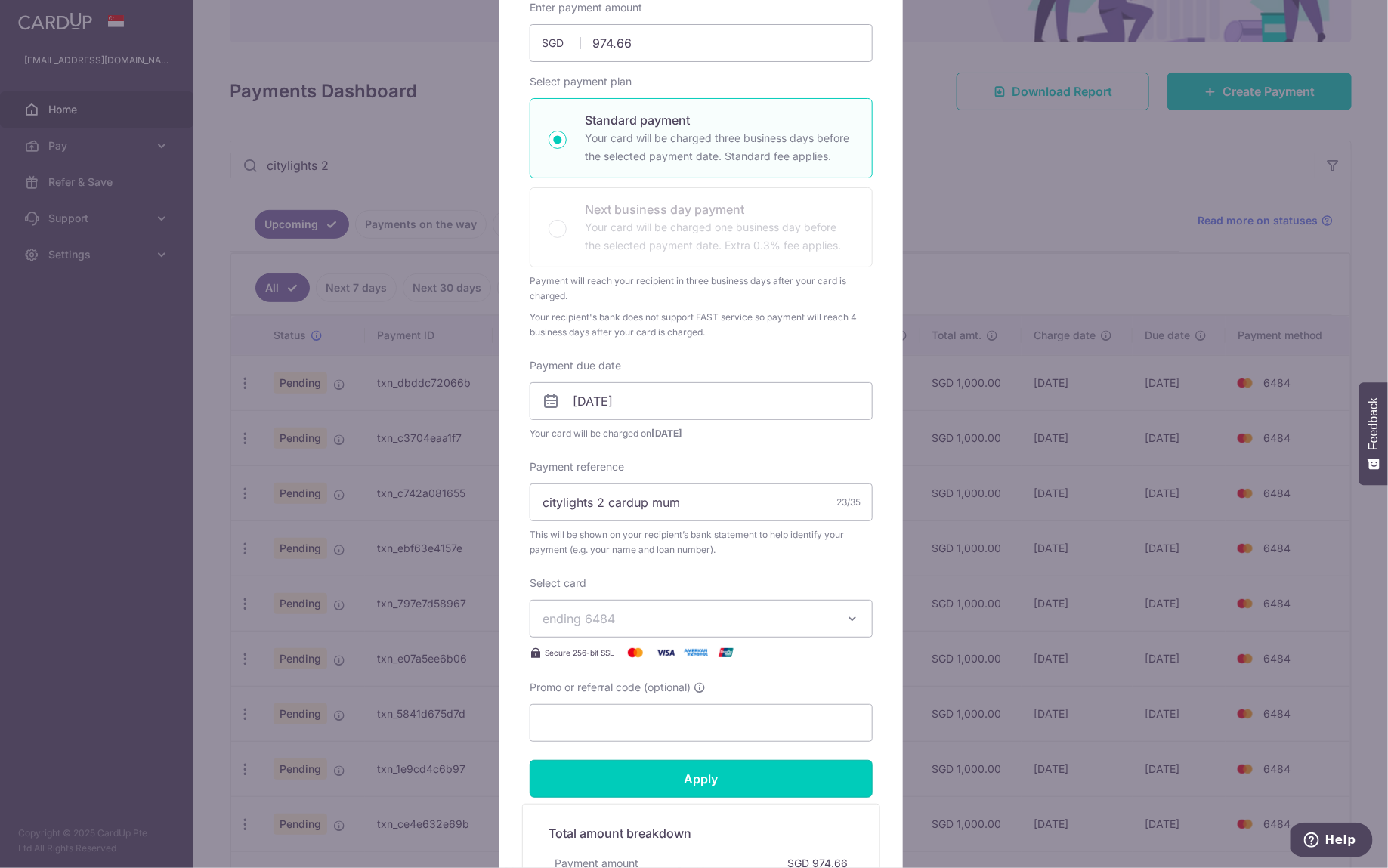
click at [670, 768] on input "Apply" at bounding box center [701, 779] width 343 height 38
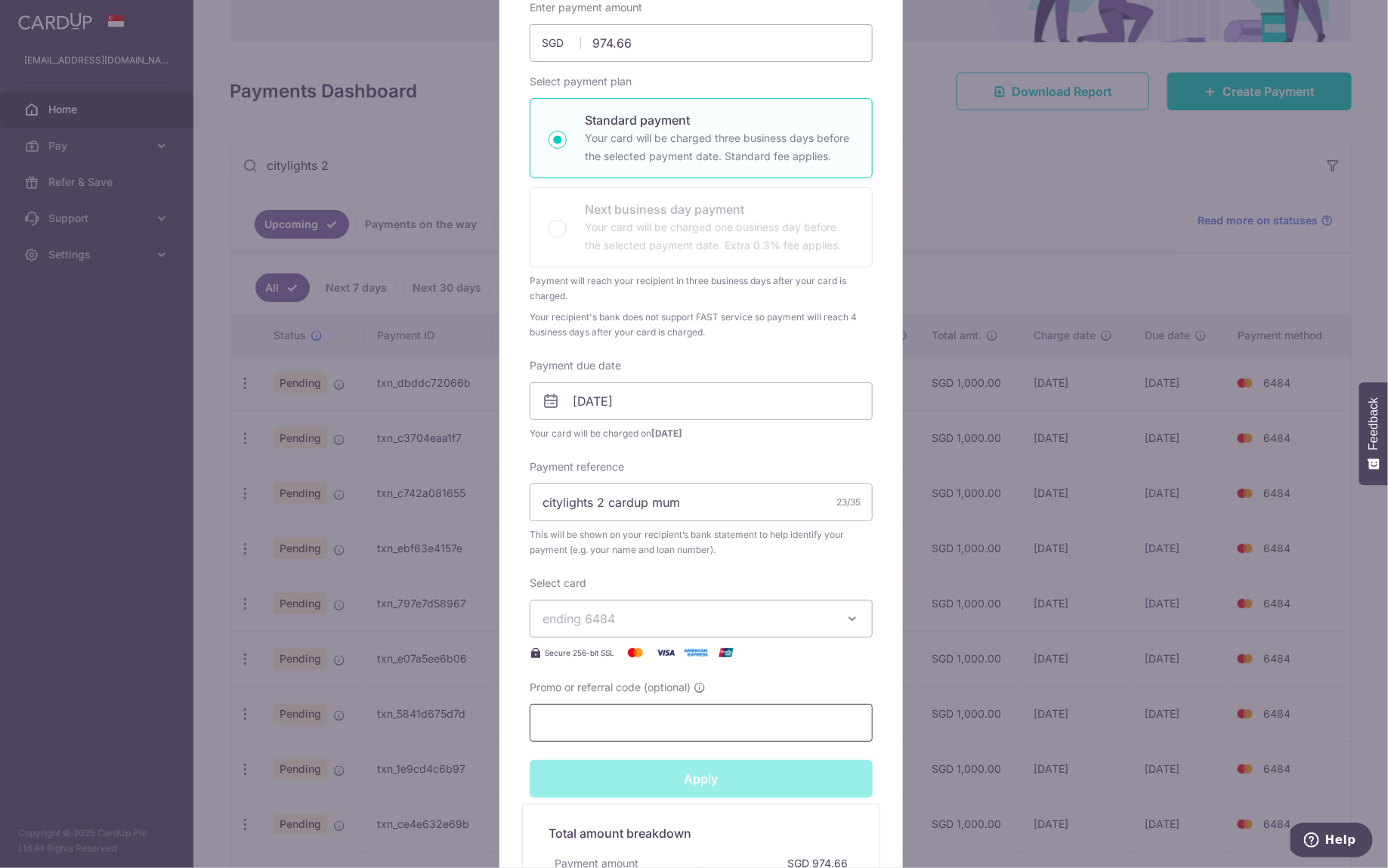
type input "Successfully Applied"
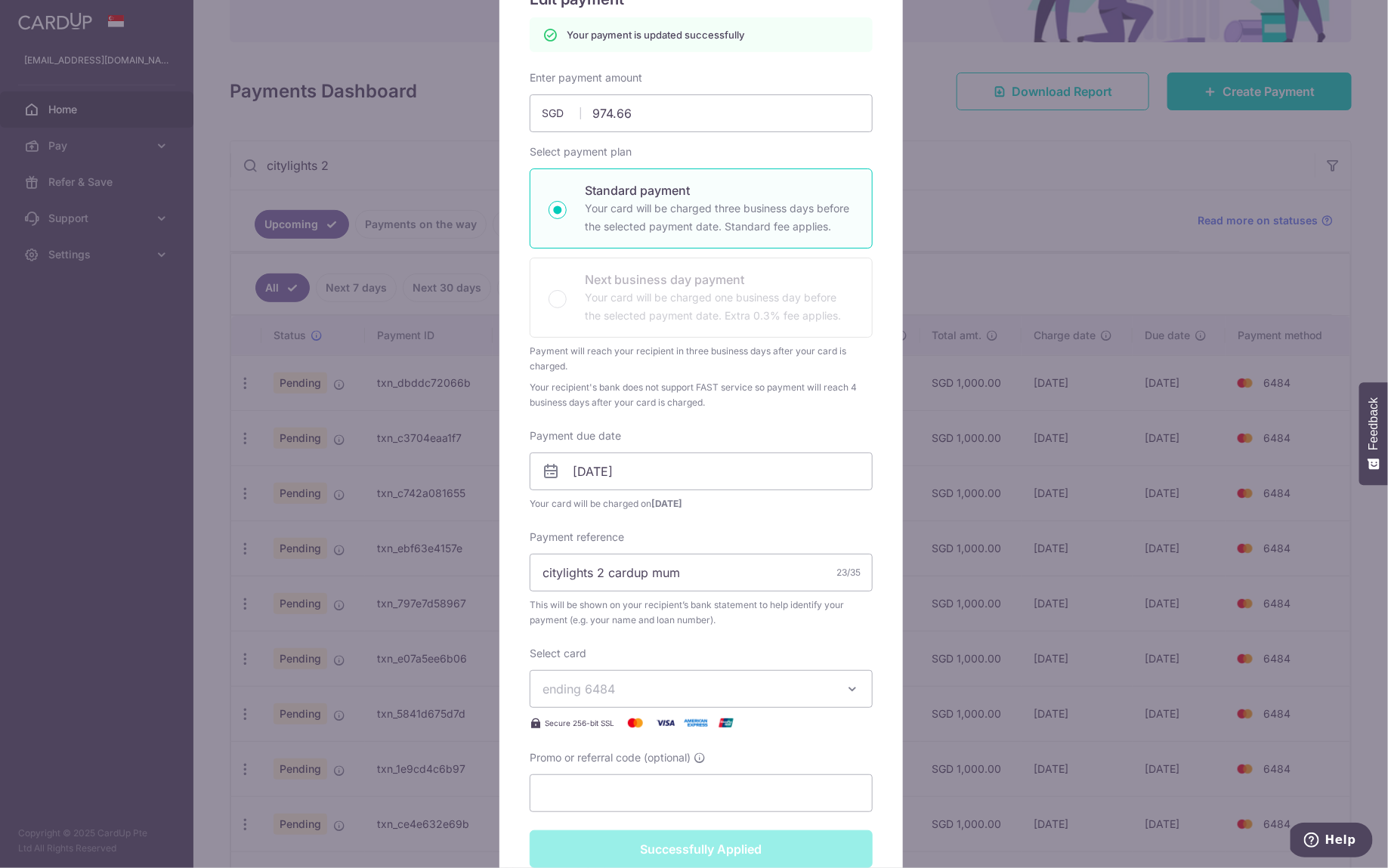
scroll to position [0, 0]
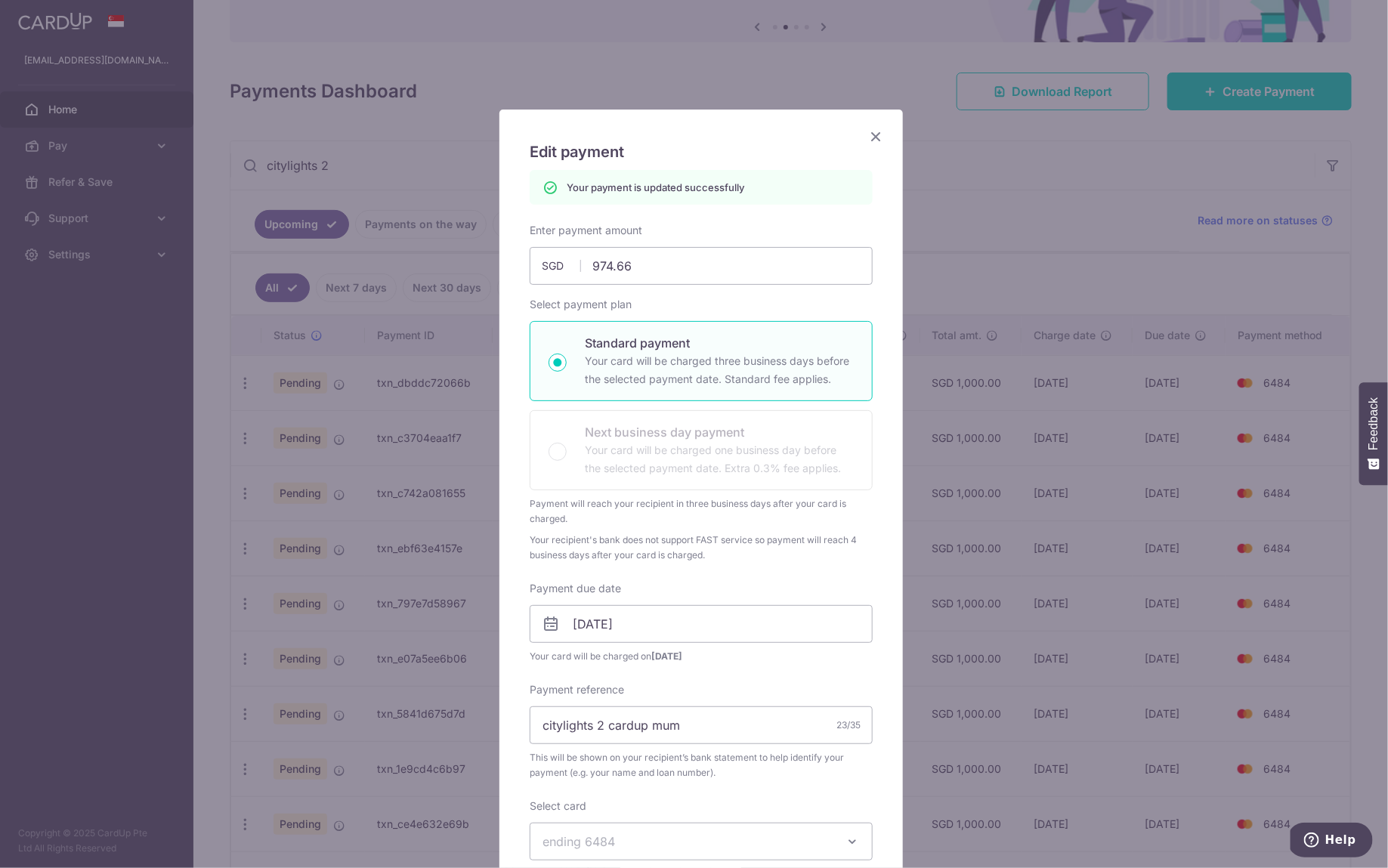
click at [867, 139] on icon "Close" at bounding box center [876, 136] width 18 height 19
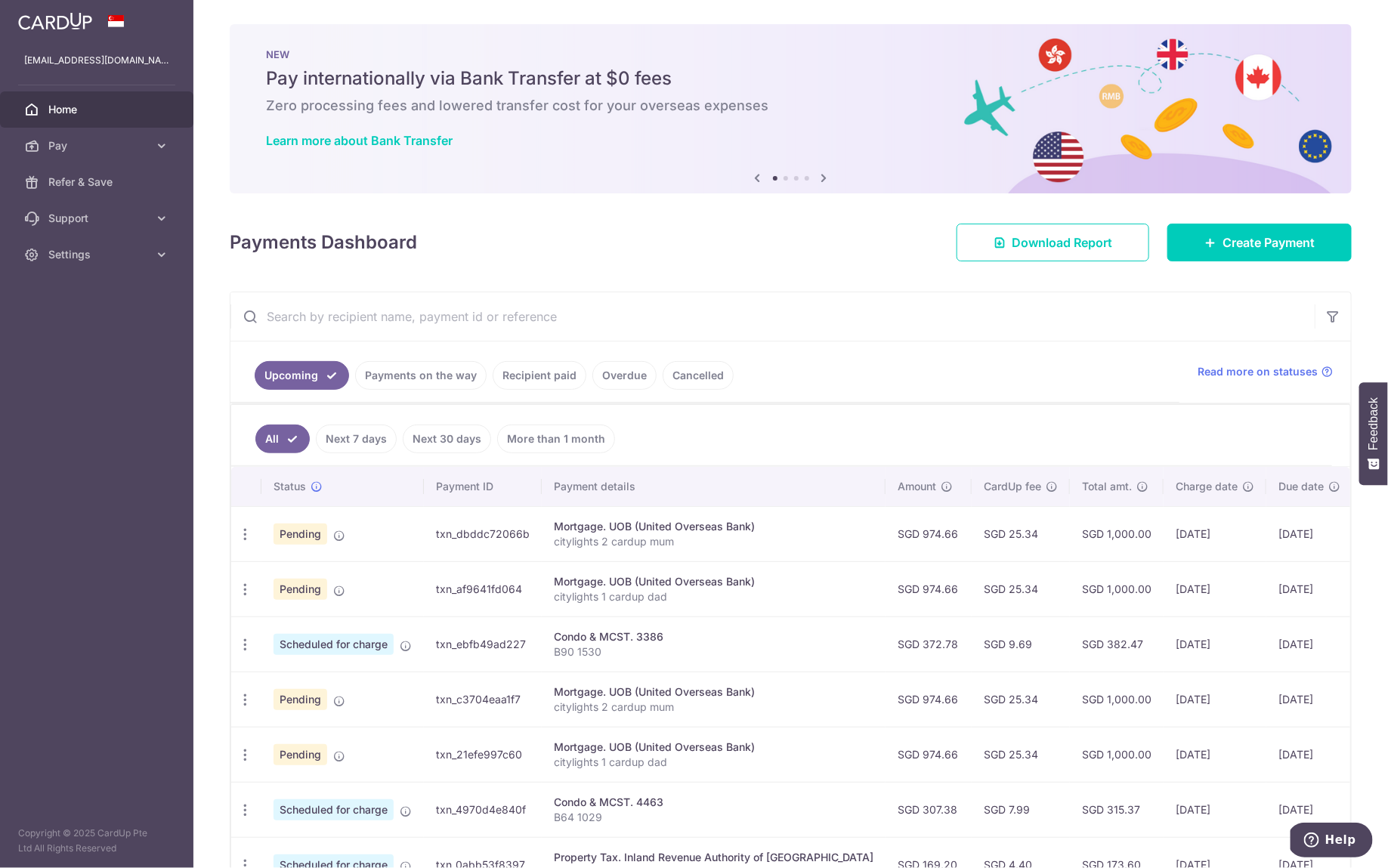
click at [527, 316] on input "text" at bounding box center [773, 316] width 1084 height 49
type input "citylights 2"
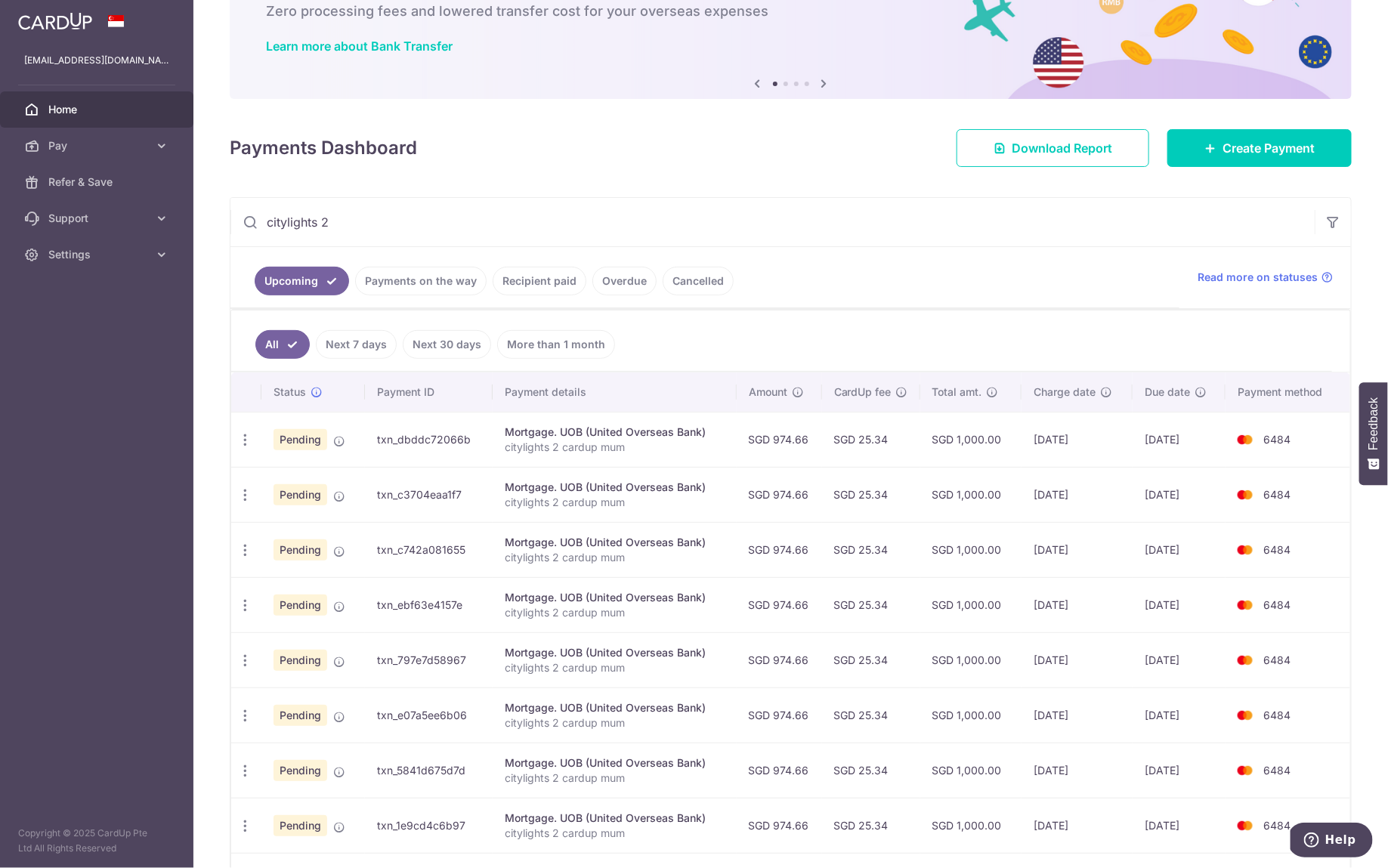
scroll to position [181, 0]
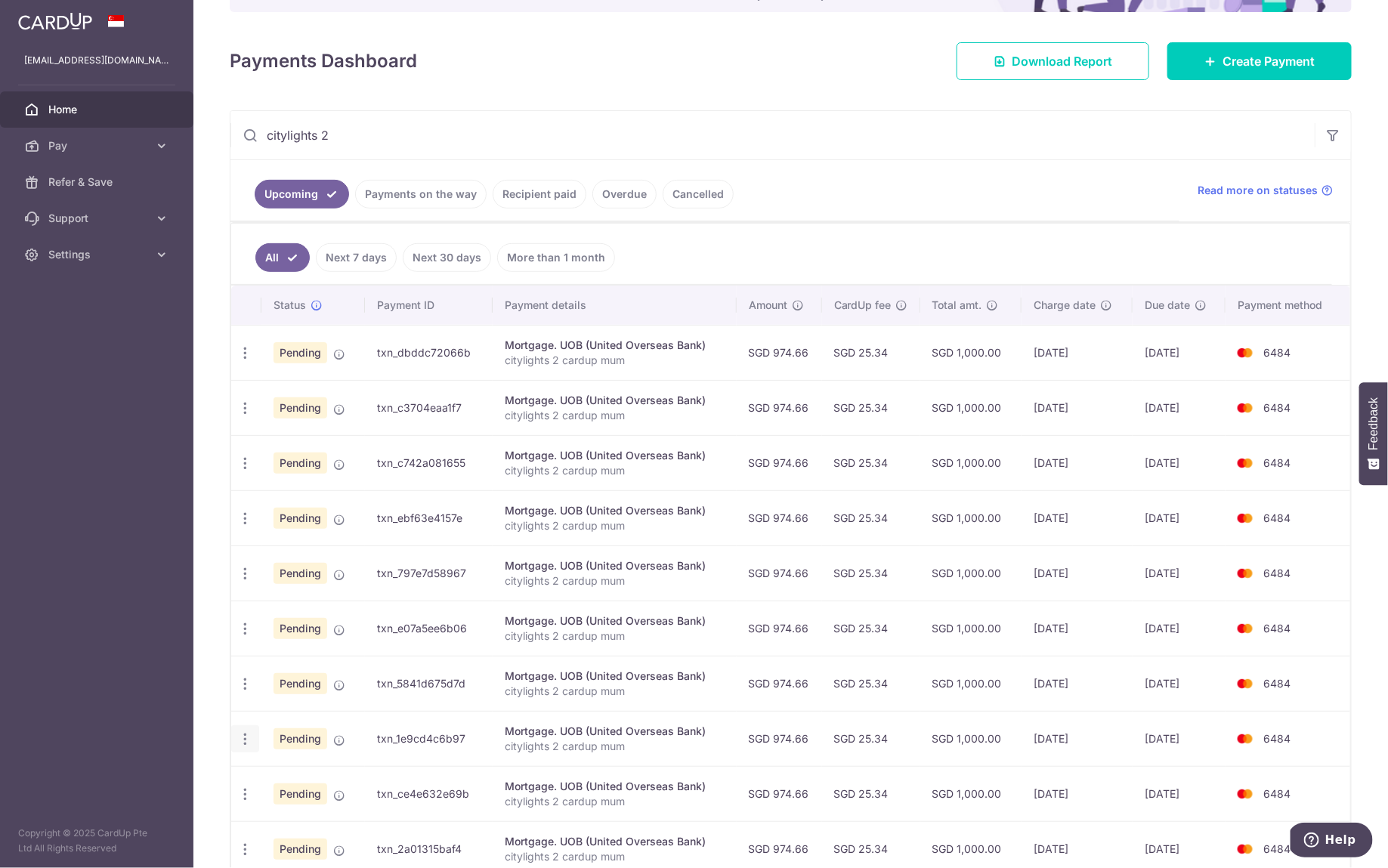
click at [243, 734] on icon "button" at bounding box center [246, 740] width 16 height 16
click at [279, 772] on span "Update payment" at bounding box center [325, 781] width 102 height 18
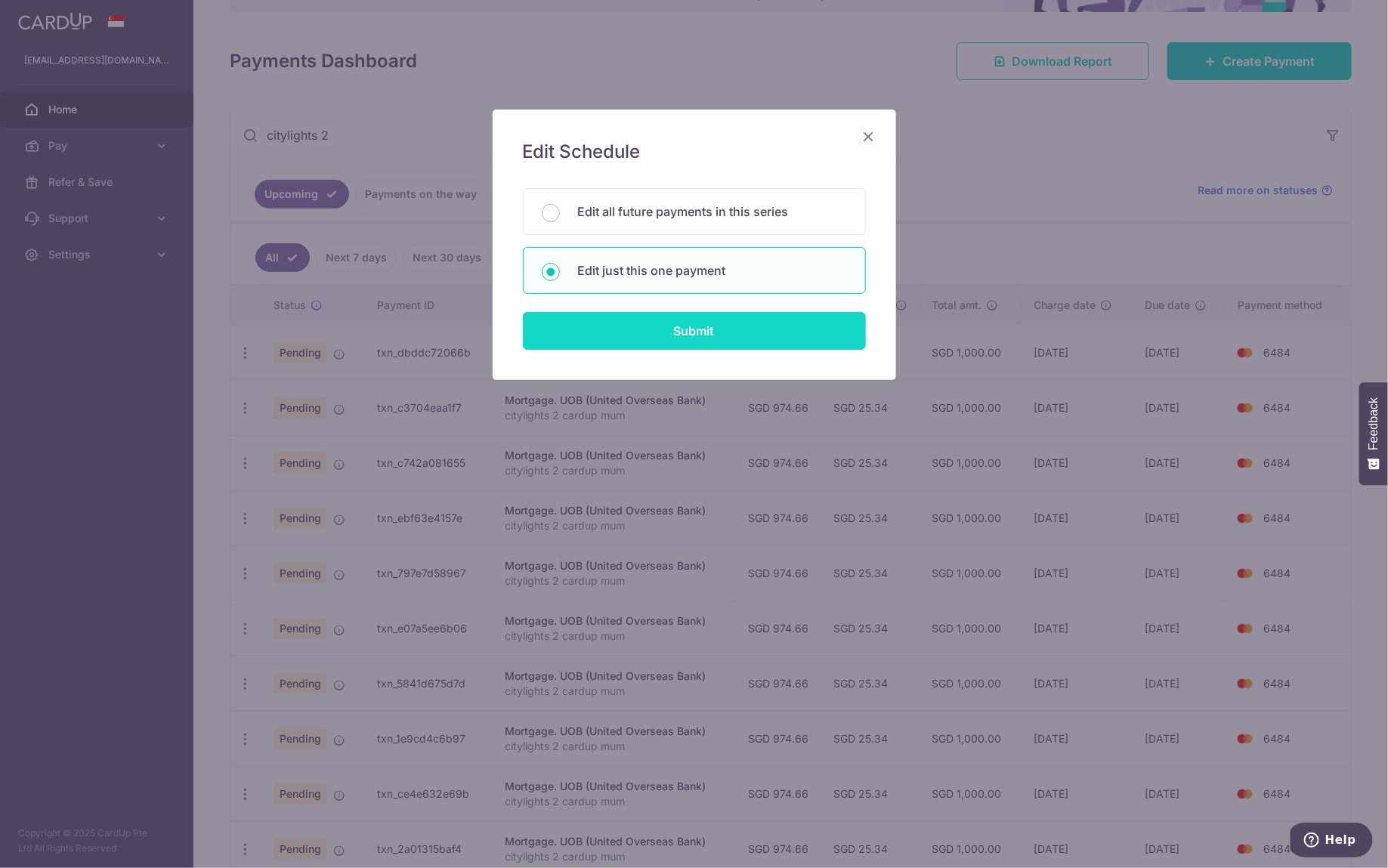
click at [701, 327] on input "Submit" at bounding box center [694, 331] width 343 height 38
radio input "true"
type input "974.66"
type input "09/05/2026"
type input "citylights 2 cardup mum"
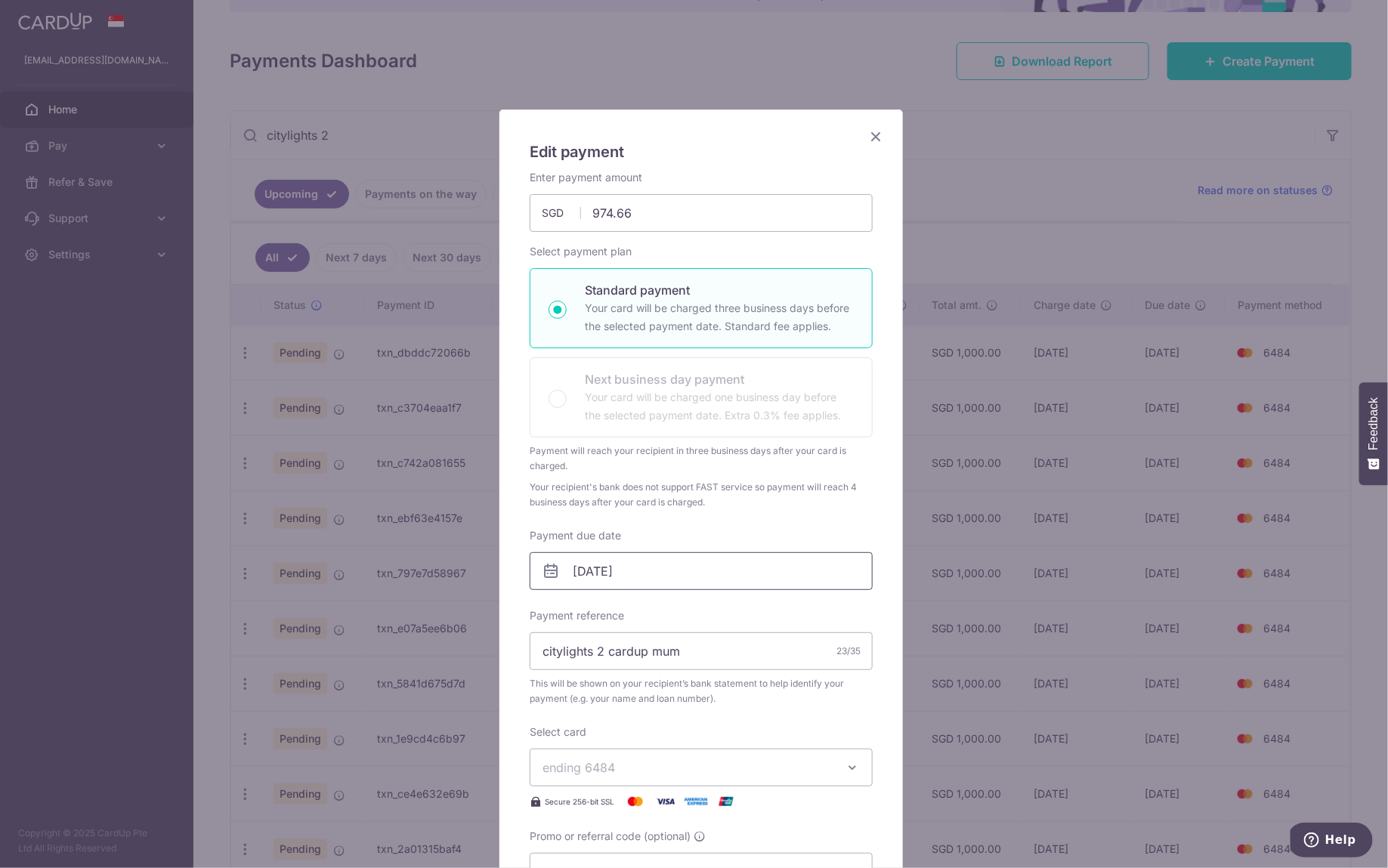
click at [687, 575] on input "09/05/2026" at bounding box center [701, 571] width 343 height 38
click at [634, 706] on link "6" at bounding box center [643, 707] width 24 height 24
type input "[DATE]"
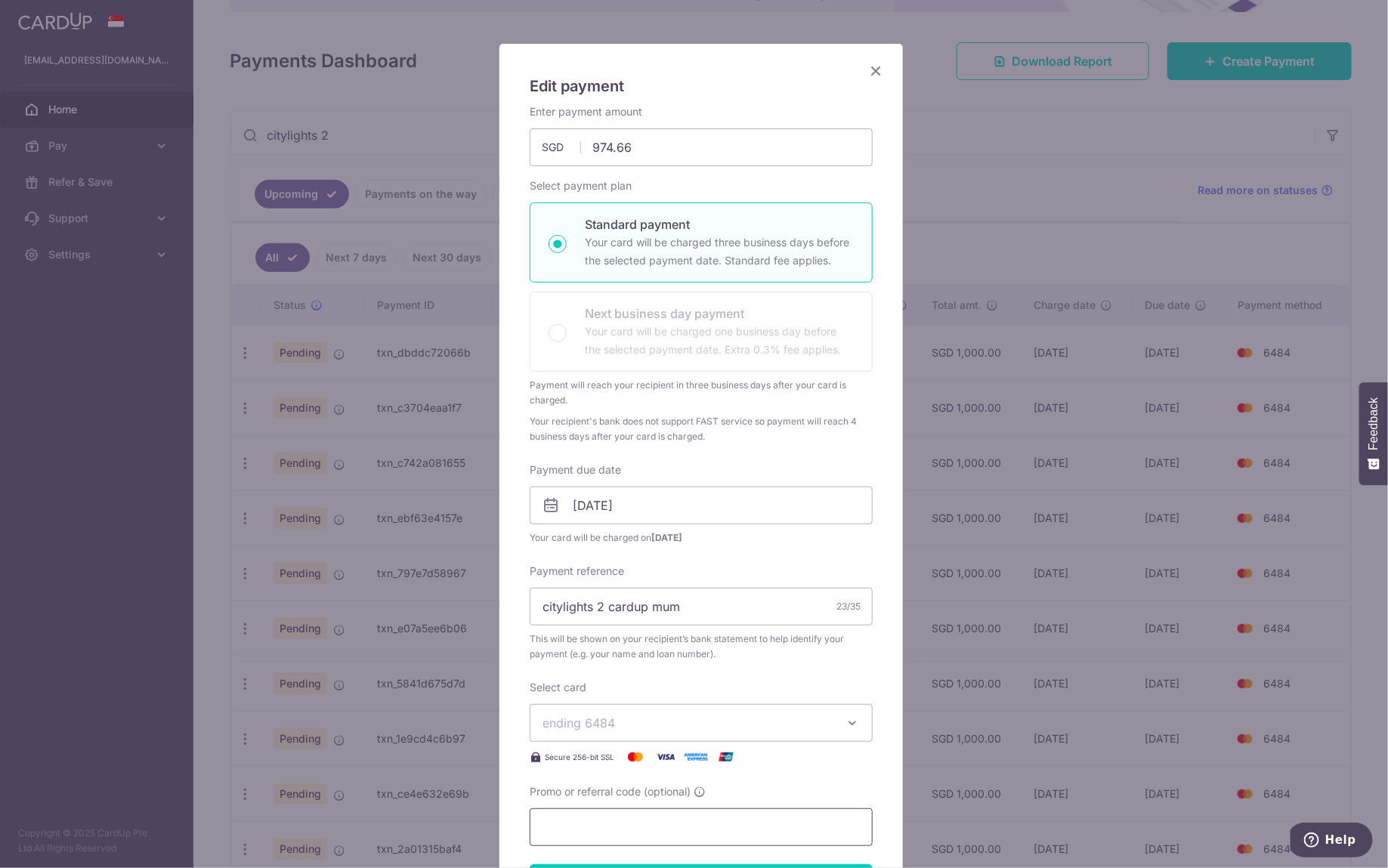
scroll to position [154, 0]
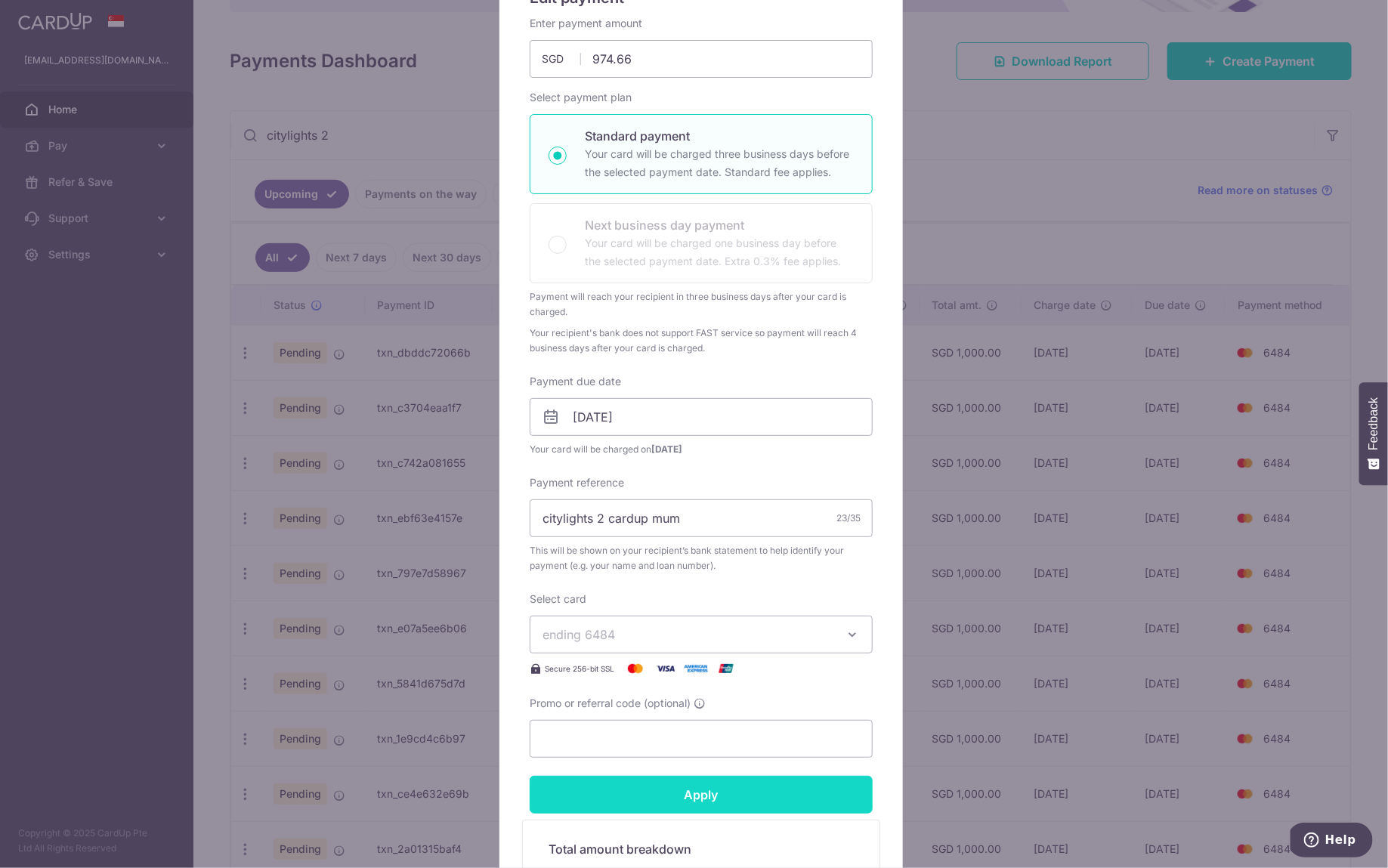
click at [703, 789] on input "Apply" at bounding box center [701, 794] width 343 height 38
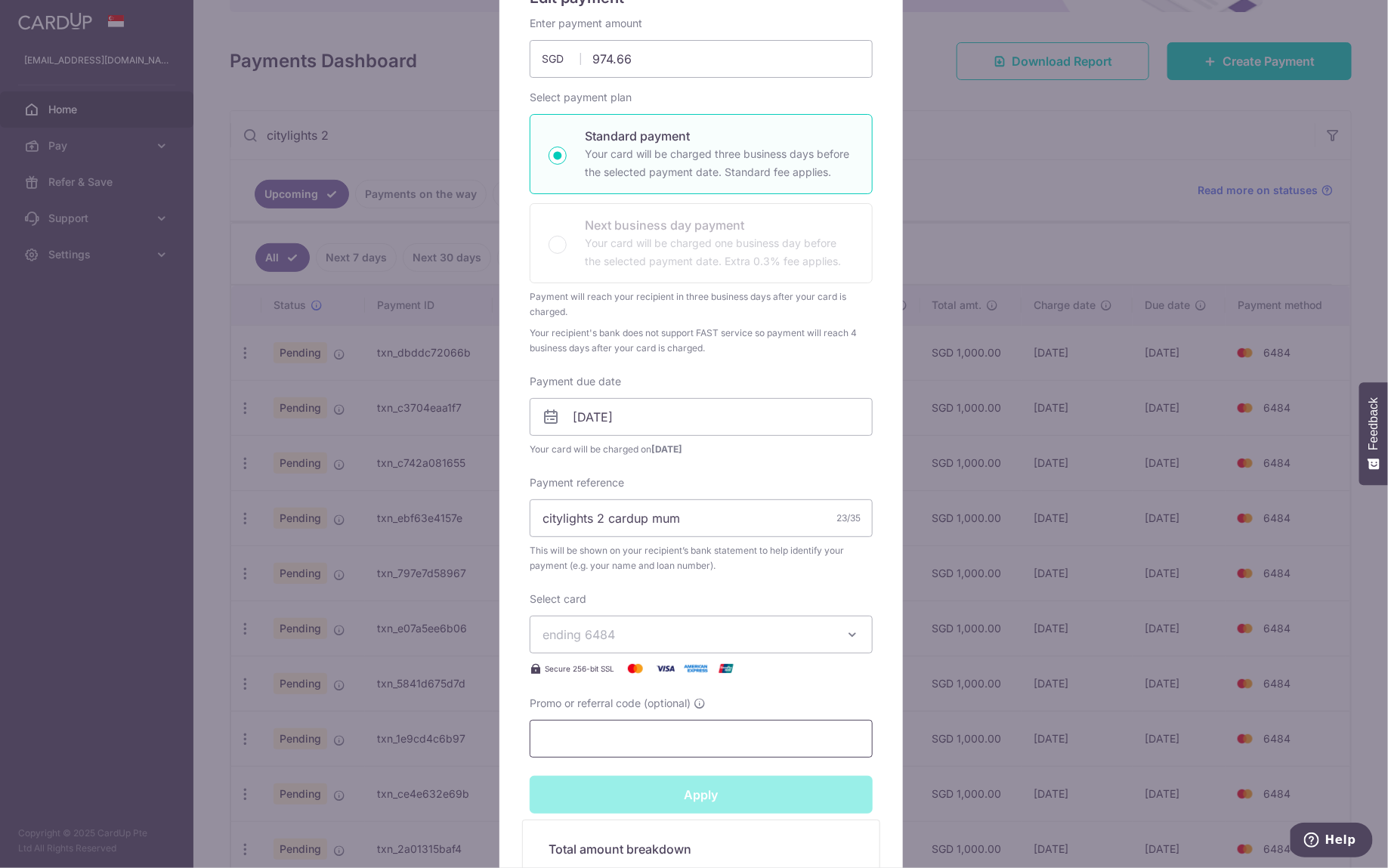
type input "Successfully Applied"
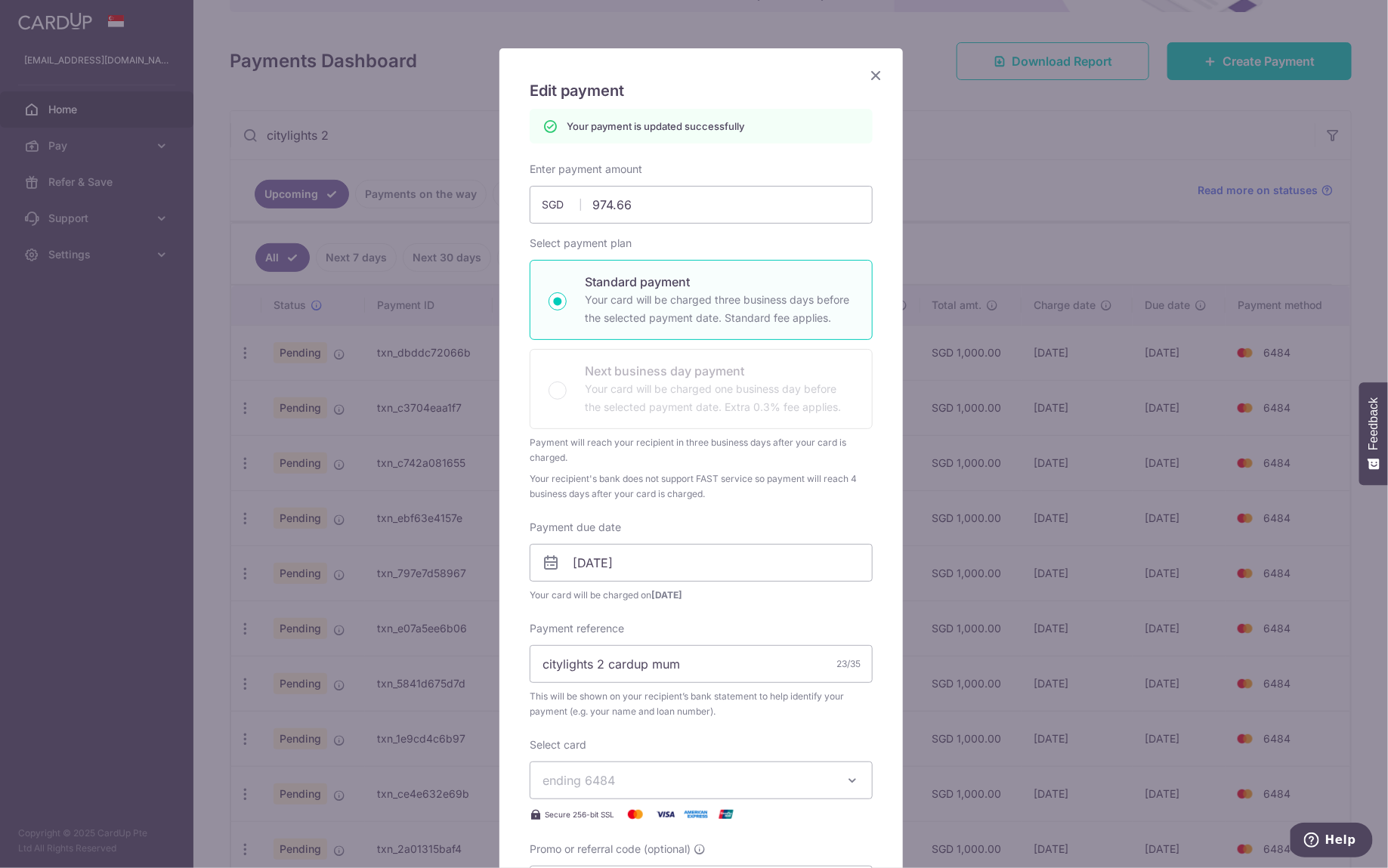
scroll to position [0, 0]
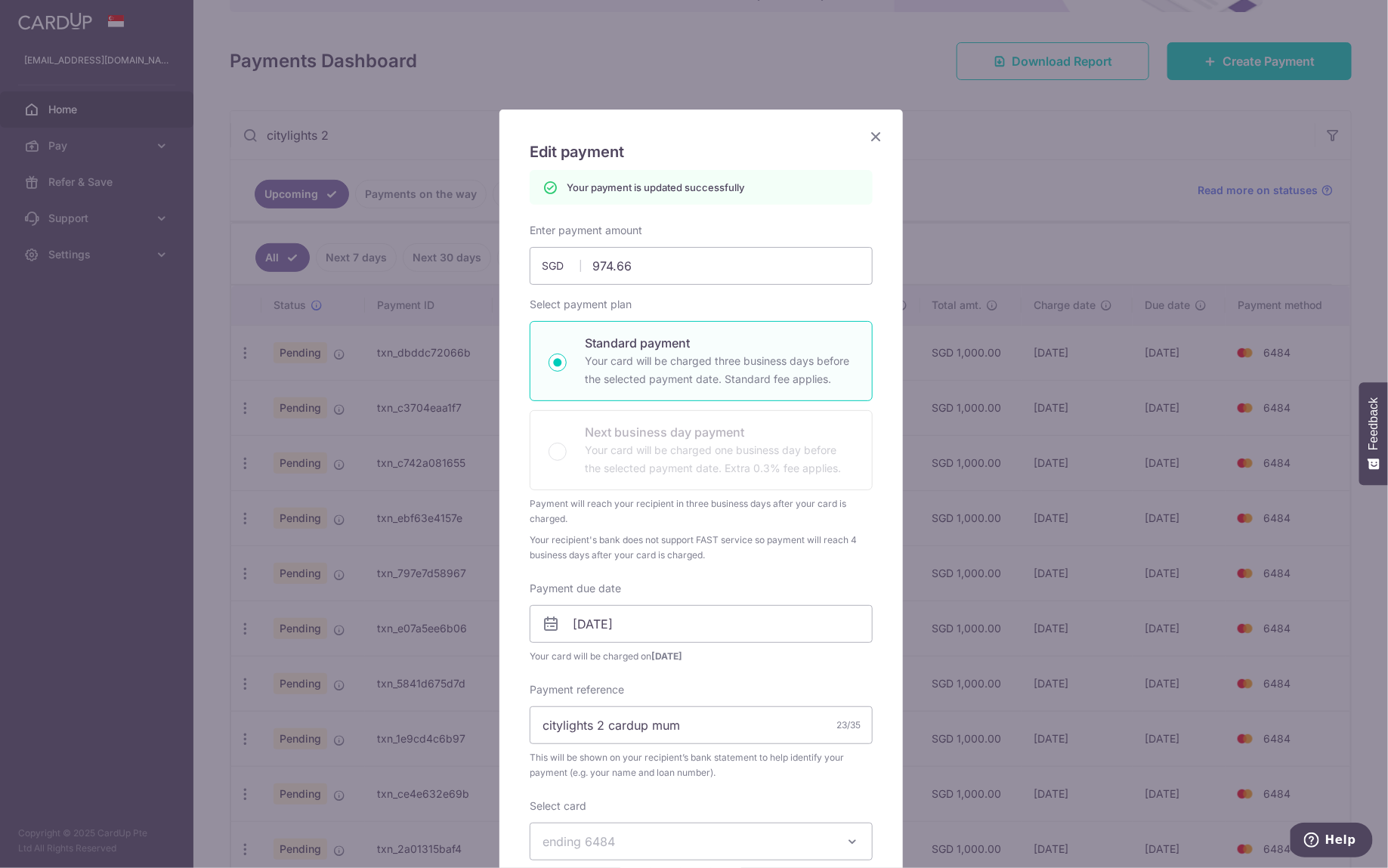
click at [869, 137] on icon "Close" at bounding box center [876, 136] width 18 height 19
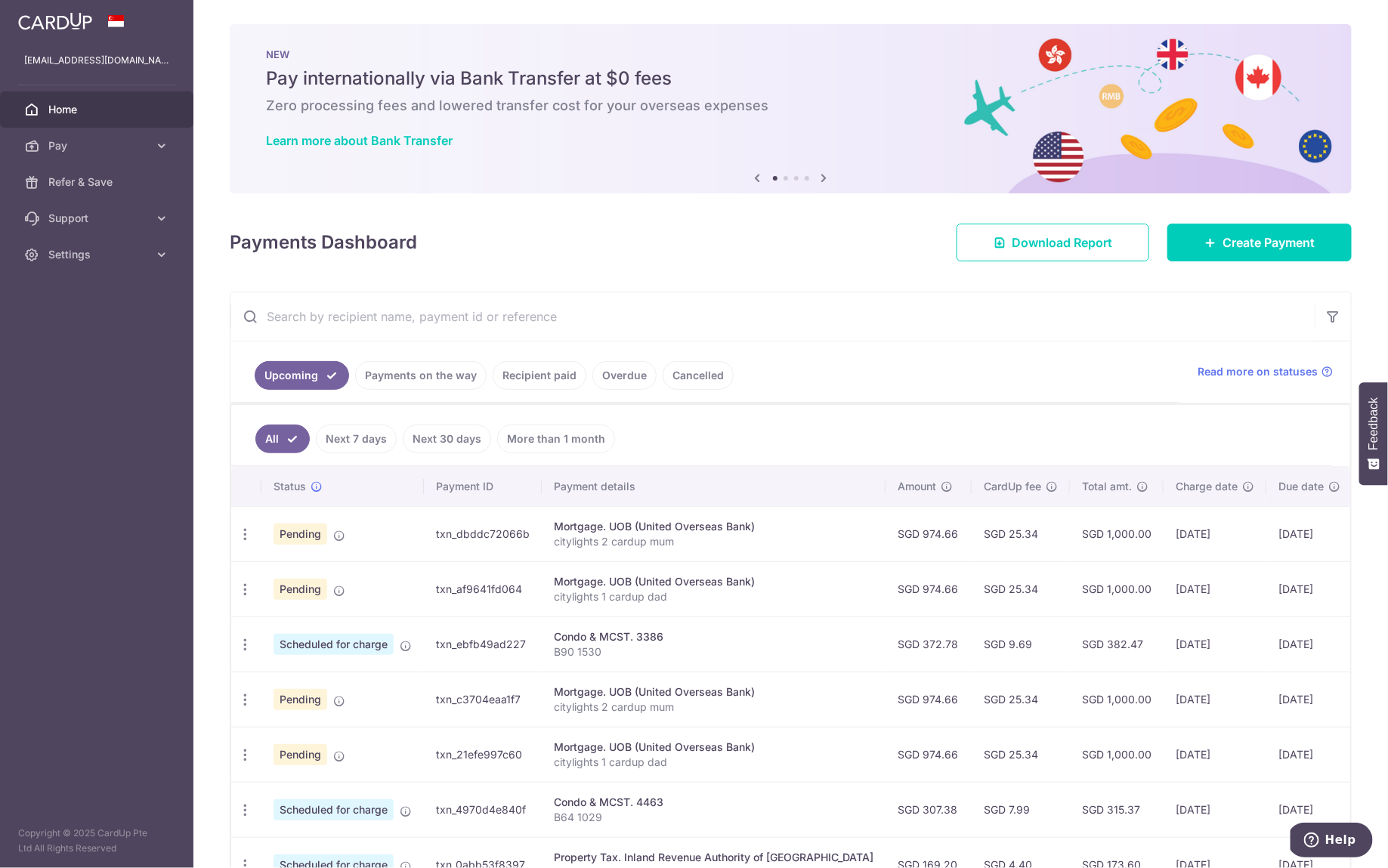
click at [440, 309] on input "text" at bounding box center [773, 316] width 1084 height 49
type input "citylights 2"
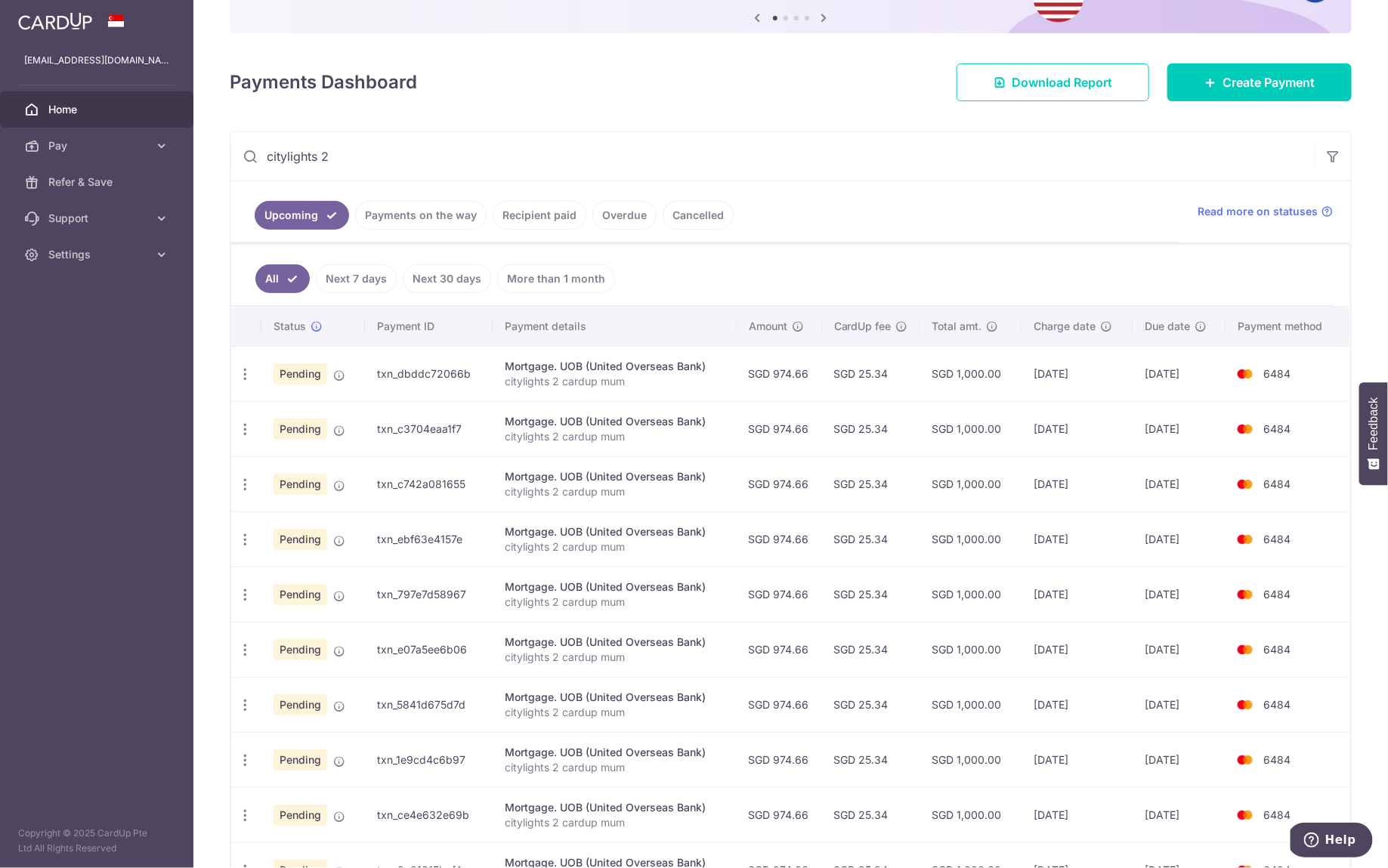
scroll to position [184, 0]
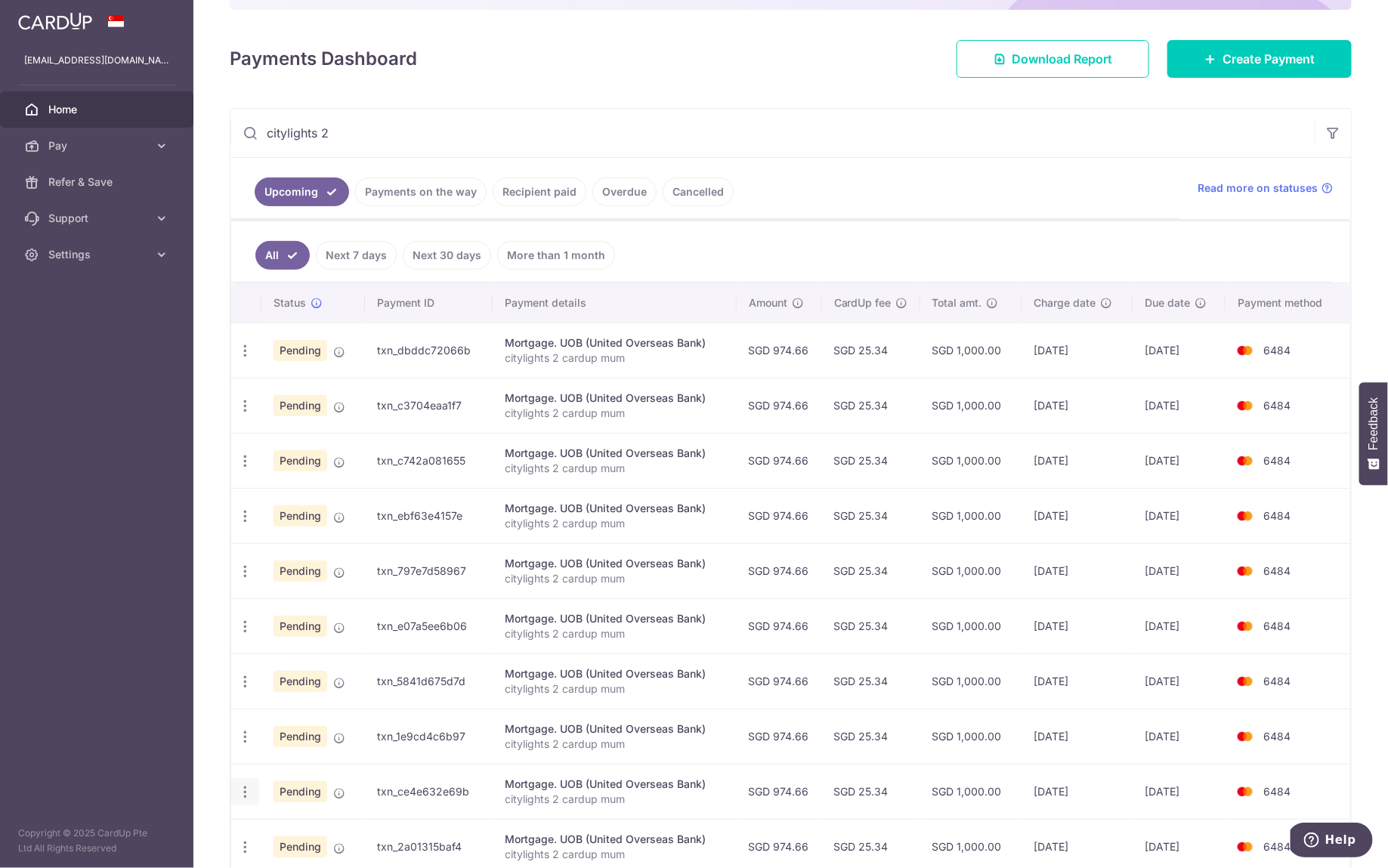
click at [247, 790] on icon "button" at bounding box center [246, 792] width 16 height 16
click at [284, 828] on span "Update payment" at bounding box center [325, 833] width 102 height 18
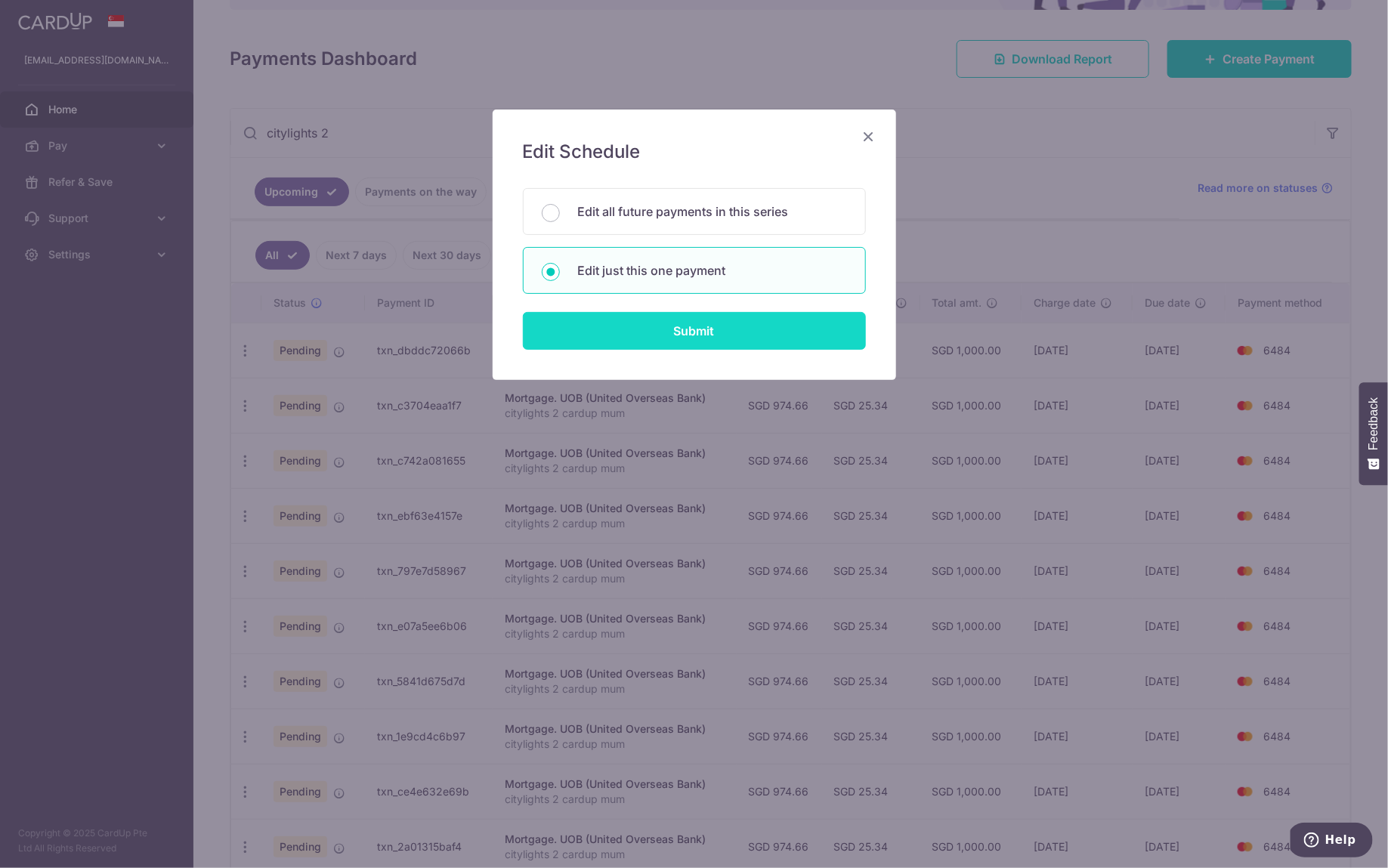
click at [683, 332] on input "Submit" at bounding box center [694, 331] width 343 height 38
radio input "true"
type input "974.66"
type input "09/06/2026"
type input "citylights 2 cardup mum"
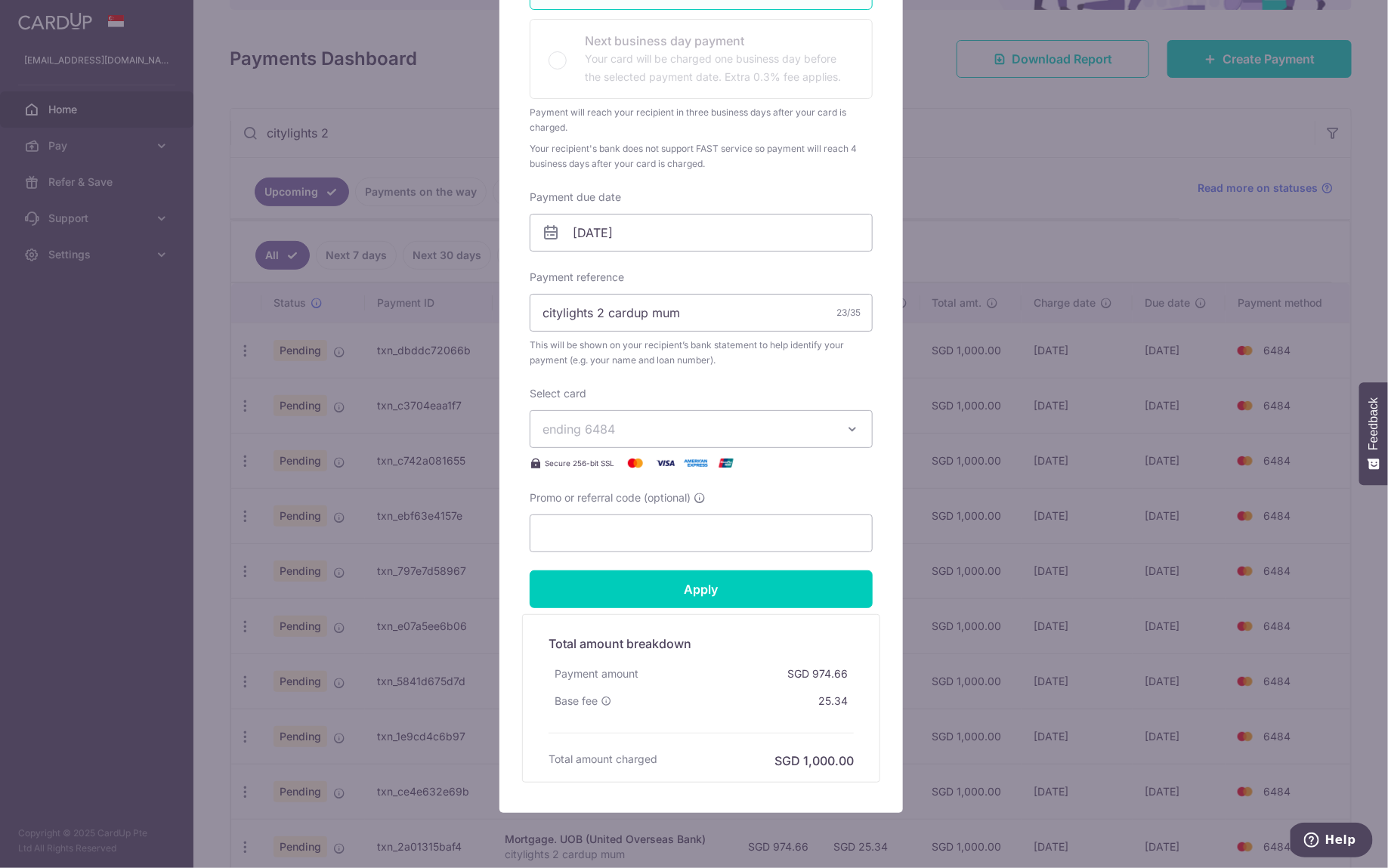
scroll to position [338, 0]
click at [681, 222] on input "09/06/2026" at bounding box center [701, 233] width 343 height 38
click at [673, 337] on link "4" at bounding box center [674, 338] width 24 height 24
type input "[DATE]"
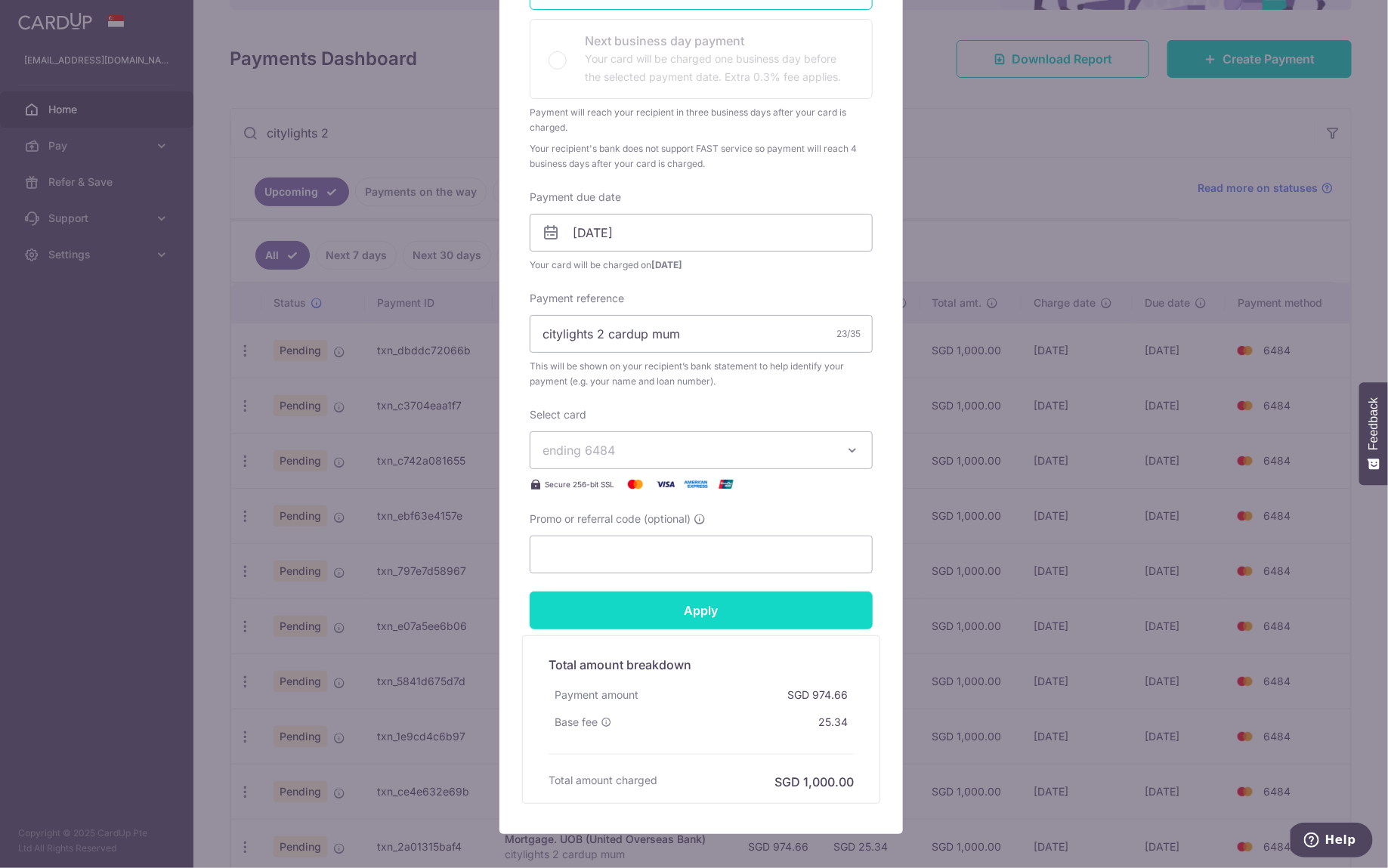
click at [744, 619] on input "Apply" at bounding box center [701, 610] width 343 height 38
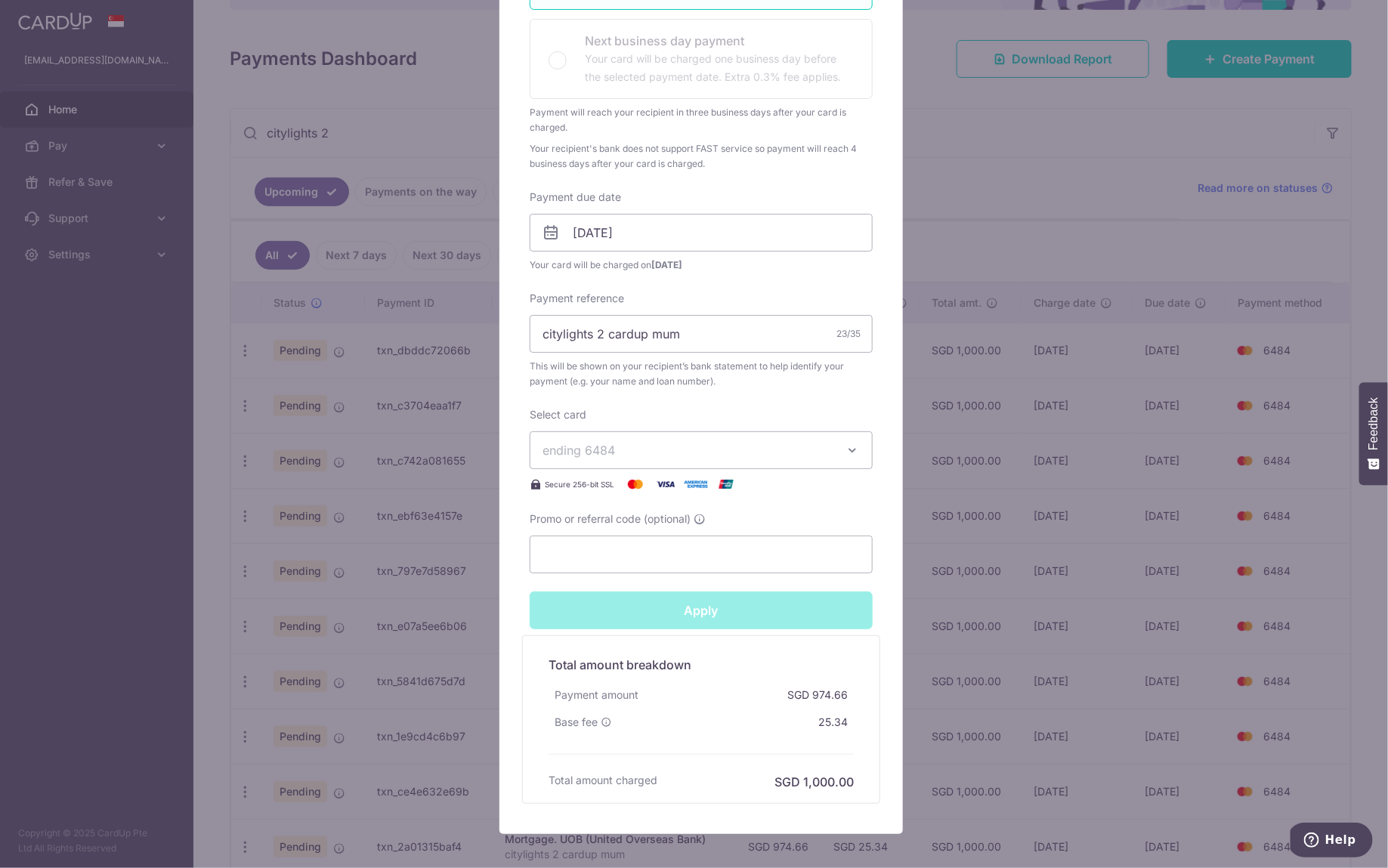
type input "Successfully Applied"
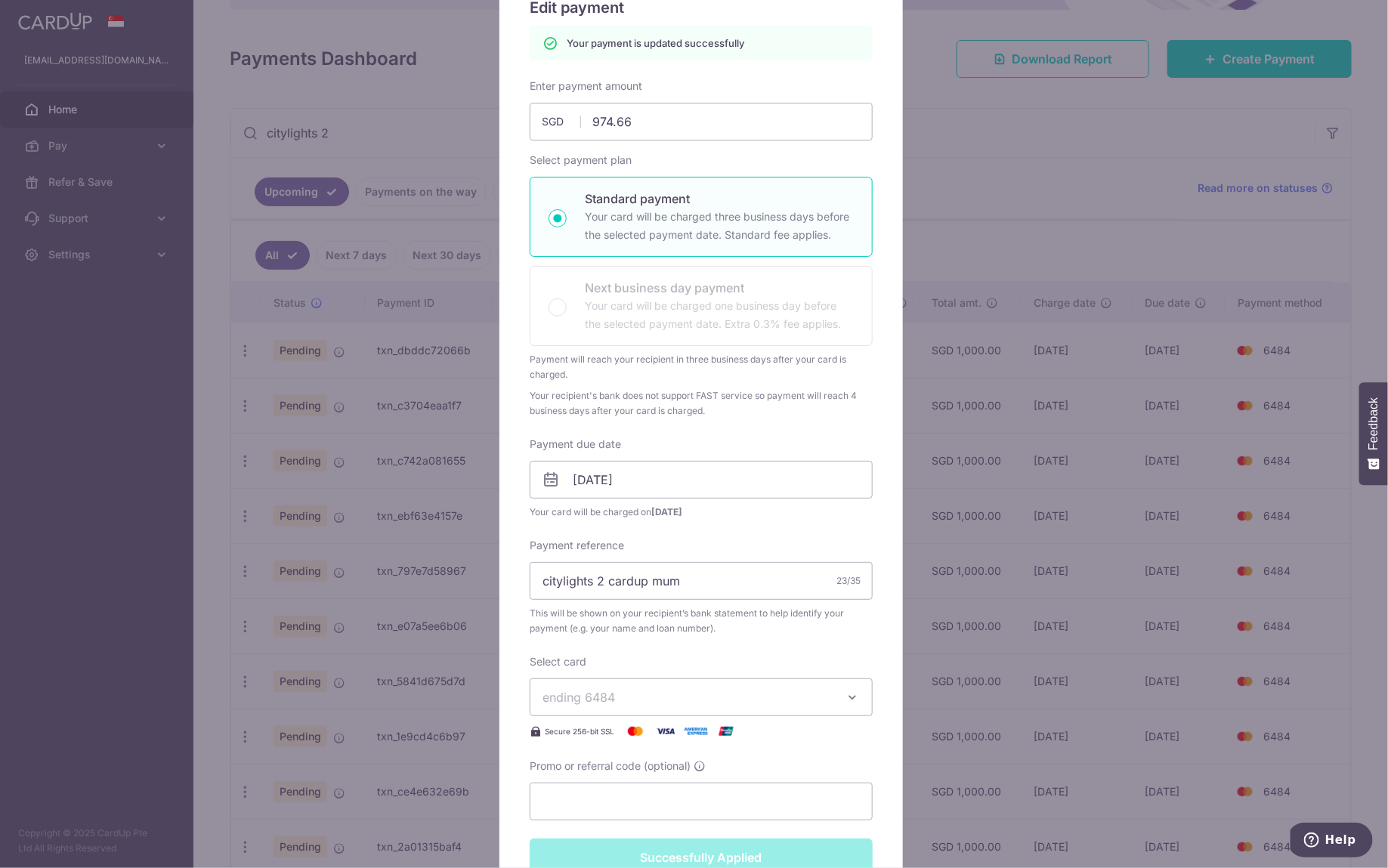
scroll to position [51, 0]
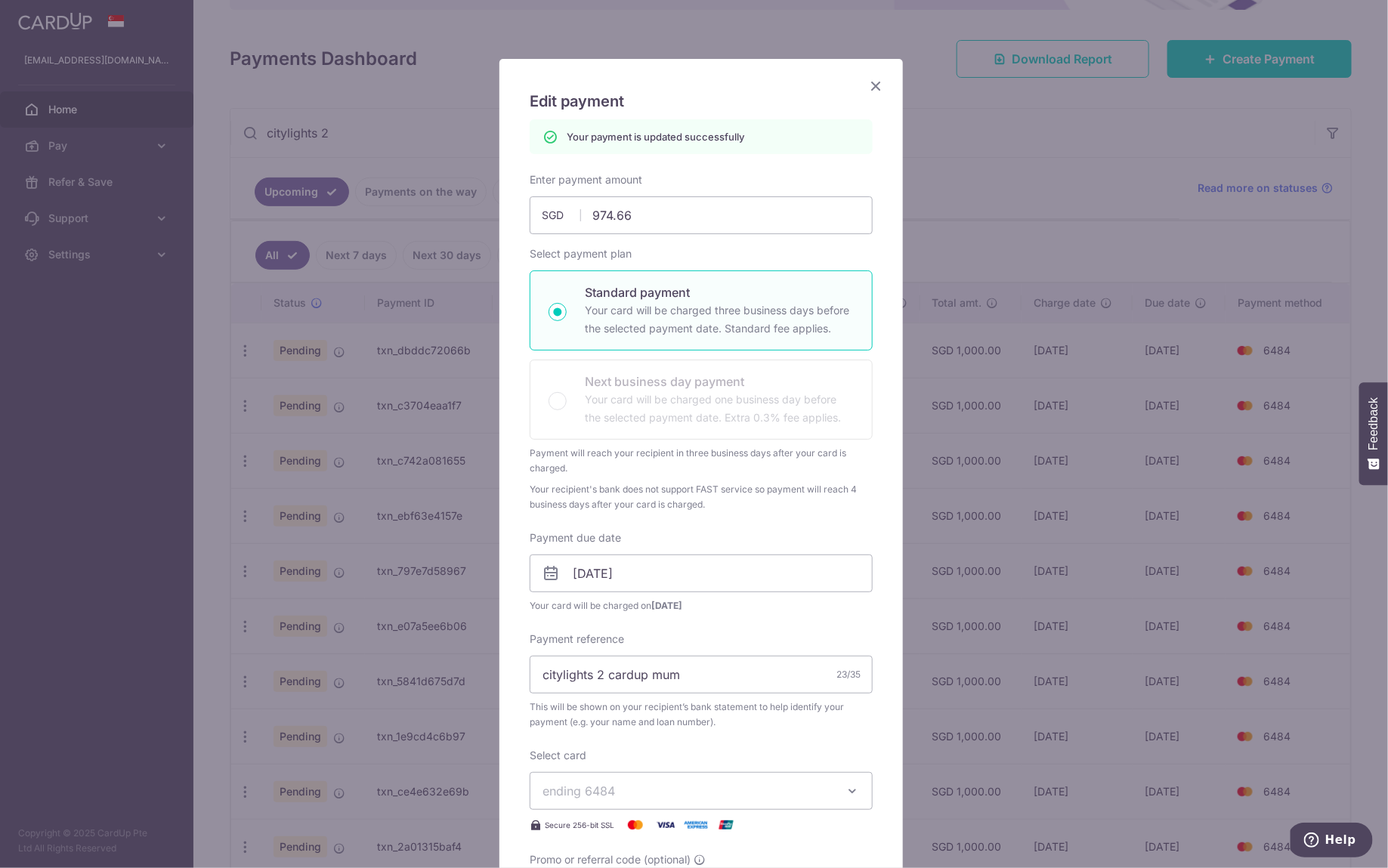
click at [868, 92] on icon "Close" at bounding box center [876, 86] width 18 height 19
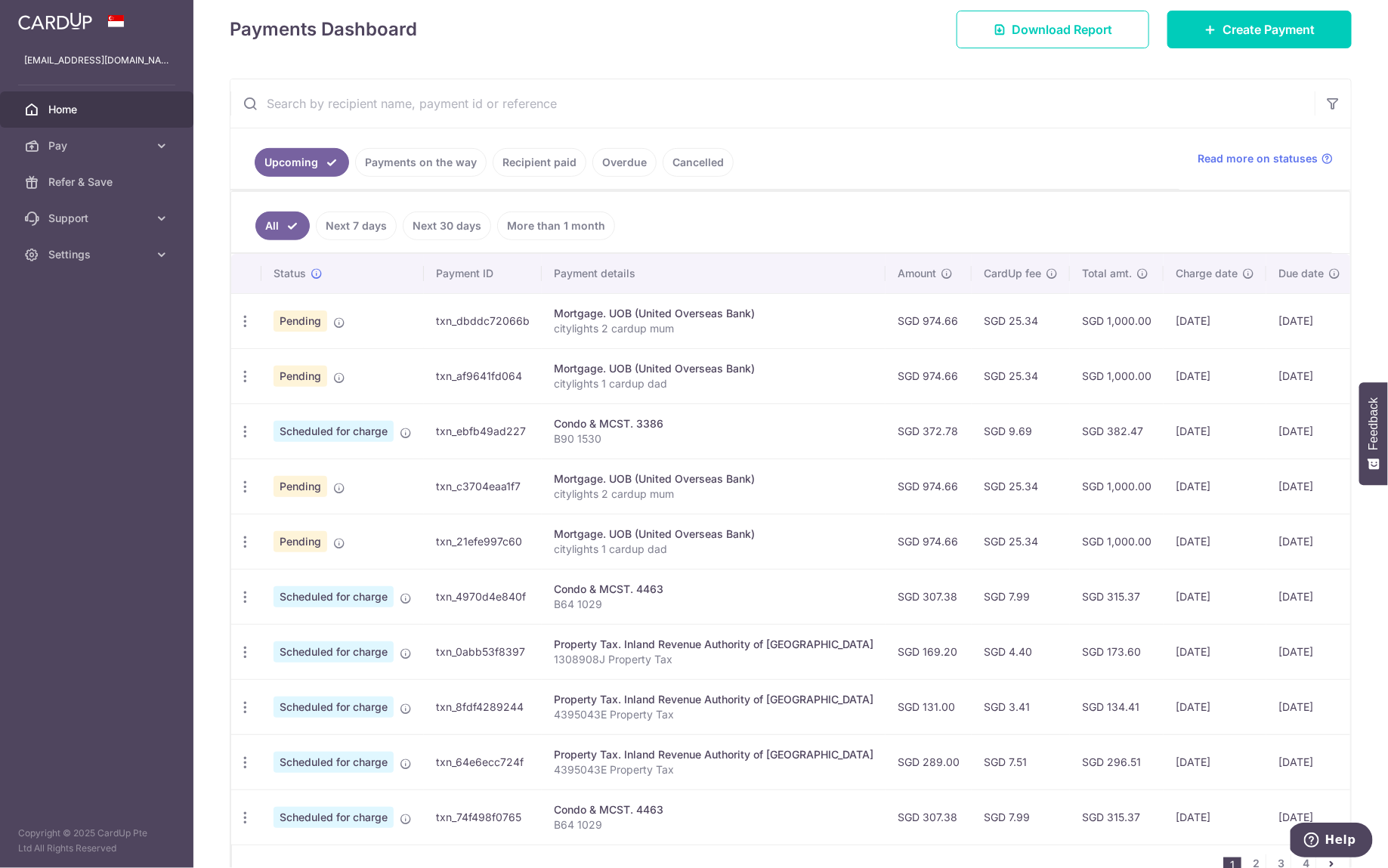
scroll to position [135, 0]
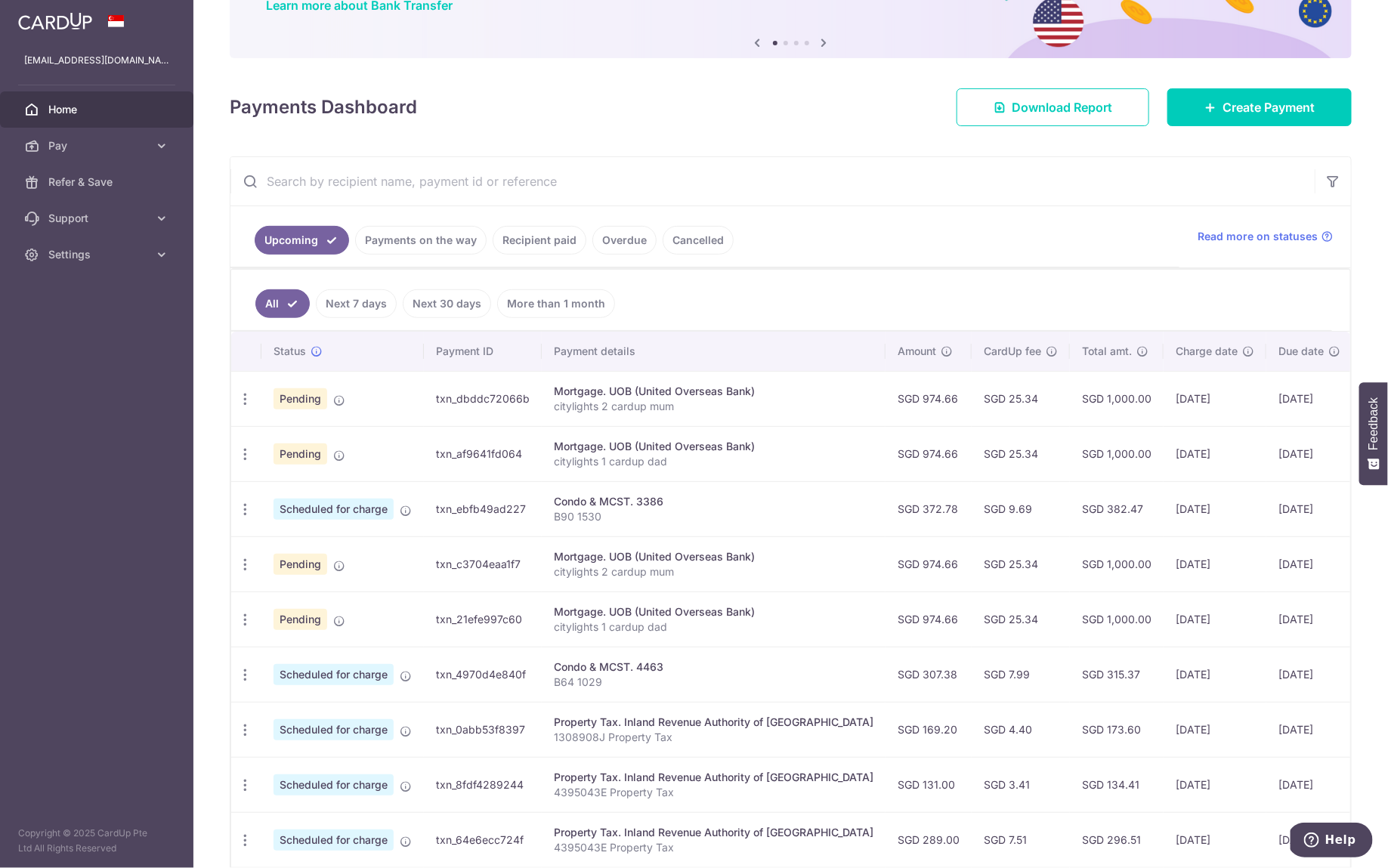
click at [419, 191] on input "text" at bounding box center [773, 181] width 1084 height 49
type input "citylights 2"
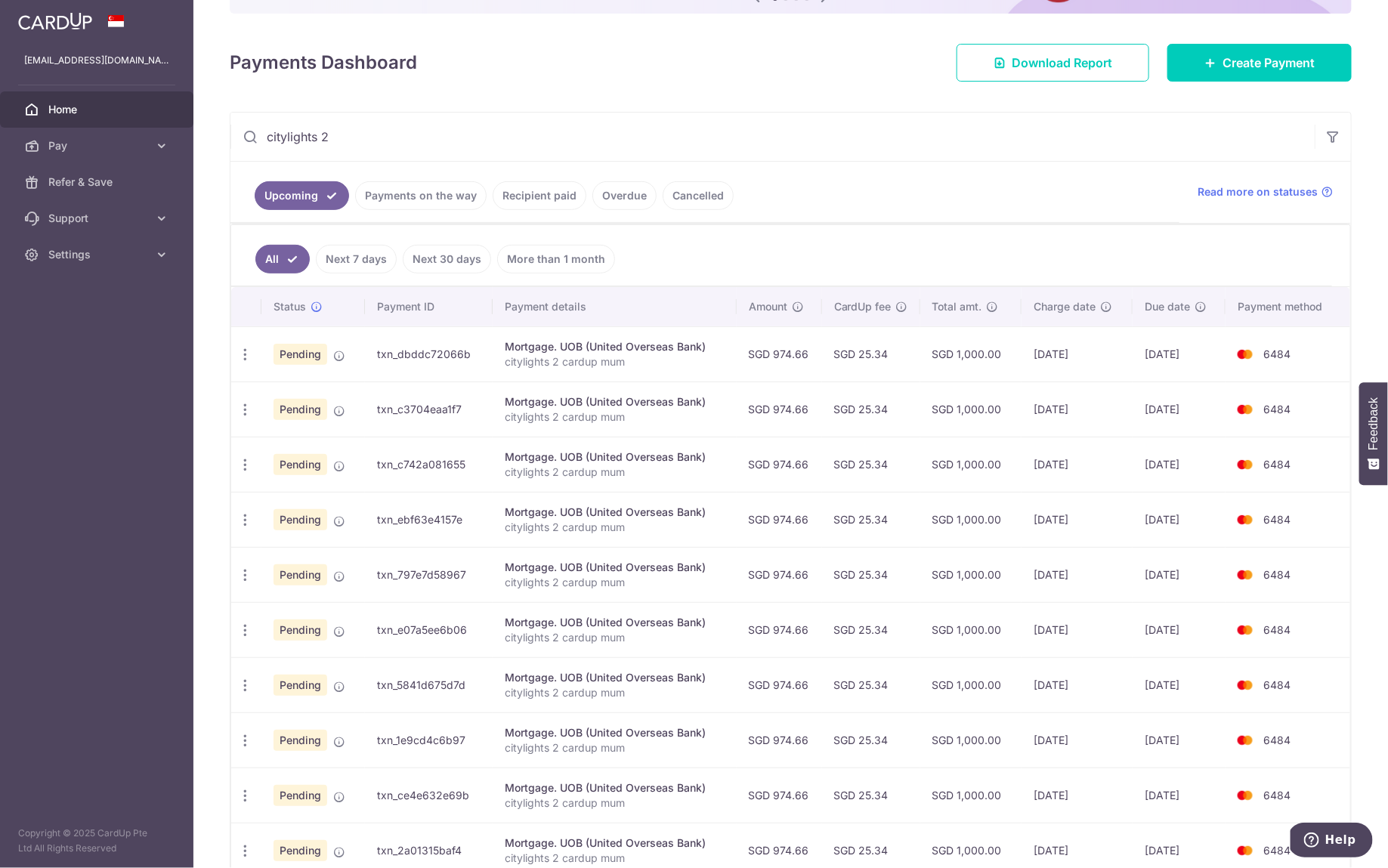
scroll to position [291, 0]
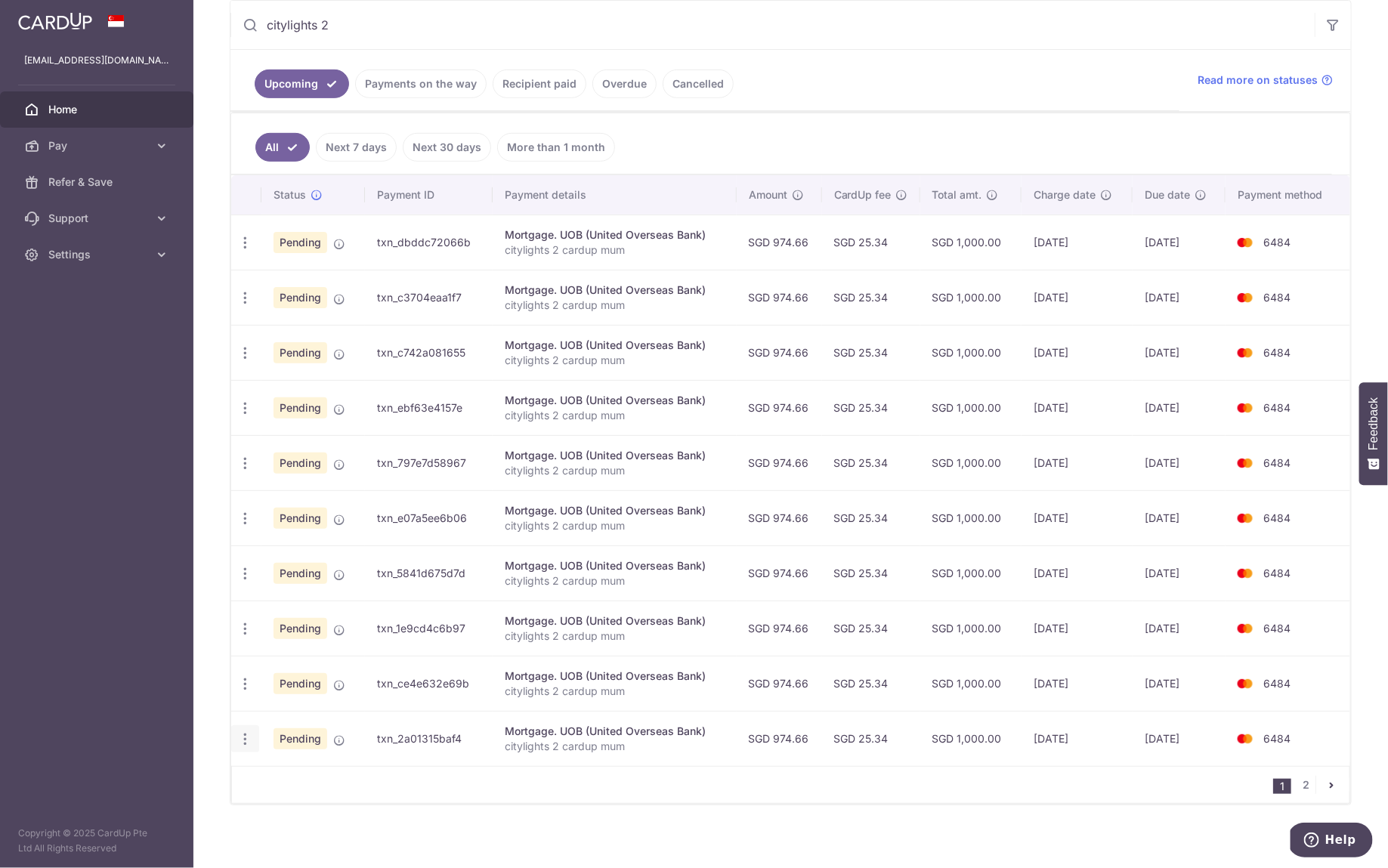
click at [247, 742] on div "Update payment Cancel payment" at bounding box center [246, 739] width 28 height 28
click at [247, 733] on icon "button" at bounding box center [246, 740] width 16 height 16
click at [278, 775] on span "Update payment" at bounding box center [325, 781] width 102 height 18
radio input "true"
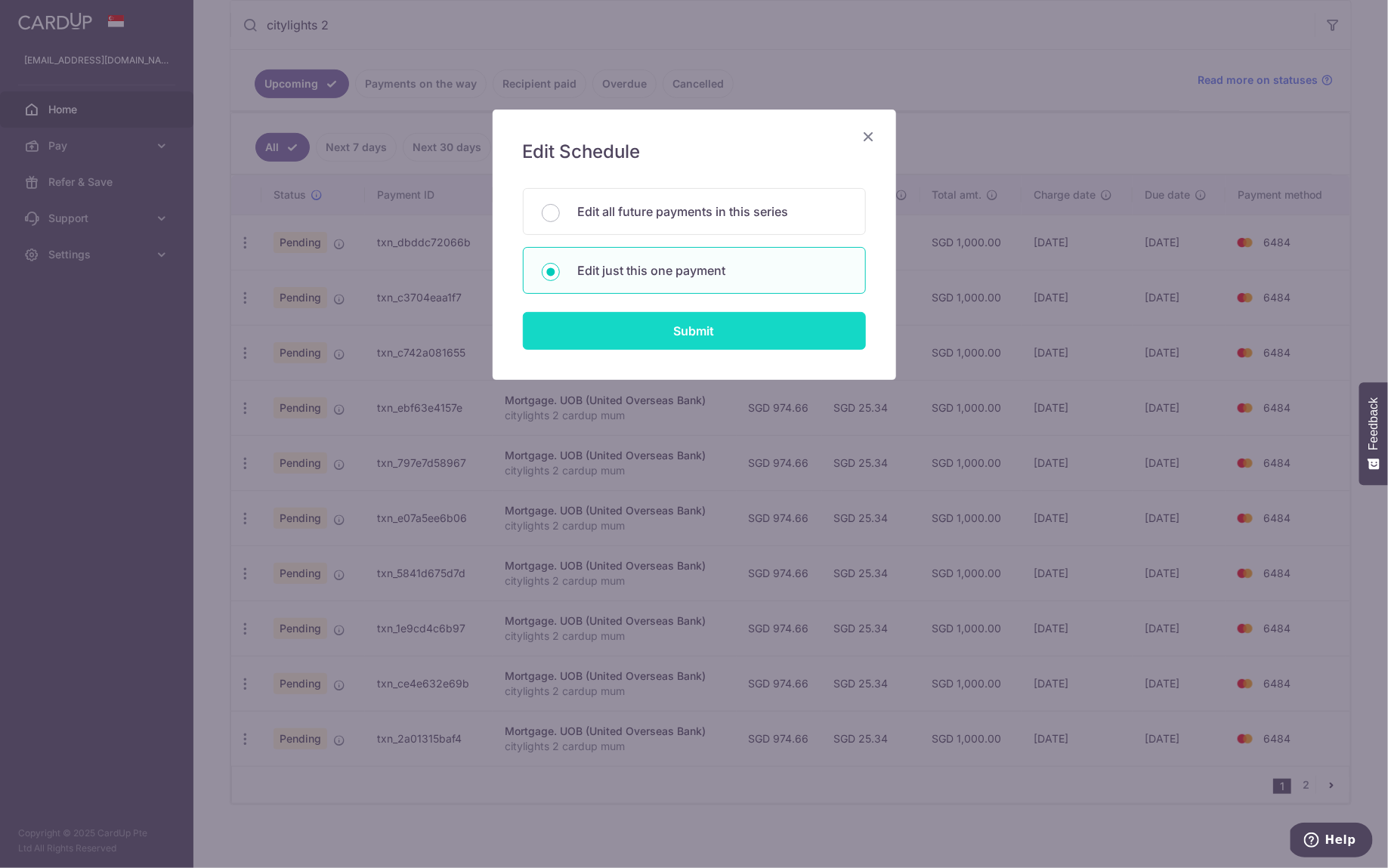
click at [665, 345] on input "Submit" at bounding box center [694, 331] width 343 height 38
radio input "true"
type input "974.66"
type input "[DATE]"
type input "citylights 2 cardup mum"
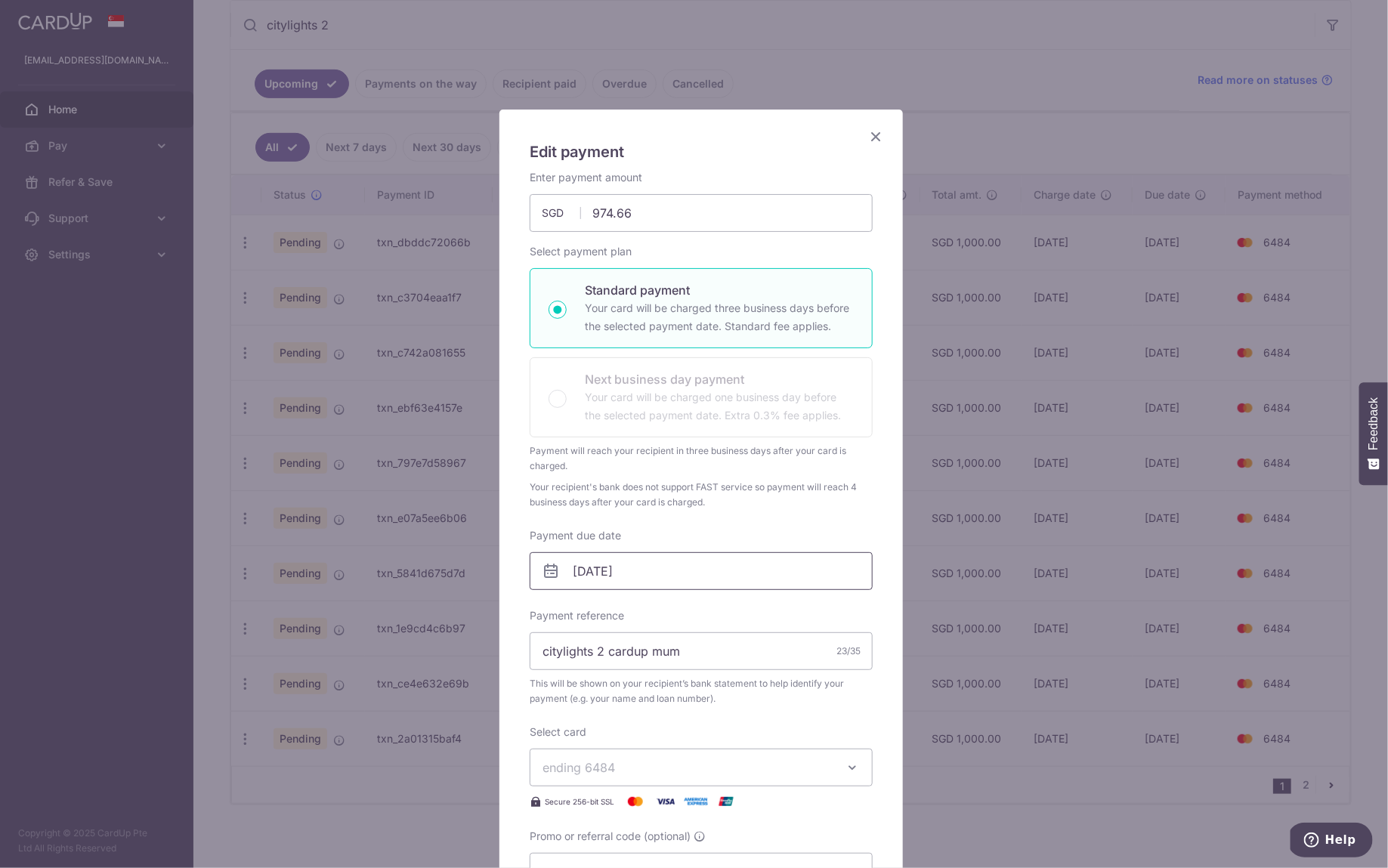
click at [649, 575] on input "09/07/2026" at bounding box center [701, 571] width 343 height 38
click at [585, 701] on link "6" at bounding box center [583, 707] width 24 height 24
type input "[DATE]"
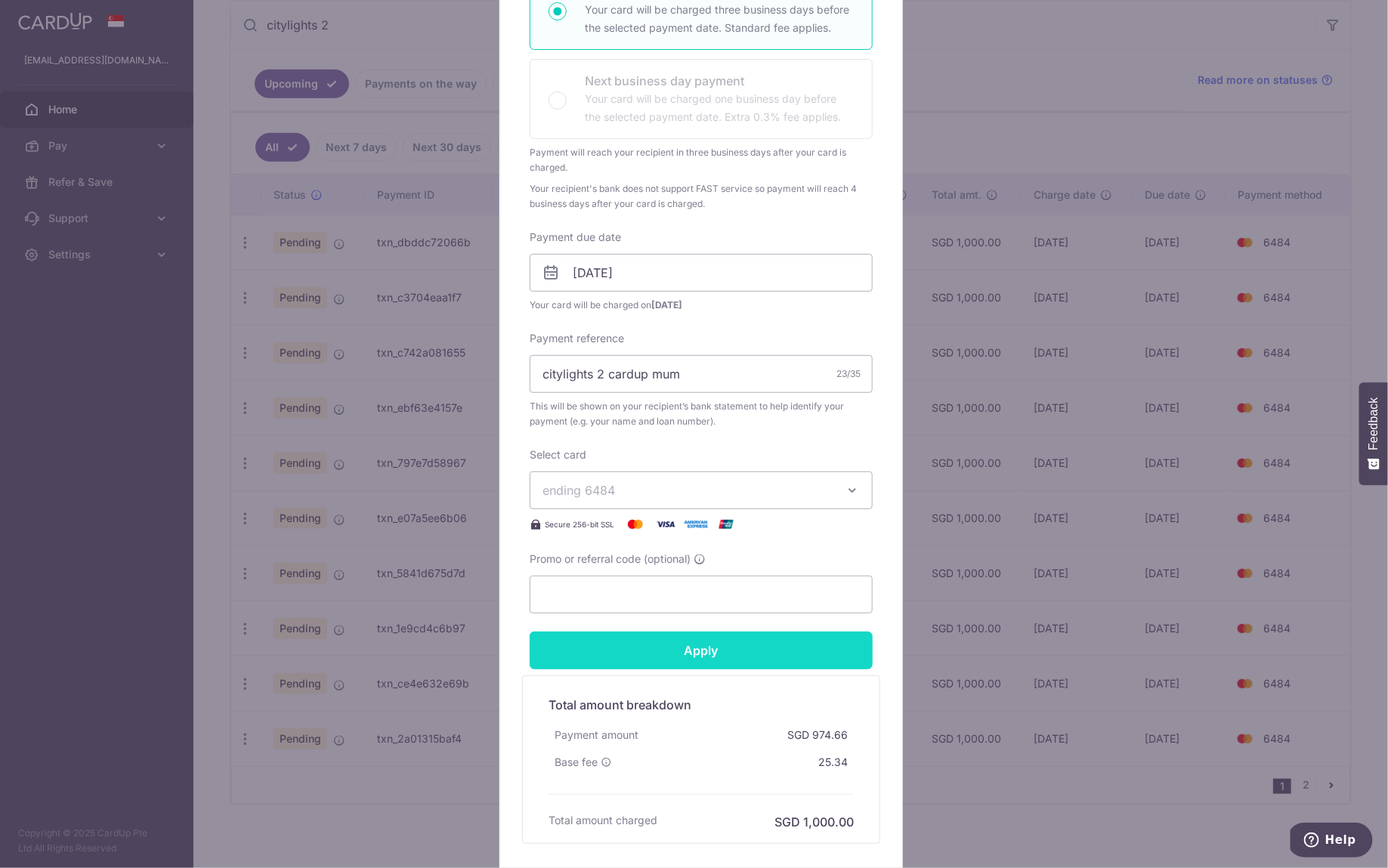
click at [737, 641] on input "Apply" at bounding box center [701, 650] width 343 height 38
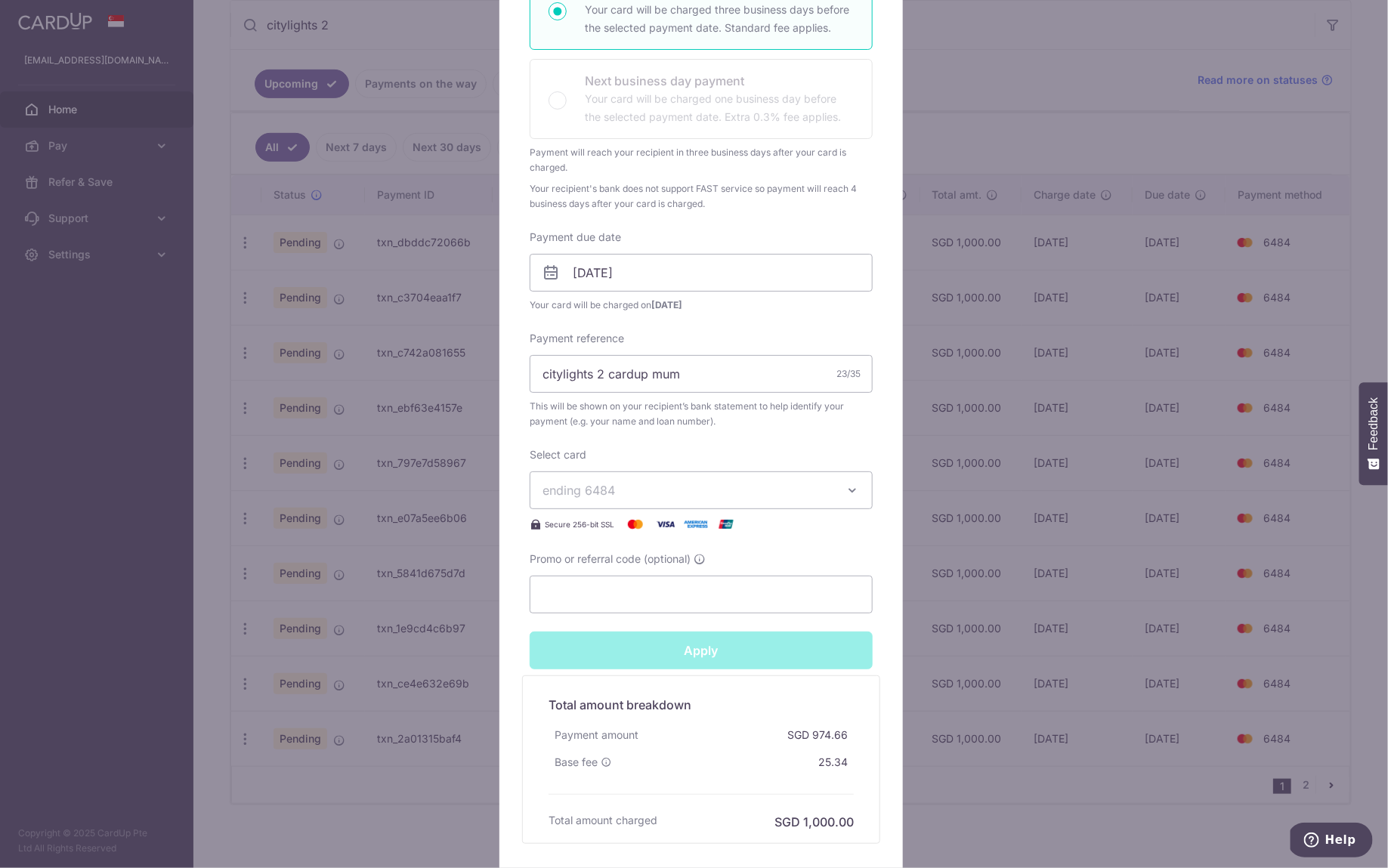
type input "Successfully Applied"
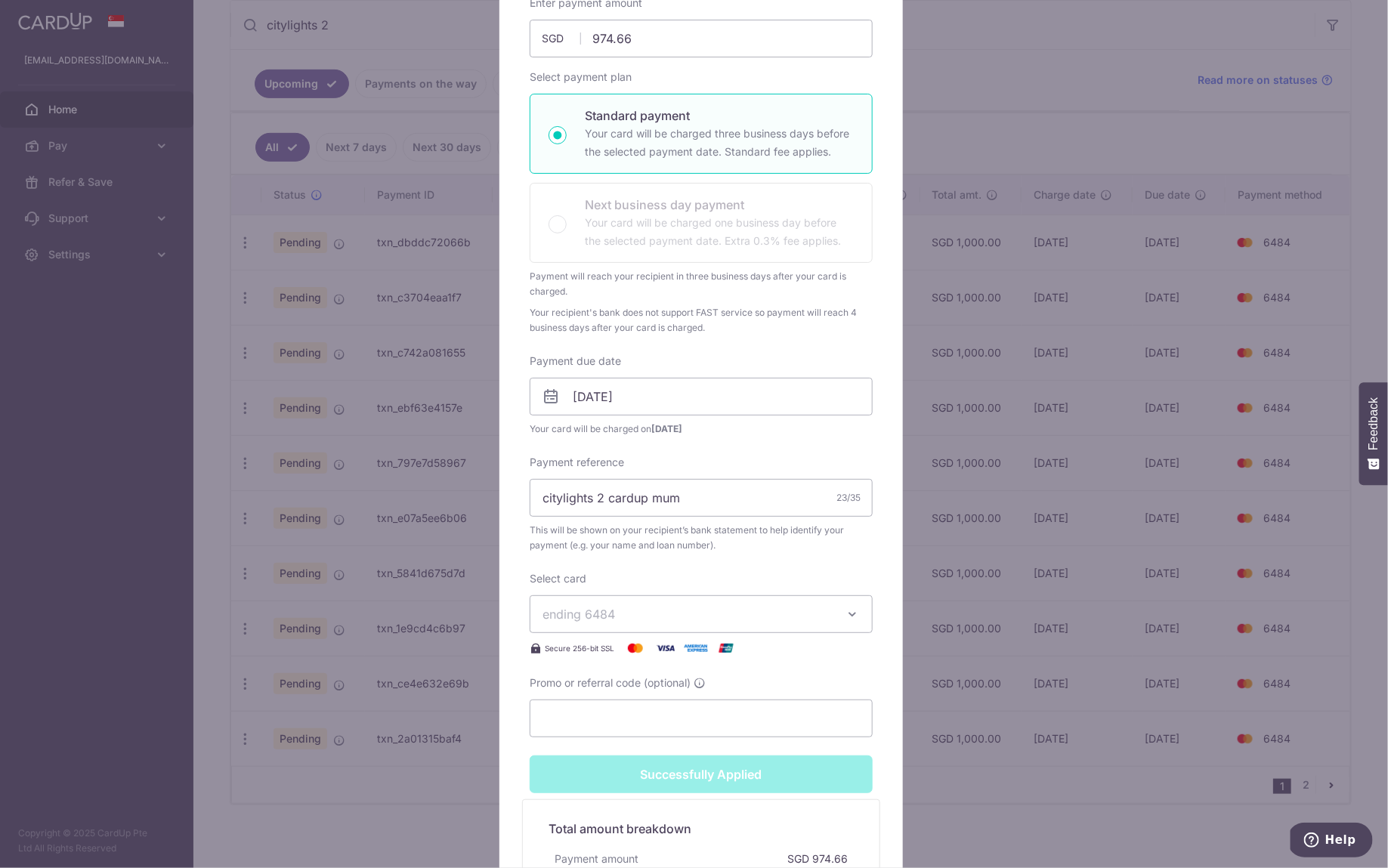
scroll to position [0, 0]
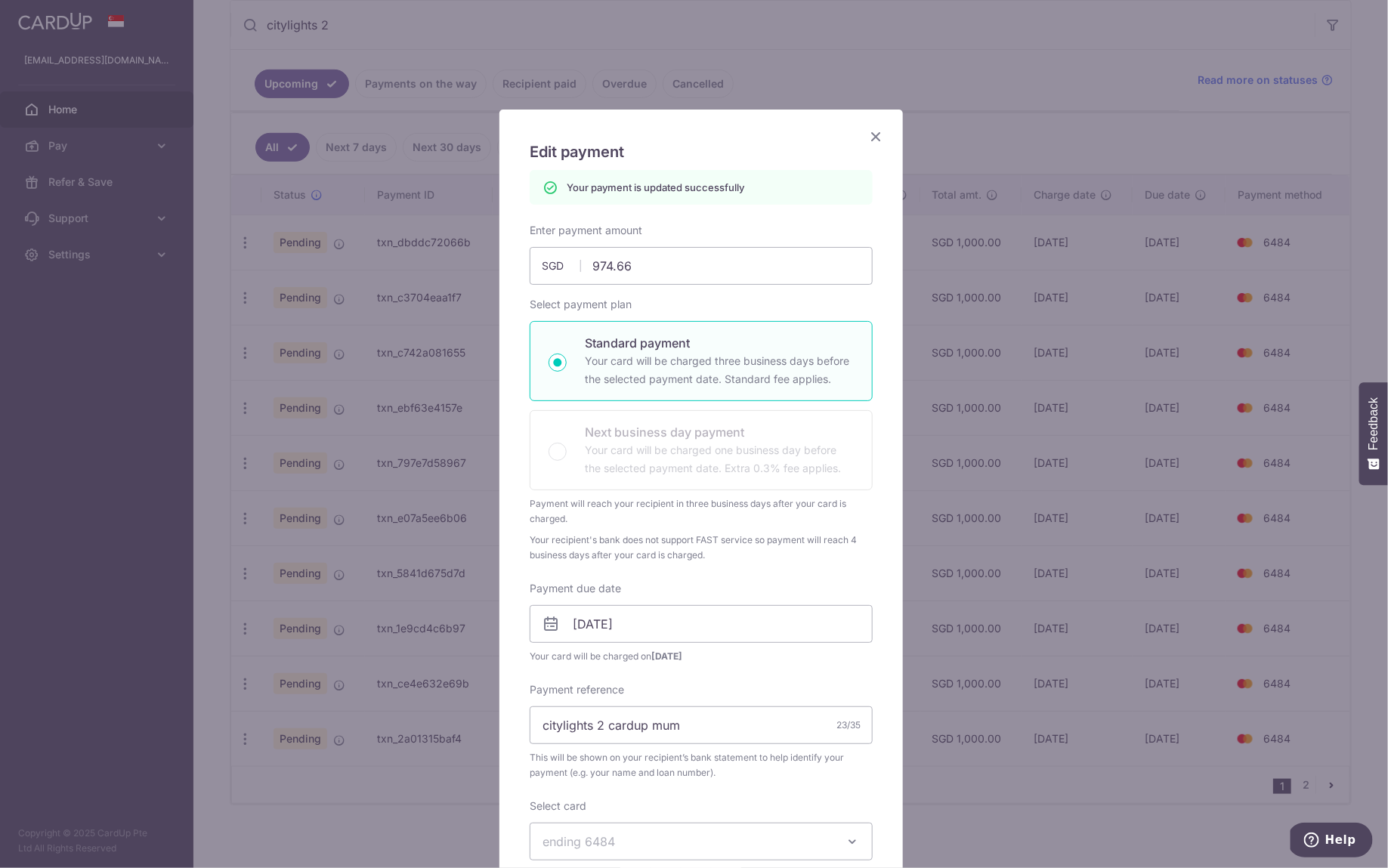
click at [871, 132] on icon "Close" at bounding box center [876, 136] width 18 height 19
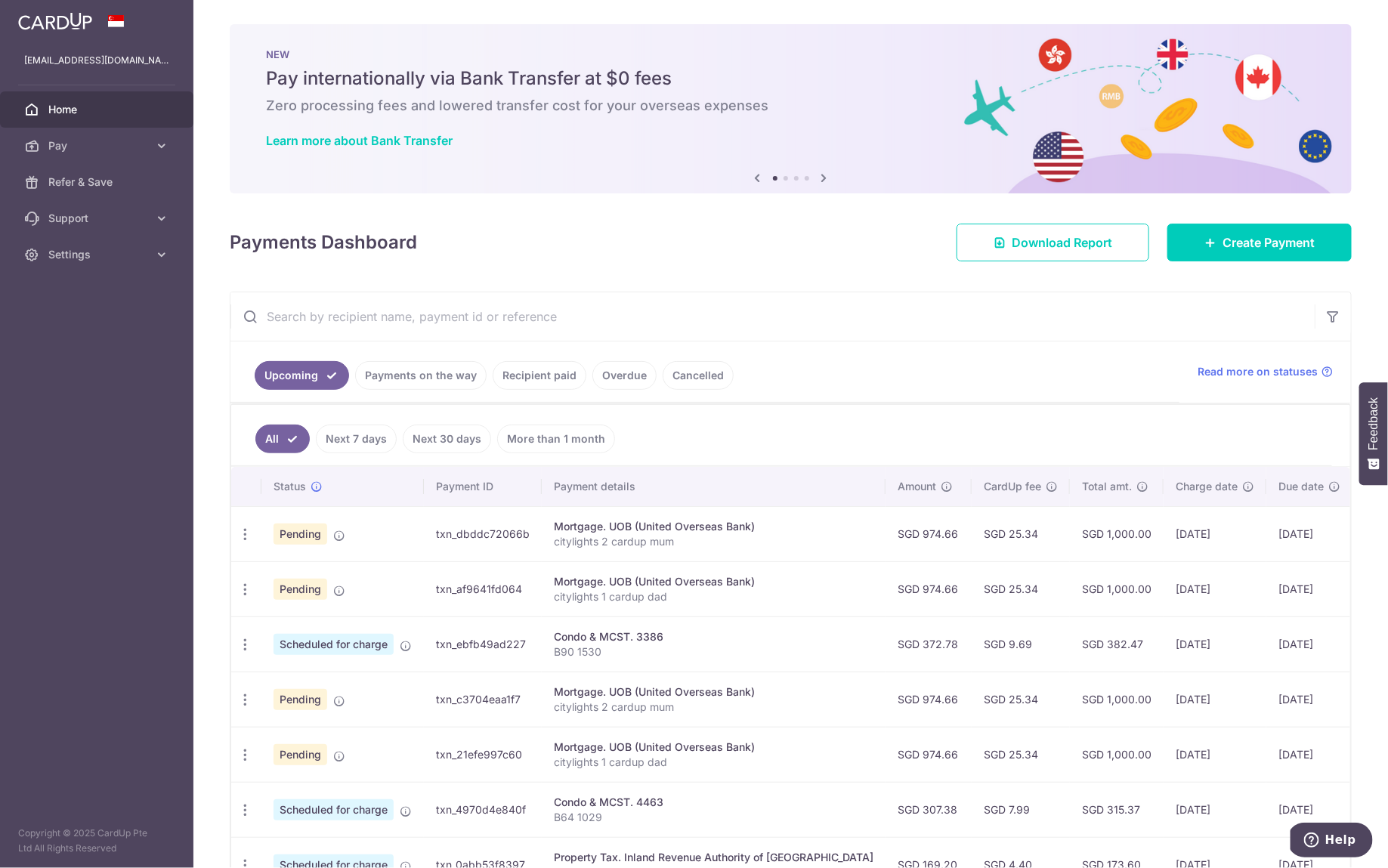
click at [524, 319] on input "text" at bounding box center [773, 316] width 1084 height 49
type input "citylights 2"
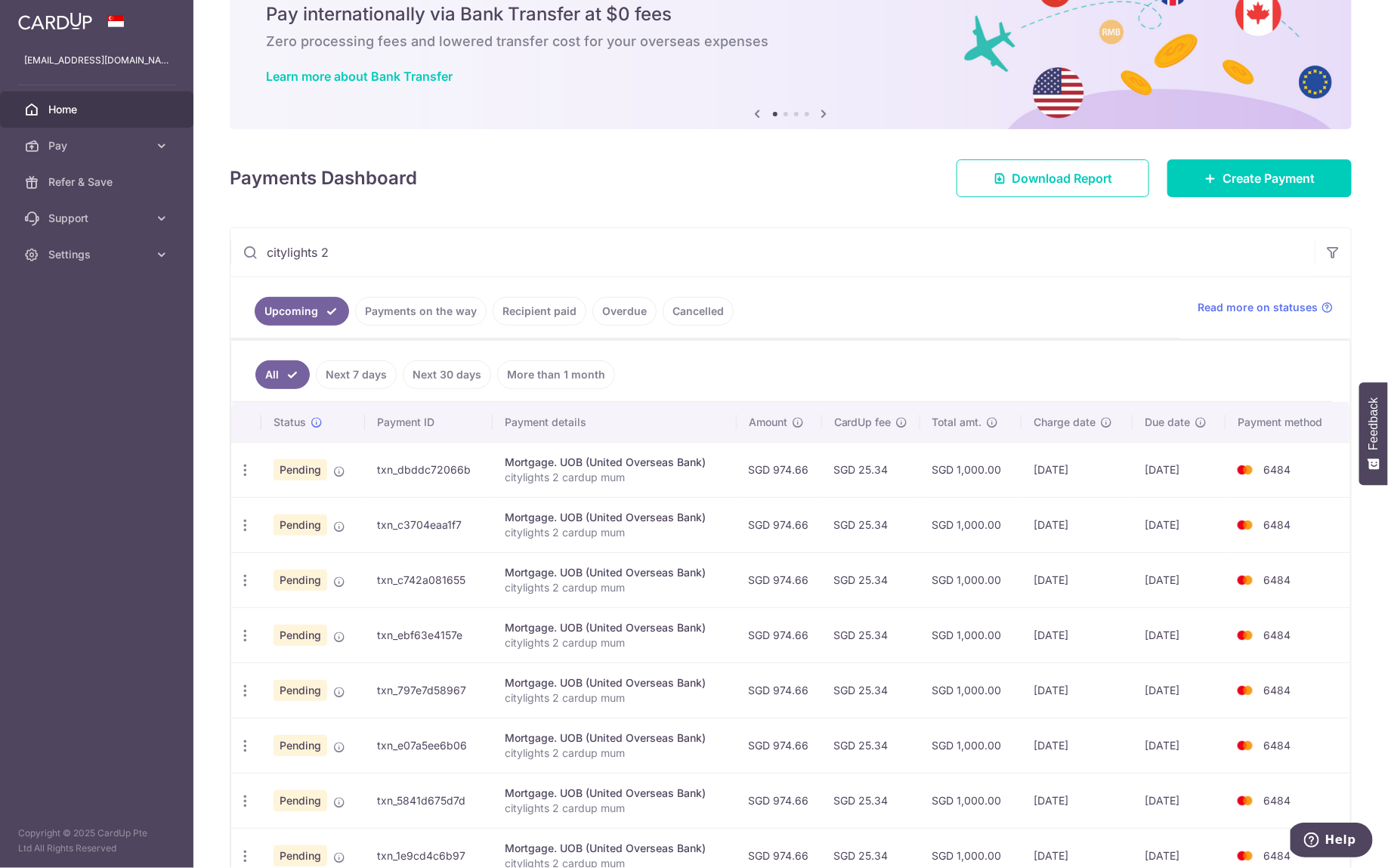
scroll to position [291, 0]
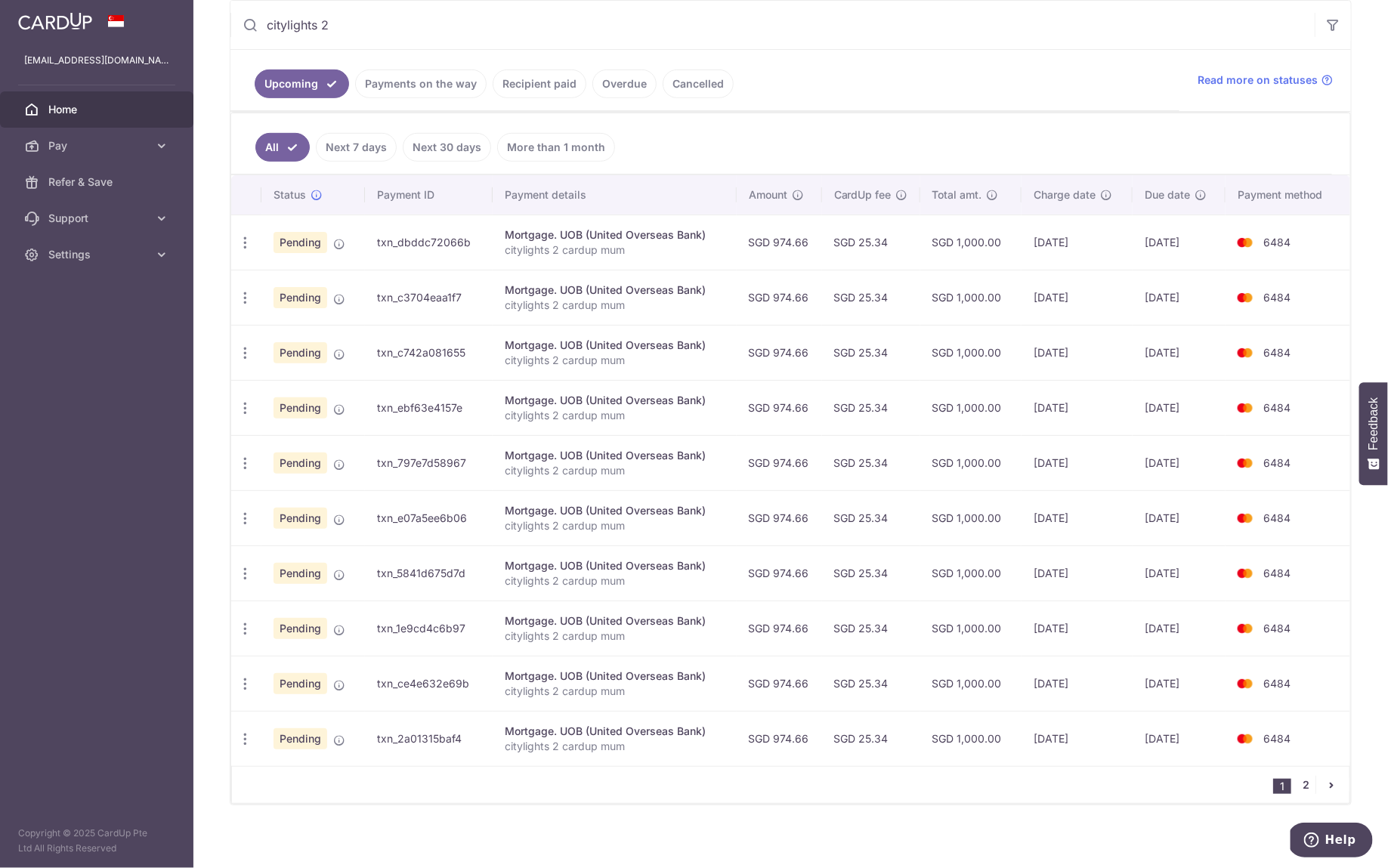
click at [1298, 779] on link "2" at bounding box center [1306, 784] width 18 height 18
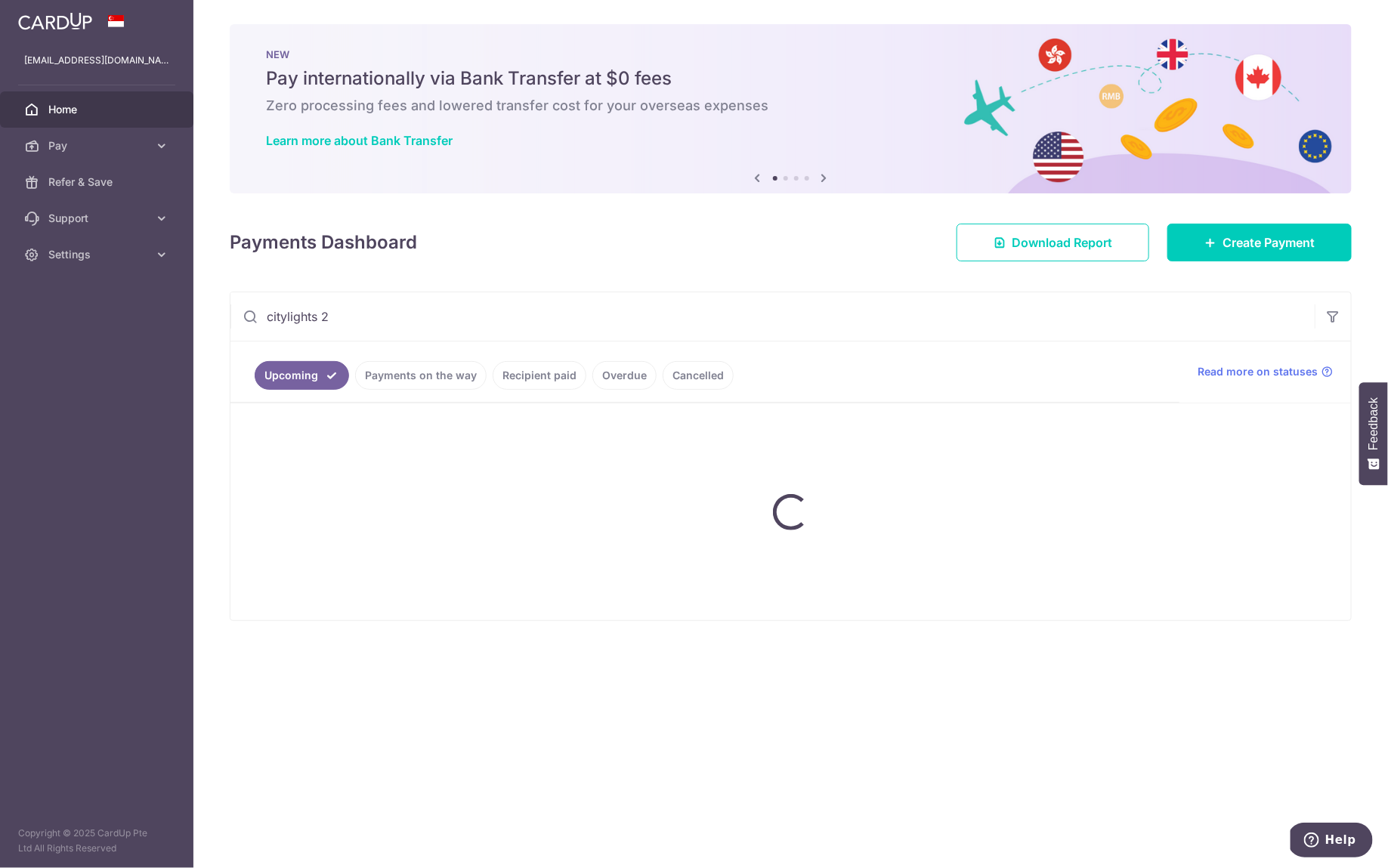
scroll to position [0, 0]
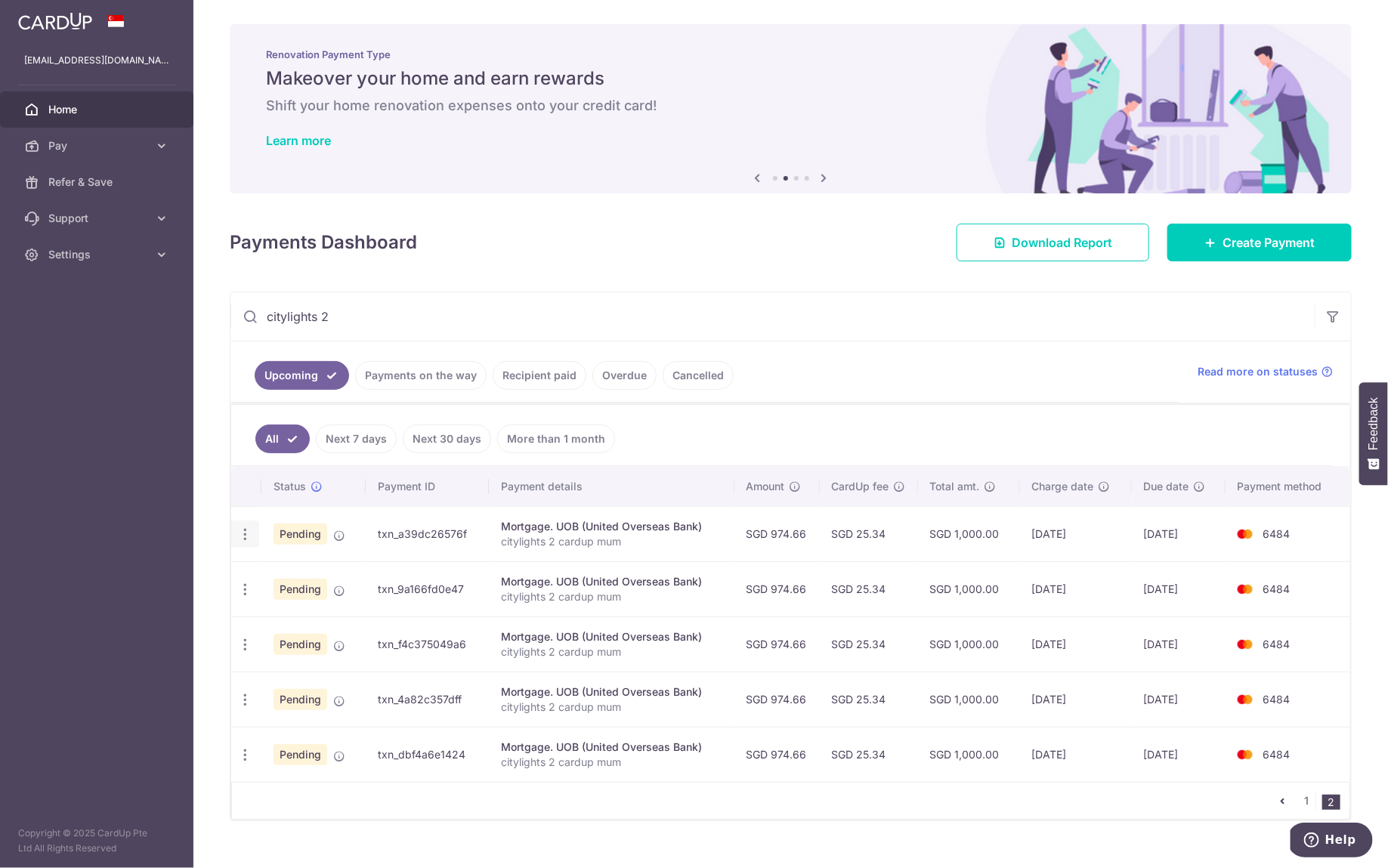
click at [247, 528] on icon "button" at bounding box center [246, 535] width 16 height 16
click at [297, 568] on span "Update payment" at bounding box center [325, 576] width 102 height 18
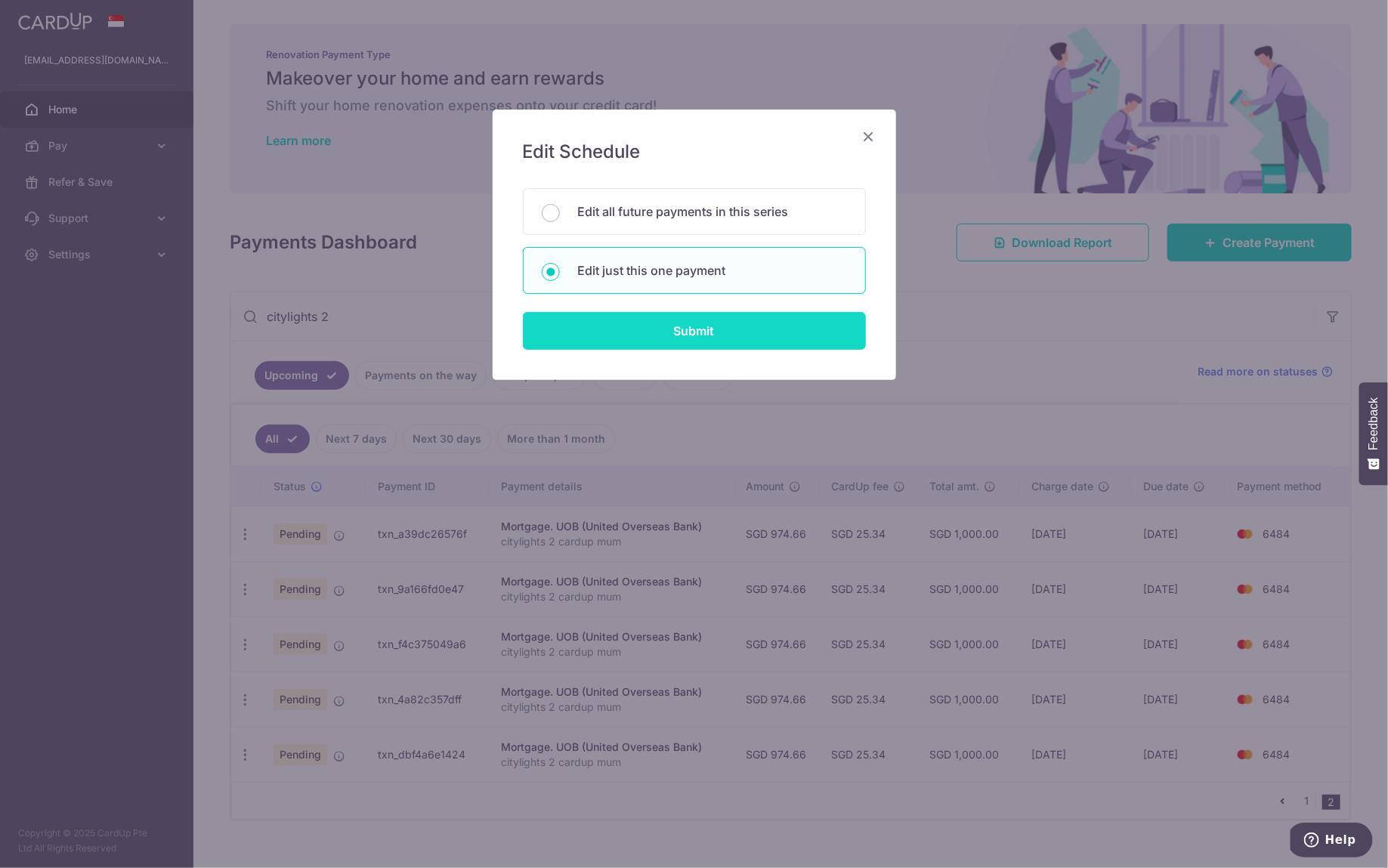
click at [654, 326] on input "Submit" at bounding box center [694, 331] width 343 height 38
radio input "true"
type input "974.66"
type input "09/08/2026"
type input "citylights 2 cardup mum"
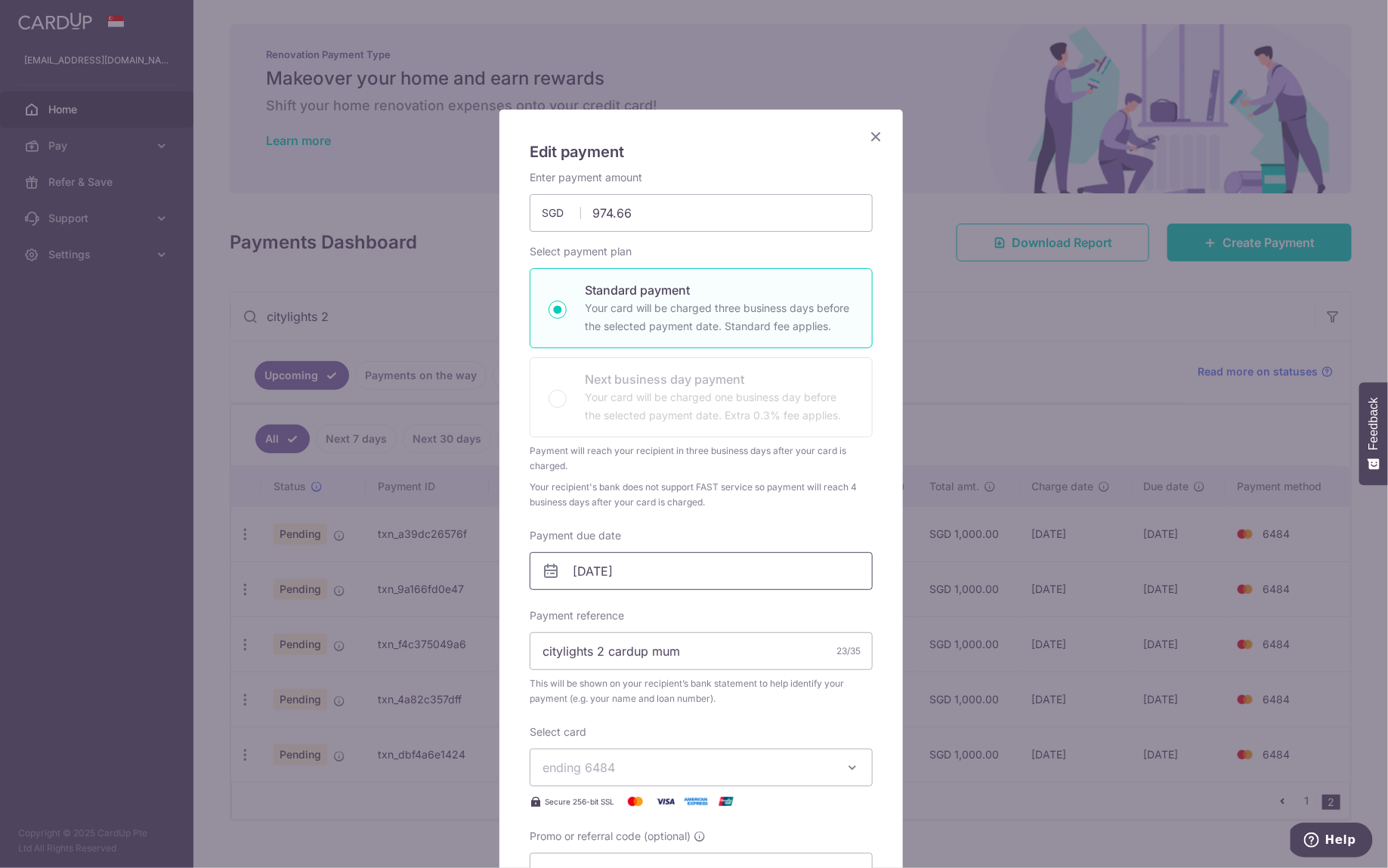
click at [665, 564] on input "09/08/2026" at bounding box center [701, 571] width 343 height 38
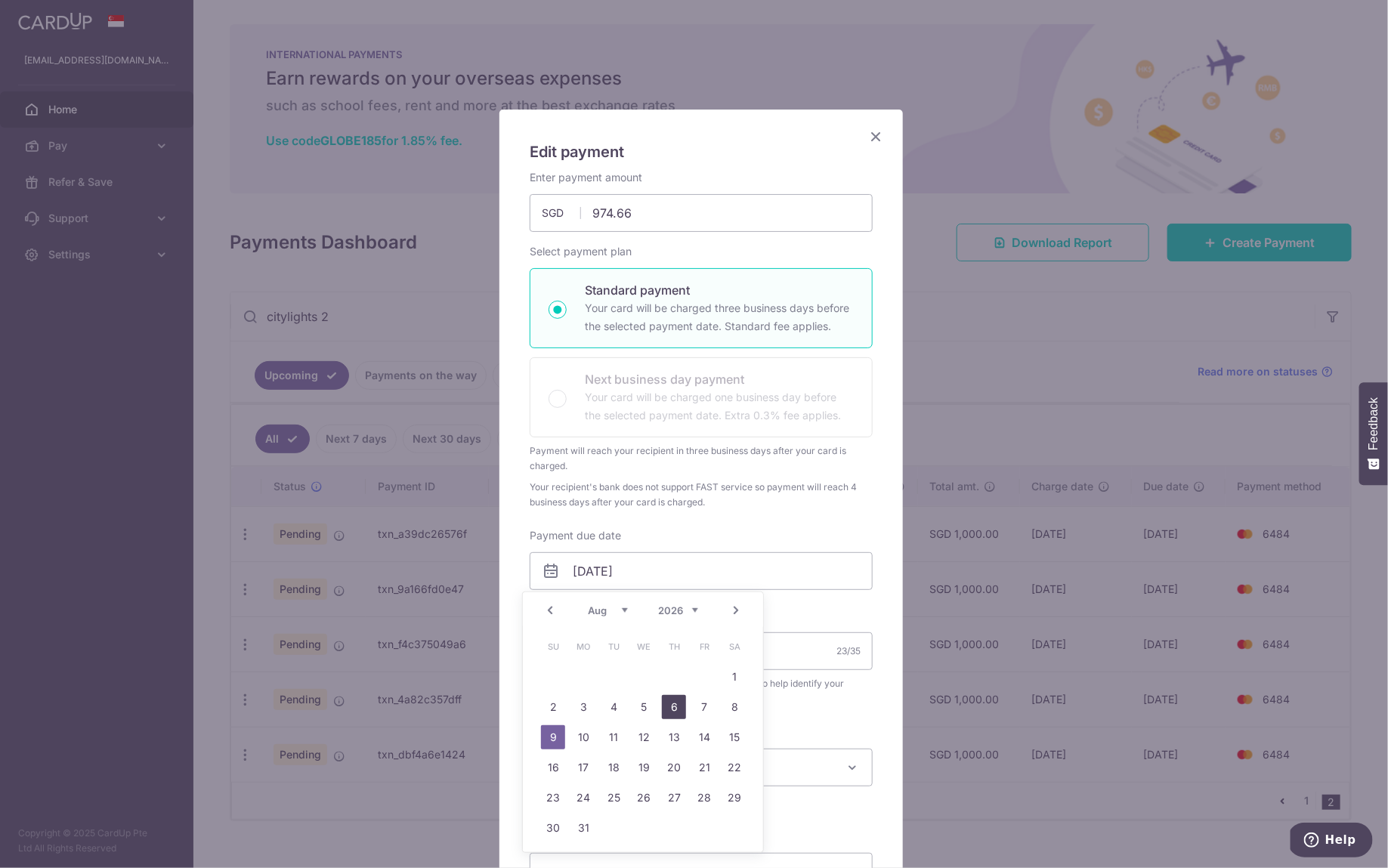
click at [685, 706] on link "6" at bounding box center [674, 707] width 24 height 24
type input "06/08/2026"
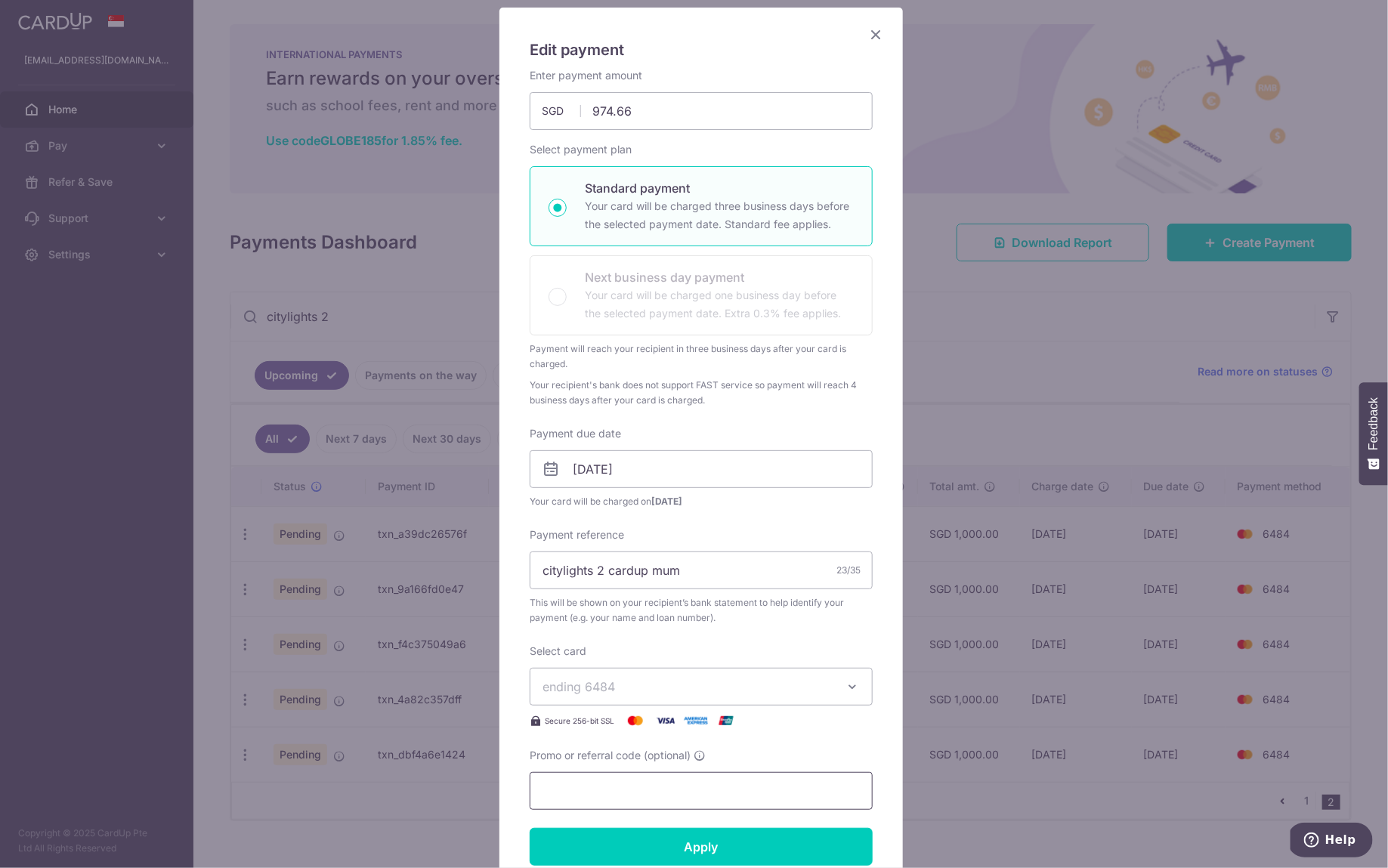
scroll to position [178, 0]
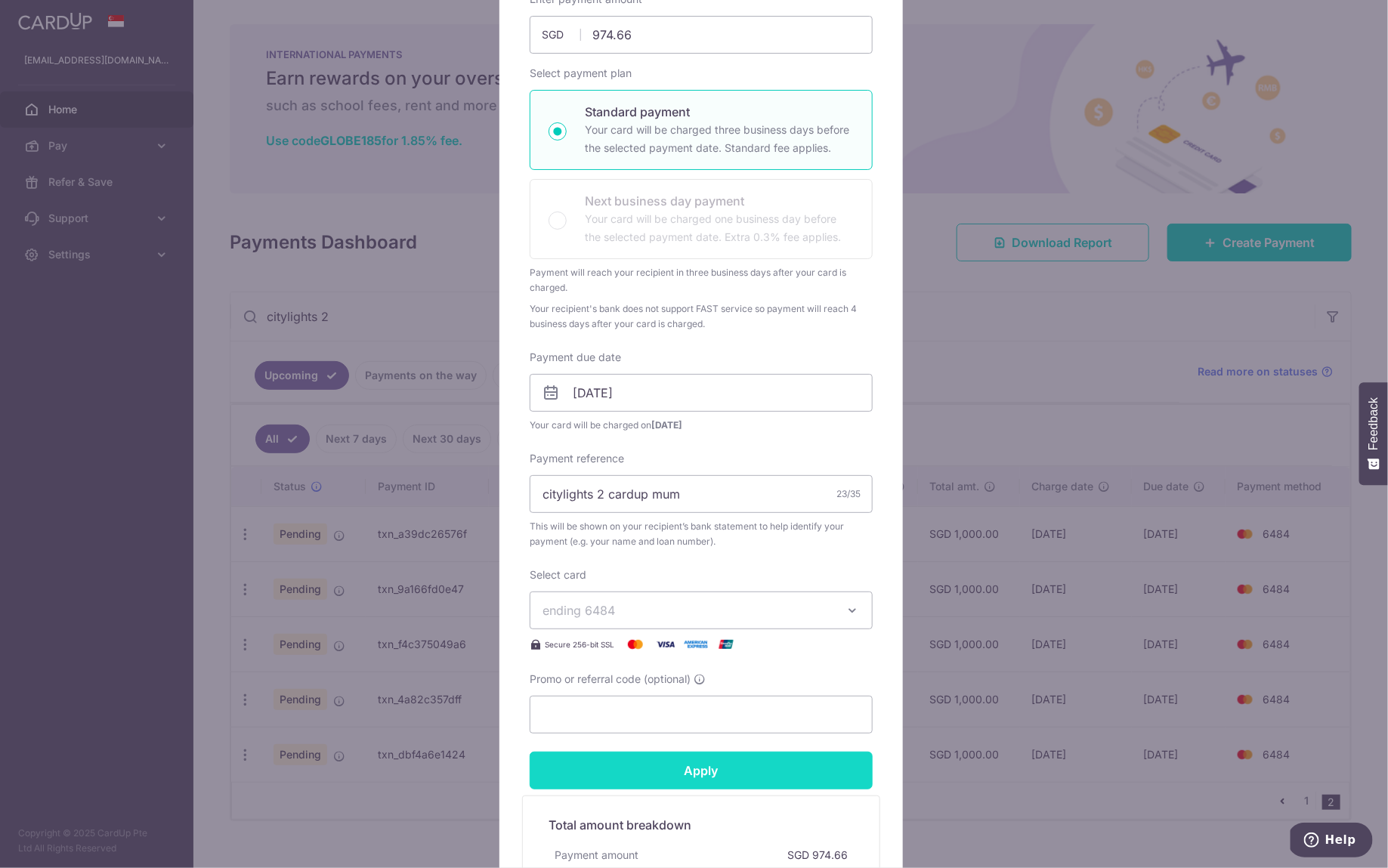
click at [704, 759] on input "Apply" at bounding box center [701, 771] width 343 height 38
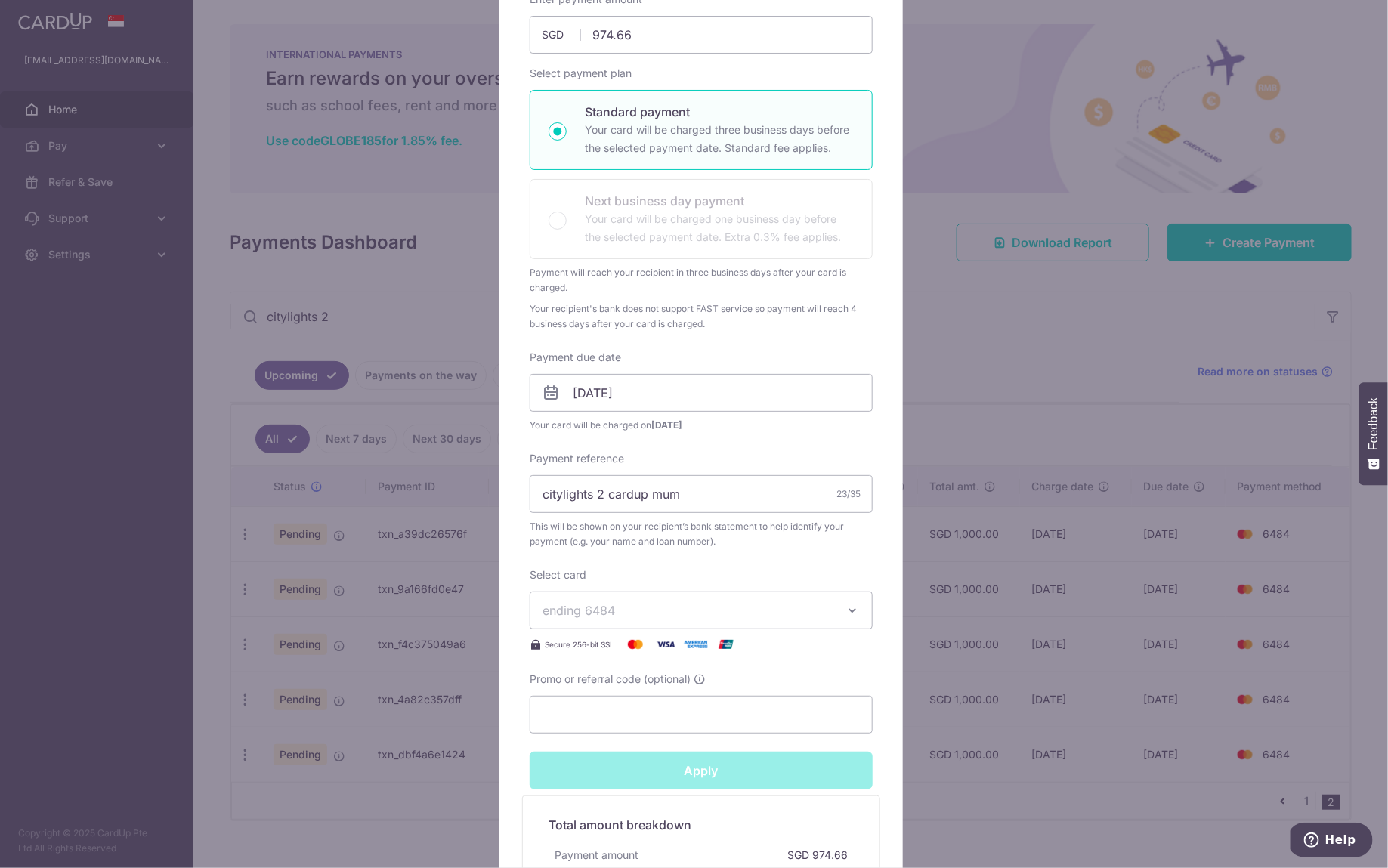
type input "Successfully Applied"
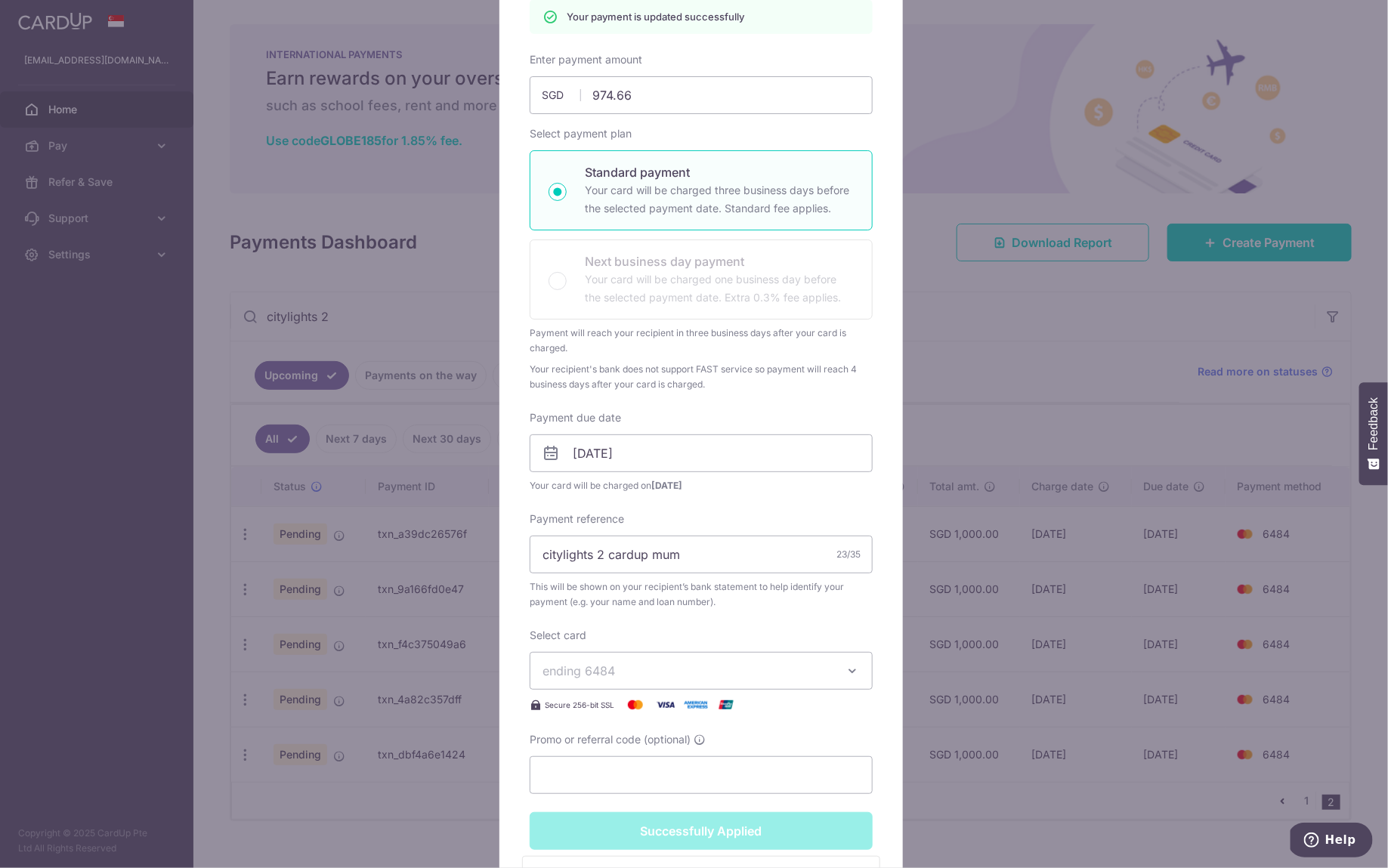
scroll to position [65, 0]
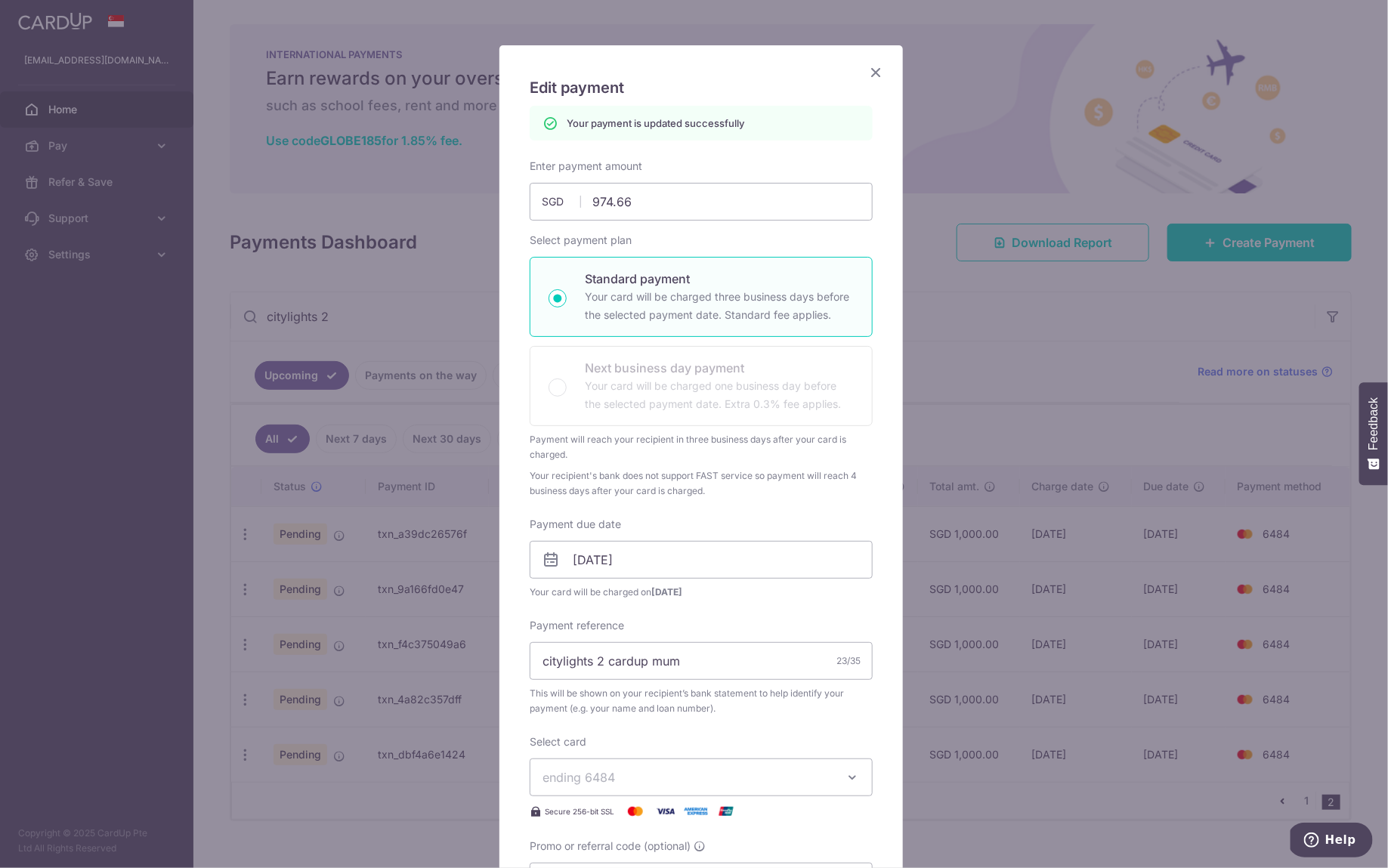
click at [871, 78] on icon "Close" at bounding box center [876, 72] width 18 height 19
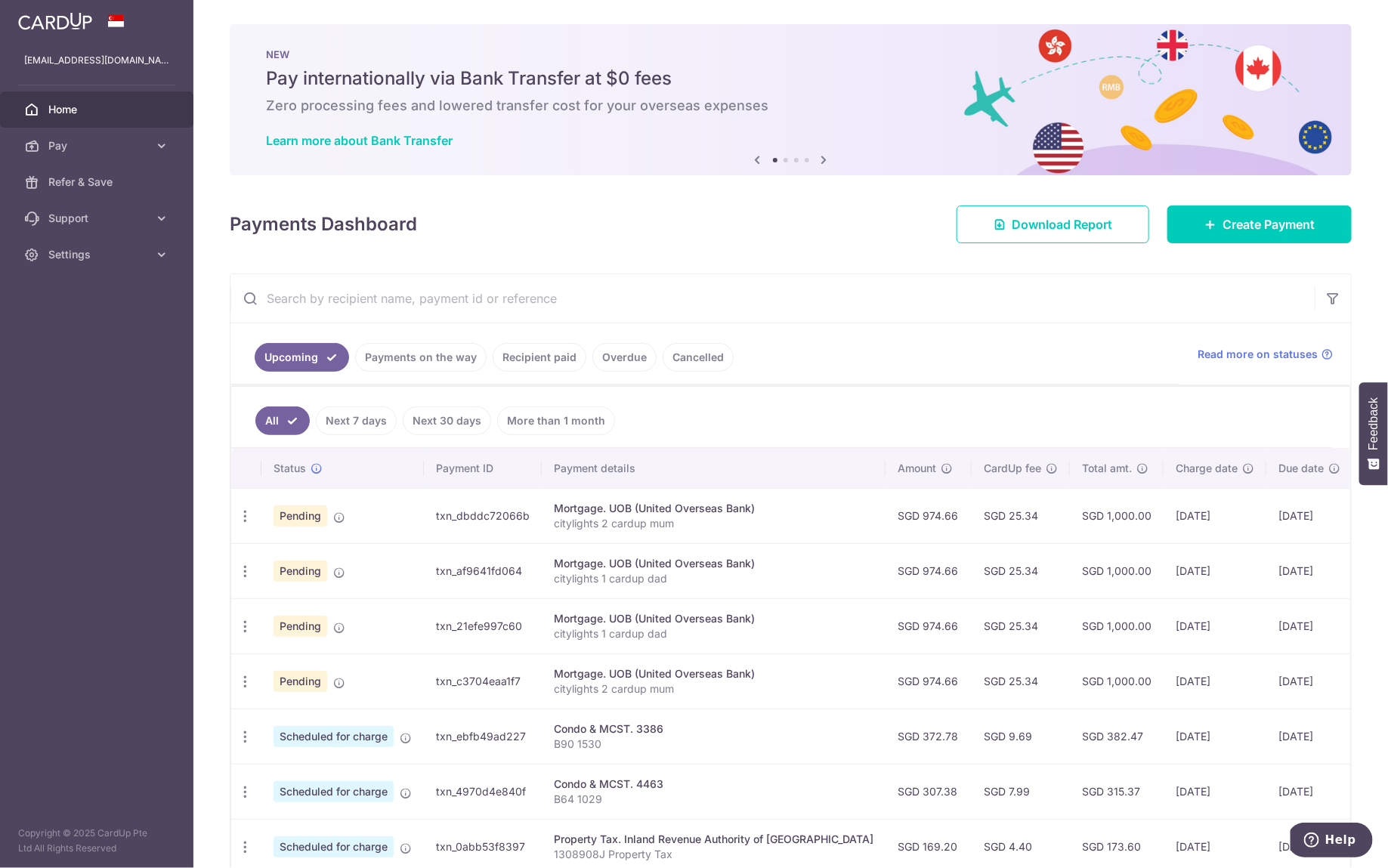
click at [518, 304] on input "text" at bounding box center [773, 298] width 1084 height 49
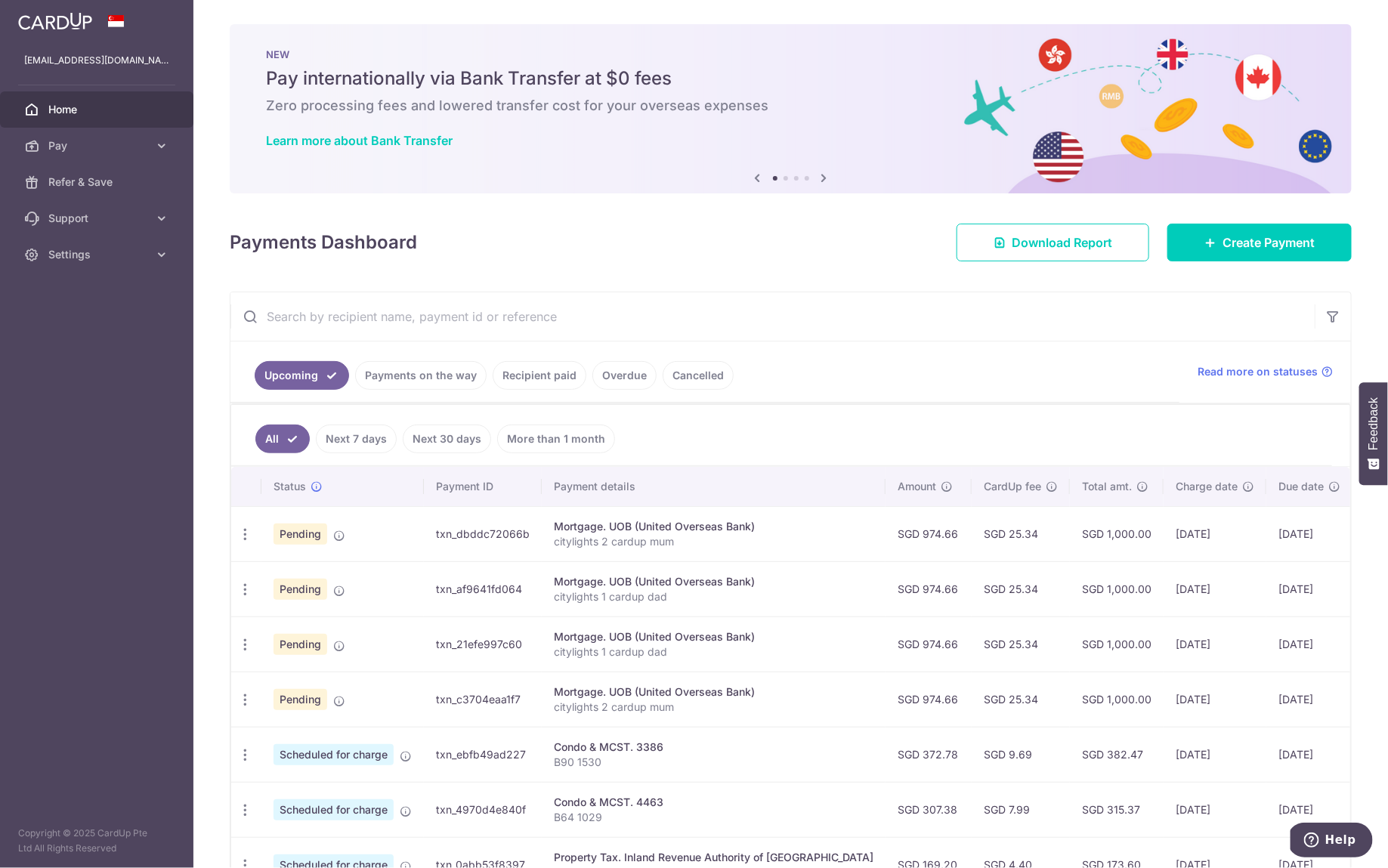
type input "citylights 2"
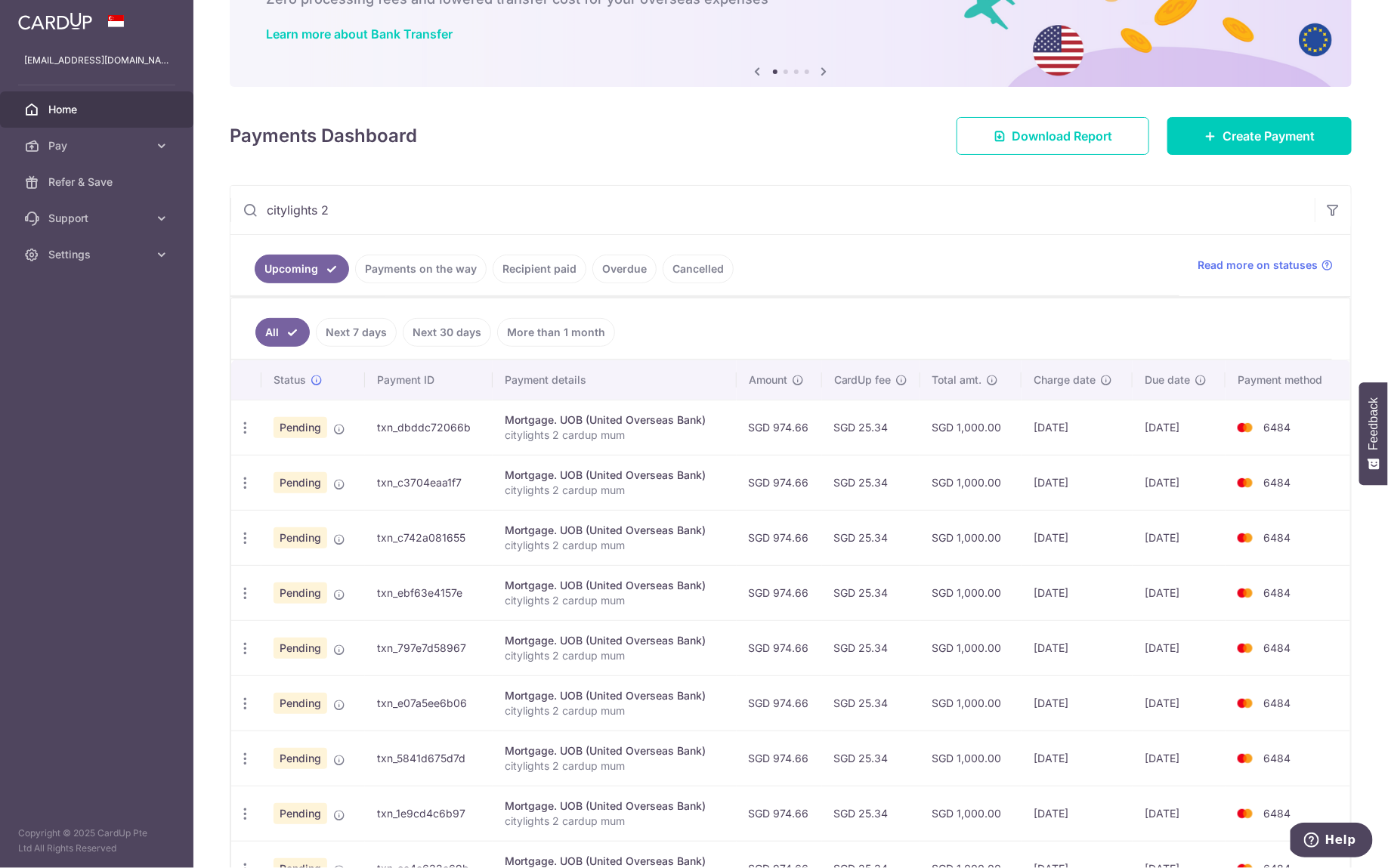
scroll to position [291, 0]
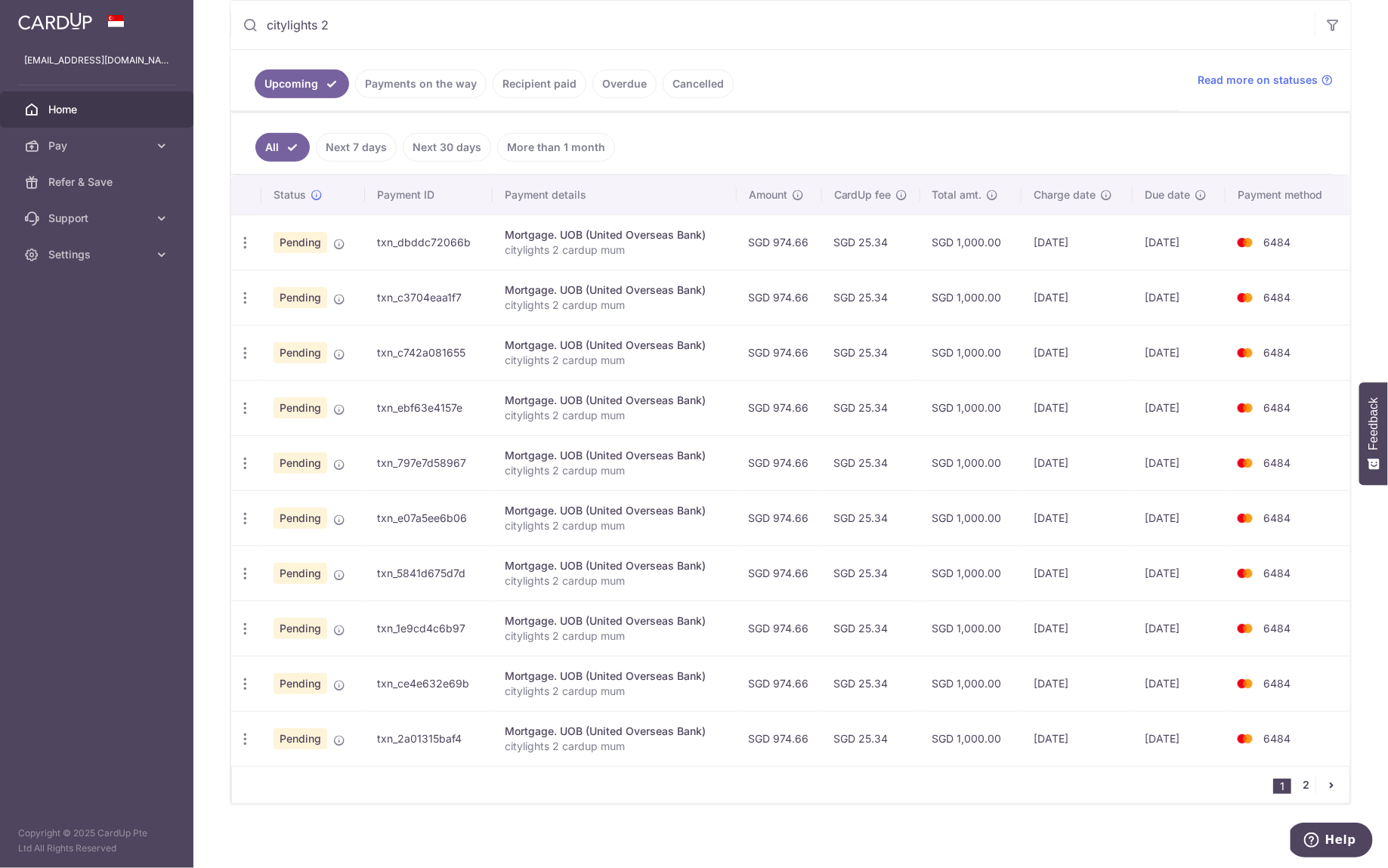
click at [1300, 781] on link "2" at bounding box center [1306, 784] width 18 height 18
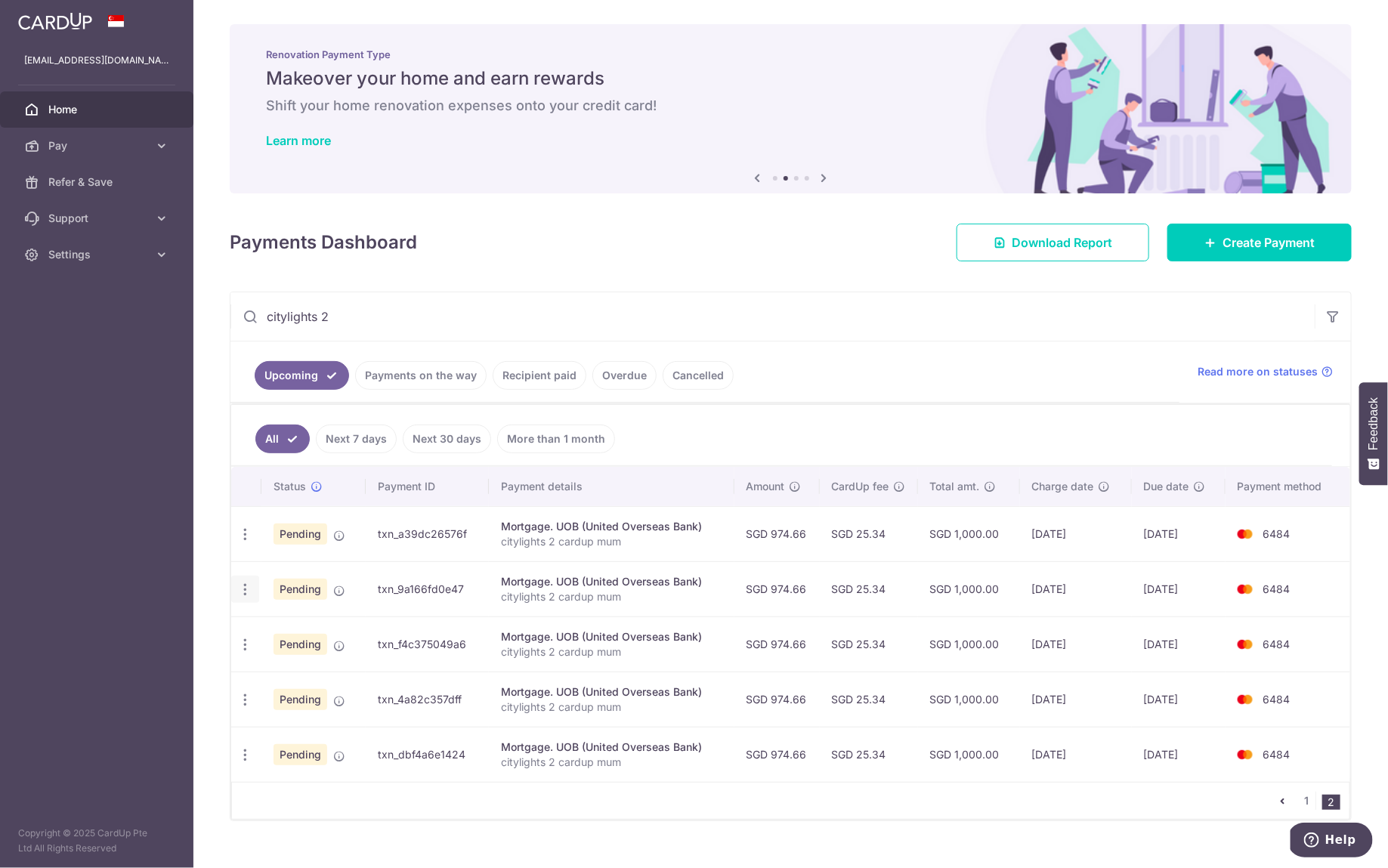
click at [243, 586] on icon "button" at bounding box center [246, 590] width 16 height 16
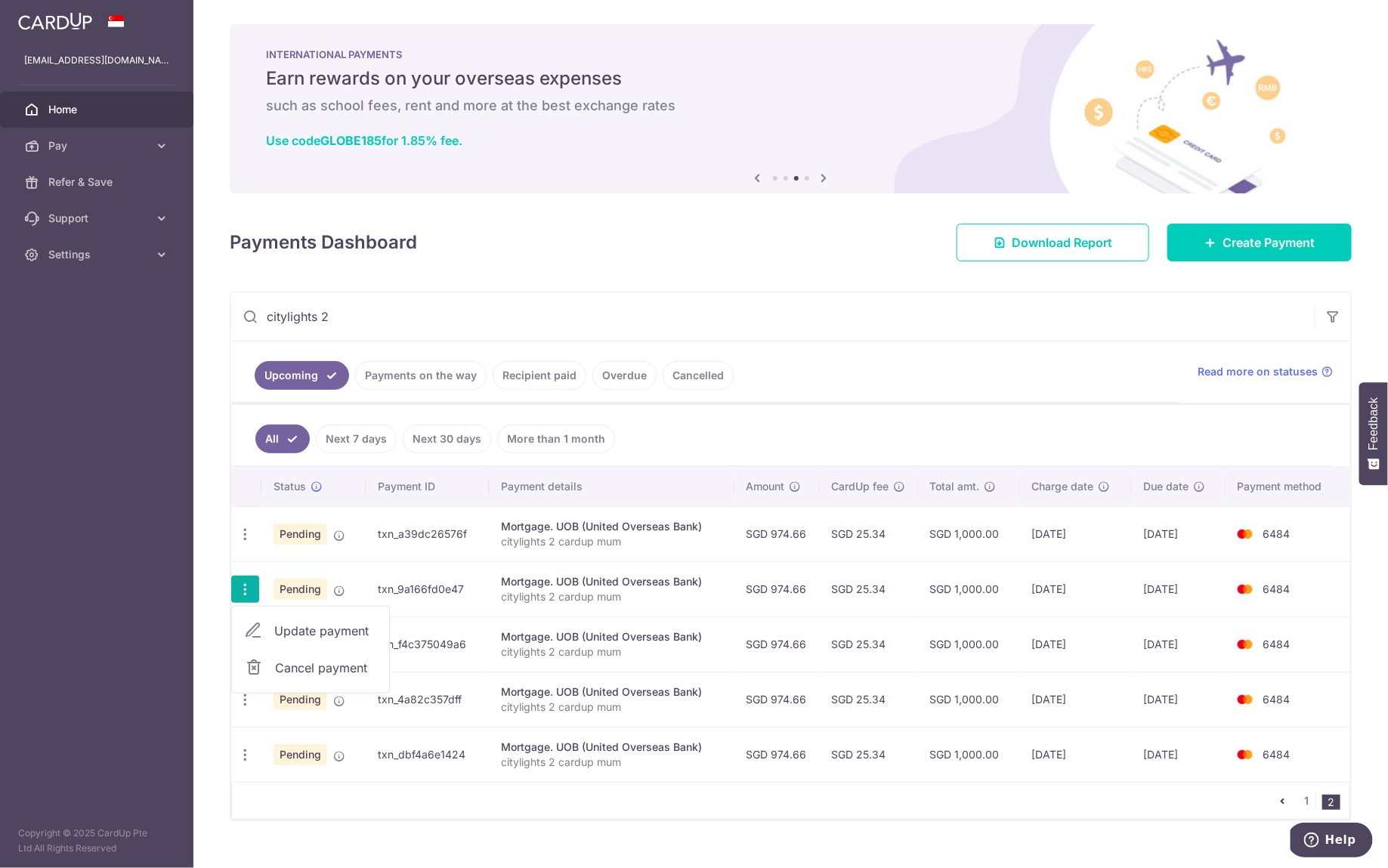
click at [293, 625] on span "Update payment" at bounding box center [325, 630] width 102 height 18
radio input "true"
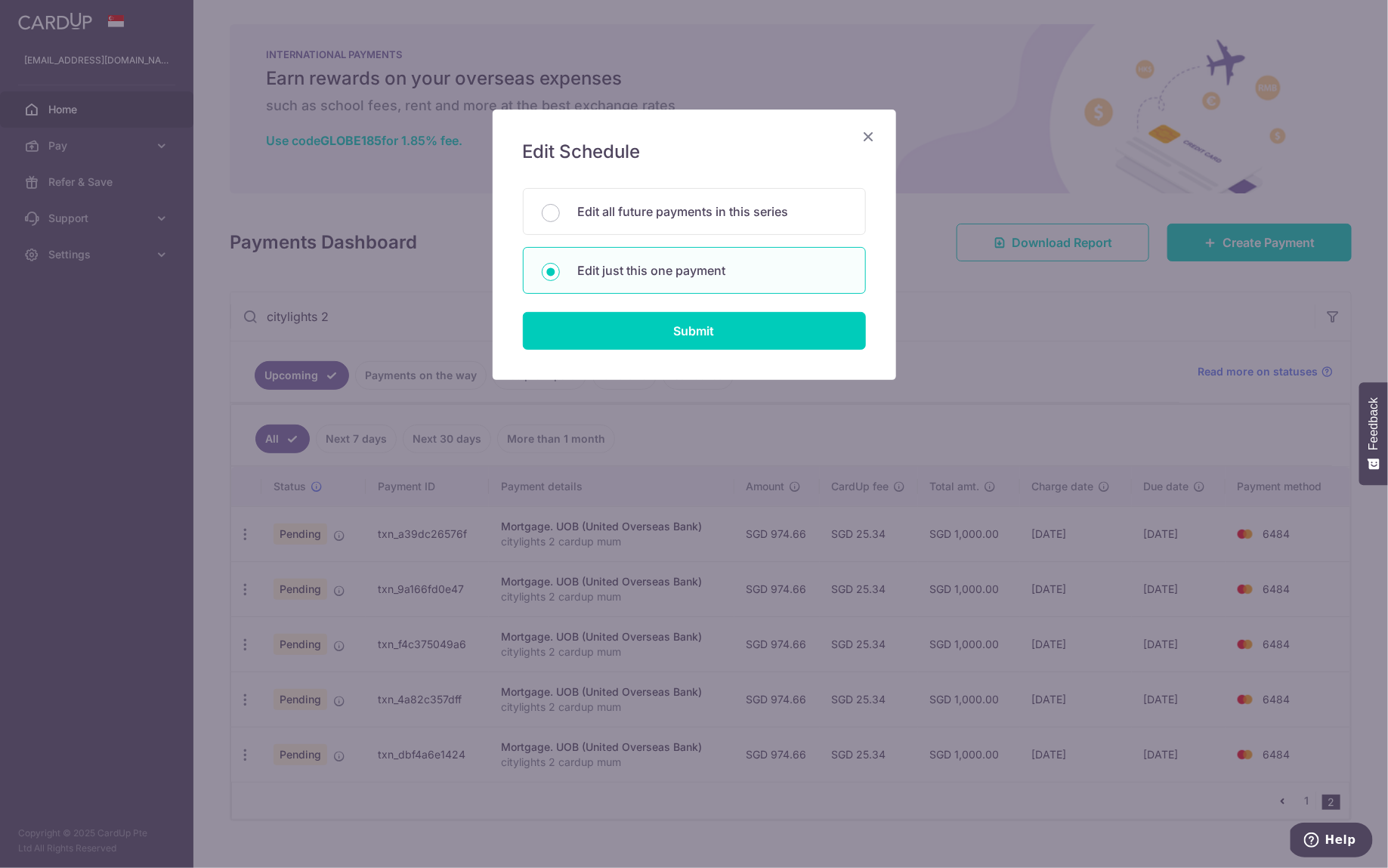
click at [599, 350] on div "Edit Schedule You will be editing all 4 payments to UOB (United Overseas Bank) …" at bounding box center [694, 245] width 404 height 270
click at [600, 346] on input "Submit" at bounding box center [694, 331] width 343 height 38
radio input "true"
type input "974.66"
type input "[DATE]"
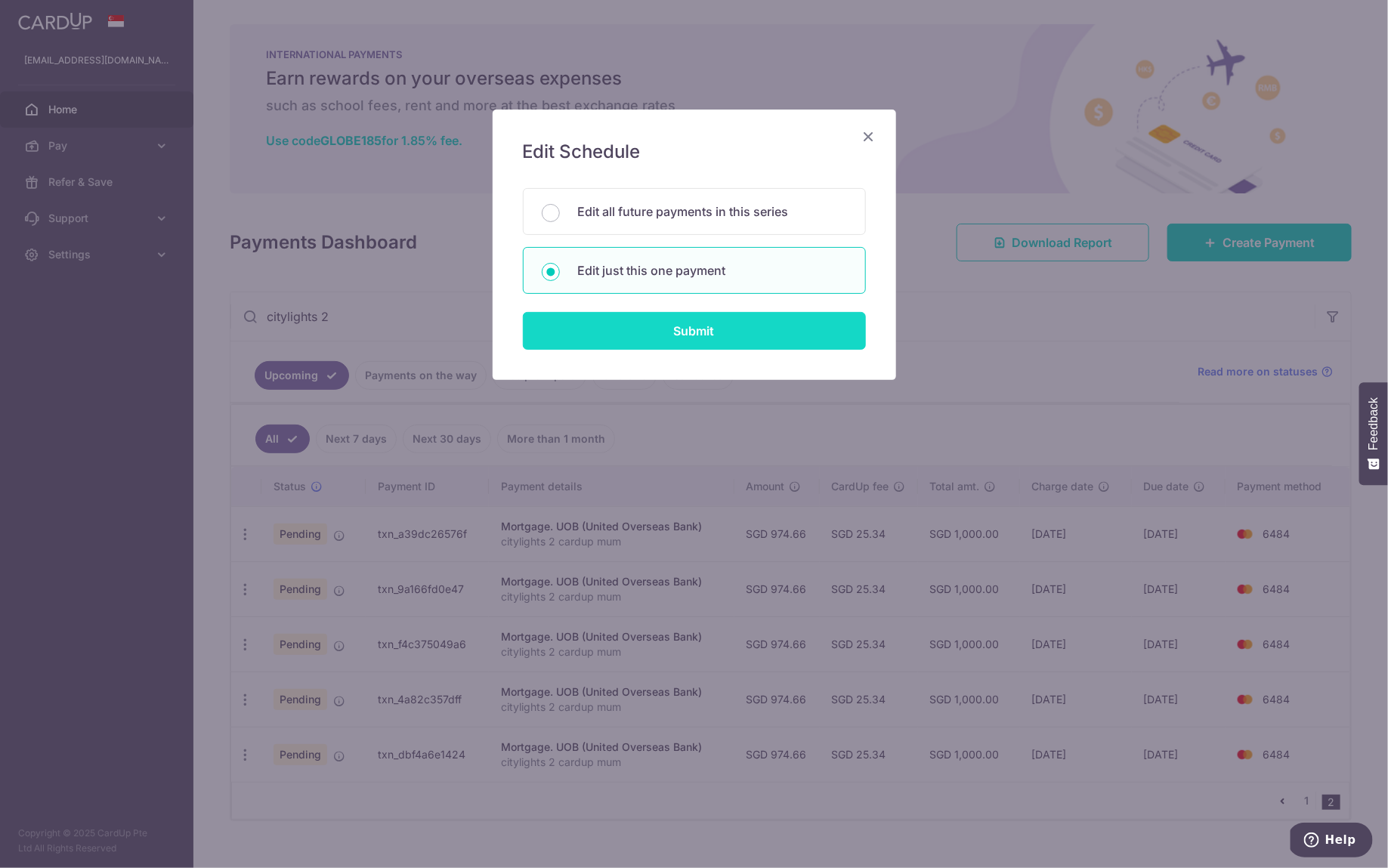
type input "citylights 2 cardup mum"
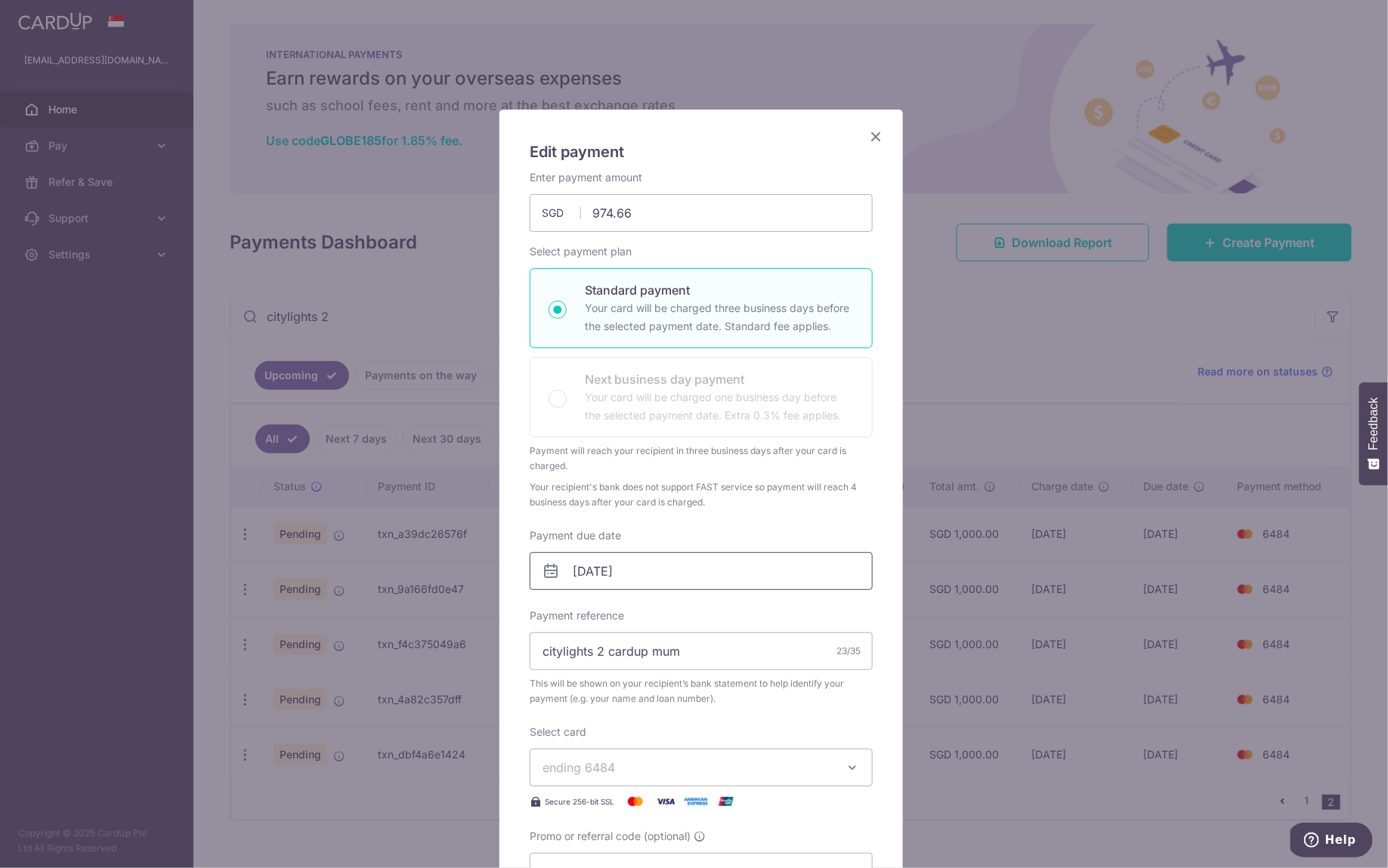
click at [624, 557] on input "[DATE]" at bounding box center [701, 571] width 343 height 38
click at [705, 676] on link "4" at bounding box center [704, 677] width 24 height 24
type input "[DATE]"
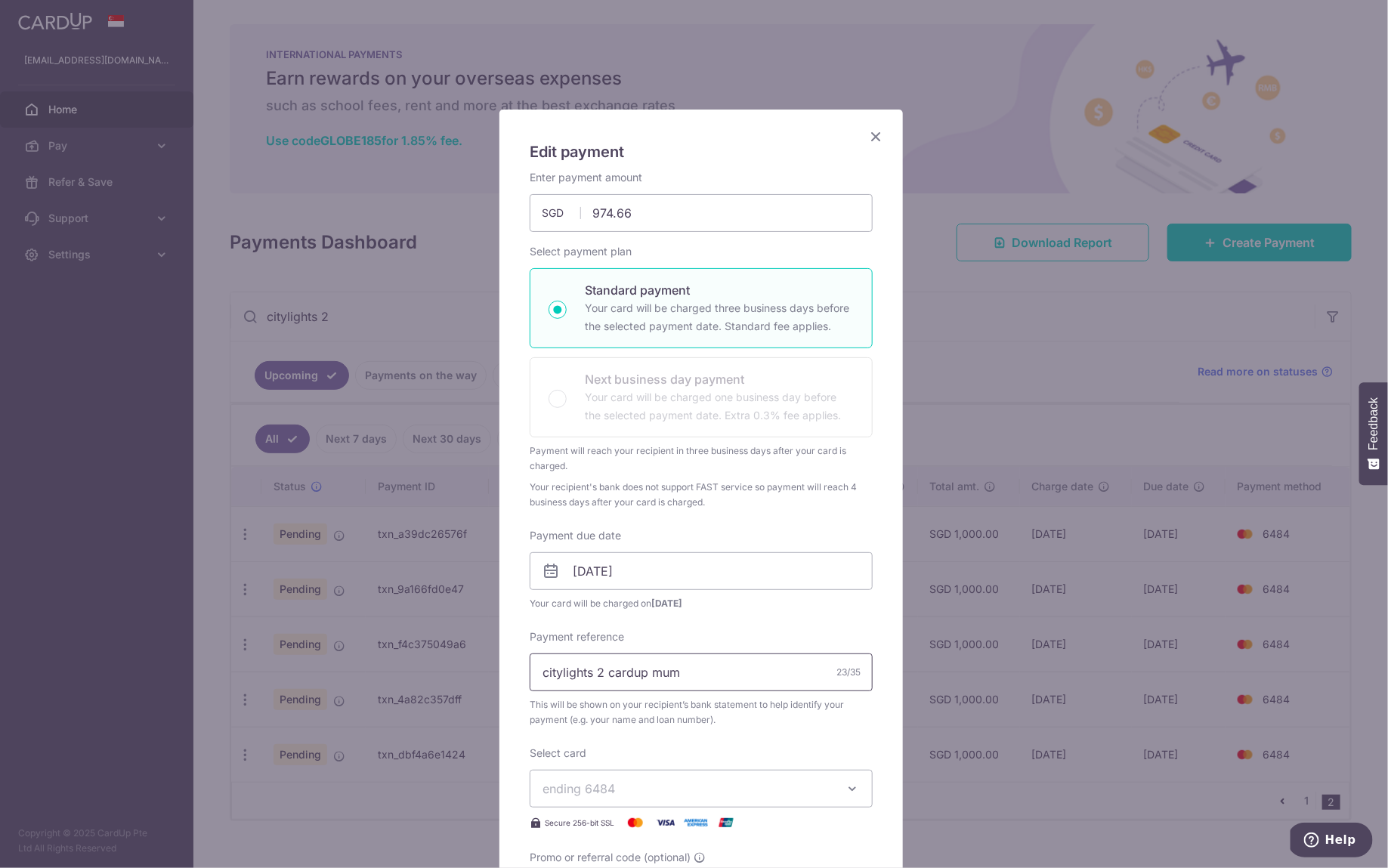
scroll to position [148, 0]
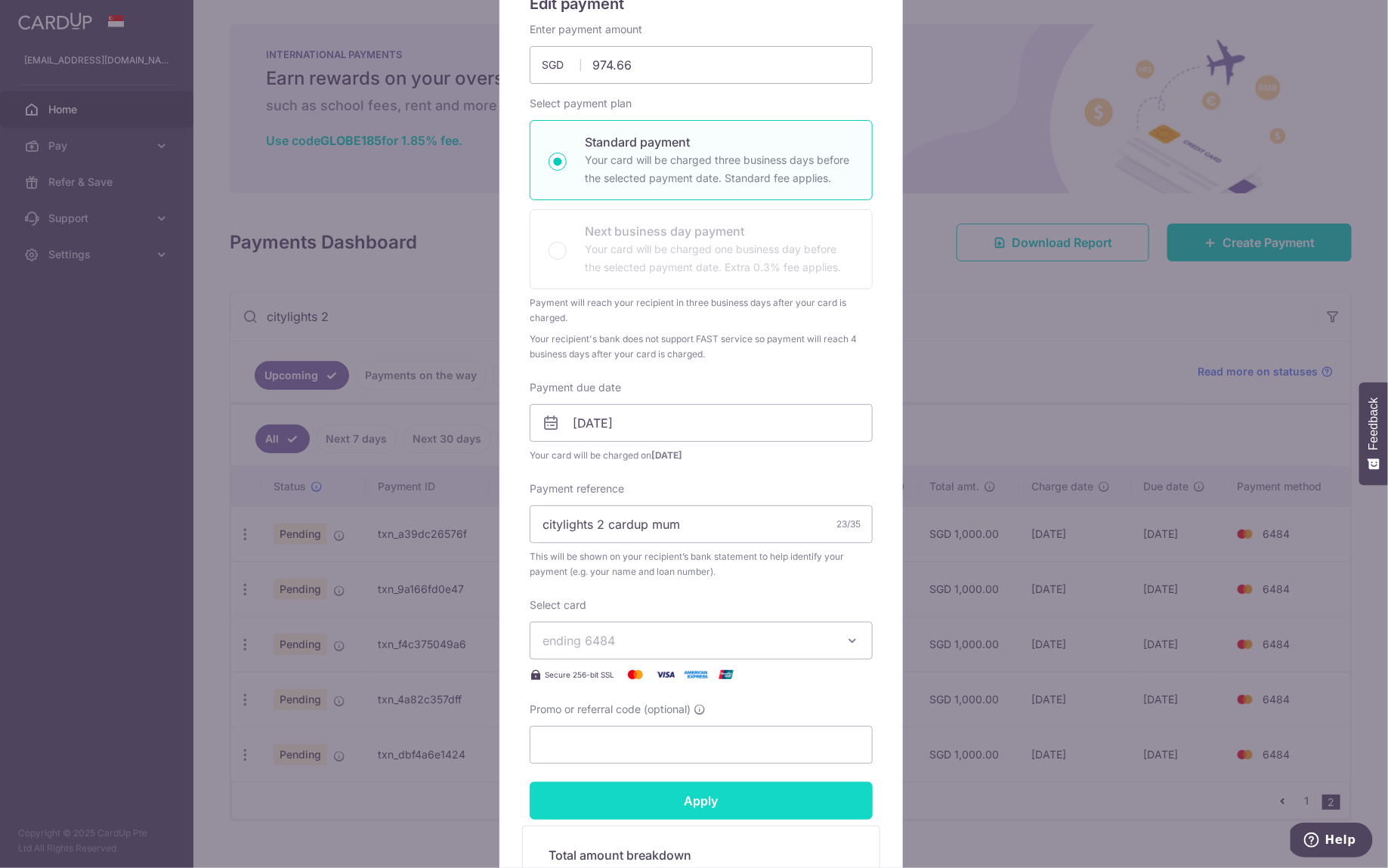
click at [709, 790] on input "Apply" at bounding box center [701, 800] width 343 height 38
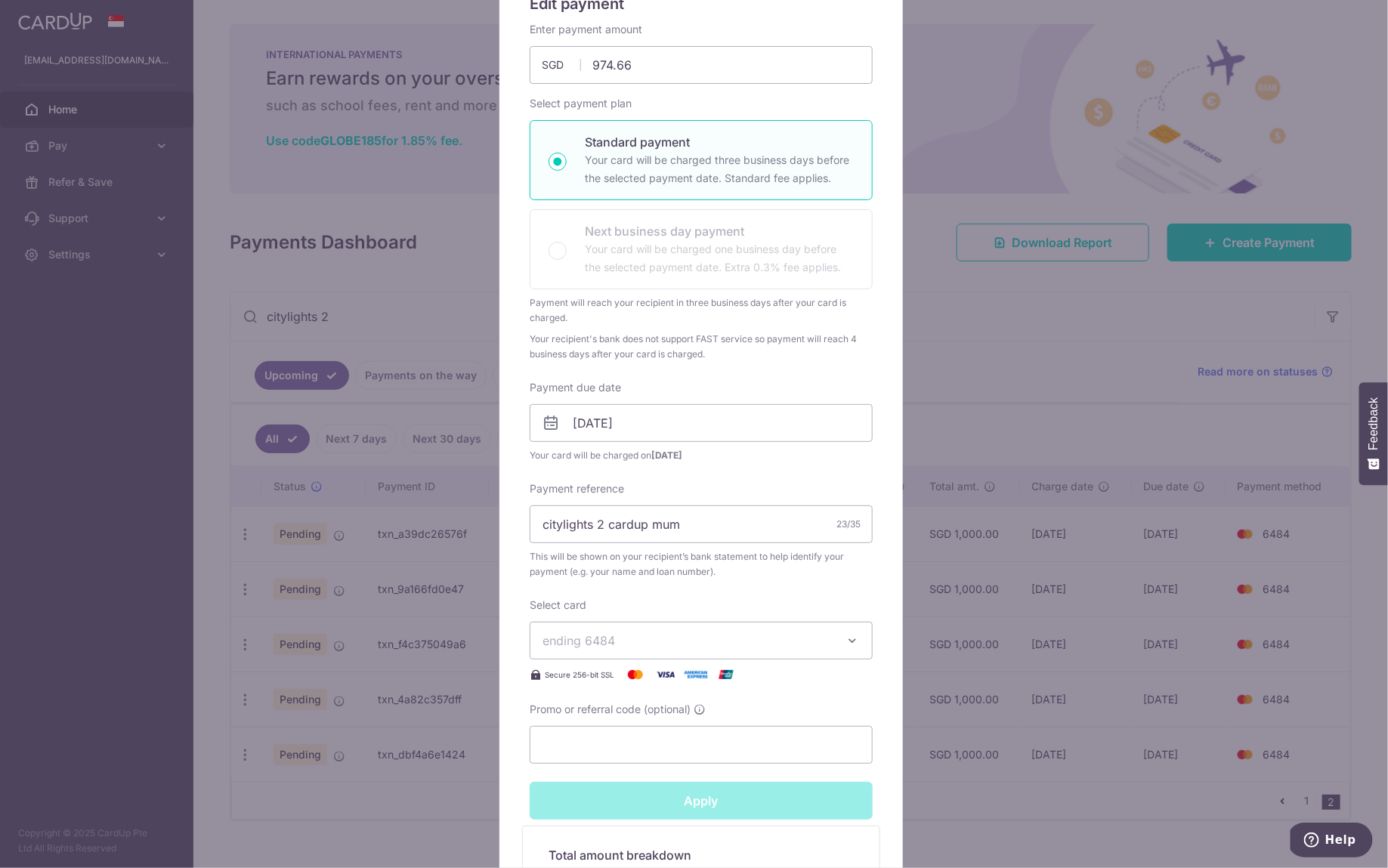
type input "Successfully Applied"
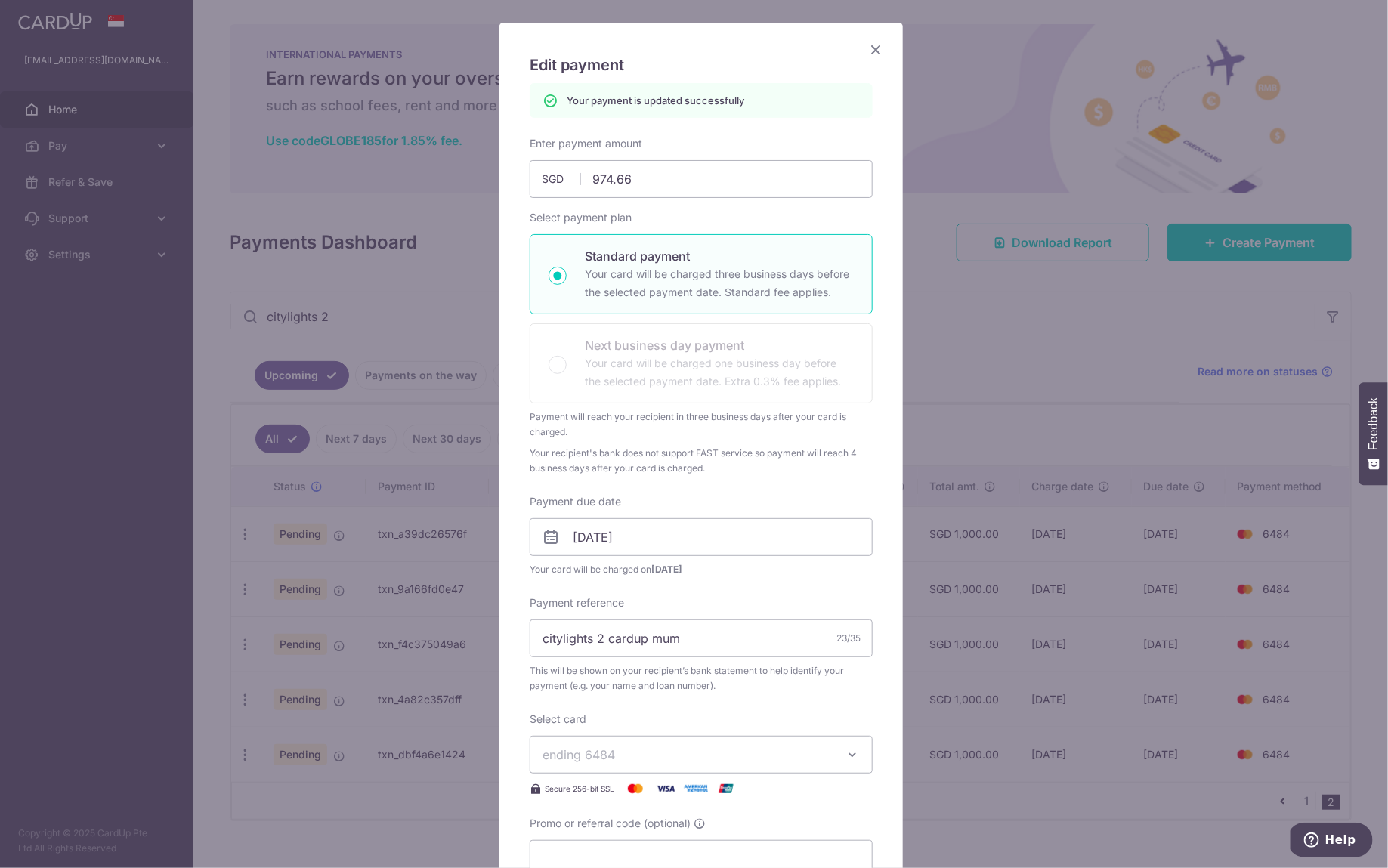
scroll to position [0, 0]
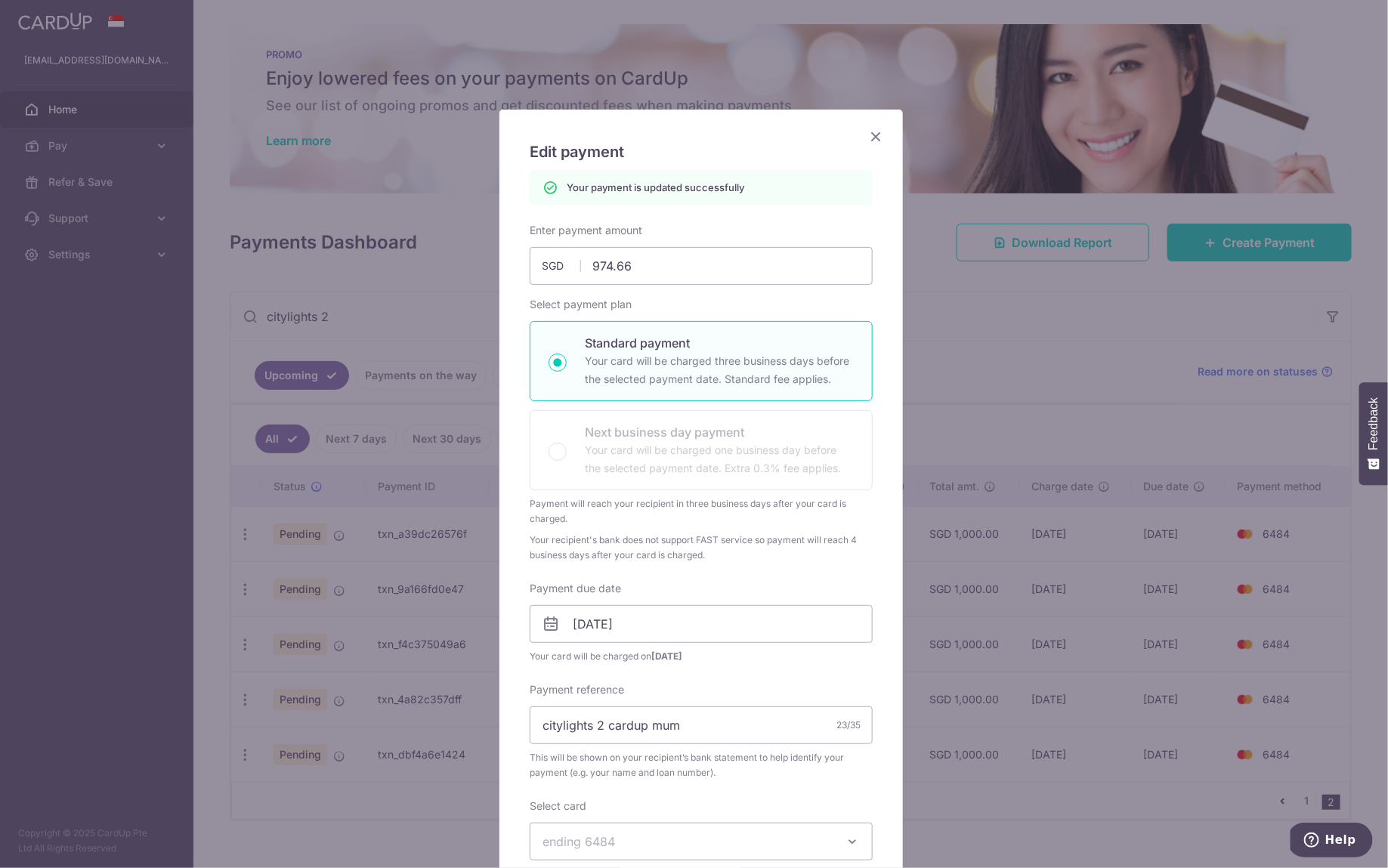
click at [877, 133] on icon "Close" at bounding box center [876, 136] width 18 height 19
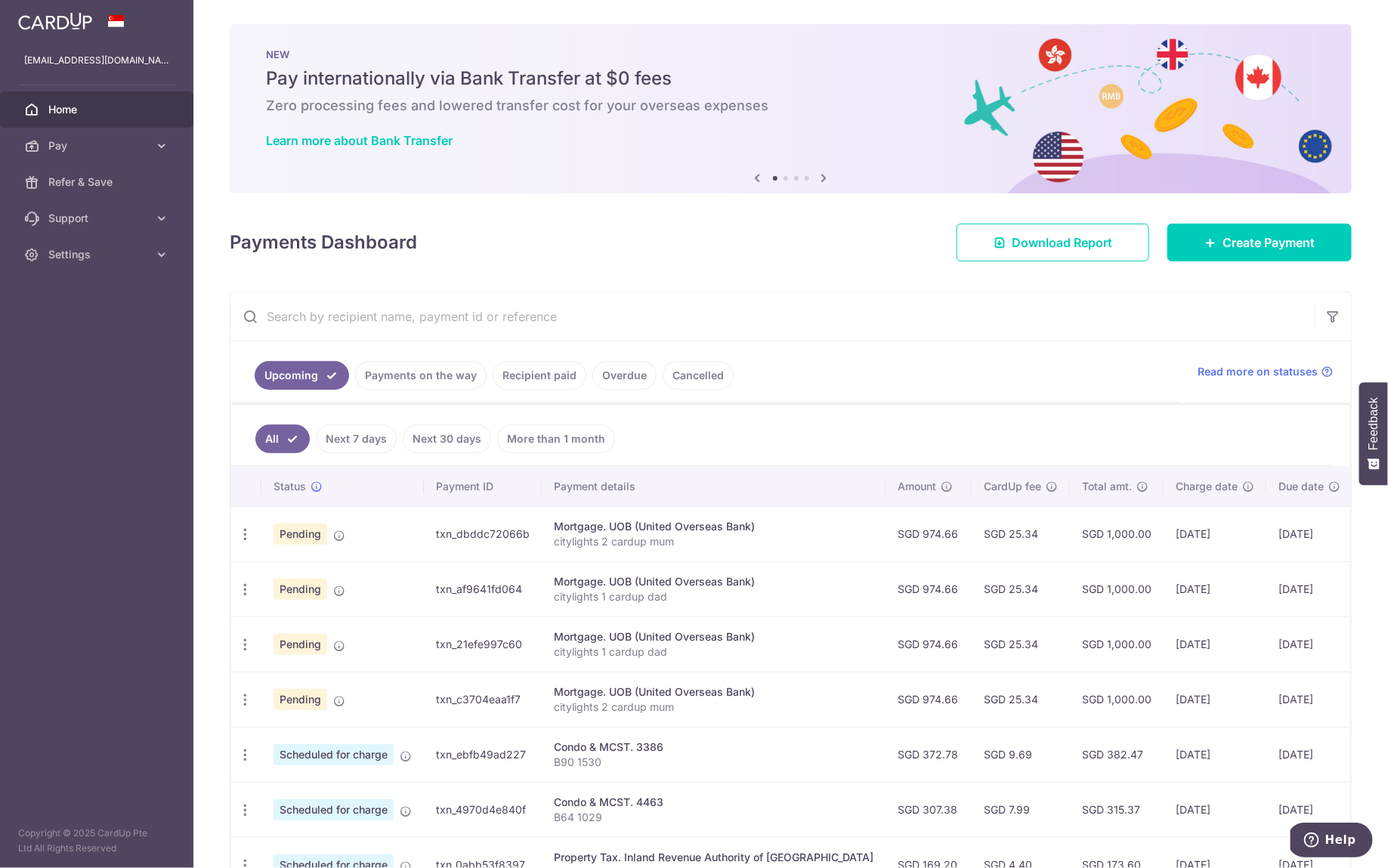
click at [404, 300] on input "text" at bounding box center [773, 316] width 1084 height 49
type input "citylights 2"
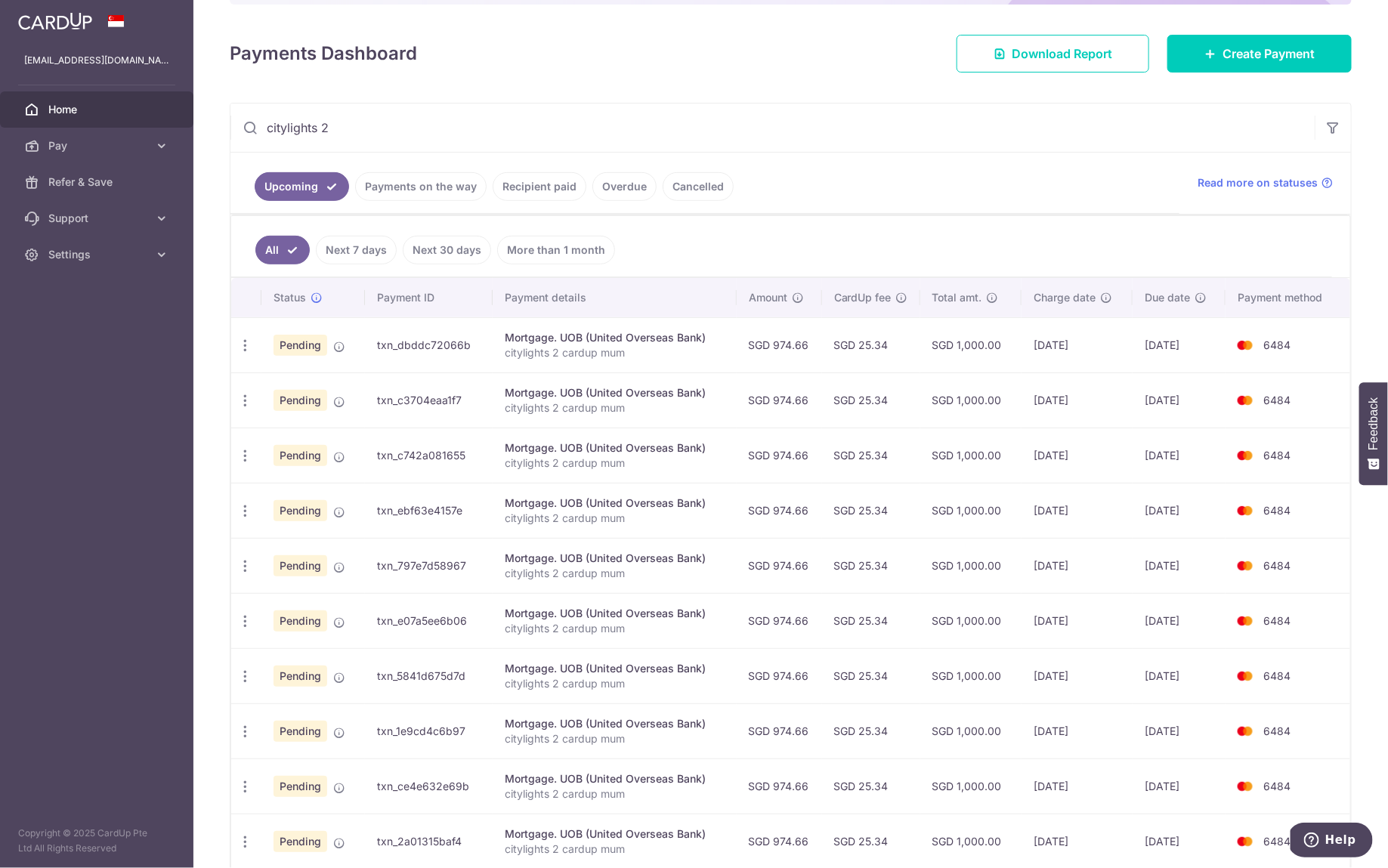
scroll to position [291, 0]
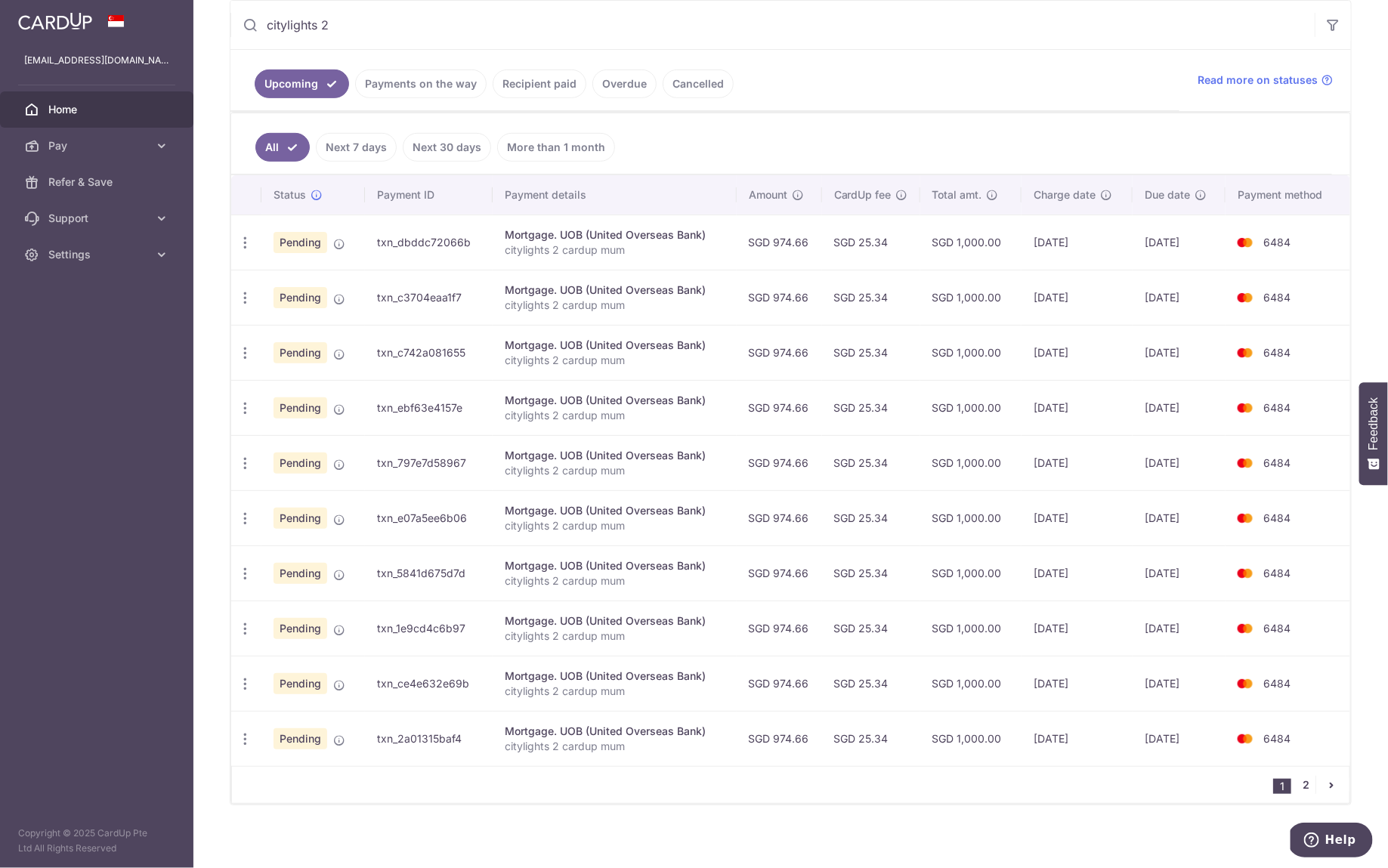
click at [1298, 776] on link "2" at bounding box center [1306, 784] width 18 height 18
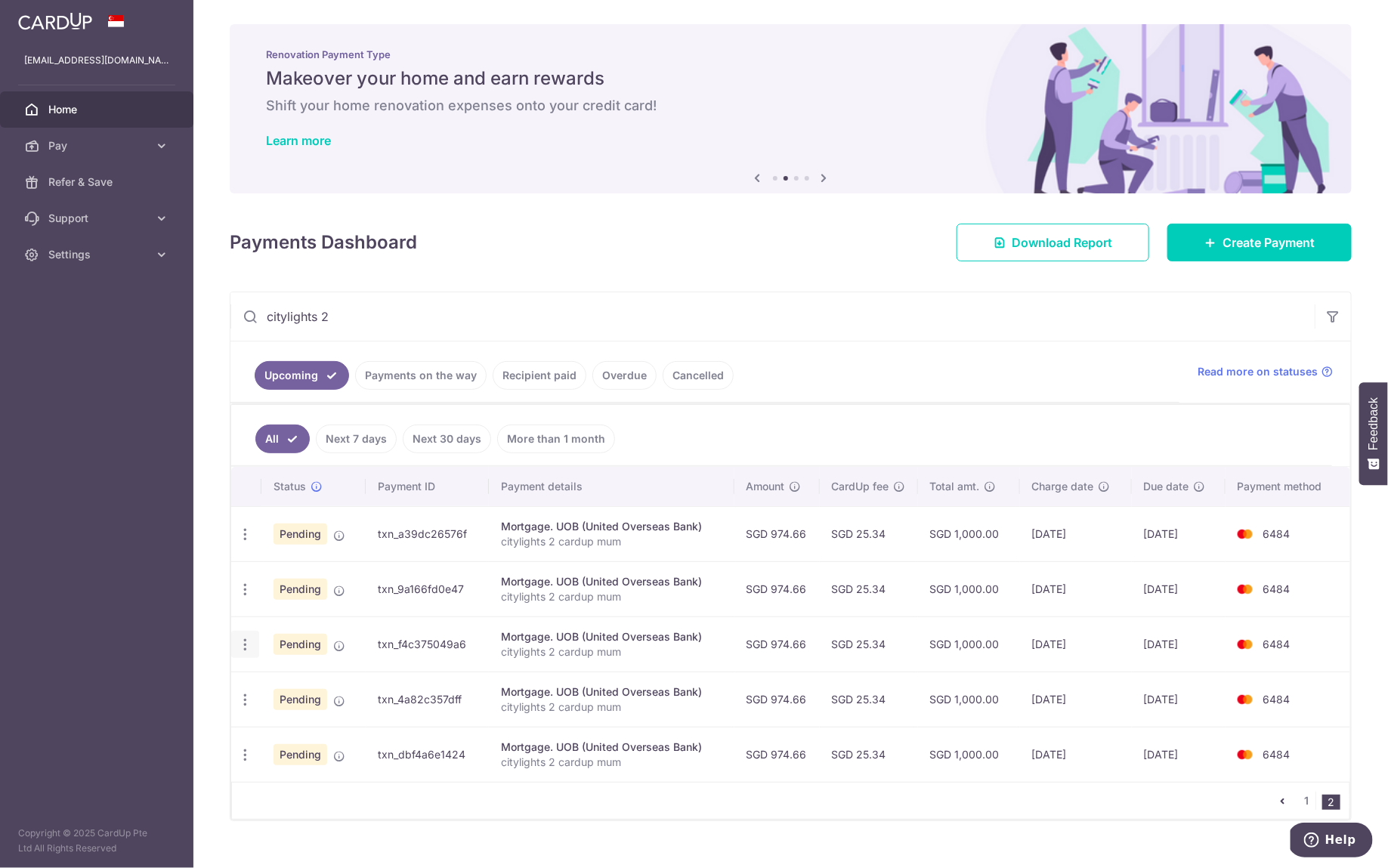
click at [244, 640] on icon "button" at bounding box center [246, 645] width 16 height 16
click at [296, 677] on span "Update payment" at bounding box center [325, 686] width 102 height 18
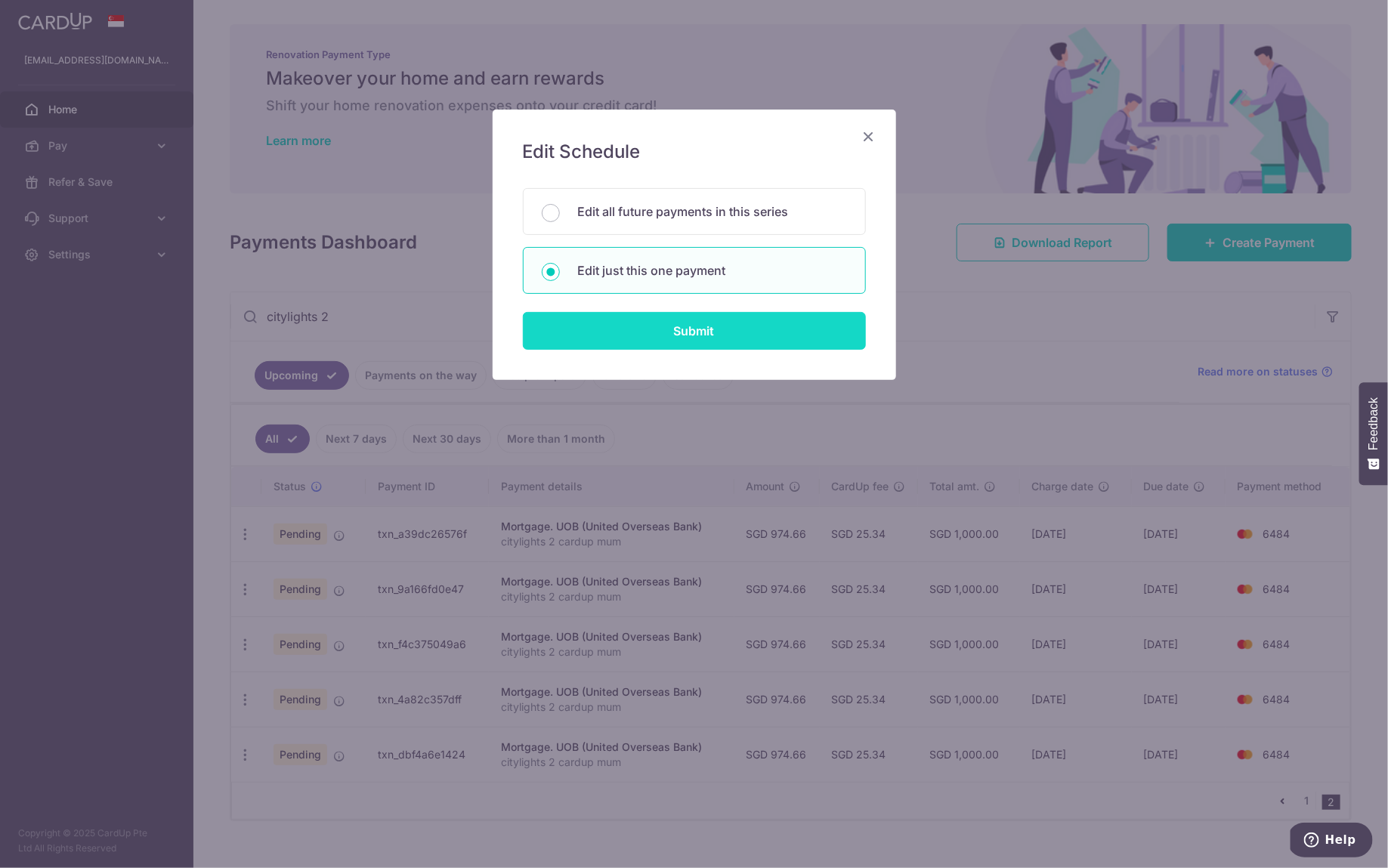
click at [609, 330] on input "Submit" at bounding box center [694, 331] width 343 height 38
radio input "true"
type input "974.66"
type input "[DATE]"
type input "citylights 2 cardup mum"
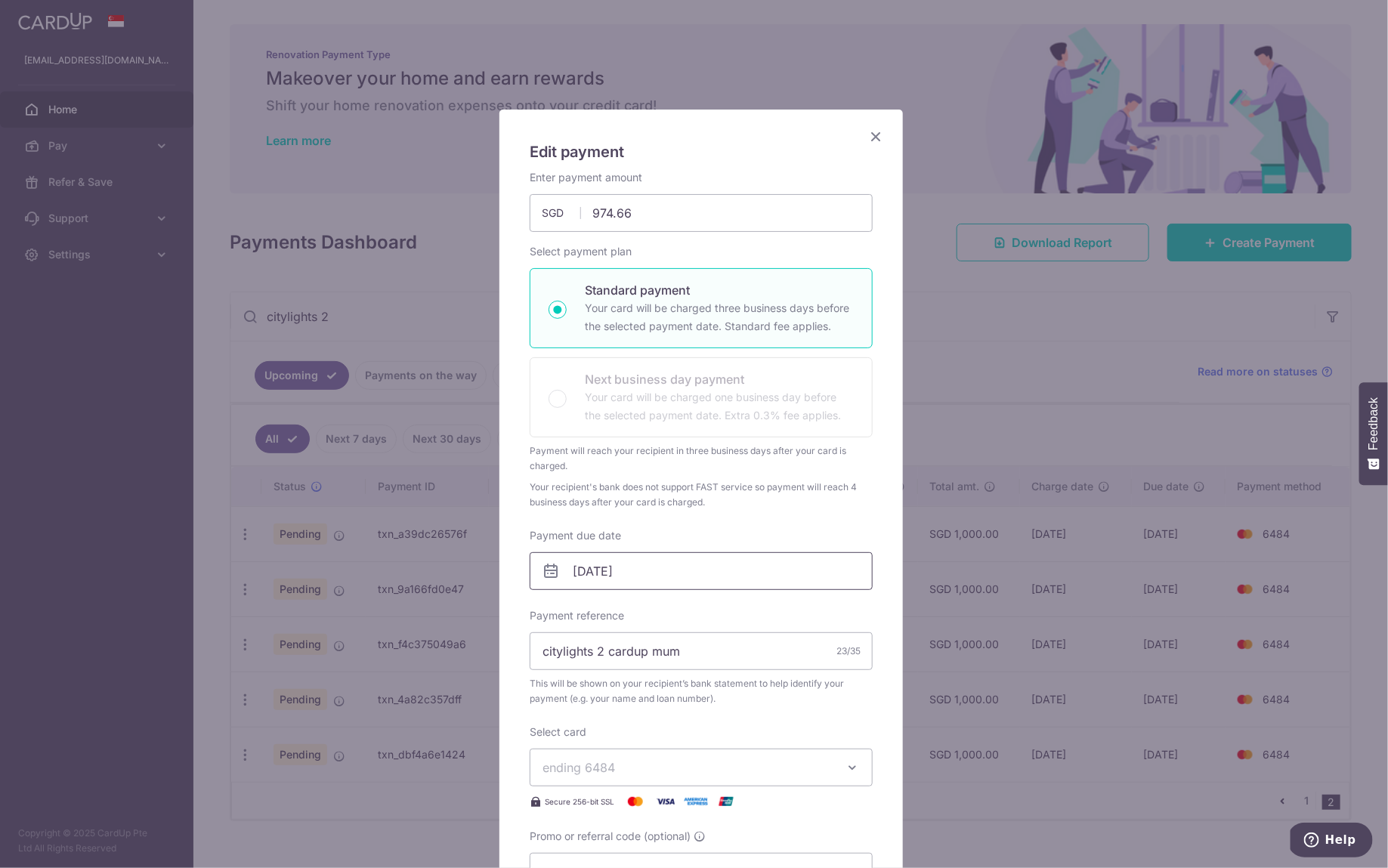
click at [673, 568] on input "[DATE]" at bounding box center [701, 571] width 343 height 38
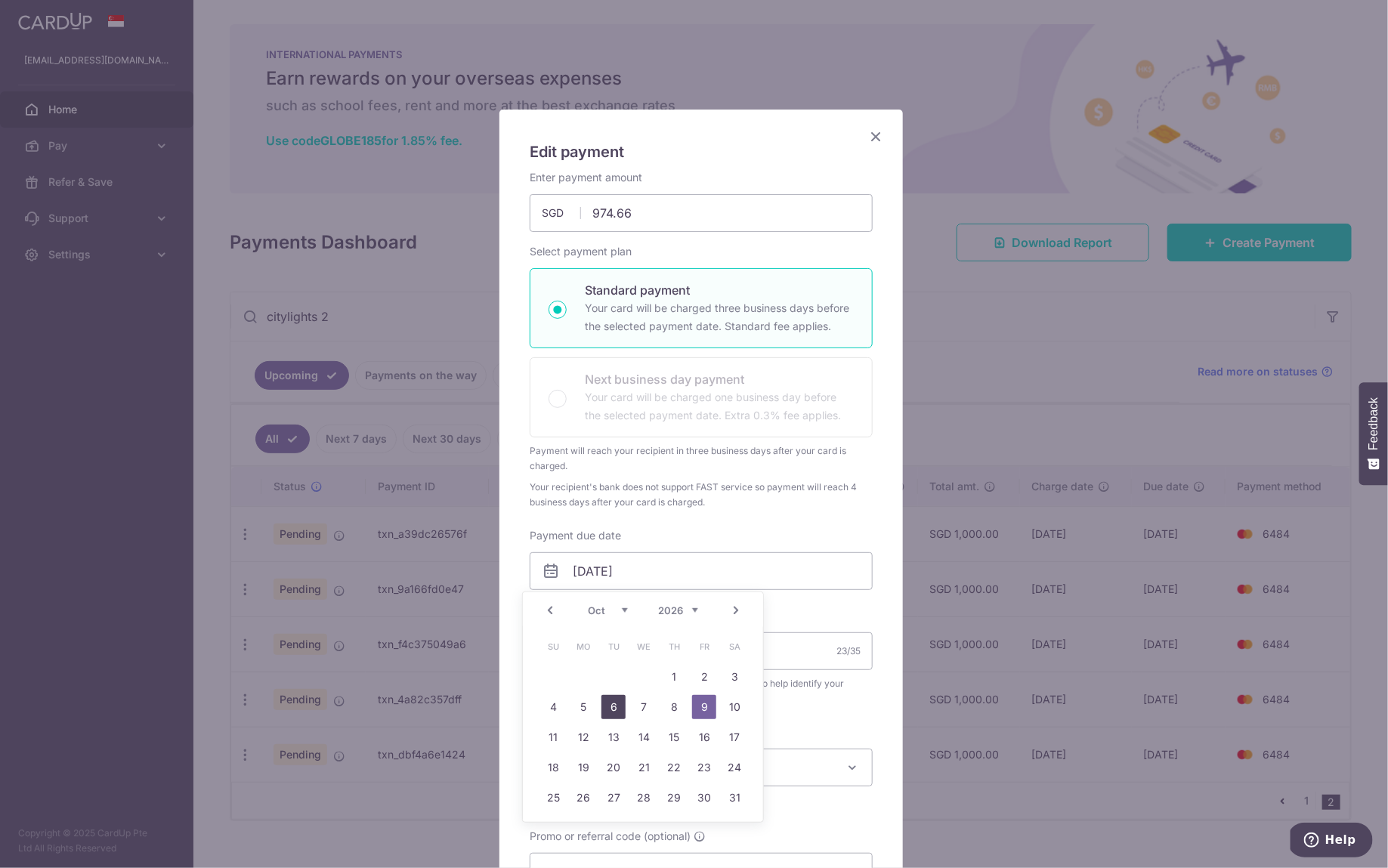
click at [608, 708] on link "6" at bounding box center [613, 707] width 24 height 24
type input "[DATE]"
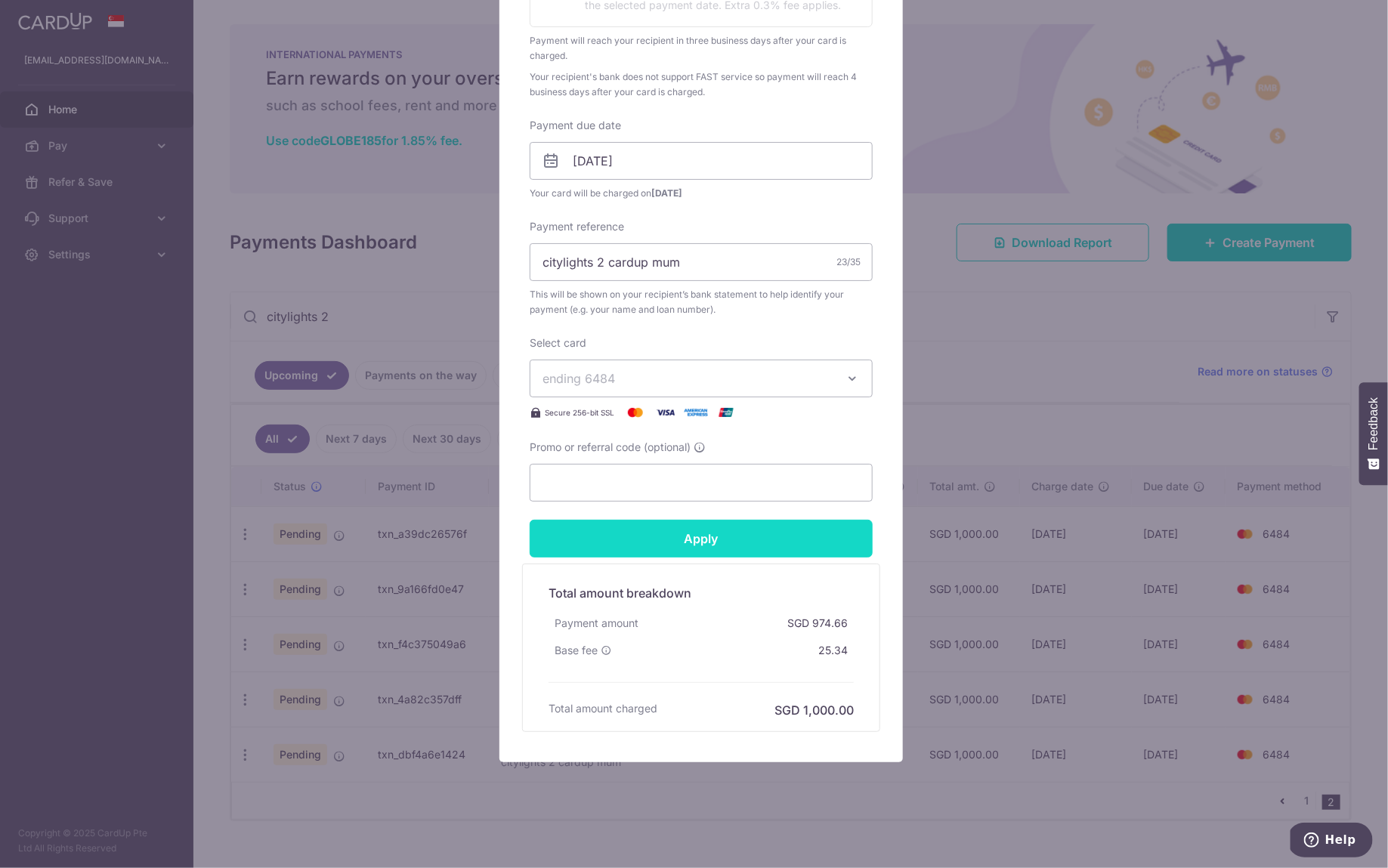
click at [784, 520] on input "Apply" at bounding box center [701, 539] width 343 height 38
type input "Successfully Applied"
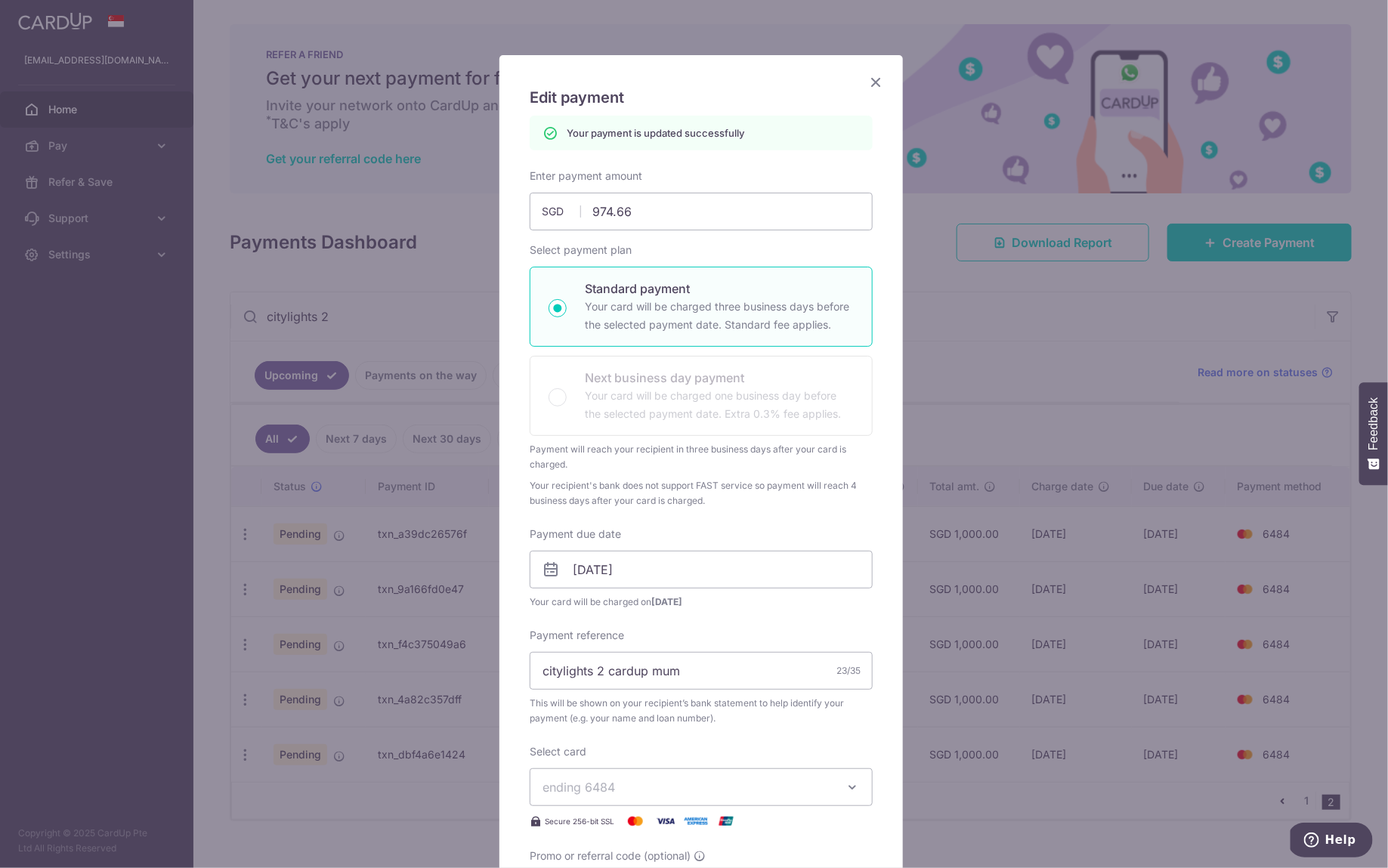
scroll to position [54, 0]
click at [867, 87] on icon "Close" at bounding box center [876, 83] width 18 height 19
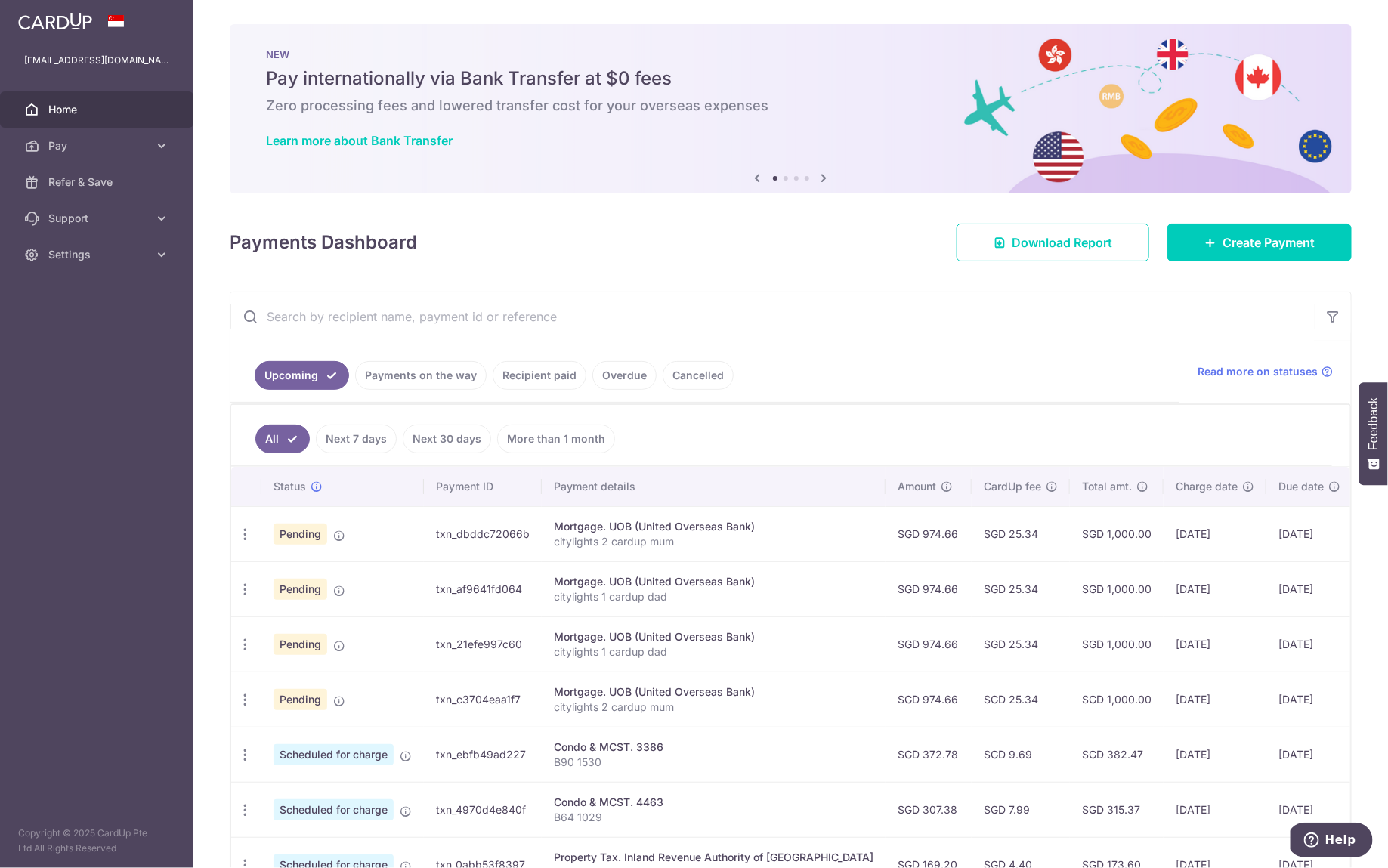
click at [486, 314] on input "text" at bounding box center [773, 316] width 1084 height 49
type input "citylights 2"
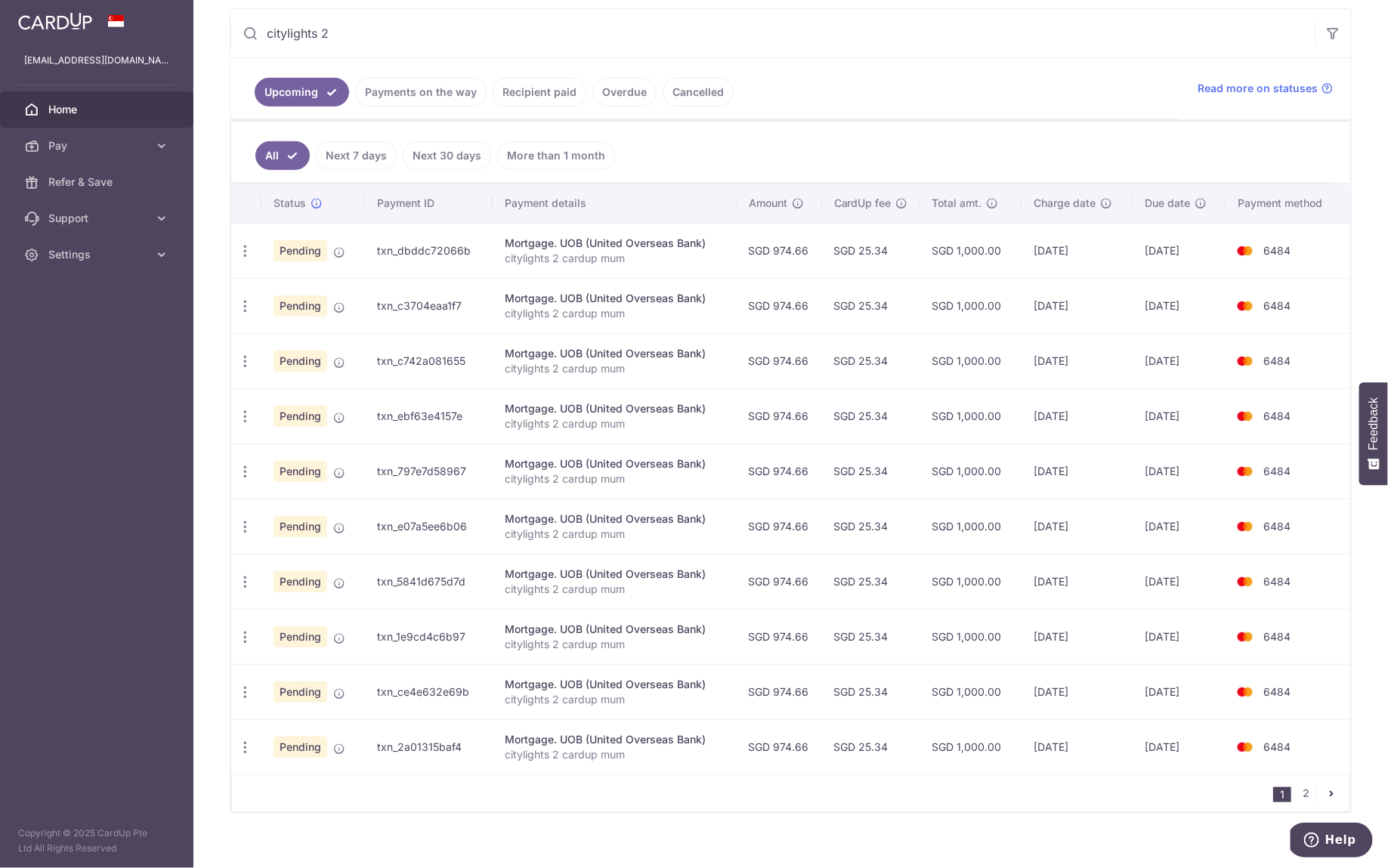
scroll to position [291, 0]
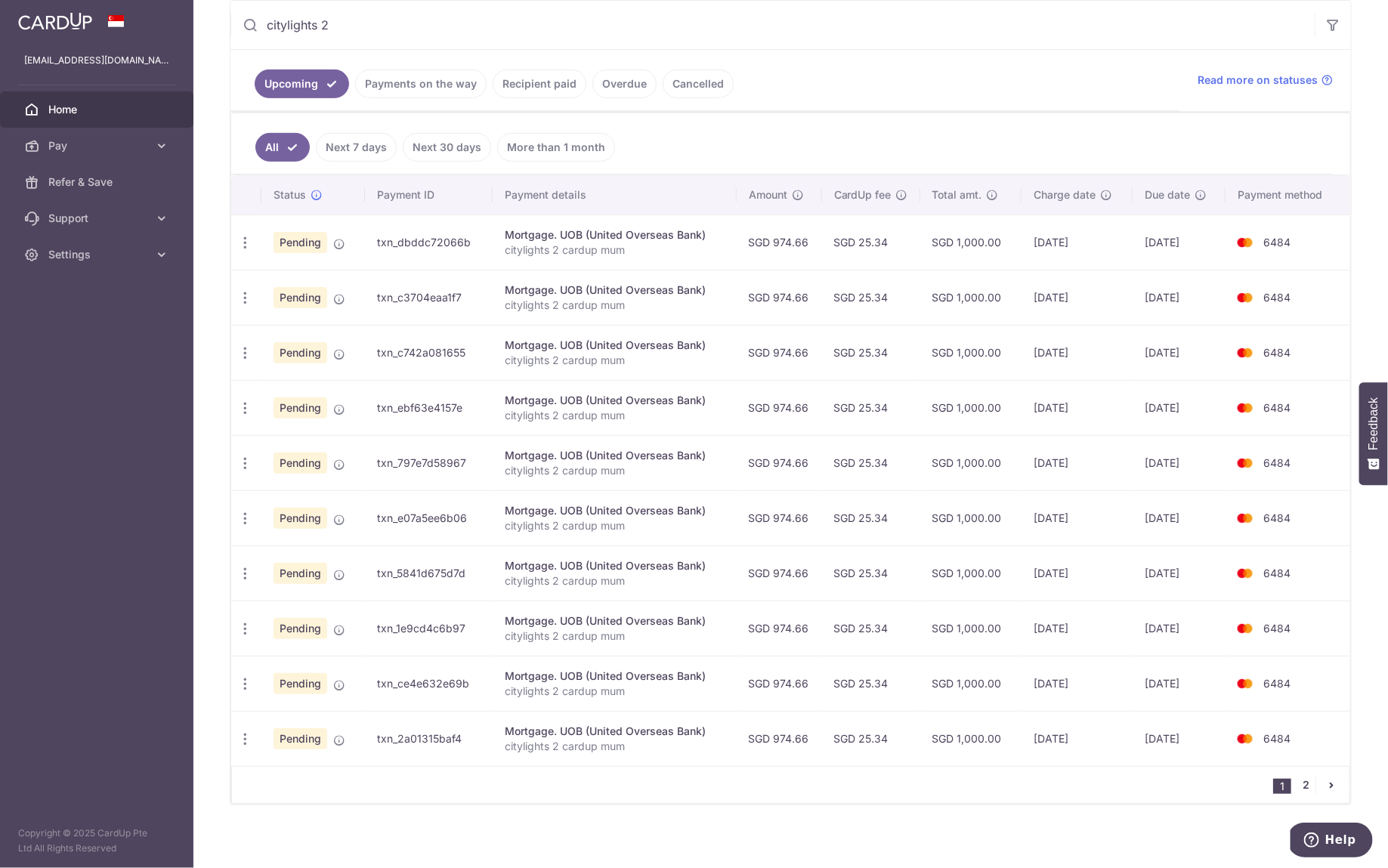
click at [1298, 776] on link "2" at bounding box center [1306, 784] width 18 height 18
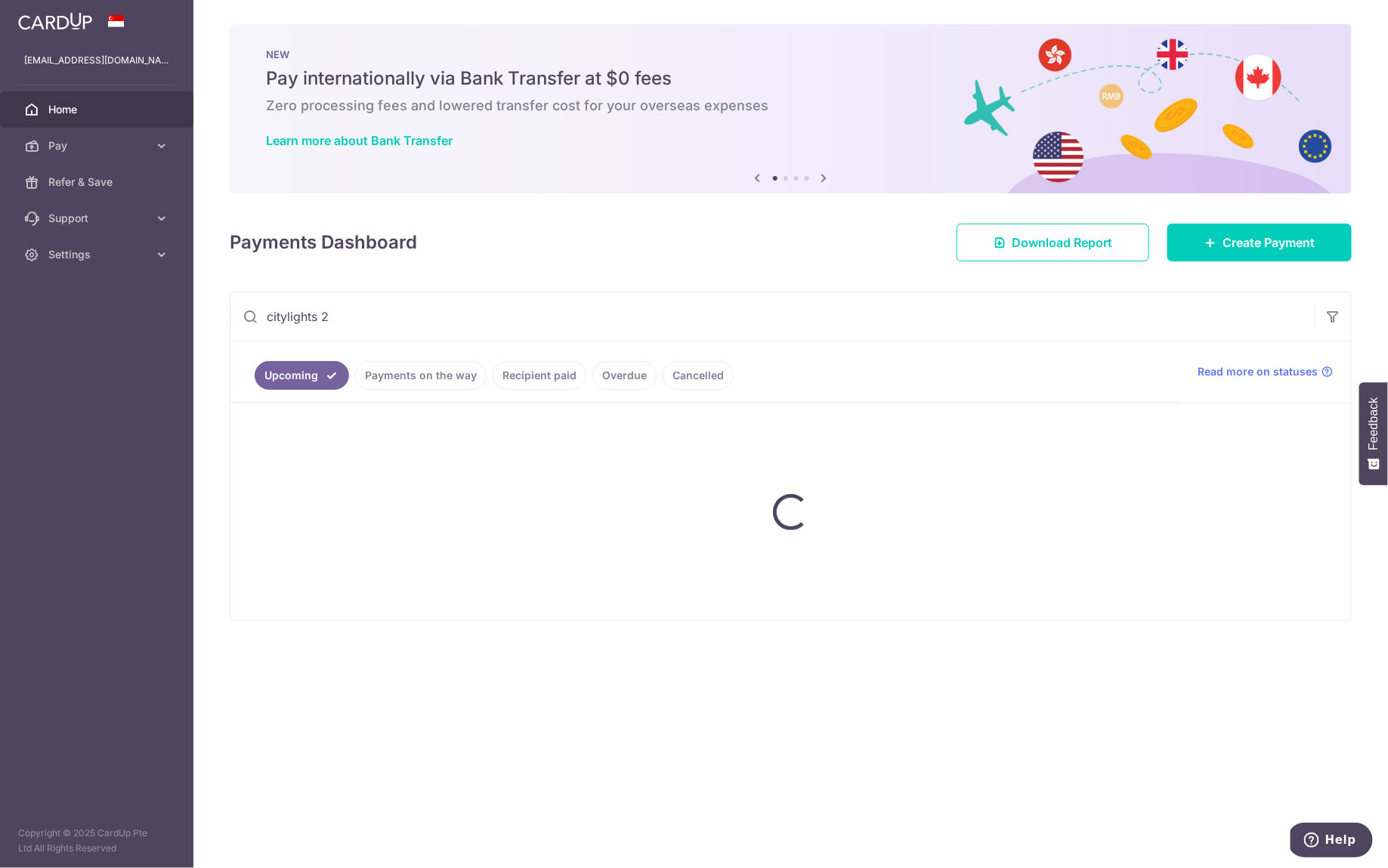
scroll to position [0, 0]
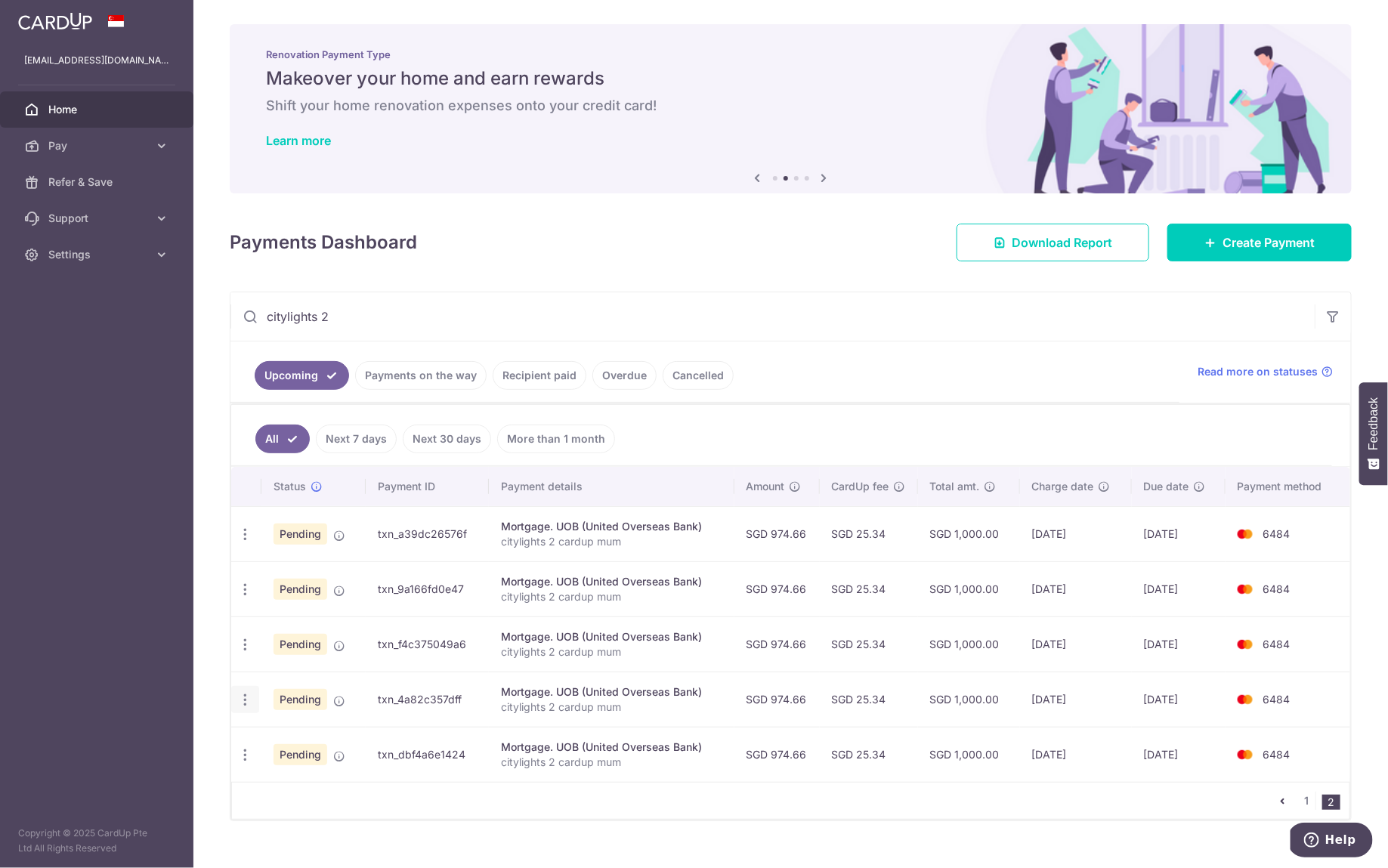
click at [245, 696] on icon "button" at bounding box center [246, 700] width 16 height 16
click at [279, 732] on span "Update payment" at bounding box center [325, 741] width 102 height 18
radio input "true"
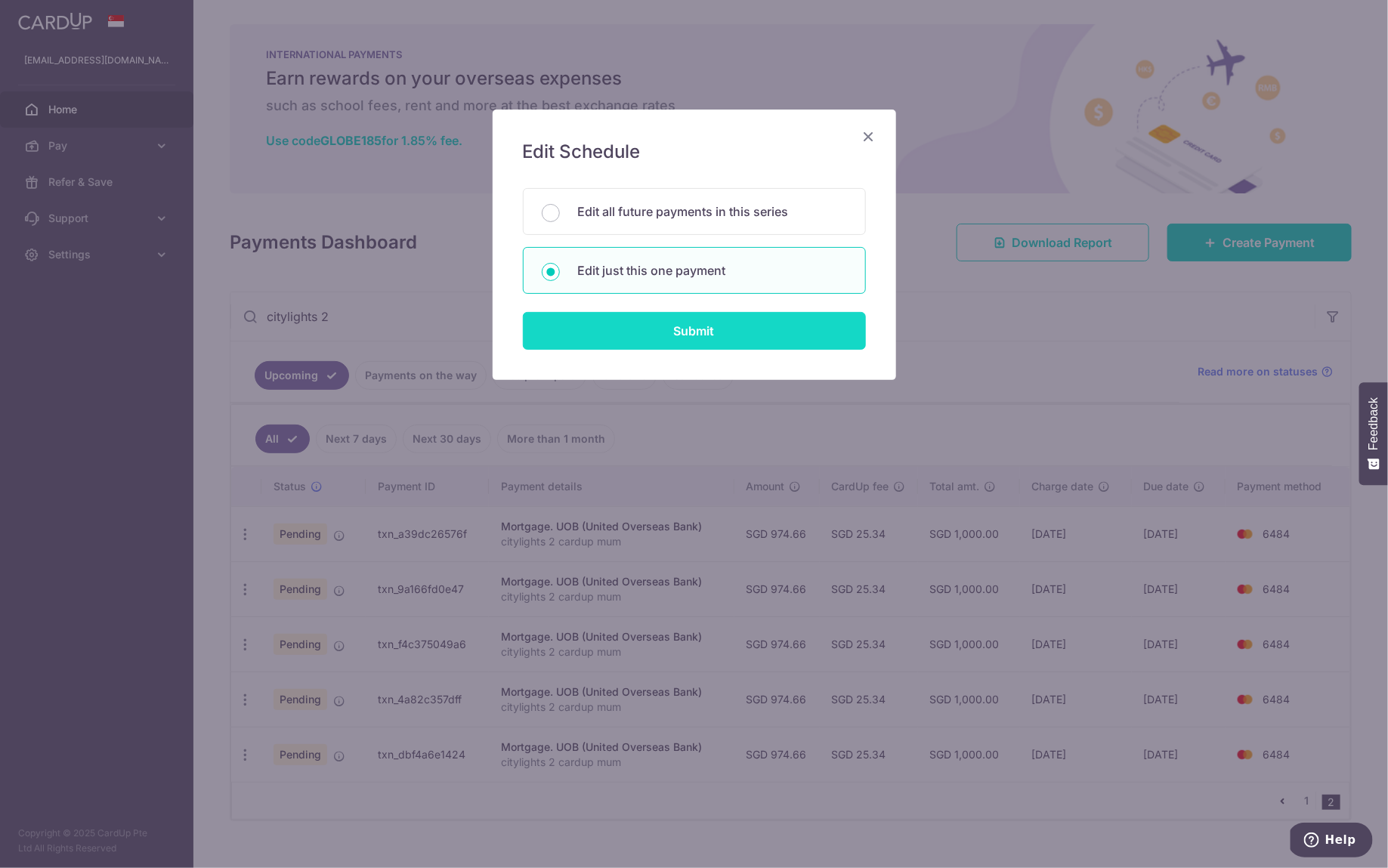
click at [678, 326] on input "Submit" at bounding box center [694, 331] width 343 height 38
radio input "true"
type input "974.66"
type input "[DATE]"
type input "citylights 2 cardup mum"
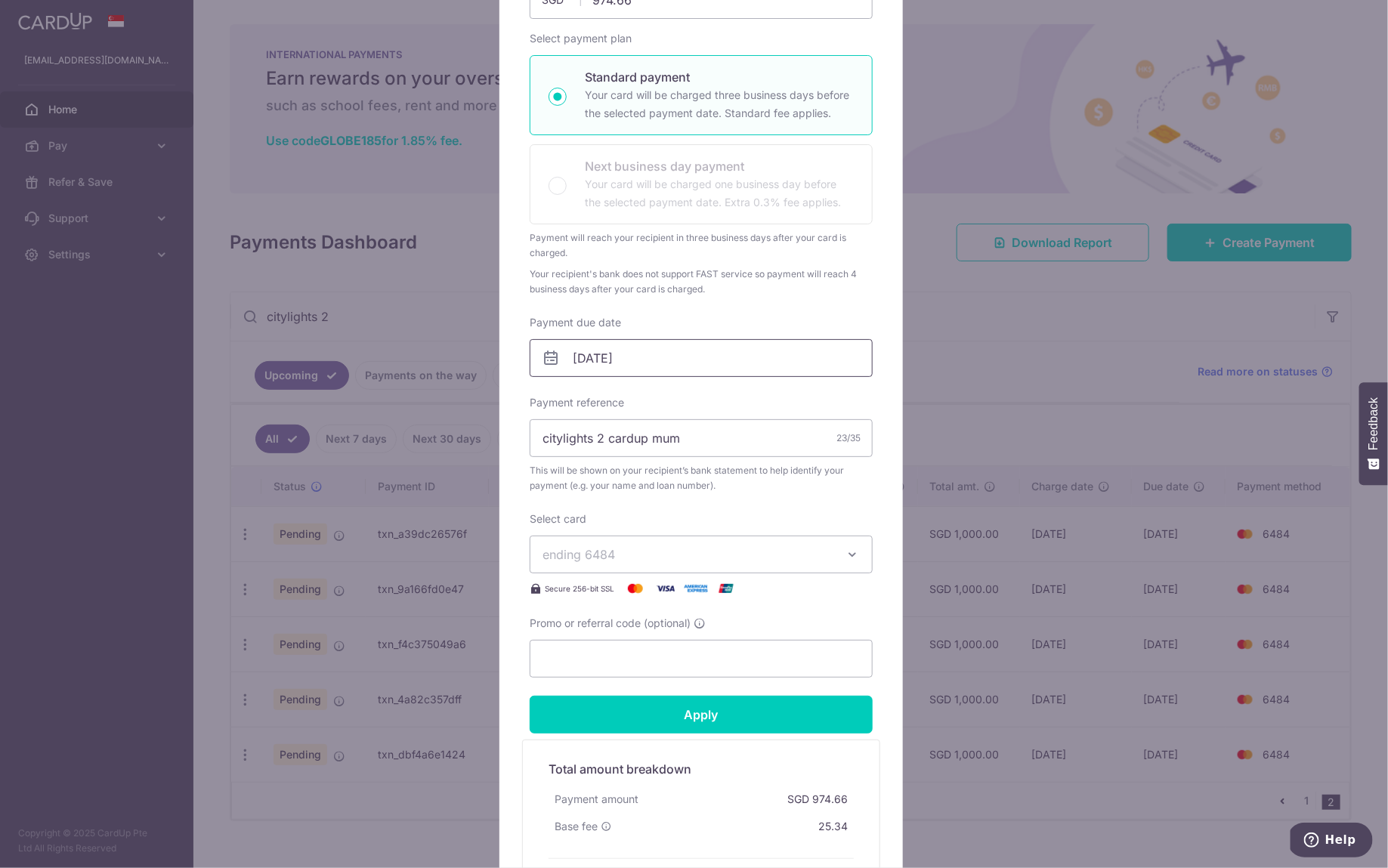
scroll to position [208, 0]
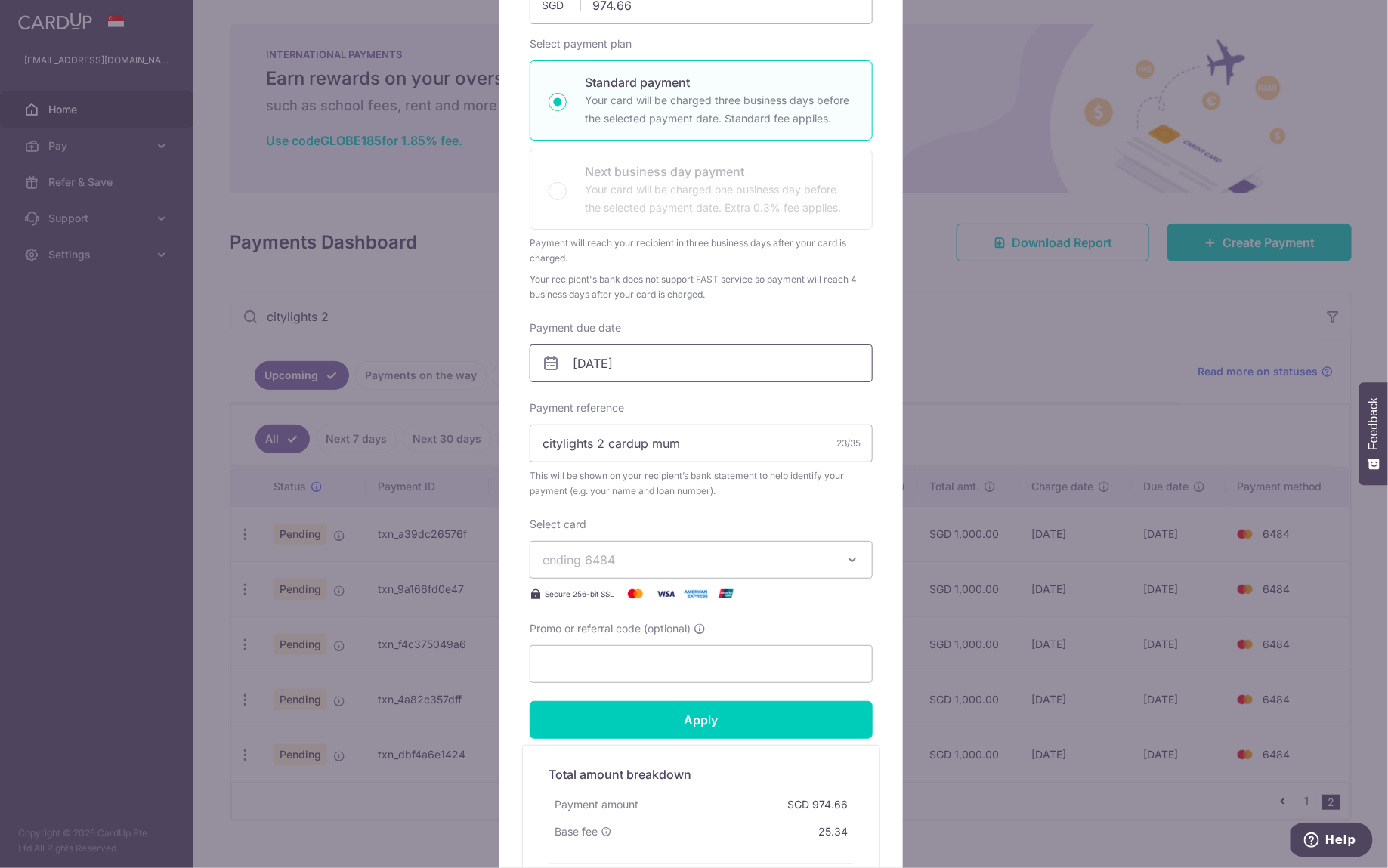
click at [658, 351] on input "[DATE]" at bounding box center [701, 364] width 343 height 38
click at [669, 467] on link "5" at bounding box center [674, 468] width 24 height 24
type input "[DATE]"
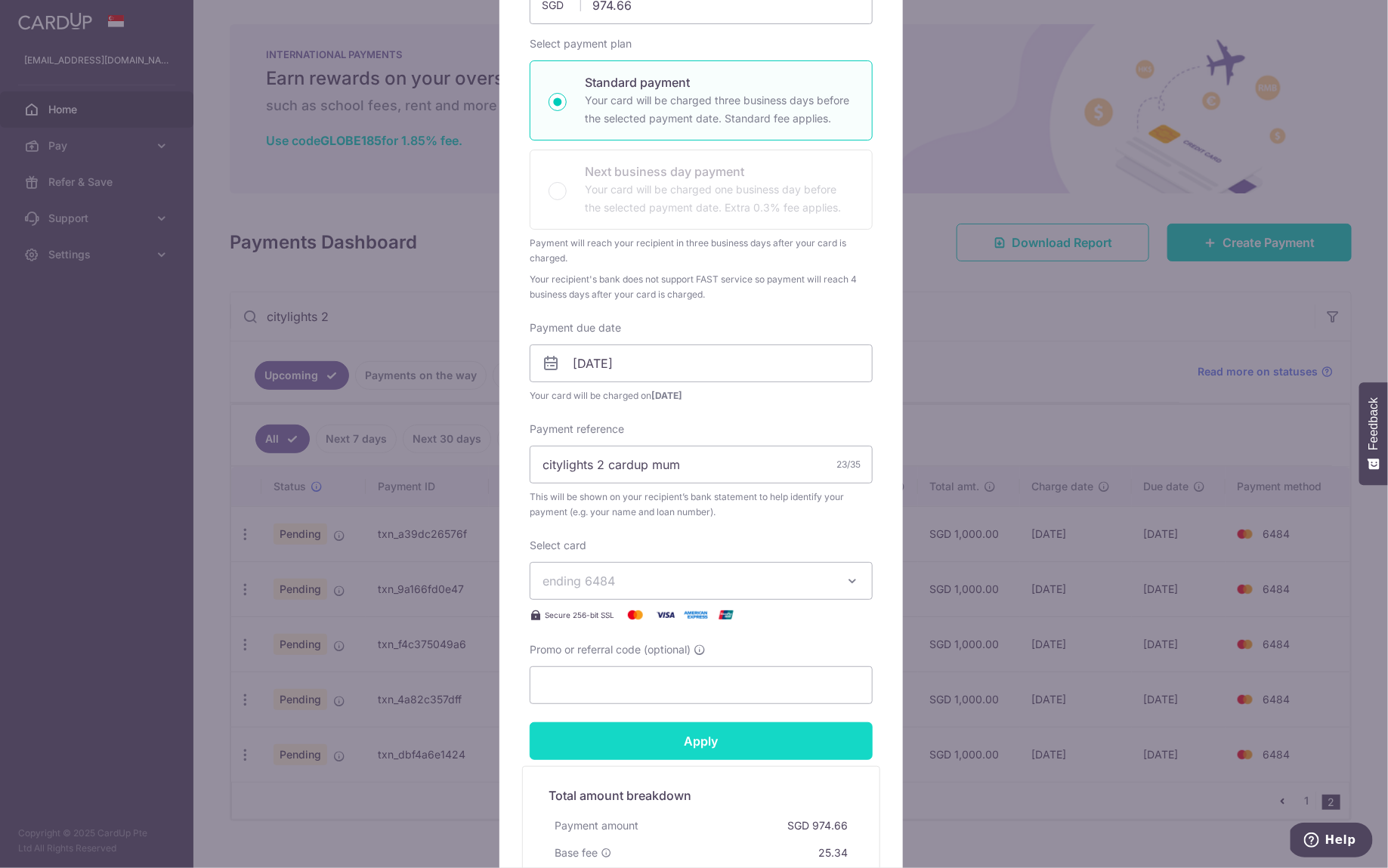
click at [724, 741] on input "Apply" at bounding box center [701, 741] width 343 height 38
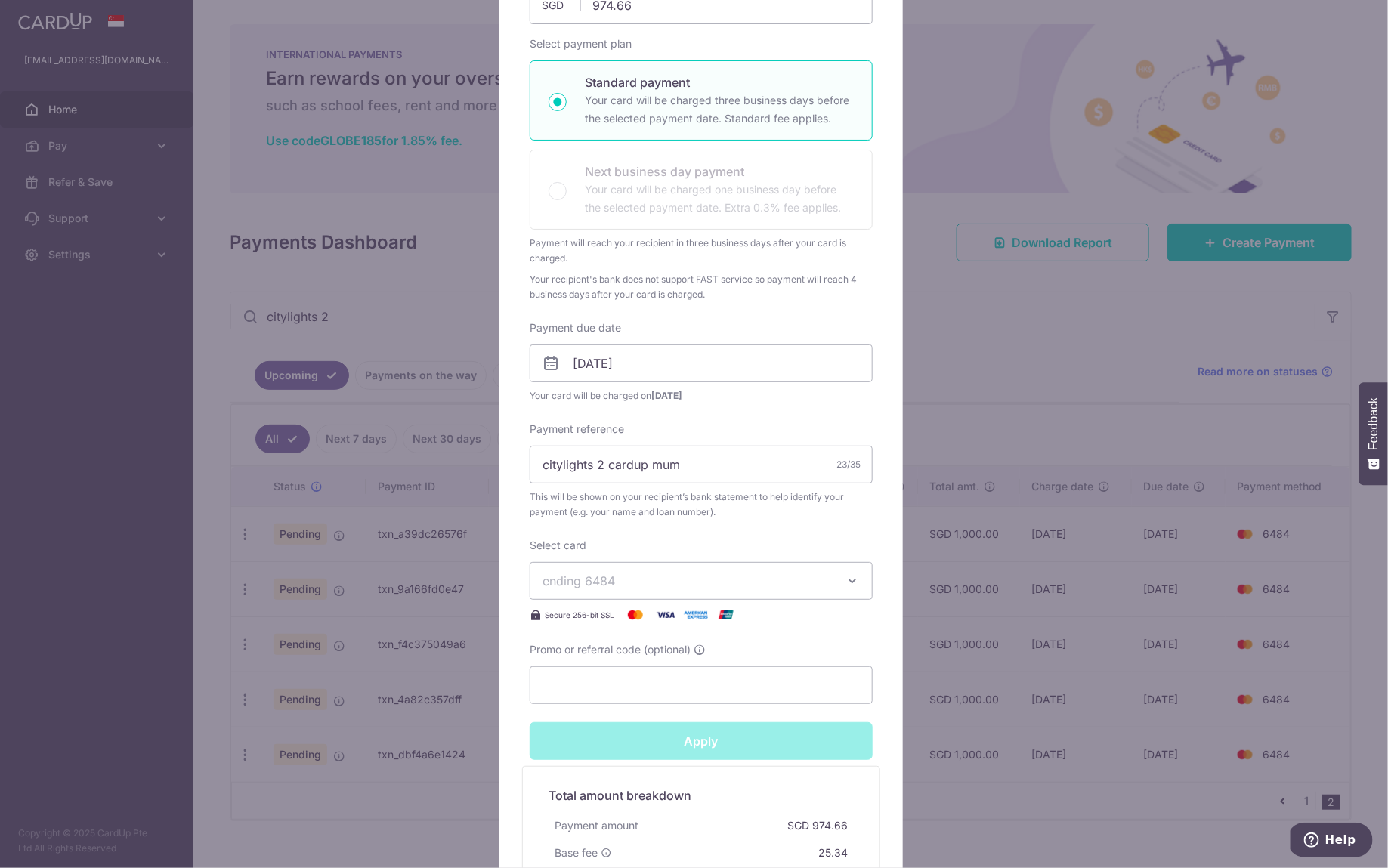
type input "Successfully Applied"
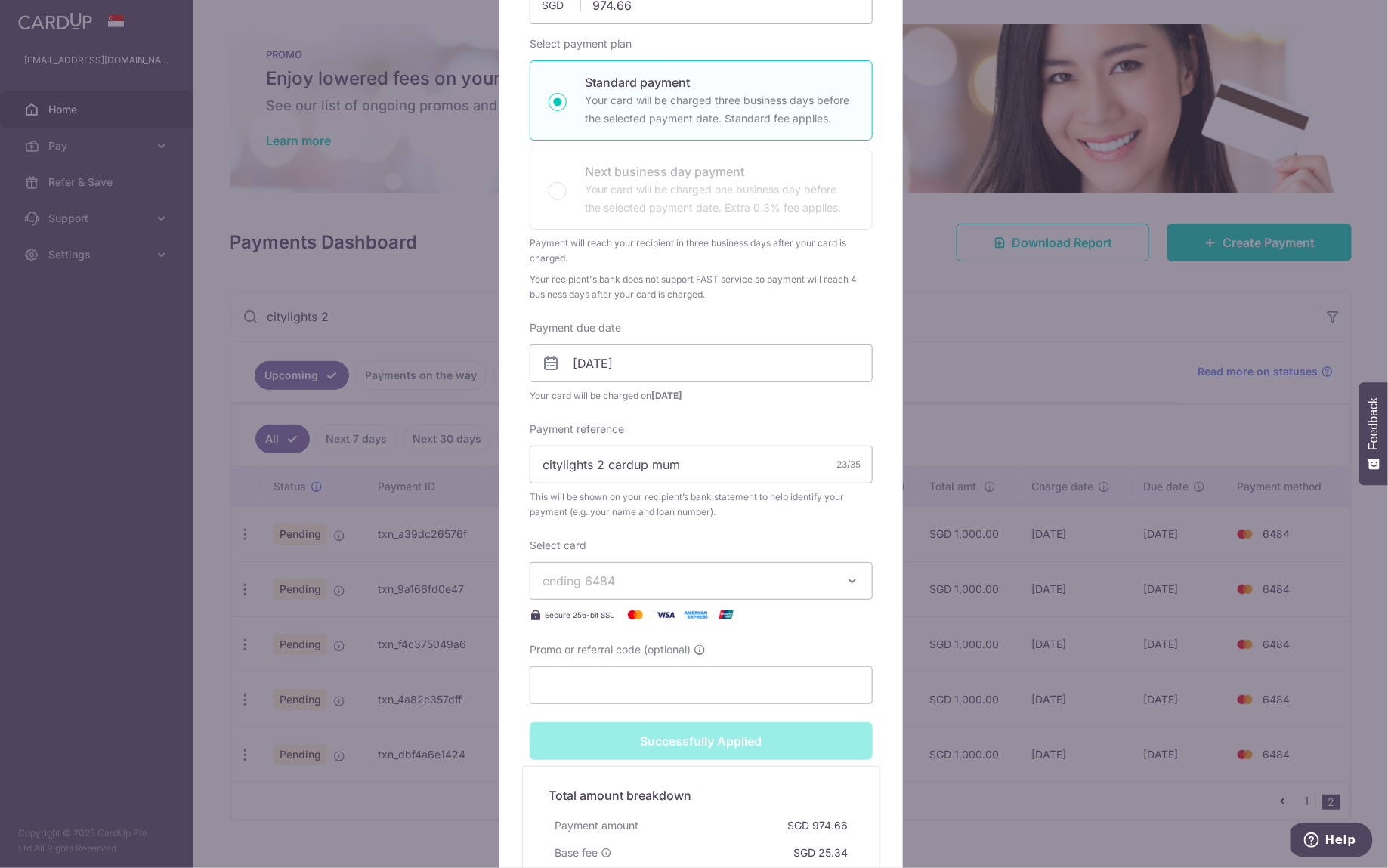
scroll to position [0, 0]
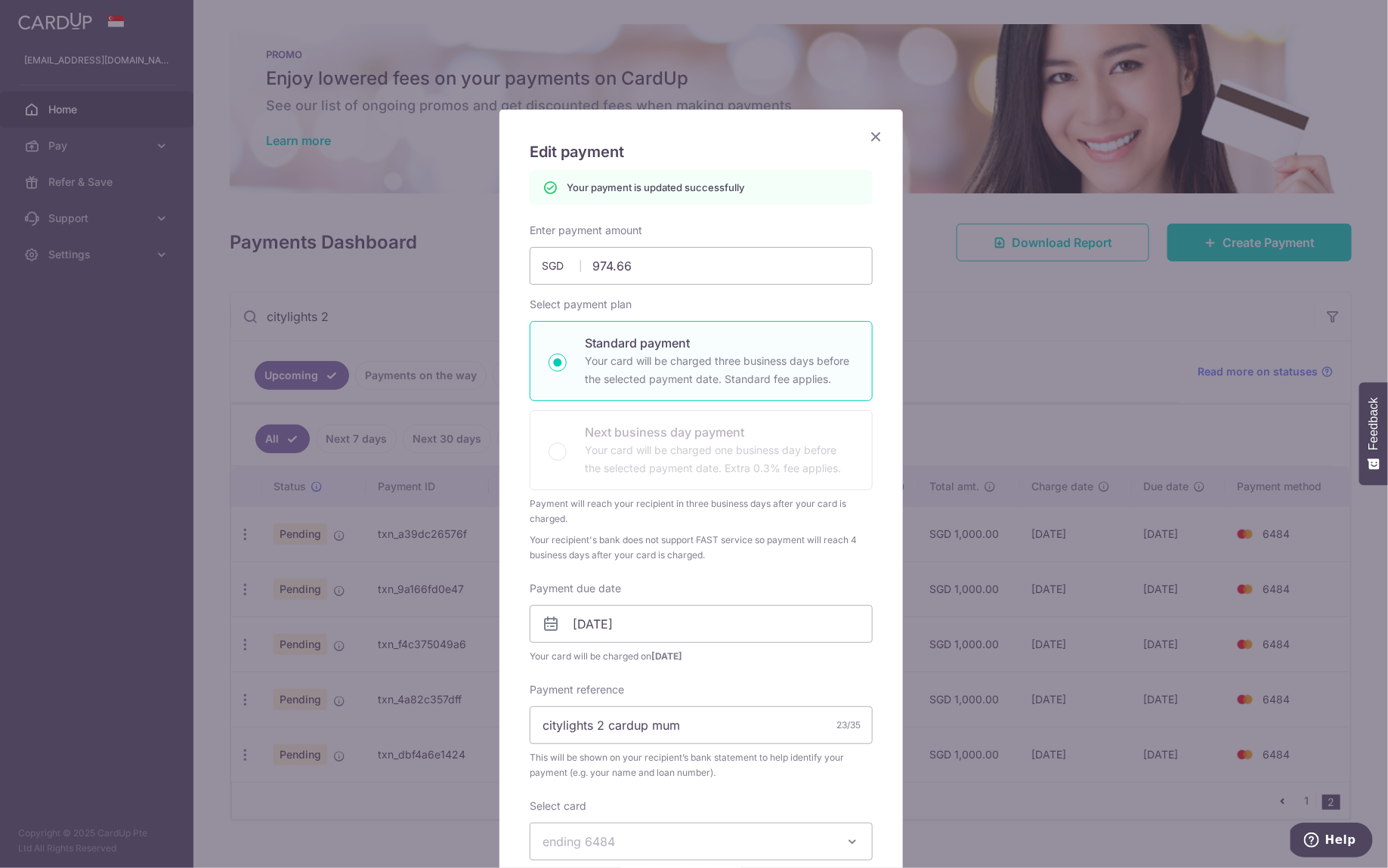
click at [873, 140] on icon "Close" at bounding box center [876, 136] width 18 height 19
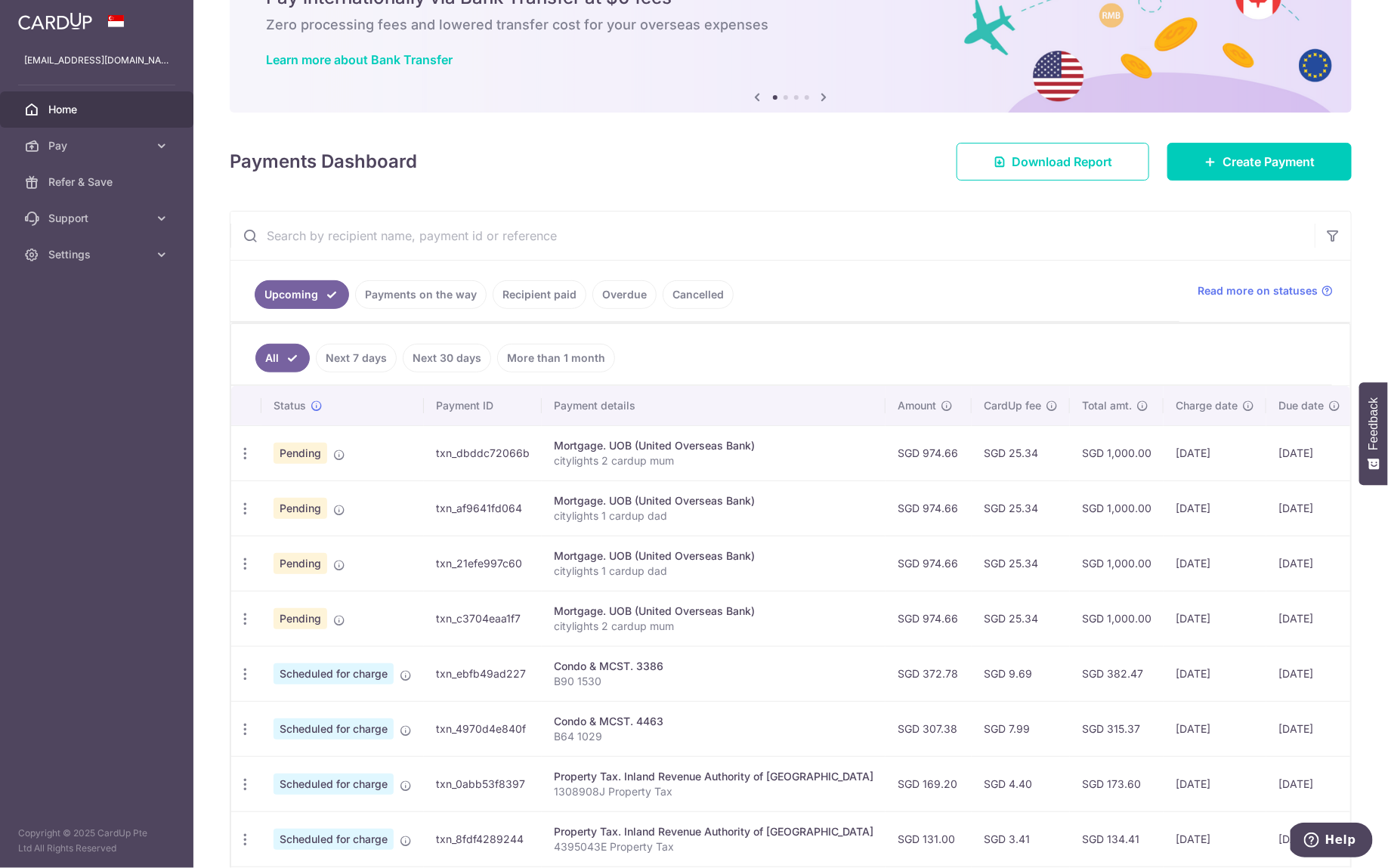
scroll to position [78, 0]
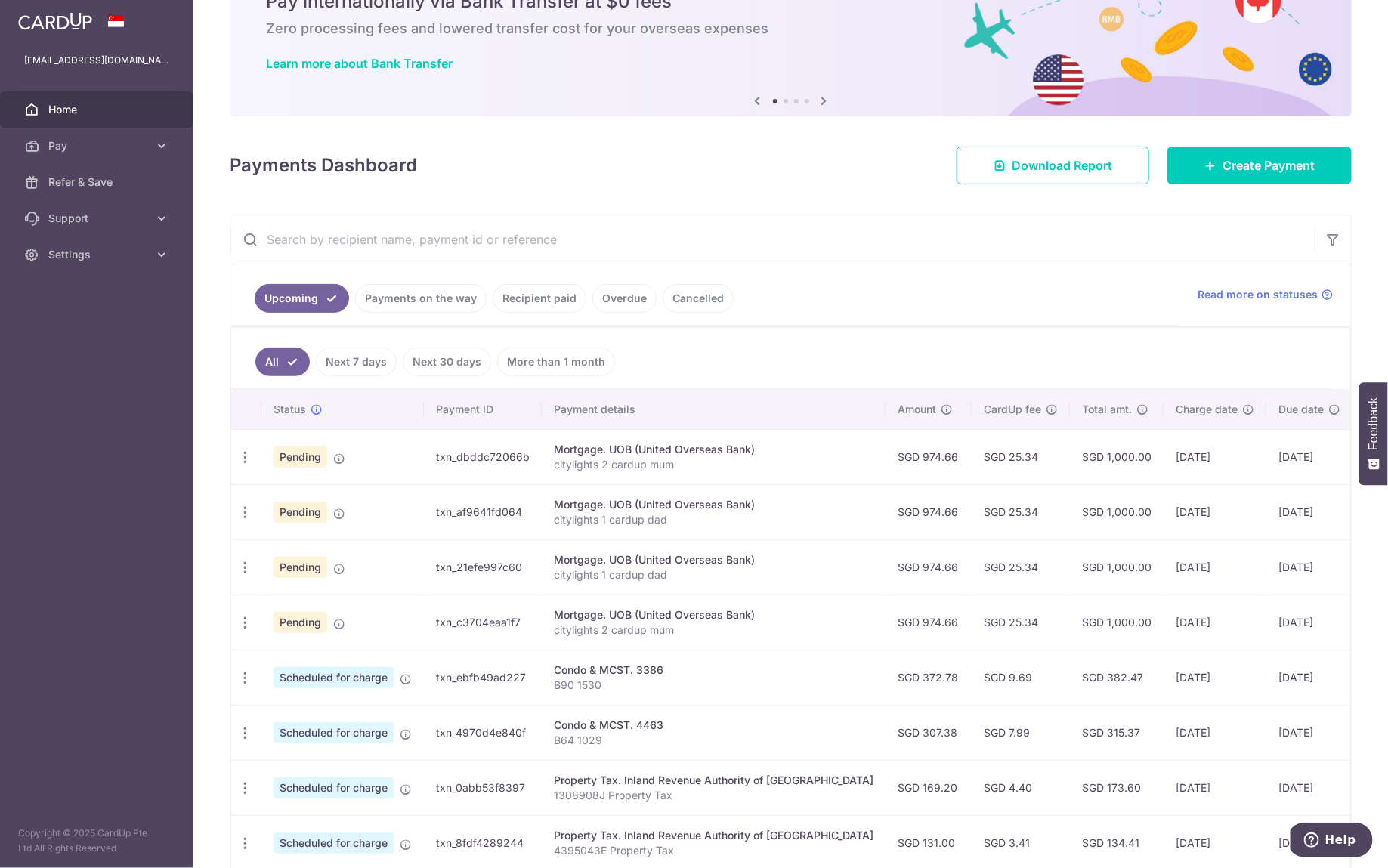
click at [515, 243] on input "text" at bounding box center [773, 240] width 1084 height 49
type input "citylights 2"
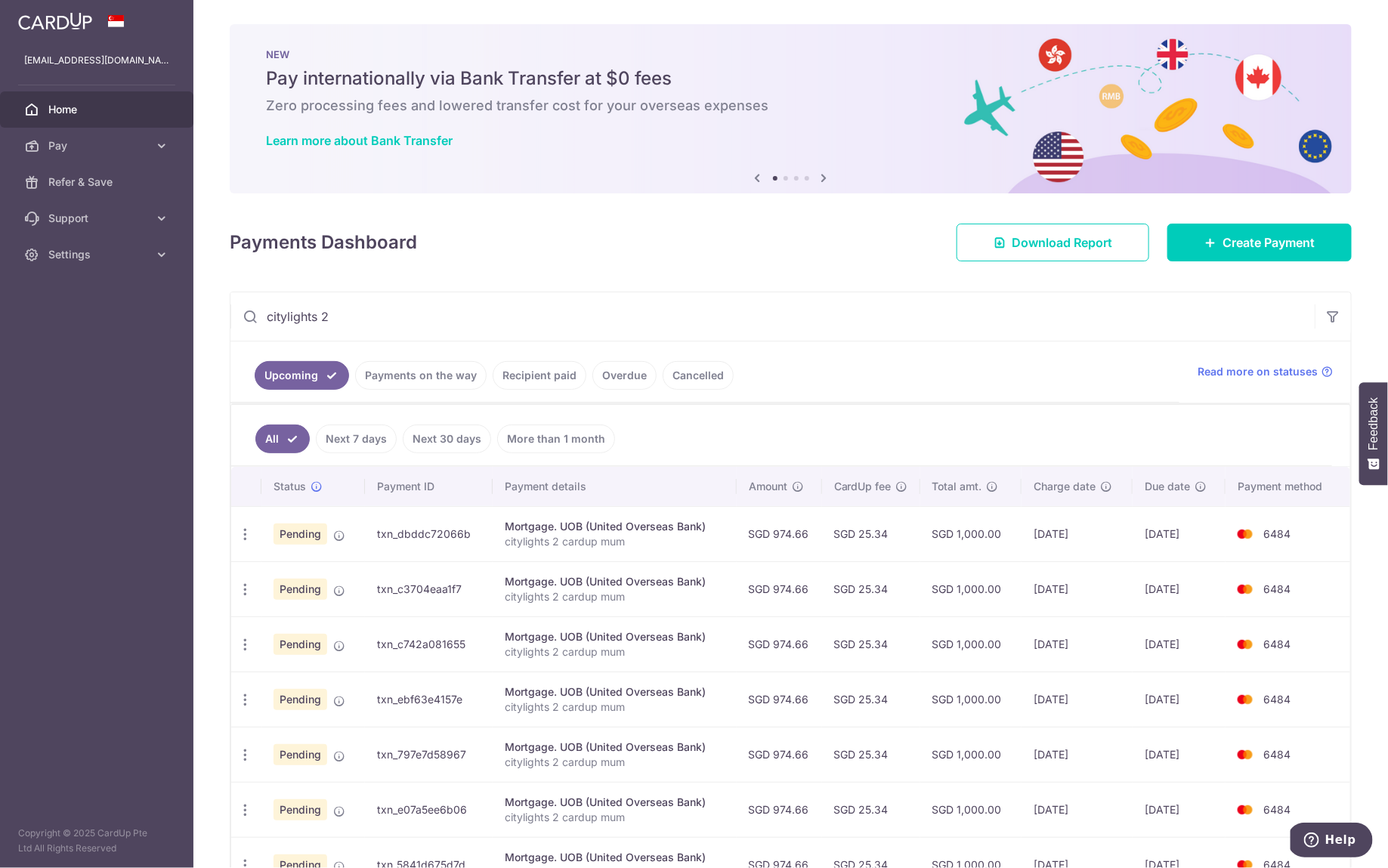
scroll to position [291, 0]
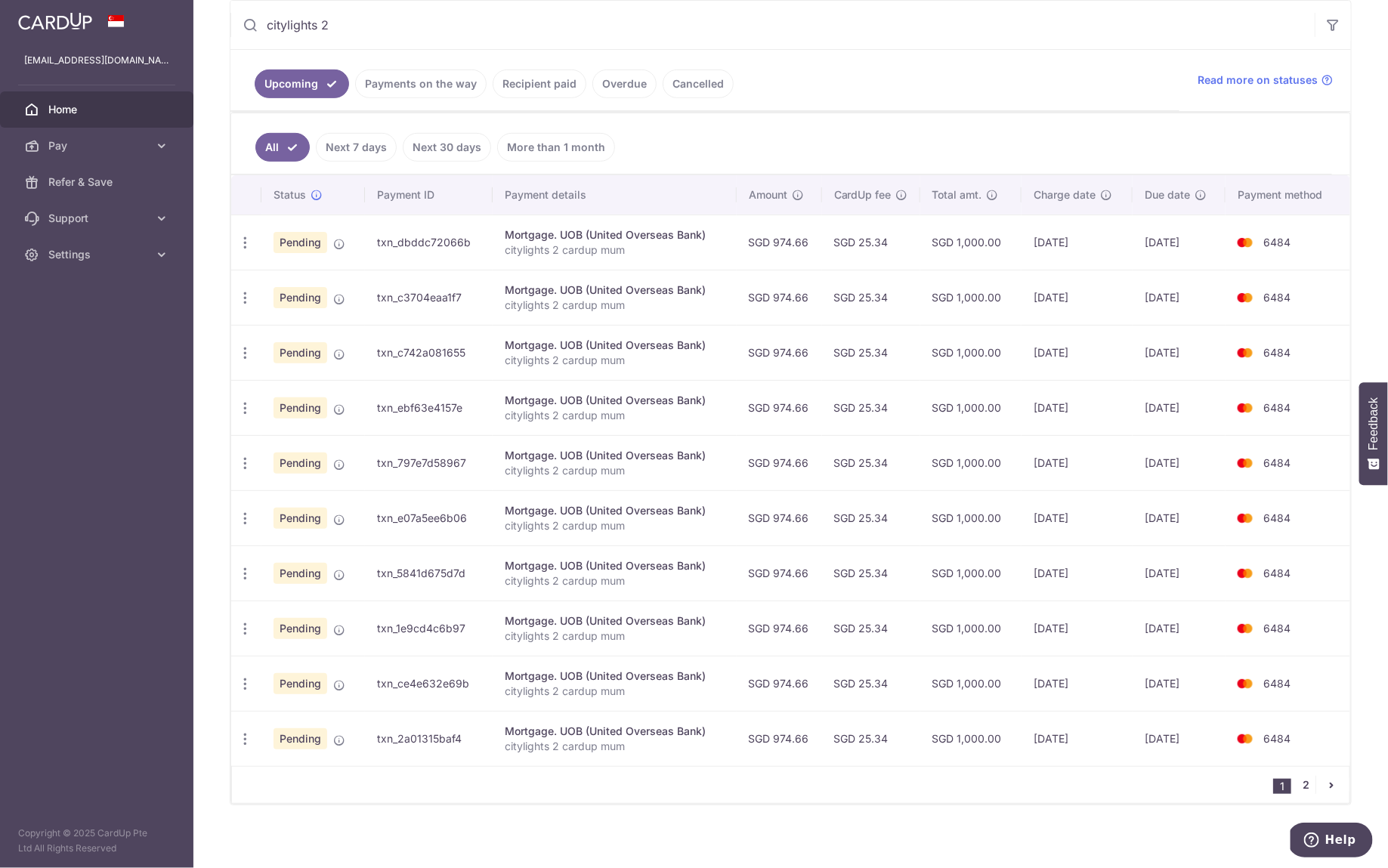
drag, startPoint x: 1298, startPoint y: 779, endPoint x: 1277, endPoint y: 779, distance: 21.0
click at [1298, 779] on link "2" at bounding box center [1306, 784] width 18 height 18
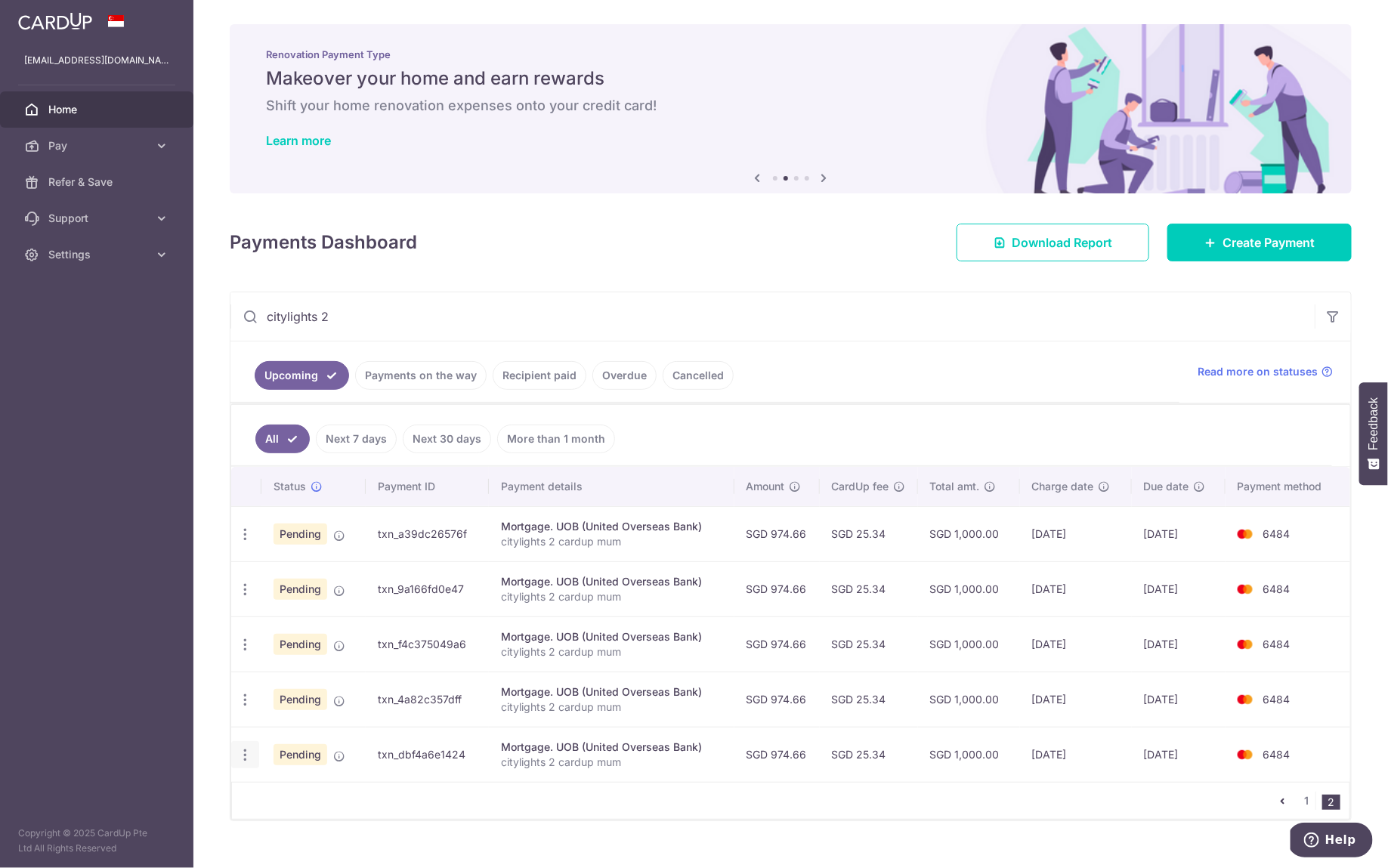
click at [247, 752] on icon "button" at bounding box center [246, 756] width 16 height 16
click at [288, 799] on span "Update payment" at bounding box center [325, 796] width 102 height 18
radio input "true"
type input "974.66"
type input "[DATE]"
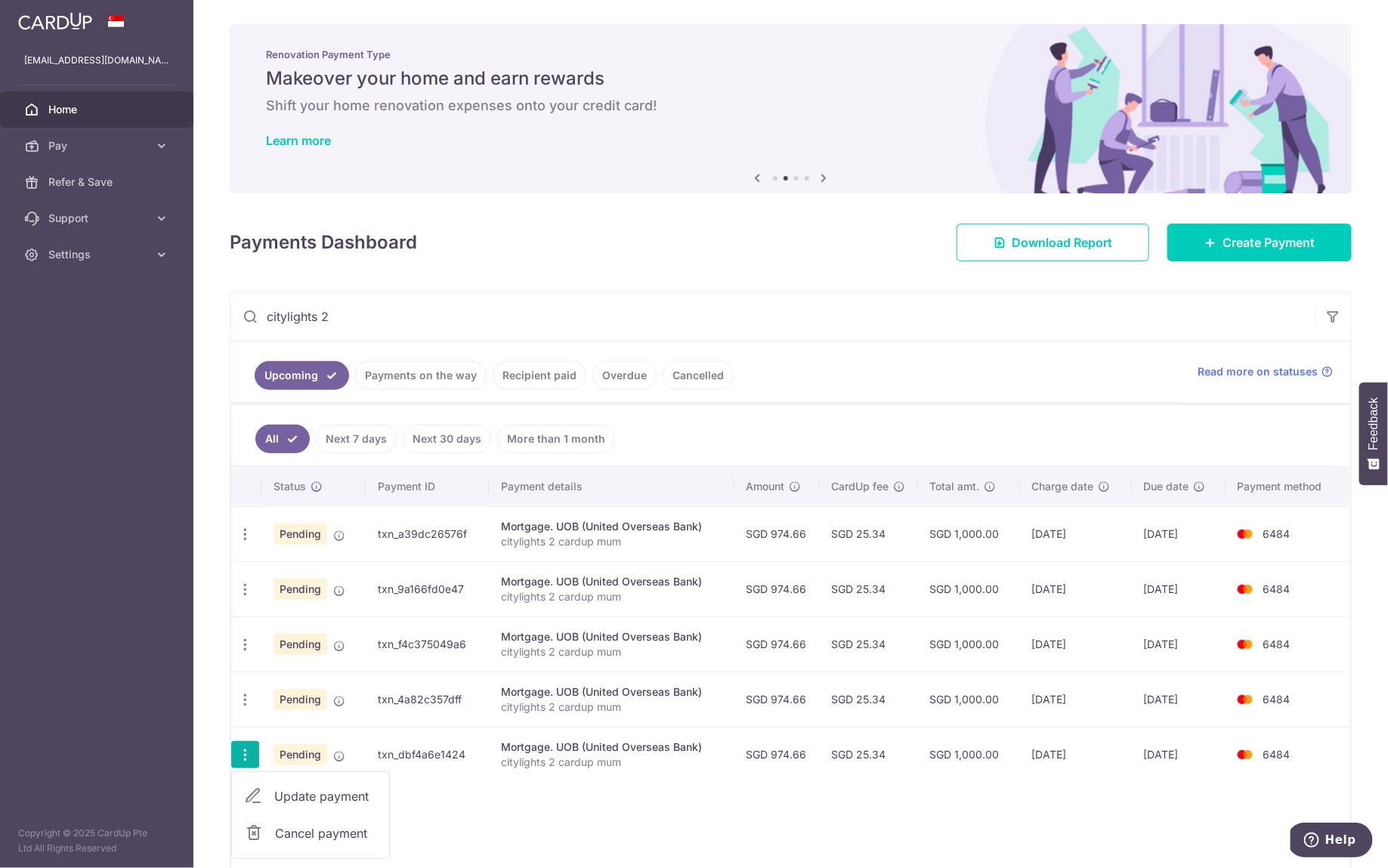
type input "citylights 2 cardup mum"
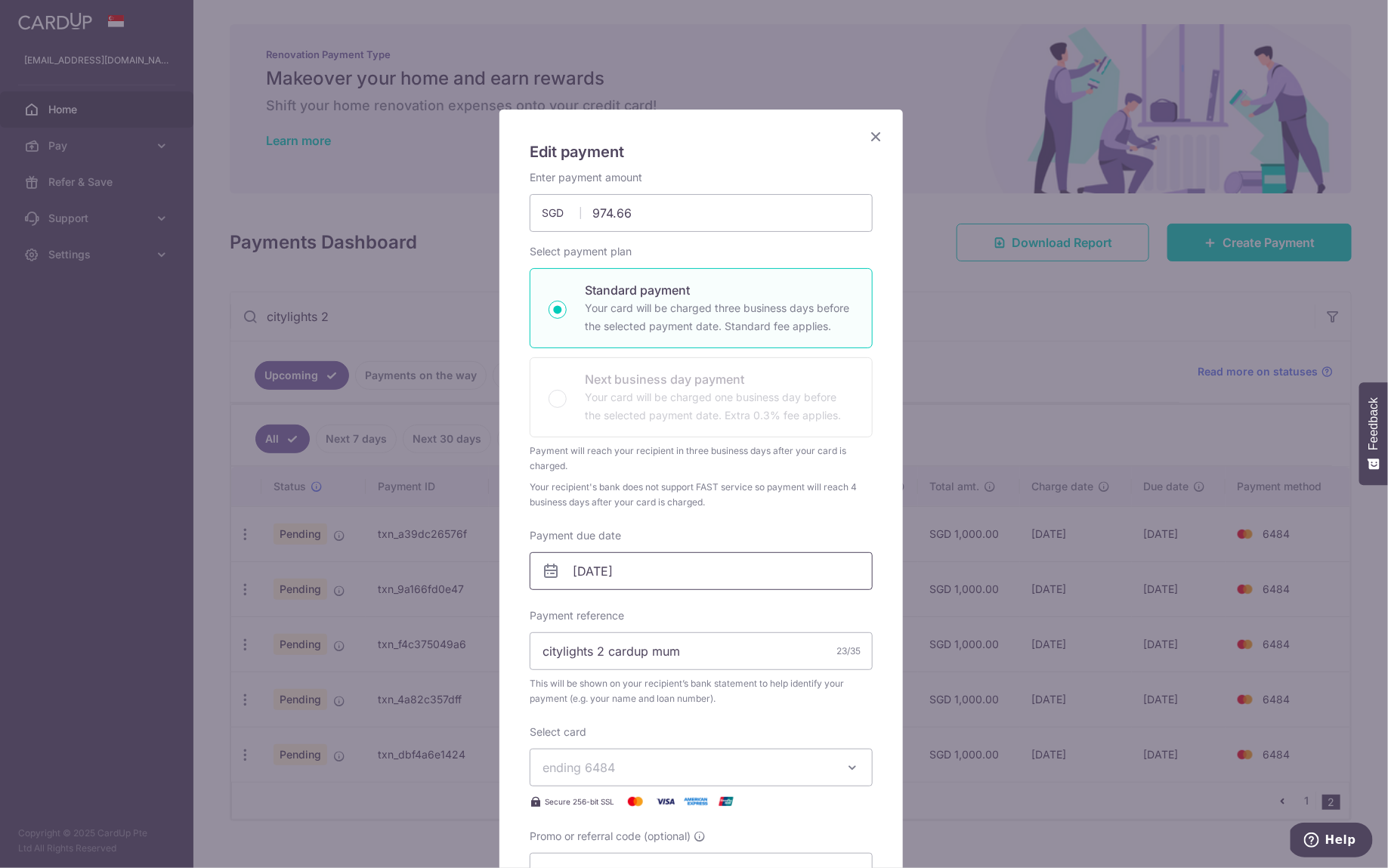
click at [662, 572] on input "[DATE]" at bounding box center [701, 571] width 343 height 38
click at [709, 677] on link "4" at bounding box center [704, 677] width 24 height 24
type input "[DATE]"
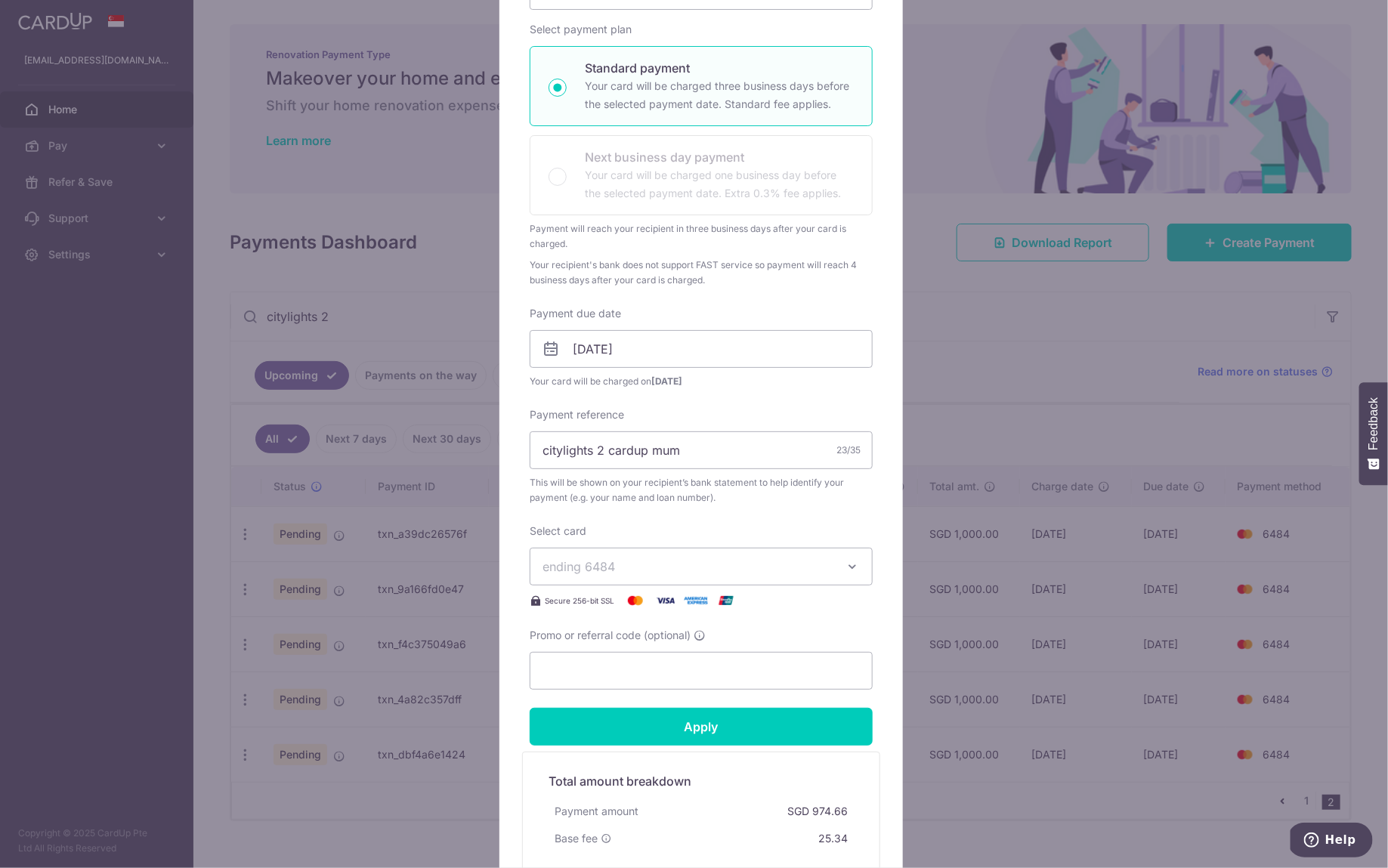
scroll to position [362, 0]
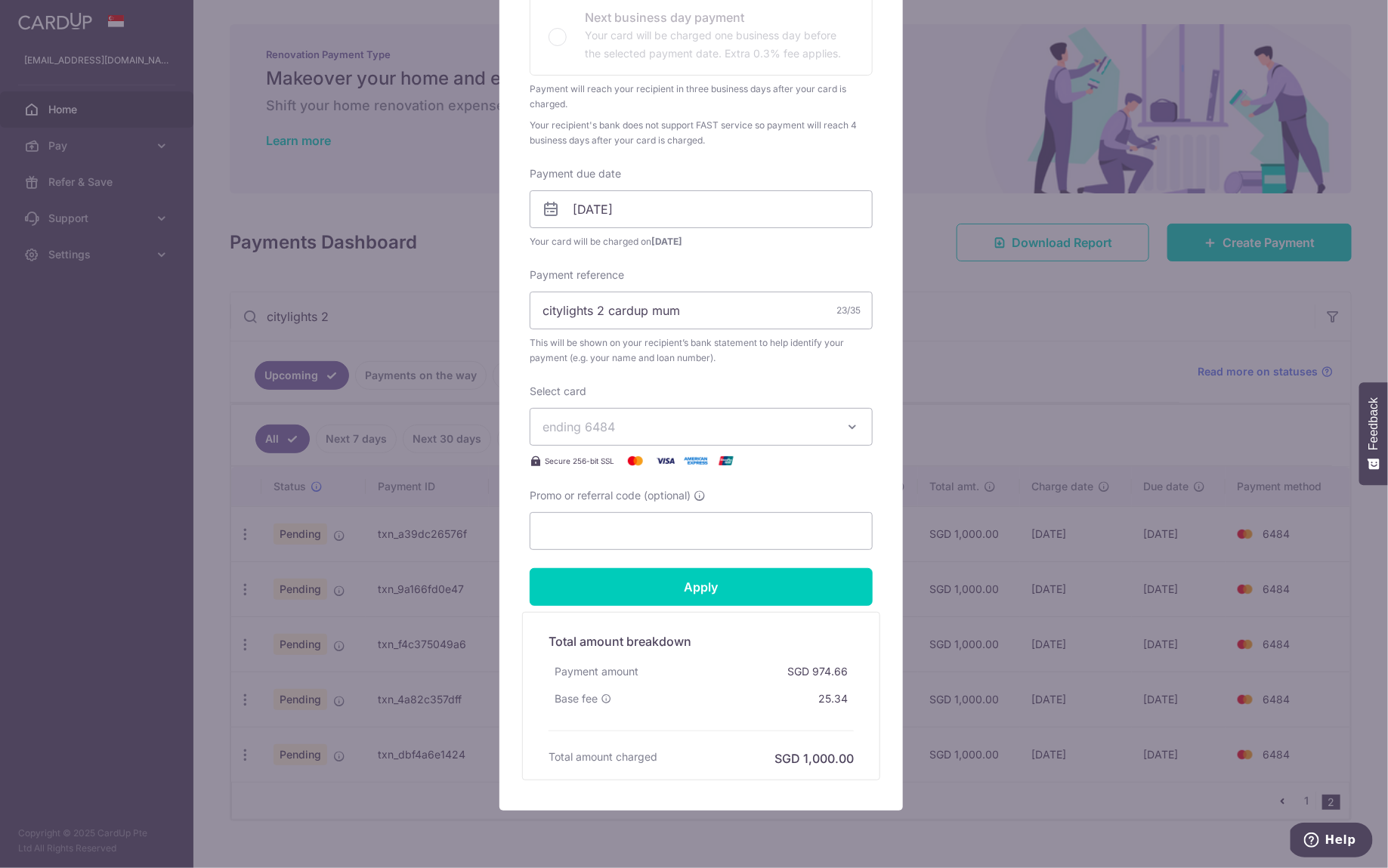
click at [785, 562] on form "By clicking apply, you will make changes to all payments to UOB (United Oversea…" at bounding box center [701, 294] width 343 height 972
click at [785, 576] on input "Apply" at bounding box center [701, 587] width 343 height 38
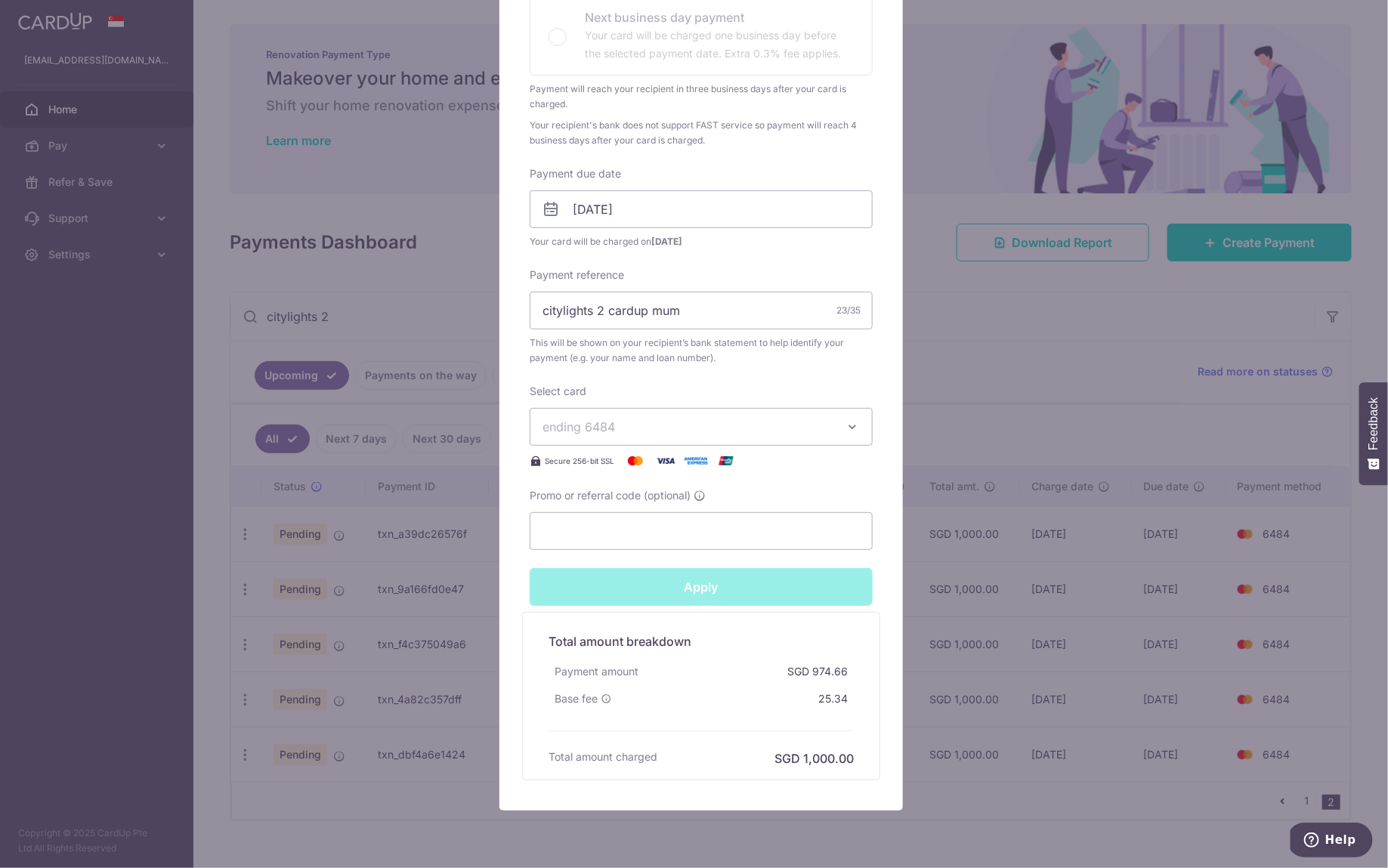
type input "Successfully Applied"
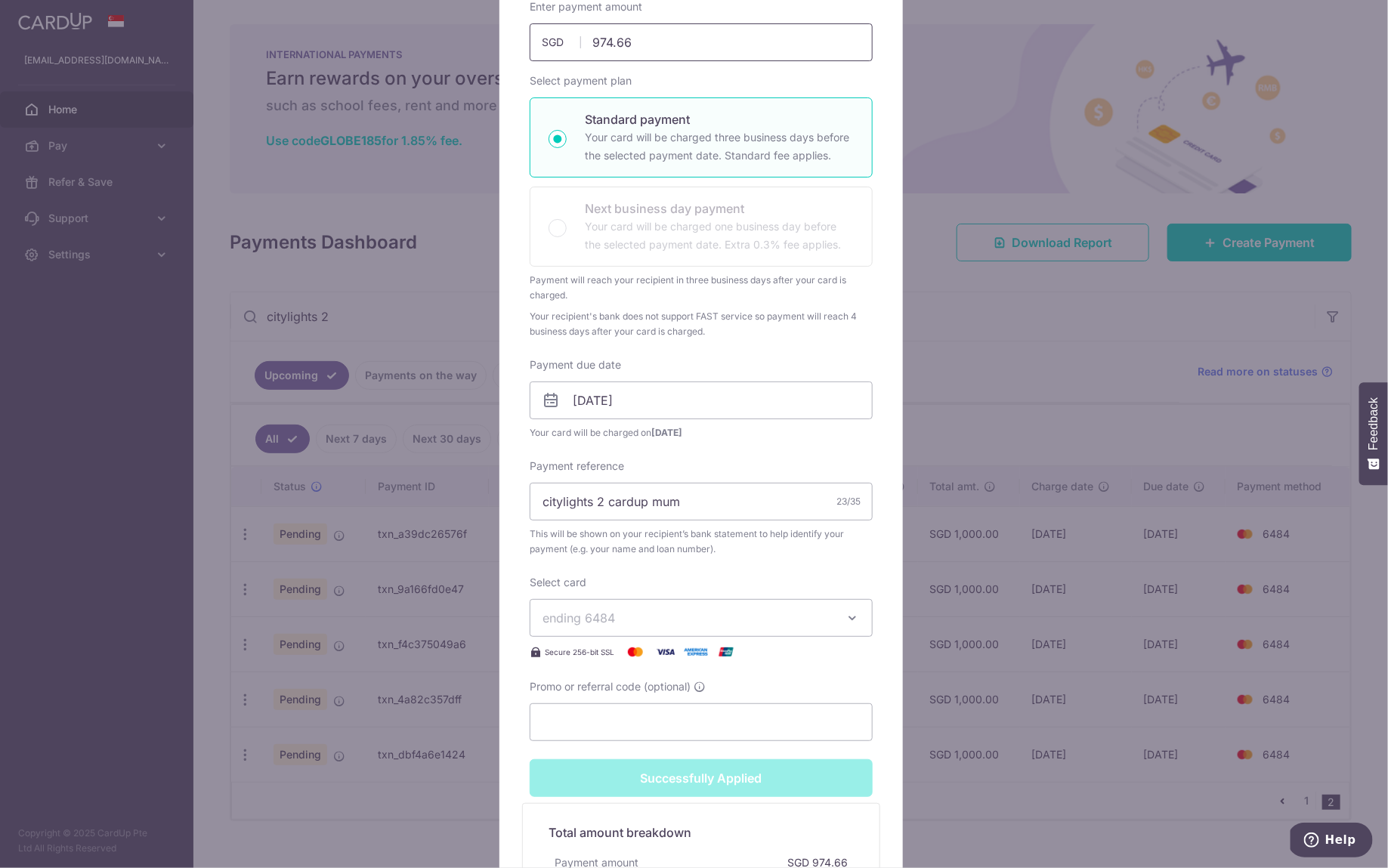
scroll to position [77, 0]
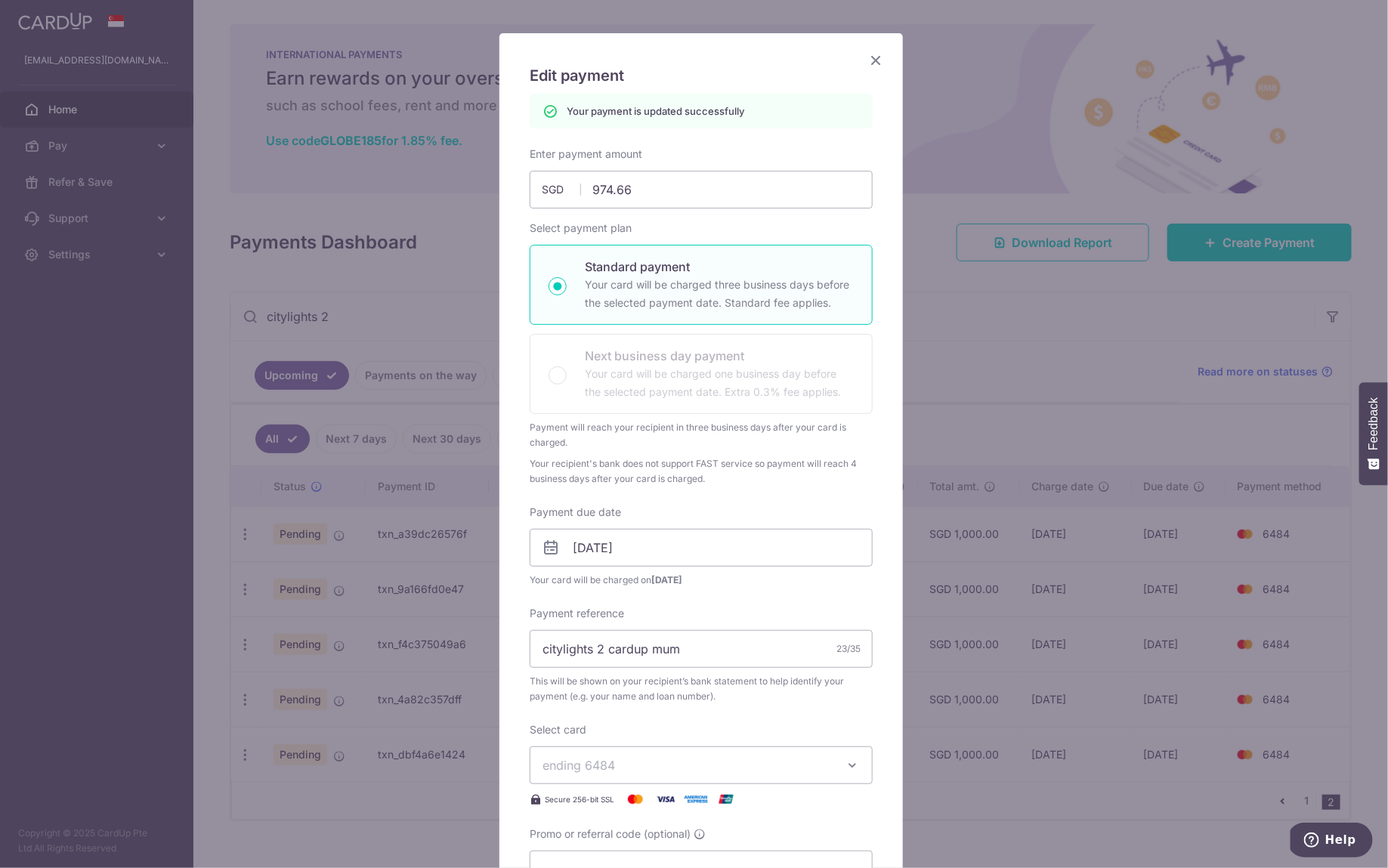
click at [868, 58] on icon "Close" at bounding box center [876, 60] width 18 height 19
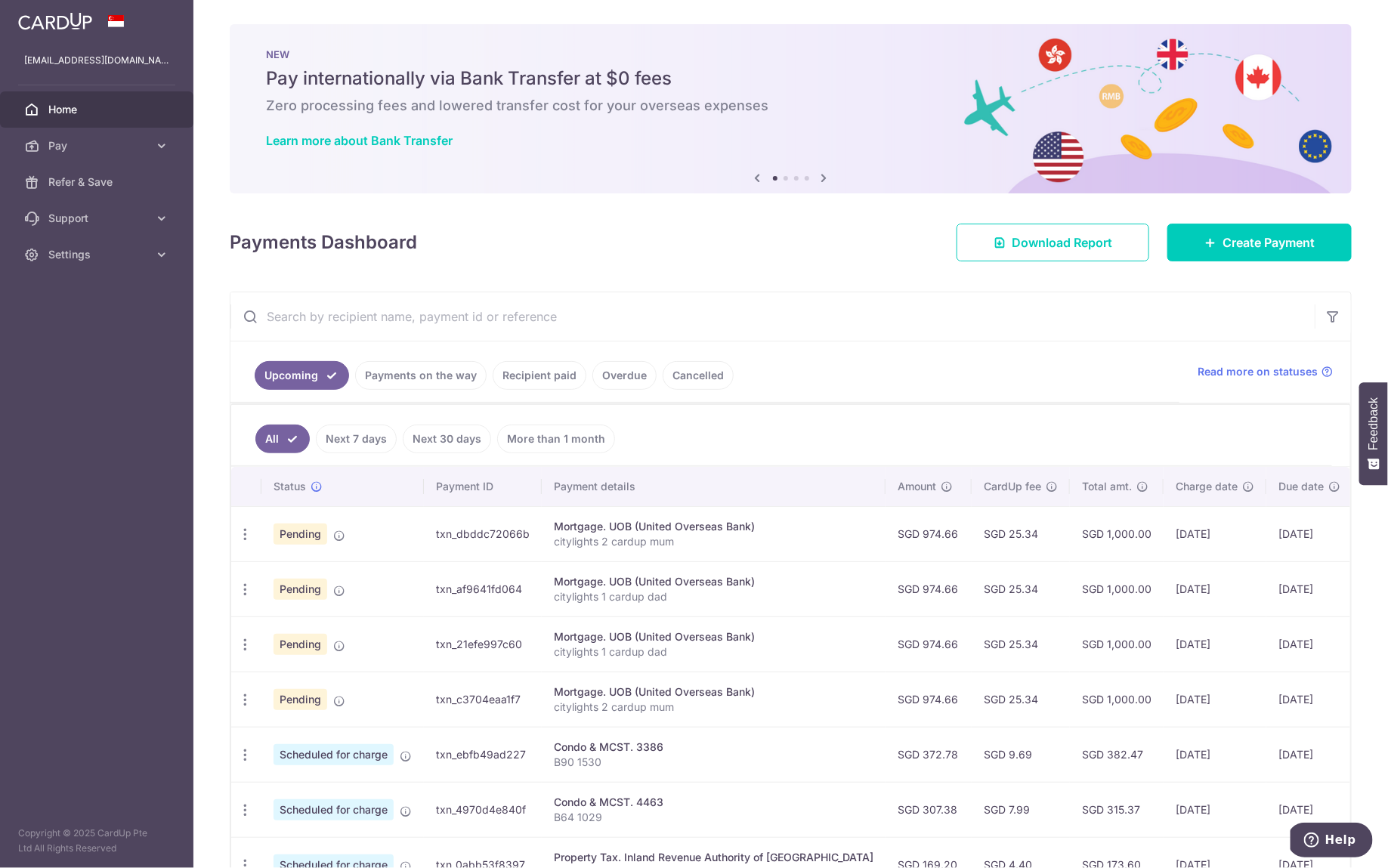
type input "uob"
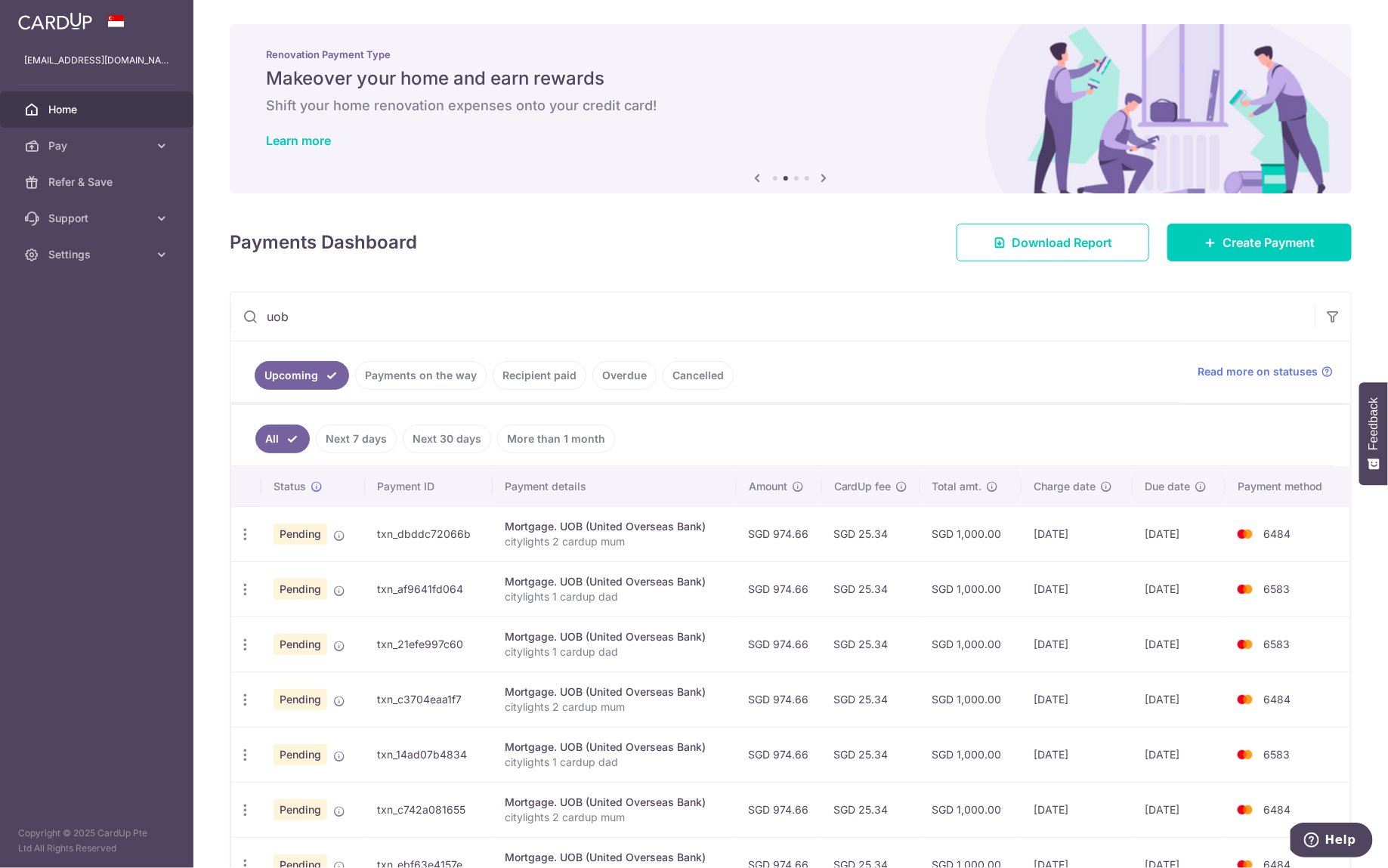
scroll to position [4, 0]
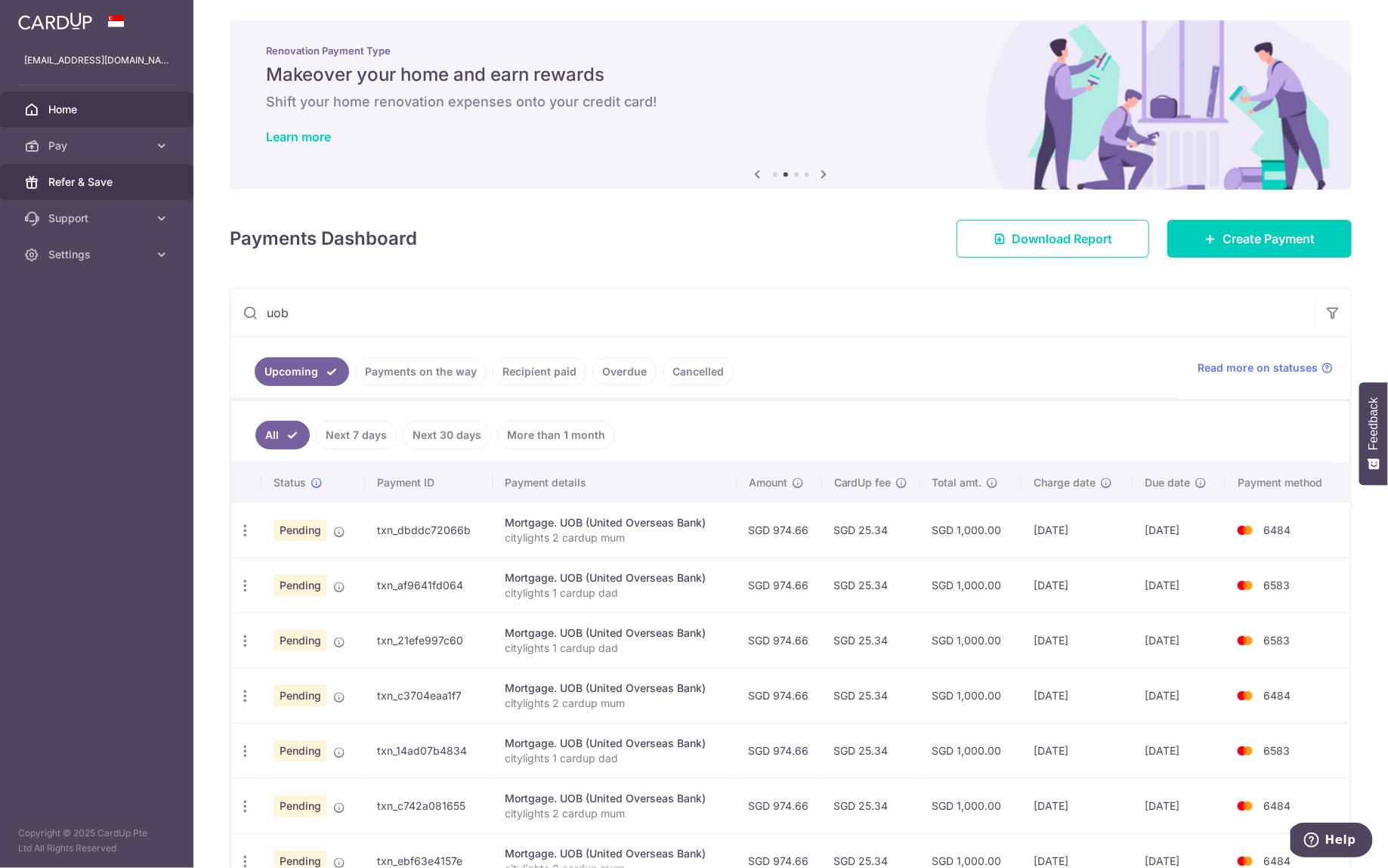
click at [112, 184] on span "Refer & Save" at bounding box center [98, 182] width 99 height 15
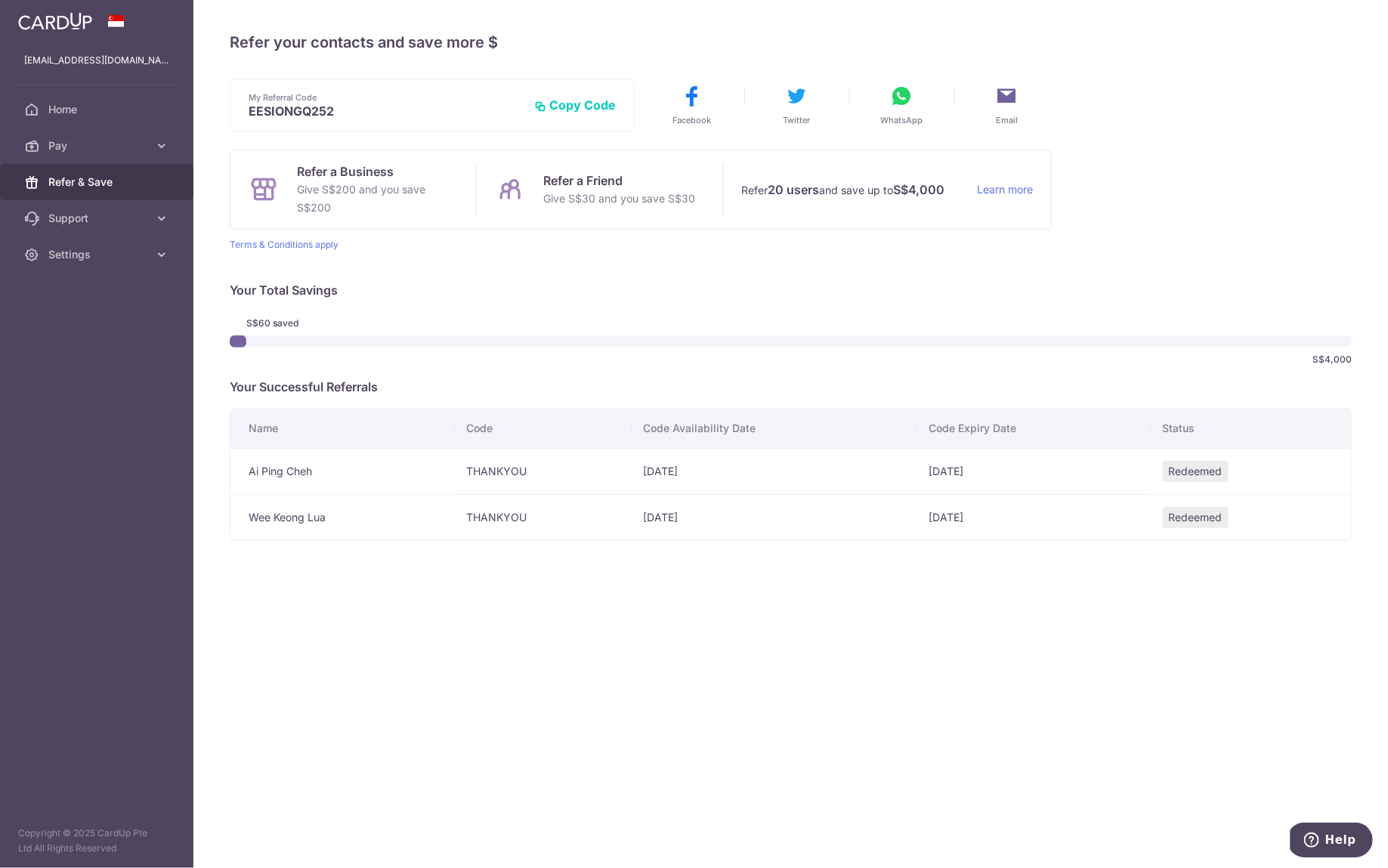
click at [578, 107] on button "Copy Code" at bounding box center [575, 104] width 82 height 15
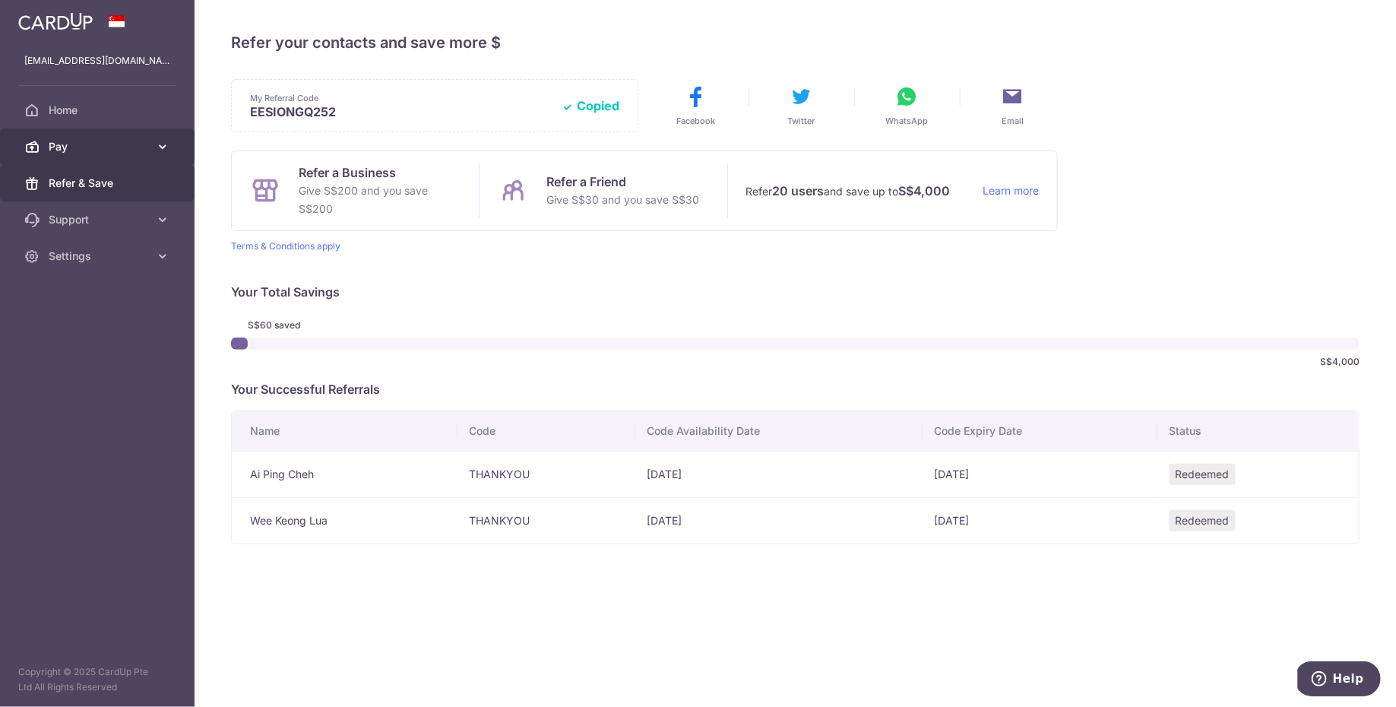
click at [116, 135] on link "Pay" at bounding box center [97, 146] width 195 height 36
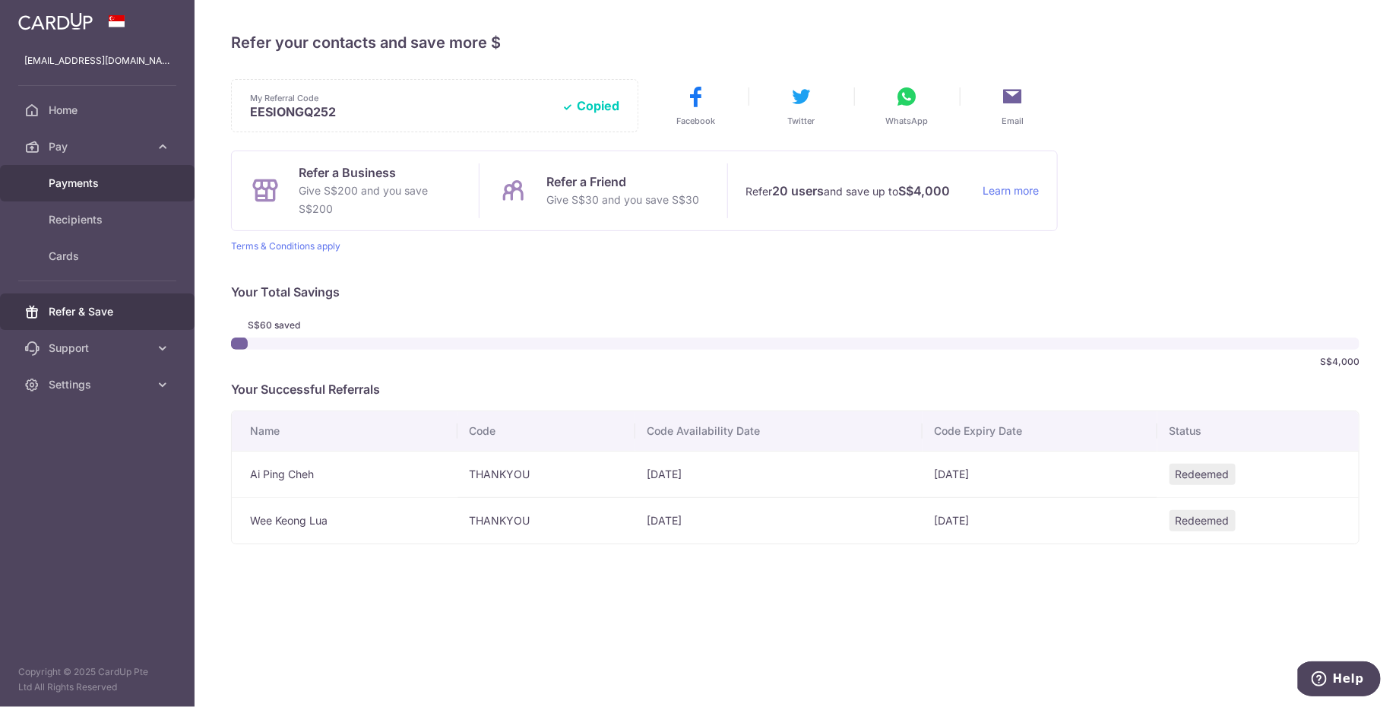
click at [111, 182] on span "Payments" at bounding box center [99, 183] width 100 height 15
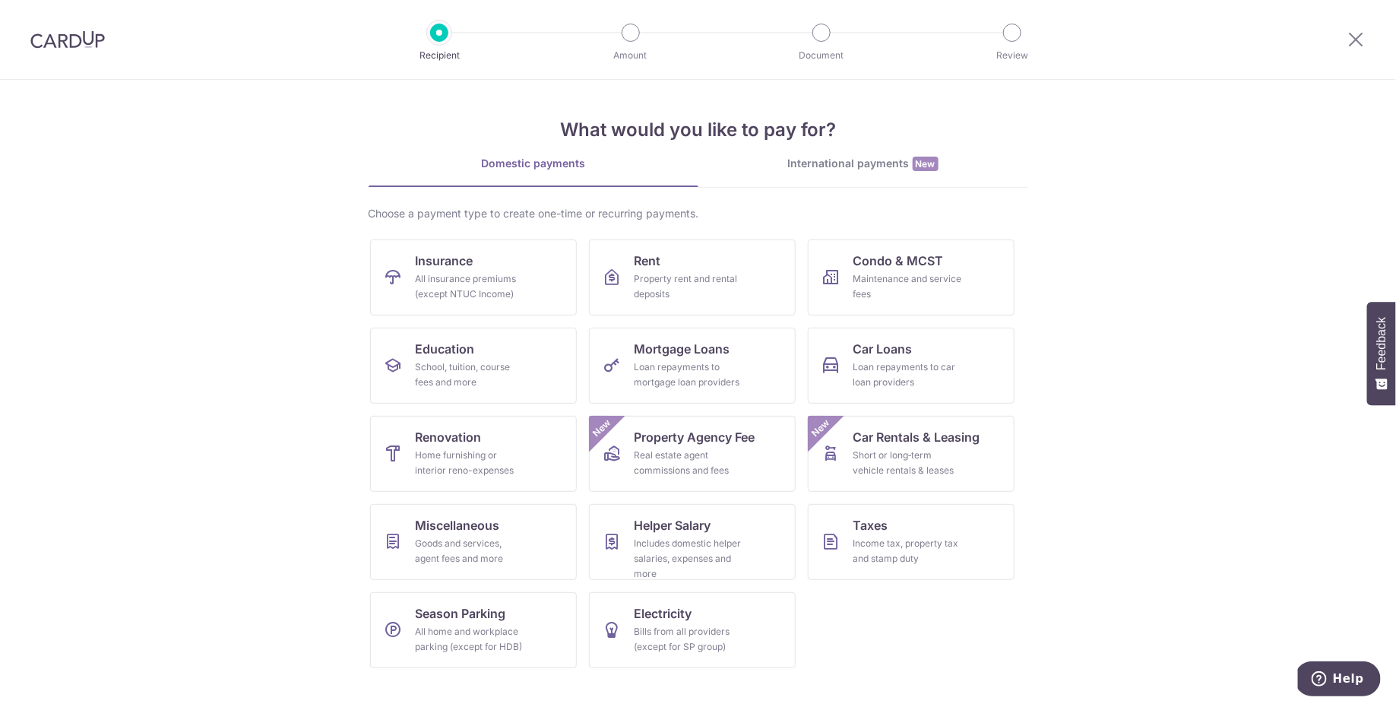
click at [78, 41] on img at bounding box center [67, 39] width 74 height 18
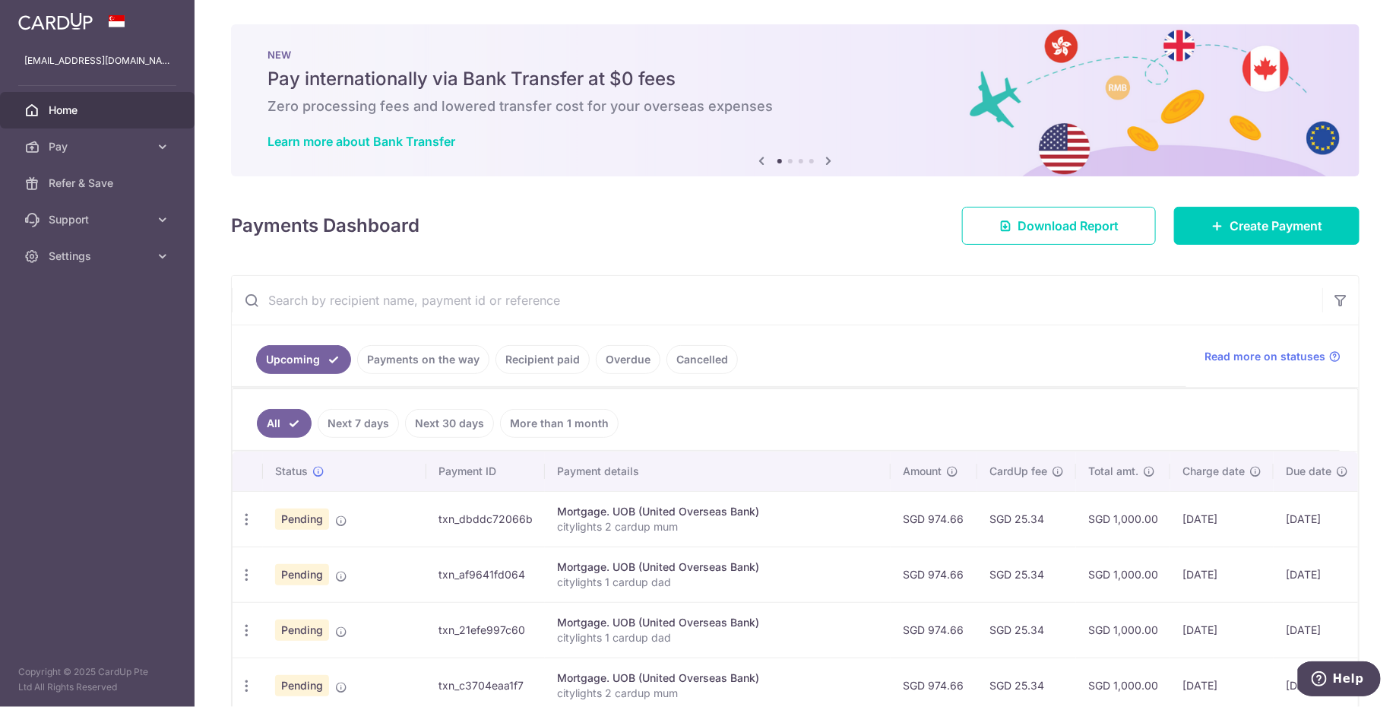
click at [413, 302] on input "text" at bounding box center [777, 300] width 1090 height 49
type input "uob"
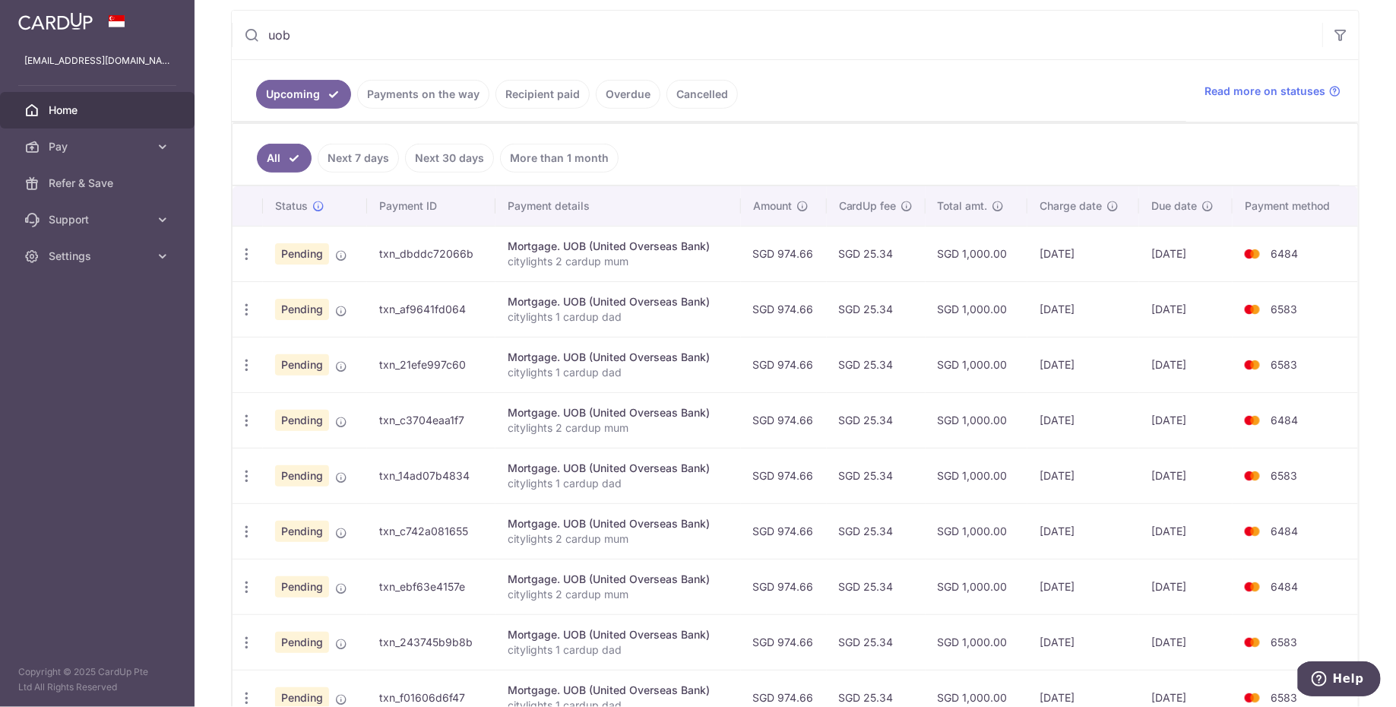
scroll to position [425, 0]
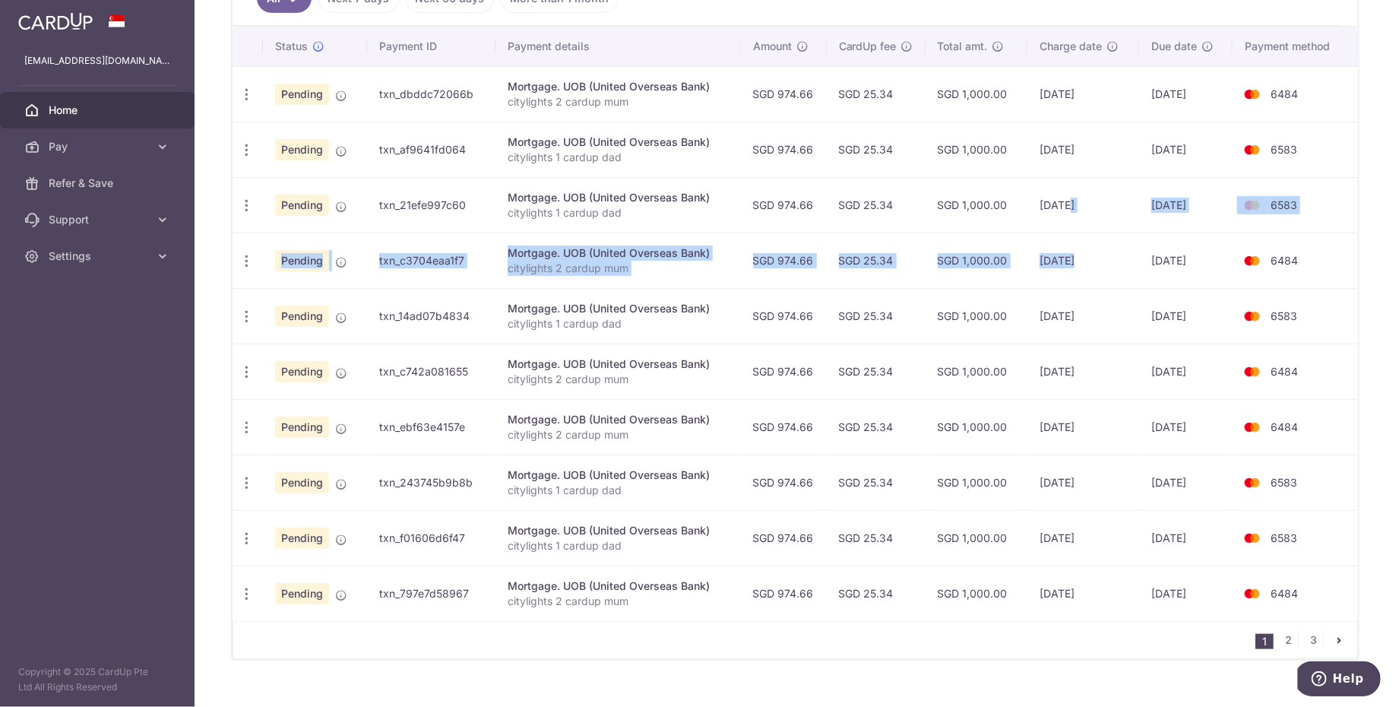
drag, startPoint x: 1060, startPoint y: 195, endPoint x: 1065, endPoint y: 252, distance: 57.2
click at [1065, 252] on tbody "Update payment Cancel payment Pending txn_dbddc72066b Mortgage. UOB (United Ove…" at bounding box center [795, 343] width 1125 height 555
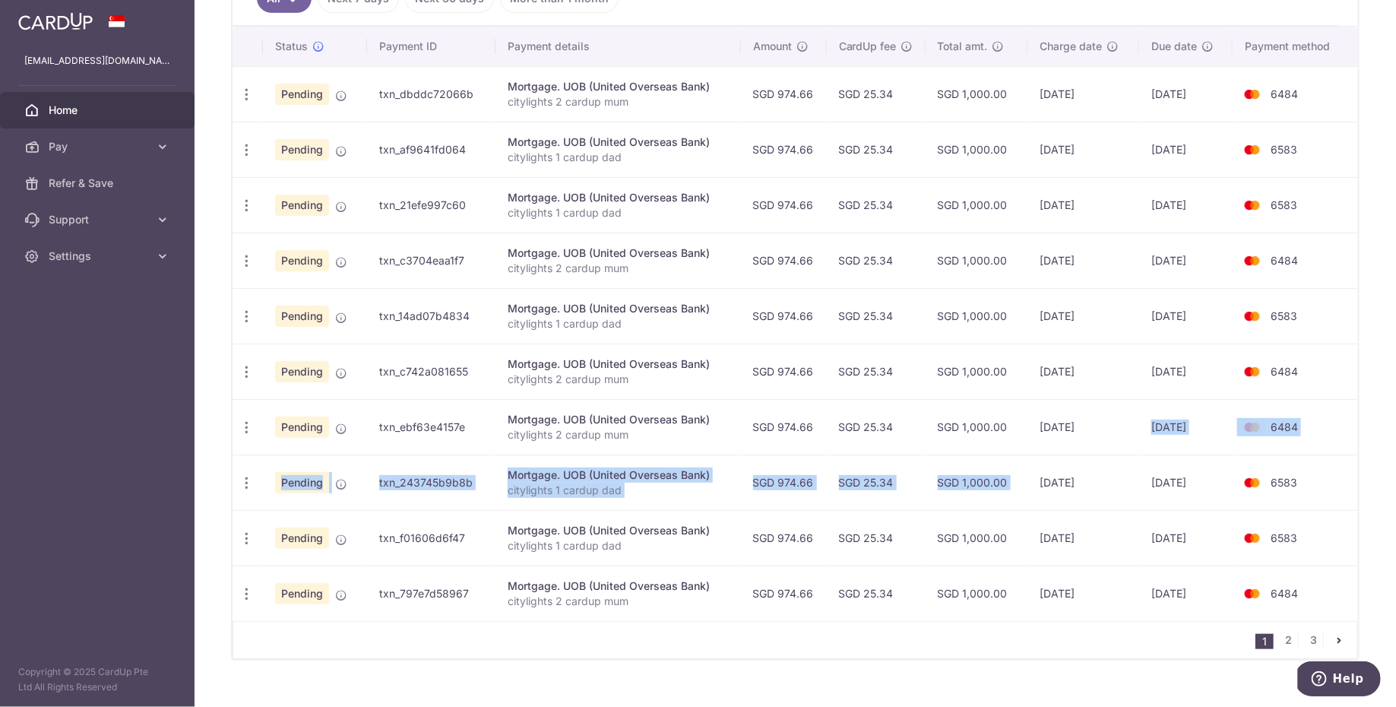
drag, startPoint x: 1065, startPoint y: 416, endPoint x: 1071, endPoint y: 467, distance: 51.9
click at [1071, 467] on tbody "Update payment Cancel payment Pending txn_dbddc72066b Mortgage. UOB (United Ove…" at bounding box center [795, 343] width 1125 height 555
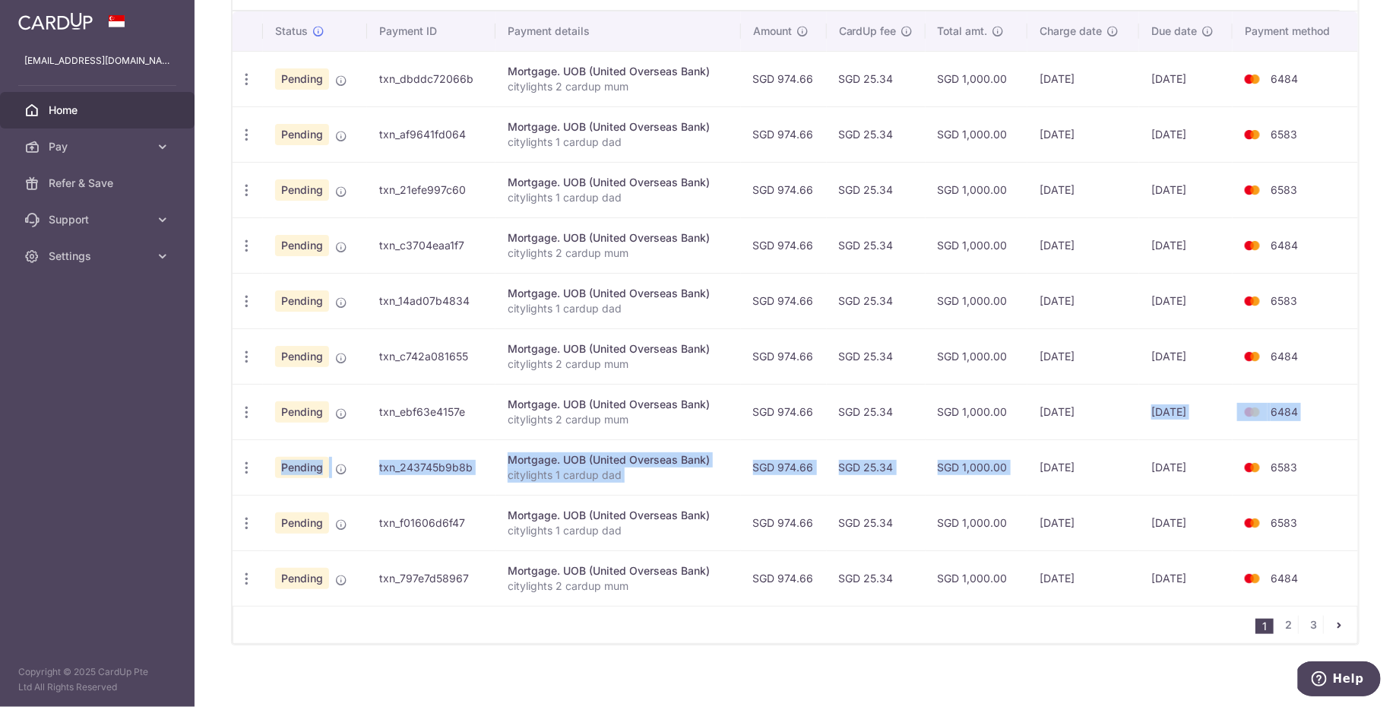
scroll to position [441, 0]
click at [1282, 619] on link "2" at bounding box center [1289, 623] width 18 height 18
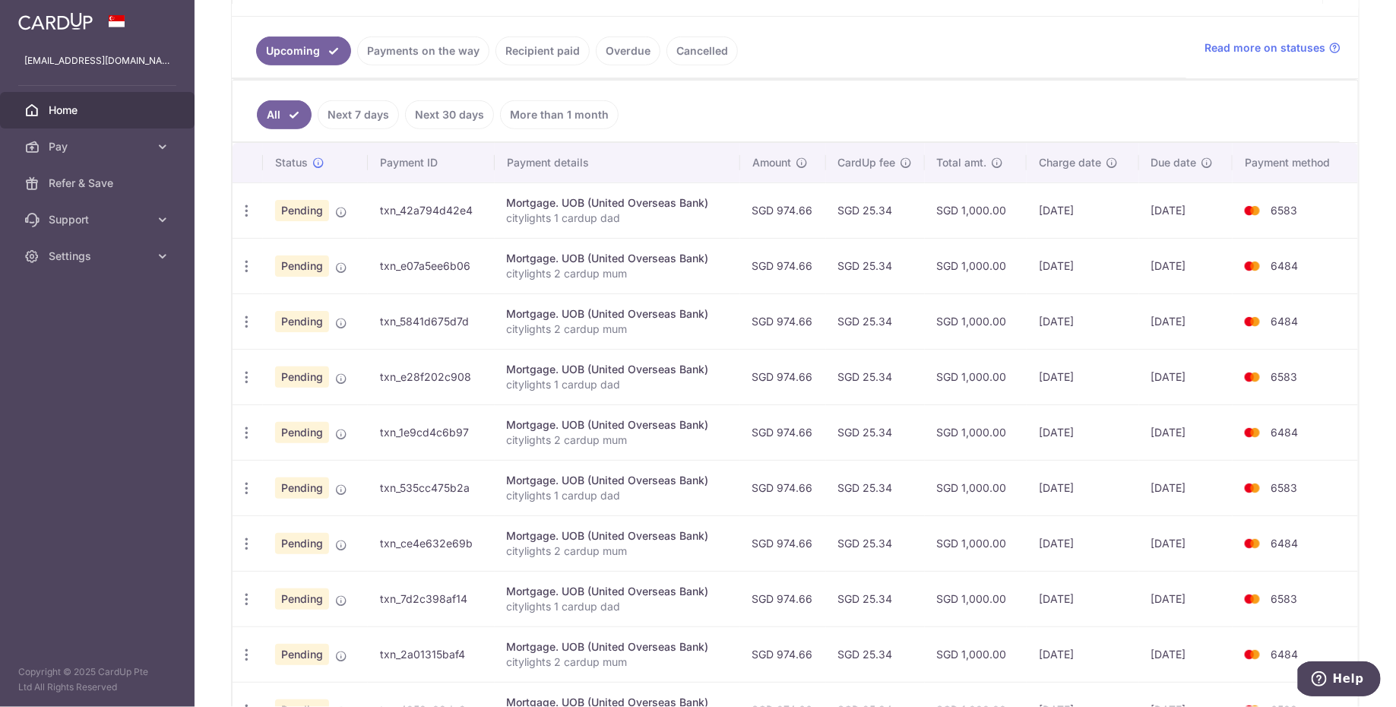
scroll to position [312, 0]
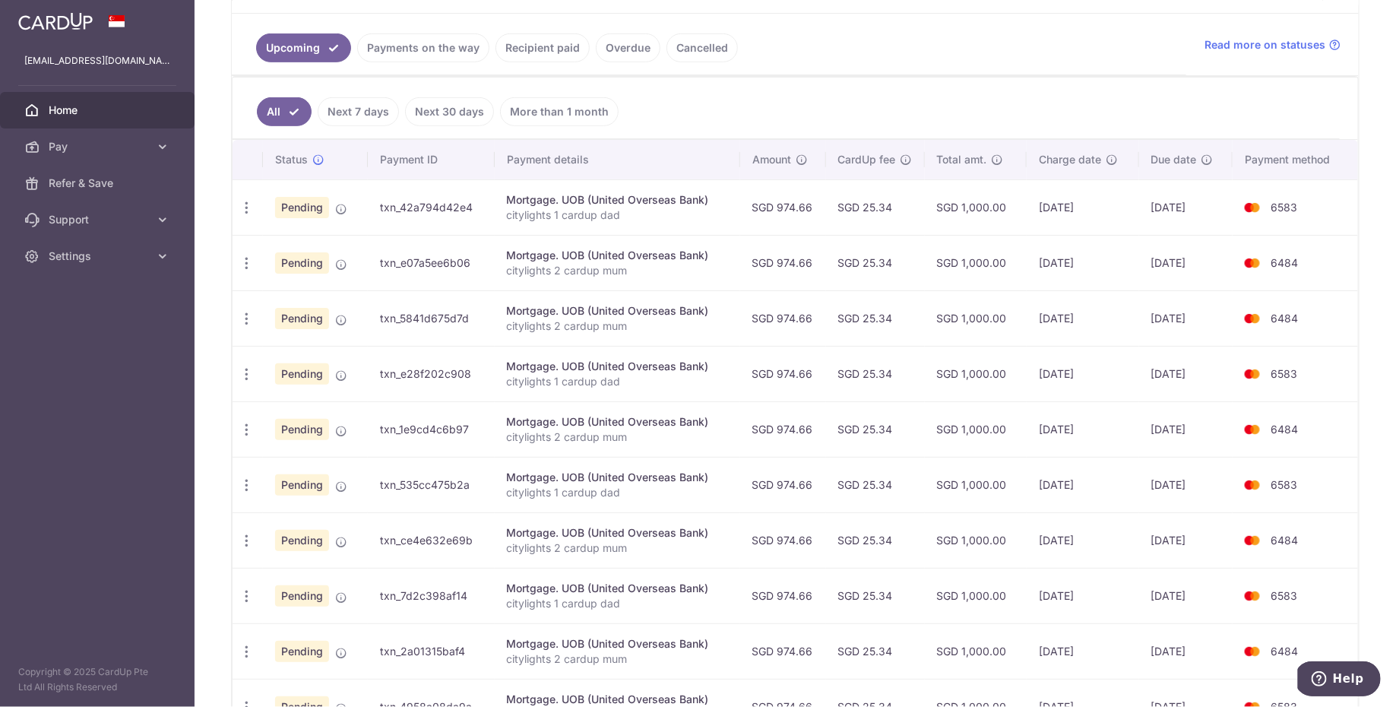
drag, startPoint x: 1065, startPoint y: 422, endPoint x: 1067, endPoint y: 462, distance: 40.3
click at [1066, 460] on tbody "Update payment Cancel payment Pending txn_42a794d42e4 Mortgage. UOB (United Ove…" at bounding box center [795, 456] width 1125 height 555
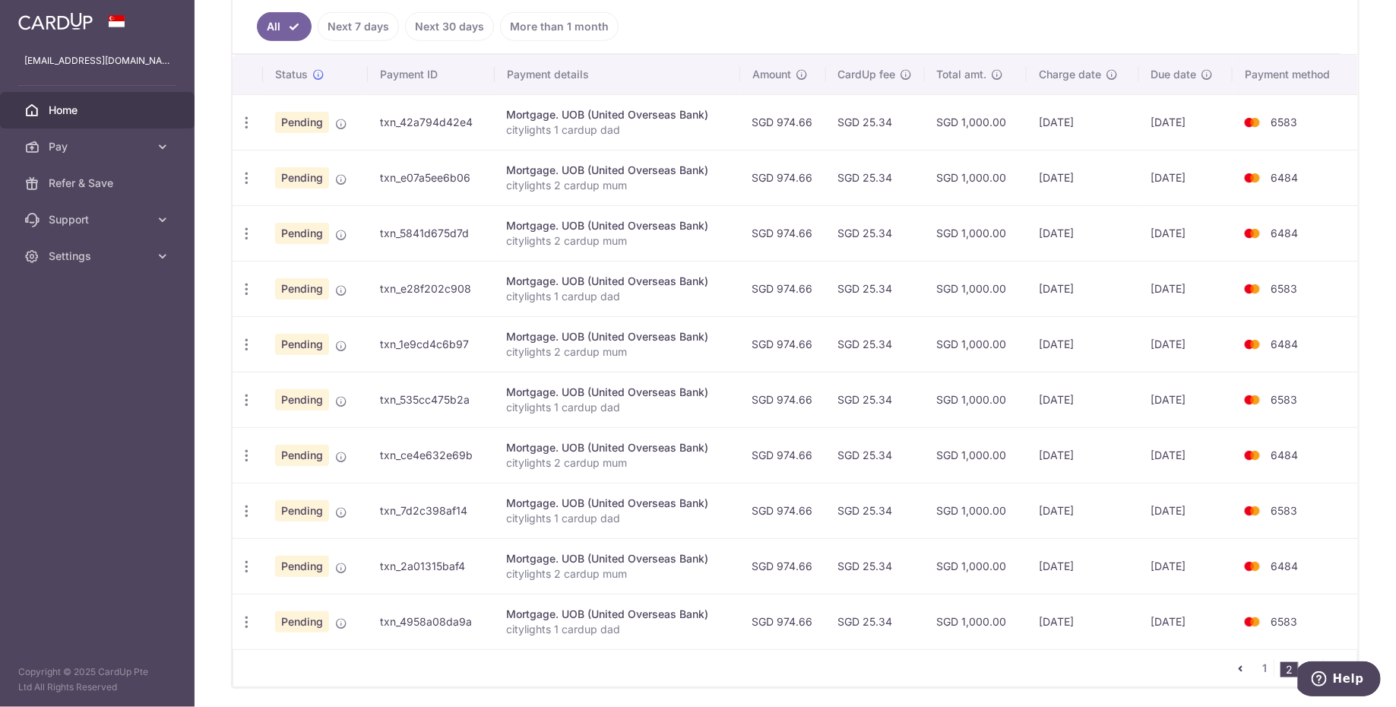
scroll to position [441, 0]
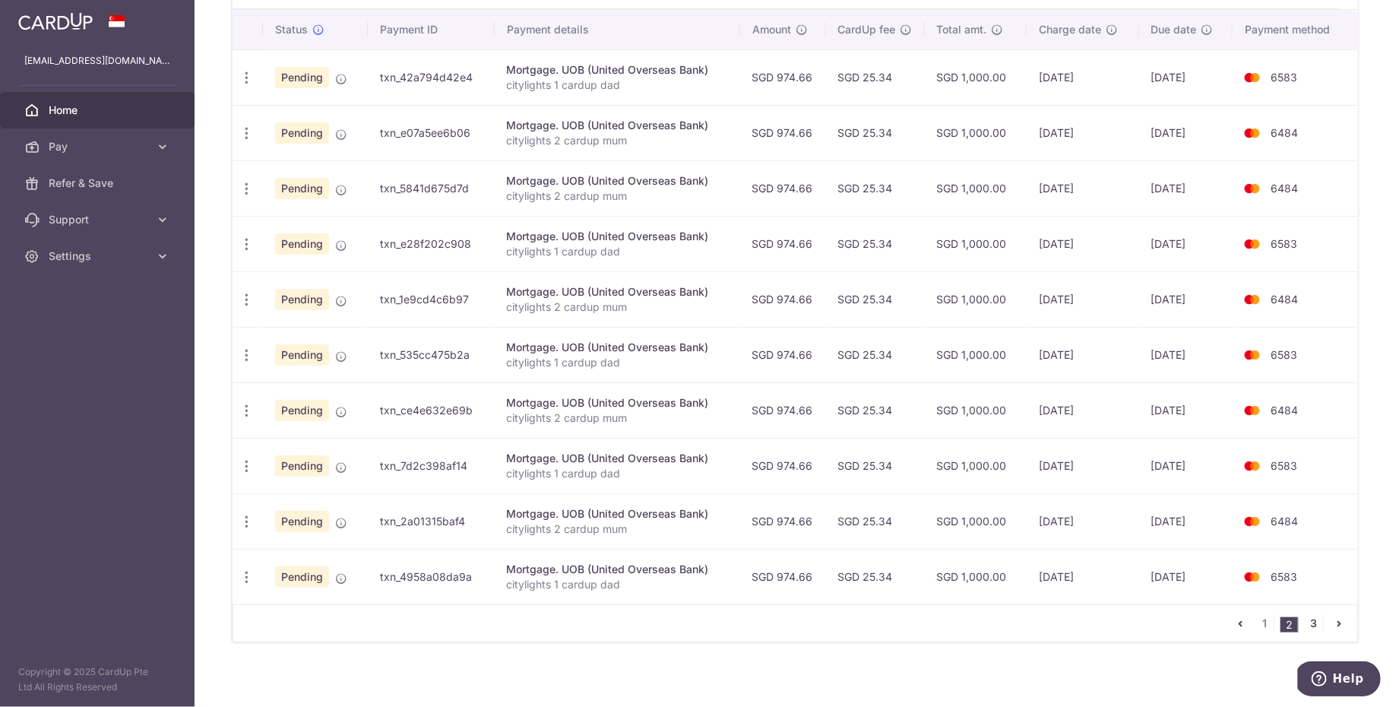
click at [1306, 617] on link "3" at bounding box center [1314, 623] width 18 height 18
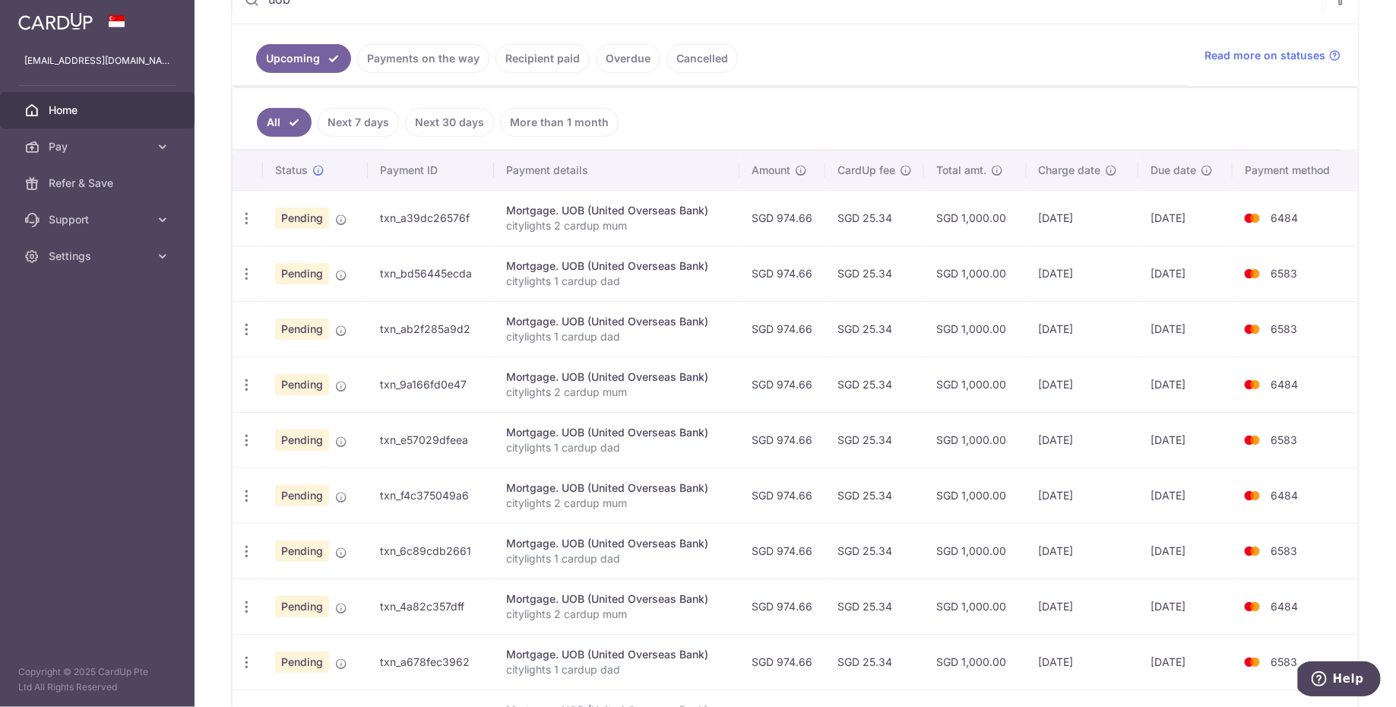
scroll to position [422, 0]
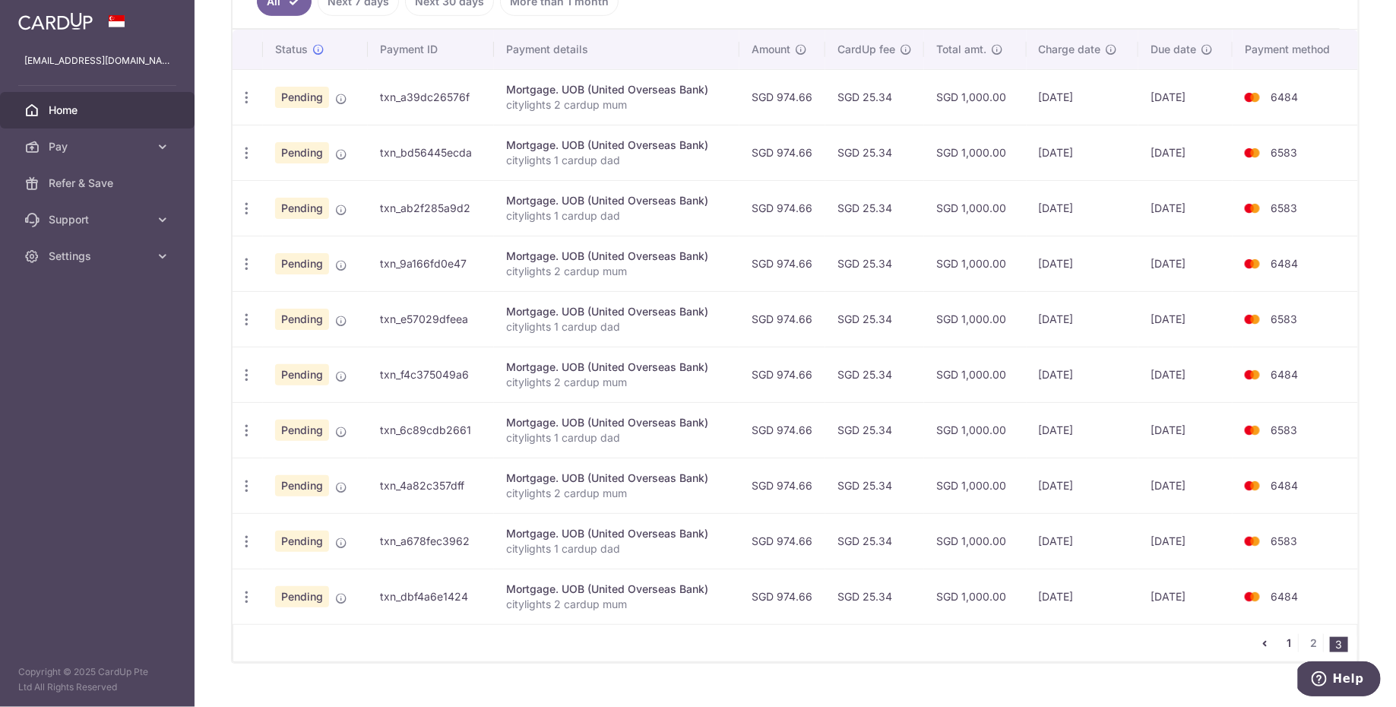
click at [1280, 638] on link "1" at bounding box center [1289, 643] width 18 height 18
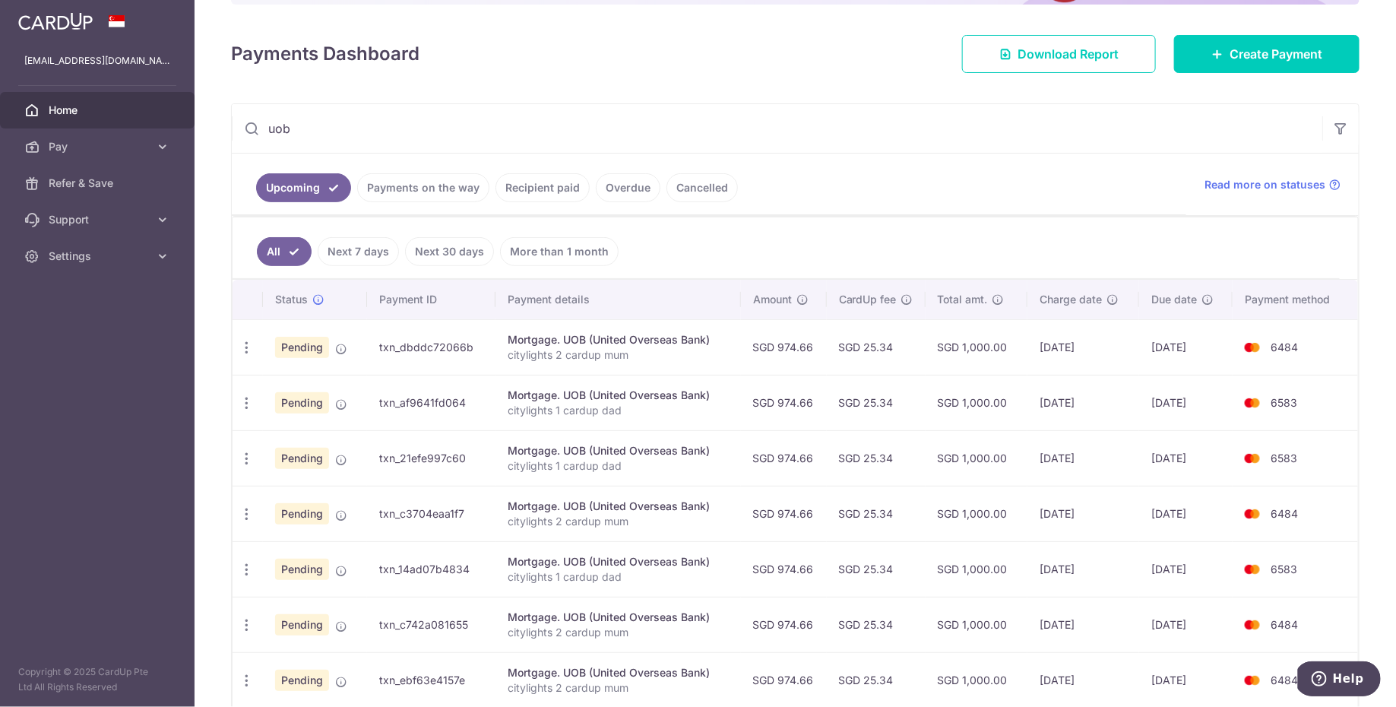
scroll to position [198, 0]
